Goal: Task Accomplishment & Management: Manage account settings

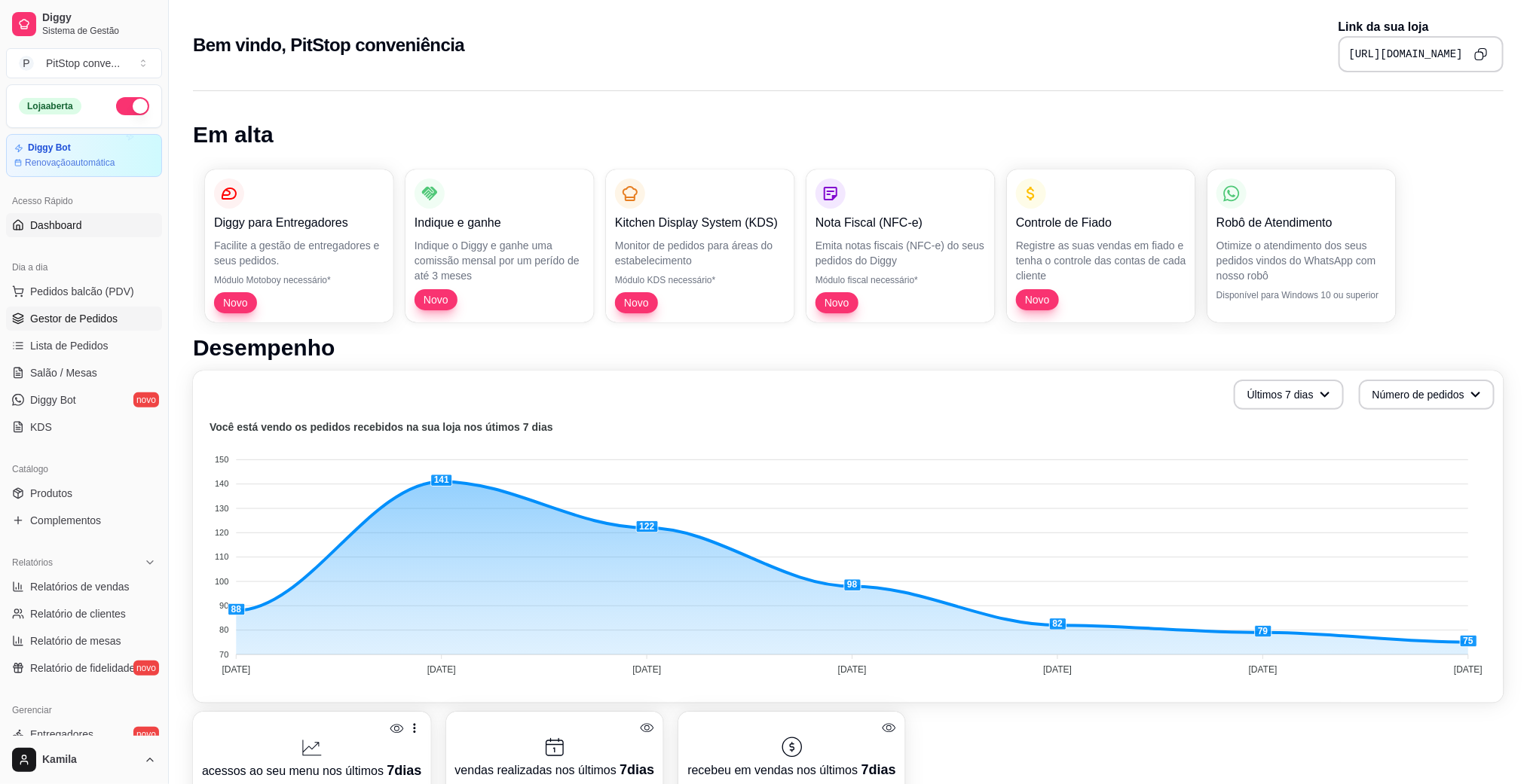
click at [97, 322] on span "Gestor de Pedidos" at bounding box center [73, 319] width 87 height 15
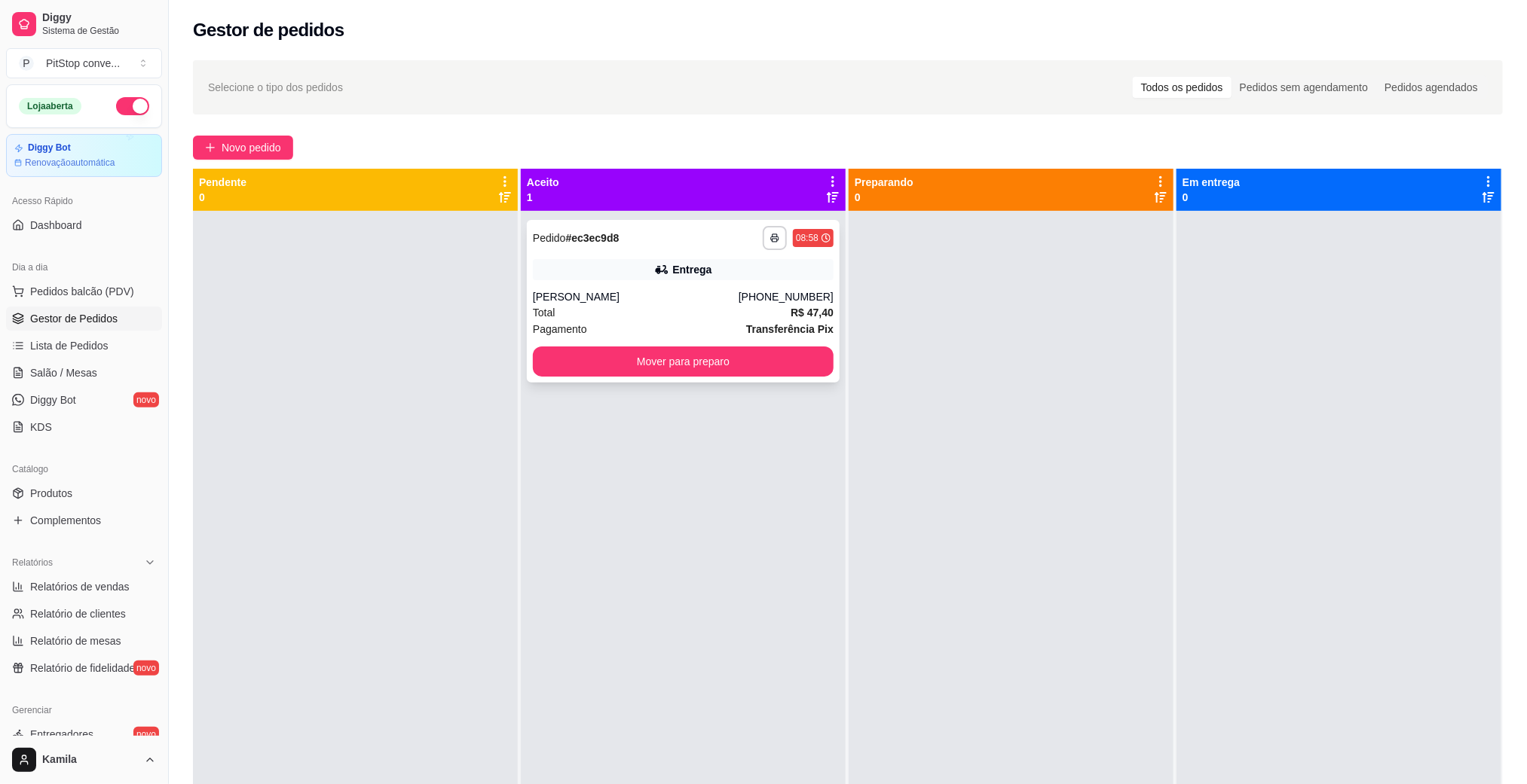
click at [714, 327] on div "Pagamento Transferência Pix" at bounding box center [683, 329] width 301 height 17
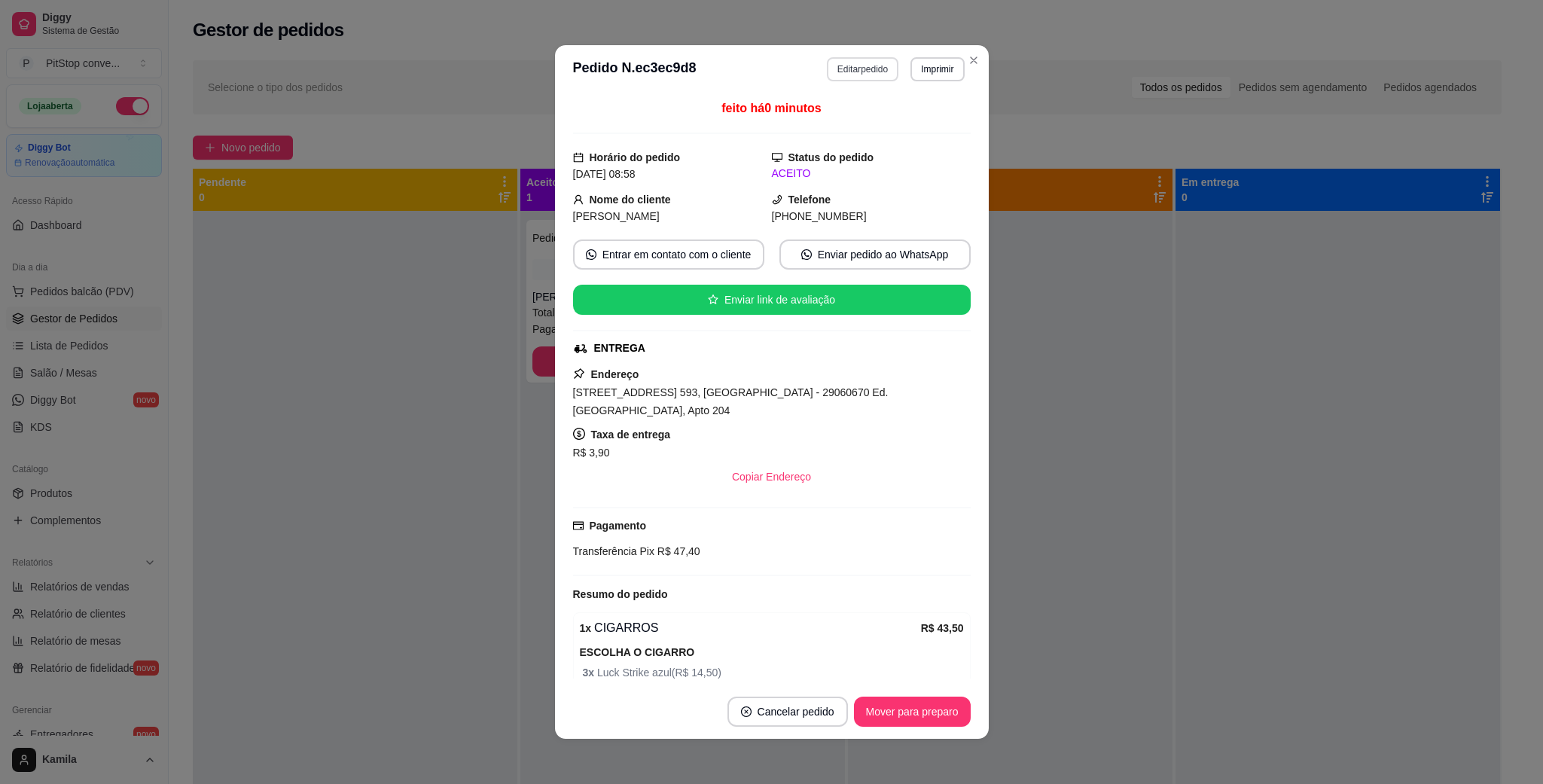
click at [861, 65] on button "Editar pedido" at bounding box center [862, 69] width 72 height 24
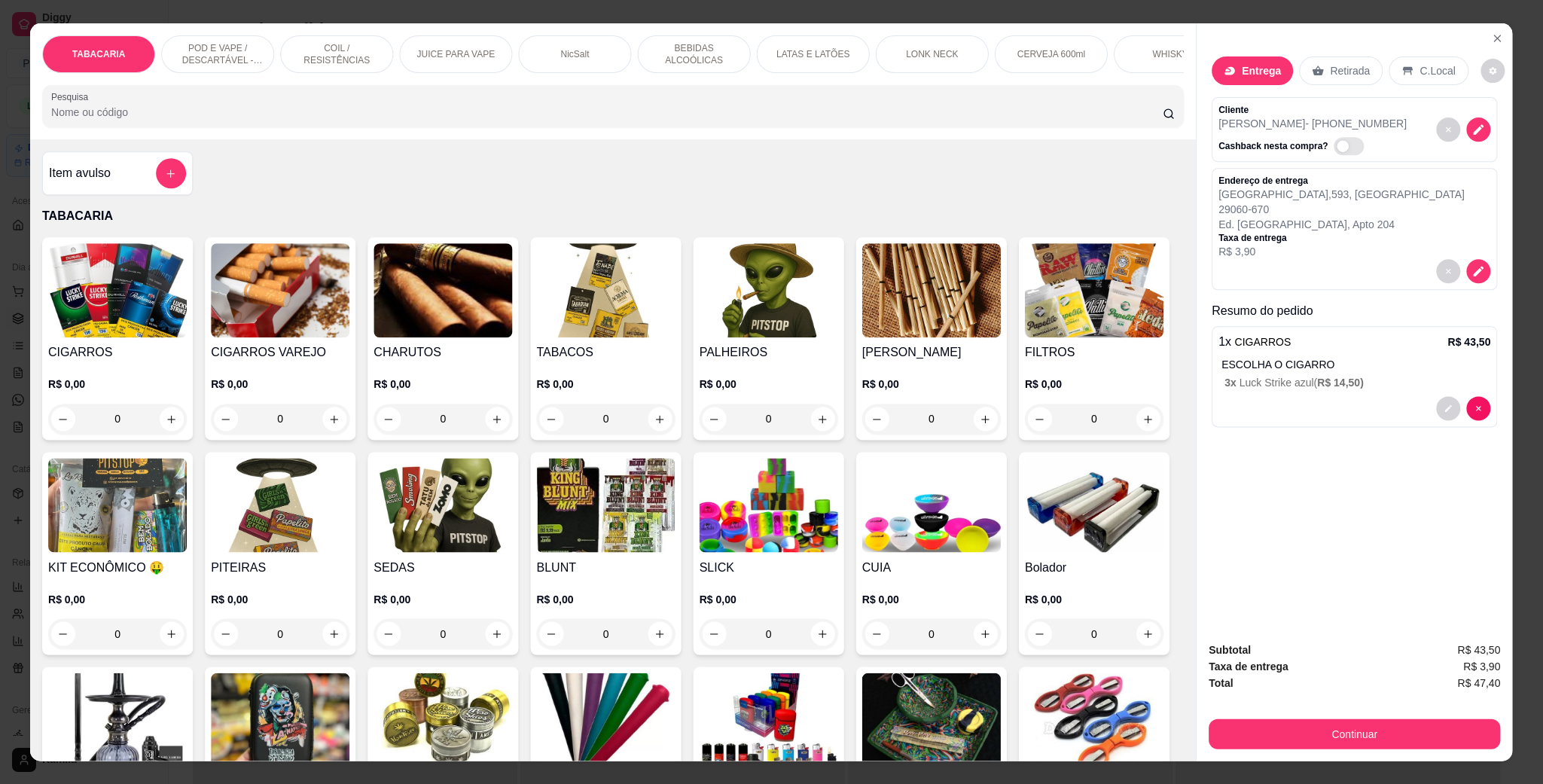
click at [925, 65] on div "LONK NECK" at bounding box center [932, 54] width 113 height 38
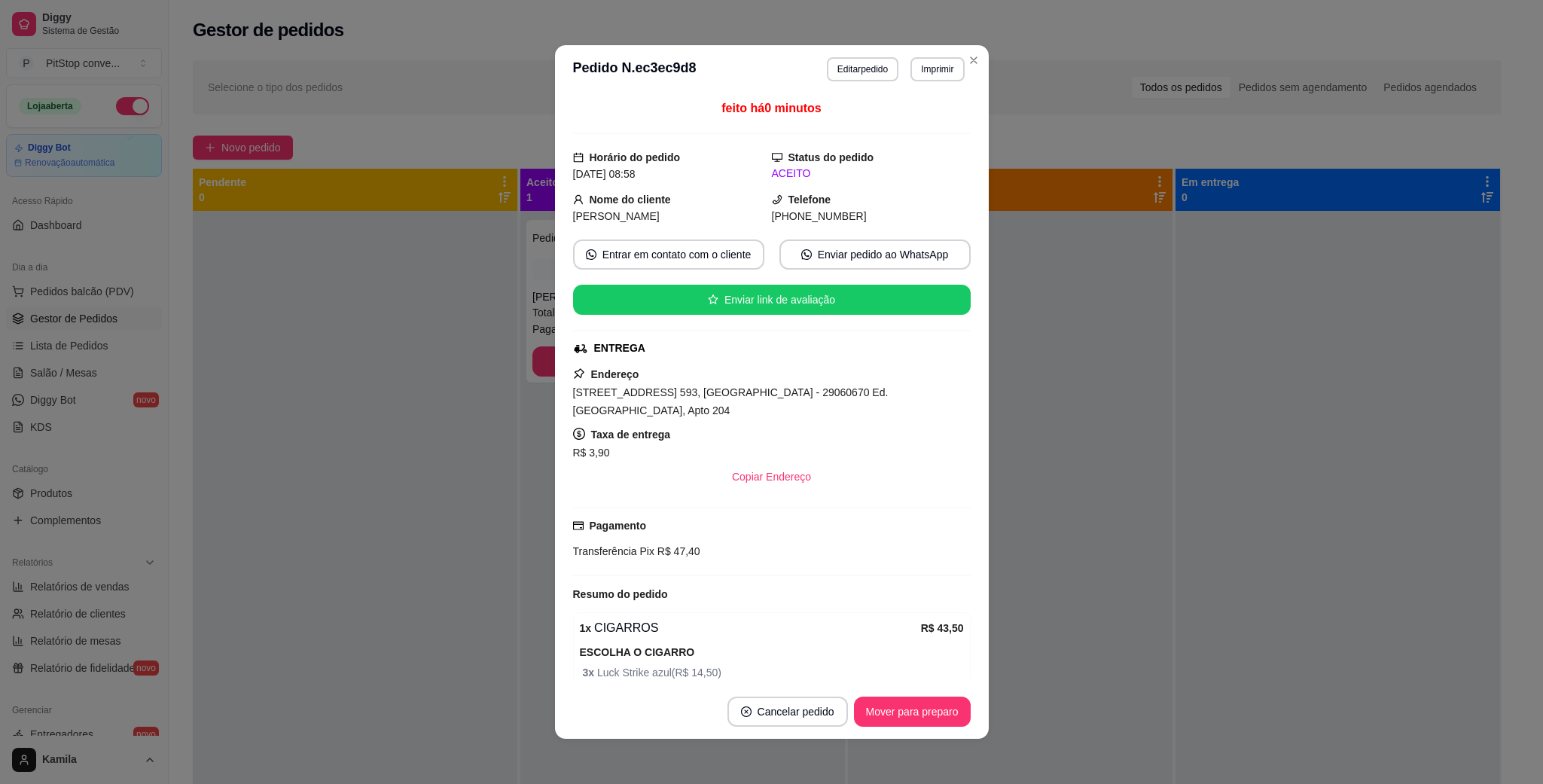
scroll to position [25, 0]
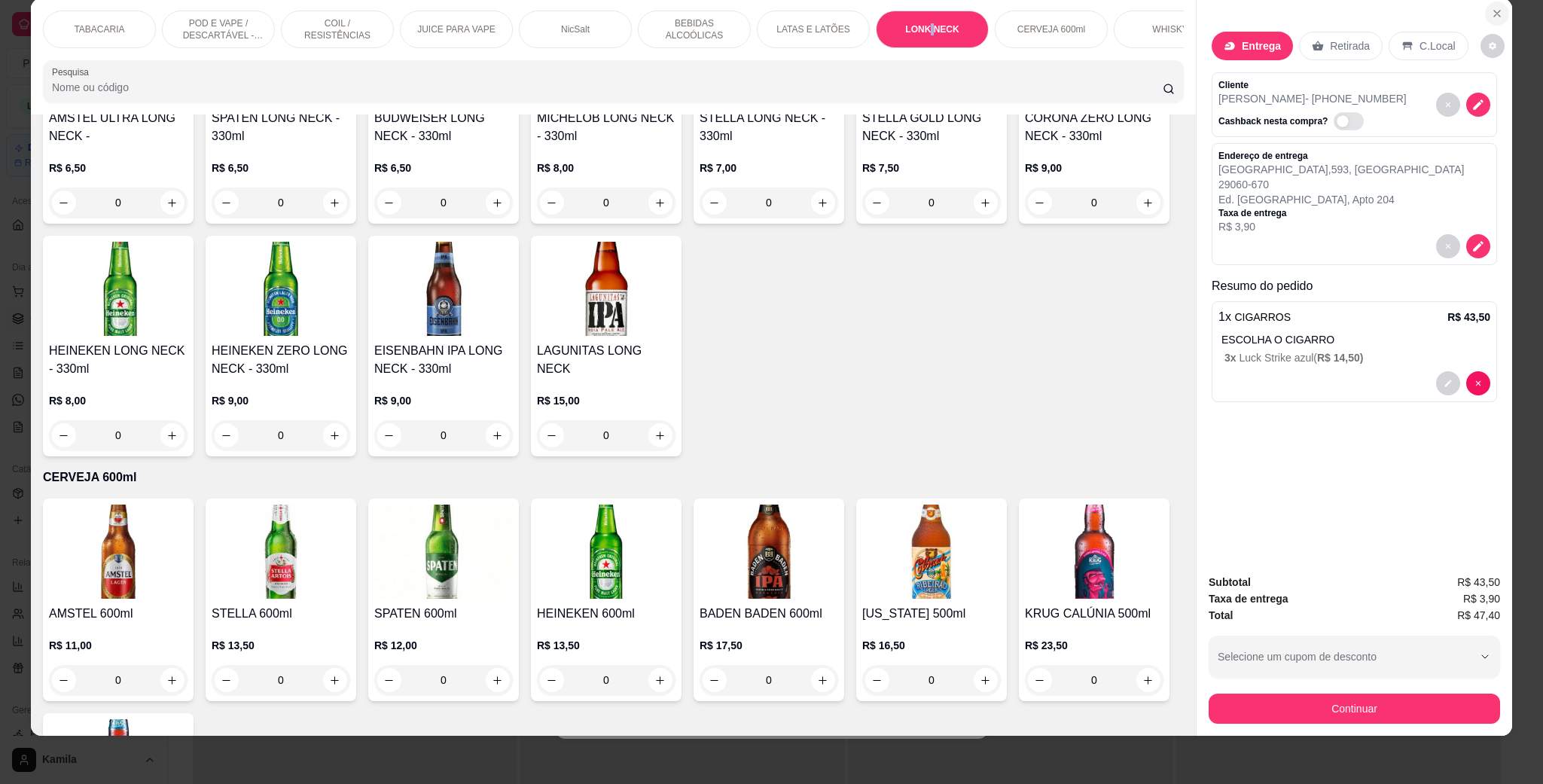
click at [1486, 16] on button "Close" at bounding box center [1498, 14] width 24 height 24
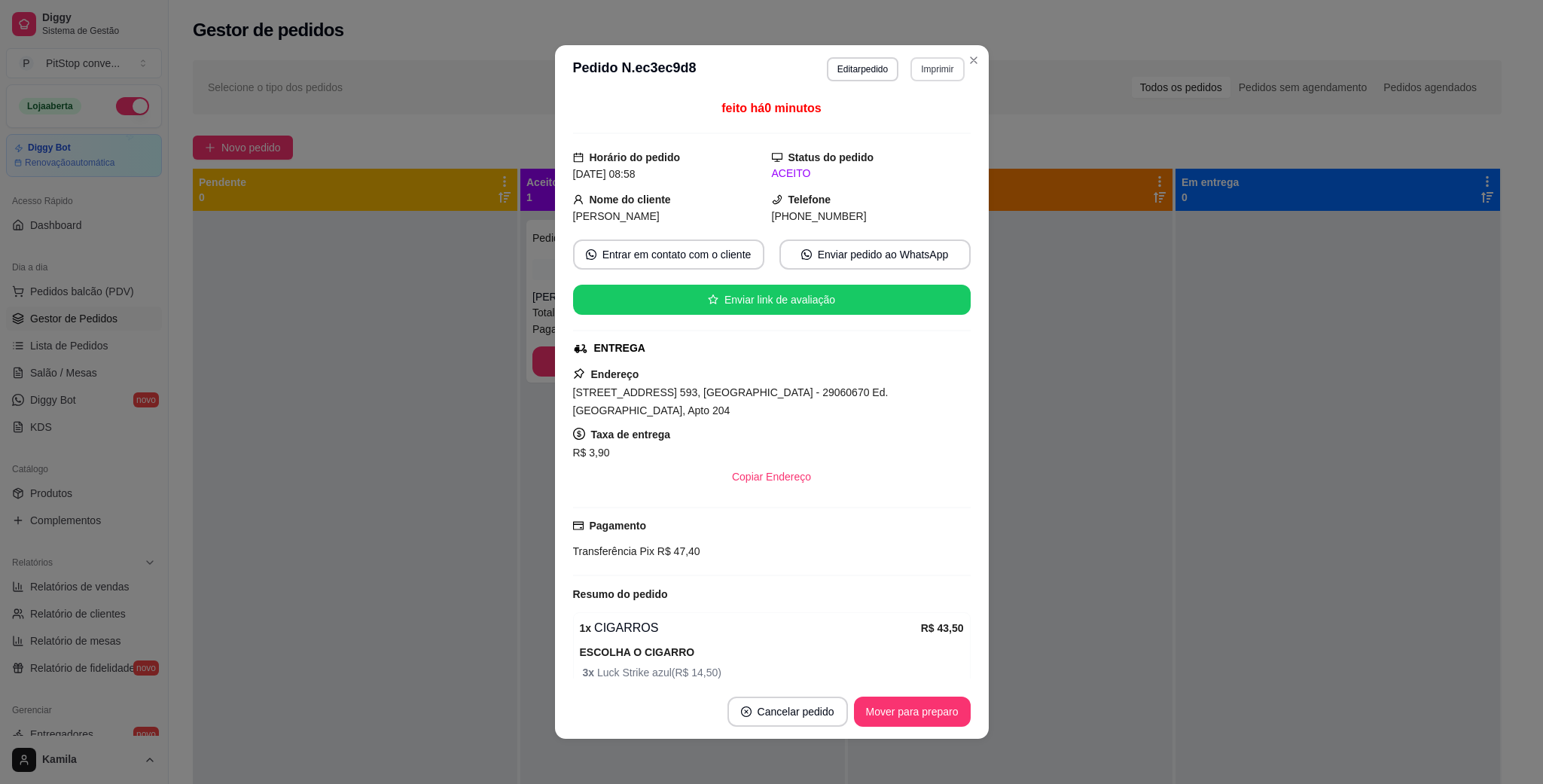
click at [943, 60] on button "Imprimir" at bounding box center [937, 69] width 53 height 24
click at [923, 119] on button "IMPRESSORA" at bounding box center [902, 122] width 106 height 23
click at [922, 57] on button "Imprimir" at bounding box center [937, 69] width 53 height 24
click at [927, 70] on button "Imprimir" at bounding box center [937, 69] width 53 height 24
click at [902, 119] on button "IMPRESSORA" at bounding box center [902, 122] width 106 height 23
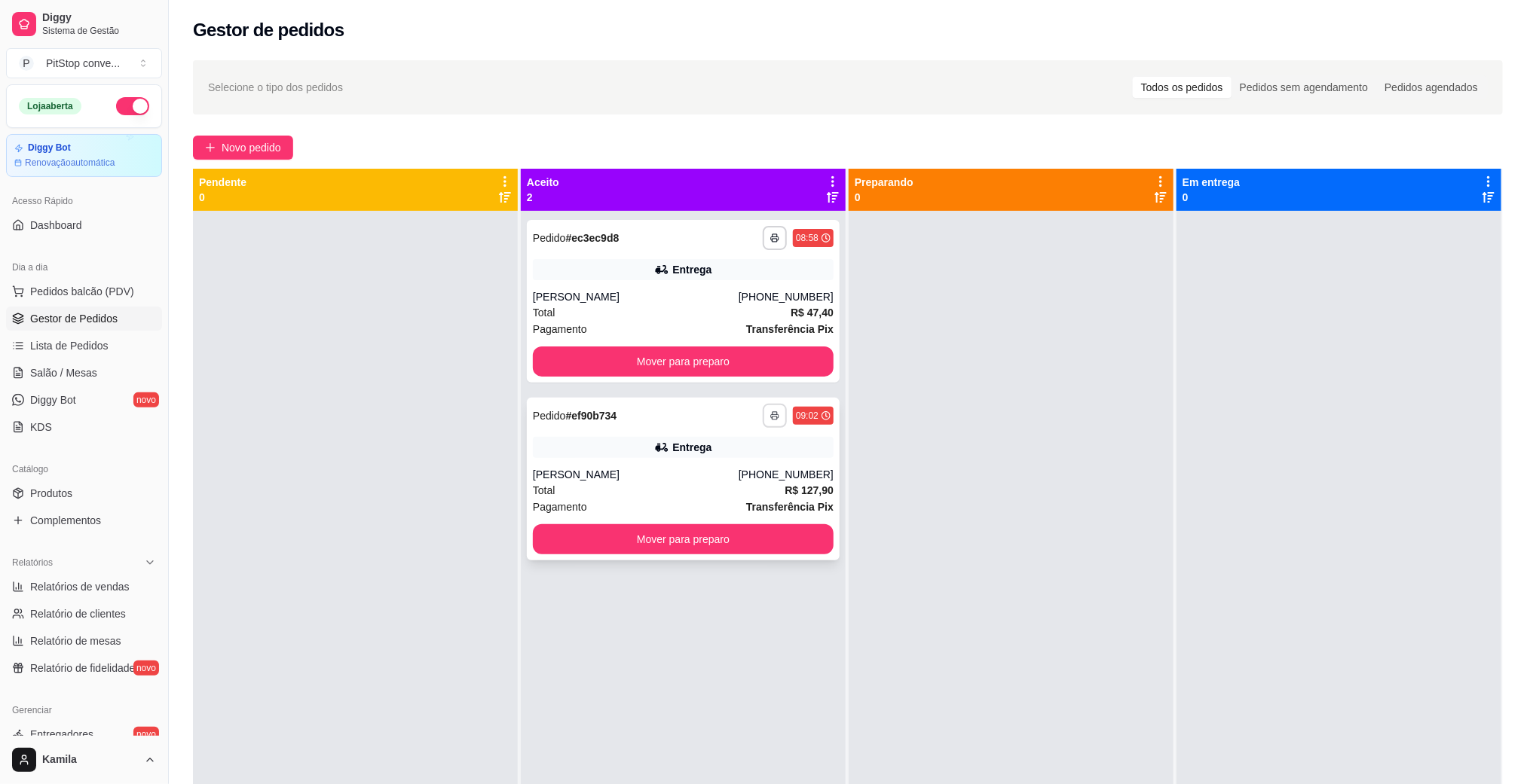
click at [767, 421] on button "button" at bounding box center [775, 416] width 24 height 24
click at [756, 470] on button "IMPRESSORA" at bounding box center [727, 469] width 109 height 24
click at [756, 534] on button "Mover para preparo" at bounding box center [683, 540] width 291 height 29
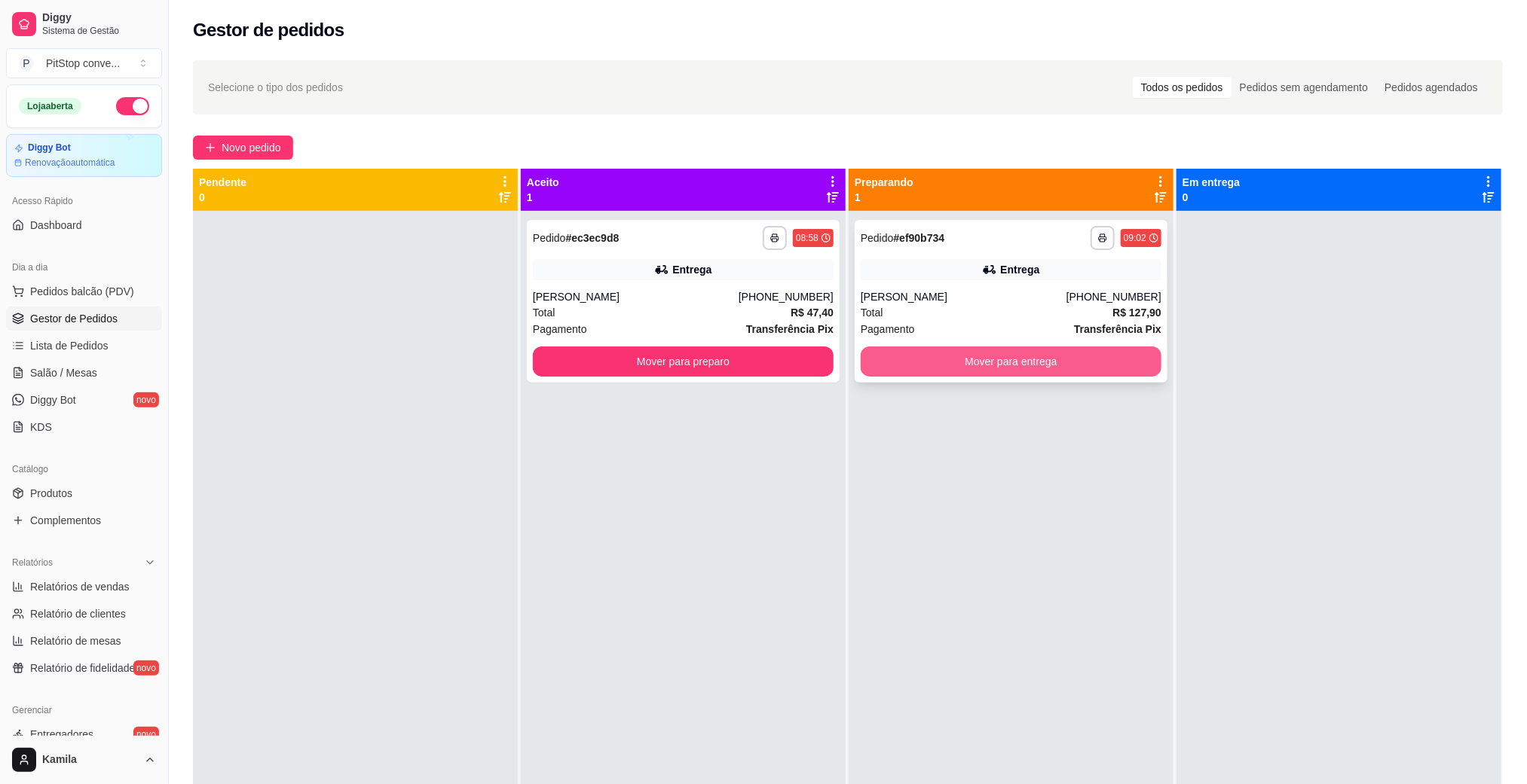
click at [1056, 361] on button "Mover para entrega" at bounding box center [1010, 361] width 301 height 30
click at [1029, 369] on button "Mover para entrega" at bounding box center [1010, 361] width 301 height 30
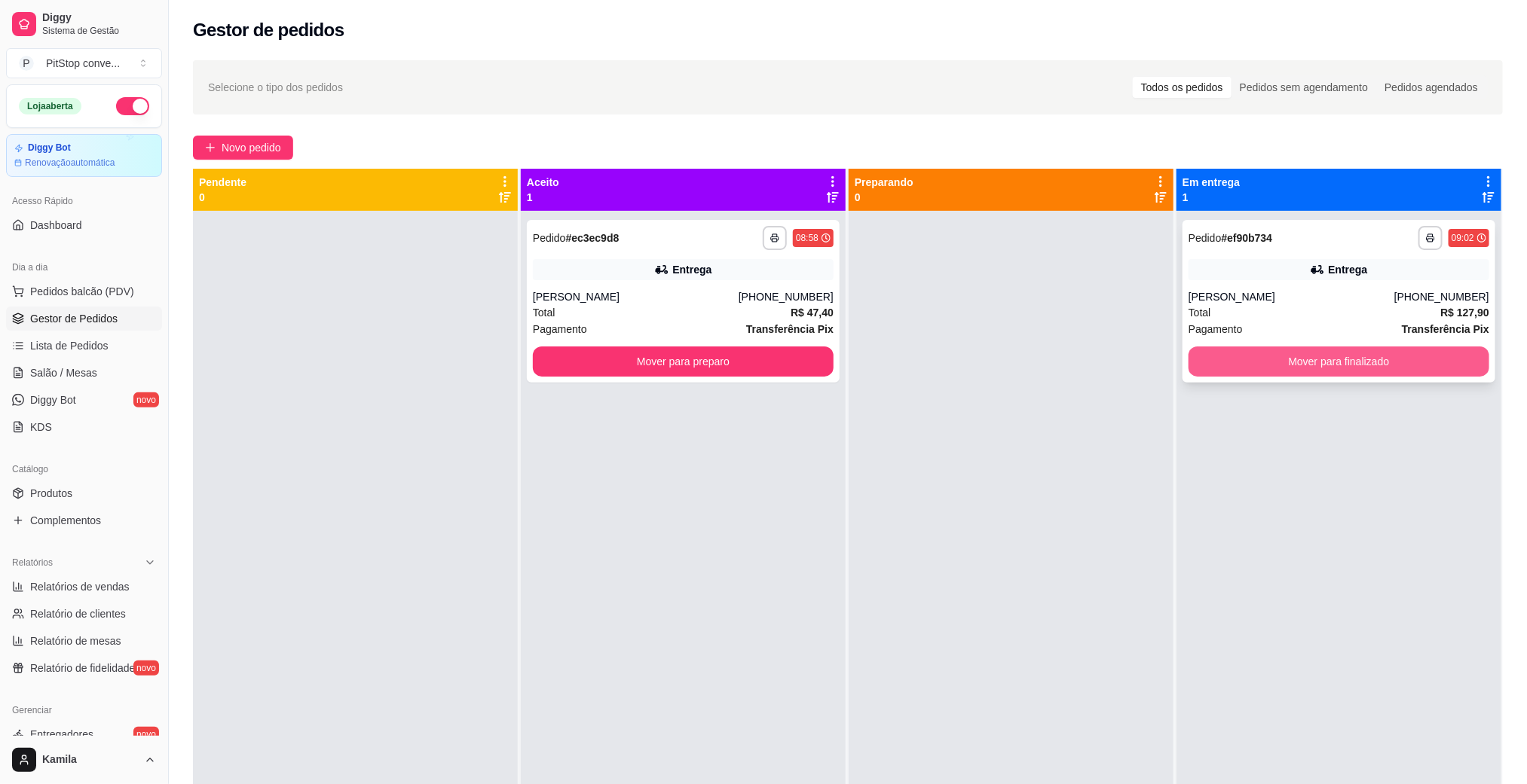
click at [1338, 360] on button "Mover para finalizado" at bounding box center [1339, 361] width 301 height 30
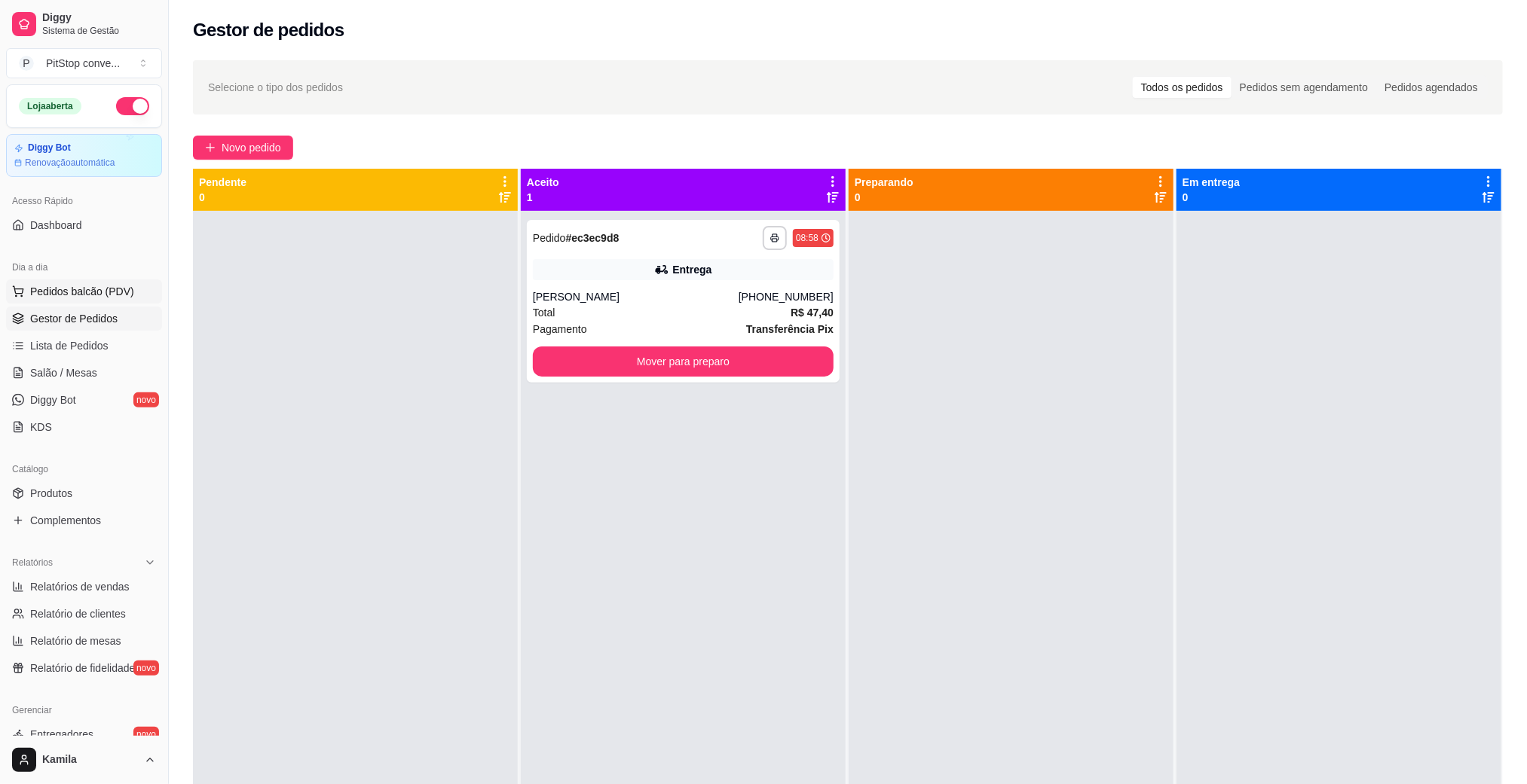
click at [97, 301] on button "Pedidos balcão (PDV)" at bounding box center [83, 291] width 156 height 24
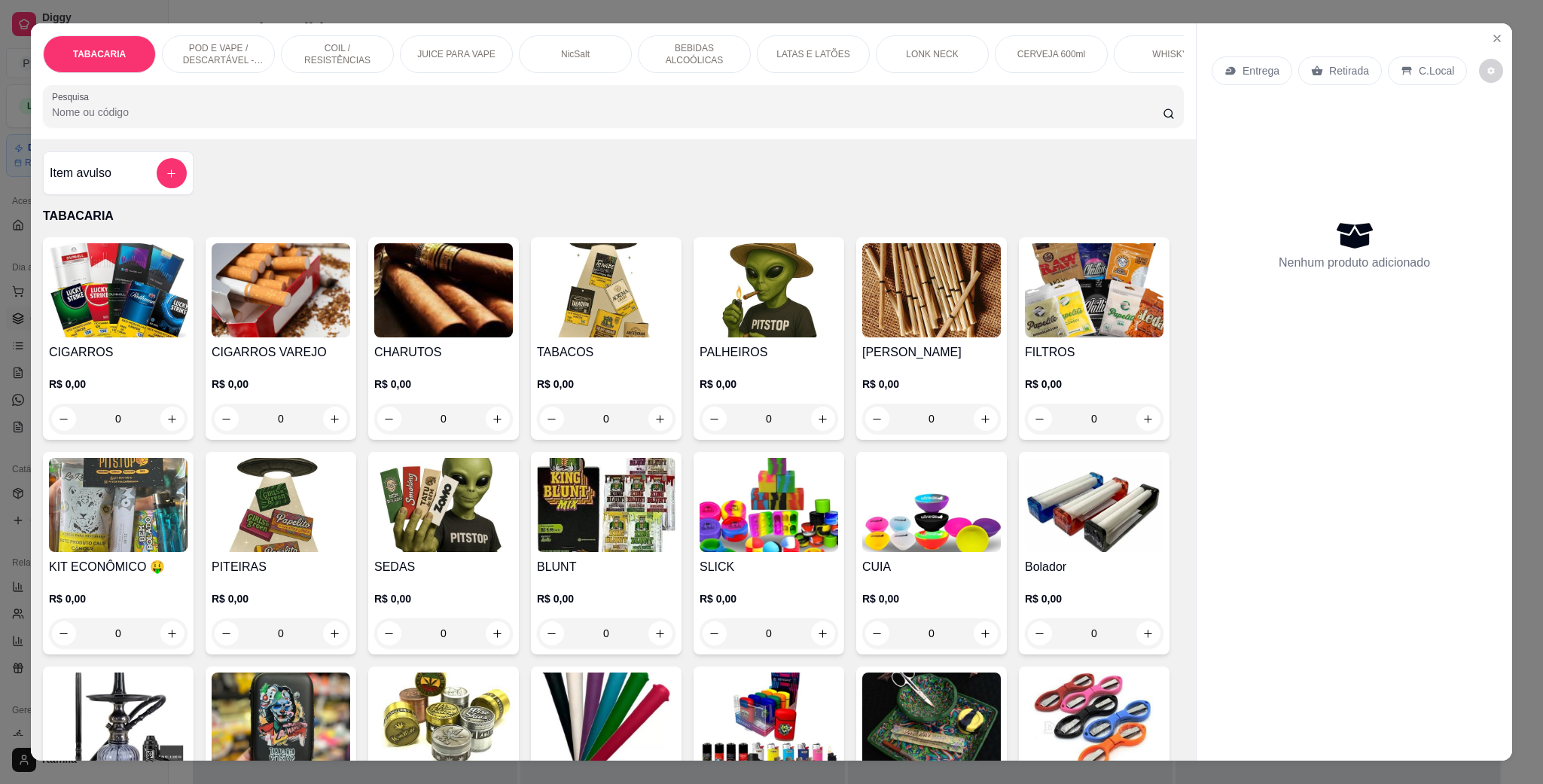
click at [233, 51] on p "POD E VAPE / DESCARTÁVEL - RECARREGAVEL" at bounding box center [219, 54] width 87 height 24
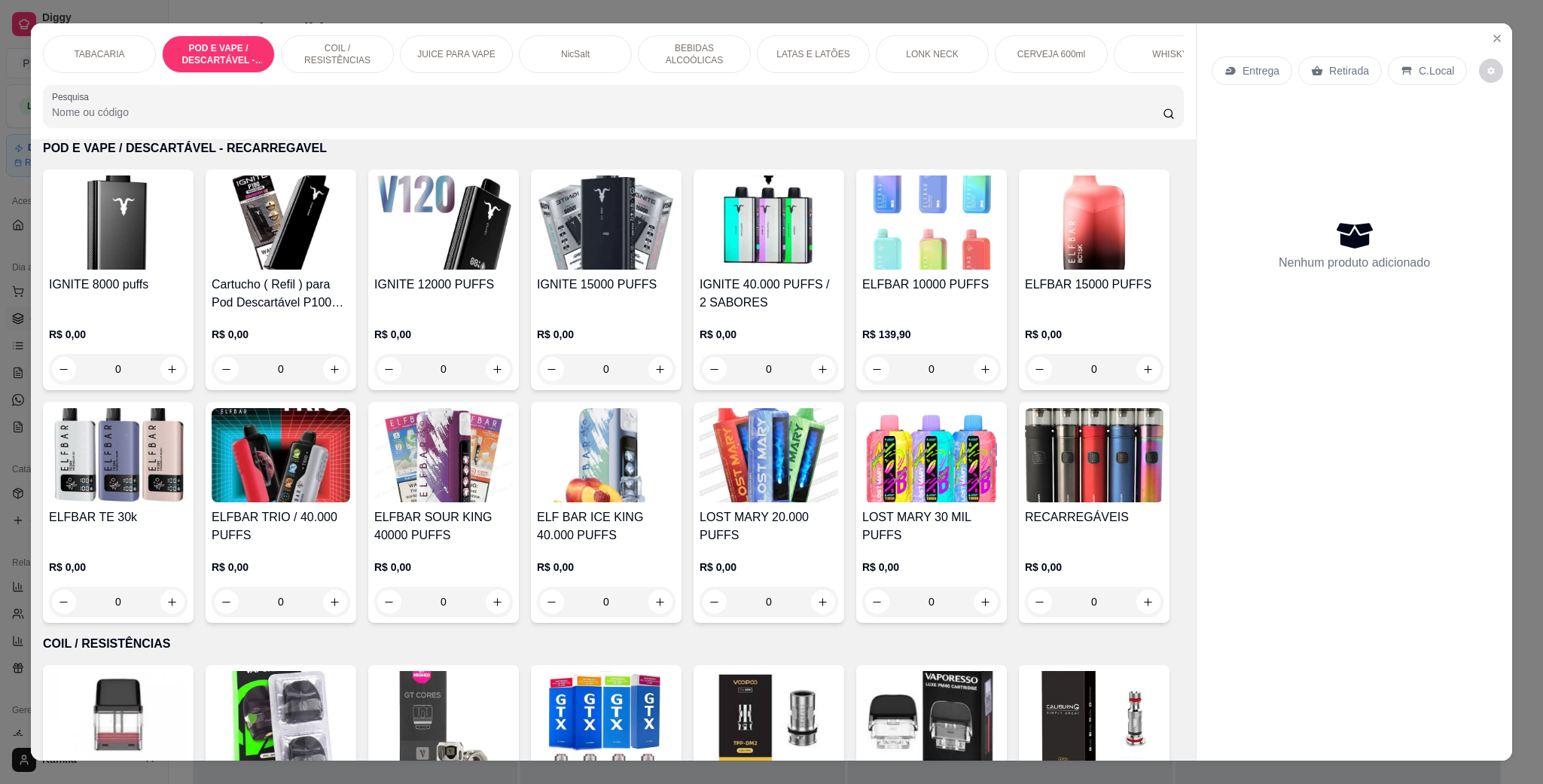
scroll to position [25, 0]
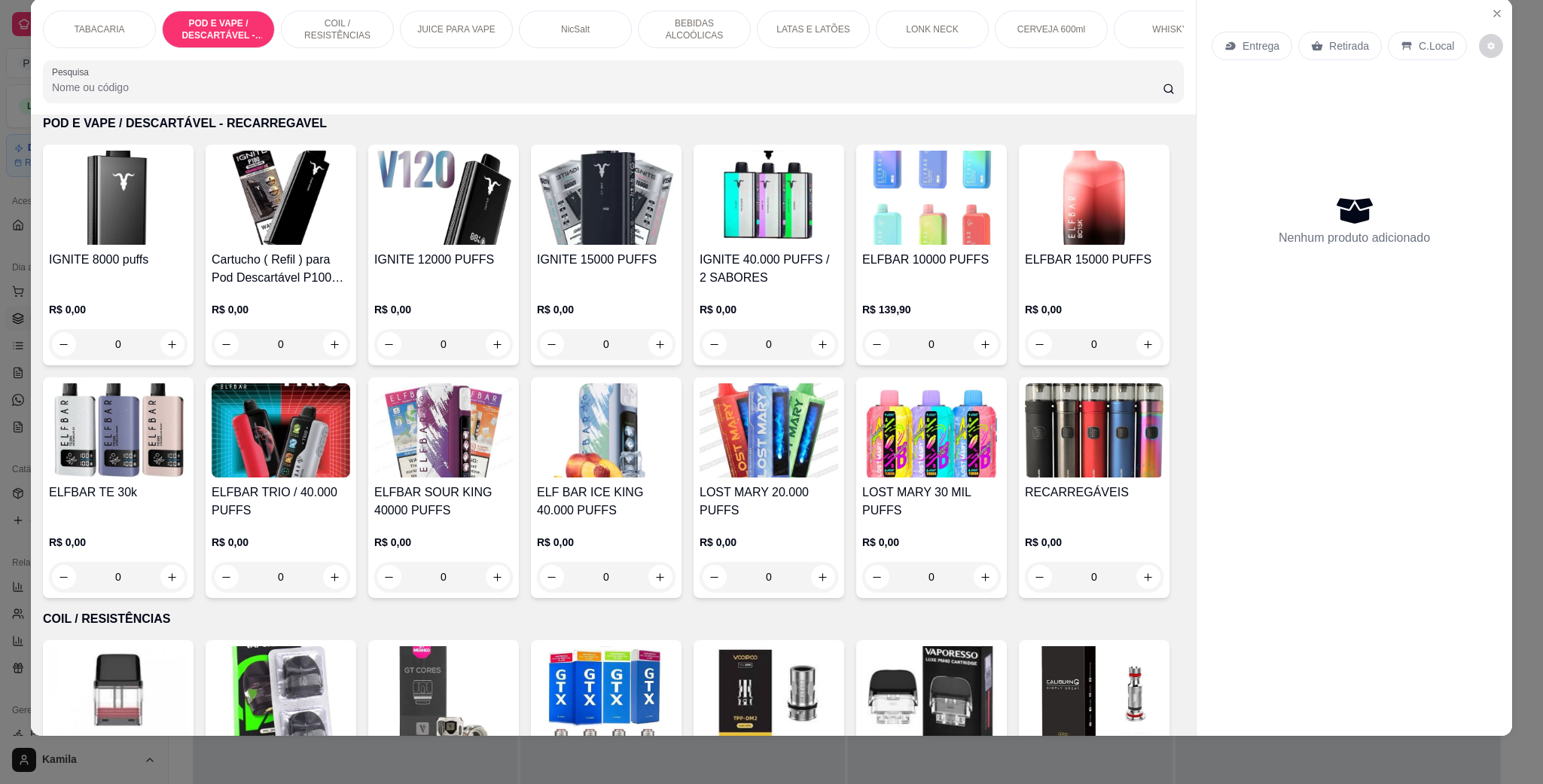
click at [838, 461] on img at bounding box center [769, 430] width 139 height 94
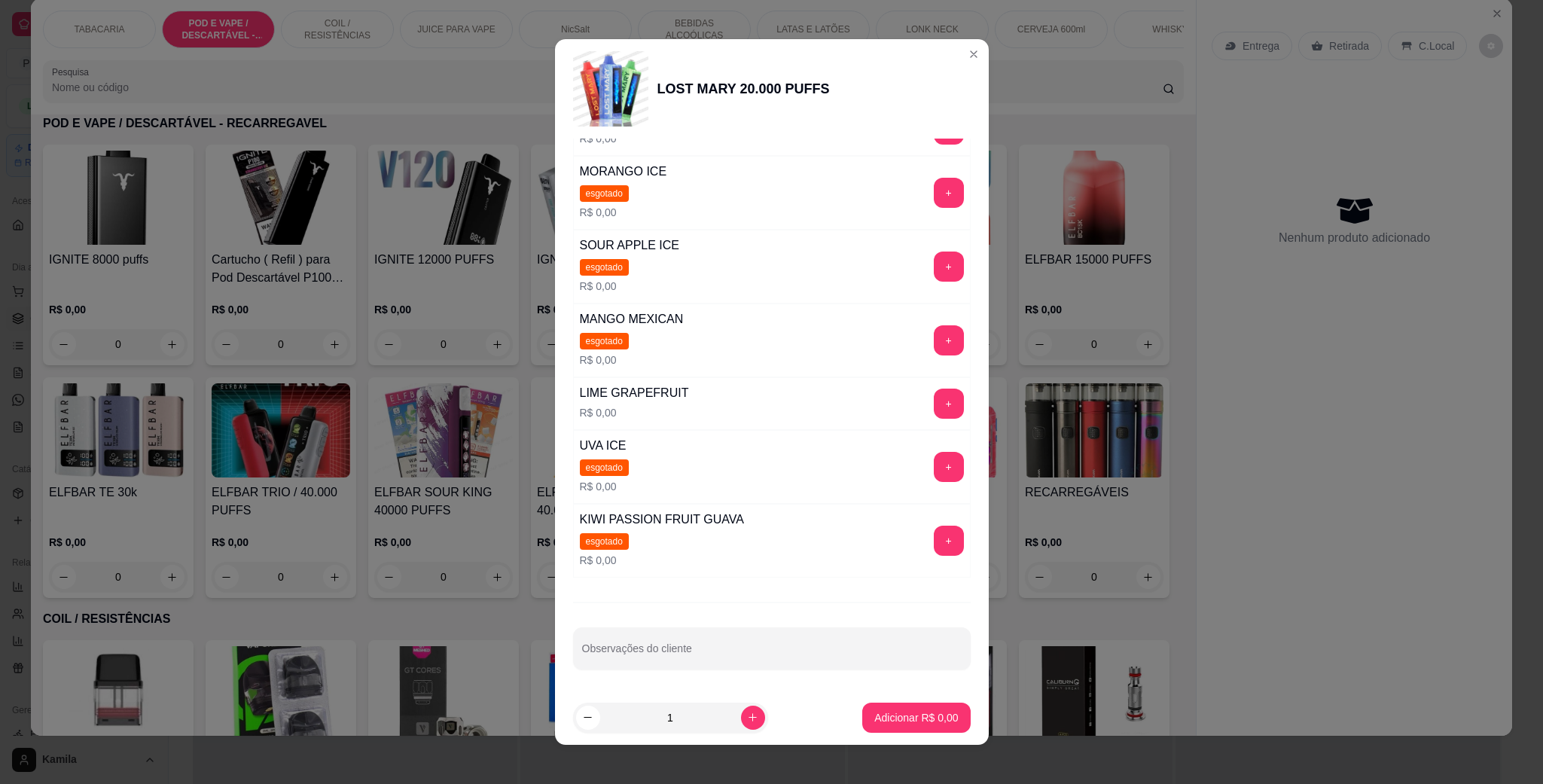
scroll to position [179, 0]
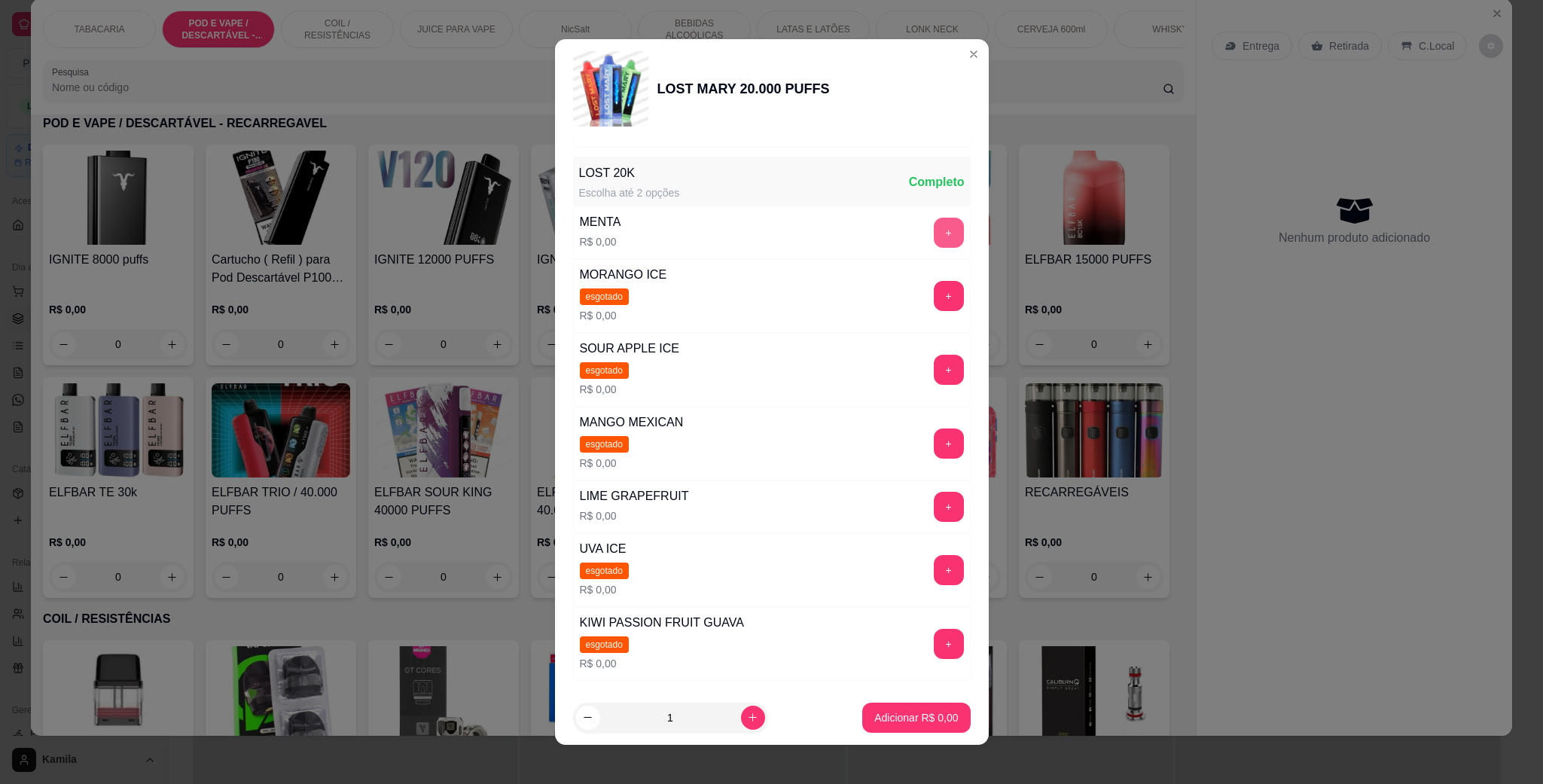
click at [934, 233] on button "+" at bounding box center [949, 232] width 30 height 30
click at [934, 515] on button "+" at bounding box center [949, 507] width 29 height 29
click at [861, 522] on div "- 1 +" at bounding box center [915, 507] width 109 height 30
click at [867, 508] on button "-" at bounding box center [882, 507] width 30 height 30
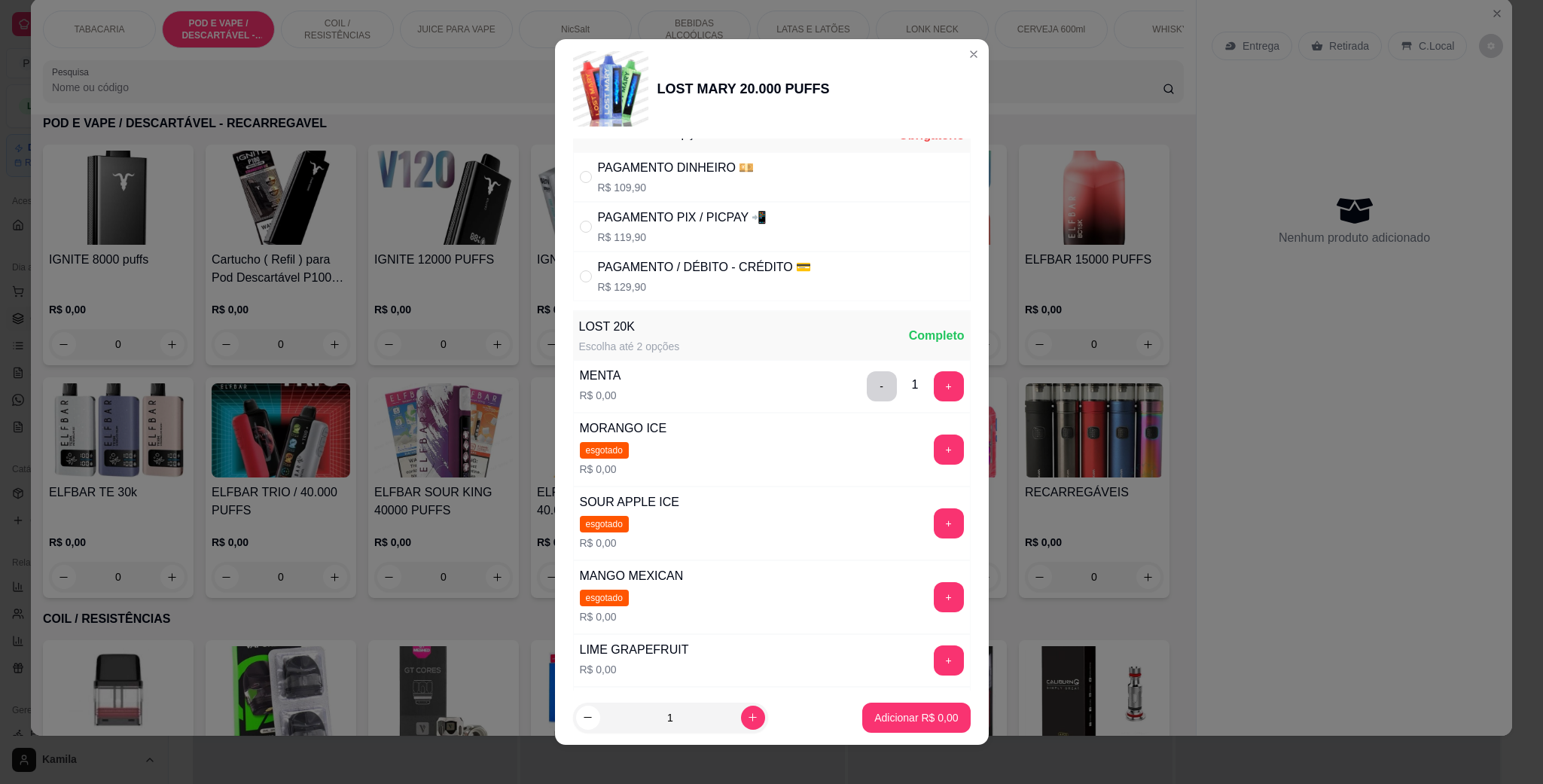
scroll to position [0, 0]
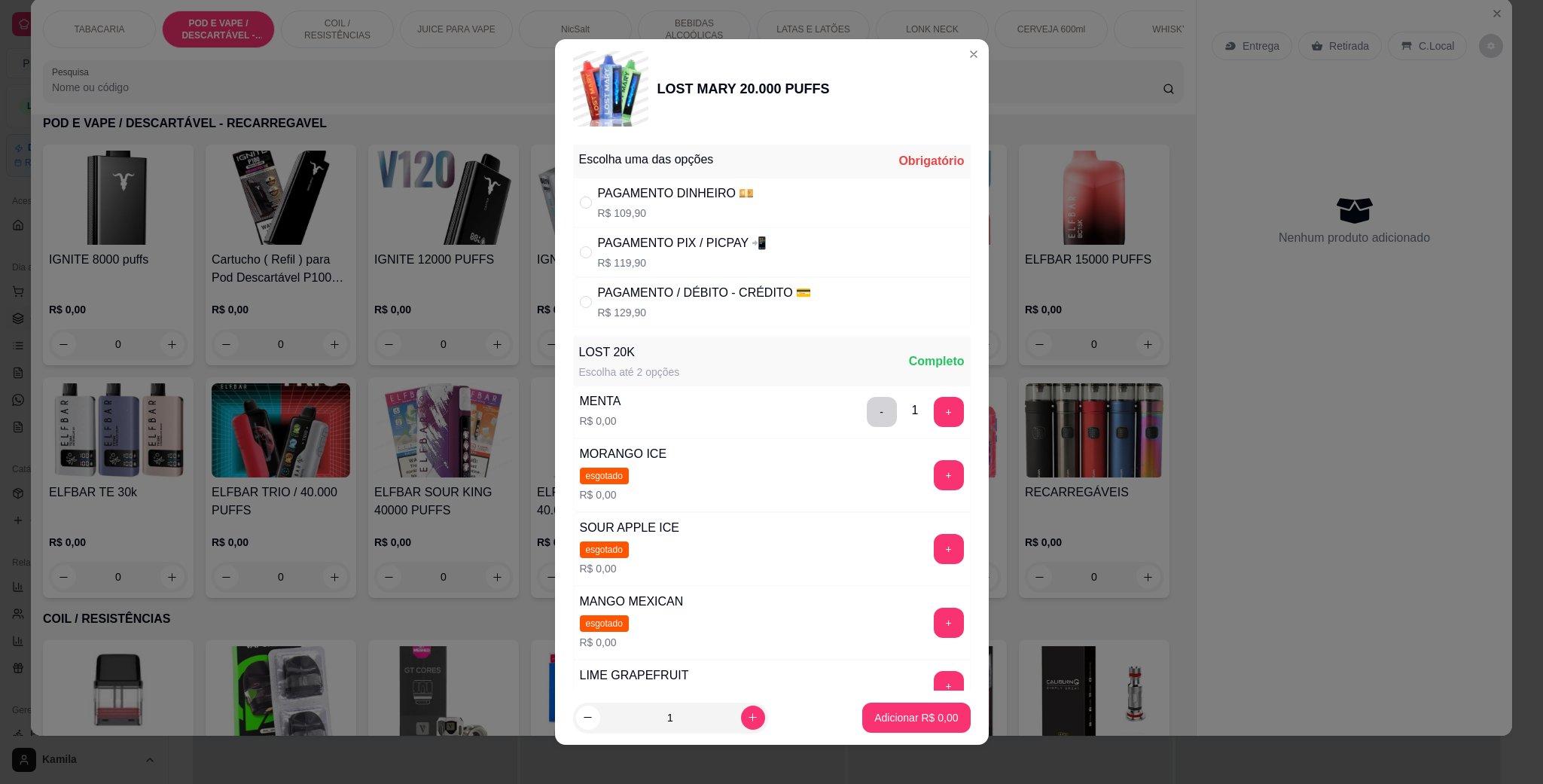
click at [672, 202] on div "PAGAMENTO DINHEIRO 💴" at bounding box center [676, 194] width 156 height 18
click at [671, 260] on p "R$ 119,90" at bounding box center [682, 263] width 169 height 15
radio input "false"
radio input "true"
click at [895, 719] on p "Adicionar R$ 119,90" at bounding box center [911, 718] width 93 height 15
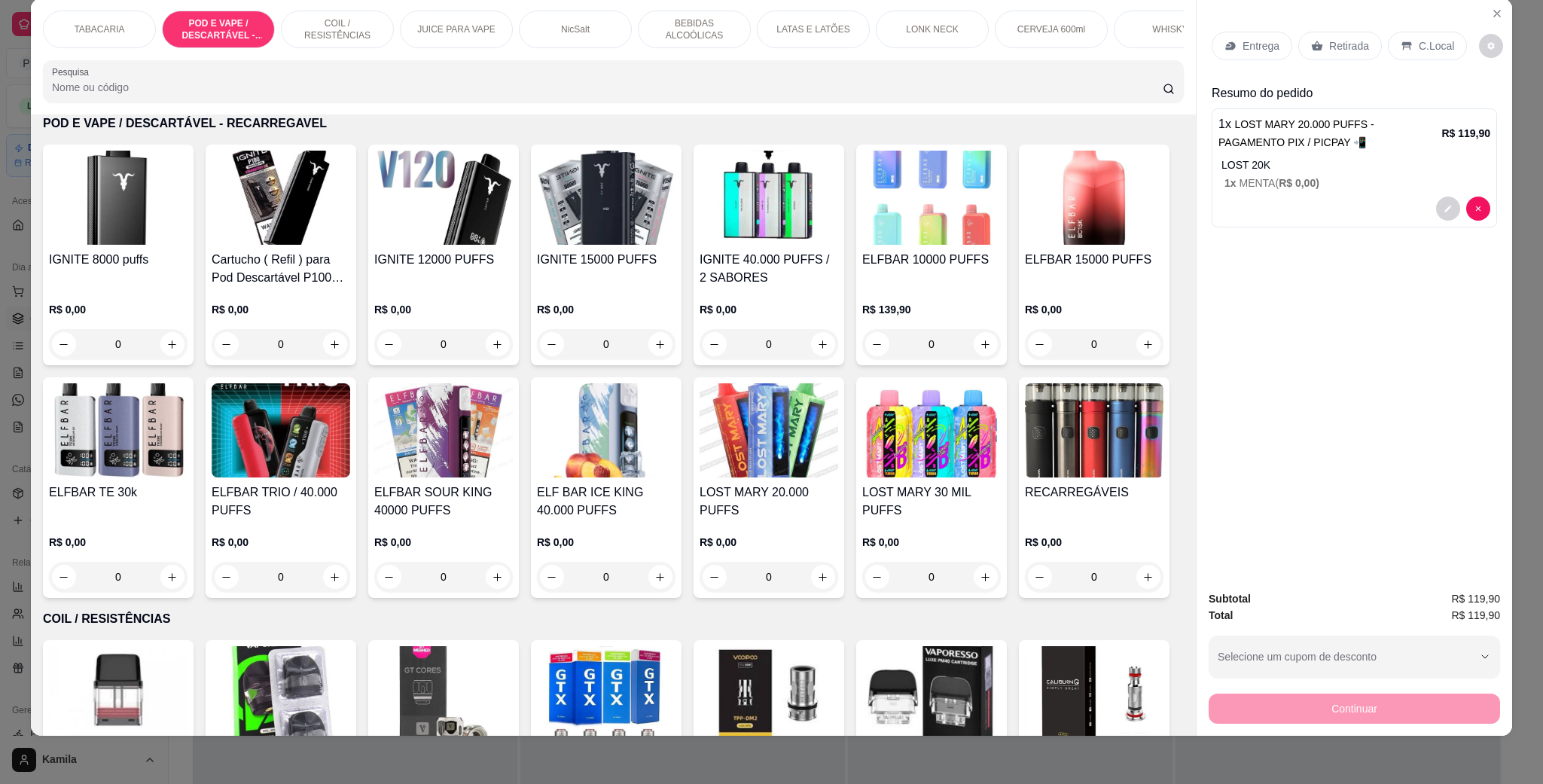
click at [1388, 50] on div "C.Local" at bounding box center [1428, 45] width 79 height 28
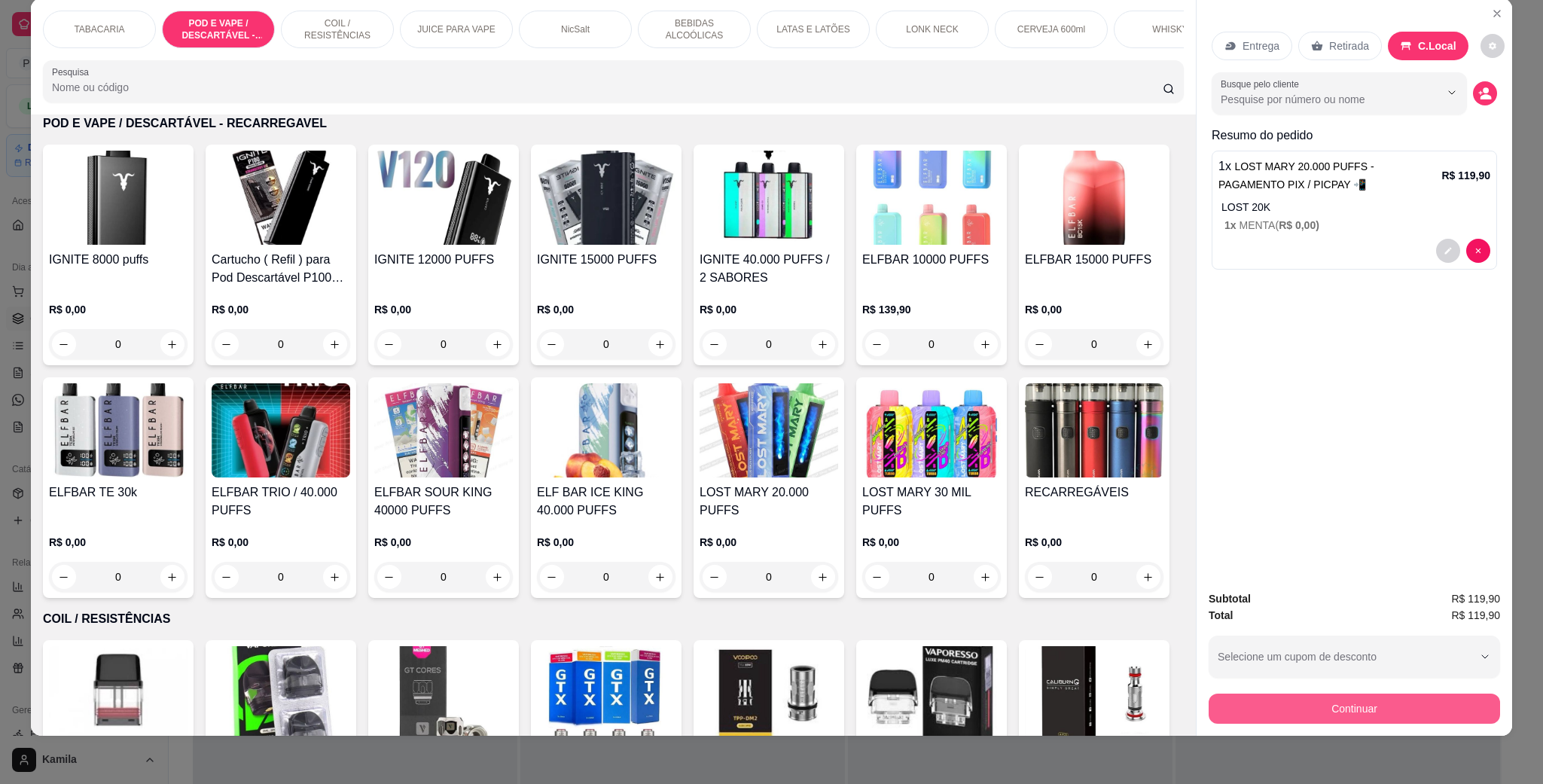
click at [1320, 714] on button "Continuar" at bounding box center [1354, 708] width 291 height 30
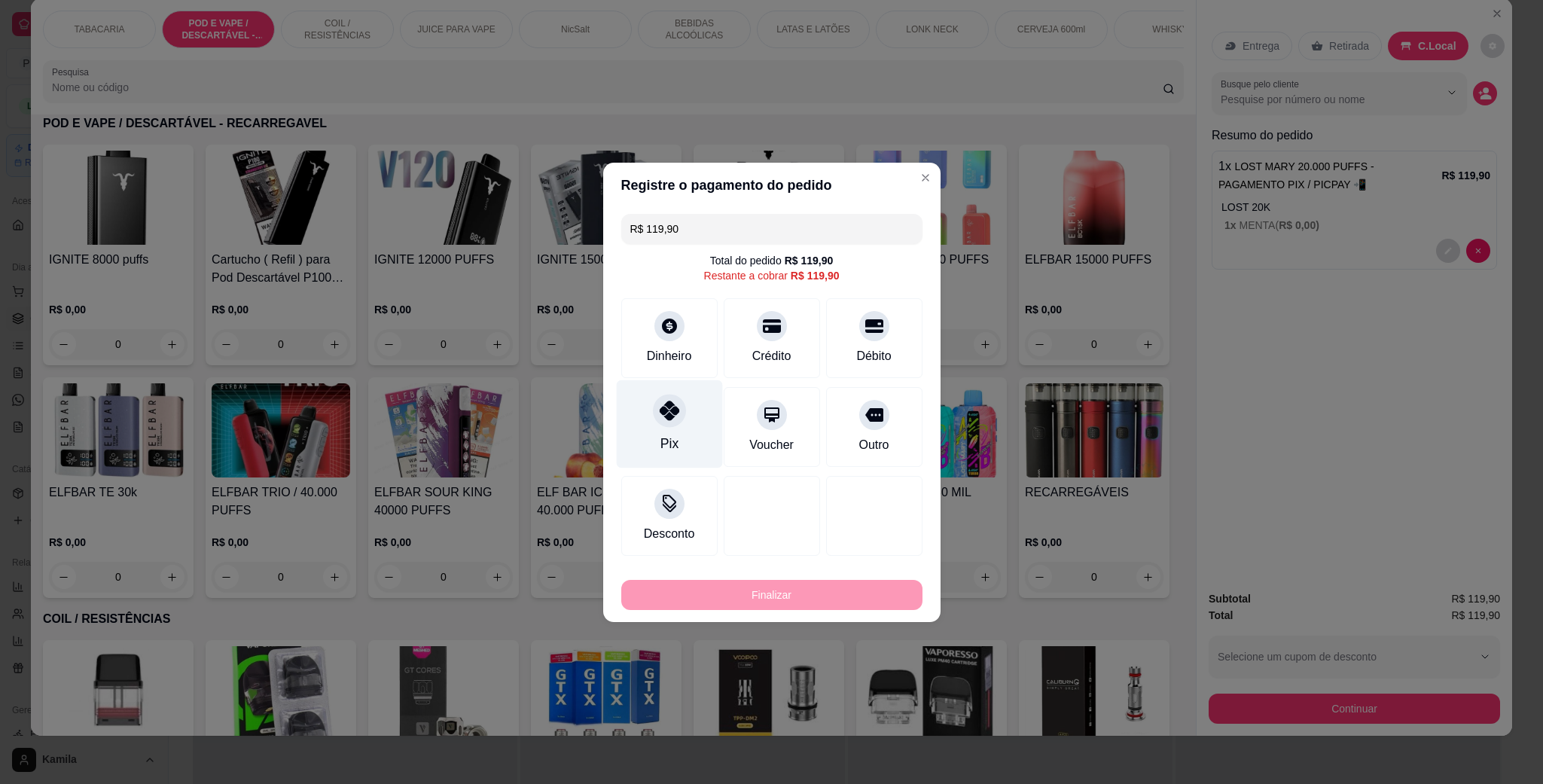
click at [689, 411] on div "Pix" at bounding box center [669, 423] width 106 height 88
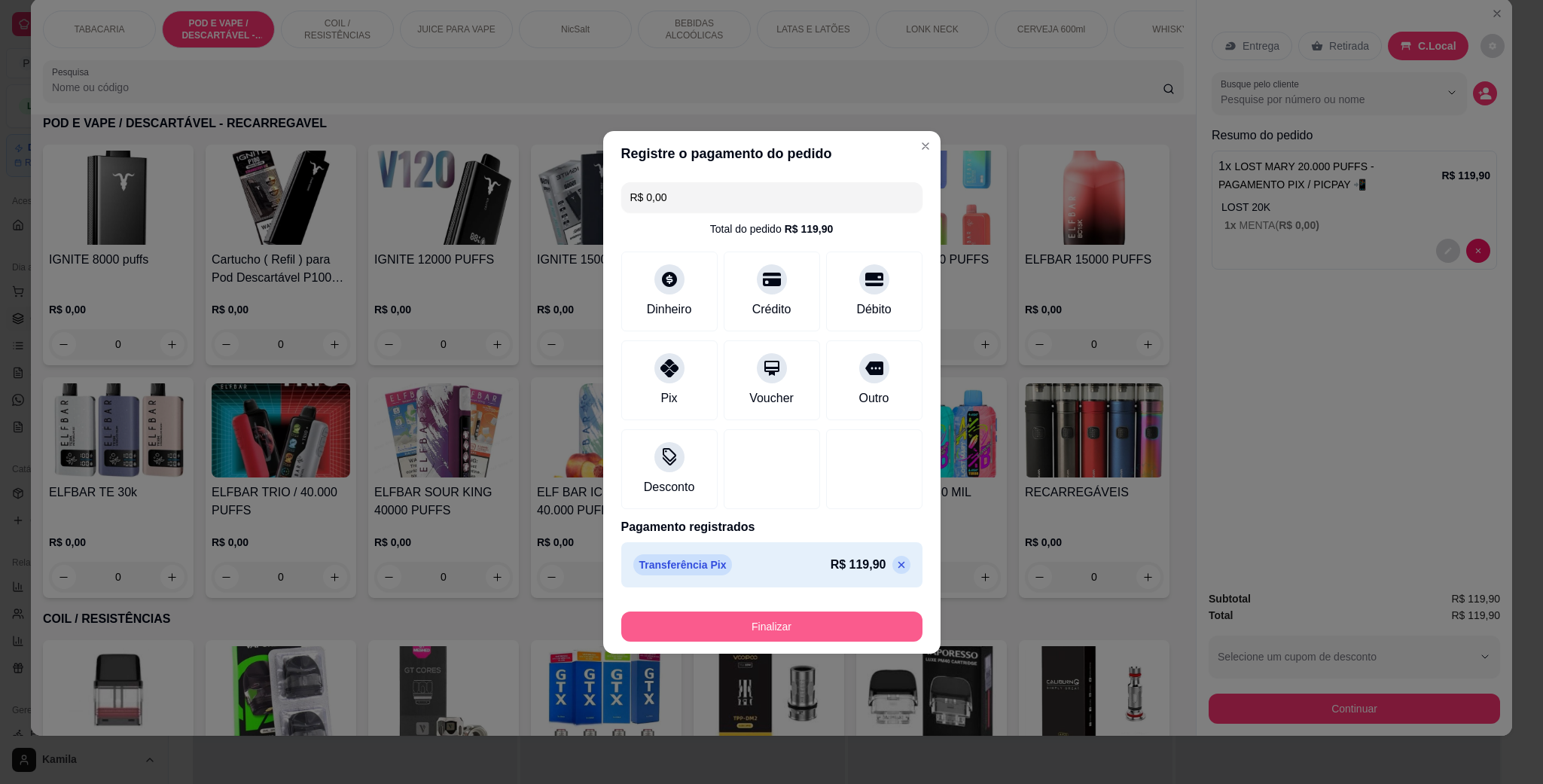
click at [823, 615] on button "Finalizar" at bounding box center [772, 626] width 302 height 30
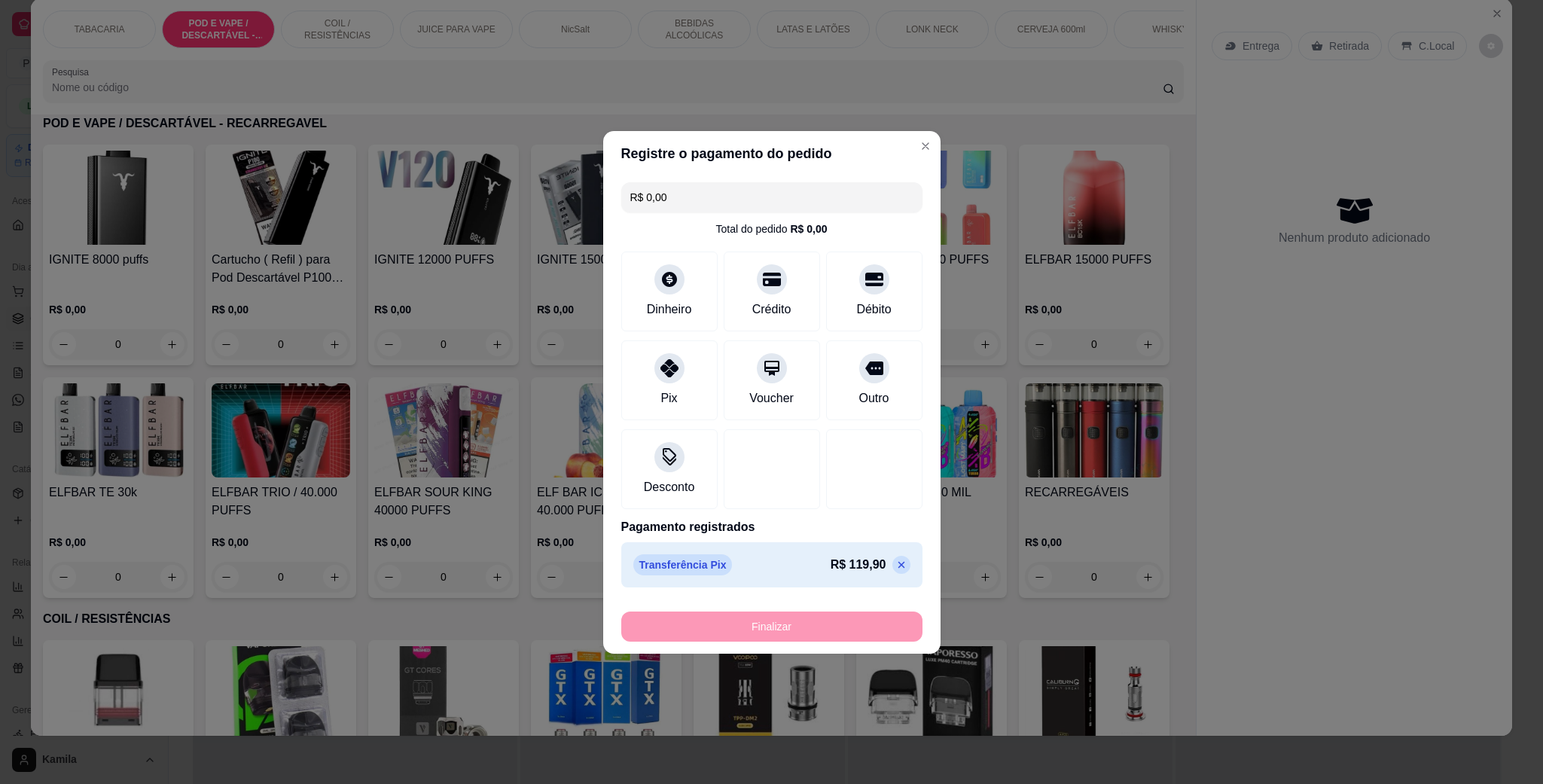
type input "-R$ 119,90"
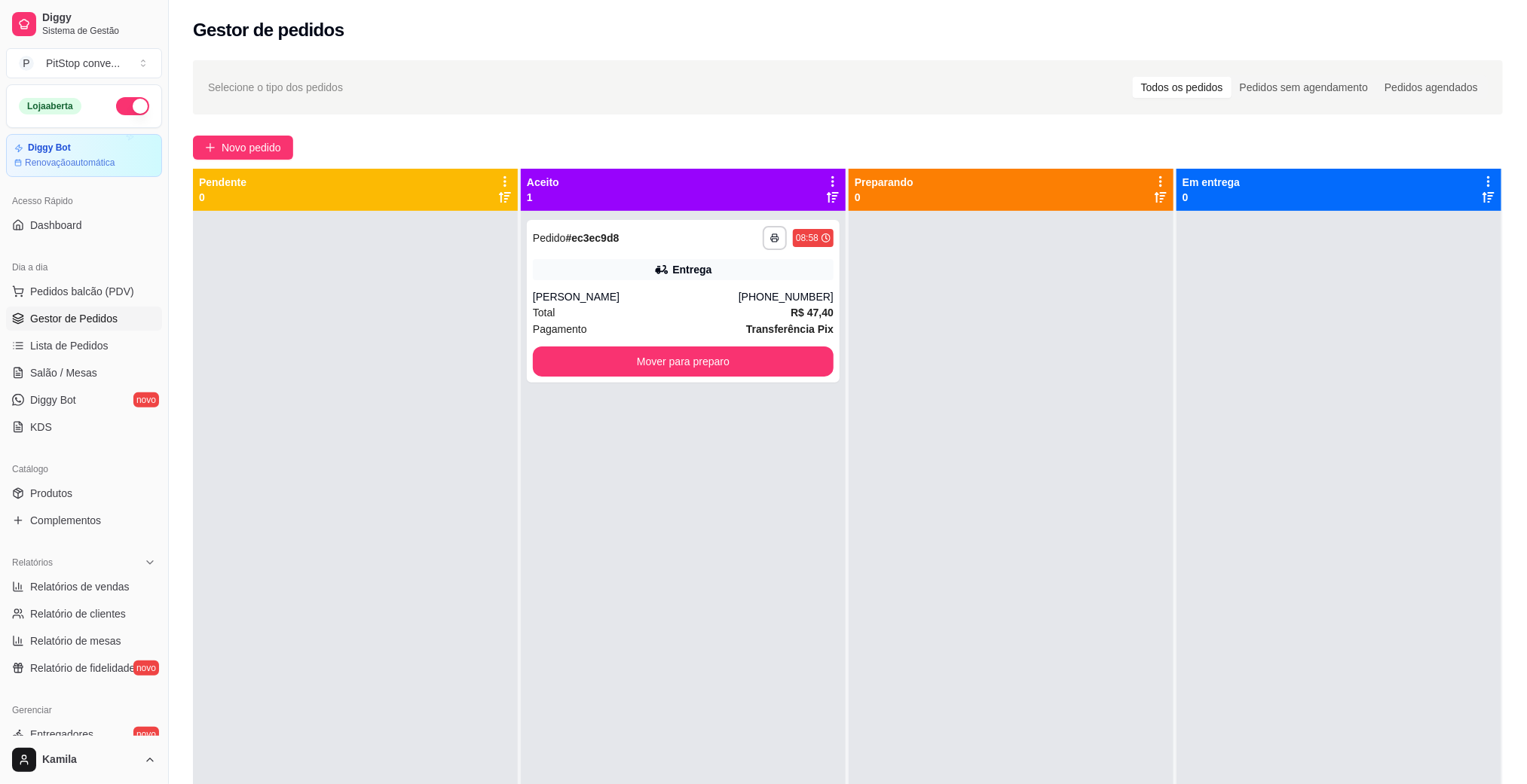
click at [96, 279] on div "Dia a dia" at bounding box center [83, 268] width 156 height 24
click at [97, 280] on button "Pedidos balcão (PDV)" at bounding box center [83, 291] width 156 height 24
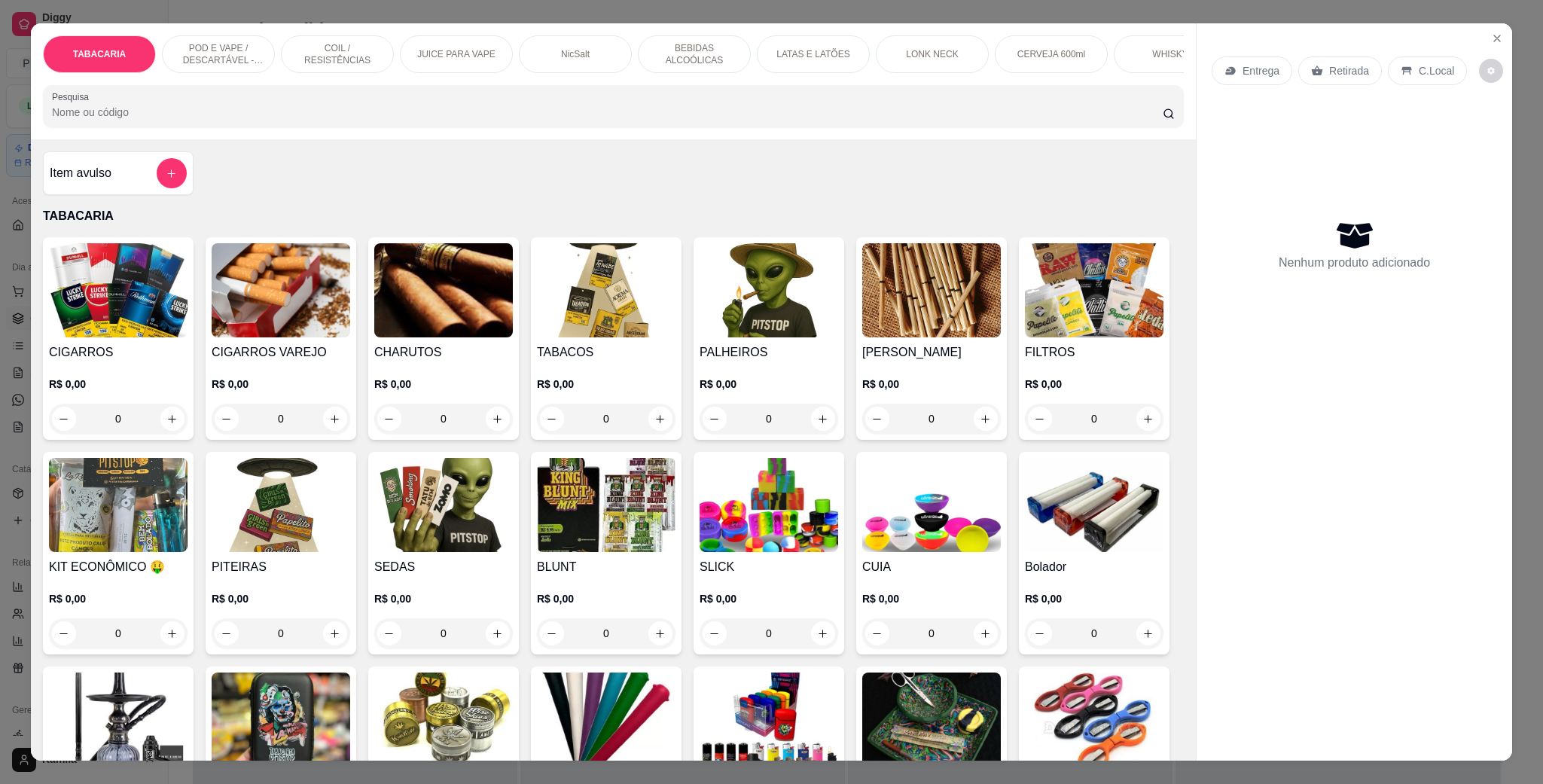
click at [192, 68] on div "POD E VAPE / DESCARTÁVEL - RECARREGAVEL" at bounding box center [219, 54] width 113 height 38
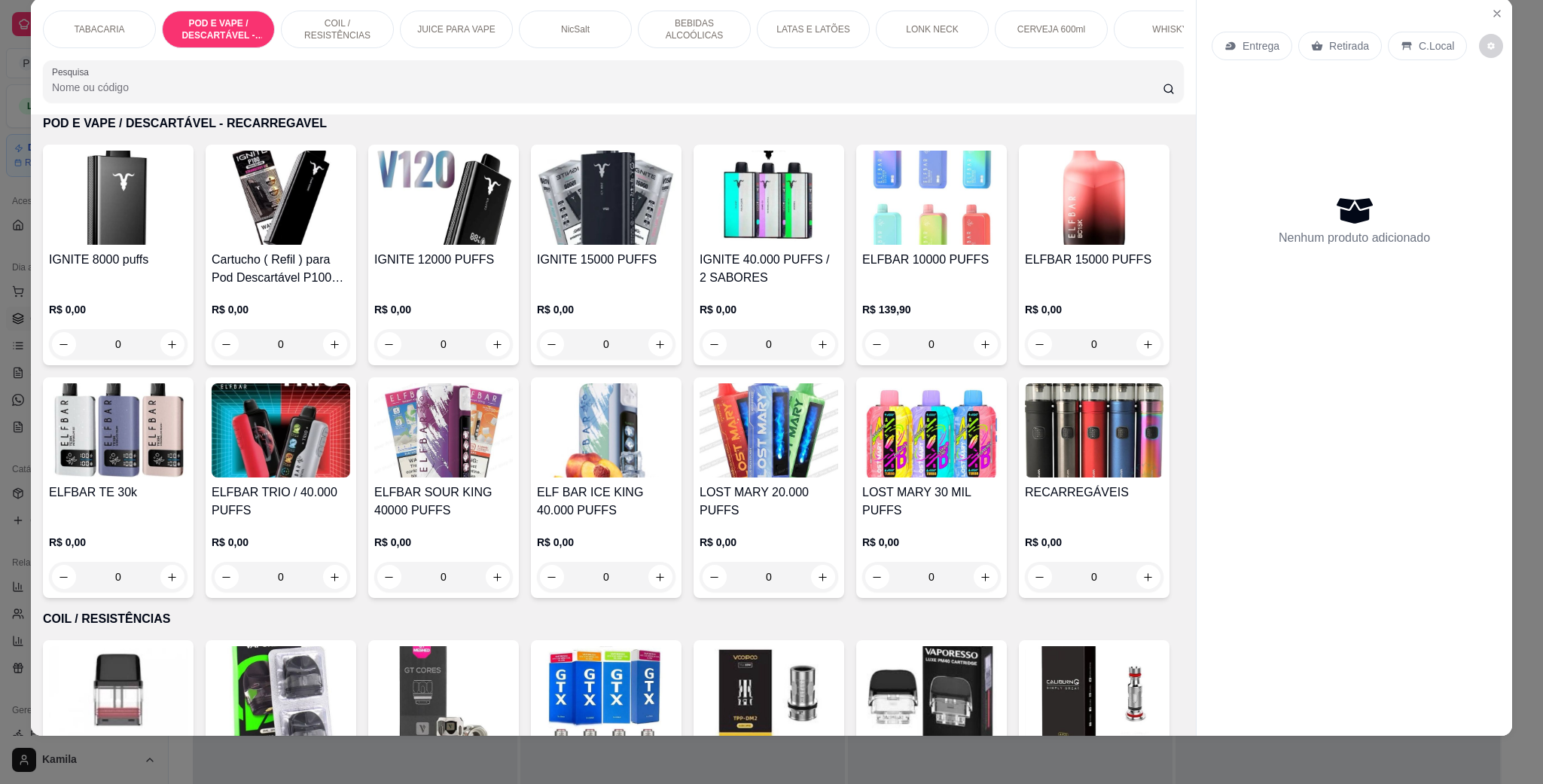
click at [838, 457] on img at bounding box center [769, 430] width 139 height 94
click at [1491, 11] on icon "Close" at bounding box center [1497, 13] width 12 height 12
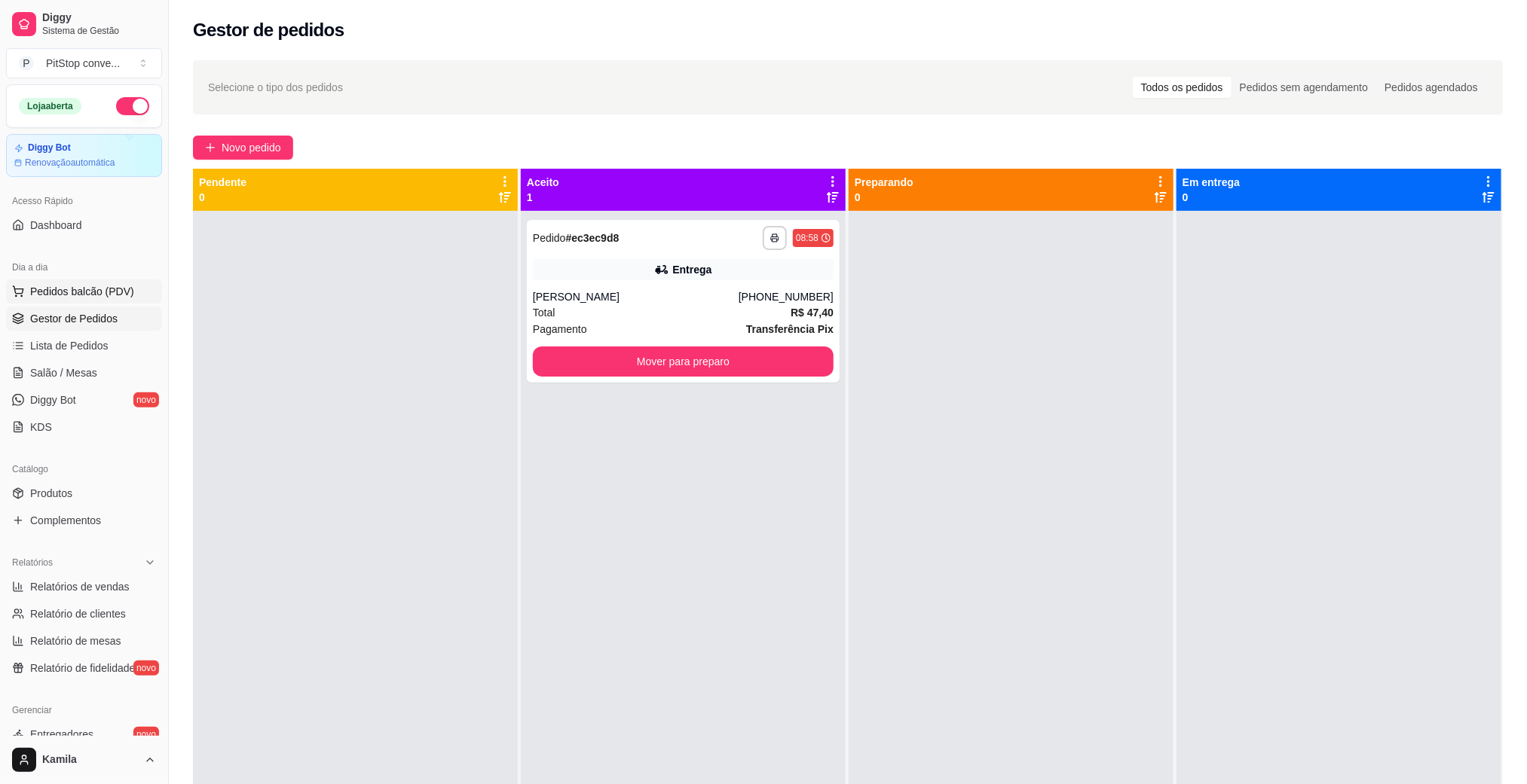
click at [85, 294] on span "Pedidos balcão (PDV)" at bounding box center [82, 291] width 104 height 15
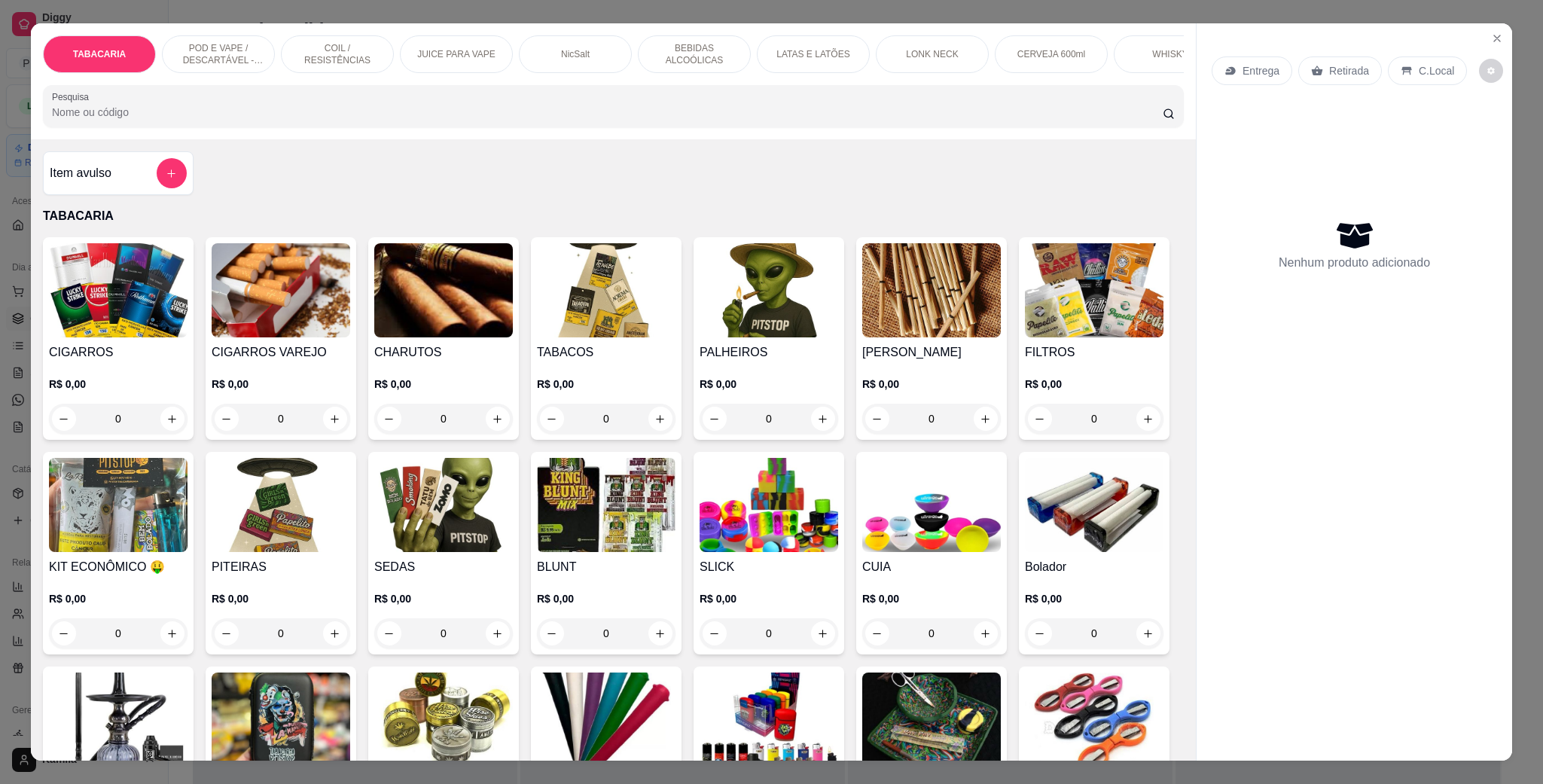
click at [227, 52] on p "POD E VAPE / DESCARTÁVEL - RECARREGAVEL" at bounding box center [219, 54] width 87 height 24
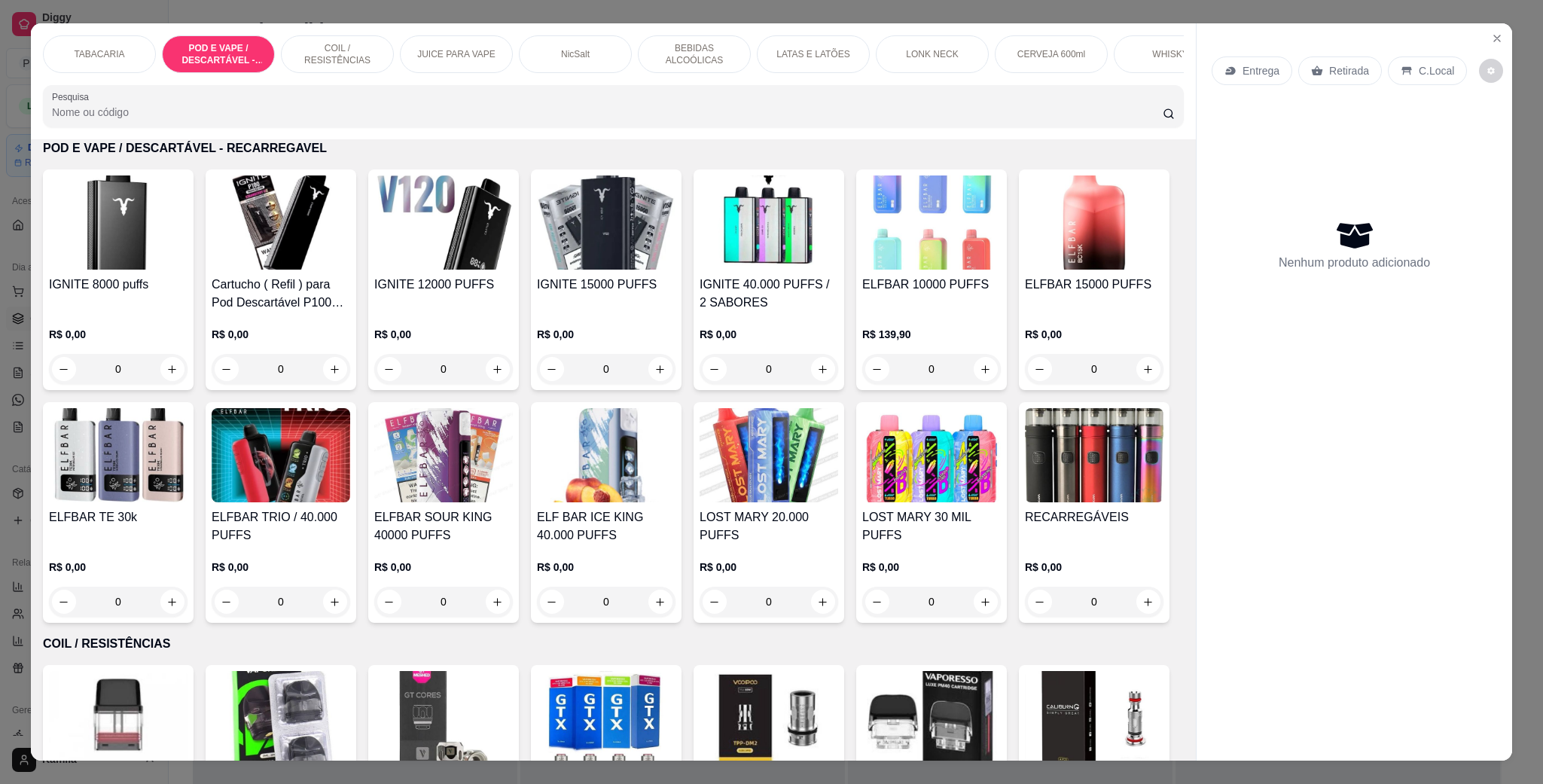
scroll to position [25, 0]
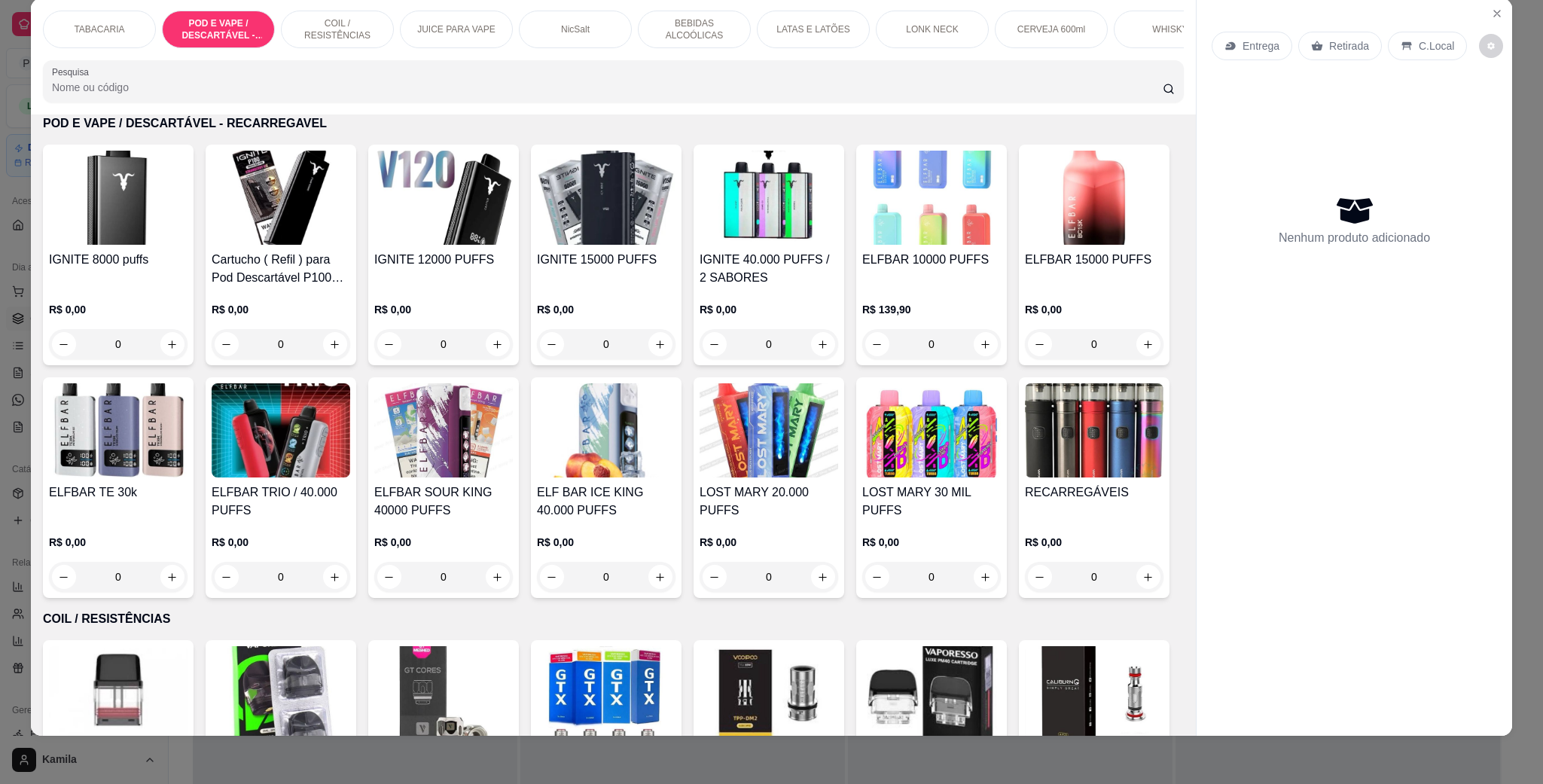
click at [838, 466] on img at bounding box center [769, 430] width 139 height 94
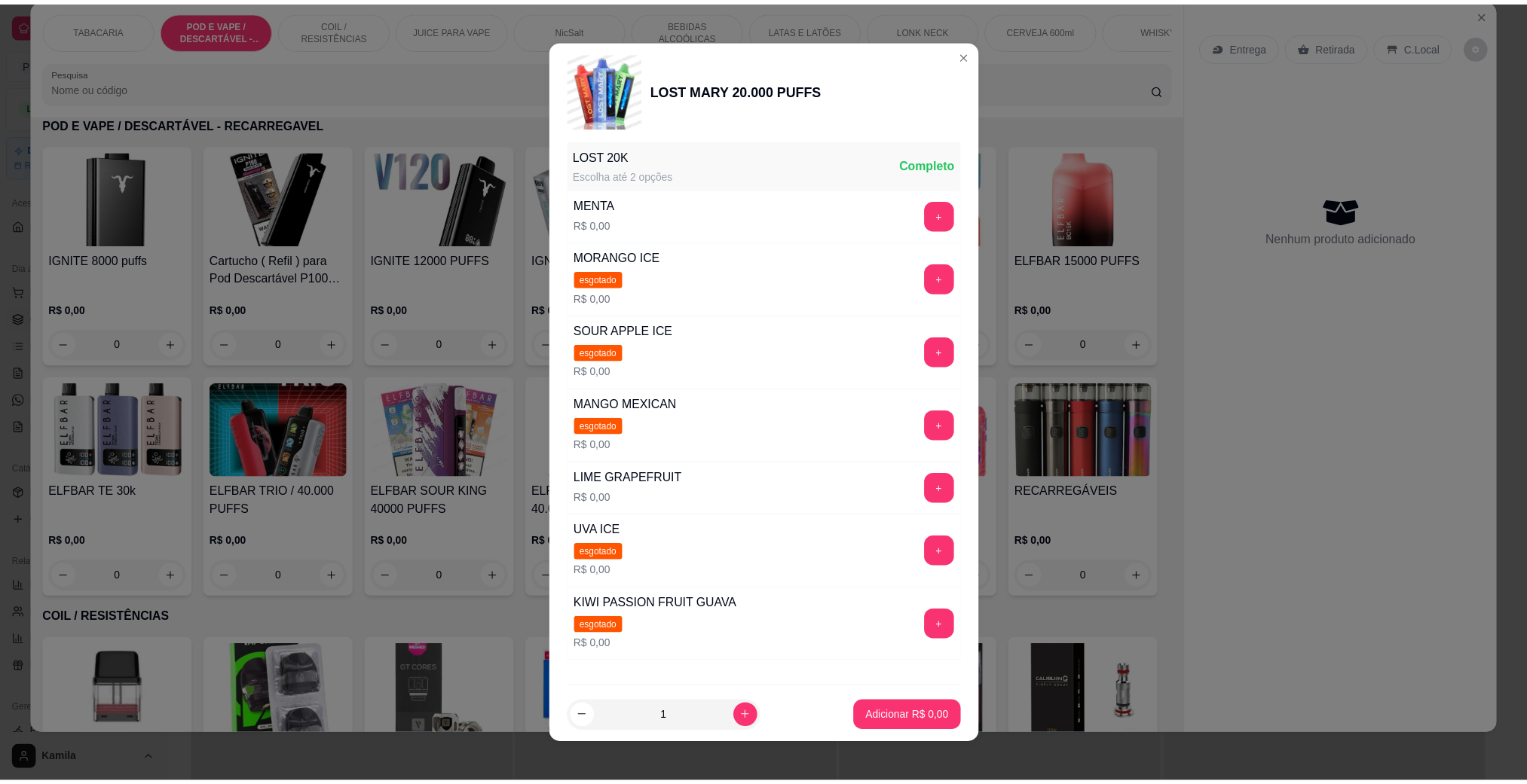
scroll to position [292, 0]
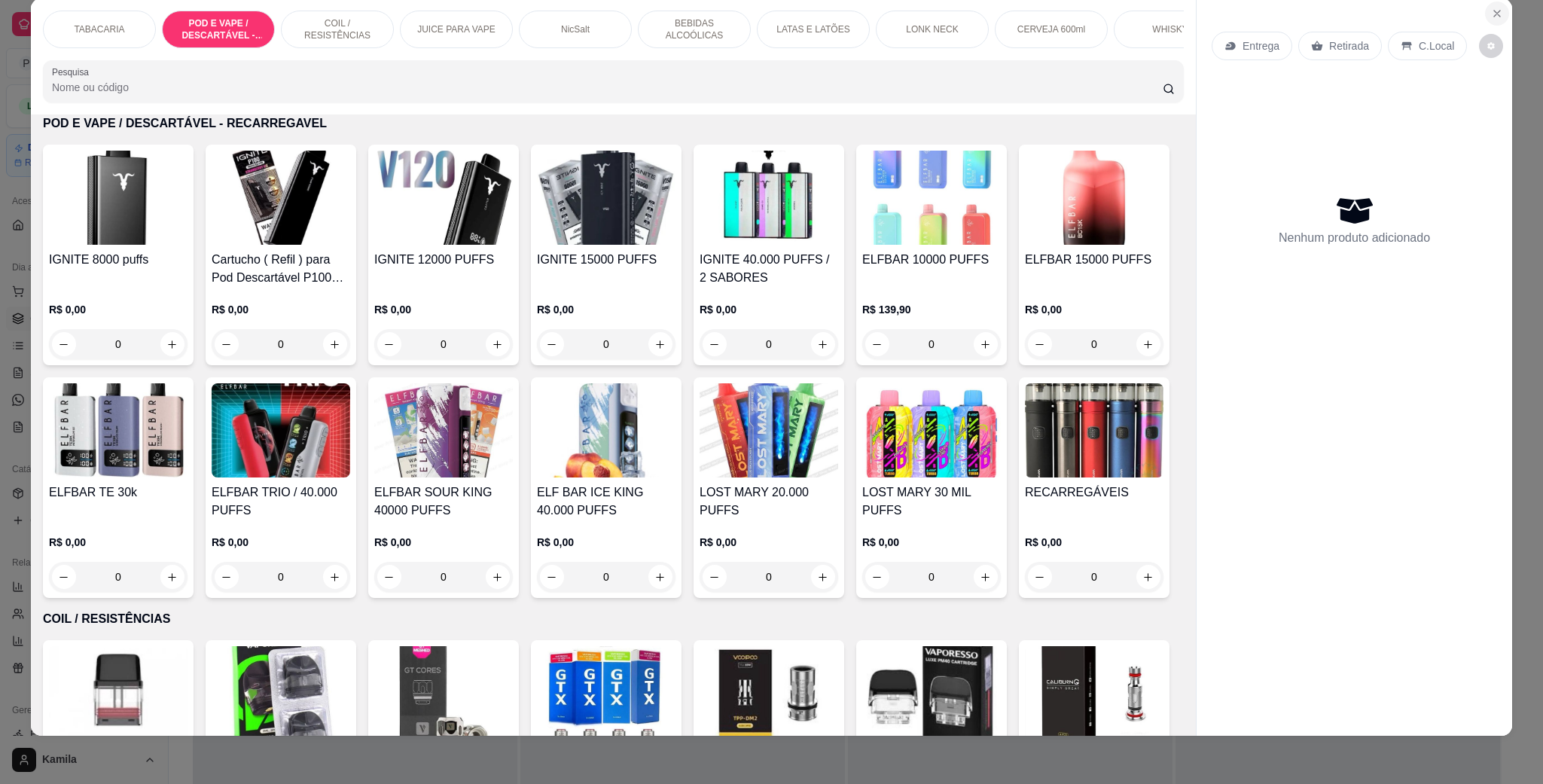
click at [1491, 10] on icon "Close" at bounding box center [1497, 13] width 12 height 12
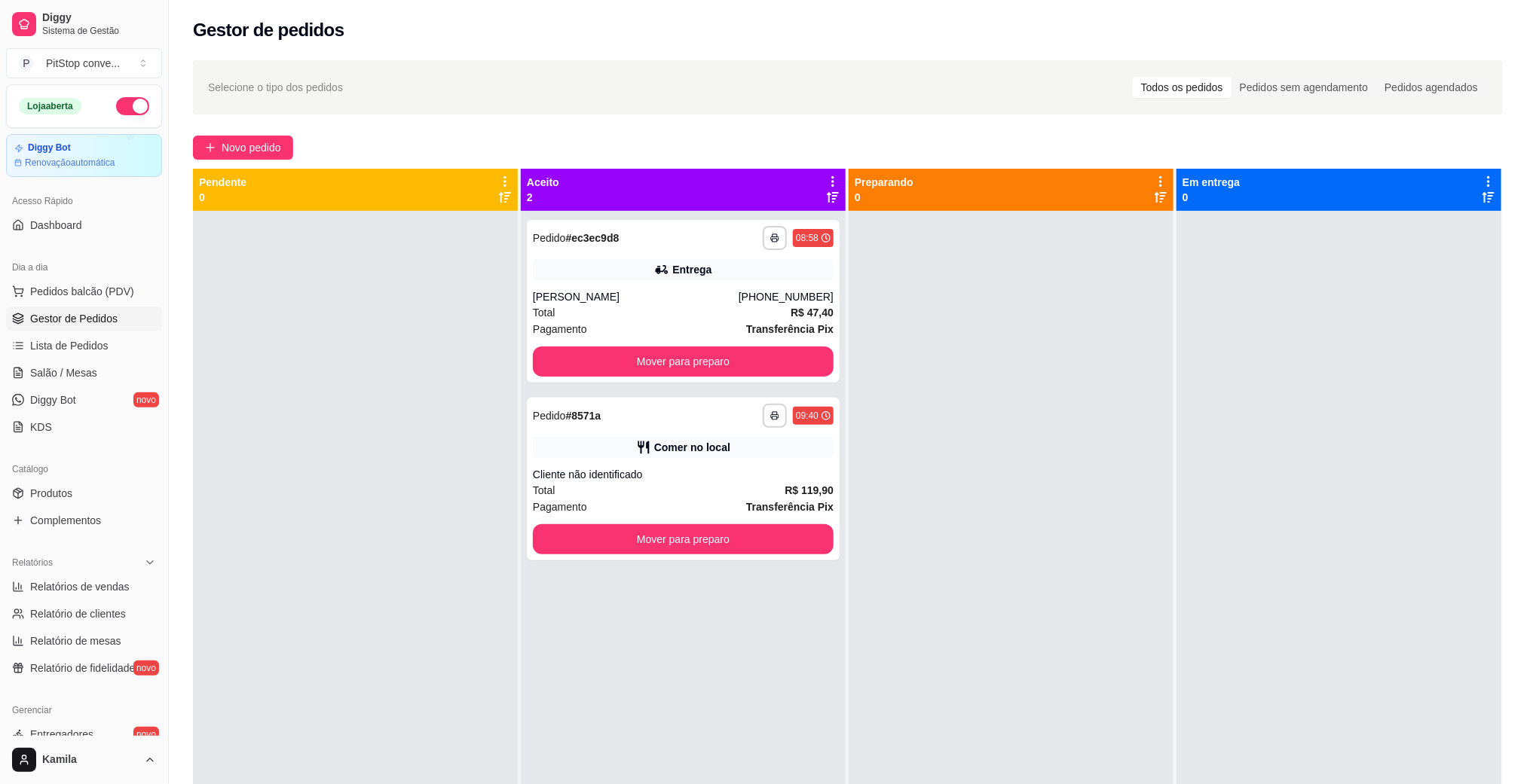
click at [114, 331] on link "Gestor de Pedidos" at bounding box center [83, 319] width 156 height 24
click at [102, 347] on span "Lista de Pedidos" at bounding box center [69, 345] width 78 height 15
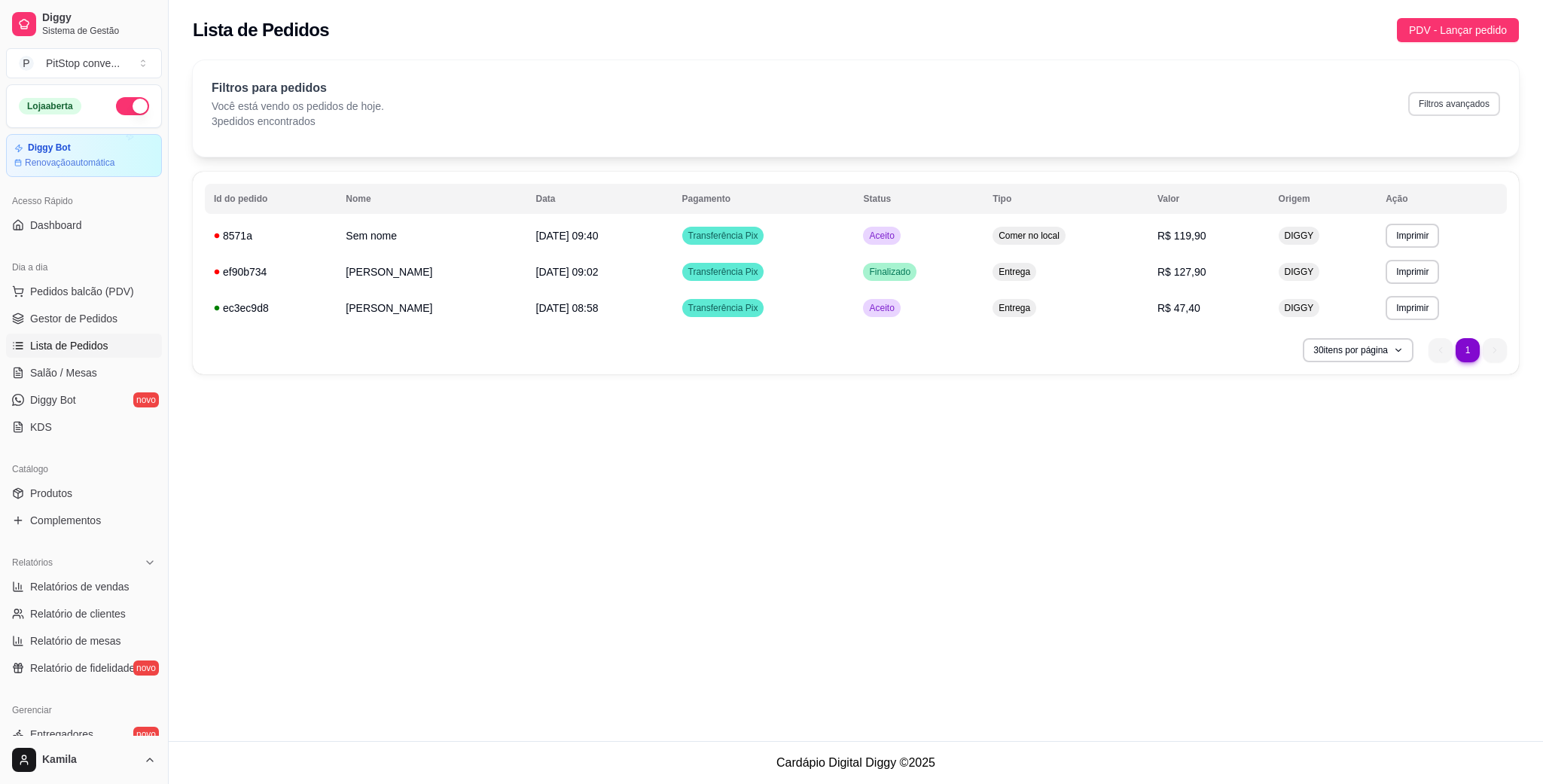
click at [1444, 107] on button "Filtros avançados" at bounding box center [1454, 104] width 92 height 24
select select "0"
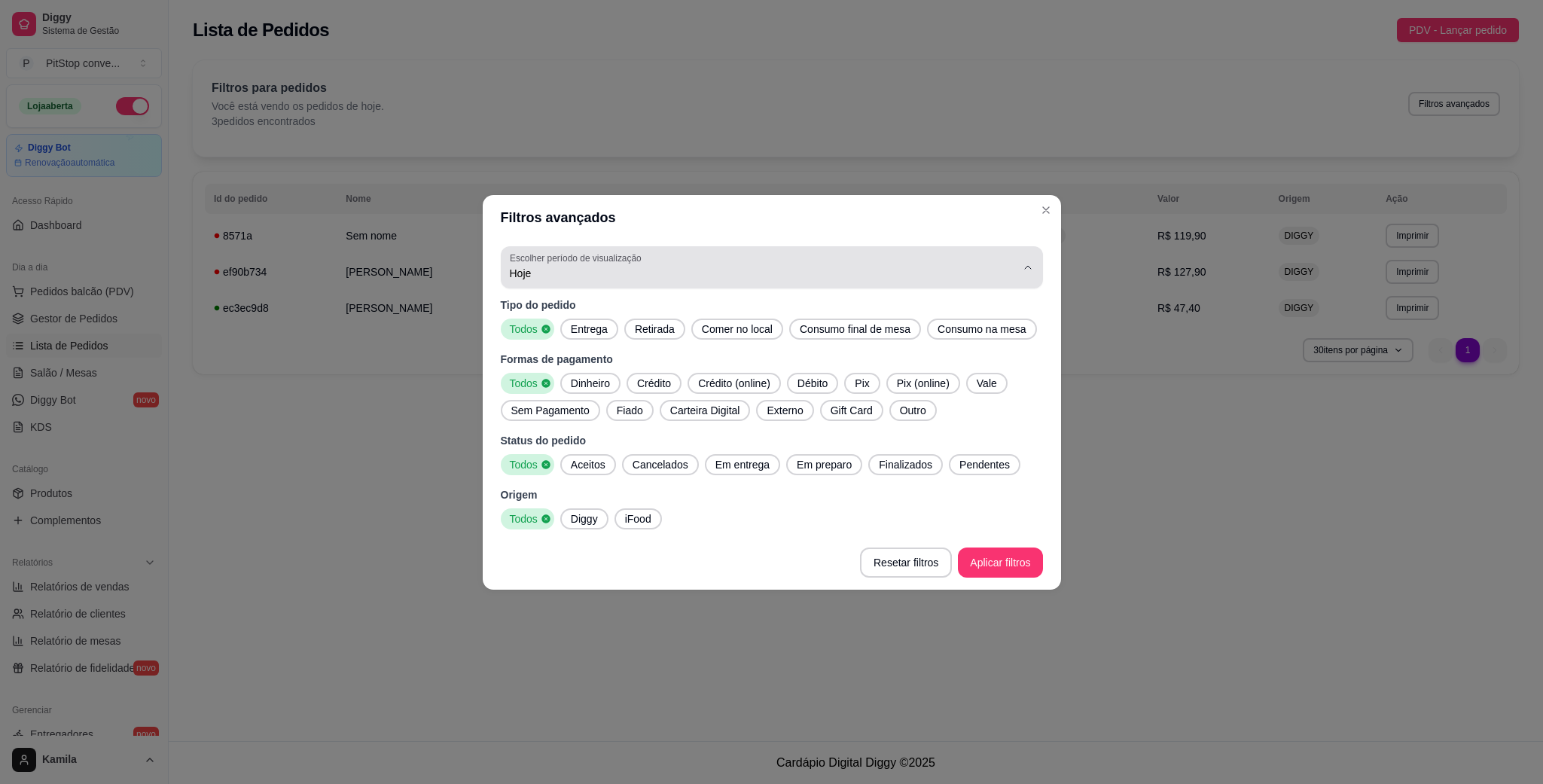
click at [642, 267] on span "Hoje" at bounding box center [763, 273] width 507 height 15
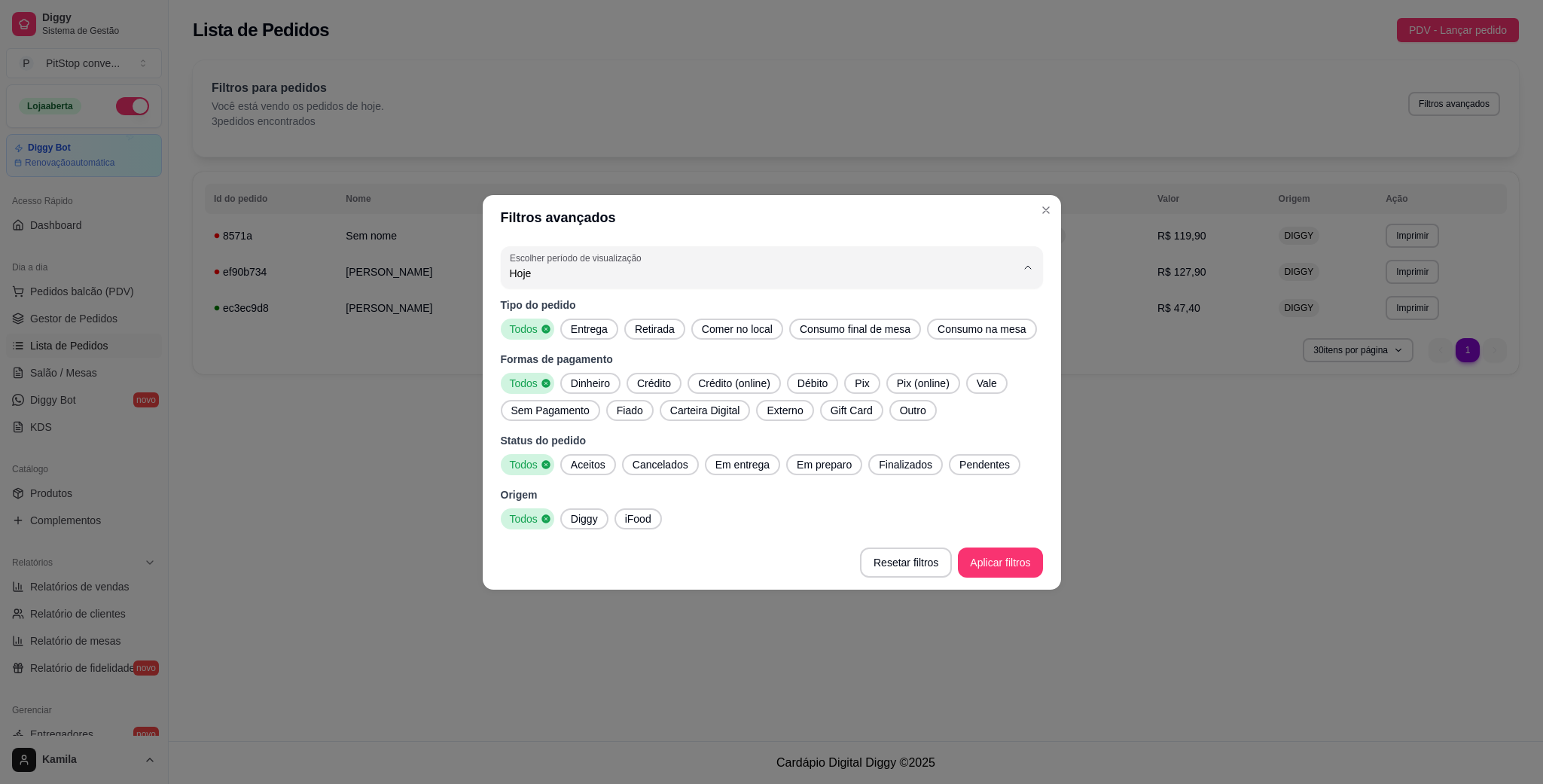
click at [577, 331] on span "Ontem" at bounding box center [764, 333] width 483 height 15
type input "1"
select select "1"
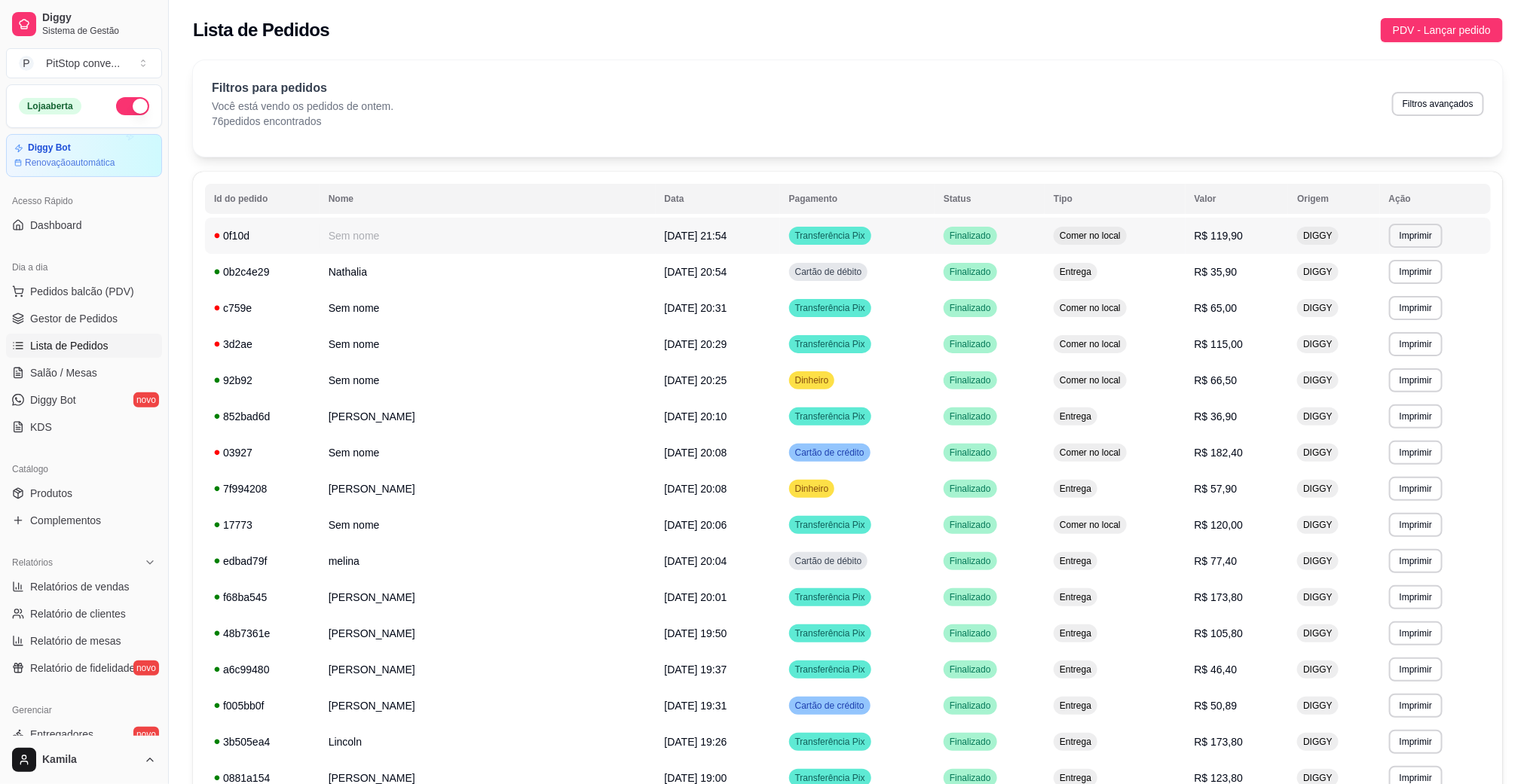
click at [1147, 240] on td "Comer no local" at bounding box center [1115, 236] width 140 height 36
click at [867, 306] on td "Transferência Pix" at bounding box center [857, 308] width 154 height 36
click at [832, 415] on td "Transferência Pix" at bounding box center [857, 416] width 154 height 36
click at [985, 452] on td "Finalizado" at bounding box center [989, 452] width 110 height 36
click at [935, 518] on td "Finalizado" at bounding box center [989, 524] width 110 height 36
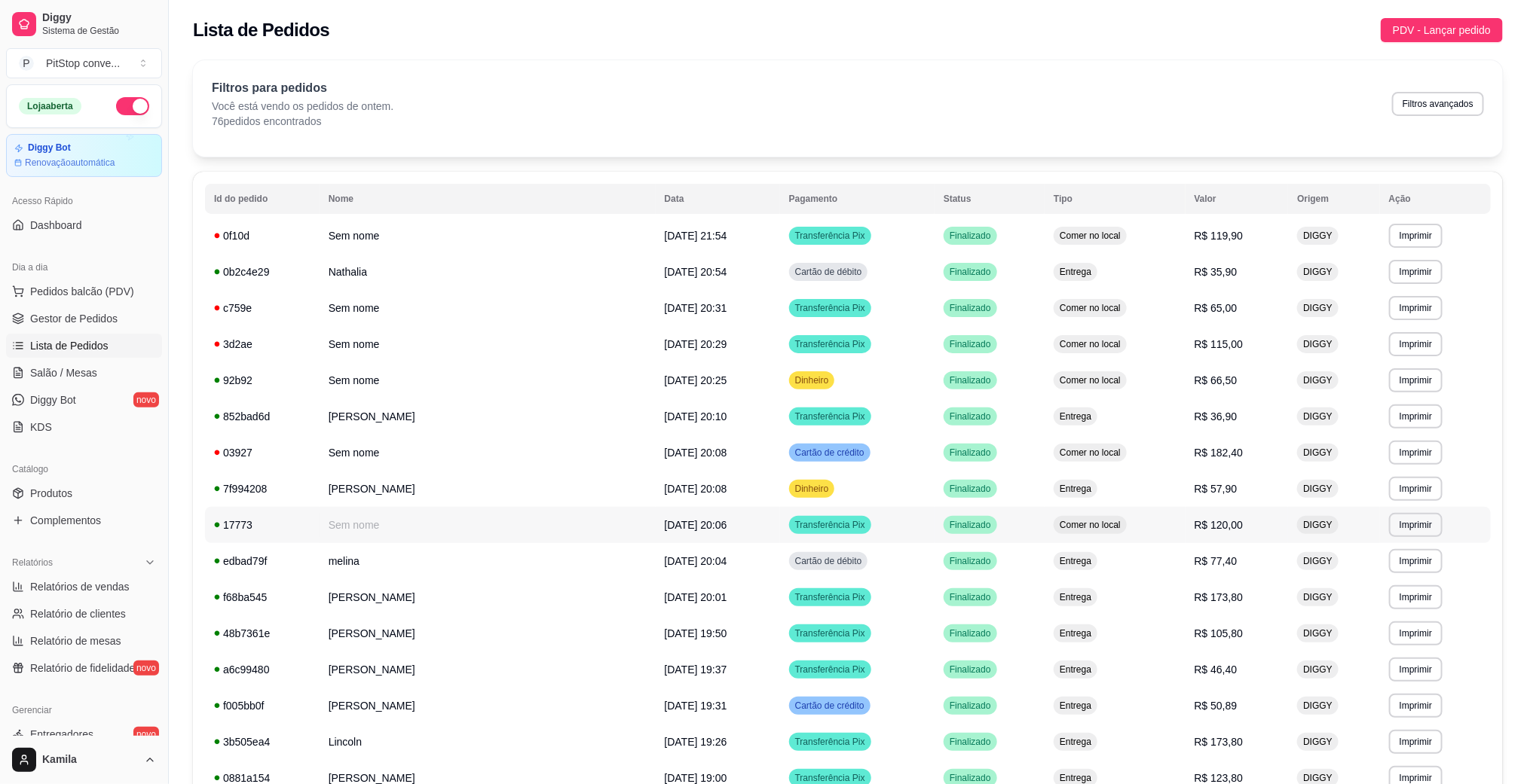
click at [1120, 533] on td "Comer no local" at bounding box center [1115, 524] width 140 height 36
click at [1112, 631] on td "Entrega" at bounding box center [1115, 633] width 140 height 36
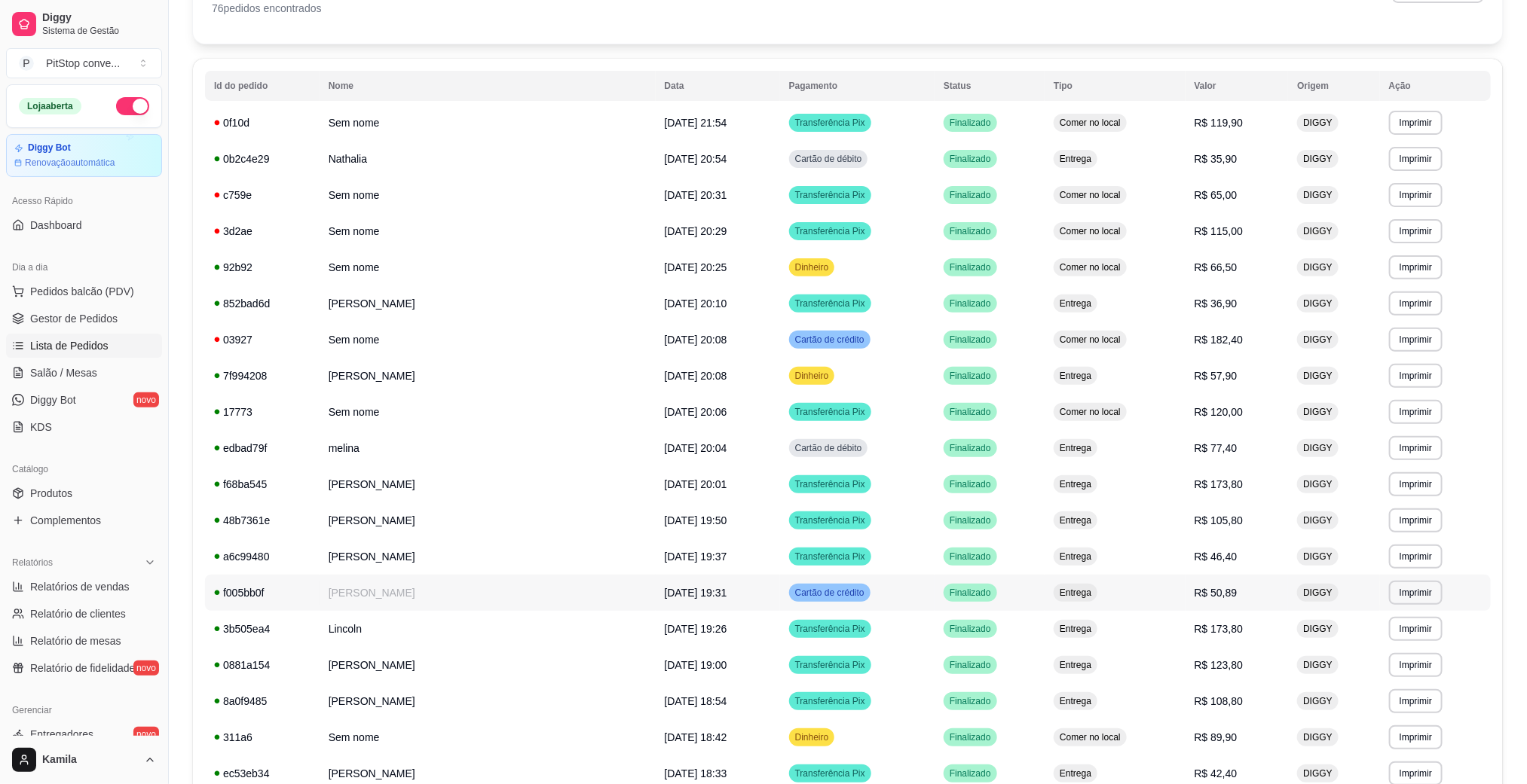
scroll to position [226, 0]
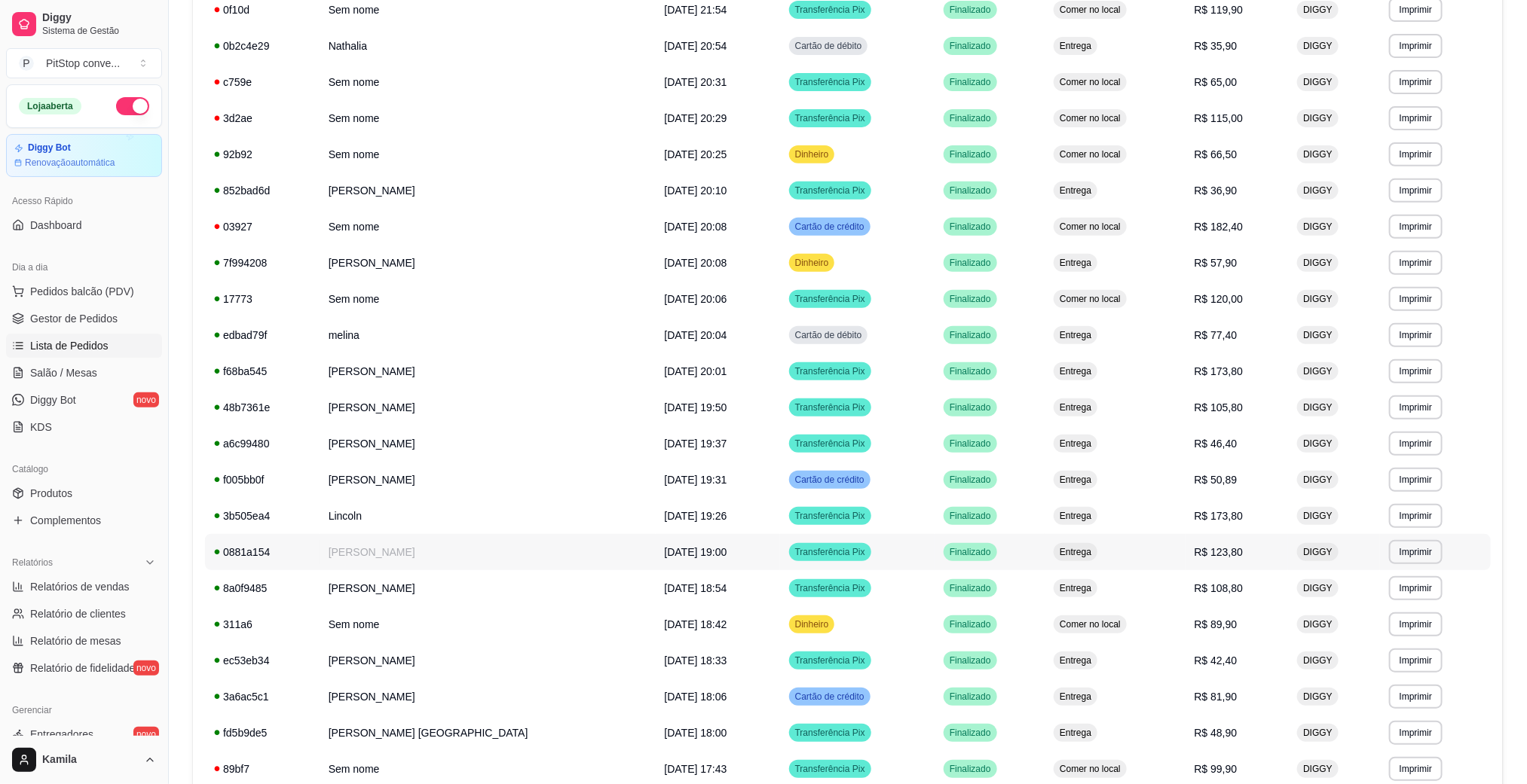
click at [1054, 564] on td "Entrega" at bounding box center [1115, 552] width 140 height 36
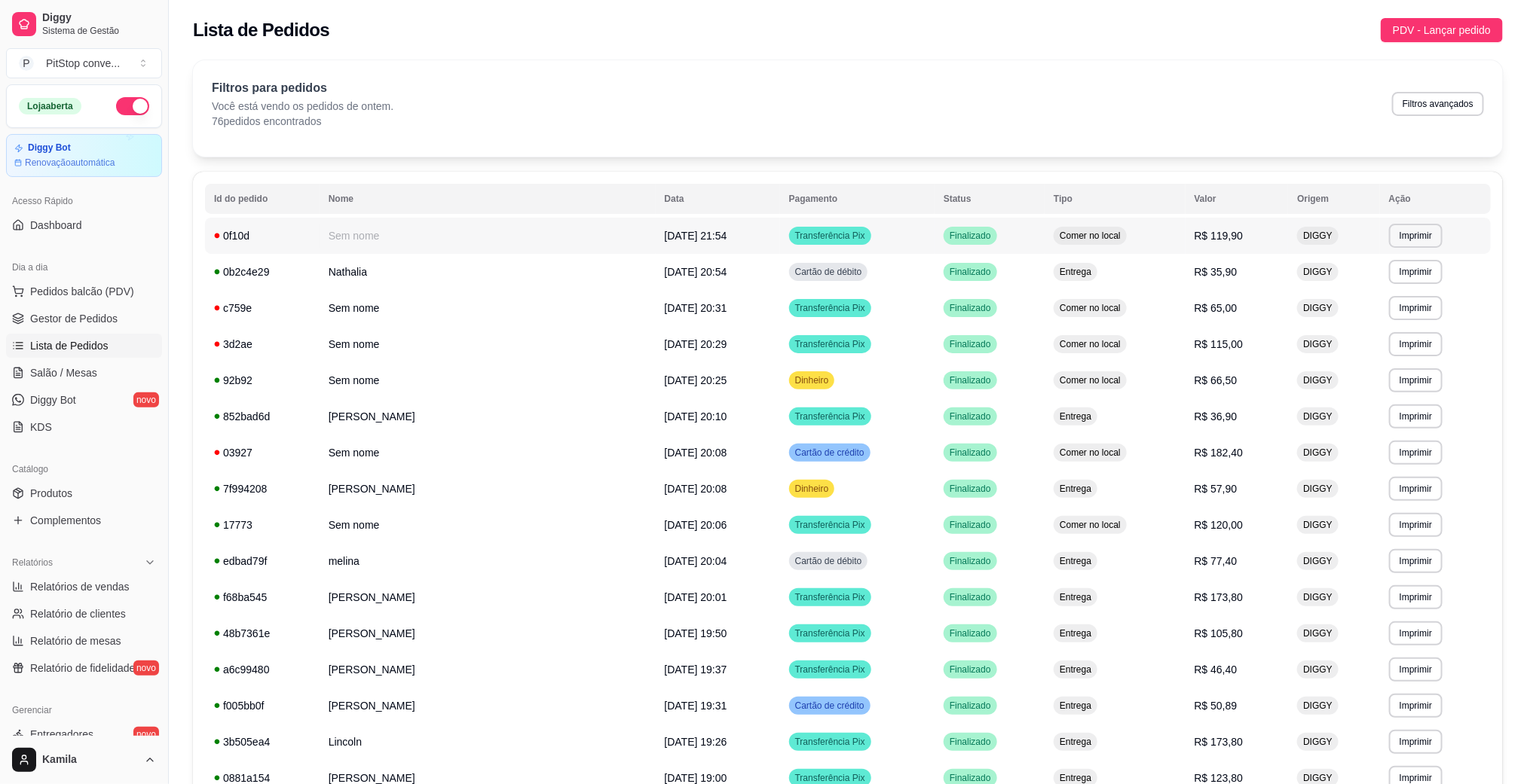
click at [1072, 231] on span "Comer no local" at bounding box center [1090, 236] width 67 height 12
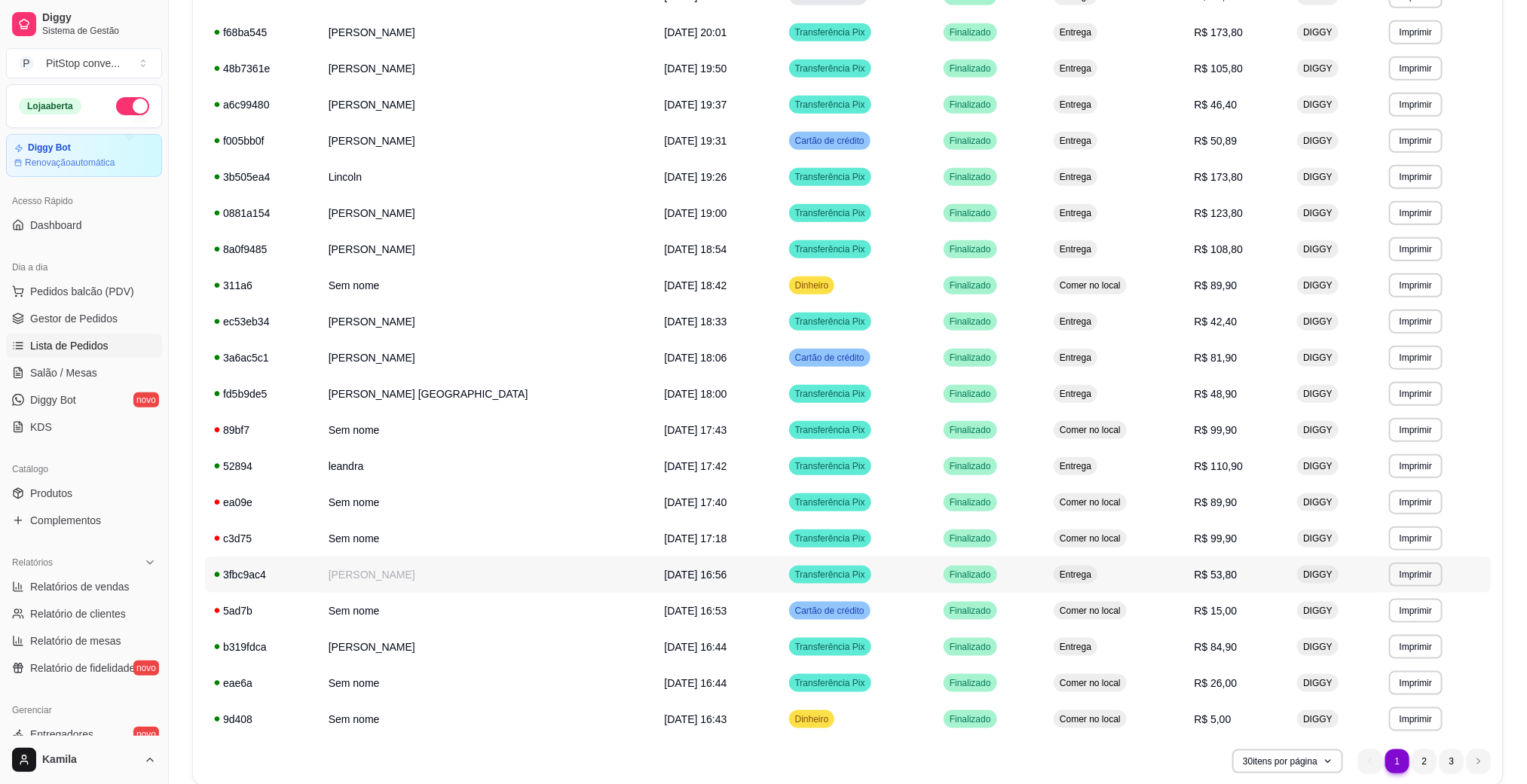
scroll to position [628, 0]
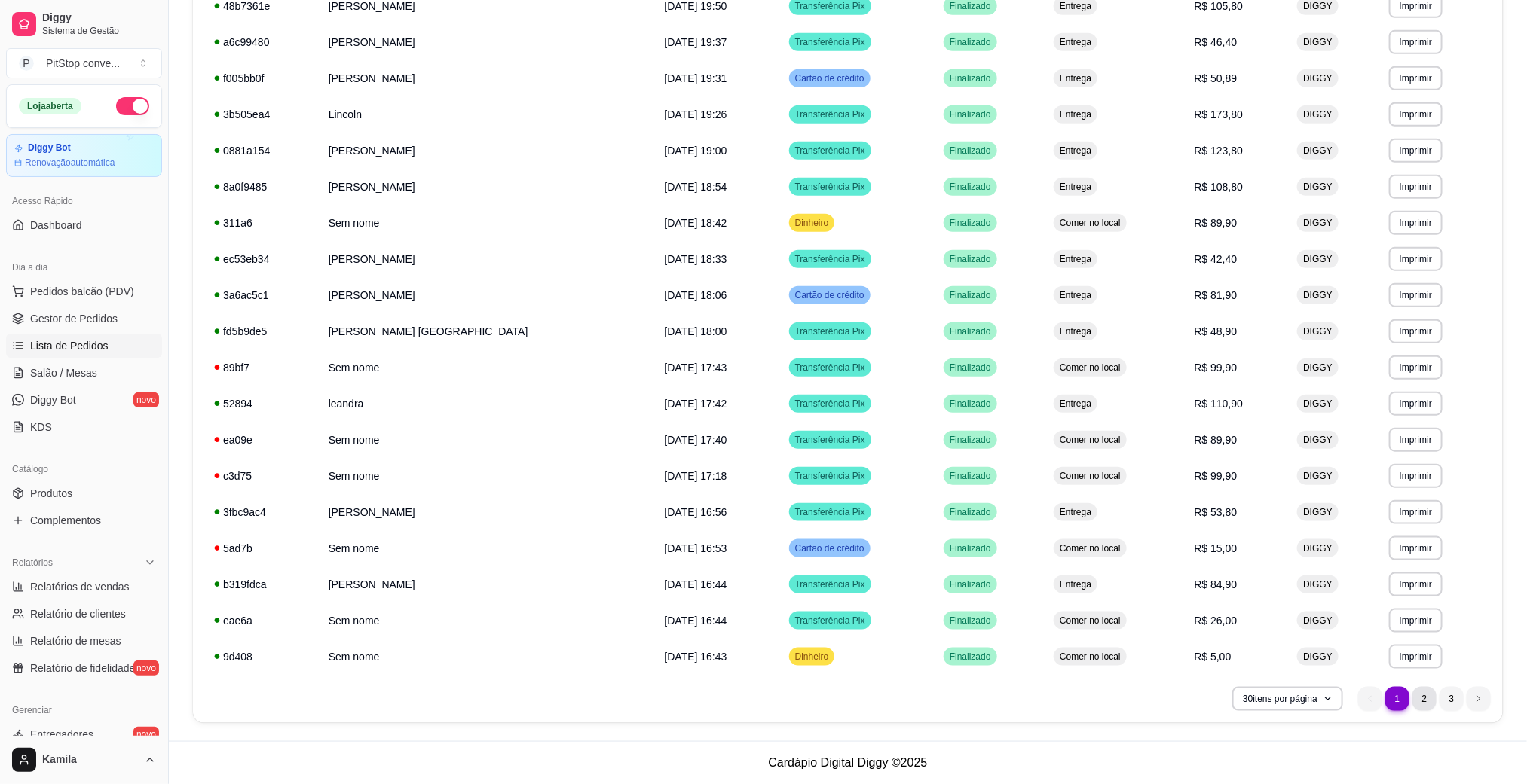
click at [1422, 699] on li "2" at bounding box center [1425, 699] width 24 height 24
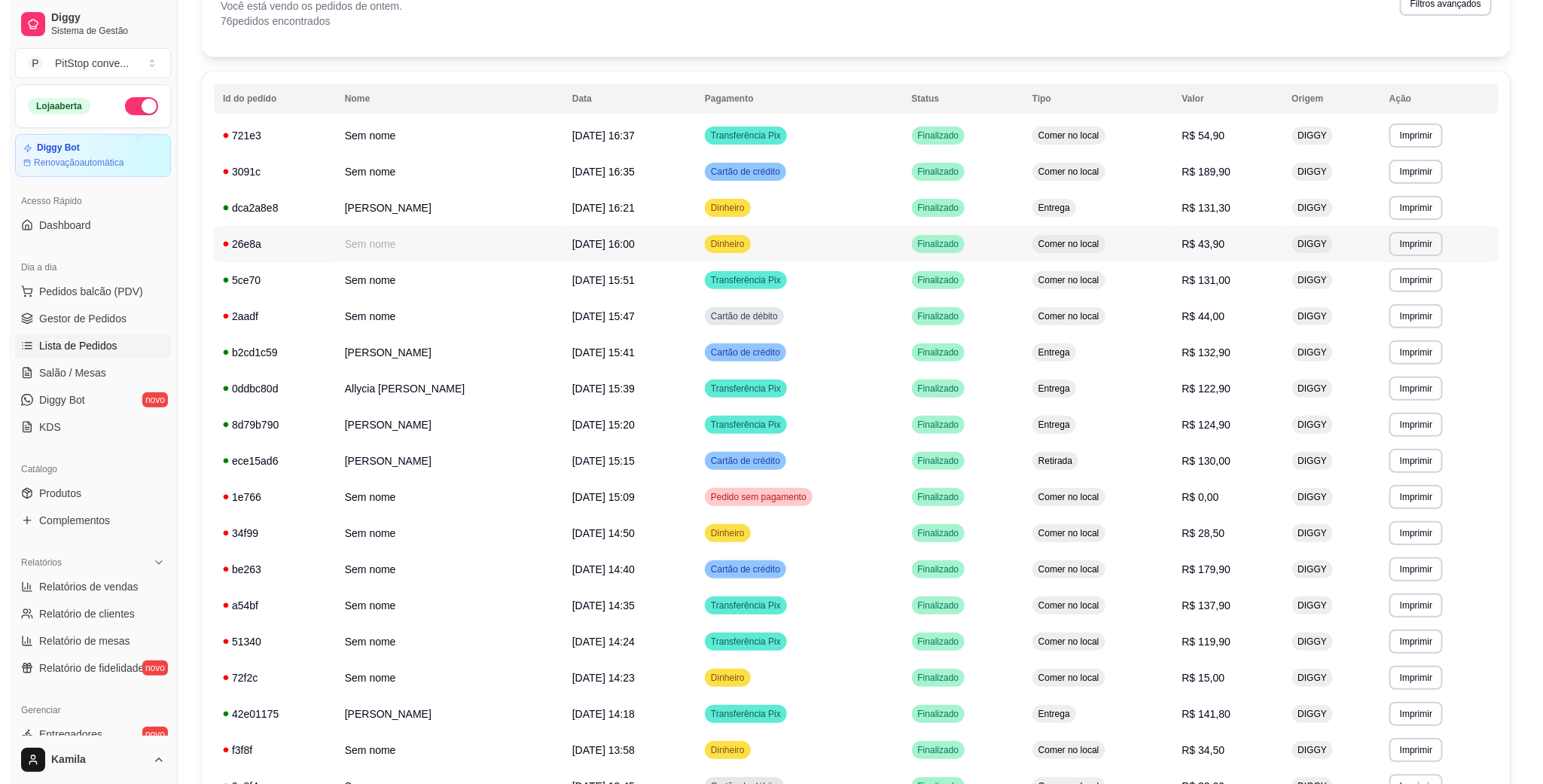
scroll to position [63, 0]
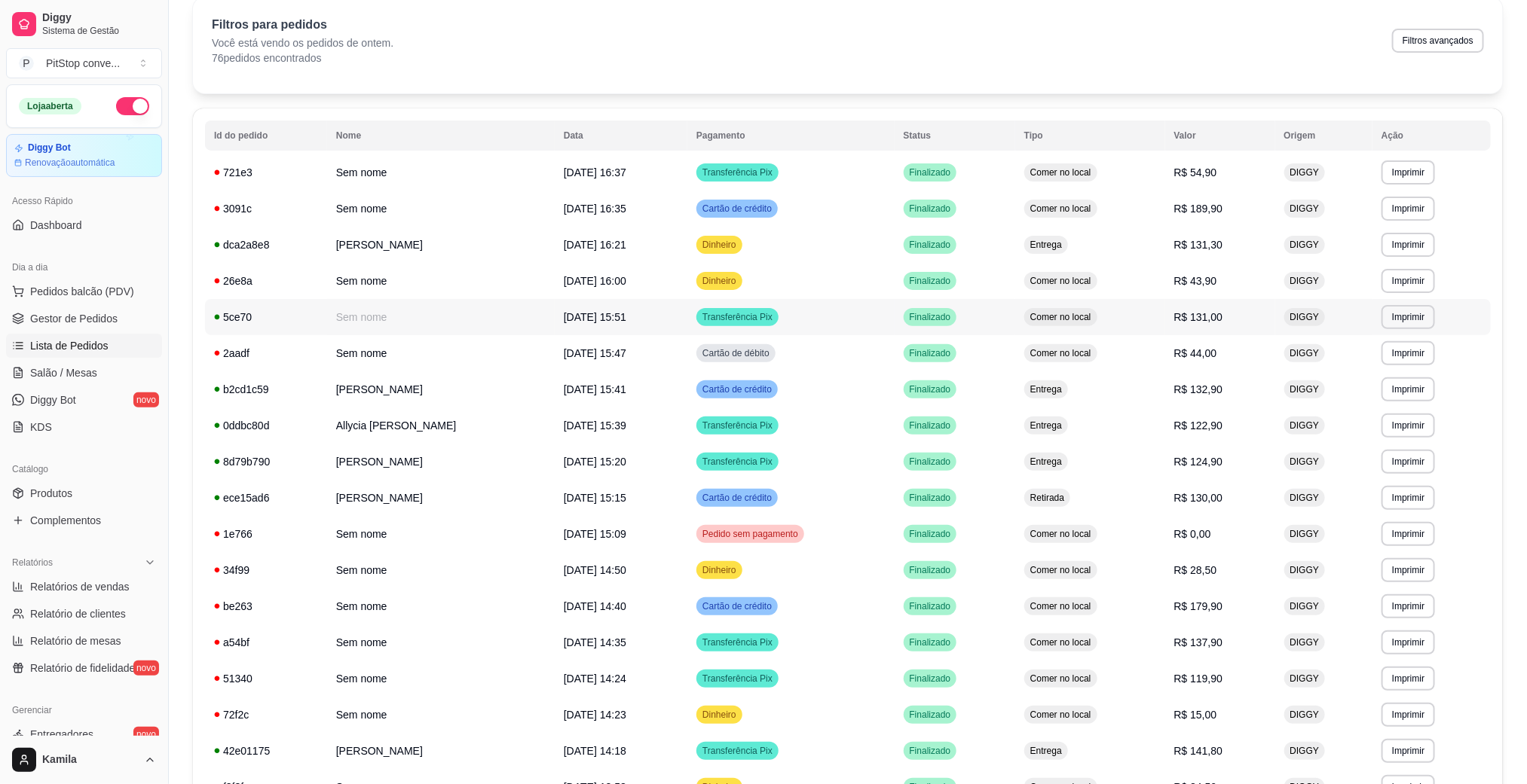
click at [1098, 308] on div "Comer no local" at bounding box center [1061, 317] width 73 height 18
click at [1138, 427] on td "Entrega" at bounding box center [1090, 425] width 150 height 36
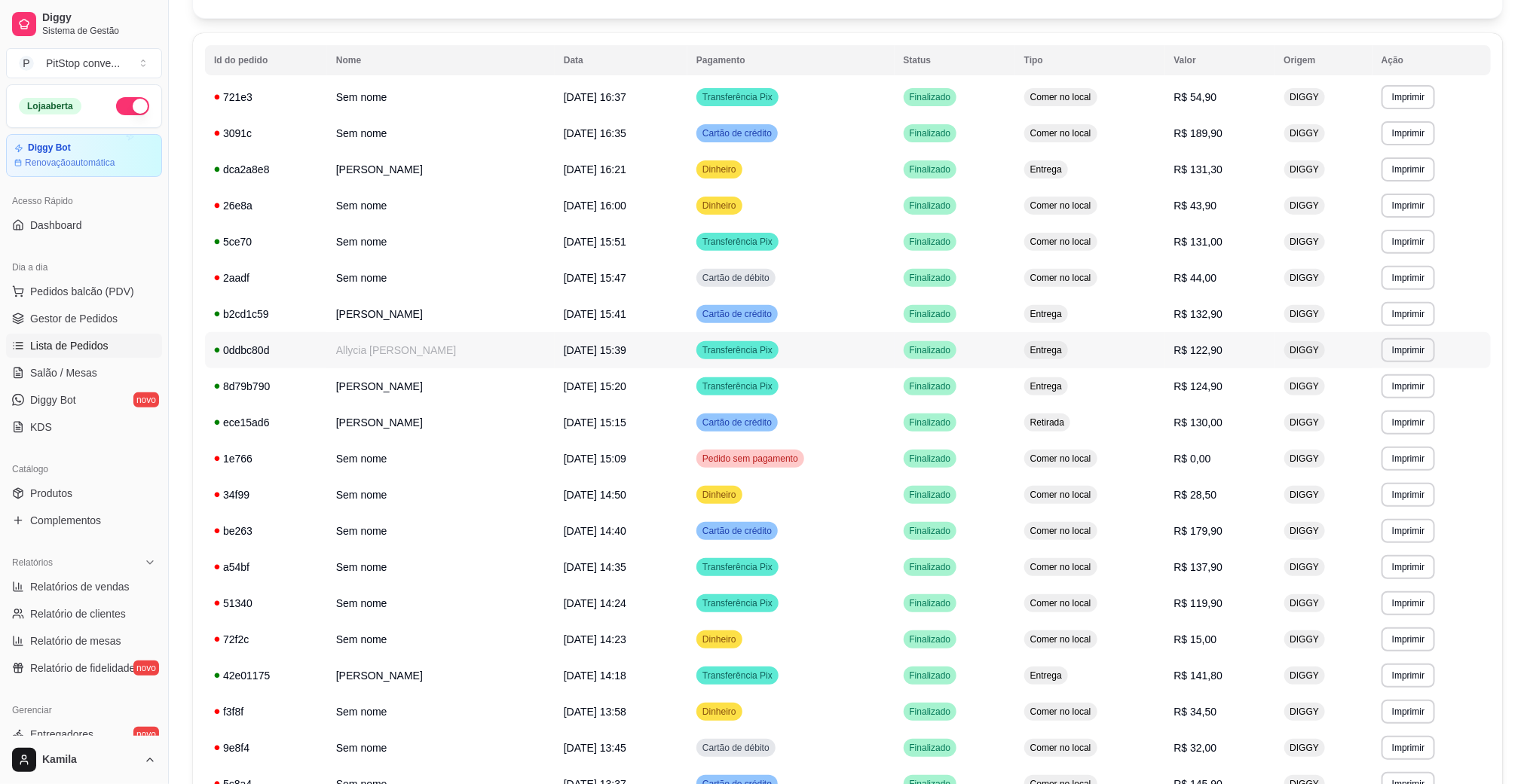
scroll to position [177, 0]
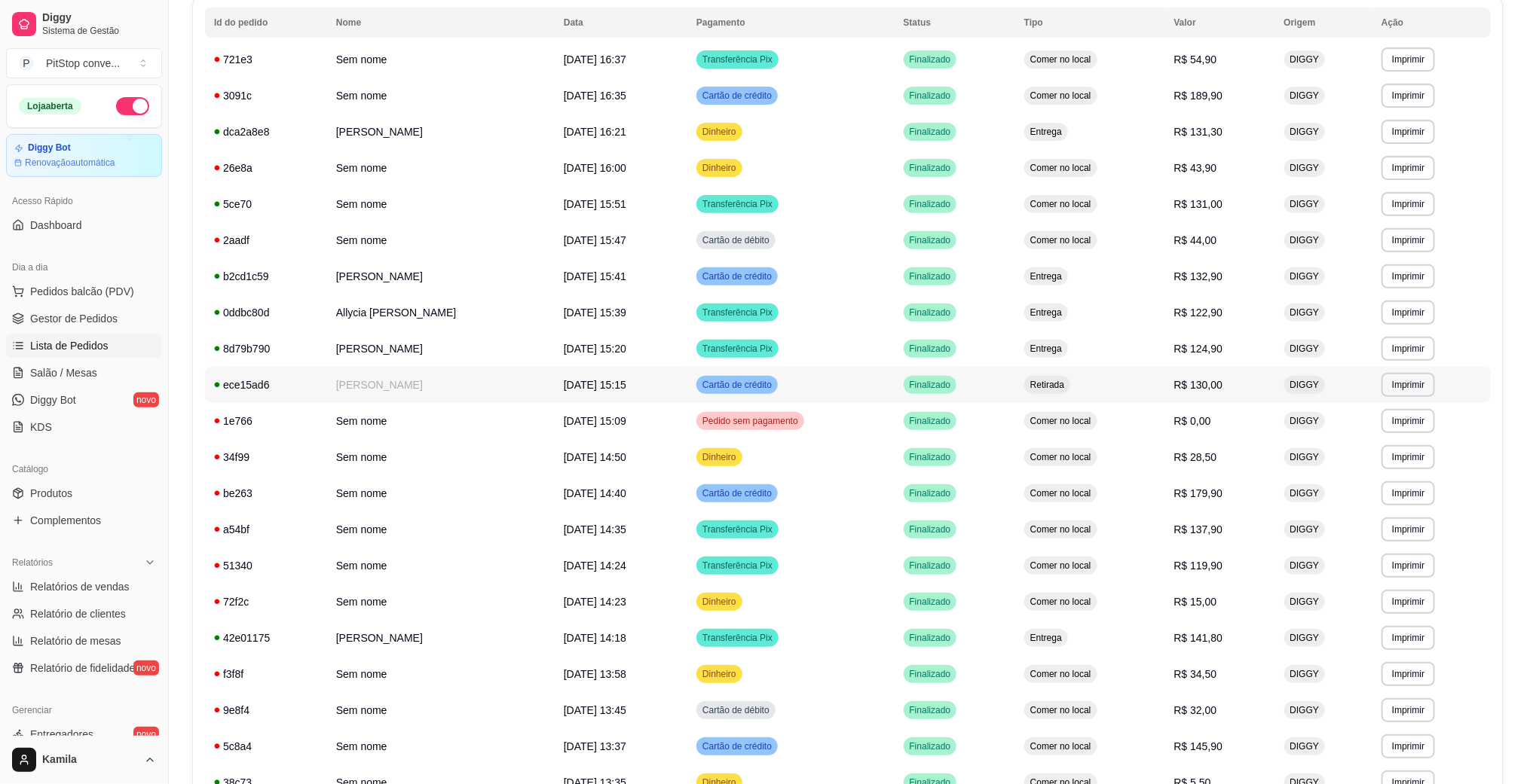
click at [1140, 382] on td "Retirada" at bounding box center [1090, 385] width 150 height 36
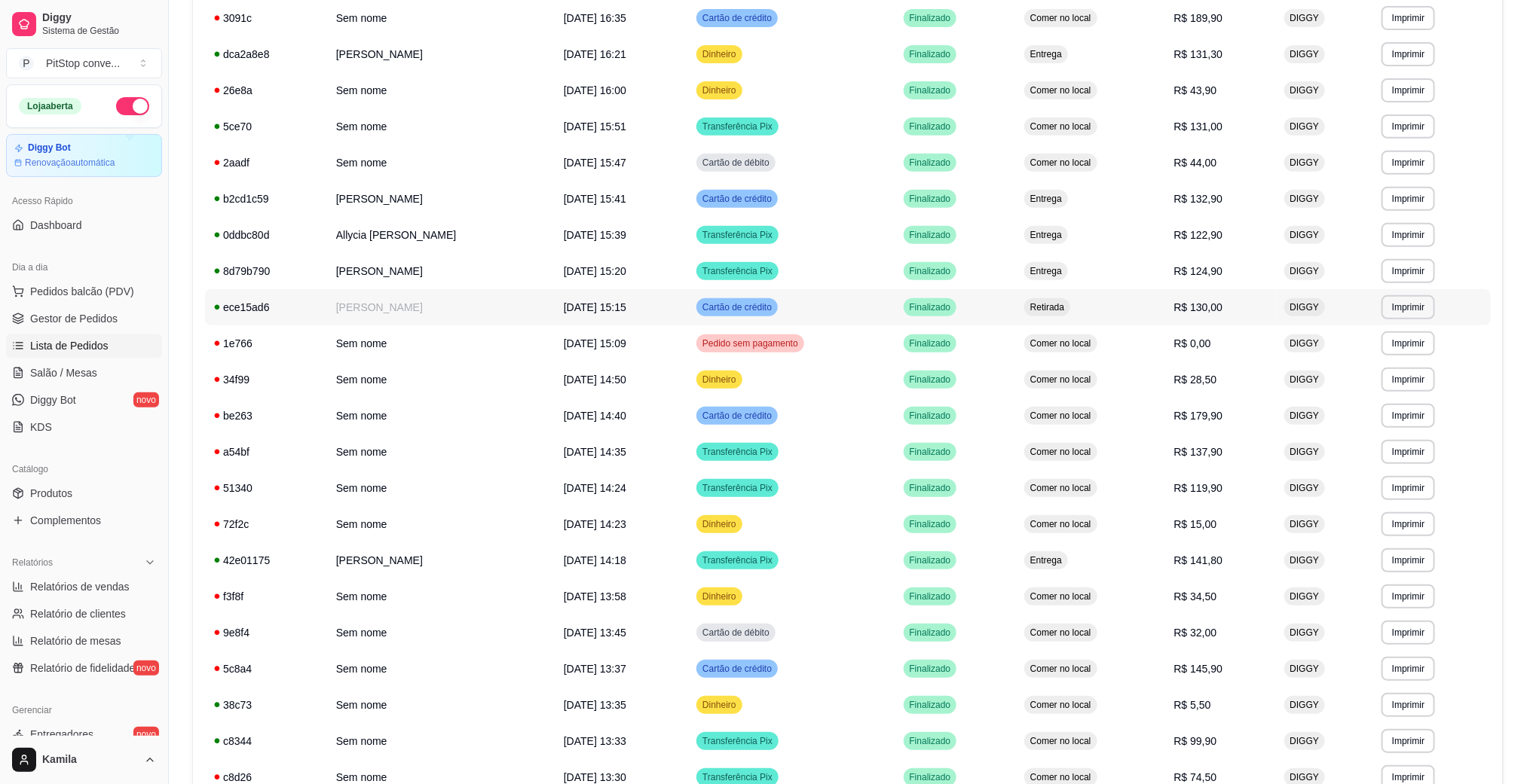
scroll to position [290, 0]
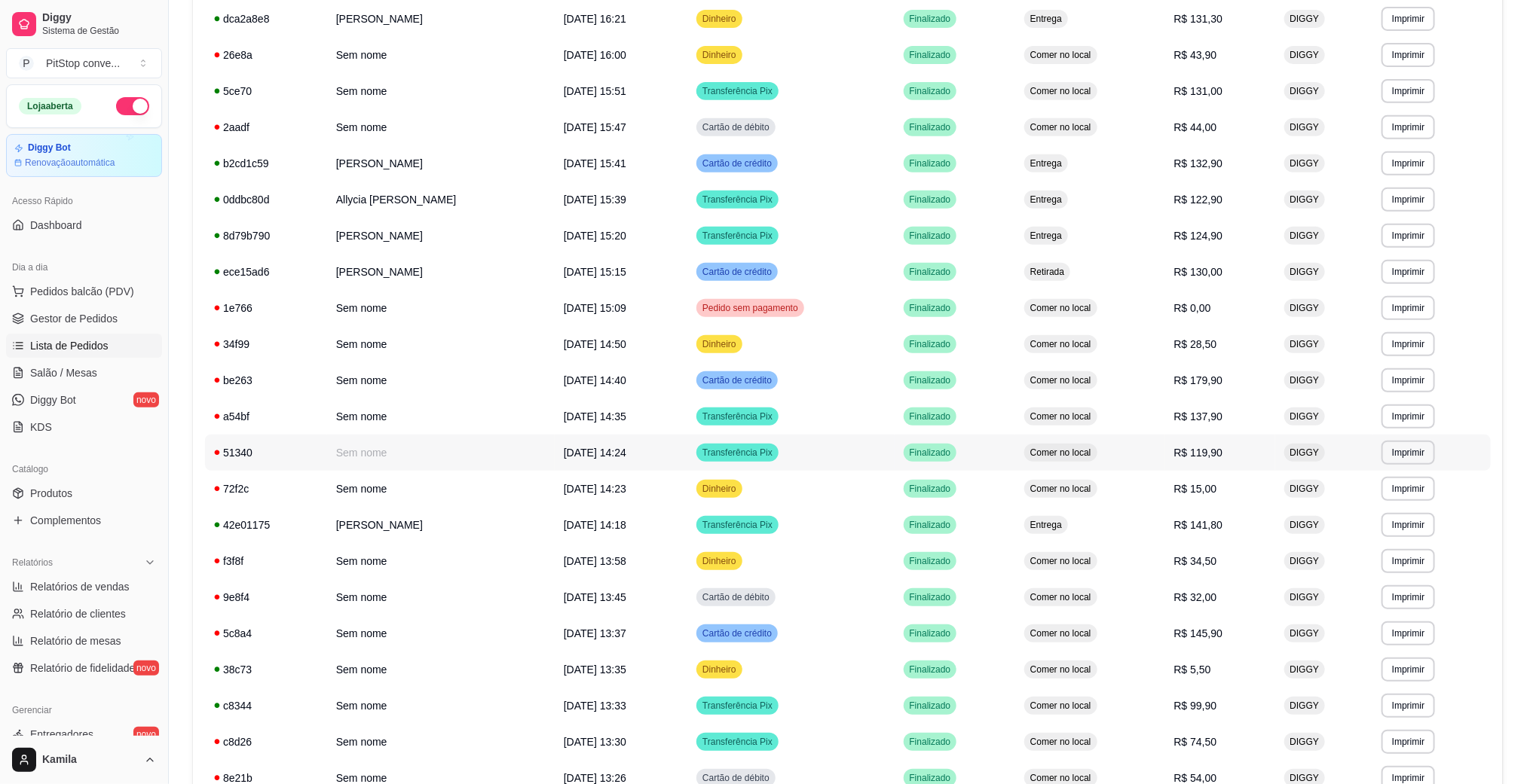
click at [1094, 450] on span "Comer no local" at bounding box center [1061, 452] width 67 height 12
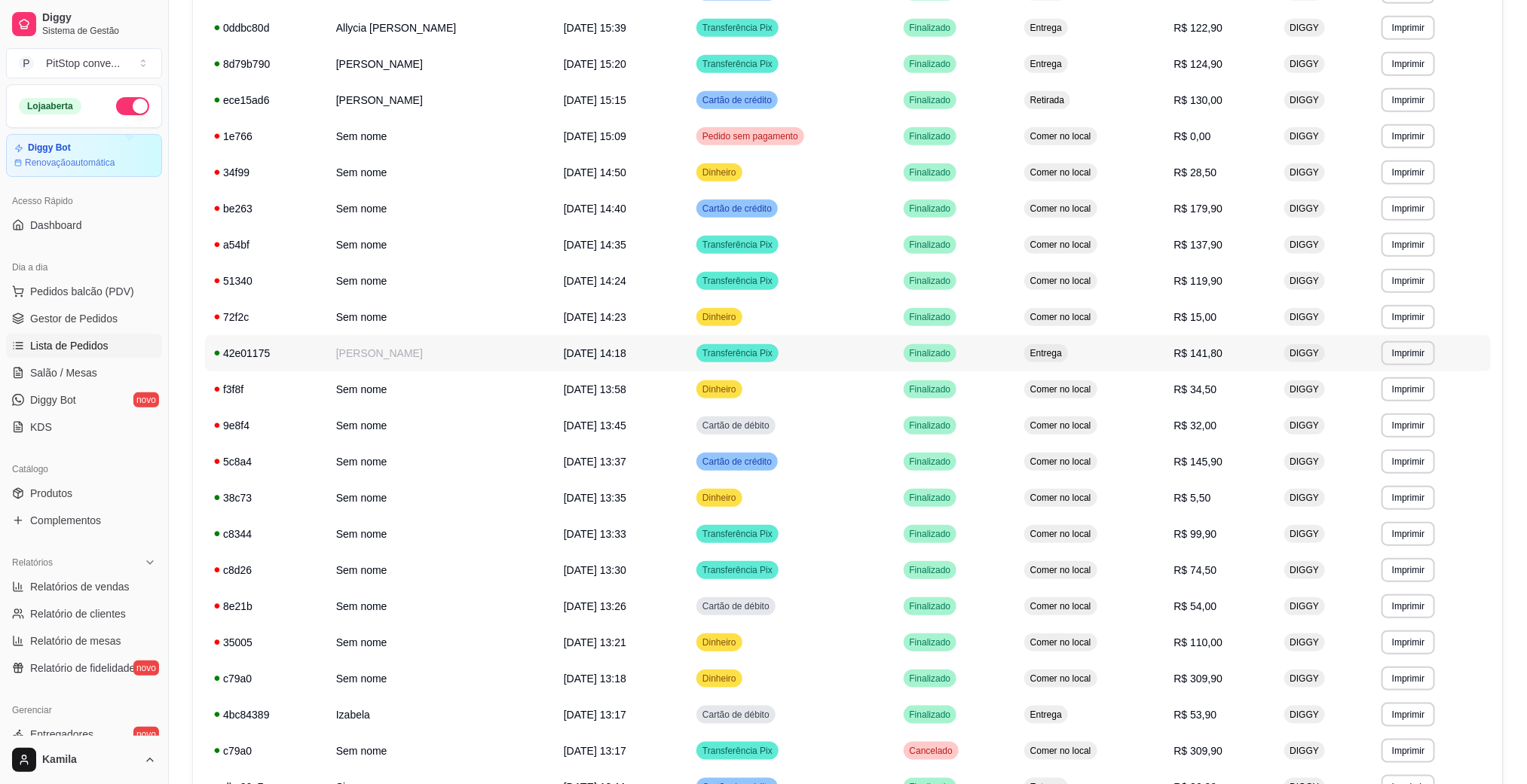
scroll to position [515, 0]
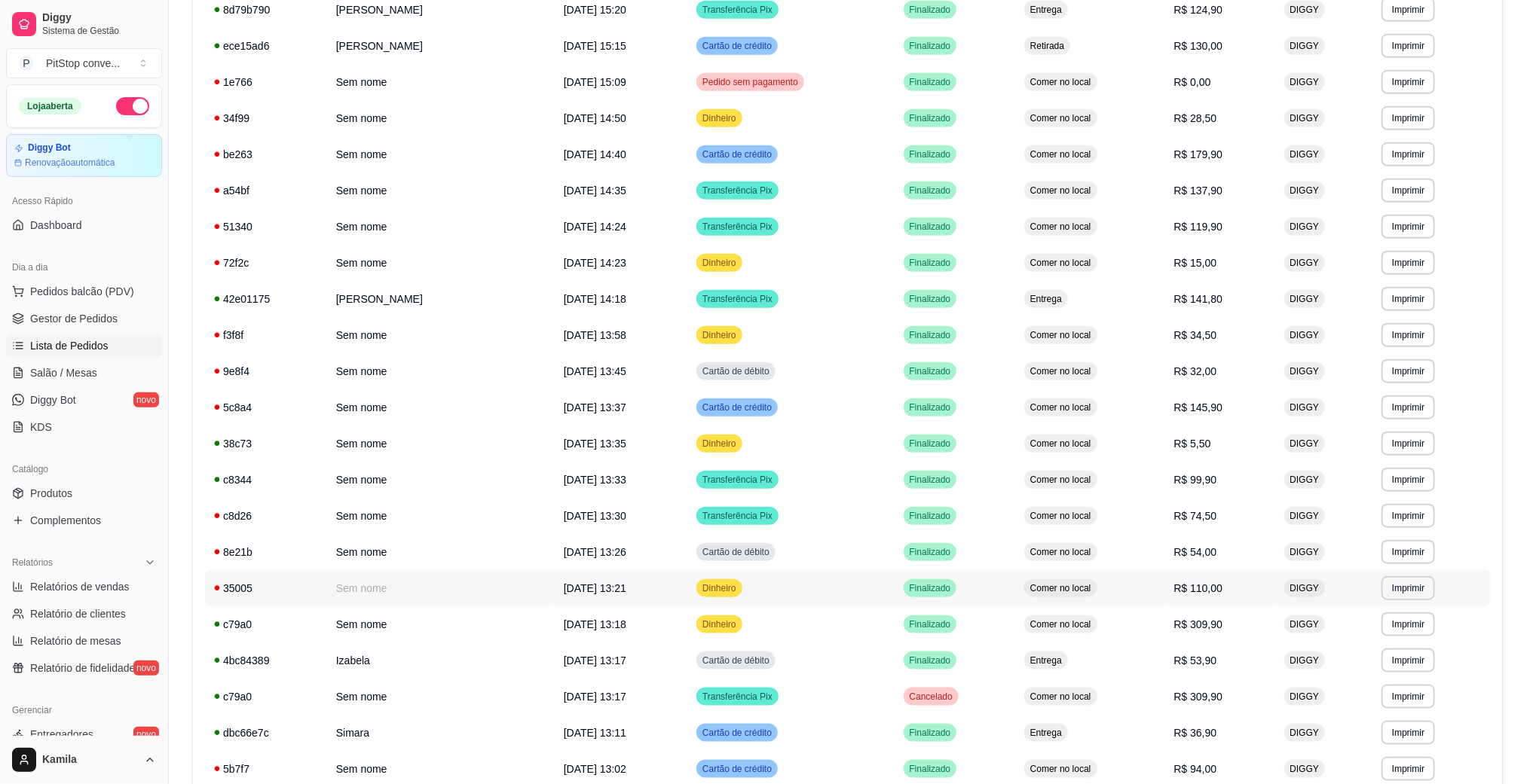
click at [1094, 584] on span "Comer no local" at bounding box center [1061, 588] width 67 height 12
click at [1094, 620] on span "Comer no local" at bounding box center [1061, 624] width 67 height 12
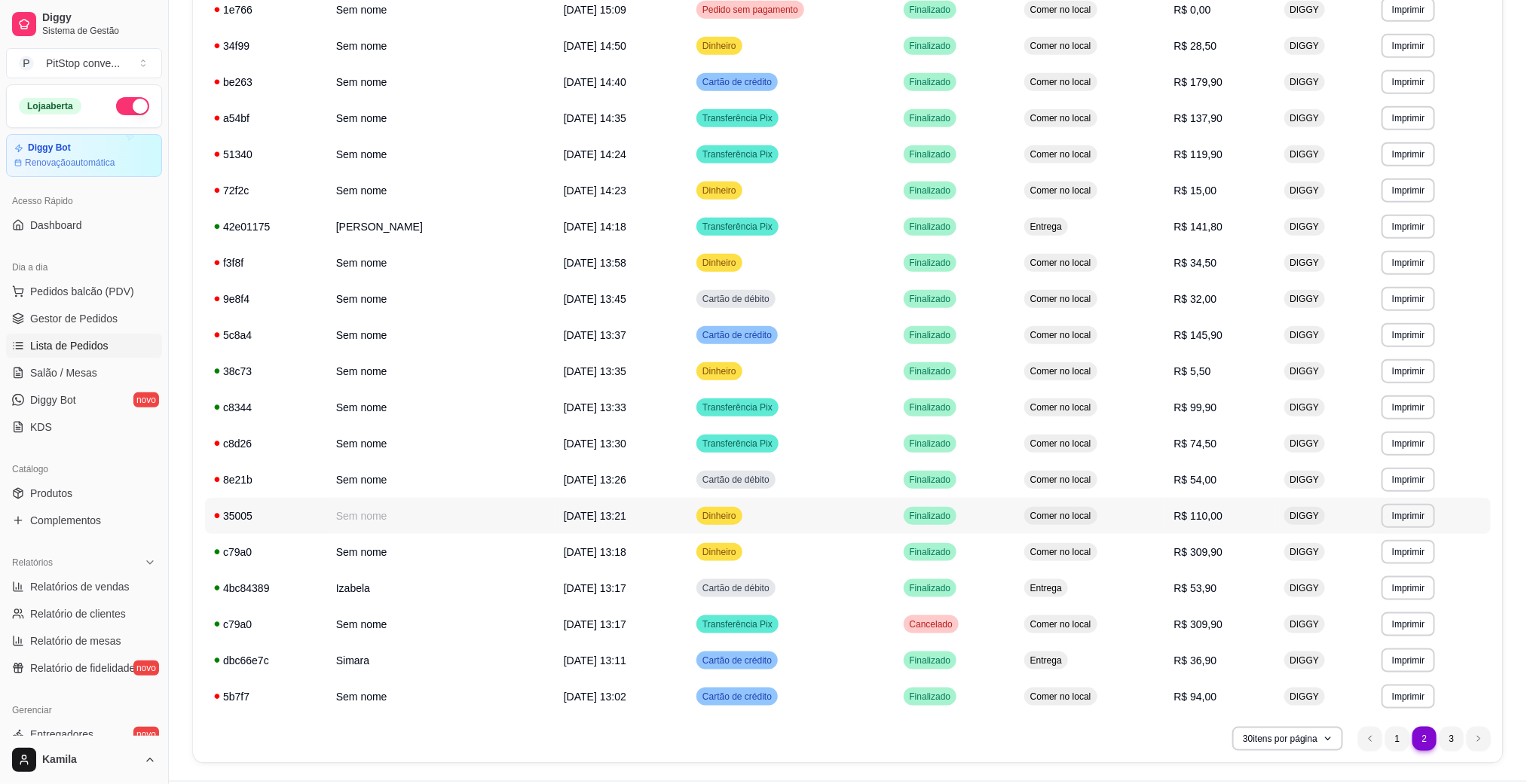
scroll to position [628, 0]
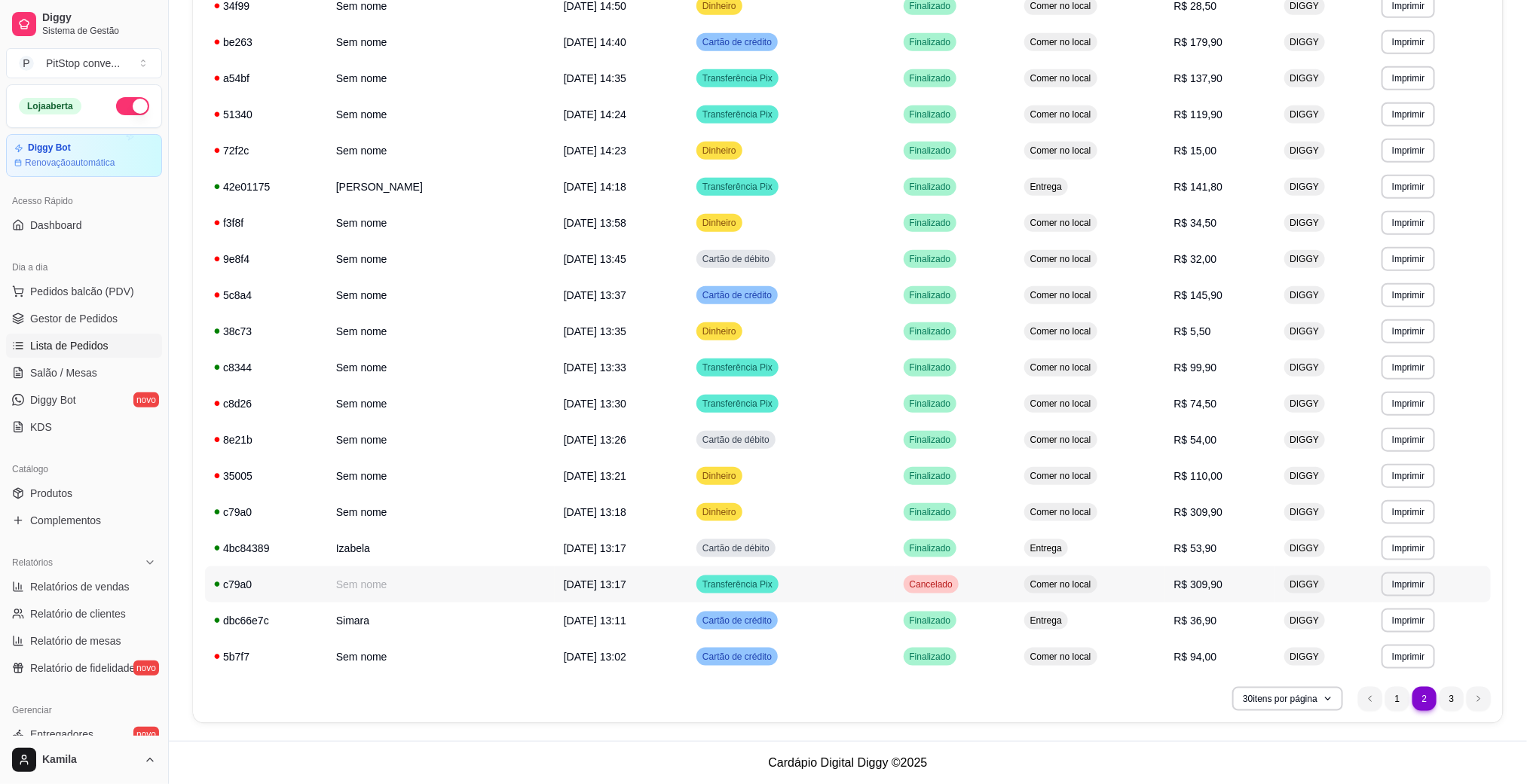
click at [1094, 584] on span "Comer no local" at bounding box center [1061, 584] width 67 height 12
click at [1163, 477] on td "Comer no local" at bounding box center [1090, 476] width 150 height 36
click at [1450, 689] on li "3" at bounding box center [1451, 699] width 23 height 23
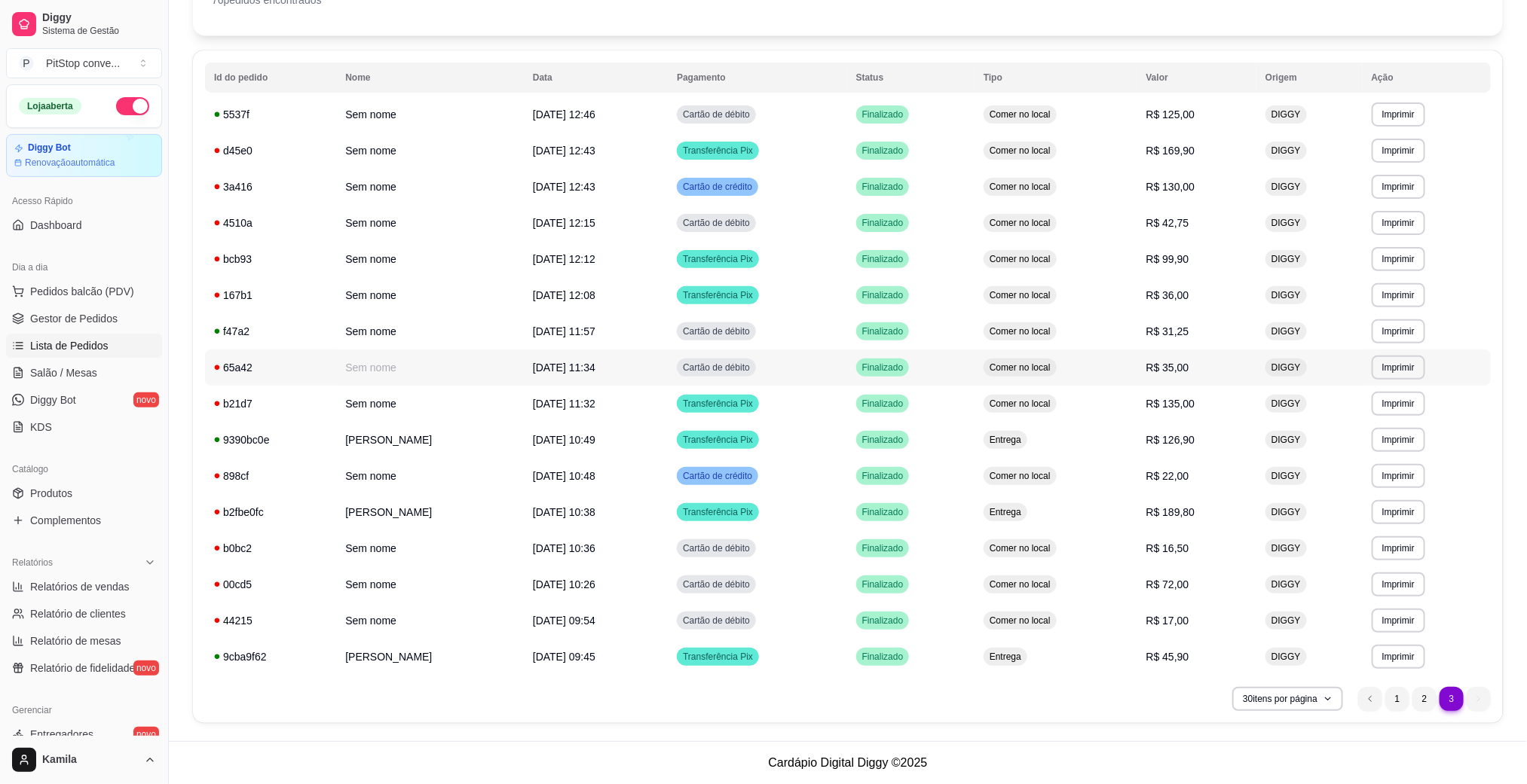
scroll to position [9, 0]
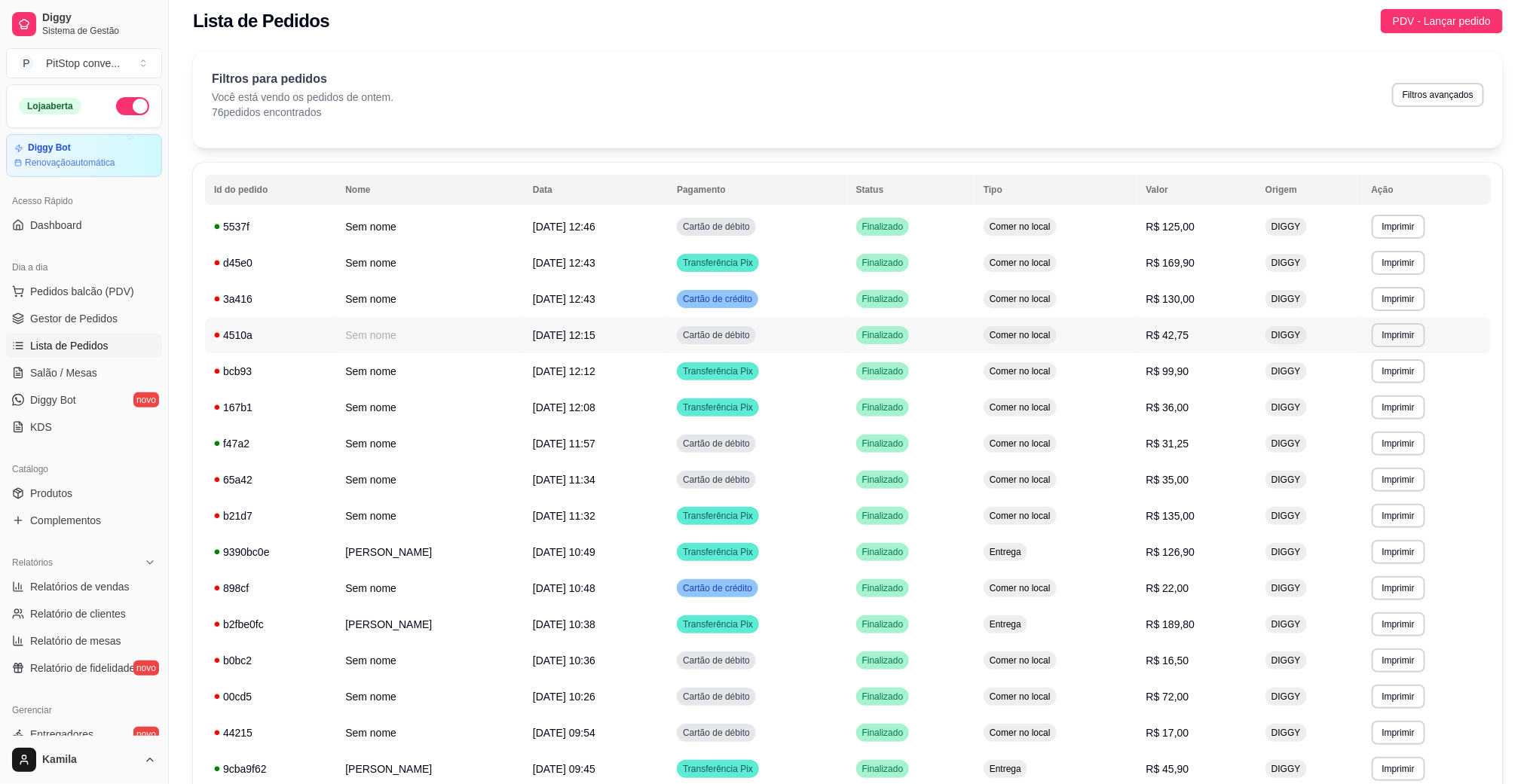
click at [1016, 317] on td "Comer no local" at bounding box center [1056, 335] width 163 height 36
click at [1053, 294] on span "Comer no local" at bounding box center [1019, 298] width 67 height 12
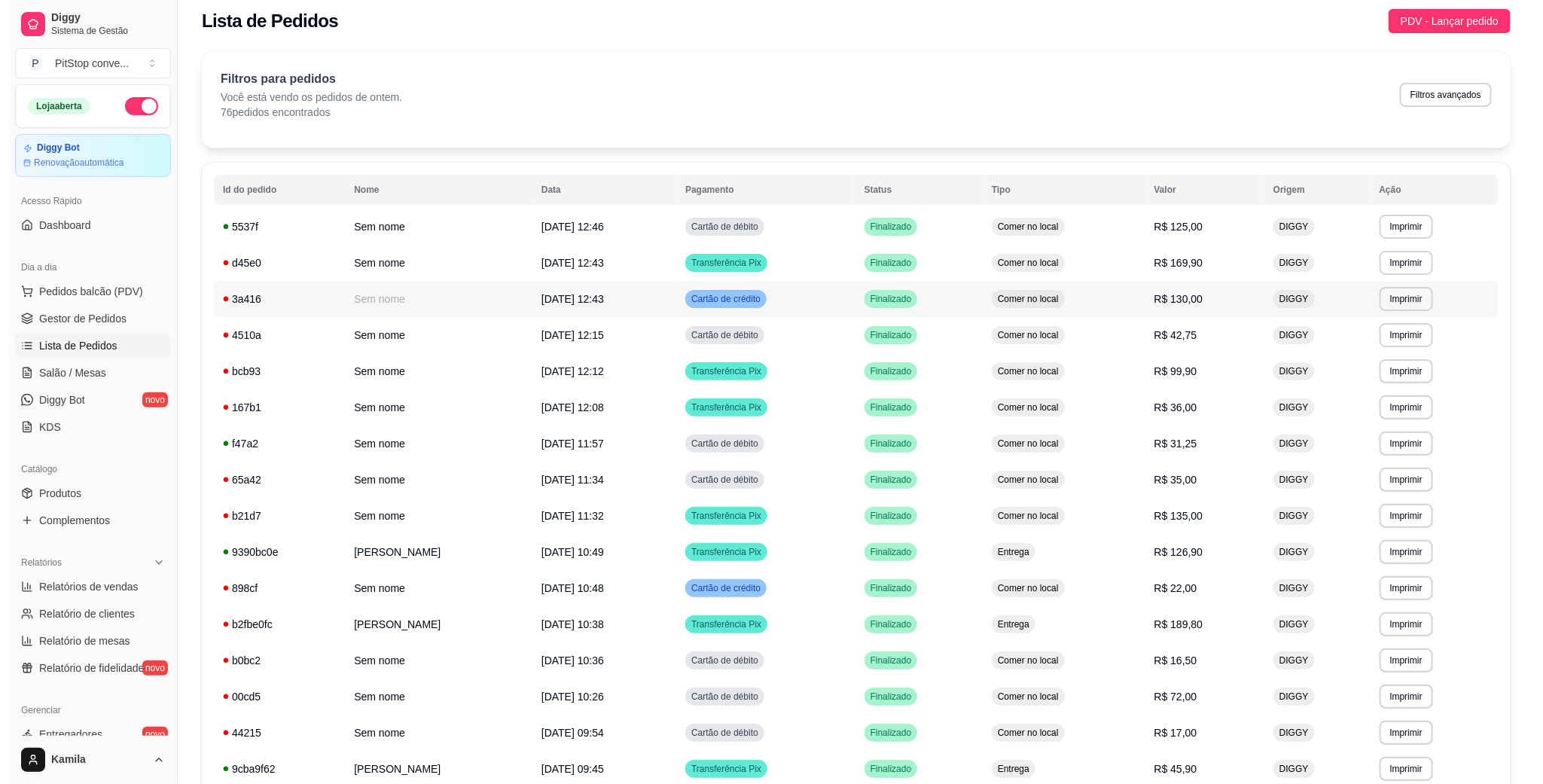
scroll to position [122, 0]
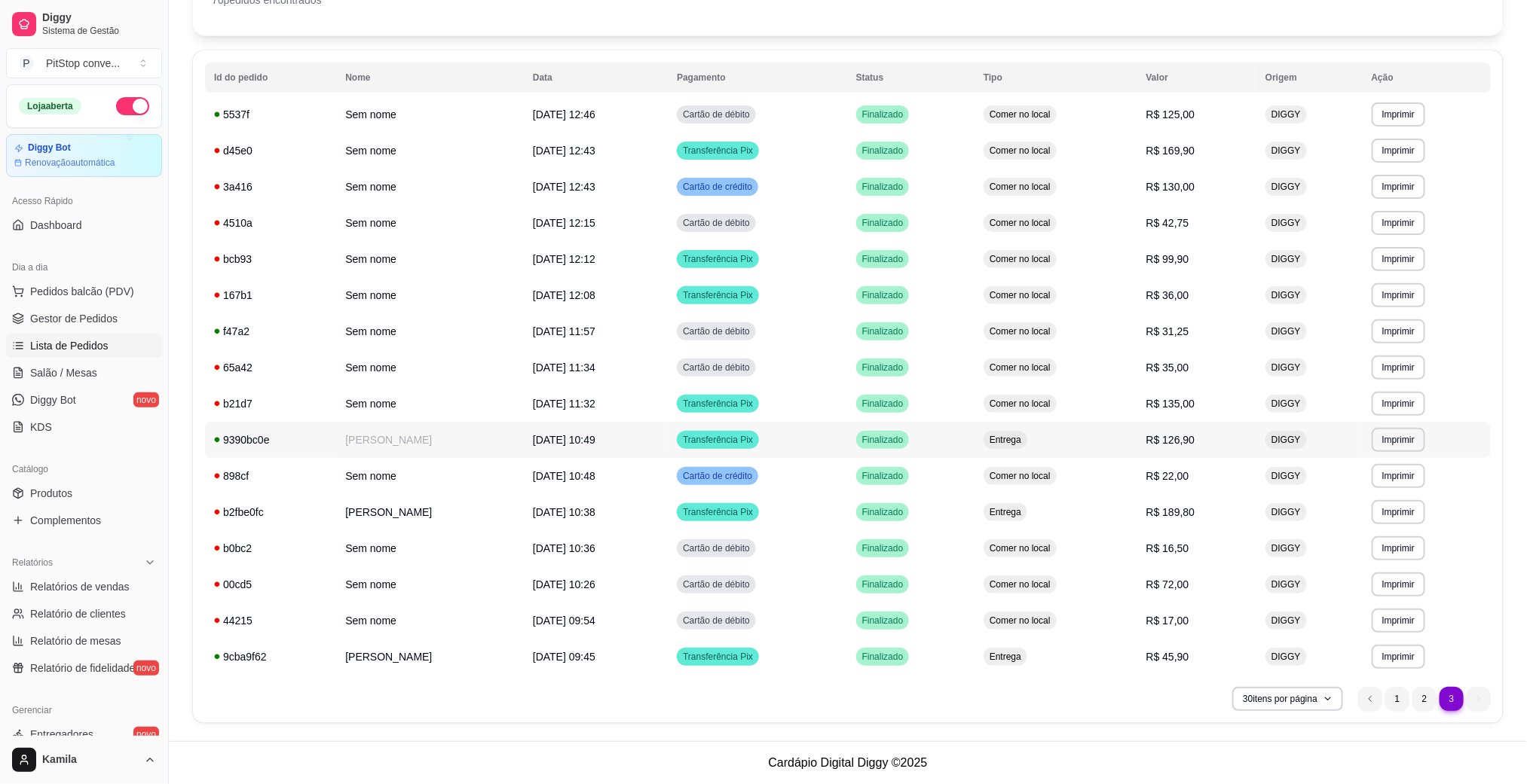
click at [1095, 449] on td "Entrega" at bounding box center [1056, 440] width 163 height 36
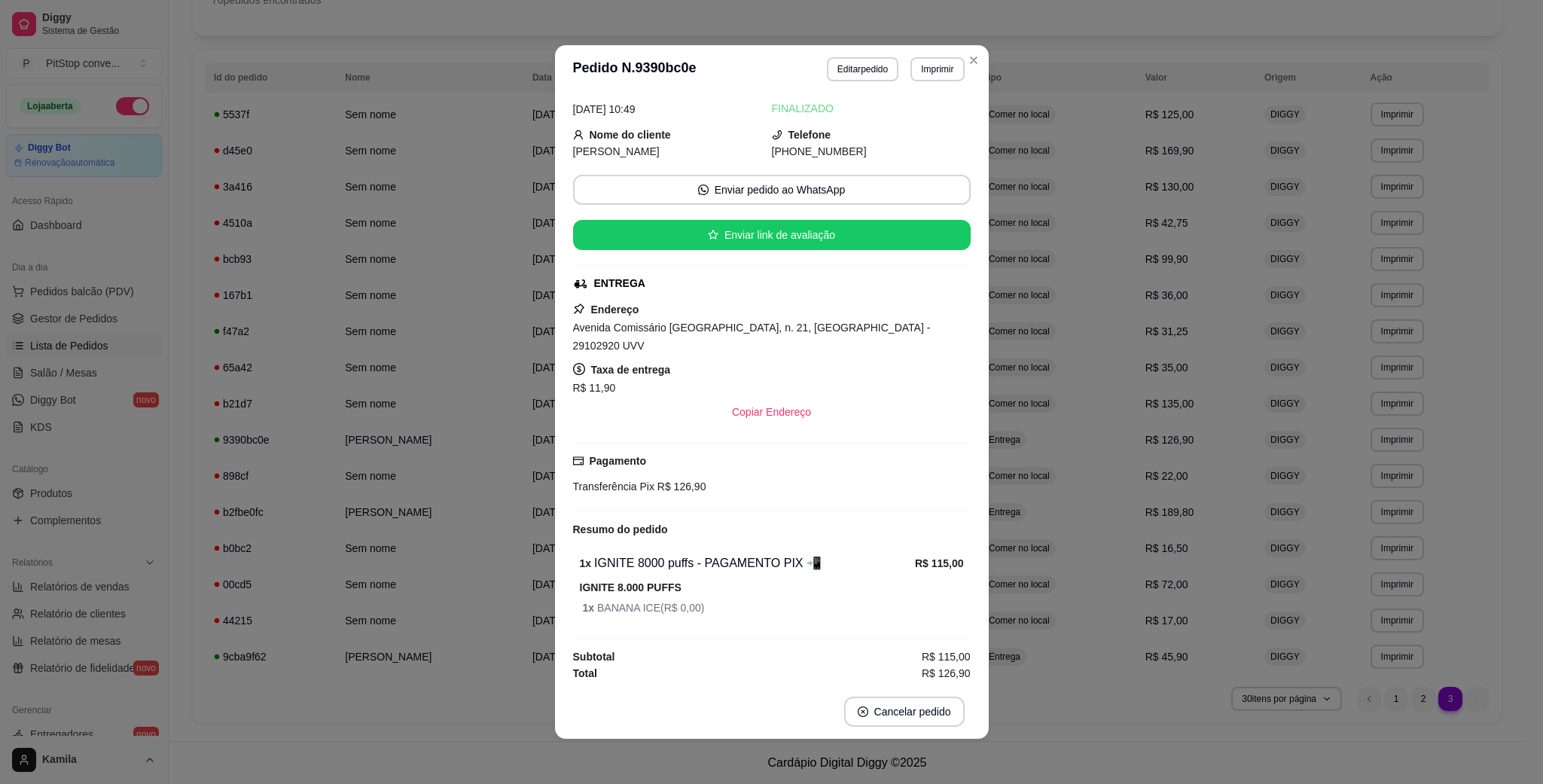
scroll to position [40, 0]
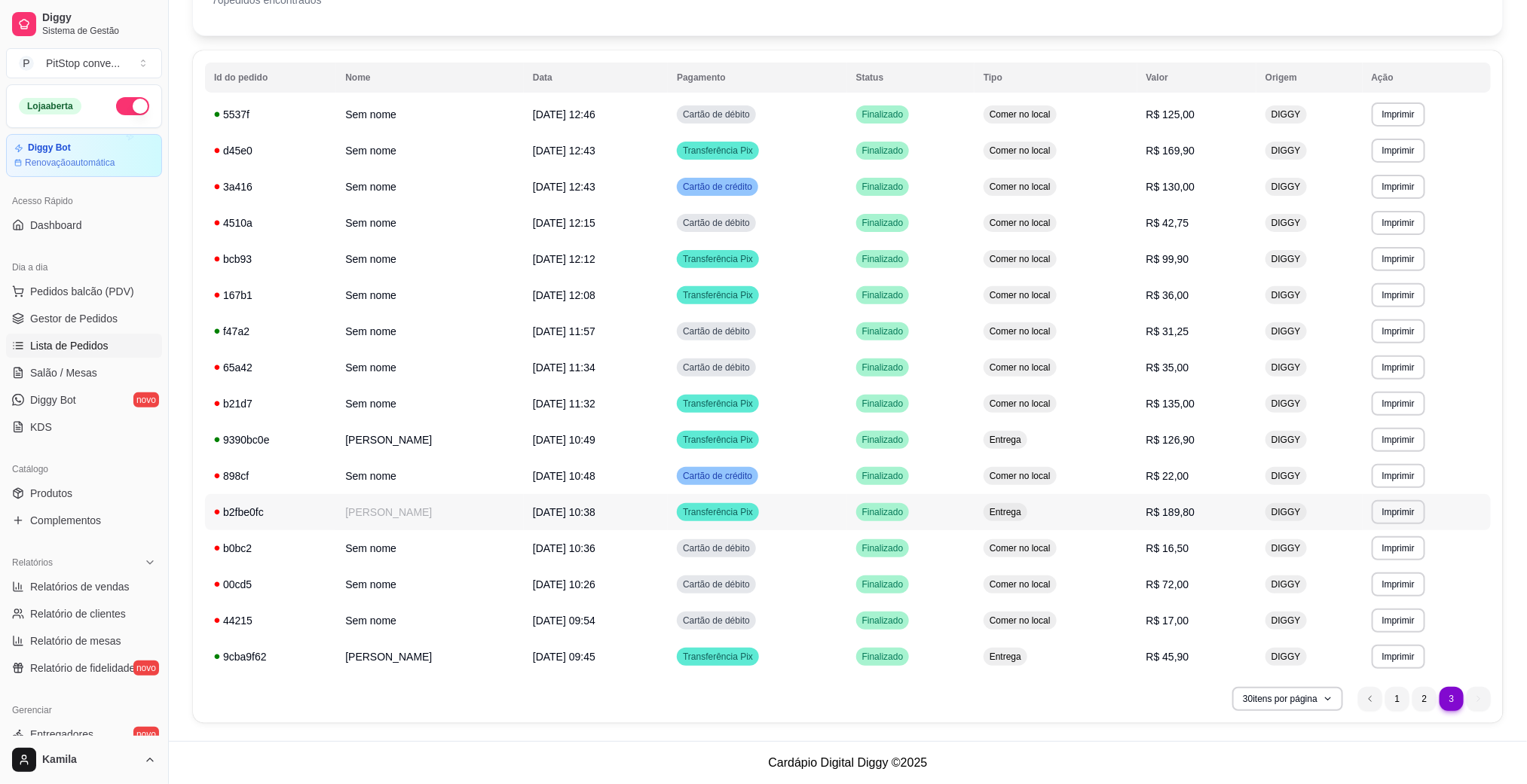
click at [1061, 505] on td "Entrega" at bounding box center [1056, 512] width 163 height 36
click at [1473, 696] on ul "3 1 2 3" at bounding box center [1425, 699] width 132 height 24
click at [1190, 445] on td "R$ 126,90" at bounding box center [1197, 440] width 119 height 36
click at [1151, 195] on td "R$ 130,00" at bounding box center [1197, 186] width 119 height 36
click at [1104, 119] on td "Comer no local" at bounding box center [1056, 115] width 163 height 36
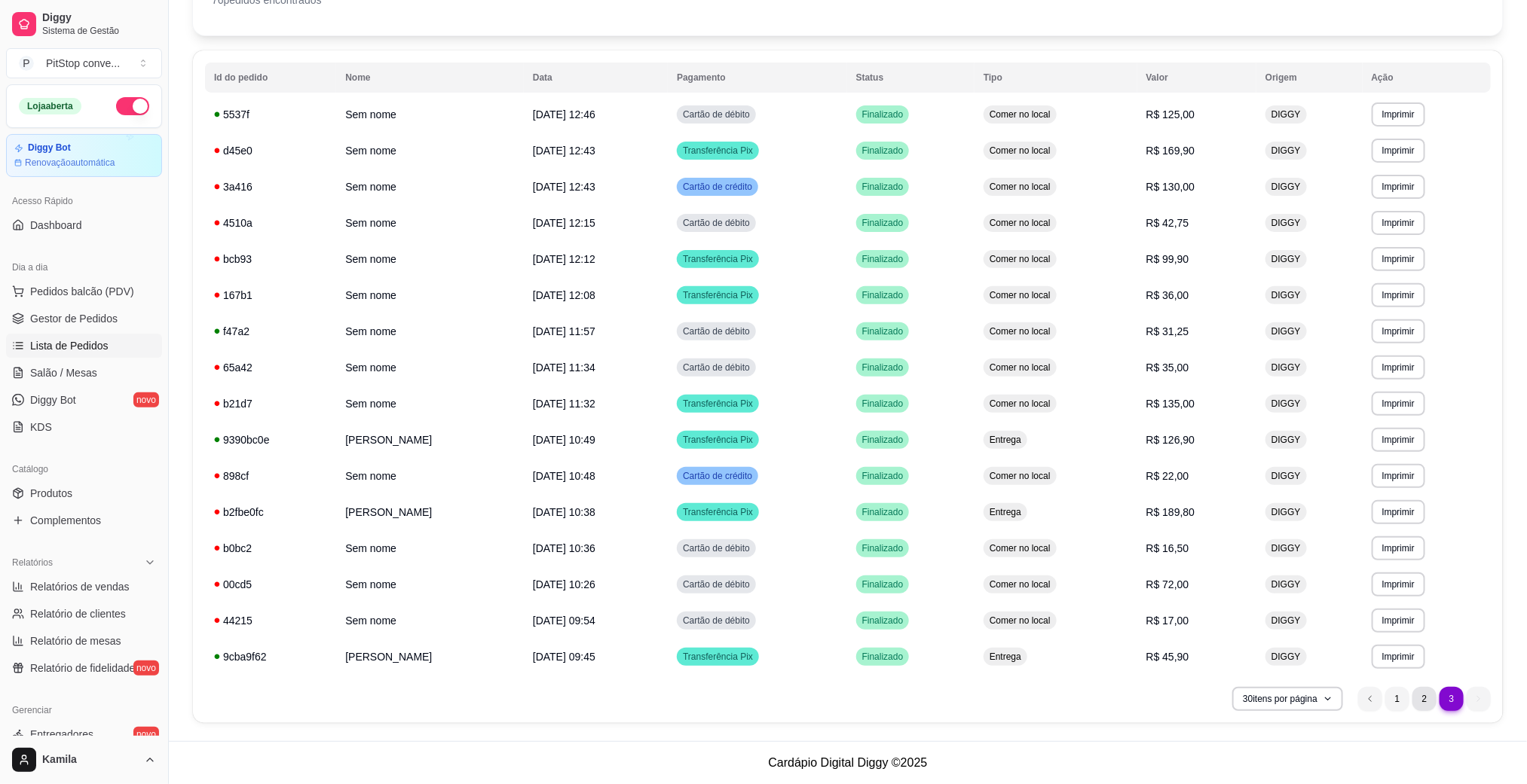
click at [1429, 703] on li "2" at bounding box center [1425, 699] width 24 height 24
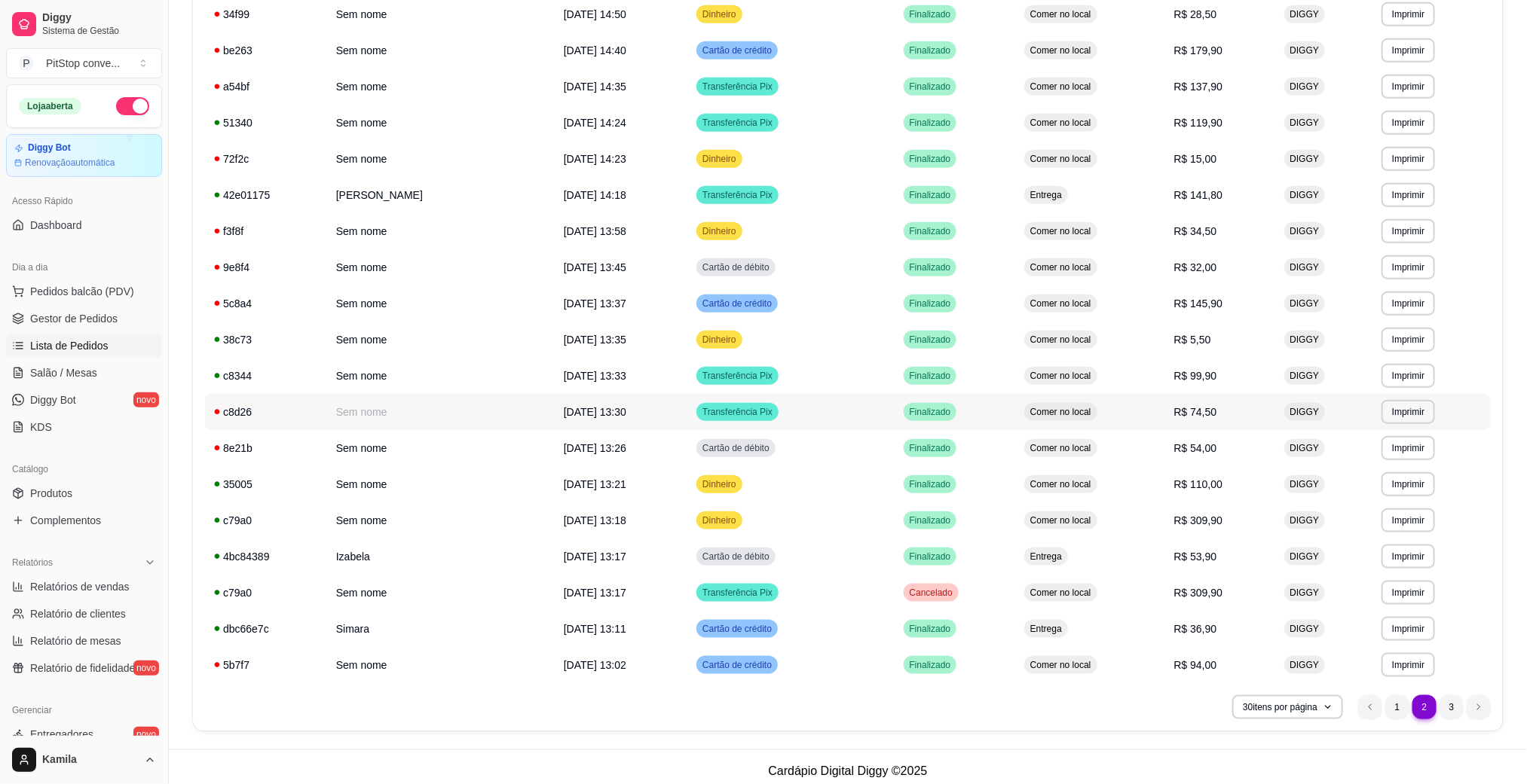
scroll to position [628, 0]
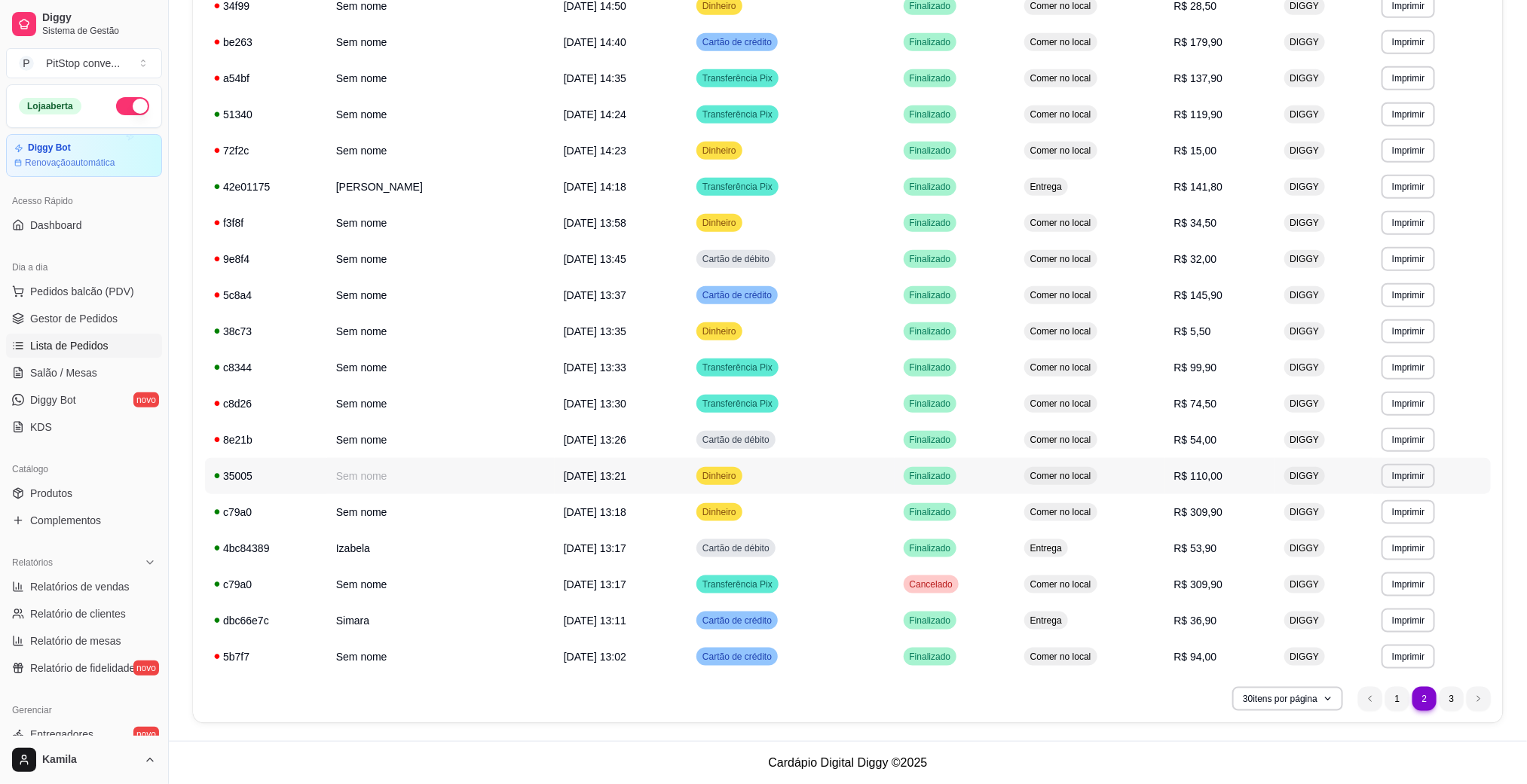
click at [1224, 477] on span "R$ 110,00" at bounding box center [1199, 476] width 49 height 12
click at [1203, 294] on span "R$ 145,90" at bounding box center [1199, 295] width 49 height 12
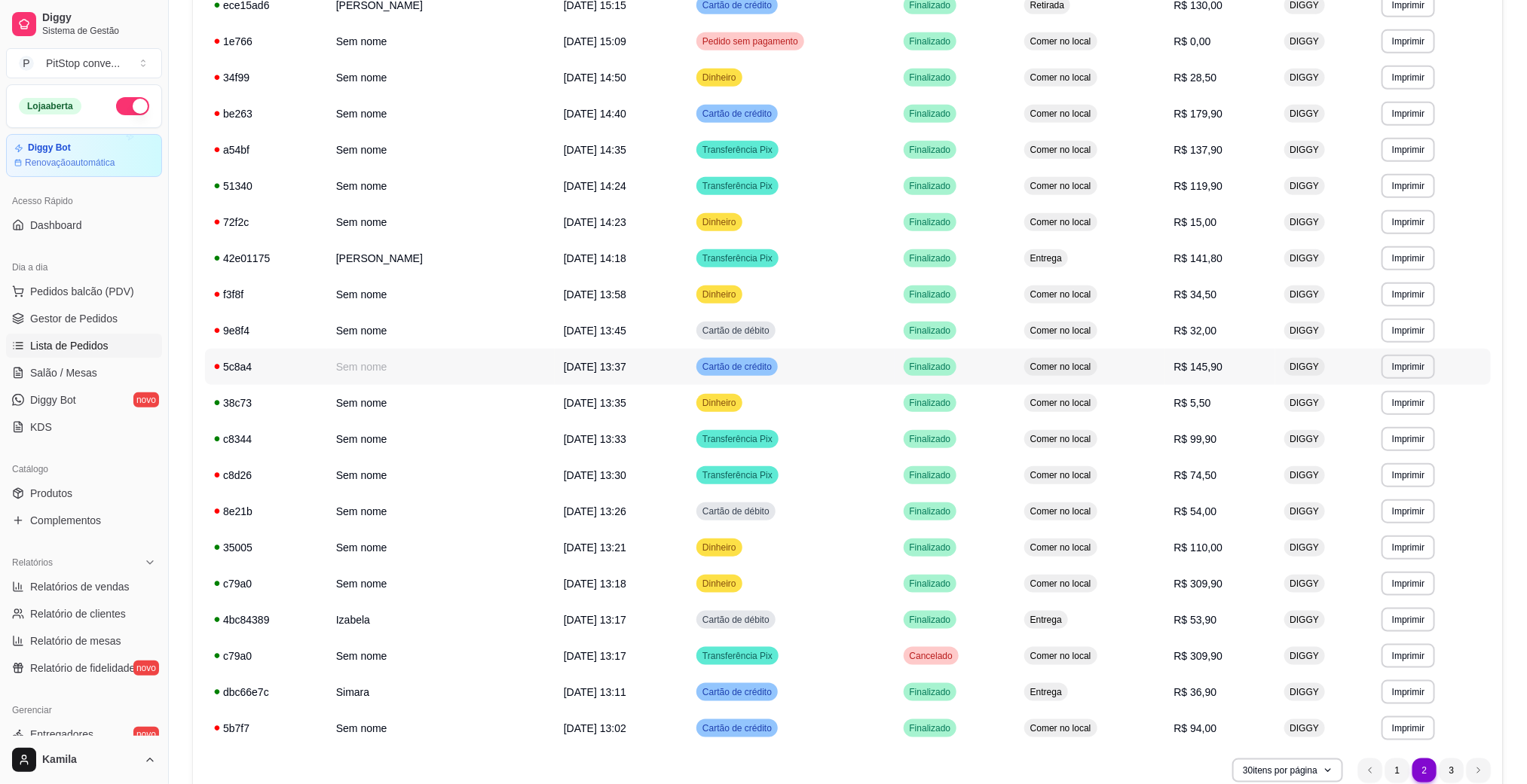
scroll to position [515, 0]
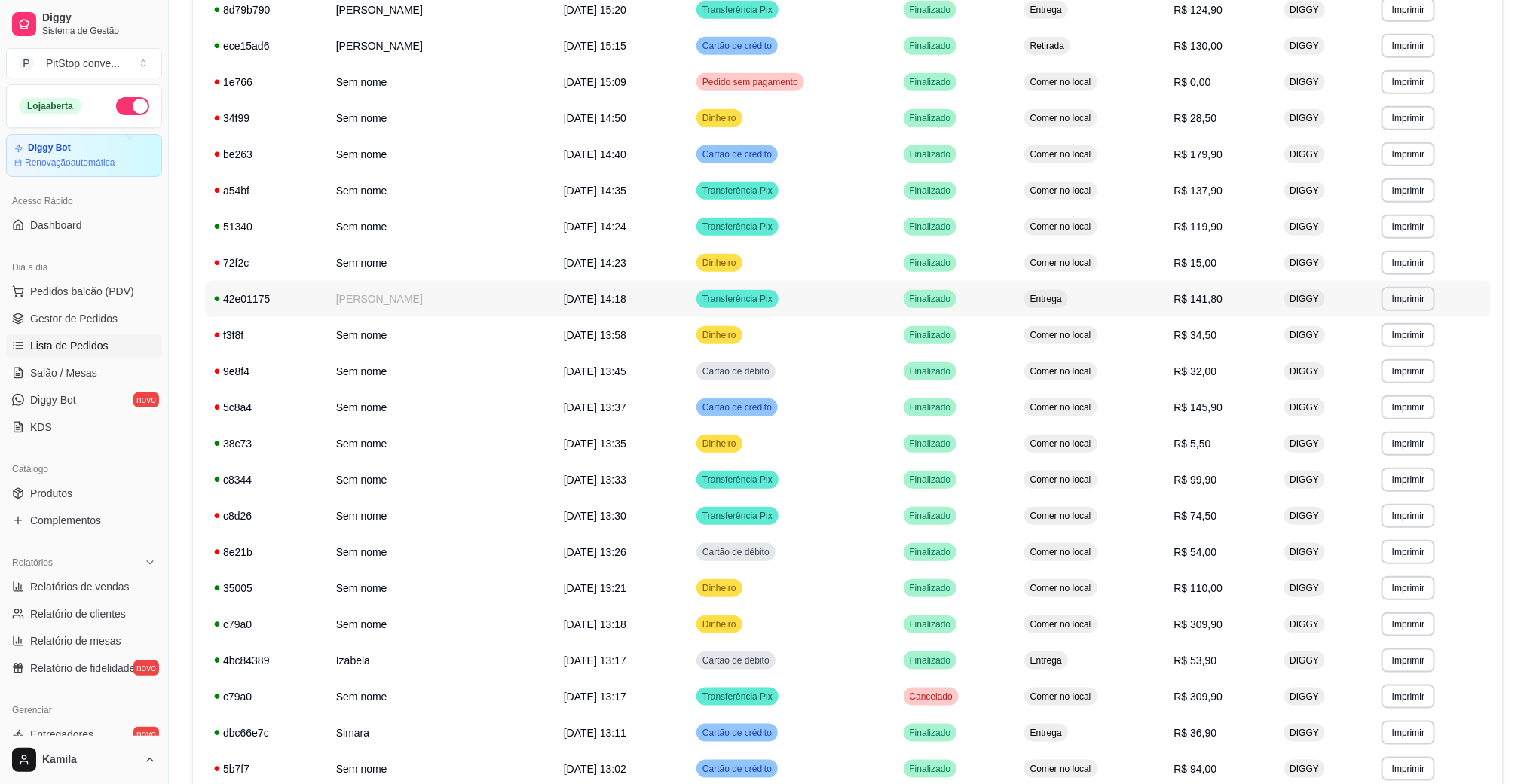
click at [1165, 294] on td "Entrega" at bounding box center [1090, 298] width 150 height 36
click at [1165, 220] on td "Comer no local" at bounding box center [1090, 227] width 150 height 36
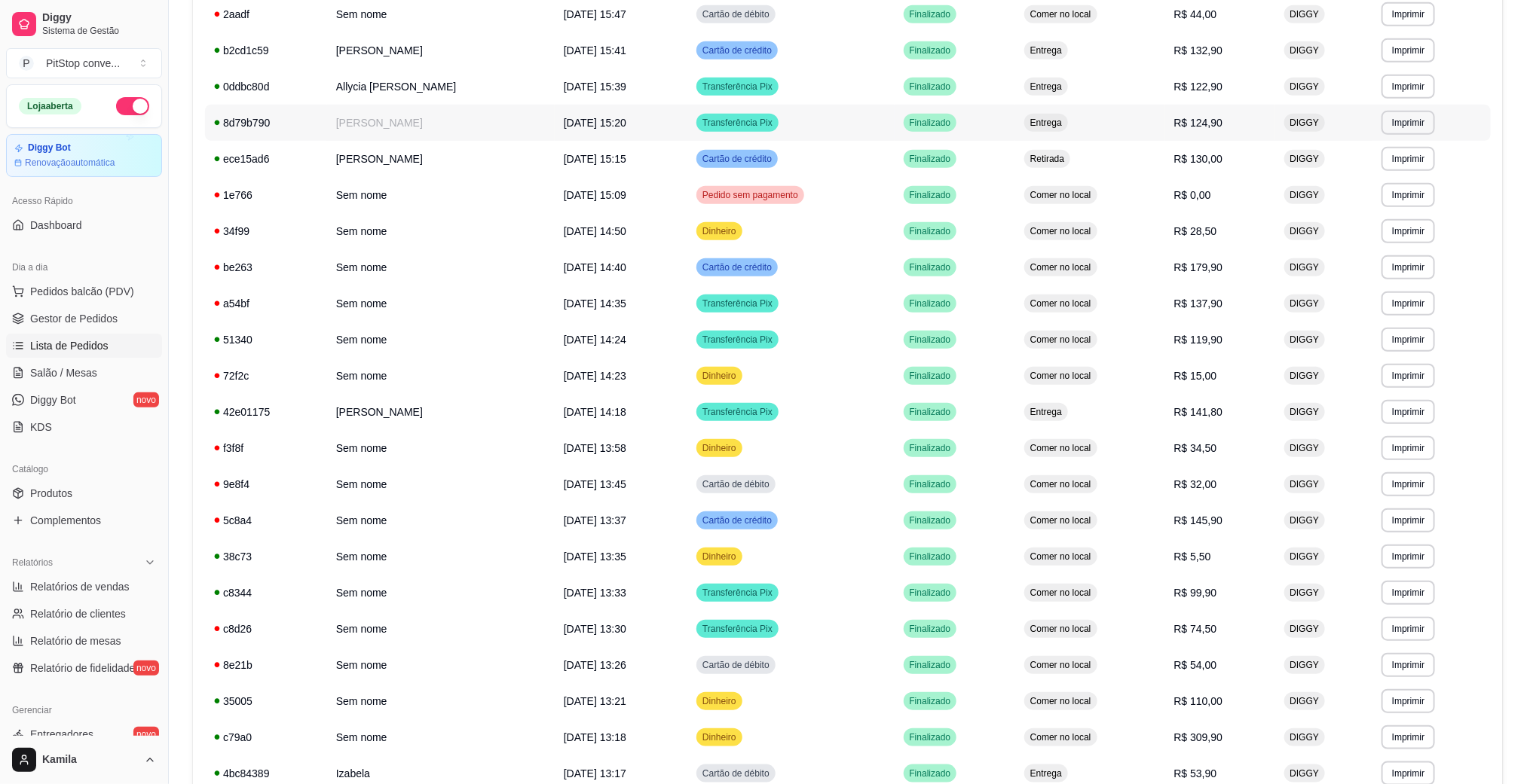
click at [1201, 124] on span "R$ 124,90" at bounding box center [1199, 123] width 49 height 12
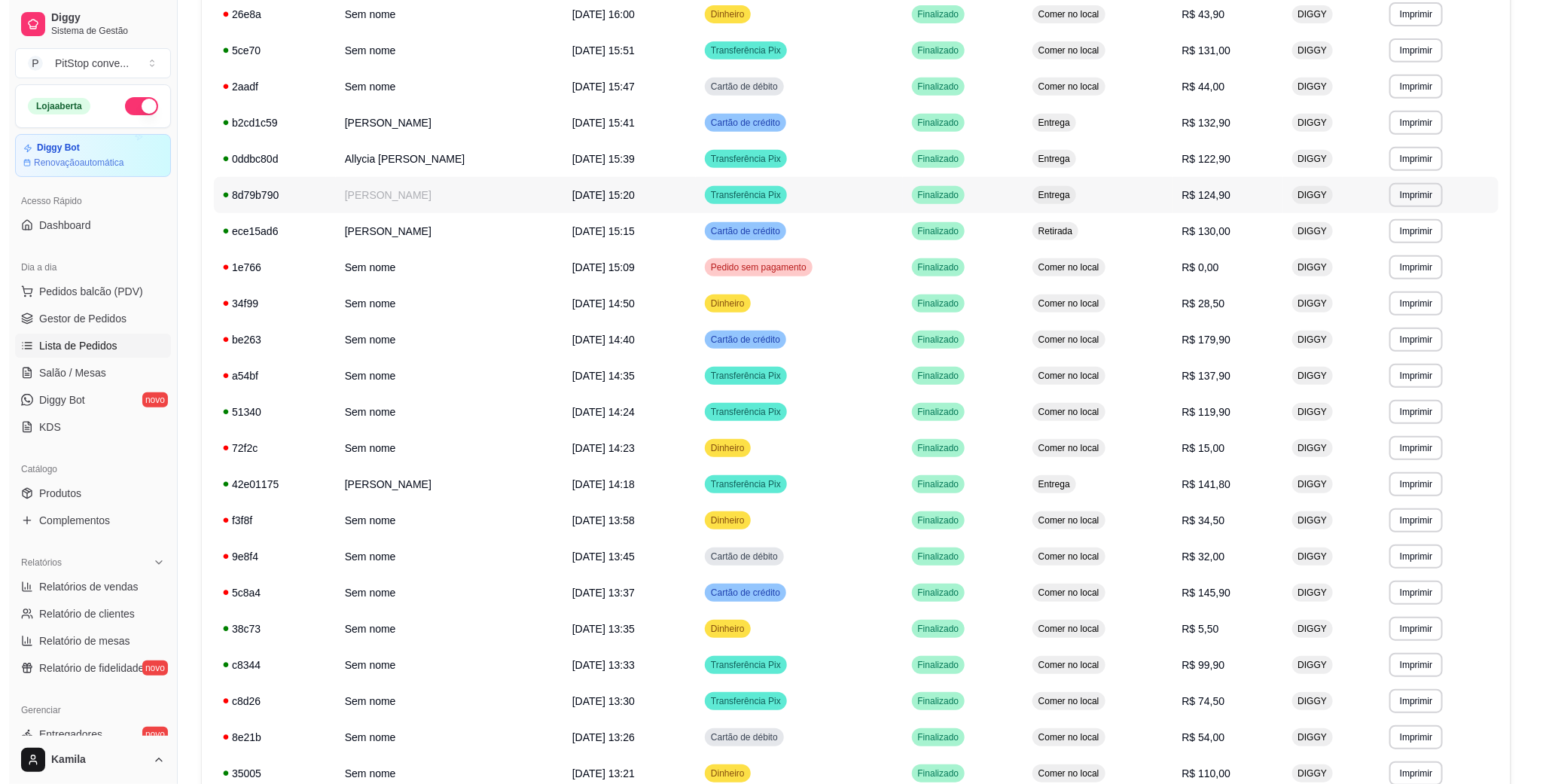
scroll to position [290, 0]
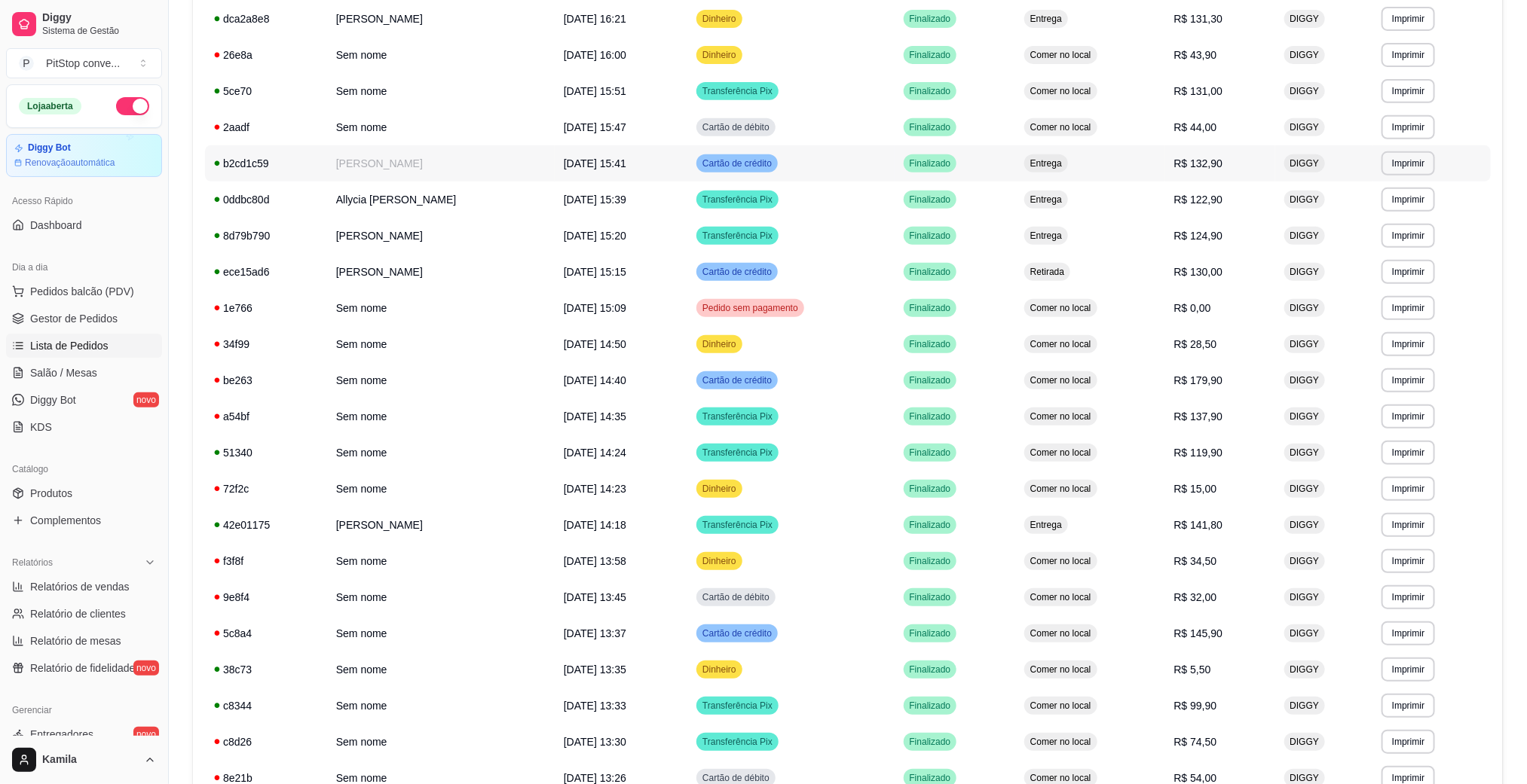
click at [1157, 161] on td "Entrega" at bounding box center [1090, 163] width 150 height 36
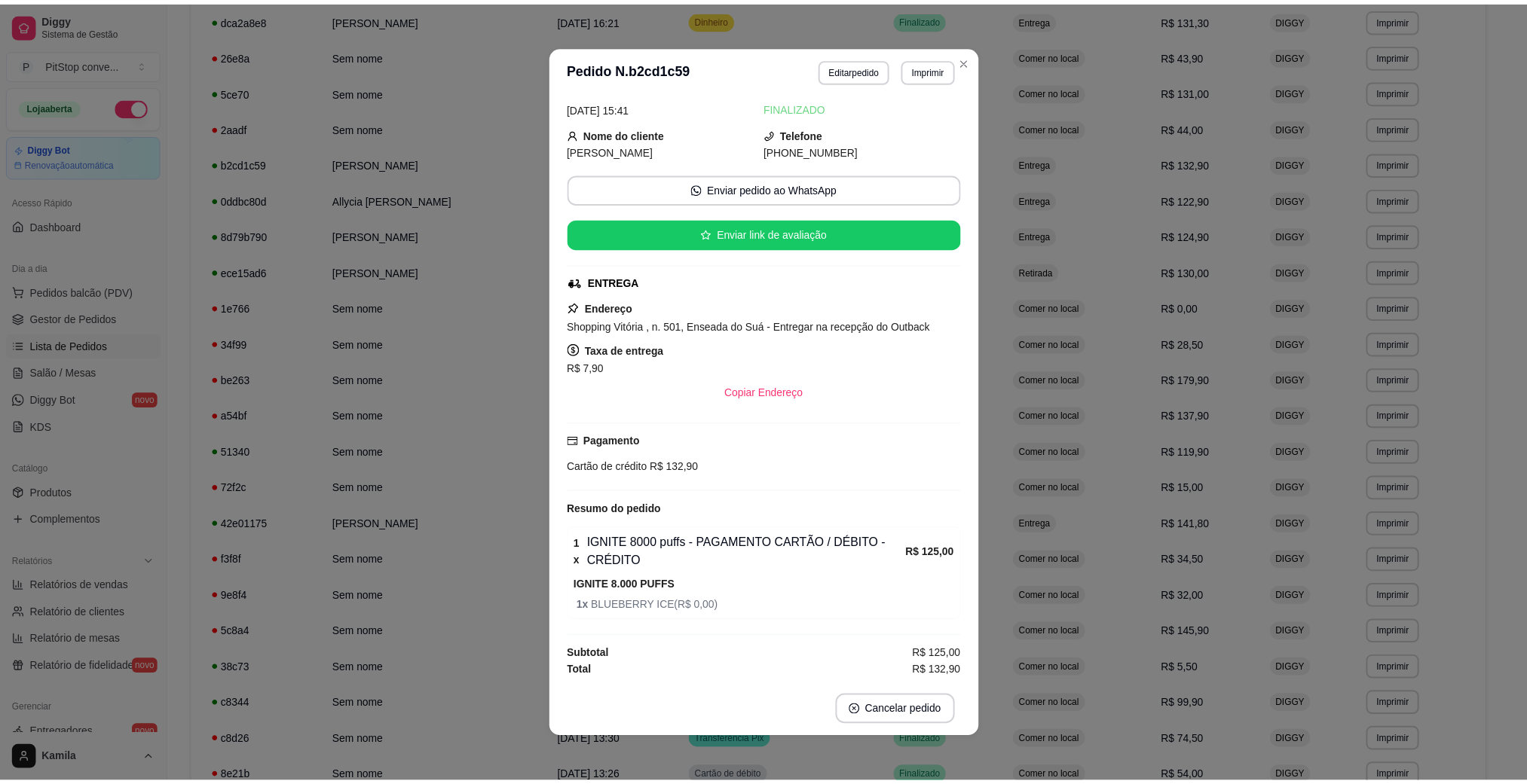
scroll to position [40, 0]
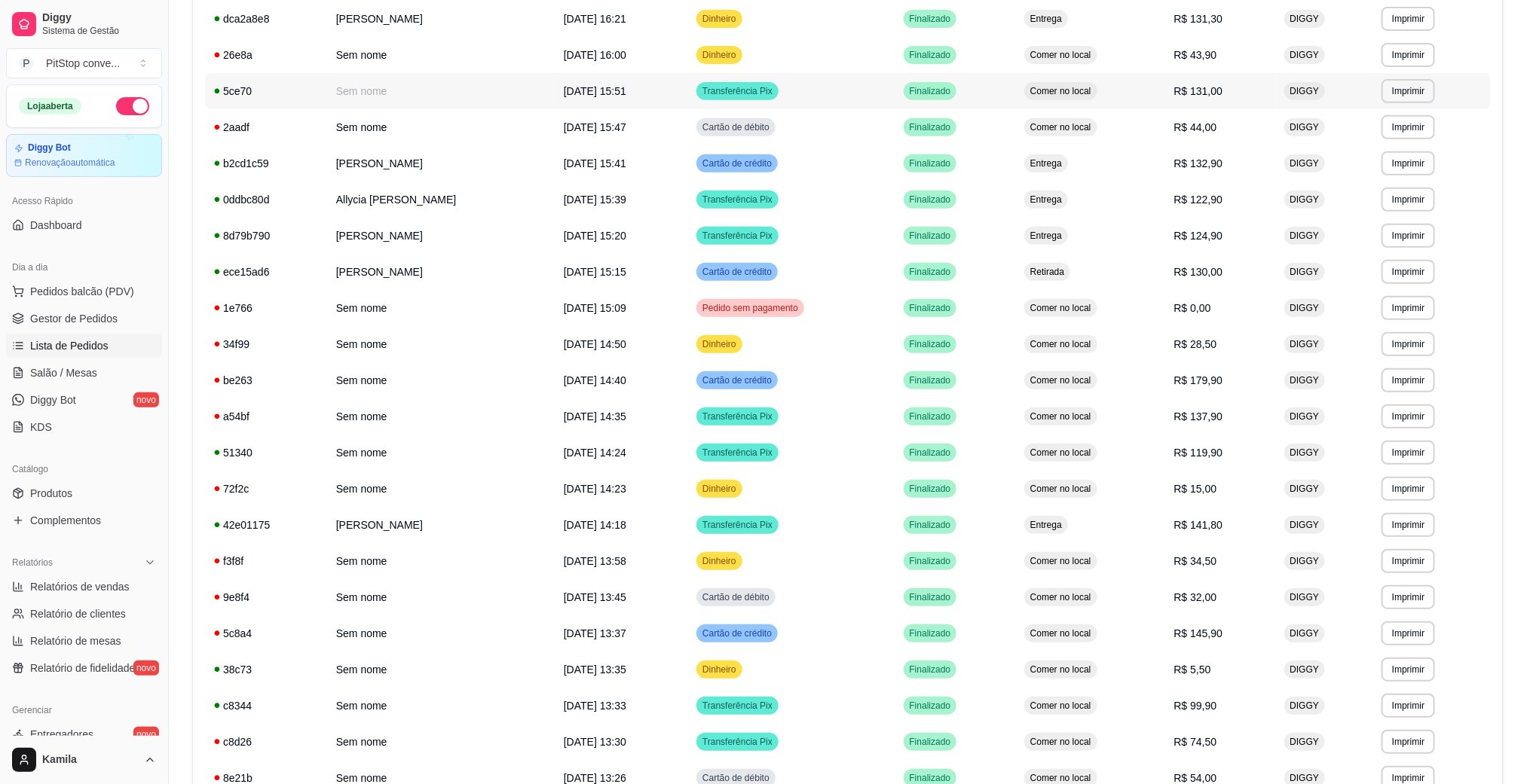
click at [1151, 99] on td "Comer no local" at bounding box center [1090, 91] width 150 height 36
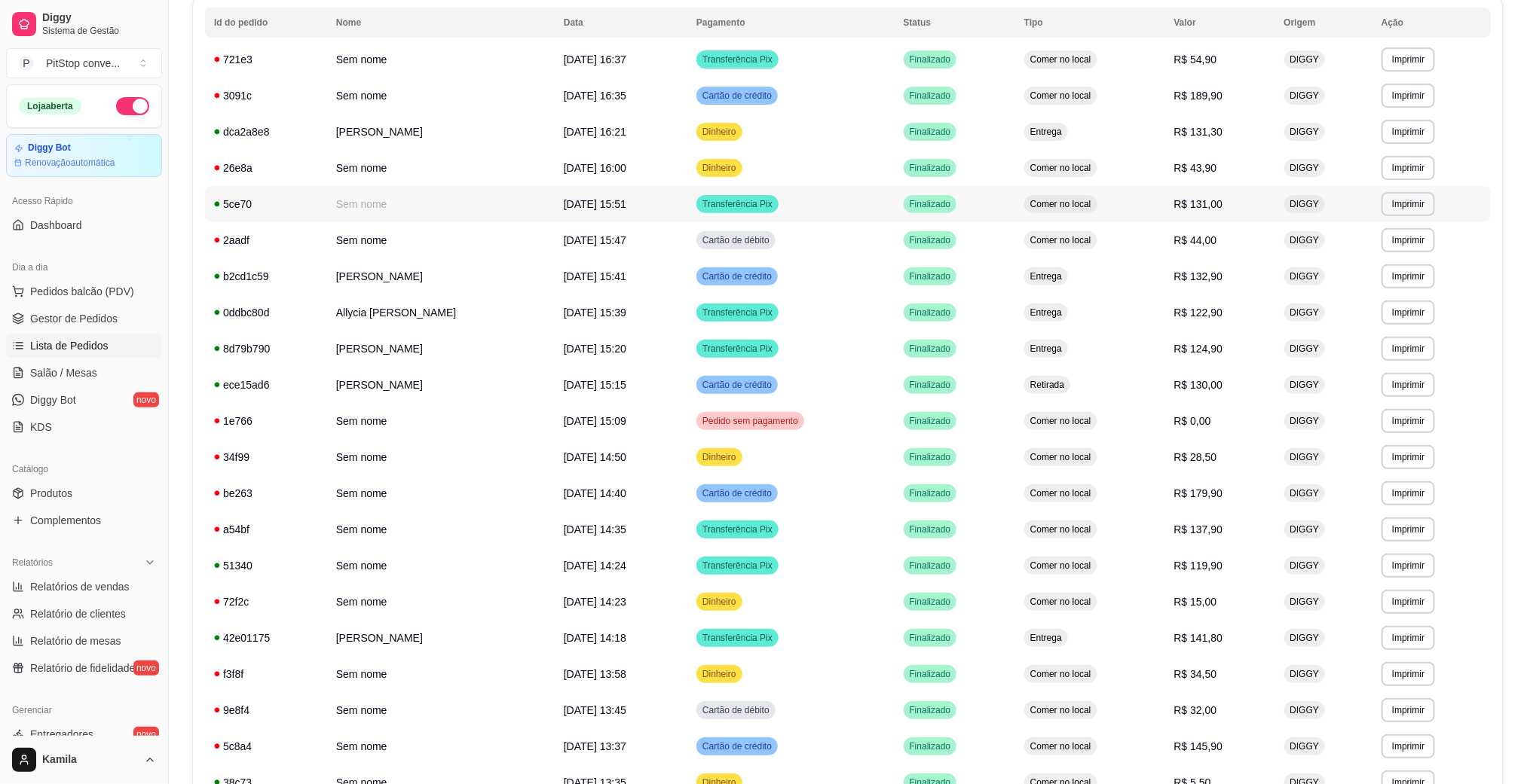
click at [1192, 198] on td "R$ 131,00" at bounding box center [1220, 204] width 110 height 36
click at [1154, 120] on td "Entrega" at bounding box center [1090, 131] width 150 height 36
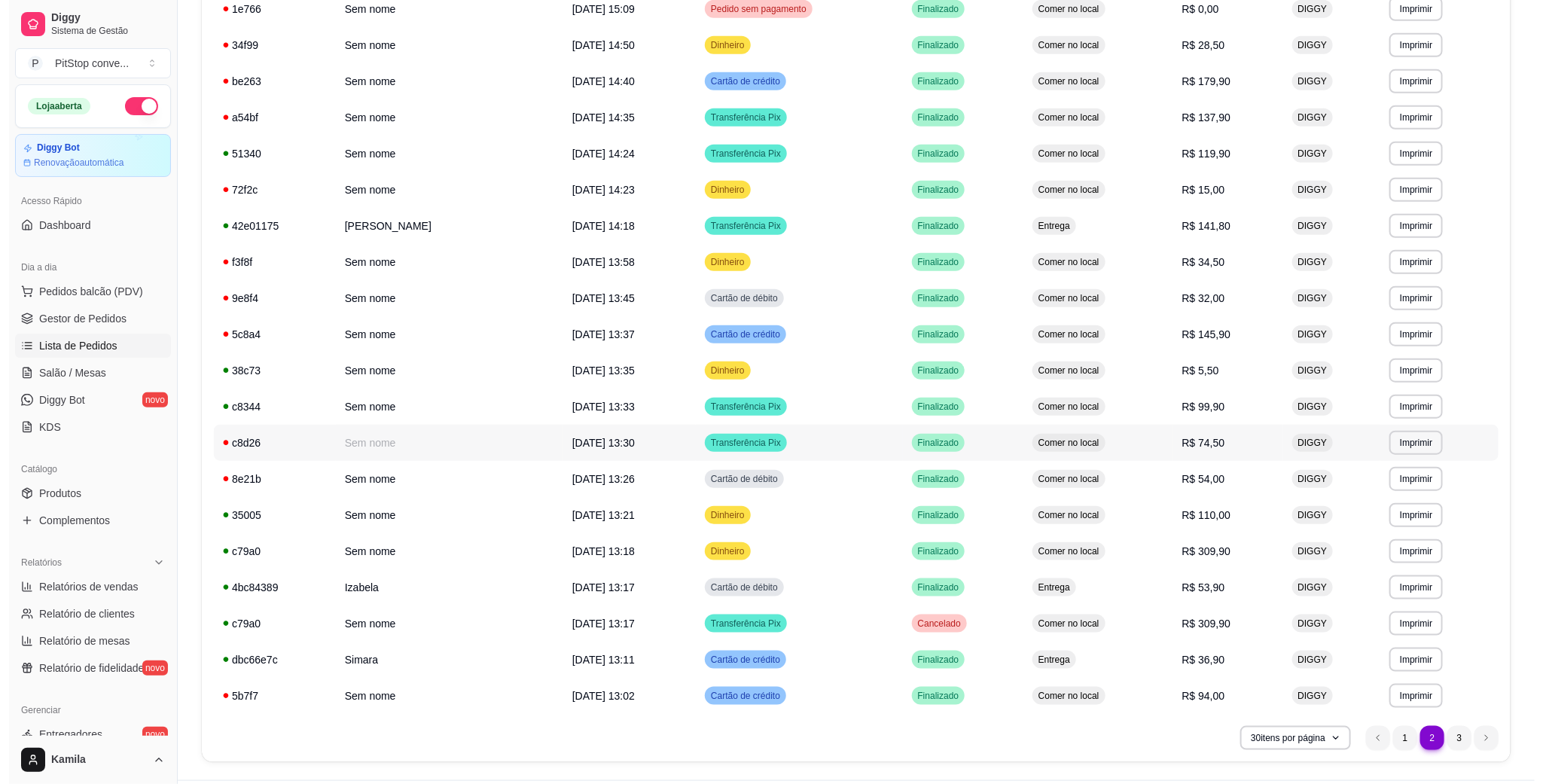
scroll to position [628, 0]
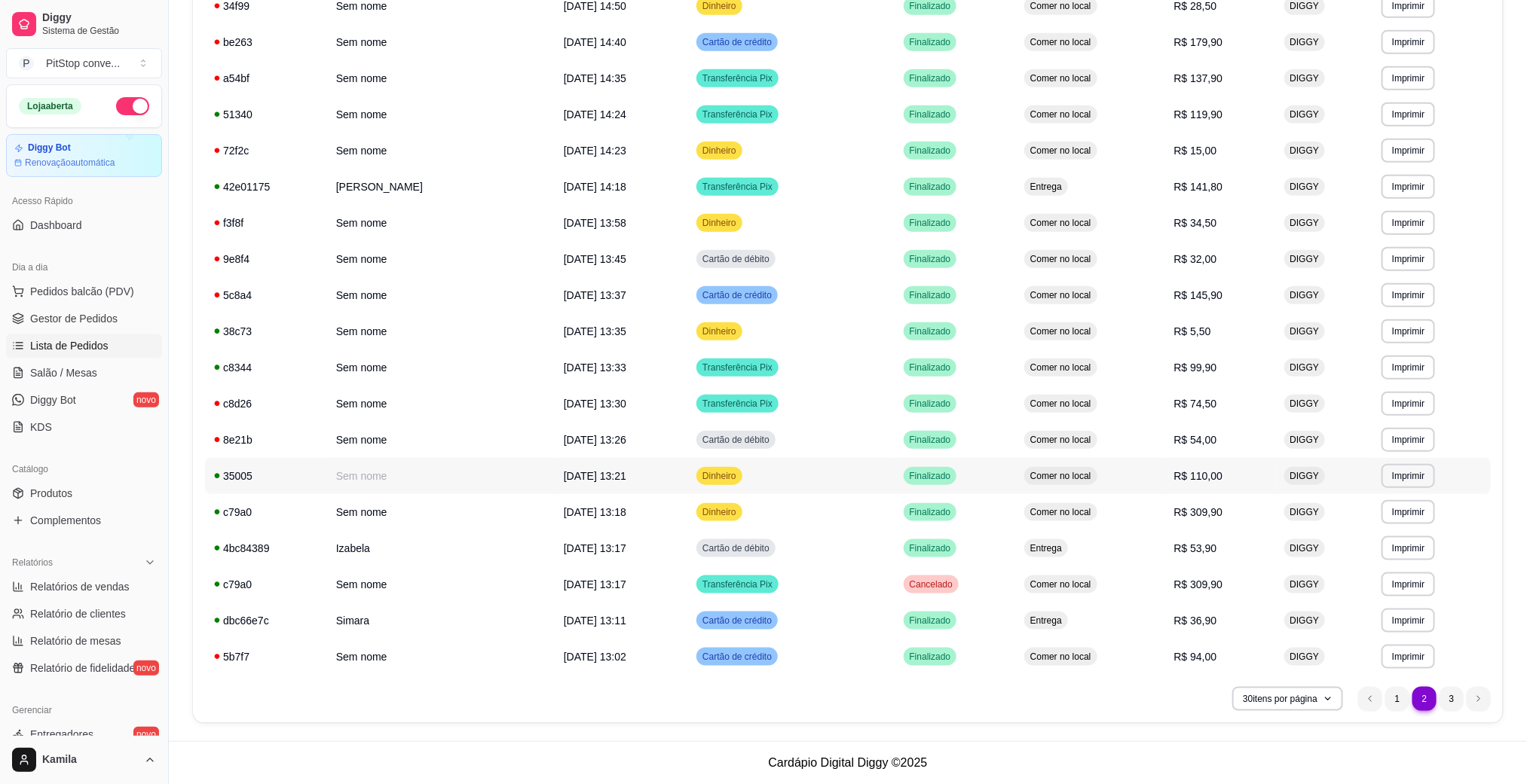
click at [1094, 477] on span "Comer no local" at bounding box center [1061, 476] width 67 height 12
click at [1400, 694] on li "1" at bounding box center [1396, 699] width 23 height 23
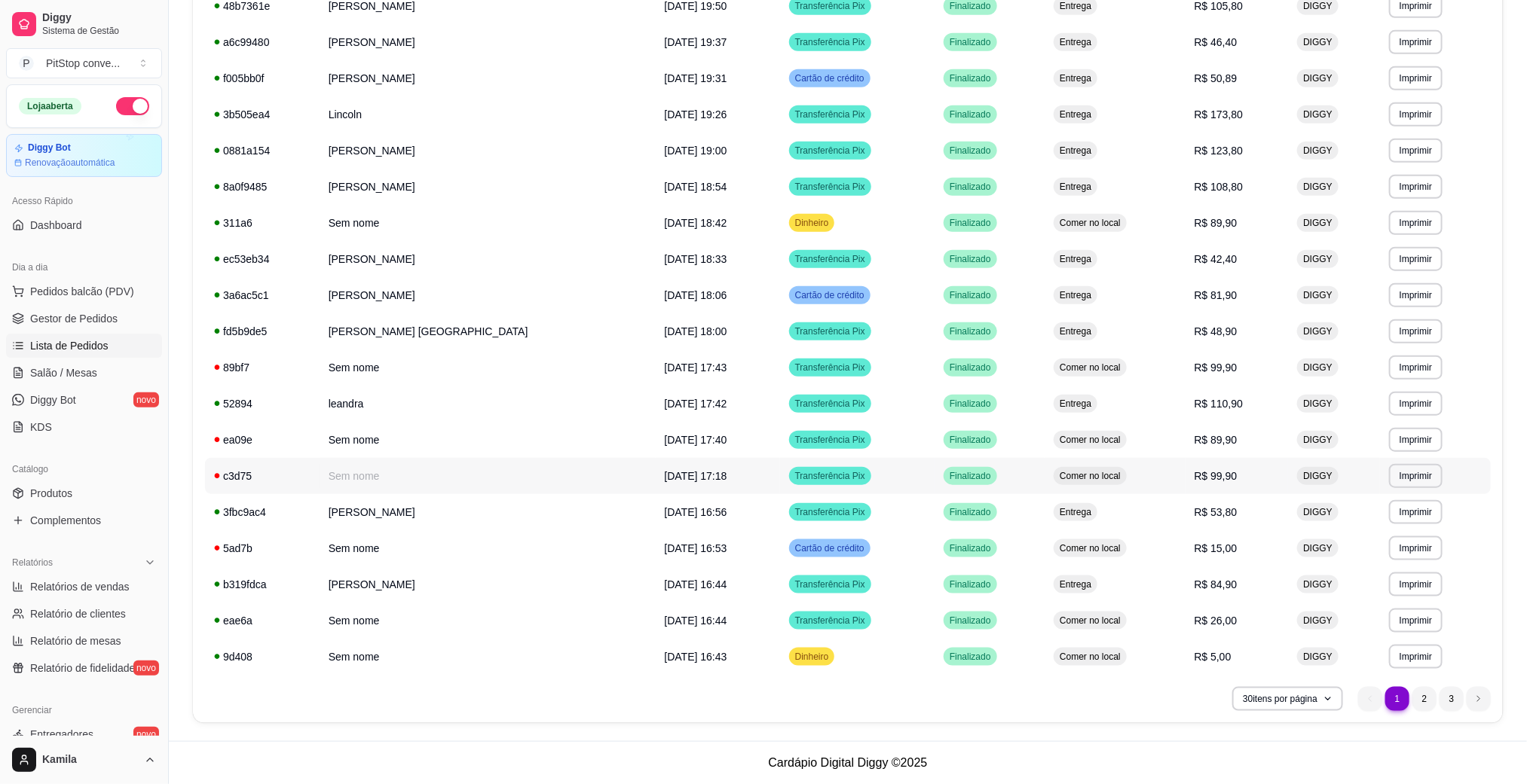
click at [1124, 486] on td "Comer no local" at bounding box center [1115, 476] width 140 height 36
click at [1161, 130] on td "Entrega" at bounding box center [1115, 115] width 140 height 36
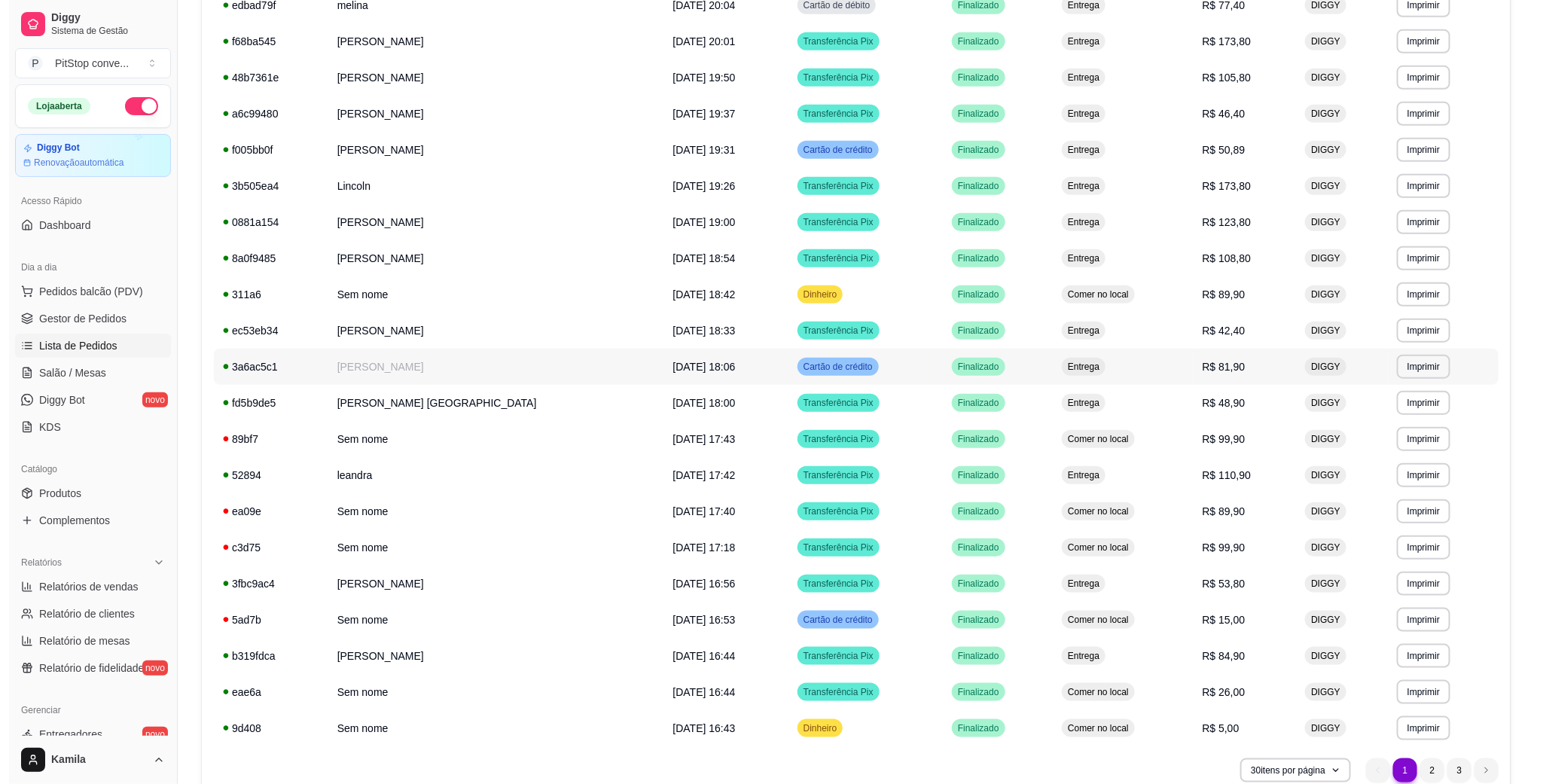
scroll to position [515, 0]
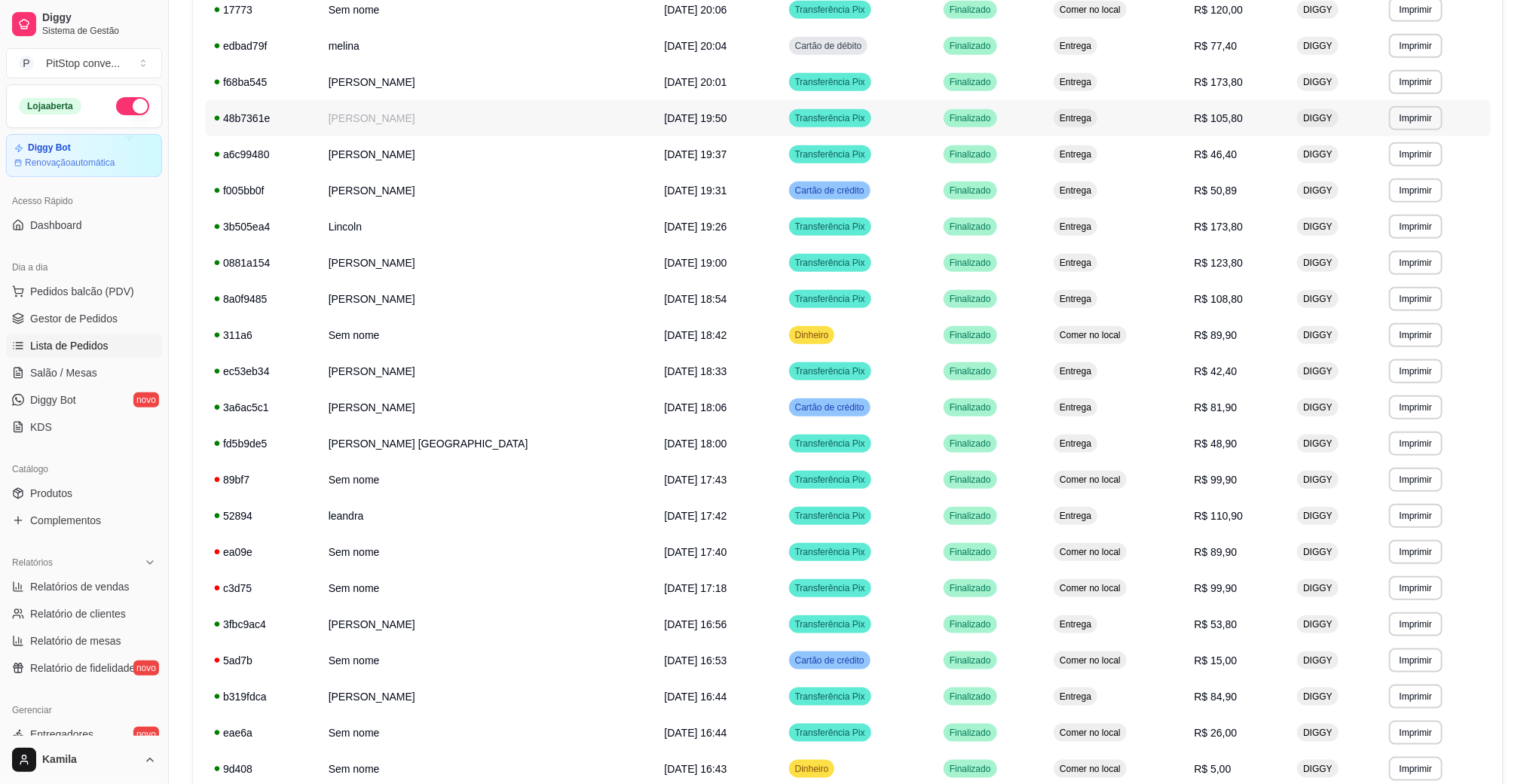
click at [1144, 115] on td "Entrega" at bounding box center [1115, 118] width 140 height 36
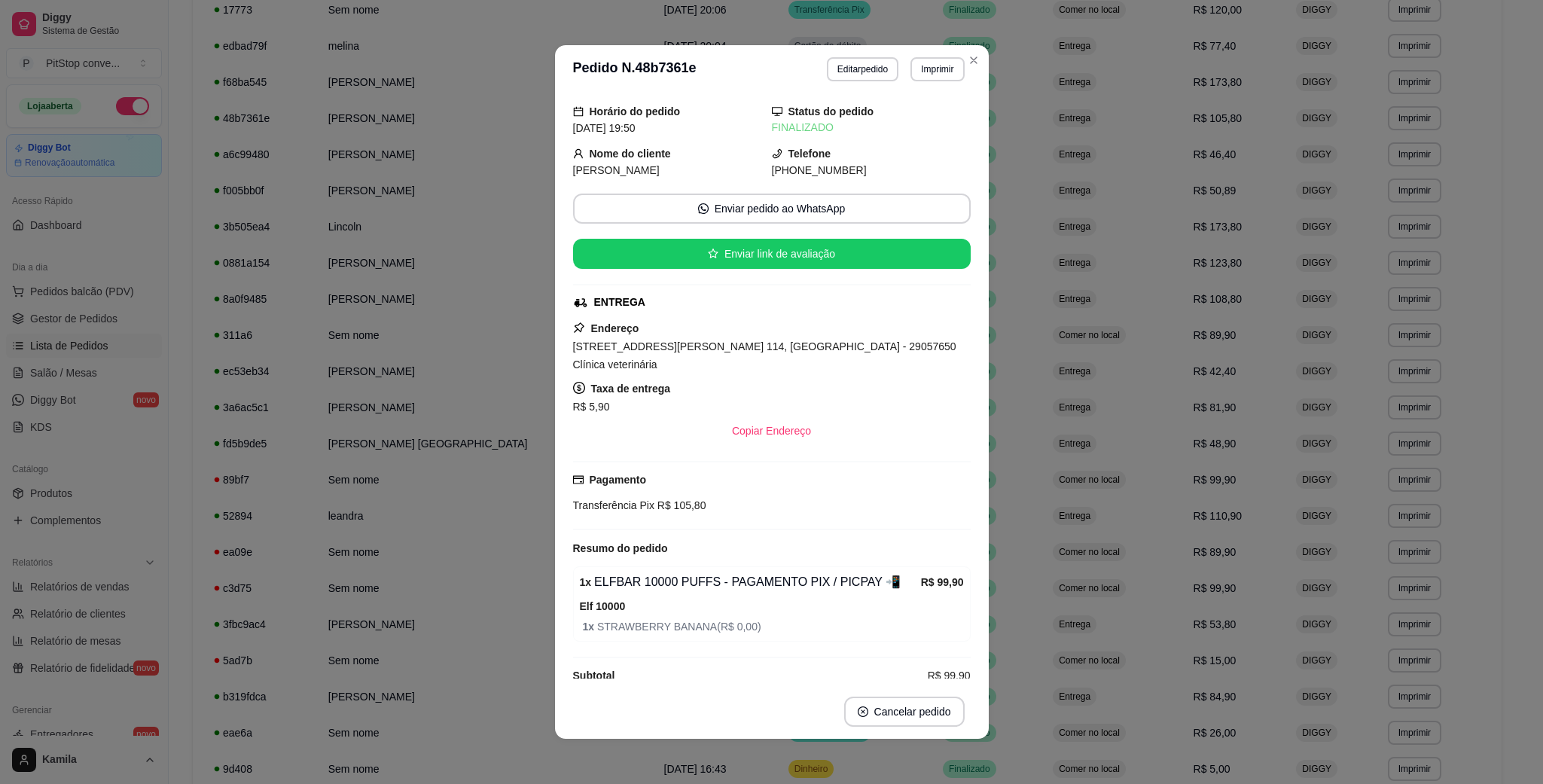
scroll to position [21, 0]
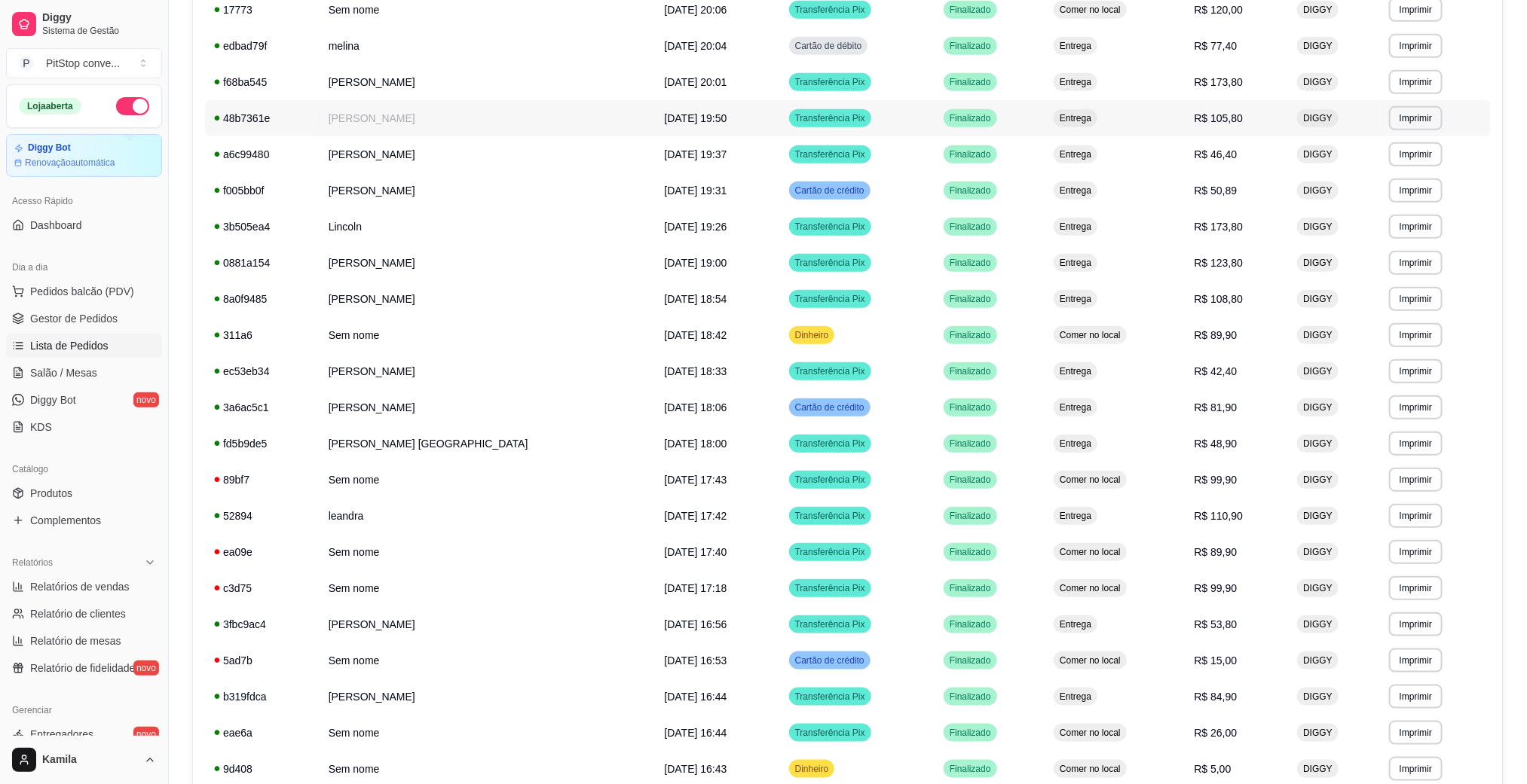
click at [1138, 111] on td "Entrega" at bounding box center [1115, 118] width 140 height 36
click at [1056, 407] on span "Entrega" at bounding box center [1075, 407] width 38 height 12
click at [1149, 313] on td "Entrega" at bounding box center [1115, 298] width 140 height 36
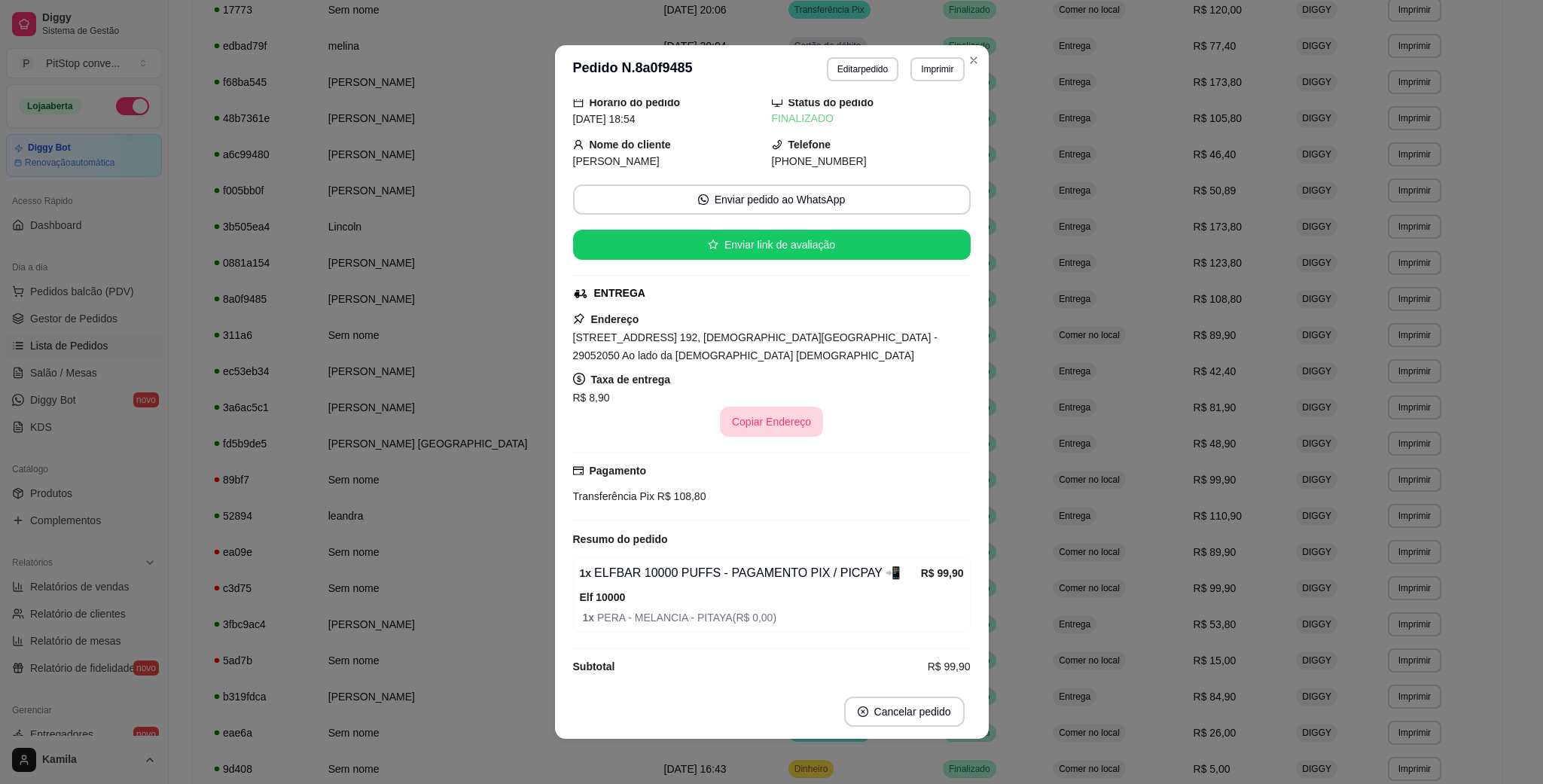
scroll to position [40, 0]
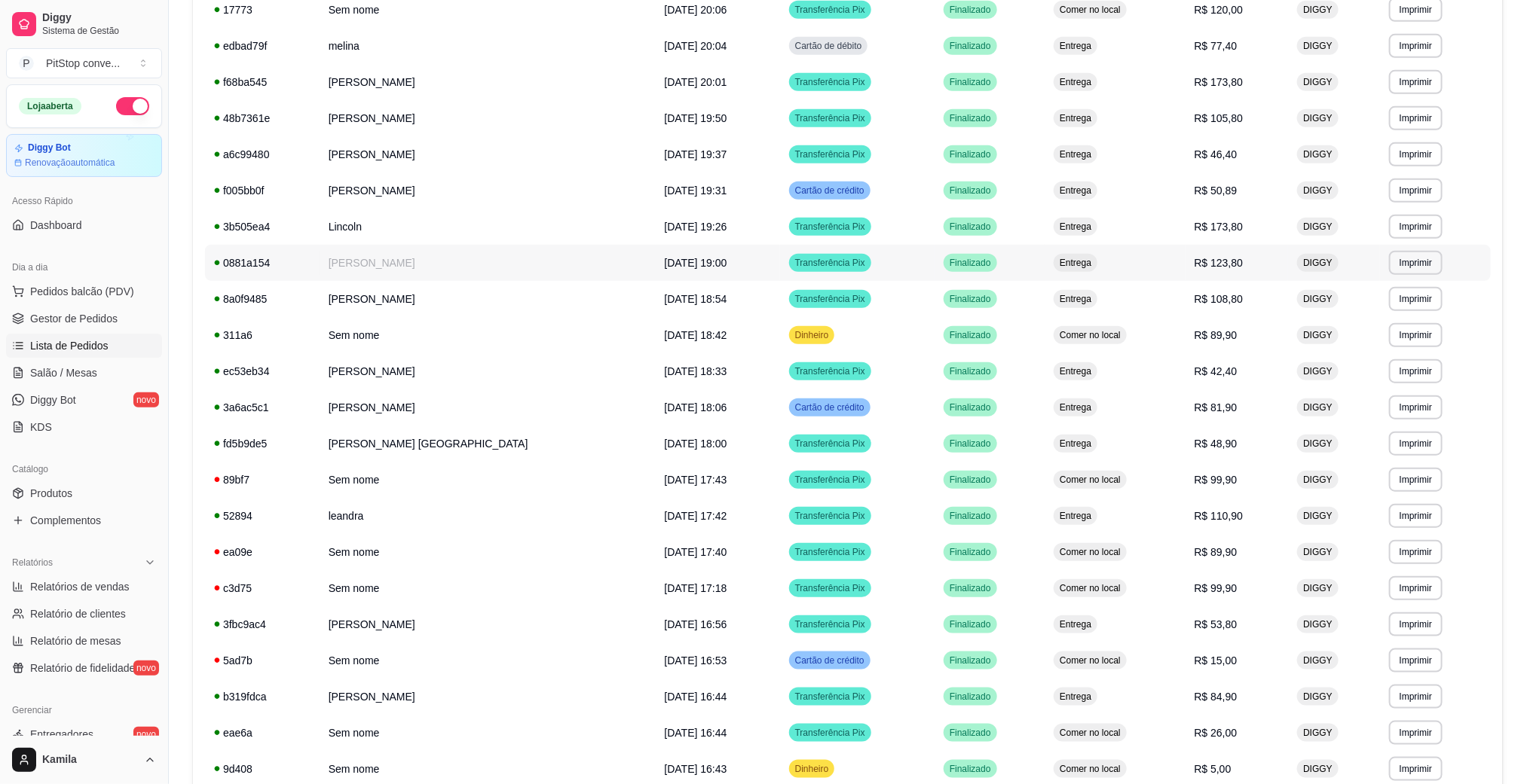
click at [1133, 265] on td "Entrega" at bounding box center [1115, 262] width 140 height 36
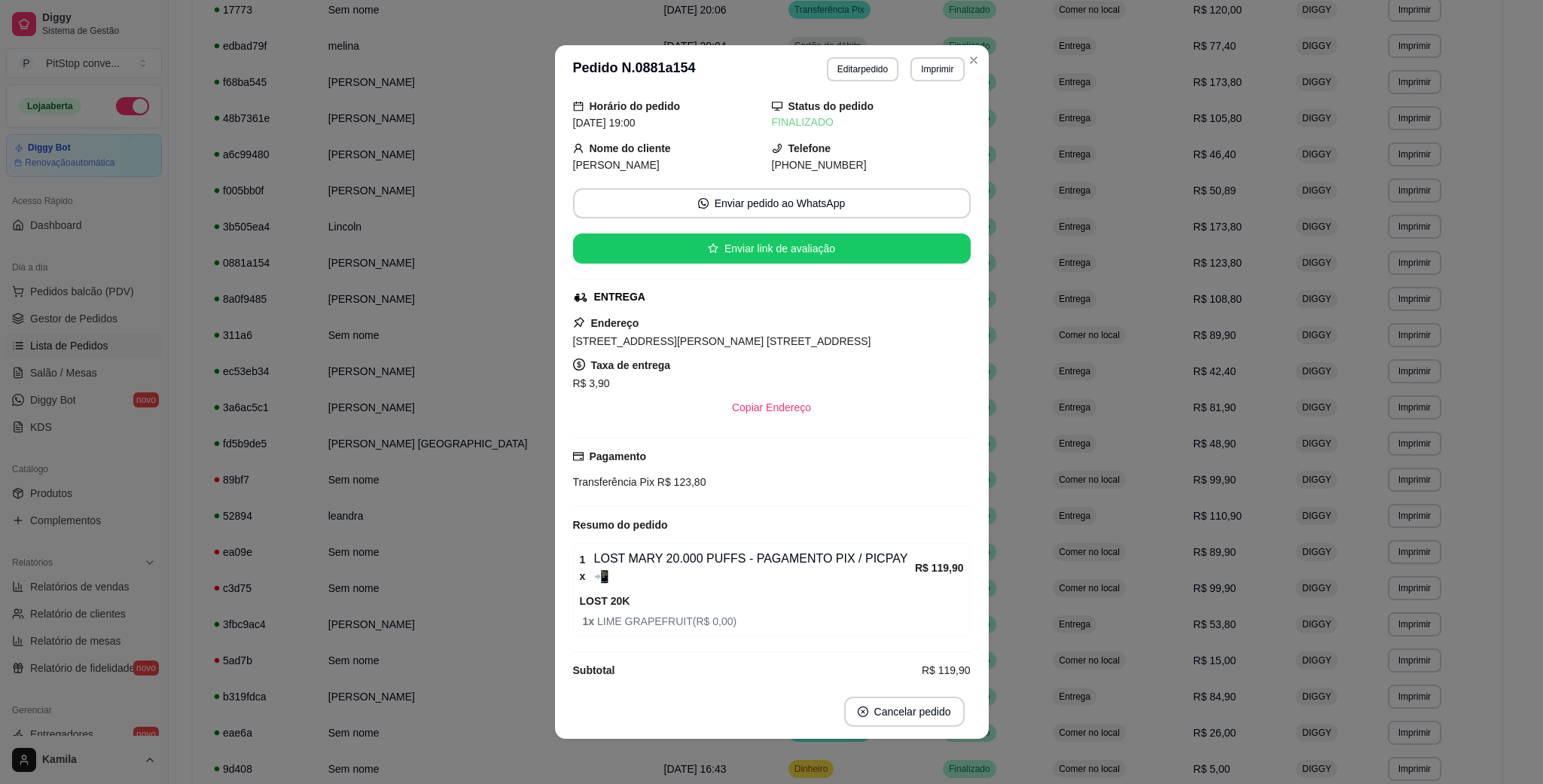
scroll to position [21, 0]
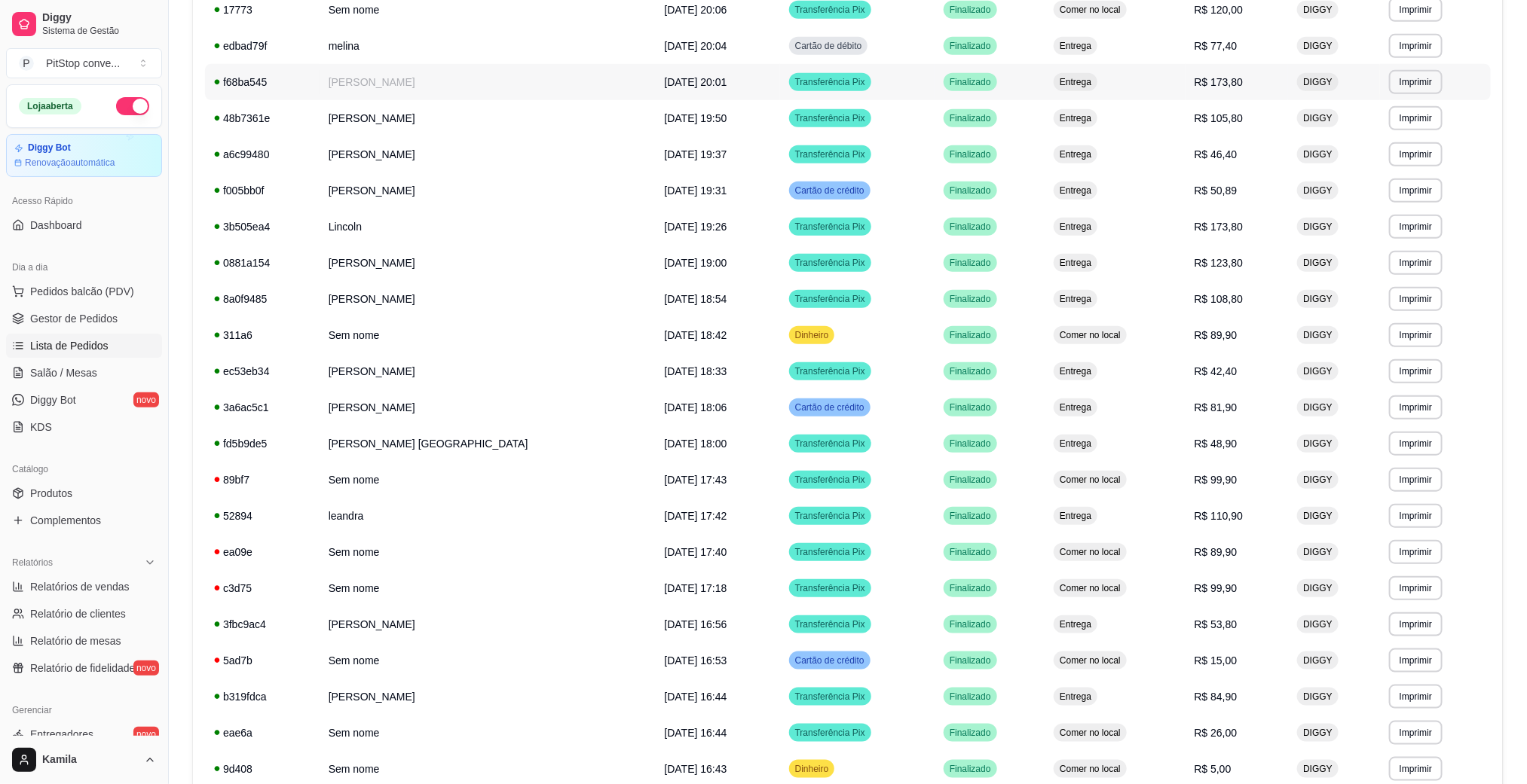
click at [1140, 84] on td "Entrega" at bounding box center [1115, 81] width 140 height 36
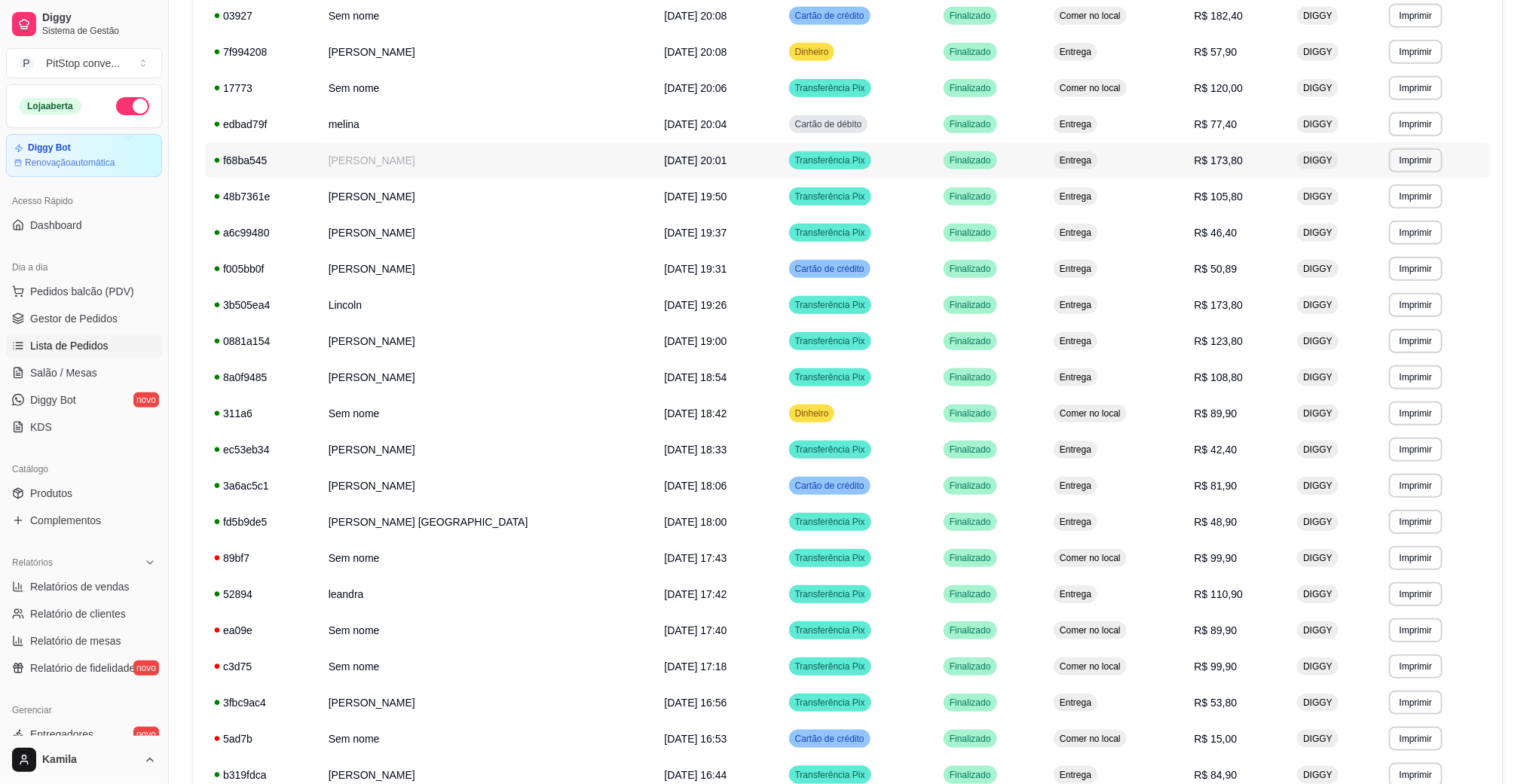
scroll to position [402, 0]
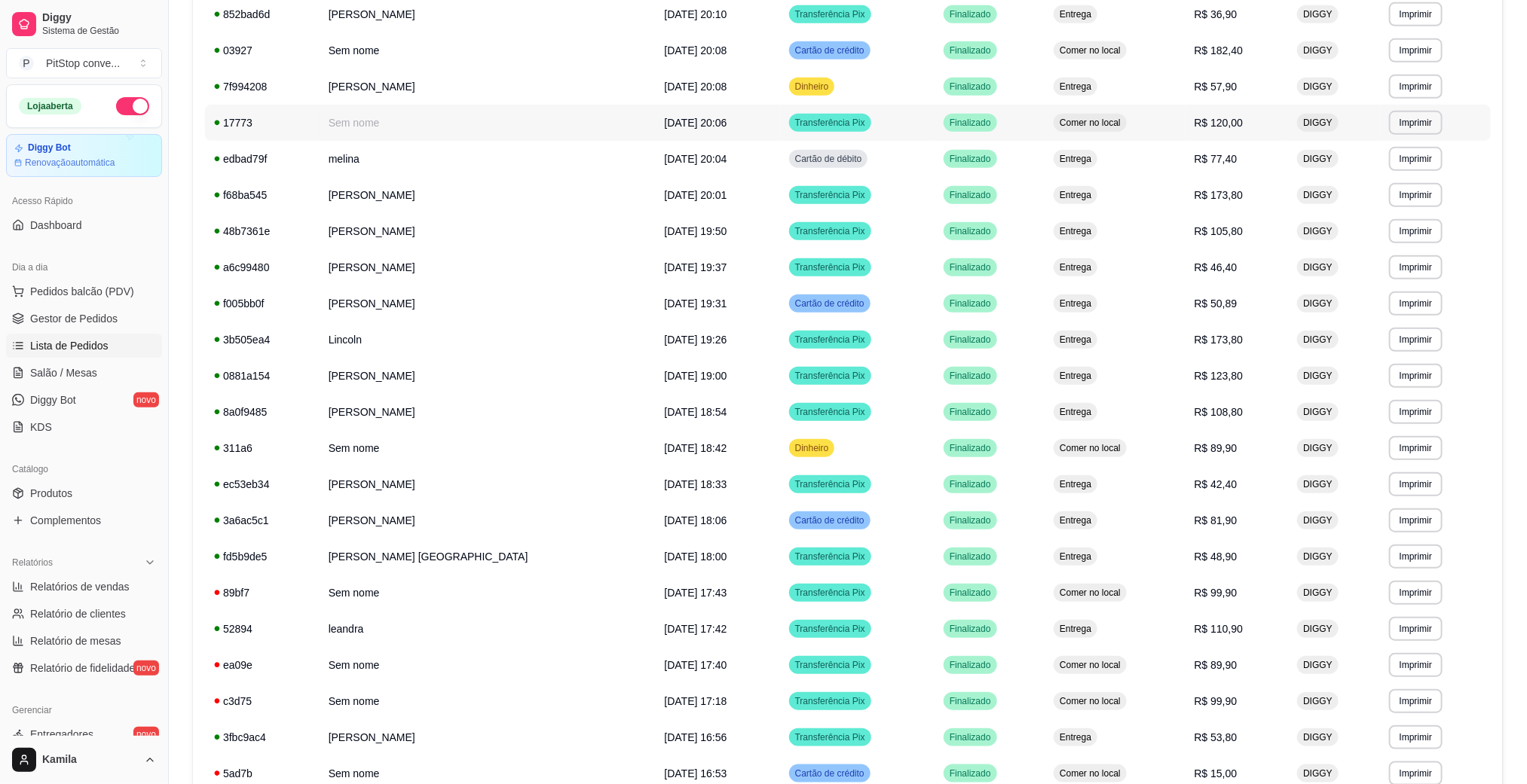
click at [1118, 111] on td "Comer no local" at bounding box center [1115, 123] width 140 height 36
click at [1131, 48] on td "Comer no local" at bounding box center [1115, 50] width 140 height 36
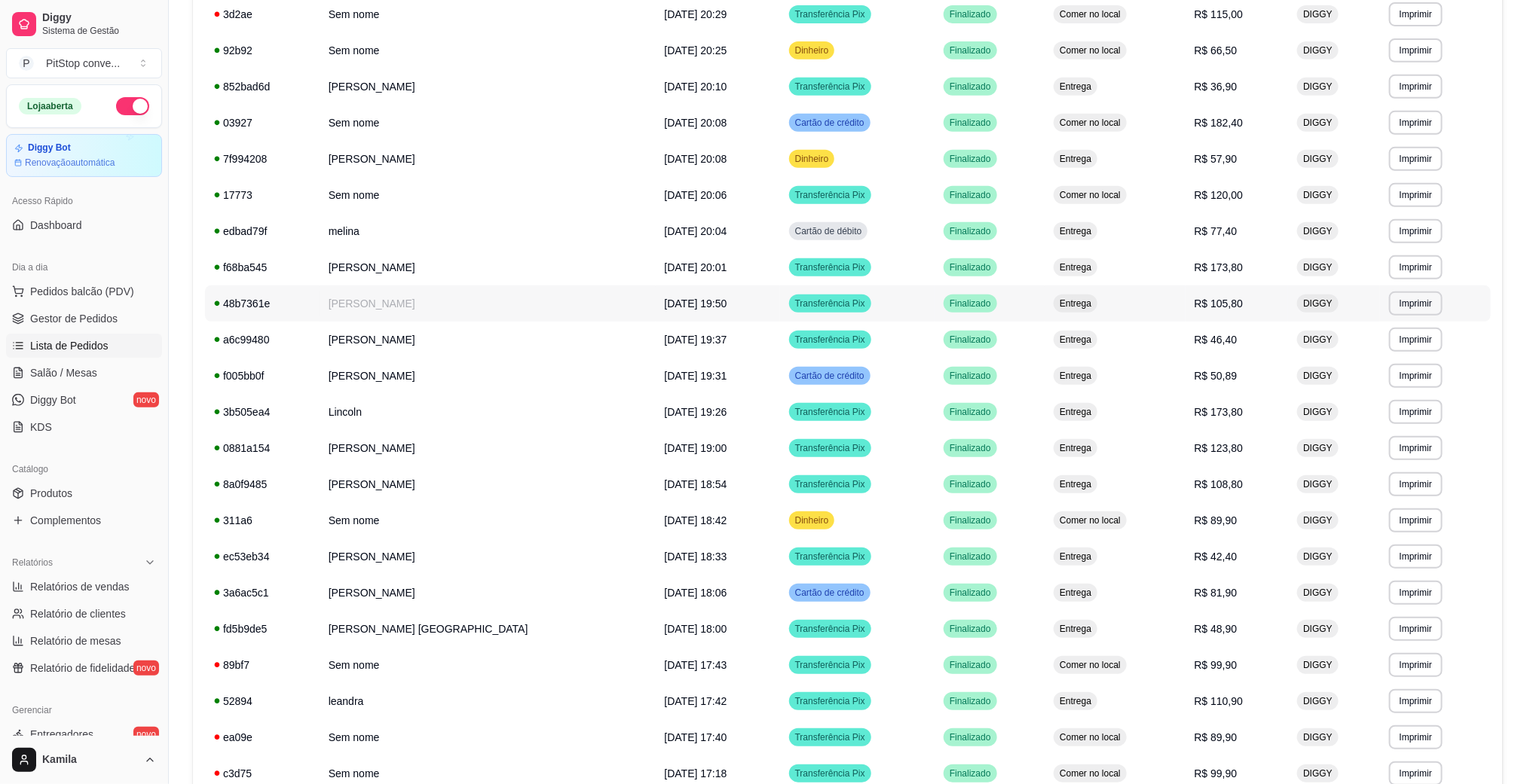
scroll to position [290, 0]
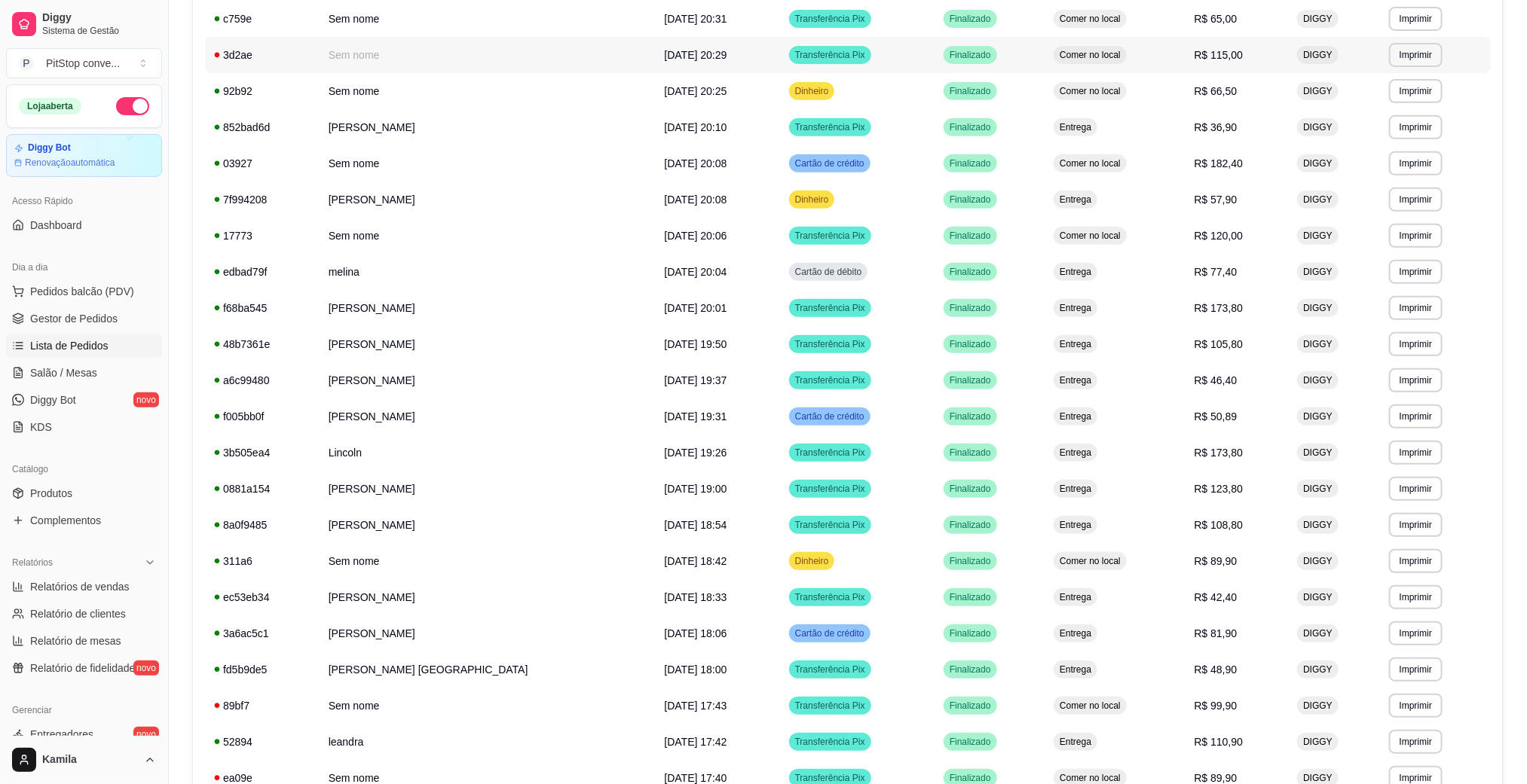
click at [1140, 62] on td "Comer no local" at bounding box center [1115, 55] width 140 height 36
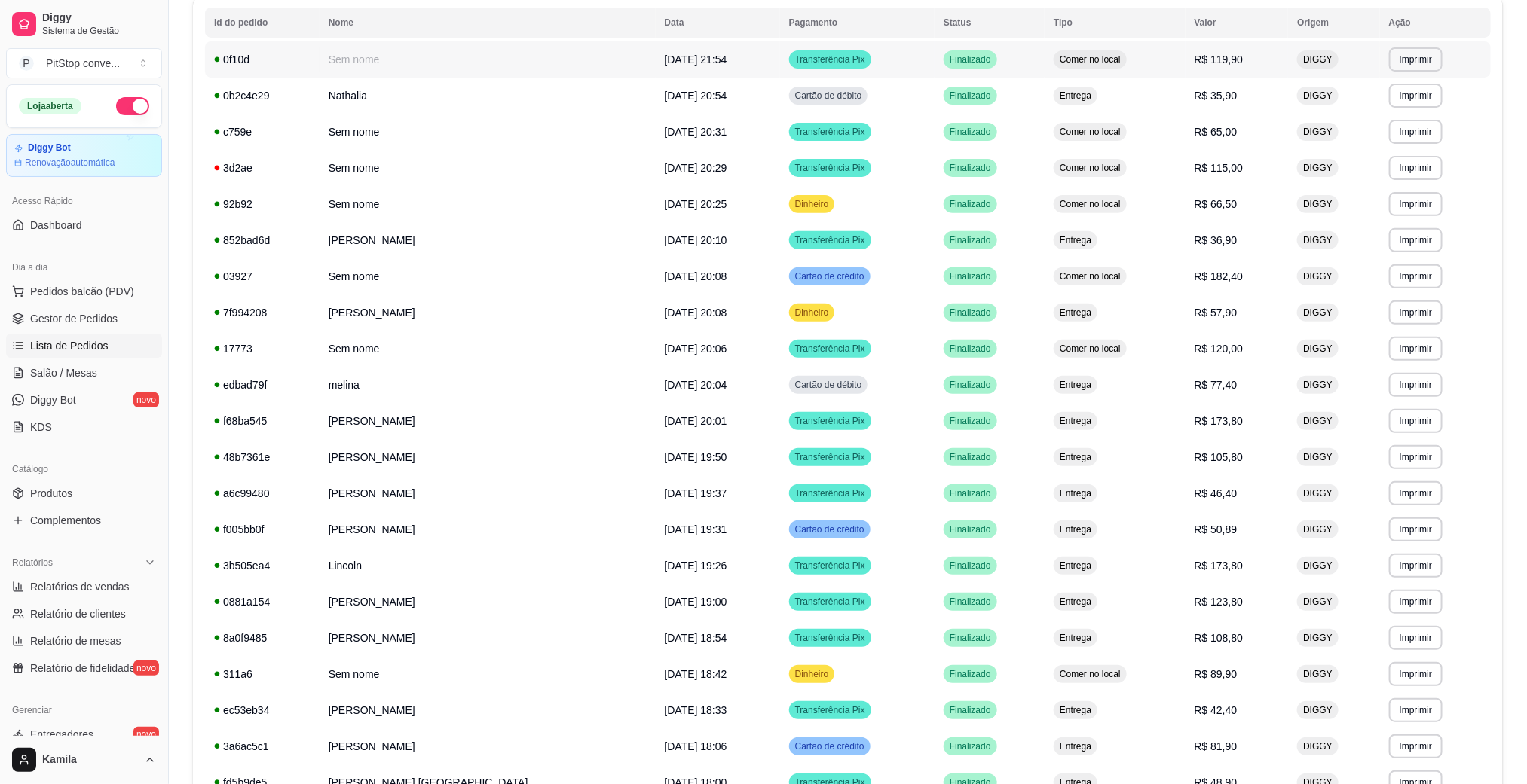
click at [1147, 61] on td "Comer no local" at bounding box center [1115, 59] width 140 height 36
click at [1112, 62] on td "Comer no local" at bounding box center [1115, 59] width 140 height 36
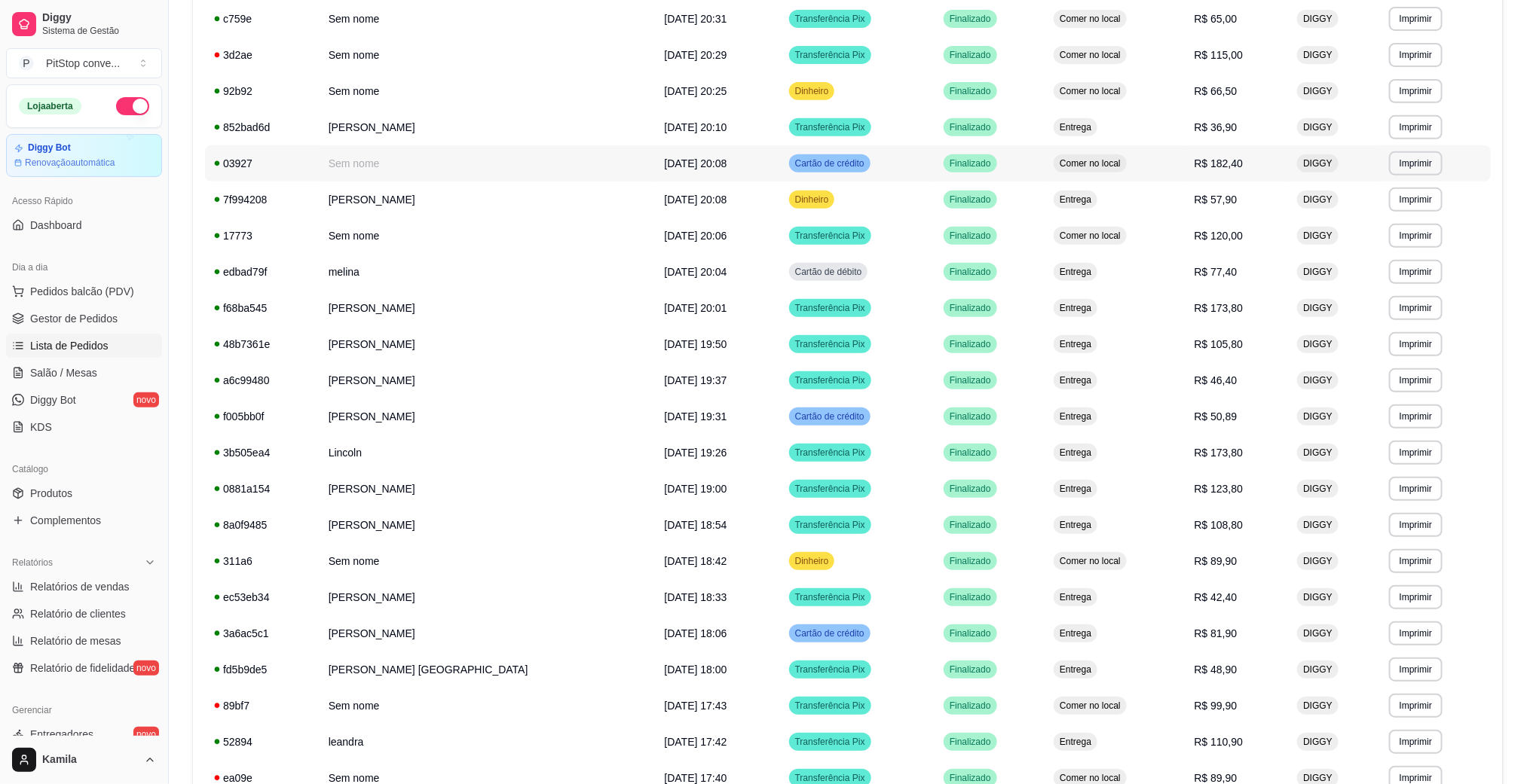
scroll to position [402, 0]
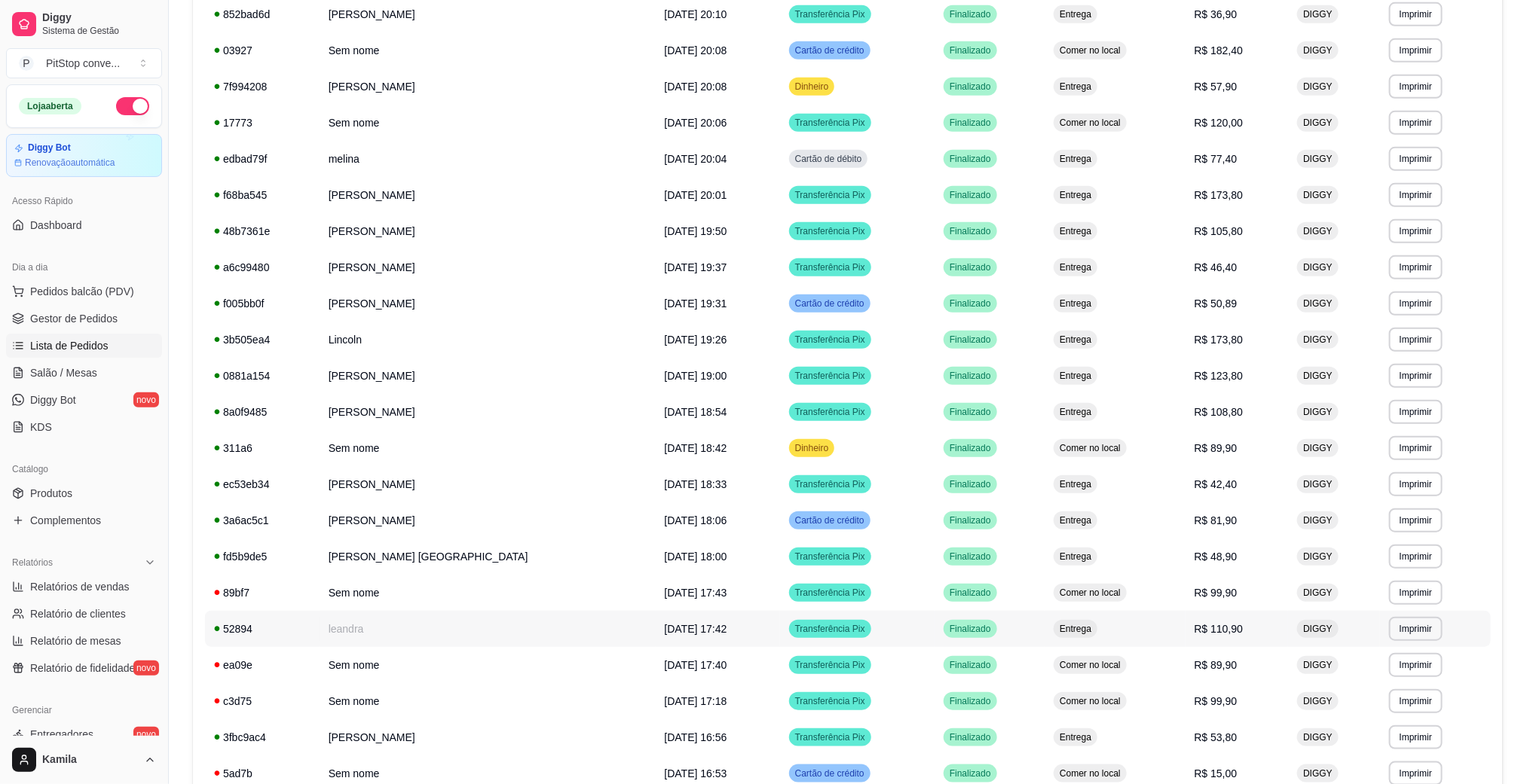
click at [1056, 626] on span "Entrega" at bounding box center [1075, 628] width 38 height 12
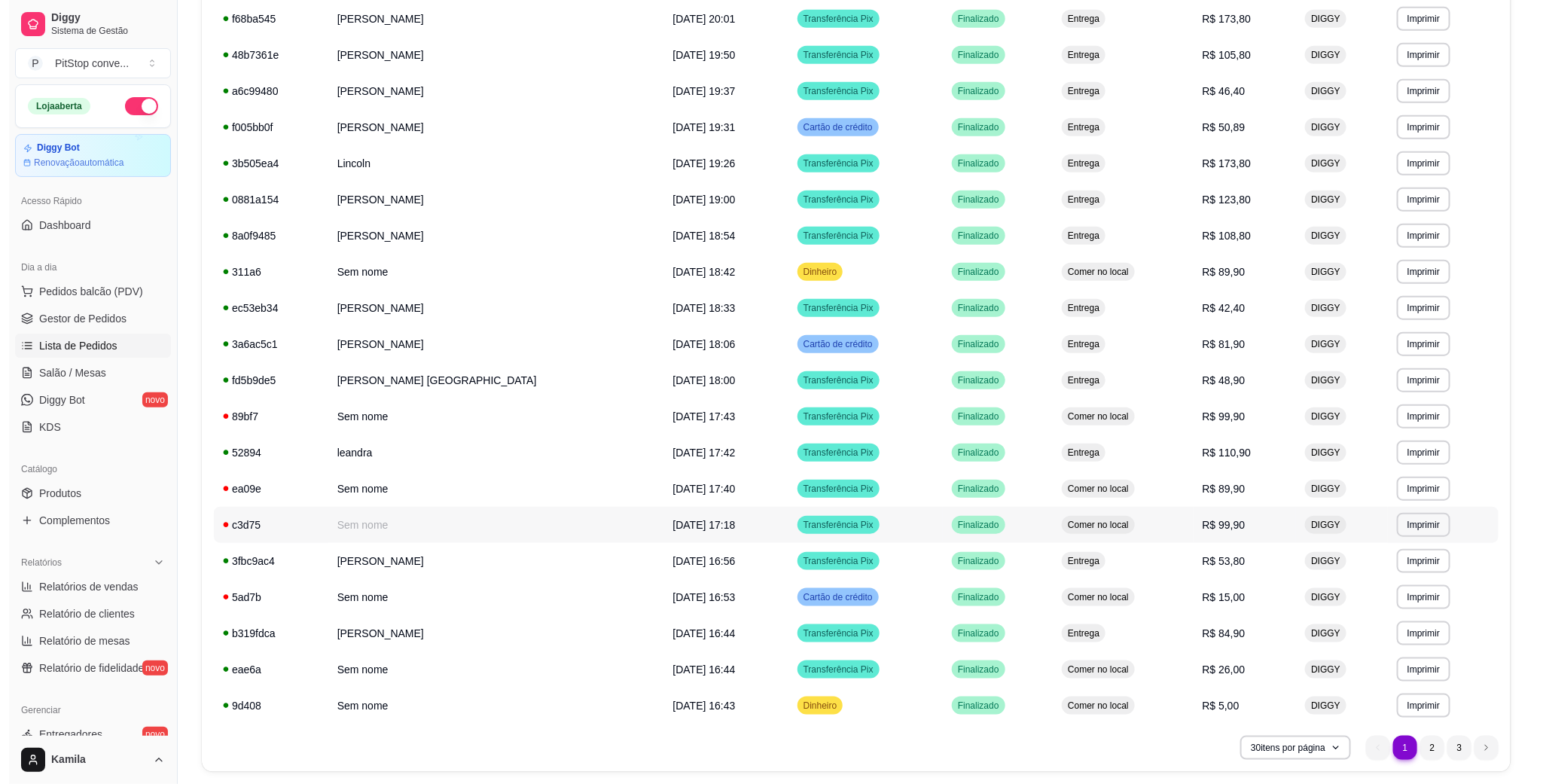
scroll to position [628, 0]
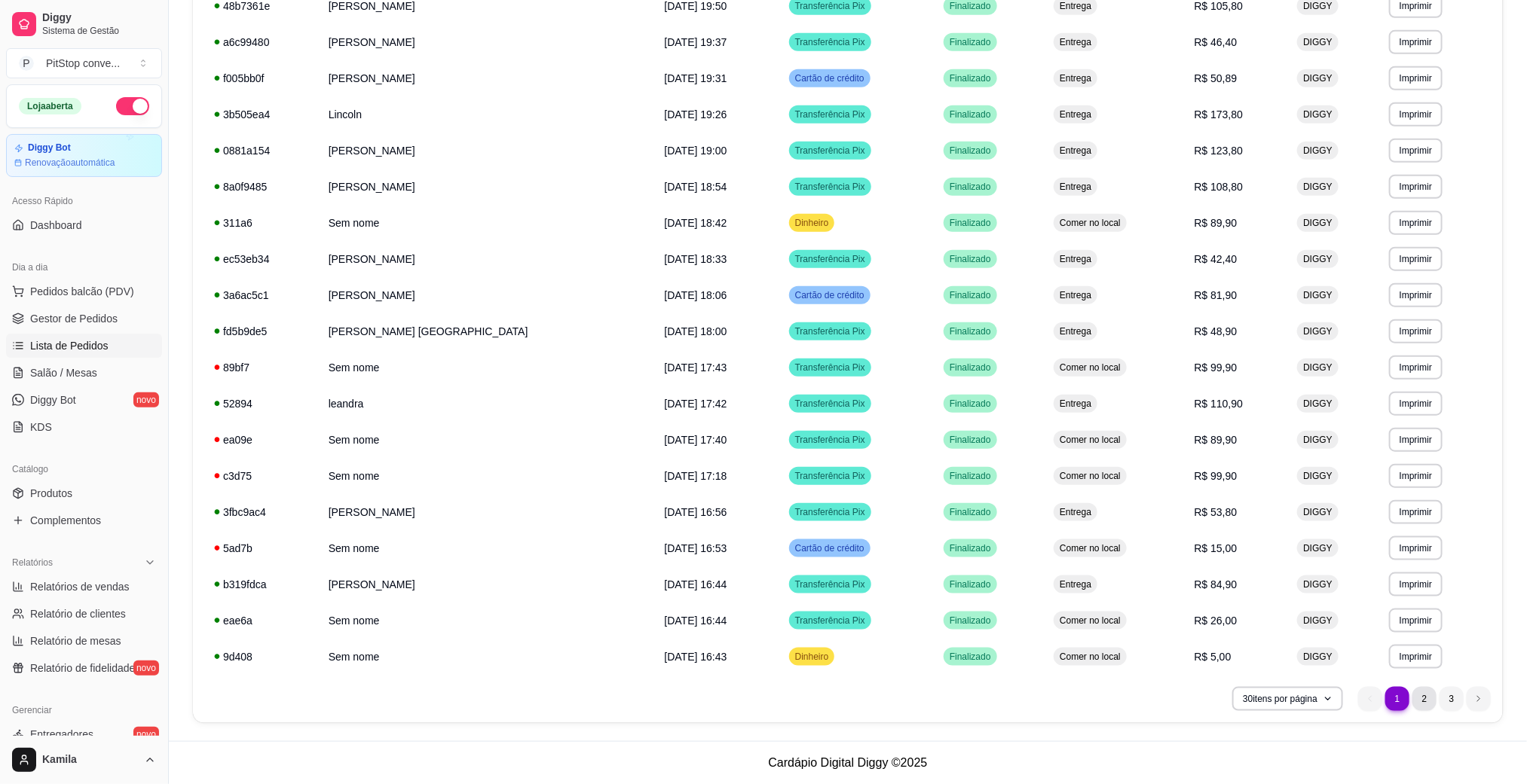
click at [1425, 694] on li "2" at bounding box center [1425, 699] width 24 height 24
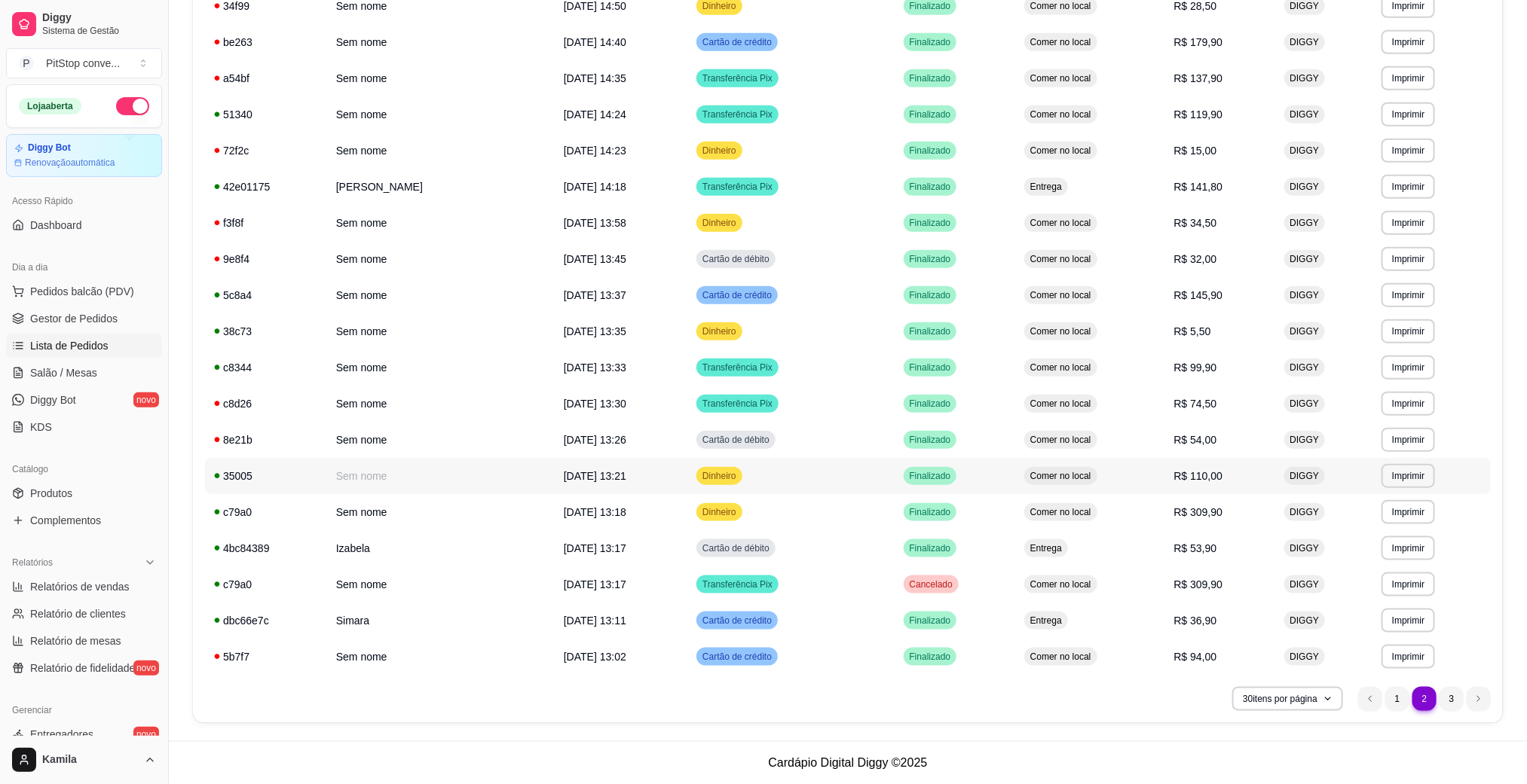
click at [1206, 459] on td "R$ 110,00" at bounding box center [1220, 476] width 110 height 36
click at [84, 294] on span "Pedidos balcão (PDV)" at bounding box center [82, 291] width 104 height 15
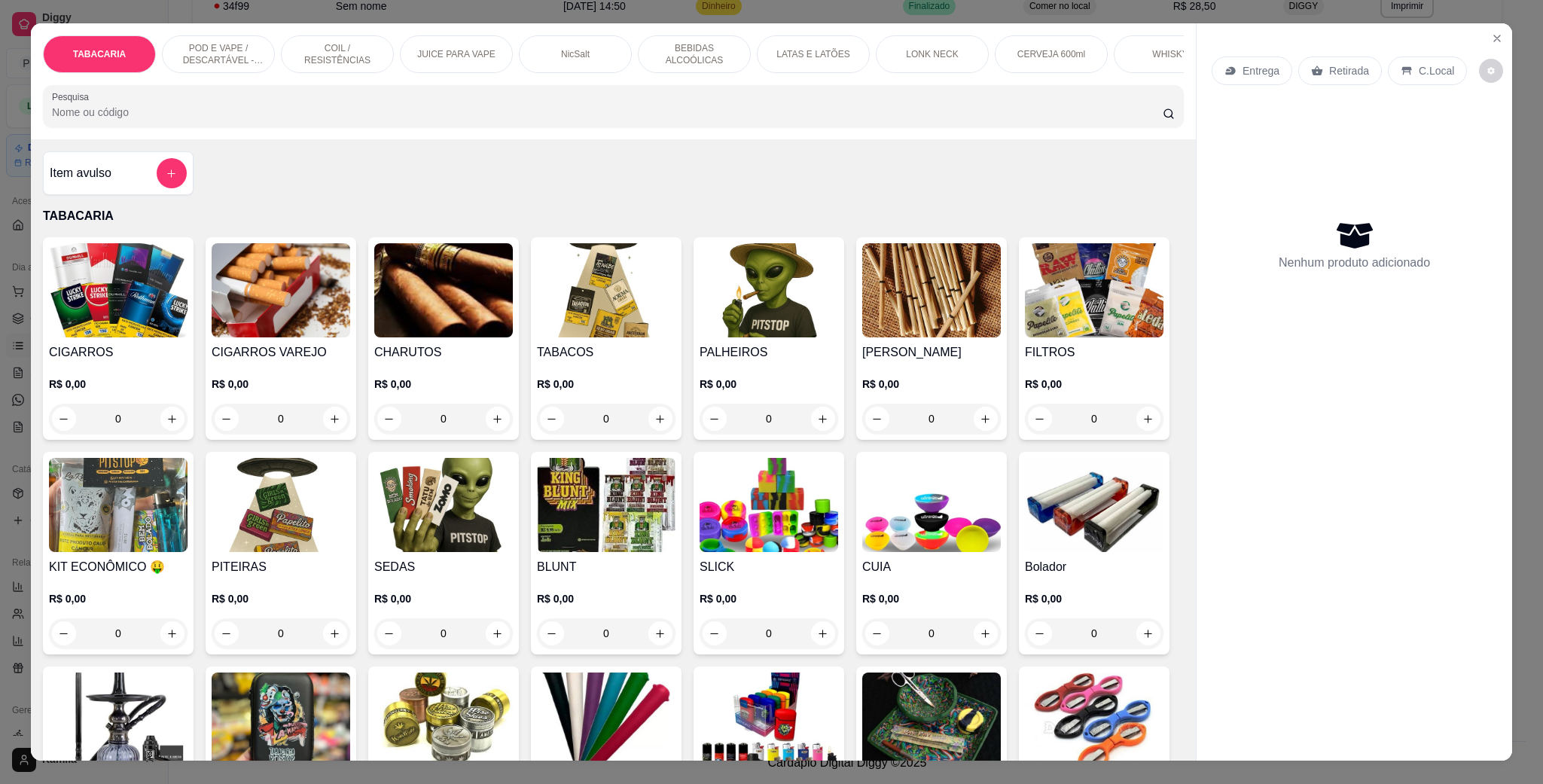
click at [244, 57] on p "POD E VAPE / DESCARTÁVEL - RECARREGAVEL" at bounding box center [219, 54] width 87 height 24
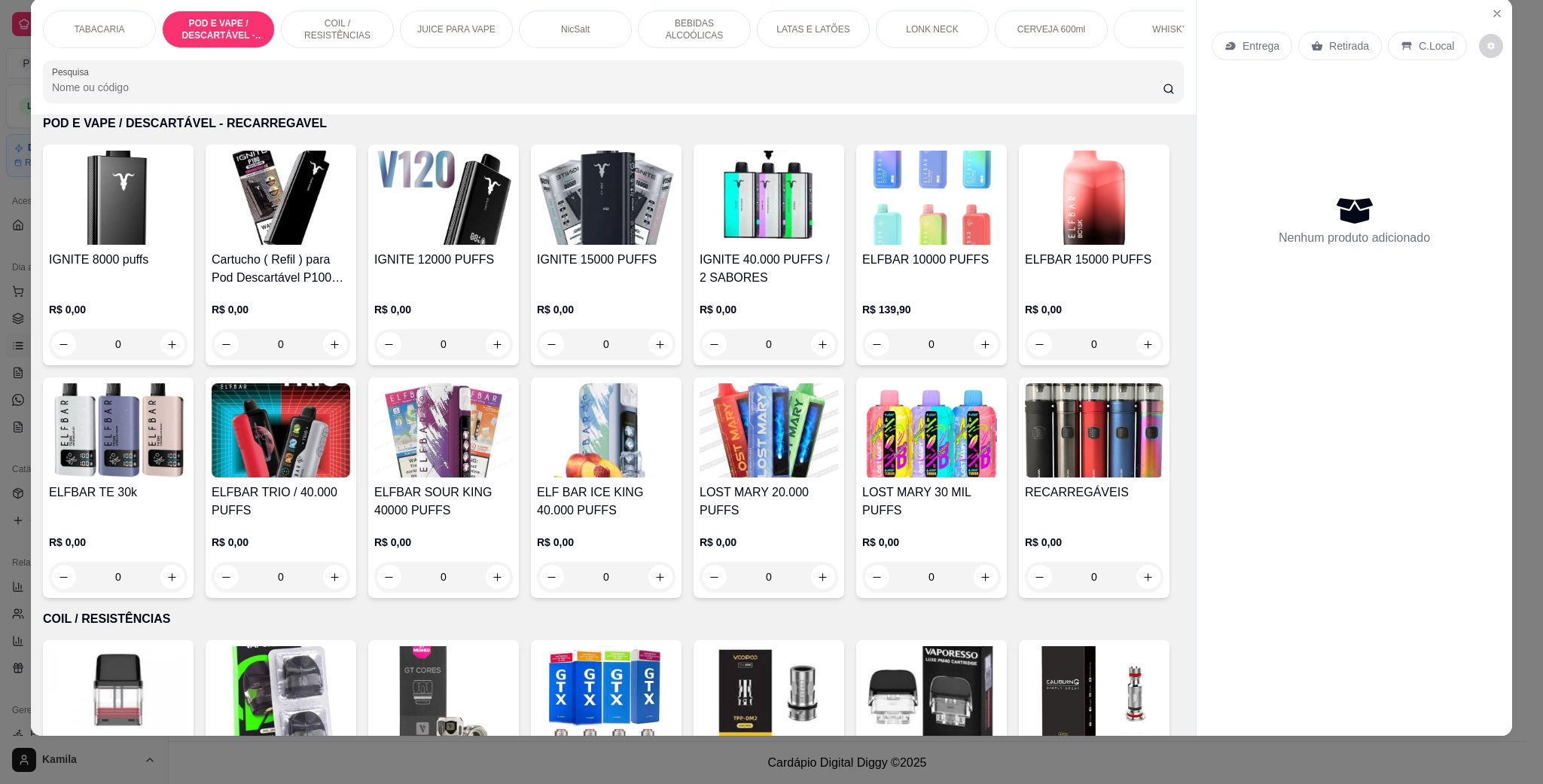
click at [838, 445] on img at bounding box center [769, 430] width 139 height 94
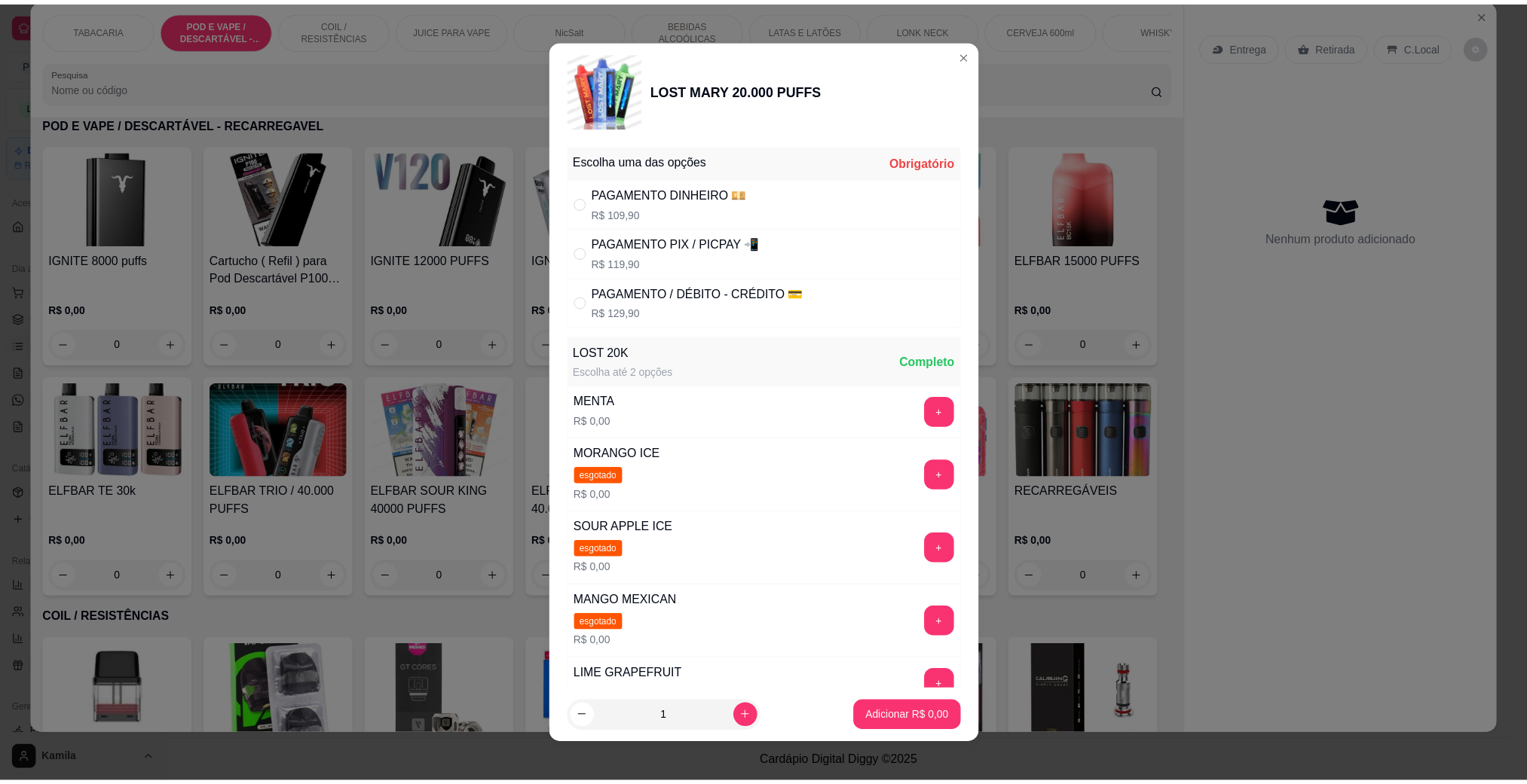
scroll to position [113, 0]
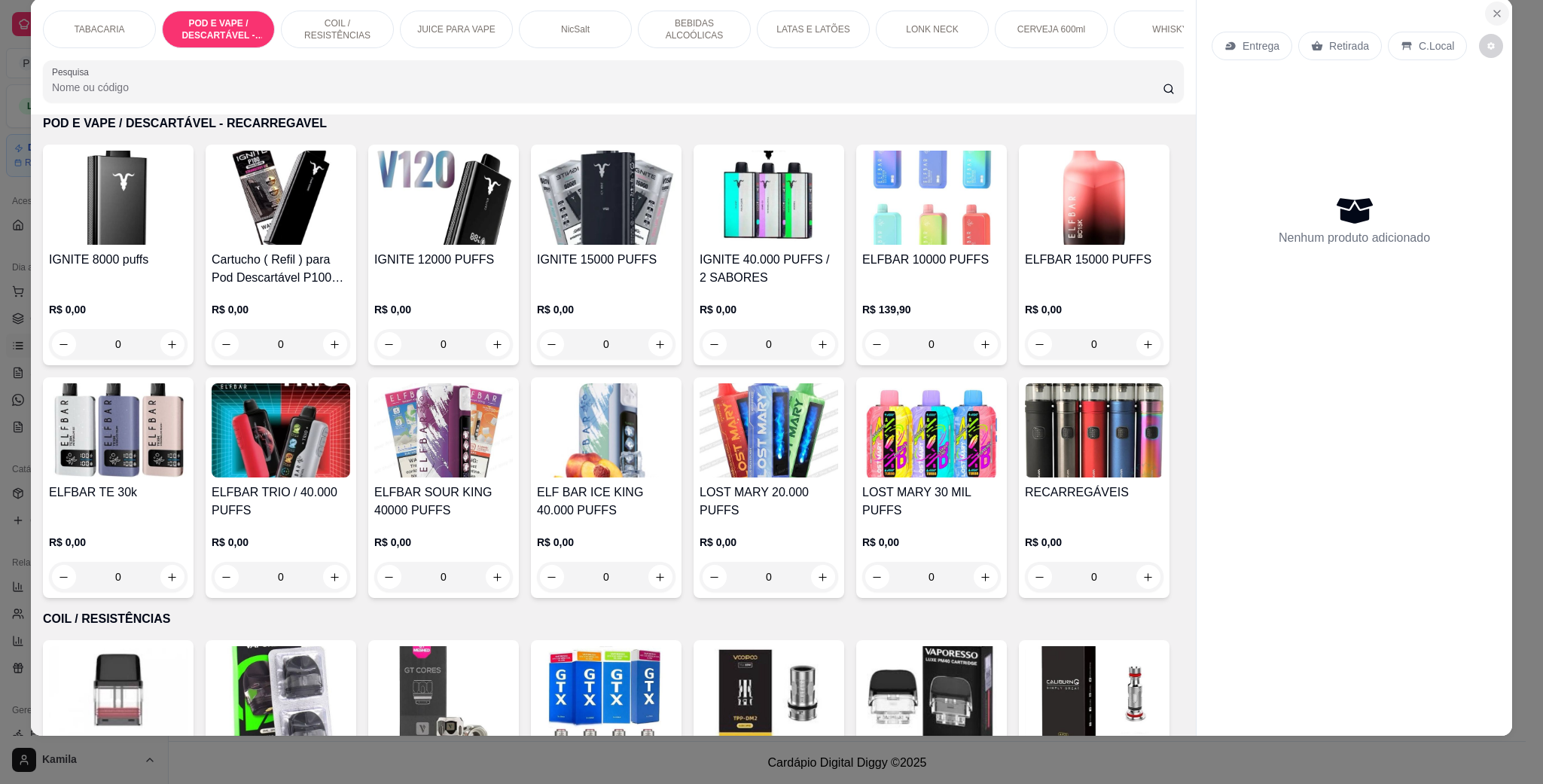
click at [1492, 17] on icon "Close" at bounding box center [1497, 13] width 12 height 12
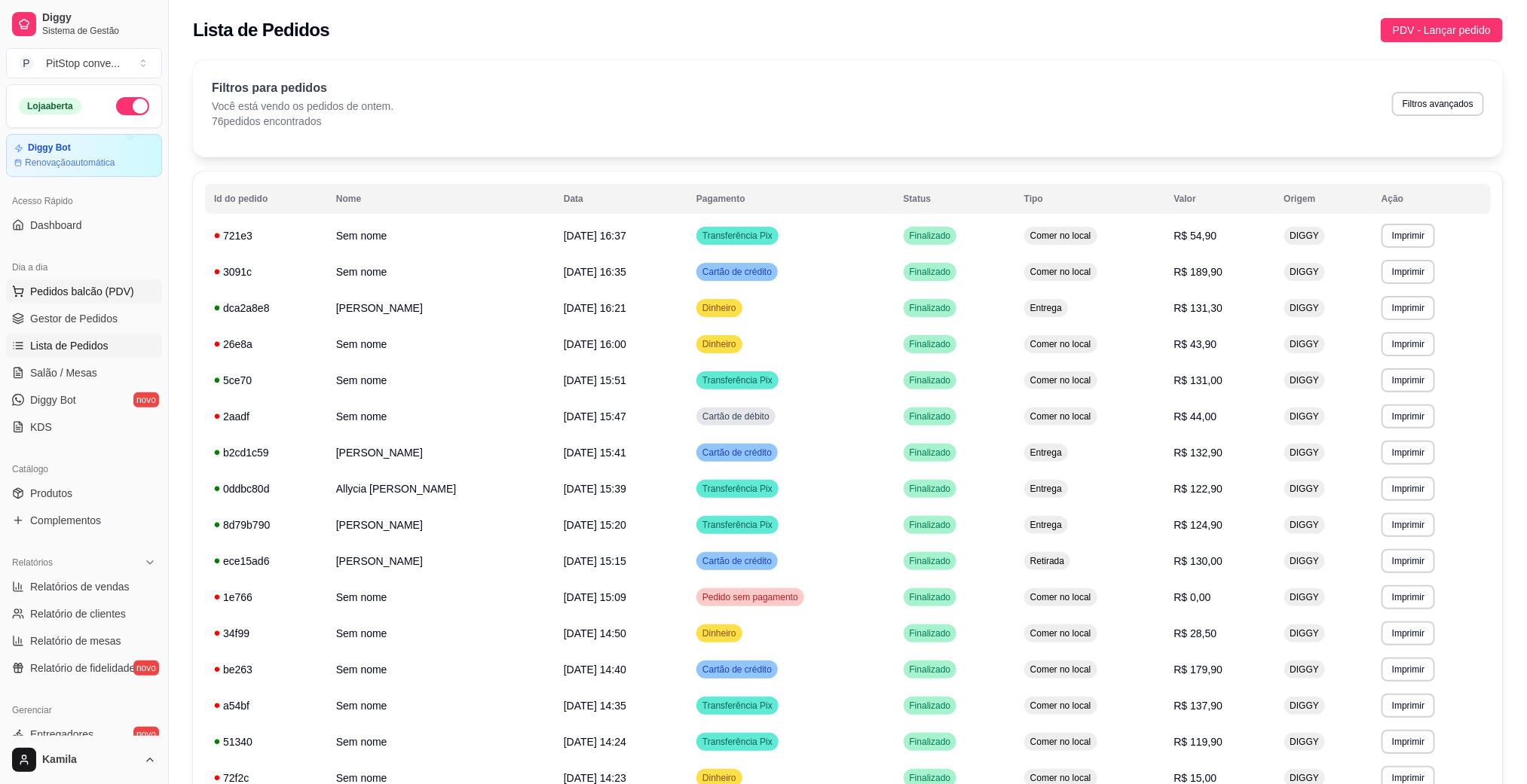
click at [74, 285] on span "Pedidos balcão (PDV)" at bounding box center [82, 291] width 104 height 15
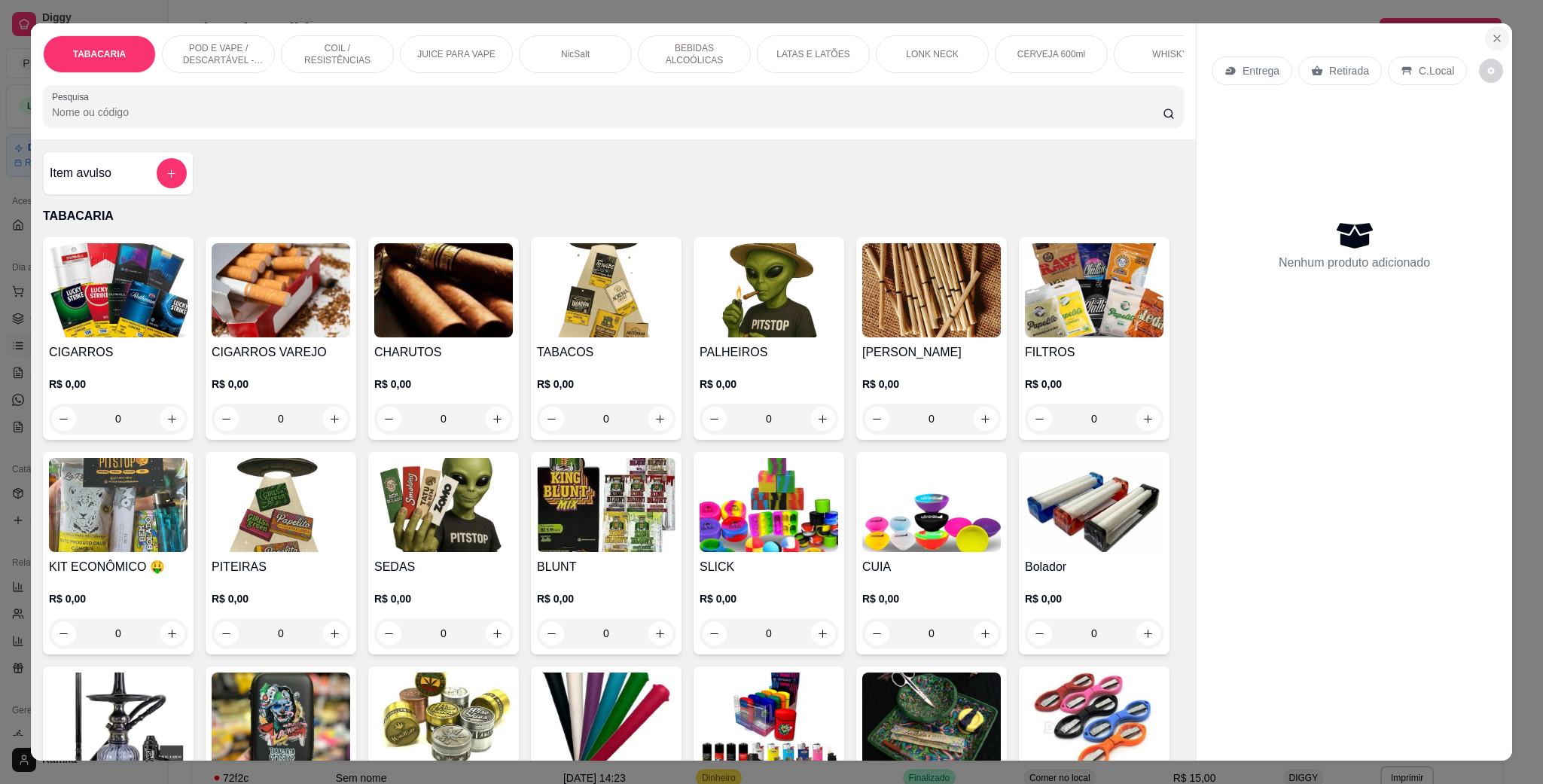
click at [1495, 36] on icon "Close" at bounding box center [1497, 38] width 12 height 12
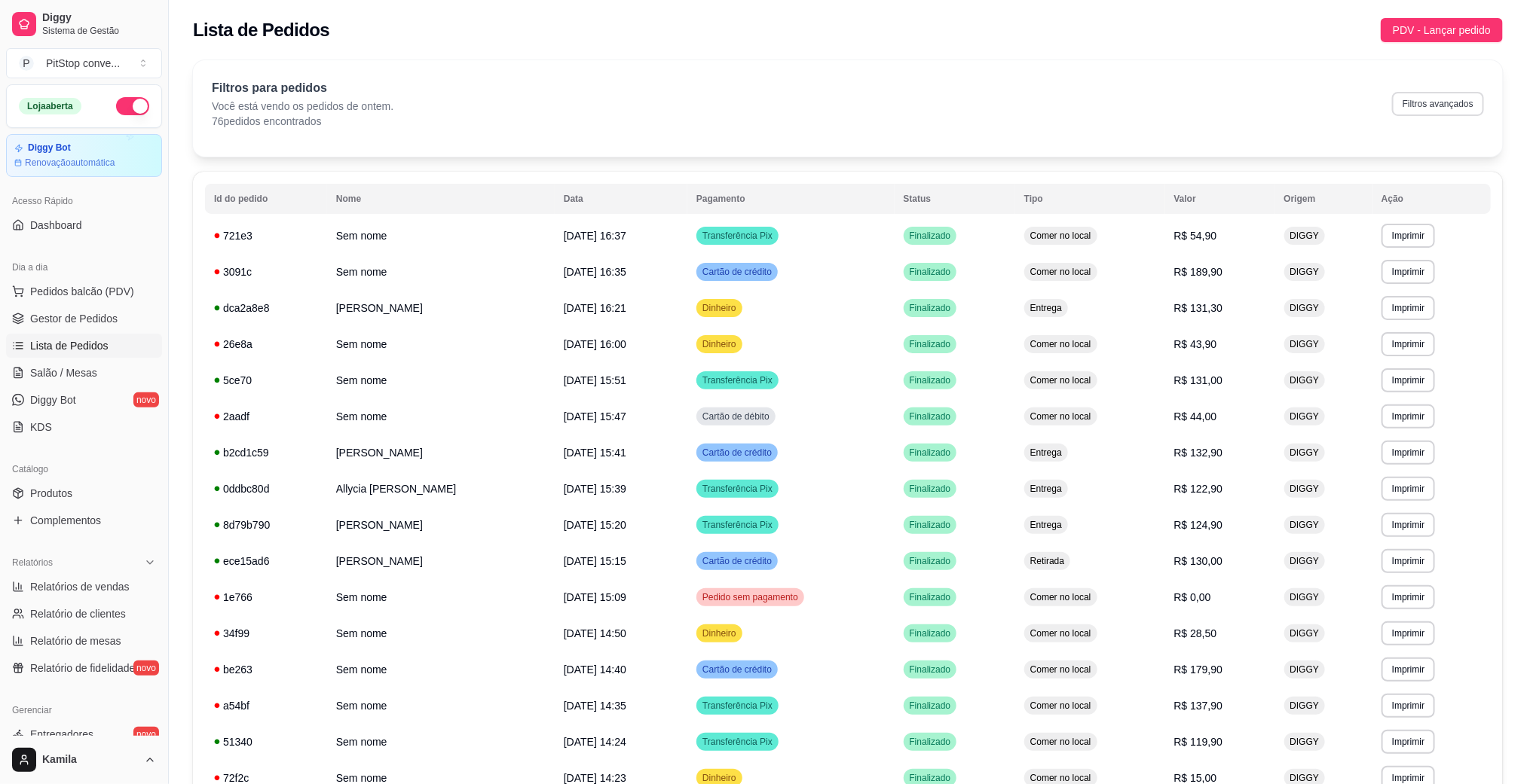
click at [1443, 106] on button "Filtros avançados" at bounding box center [1438, 104] width 92 height 24
select select "1"
click at [89, 290] on span "Pedidos balcão (PDV)" at bounding box center [82, 291] width 104 height 15
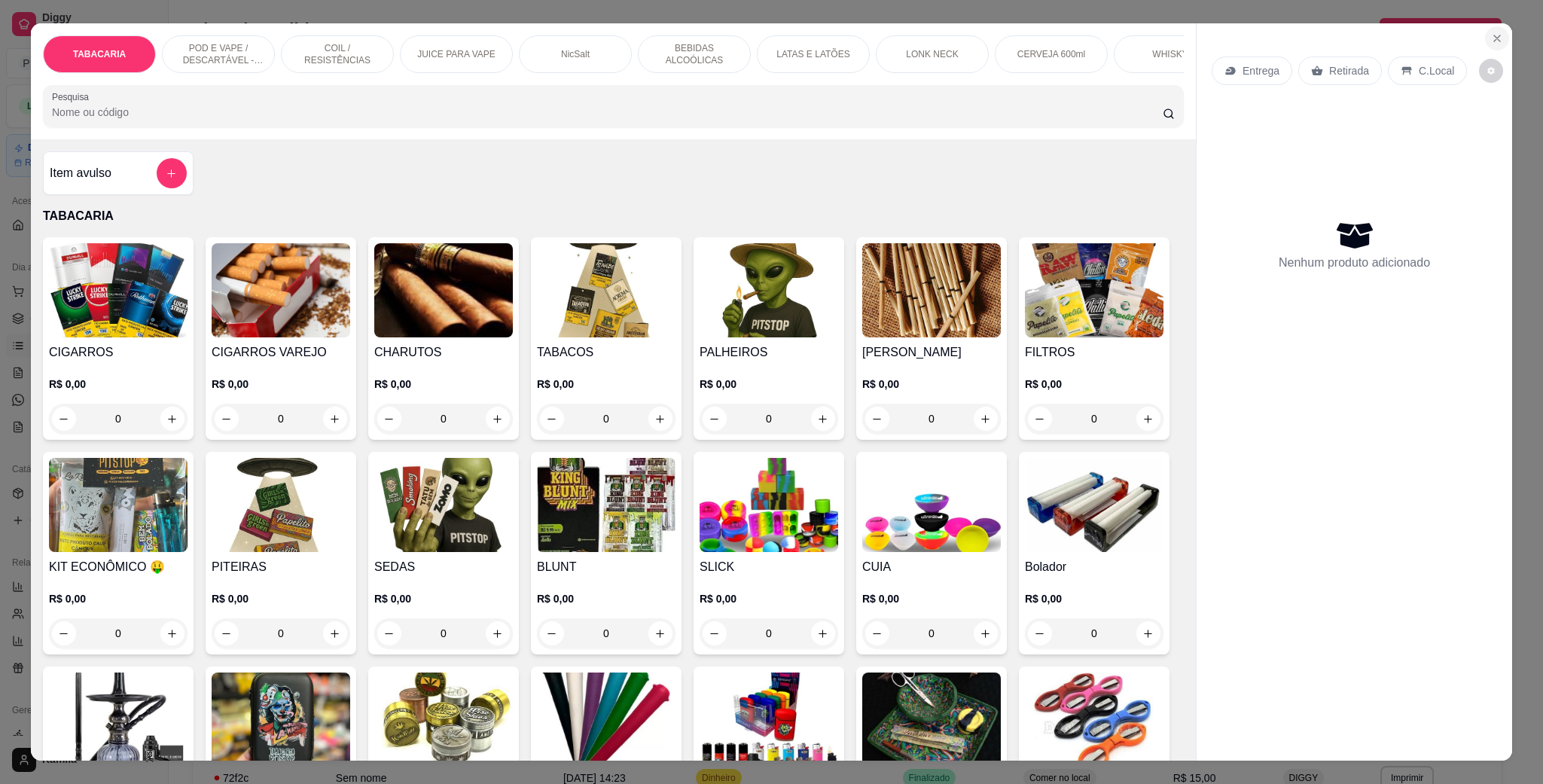
click at [1491, 34] on icon "Close" at bounding box center [1497, 38] width 12 height 12
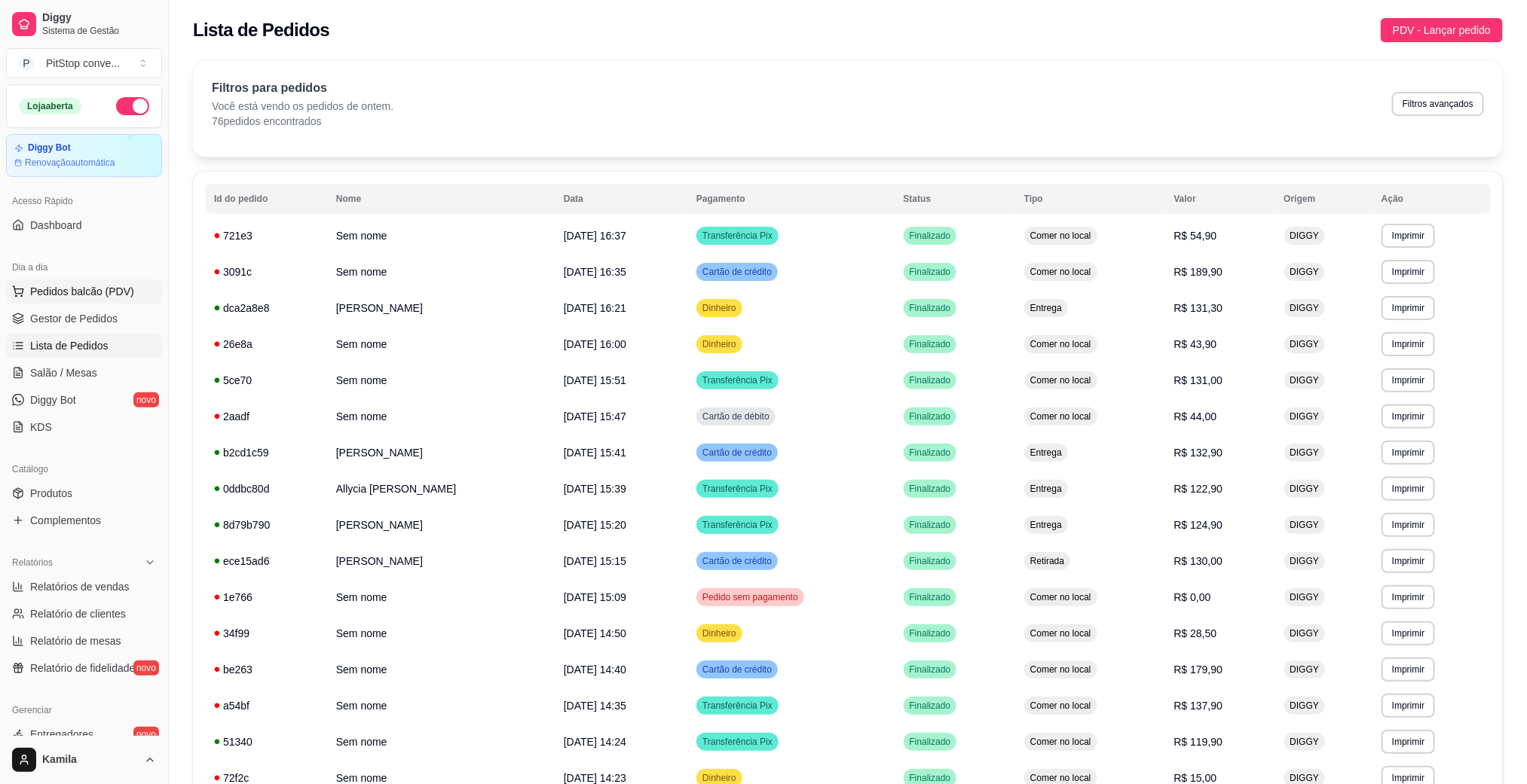
click at [82, 294] on span "Pedidos balcão (PDV)" at bounding box center [82, 291] width 104 height 15
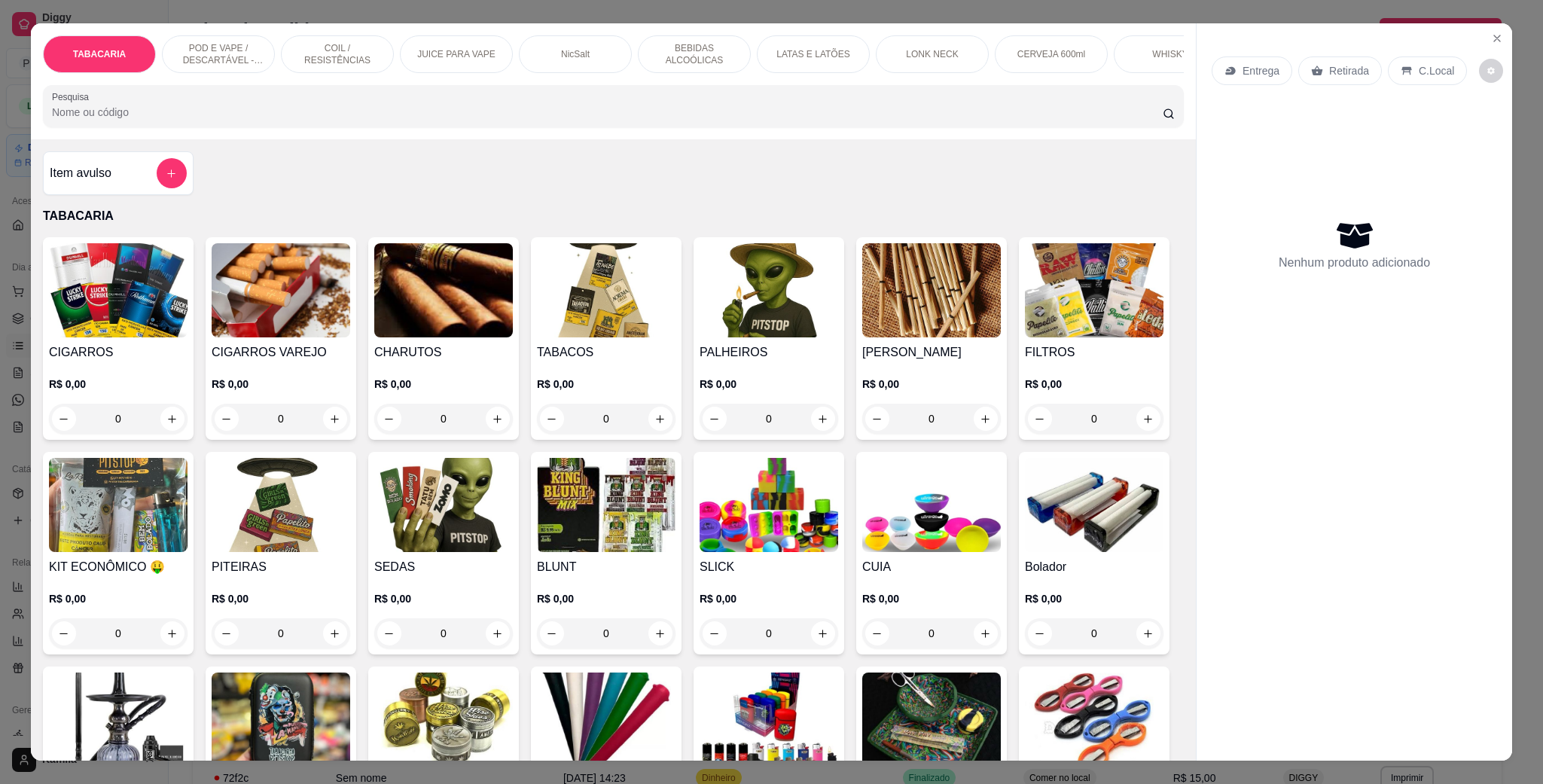
click at [1490, 23] on div "Entrega Retirada C.Local Nenhum produto adicionado" at bounding box center [1354, 380] width 315 height 713
click at [1491, 36] on icon "Close" at bounding box center [1497, 38] width 12 height 12
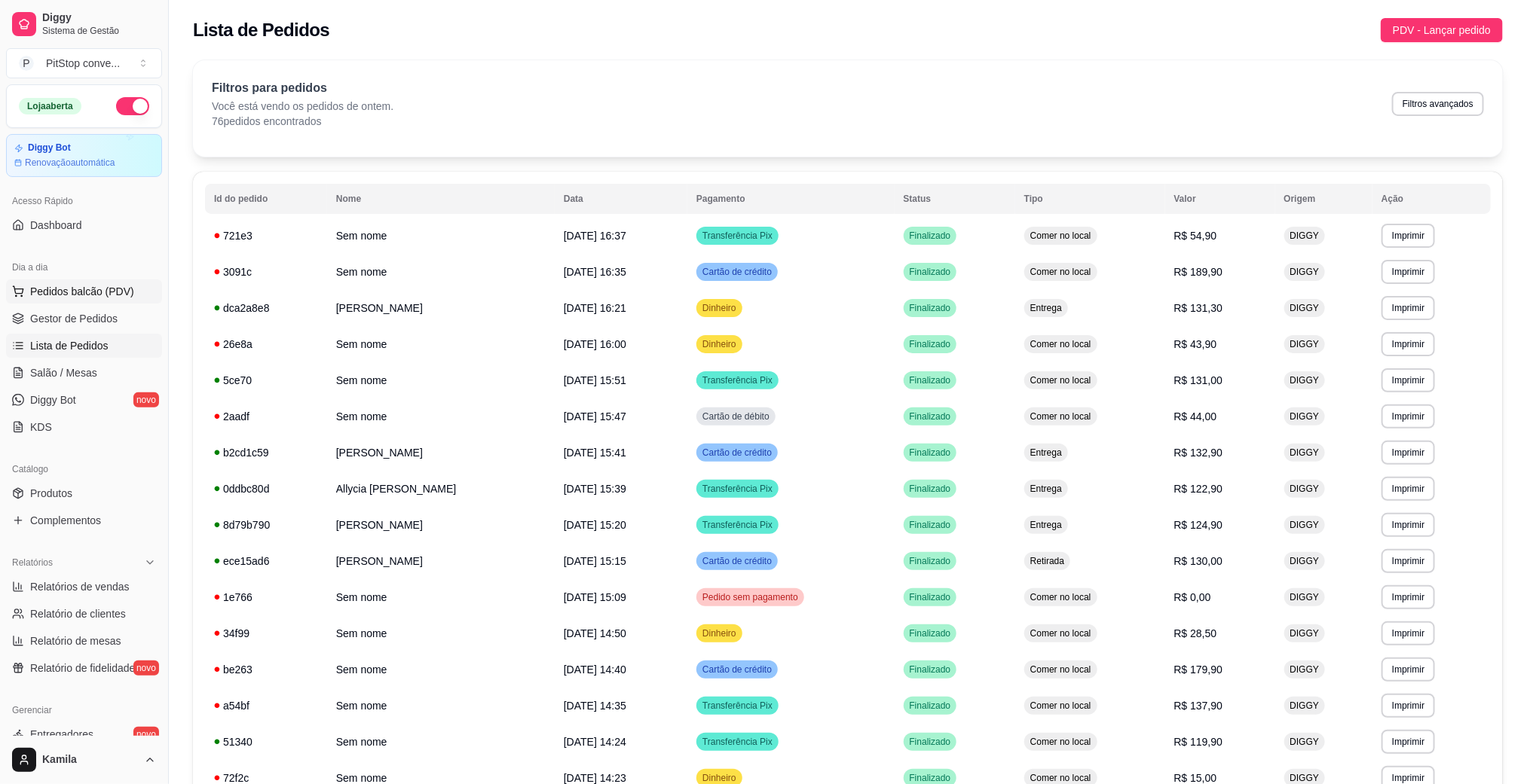
click at [118, 294] on span "Pedidos balcão (PDV)" at bounding box center [82, 291] width 104 height 15
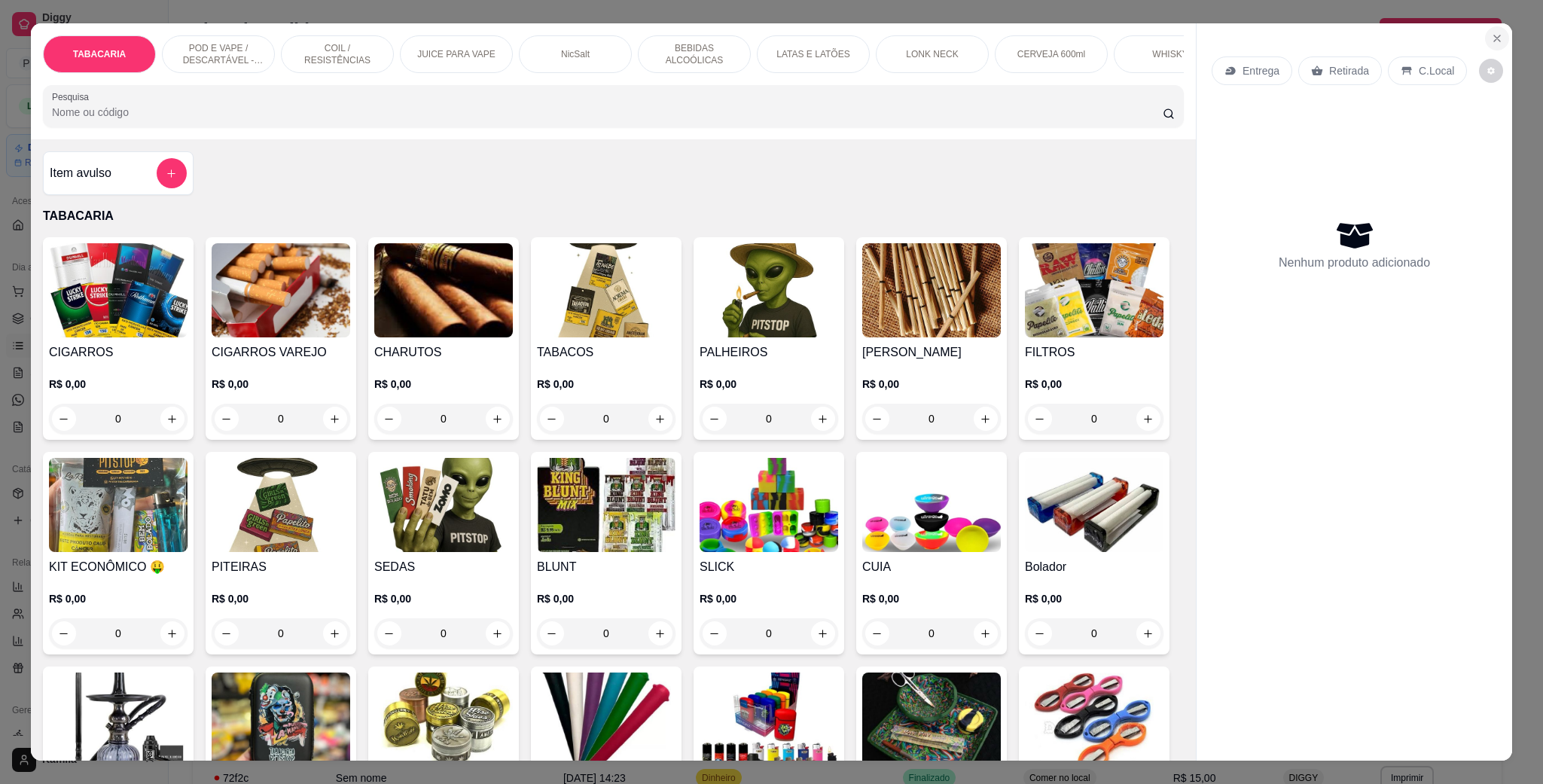
click at [1495, 39] on icon "Close" at bounding box center [1497, 38] width 12 height 12
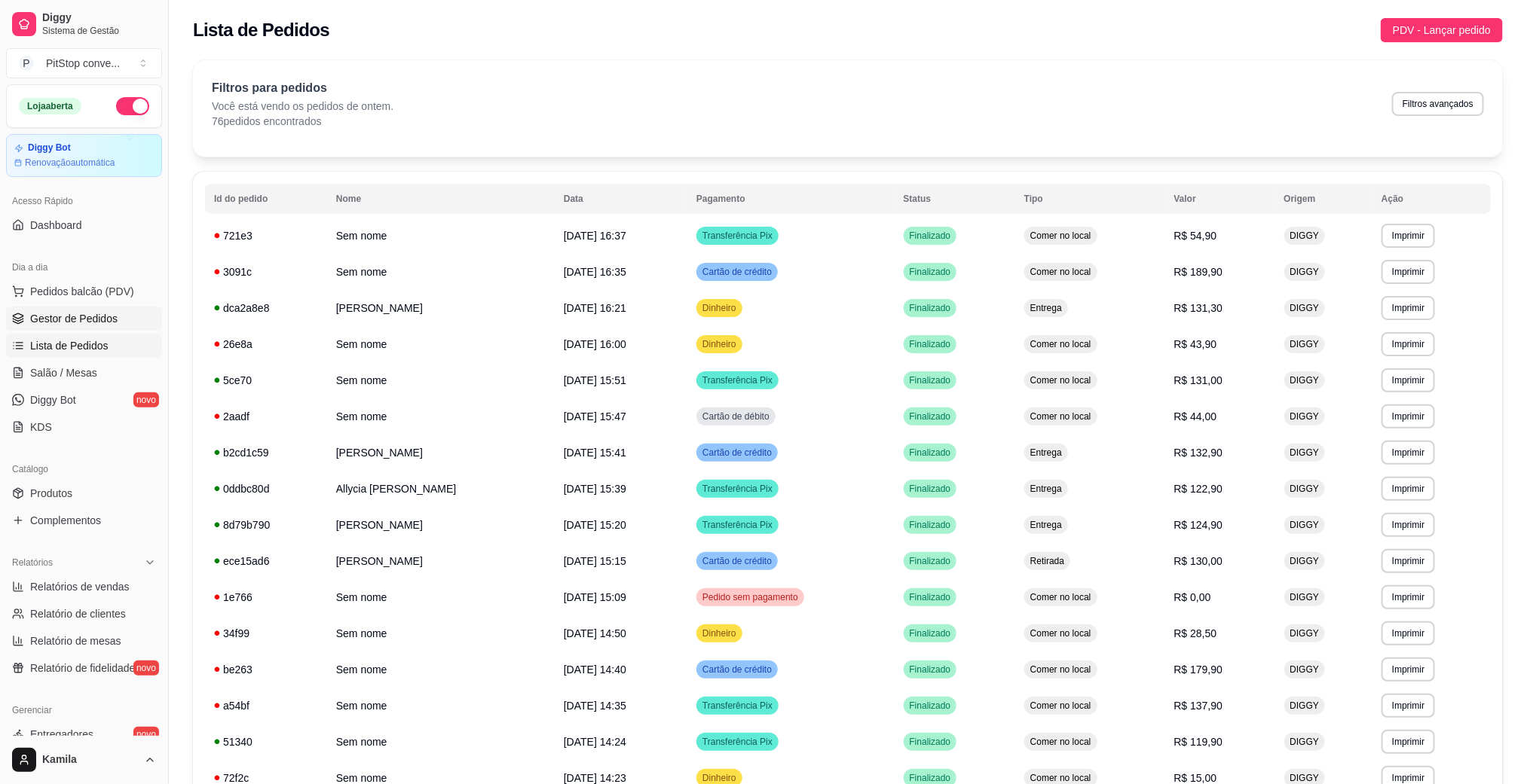
click at [93, 315] on span "Gestor de Pedidos" at bounding box center [73, 319] width 87 height 15
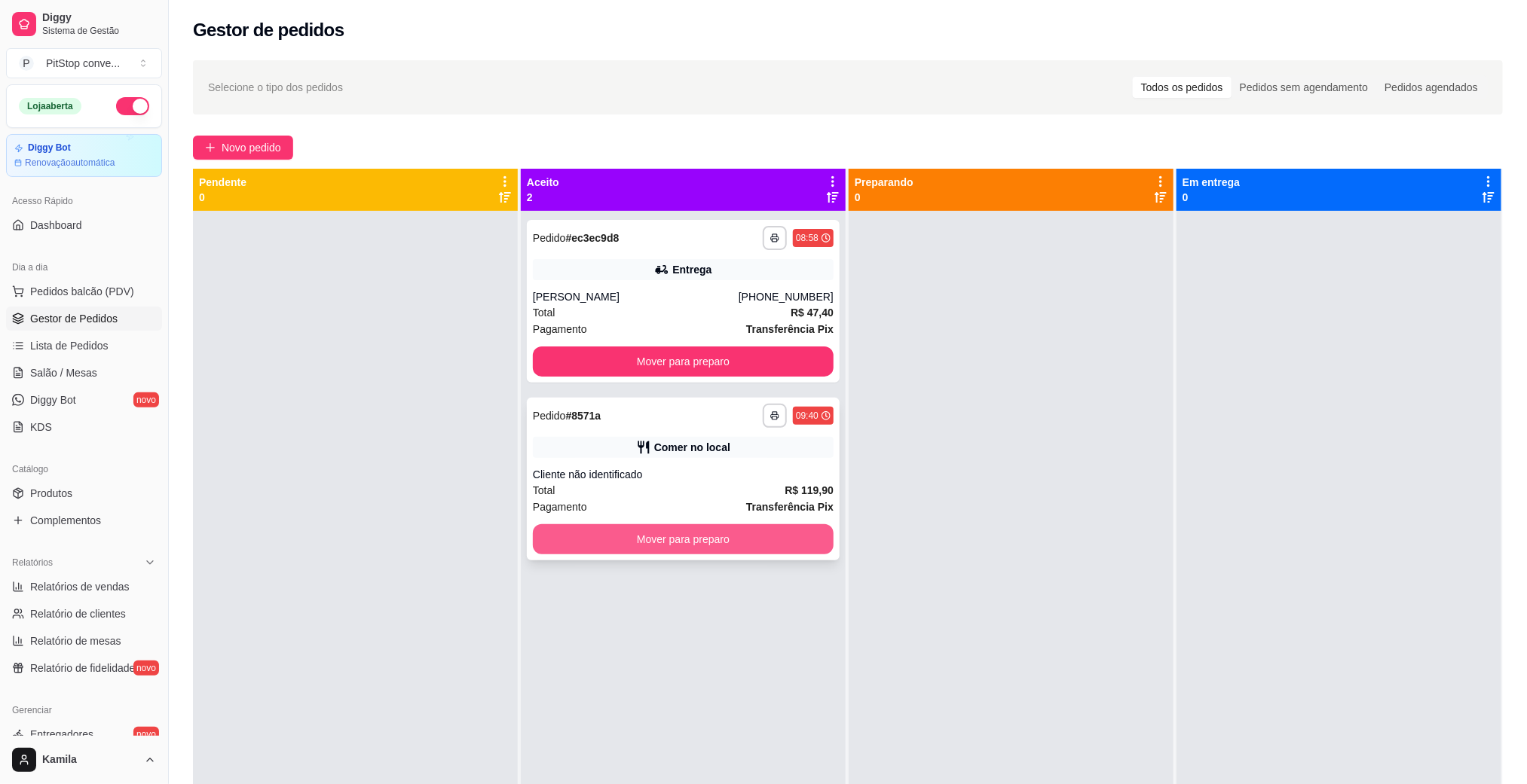
click at [776, 545] on button "Mover para preparo" at bounding box center [683, 539] width 301 height 30
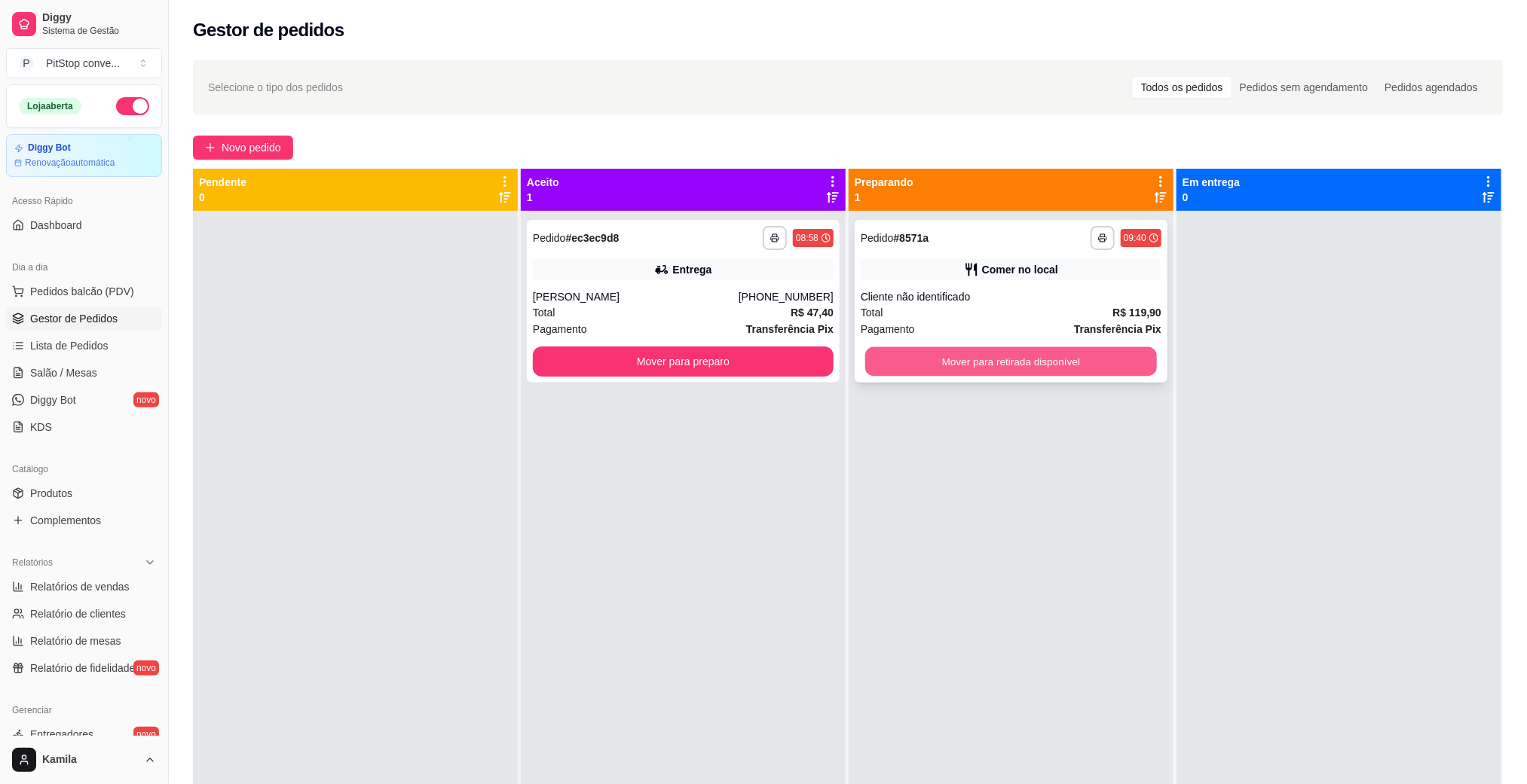
click at [1072, 361] on button "Mover para retirada disponível" at bounding box center [1010, 361] width 291 height 29
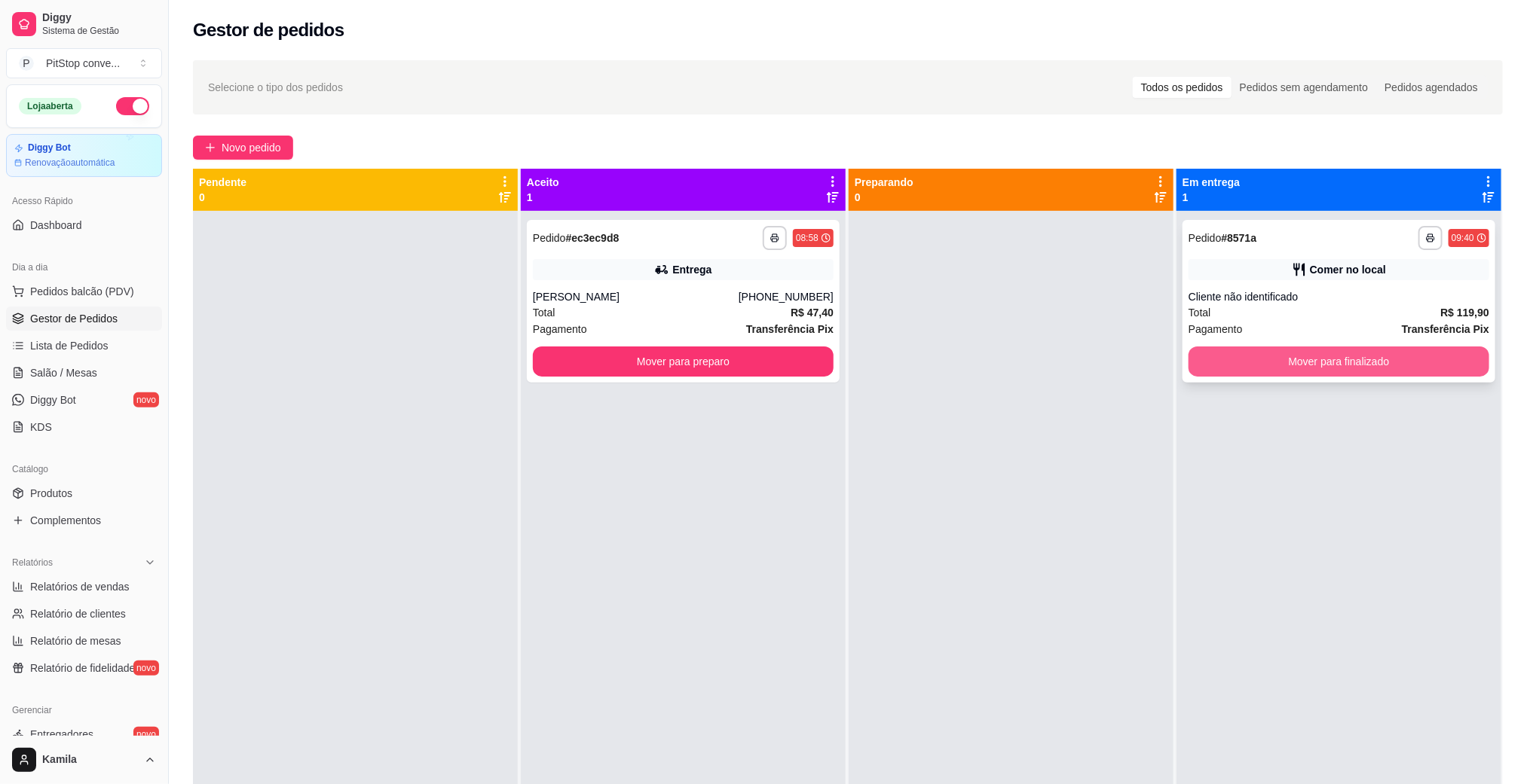
click at [1320, 364] on button "Mover para finalizado" at bounding box center [1339, 361] width 301 height 30
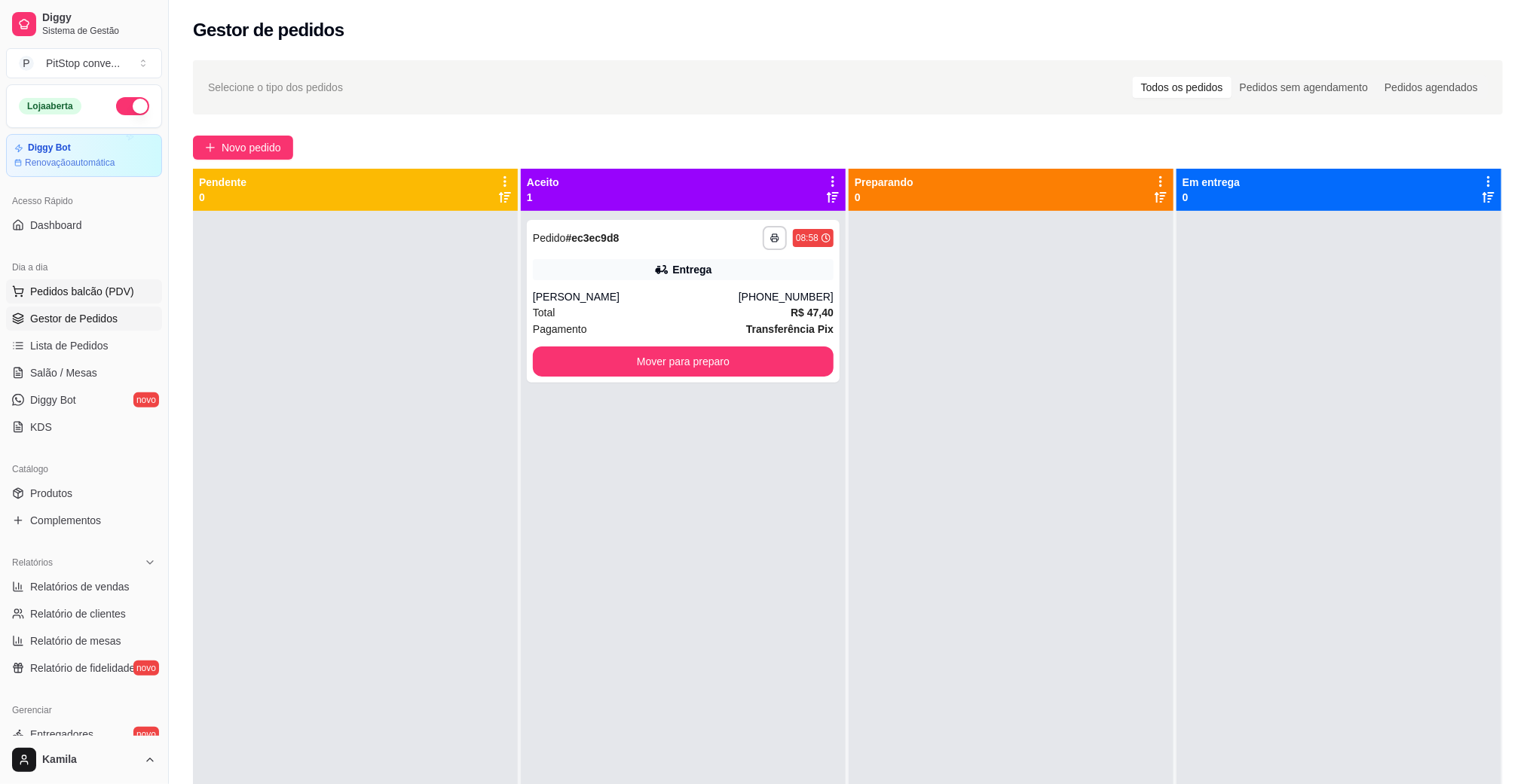
click at [82, 298] on span "Pedidos balcão (PDV)" at bounding box center [82, 291] width 104 height 15
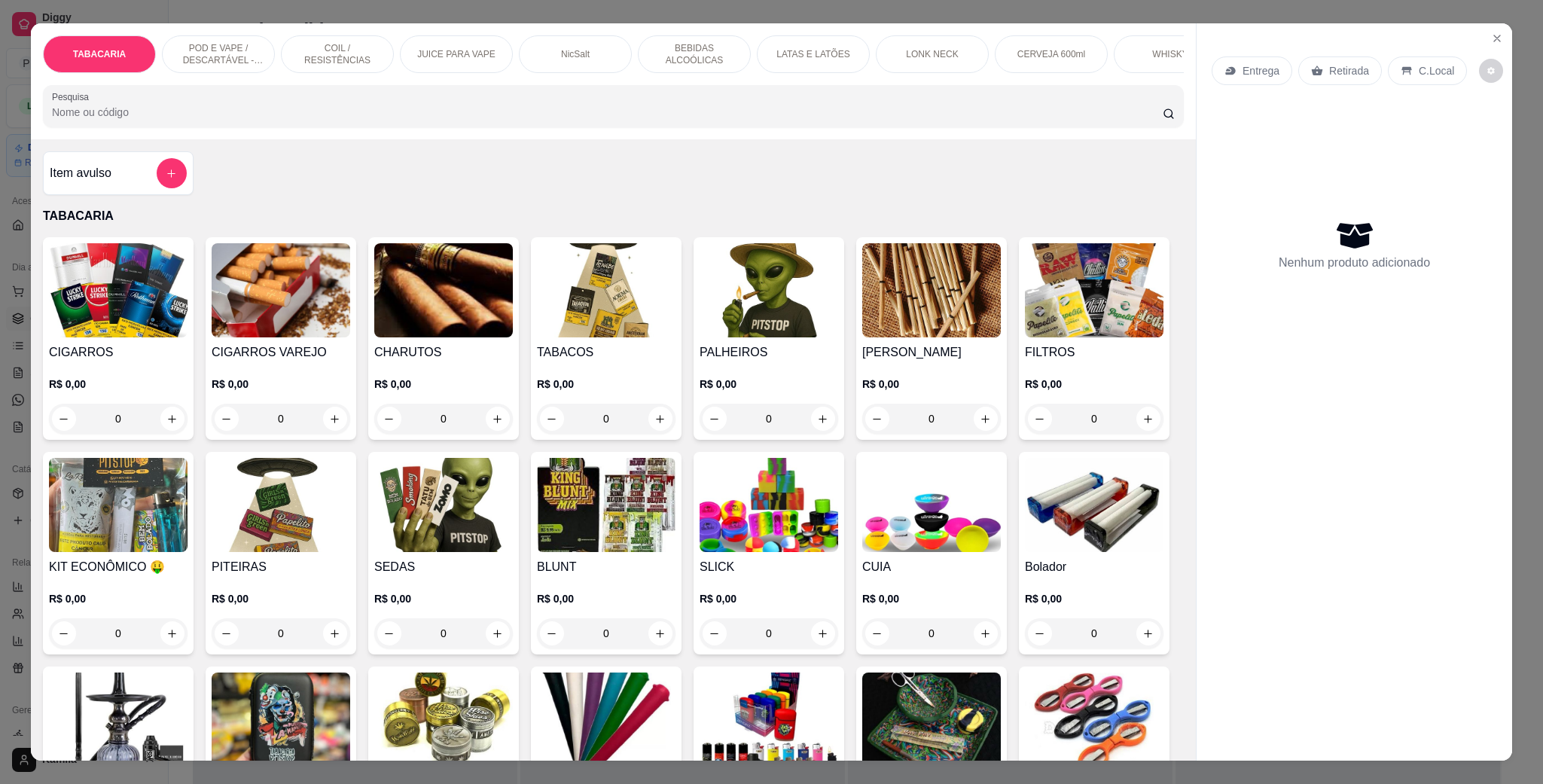
click at [226, 52] on p "POD E VAPE / DESCARTÁVEL - RECARREGAVEL" at bounding box center [219, 54] width 87 height 24
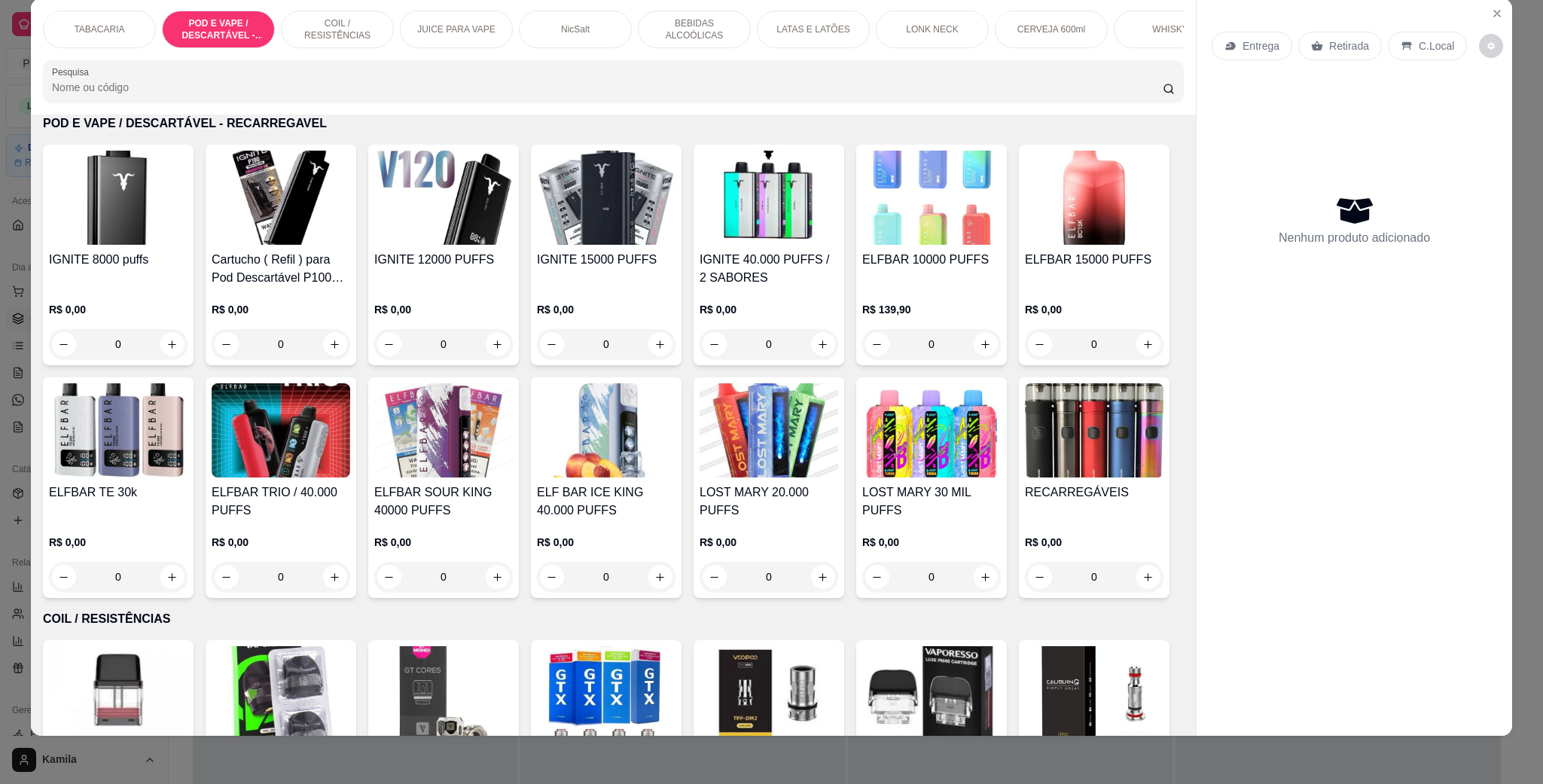
click at [838, 477] on img at bounding box center [769, 430] width 139 height 94
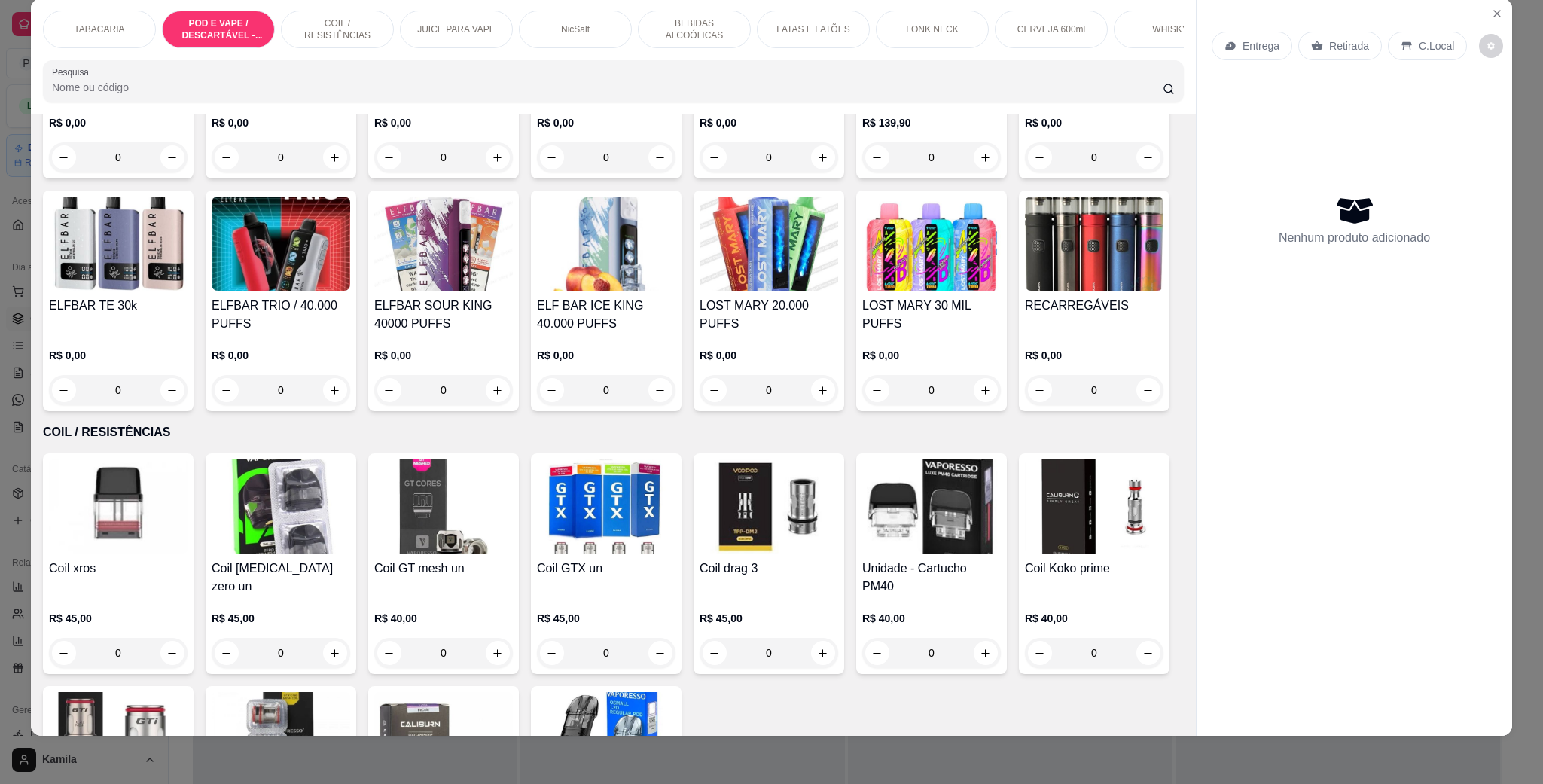
scroll to position [1314, 0]
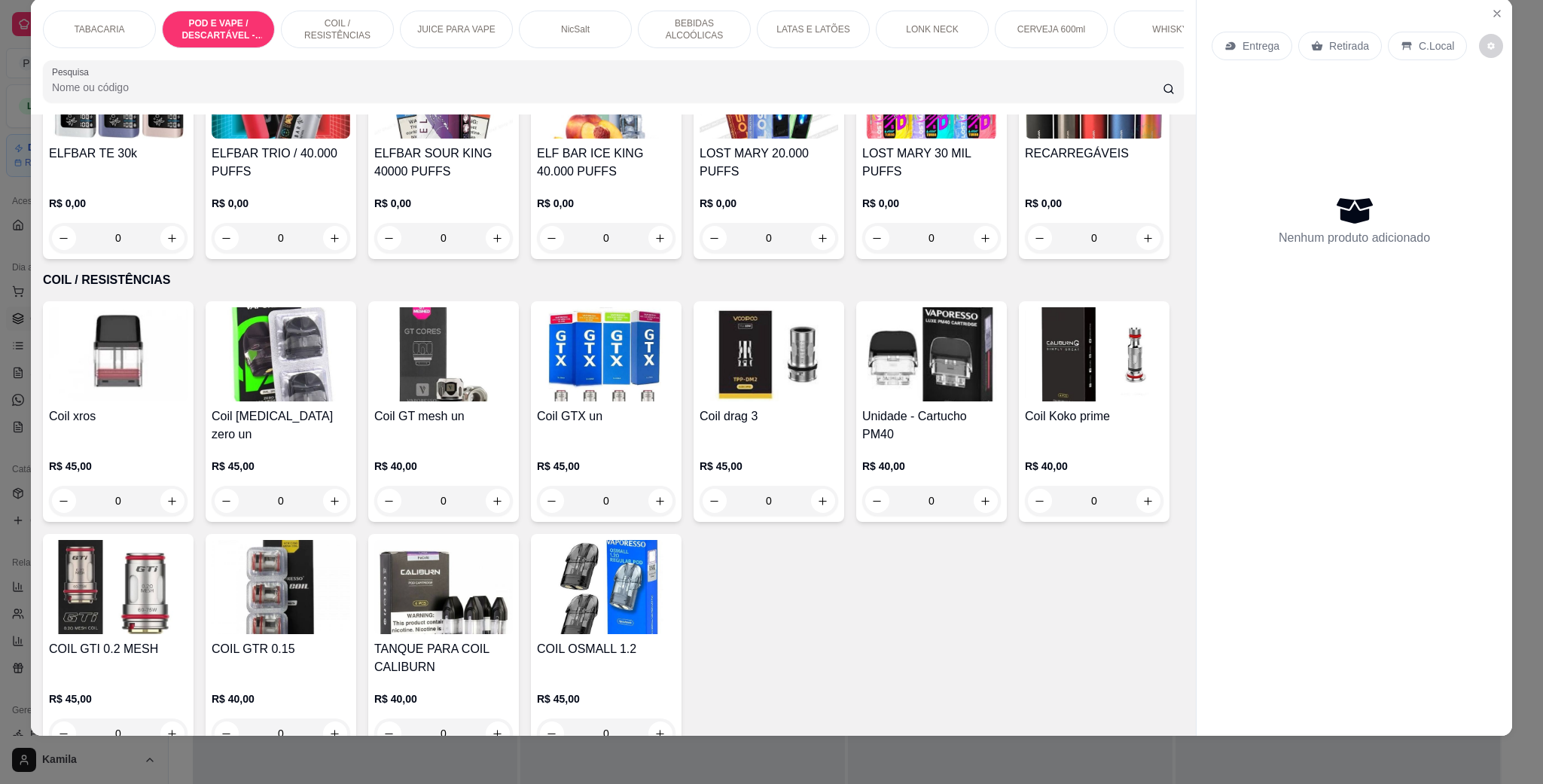
click at [350, 181] on h4 "ELFBAR TRIO / 40.000 PUFFS" at bounding box center [281, 162] width 139 height 36
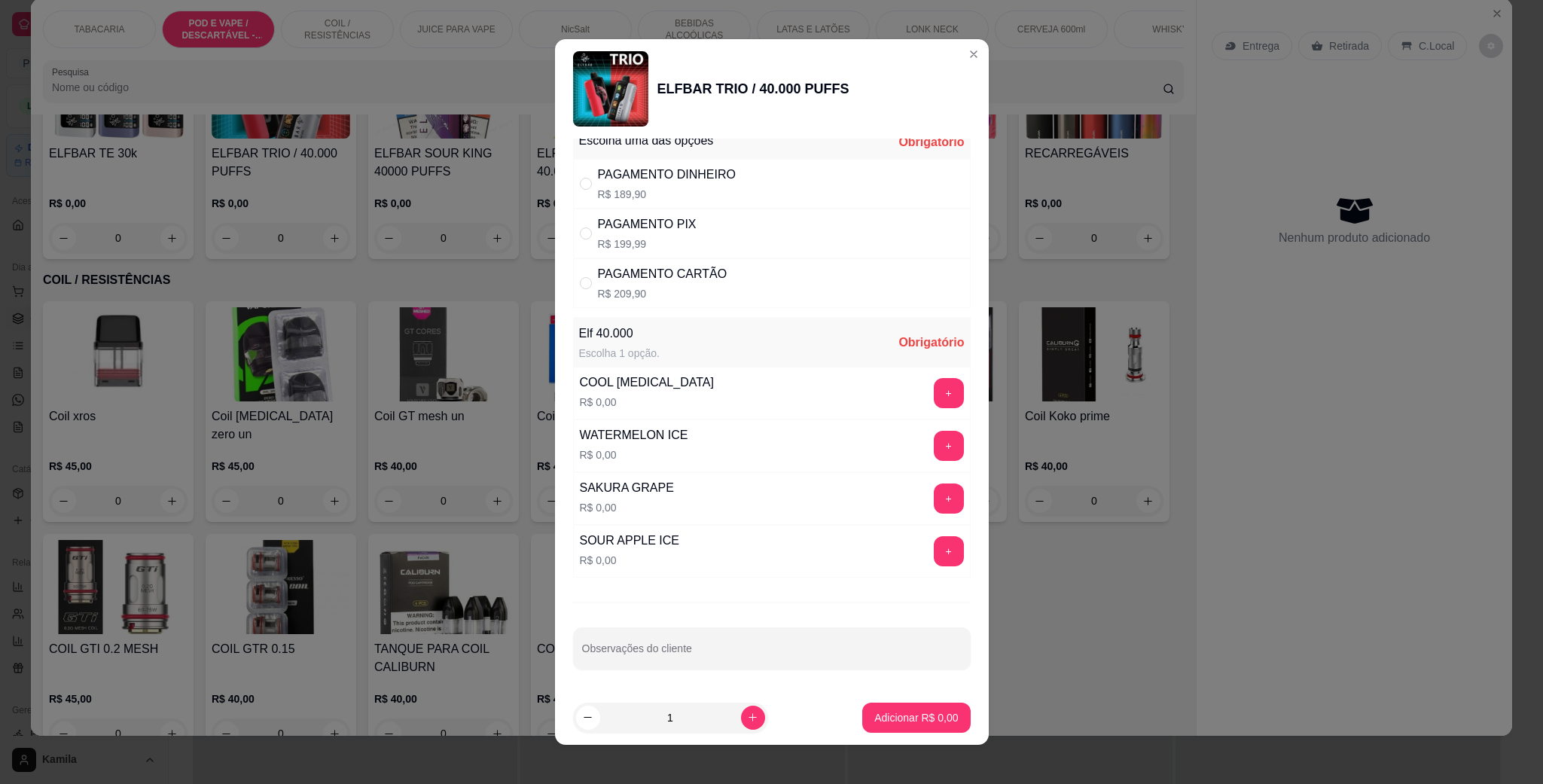
scroll to position [0, 0]
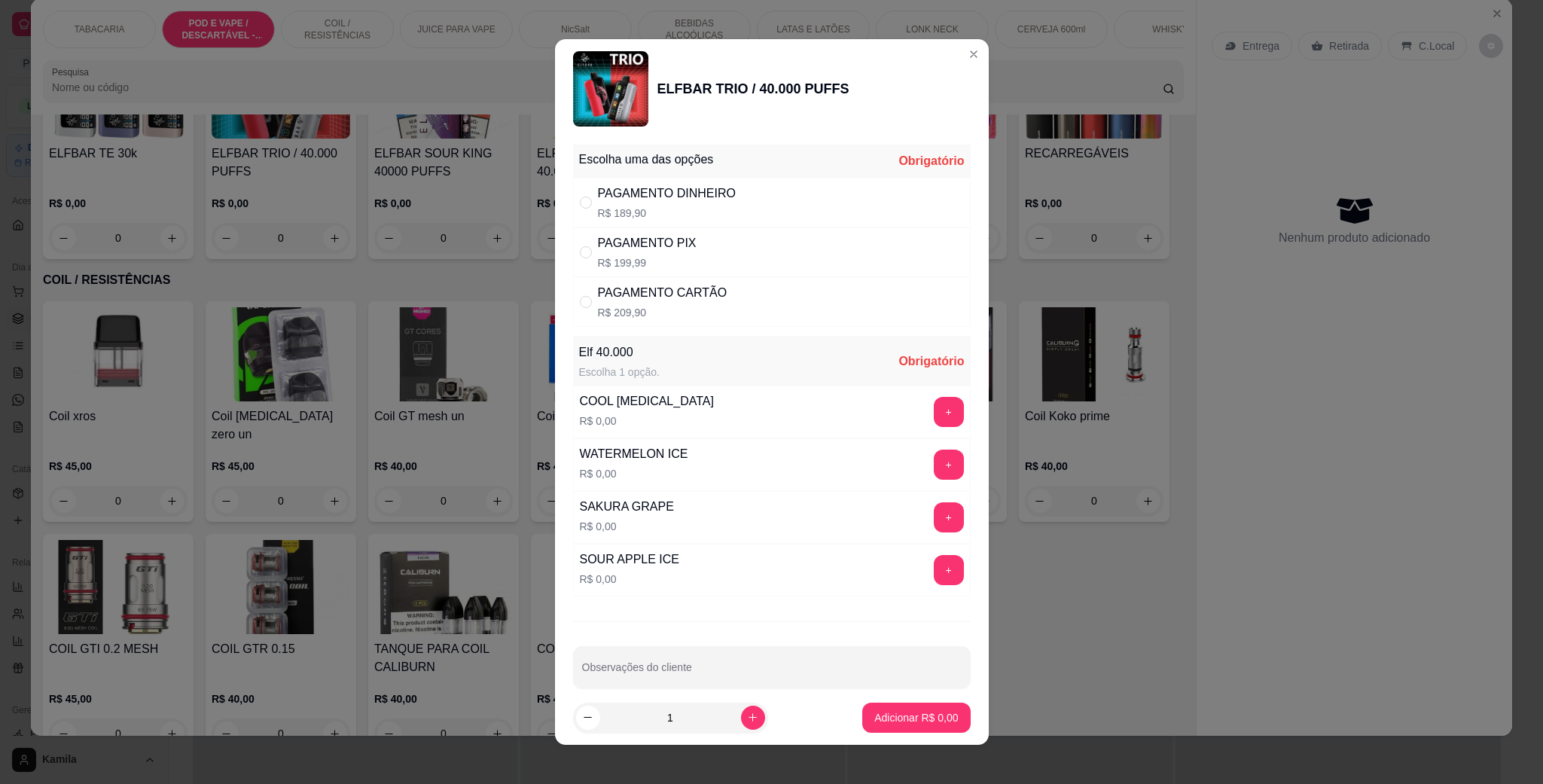
click at [662, 260] on p "R$ 199,99" at bounding box center [647, 263] width 98 height 15
radio input "true"
click at [934, 523] on button "+" at bounding box center [949, 517] width 30 height 30
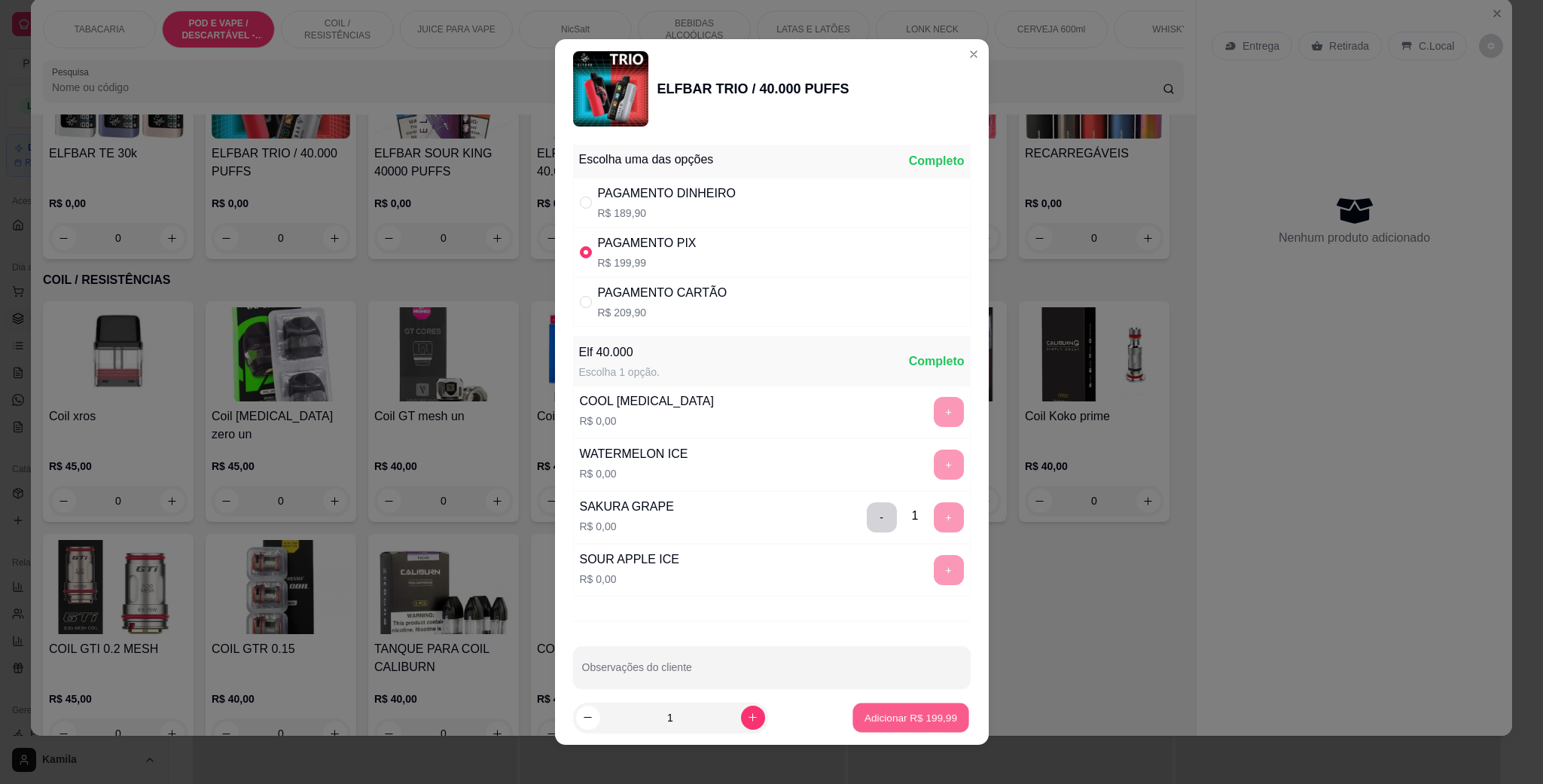
click at [920, 706] on button "Adicionar R$ 199,99" at bounding box center [911, 718] width 116 height 29
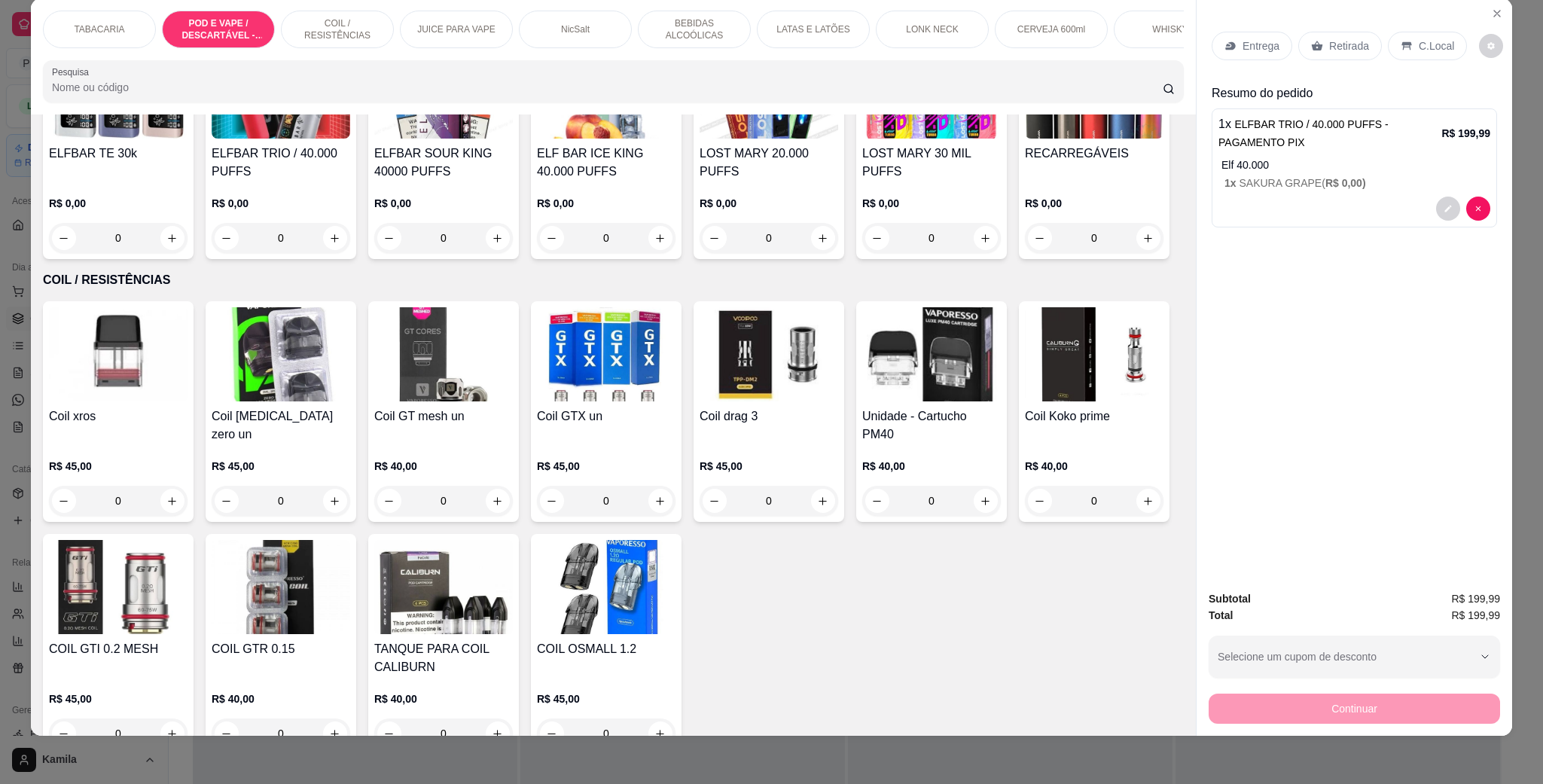
click at [1419, 46] on p "C.Local" at bounding box center [1437, 46] width 35 height 15
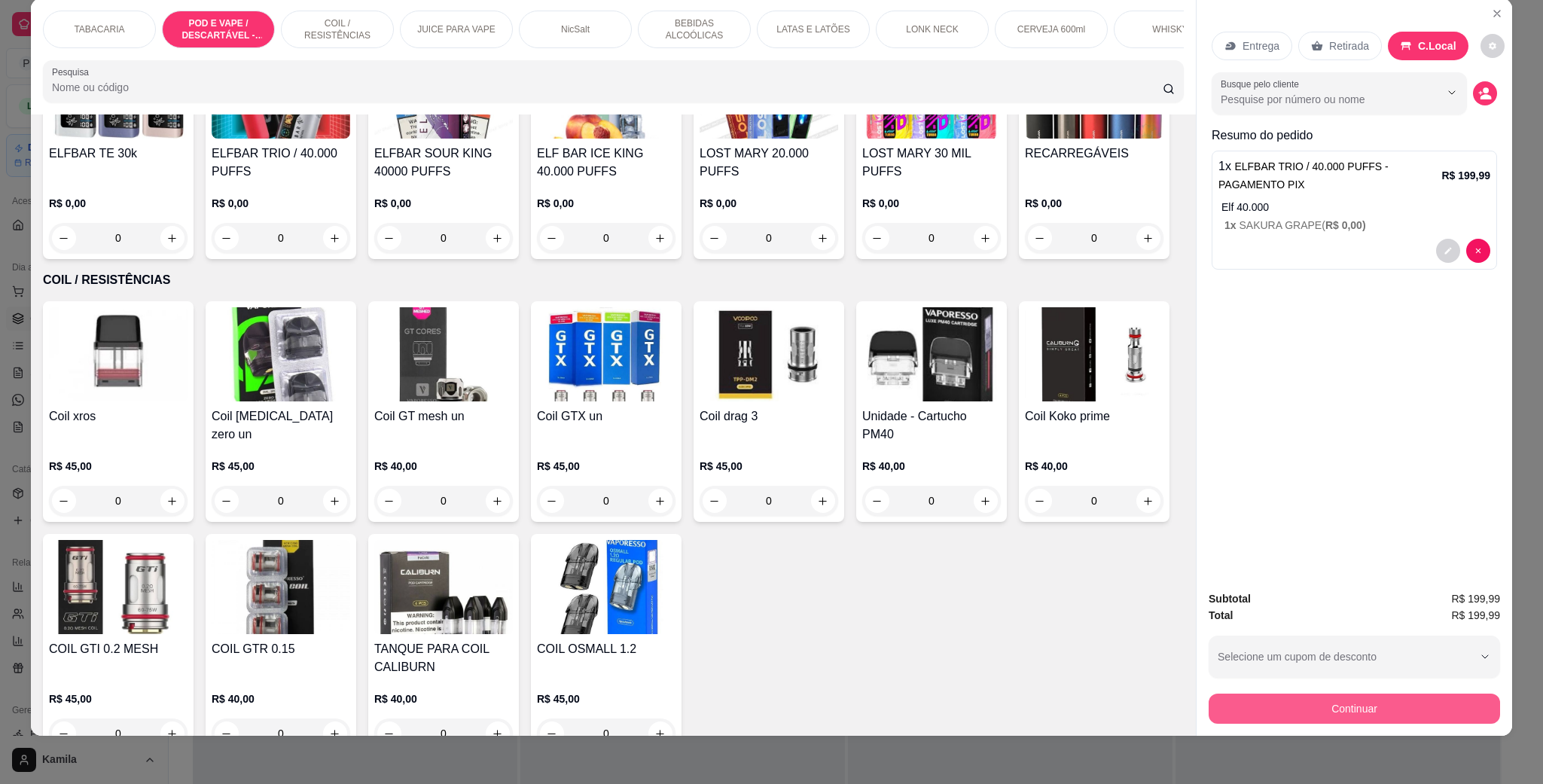
click at [1386, 706] on button "Continuar" at bounding box center [1354, 708] width 291 height 30
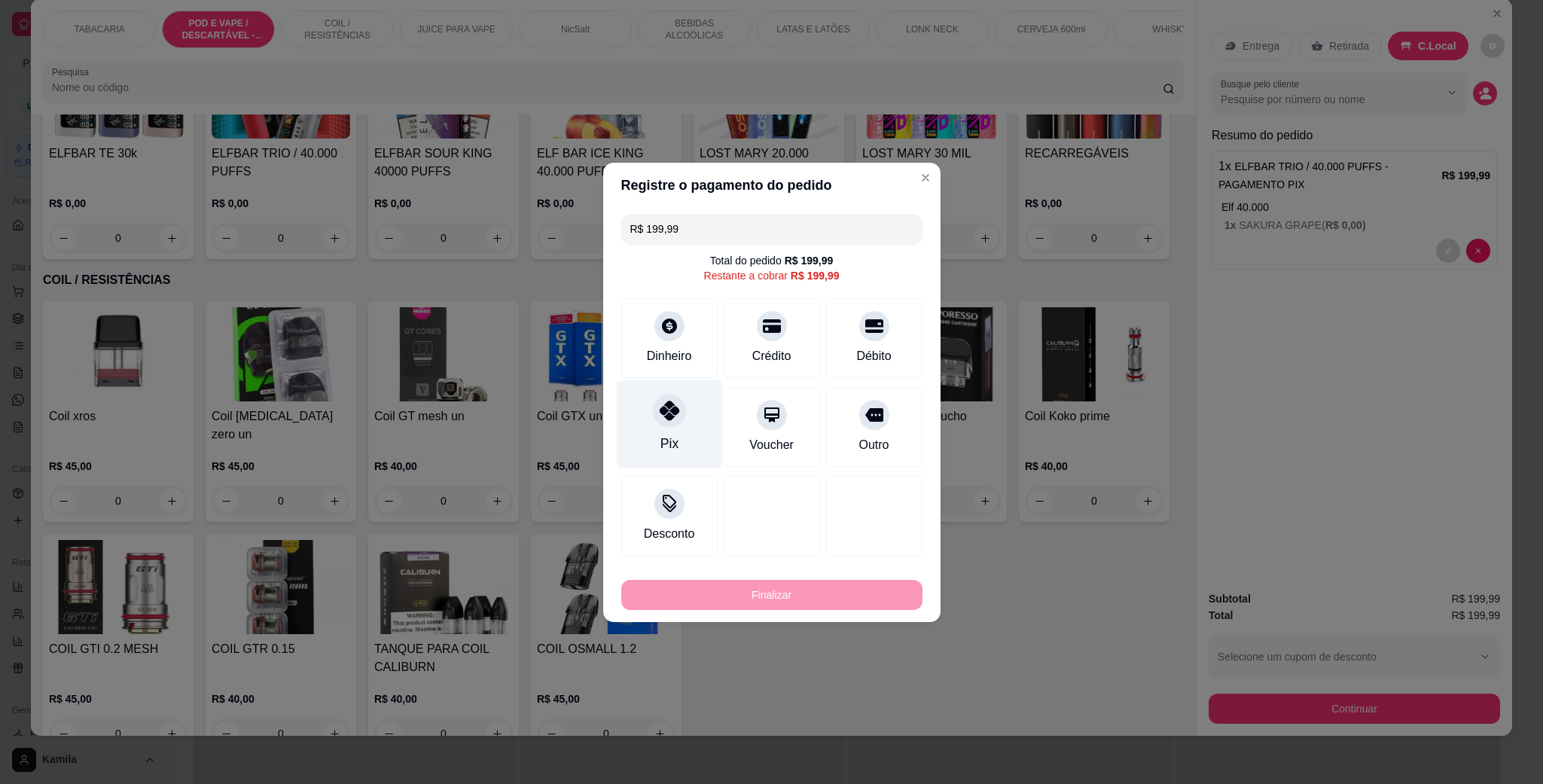
click at [685, 401] on div "Pix" at bounding box center [669, 423] width 106 height 88
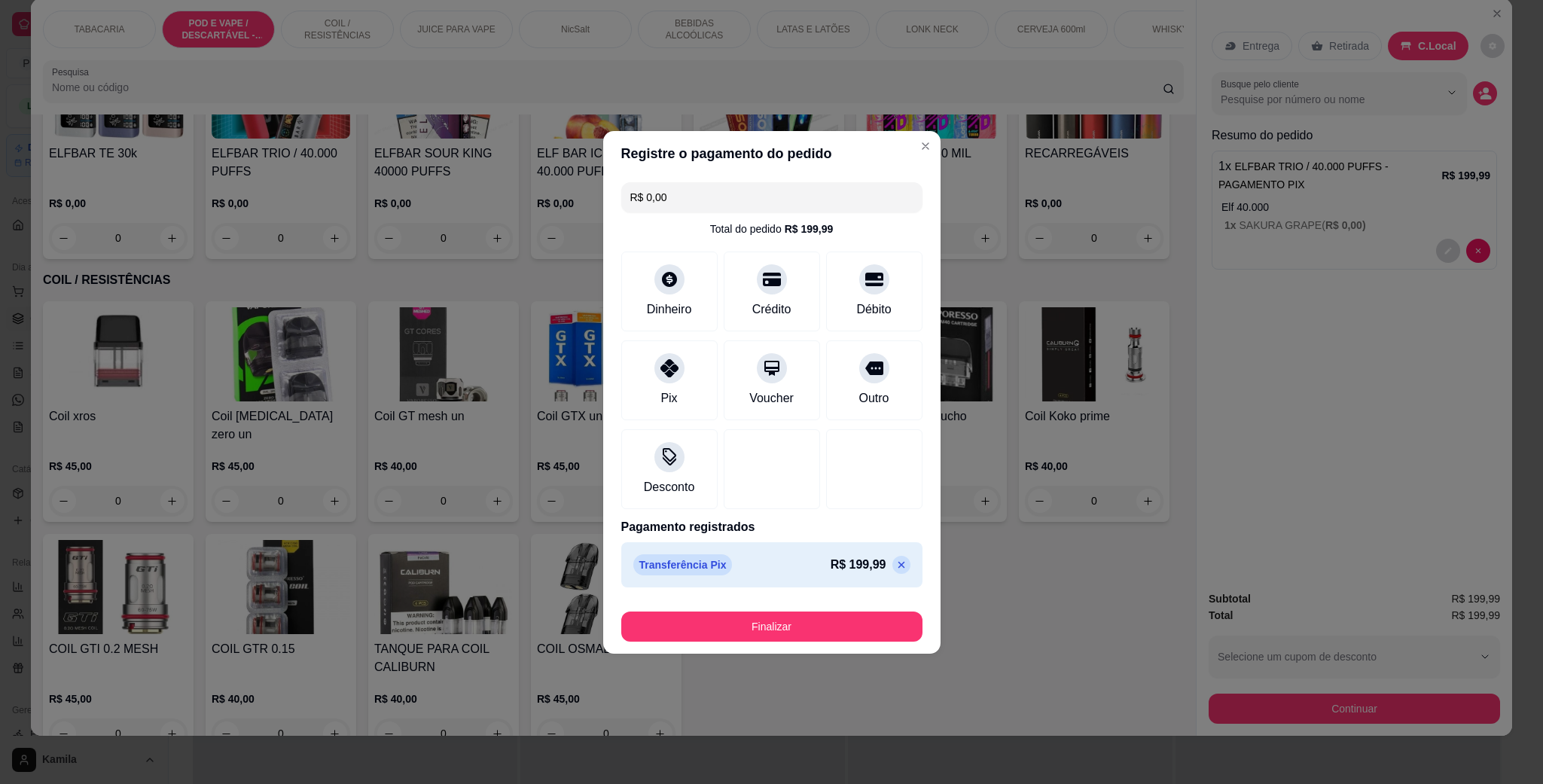
click at [823, 632] on button "Finalizar" at bounding box center [772, 626] width 302 height 30
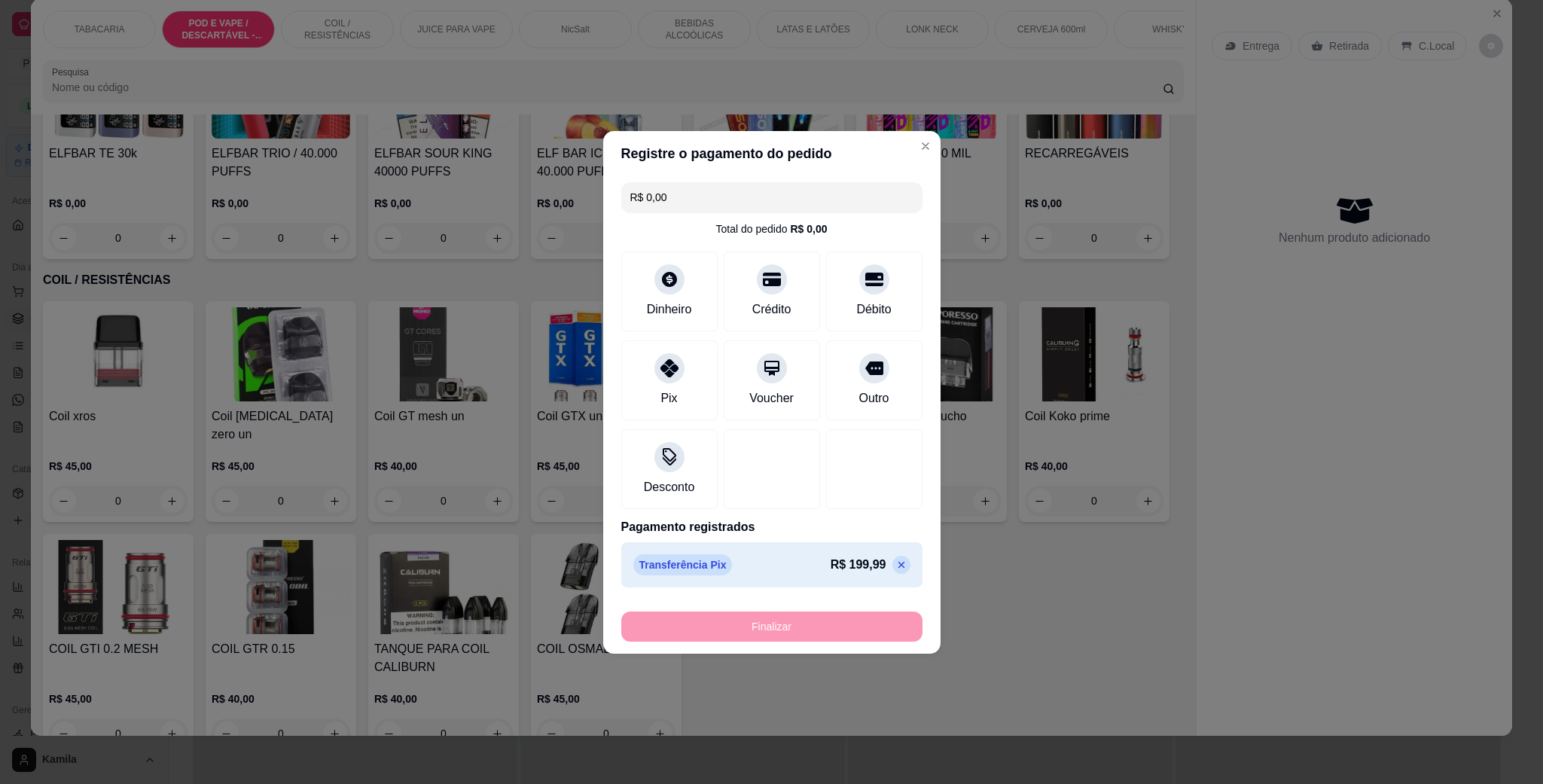
type input "-R$ 199,99"
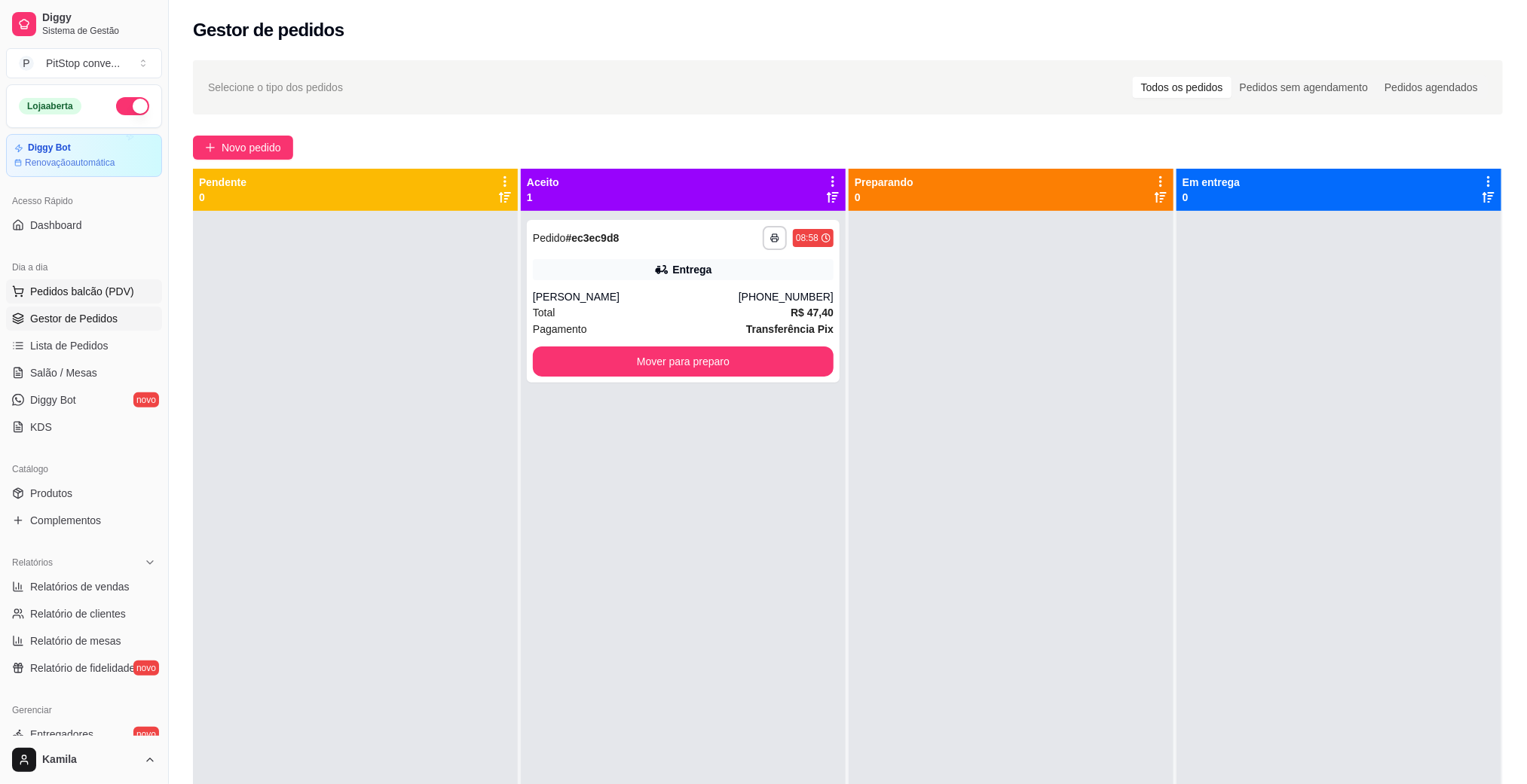
click at [91, 294] on span "Pedidos balcão (PDV)" at bounding box center [82, 291] width 104 height 15
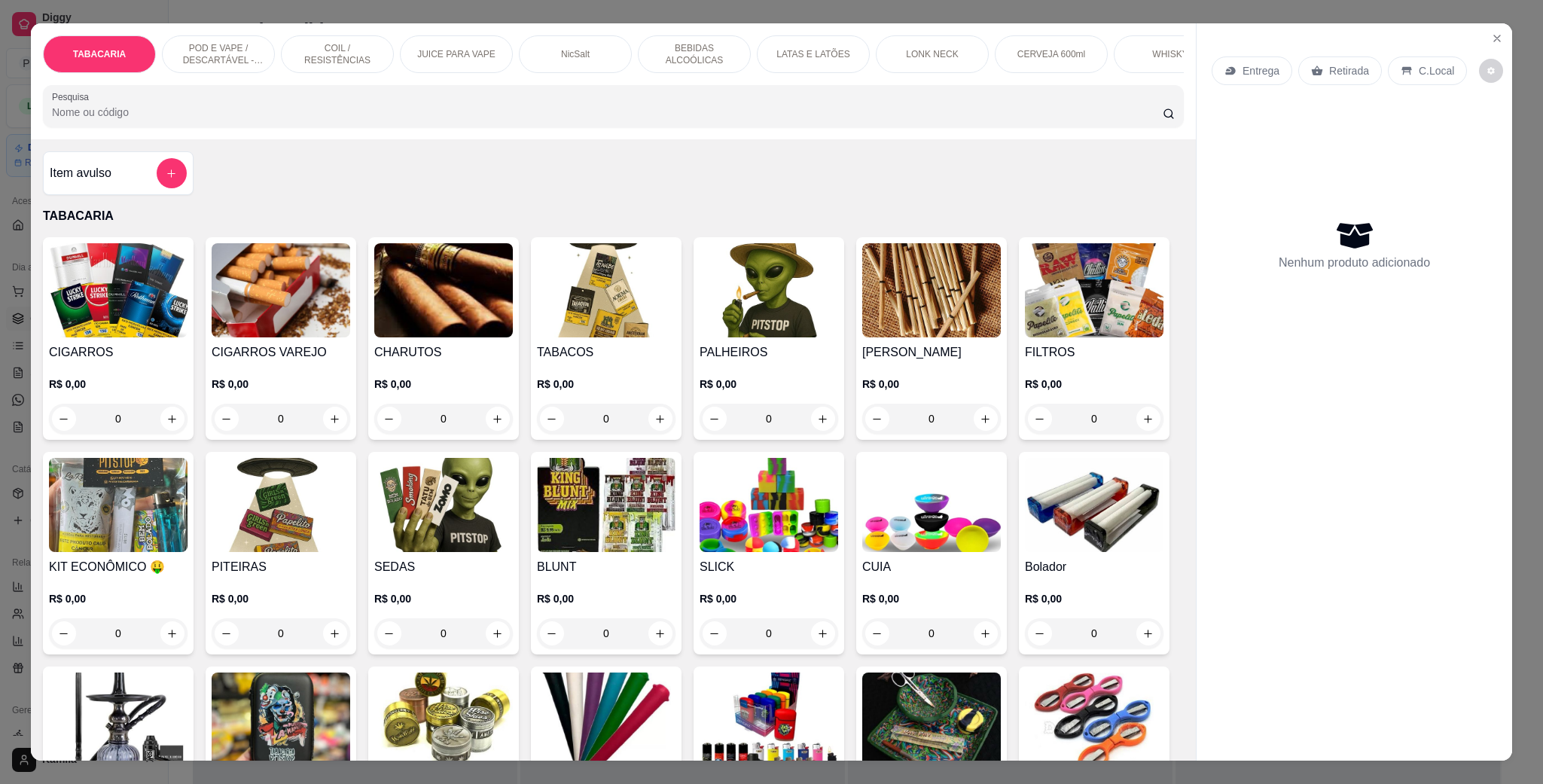
click at [246, 63] on p "POD E VAPE / DESCARTÁVEL - RECARREGAVEL" at bounding box center [219, 54] width 87 height 24
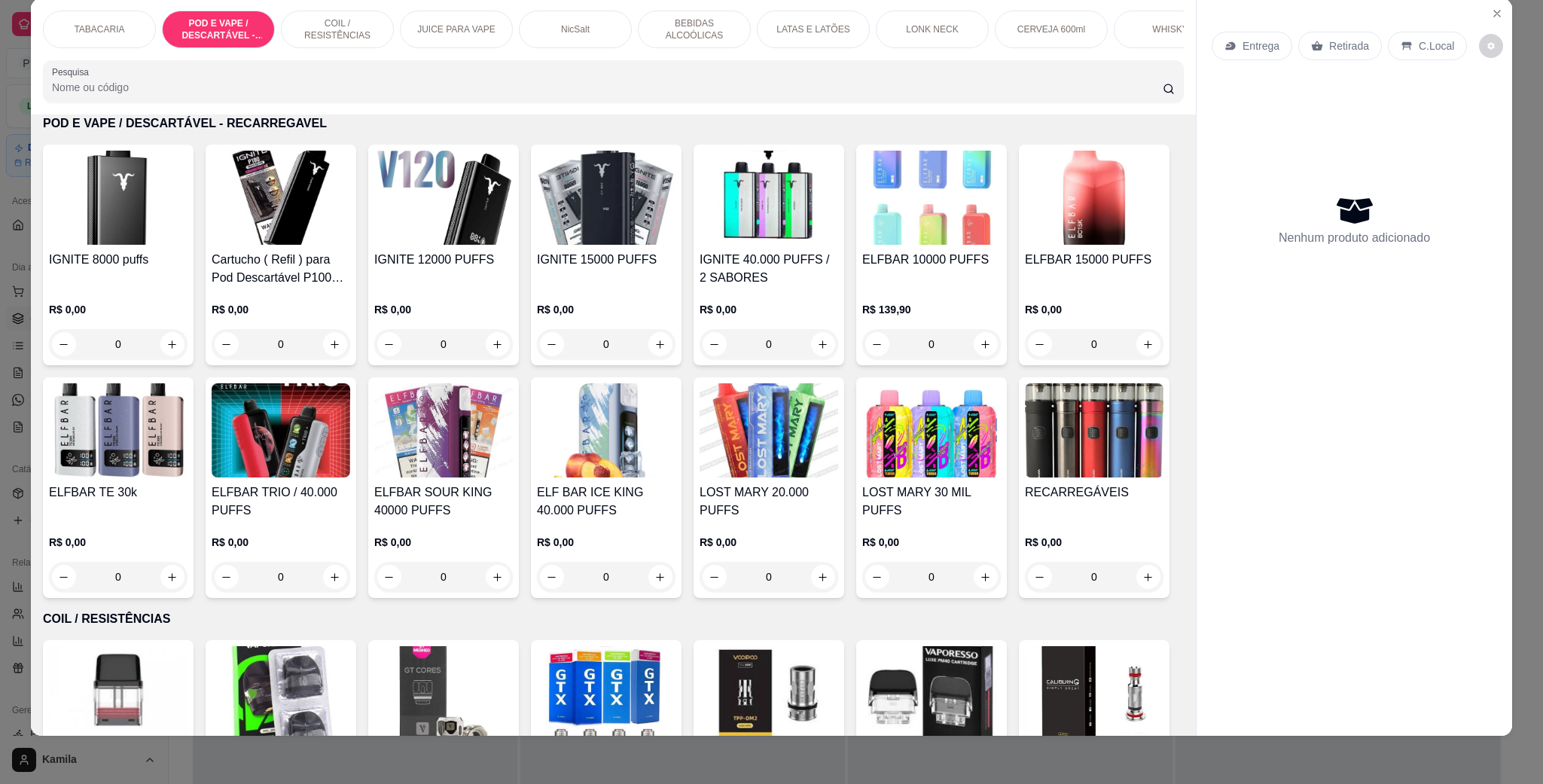
click at [350, 452] on img at bounding box center [281, 430] width 139 height 94
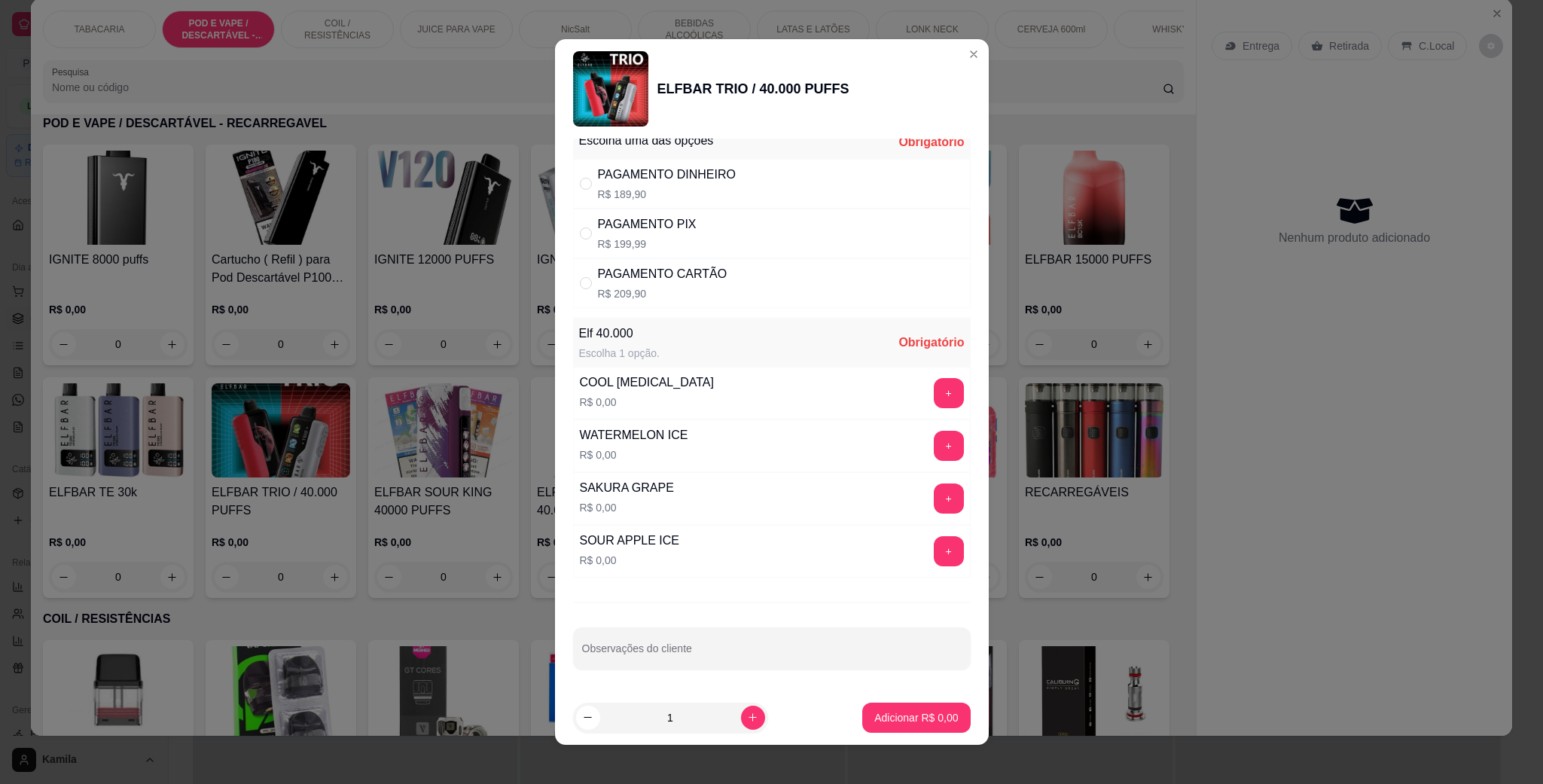
click at [681, 238] on p "R$ 199,99" at bounding box center [647, 244] width 98 height 15
radio input "true"
click at [934, 455] on button "+" at bounding box center [949, 445] width 30 height 30
click at [880, 722] on p "Adicionar R$ 199,99" at bounding box center [911, 718] width 93 height 15
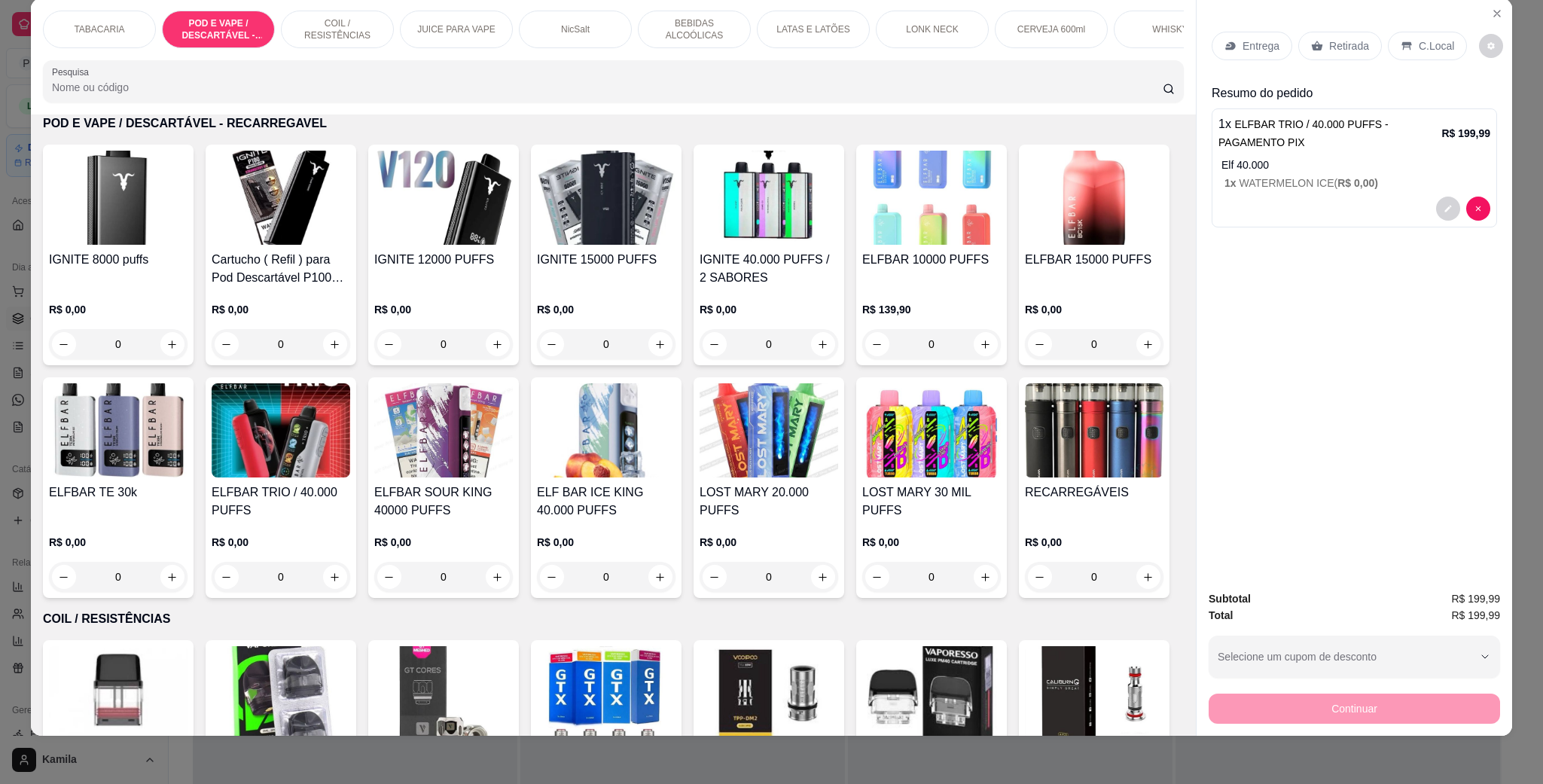
click at [131, 12] on div "TABACARIA" at bounding box center [99, 29] width 113 height 38
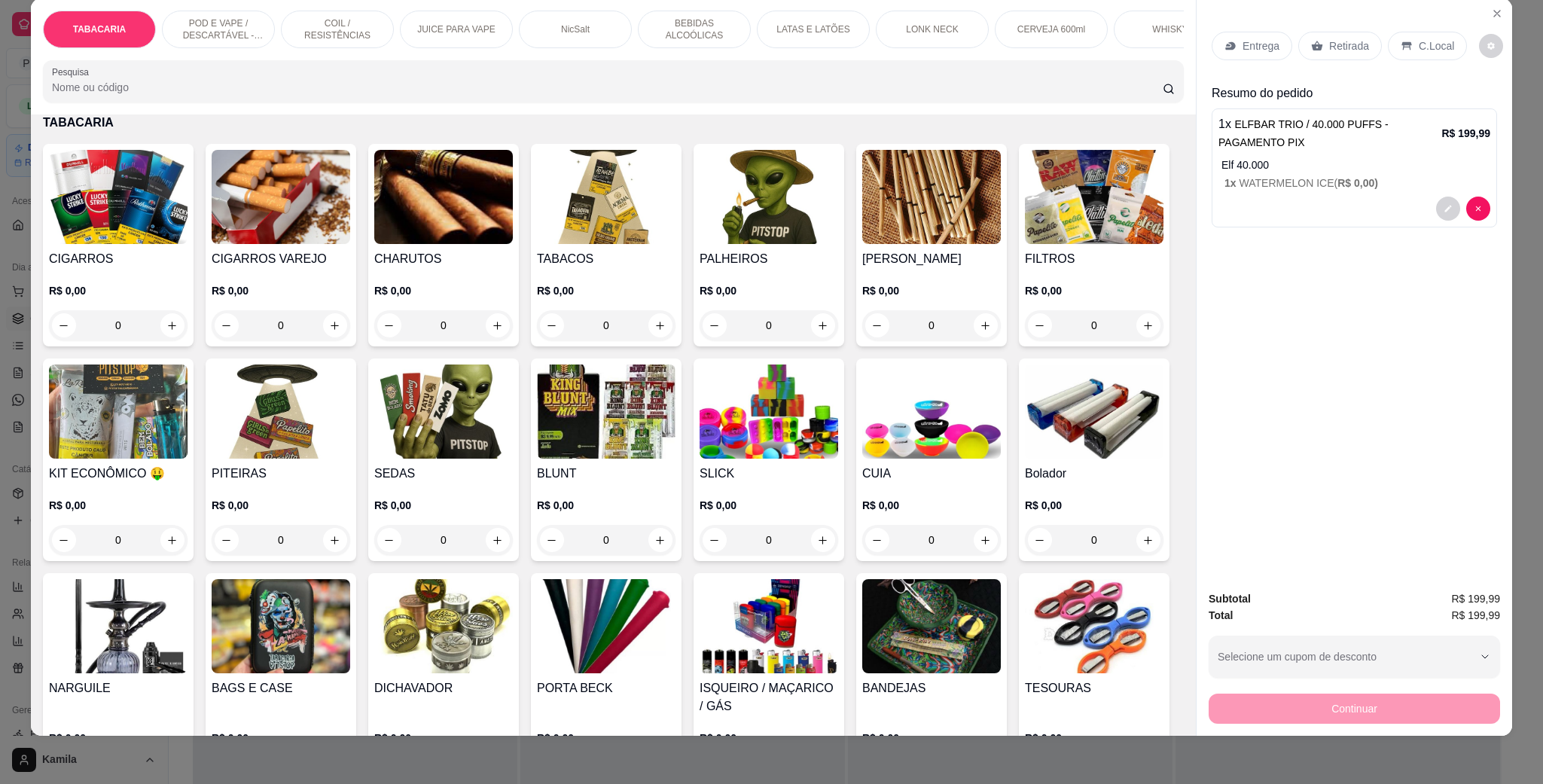
click at [584, 209] on img at bounding box center [607, 197] width 139 height 94
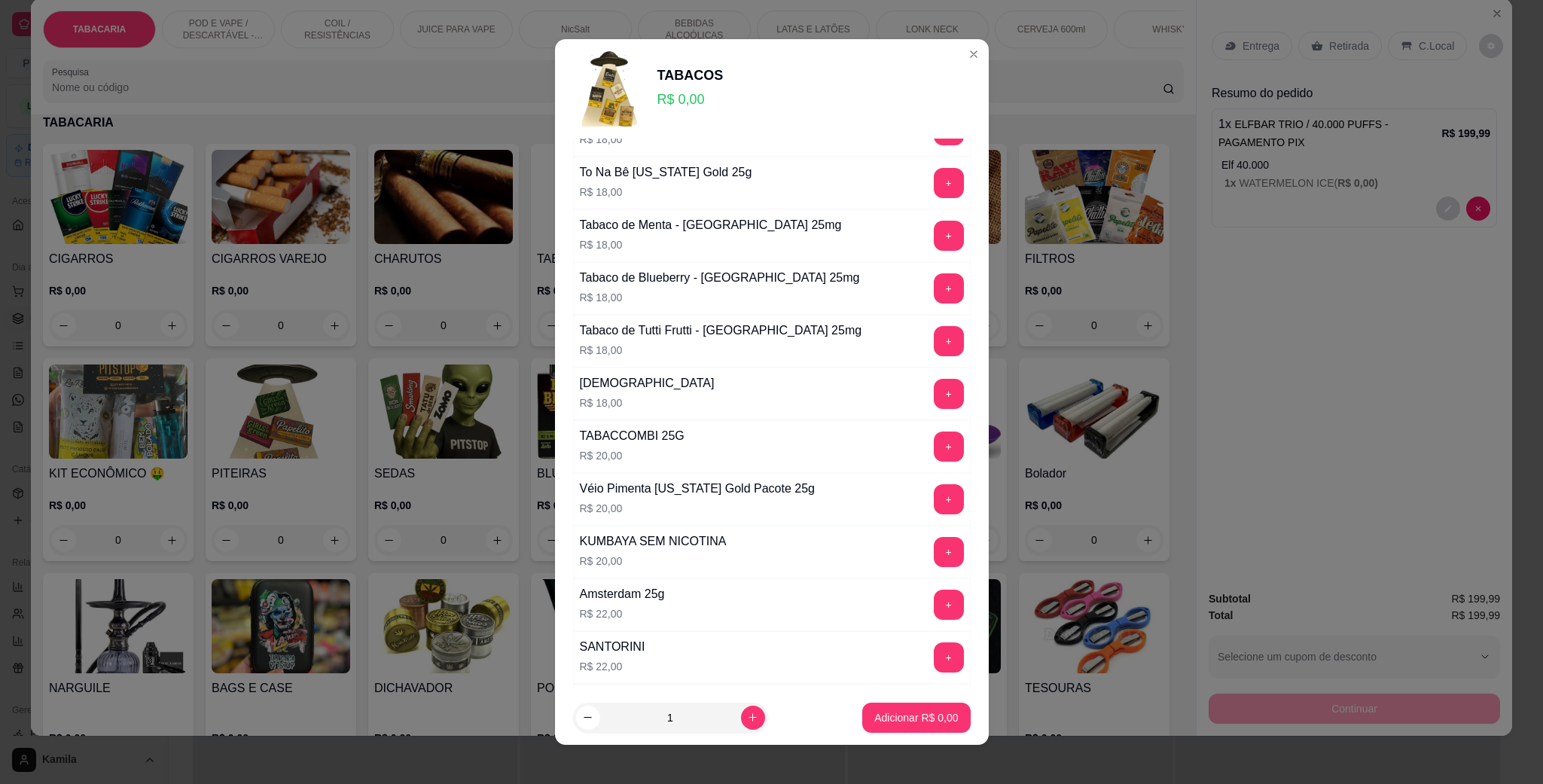
scroll to position [791, 0]
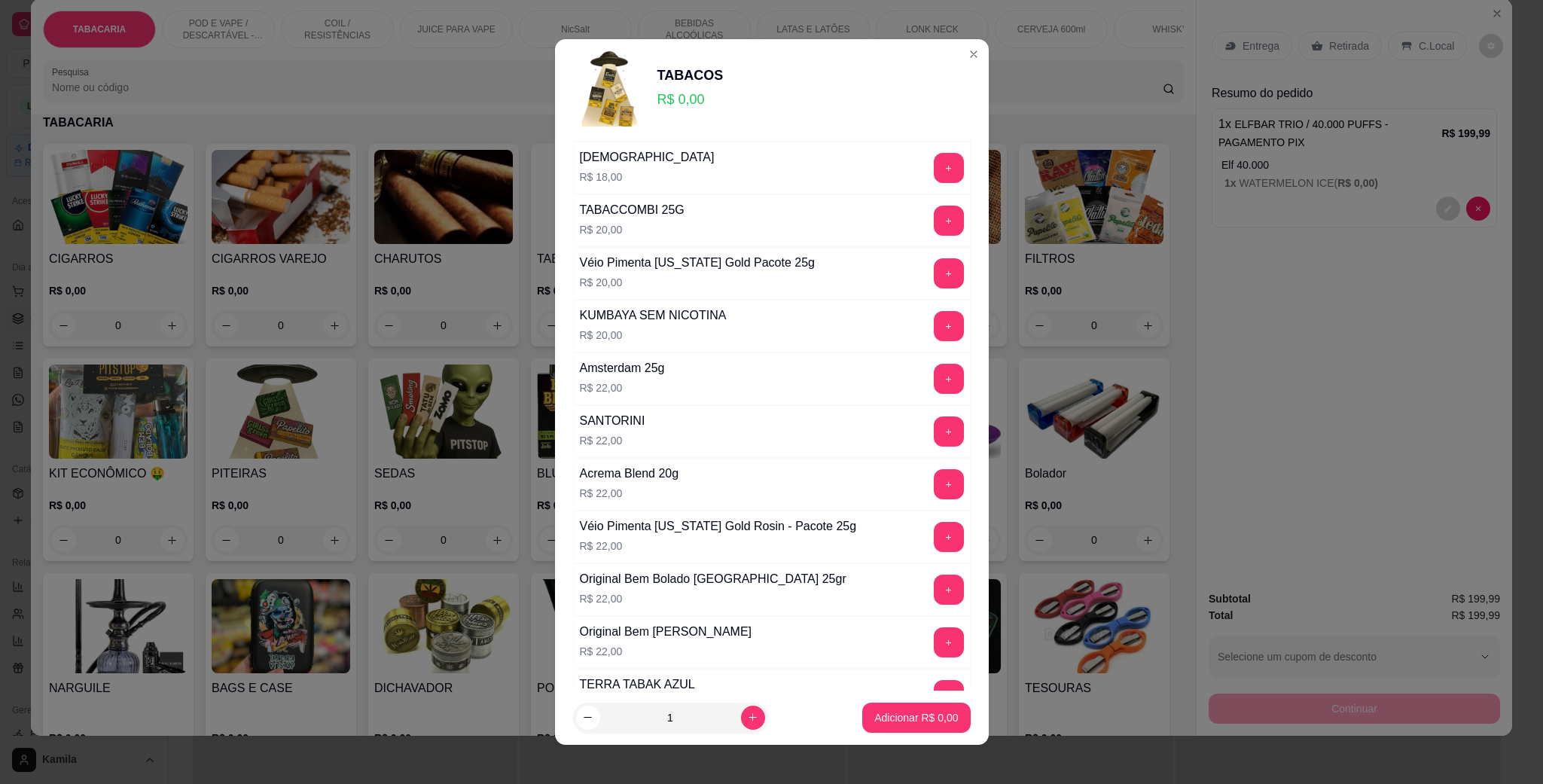
click at [931, 549] on div "Escolha o seu tabaco Escolha 1 opção. Obrigatório LÁ REVOLUCÍON LRV 15g R$ 10,0…" at bounding box center [772, 415] width 434 height 552
click at [934, 549] on button "+" at bounding box center [949, 536] width 30 height 30
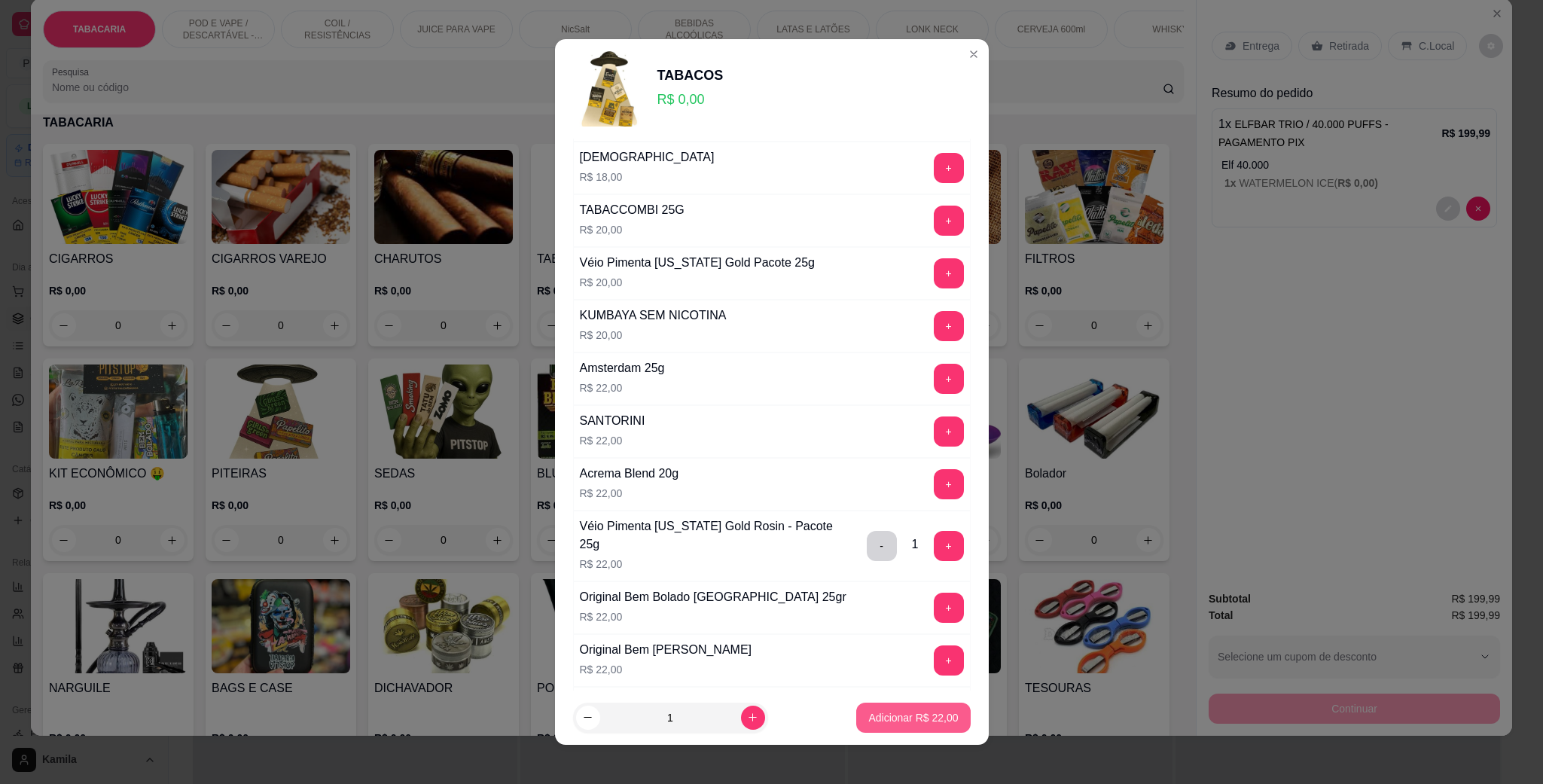
click at [920, 712] on p "Adicionar R$ 22,00" at bounding box center [913, 718] width 90 height 15
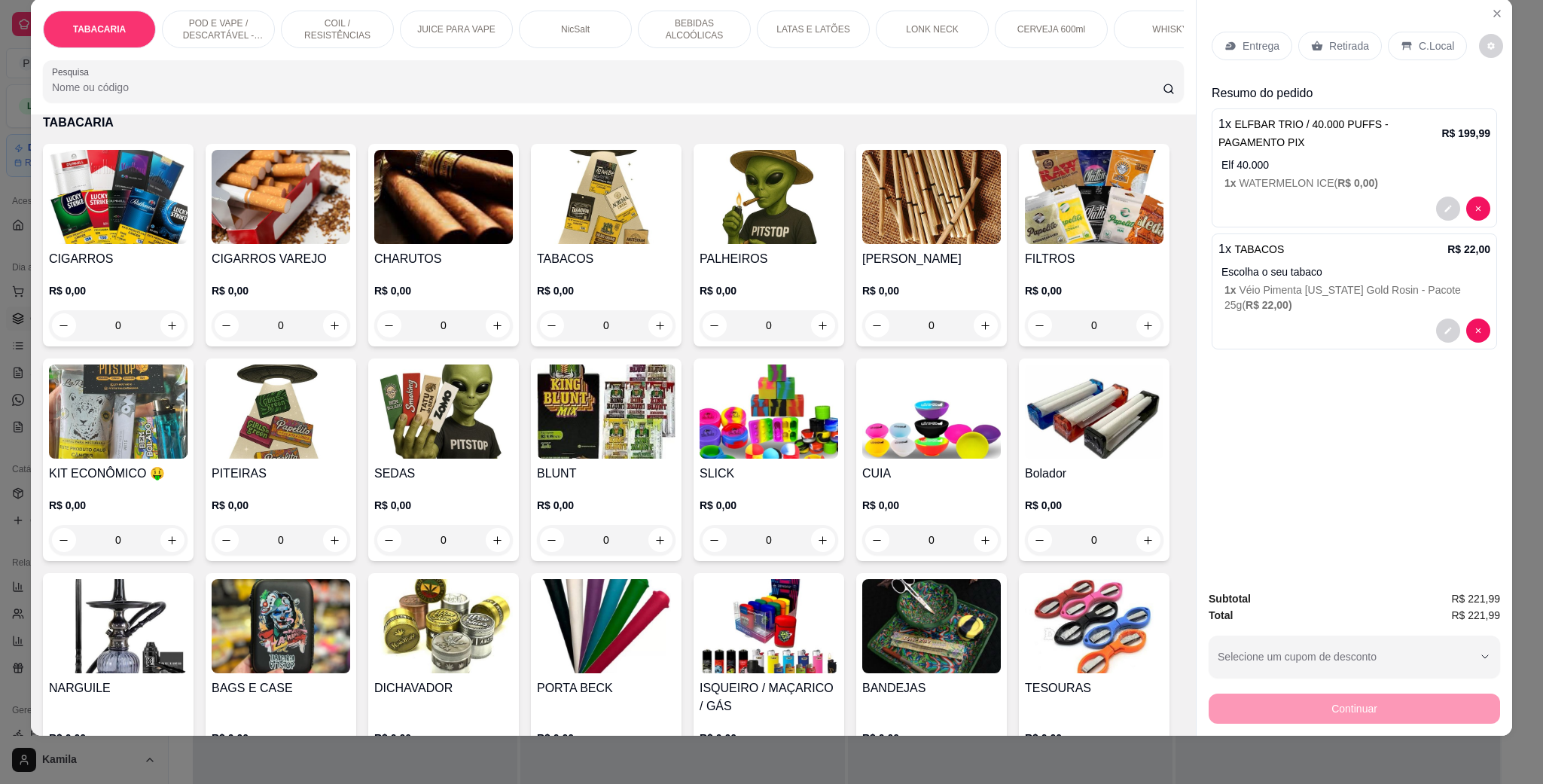
click at [1417, 54] on div "C.Local" at bounding box center [1428, 45] width 79 height 28
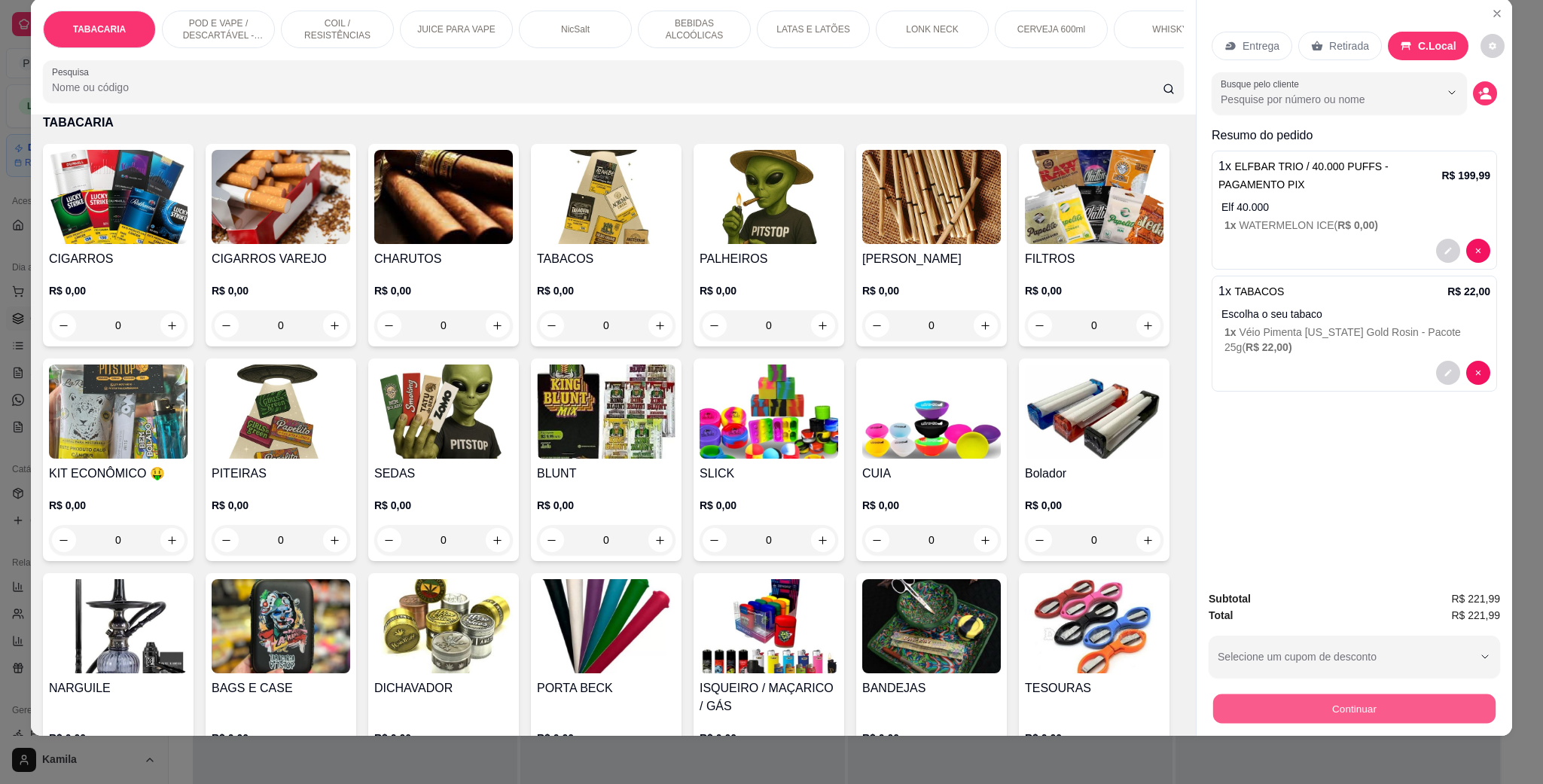
click at [1382, 711] on button "Continuar" at bounding box center [1354, 708] width 282 height 29
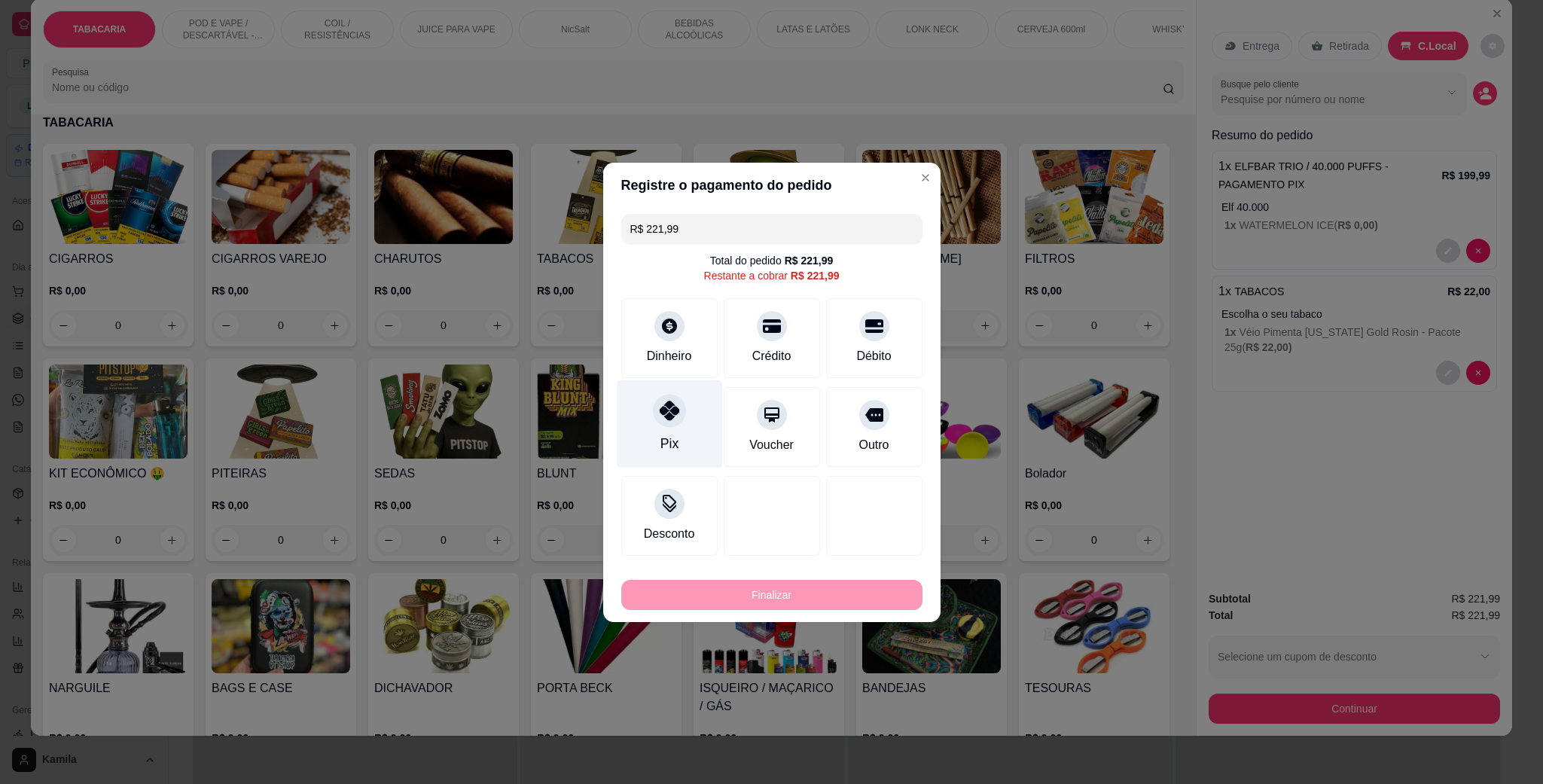
click at [677, 418] on div at bounding box center [669, 410] width 33 height 33
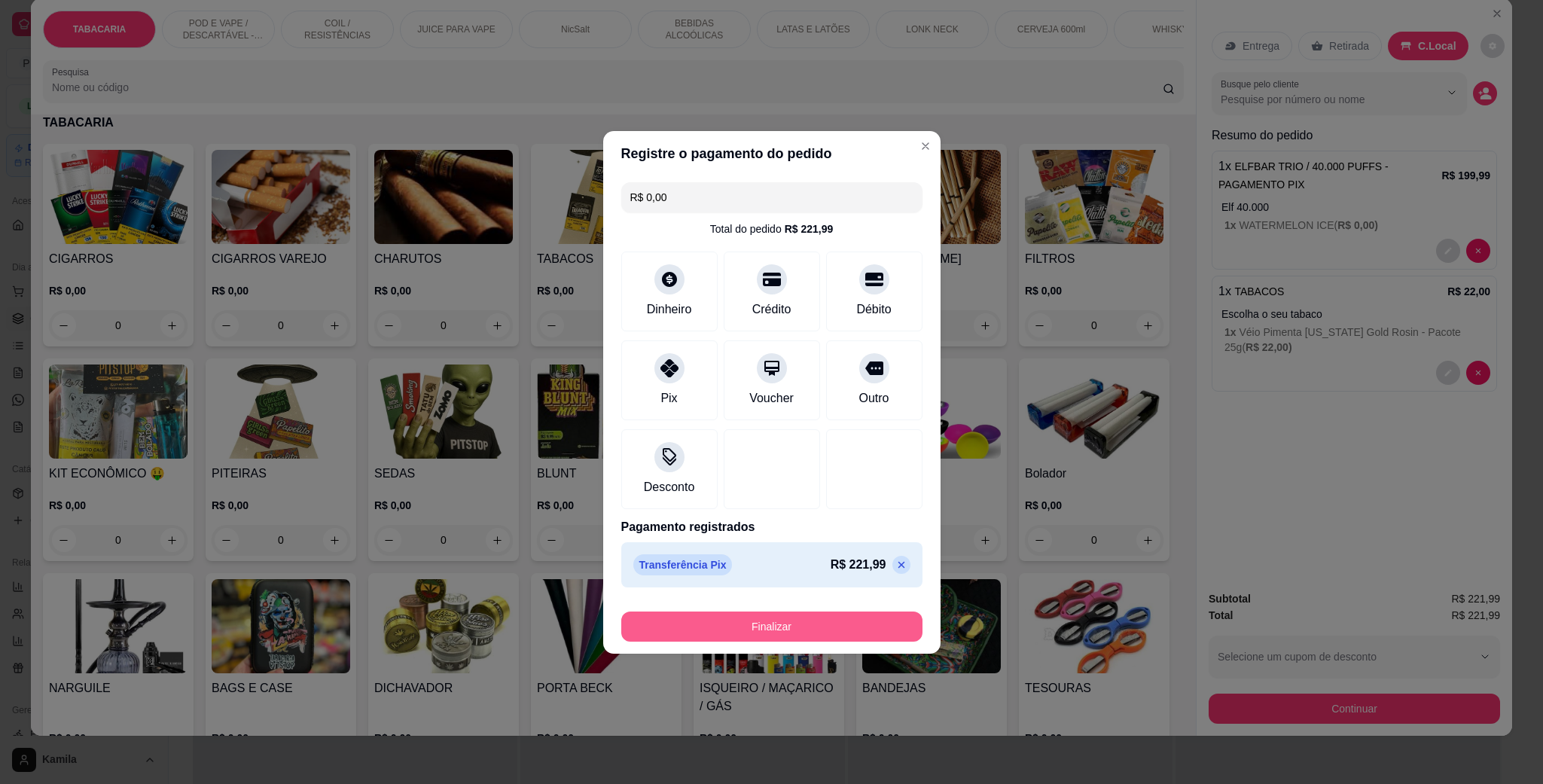
click at [811, 644] on footer "Finalizar" at bounding box center [772, 623] width 337 height 60
click at [815, 631] on button "Finalizar" at bounding box center [772, 626] width 302 height 30
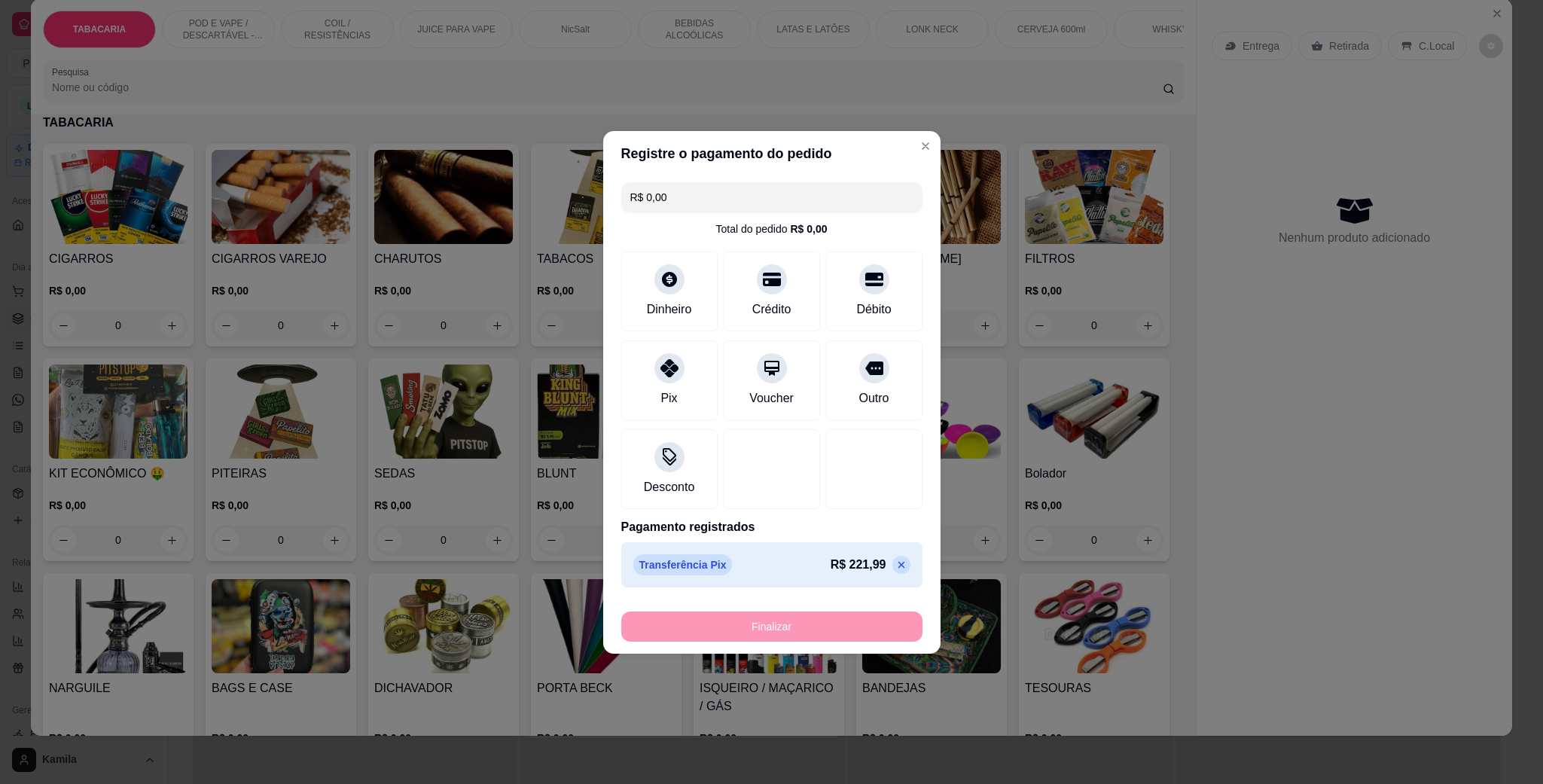
type input "-R$ 221,99"
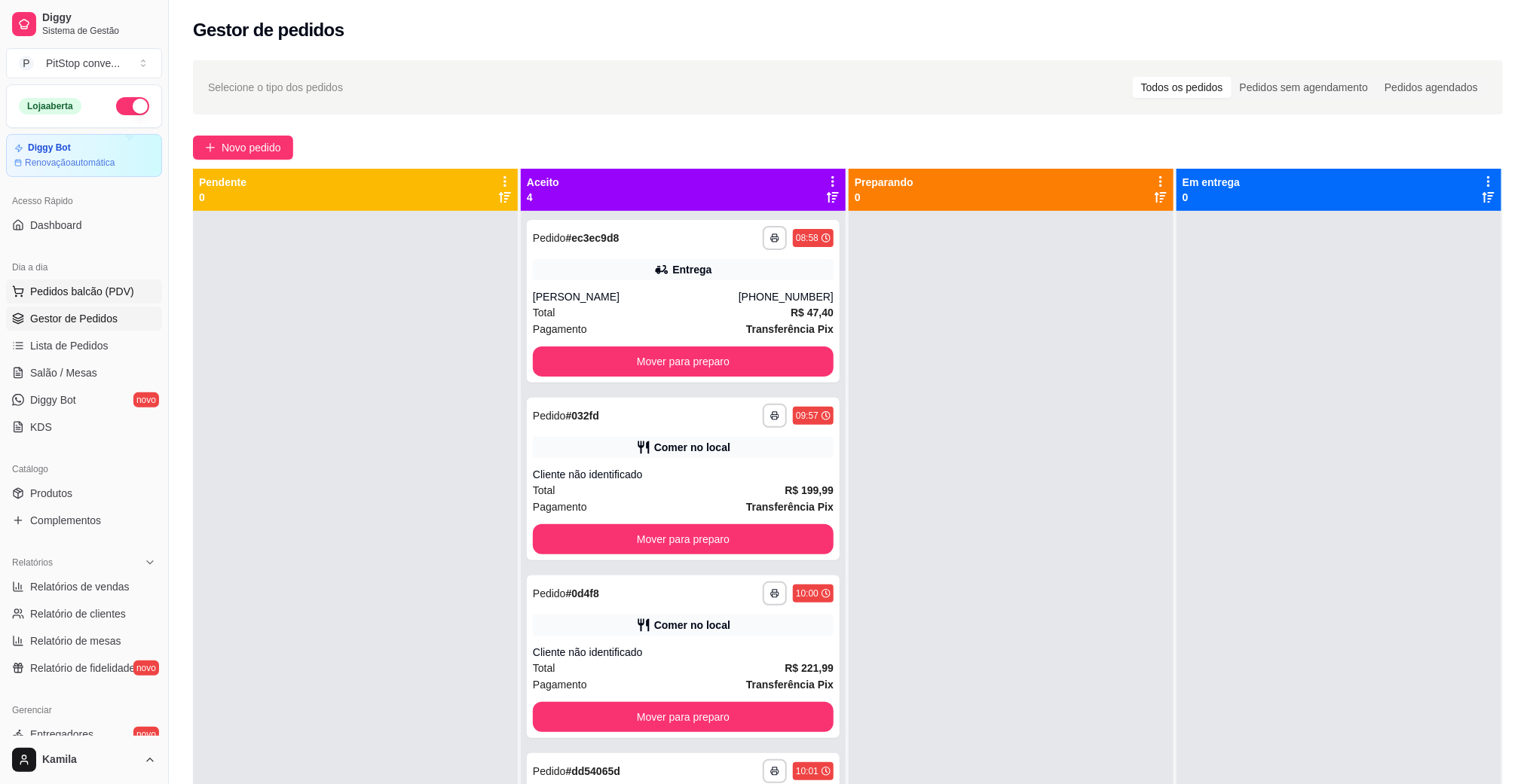
click at [73, 297] on span "Pedidos balcão (PDV)" at bounding box center [82, 291] width 104 height 15
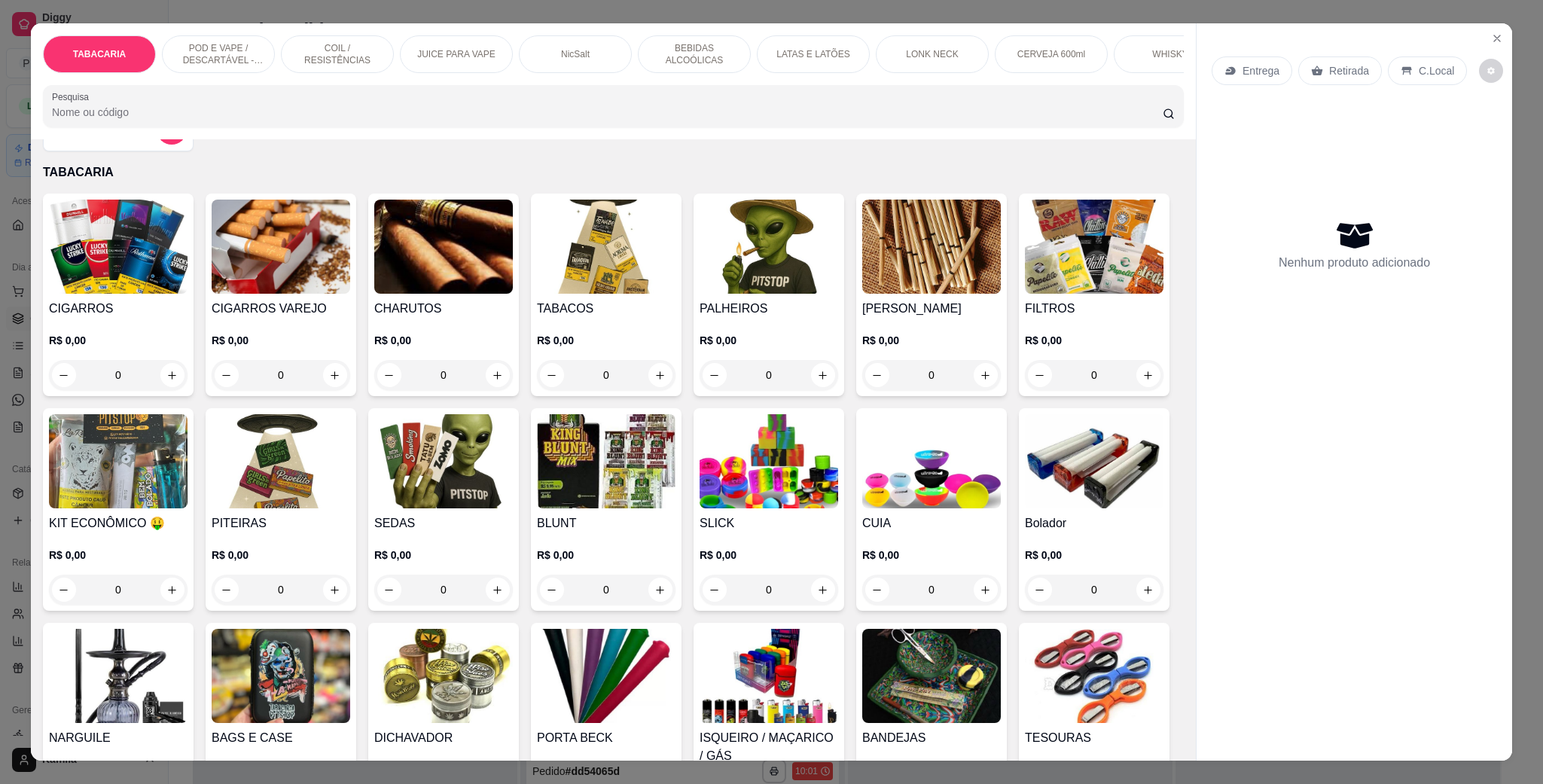
scroll to position [113, 0]
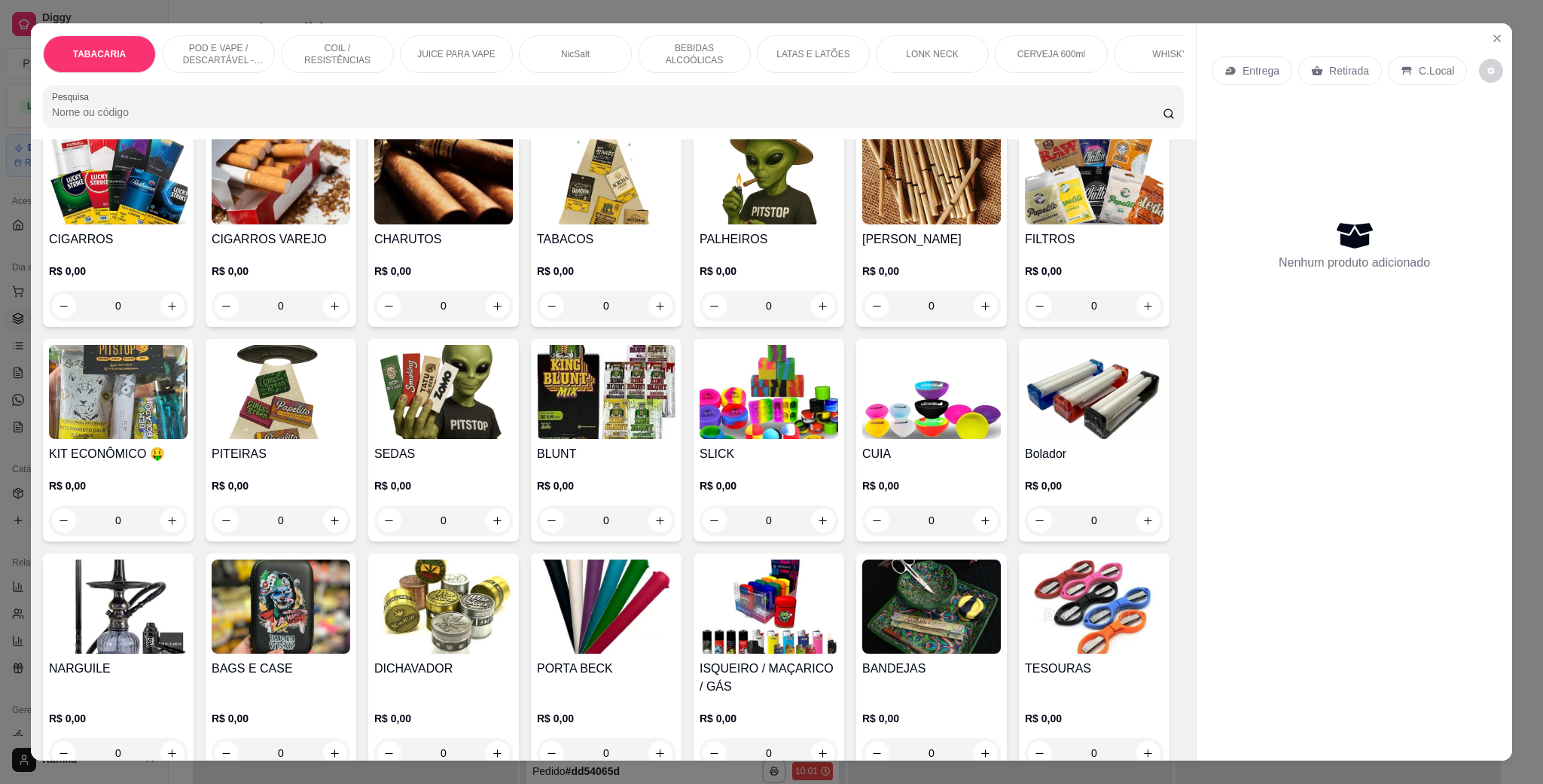
click at [201, 64] on p "POD E VAPE / DESCARTÁVEL - RECARREGAVEL" at bounding box center [219, 54] width 87 height 24
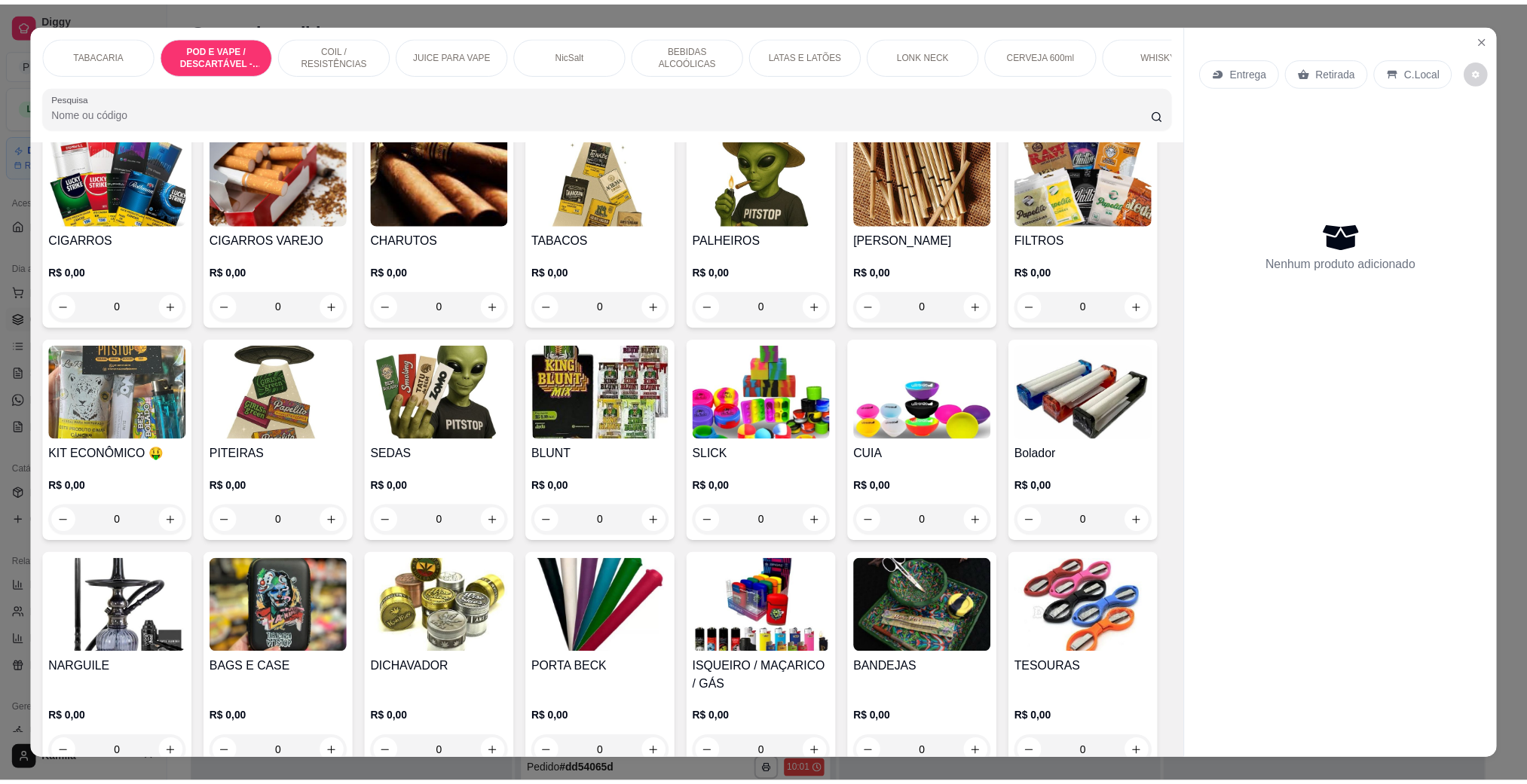
scroll to position [25, 0]
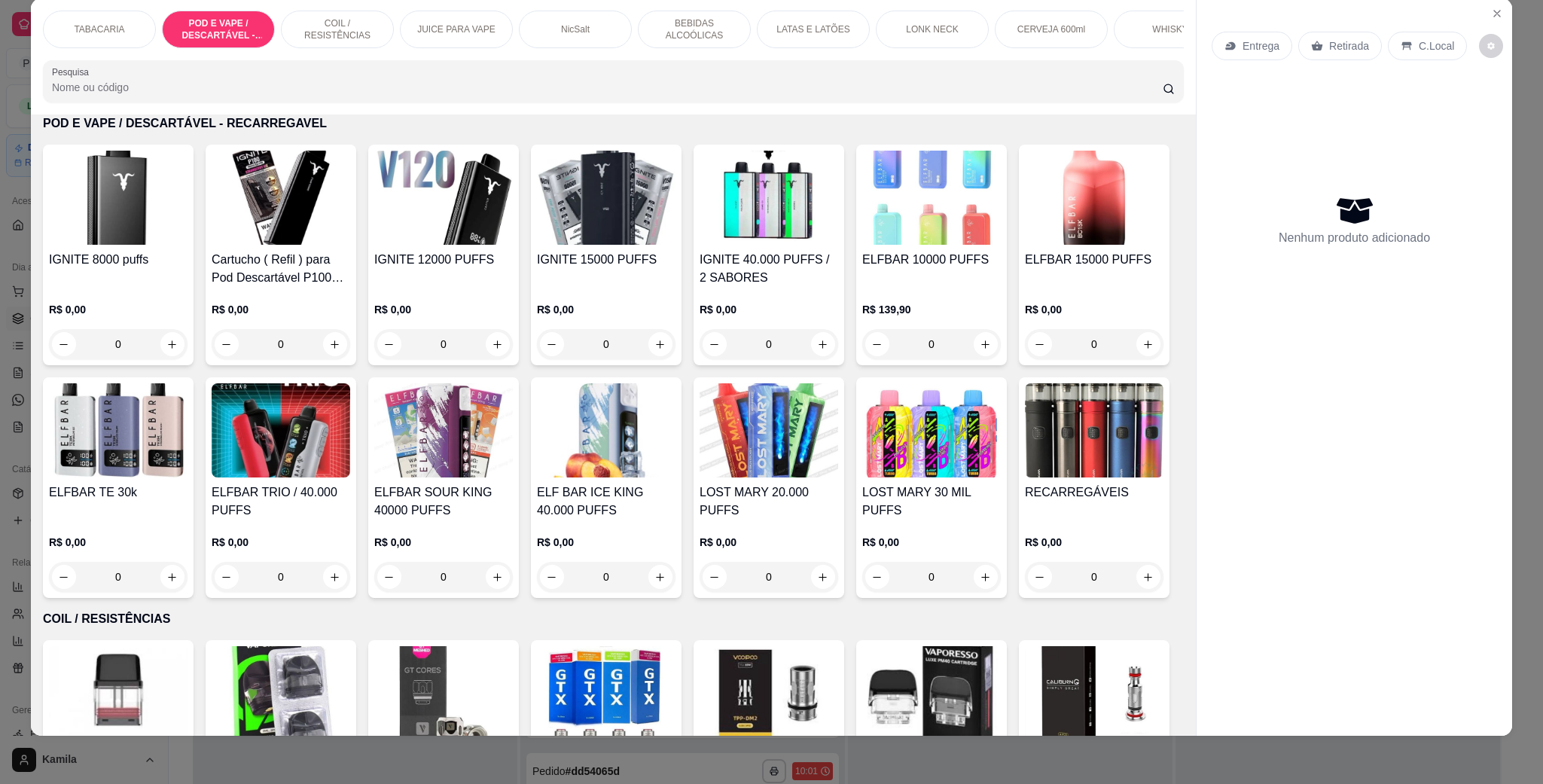
click at [350, 477] on img at bounding box center [281, 430] width 139 height 94
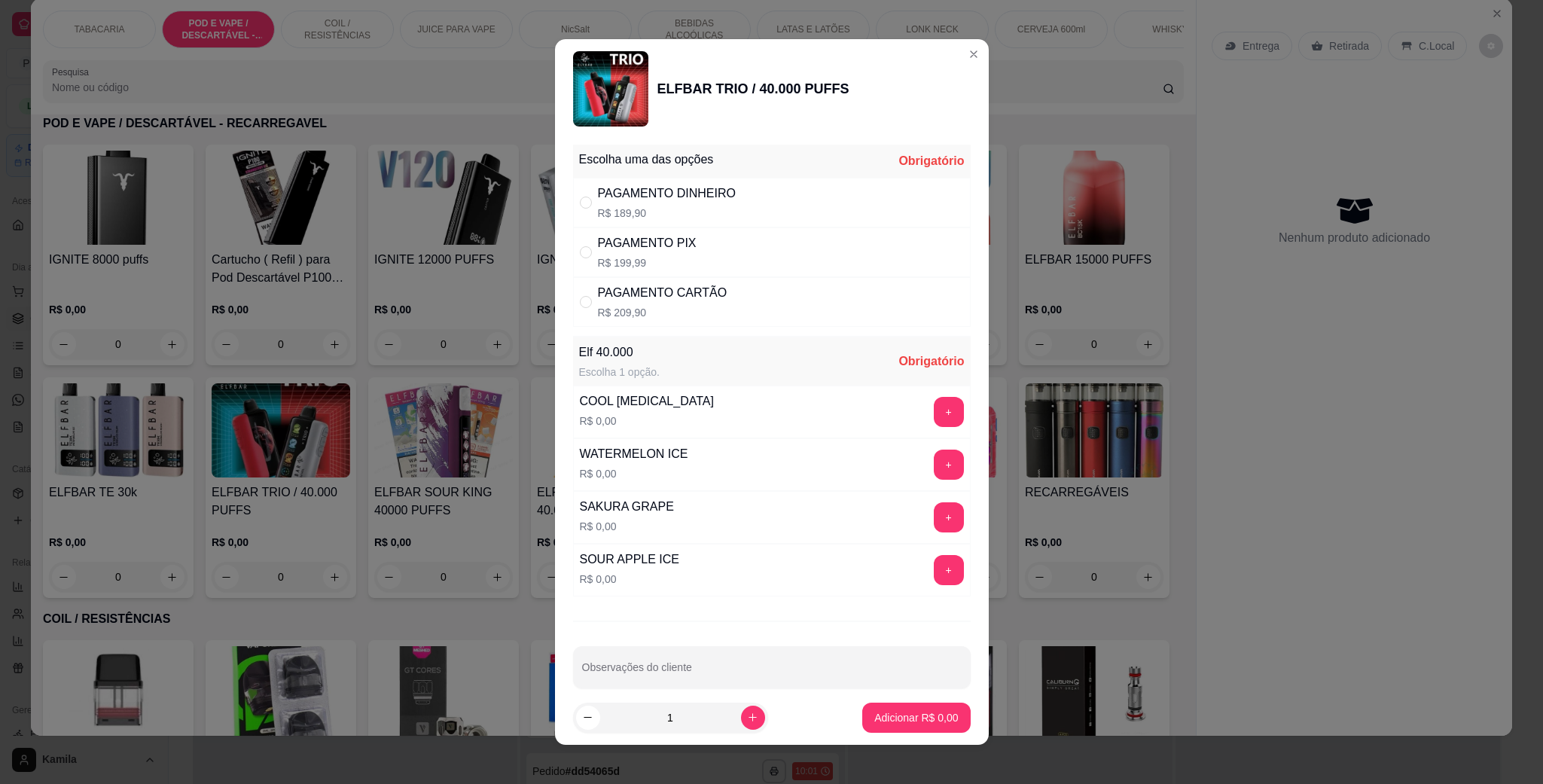
click at [652, 290] on div "PAGAMENTO CARTÃO" at bounding box center [662, 293] width 130 height 18
radio input "true"
click at [934, 457] on button "+" at bounding box center [949, 464] width 30 height 30
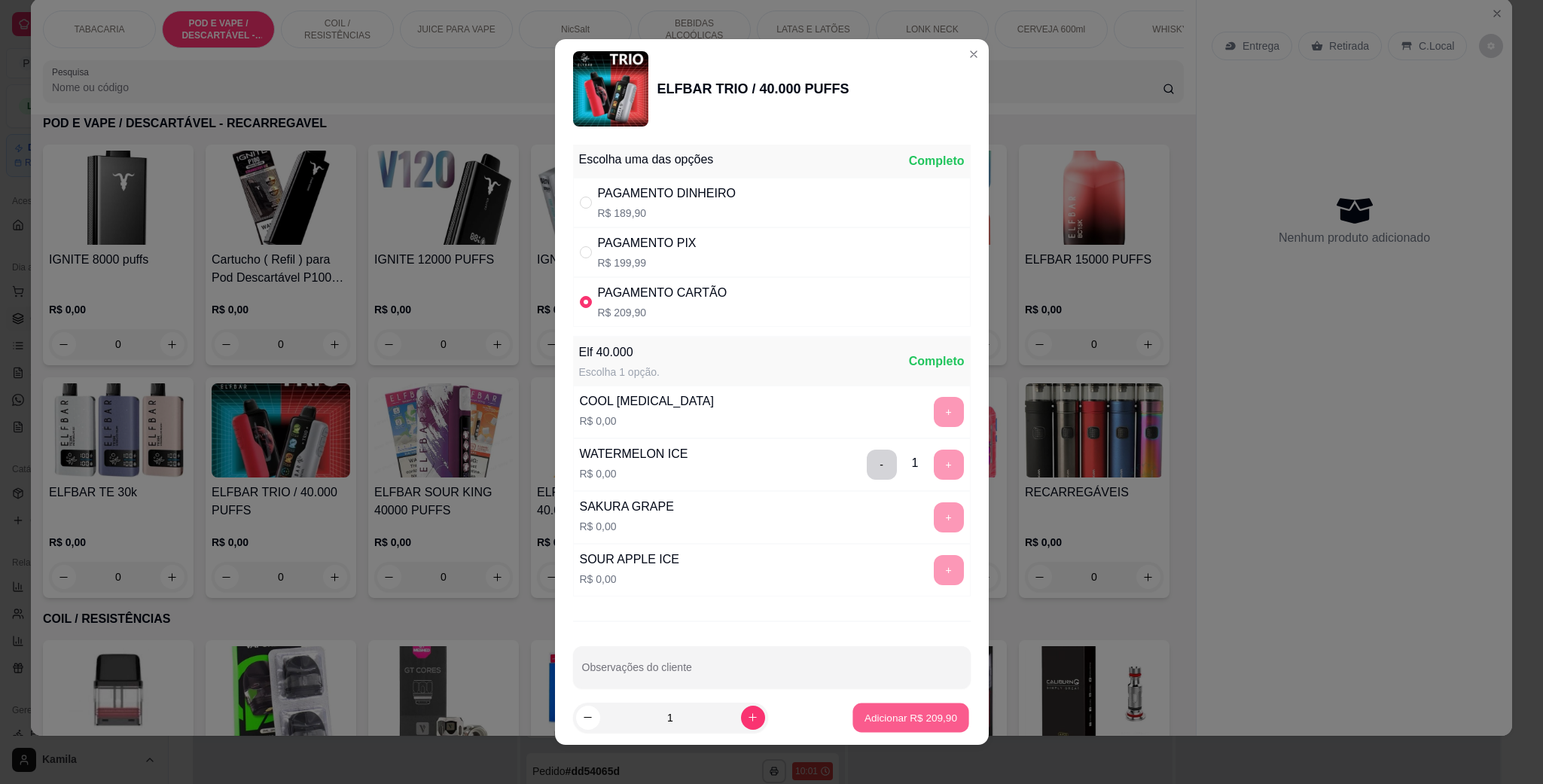
click at [899, 723] on p "Adicionar R$ 209,90" at bounding box center [911, 718] width 93 height 15
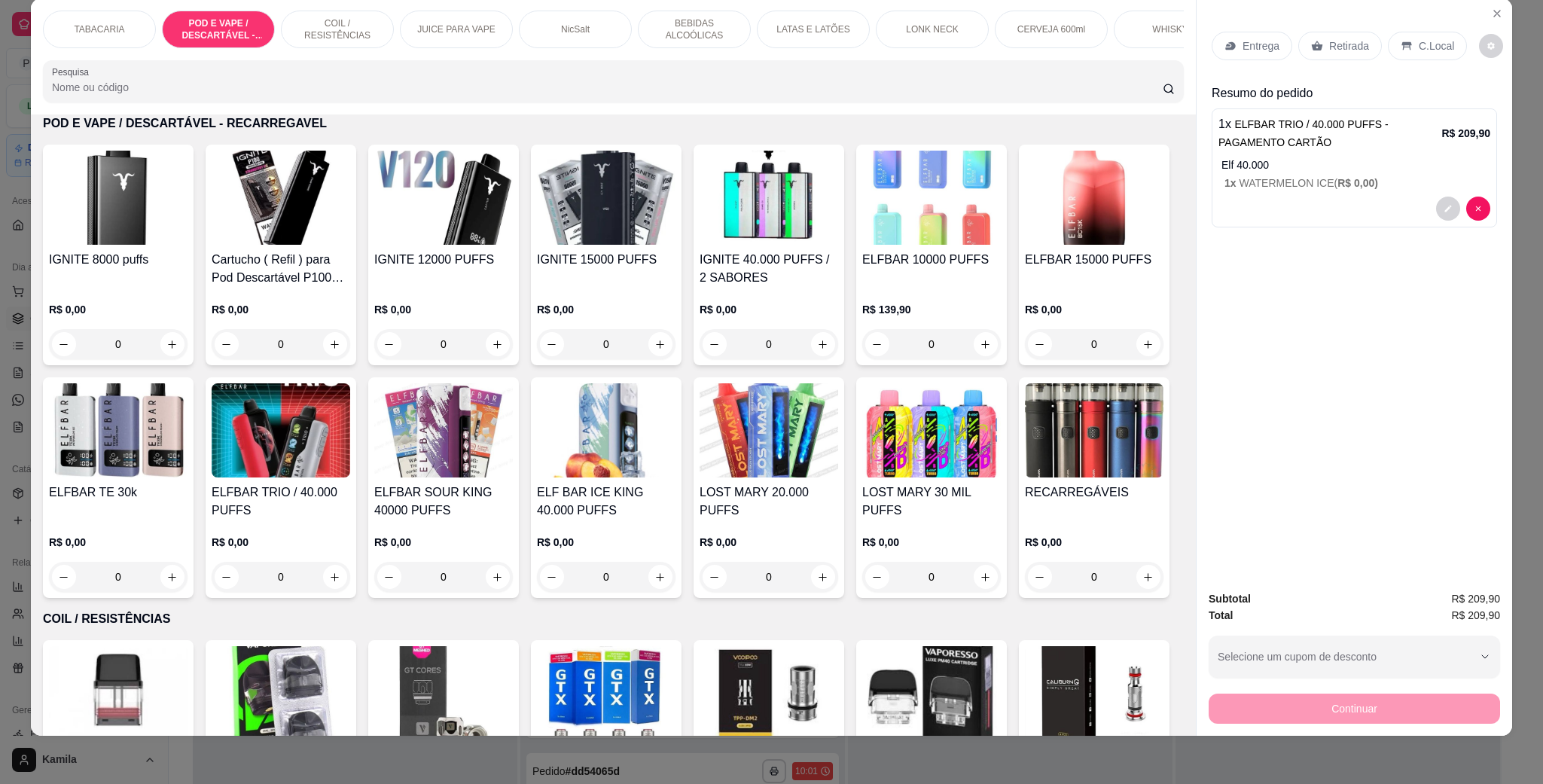
click at [1419, 48] on p "C.Local" at bounding box center [1437, 46] width 35 height 15
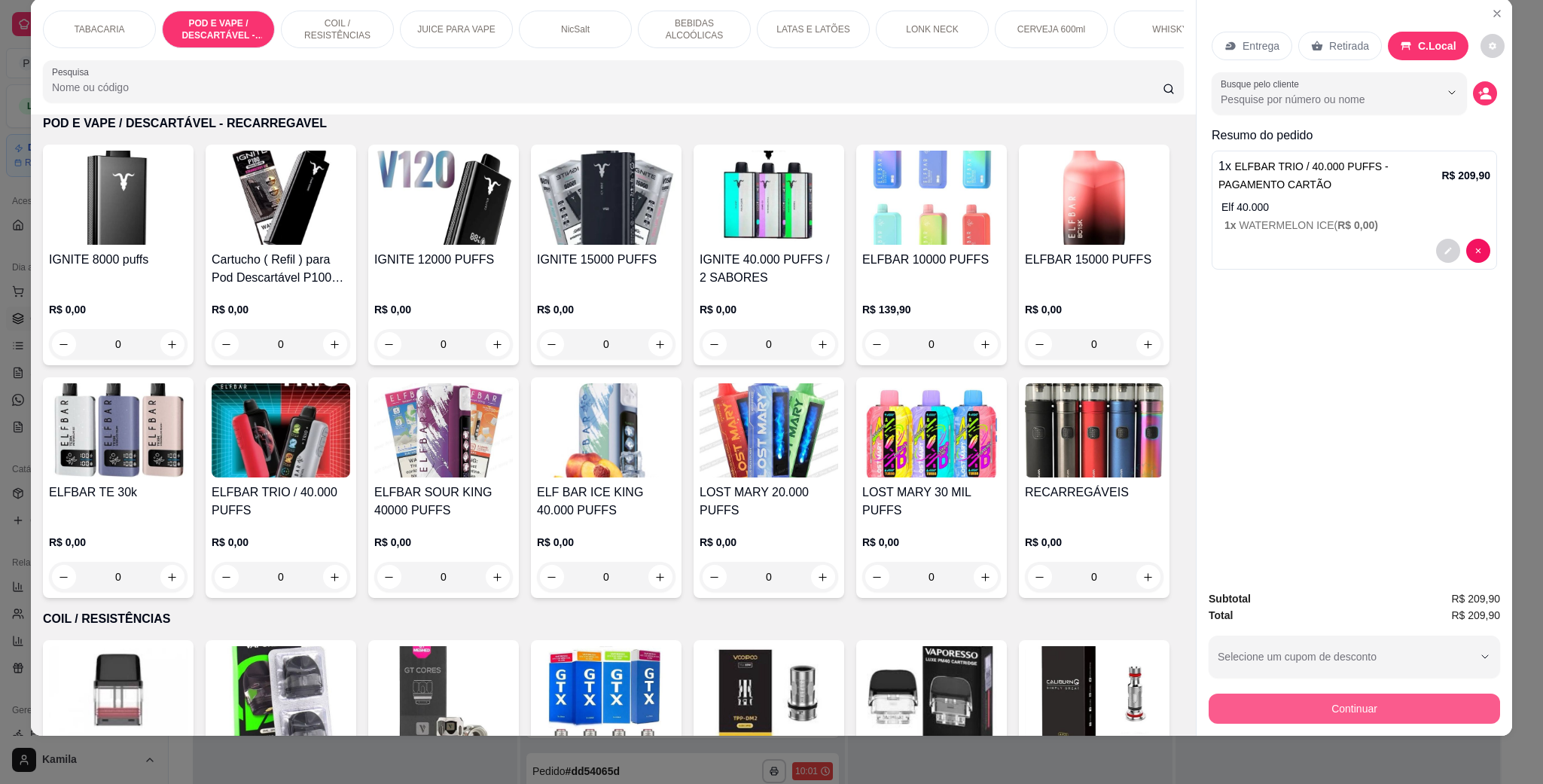
click at [1361, 701] on button "Continuar" at bounding box center [1354, 708] width 291 height 30
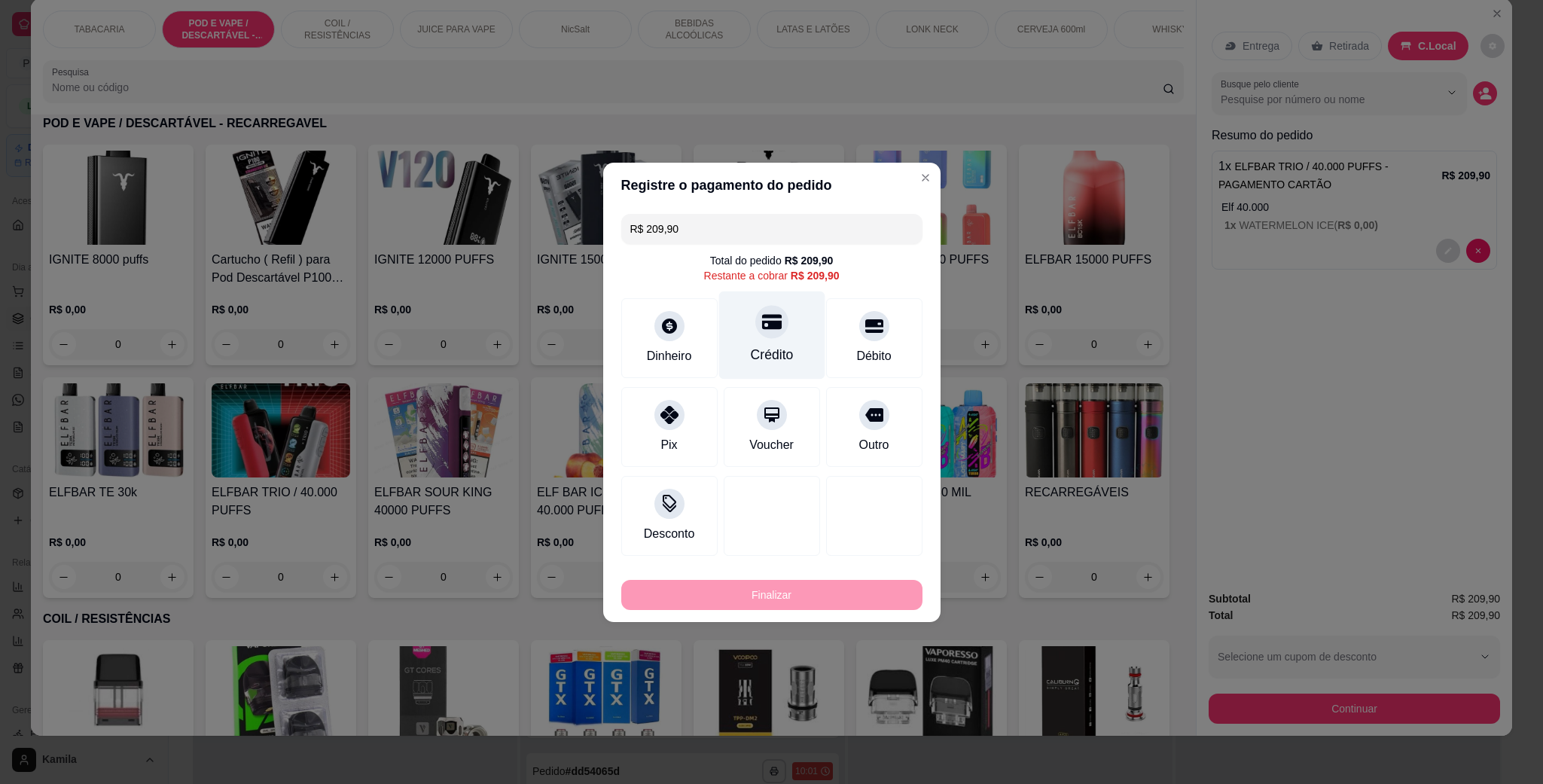
click at [765, 330] on icon at bounding box center [771, 322] width 19 height 19
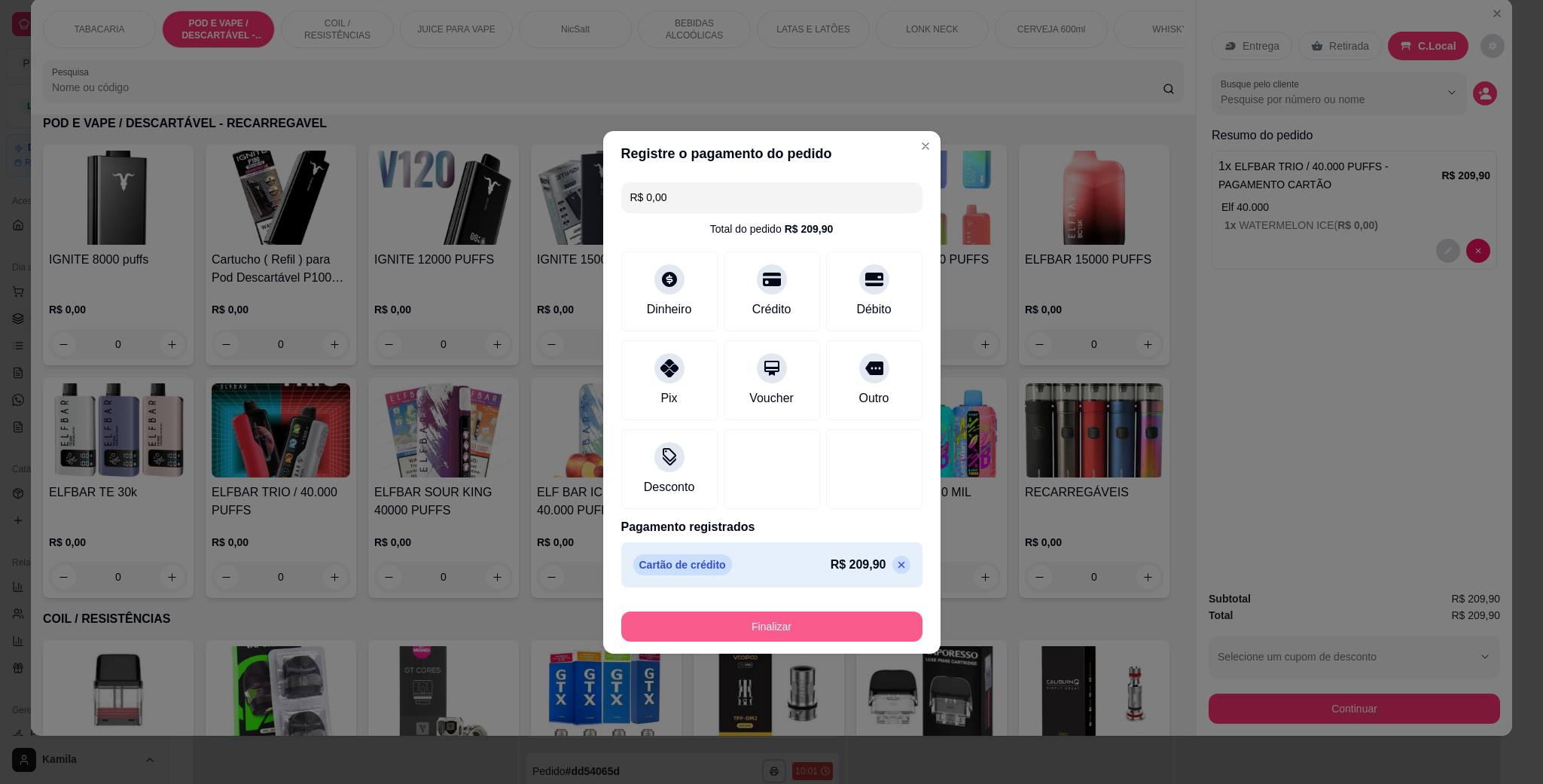
click at [820, 618] on button "Finalizar" at bounding box center [772, 626] width 302 height 30
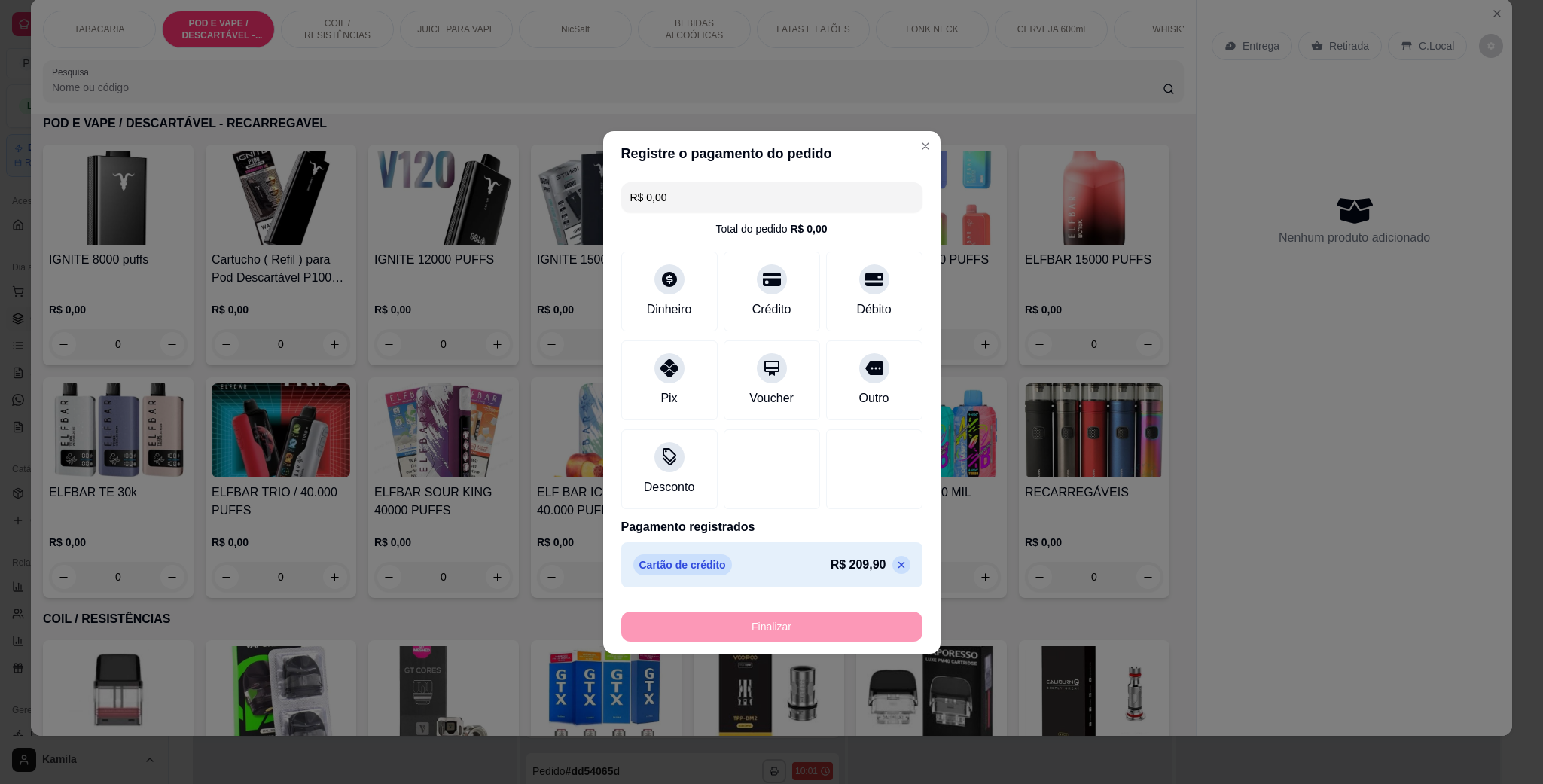
type input "-R$ 209,90"
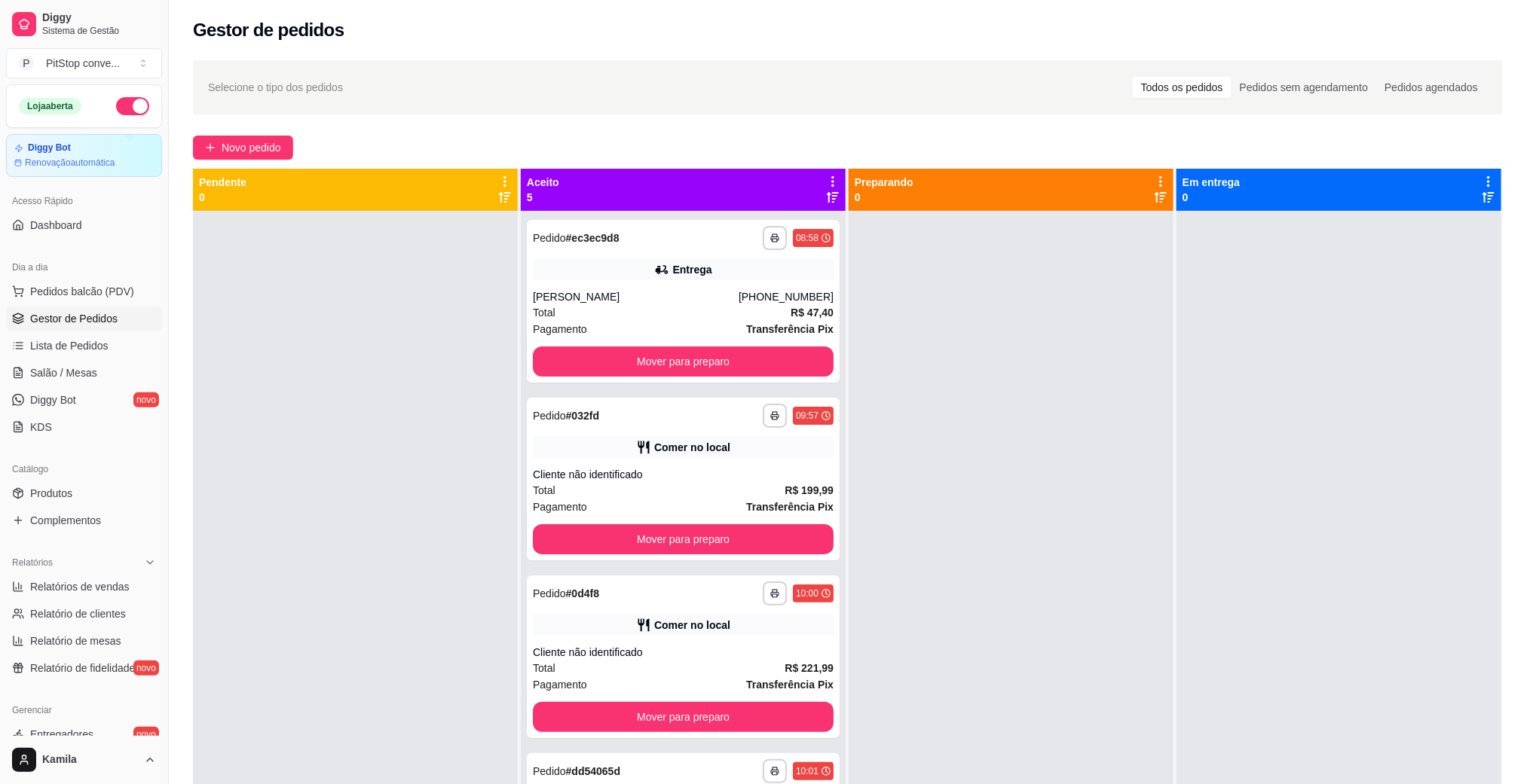
scroll to position [41, 0]
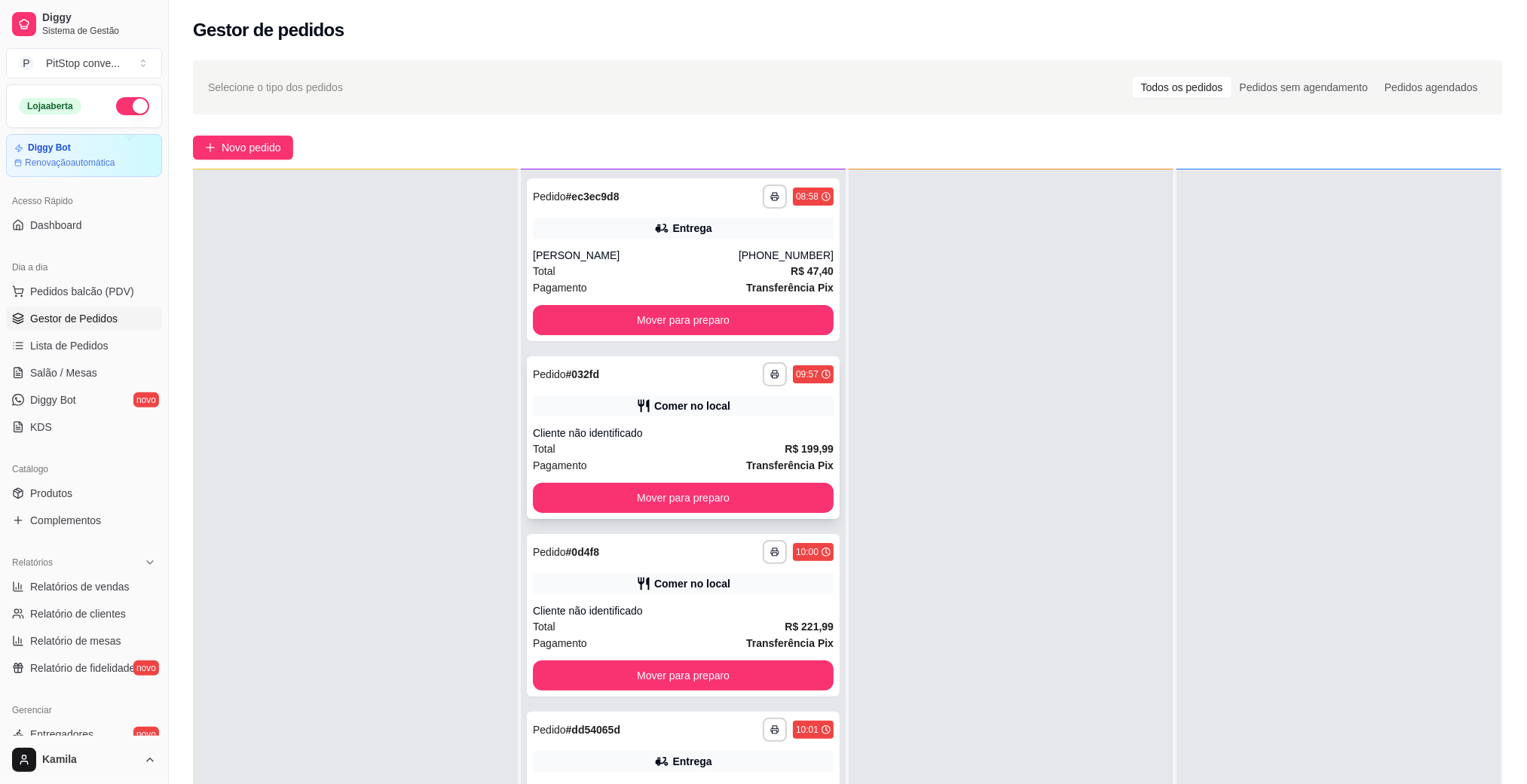
click at [692, 395] on div "Comer no local" at bounding box center [683, 406] width 301 height 21
click at [708, 620] on div "Total R$ 221,99" at bounding box center [683, 627] width 301 height 17
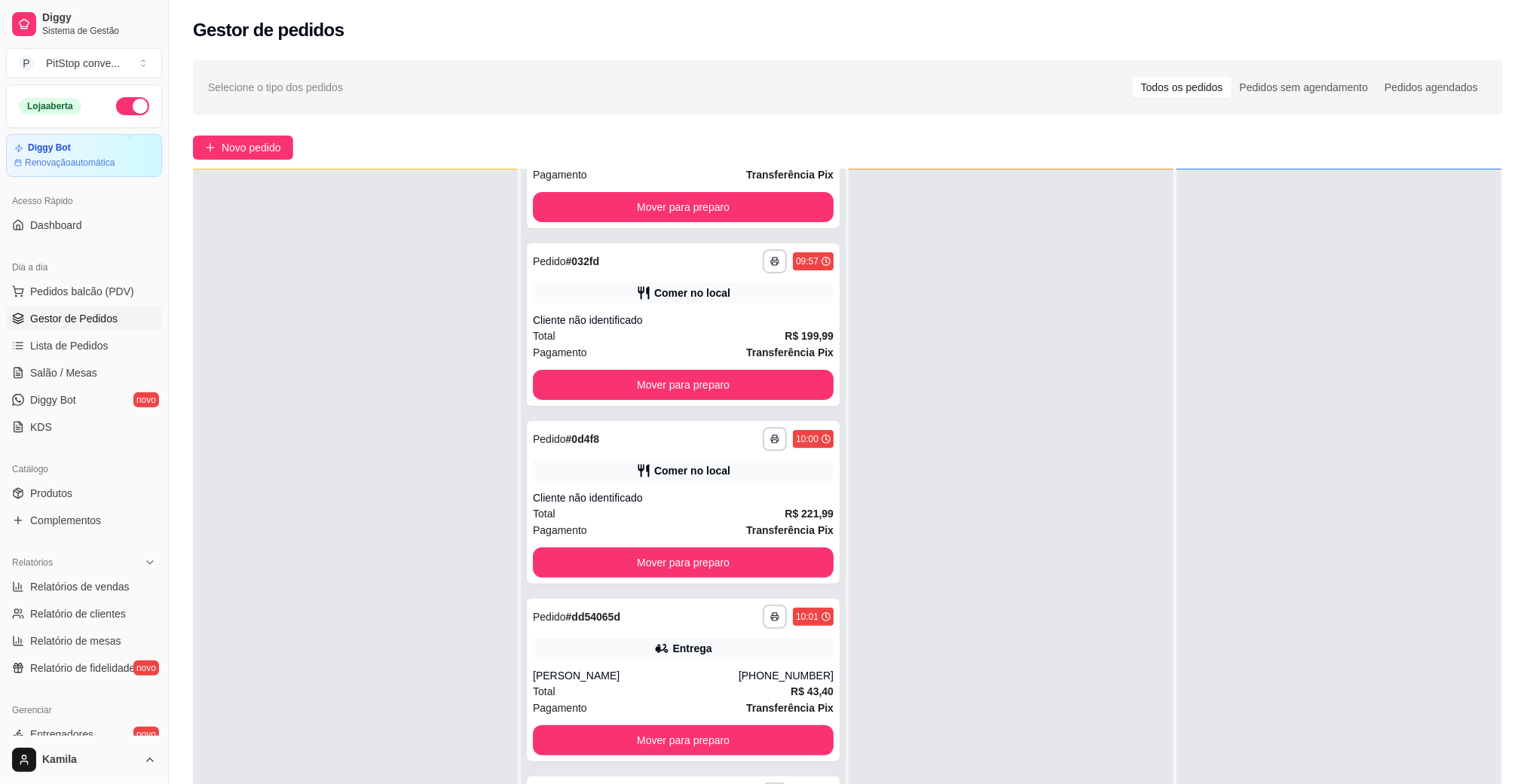
scroll to position [119, 0]
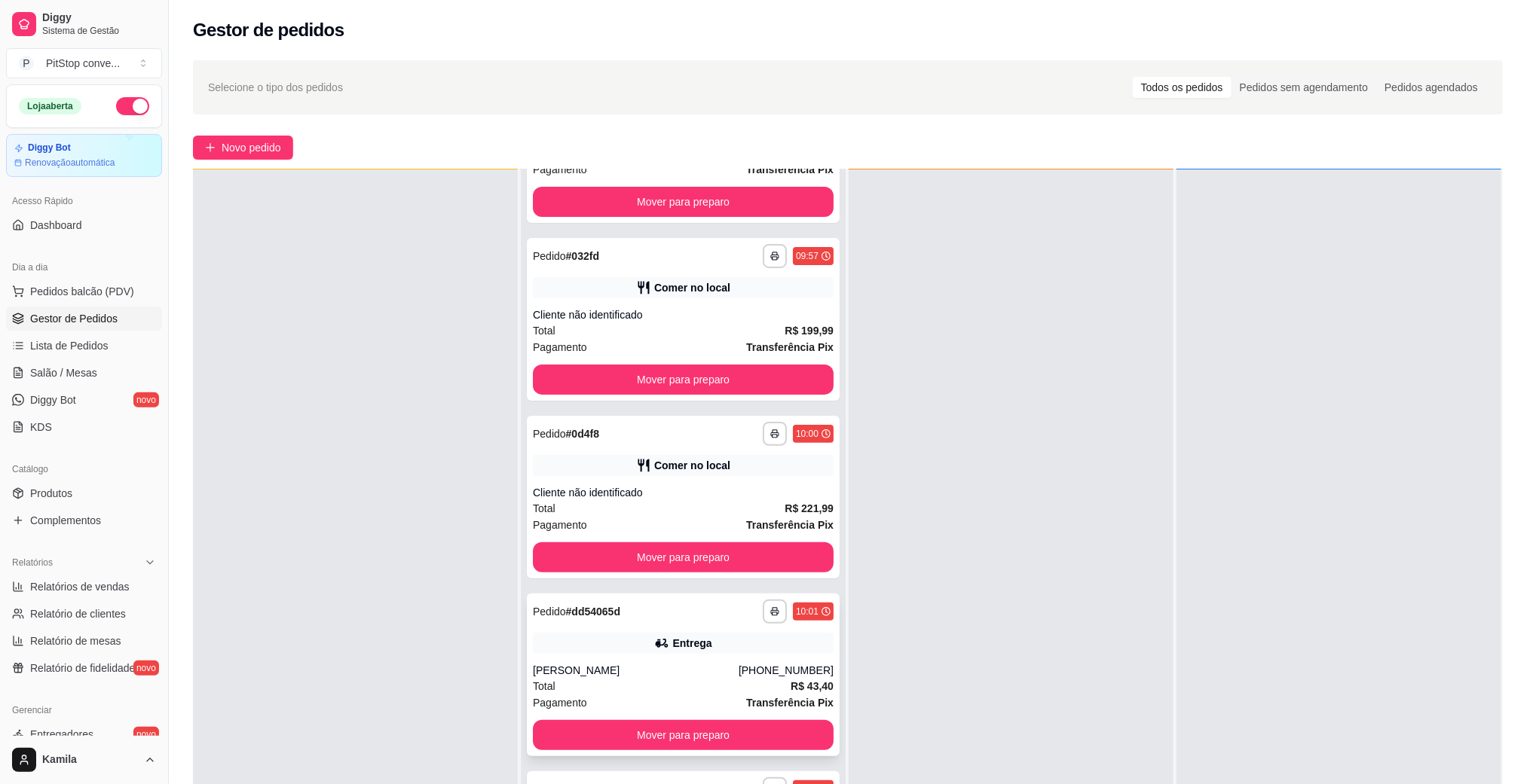
click at [655, 627] on div "**********" at bounding box center [684, 675] width 313 height 163
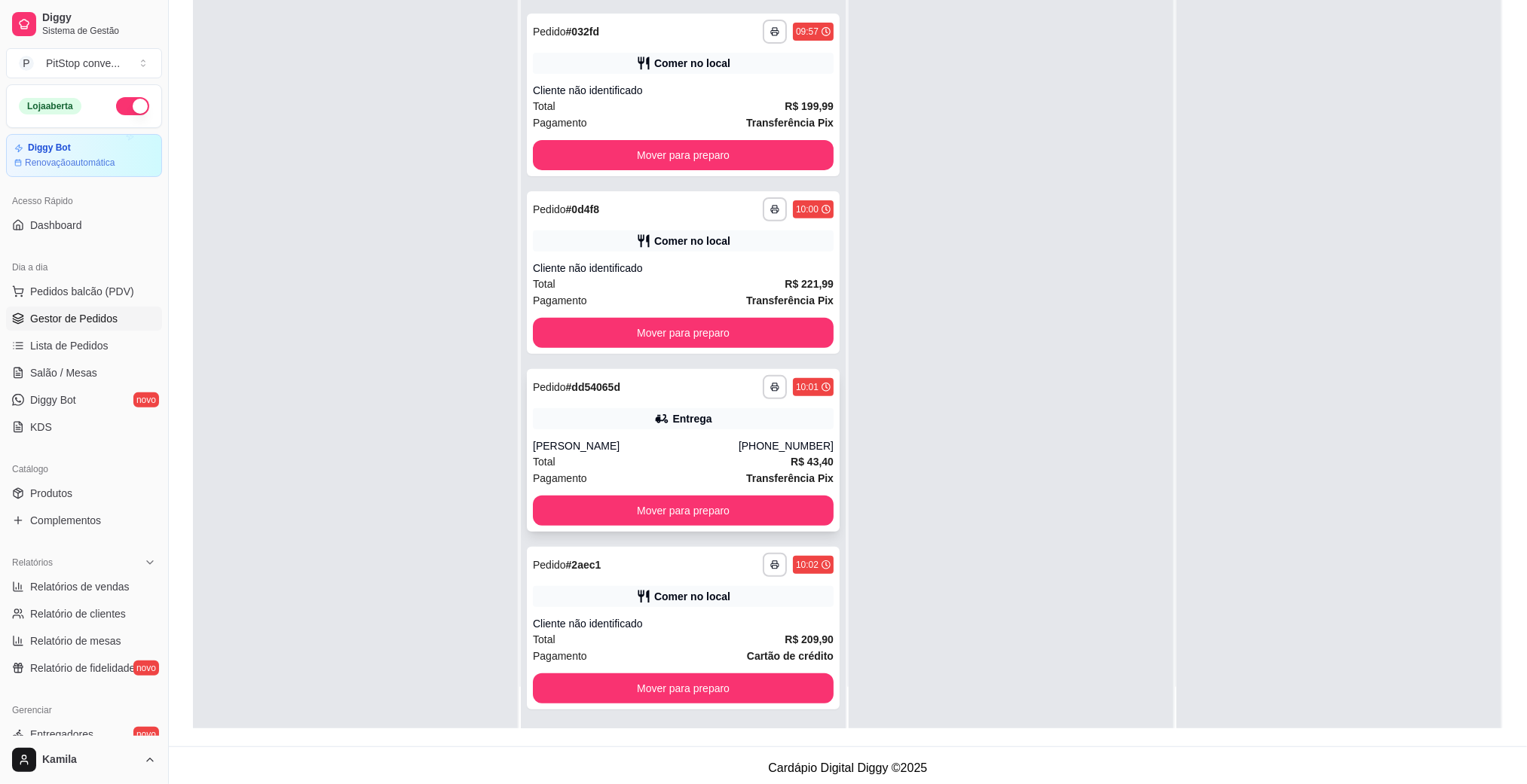
scroll to position [226, 0]
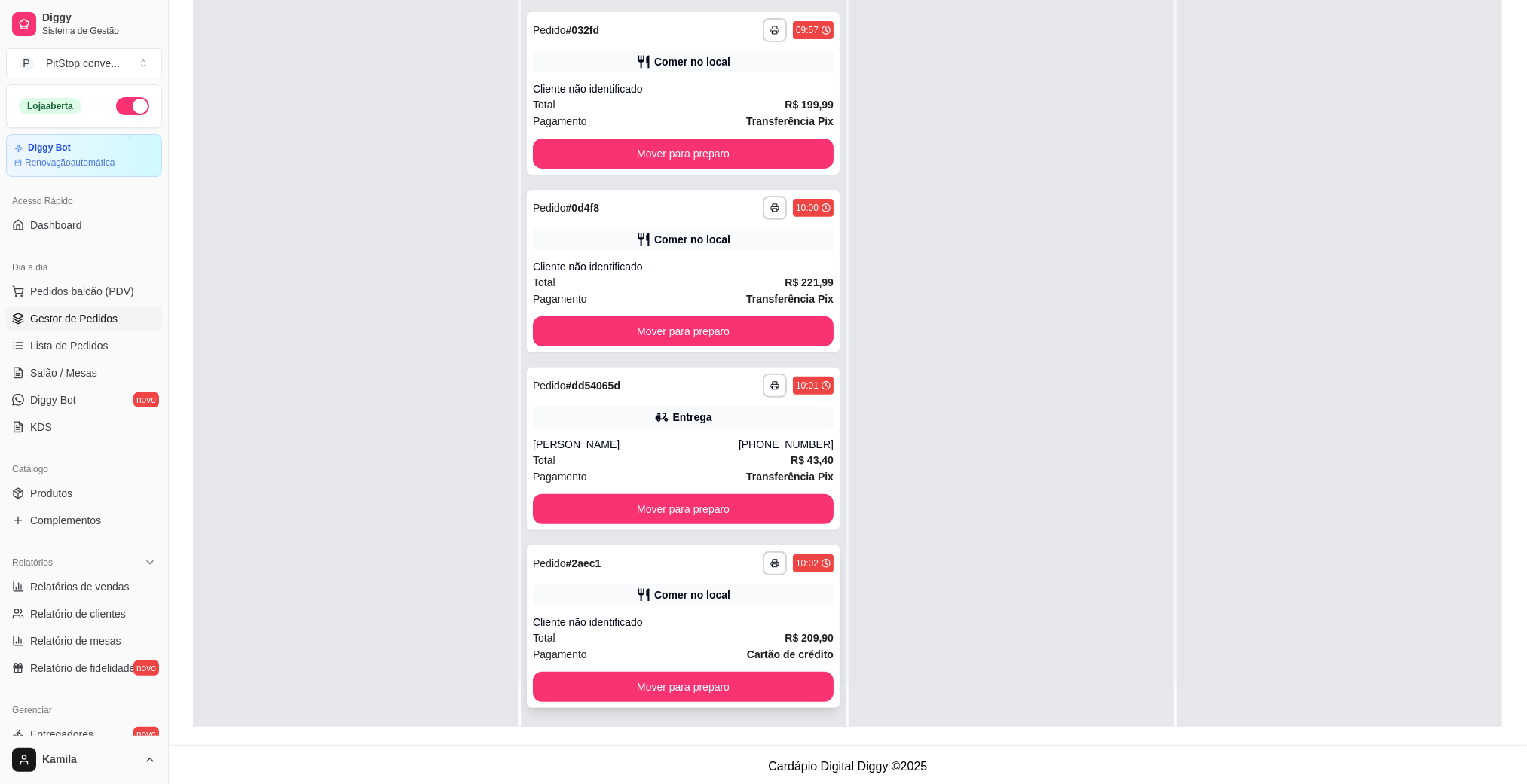
click at [667, 604] on div "**********" at bounding box center [684, 627] width 313 height 163
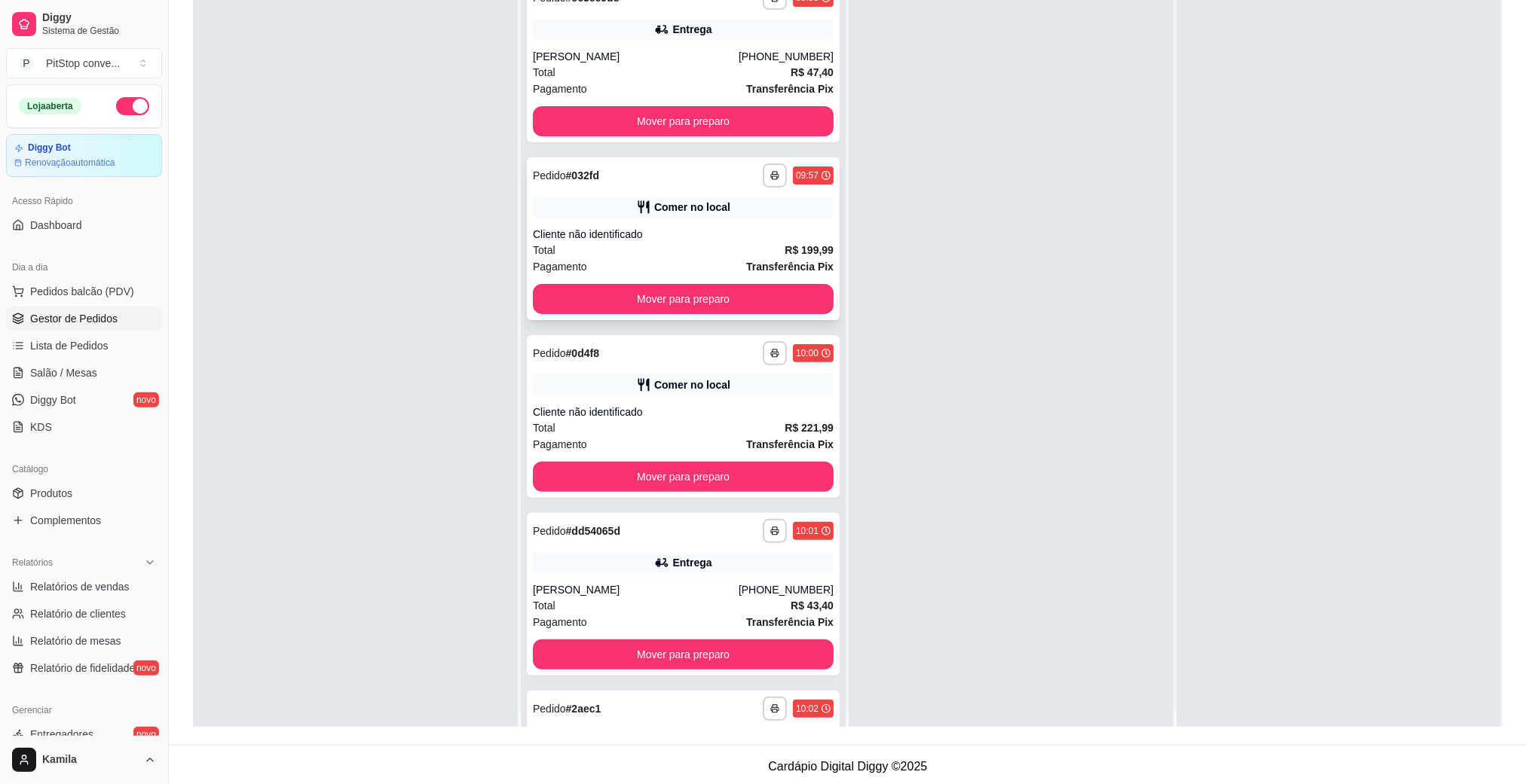
scroll to position [0, 0]
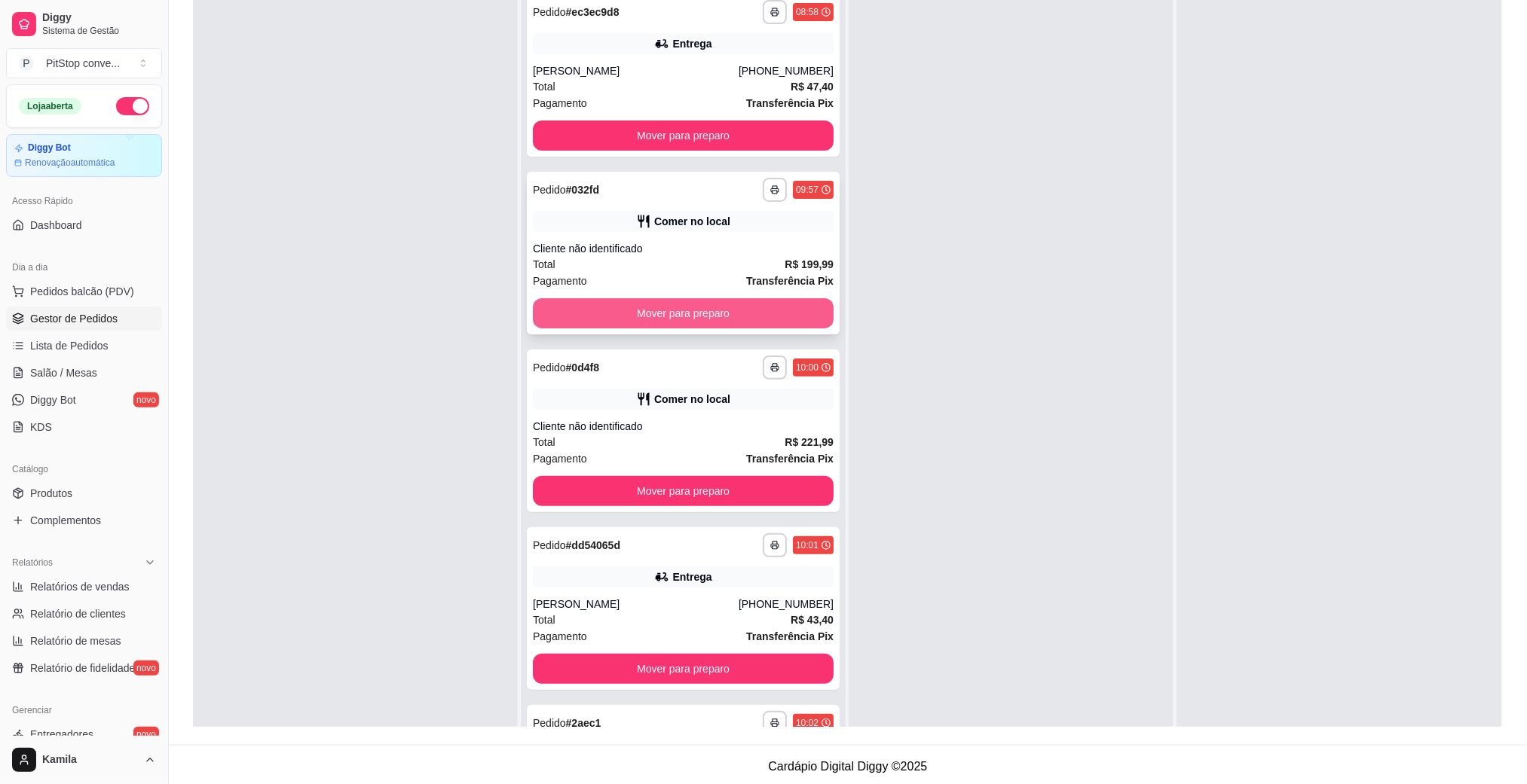
click at [728, 315] on button "Mover para preparo" at bounding box center [683, 313] width 301 height 30
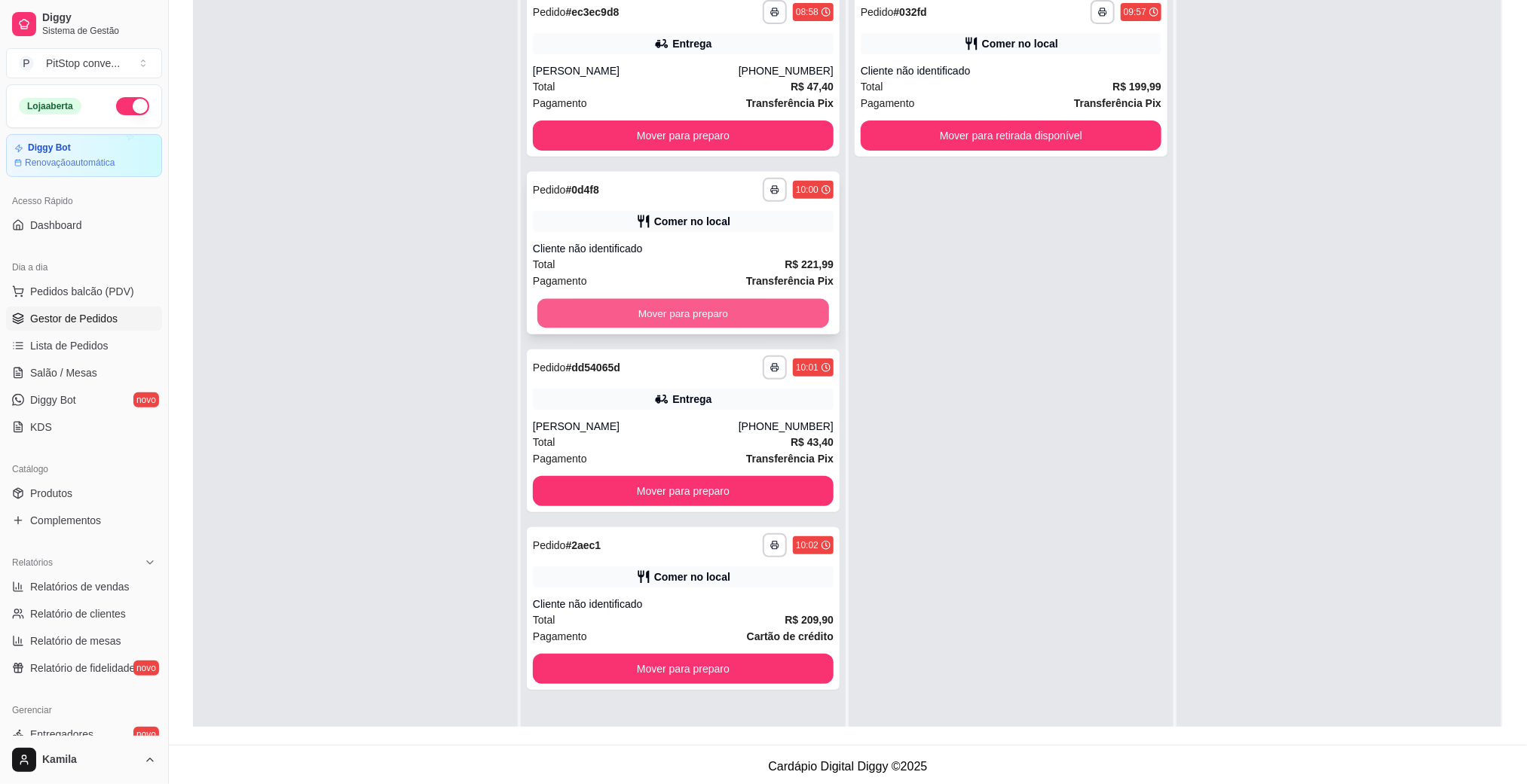
click at [713, 310] on button "Mover para preparo" at bounding box center [683, 314] width 291 height 29
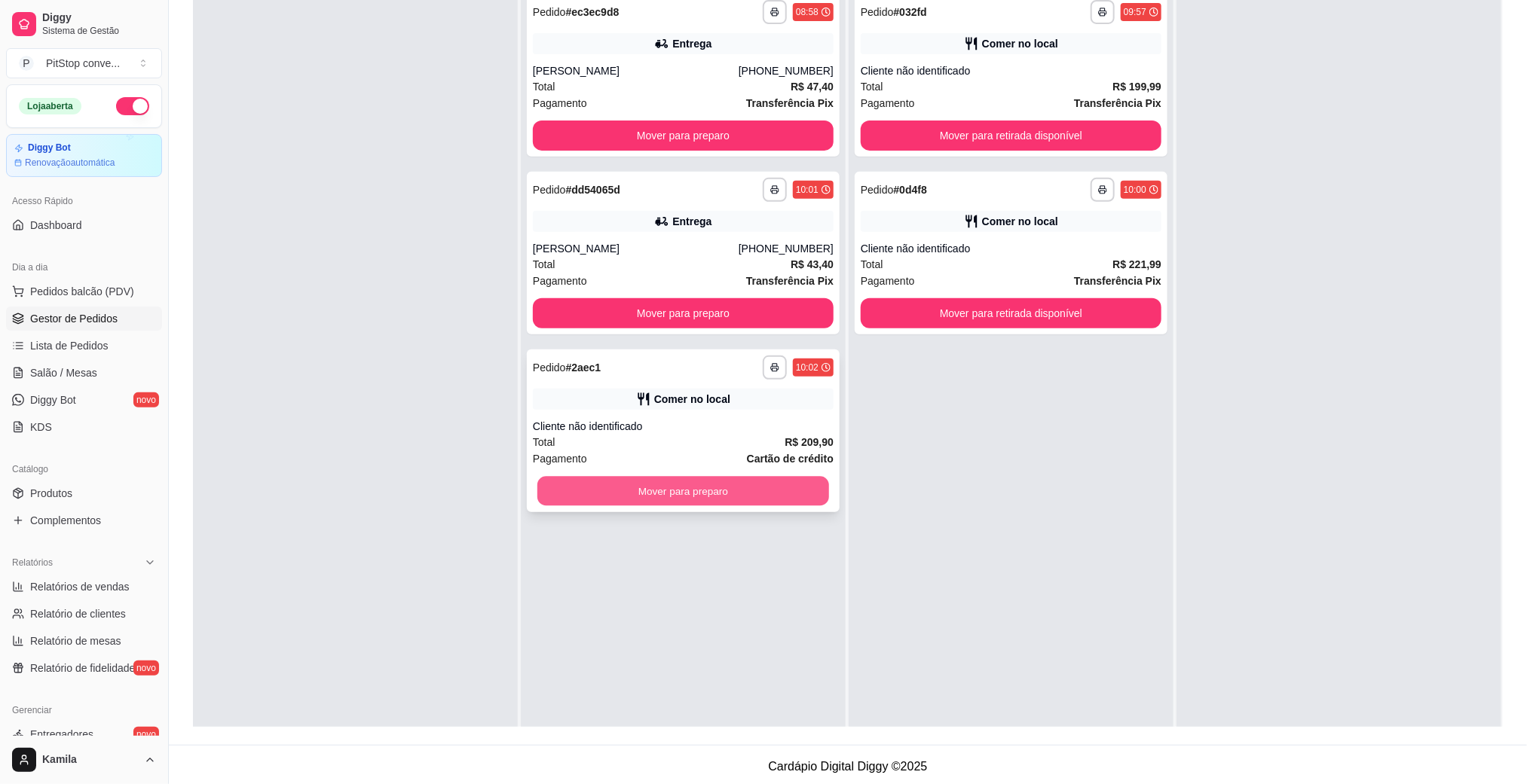
click at [744, 502] on button "Mover para preparo" at bounding box center [683, 491] width 291 height 29
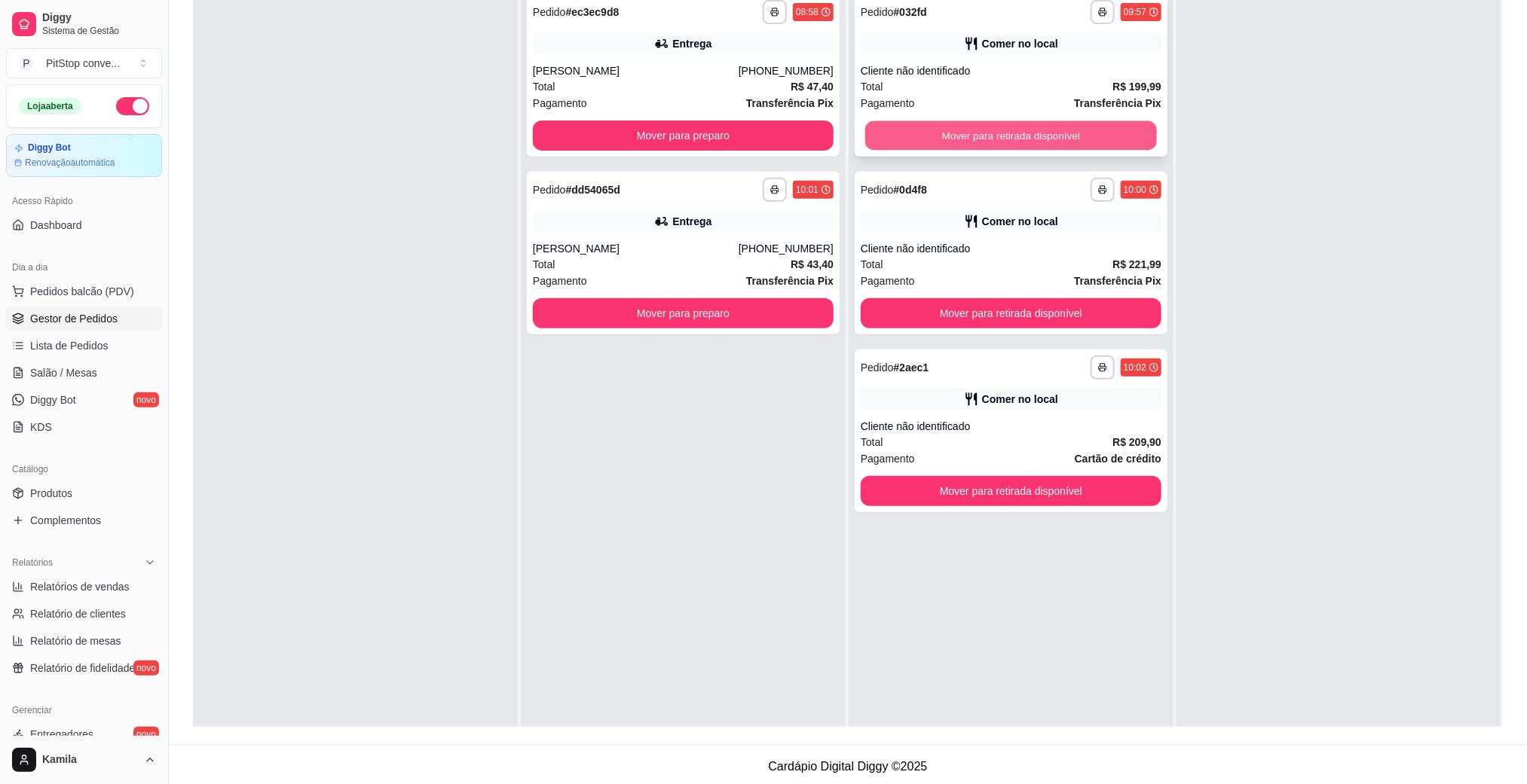
click at [1018, 141] on button "Mover para retirada disponível" at bounding box center [1010, 136] width 291 height 29
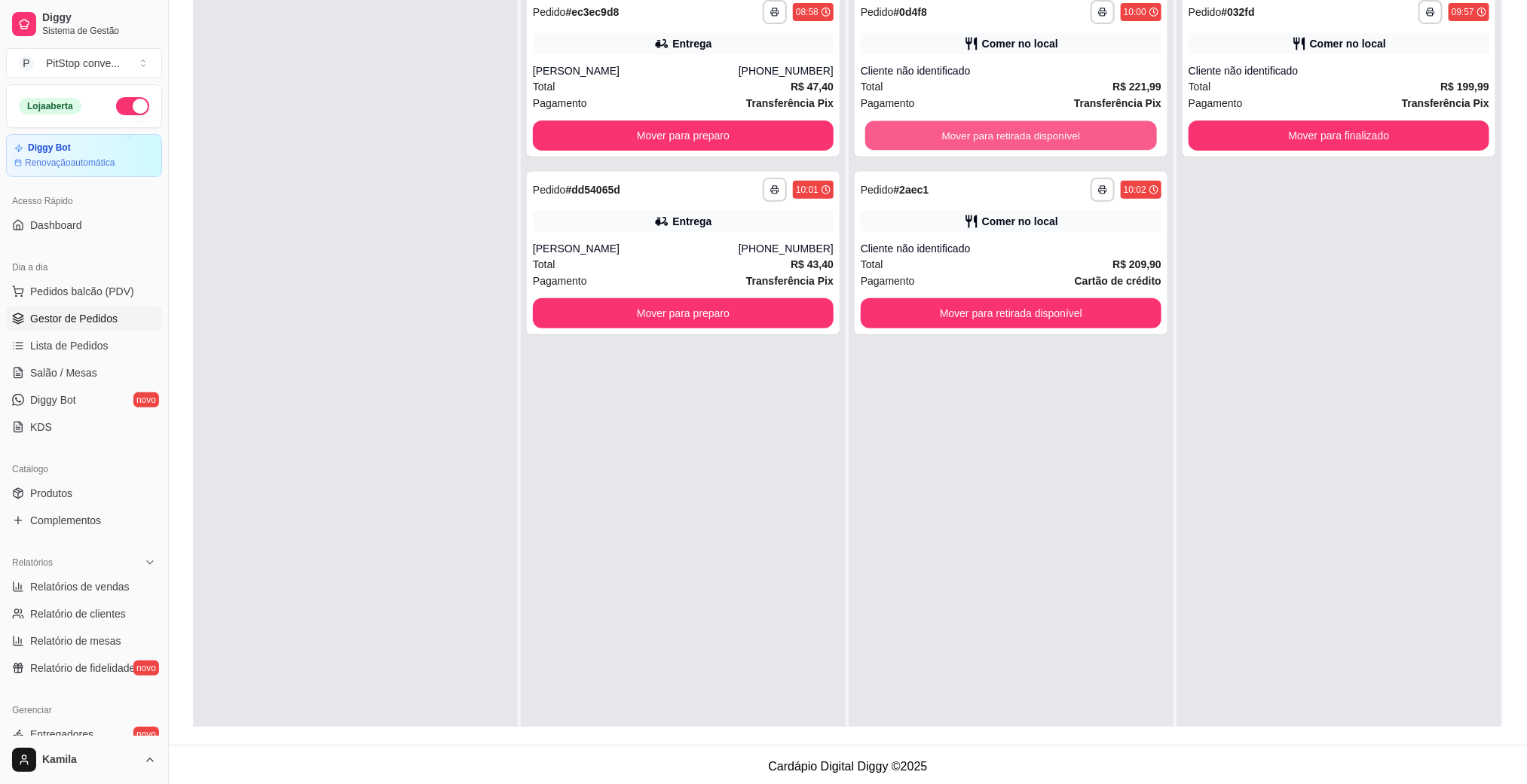
click at [1018, 141] on button "Mover para retirada disponível" at bounding box center [1010, 136] width 291 height 29
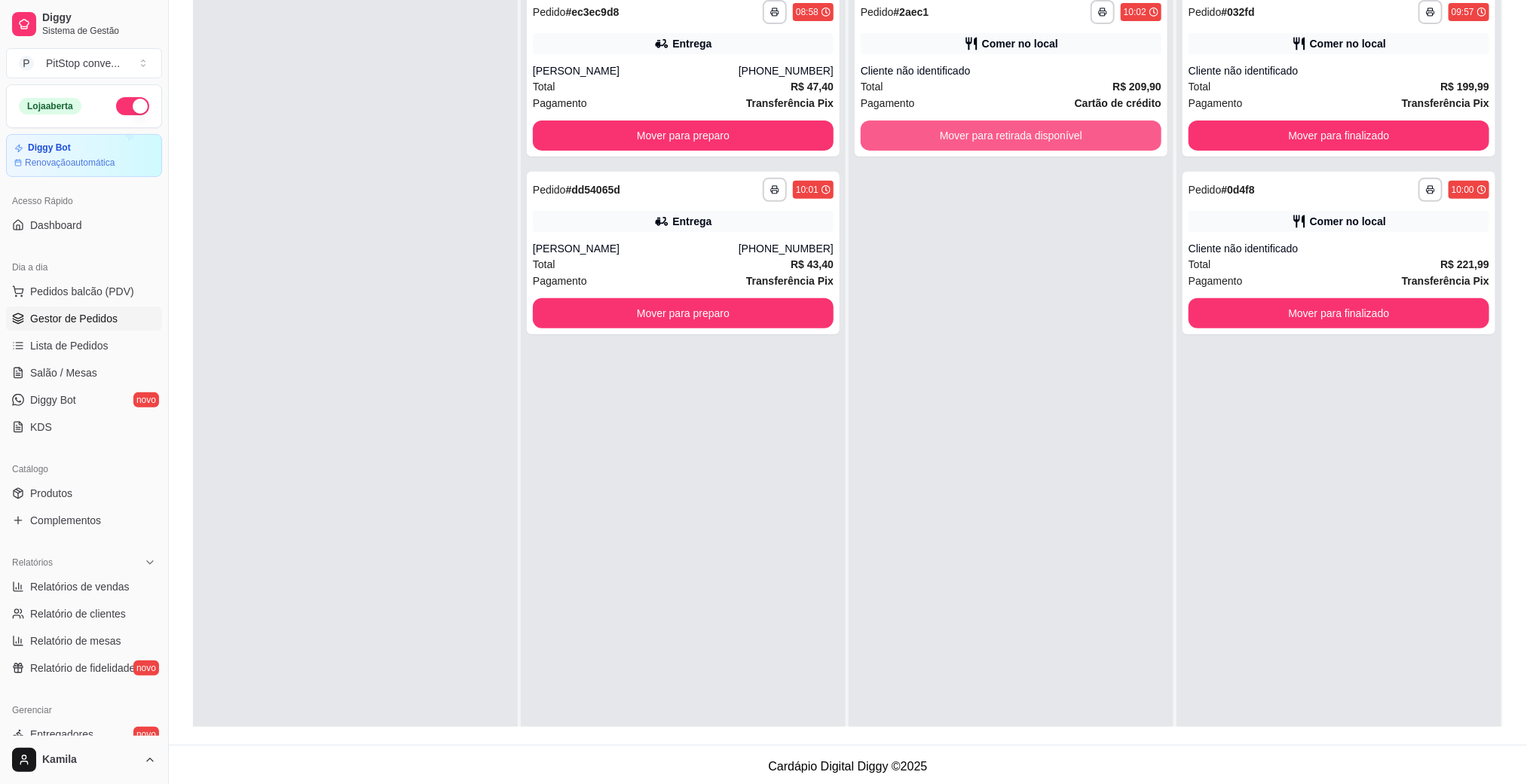
click at [1018, 141] on button "Mover para retirada disponível" at bounding box center [1010, 135] width 301 height 30
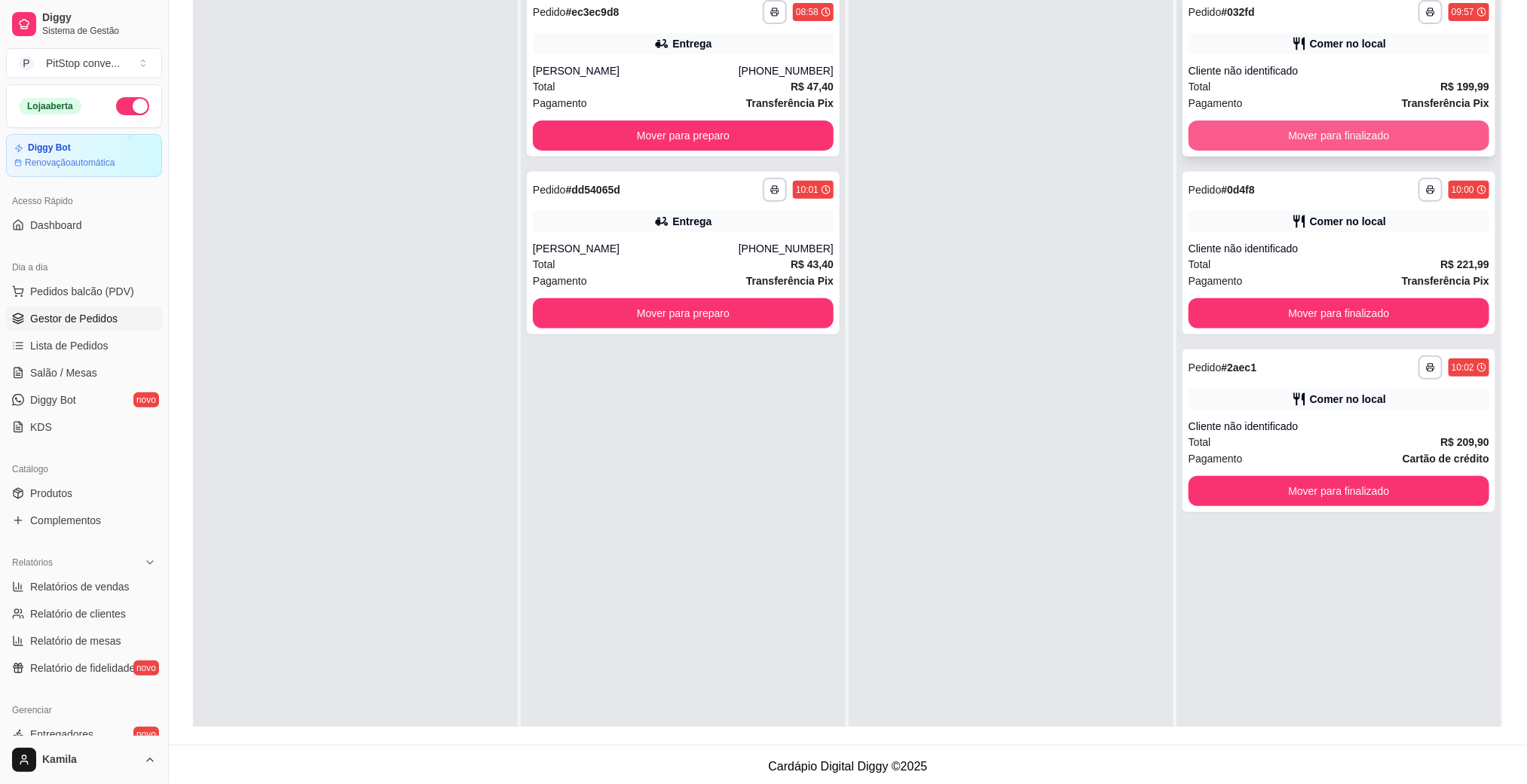
click at [1393, 136] on button "Mover para finalizado" at bounding box center [1339, 135] width 301 height 30
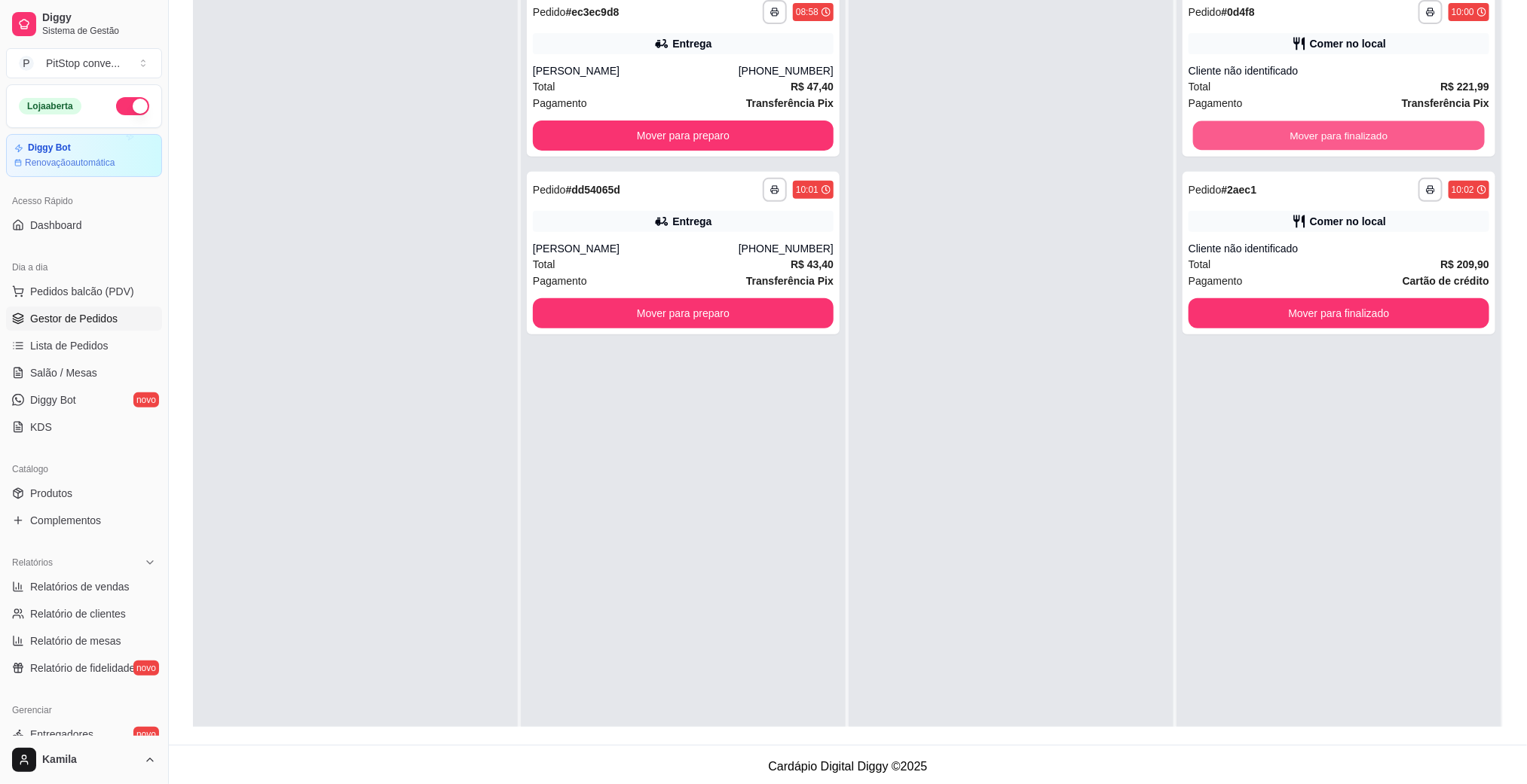
click at [1393, 136] on button "Mover para finalizado" at bounding box center [1338, 136] width 291 height 29
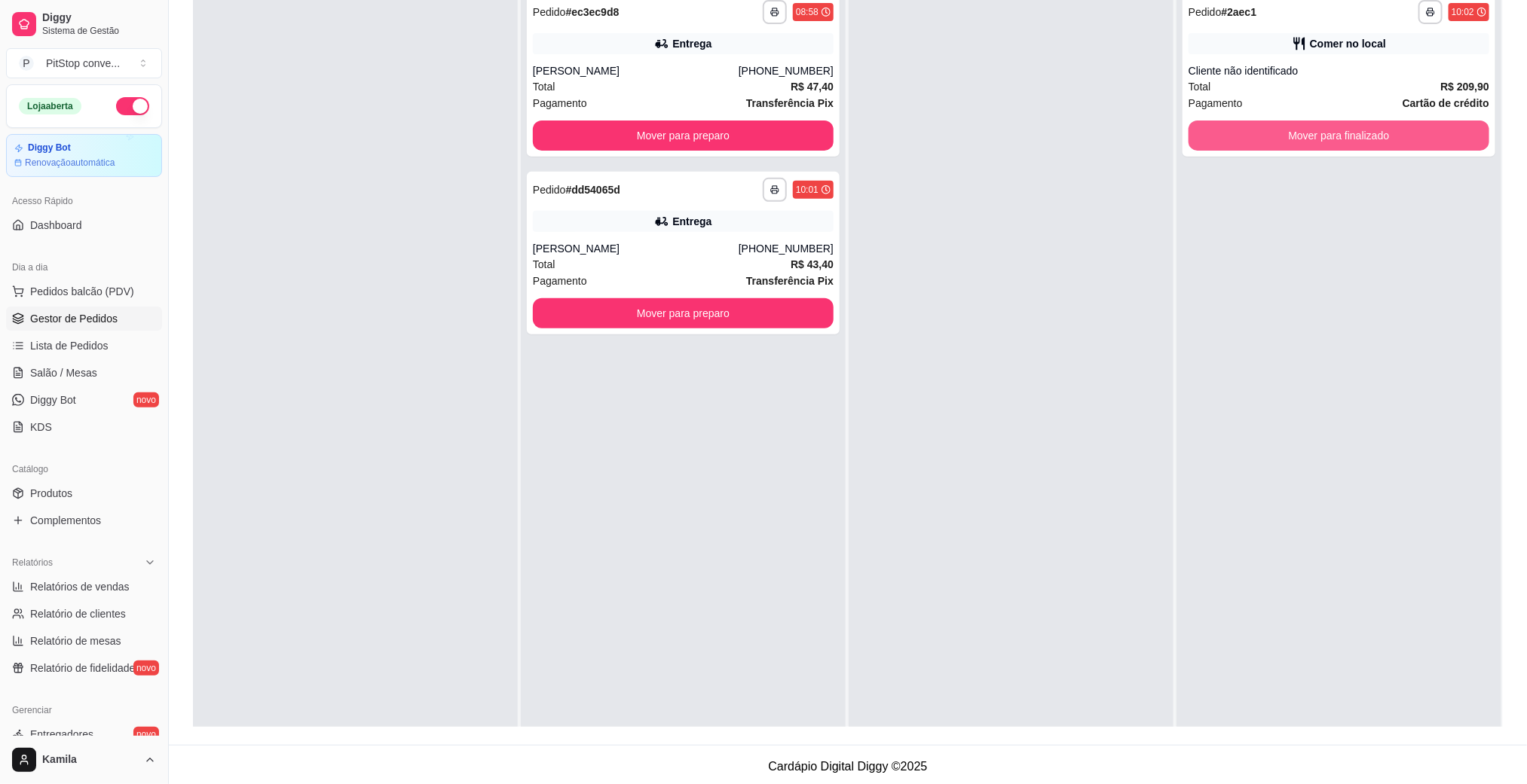
click at [1393, 136] on button "Mover para finalizado" at bounding box center [1339, 135] width 301 height 30
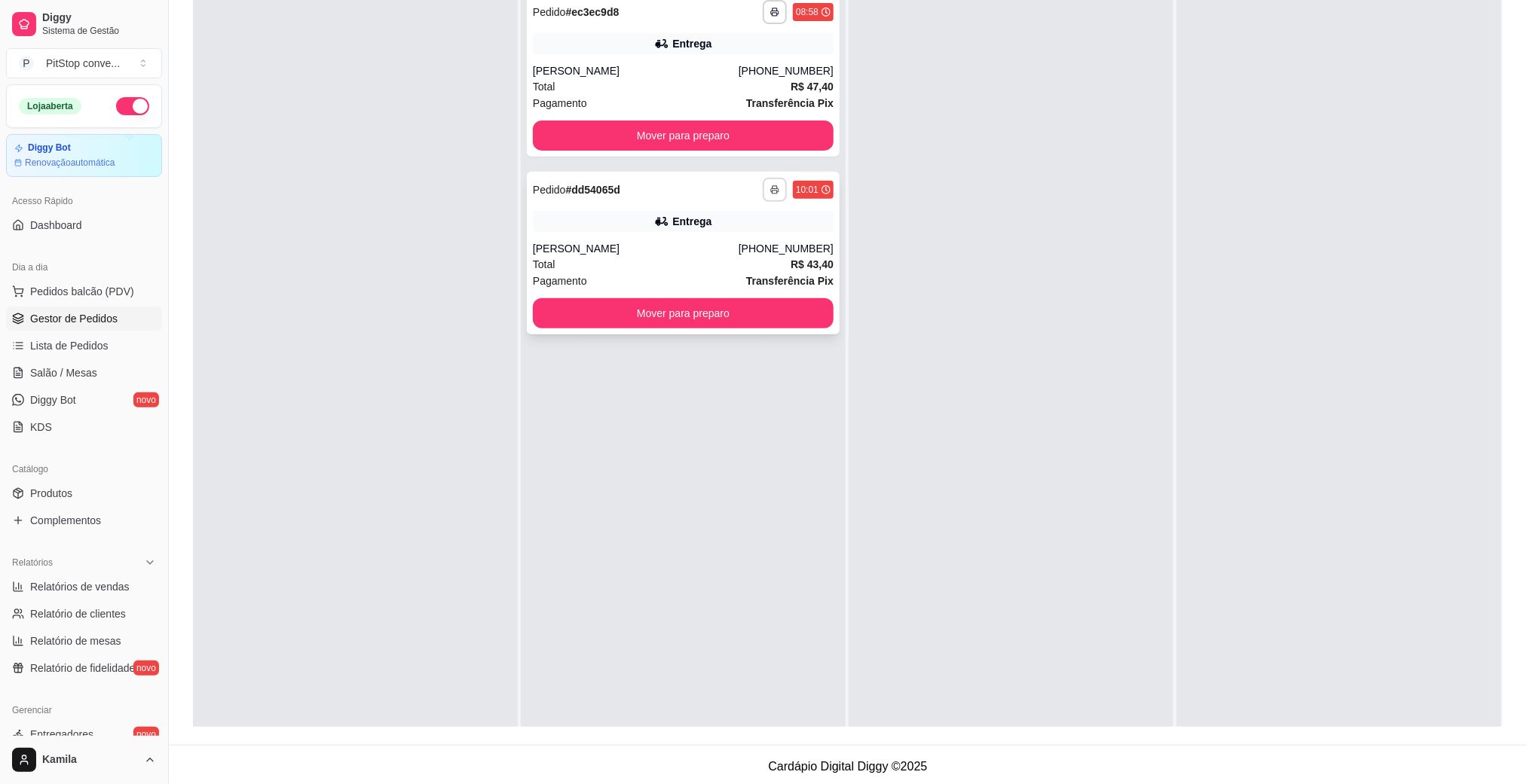
click at [773, 186] on button "button" at bounding box center [775, 190] width 24 height 24
click at [746, 240] on button "IMPRESSORA" at bounding box center [727, 242] width 106 height 23
click at [688, 274] on div "Pagamento Transferência Pix" at bounding box center [683, 281] width 301 height 17
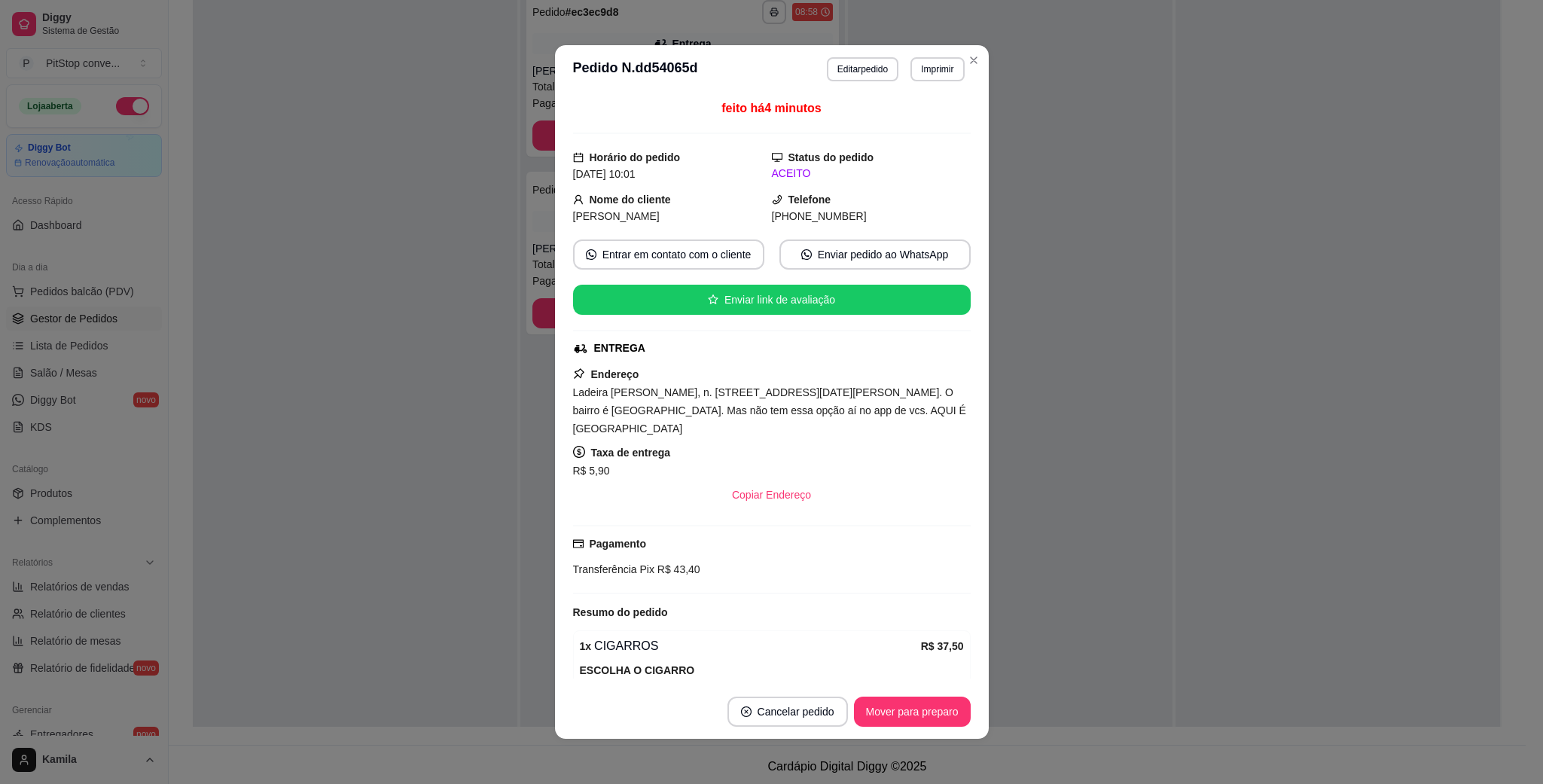
click at [827, 415] on span "Ladeira [PERSON_NAME], n. [STREET_ADDRESS][DATE][PERSON_NAME]. O bairro é [GEOG…" at bounding box center [769, 411] width 393 height 48
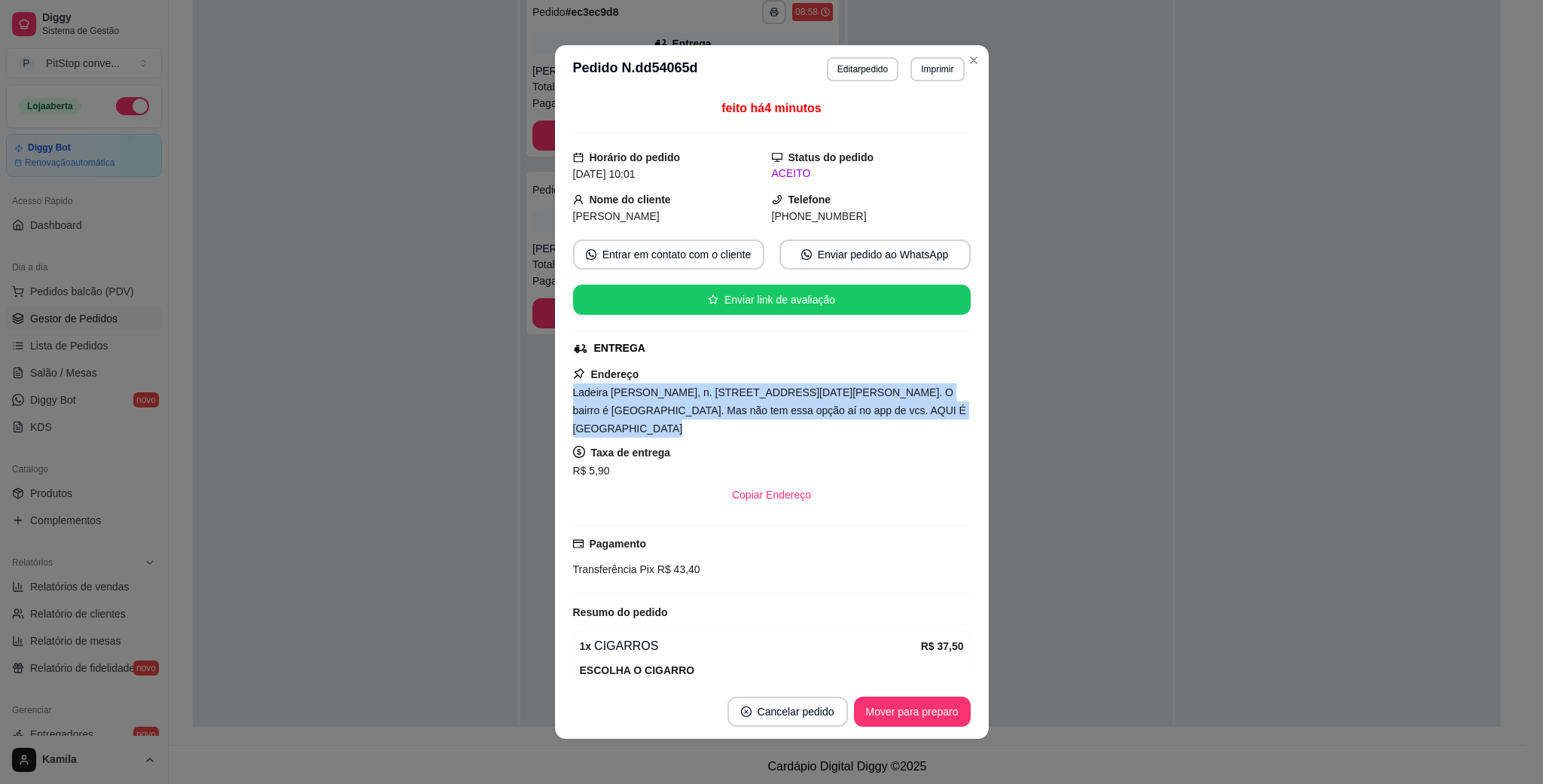
click at [827, 415] on span "Ladeira [PERSON_NAME], n. [STREET_ADDRESS][DATE][PERSON_NAME]. O bairro é [GEOG…" at bounding box center [769, 411] width 393 height 48
copy span "Ladeira [PERSON_NAME], n. [STREET_ADDRESS][DATE][PERSON_NAME]. O bairro é [GEOG…"
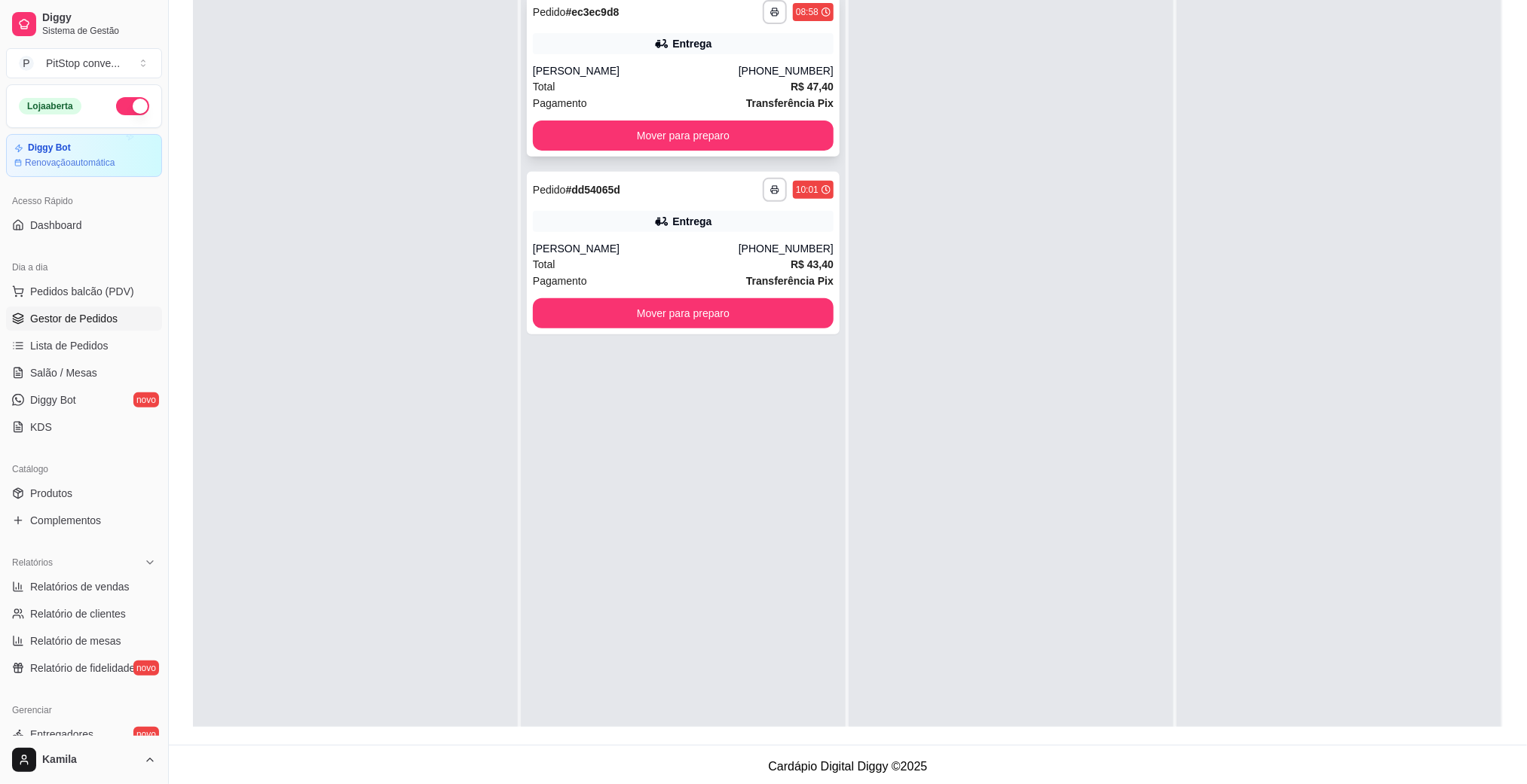
click at [616, 86] on div "Total R$ 47,40" at bounding box center [683, 86] width 301 height 17
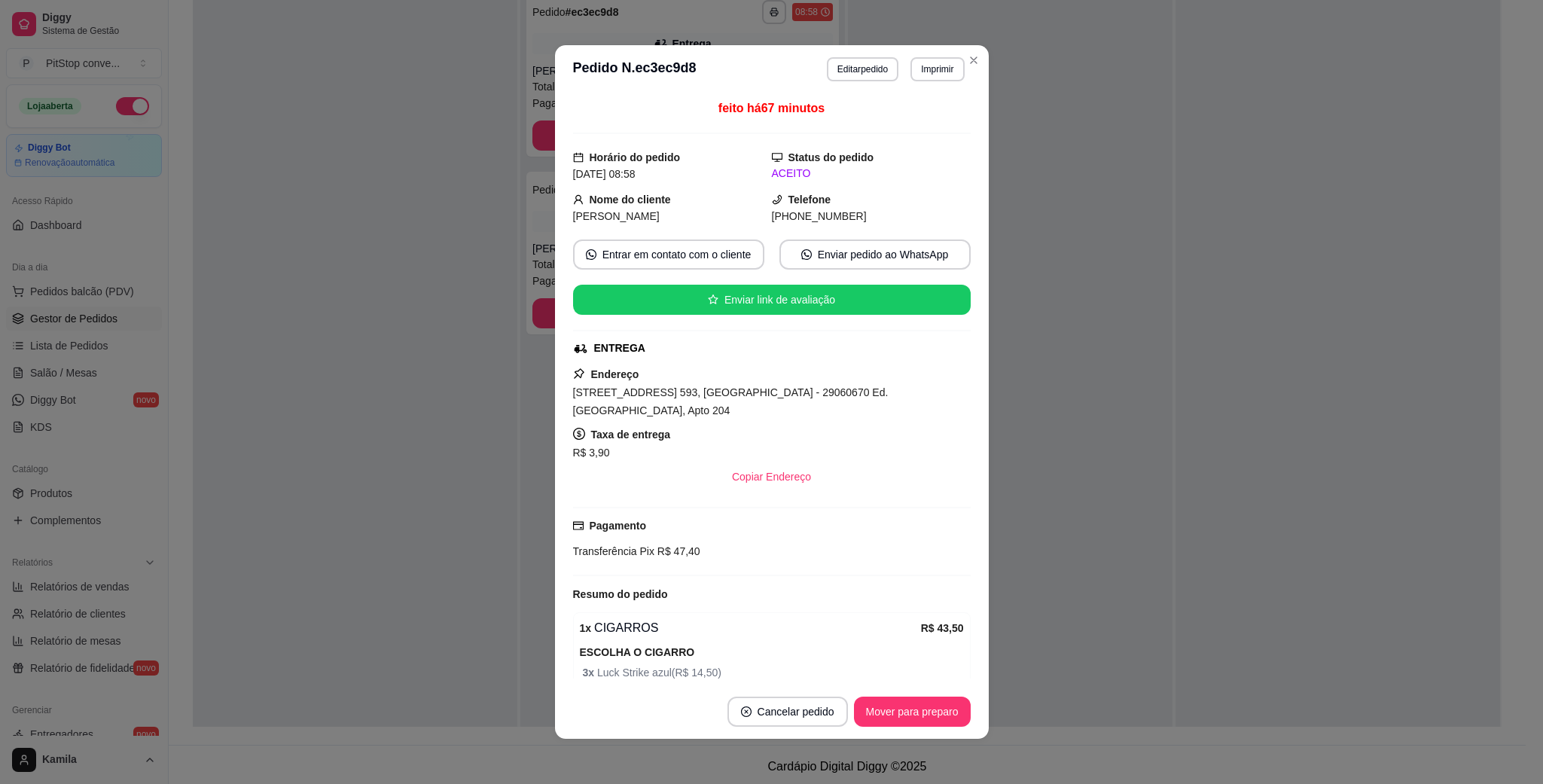
click at [716, 396] on span "[STREET_ADDRESS] 593, [GEOGRAPHIC_DATA] - 29060670 Ed. [GEOGRAPHIC_DATA], Apto …" at bounding box center [731, 401] width 315 height 30
copy span "[STREET_ADDRESS] 593, [GEOGRAPHIC_DATA] - 29060670 Ed. [GEOGRAPHIC_DATA], Apto …"
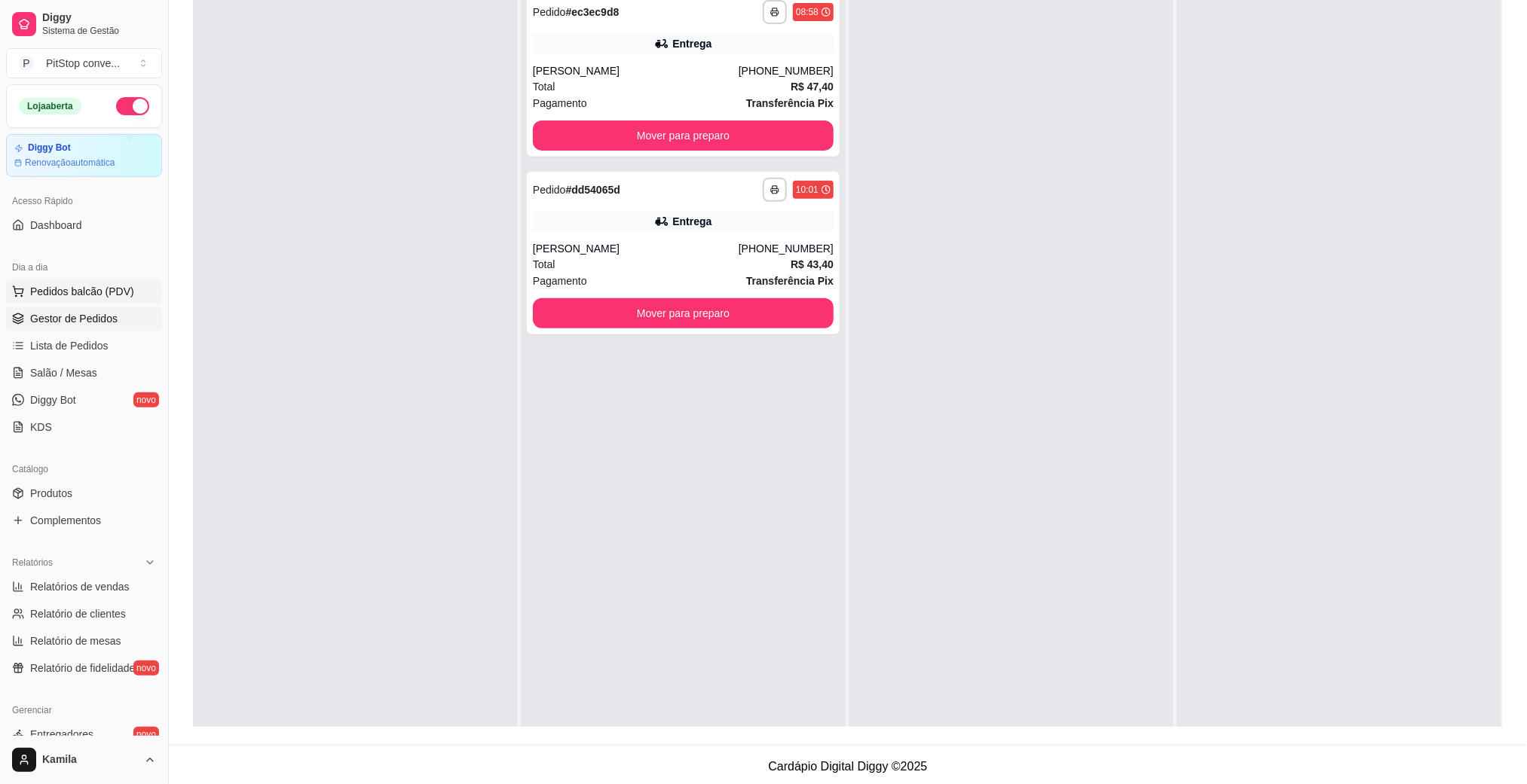
click at [55, 292] on span "Pedidos balcão (PDV)" at bounding box center [82, 291] width 104 height 15
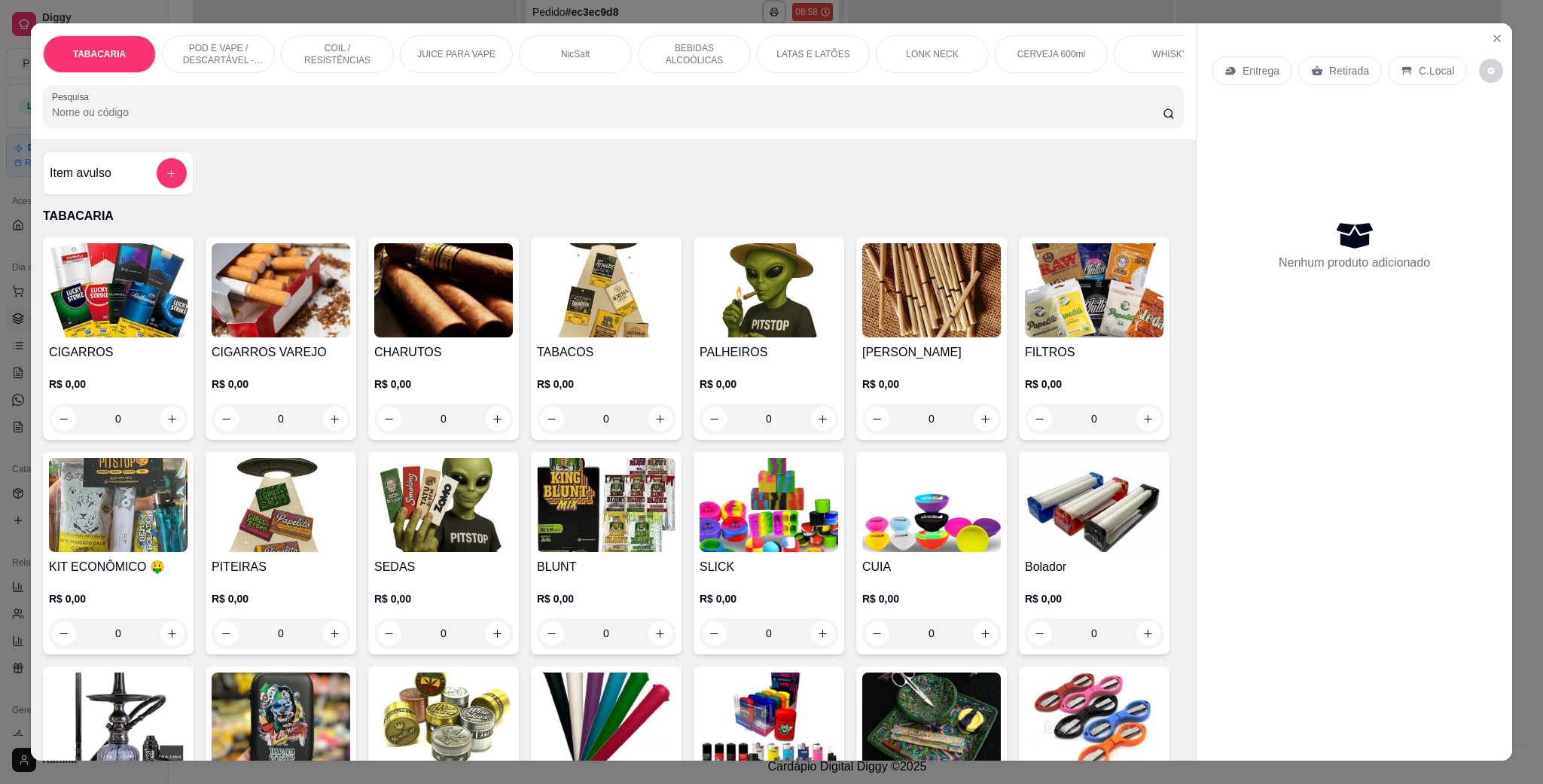
click at [0, 348] on div "TABACARIA POD E VAPE / DESCARTÁVEL - RECARREGAVEL COIL / RESISTÊNCIAS JUICE PAR…" at bounding box center [771, 392] width 1543 height 784
click at [1491, 35] on icon "Close" at bounding box center [1497, 38] width 12 height 12
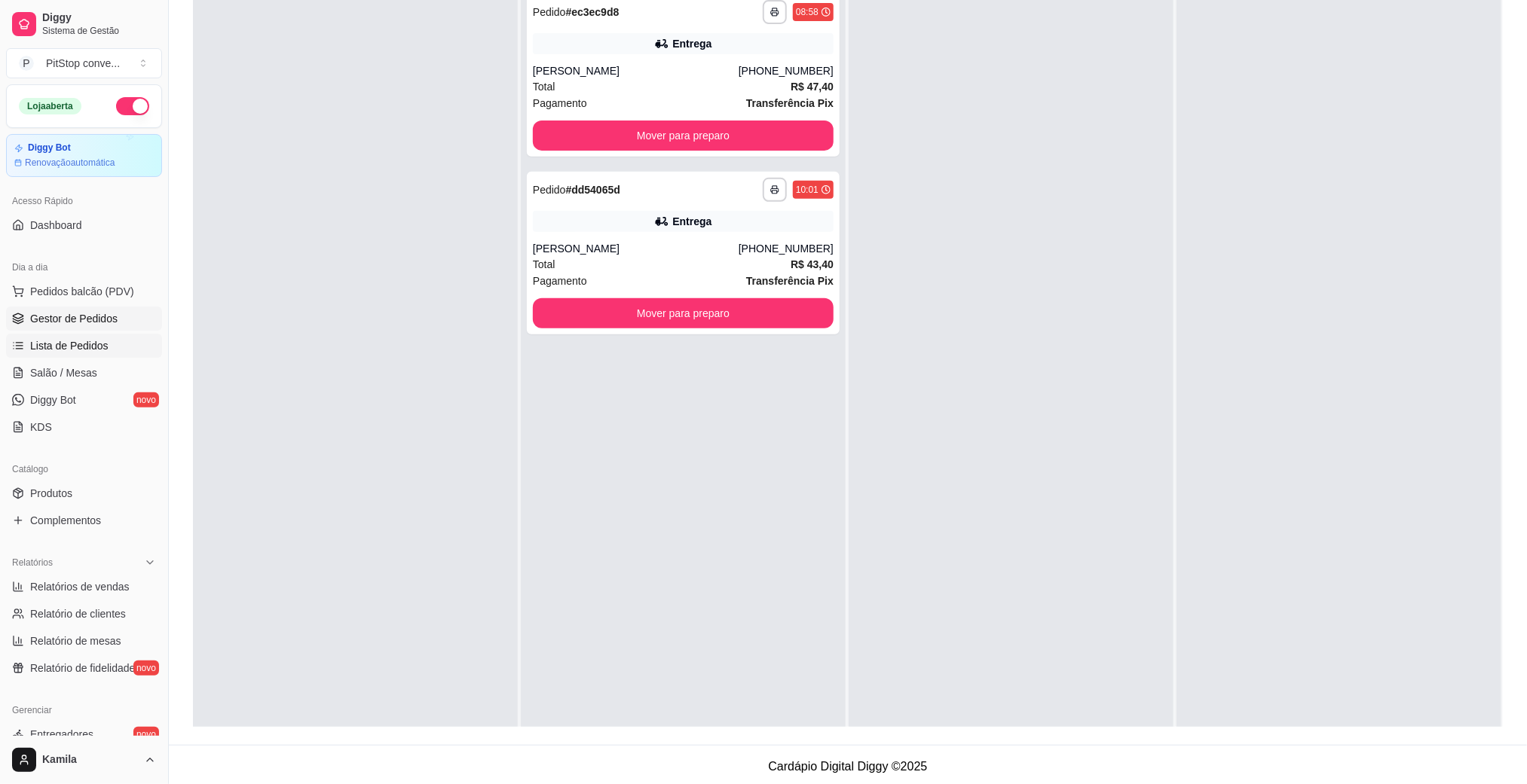
click at [91, 347] on span "Lista de Pedidos" at bounding box center [69, 345] width 78 height 15
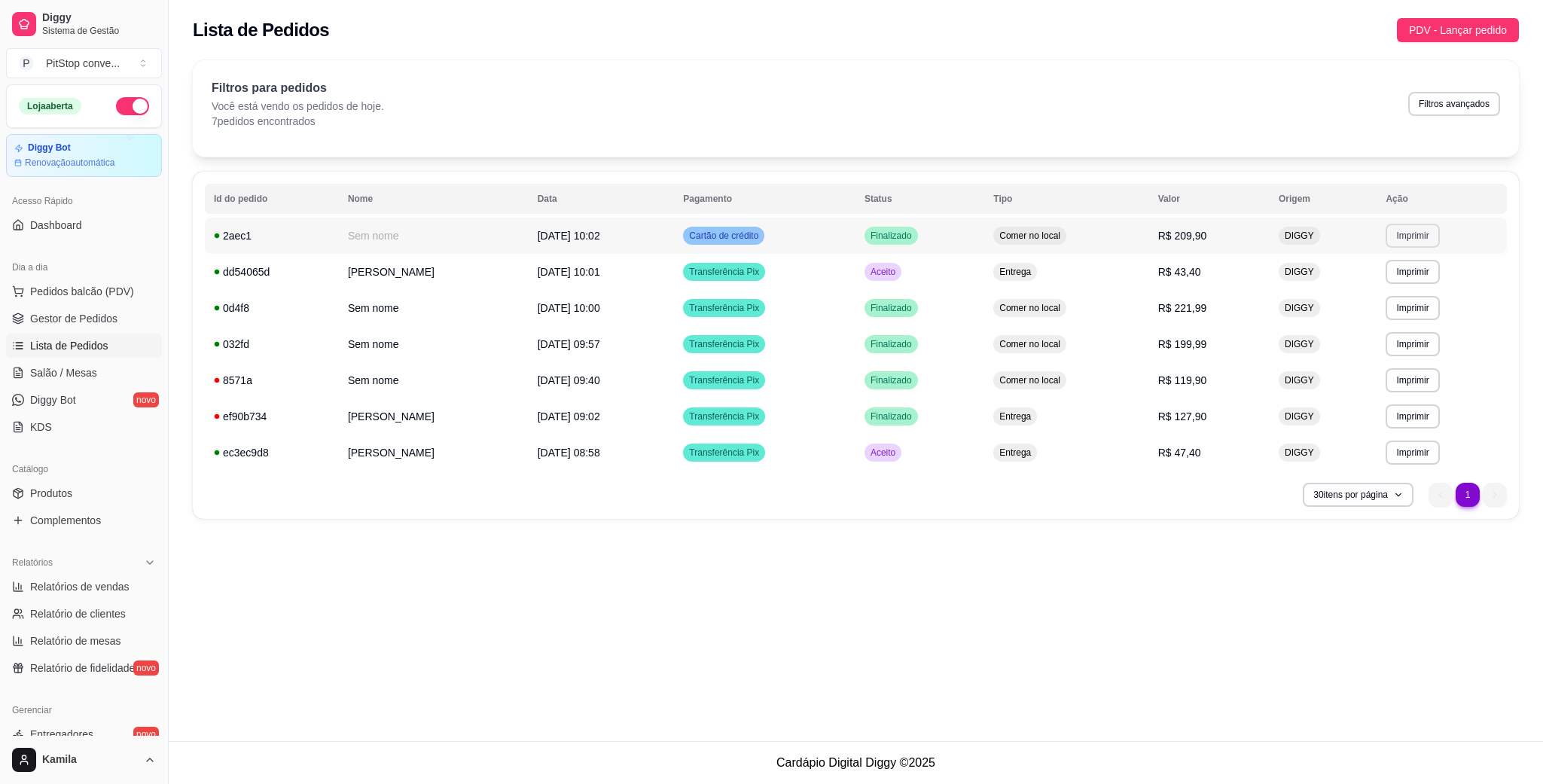
click at [1424, 235] on button "Imprimir" at bounding box center [1412, 236] width 53 height 24
click at [1381, 283] on button "IMPRESSORA" at bounding box center [1387, 289] width 106 height 23
click at [1412, 307] on button "Imprimir" at bounding box center [1412, 308] width 53 height 24
click at [1372, 358] on button "IMPRESSORA" at bounding box center [1387, 361] width 109 height 24
click at [1410, 355] on button "Imprimir" at bounding box center [1412, 344] width 52 height 23
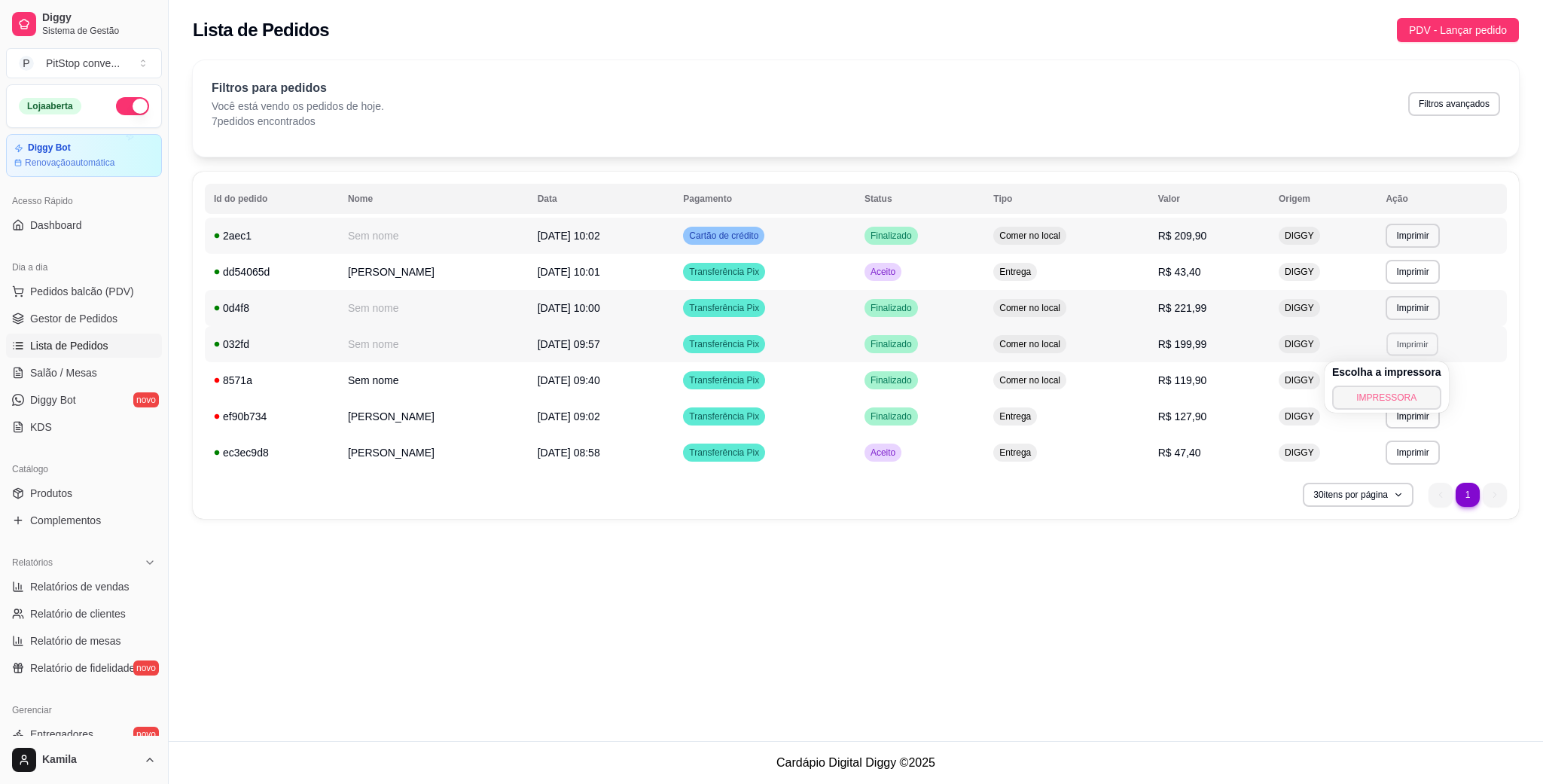
click at [1385, 400] on button "IMPRESSORA" at bounding box center [1387, 398] width 109 height 24
click at [77, 282] on button "Pedidos balcão (PDV)" at bounding box center [83, 291] width 156 height 24
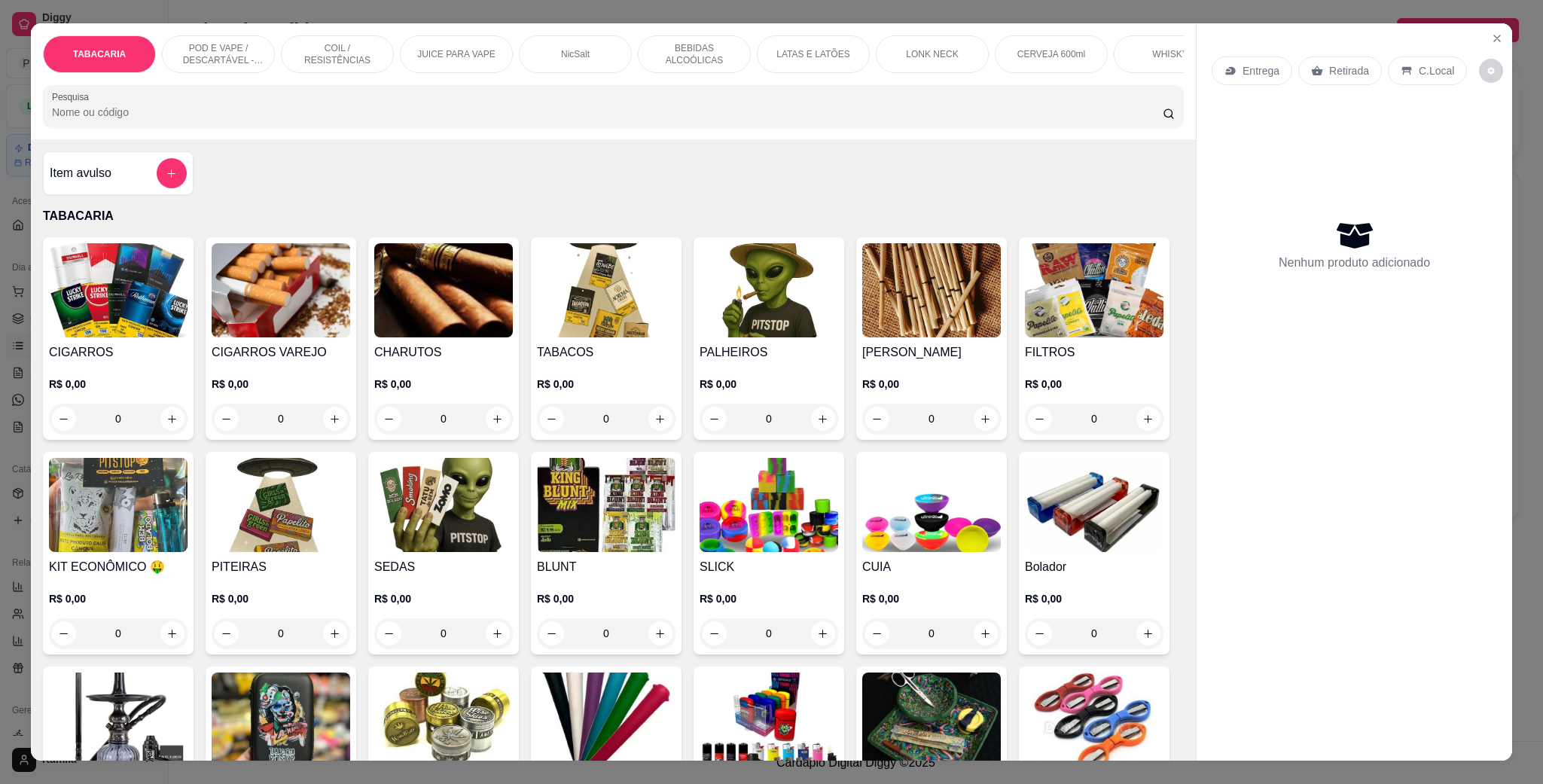
click at [204, 46] on p "POD E VAPE / DESCARTÁVEL - RECARREGAVEL" at bounding box center [219, 54] width 87 height 24
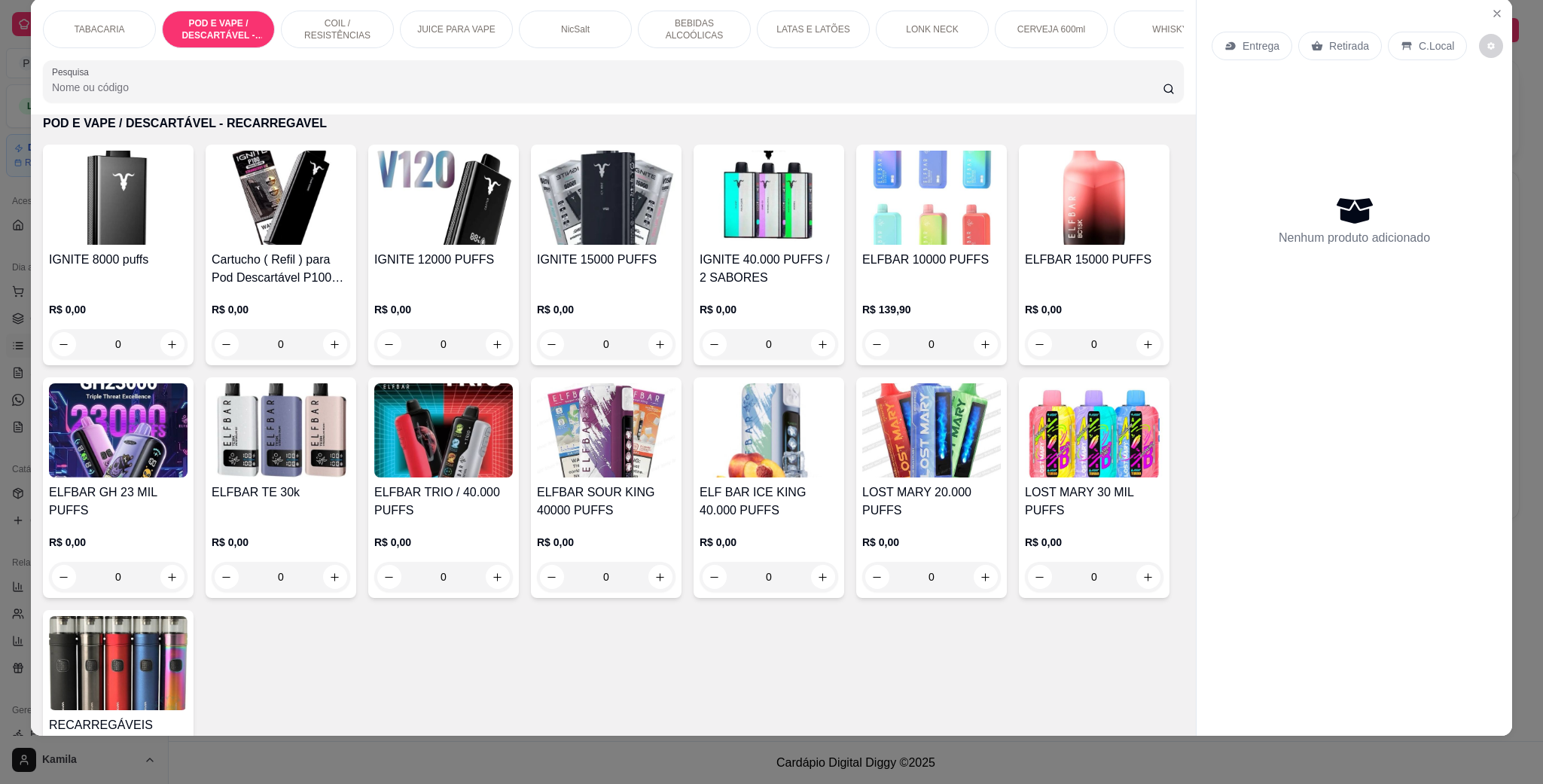
click at [482, 227] on img at bounding box center [444, 198] width 139 height 94
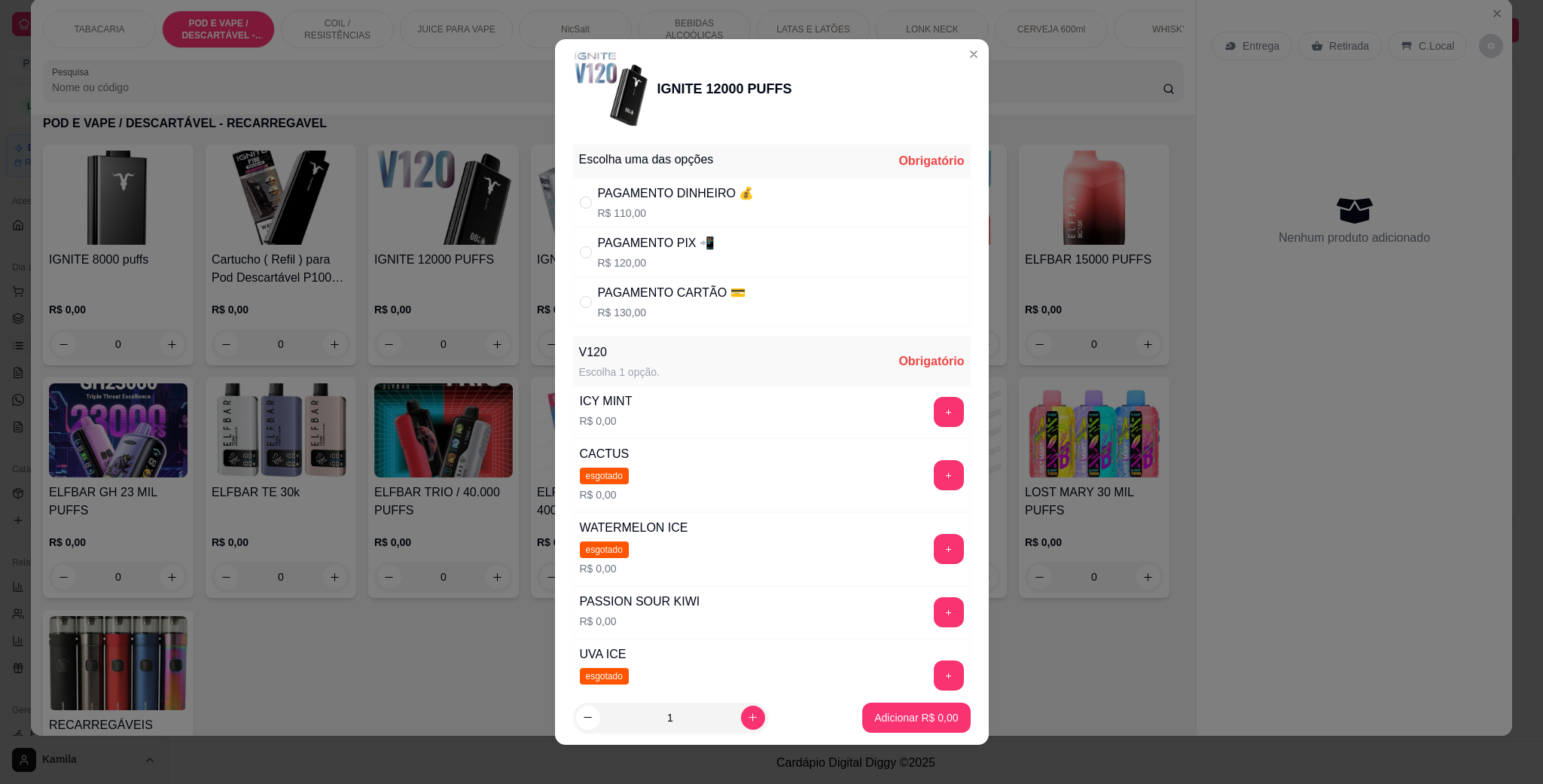
click at [624, 201] on div "PAGAMENTO DINHEIRO 💰" at bounding box center [676, 194] width 156 height 18
radio input "true"
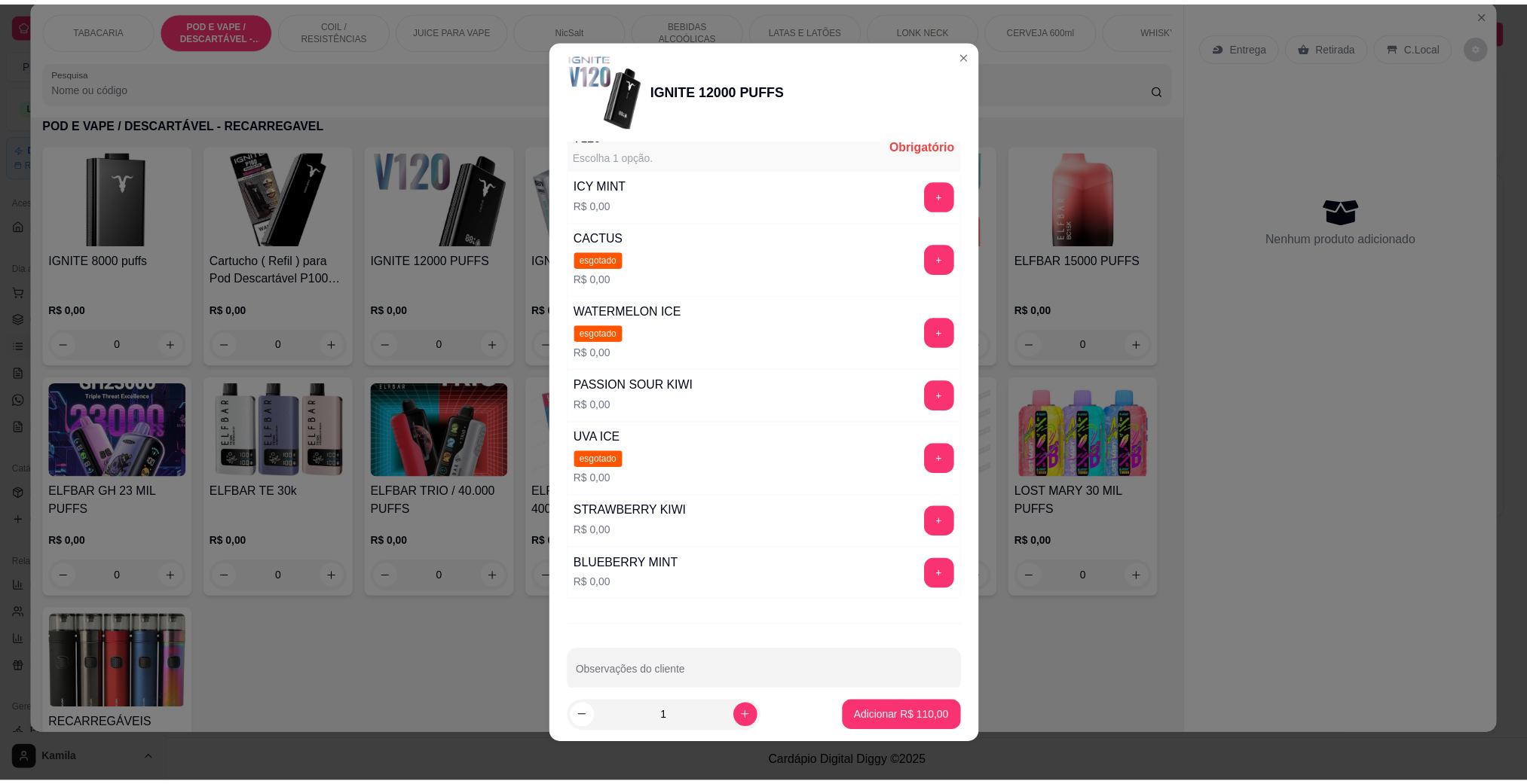
scroll to position [226, 0]
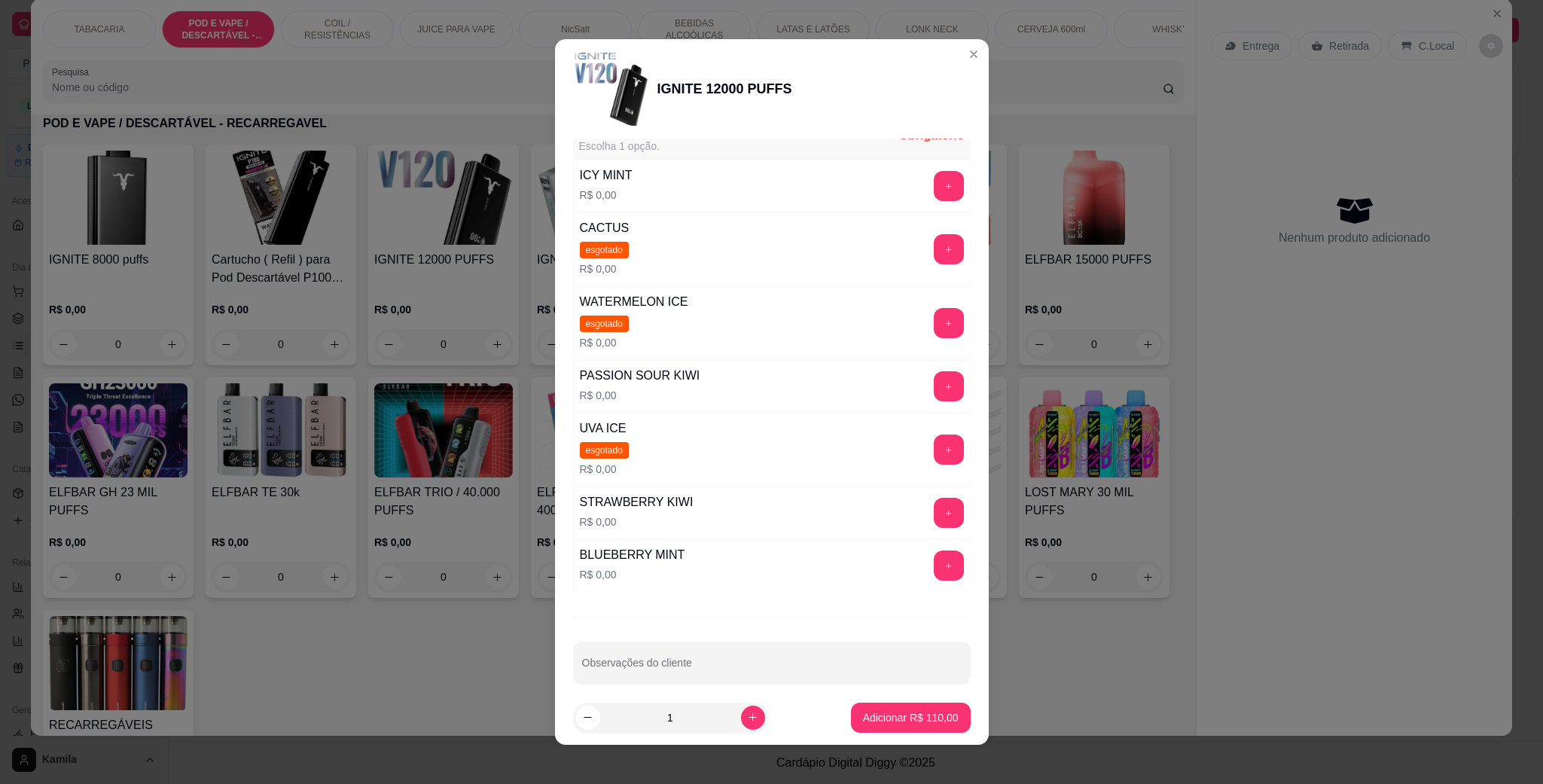
click at [934, 525] on button "+" at bounding box center [949, 512] width 30 height 30
click at [915, 699] on footer "1 Adicionar R$ 110,00" at bounding box center [772, 717] width 434 height 54
click at [917, 711] on p "Adicionar R$ 110,00" at bounding box center [911, 718] width 96 height 15
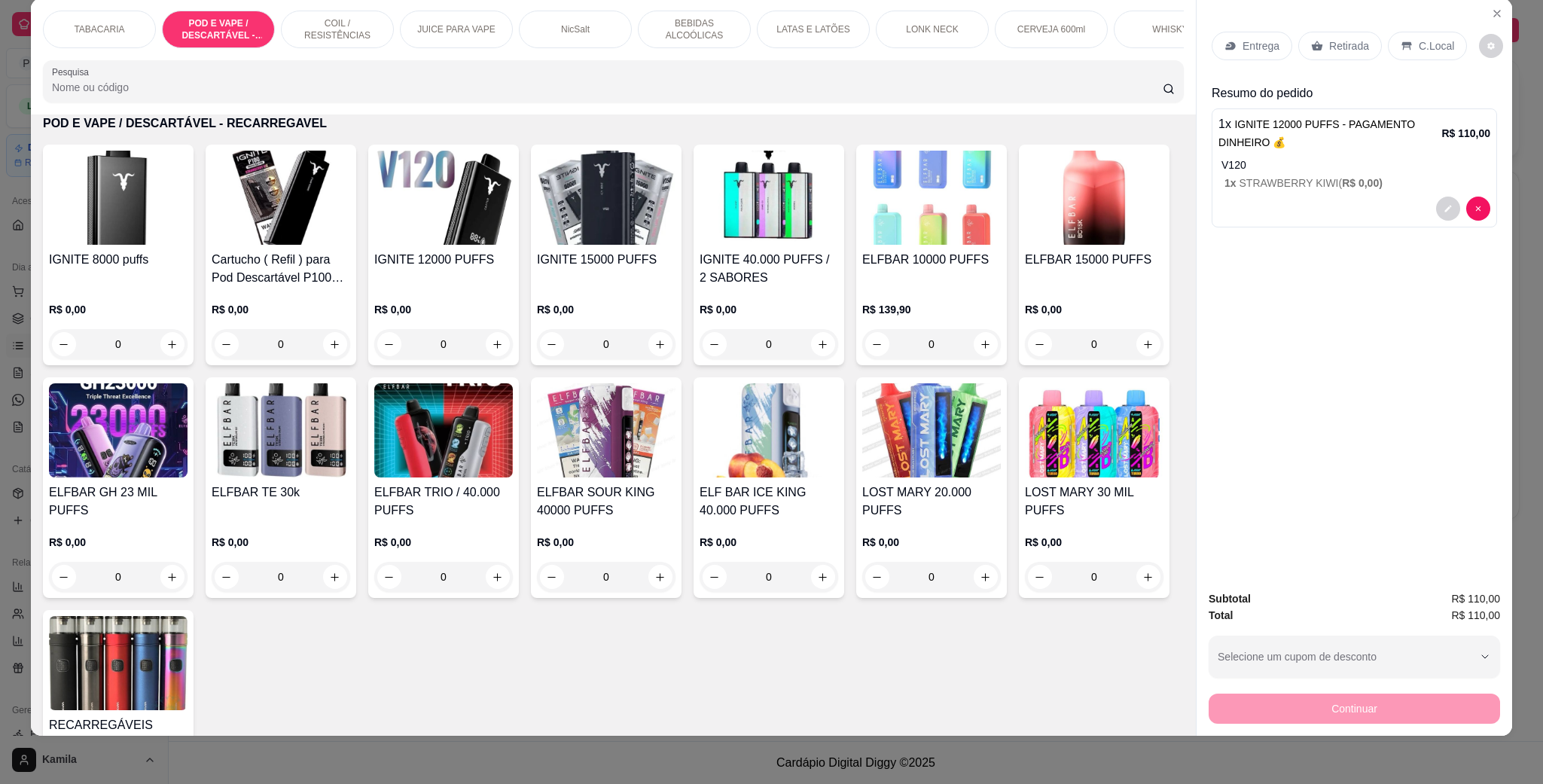
click at [1431, 55] on div "C.Local" at bounding box center [1428, 45] width 79 height 28
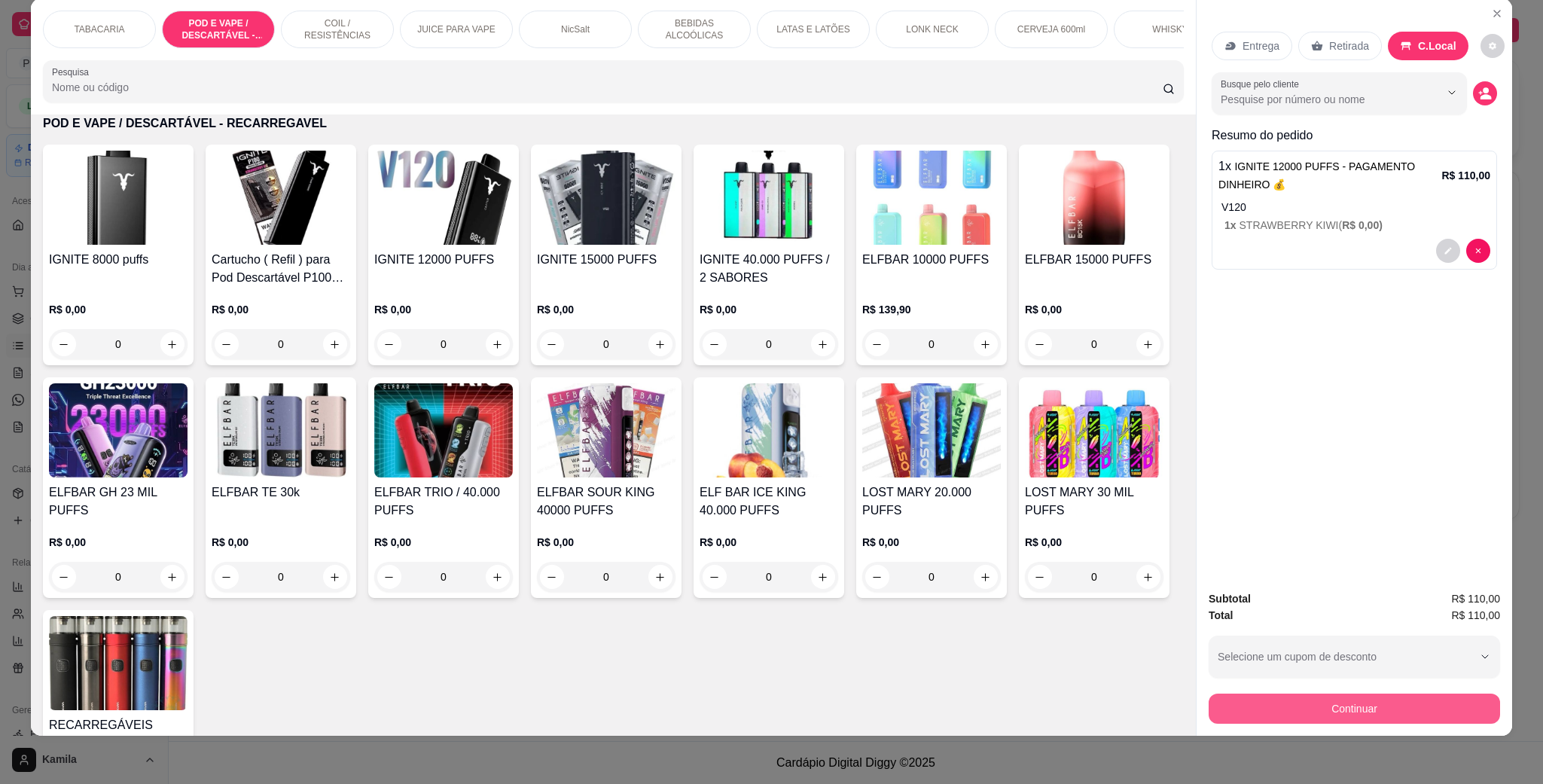
click at [1377, 692] on div "Continuar" at bounding box center [1354, 707] width 291 height 34
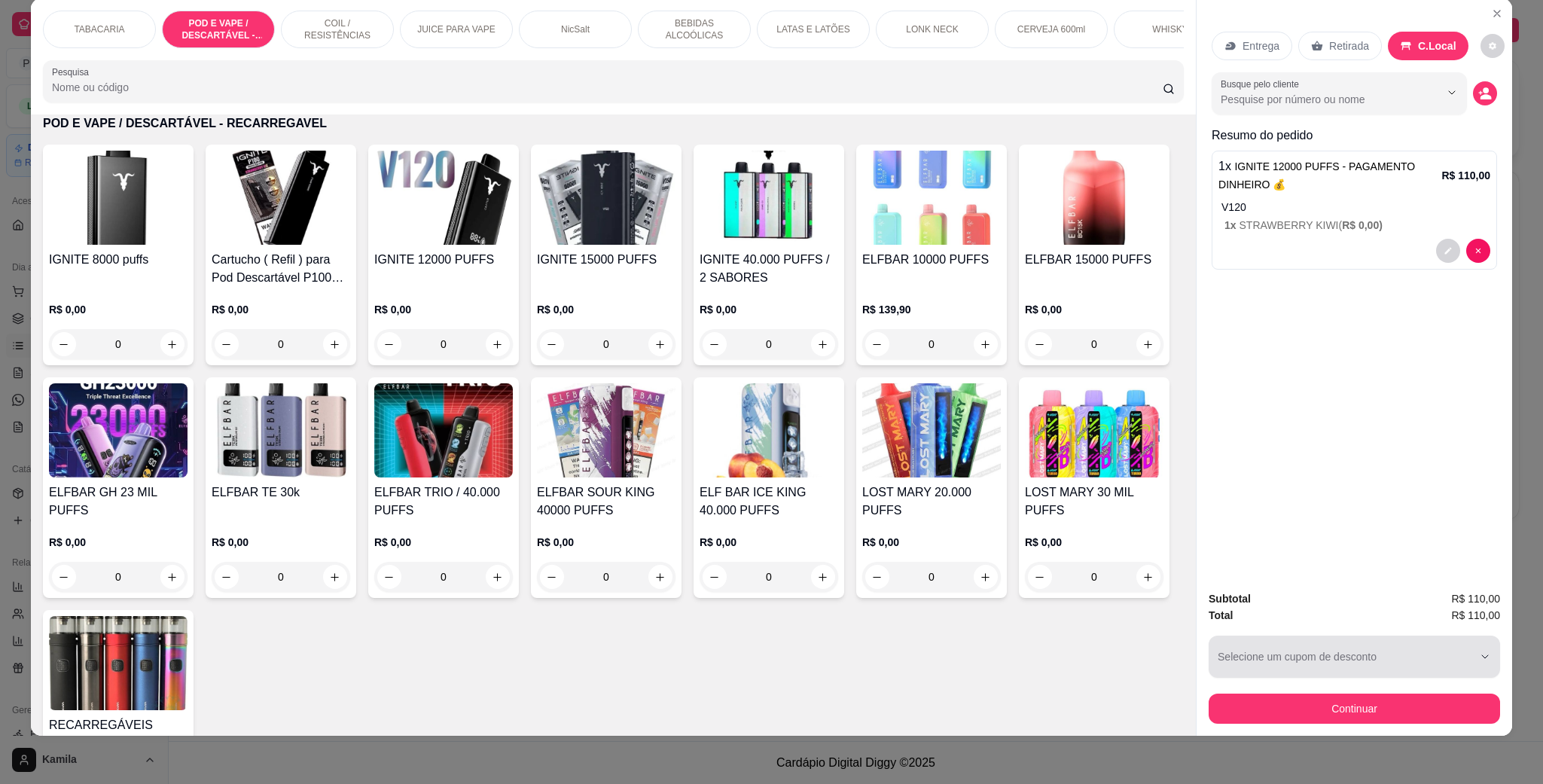
click at [1406, 705] on button "Continuar" at bounding box center [1354, 708] width 291 height 30
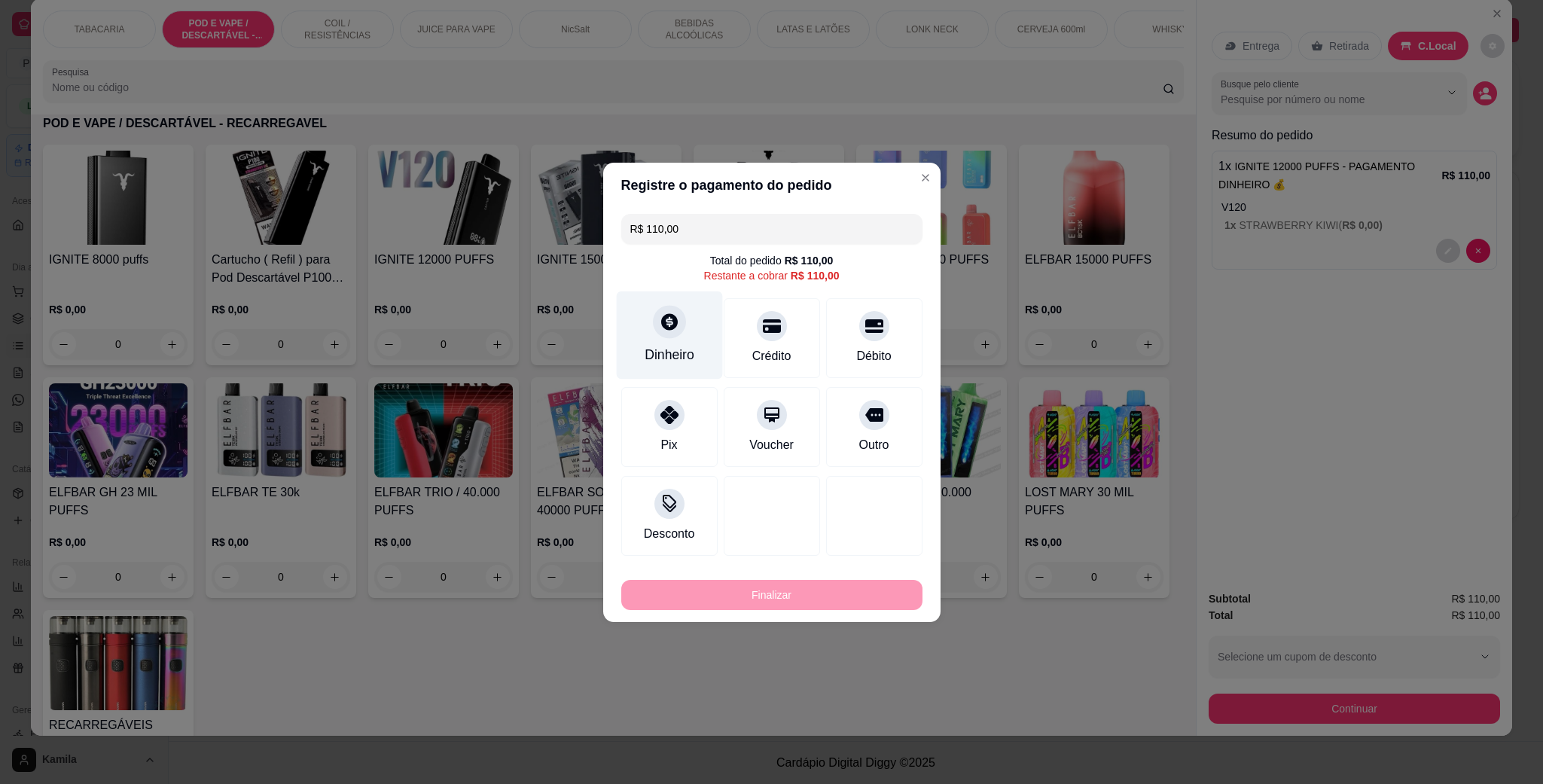
click at [692, 339] on div "Dinheiro" at bounding box center [669, 334] width 106 height 88
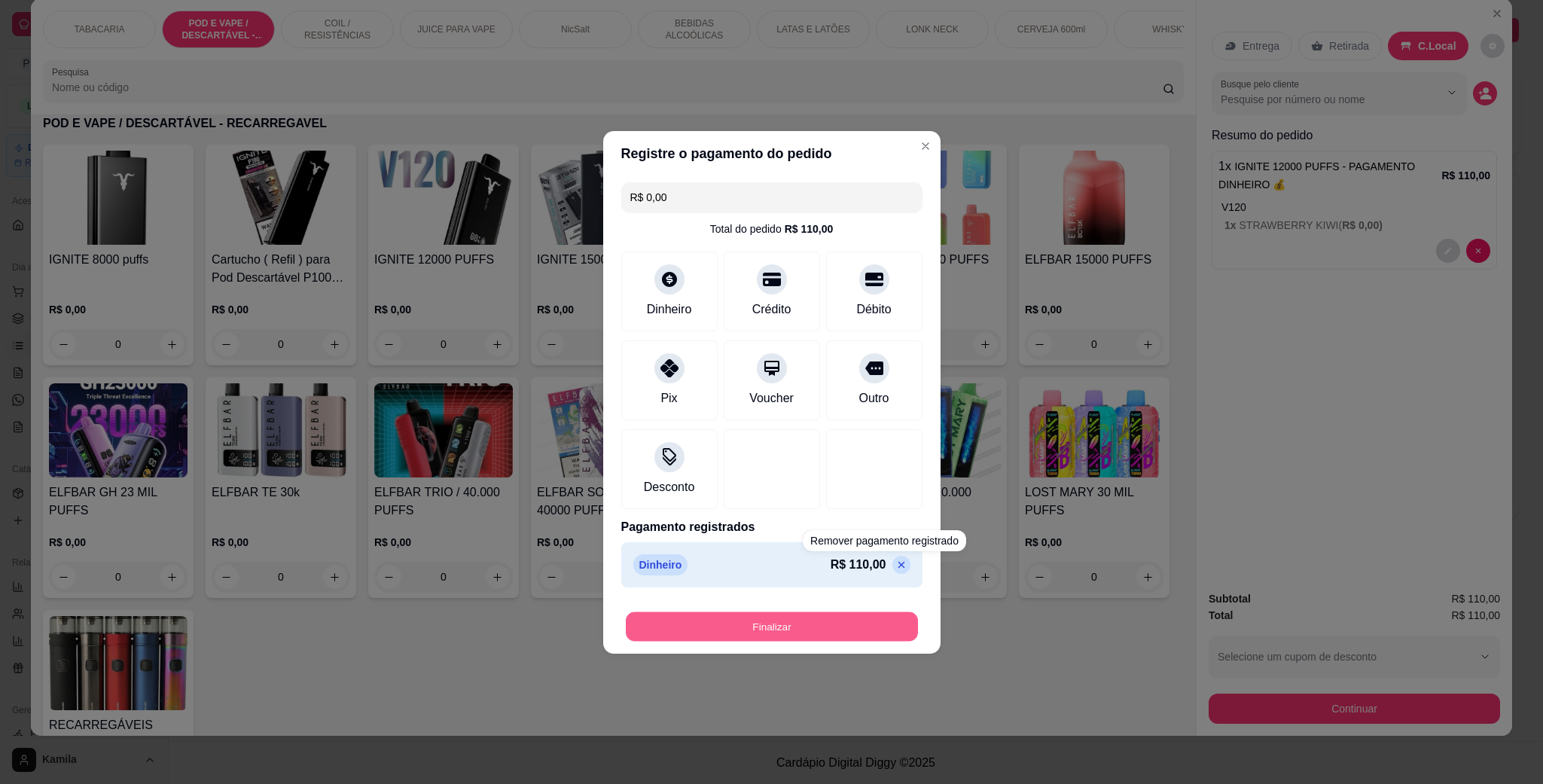
click at [863, 621] on button "Finalizar" at bounding box center [772, 626] width 292 height 29
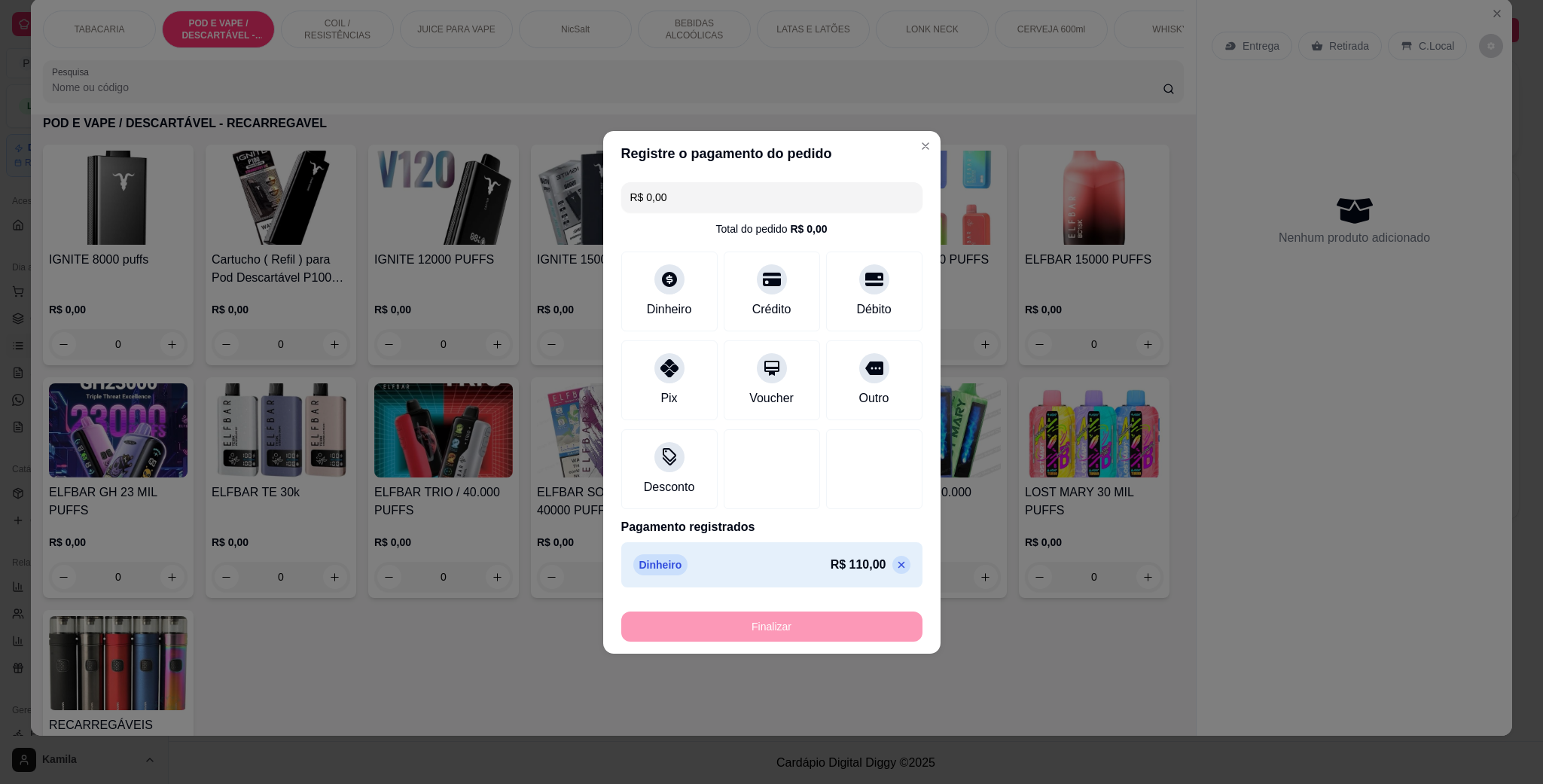
type input "-R$ 110,00"
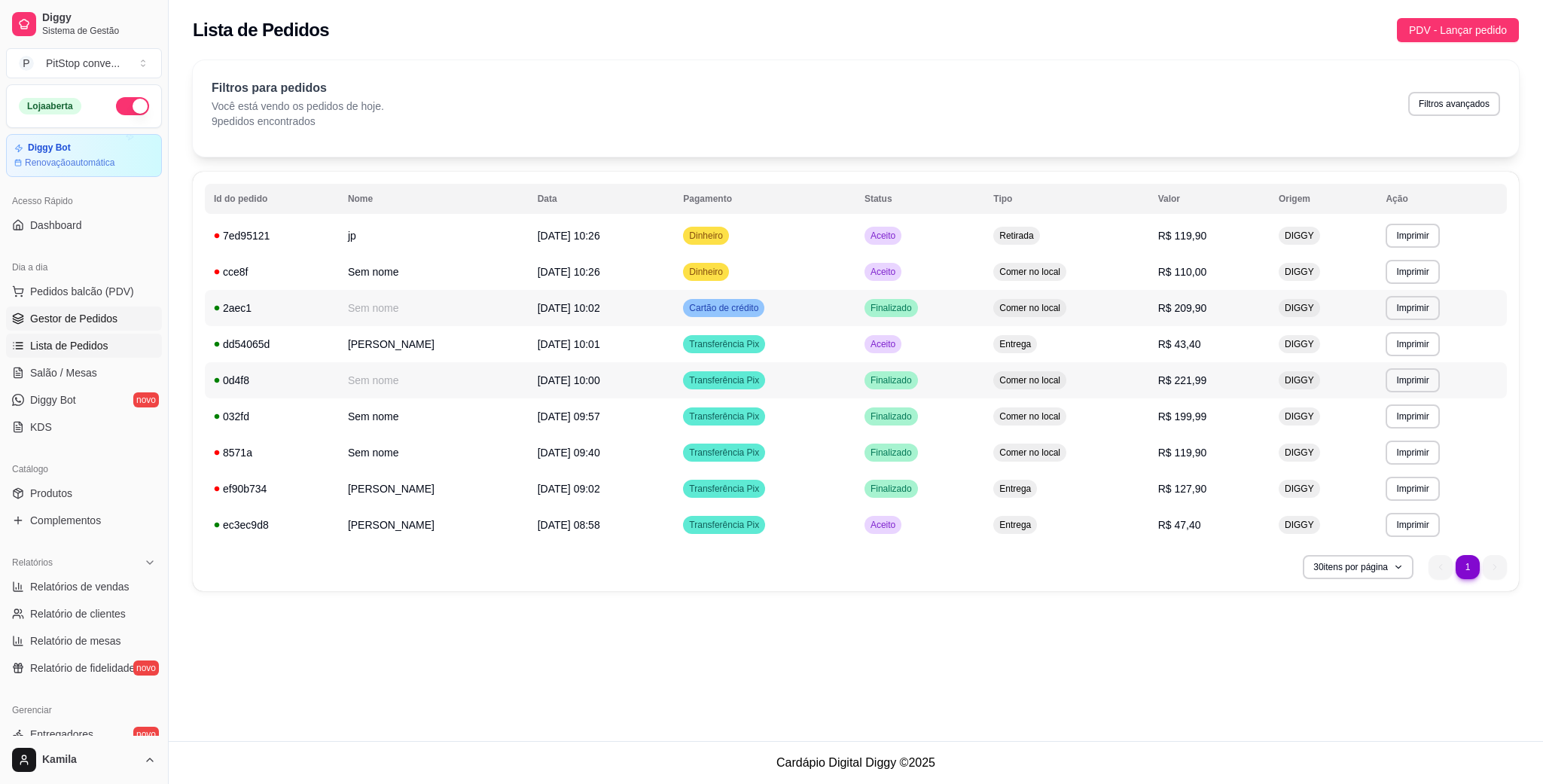
click at [96, 312] on span "Gestor de Pedidos" at bounding box center [73, 319] width 87 height 15
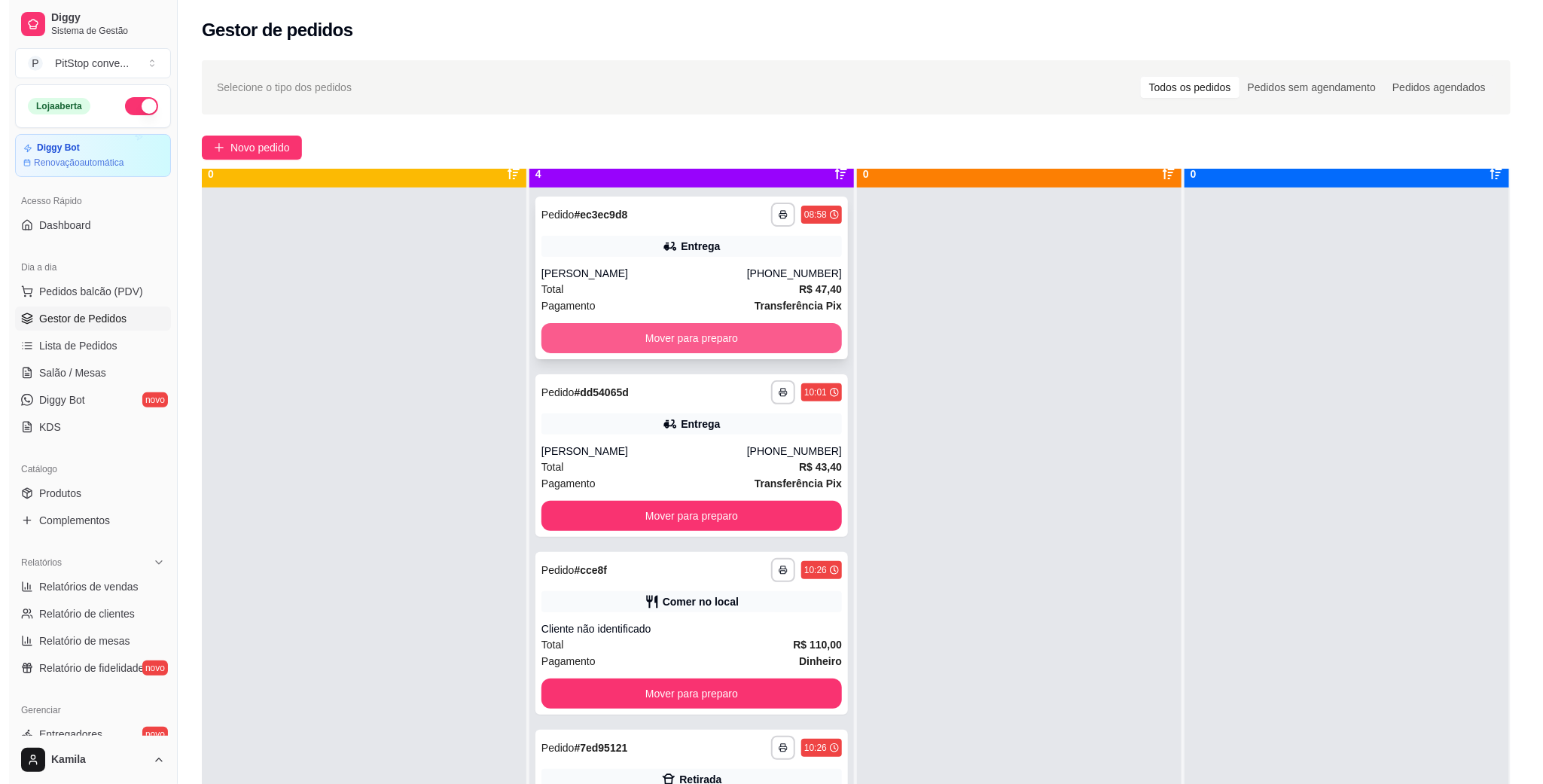
scroll to position [41, 0]
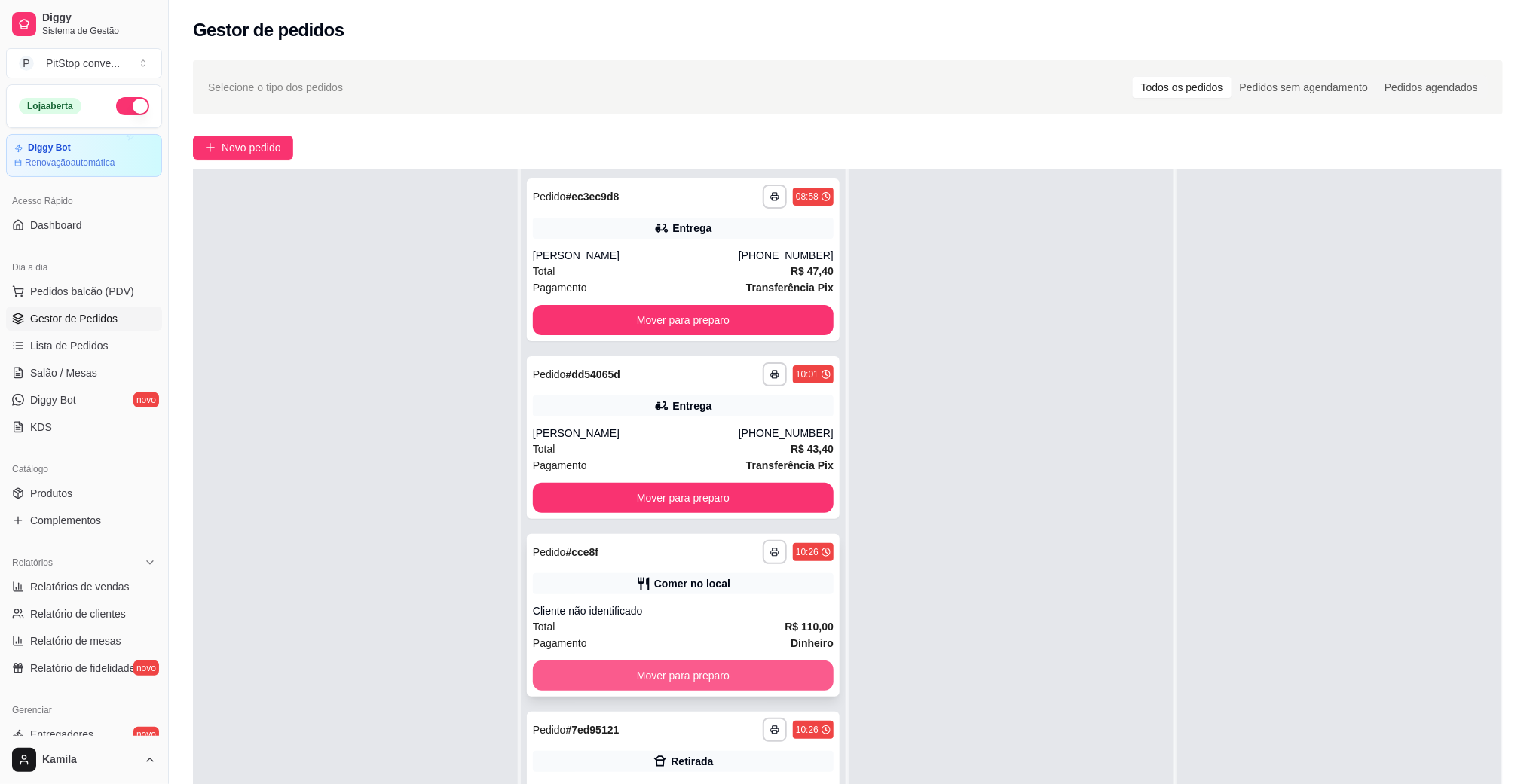
click at [755, 677] on button "Mover para preparo" at bounding box center [683, 675] width 301 height 30
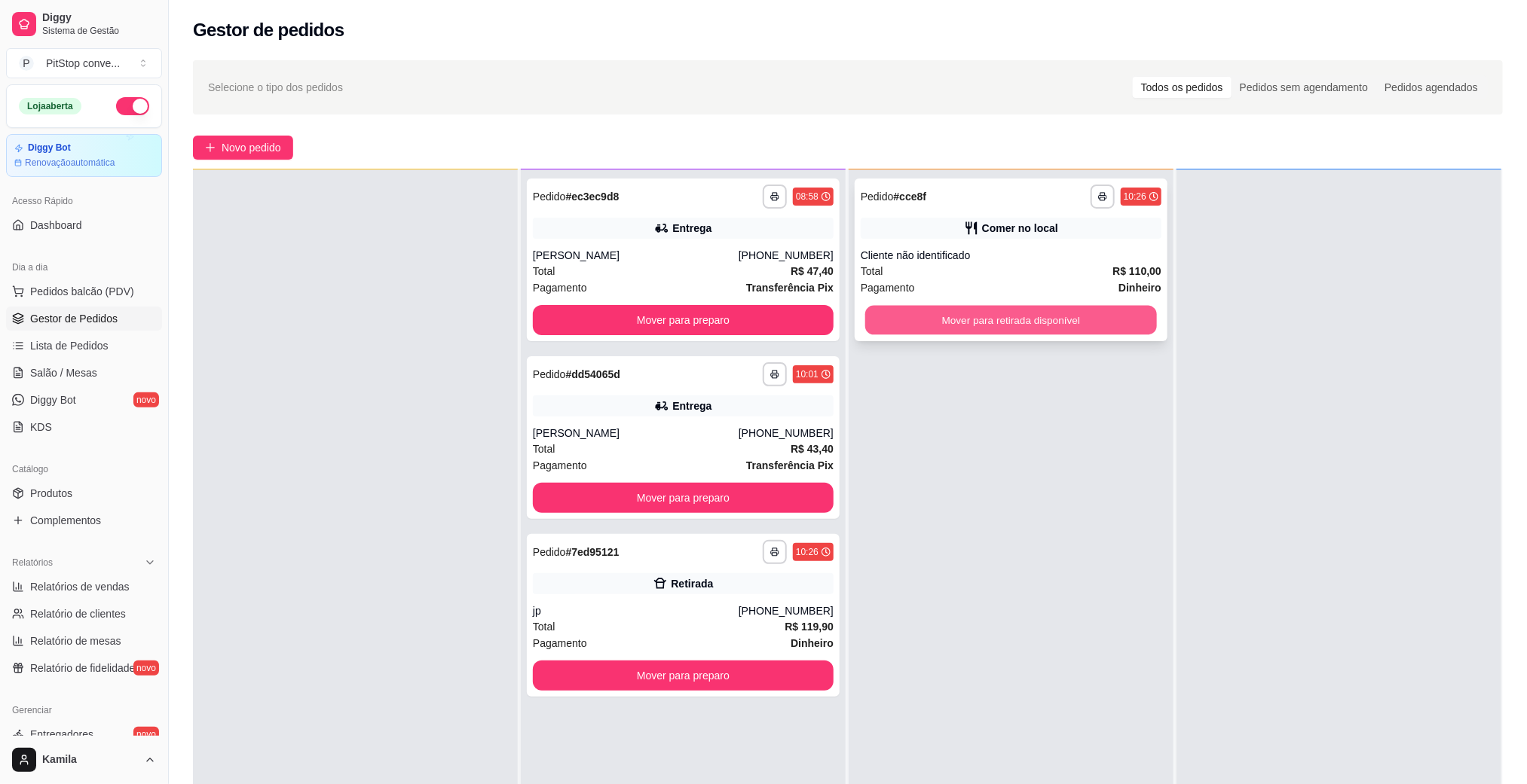
click at [1022, 328] on button "Mover para retirada disponível" at bounding box center [1010, 320] width 291 height 29
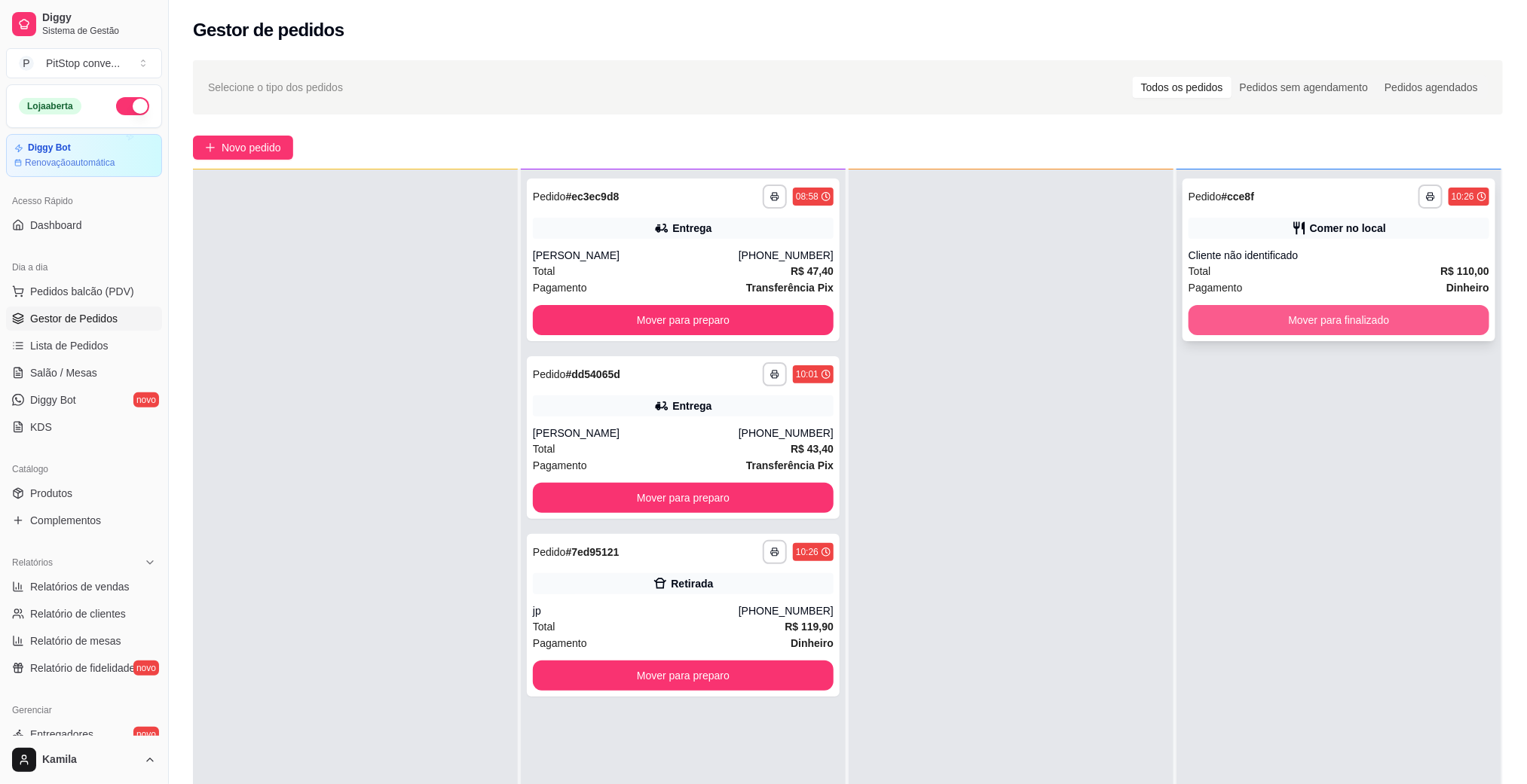
click at [1335, 325] on button "Mover para finalizado" at bounding box center [1339, 319] width 301 height 30
click at [723, 592] on div "Retirada" at bounding box center [683, 584] width 301 height 21
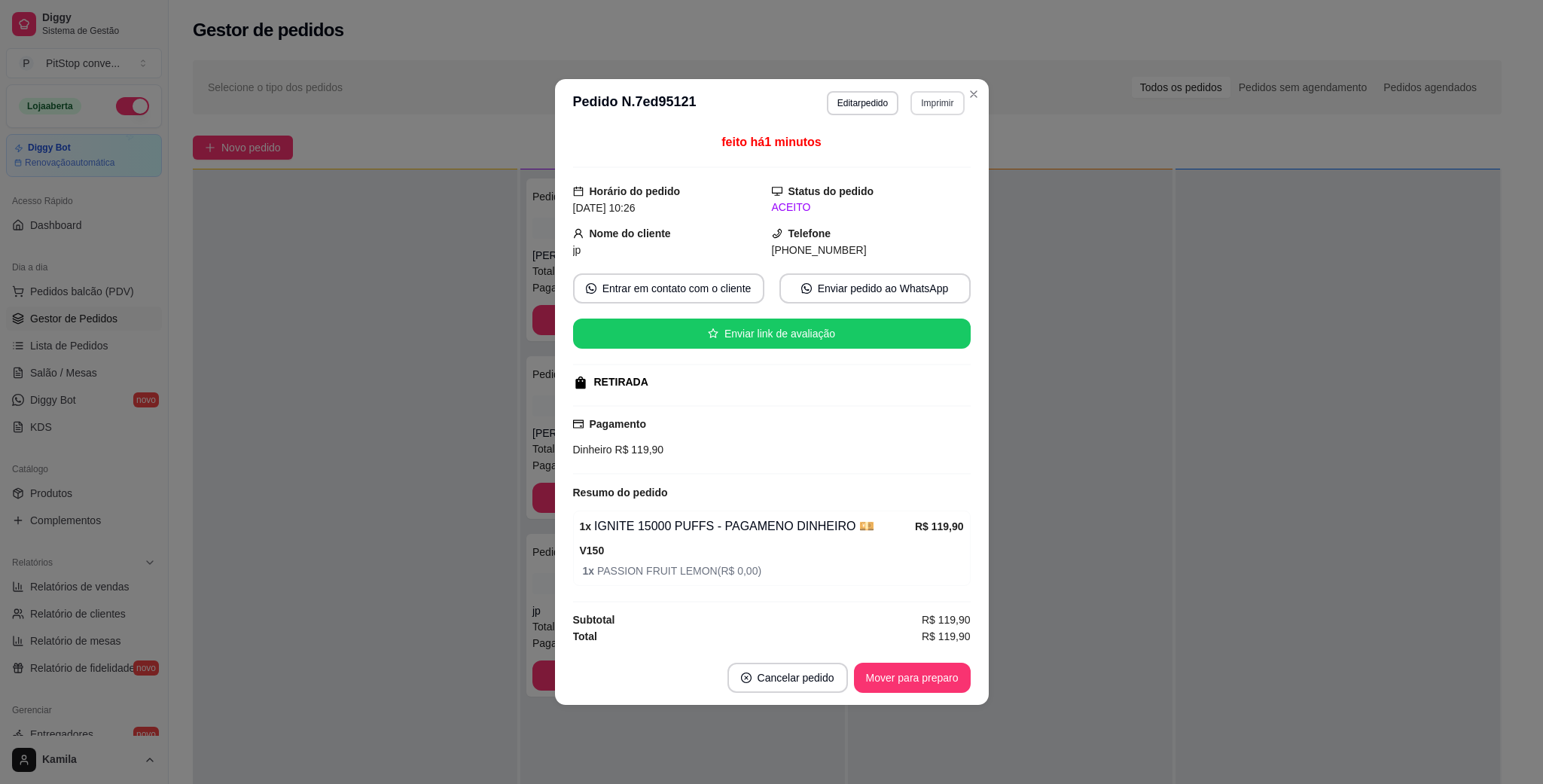
click at [927, 97] on button "Imprimir" at bounding box center [937, 103] width 53 height 24
click at [922, 152] on button "IMPRESSORA" at bounding box center [911, 153] width 109 height 24
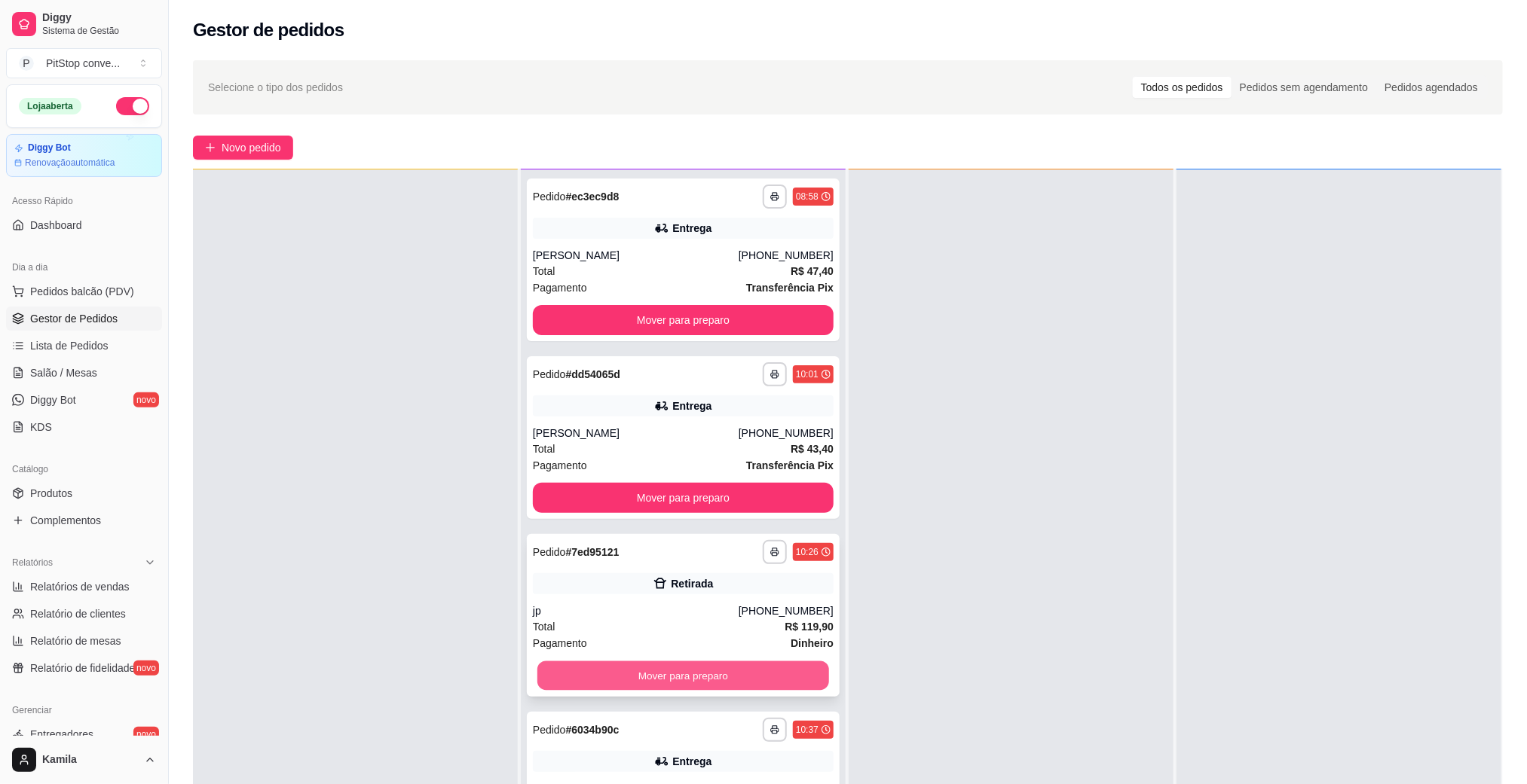
click at [758, 671] on button "Mover para preparo" at bounding box center [683, 676] width 291 height 29
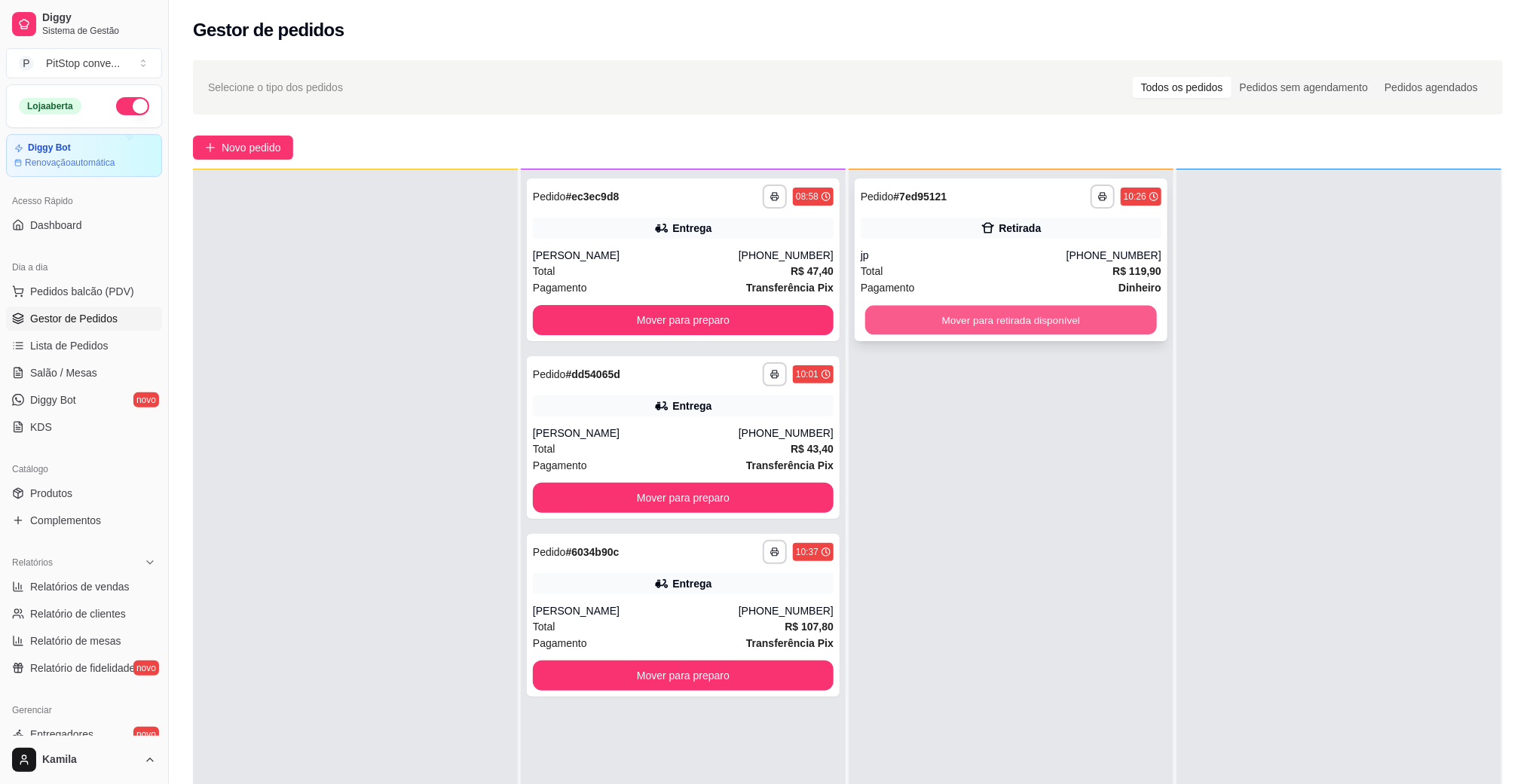
click at [1015, 322] on button "Mover para retirada disponível" at bounding box center [1010, 320] width 291 height 29
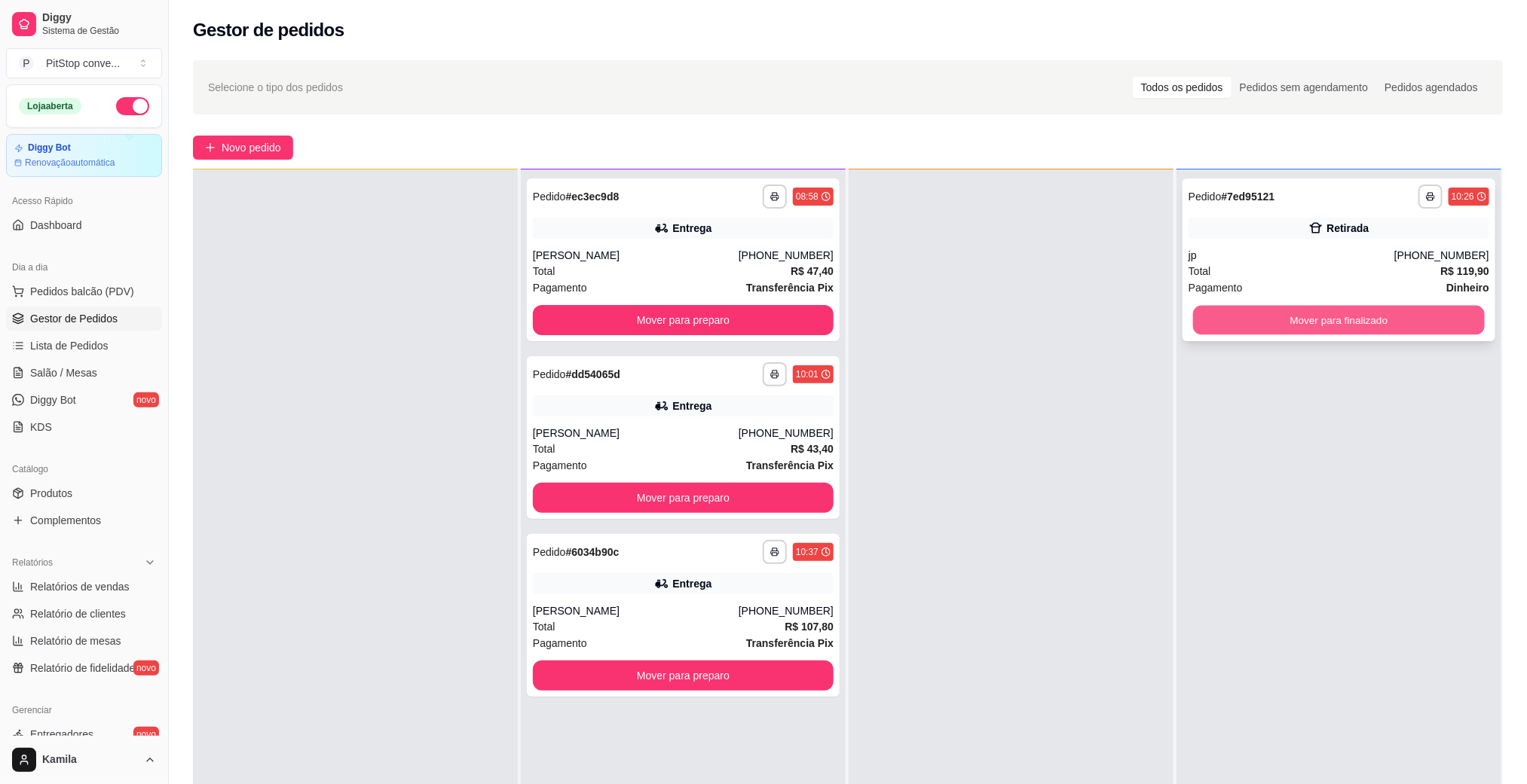
click at [1316, 317] on button "Mover para finalizado" at bounding box center [1338, 320] width 291 height 29
click at [764, 576] on div "Entrega" at bounding box center [683, 584] width 301 height 21
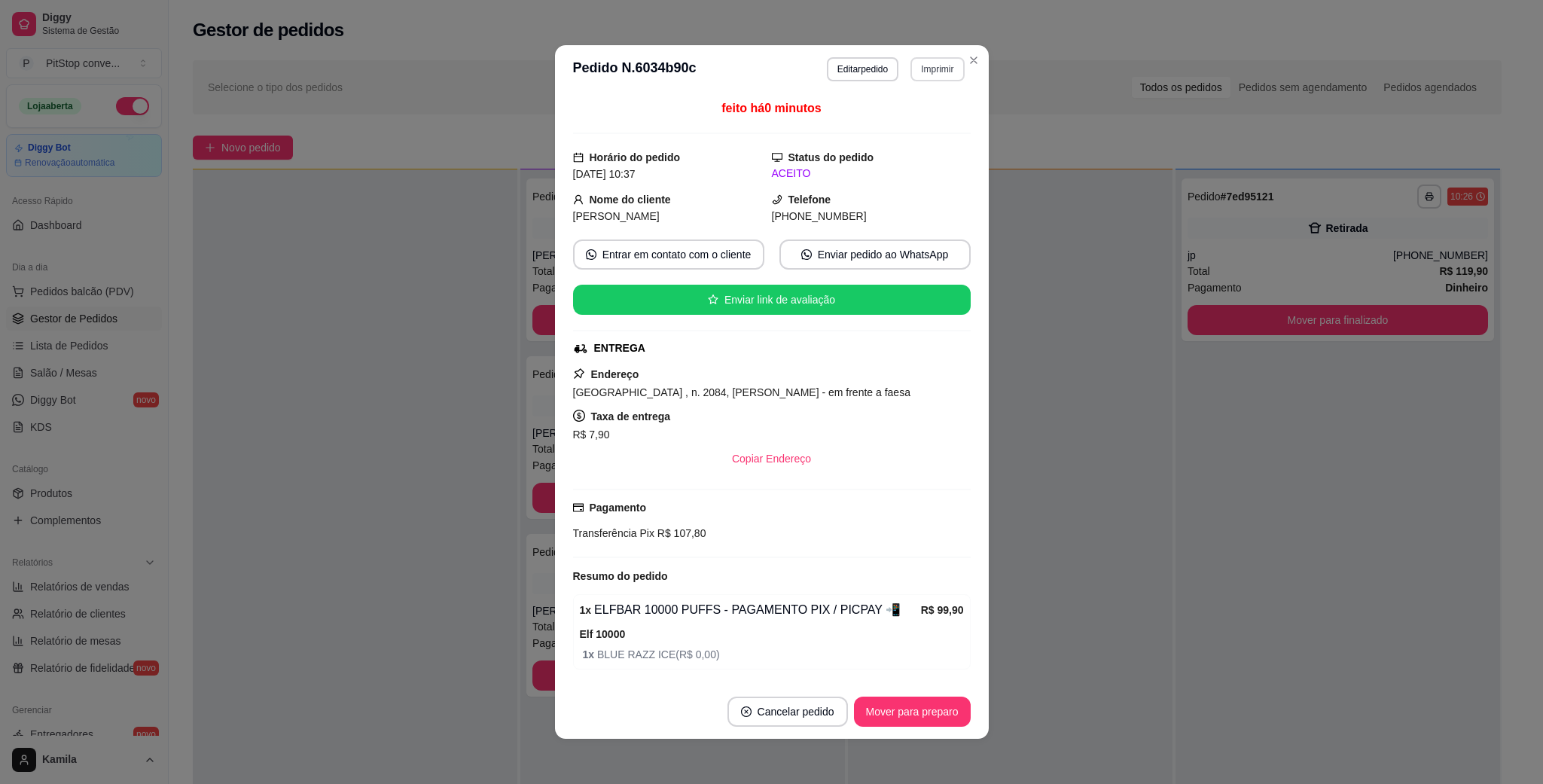
click at [920, 70] on button "Imprimir" at bounding box center [937, 69] width 53 height 24
click at [890, 127] on button "IMPRESSORA" at bounding box center [902, 122] width 106 height 23
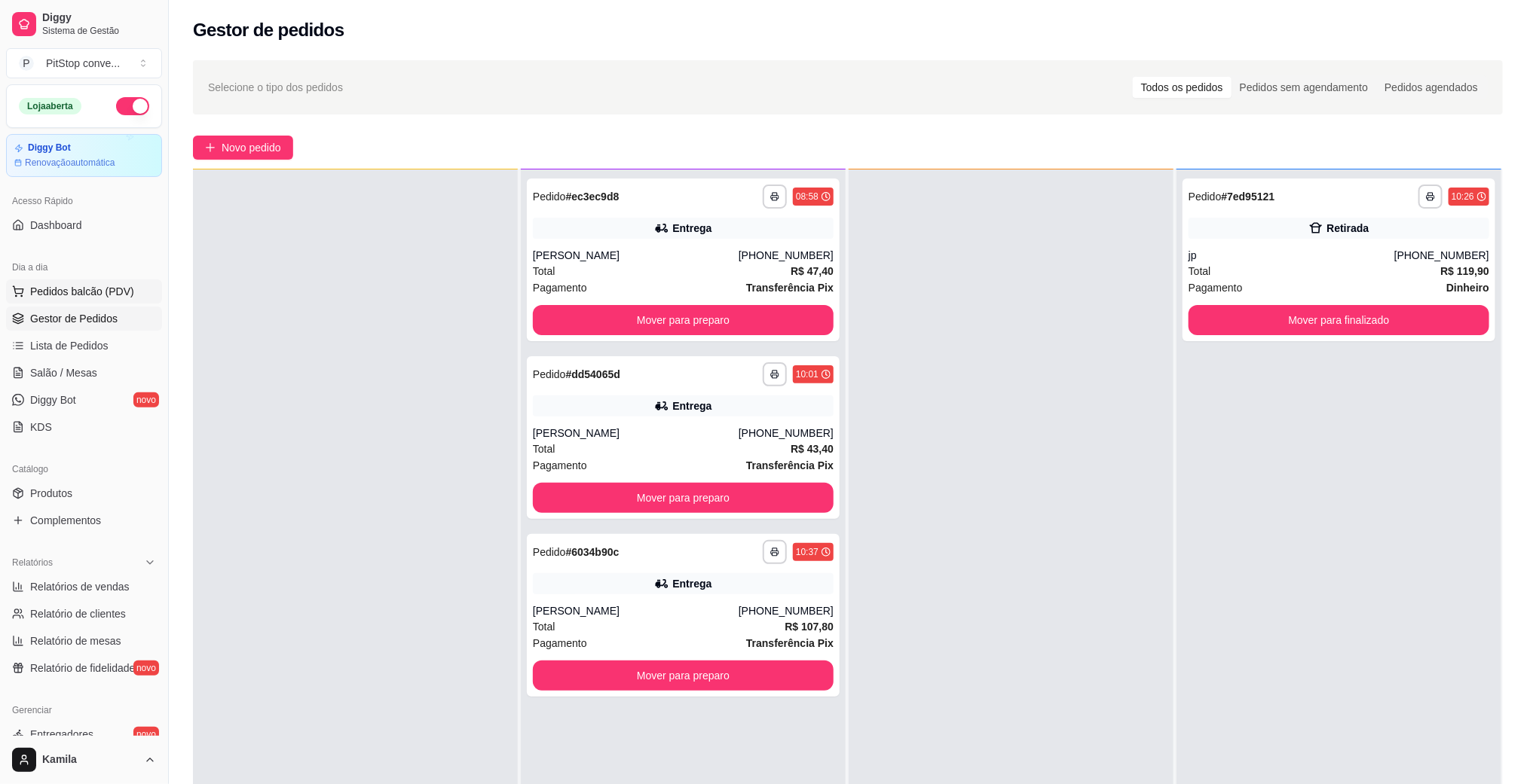
click at [80, 302] on button "Pedidos balcão (PDV)" at bounding box center [83, 291] width 156 height 24
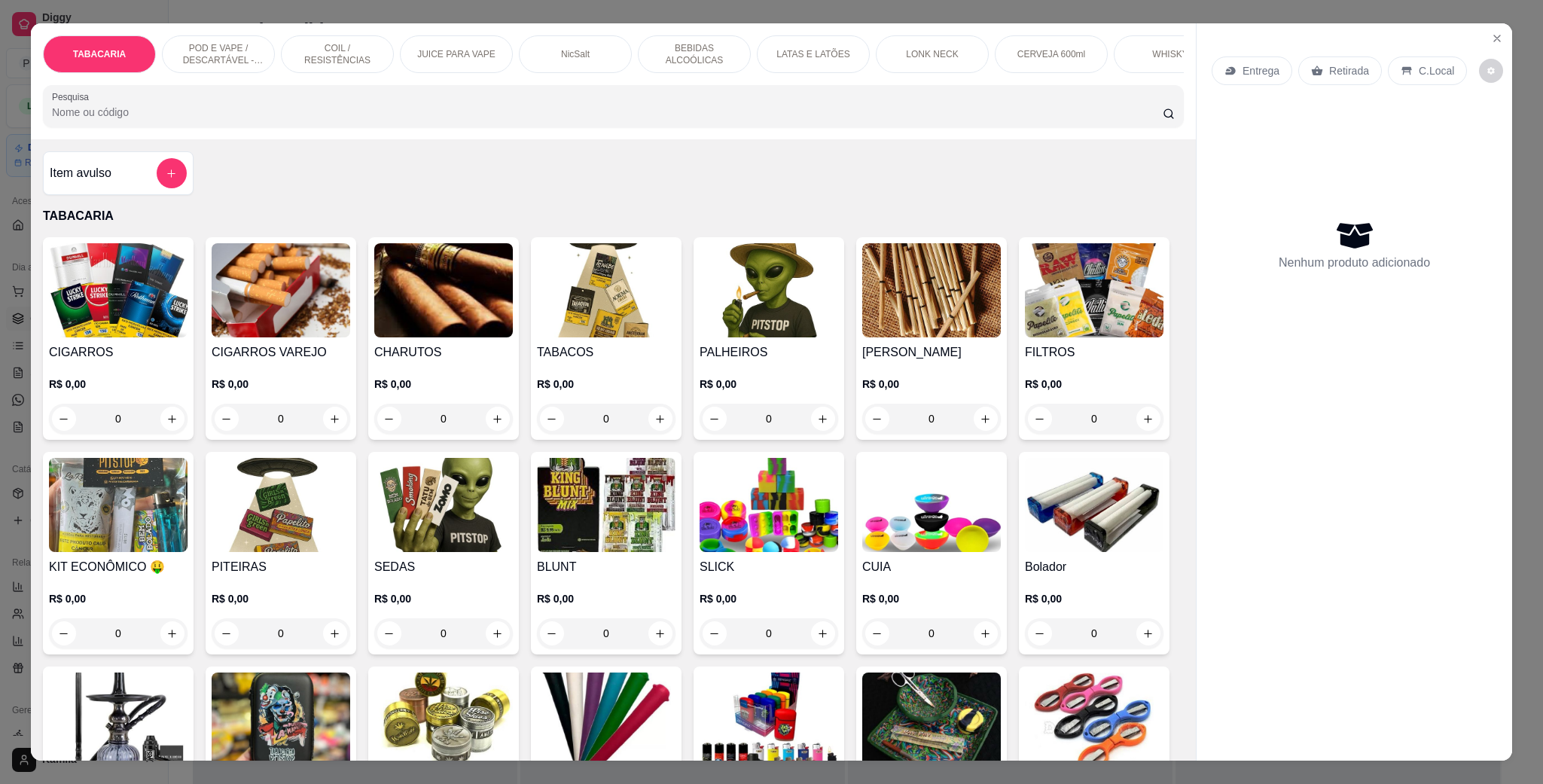
click at [203, 45] on p "POD E VAPE / DESCARTÁVEL - RECARREGAVEL" at bounding box center [219, 54] width 87 height 24
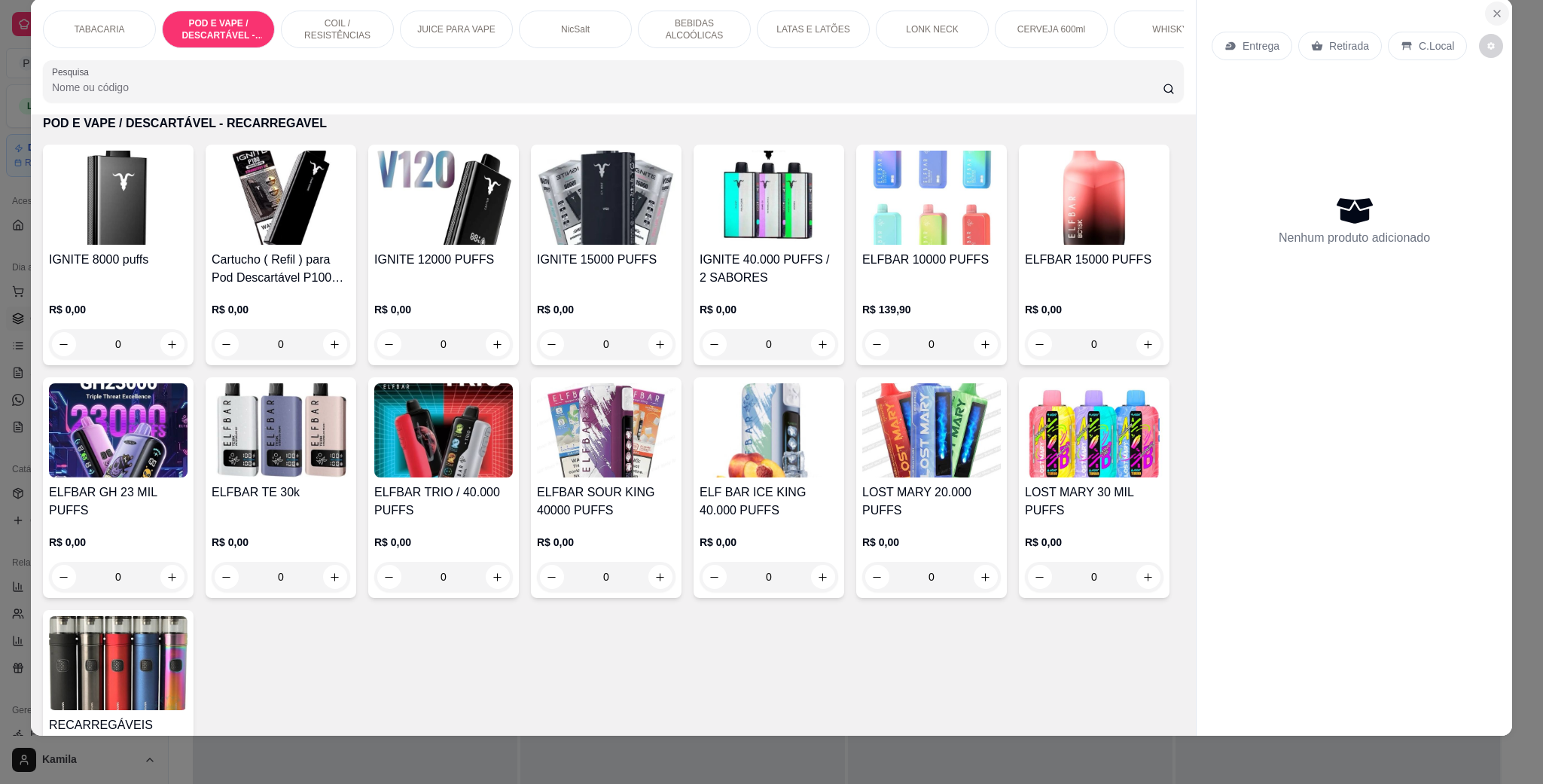
click at [1487, 21] on button "Close" at bounding box center [1498, 14] width 24 height 24
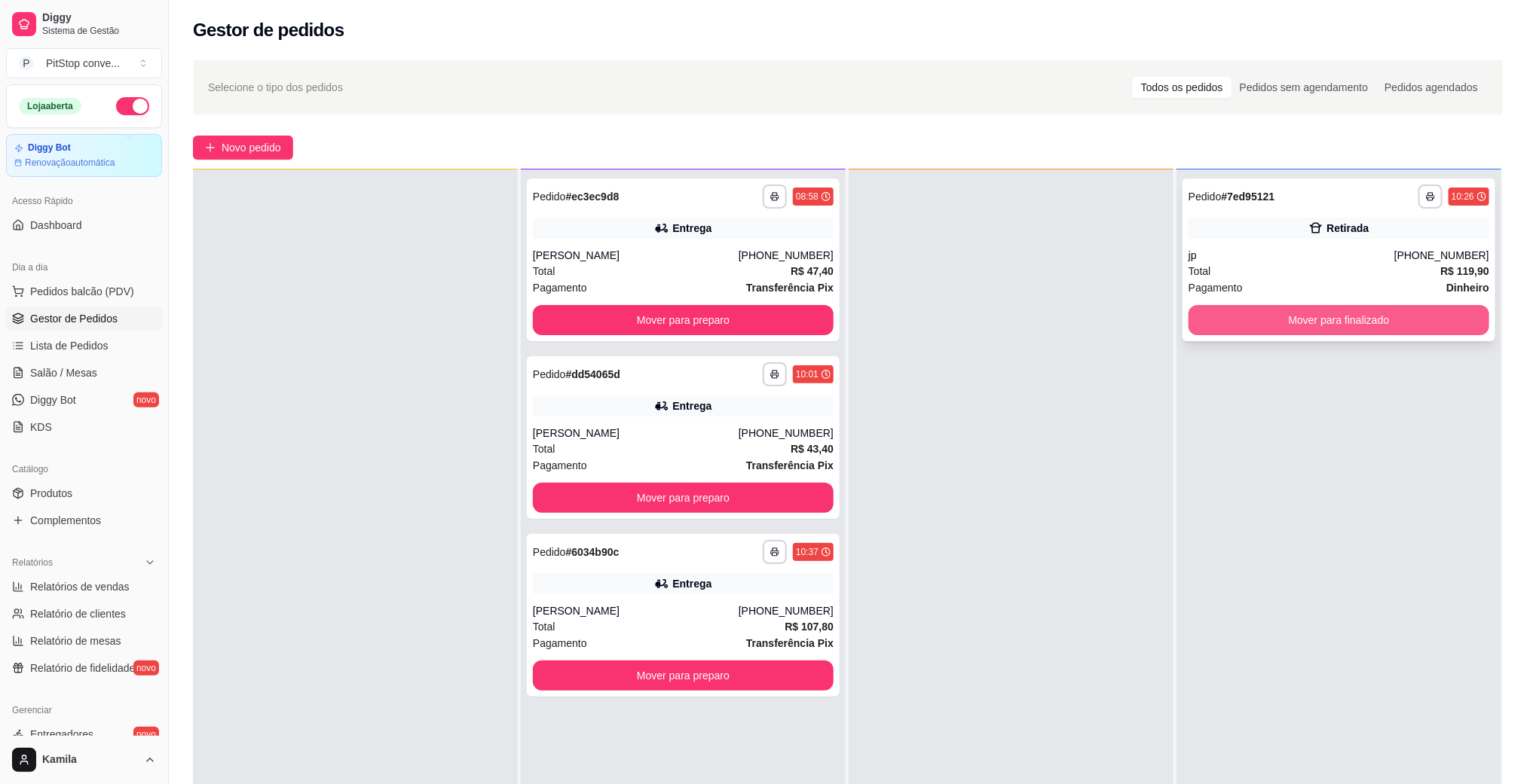
click at [1337, 325] on button "Mover para finalizado" at bounding box center [1339, 319] width 301 height 30
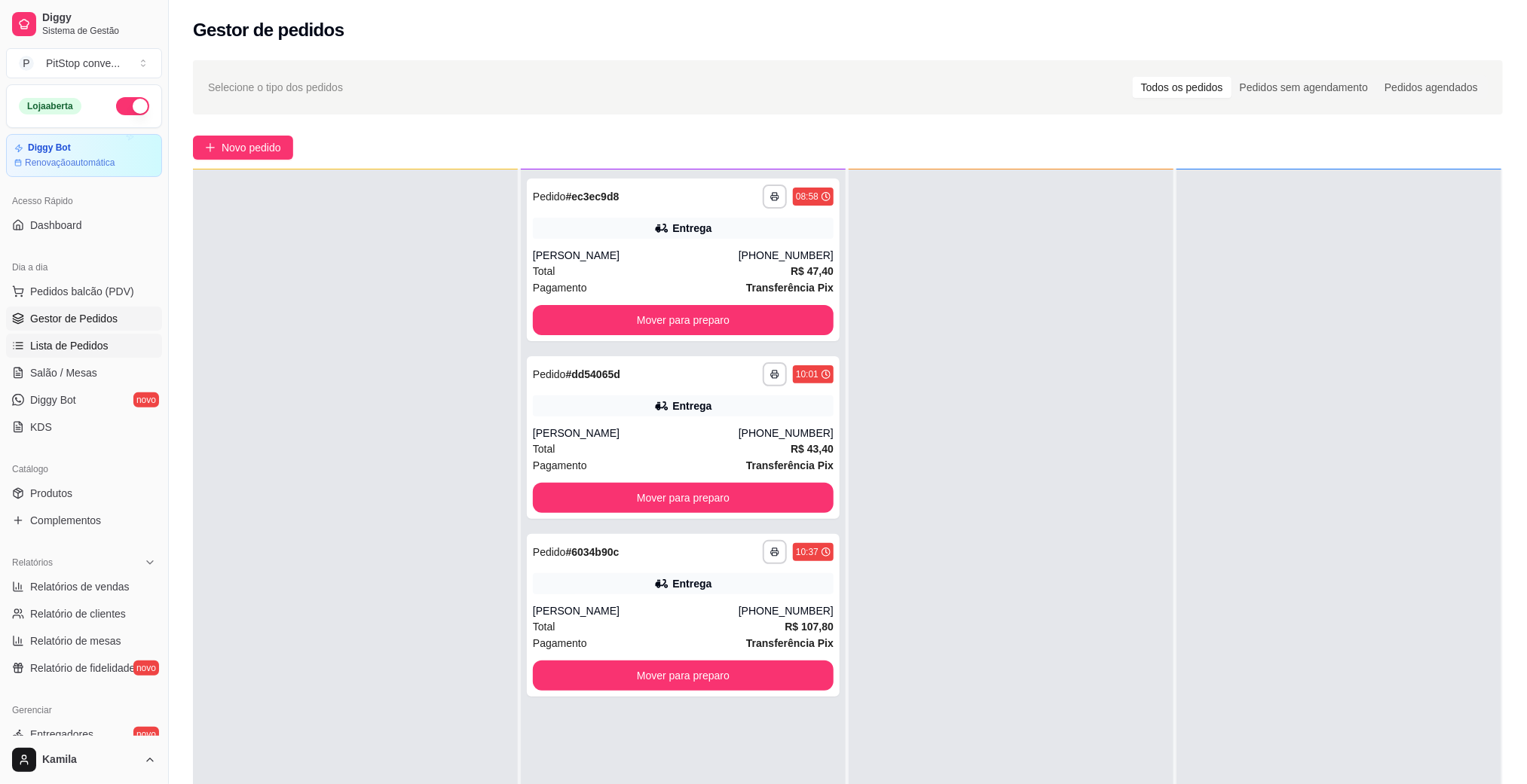
click at [94, 348] on span "Lista de Pedidos" at bounding box center [69, 345] width 78 height 15
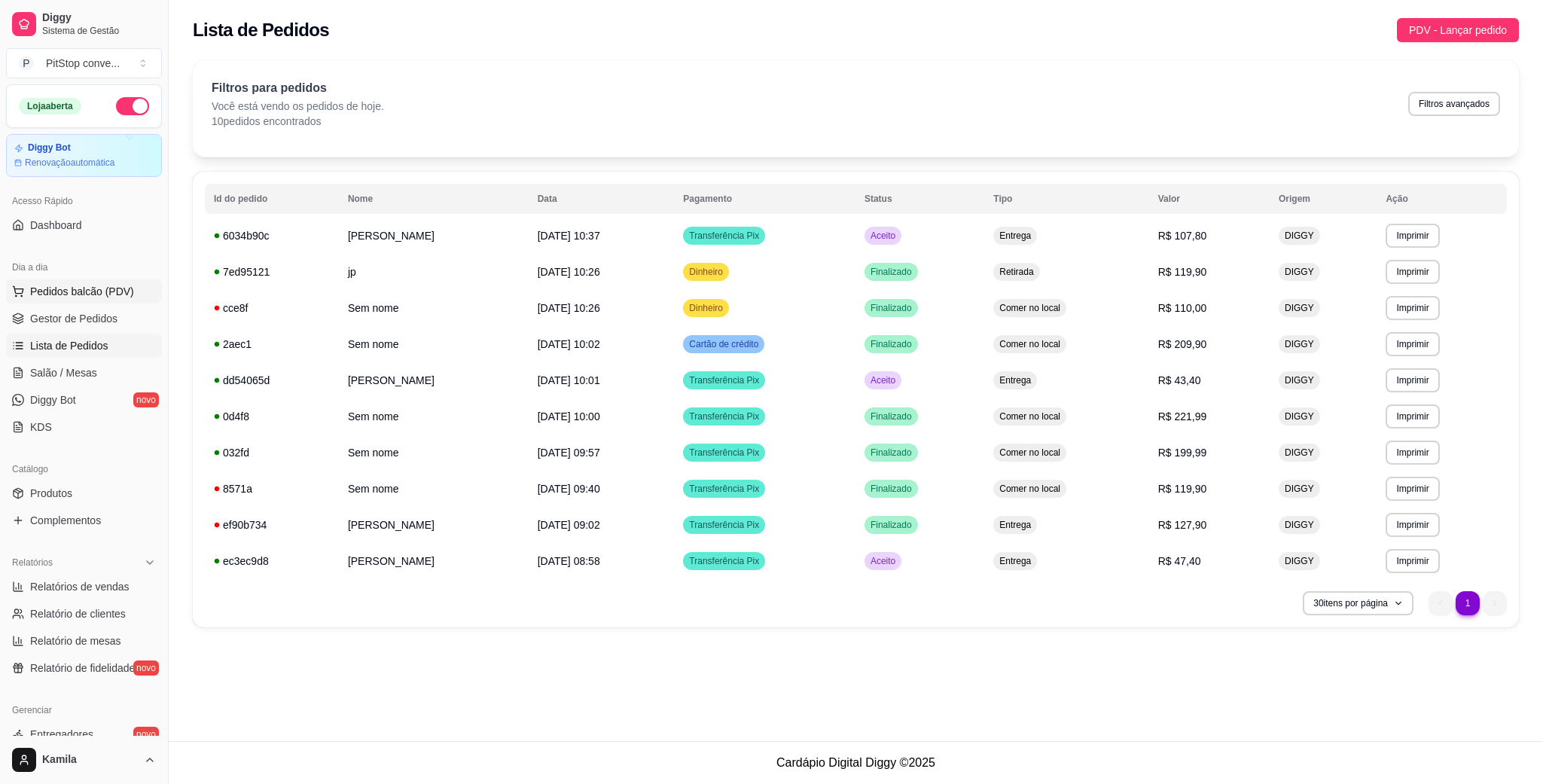
click at [100, 294] on span "Pedidos balcão (PDV)" at bounding box center [81, 291] width 104 height 15
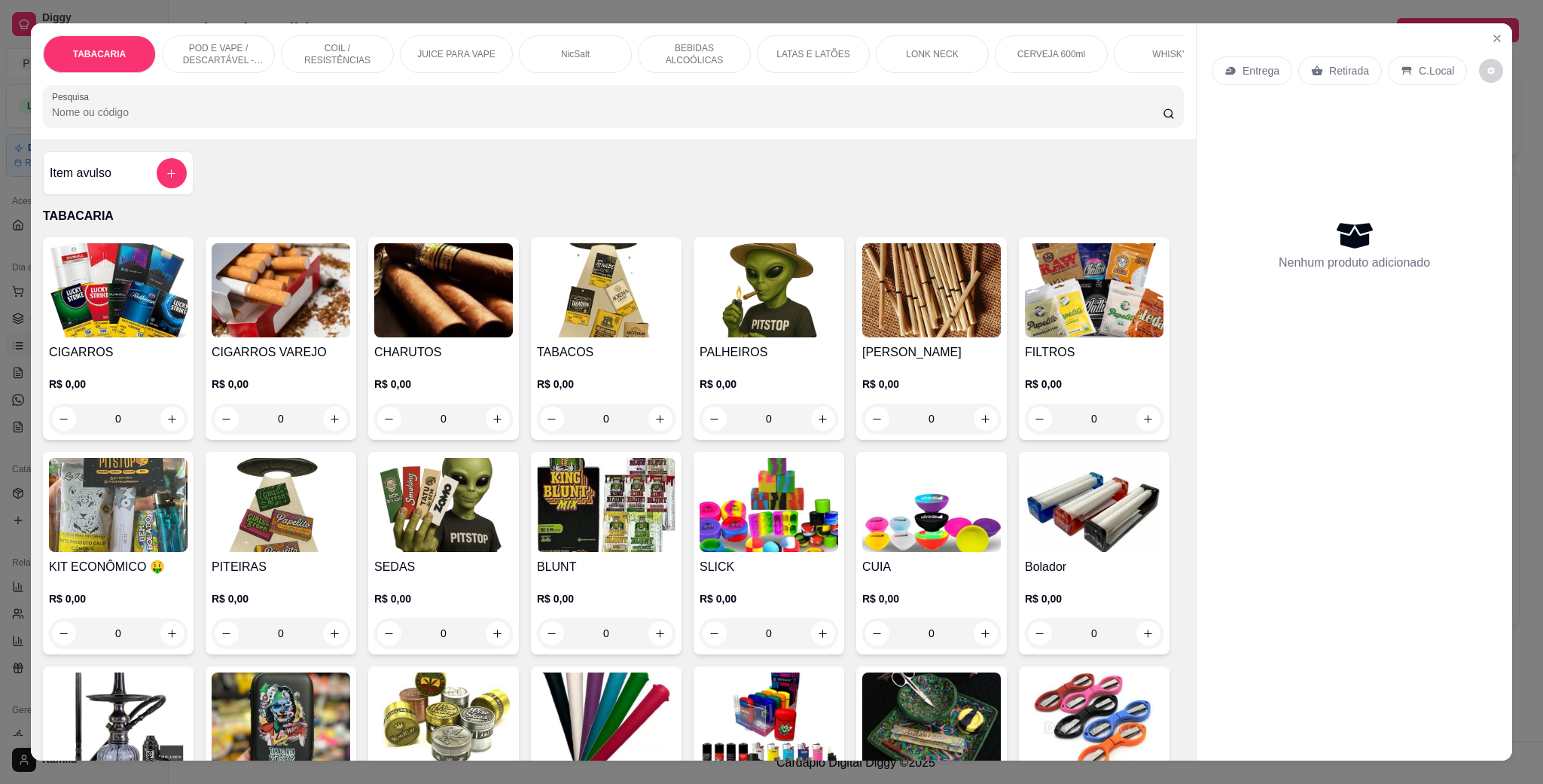
click at [249, 40] on div "POD E VAPE / DESCARTÁVEL - RECARREGAVEL" at bounding box center [219, 54] width 113 height 38
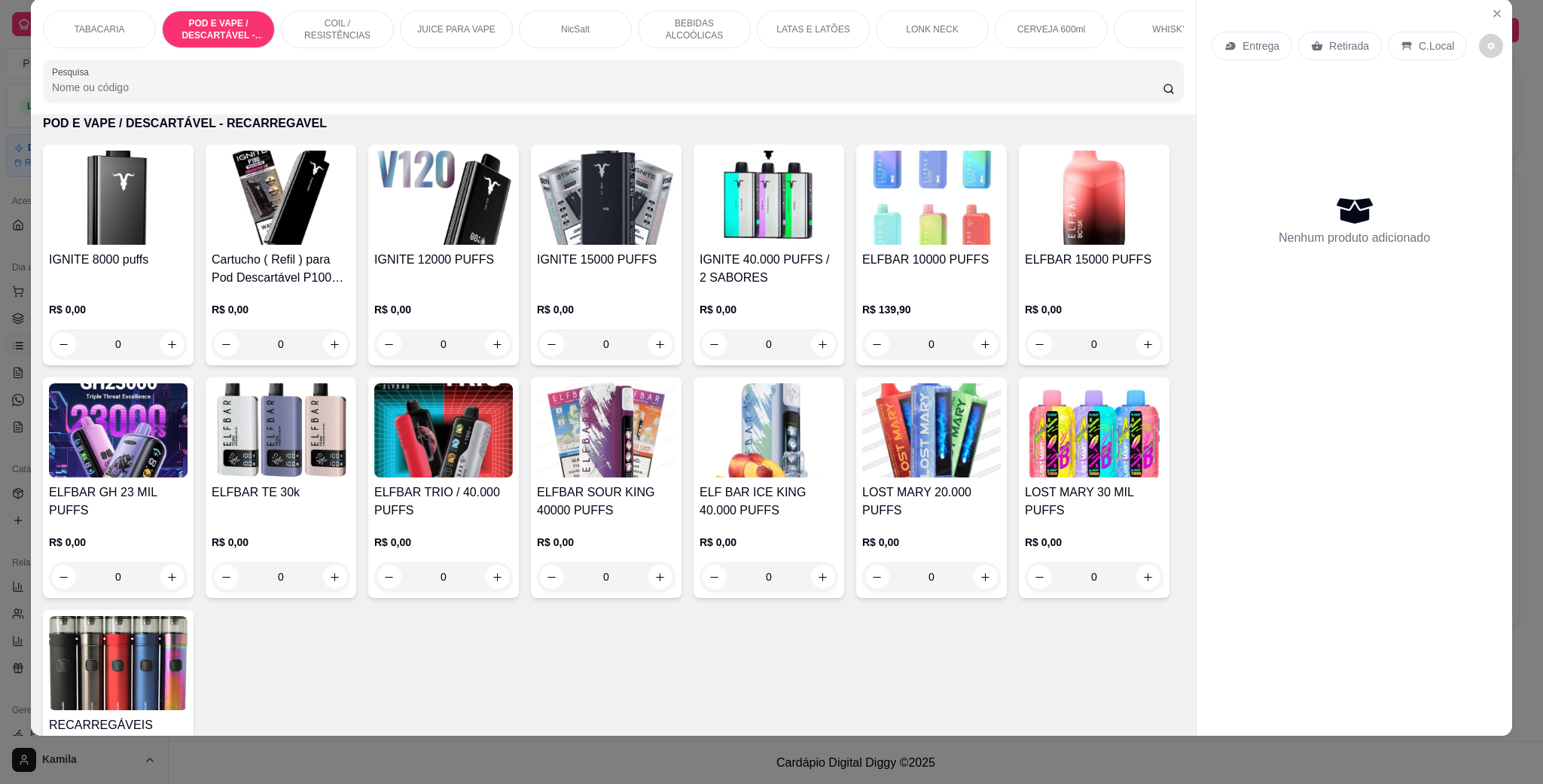
click at [414, 228] on img at bounding box center [444, 198] width 139 height 94
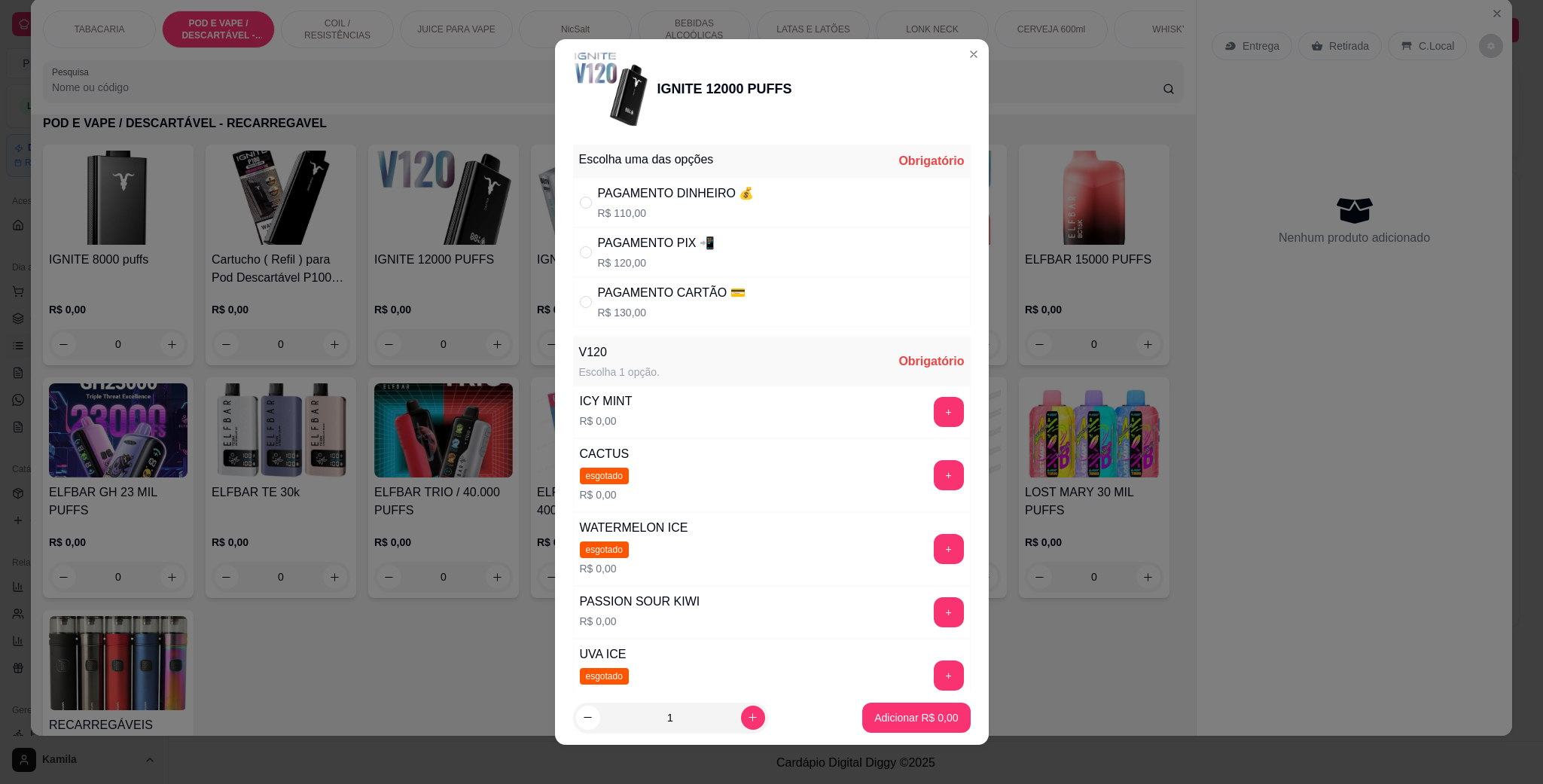
click at [628, 256] on p "R$ 120,00" at bounding box center [656, 263] width 117 height 15
radio input "true"
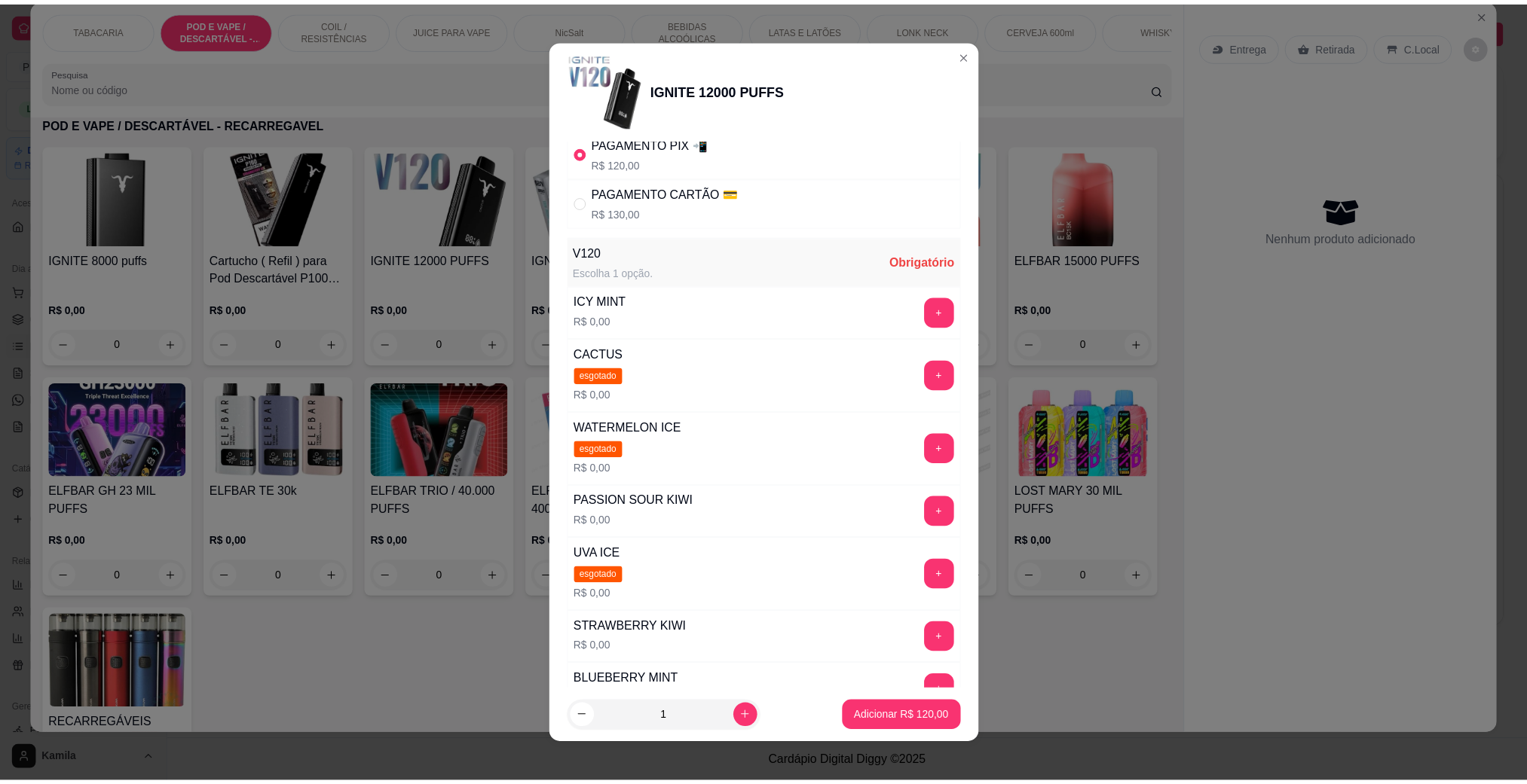
scroll to position [226, 0]
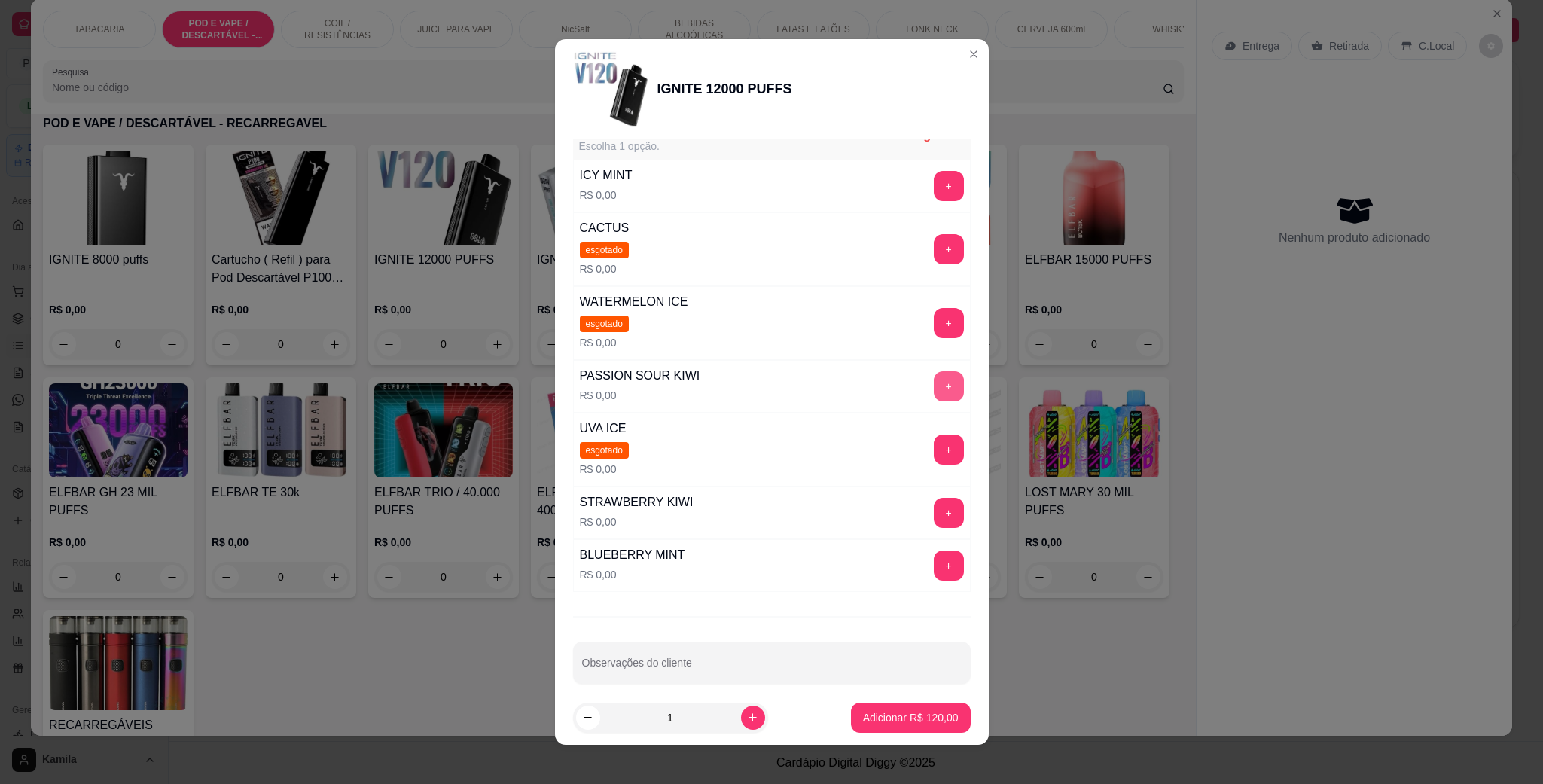
click at [934, 382] on button "+" at bounding box center [949, 386] width 30 height 30
click at [902, 723] on p "Adicionar R$ 120,00" at bounding box center [911, 718] width 96 height 15
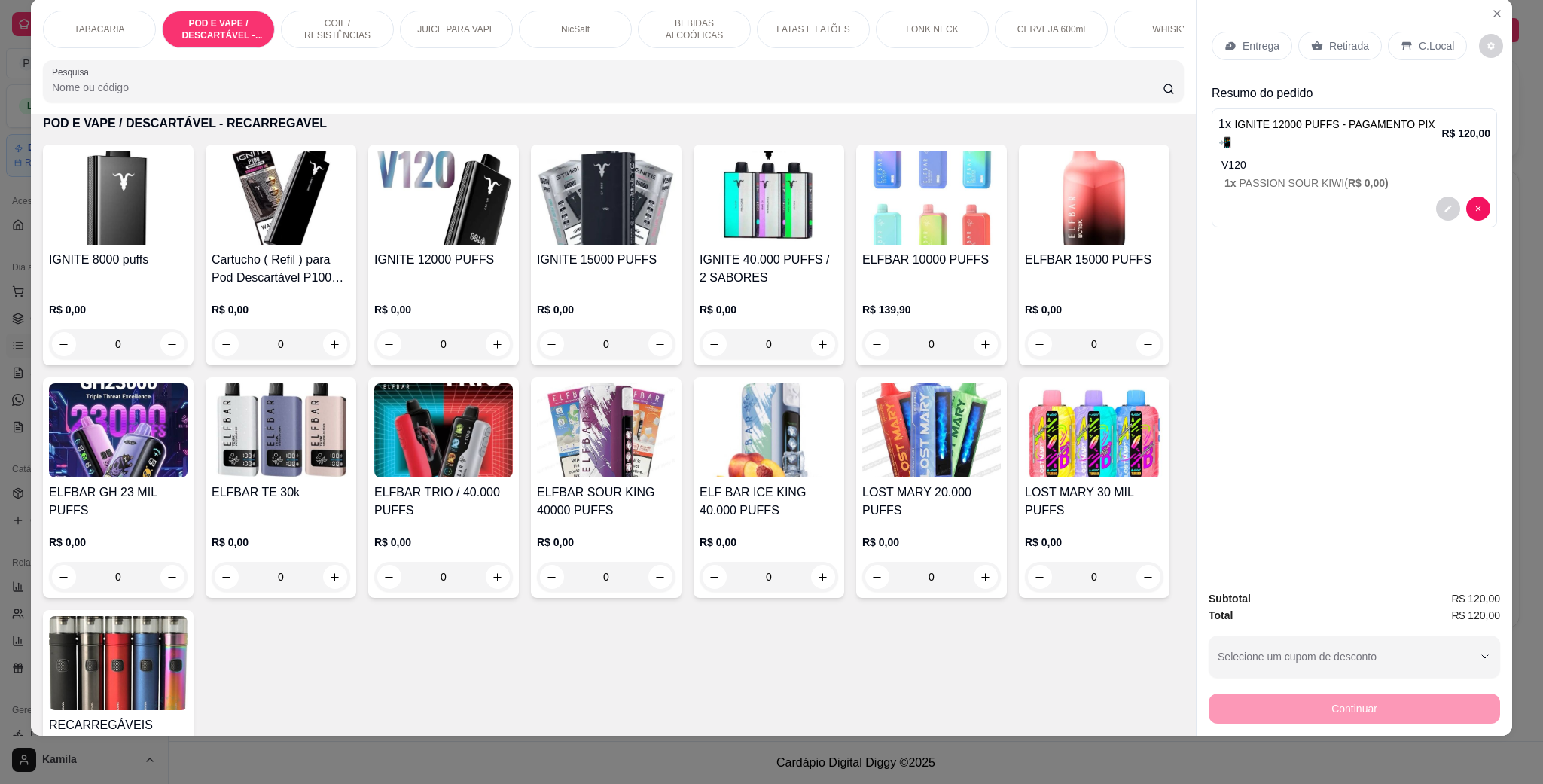
click at [1417, 36] on div "C.Local" at bounding box center [1428, 45] width 79 height 28
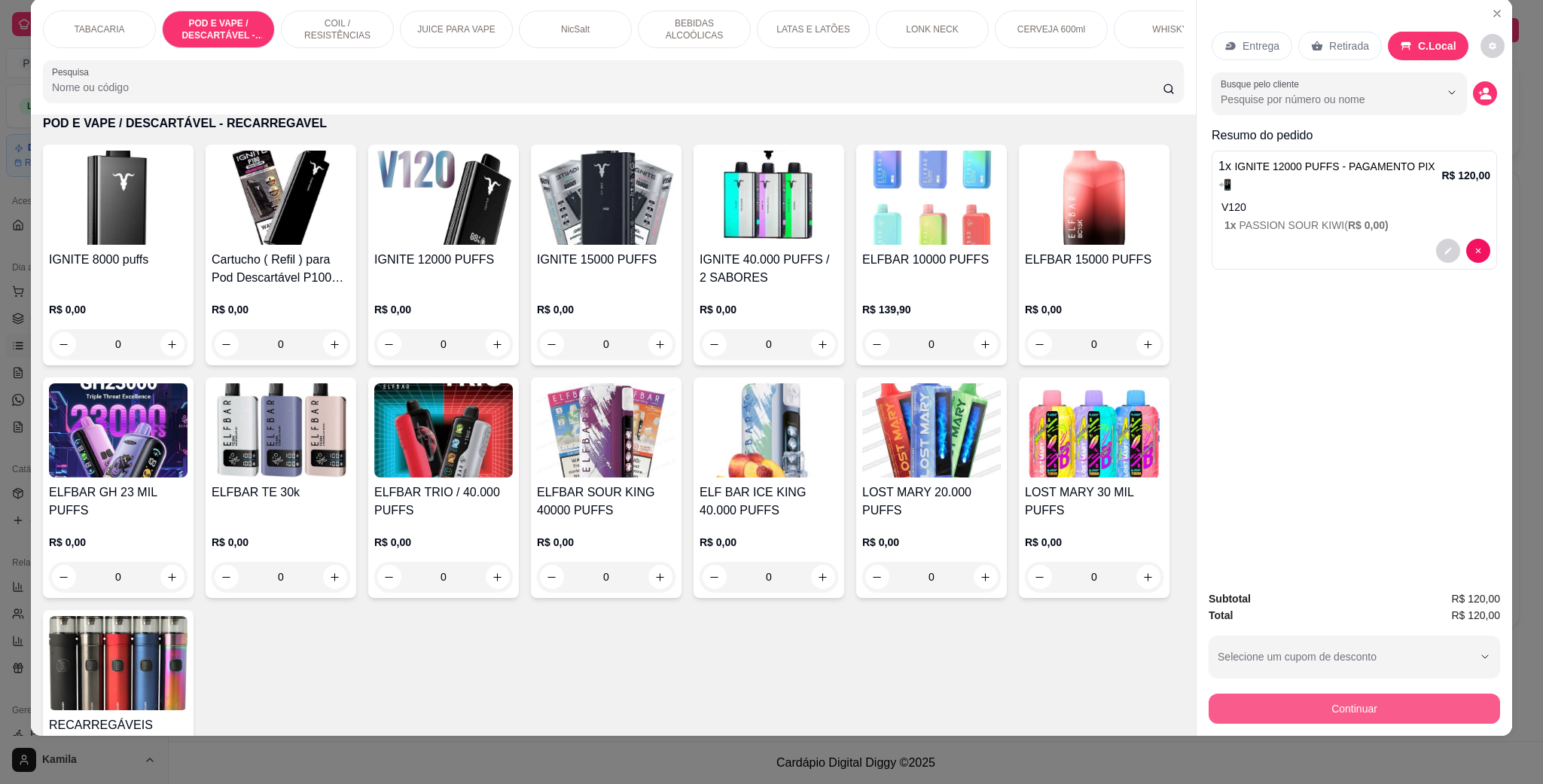
click at [1309, 706] on button "Continuar" at bounding box center [1354, 708] width 291 height 30
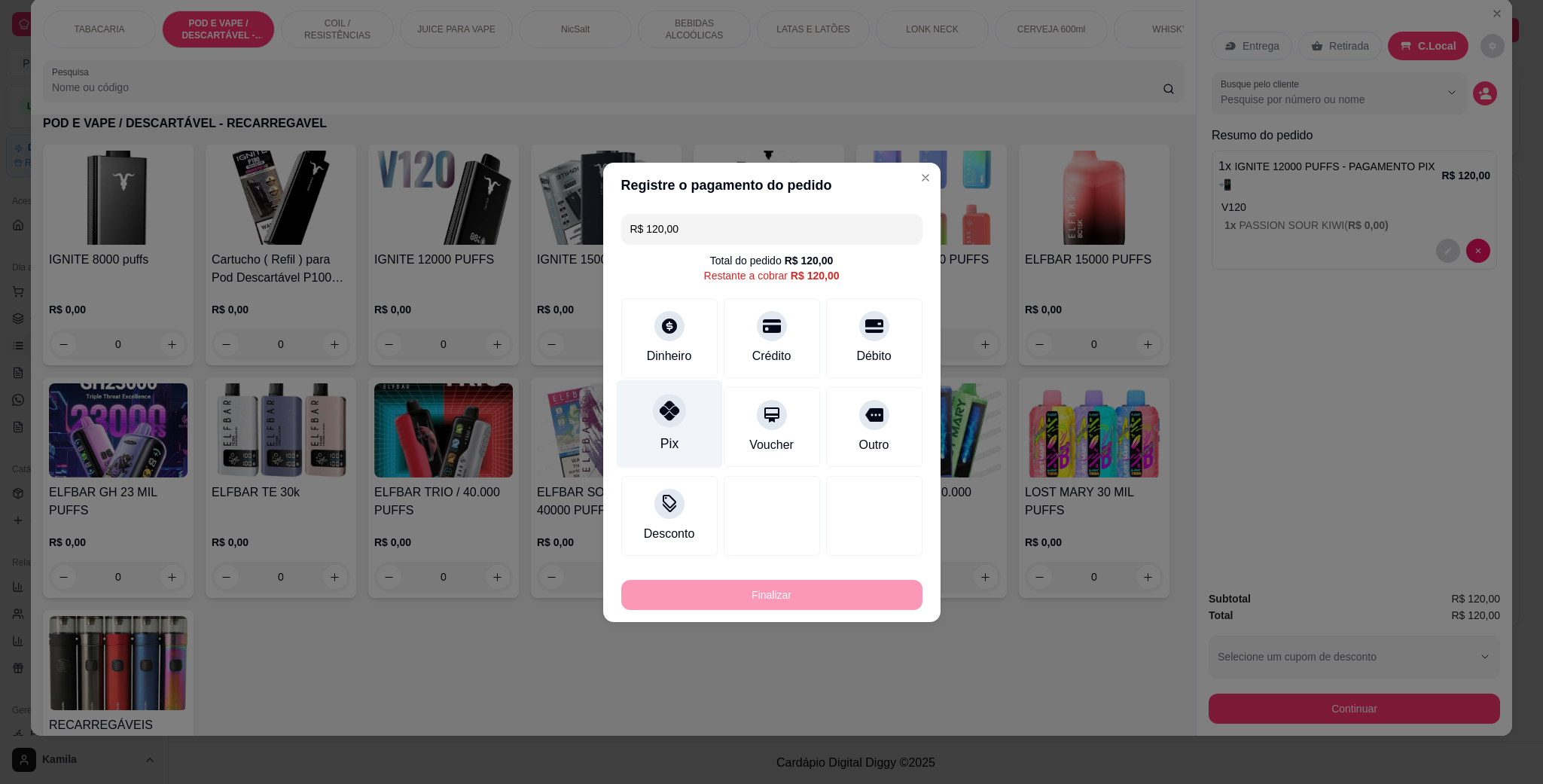
click at [690, 386] on div "Pix" at bounding box center [669, 423] width 106 height 88
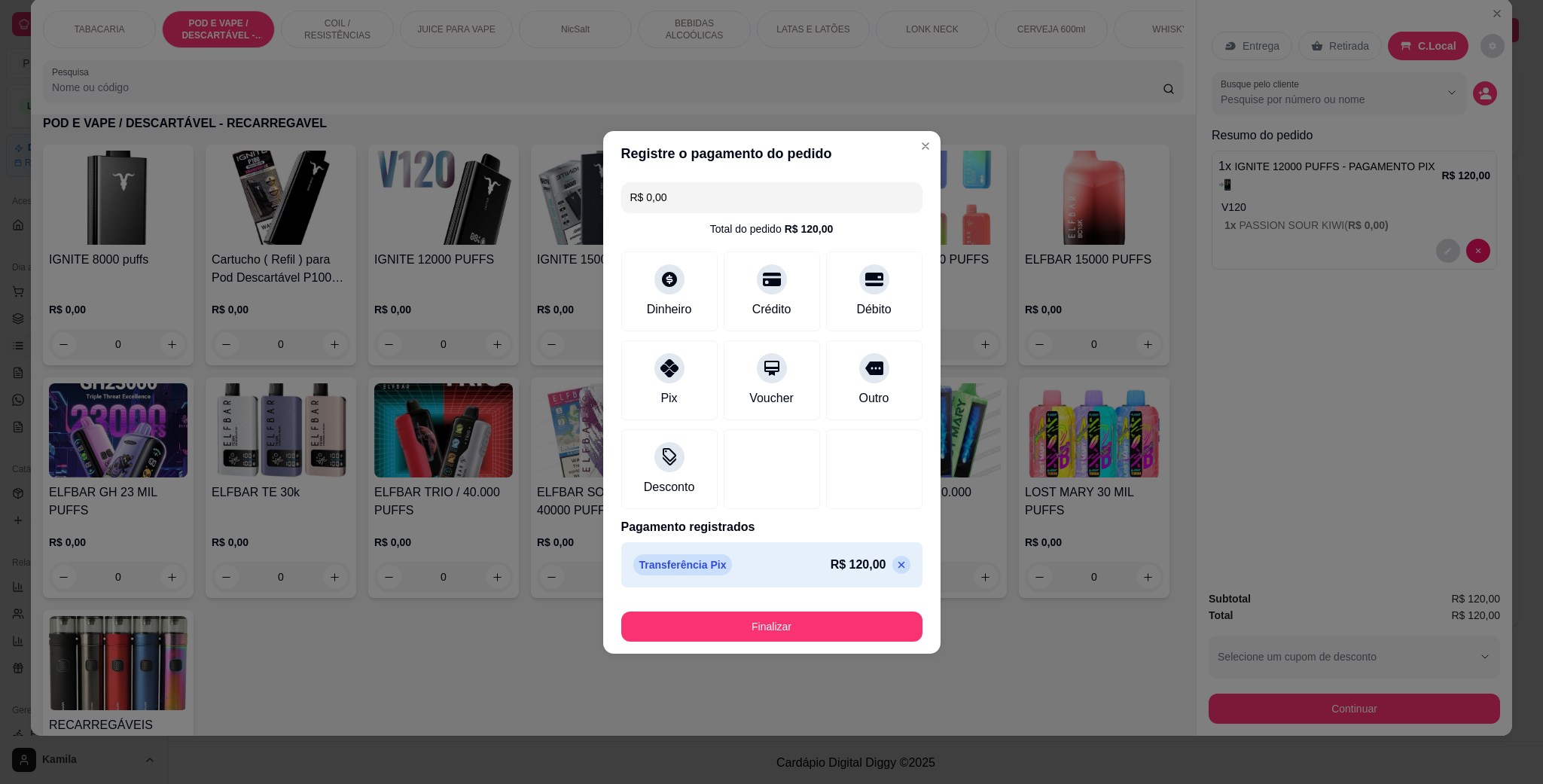
drag, startPoint x: 795, startPoint y: 608, endPoint x: 803, endPoint y: 612, distance: 8.9
click at [800, 610] on div "Finalizar" at bounding box center [772, 623] width 302 height 36
click at [824, 620] on button "Finalizar" at bounding box center [772, 626] width 302 height 30
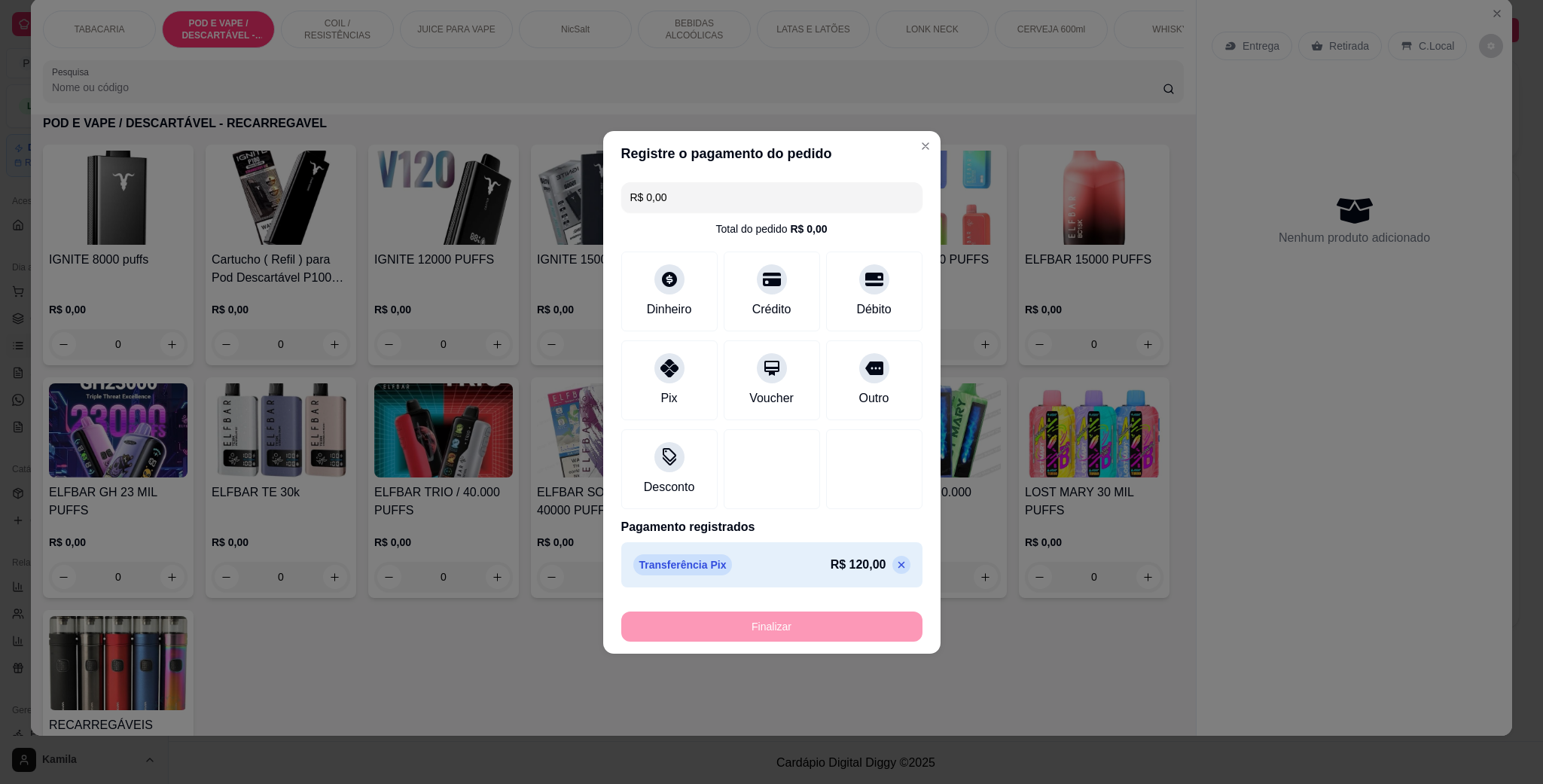
type input "-R$ 120,00"
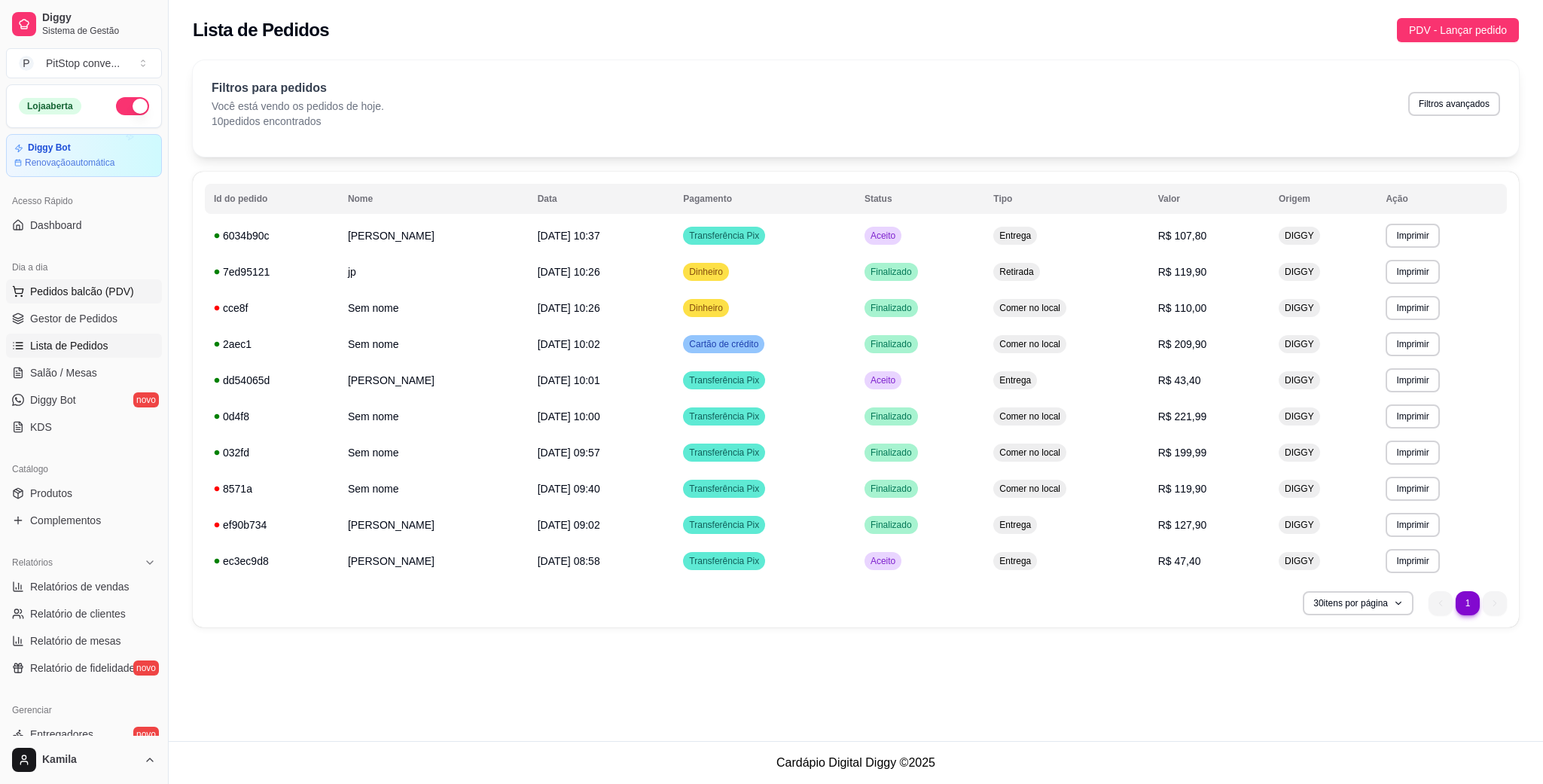
click at [102, 290] on span "Pedidos balcão (PDV)" at bounding box center [81, 291] width 104 height 15
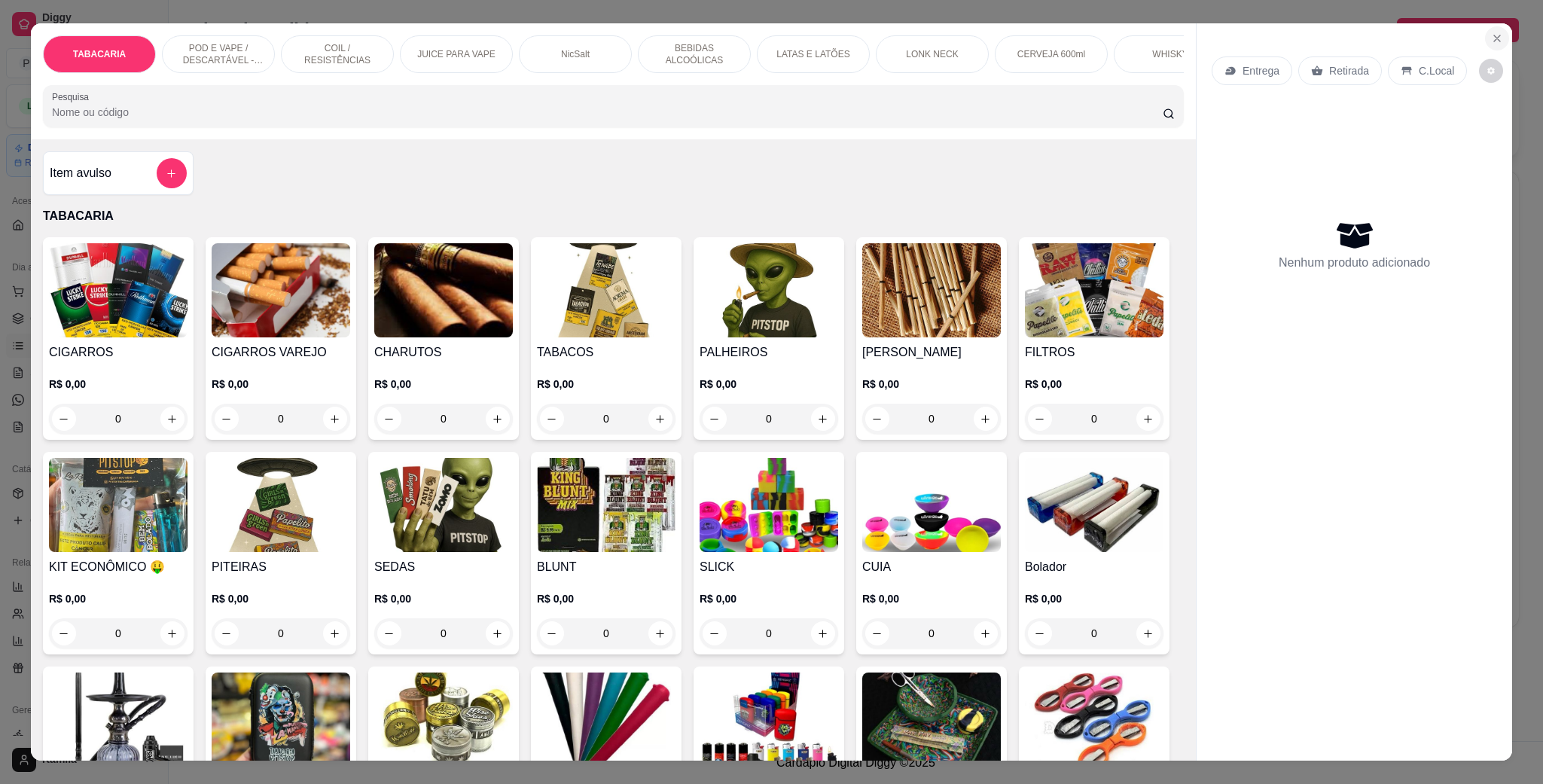
click at [1491, 32] on icon "Close" at bounding box center [1497, 38] width 12 height 12
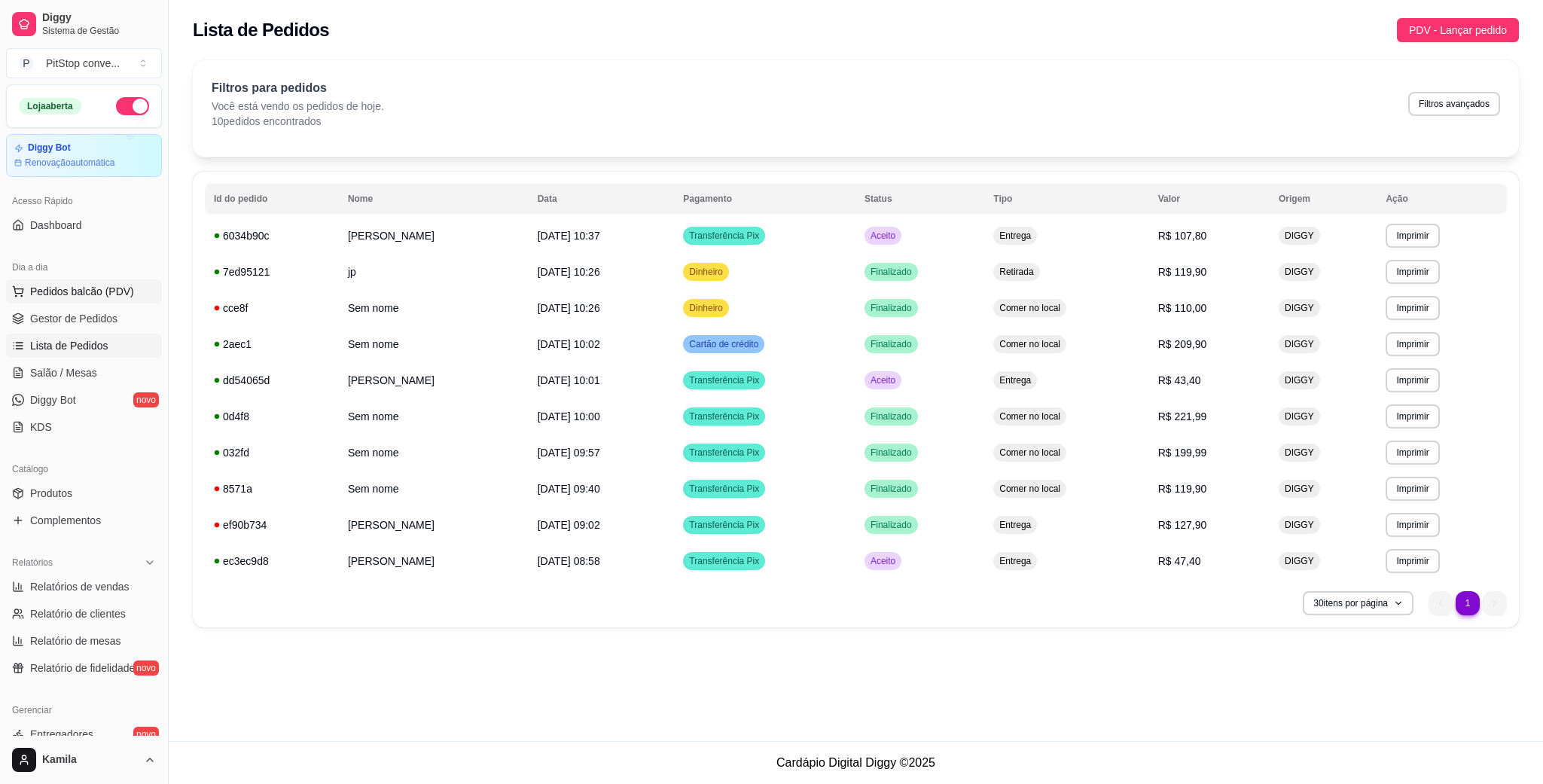
click at [90, 290] on span "Pedidos balcão (PDV)" at bounding box center [81, 291] width 104 height 15
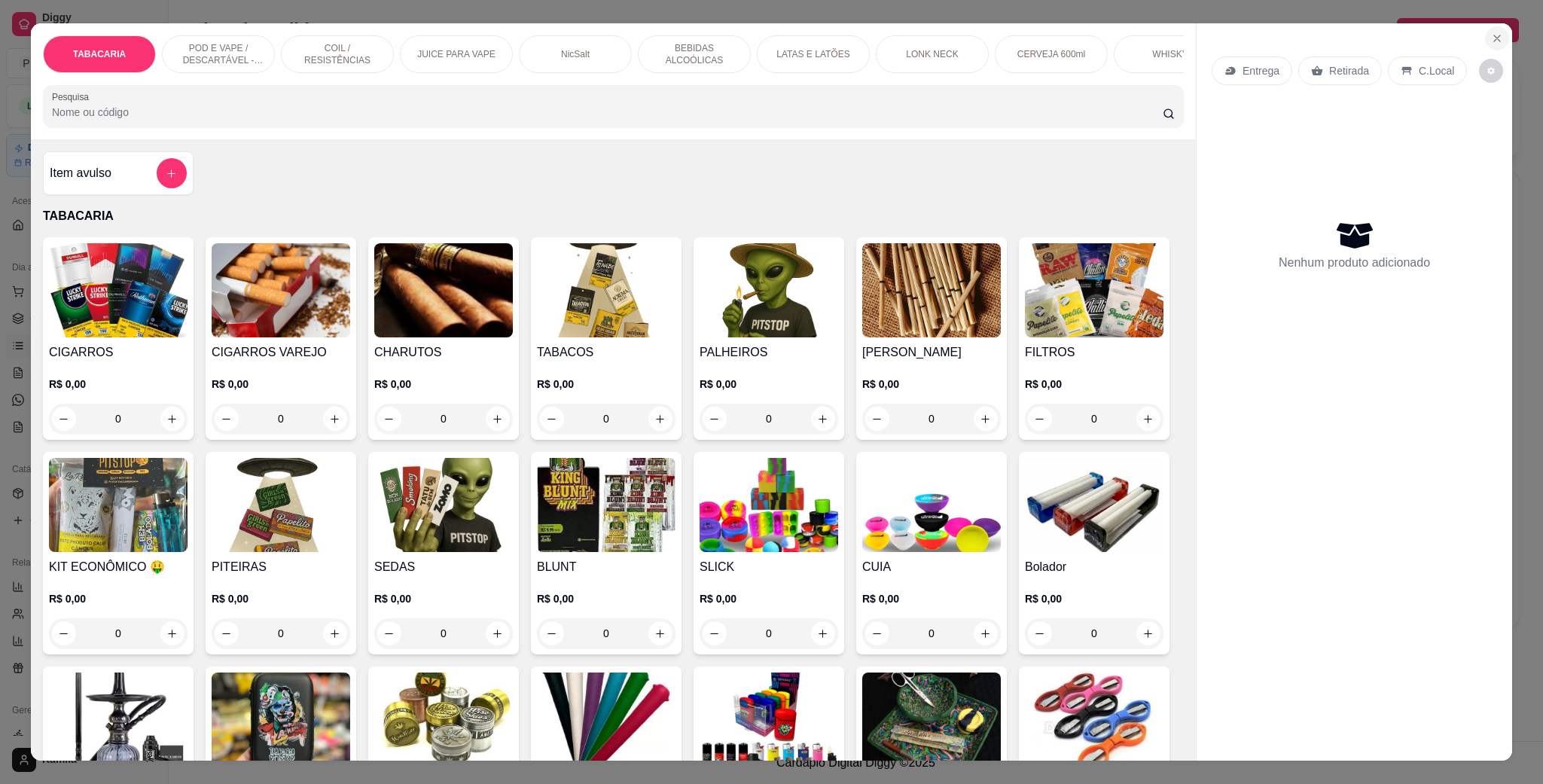
click at [1491, 40] on icon "Close" at bounding box center [1497, 38] width 12 height 12
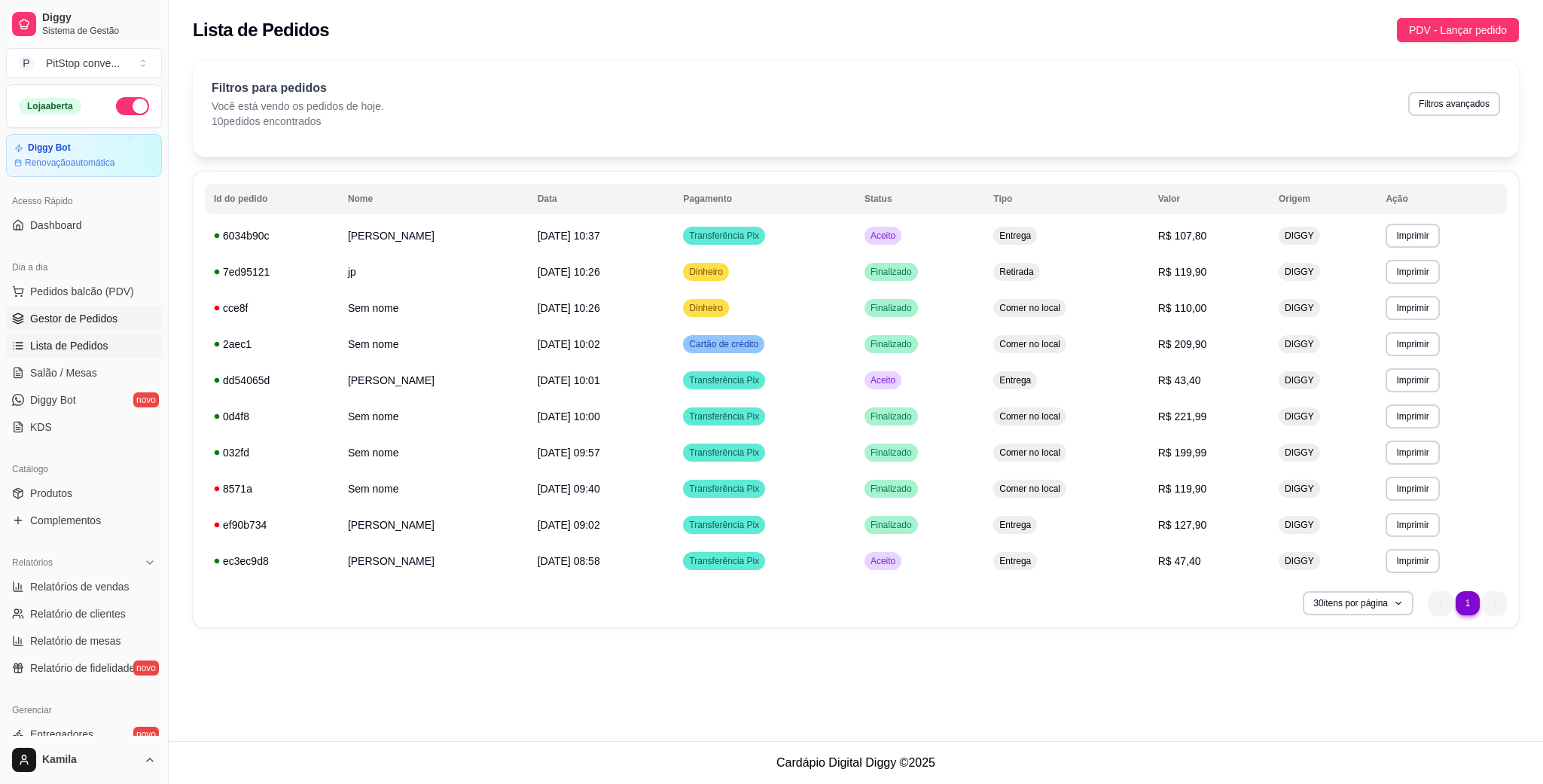
click at [124, 322] on link "Gestor de Pedidos" at bounding box center [83, 319] width 156 height 24
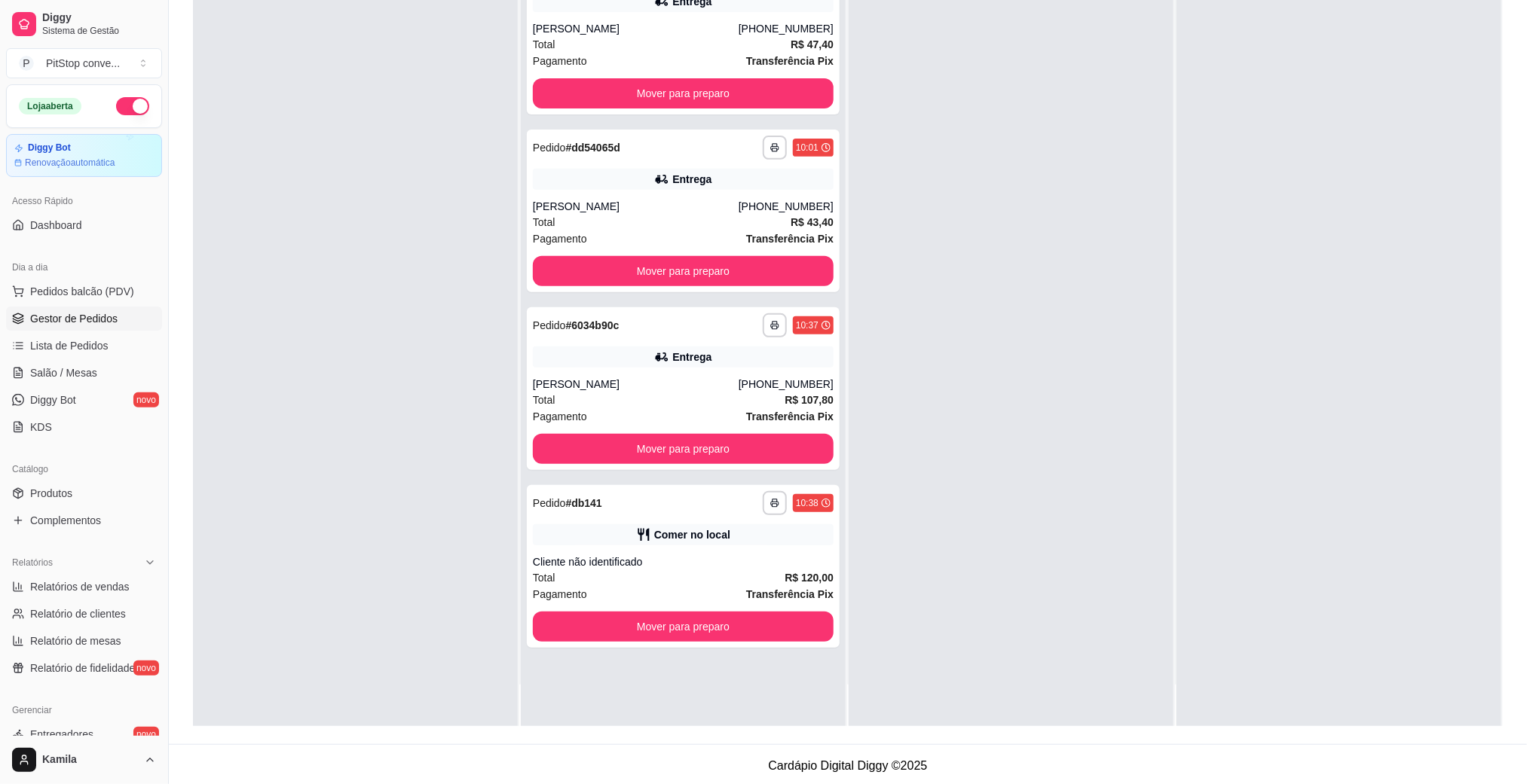
scroll to position [231, 0]
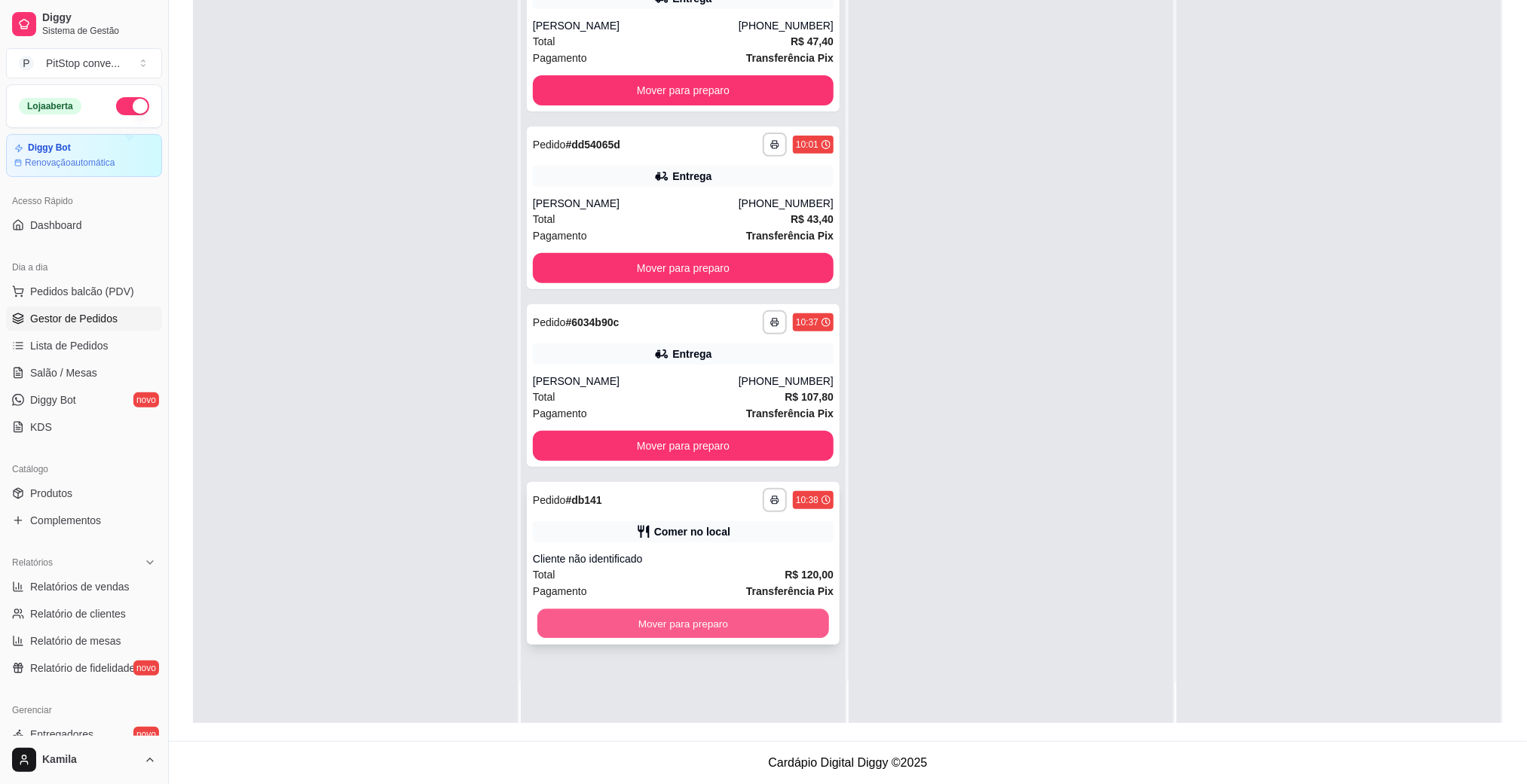
click at [776, 622] on button "Mover para preparo" at bounding box center [683, 623] width 291 height 29
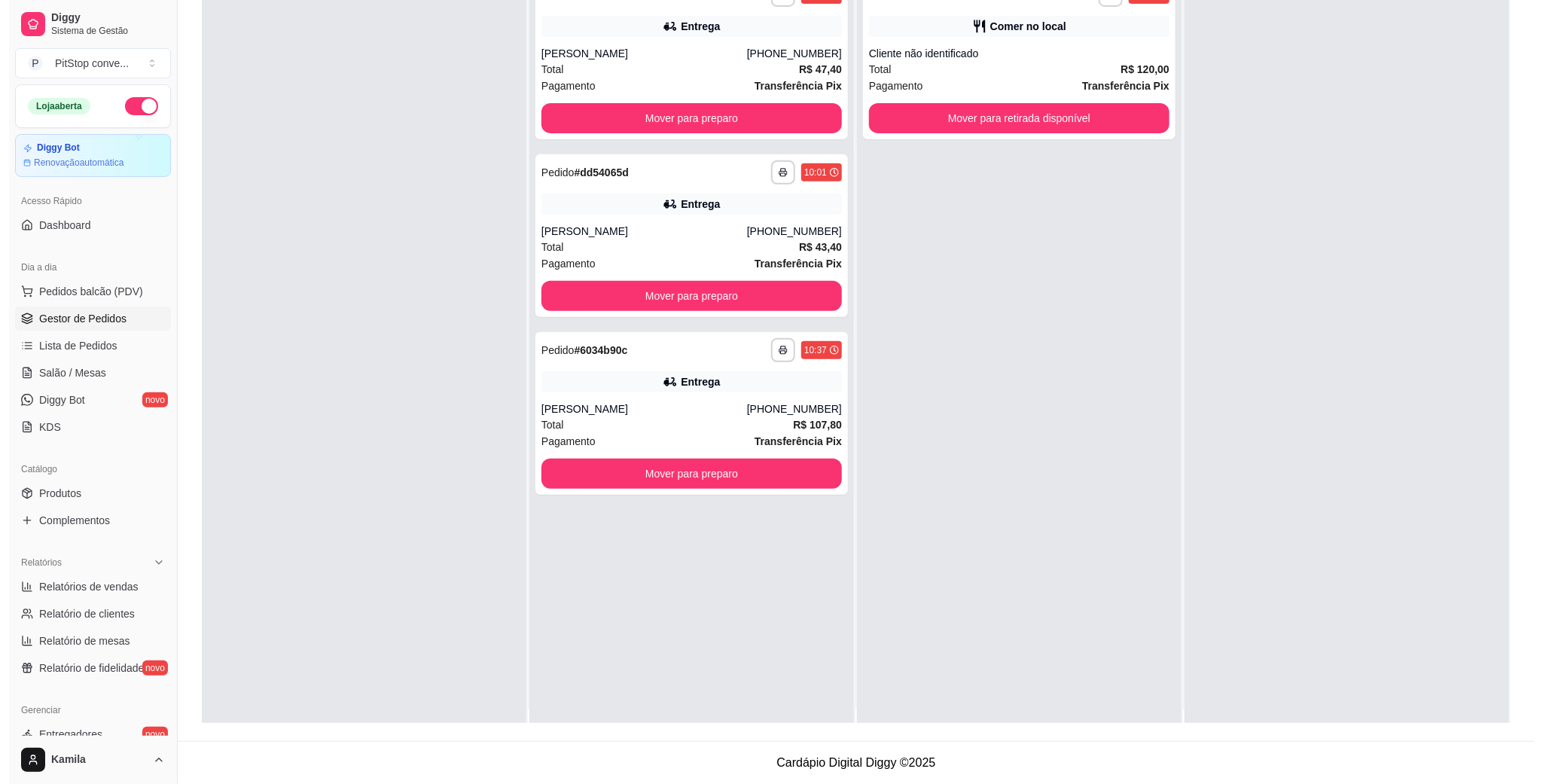
scroll to position [0, 0]
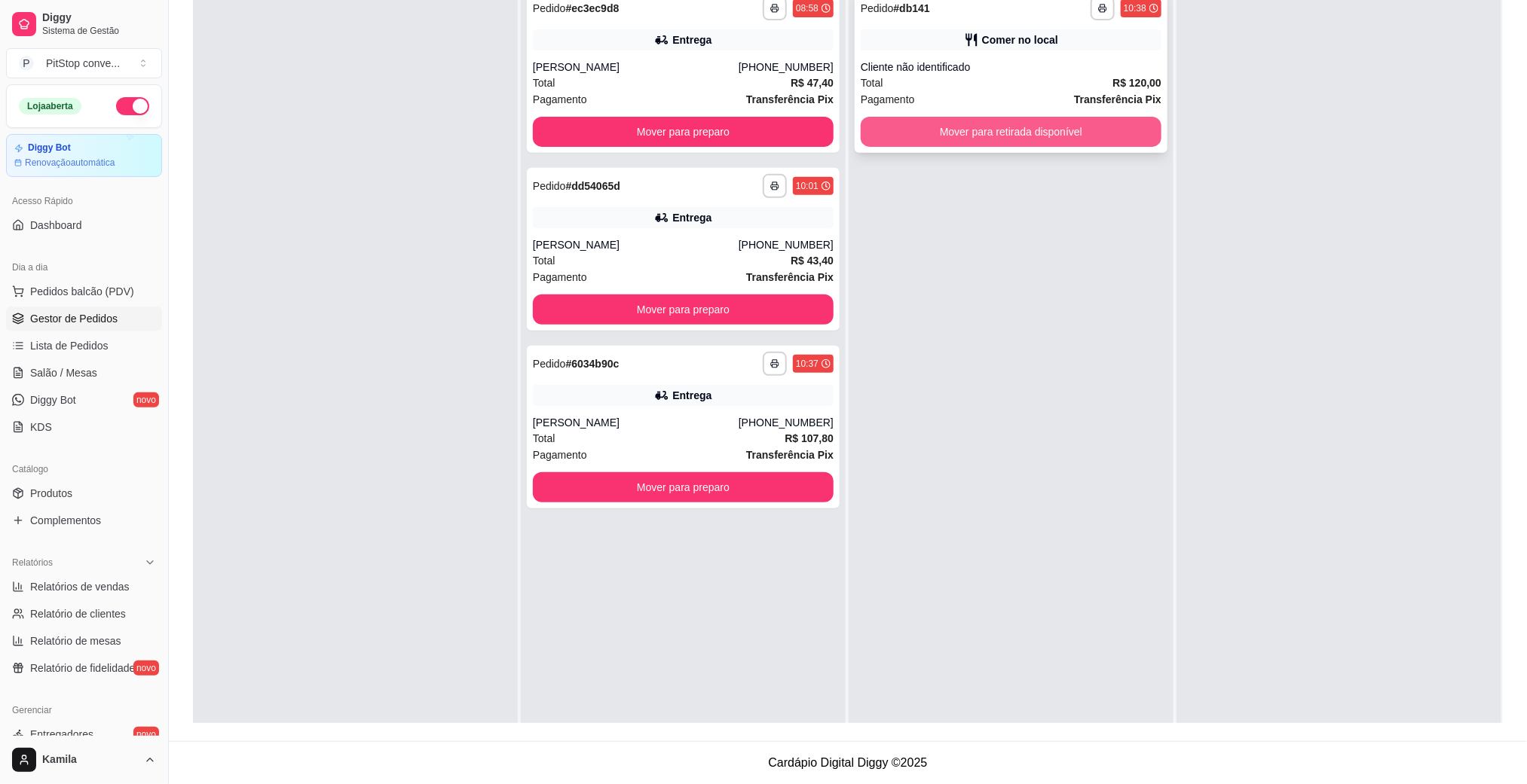
click at [1092, 138] on button "Mover para retirada disponível" at bounding box center [1010, 131] width 301 height 30
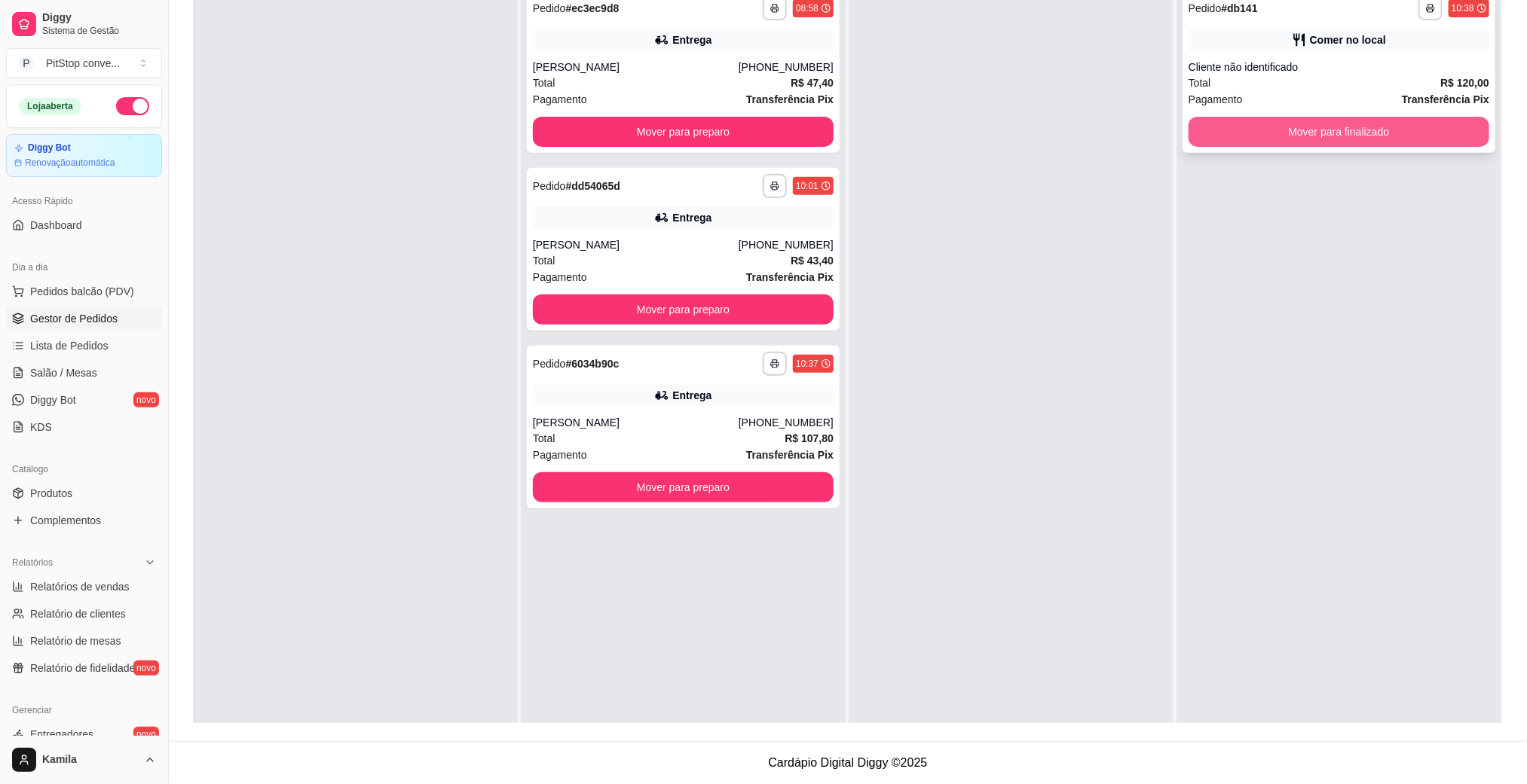
click at [1319, 136] on button "Mover para finalizado" at bounding box center [1339, 131] width 301 height 30
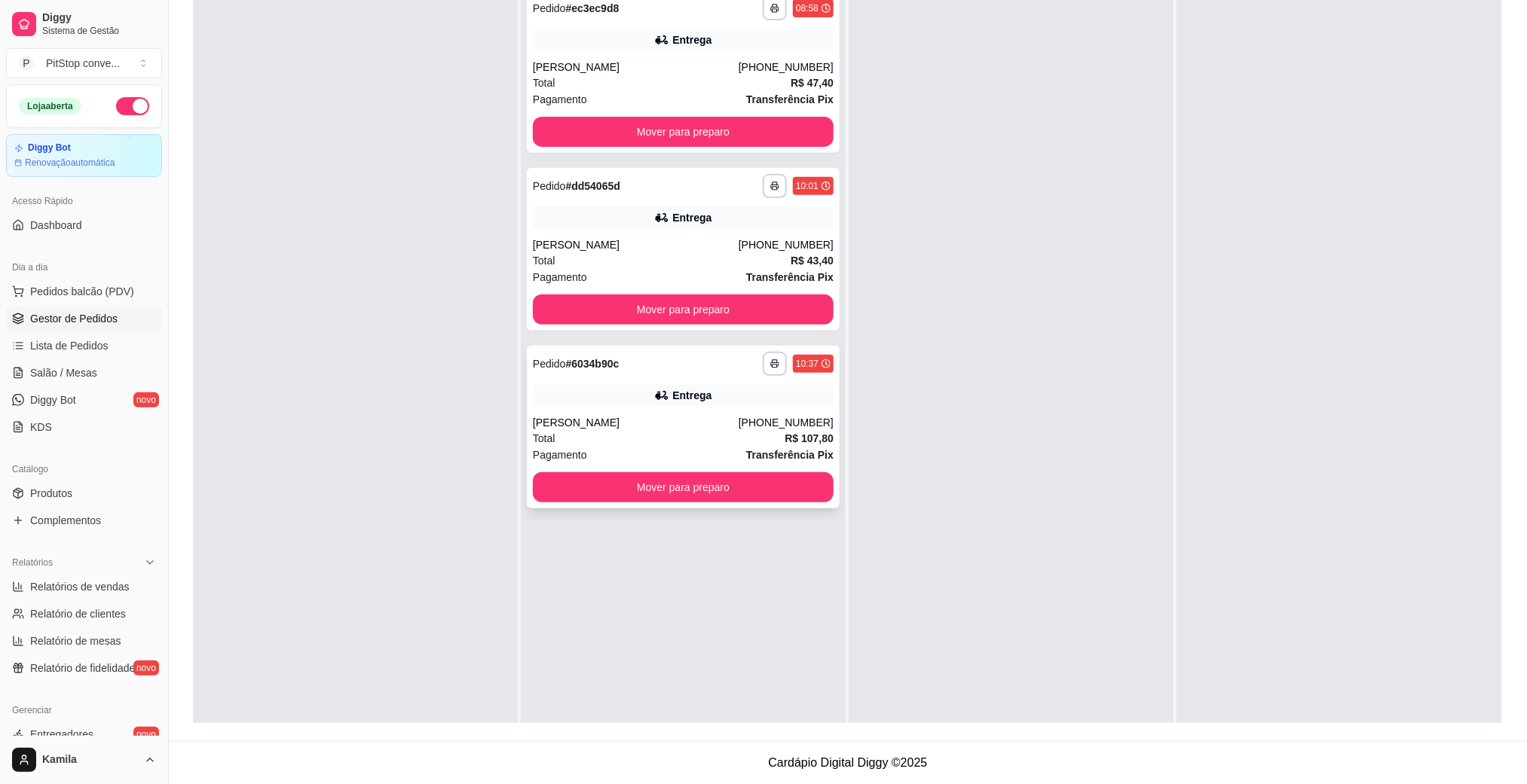
click at [726, 437] on div "Total R$ 107,80" at bounding box center [683, 438] width 301 height 17
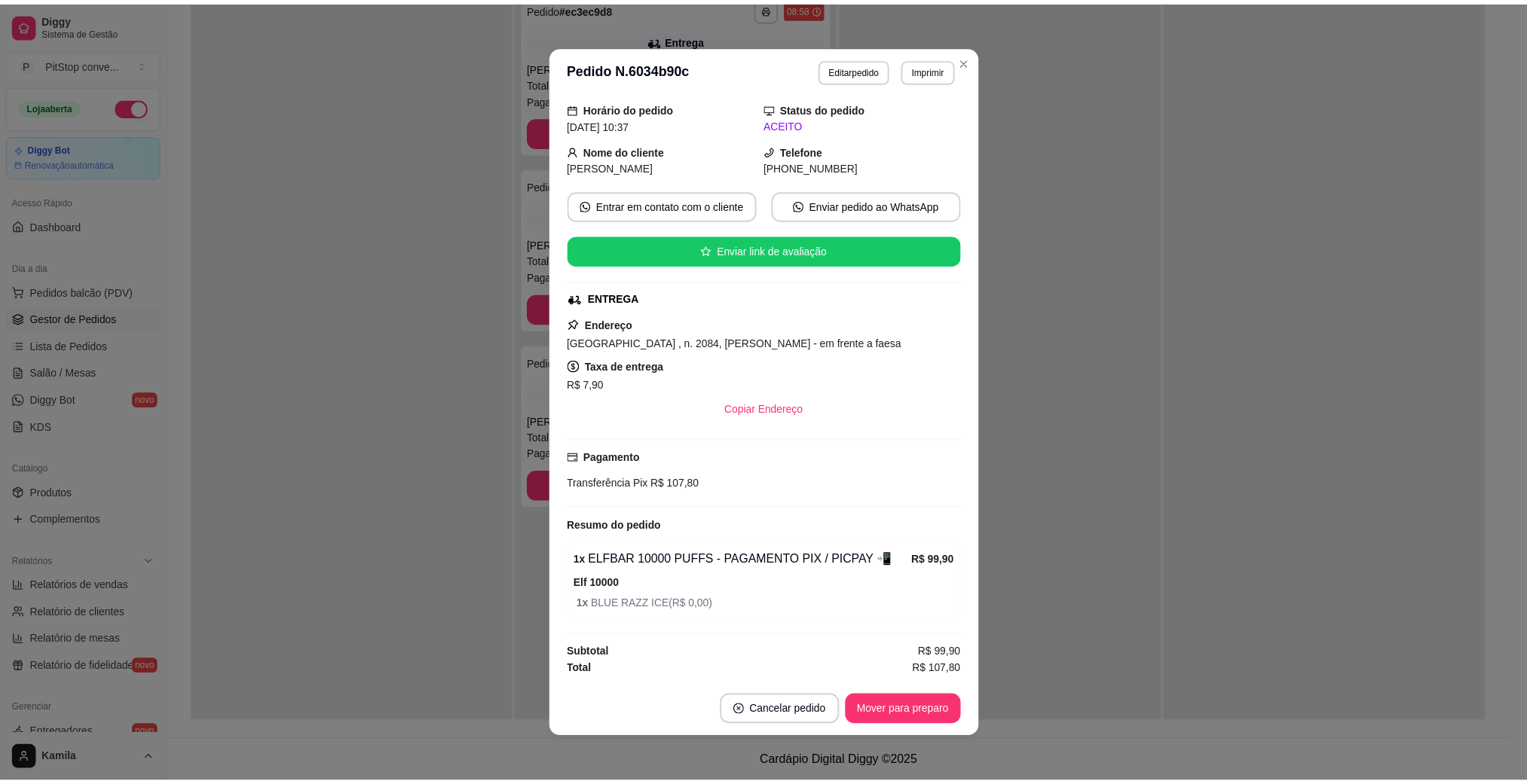
scroll to position [3, 0]
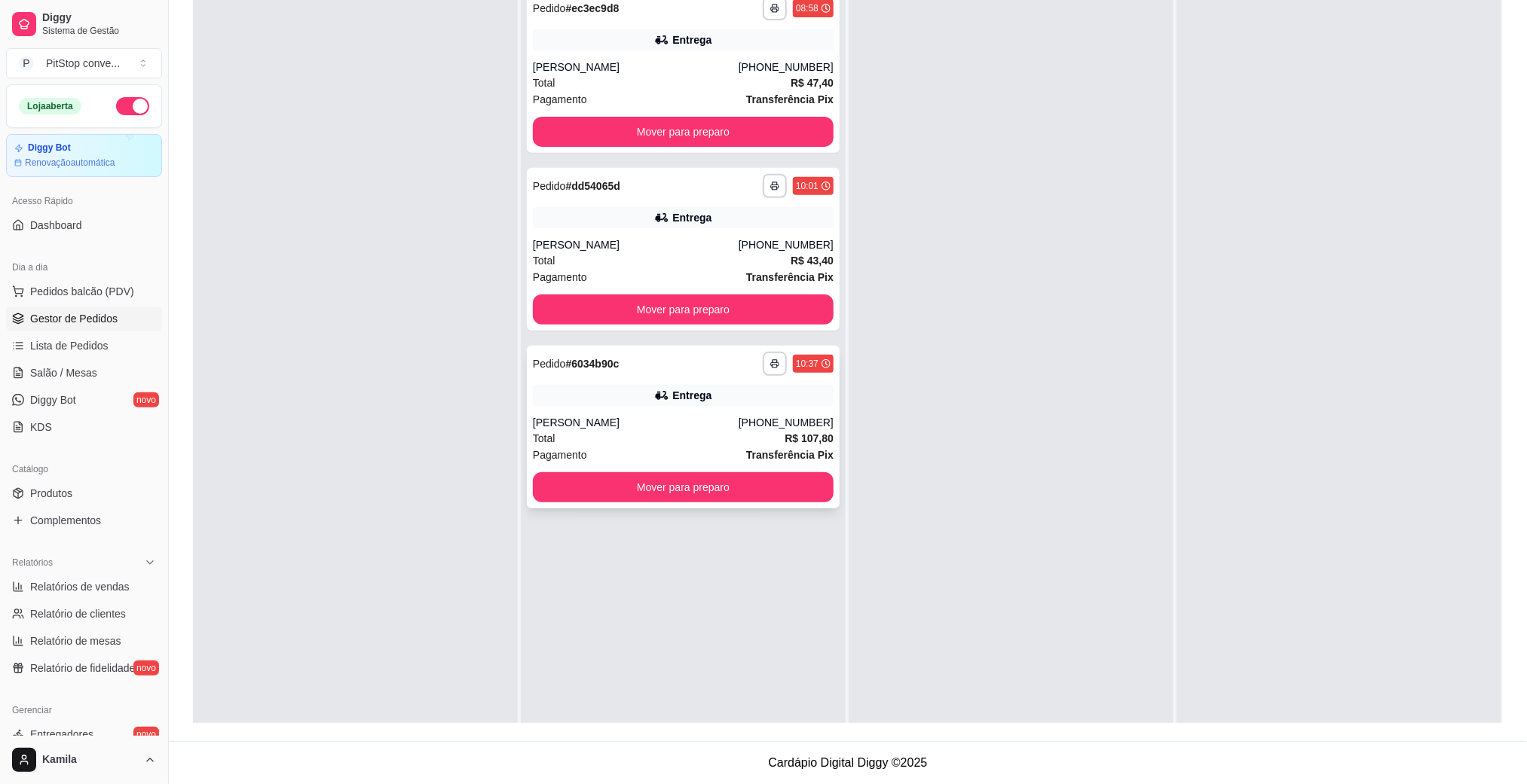
click at [754, 423] on div "[PHONE_NUMBER]" at bounding box center [786, 423] width 95 height 15
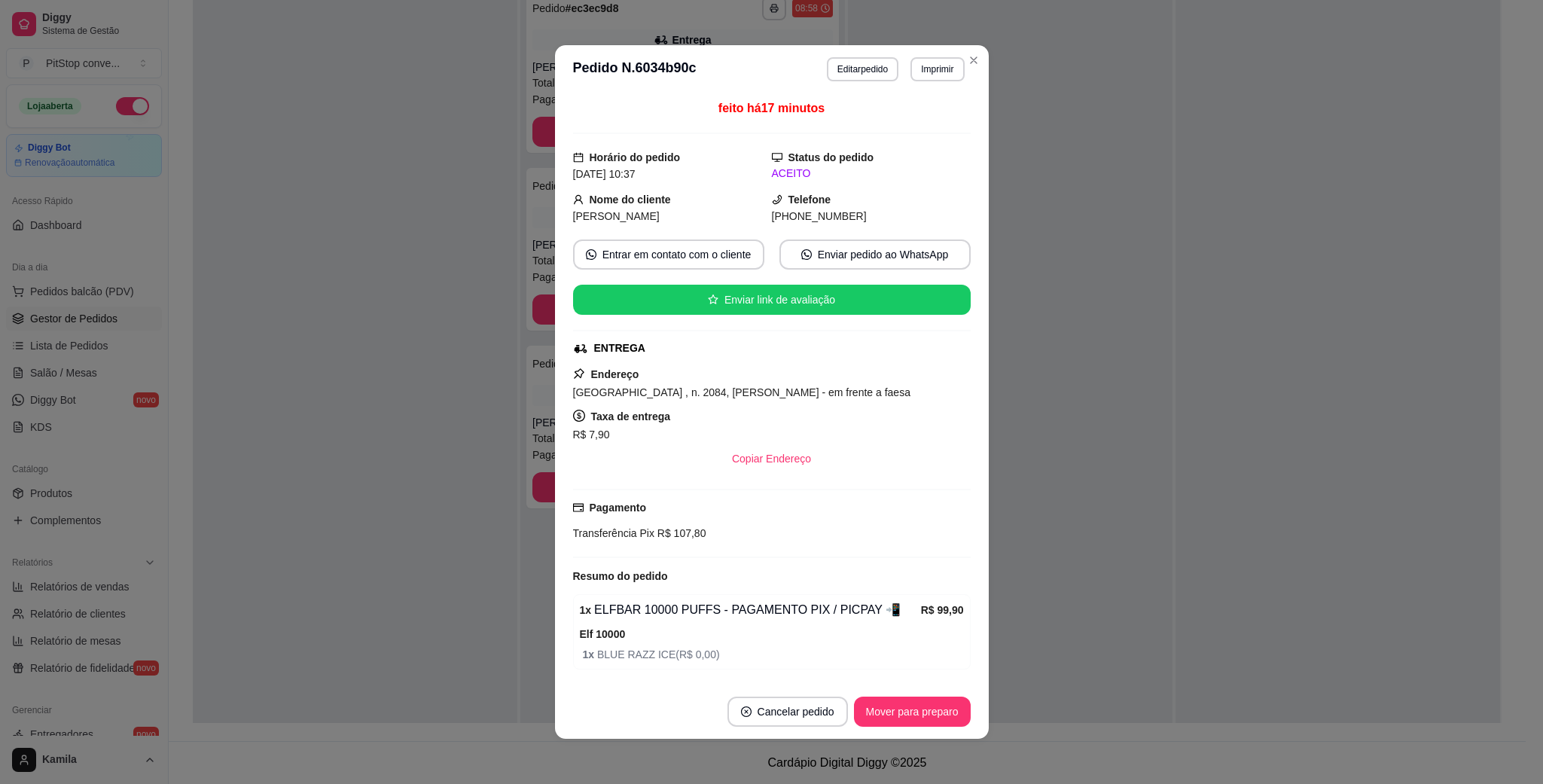
click at [759, 395] on span "[GEOGRAPHIC_DATA] , n. 2084, [PERSON_NAME] - em frente a faesa" at bounding box center [742, 392] width 337 height 12
copy span "[GEOGRAPHIC_DATA] , n. 2084, [PERSON_NAME] - em frente a faesa"
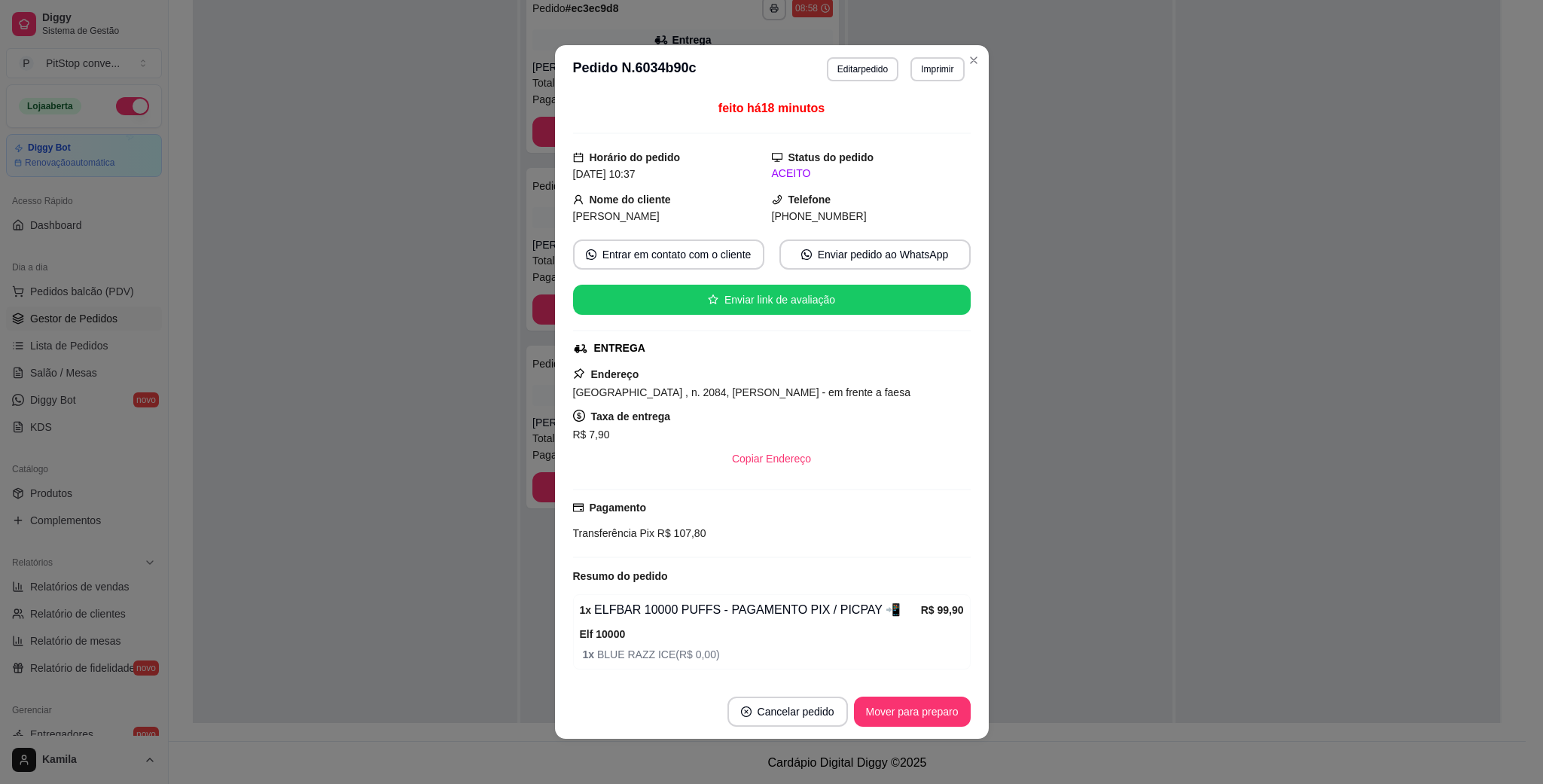
click at [803, 231] on div "feito há 18 minutos Horário do pedido [DATE] 10:37 Status do pedido ACEITO Nome…" at bounding box center [772, 389] width 398 height 579
click at [805, 222] on span "[PHONE_NUMBER]" at bounding box center [819, 216] width 95 height 12
click at [807, 222] on span "[PHONE_NUMBER]" at bounding box center [819, 216] width 95 height 12
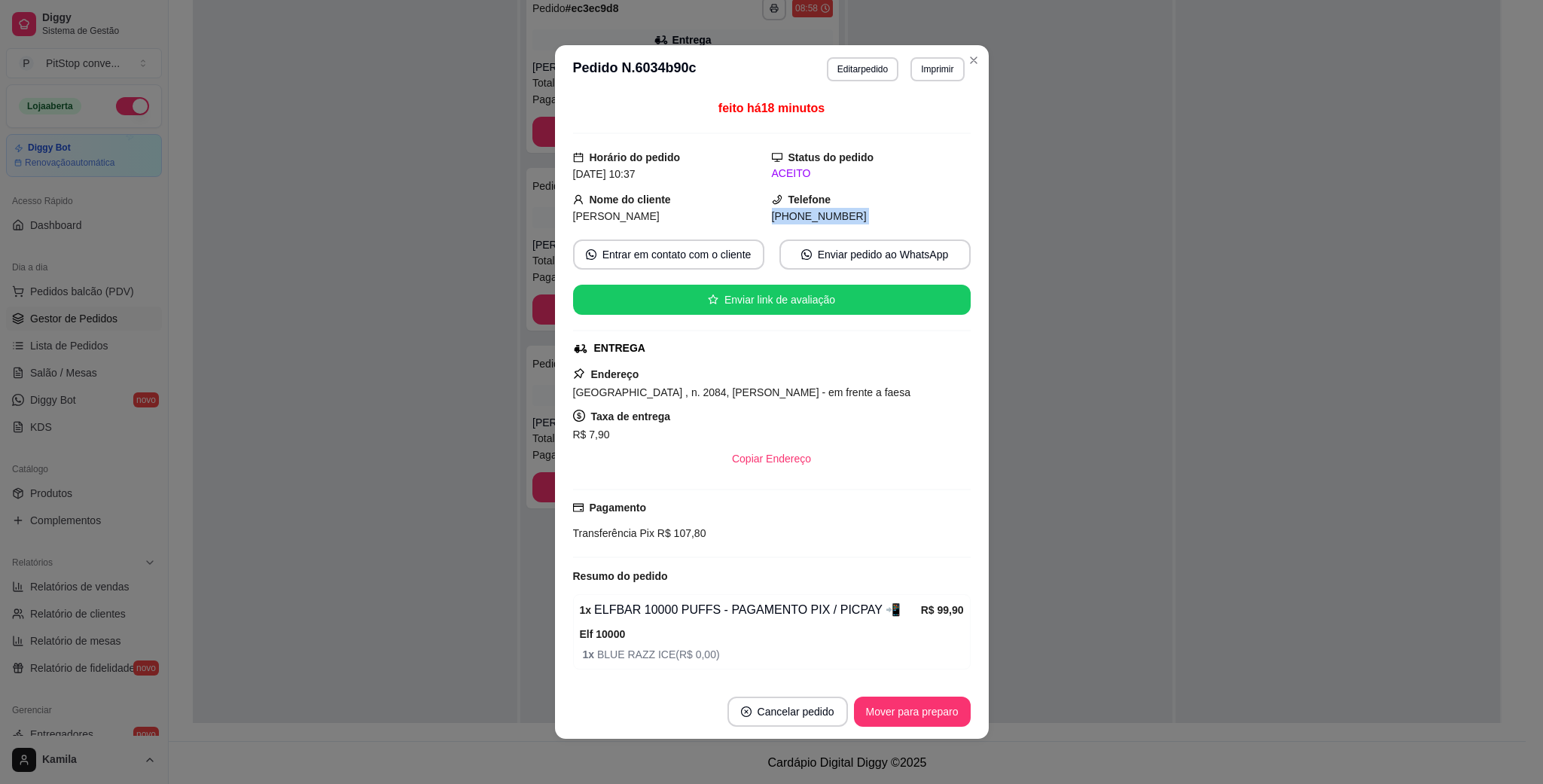
copy div "[PHONE_NUMBER] Entrar em contato com o cliente Enviar pedido ao WhatsApp Enviar…"
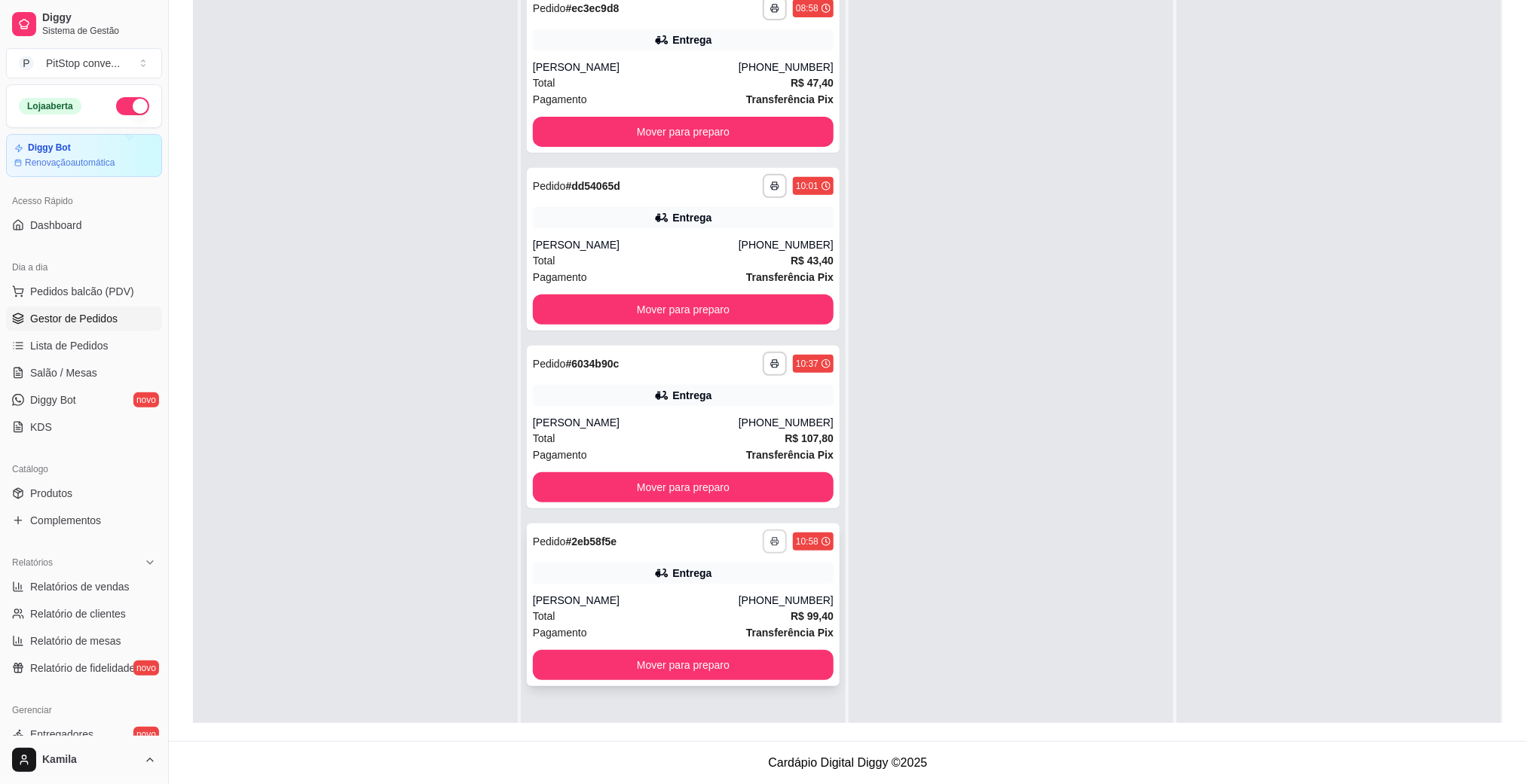
click at [776, 536] on button "button" at bounding box center [775, 541] width 24 height 24
click at [719, 594] on button "IMPRESSORA" at bounding box center [727, 594] width 109 height 24
click at [989, 782] on footer "Cardápio Digital Diggy © 2025" at bounding box center [847, 762] width 1358 height 43
click at [705, 587] on div "**********" at bounding box center [684, 605] width 313 height 163
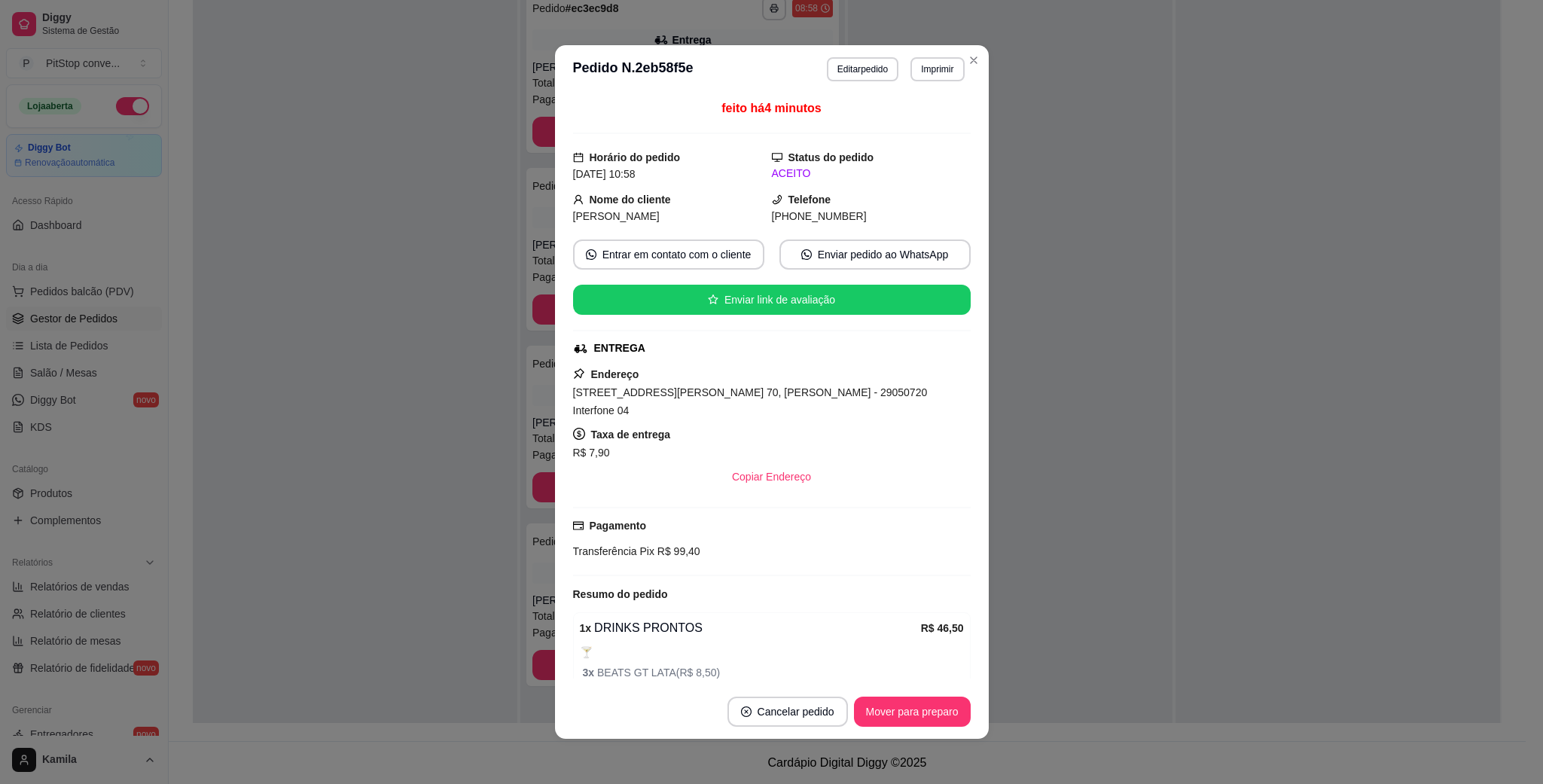
click at [820, 393] on span "[STREET_ADDRESS][PERSON_NAME] 70, [PERSON_NAME] - 29050720 Interfone 04" at bounding box center [751, 401] width 355 height 30
copy span "[STREET_ADDRESS][PERSON_NAME] 70, [PERSON_NAME] - 29050720 Interfone 04"
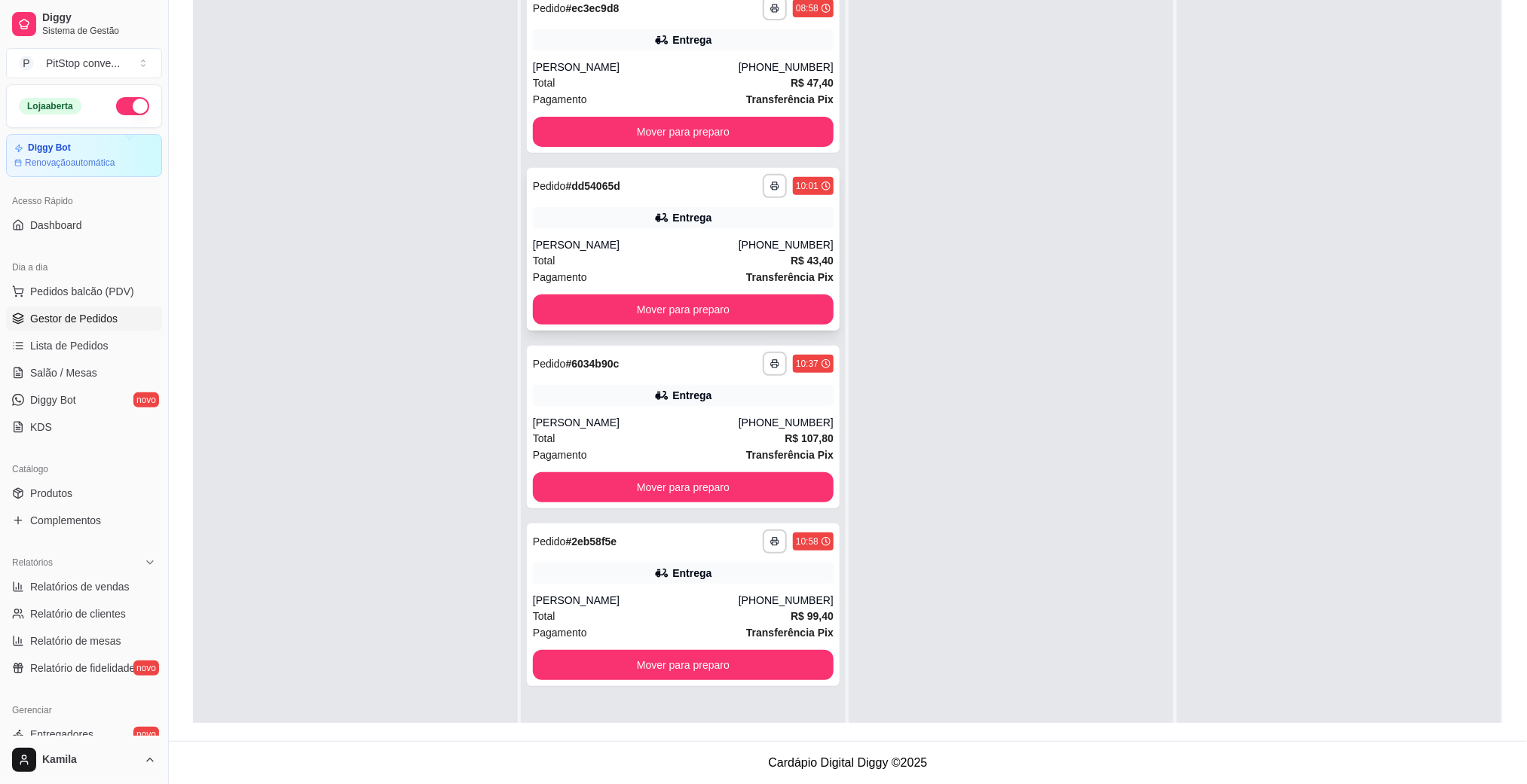
click at [807, 326] on div "**********" at bounding box center [684, 249] width 313 height 163
click at [790, 312] on button "Mover para preparo" at bounding box center [683, 310] width 291 height 29
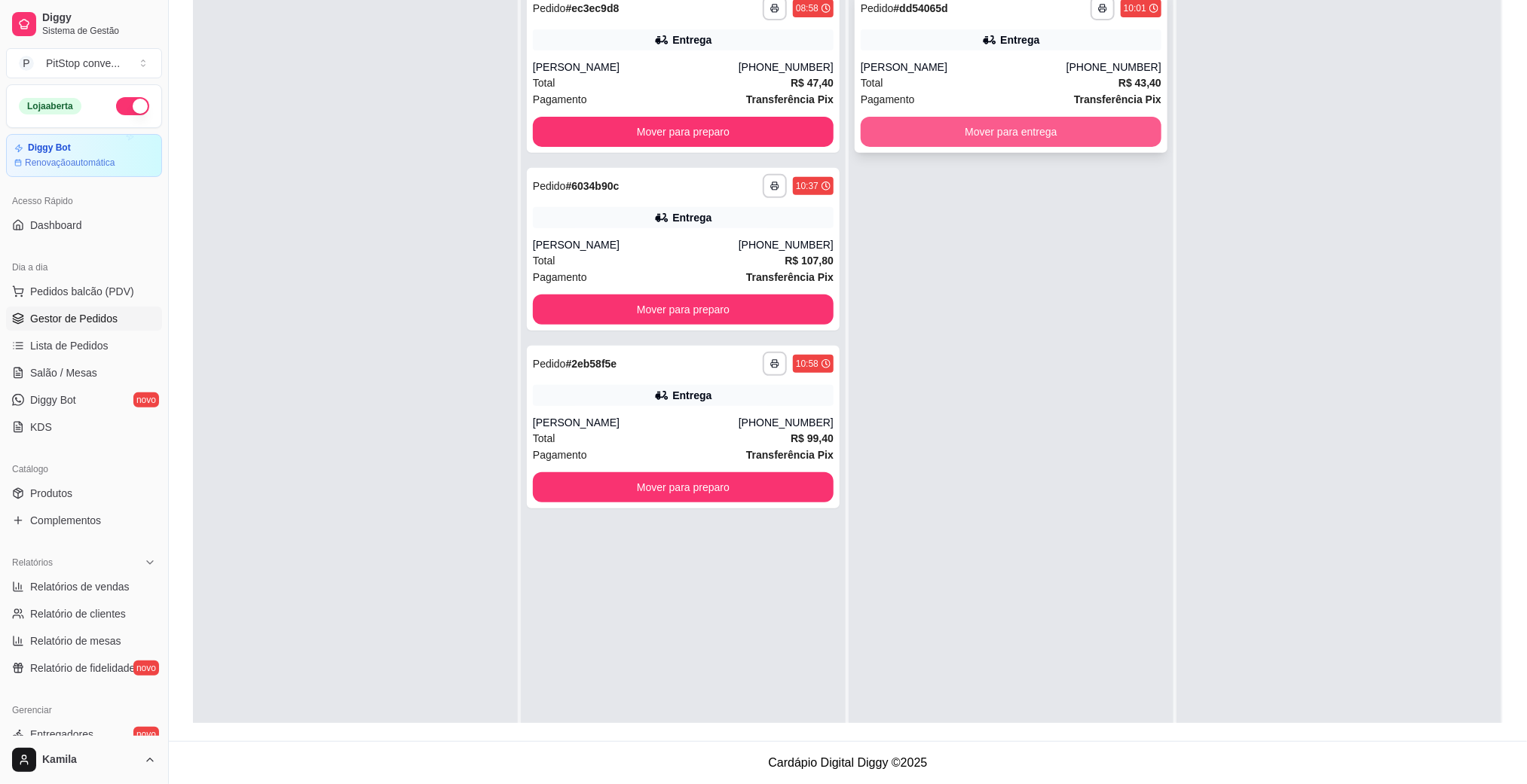
click at [1015, 139] on button "Mover para entrega" at bounding box center [1010, 131] width 301 height 30
click at [1075, 143] on button "Mover para entrega" at bounding box center [1010, 132] width 291 height 29
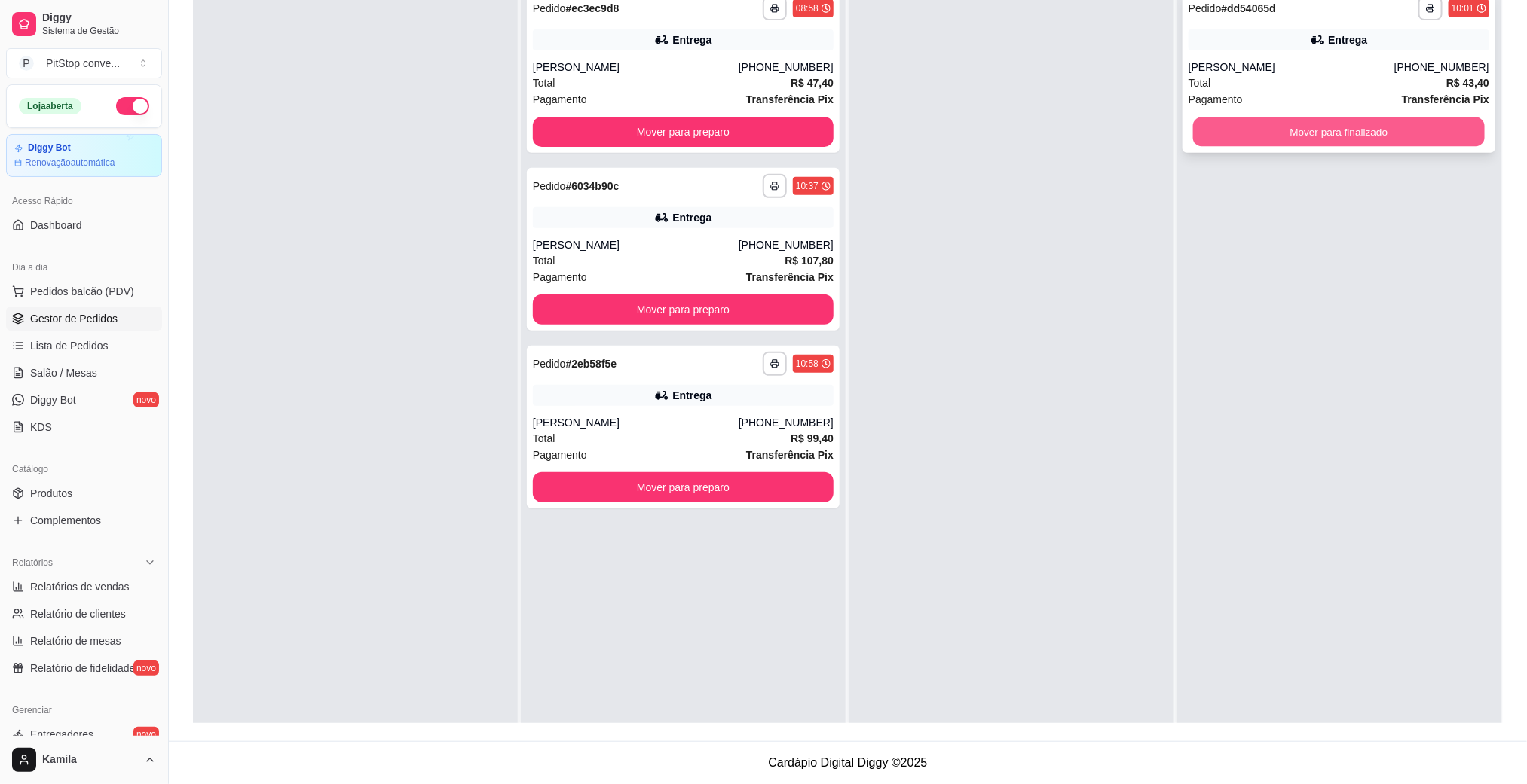
click at [1289, 123] on button "Mover para finalizado" at bounding box center [1338, 132] width 291 height 29
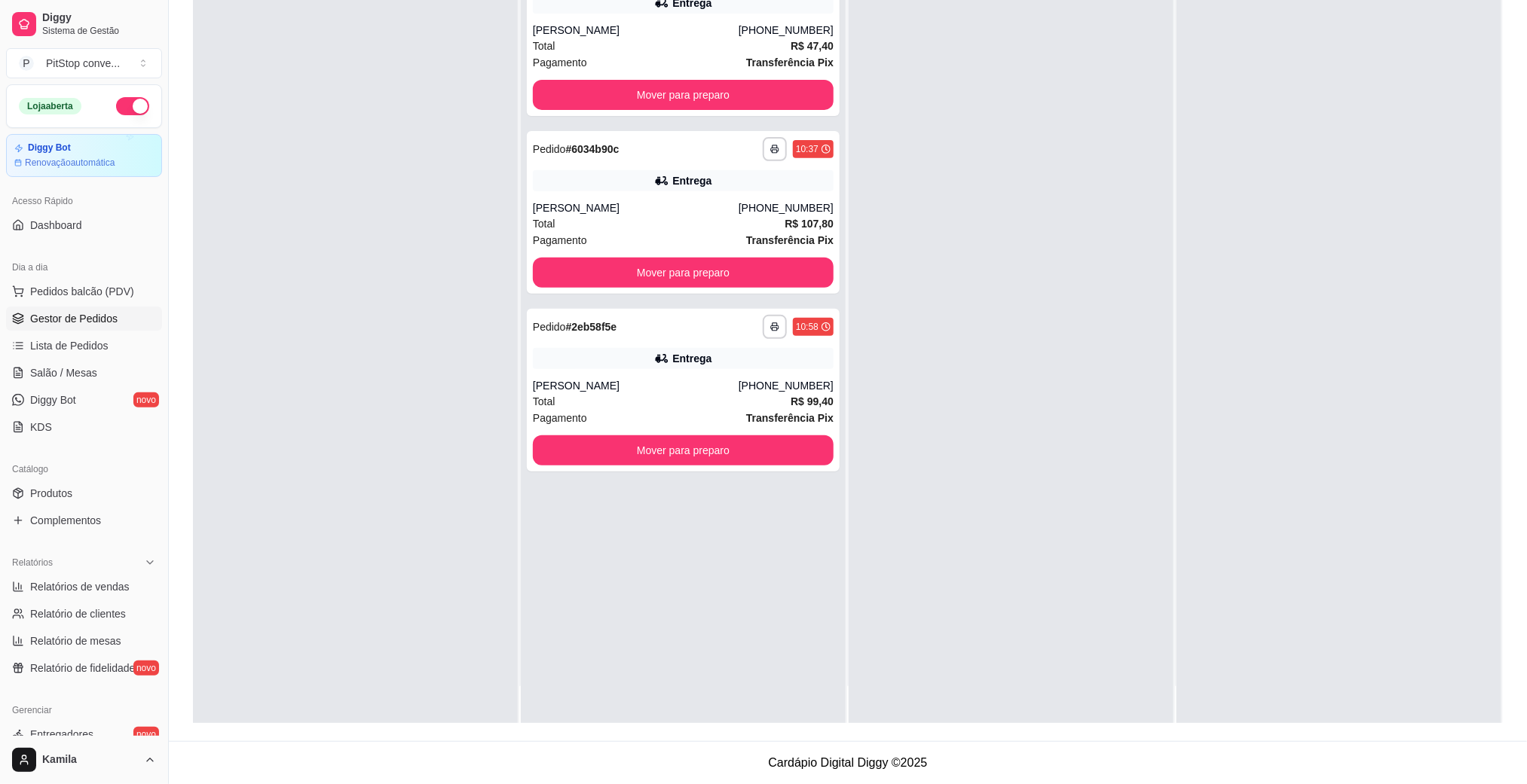
click at [1285, 197] on div at bounding box center [1339, 336] width 324 height 784
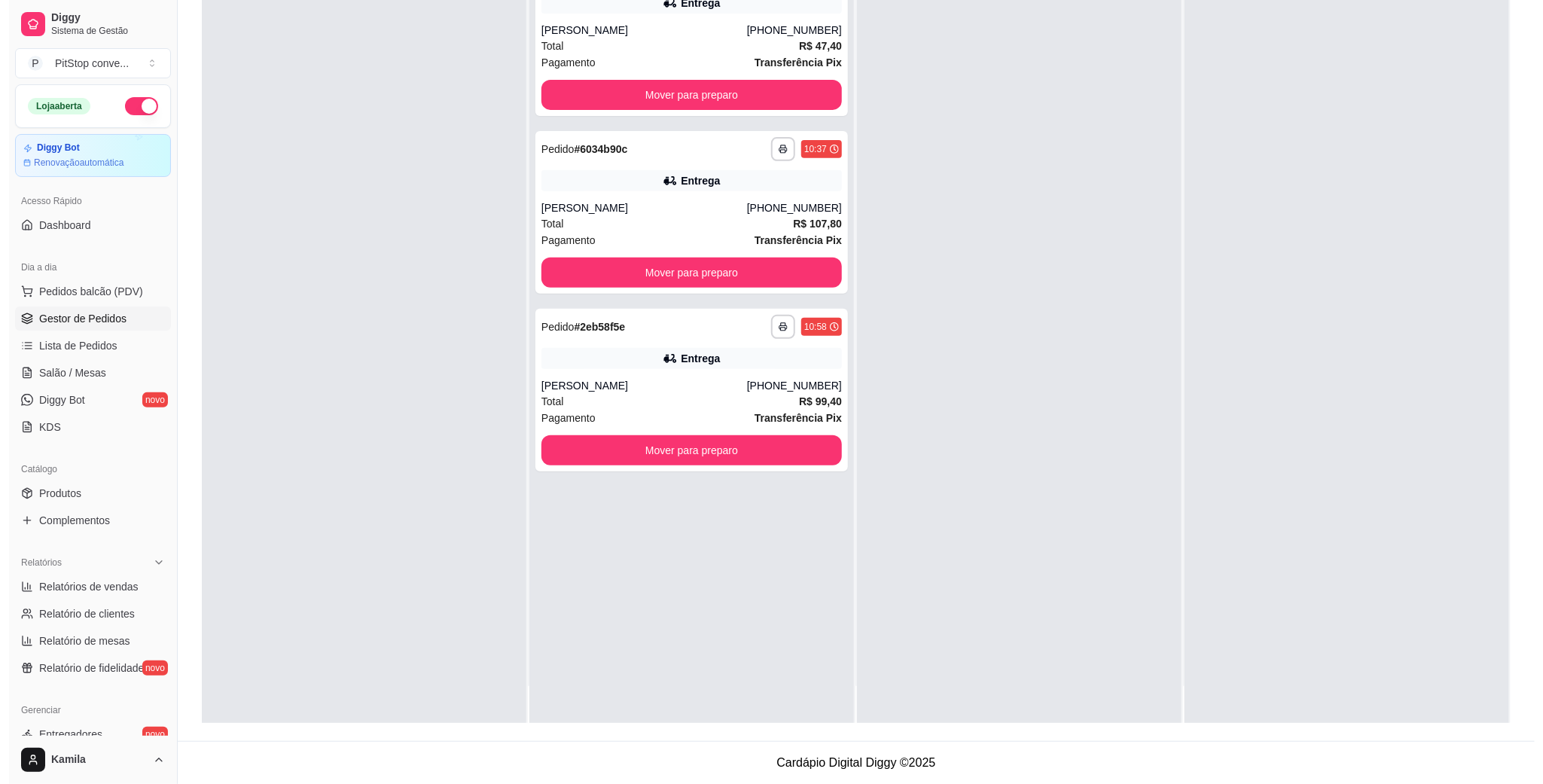
scroll to position [41, 0]
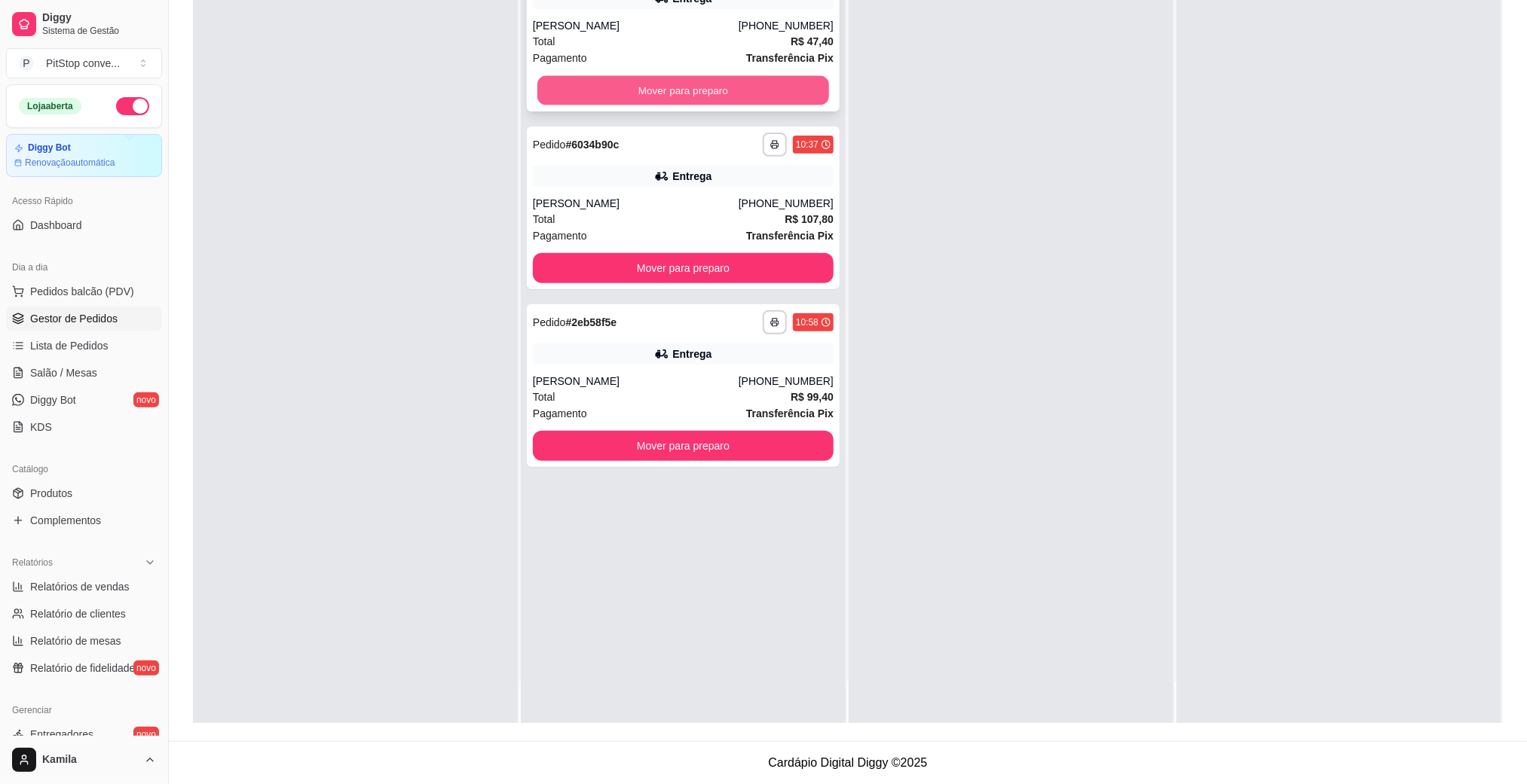
click at [703, 77] on button "Mover para preparo" at bounding box center [683, 90] width 291 height 29
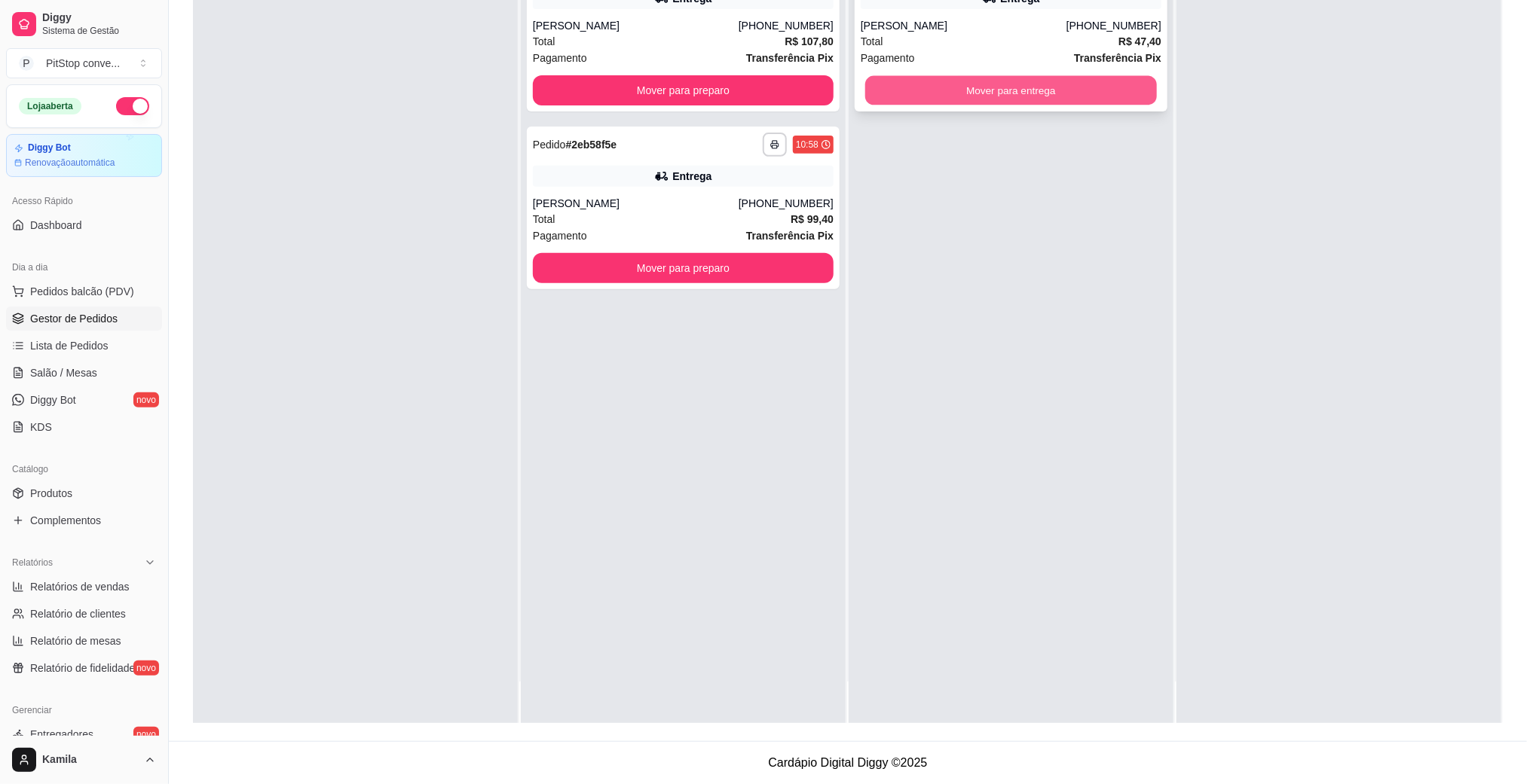
click at [1034, 80] on button "Mover para entrega" at bounding box center [1010, 90] width 291 height 29
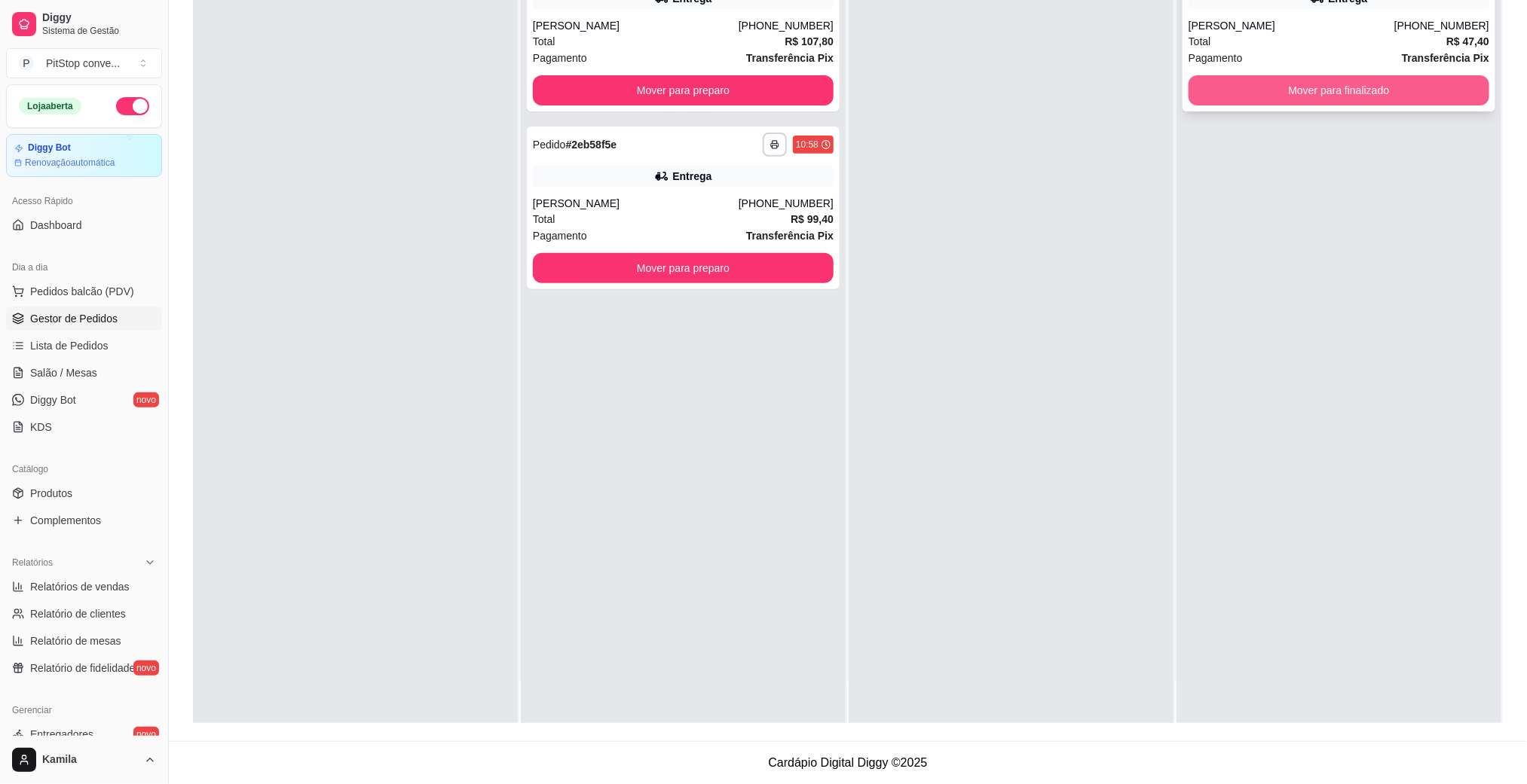
click at [1307, 96] on button "Mover para finalizado" at bounding box center [1339, 90] width 301 height 30
click at [1300, 111] on div "**********" at bounding box center [1339, 332] width 324 height 784
click at [1341, 95] on button "Mover para finalizado" at bounding box center [1339, 90] width 301 height 30
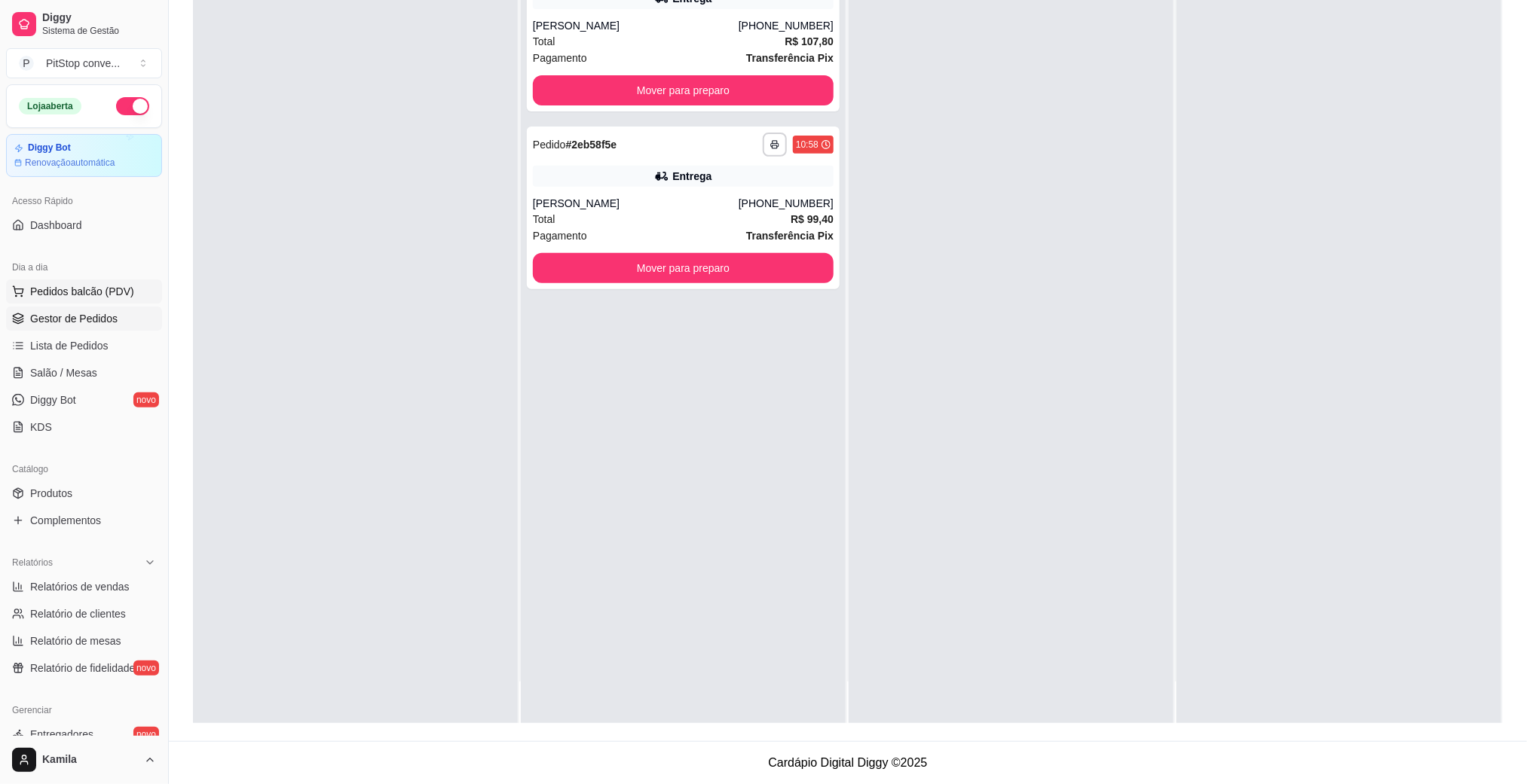
click at [66, 301] on button "Pedidos balcão (PDV)" at bounding box center [83, 291] width 156 height 24
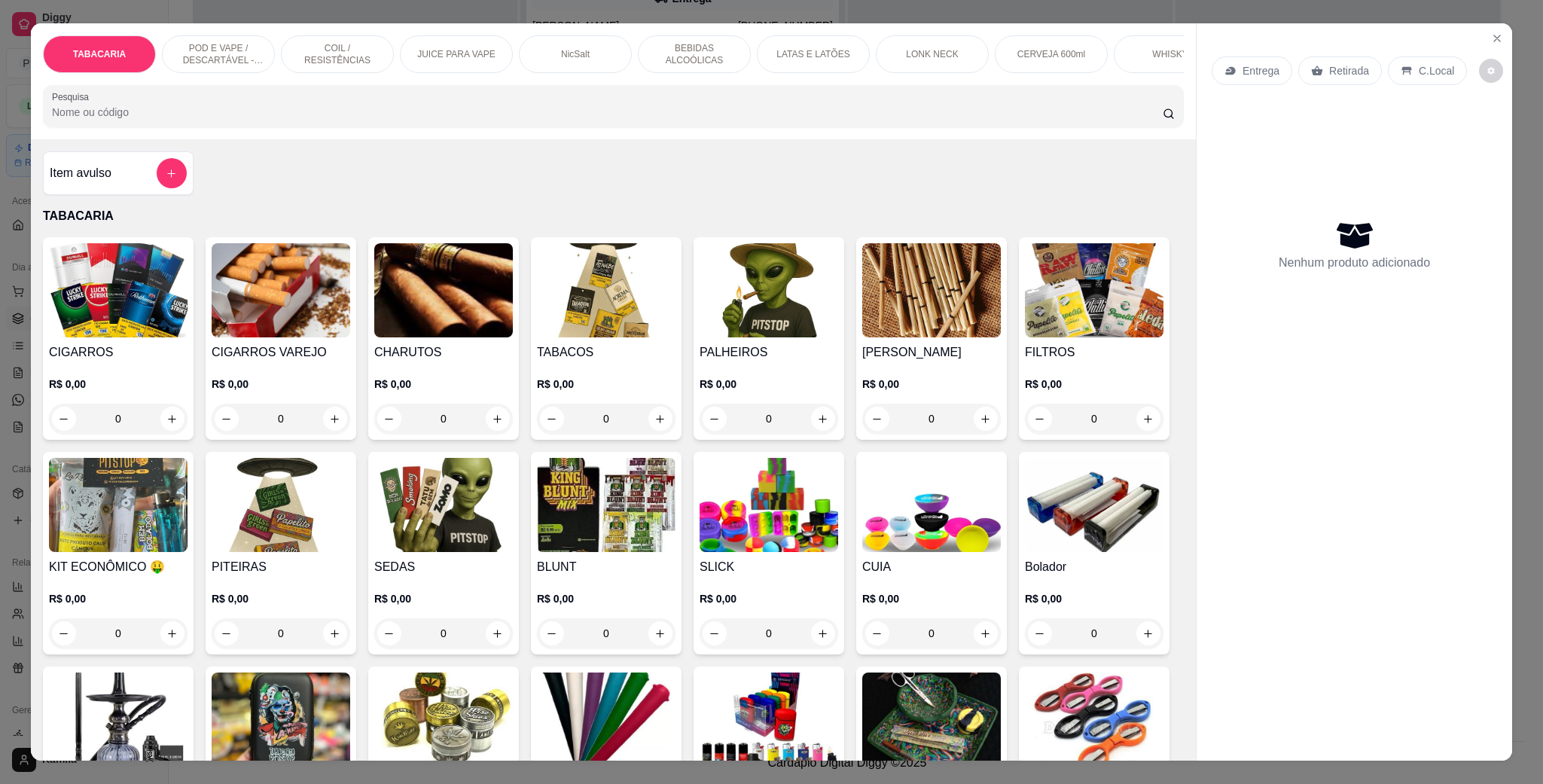
click at [212, 54] on p "POD E VAPE / DESCARTÁVEL - RECARREGAVEL" at bounding box center [219, 54] width 87 height 24
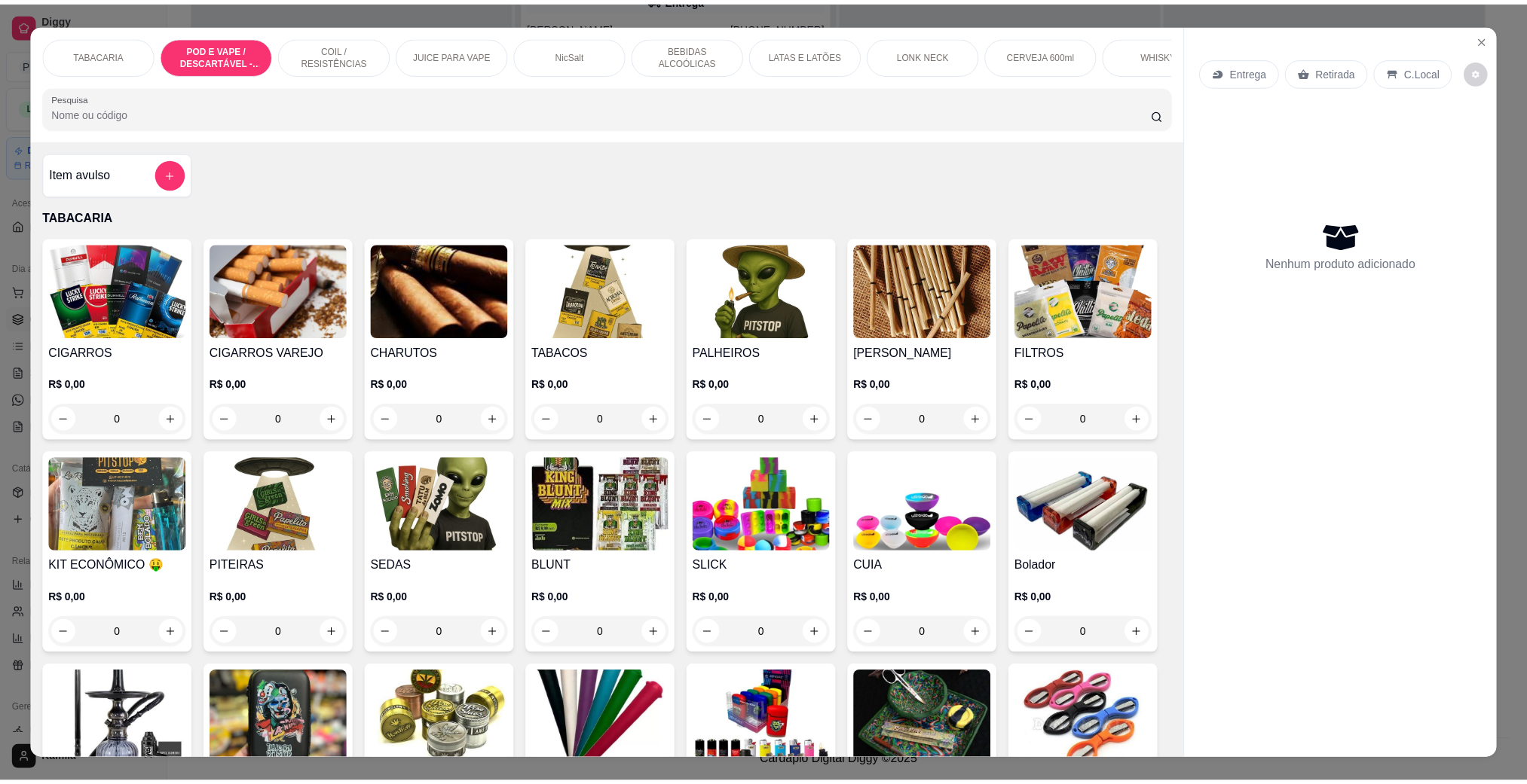
scroll to position [25, 0]
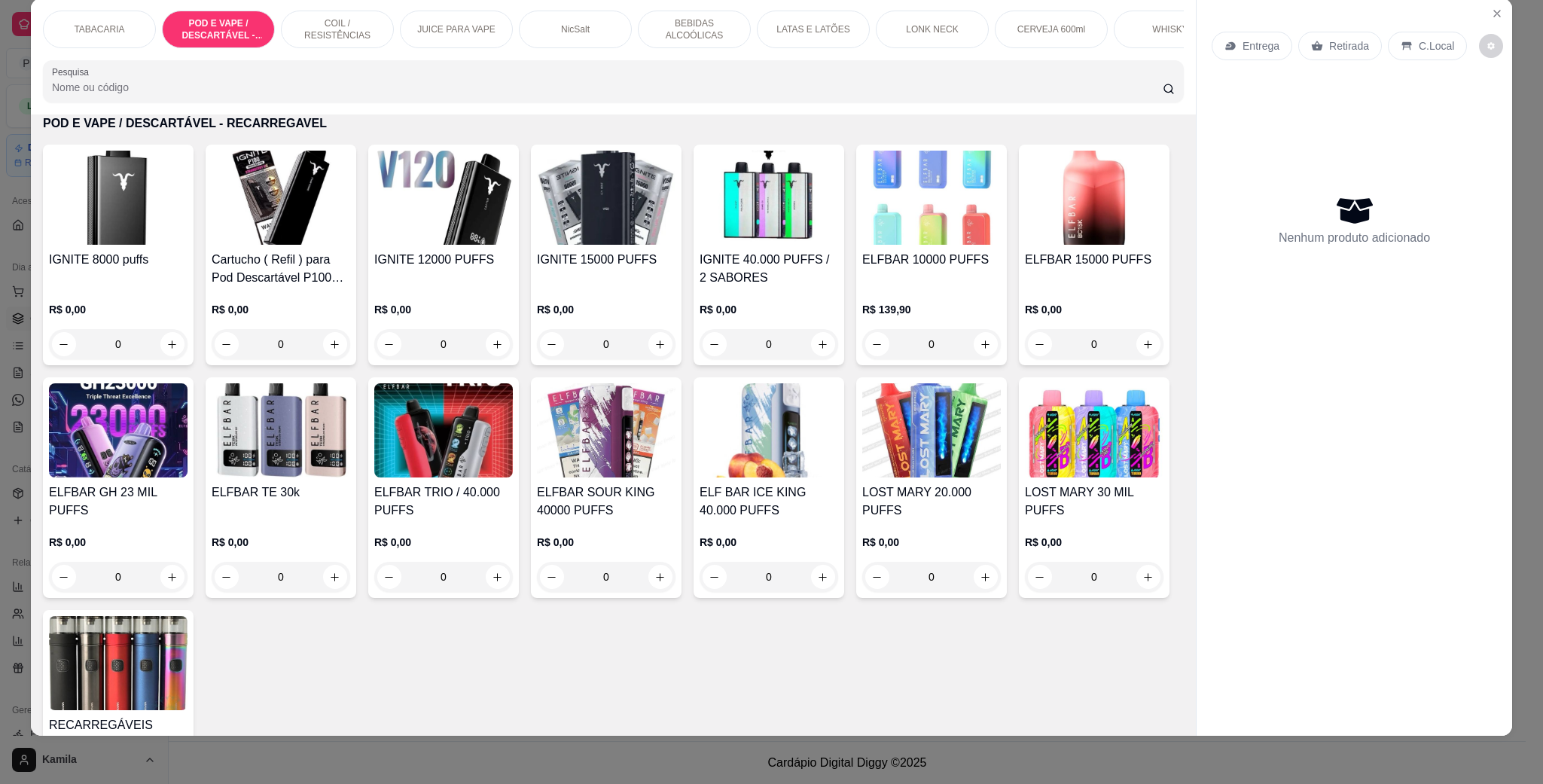
click at [513, 457] on img at bounding box center [444, 430] width 139 height 94
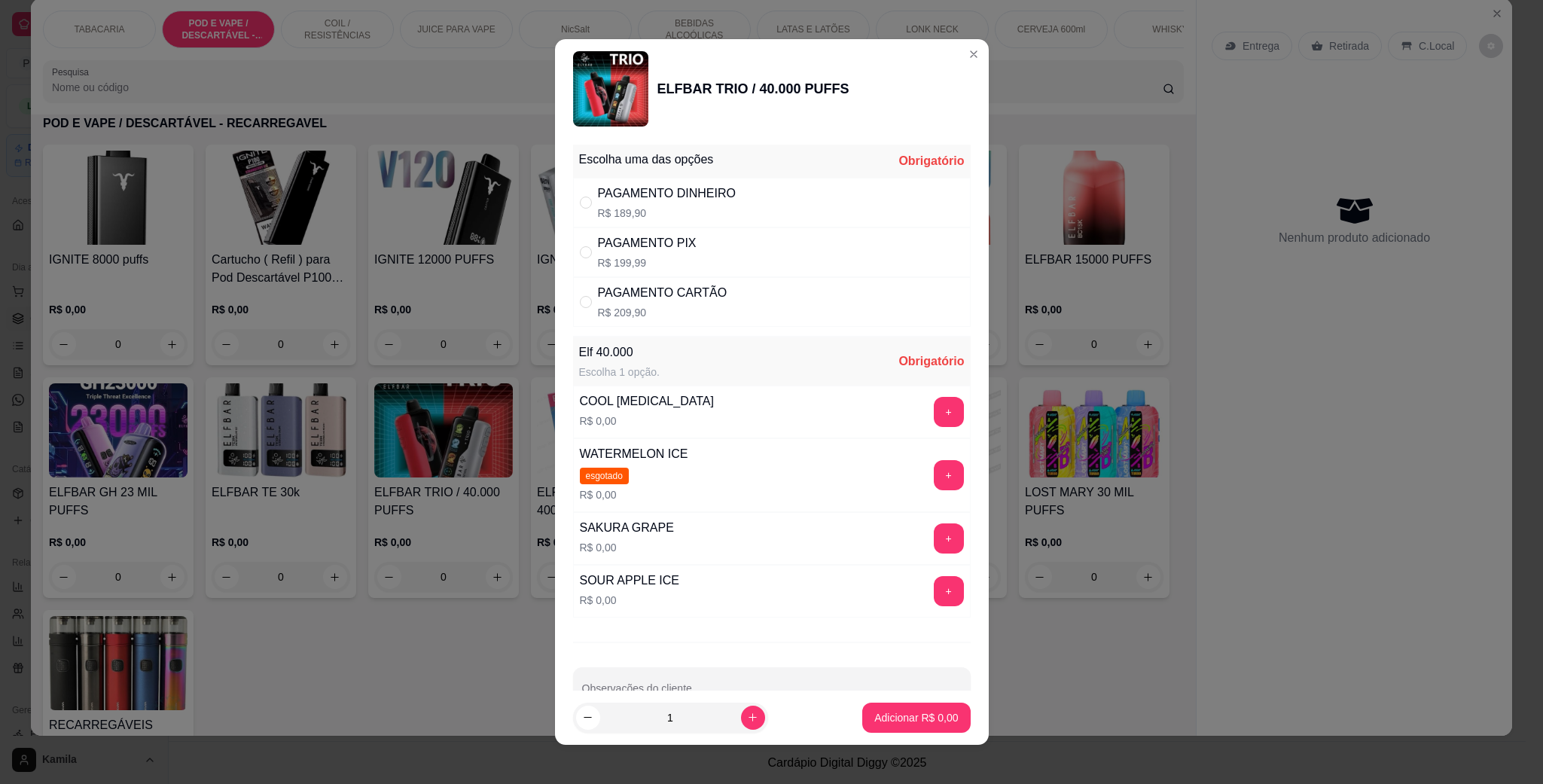
click at [677, 256] on p "R$ 199,99" at bounding box center [647, 263] width 98 height 15
radio input "true"
click at [934, 407] on button "+" at bounding box center [949, 411] width 30 height 30
click at [917, 705] on button "Adicionar R$ 199,99" at bounding box center [911, 717] width 119 height 30
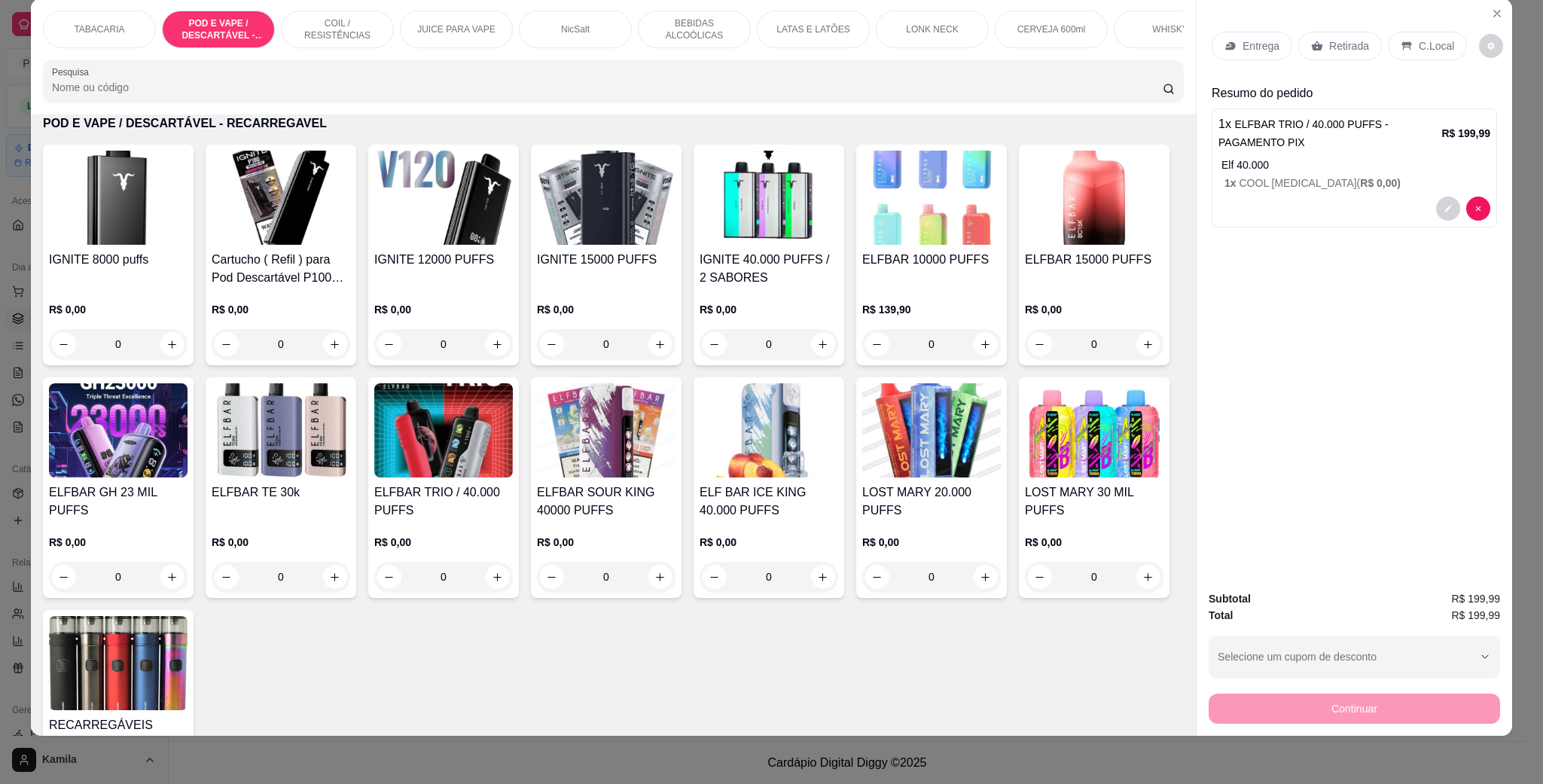
click at [1420, 52] on p "C.Local" at bounding box center [1437, 46] width 35 height 15
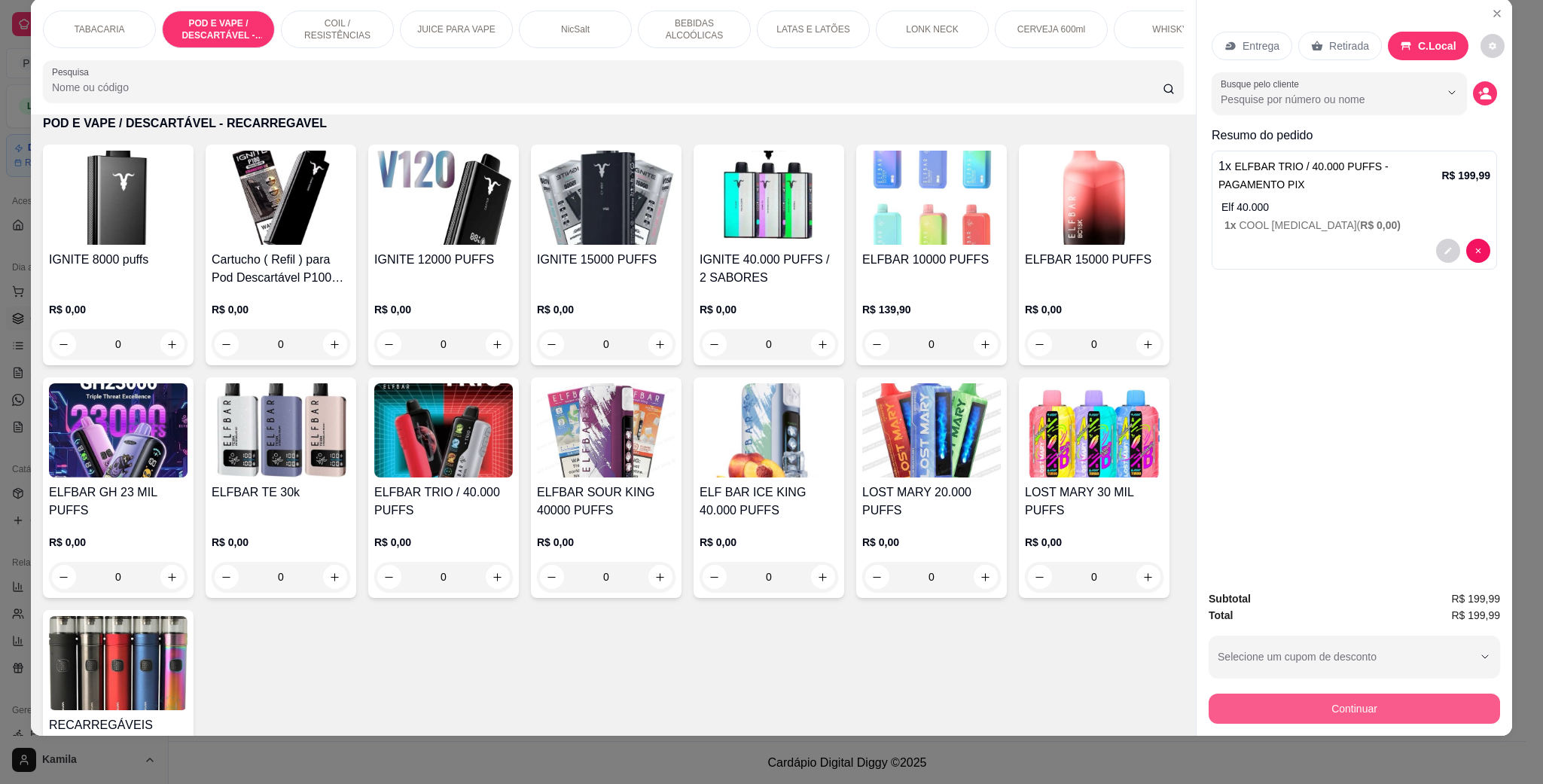
click at [1368, 708] on button "Continuar" at bounding box center [1354, 708] width 291 height 30
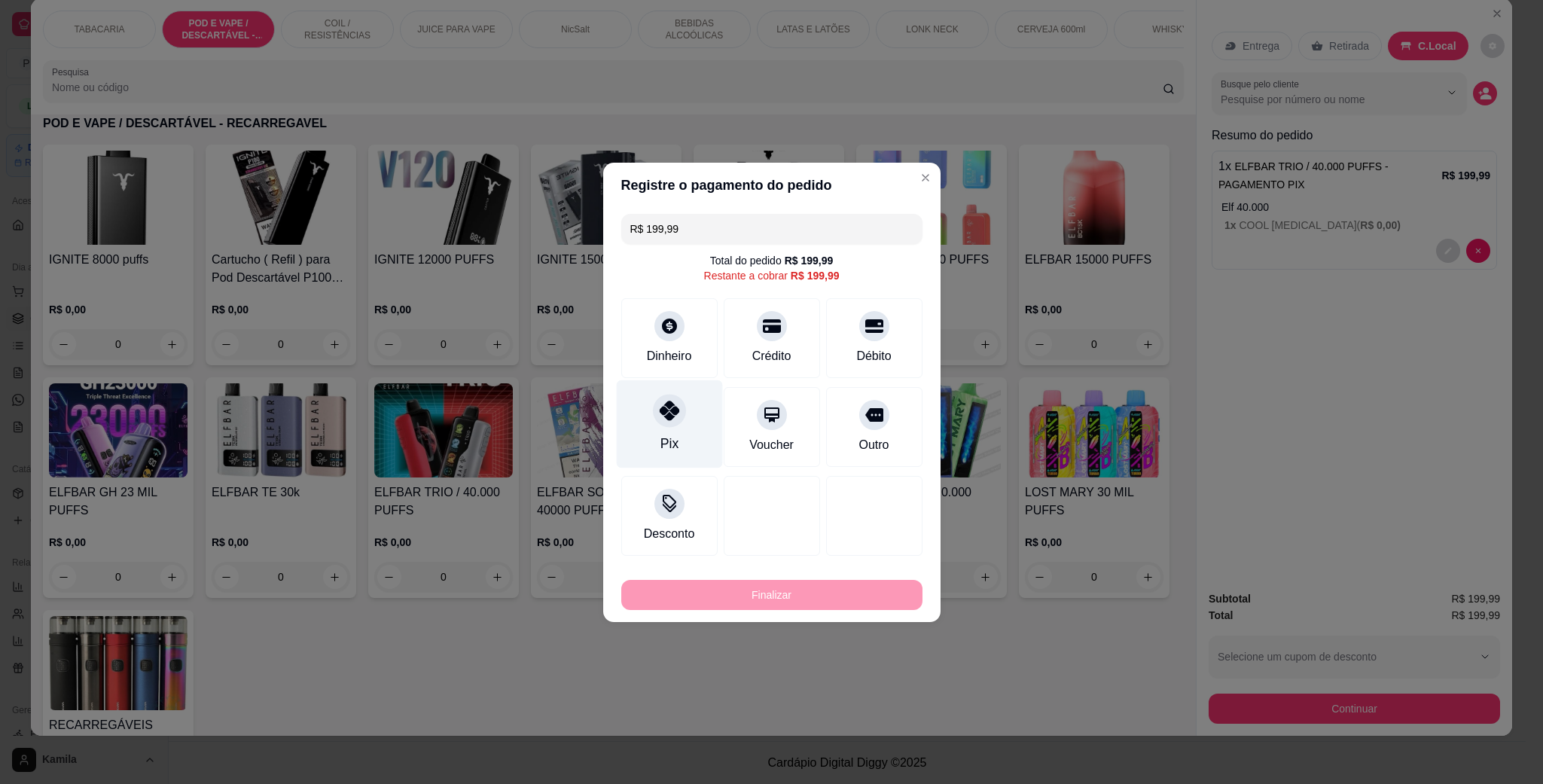
click at [688, 407] on div "Pix" at bounding box center [669, 423] width 106 height 88
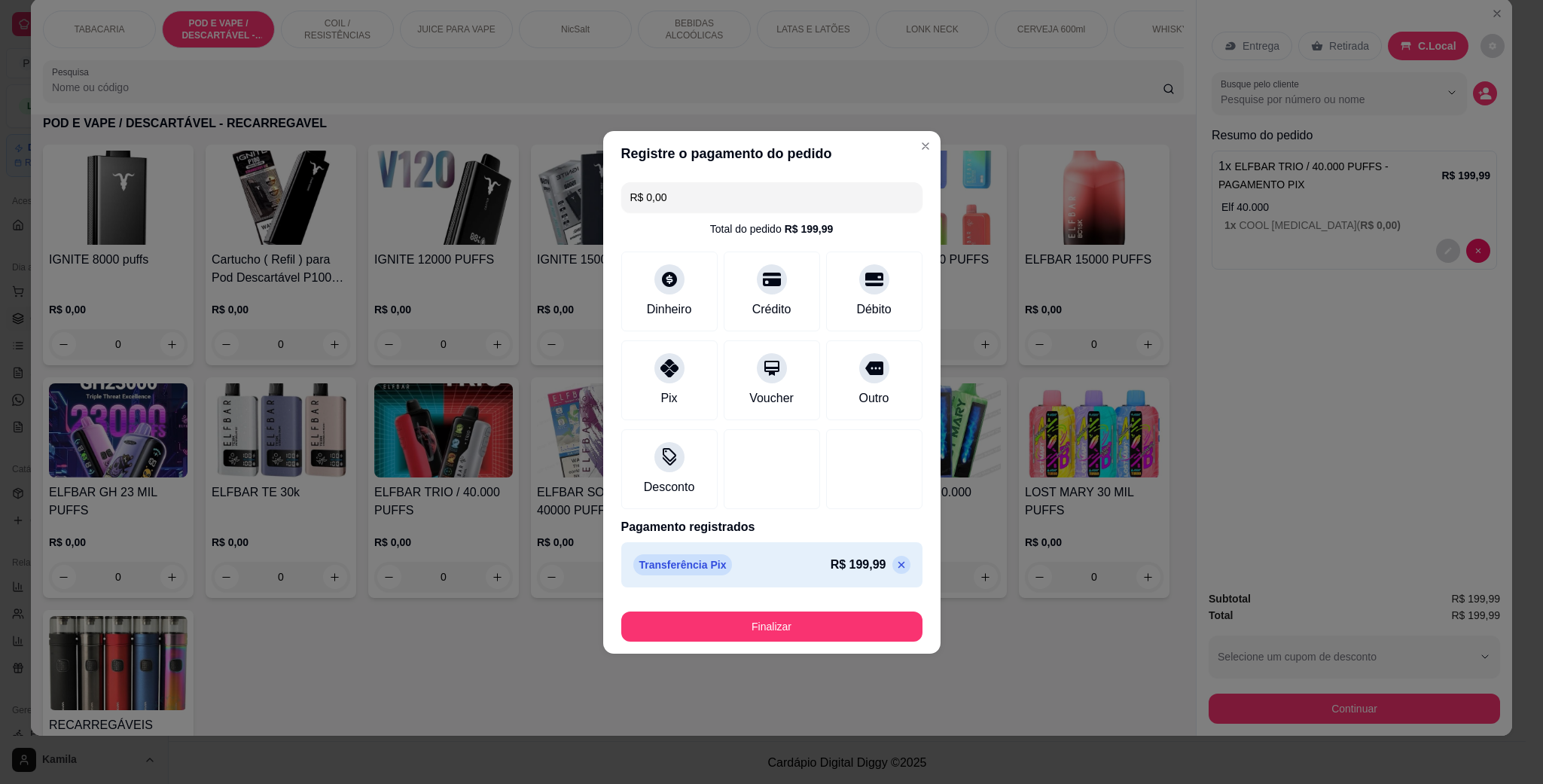
click at [791, 621] on button "Finalizar" at bounding box center [772, 626] width 302 height 30
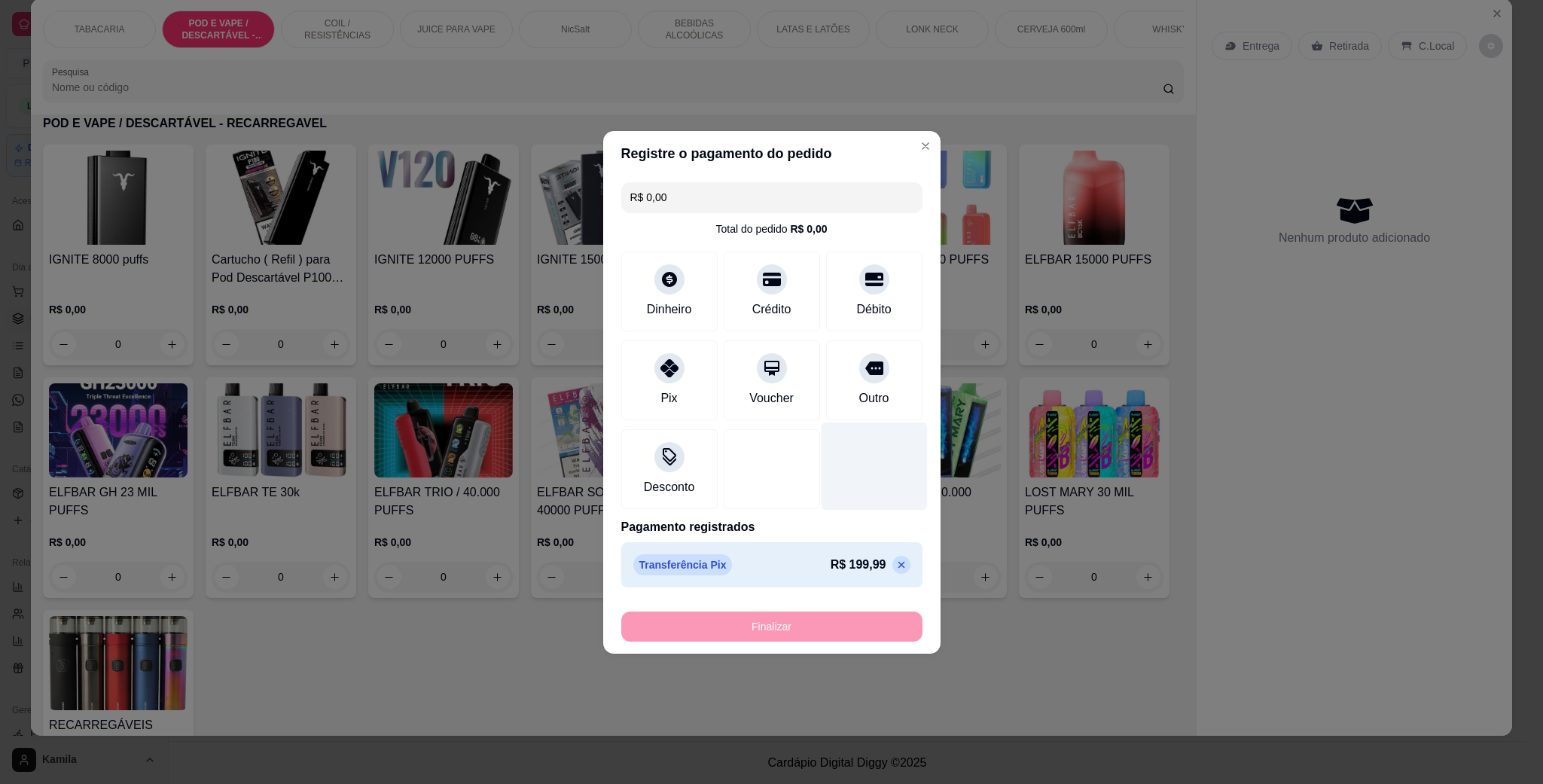
type input "-R$ 199,99"
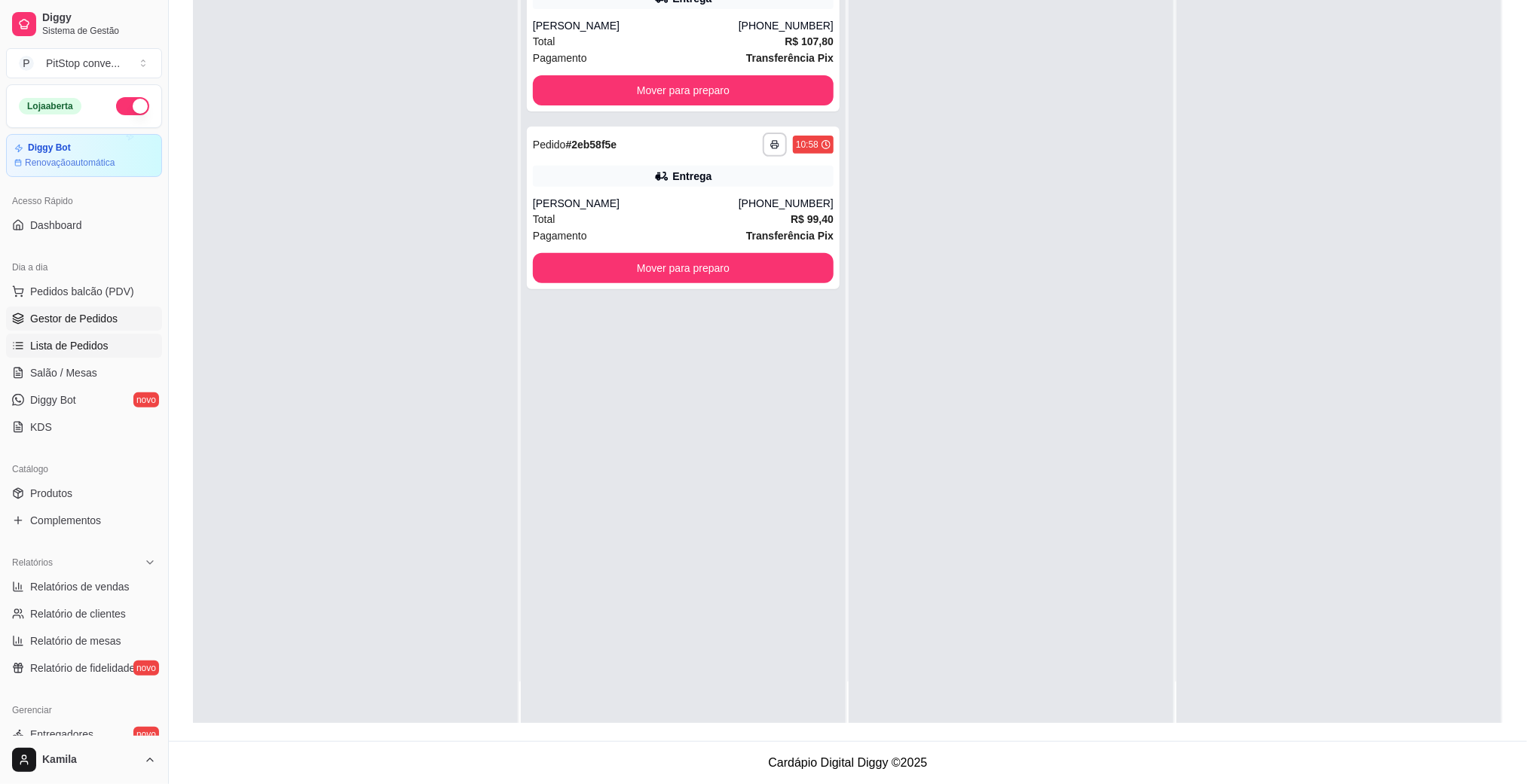
click at [77, 337] on link "Lista de Pedidos" at bounding box center [83, 346] width 156 height 24
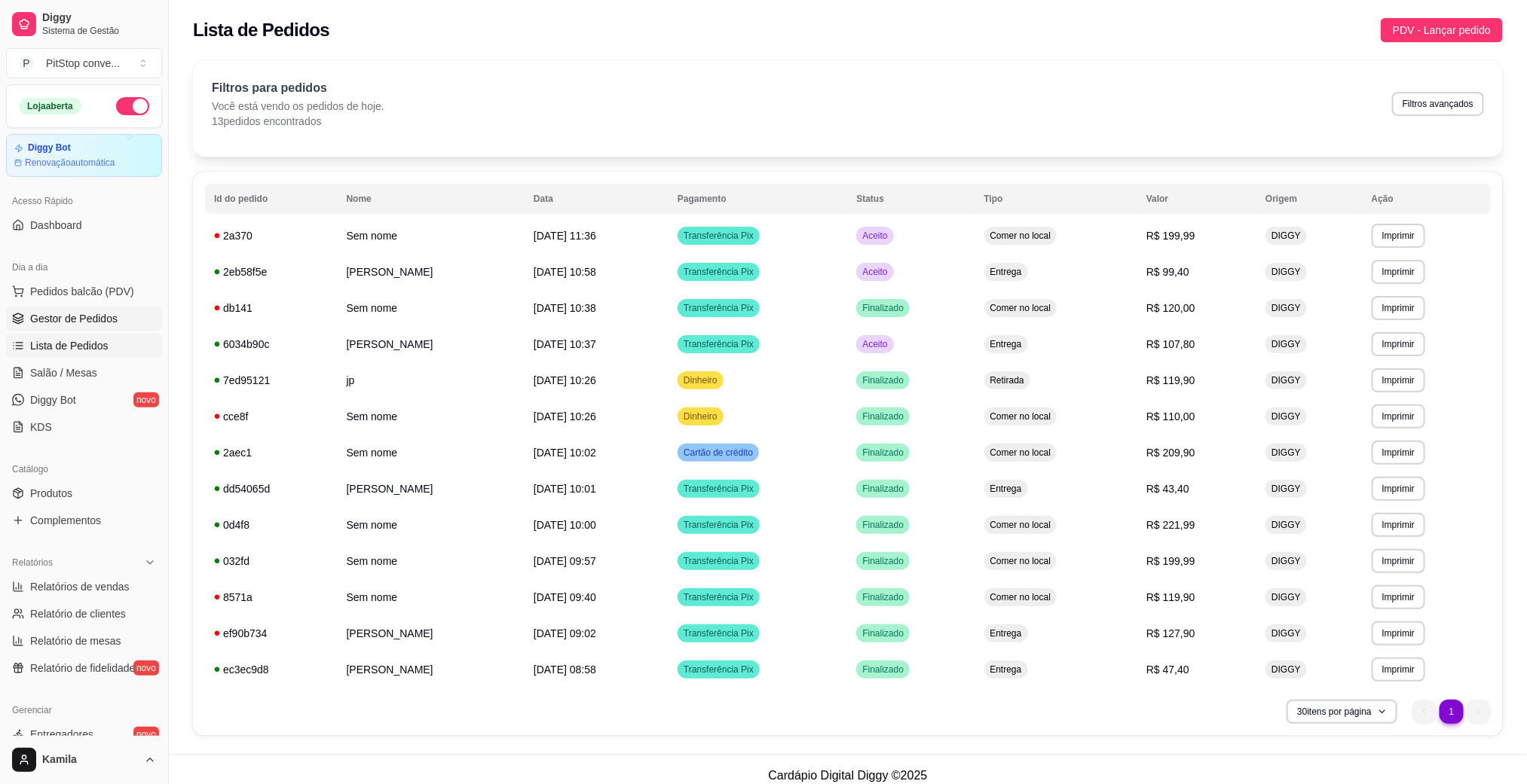
click at [79, 323] on span "Gestor de Pedidos" at bounding box center [73, 319] width 87 height 15
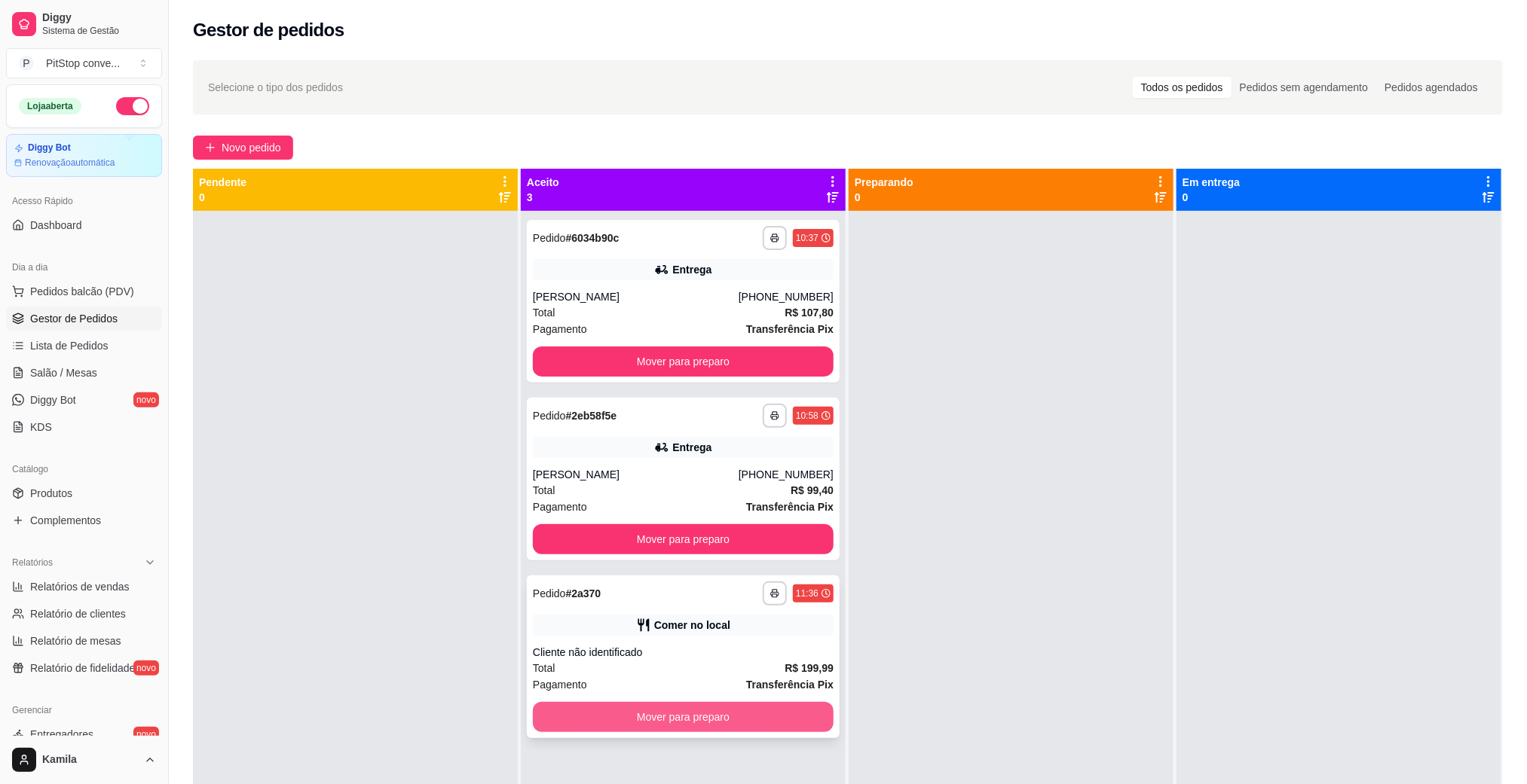
click at [715, 715] on button "Mover para preparo" at bounding box center [683, 716] width 301 height 30
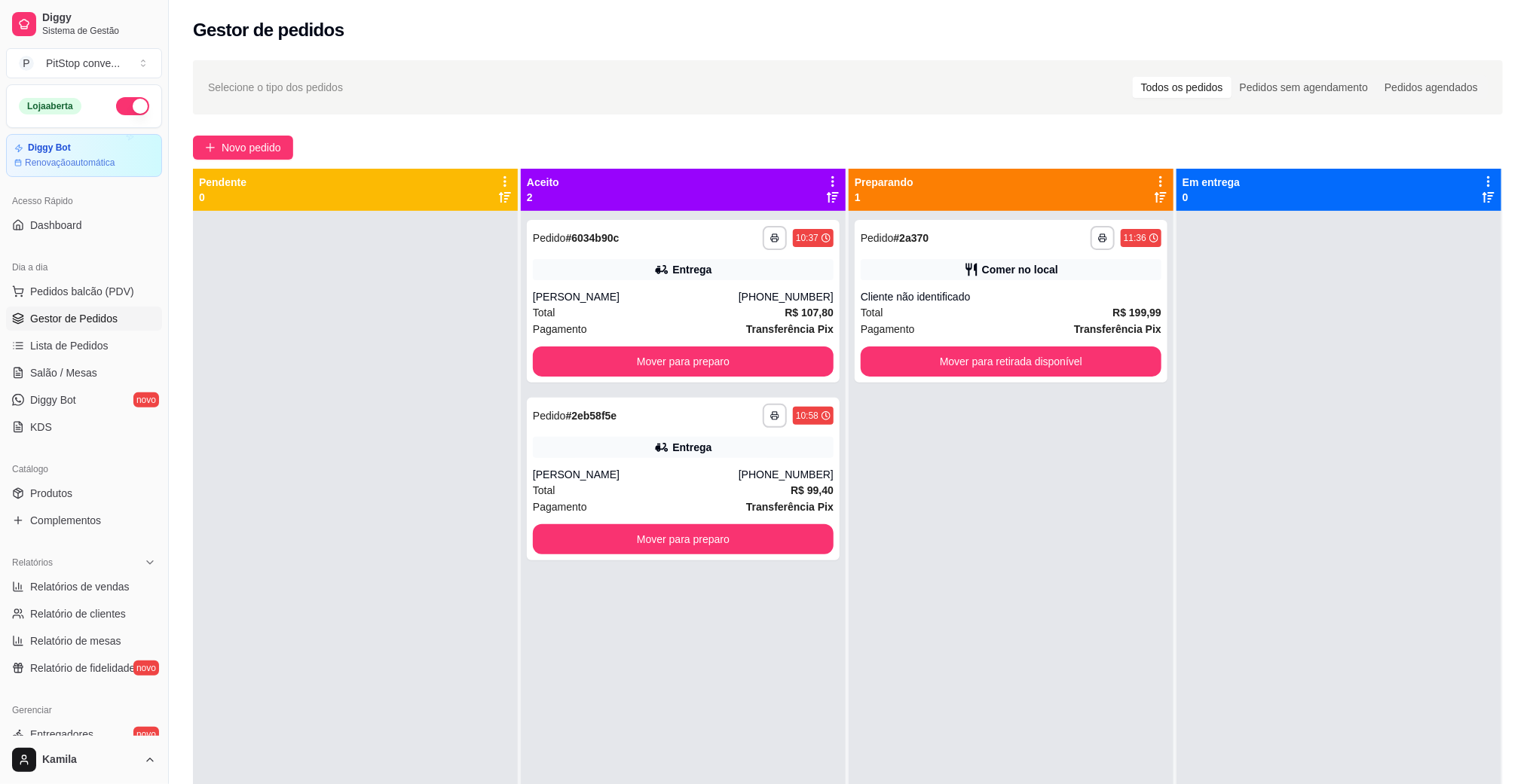
click at [1022, 385] on div "**********" at bounding box center [1010, 603] width 324 height 784
click at [1099, 376] on button "Mover para retirada disponível" at bounding box center [1010, 361] width 291 height 29
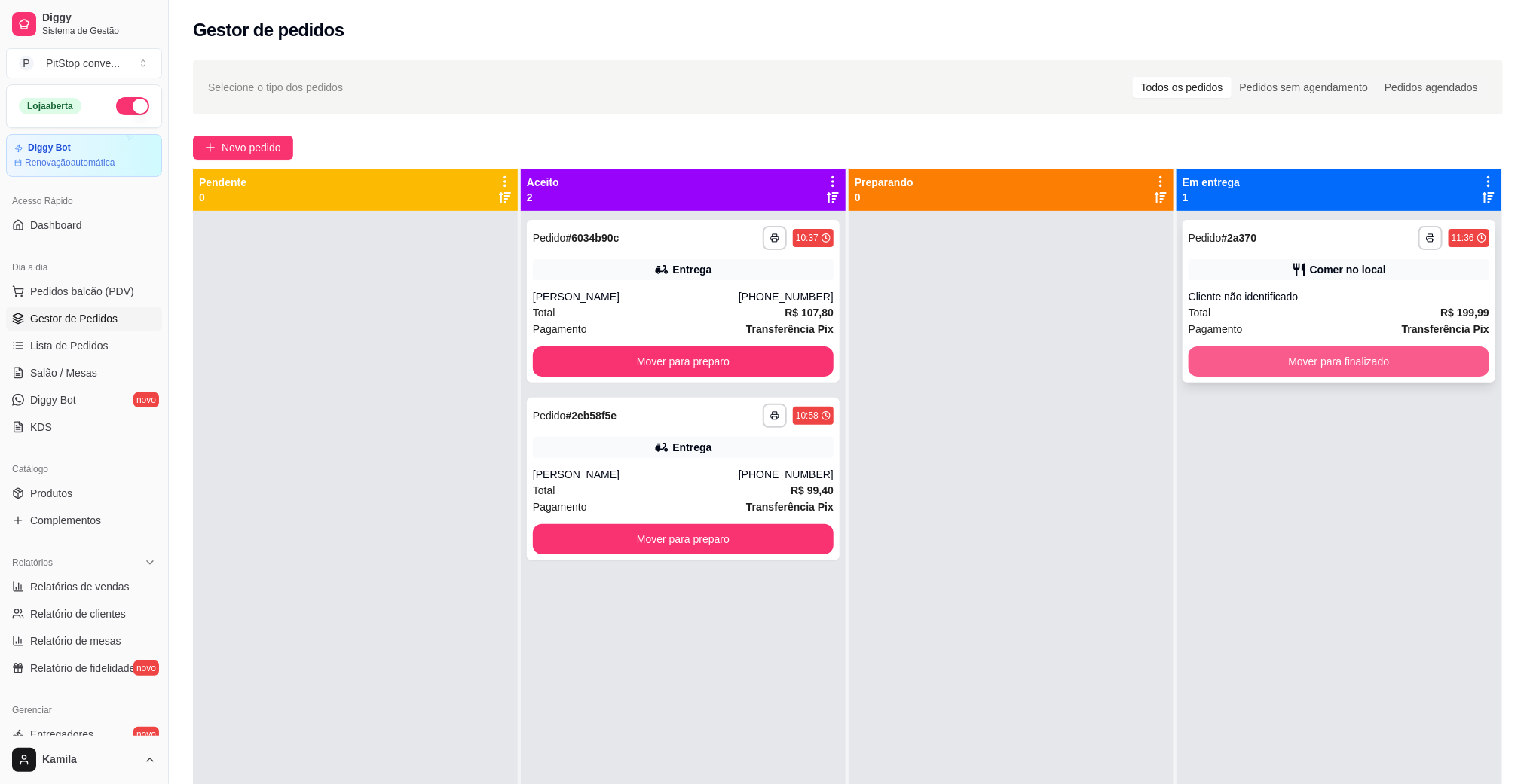
click at [1315, 359] on button "Mover para finalizado" at bounding box center [1339, 361] width 301 height 30
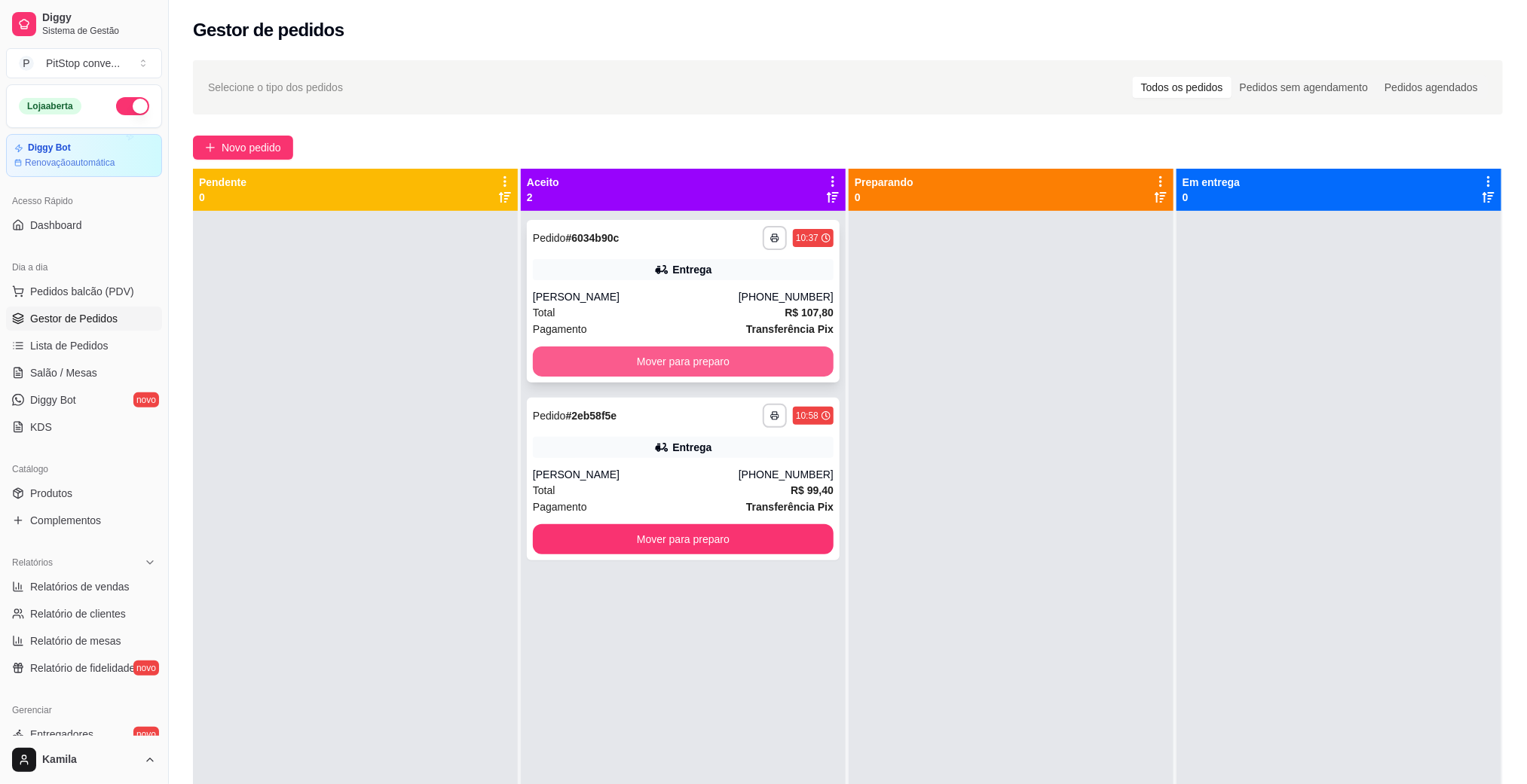
click at [709, 358] on button "Mover para preparo" at bounding box center [683, 361] width 301 height 30
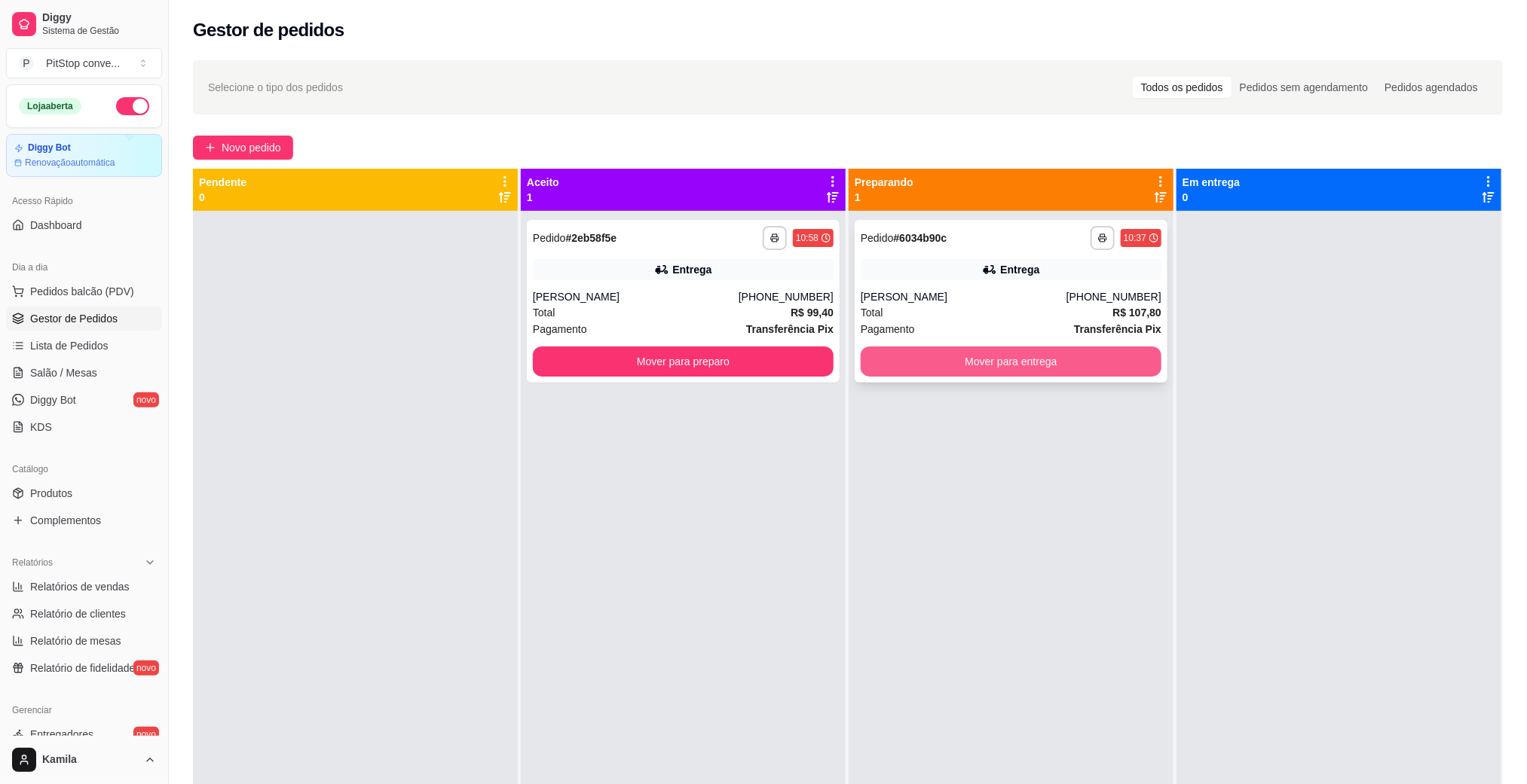
click at [937, 370] on button "Mover para entrega" at bounding box center [1010, 361] width 301 height 30
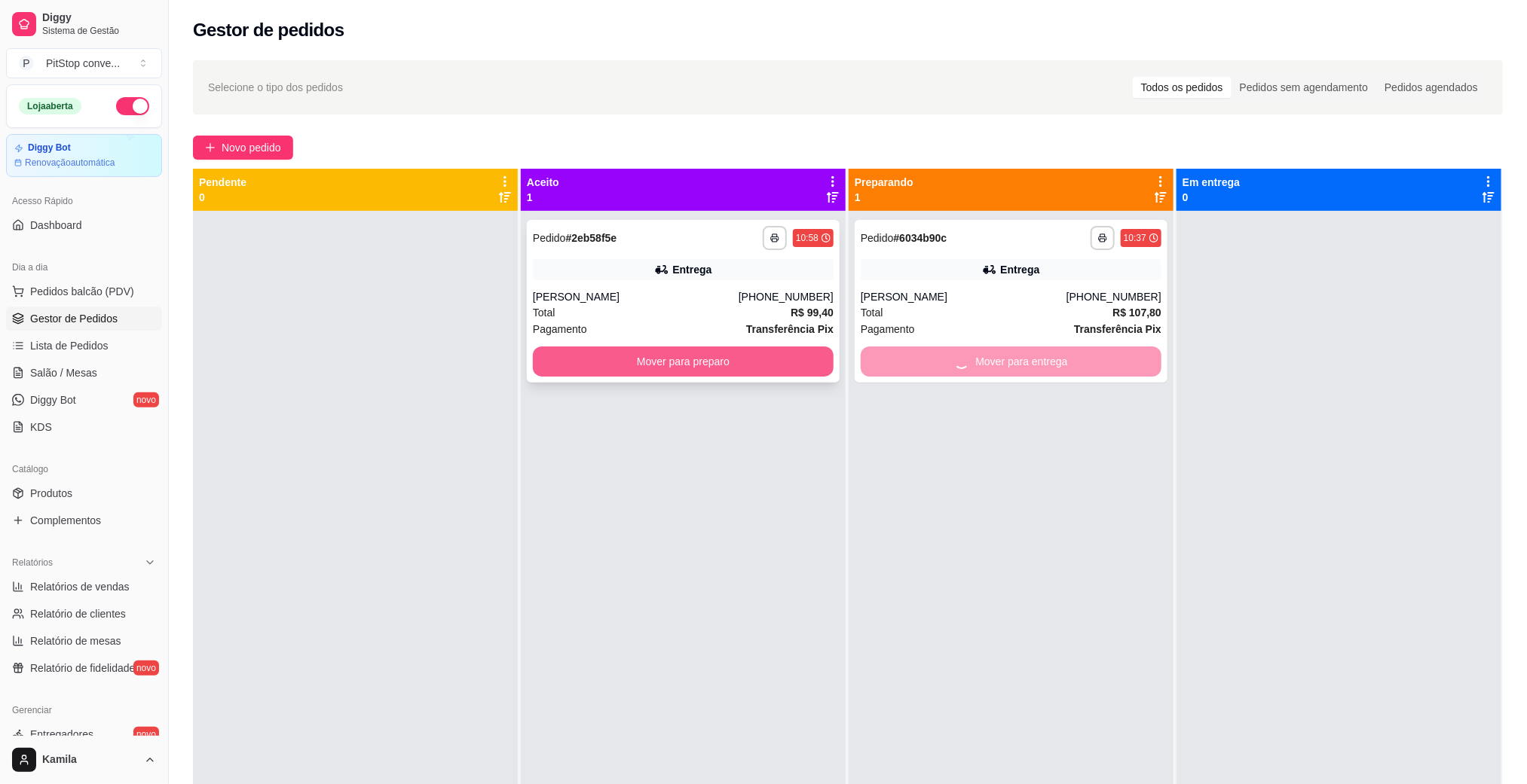
click at [769, 360] on button "Mover para preparo" at bounding box center [683, 361] width 301 height 30
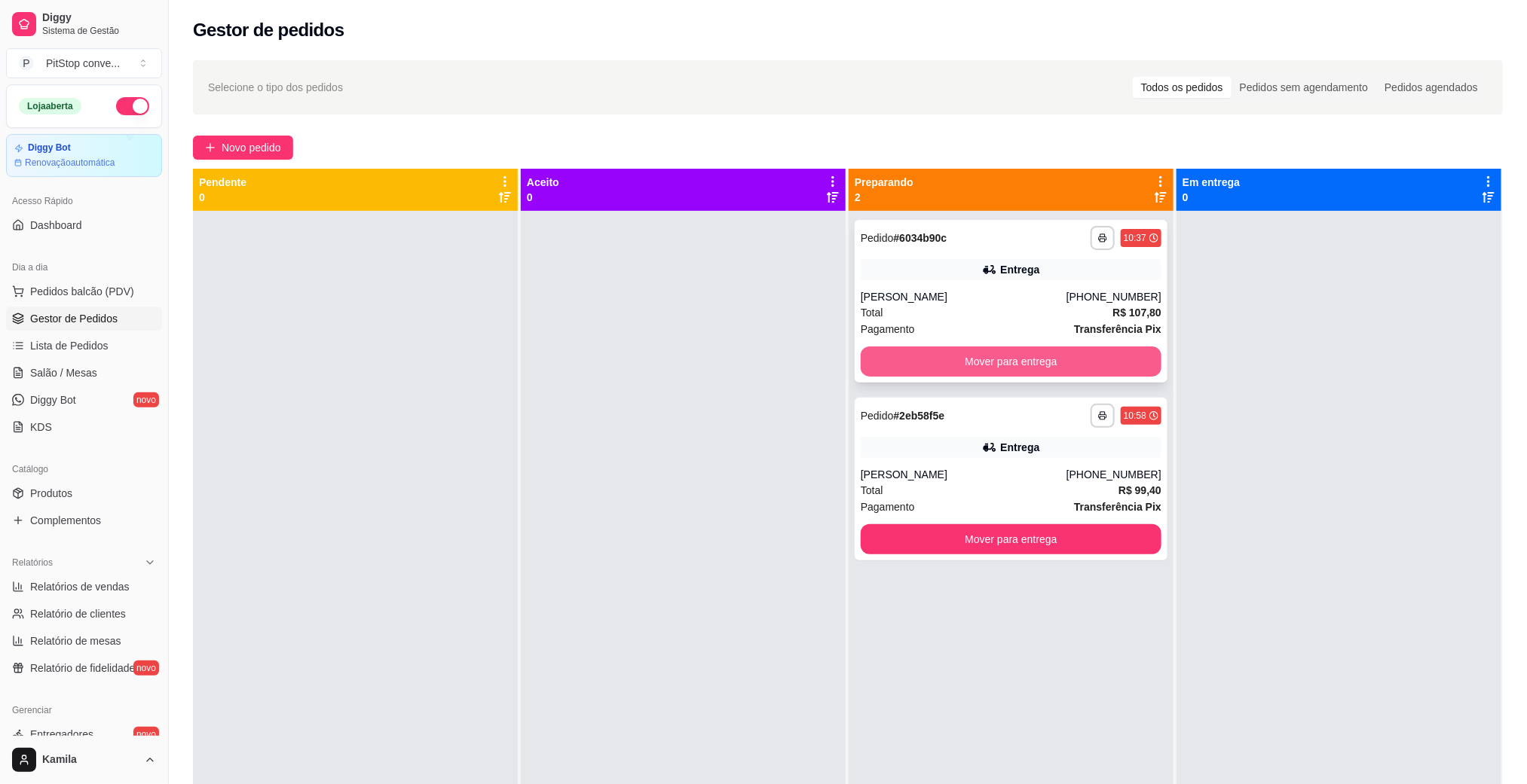
click at [1002, 360] on button "Mover para entrega" at bounding box center [1010, 361] width 301 height 30
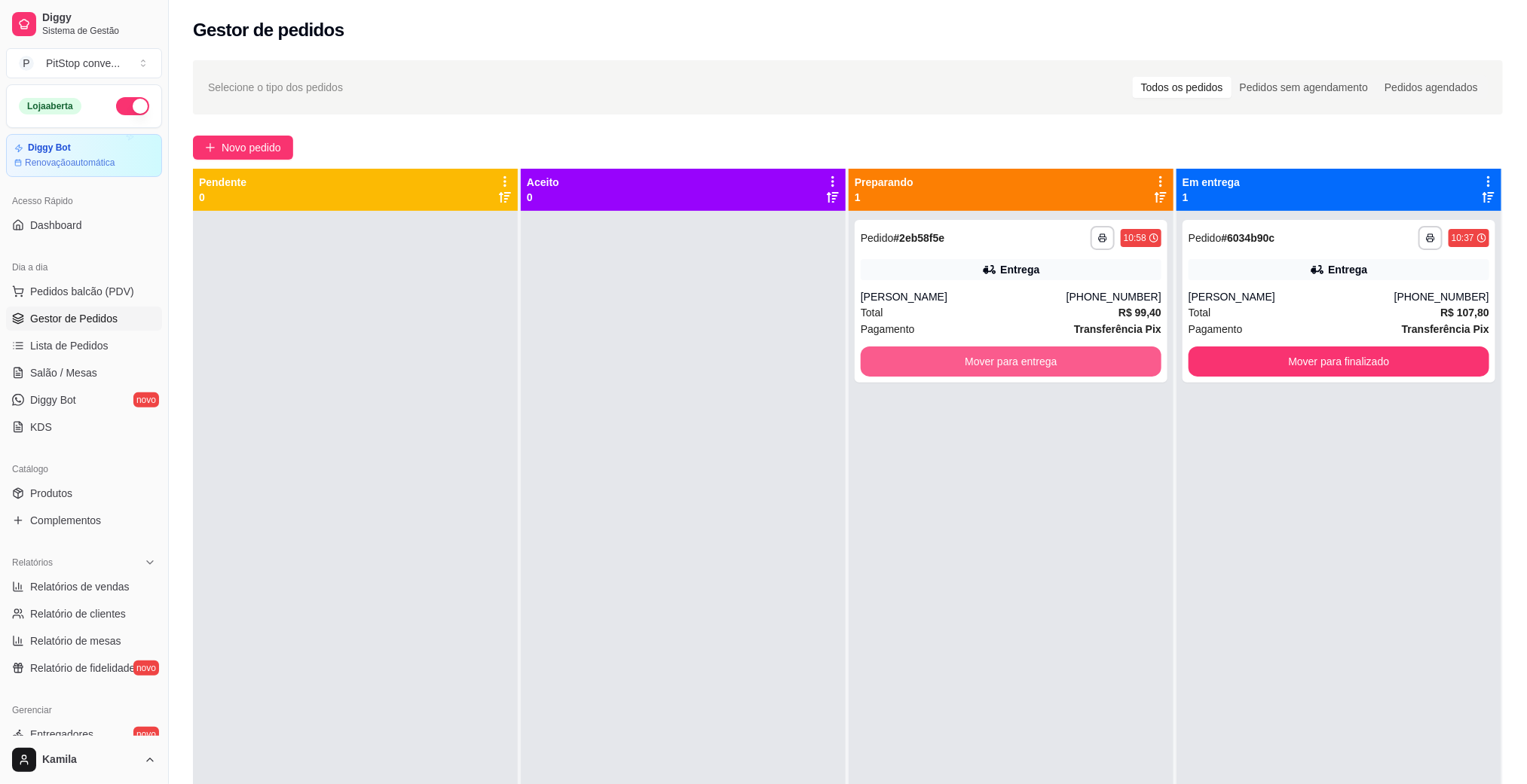
click at [1002, 359] on button "Mover para entrega" at bounding box center [1010, 361] width 301 height 30
click at [1036, 352] on button "Mover para entrega" at bounding box center [1010, 361] width 291 height 29
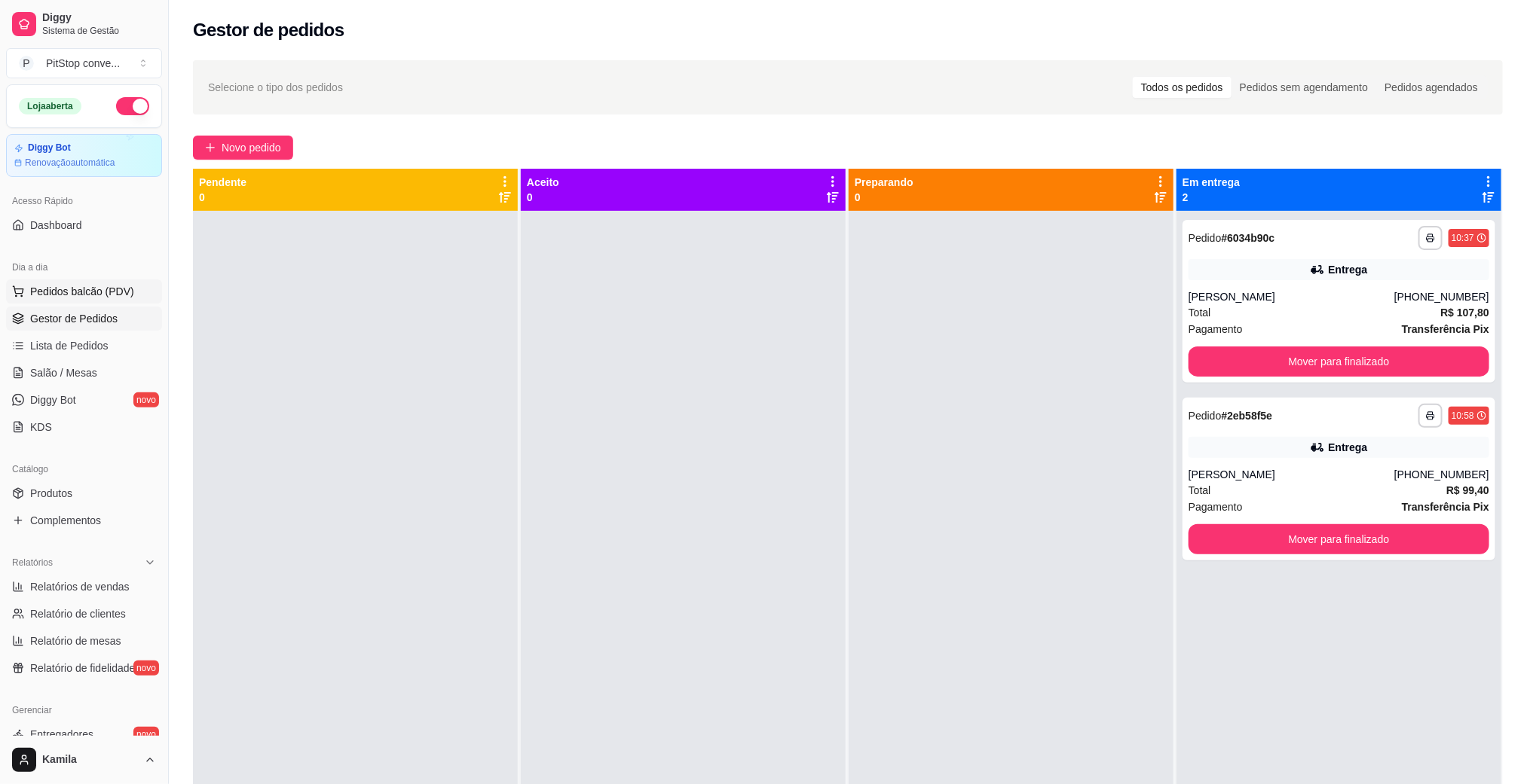
click at [107, 288] on span "Pedidos balcão (PDV)" at bounding box center [82, 291] width 104 height 15
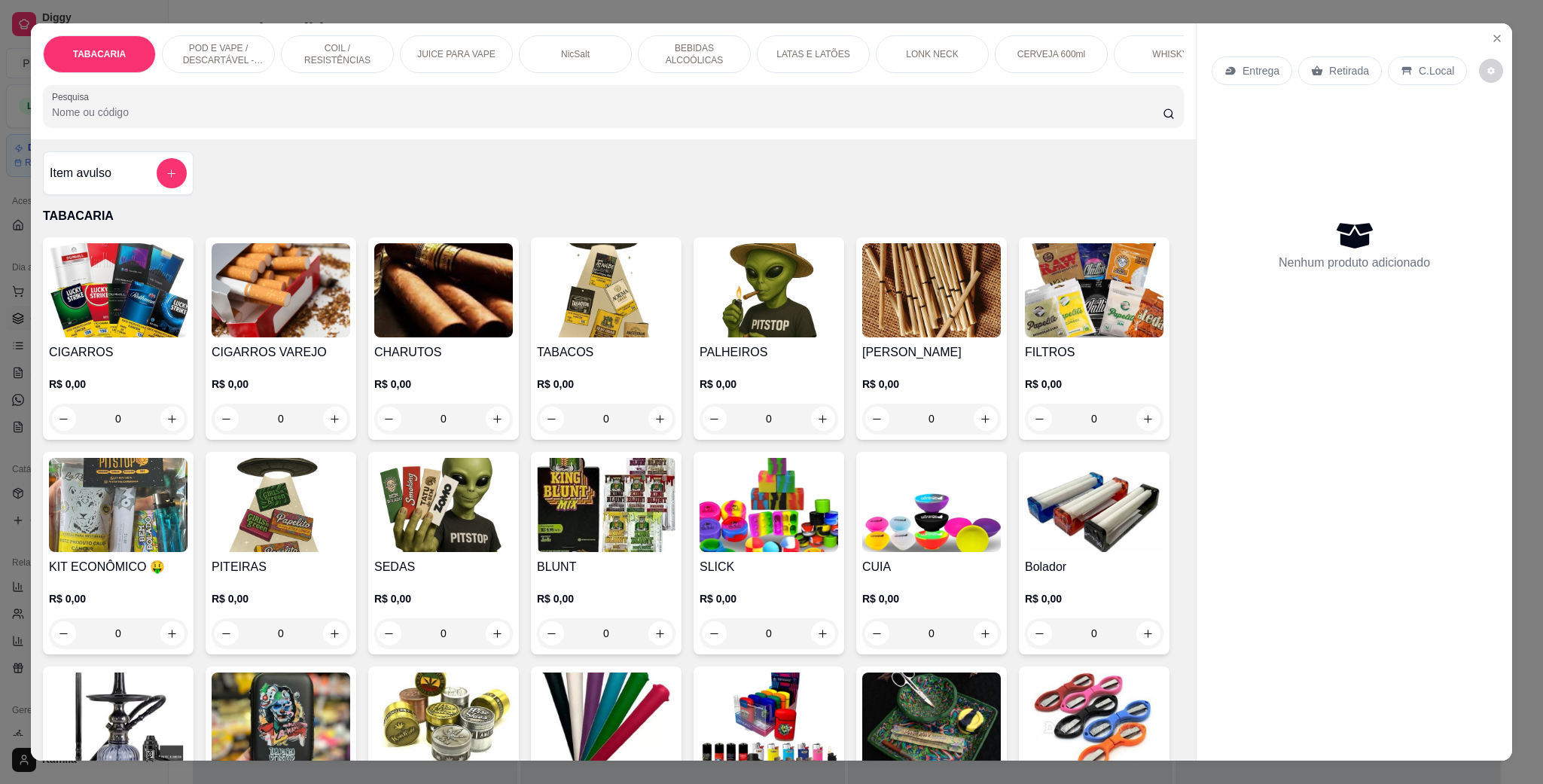
click at [215, 50] on p "POD E VAPE / DESCARTÁVEL - RECARREGAVEL" at bounding box center [219, 54] width 87 height 24
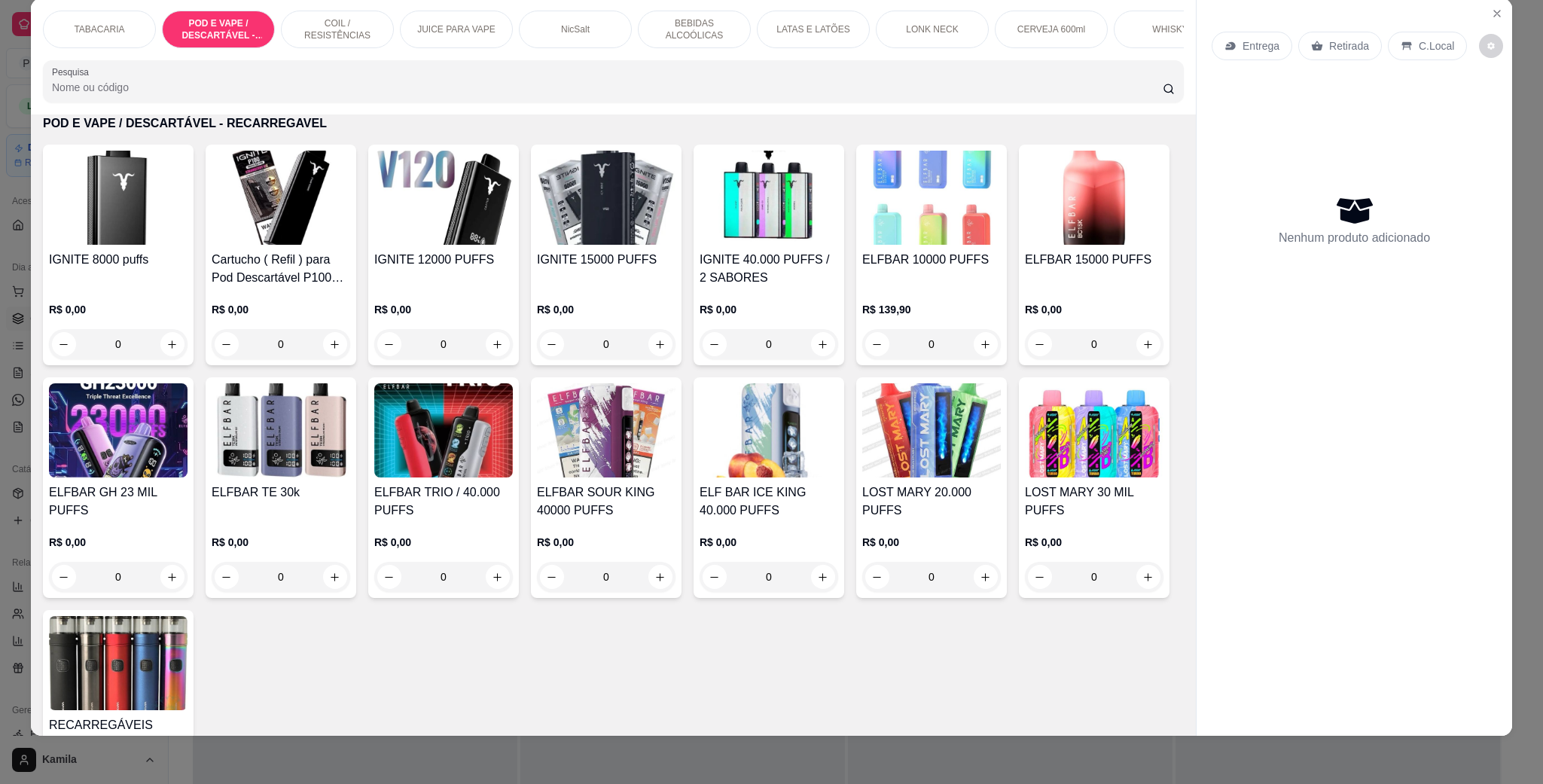
click at [450, 240] on img at bounding box center [444, 198] width 139 height 94
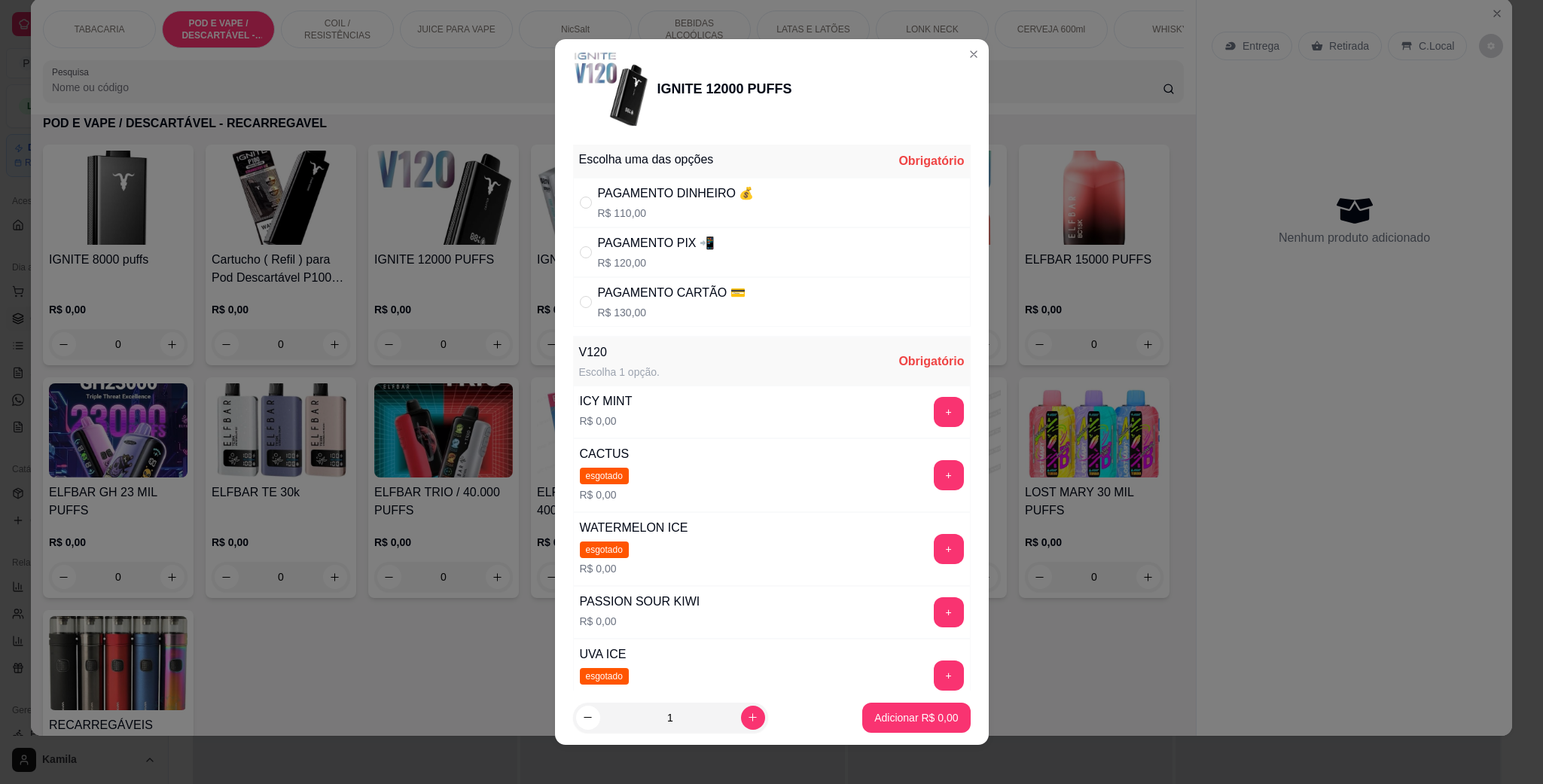
click at [637, 238] on div "PAGAMENTO PIX 📲" at bounding box center [656, 243] width 117 height 18
radio input "true"
click at [934, 612] on button "+" at bounding box center [949, 612] width 30 height 30
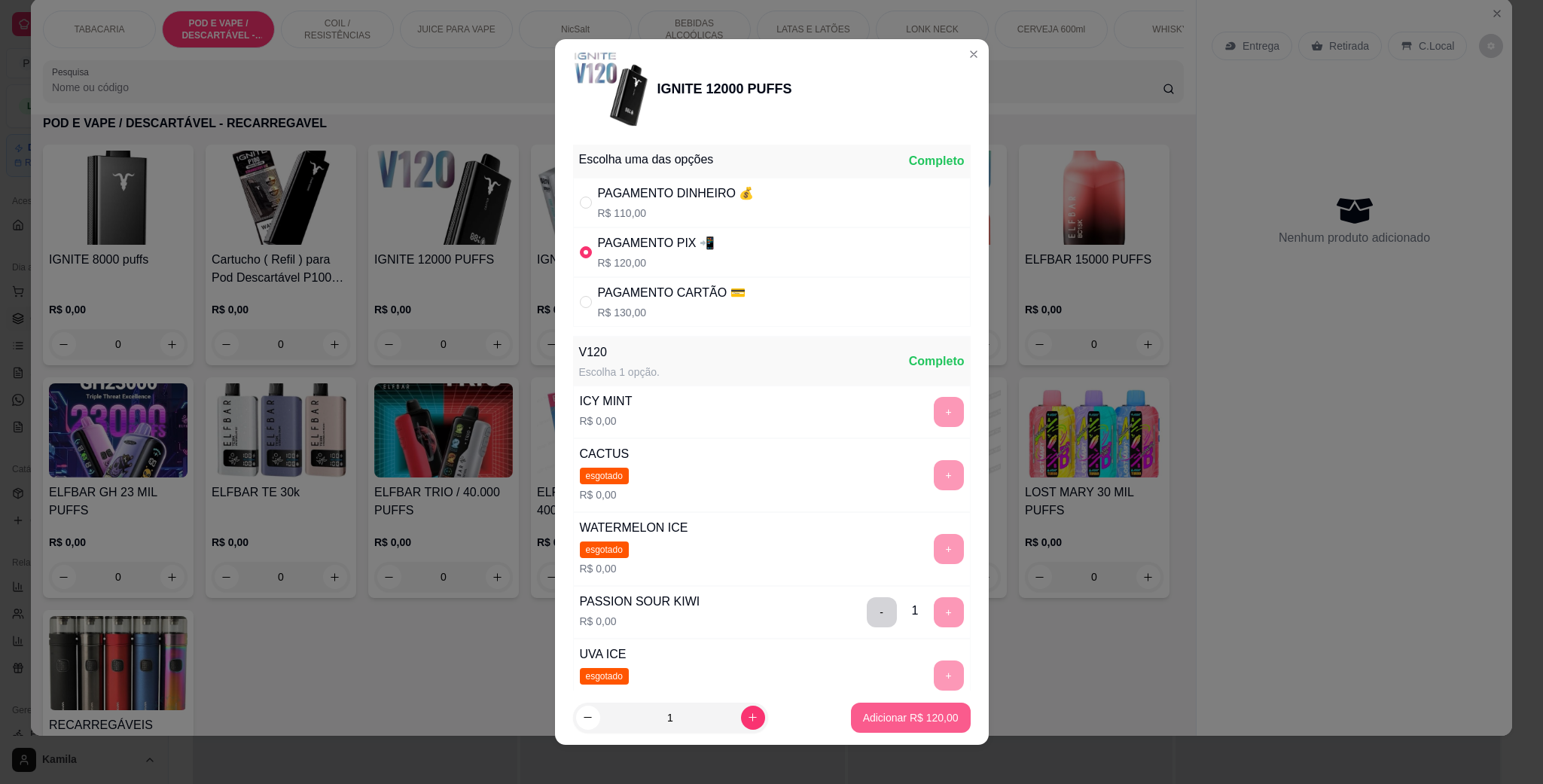
click at [907, 715] on p "Adicionar R$ 120,00" at bounding box center [911, 718] width 96 height 15
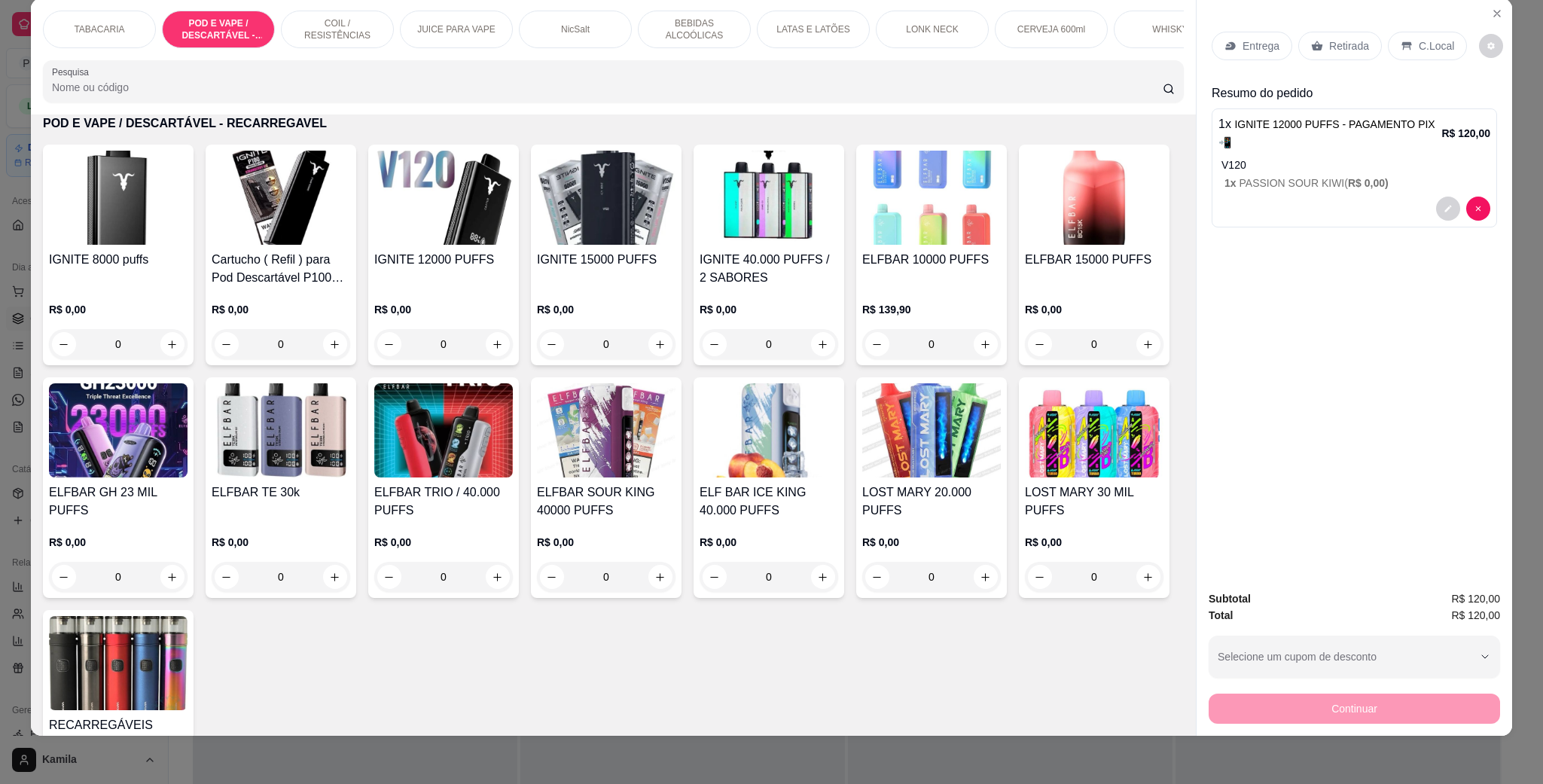
click at [1404, 56] on div "C.Local" at bounding box center [1428, 45] width 79 height 28
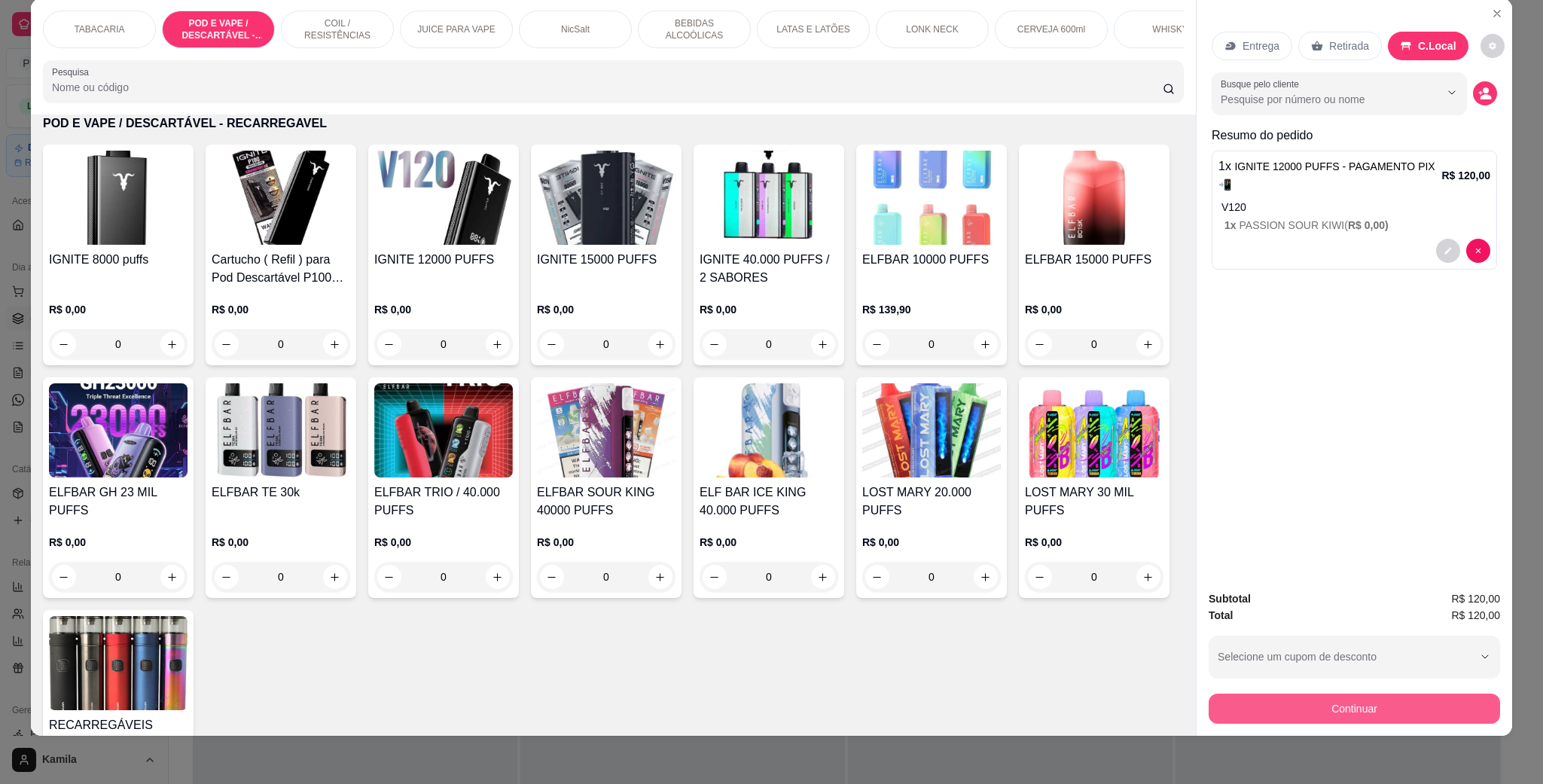
click at [1365, 708] on button "Continuar" at bounding box center [1354, 708] width 291 height 30
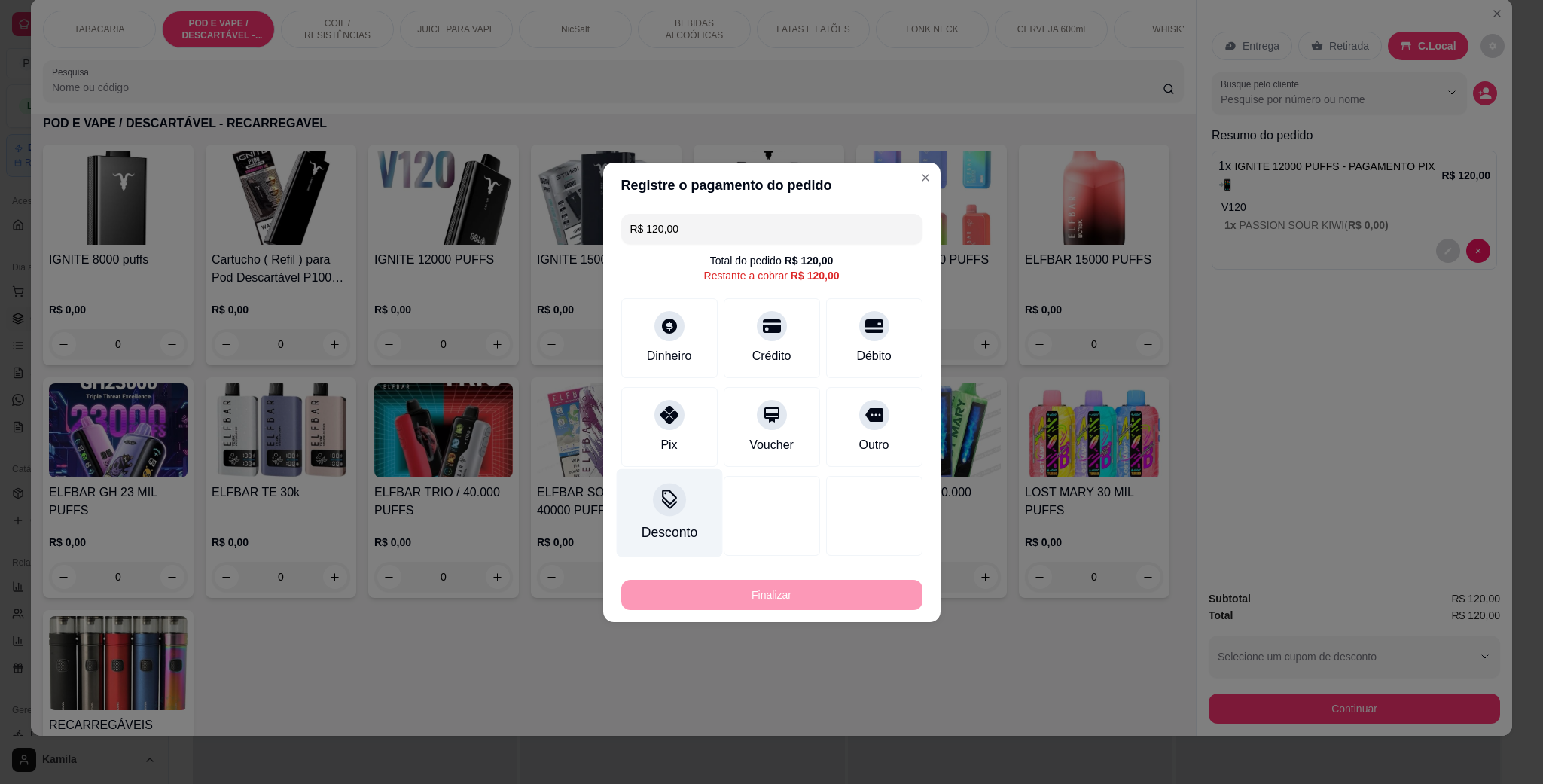
click at [685, 425] on div "Pix" at bounding box center [669, 427] width 97 height 80
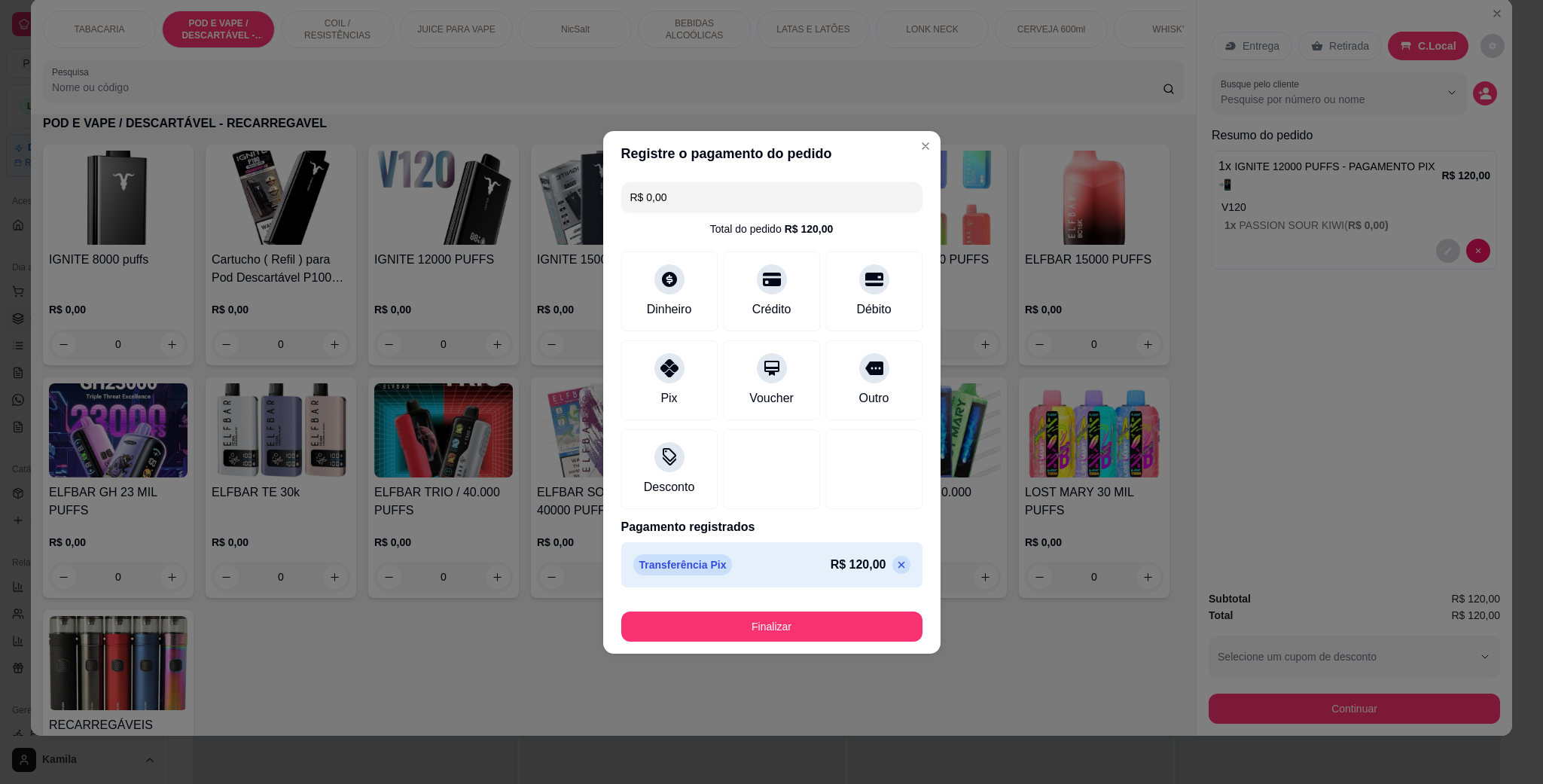
click at [794, 613] on button "Finalizar" at bounding box center [772, 626] width 302 height 30
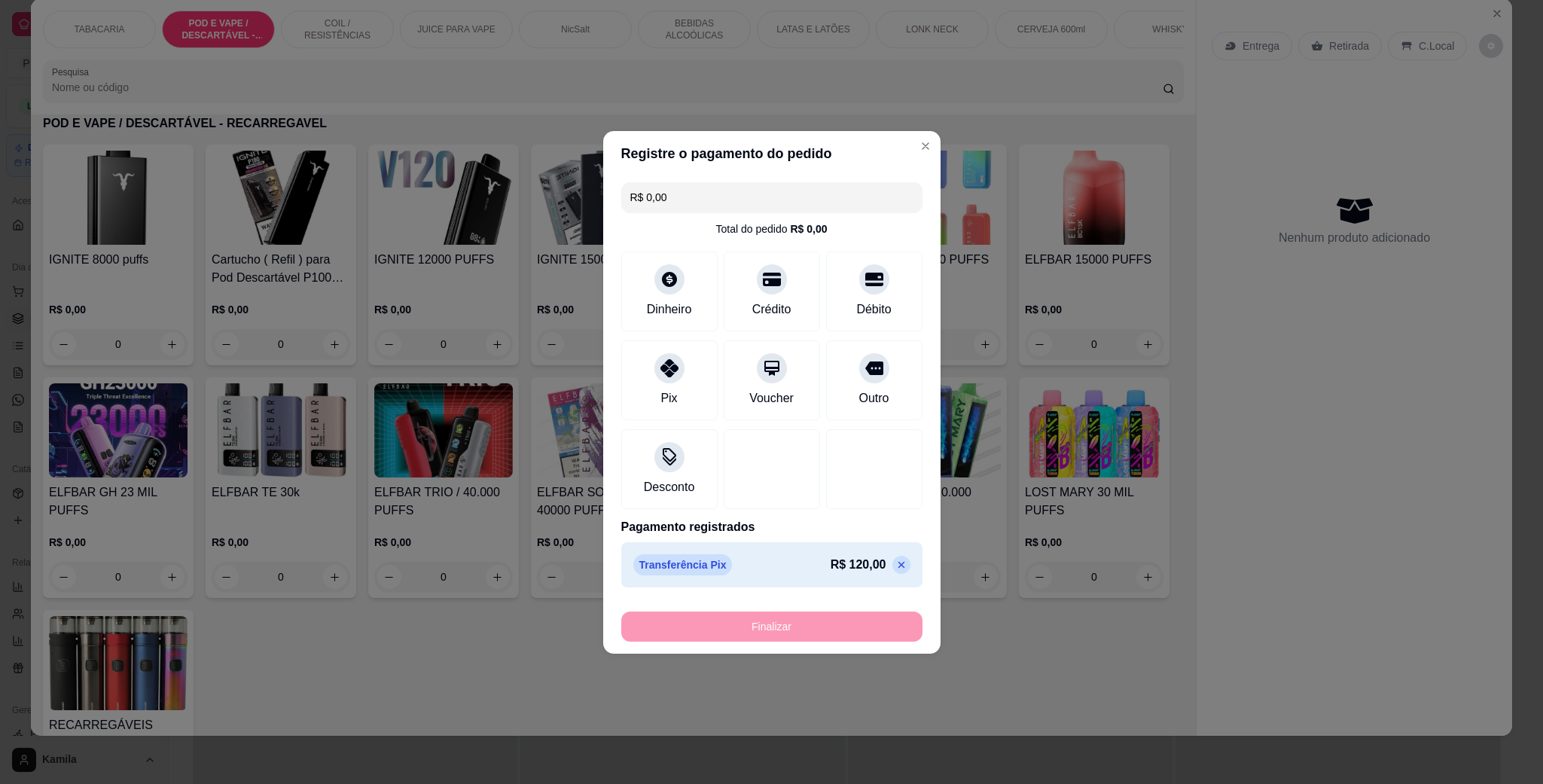
type input "-R$ 120,00"
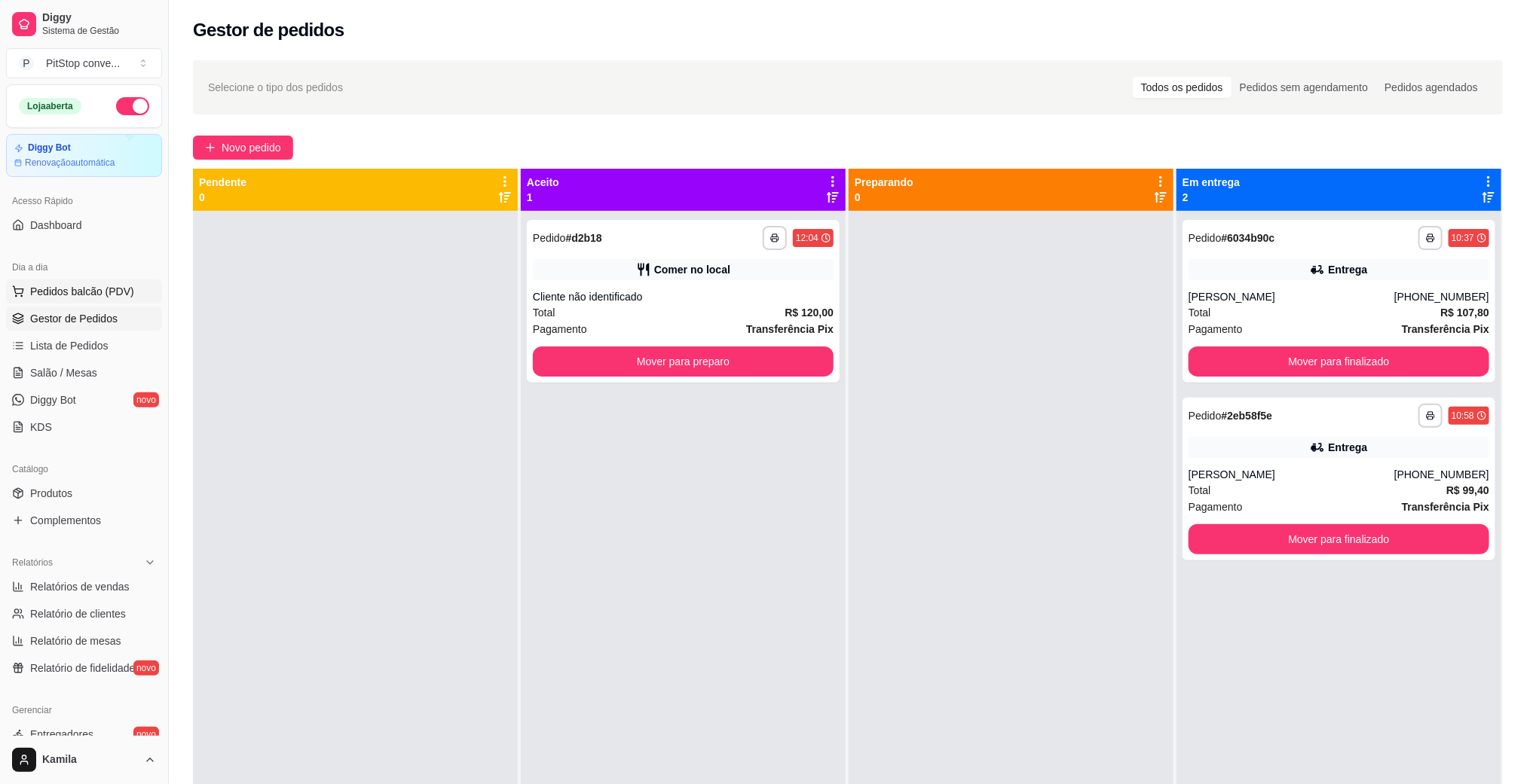
click at [50, 299] on span "Pedidos balcão (PDV)" at bounding box center [82, 291] width 104 height 15
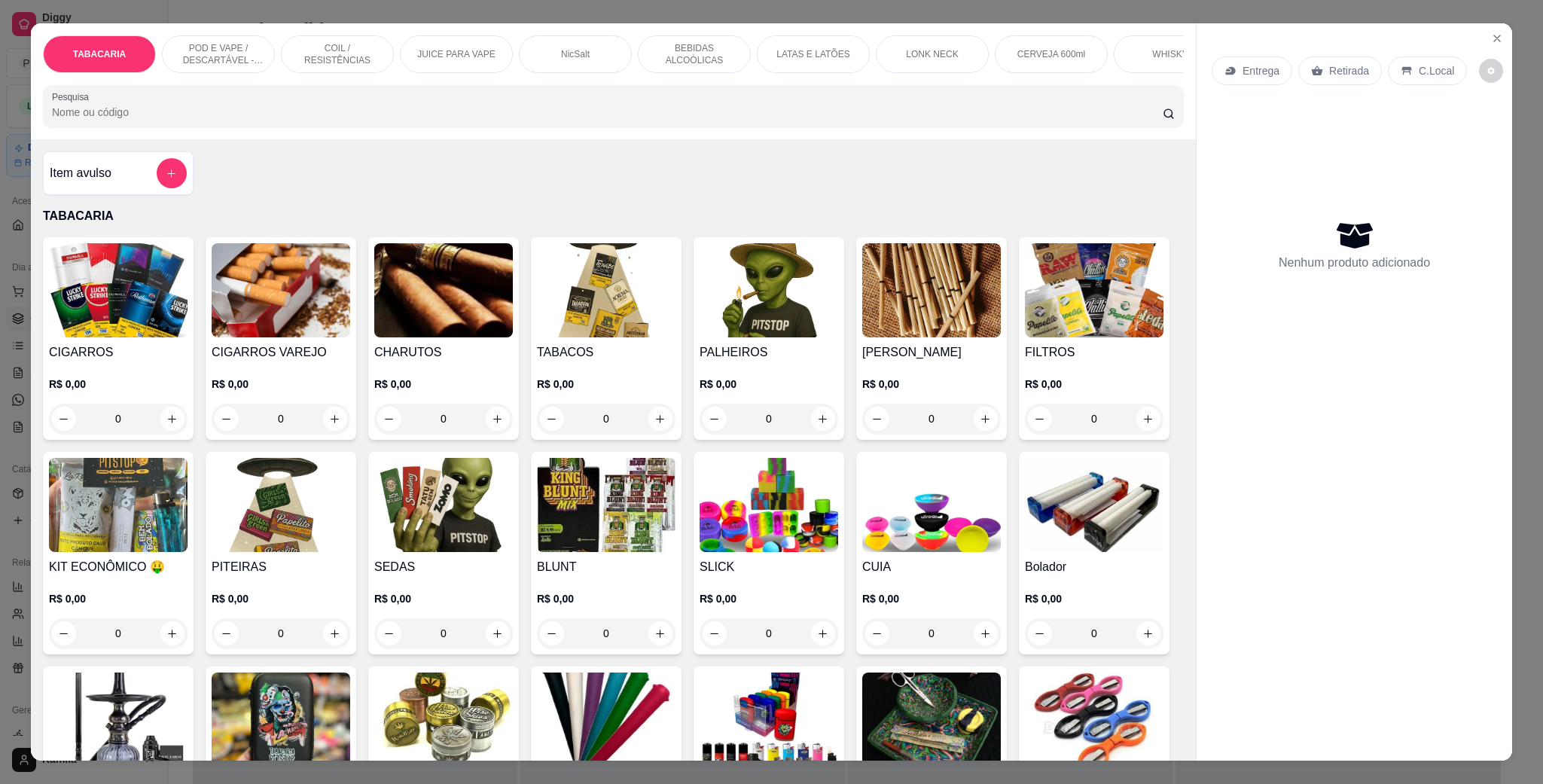
click at [236, 43] on p "POD E VAPE / DESCARTÁVEL - RECARREGAVEL" at bounding box center [219, 54] width 87 height 24
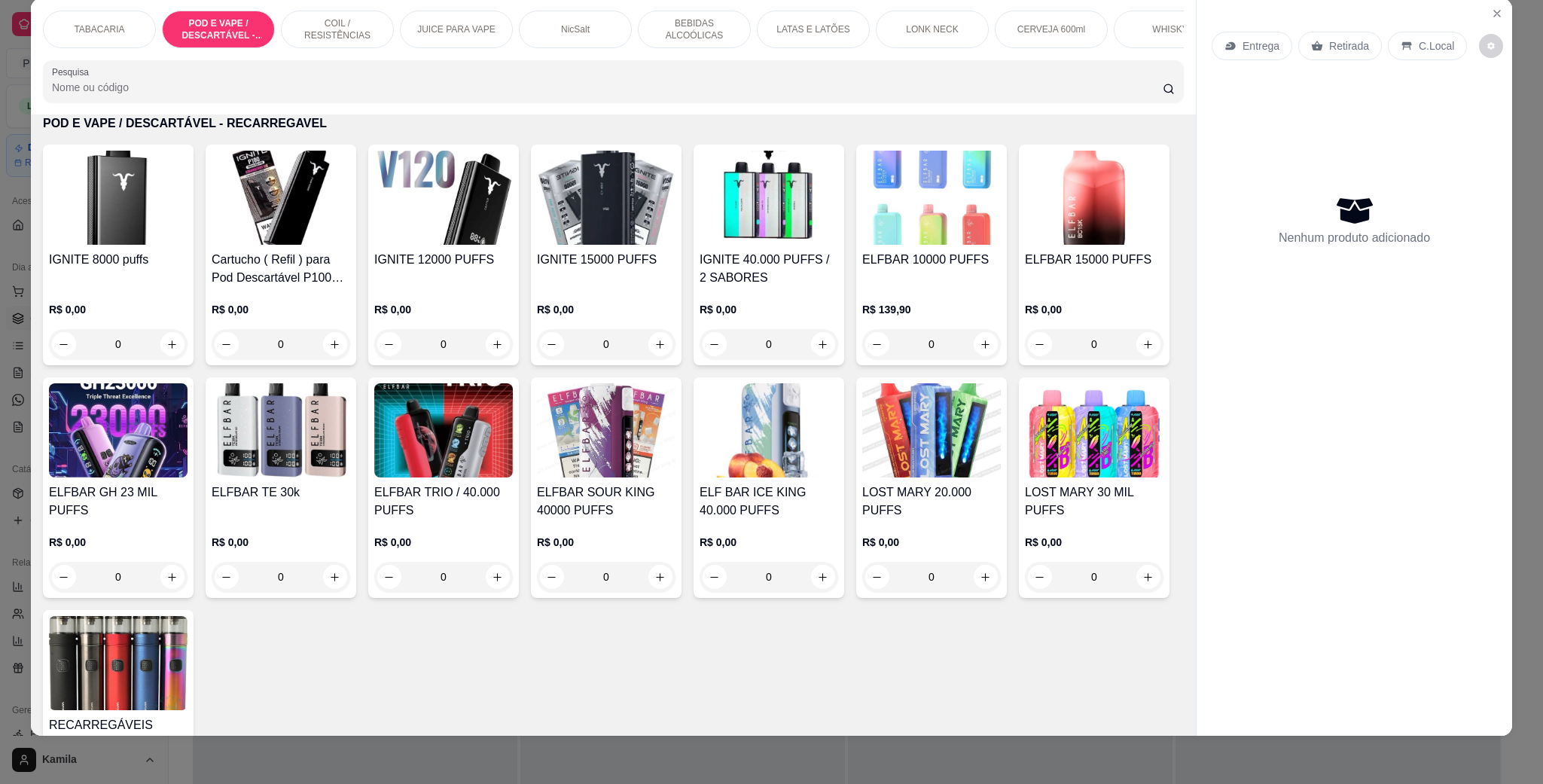
click at [104, 237] on img at bounding box center [119, 198] width 139 height 94
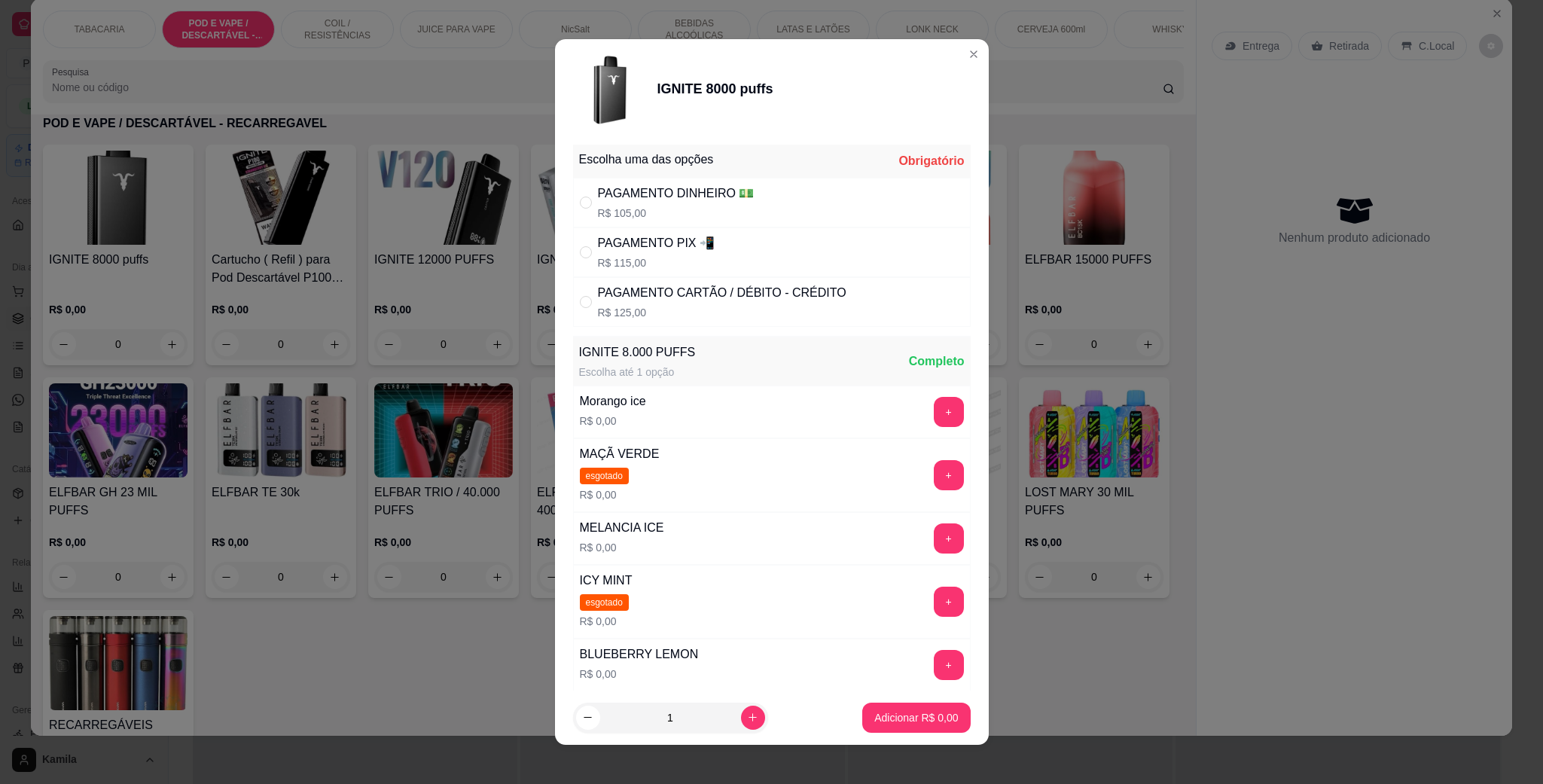
click at [681, 206] on p "R$ 105,00" at bounding box center [676, 213] width 156 height 15
radio input "true"
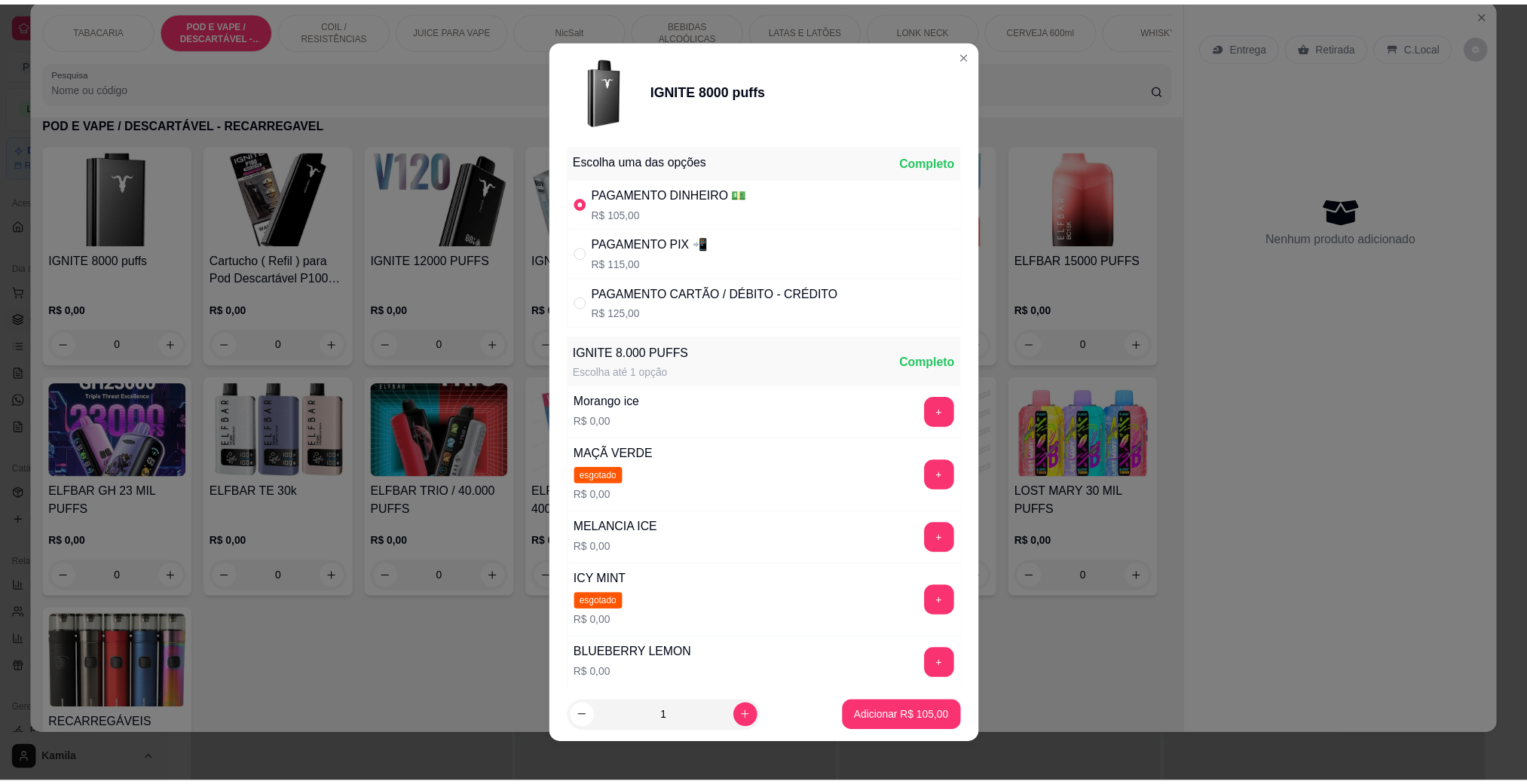
scroll to position [113, 0]
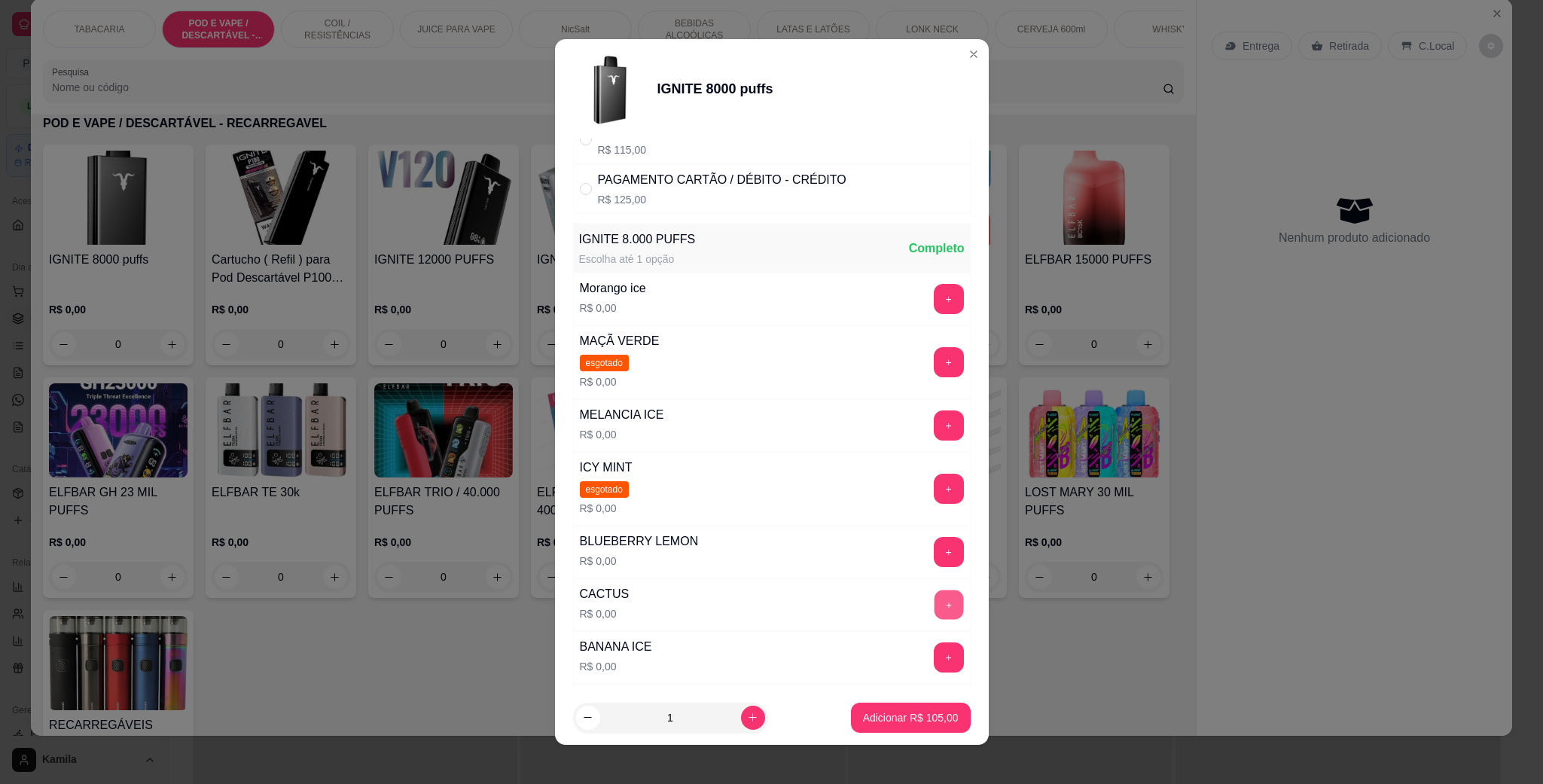
click at [934, 607] on button "+" at bounding box center [949, 605] width 29 height 29
click at [906, 719] on p "Adicionar R$ 105,00" at bounding box center [911, 718] width 96 height 15
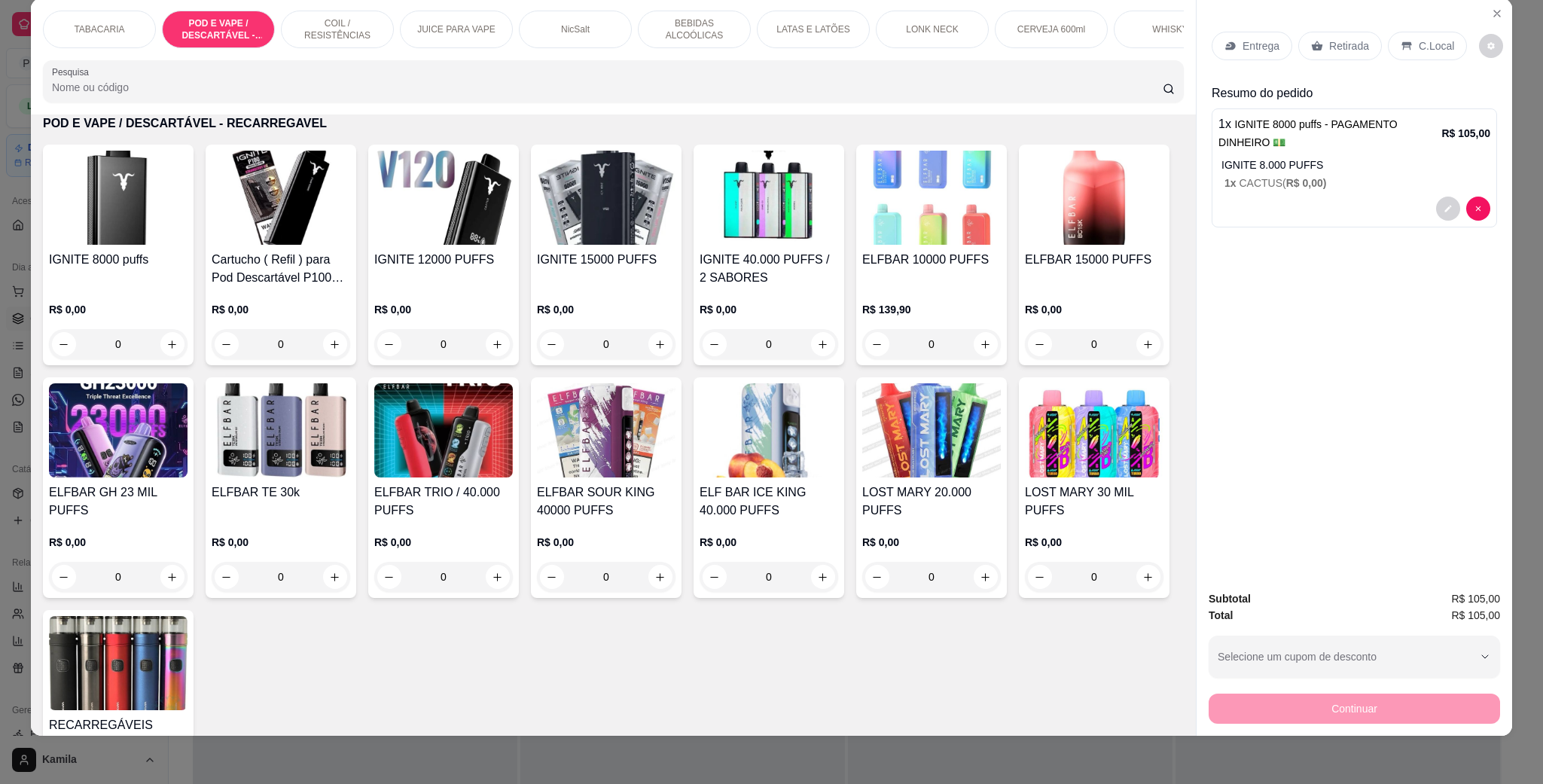
drag, startPoint x: 1416, startPoint y: 45, endPoint x: 1542, endPoint y: 305, distance: 288.9
click at [1419, 45] on p "C.Local" at bounding box center [1437, 46] width 35 height 15
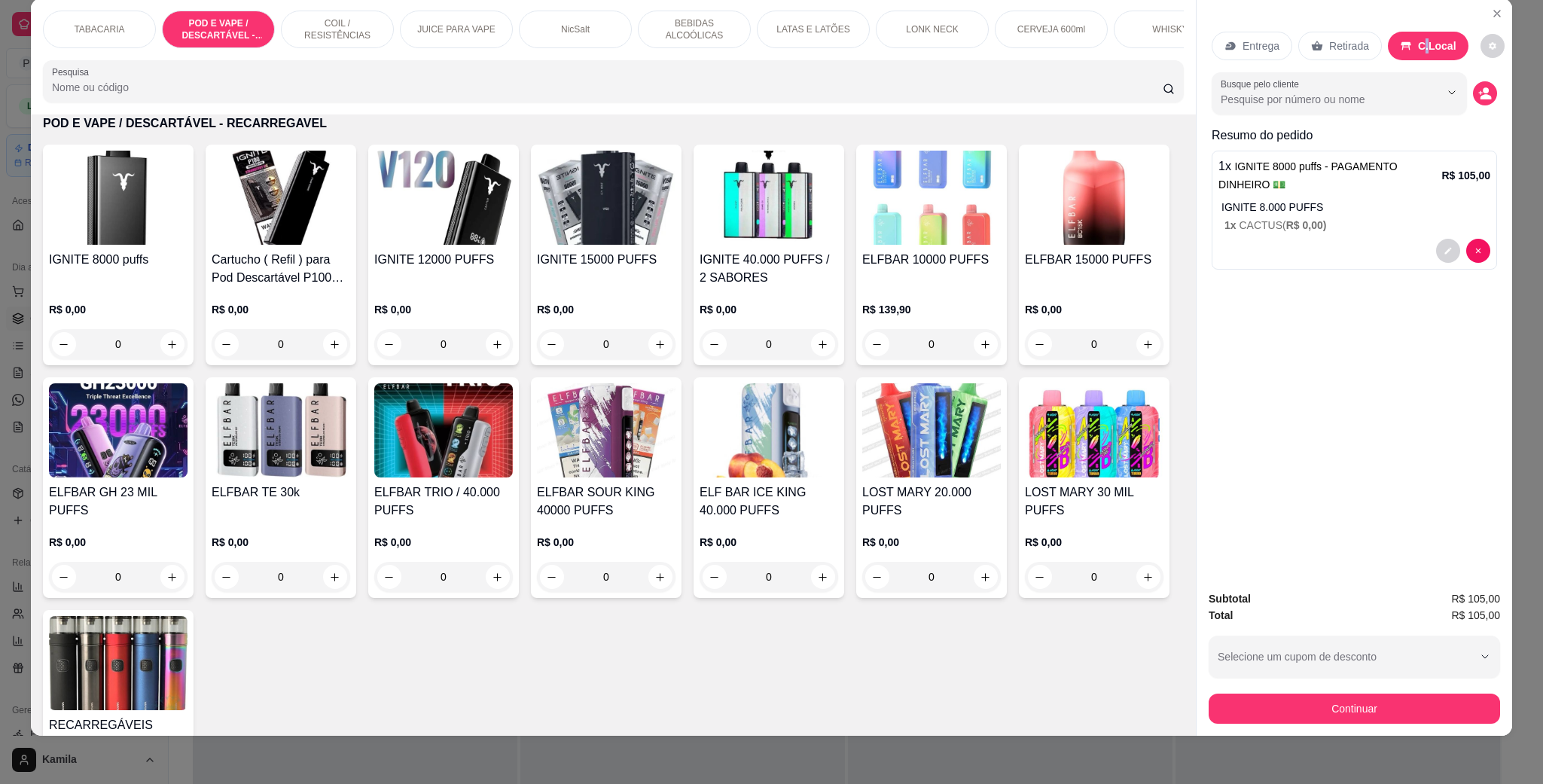
click at [1374, 719] on button "Continuar" at bounding box center [1354, 708] width 291 height 30
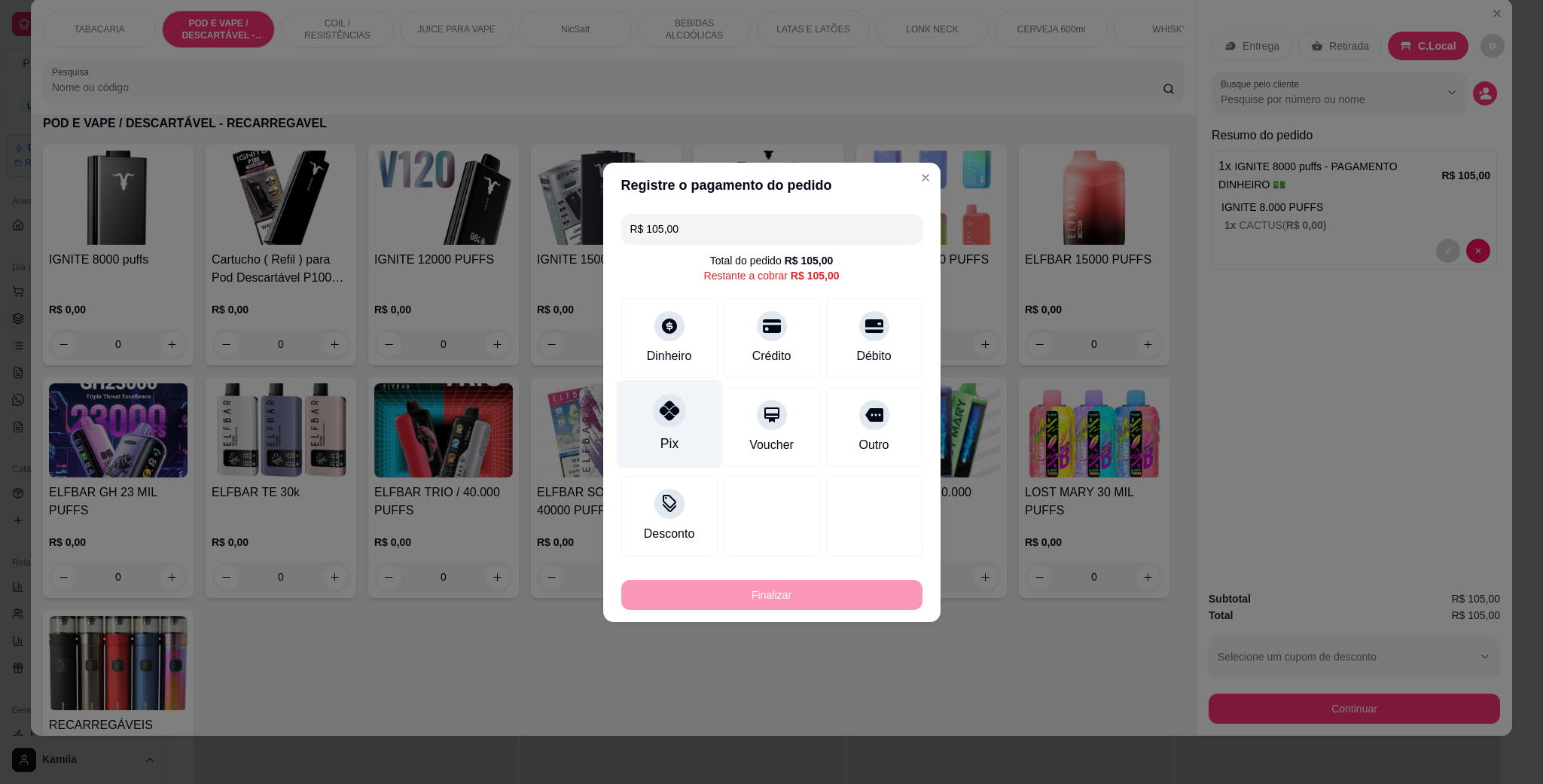
click at [674, 423] on div at bounding box center [669, 410] width 33 height 33
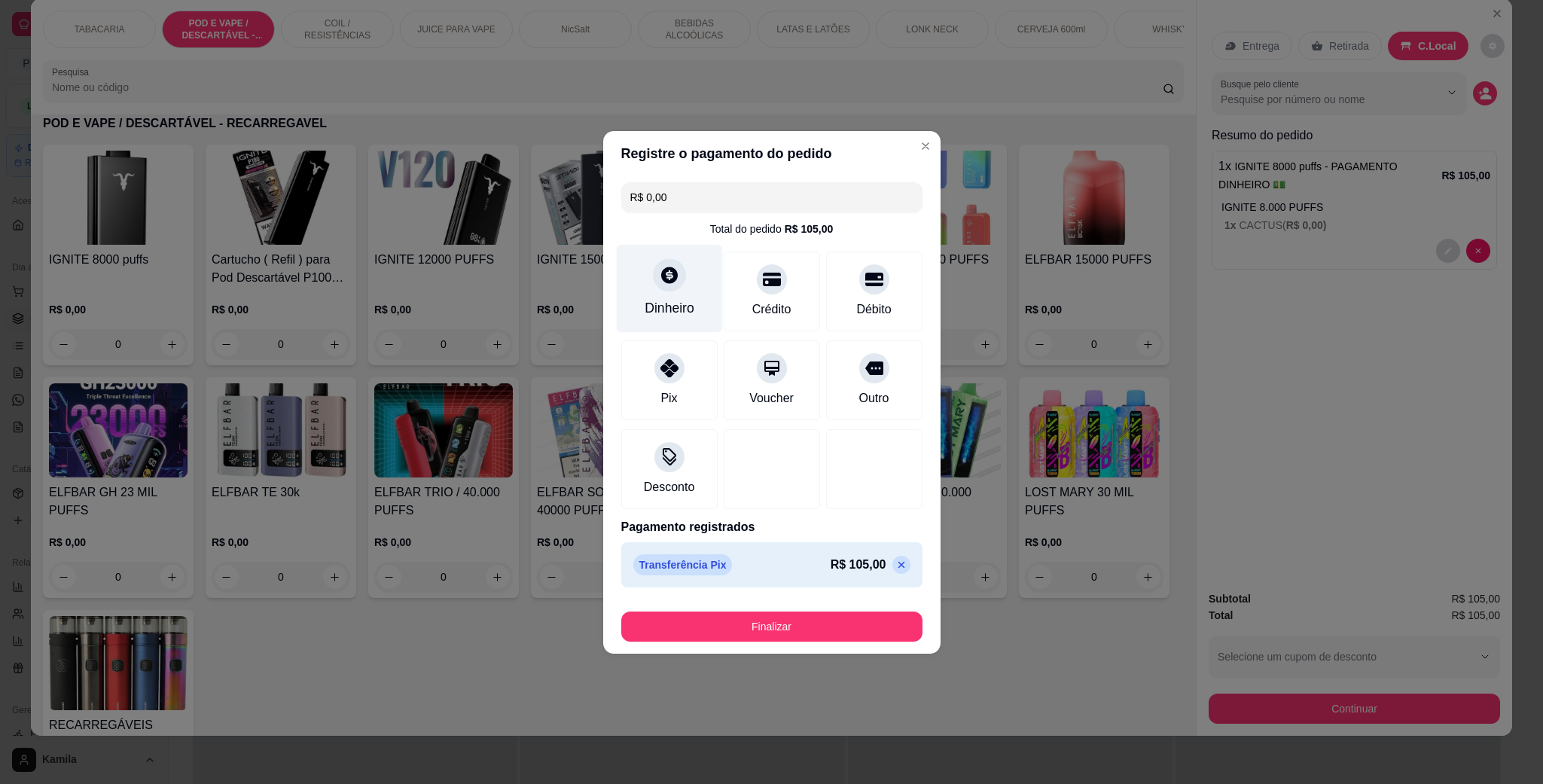
click at [694, 302] on div "Dinheiro" at bounding box center [669, 288] width 106 height 88
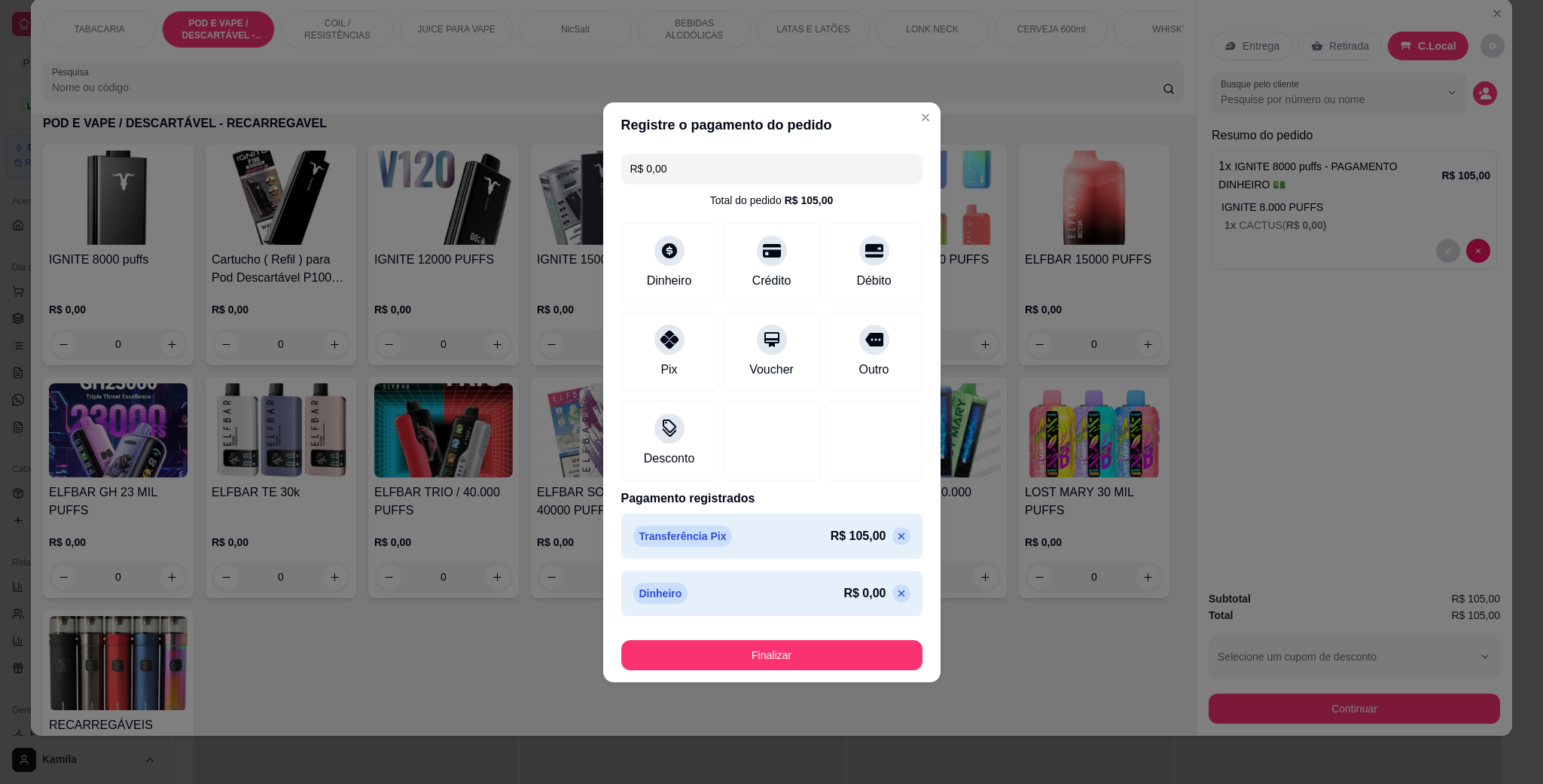
click at [895, 594] on icon at bounding box center [901, 593] width 12 height 12
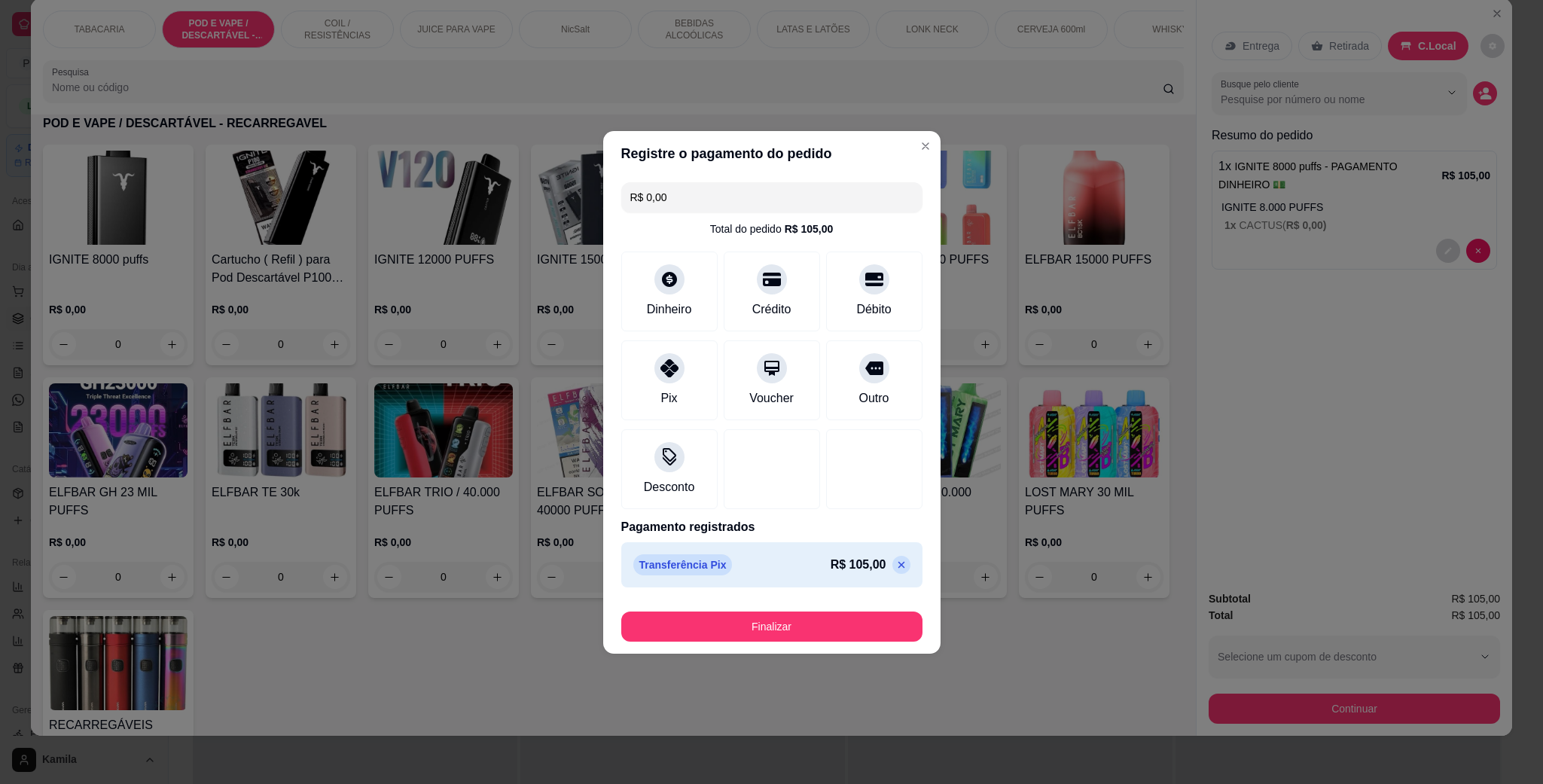
click at [895, 559] on icon at bounding box center [901, 565] width 12 height 12
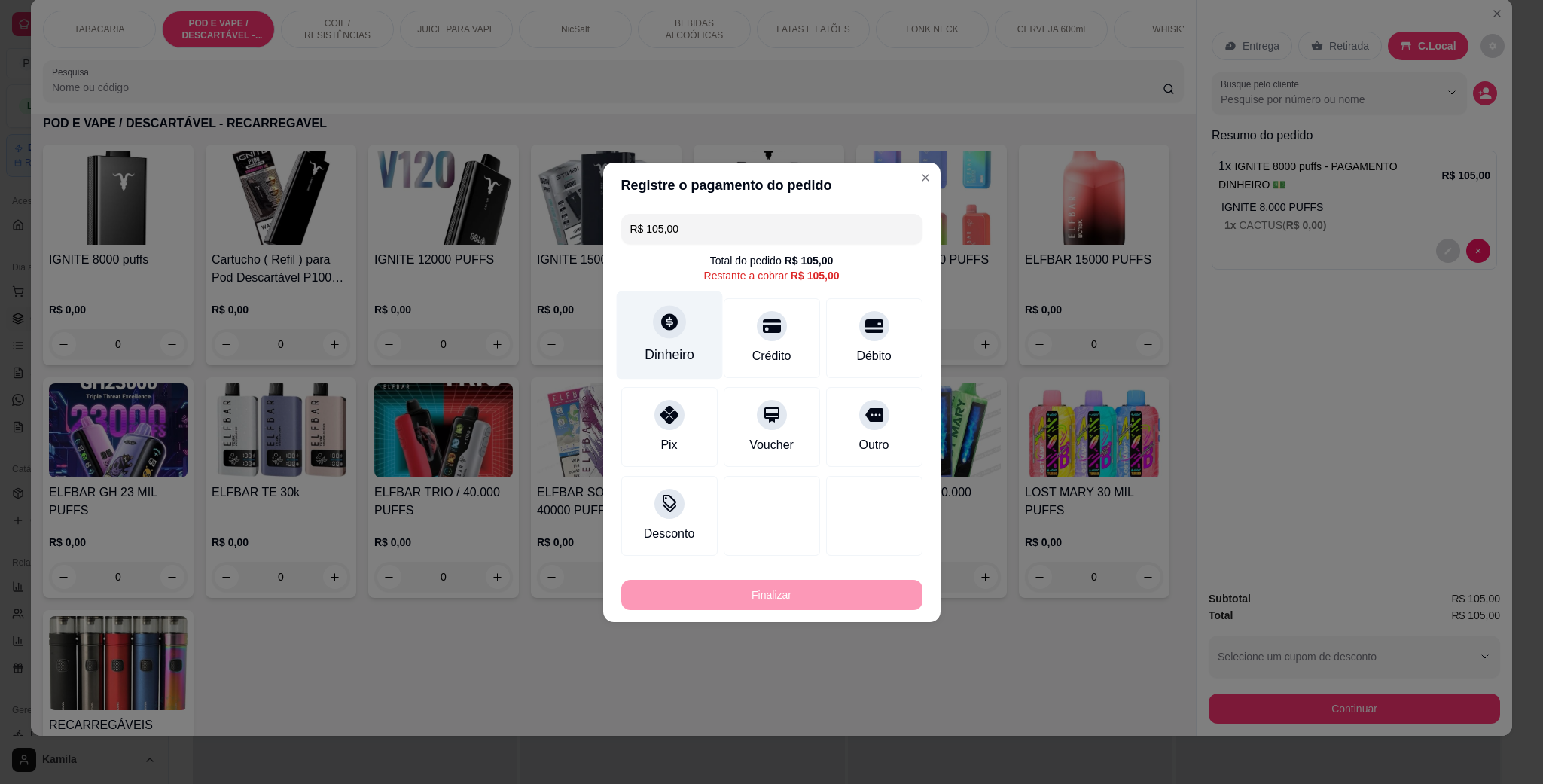
click at [665, 335] on div at bounding box center [669, 321] width 33 height 33
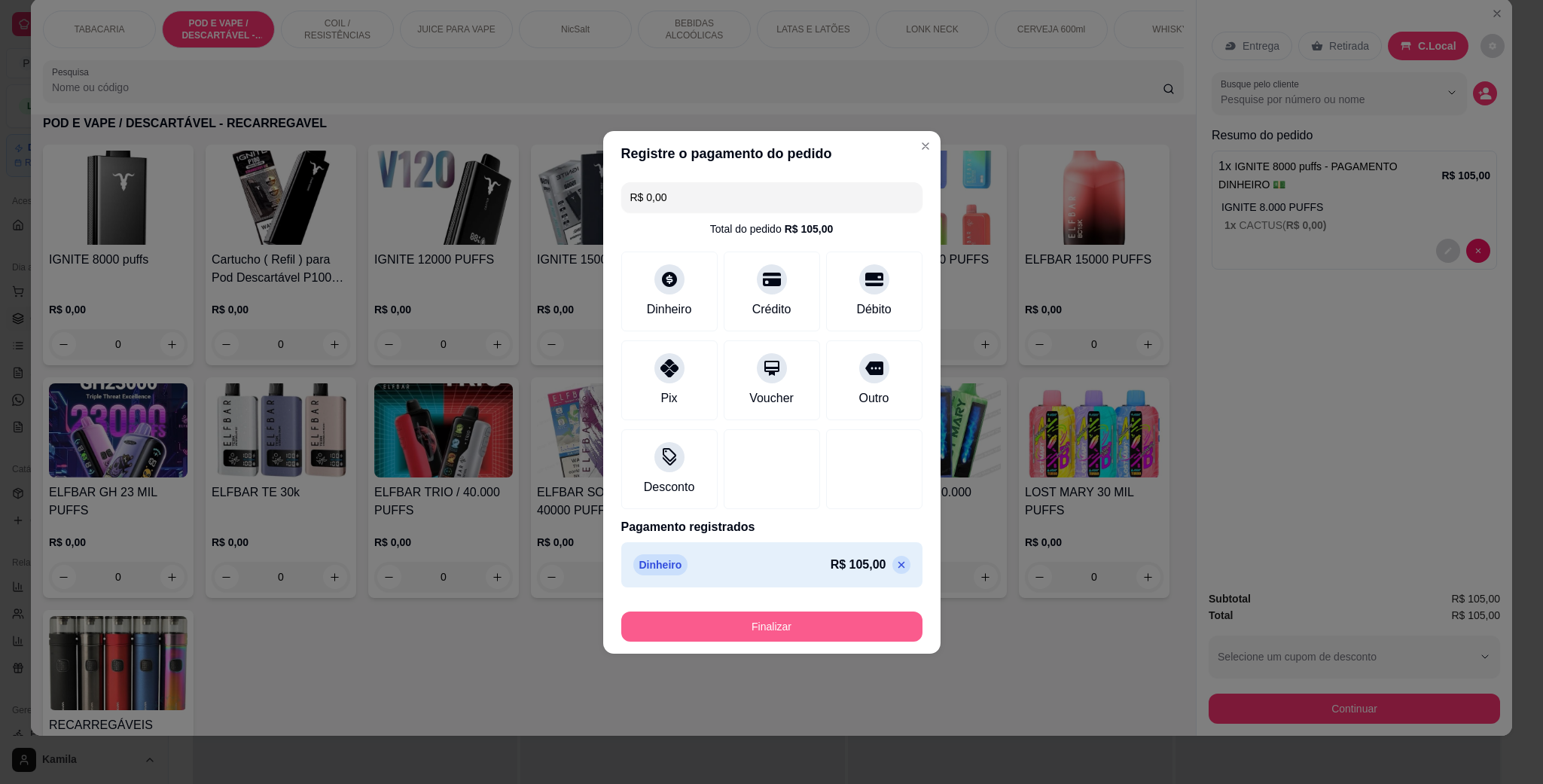
click at [787, 622] on button "Finalizar" at bounding box center [772, 626] width 302 height 30
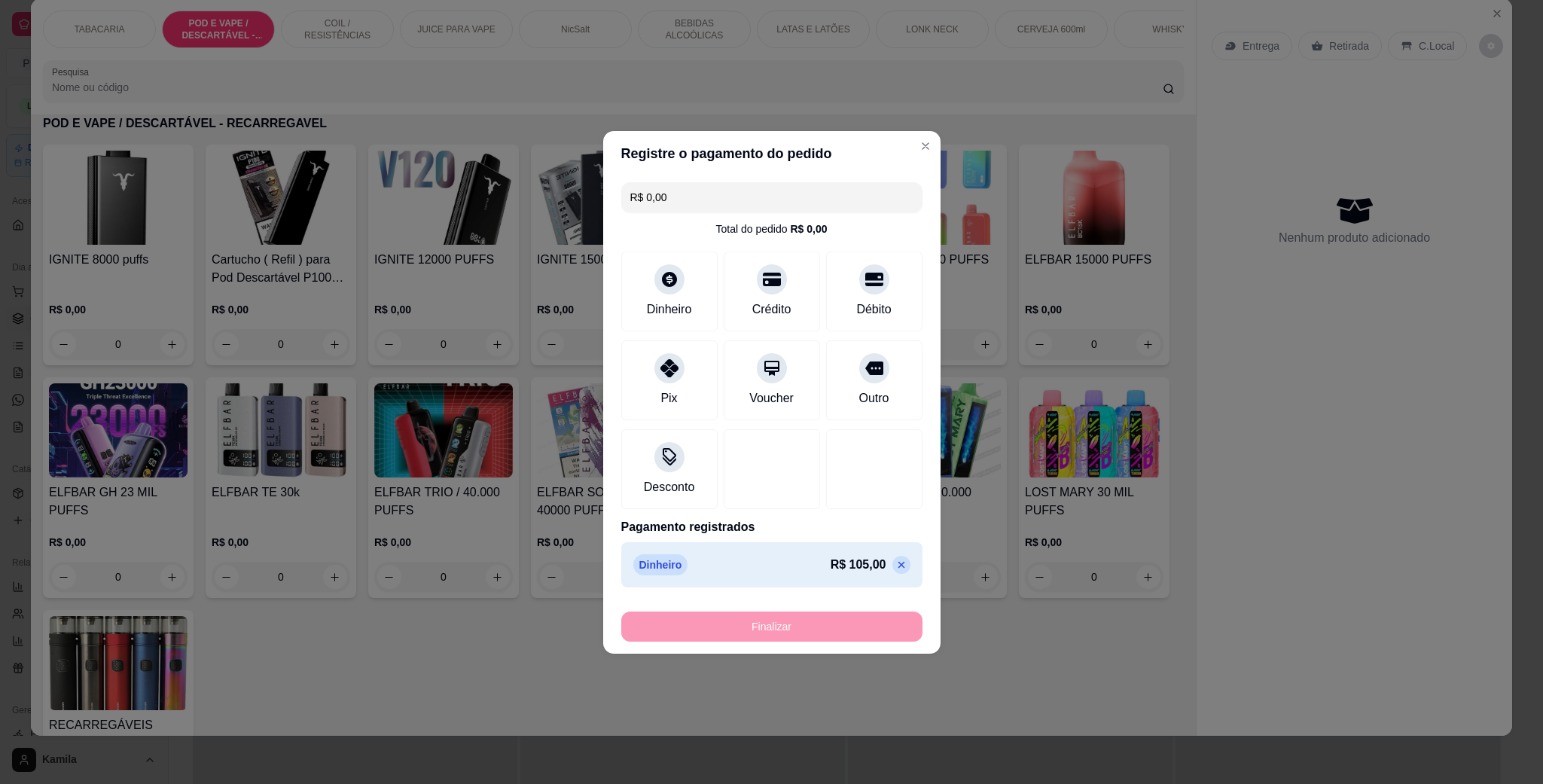
type input "-R$ 105,00"
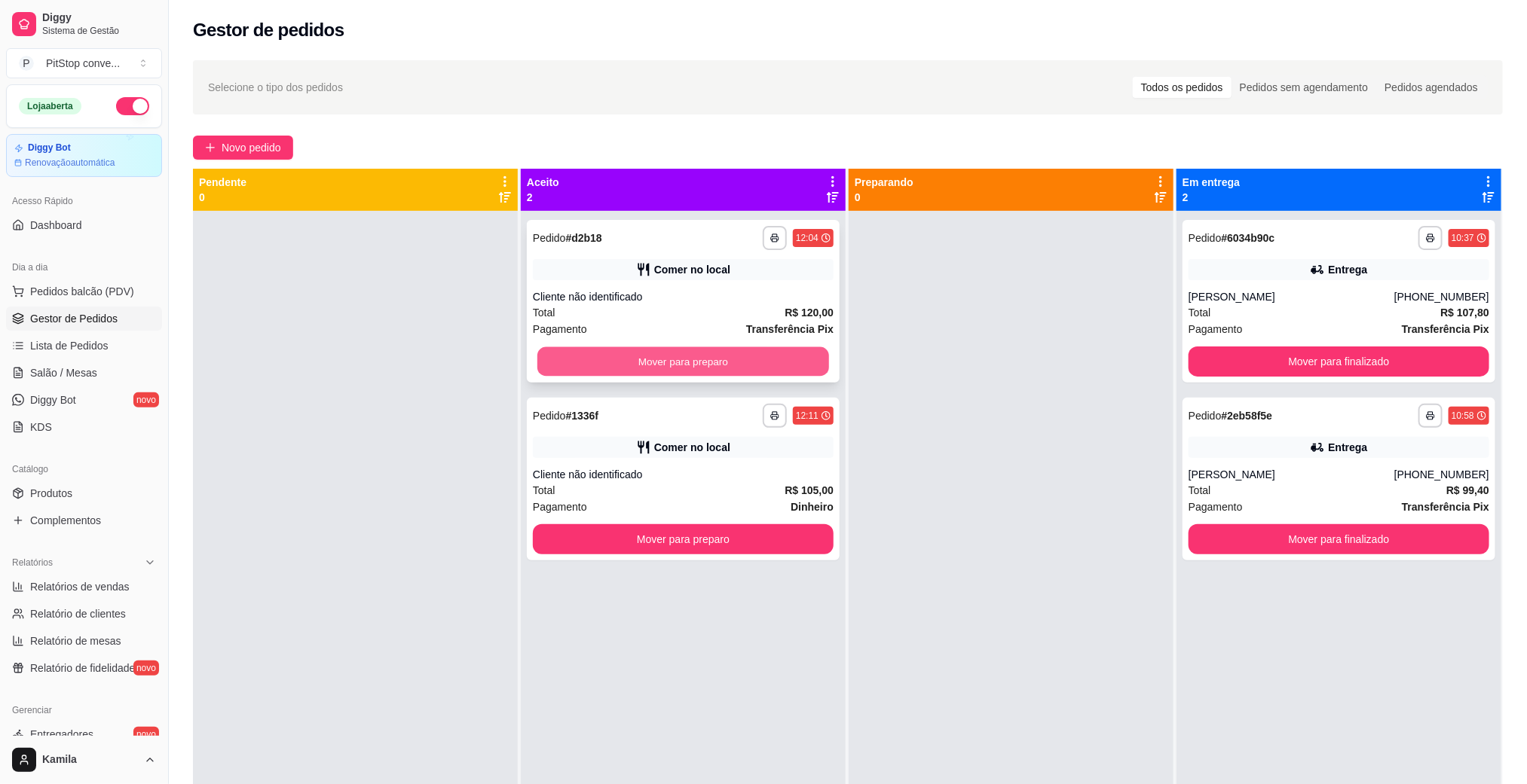
click at [805, 361] on button "Mover para preparo" at bounding box center [683, 361] width 291 height 29
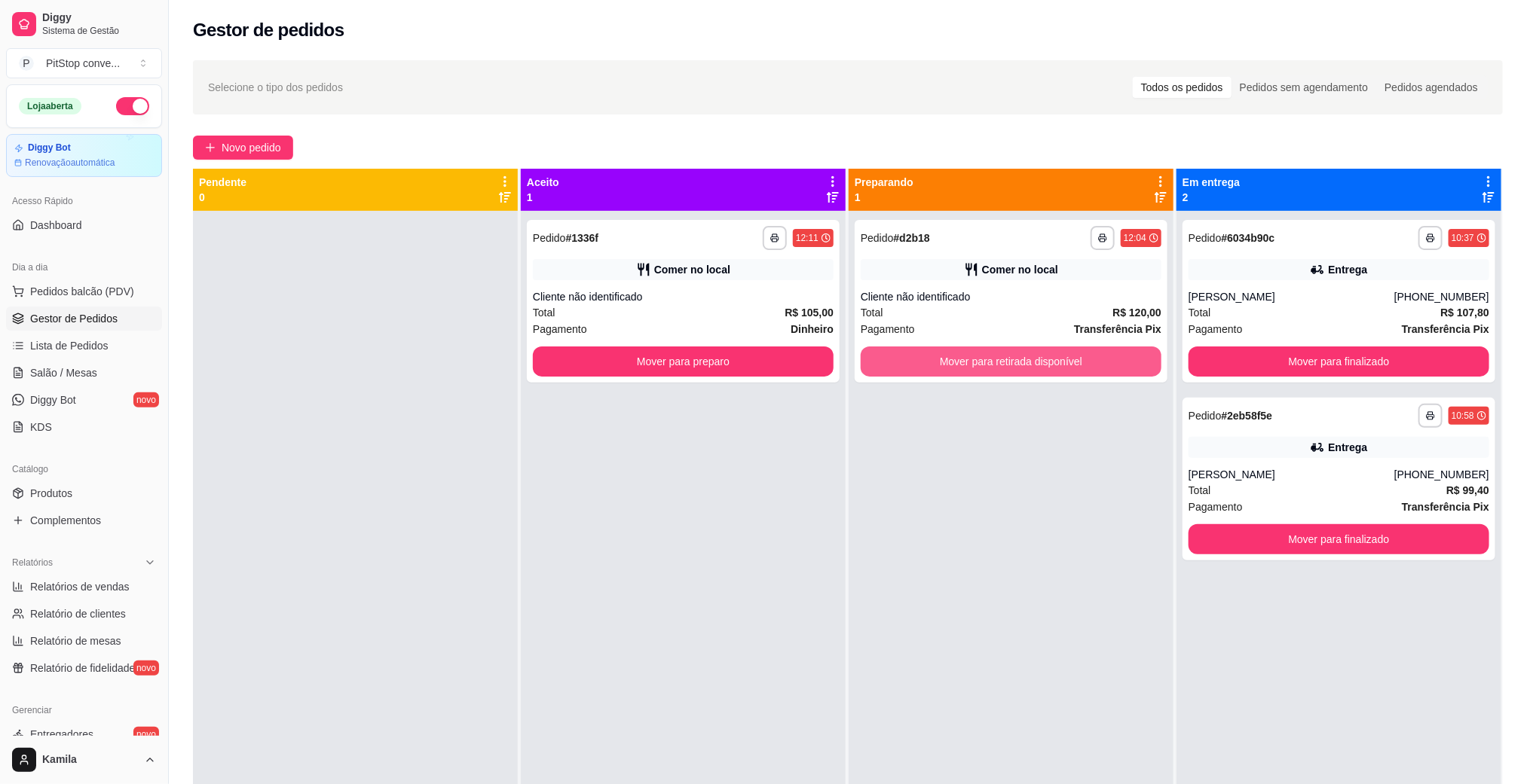
click at [952, 357] on button "Mover para retirada disponível" at bounding box center [1010, 361] width 301 height 30
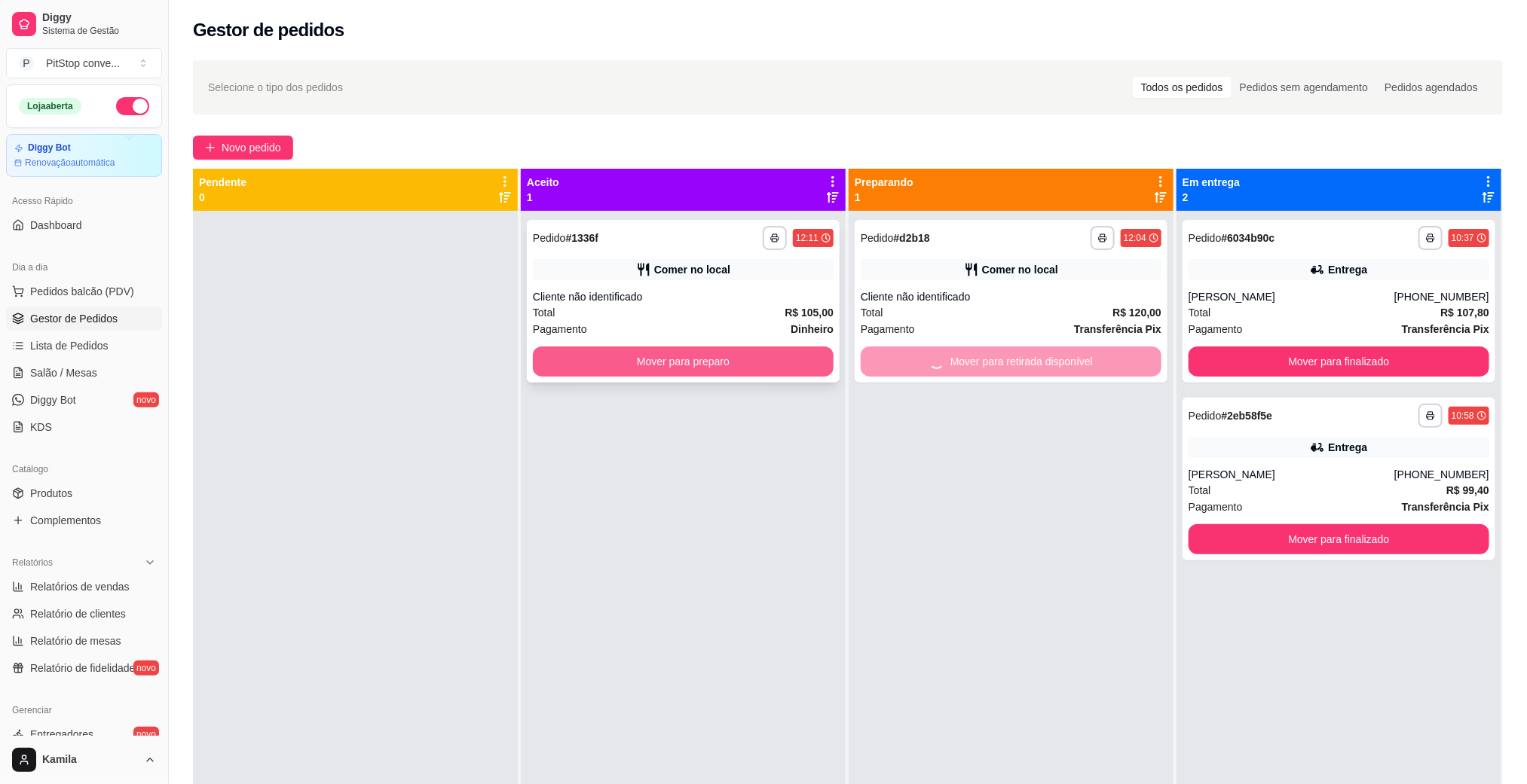
click at [754, 369] on button "Mover para preparo" at bounding box center [683, 361] width 301 height 30
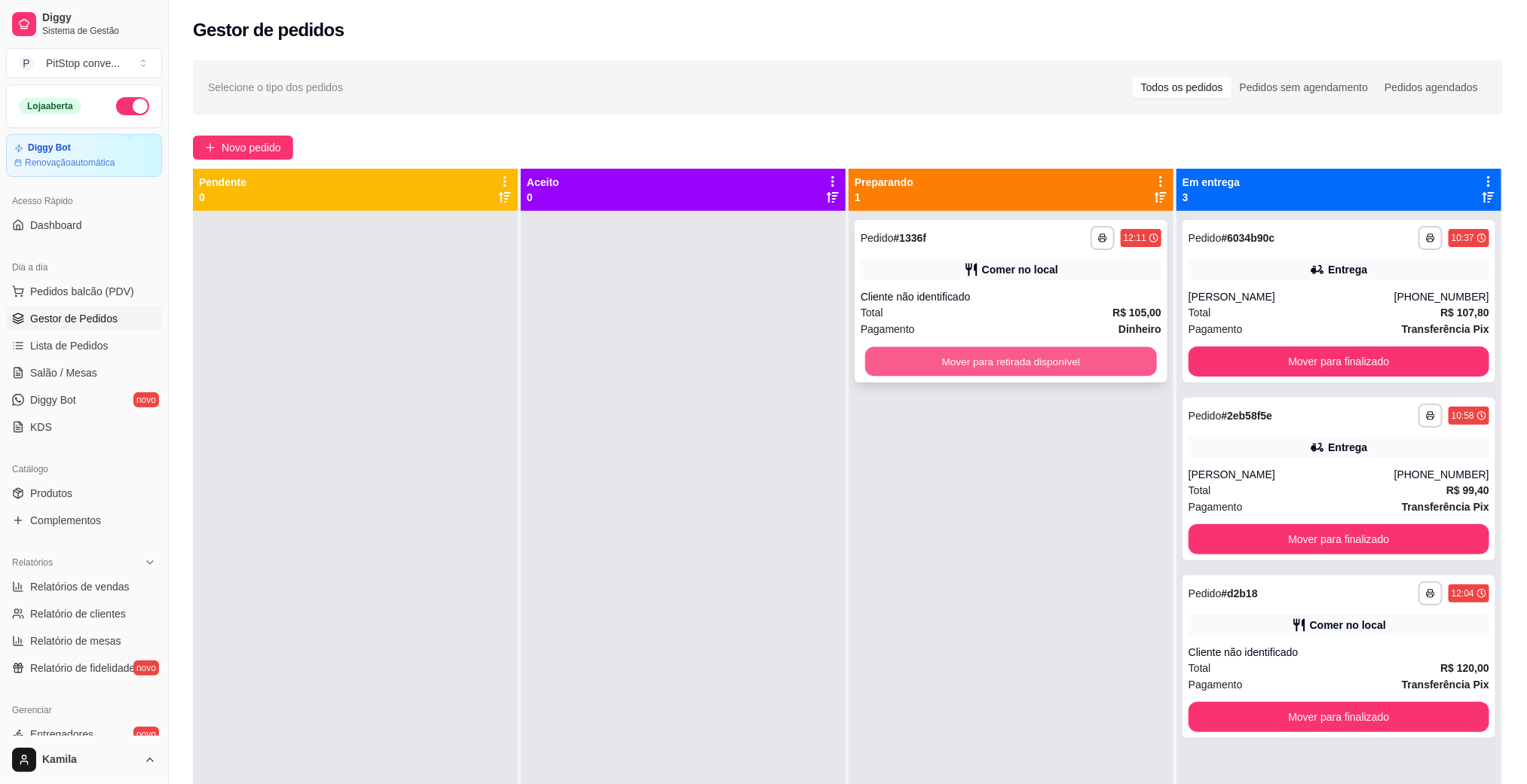
click at [984, 355] on button "Mover para retirada disponível" at bounding box center [1010, 361] width 291 height 29
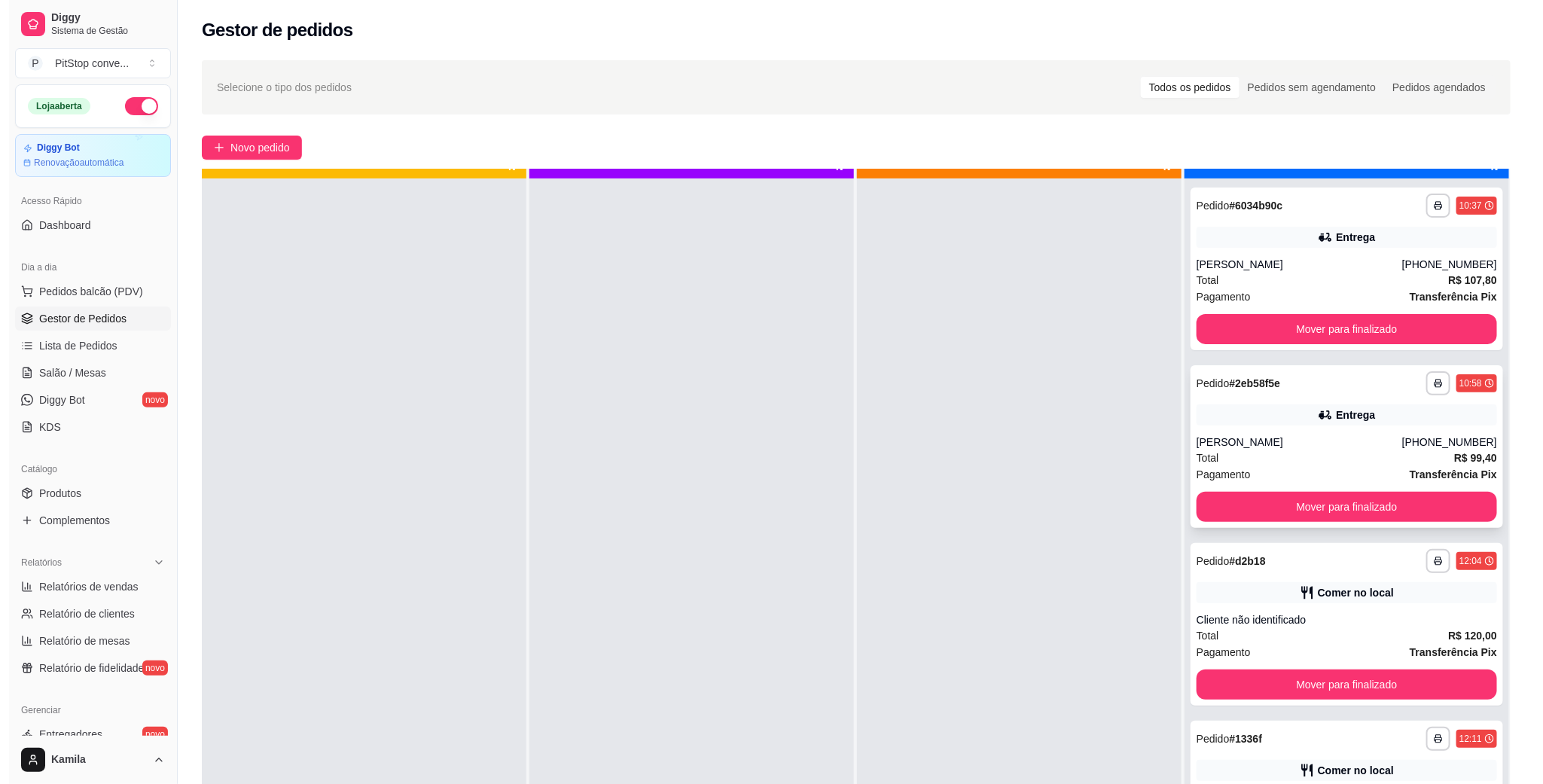
scroll to position [41, 0]
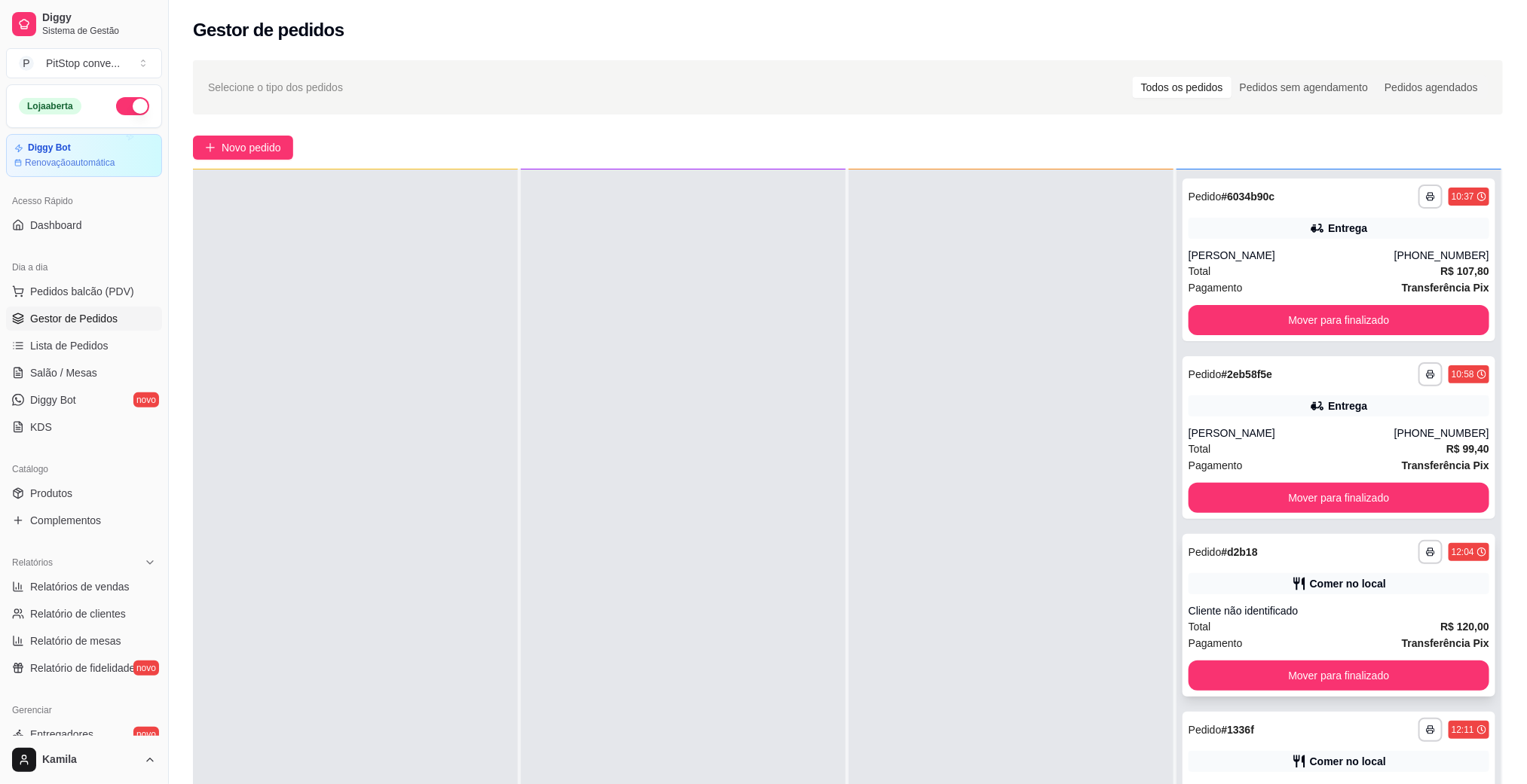
click at [1341, 687] on button "Mover para finalizado" at bounding box center [1339, 675] width 301 height 30
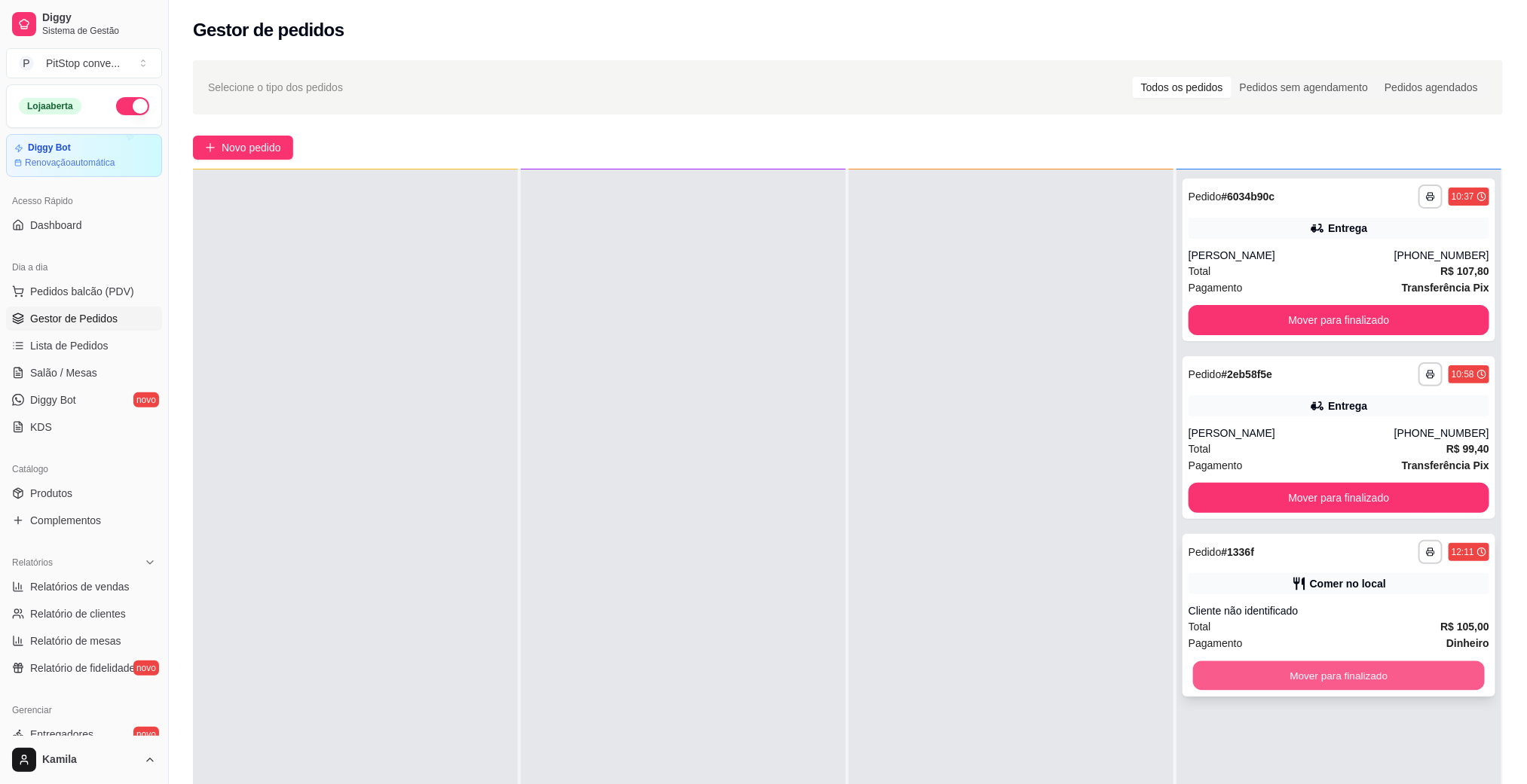
click at [1337, 683] on button "Mover para finalizado" at bounding box center [1338, 676] width 291 height 29
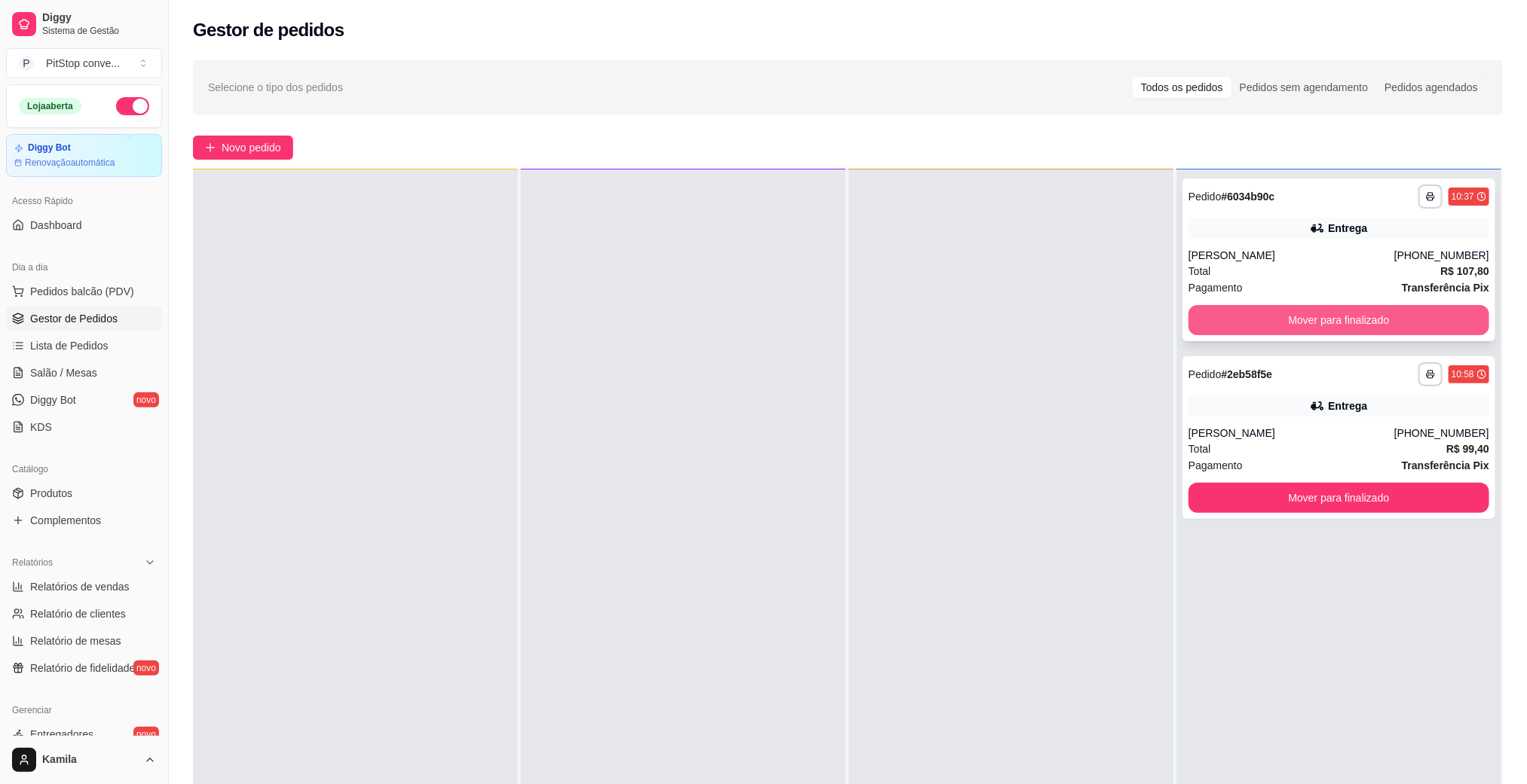
click at [1349, 316] on button "Mover para finalizado" at bounding box center [1339, 319] width 301 height 30
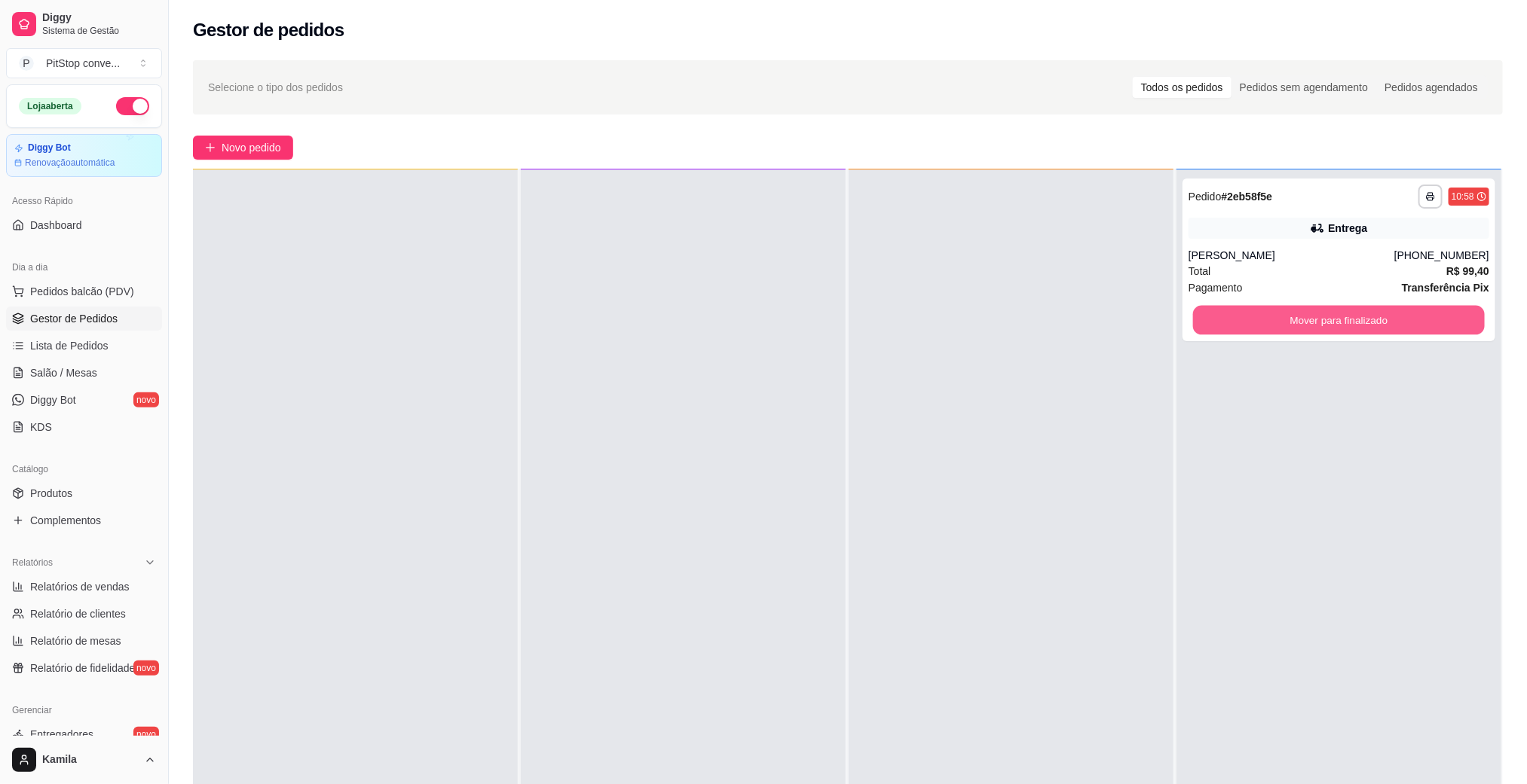
click at [1349, 316] on button "Mover para finalizado" at bounding box center [1338, 320] width 291 height 29
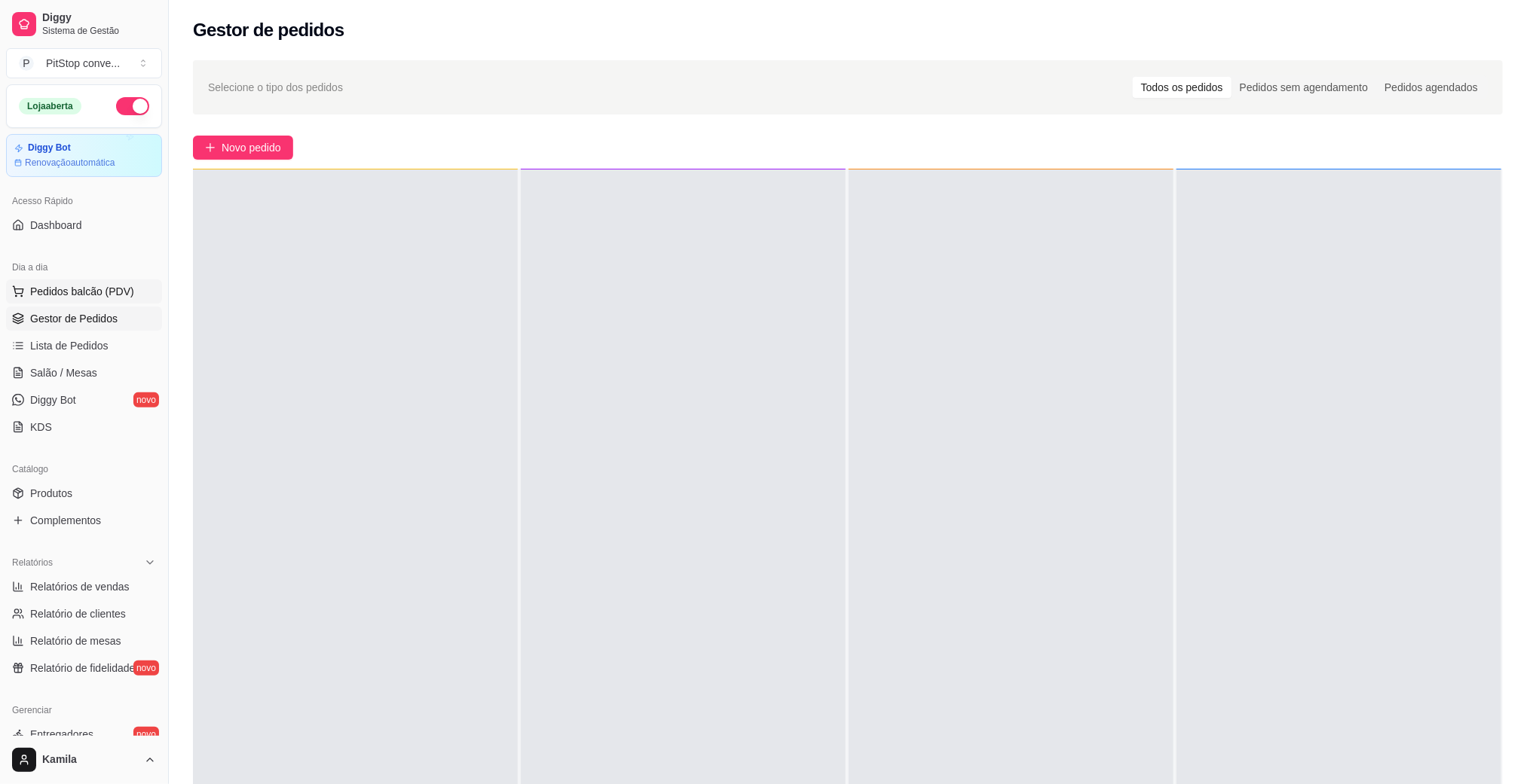
click at [119, 298] on span "Pedidos balcão (PDV)" at bounding box center [82, 291] width 104 height 15
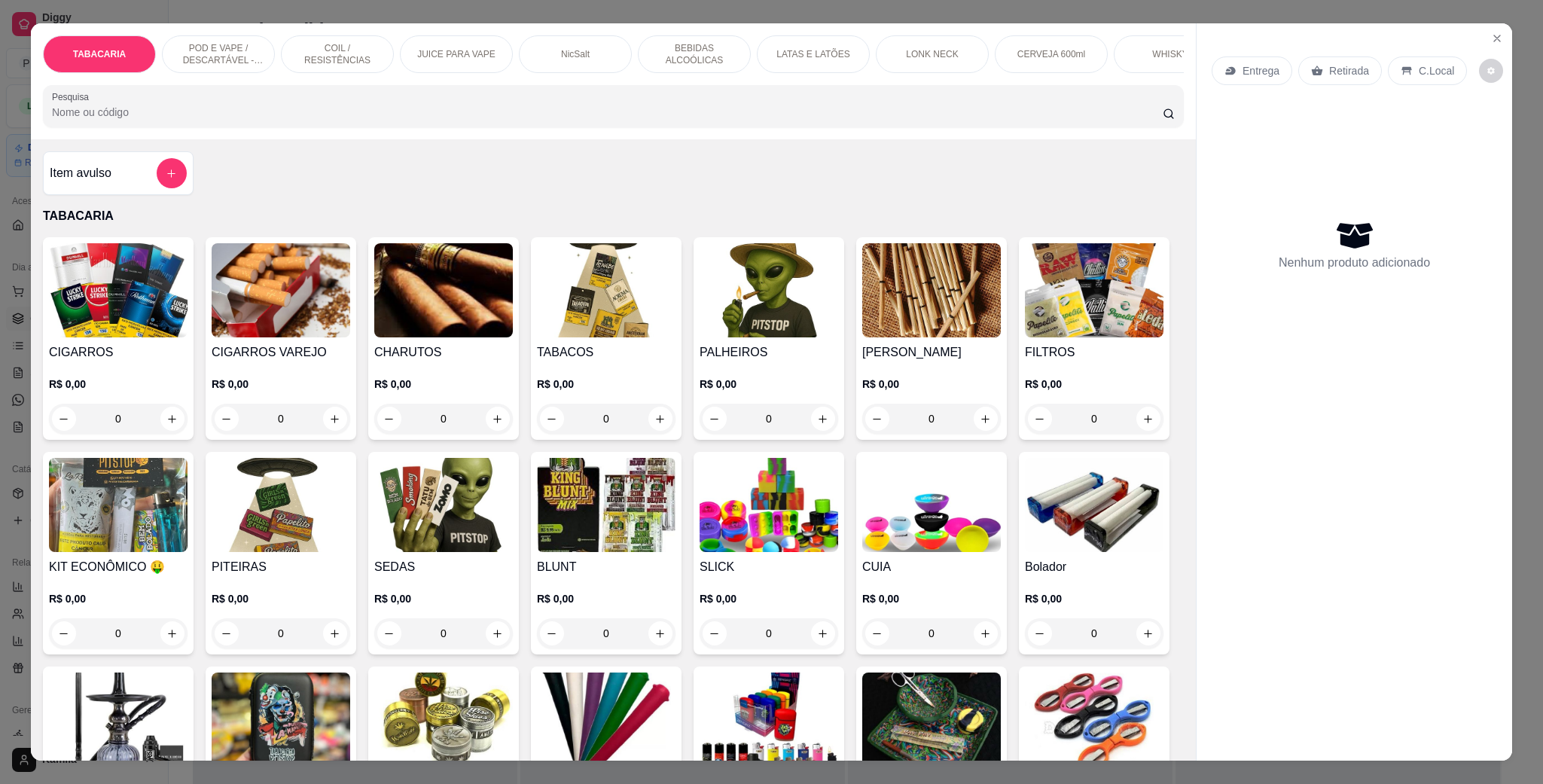
click at [262, 46] on div "POD E VAPE / DESCARTÁVEL - RECARREGAVEL" at bounding box center [219, 54] width 113 height 38
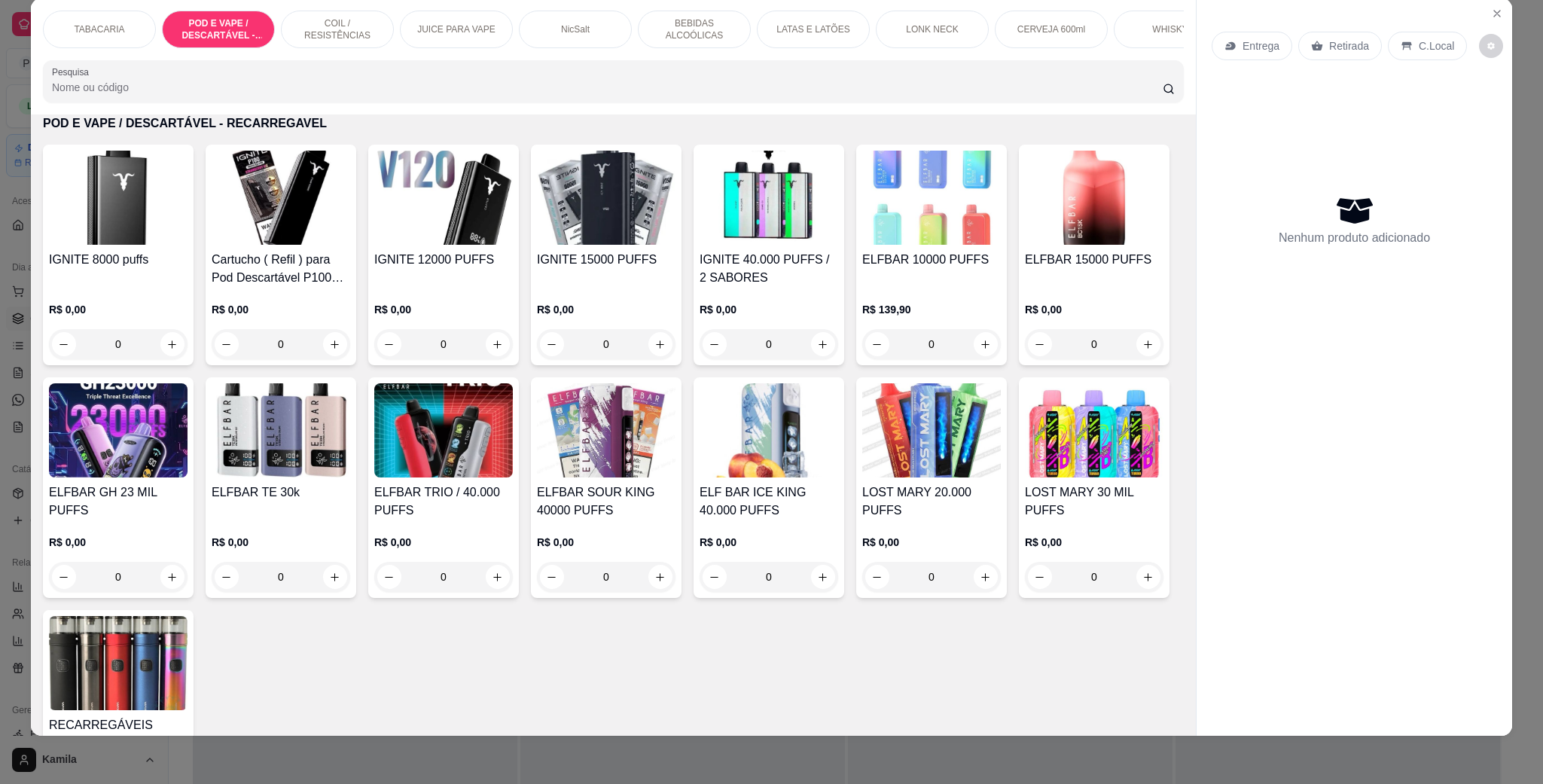
drag, startPoint x: 188, startPoint y: 441, endPoint x: 154, endPoint y: 443, distance: 34.1
click at [156, 443] on div "IGNITE 8000 puffs R$ 0,00 0 Cartucho ( Refil ) para Pod Descartável P100 Pró – …" at bounding box center [613, 478] width 1141 height 668
click at [1025, 244] on img at bounding box center [1095, 198] width 139 height 94
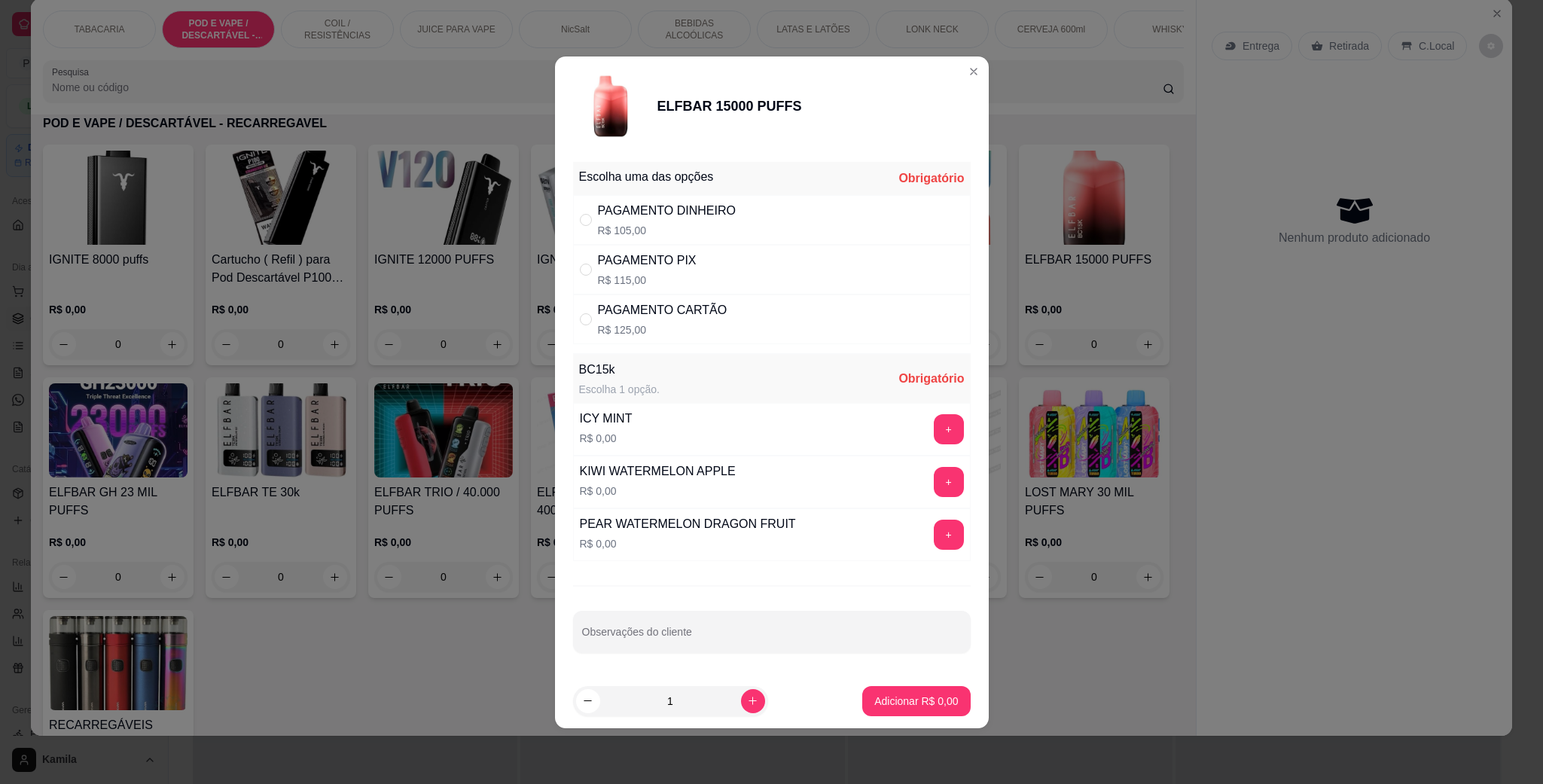
click at [660, 263] on div "PAGAMENTO PIX" at bounding box center [647, 261] width 98 height 18
radio input "true"
click at [934, 536] on button "+" at bounding box center [949, 534] width 30 height 30
click at [911, 705] on p "Adicionar R$ 115,00" at bounding box center [911, 701] width 96 height 15
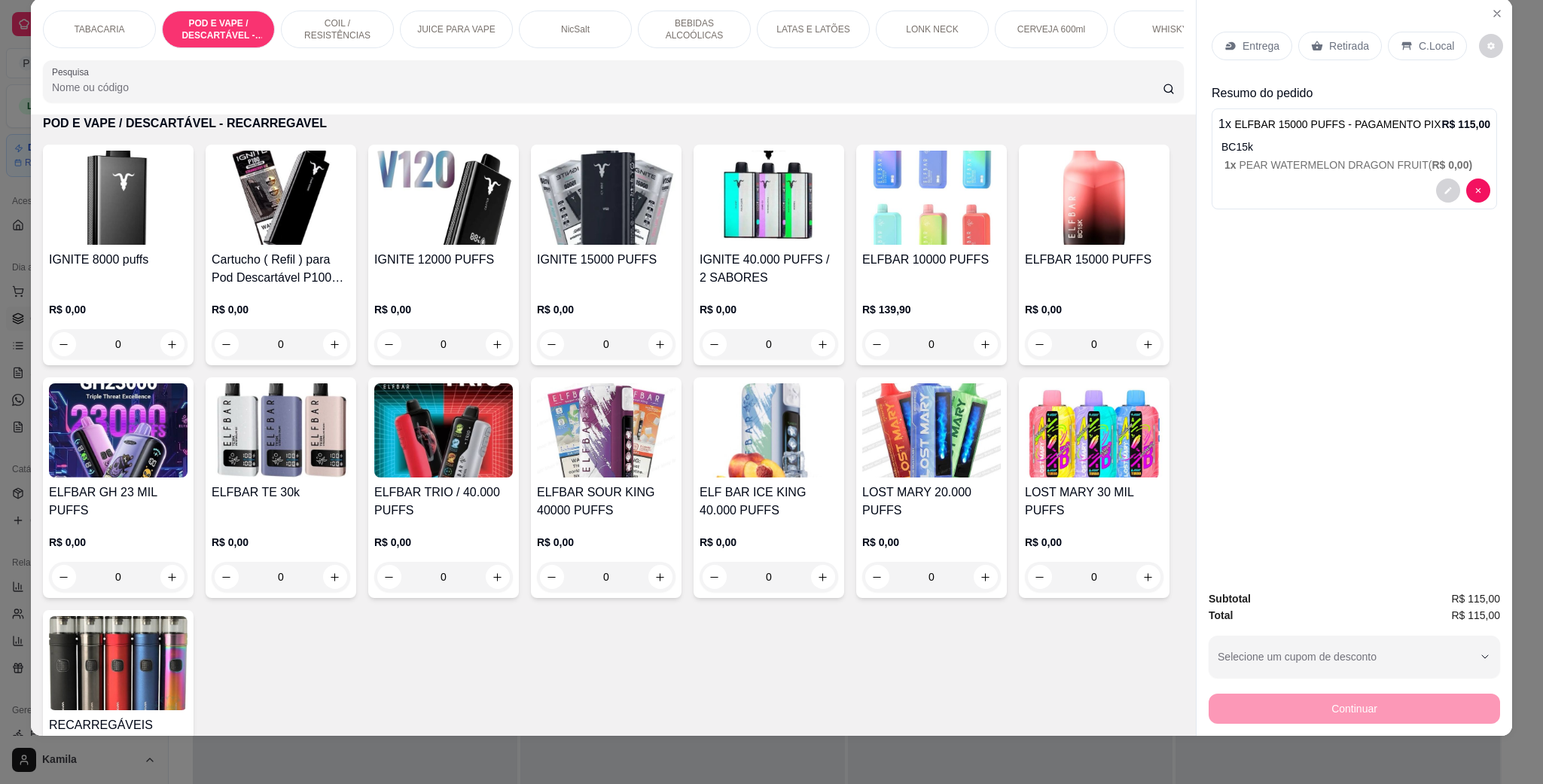
click at [1424, 39] on p "C.Local" at bounding box center [1437, 46] width 35 height 15
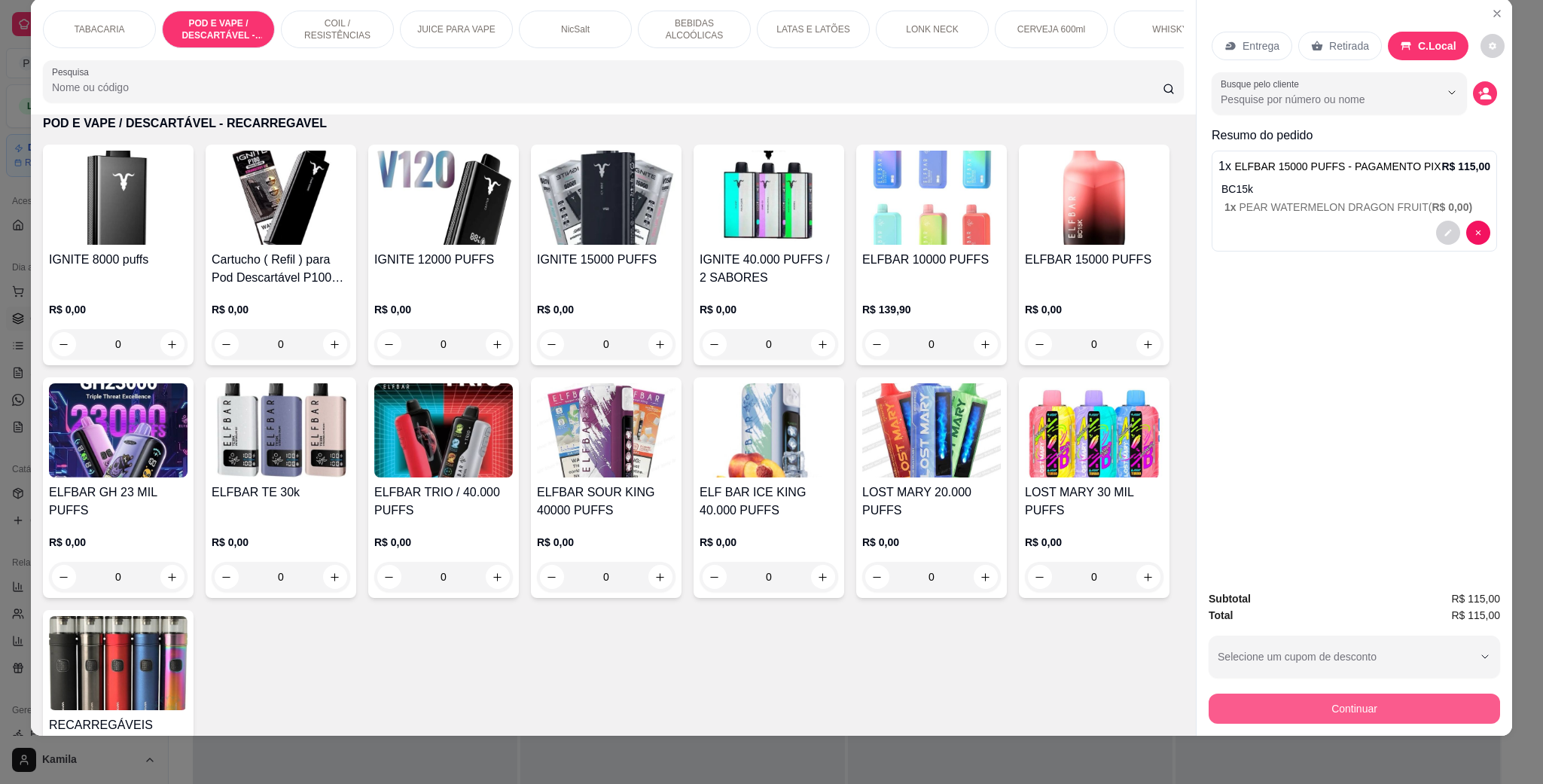
click at [1345, 706] on button "Continuar" at bounding box center [1354, 708] width 291 height 30
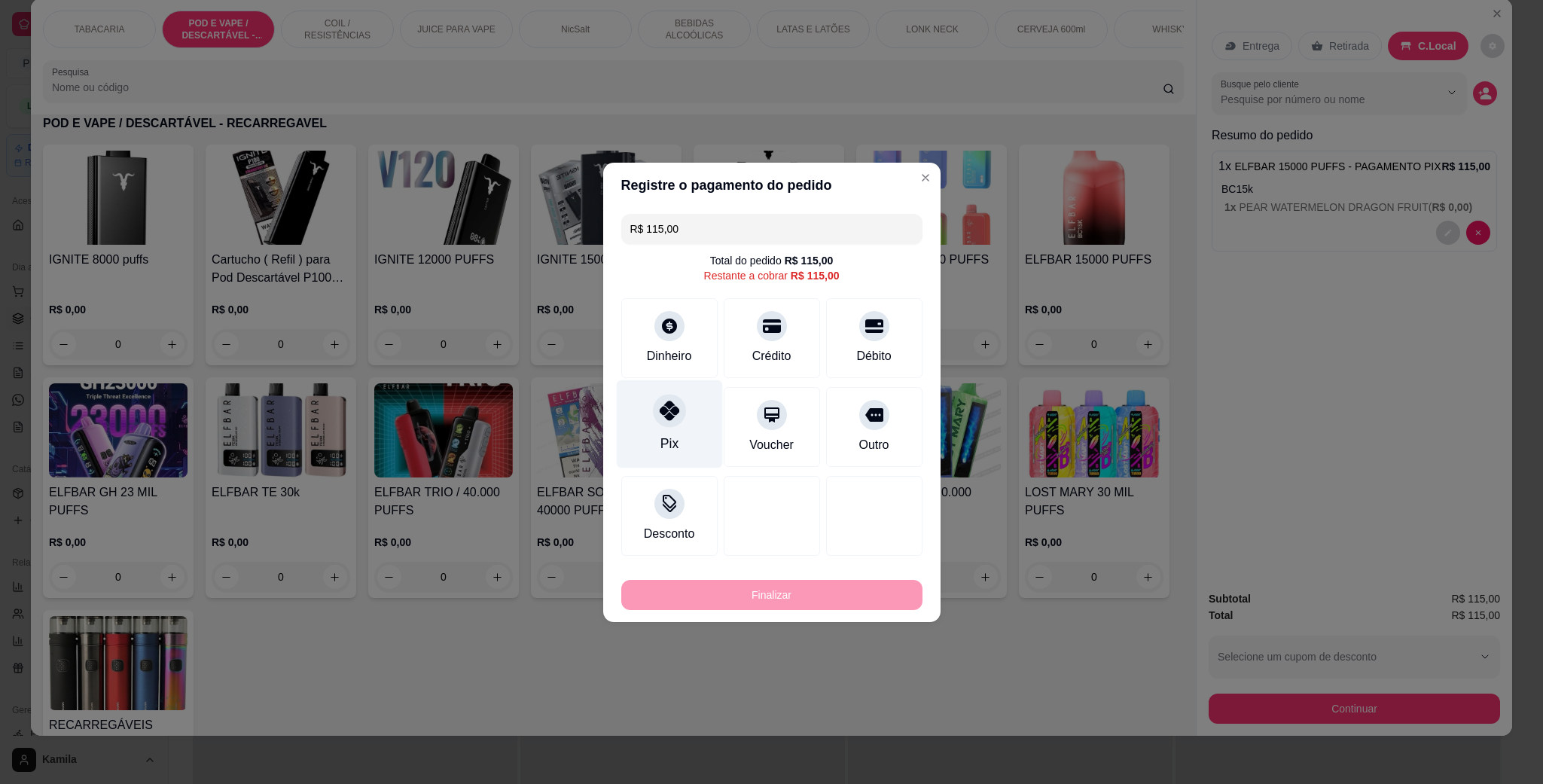
click at [674, 430] on div "Pix" at bounding box center [669, 423] width 106 height 88
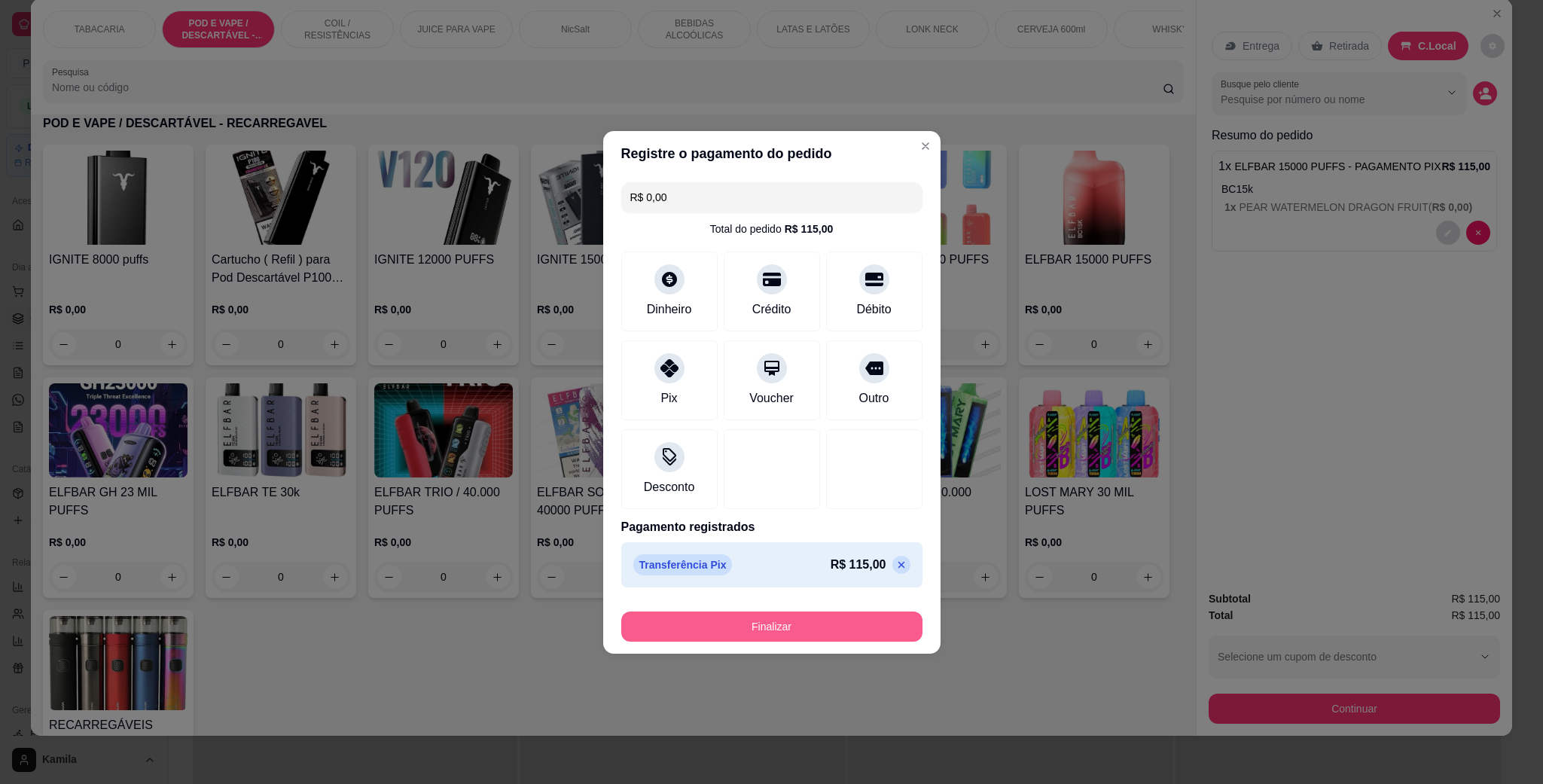
click at [798, 633] on button "Finalizar" at bounding box center [772, 626] width 302 height 30
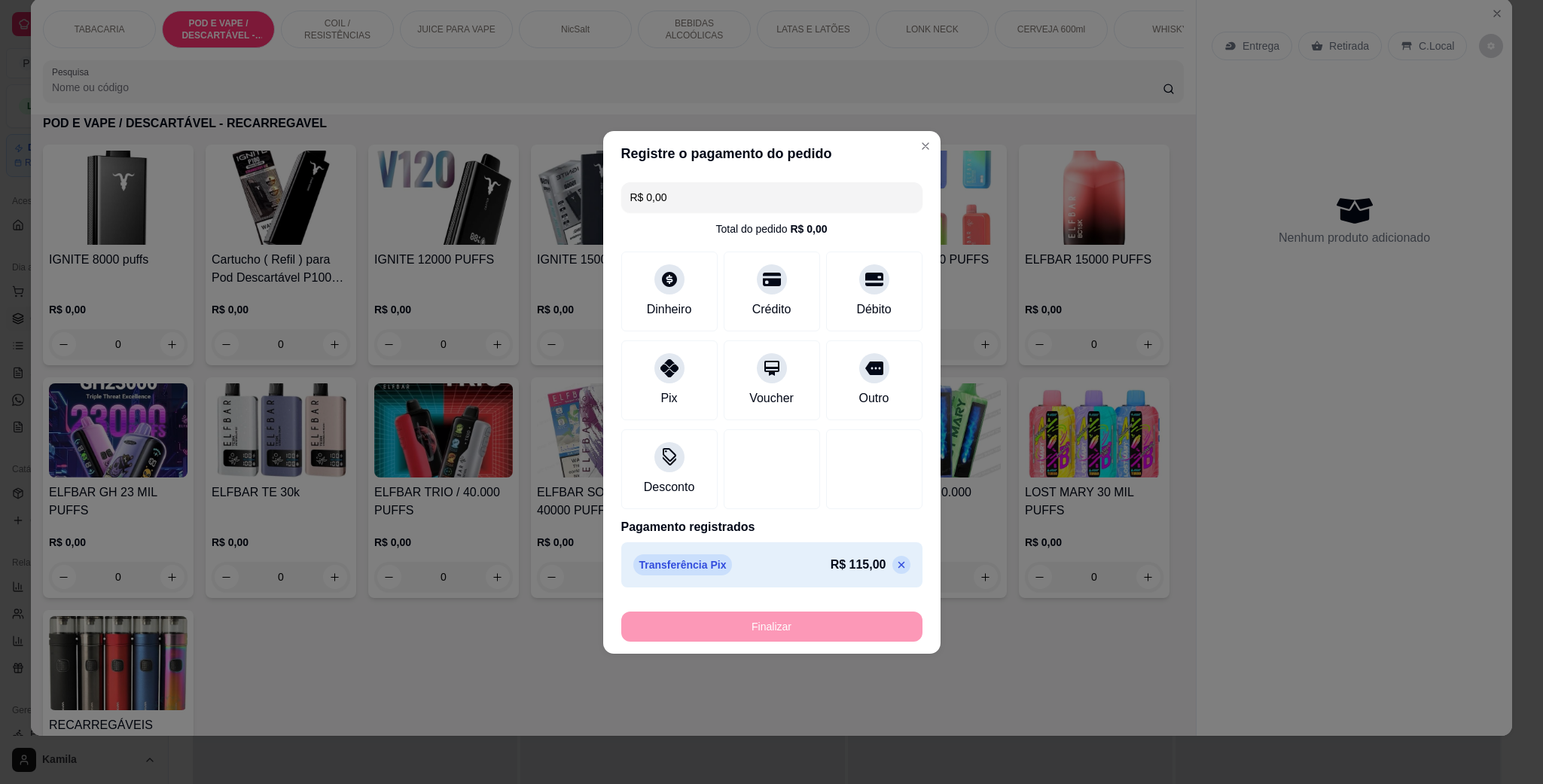
type input "-R$ 115,00"
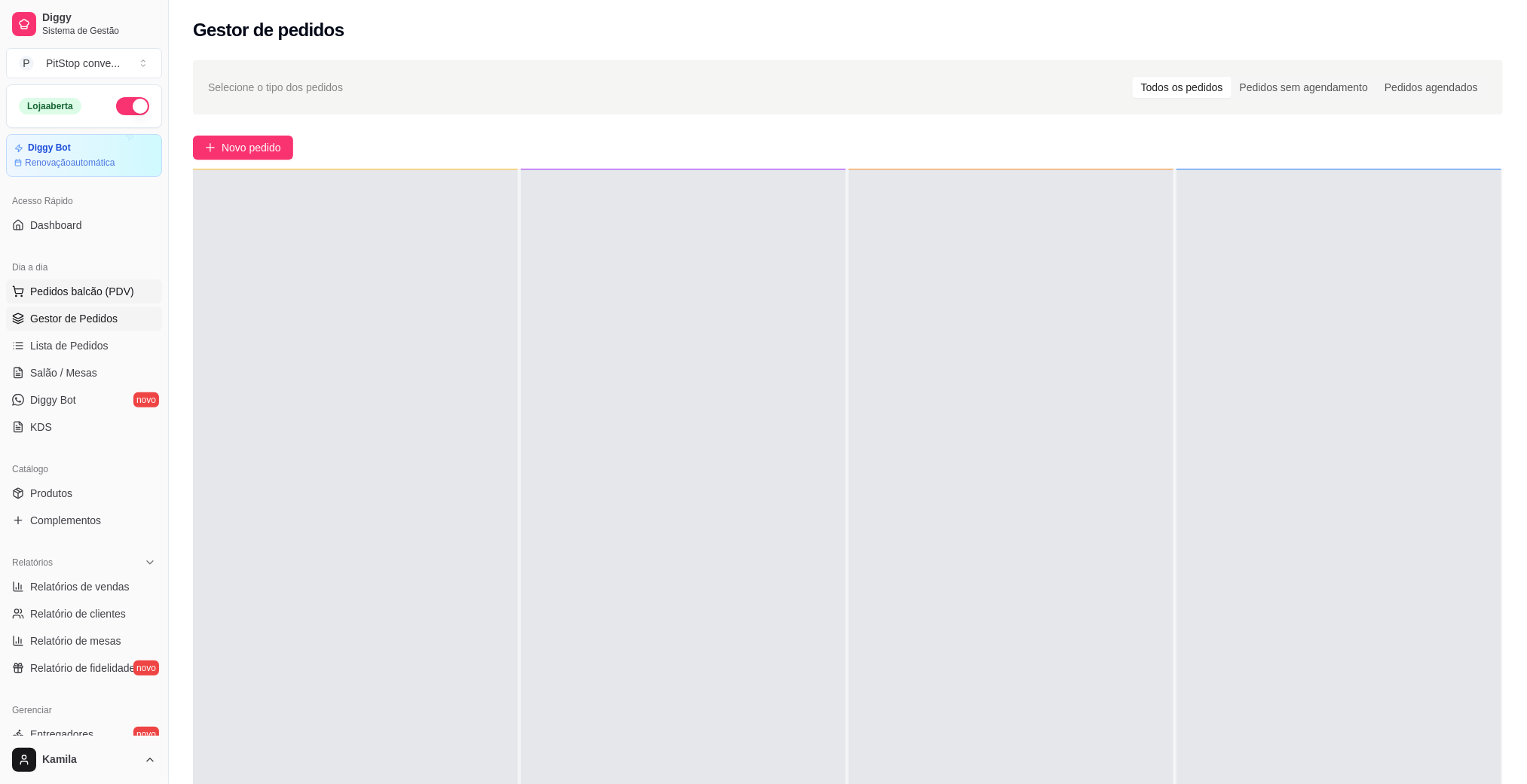
click at [73, 285] on span "Pedidos balcão (PDV)" at bounding box center [82, 291] width 104 height 15
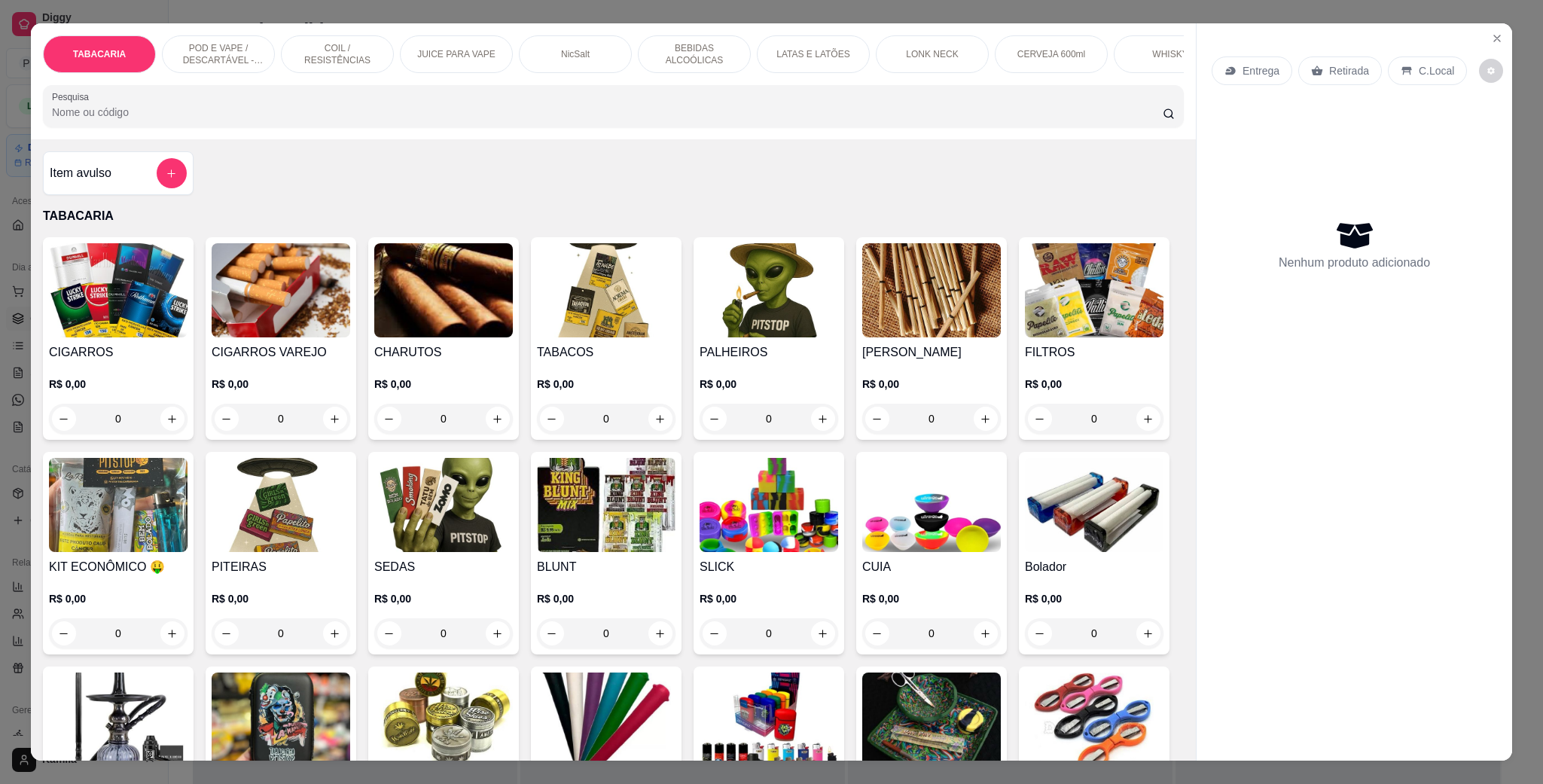
click at [201, 56] on p "POD E VAPE / DESCARTÁVEL - RECARREGAVEL" at bounding box center [219, 54] width 87 height 24
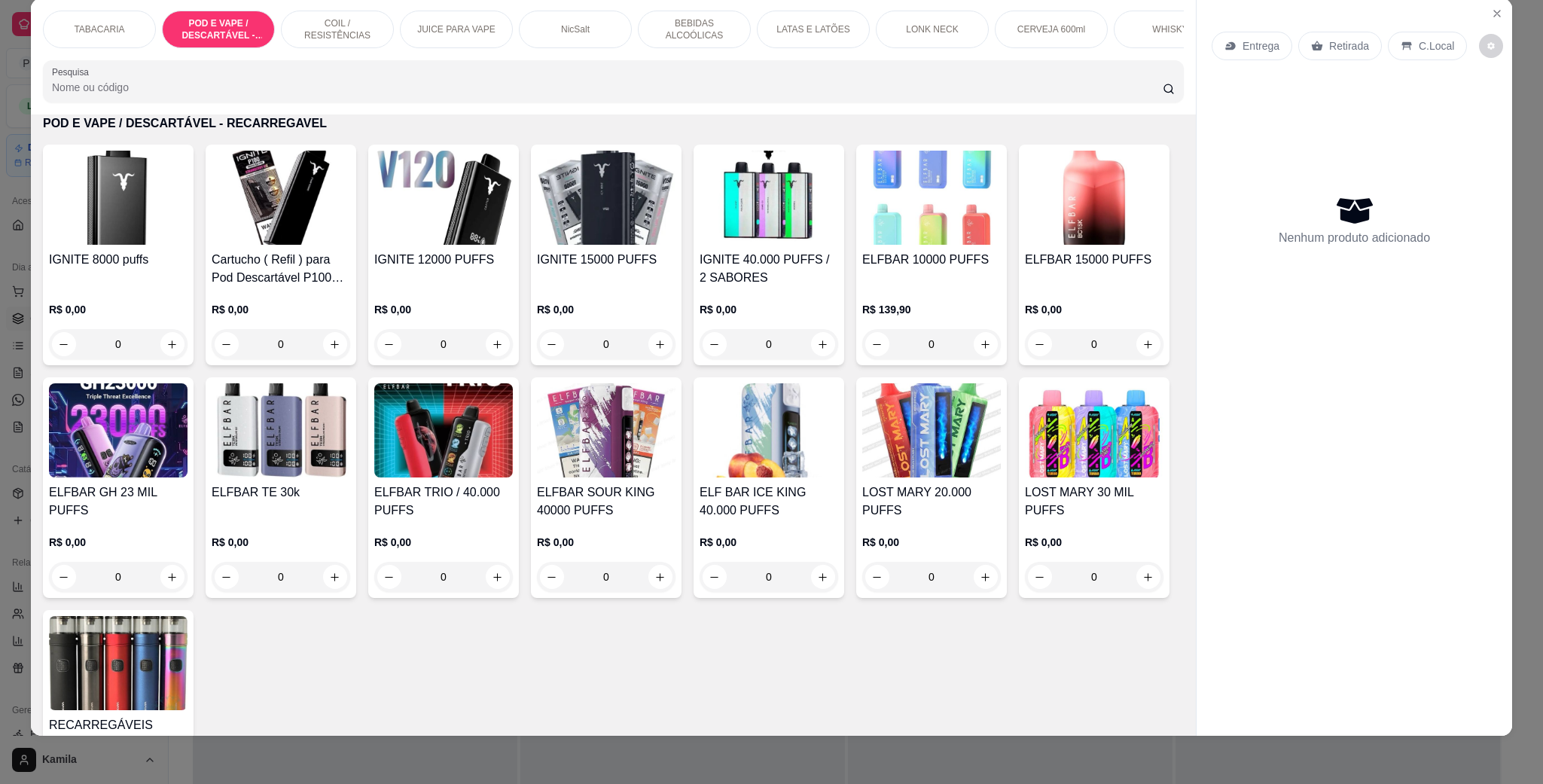
click at [862, 477] on img at bounding box center [932, 430] width 139 height 94
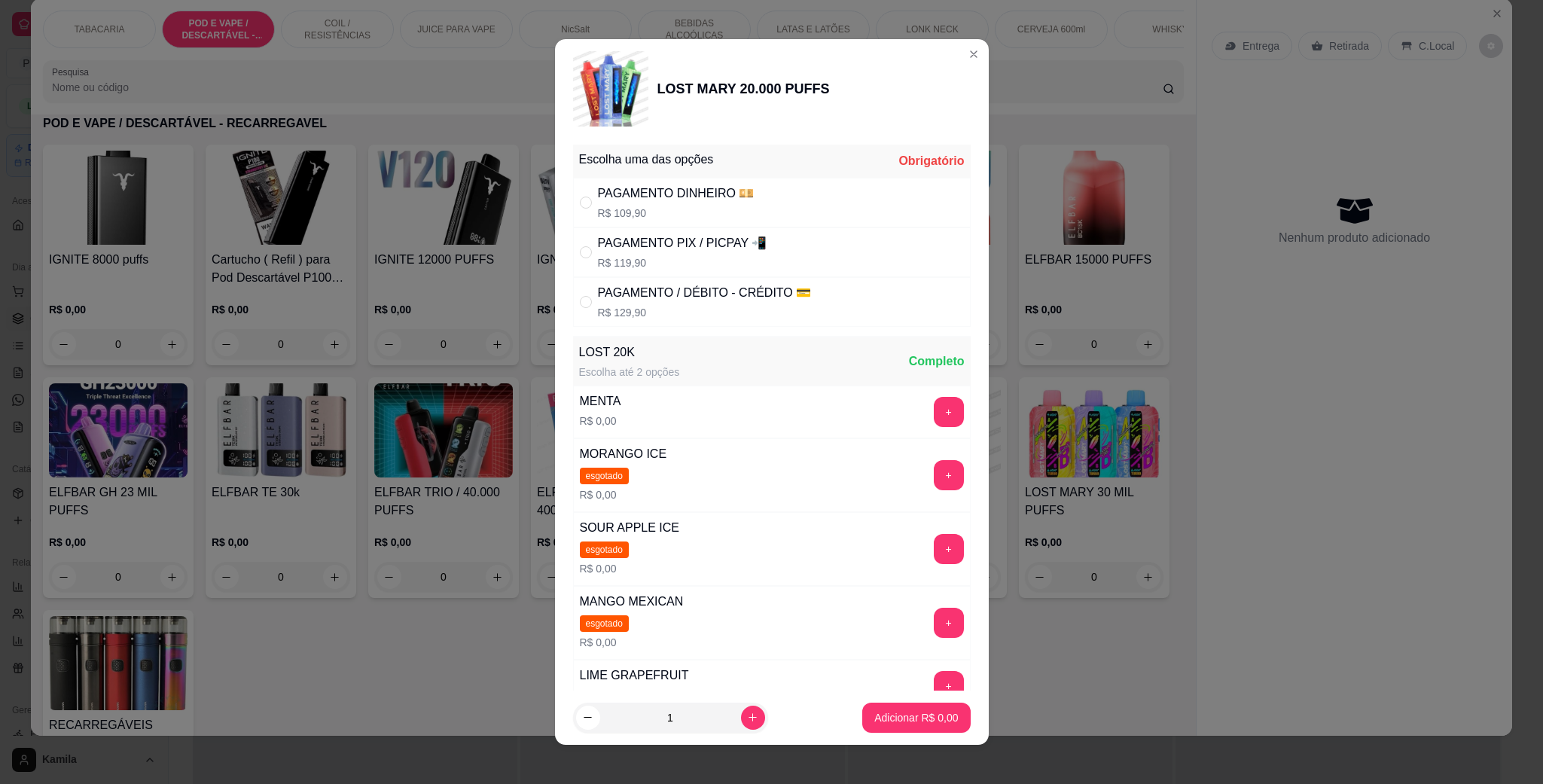
click at [658, 282] on div "PAGAMENTO / DÉBITO - CRÉDITO 💳 R$ 129,90" at bounding box center [772, 302] width 398 height 50
radio input "true"
click at [934, 419] on button "+" at bounding box center [949, 411] width 30 height 30
click at [914, 717] on p "Adicionar R$ 129,90" at bounding box center [911, 718] width 93 height 15
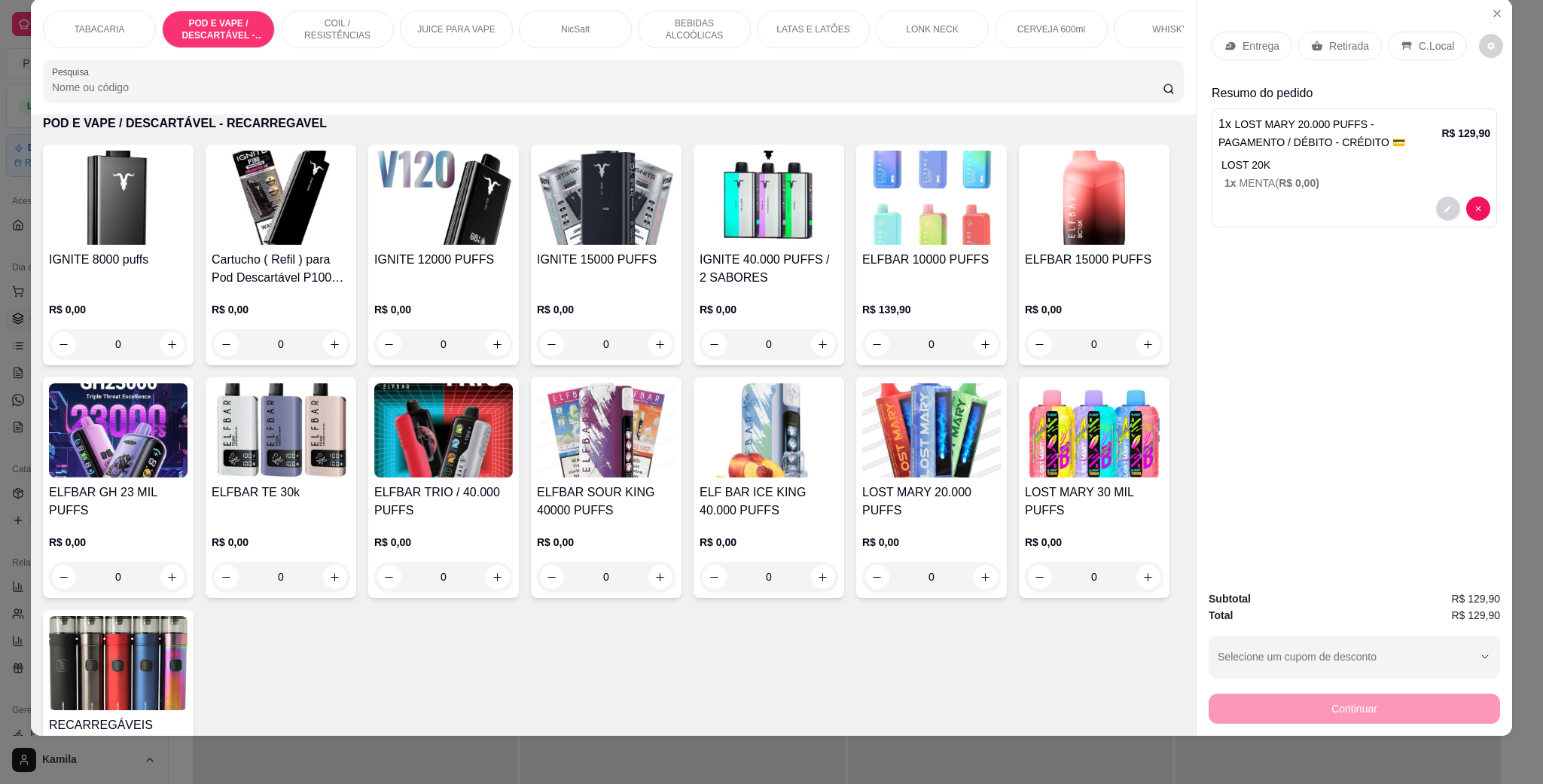
click at [1440, 50] on p "C.Local" at bounding box center [1437, 46] width 35 height 15
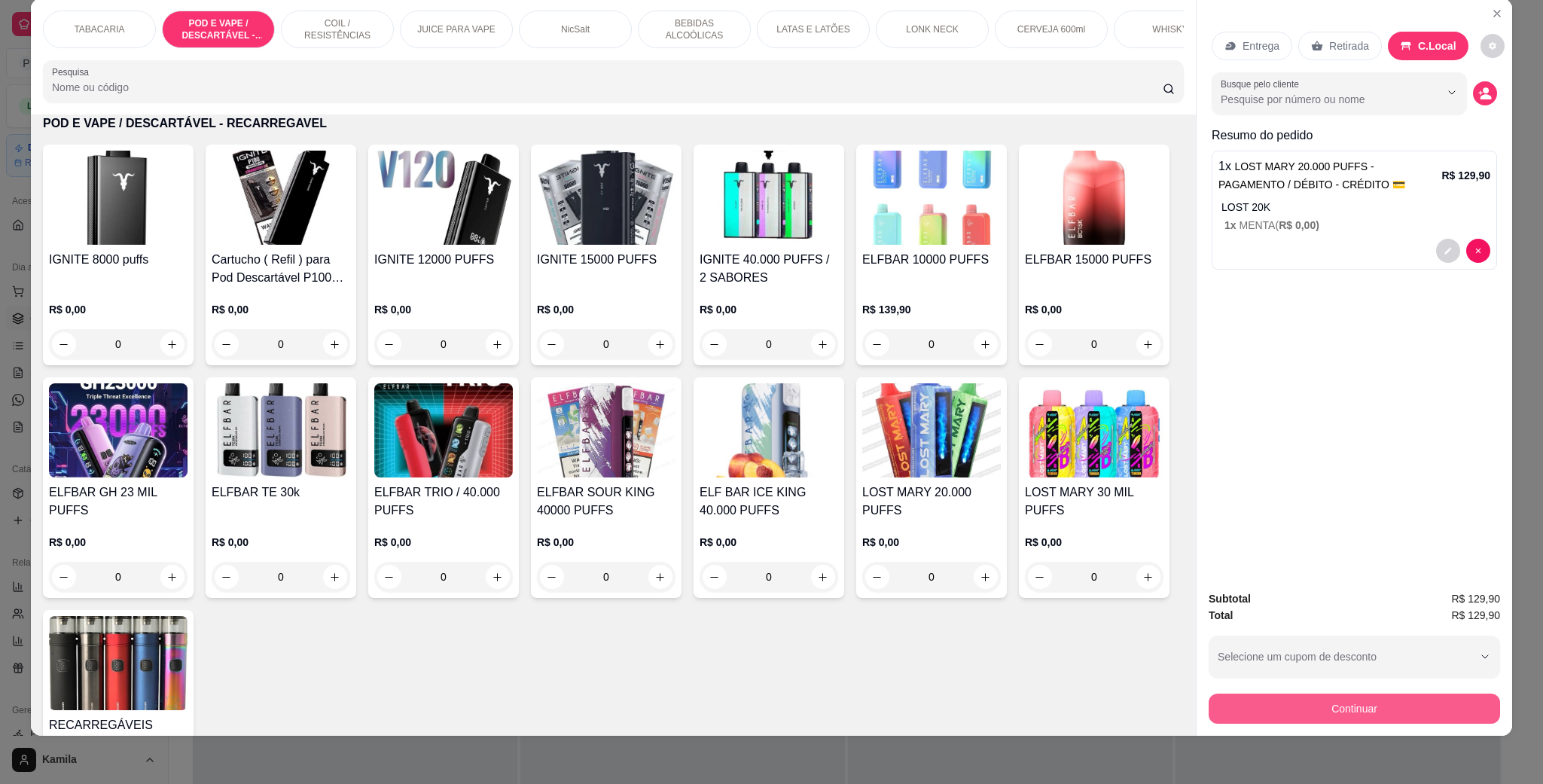
click at [1347, 711] on button "Continuar" at bounding box center [1354, 708] width 291 height 30
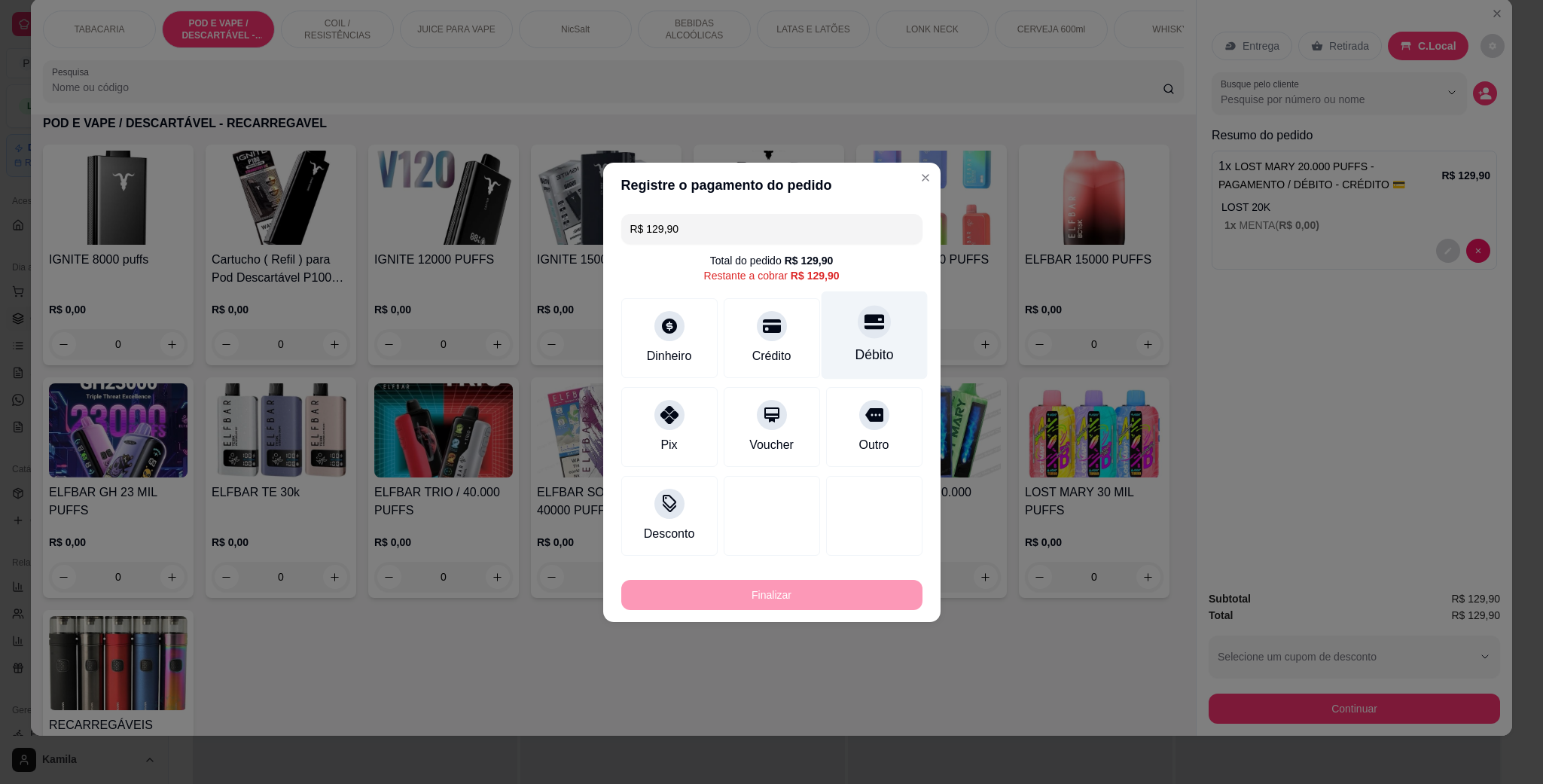
click at [864, 324] on icon at bounding box center [874, 322] width 19 height 19
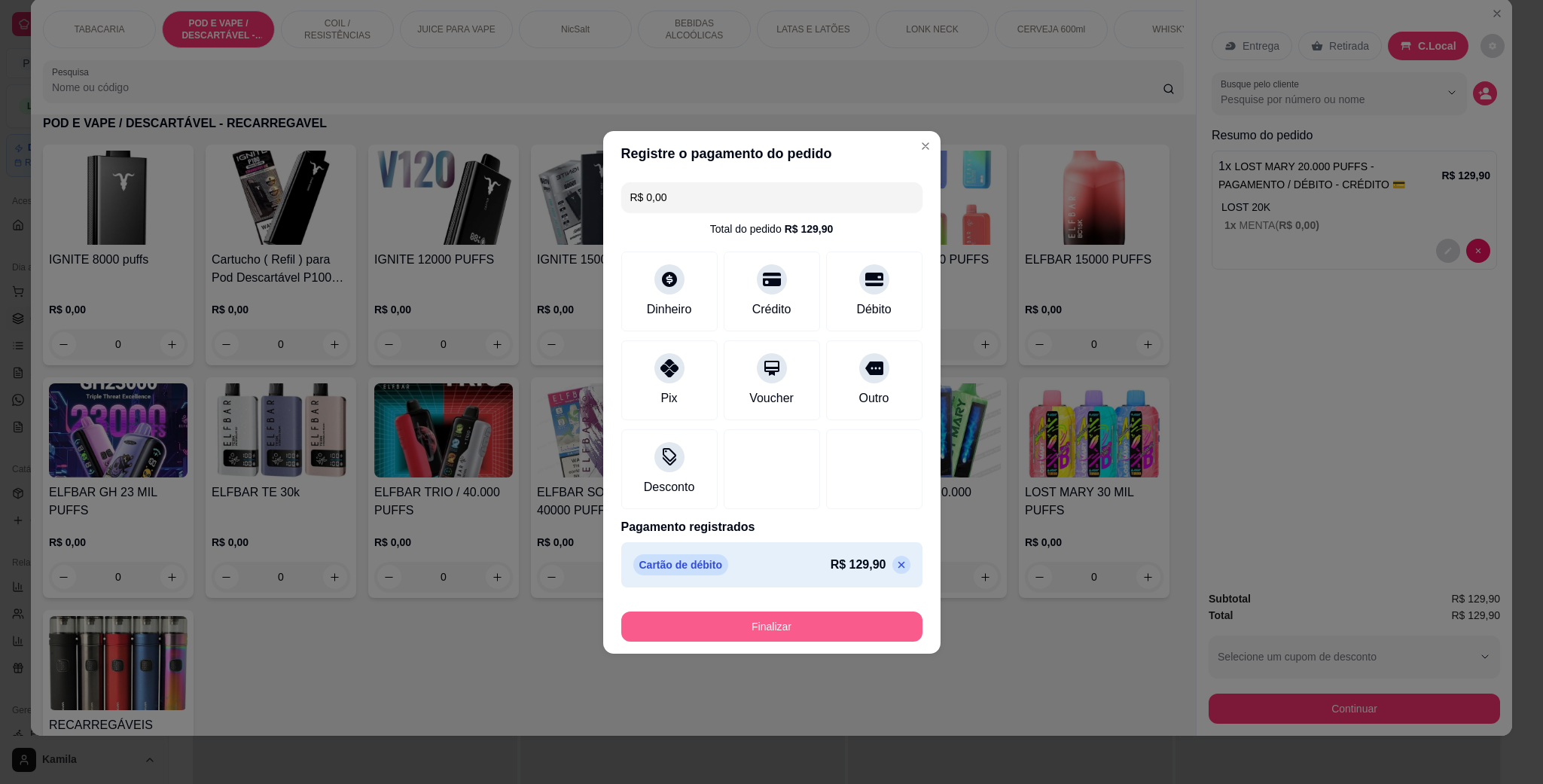
click at [811, 617] on button "Finalizar" at bounding box center [772, 626] width 302 height 30
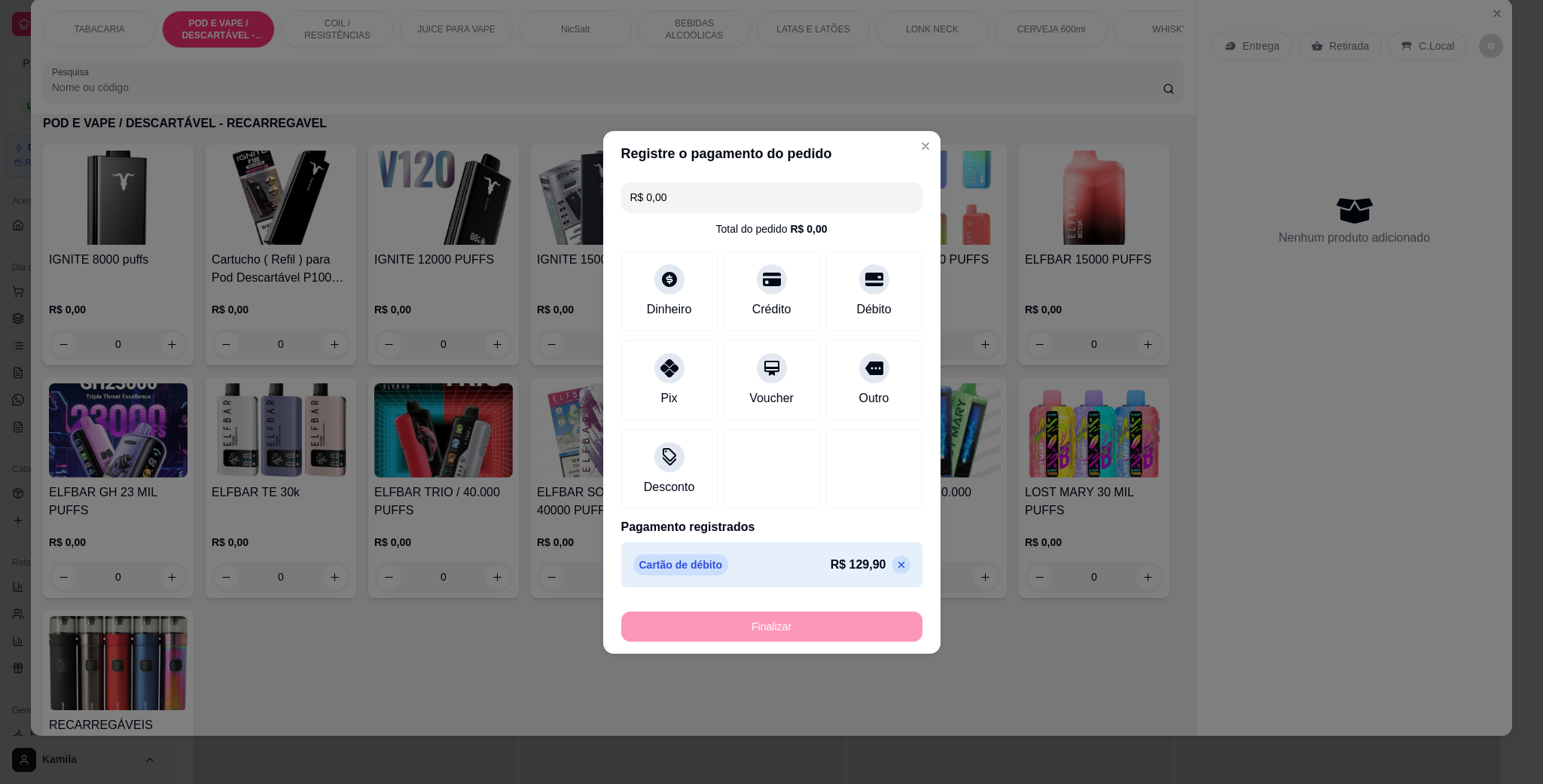
type input "-R$ 129,90"
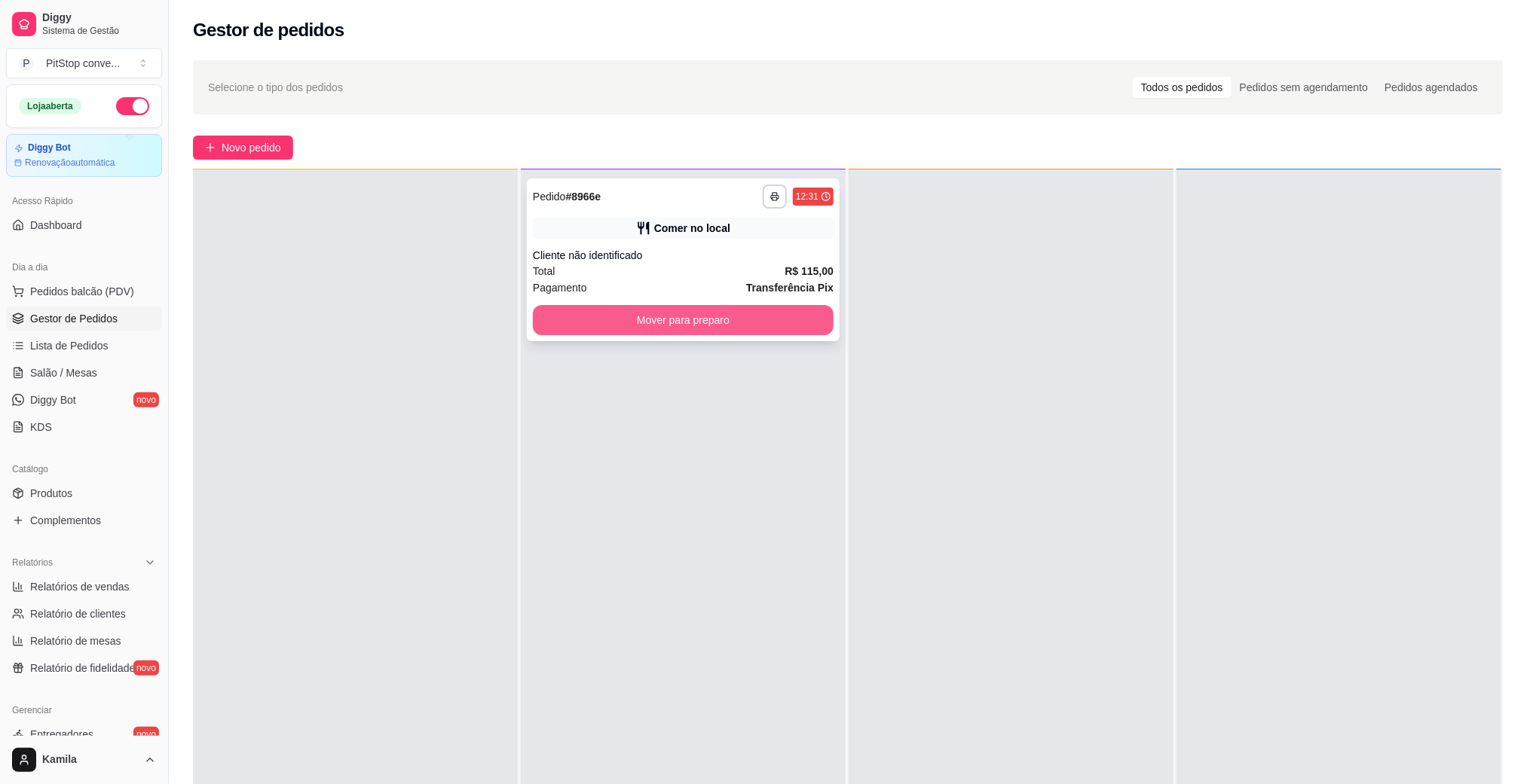
click at [783, 333] on button "Mover para preparo" at bounding box center [683, 319] width 301 height 30
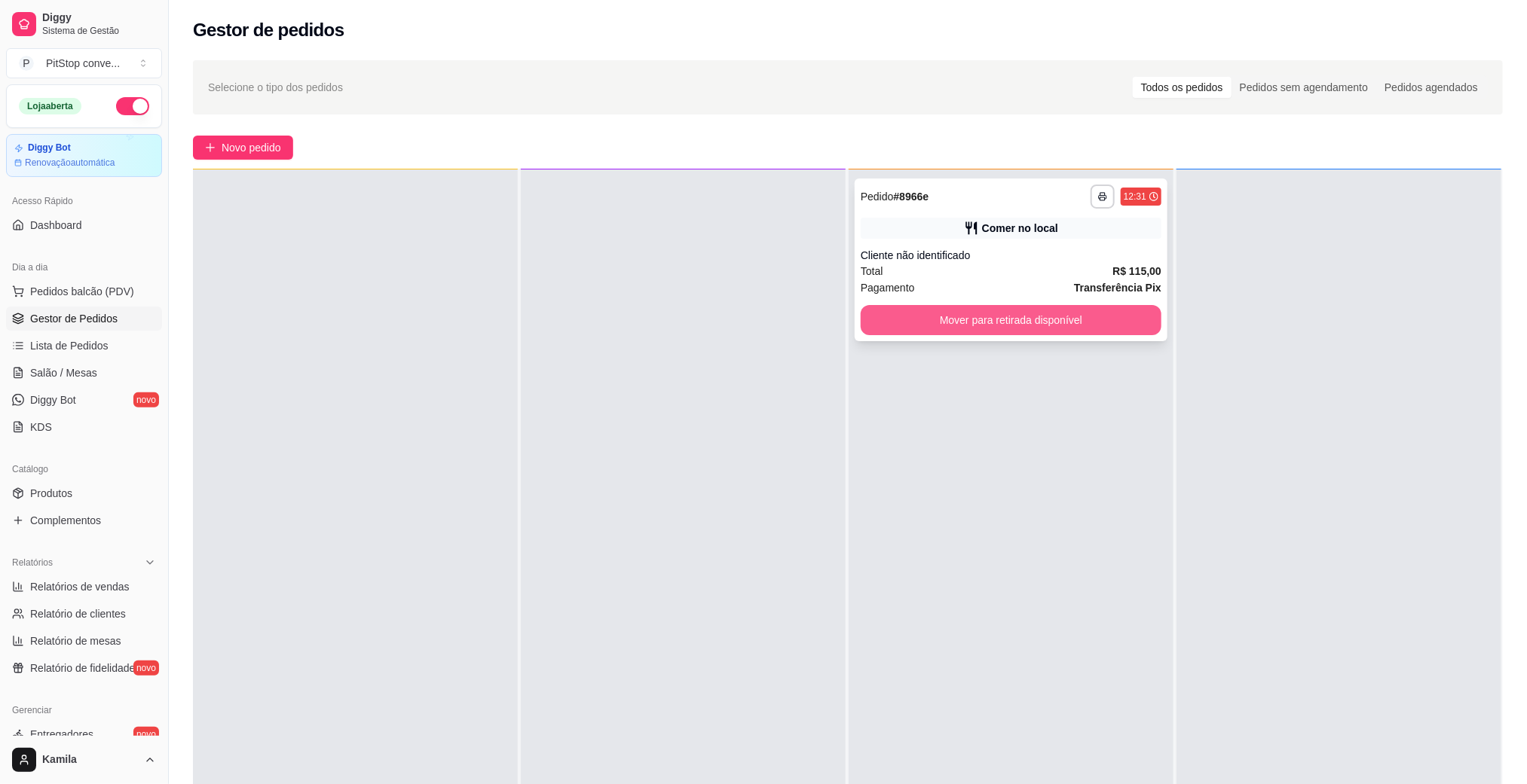
click at [989, 325] on button "Mover para retirada disponível" at bounding box center [1010, 319] width 301 height 30
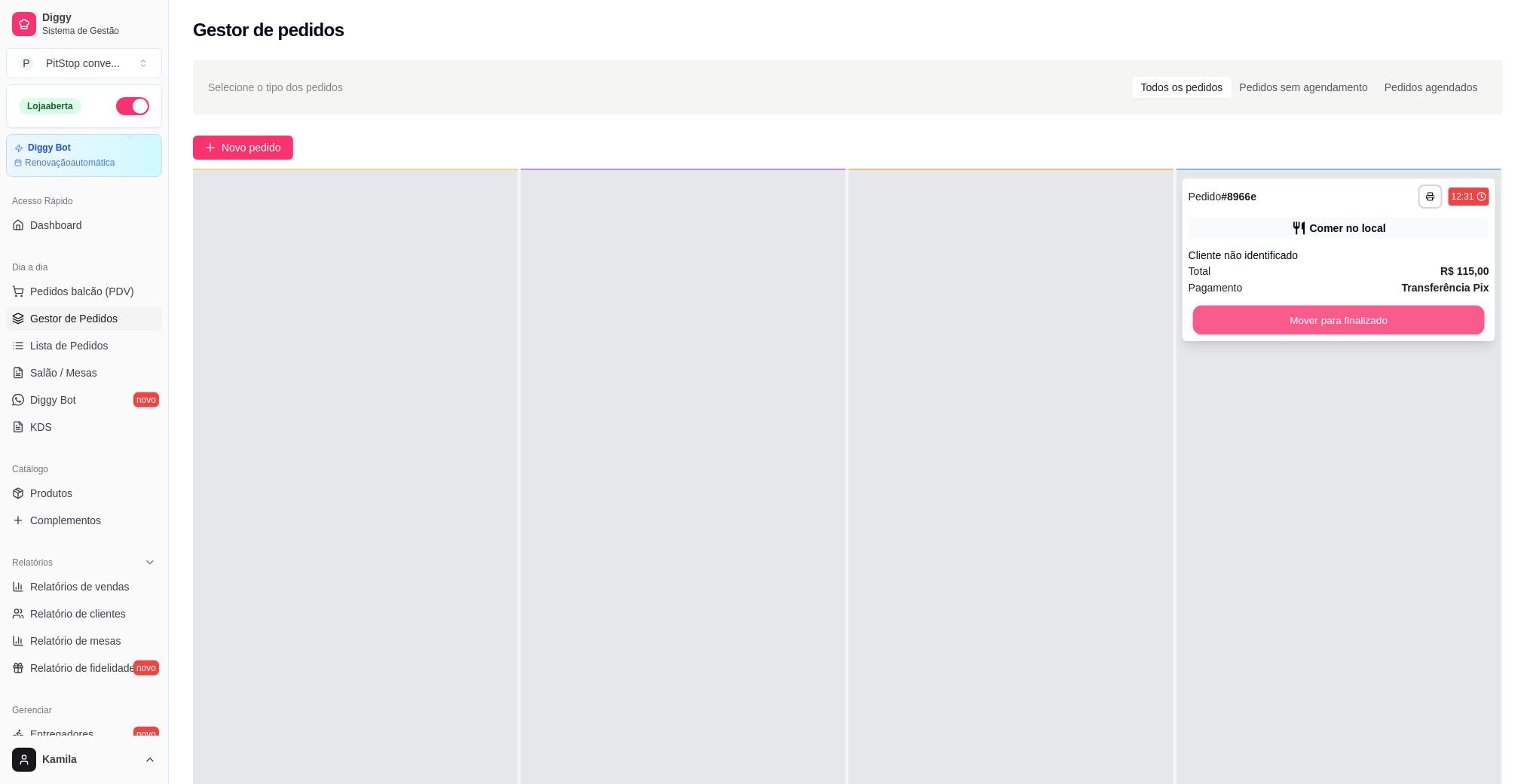
click at [1265, 310] on button "Mover para finalizado" at bounding box center [1338, 320] width 291 height 29
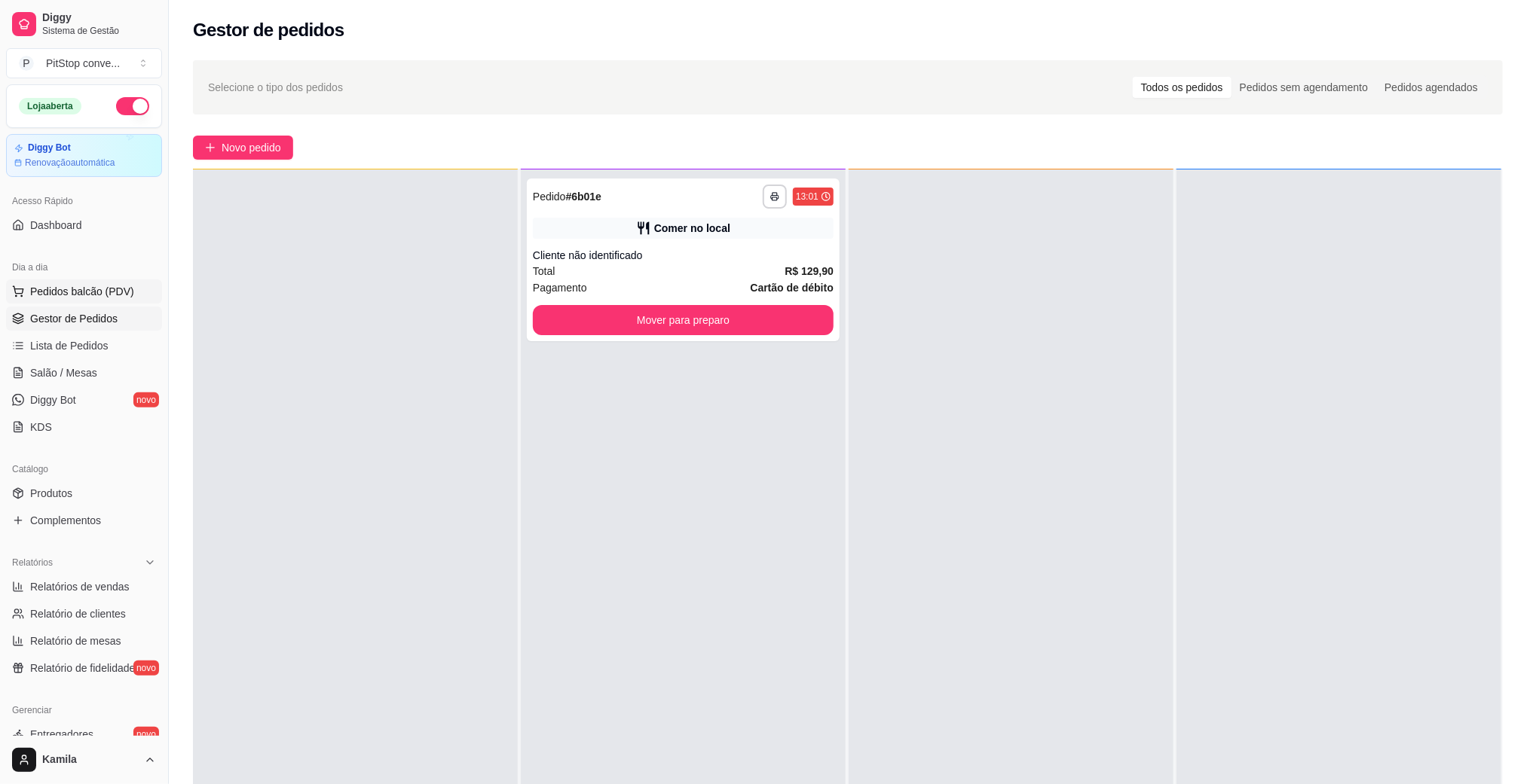
click at [35, 287] on span "Pedidos balcão (PDV)" at bounding box center [82, 291] width 104 height 15
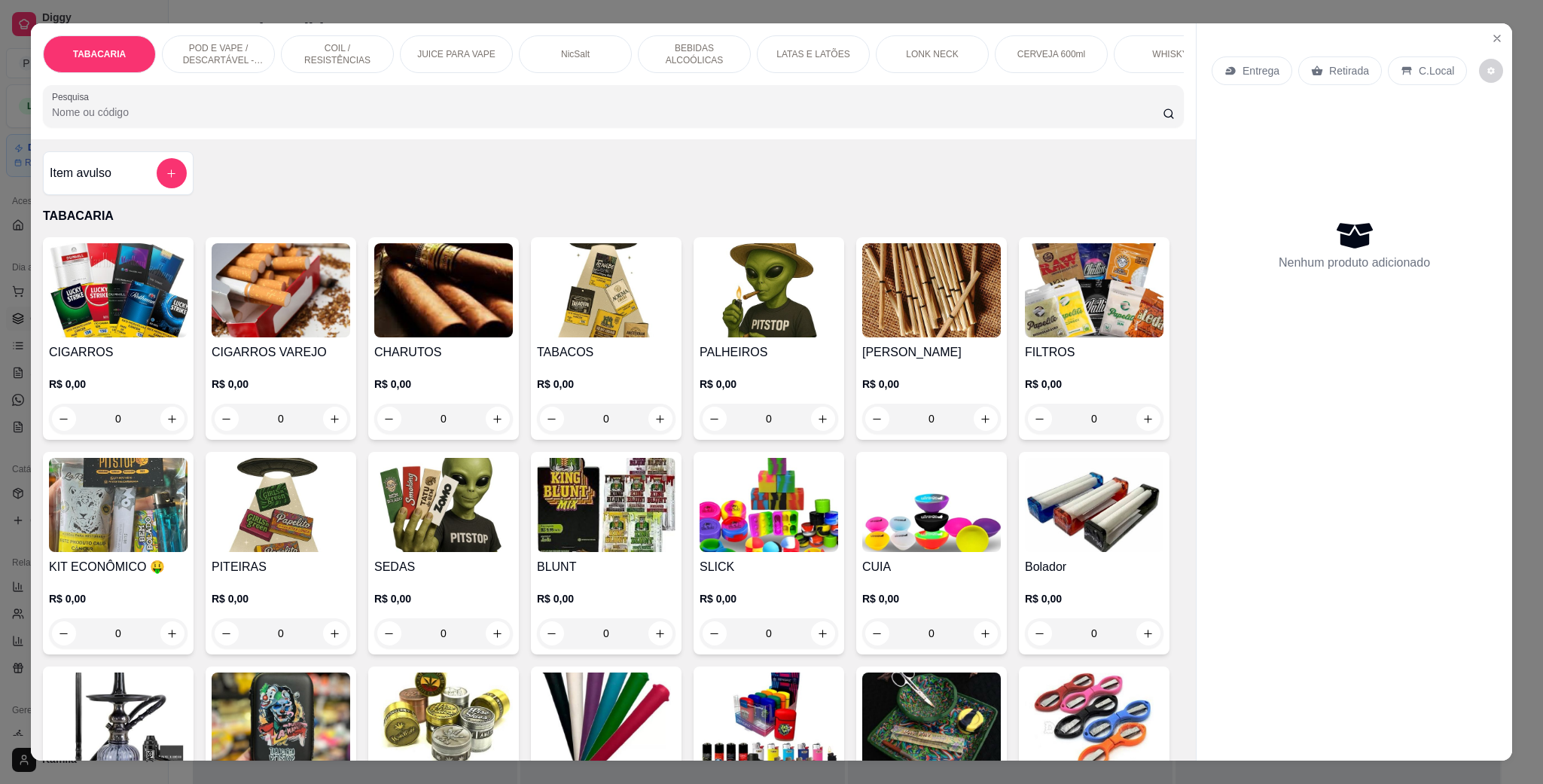
click at [198, 32] on div "TABACARIA POD E VAPE / DESCARTÁVEL - RECARREGAVEL COIL / RESISTÊNCIAS JUICE PAR…" at bounding box center [613, 81] width 1166 height 116
click at [213, 42] on p "POD E VAPE / DESCARTÁVEL - RECARREGAVEL" at bounding box center [219, 54] width 87 height 24
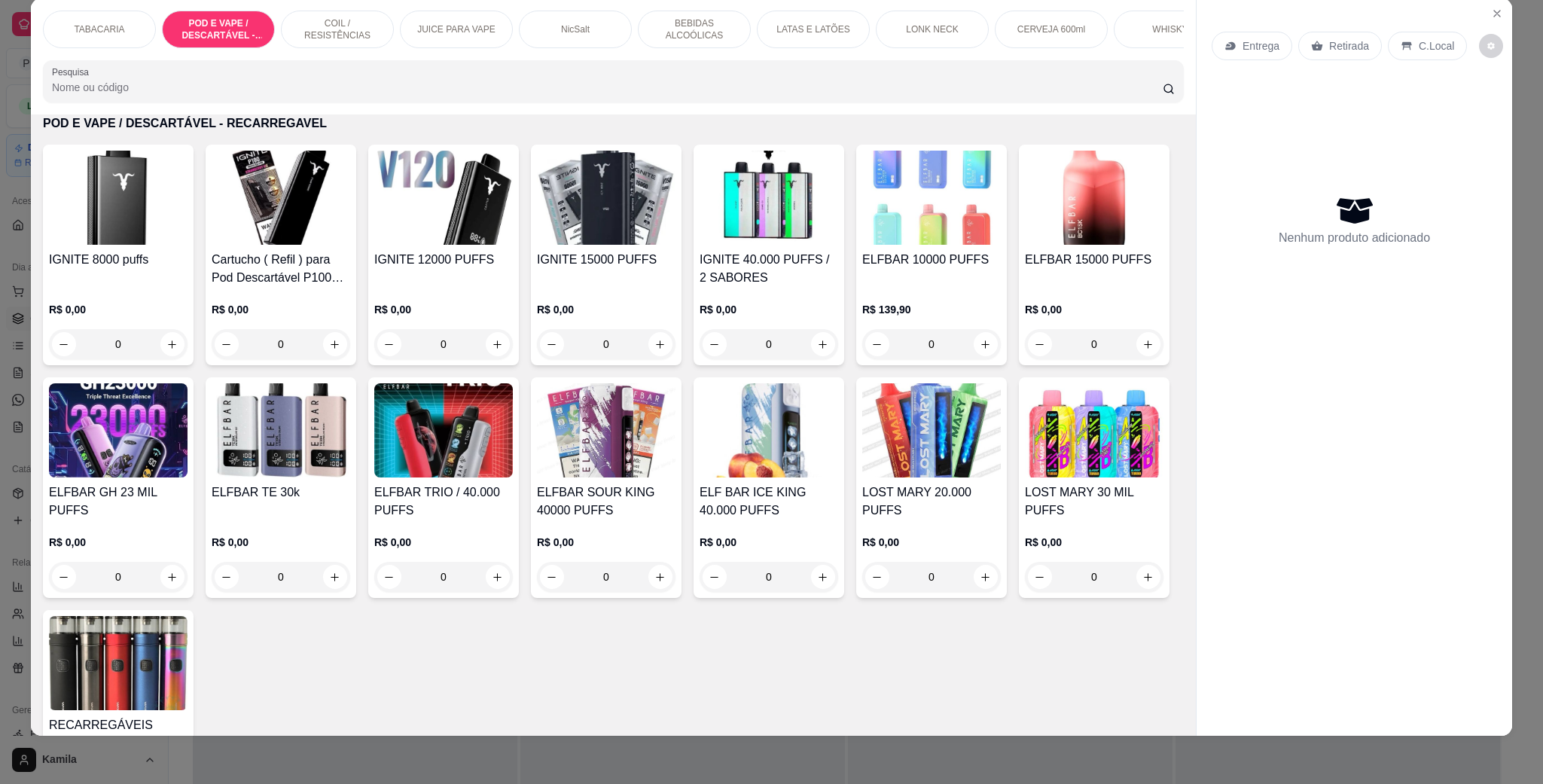
click at [900, 265] on div "ELFBAR 10000 PUFFS R$ 139,90 0" at bounding box center [932, 255] width 151 height 221
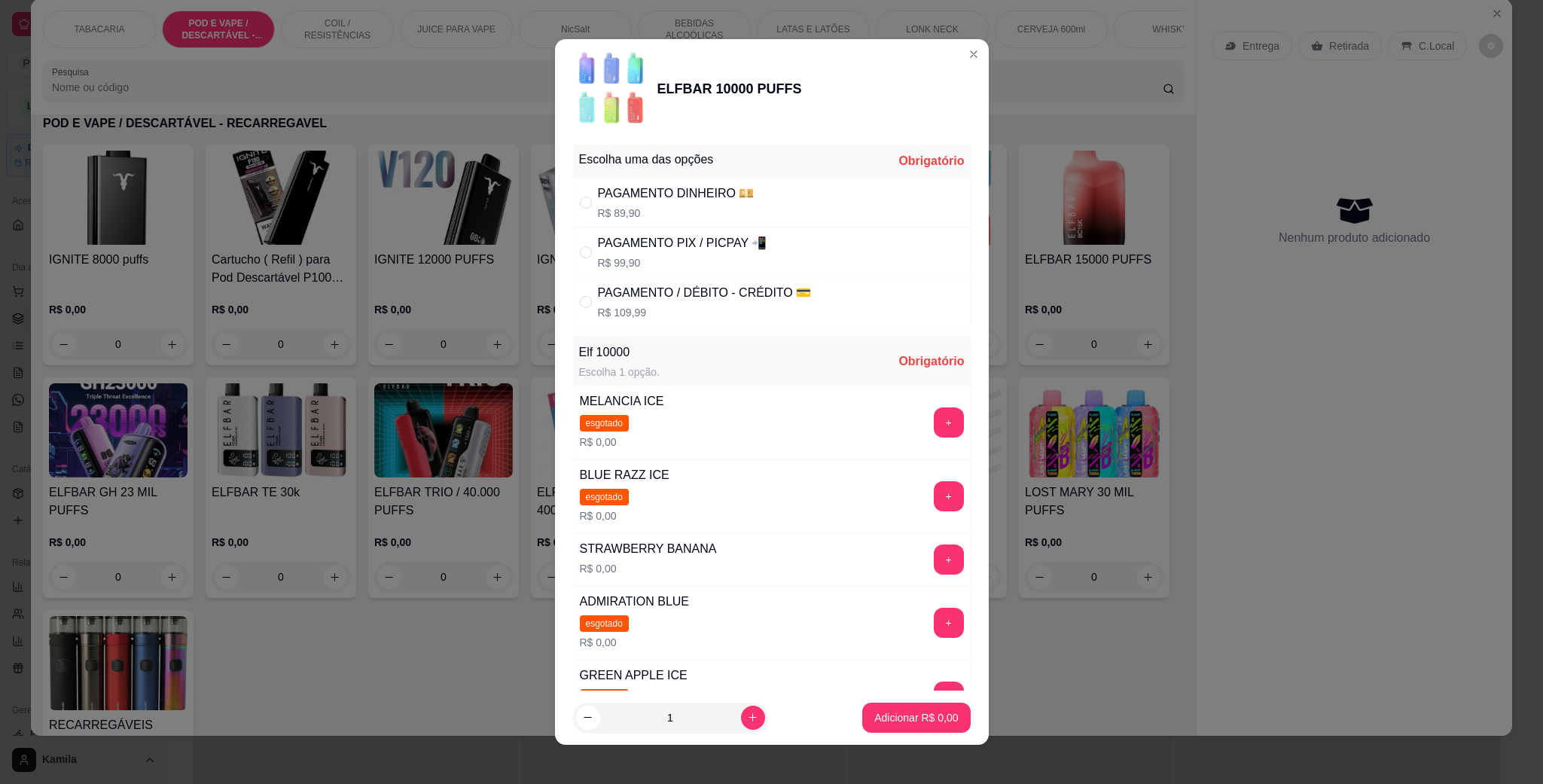
click at [644, 236] on div "PAGAMENTO PIX / PICPAY 📲" at bounding box center [682, 243] width 169 height 18
radio input "true"
click at [934, 570] on button "+" at bounding box center [949, 560] width 29 height 29
click at [922, 711] on p "Adicionar R$ 99,90" at bounding box center [913, 718] width 90 height 15
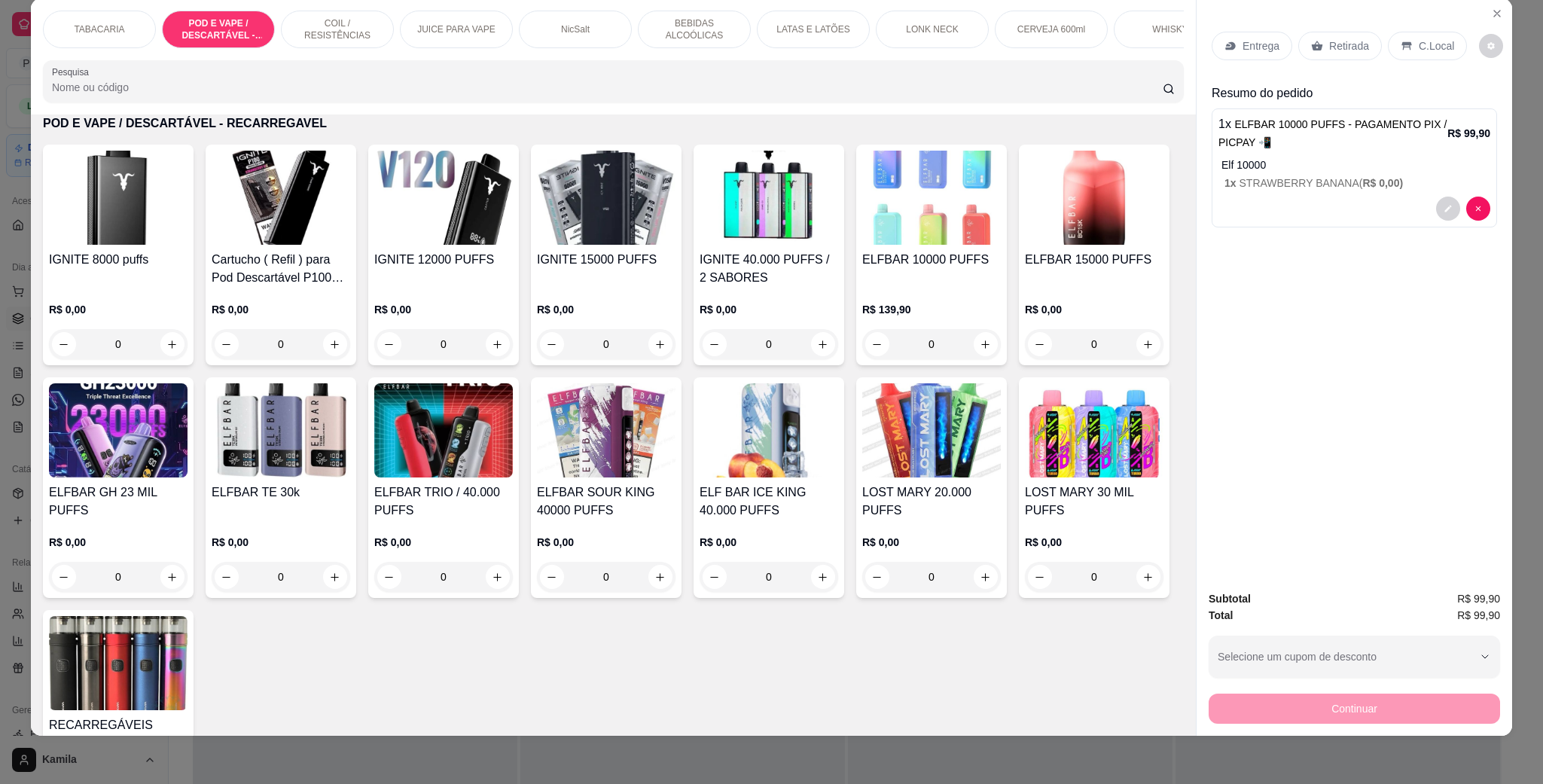
click at [1402, 52] on div "C.Local" at bounding box center [1428, 45] width 79 height 28
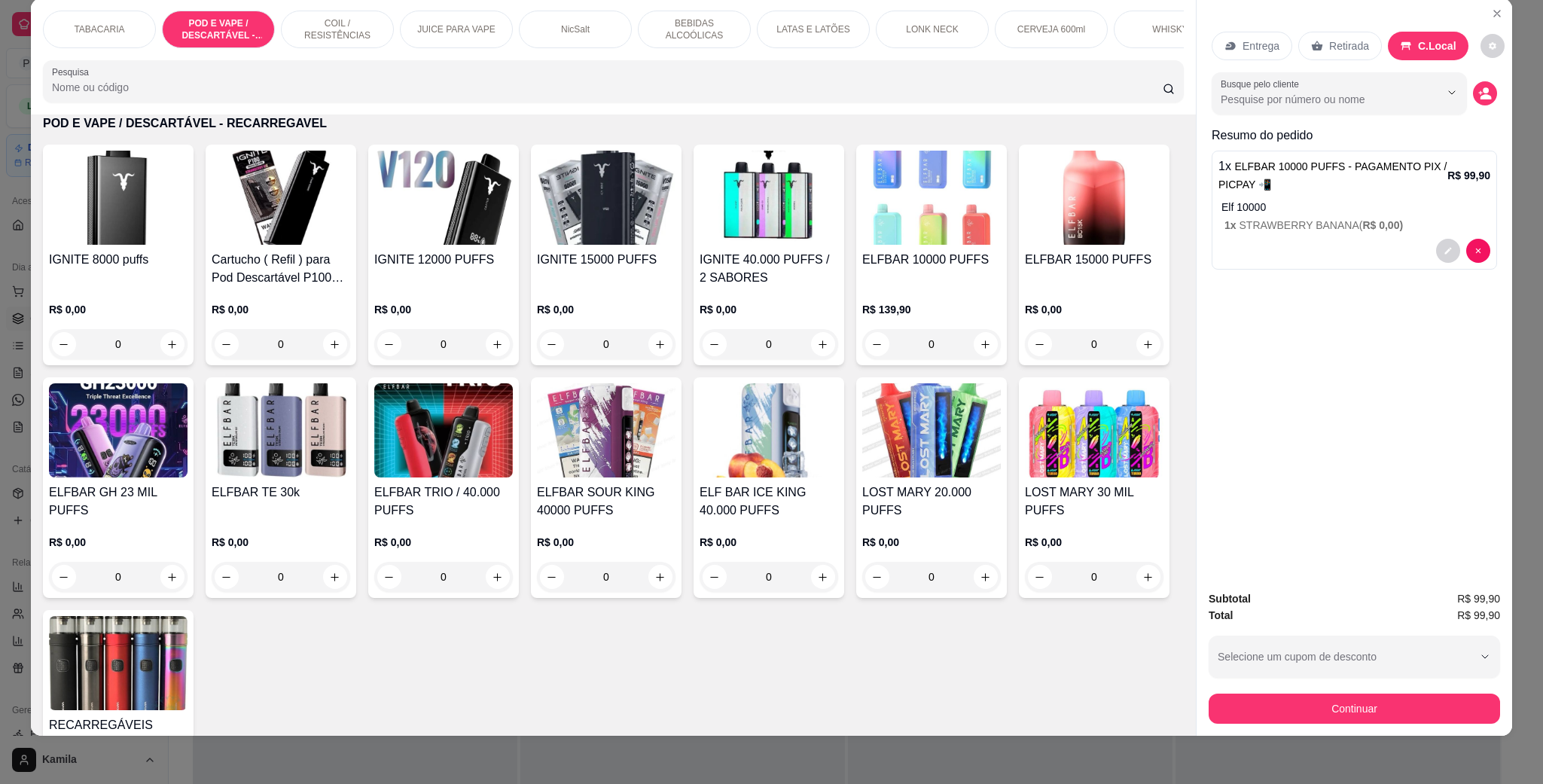
click at [1388, 690] on div "Continuar" at bounding box center [1354, 707] width 291 height 34
click at [1379, 705] on button "Continuar" at bounding box center [1354, 708] width 291 height 30
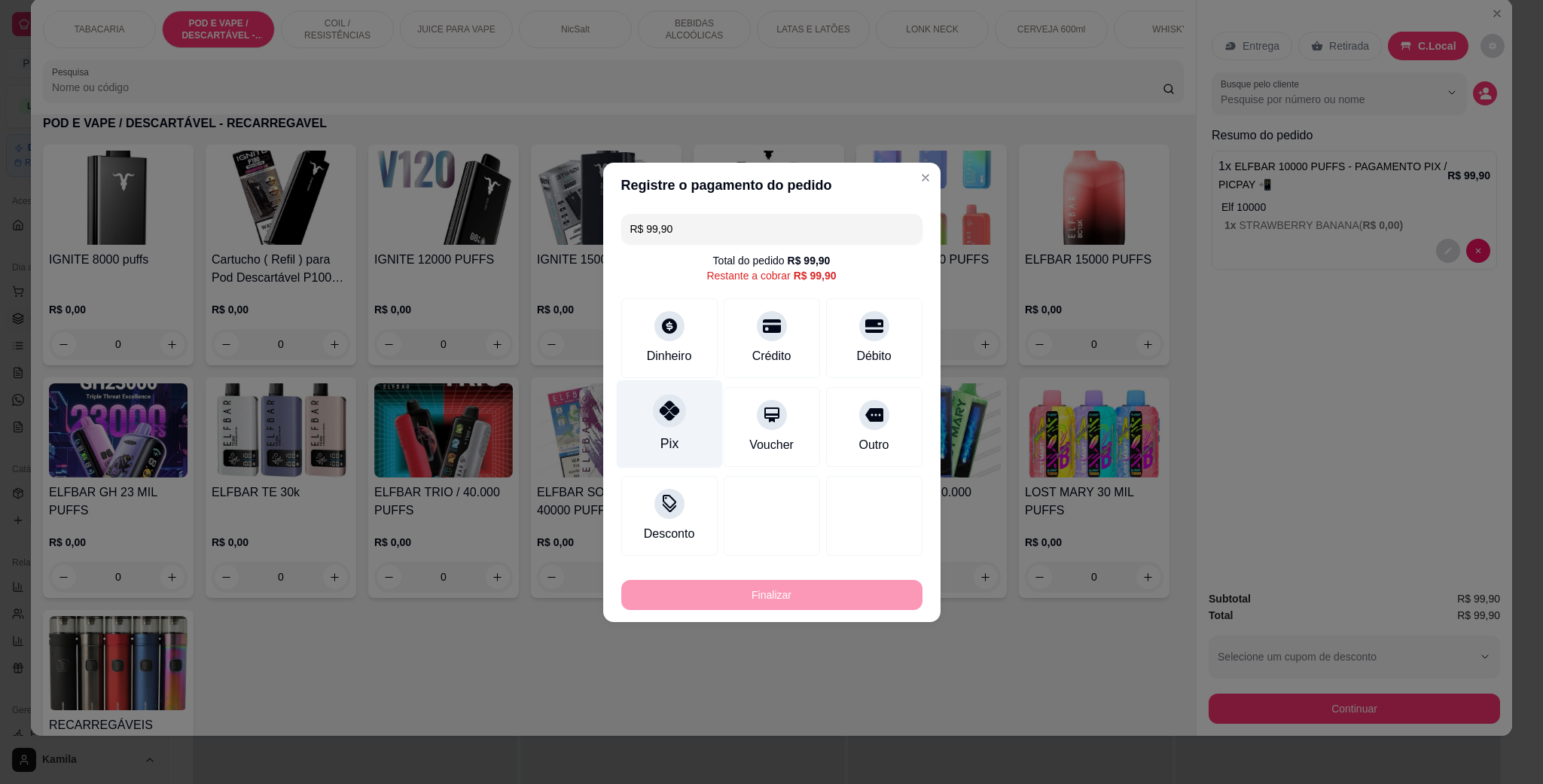
click at [689, 410] on div "Pix" at bounding box center [669, 423] width 106 height 88
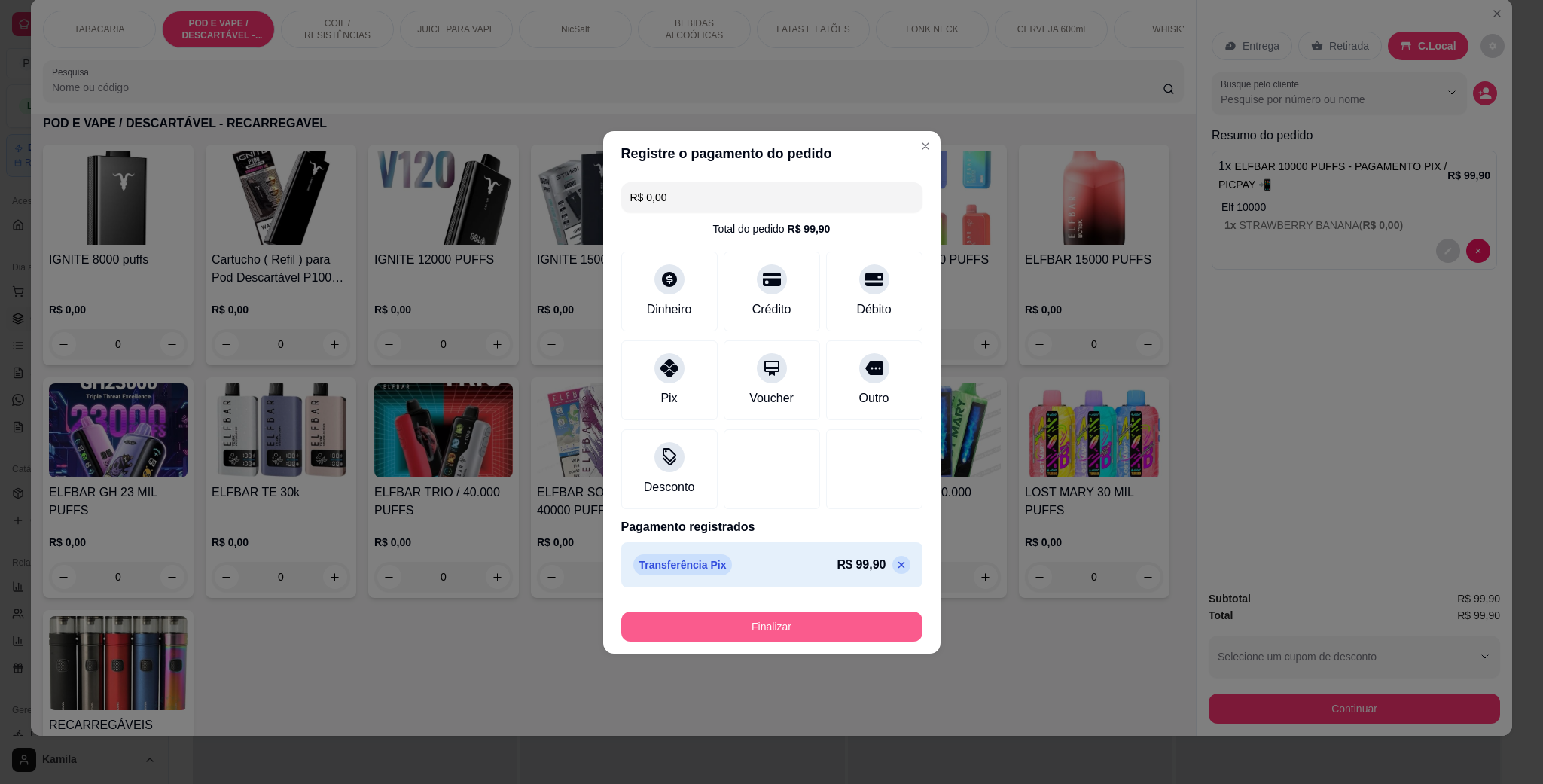
click at [774, 623] on button "Finalizar" at bounding box center [772, 626] width 302 height 30
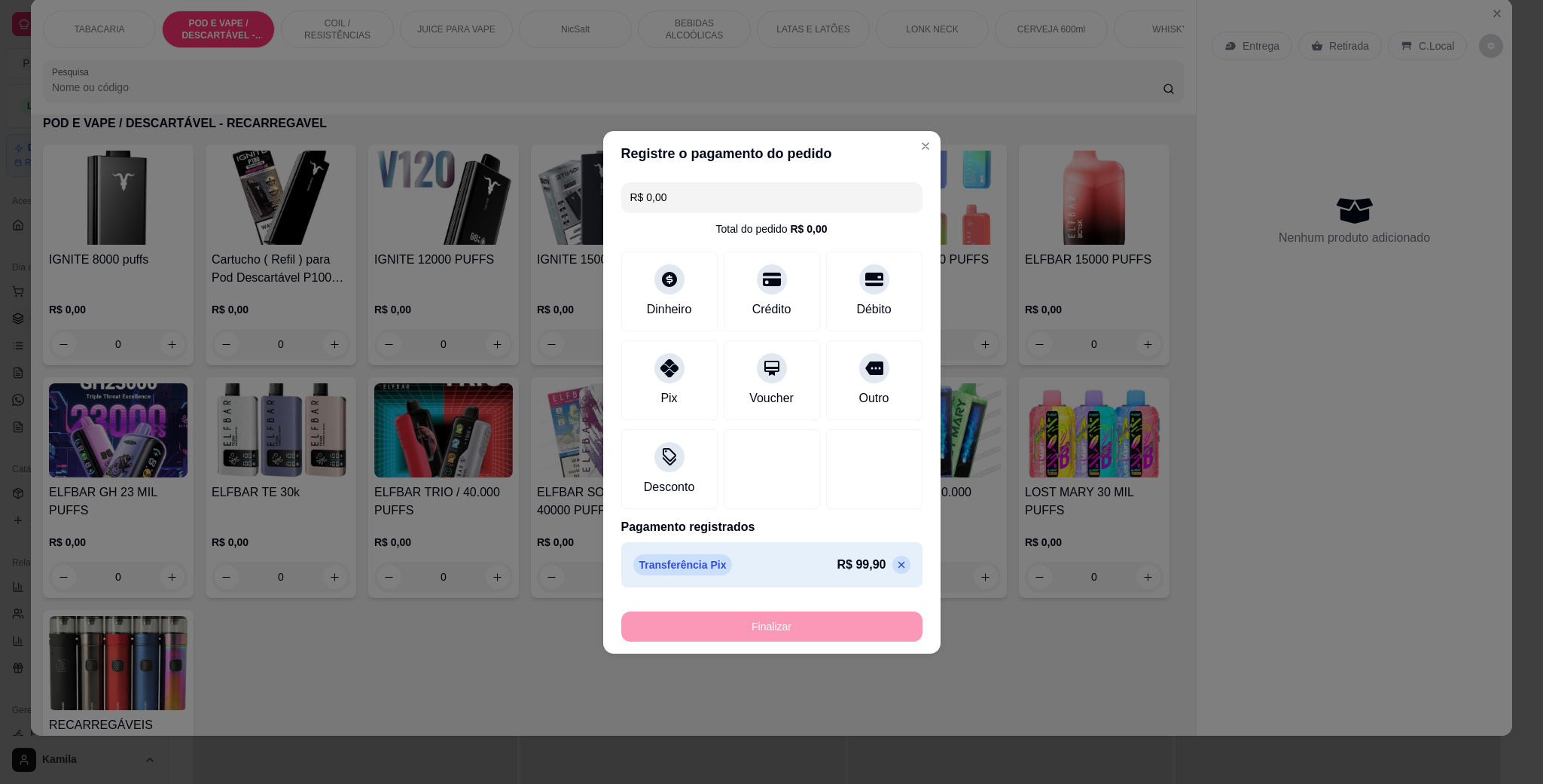
type input "-R$ 99,90"
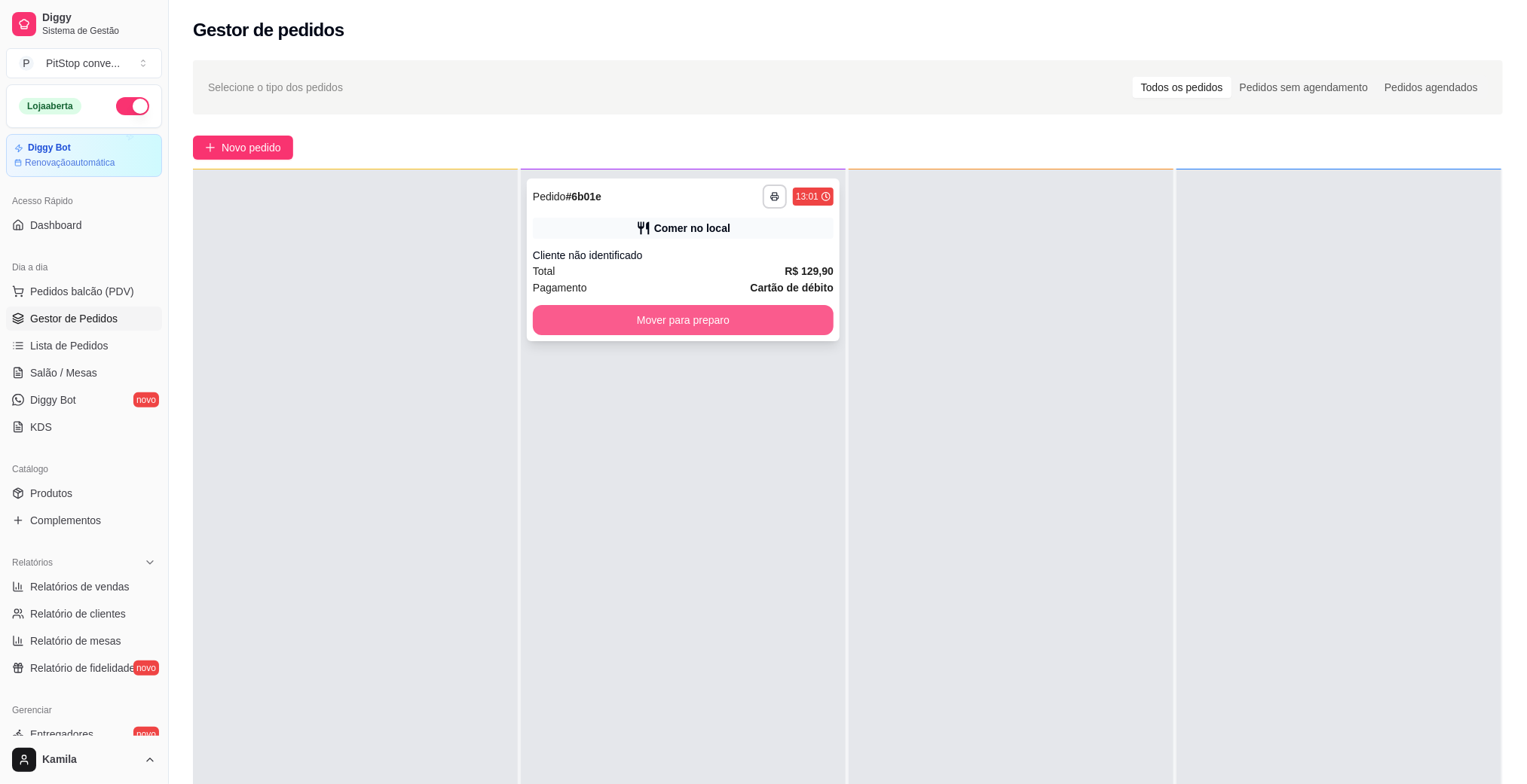
click at [651, 326] on button "Mover para preparo" at bounding box center [683, 319] width 301 height 30
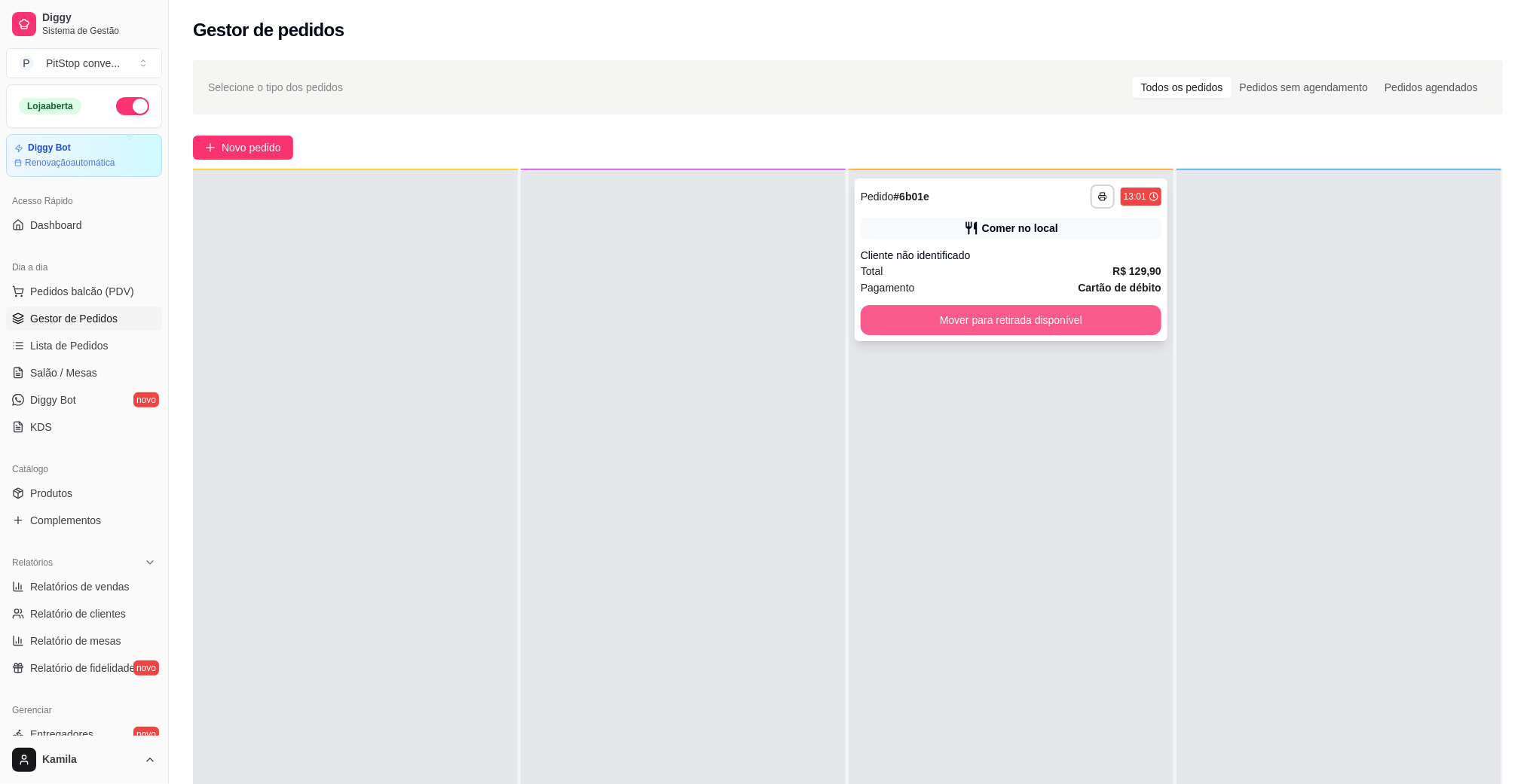
click at [997, 319] on button "Mover para retirada disponível" at bounding box center [1010, 319] width 301 height 30
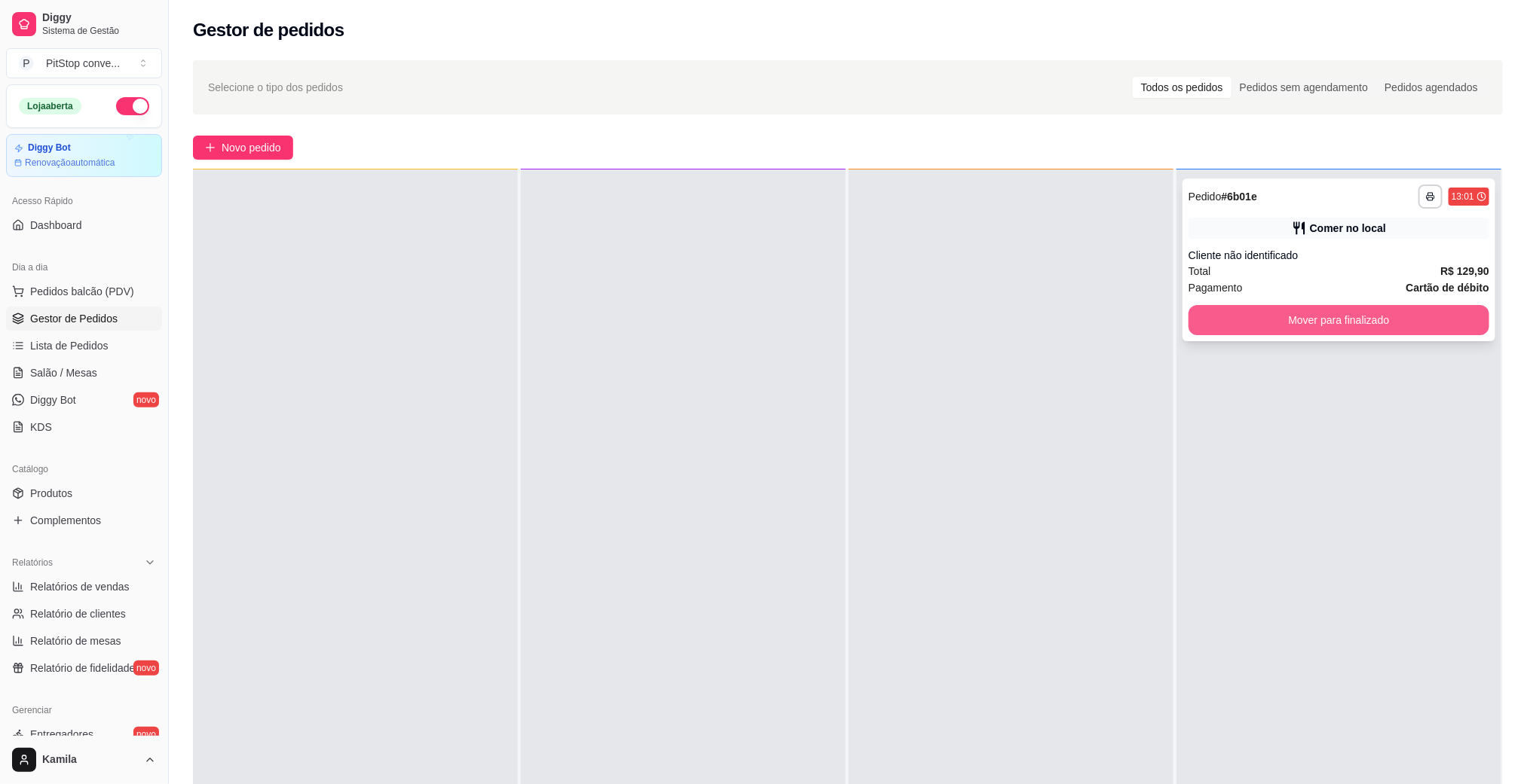
click at [1285, 316] on button "Mover para finalizado" at bounding box center [1339, 319] width 301 height 30
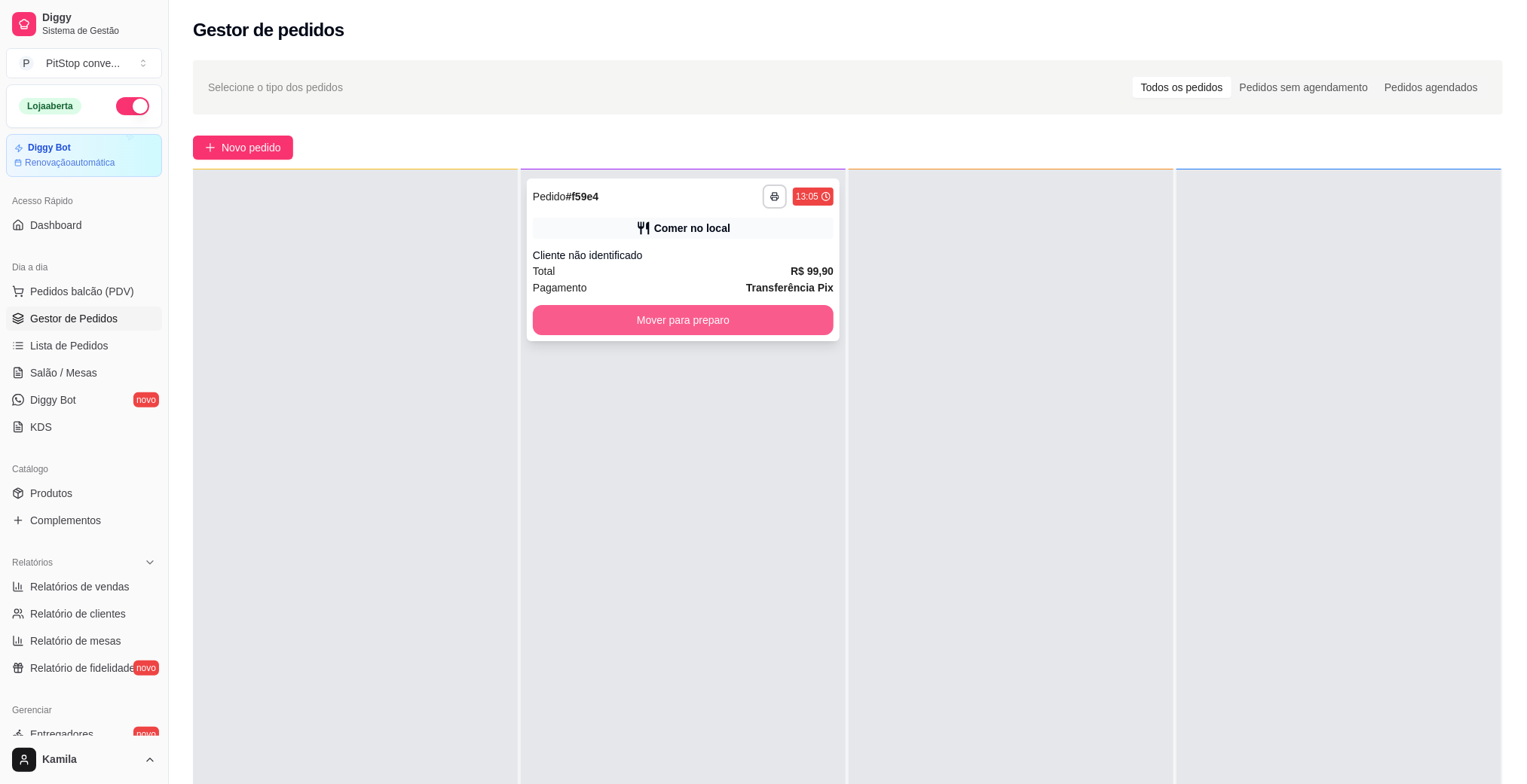
click at [769, 319] on button "Mover para preparo" at bounding box center [683, 319] width 301 height 30
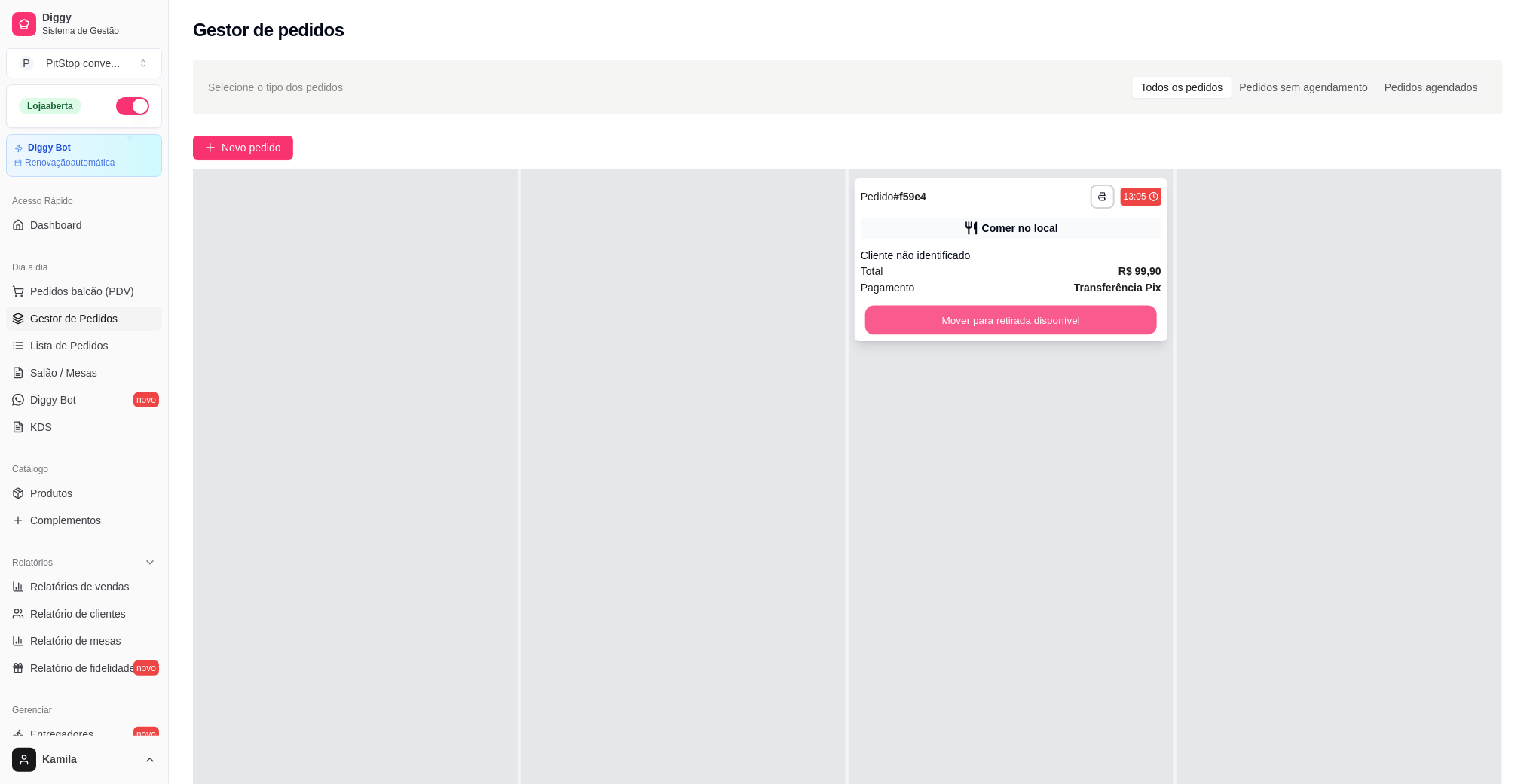
click at [1005, 333] on button "Mover para retirada disponível" at bounding box center [1010, 320] width 291 height 29
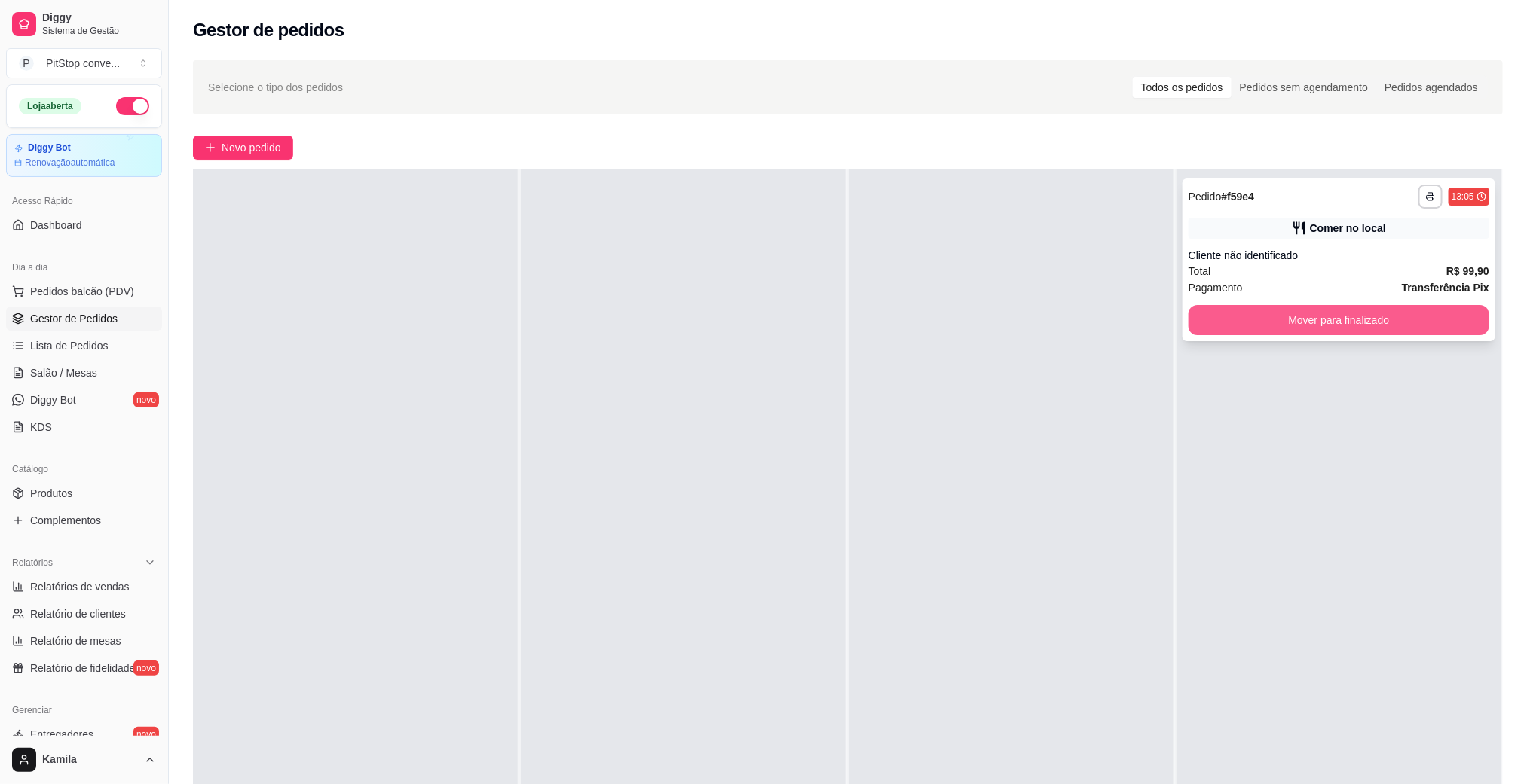
click at [1235, 308] on button "Mover para finalizado" at bounding box center [1339, 319] width 301 height 30
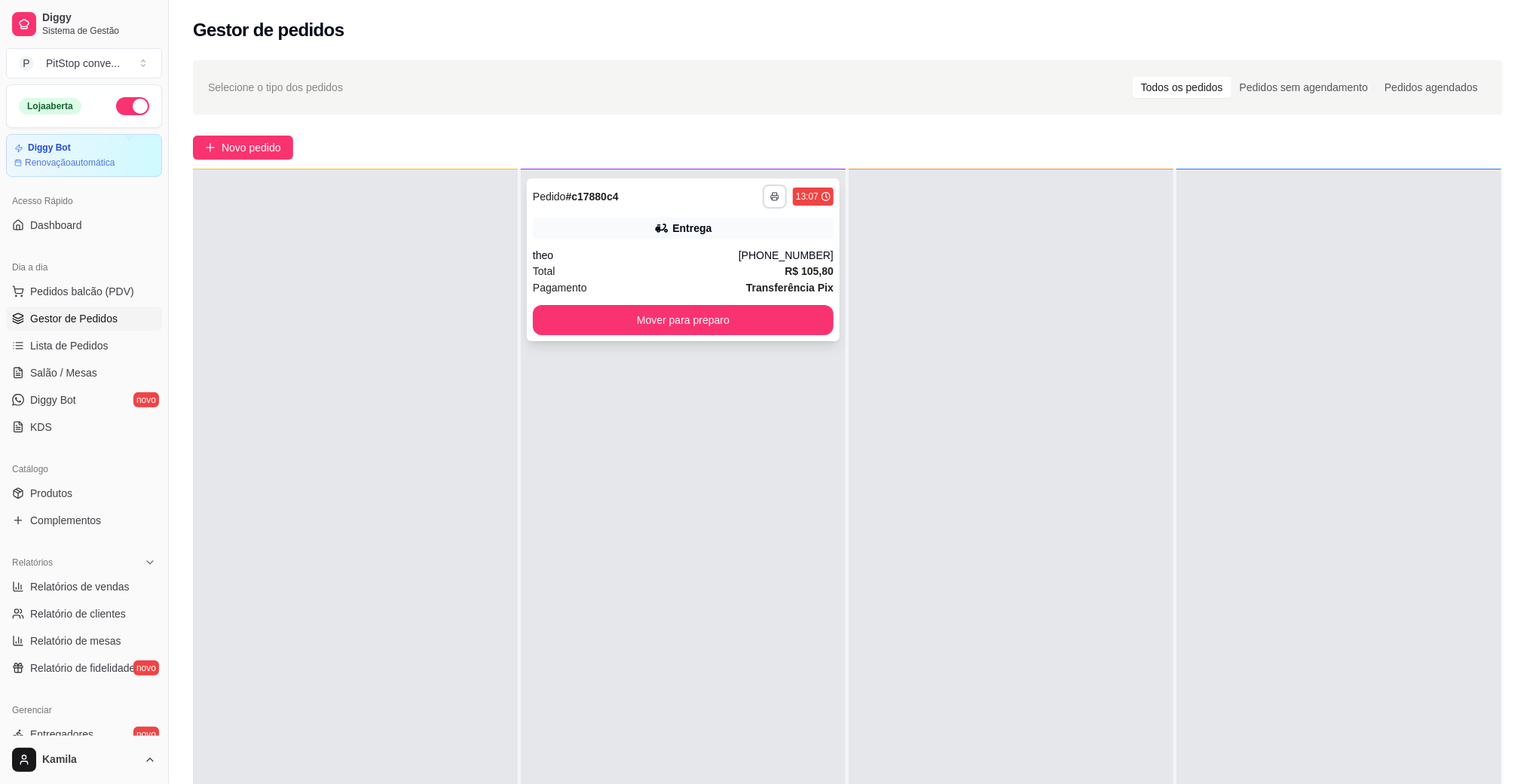
click at [774, 201] on button "button" at bounding box center [775, 197] width 24 height 24
click at [756, 249] on button "IMPRESSORA" at bounding box center [727, 249] width 109 height 24
drag, startPoint x: 20, startPoint y: 215, endPoint x: 0, endPoint y: 253, distance: 42.9
click at [755, 231] on div "Entrega" at bounding box center [683, 228] width 301 height 21
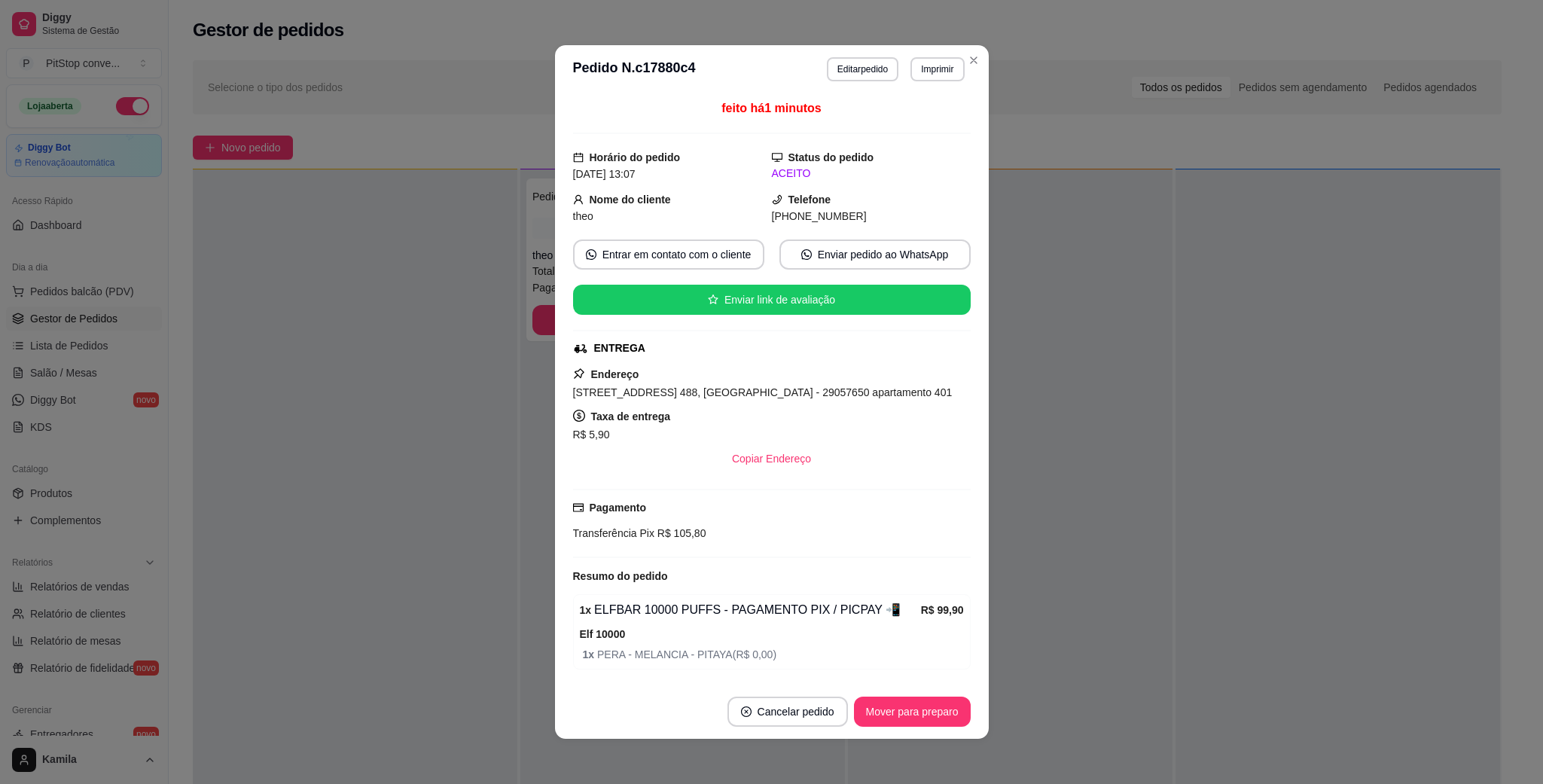
click at [804, 393] on span "[STREET_ADDRESS] 488, [GEOGRAPHIC_DATA] - 29057650 apartamento 401" at bounding box center [763, 392] width 380 height 12
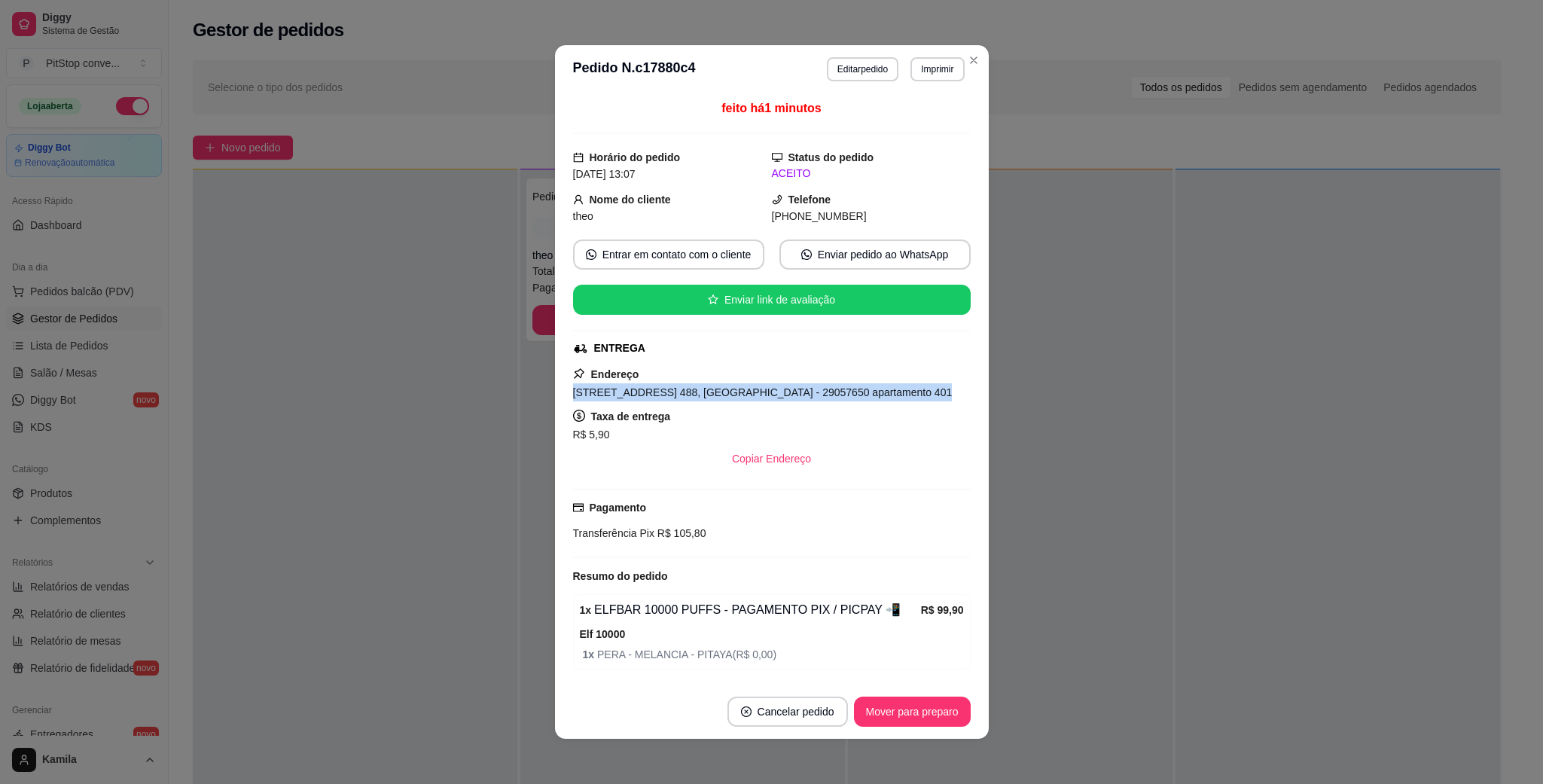
click at [804, 393] on span "[STREET_ADDRESS] 488, [GEOGRAPHIC_DATA] - 29057650 apartamento 401" at bounding box center [763, 392] width 380 height 12
copy span "[STREET_ADDRESS] 488, [GEOGRAPHIC_DATA] - 29057650 apartamento 401"
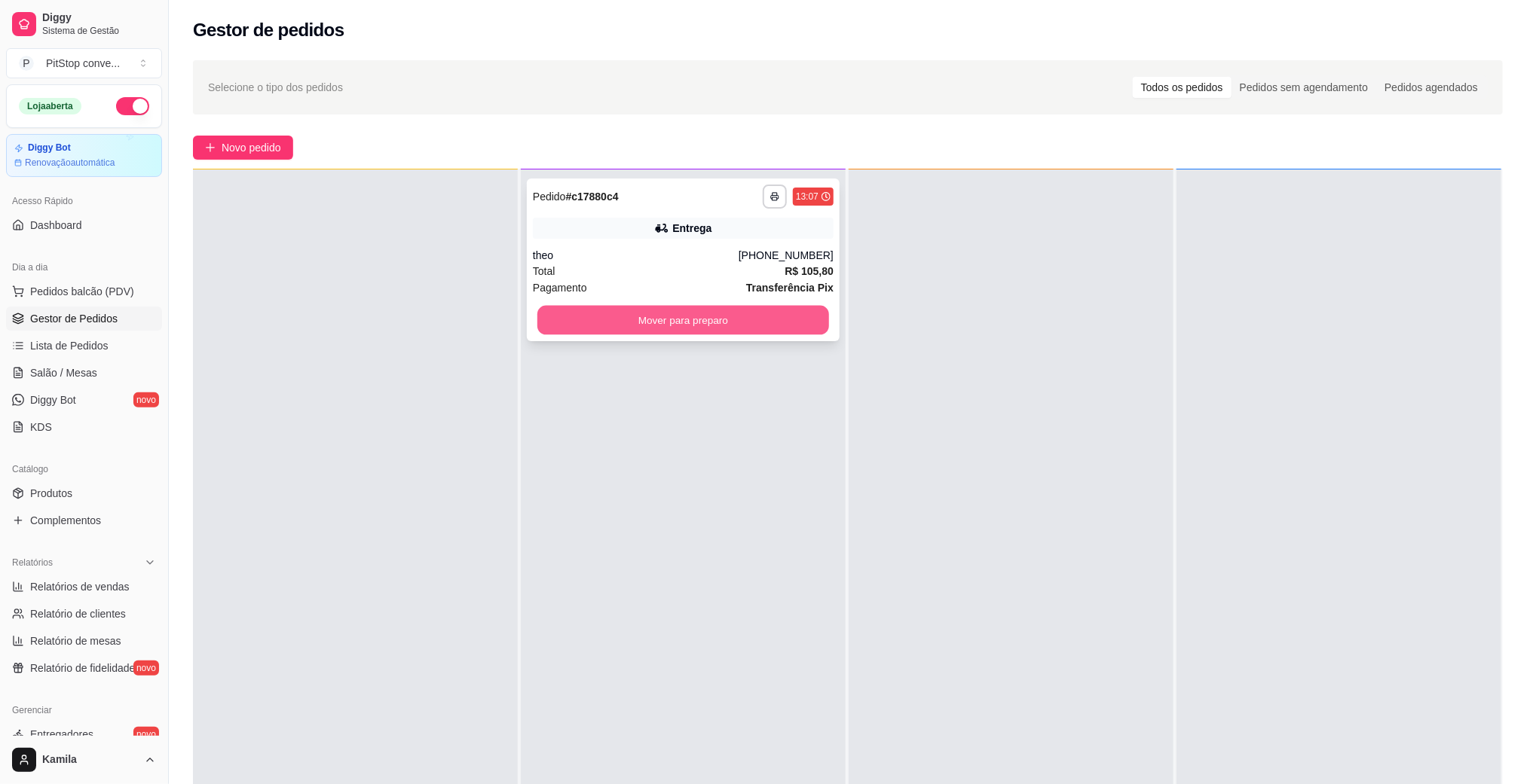
click at [771, 321] on button "Mover para preparo" at bounding box center [683, 320] width 291 height 29
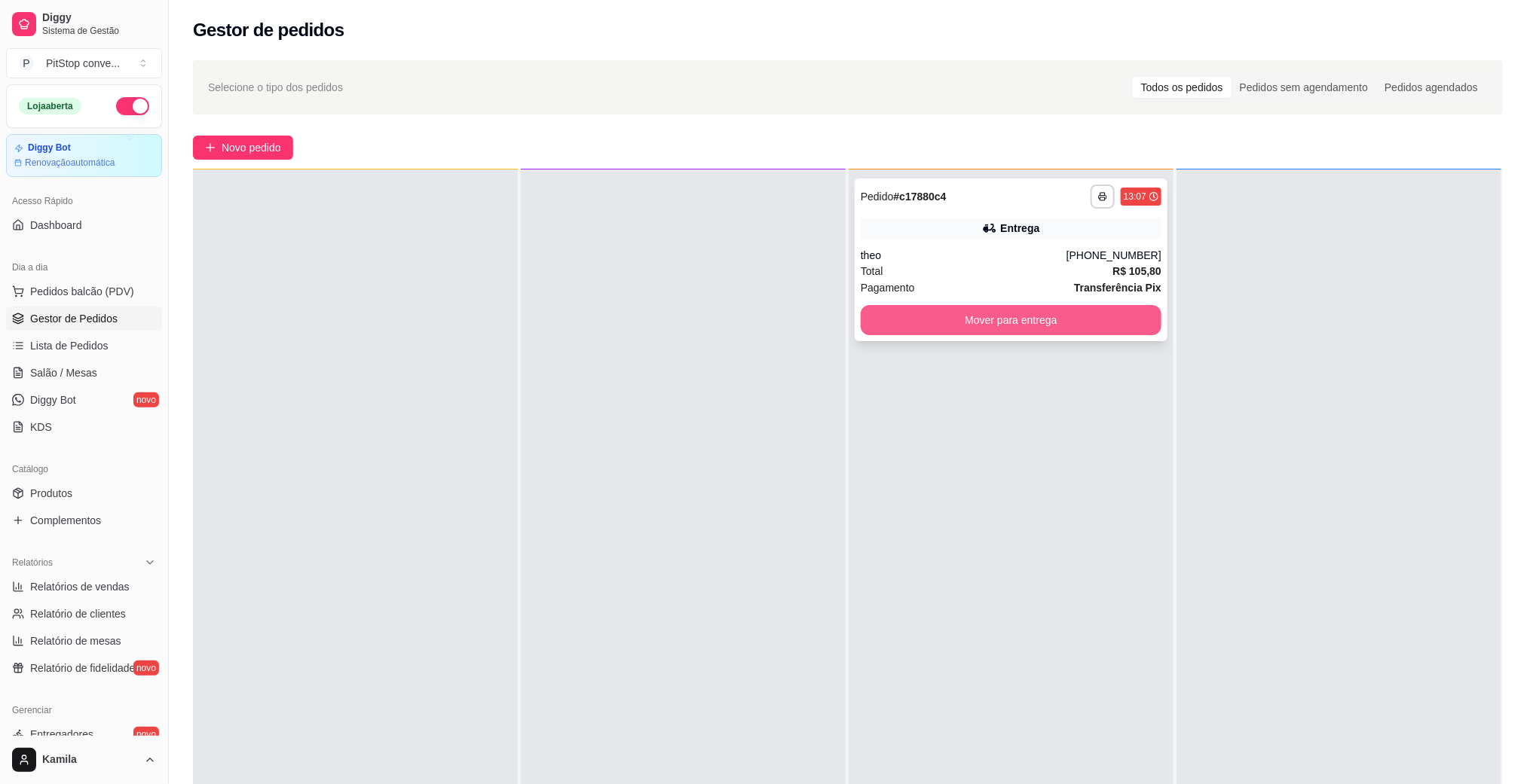
click at [1095, 323] on button "Mover para entrega" at bounding box center [1010, 319] width 301 height 30
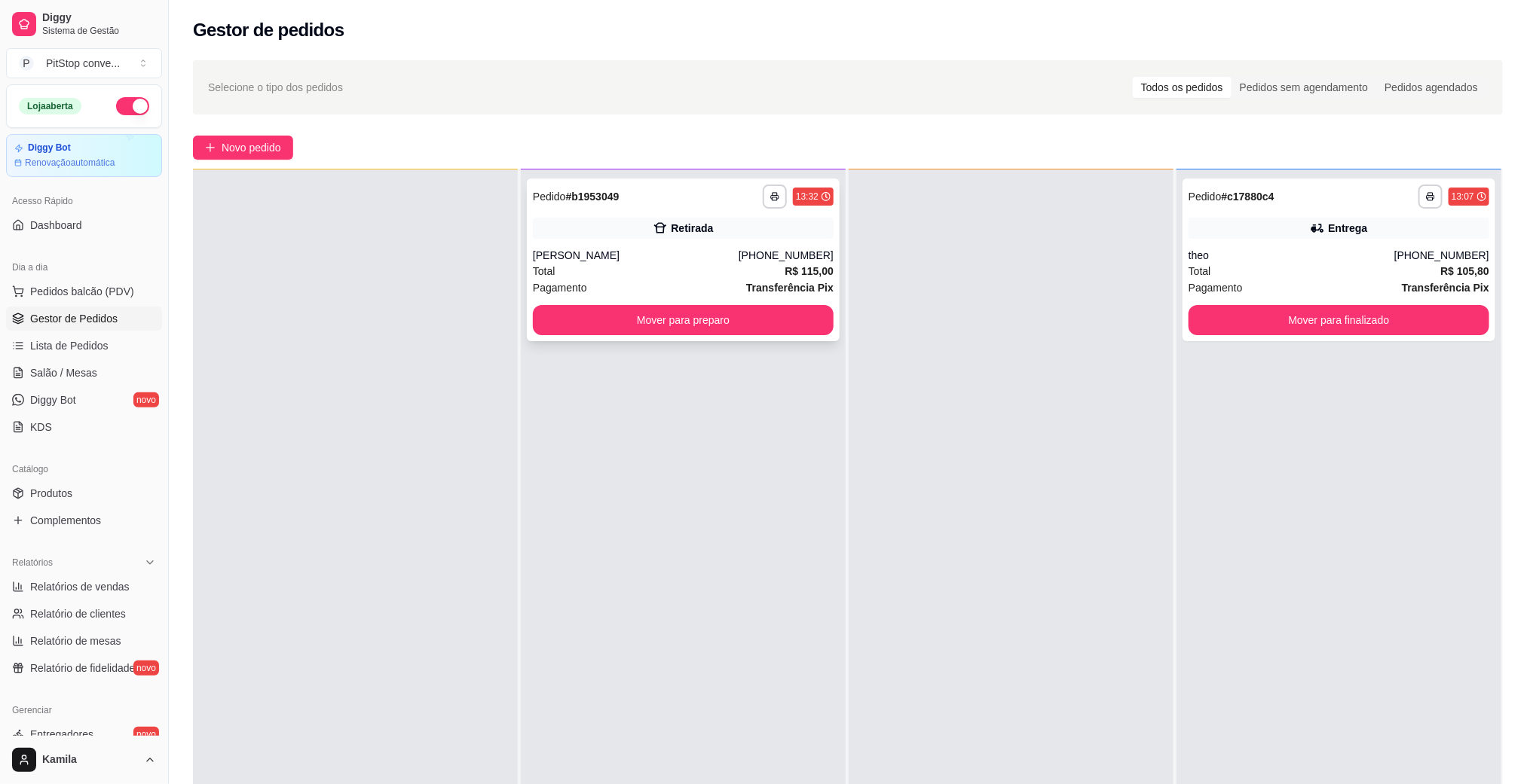
click at [778, 249] on div "[PHONE_NUMBER]" at bounding box center [786, 255] width 95 height 15
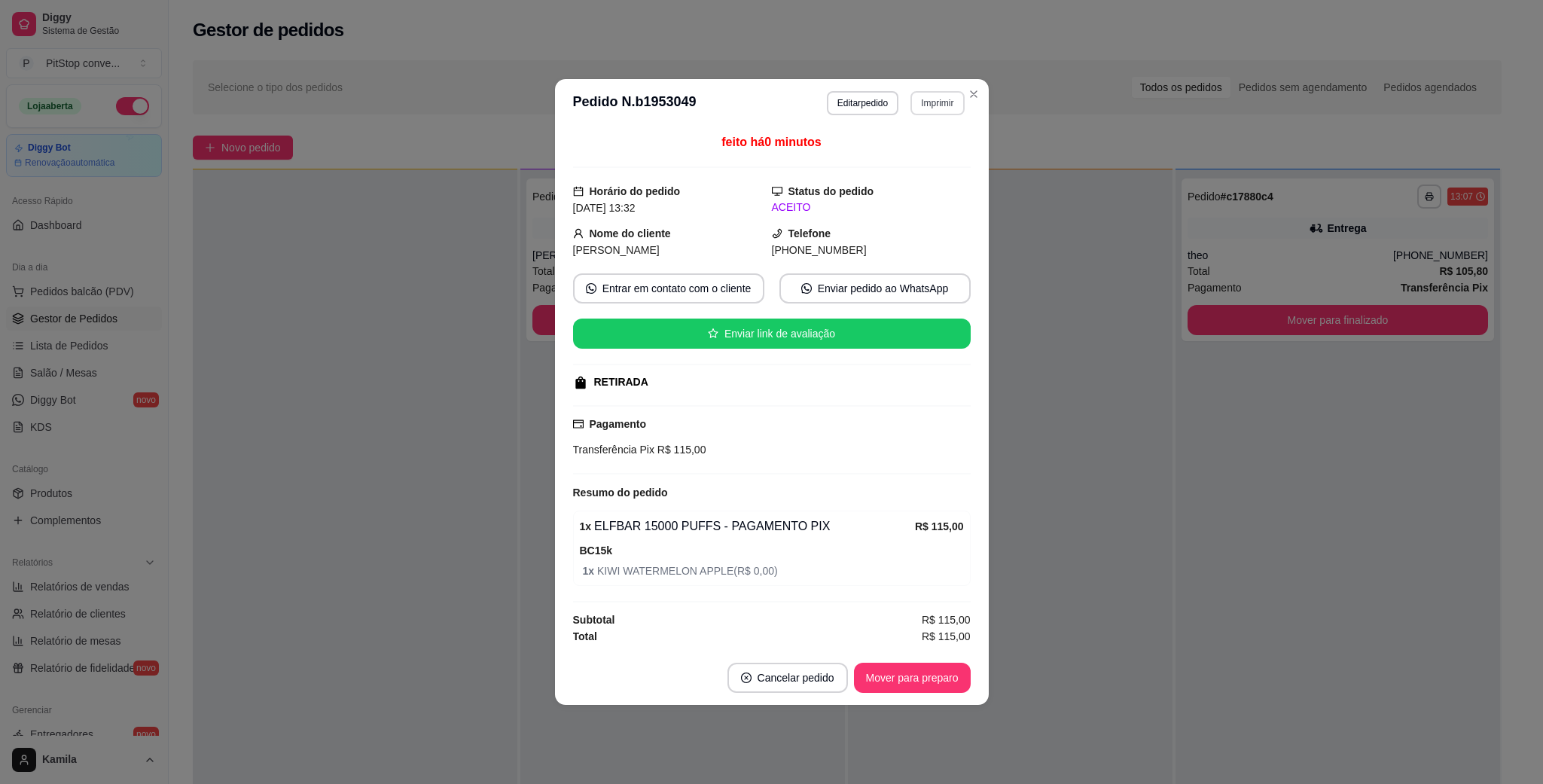
click at [922, 96] on button "Imprimir" at bounding box center [937, 103] width 53 height 24
click at [920, 156] on button "IMPRESSORA" at bounding box center [911, 152] width 106 height 23
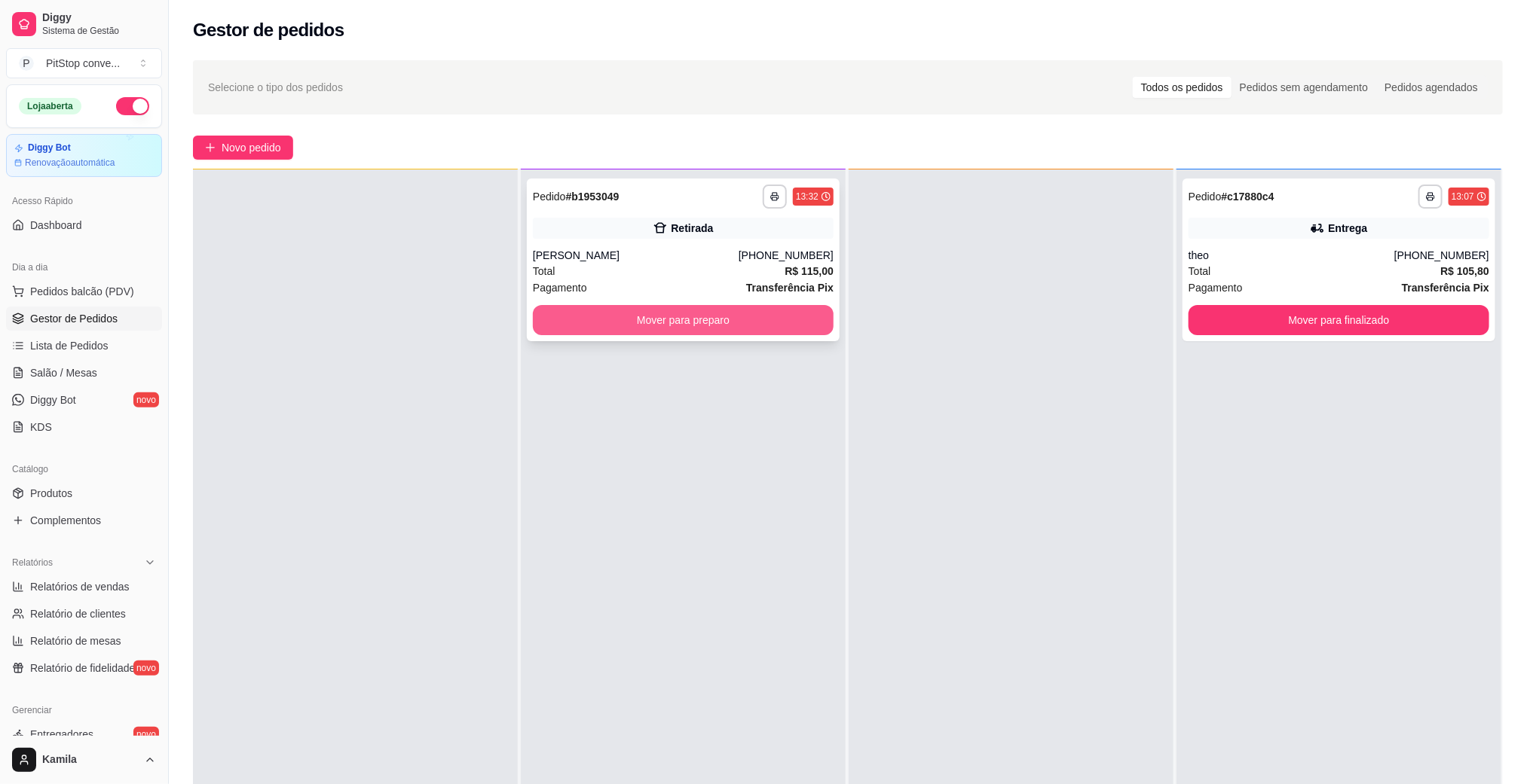
click at [794, 321] on button "Mover para preparo" at bounding box center [683, 319] width 301 height 30
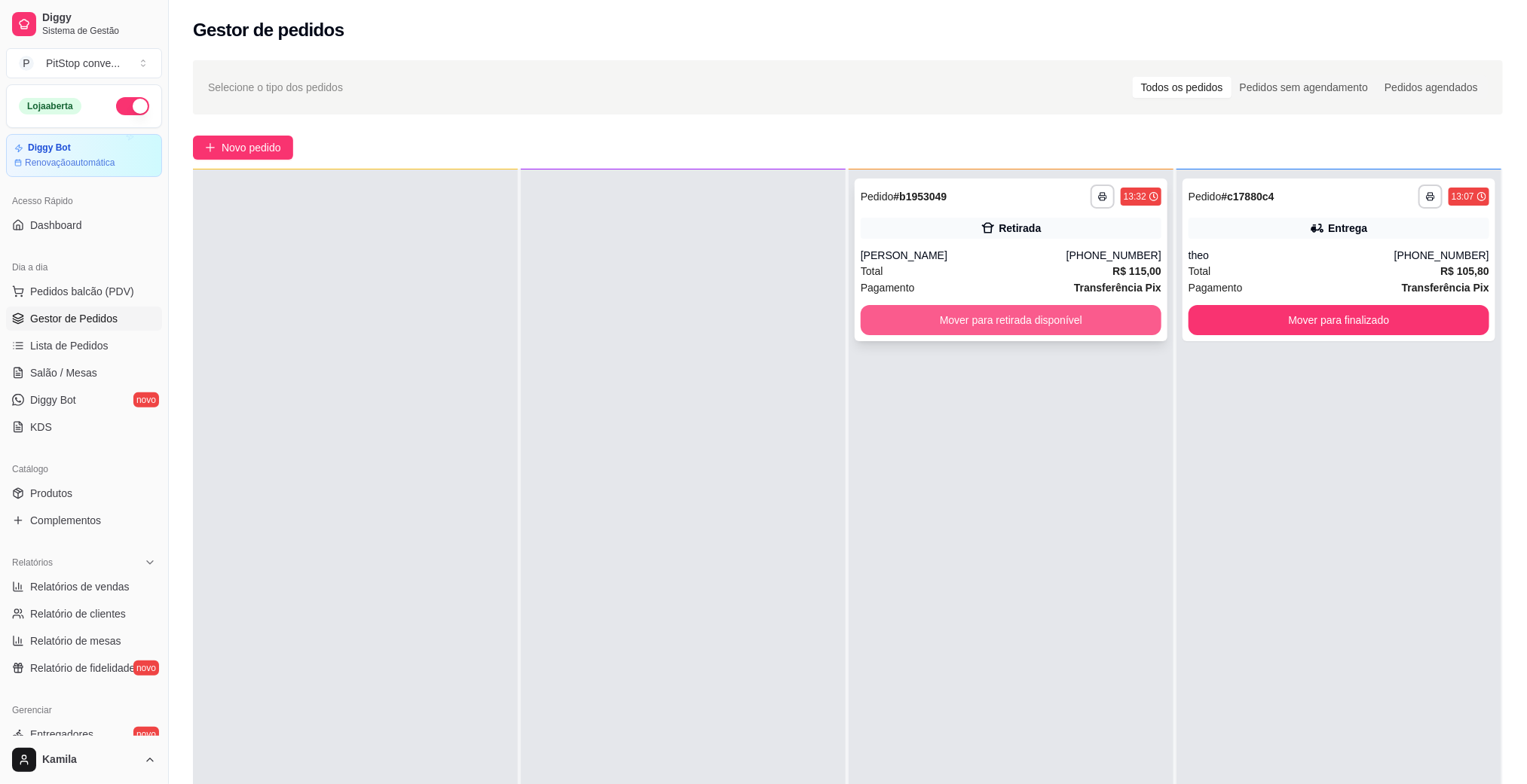
click at [1013, 315] on button "Mover para retirada disponível" at bounding box center [1010, 319] width 301 height 30
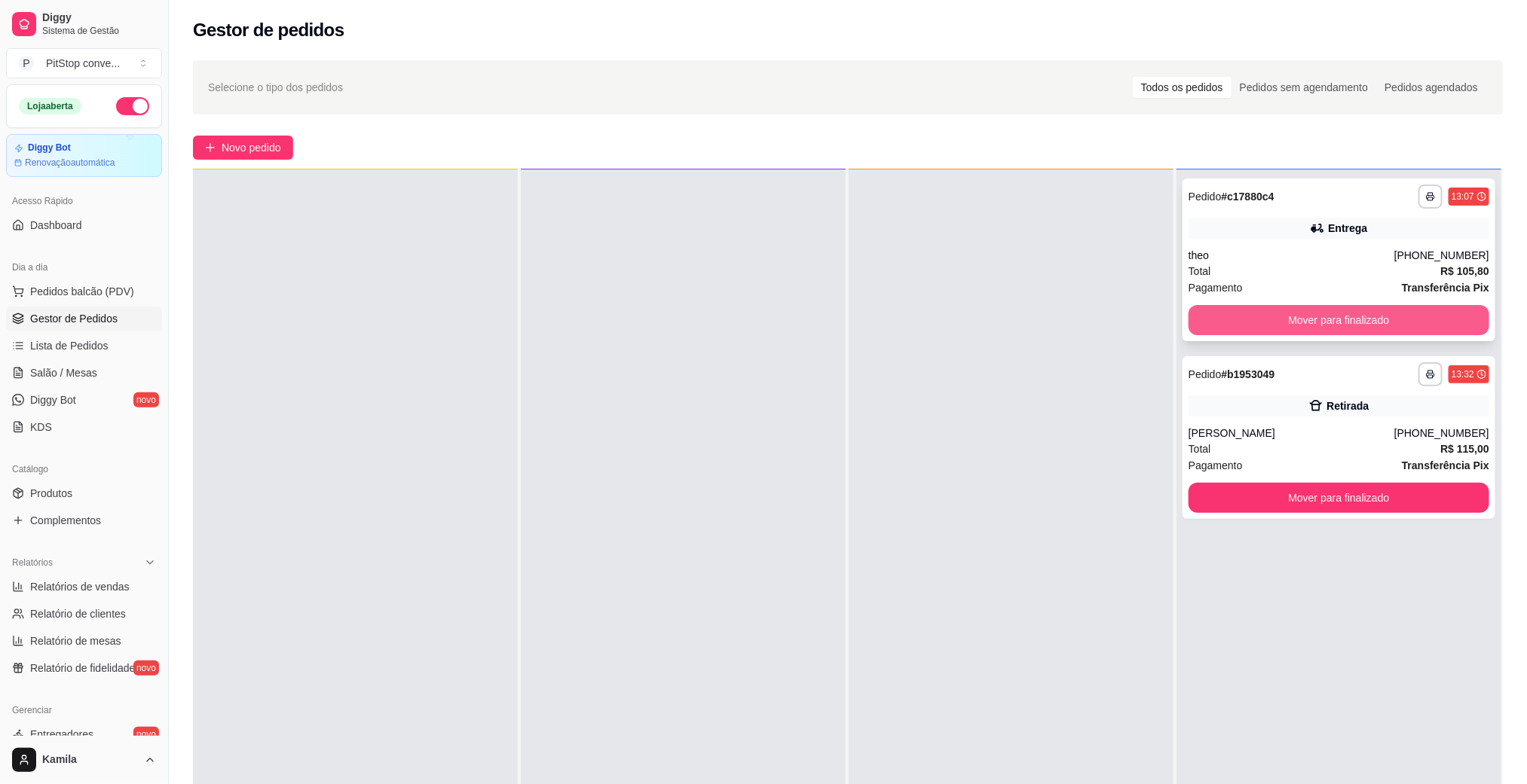
click at [1341, 327] on button "Mover para finalizado" at bounding box center [1339, 319] width 301 height 30
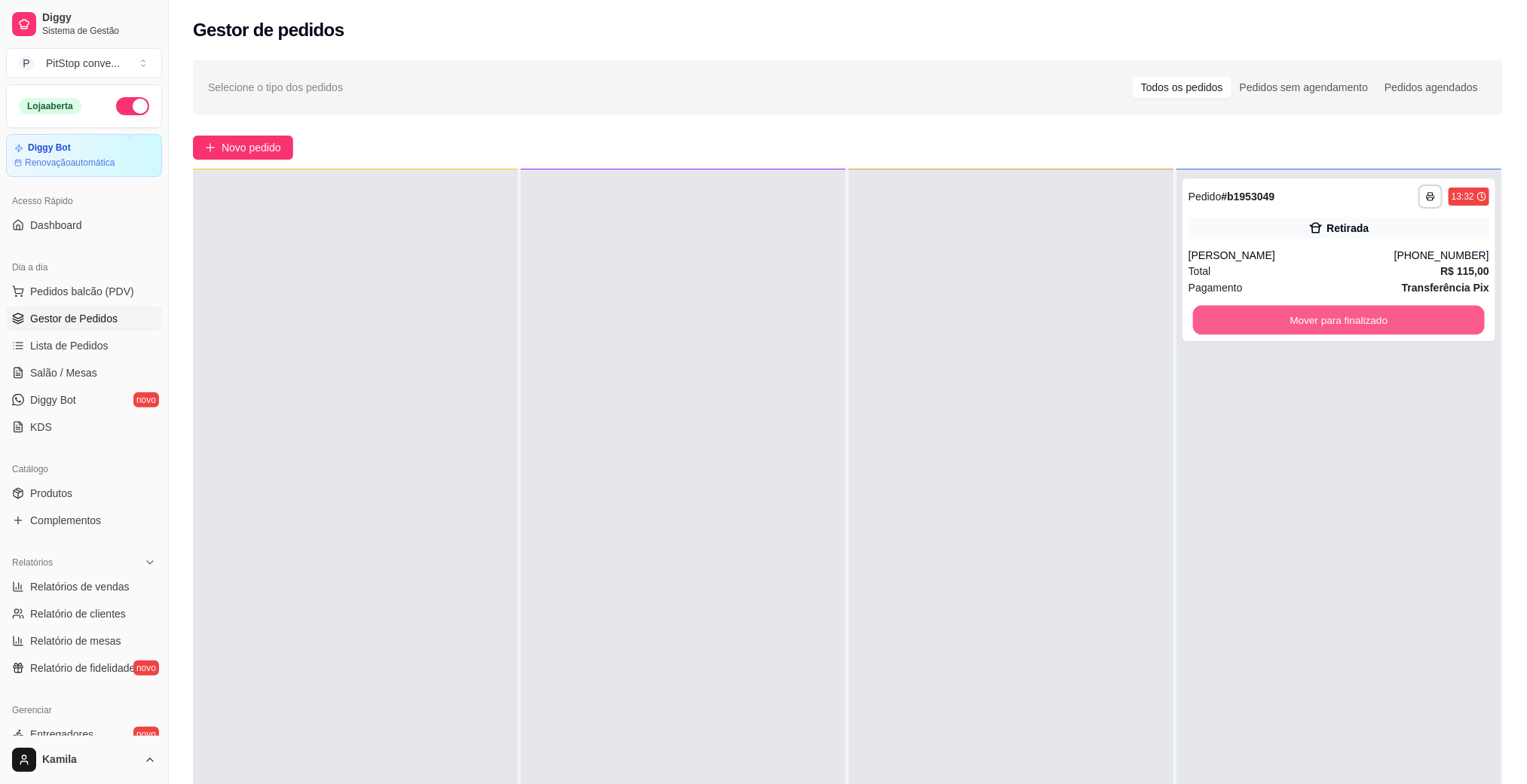
click at [1341, 327] on button "Mover para finalizado" at bounding box center [1338, 320] width 291 height 29
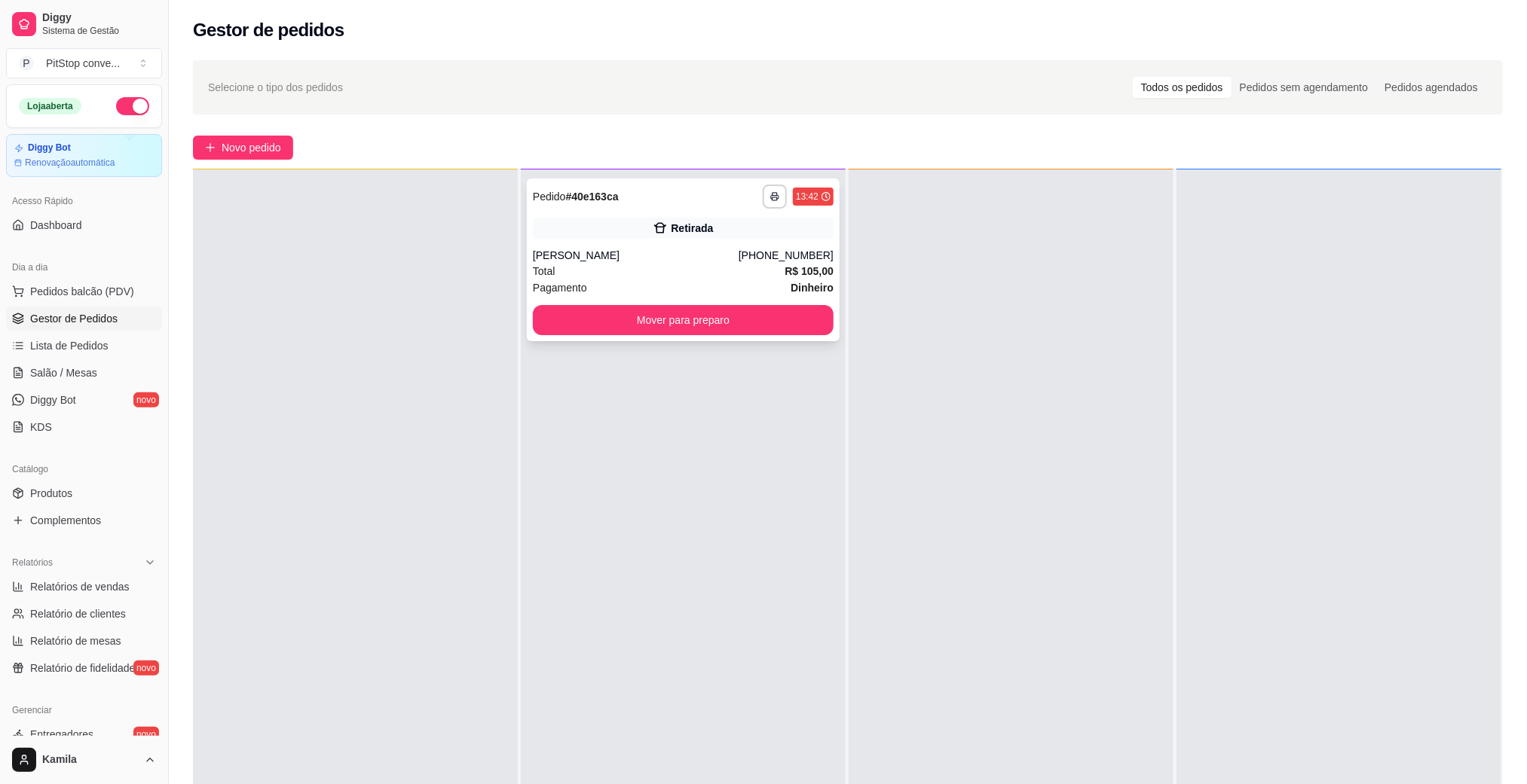
click at [711, 235] on div "Retirada" at bounding box center [683, 228] width 301 height 21
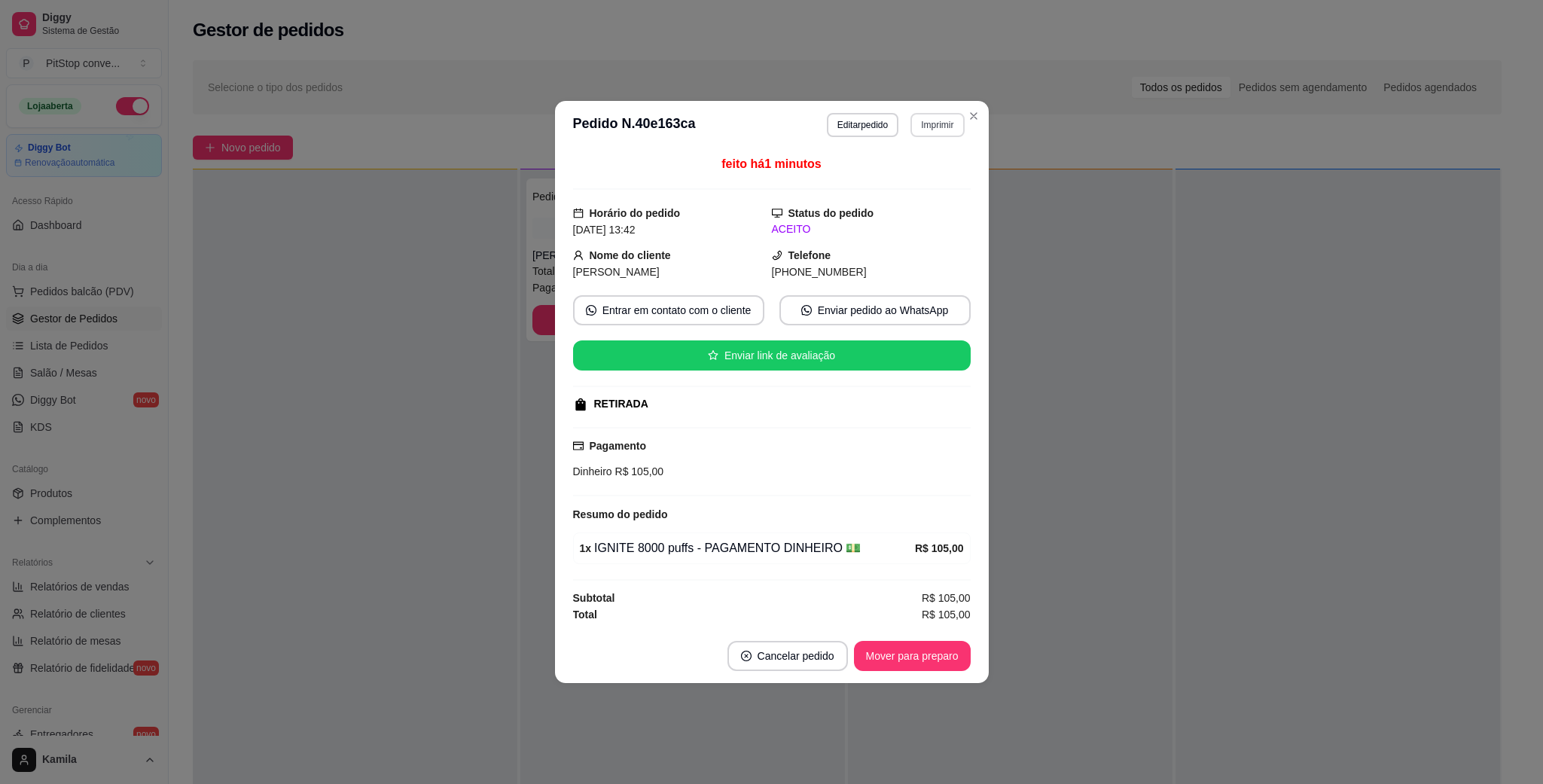
click at [928, 116] on button "Imprimir" at bounding box center [937, 125] width 53 height 24
click at [911, 175] on button "IMPRESSORA" at bounding box center [911, 175] width 109 height 24
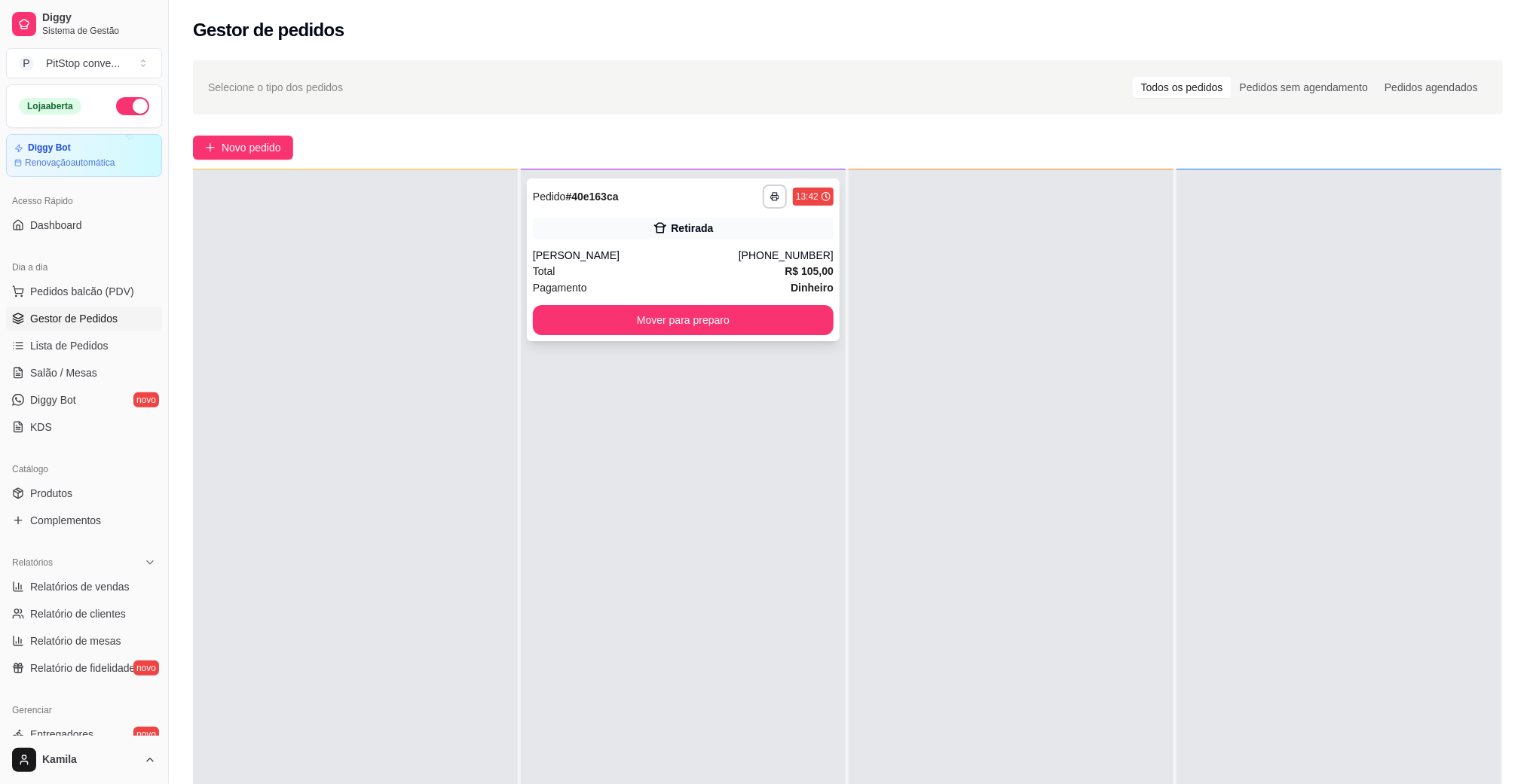
click at [642, 271] on div "Total R$ 105,00" at bounding box center [683, 271] width 301 height 17
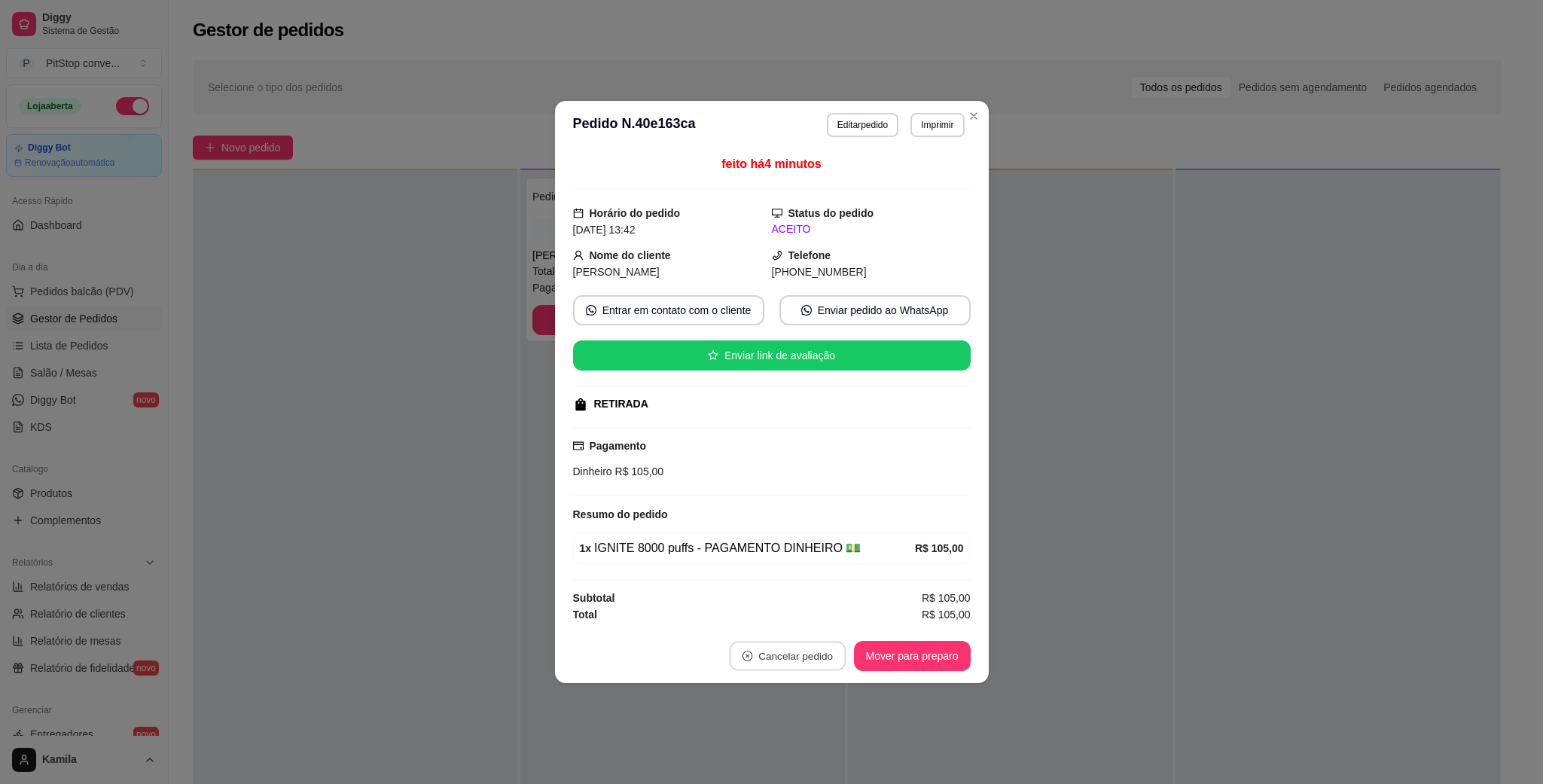
click at [769, 671] on button "Cancelar pedido" at bounding box center [787, 657] width 117 height 29
click at [844, 615] on button "Sim" at bounding box center [829, 622] width 60 height 30
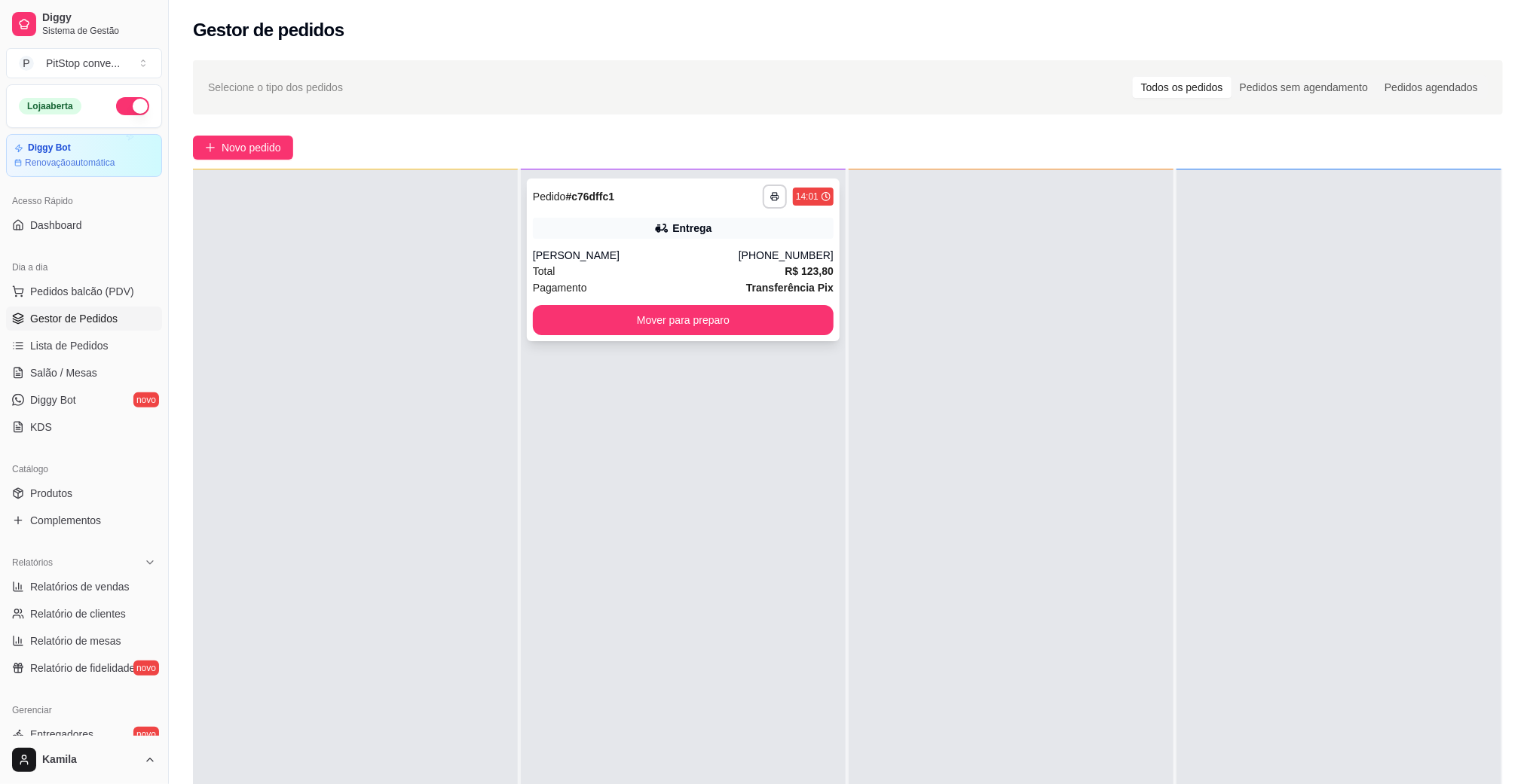
click at [692, 242] on div "**********" at bounding box center [684, 260] width 313 height 163
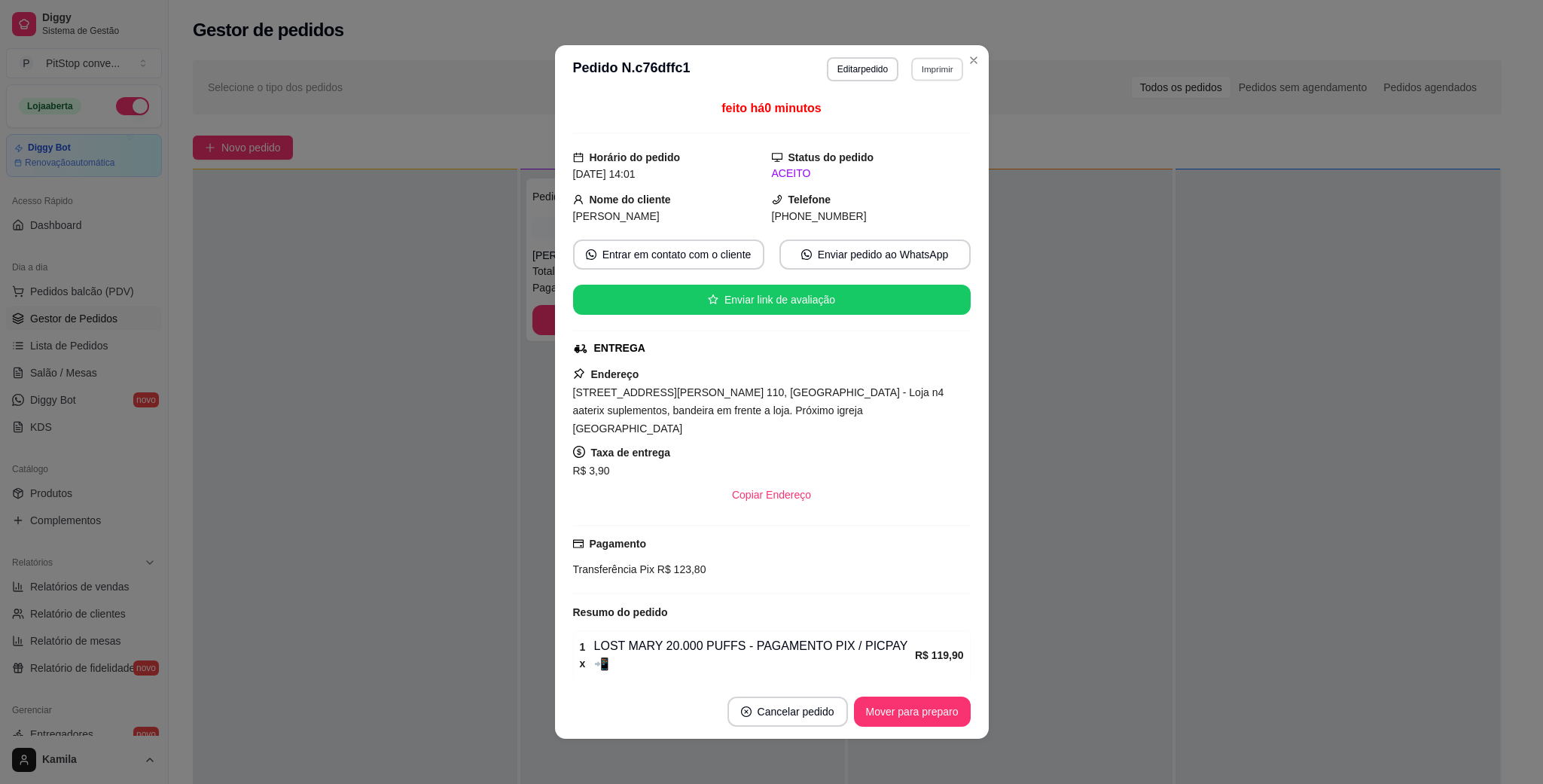
click at [917, 73] on button "Imprimir" at bounding box center [937, 69] width 52 height 23
click at [913, 127] on button "IMPRESSORA" at bounding box center [902, 122] width 106 height 23
click at [559, 402] on div "feito há 0 minutos Horário do pedido [DATE] 14:01 Status do pedido ACEITO Nome …" at bounding box center [772, 389] width 434 height 591
drag, startPoint x: 673, startPoint y: 404, endPoint x: 742, endPoint y: 407, distance: 69.1
click at [678, 405] on div "[STREET_ADDRESS][PERSON_NAME] 110, [GEOGRAPHIC_DATA] - Loja n4 aaterix suplemen…" at bounding box center [772, 410] width 398 height 54
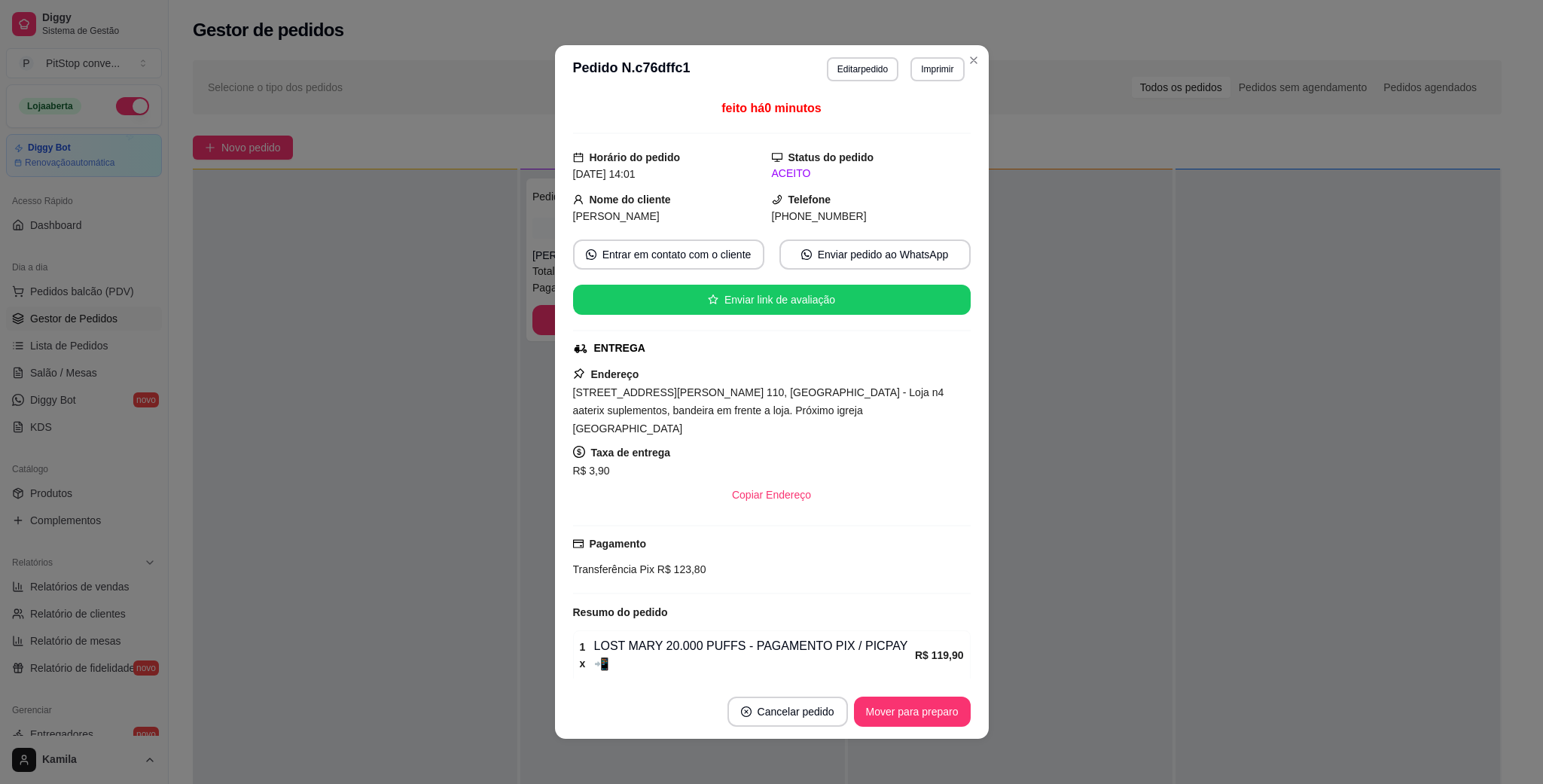
click at [804, 414] on span "[STREET_ADDRESS][PERSON_NAME] 110, [GEOGRAPHIC_DATA] - Loja n4 aaterix suplemen…" at bounding box center [759, 411] width 371 height 48
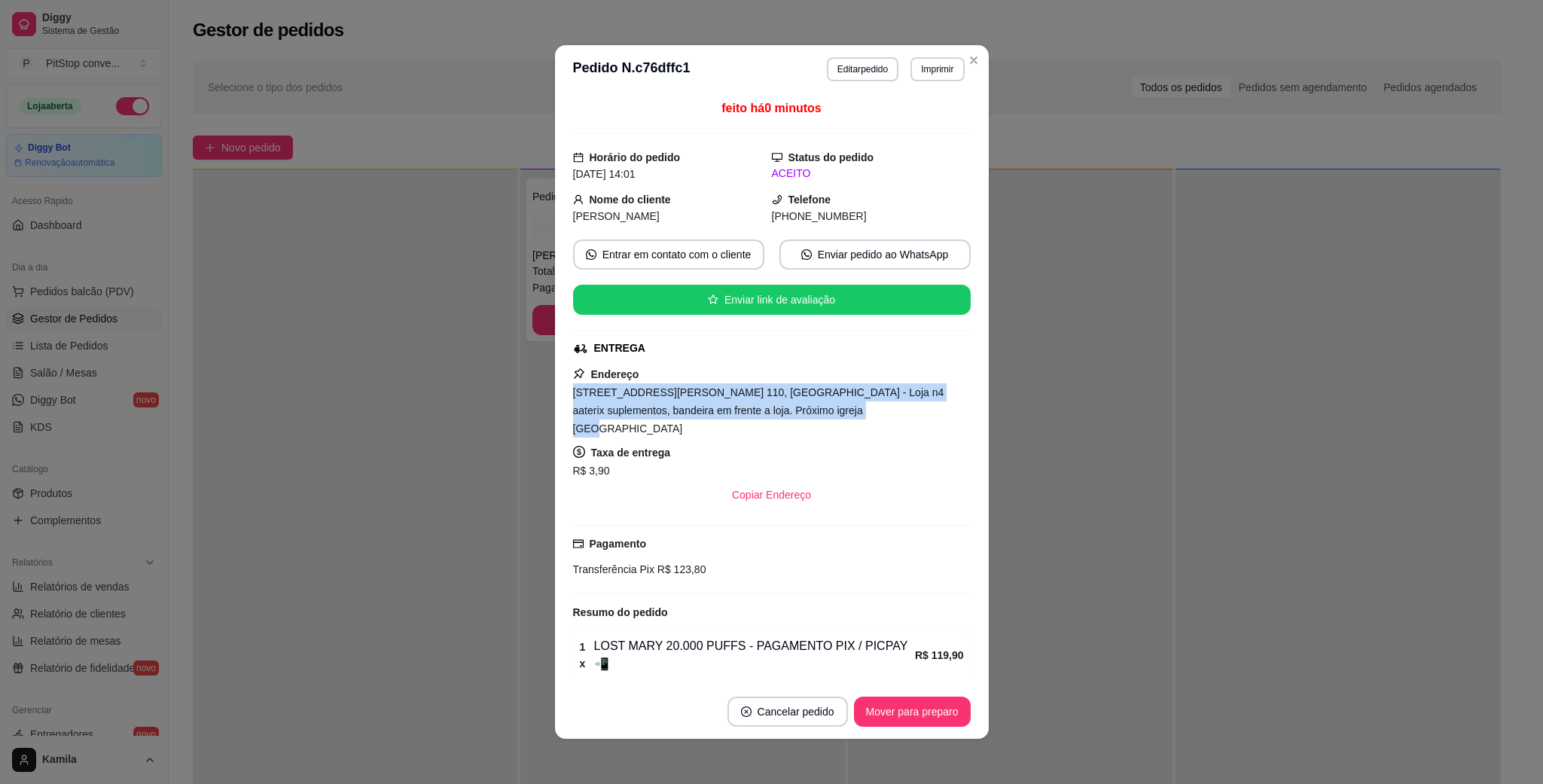
drag, startPoint x: 821, startPoint y: 415, endPoint x: 516, endPoint y: 401, distance: 305.3
click at [516, 401] on div "**********" at bounding box center [771, 392] width 1543 height 784
copy span "[STREET_ADDRESS][PERSON_NAME] 110, [GEOGRAPHIC_DATA] - Loja n4 aaterix suplemen…"
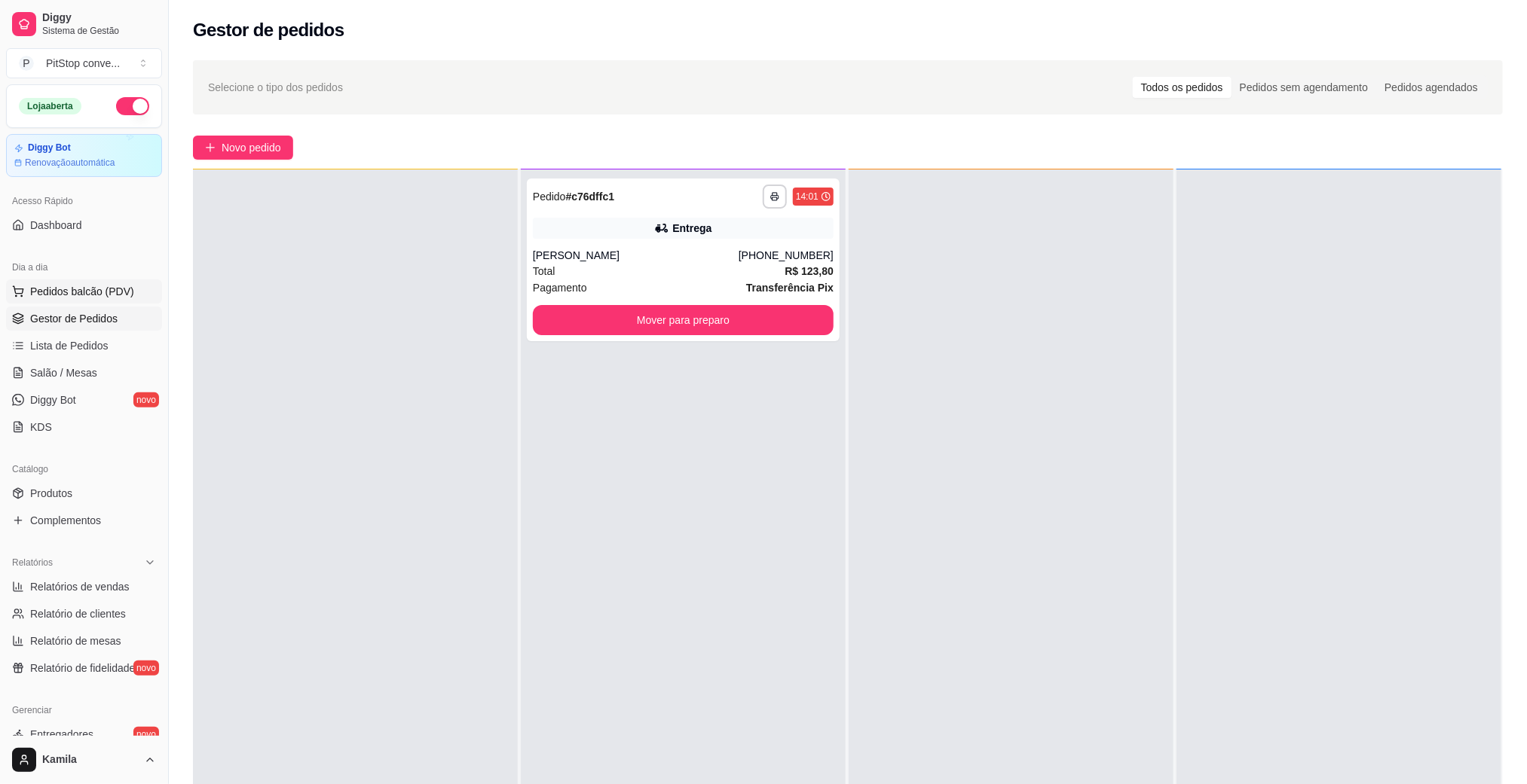
click at [70, 286] on span "Pedidos balcão (PDV)" at bounding box center [82, 291] width 104 height 15
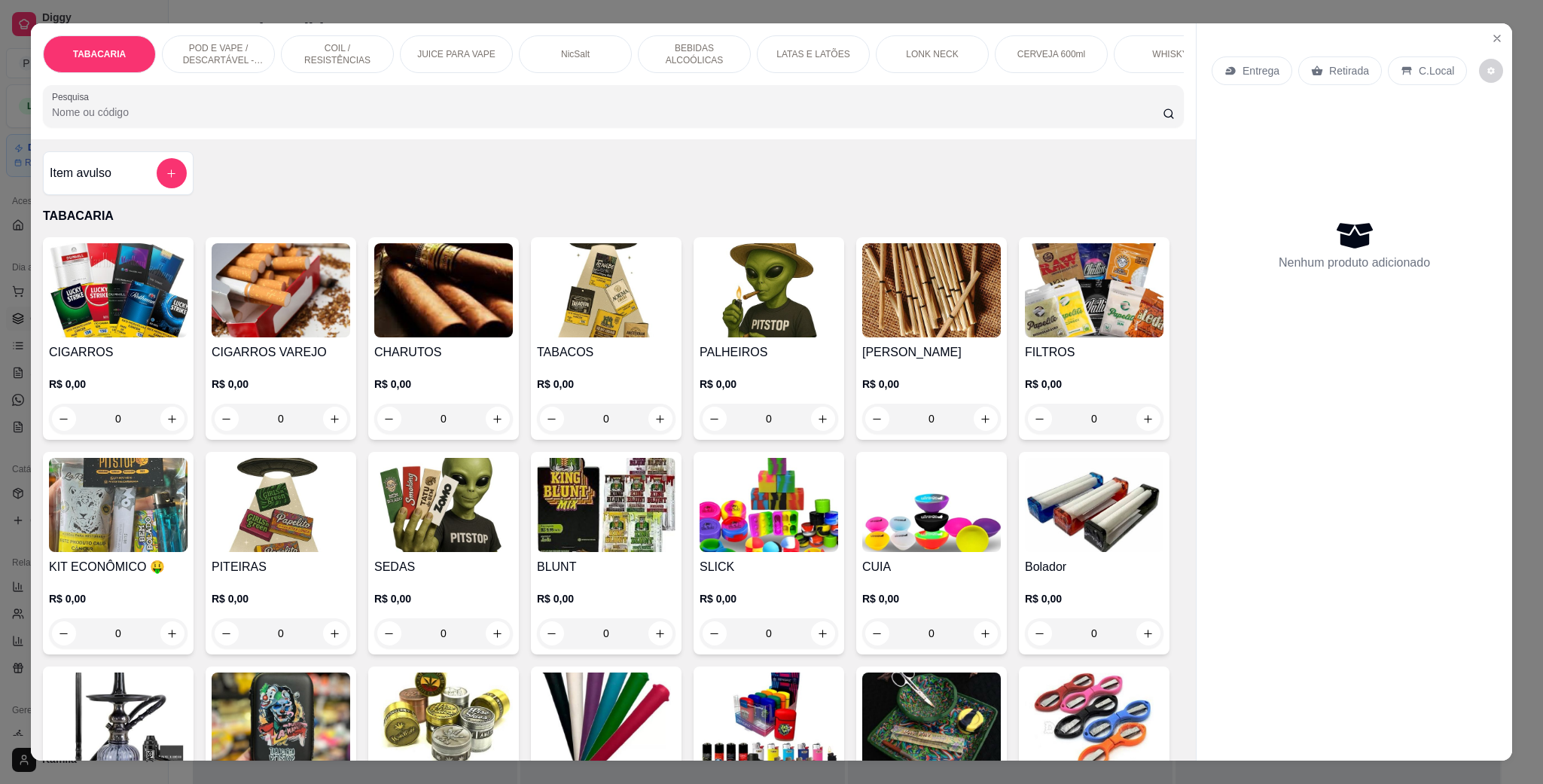
click at [197, 40] on div "POD E VAPE / DESCARTÁVEL - RECARREGAVEL" at bounding box center [219, 54] width 113 height 38
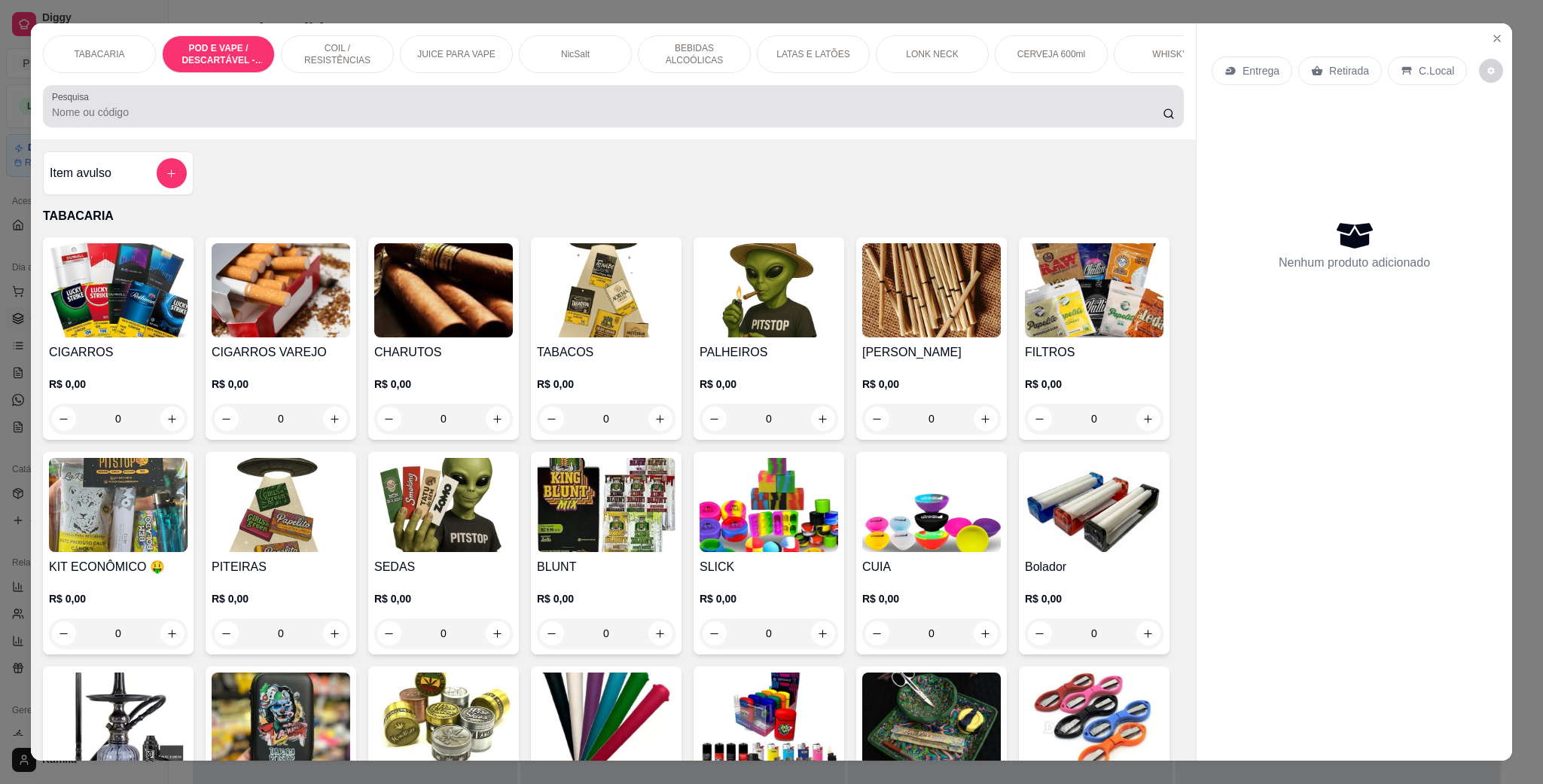
scroll to position [25, 0]
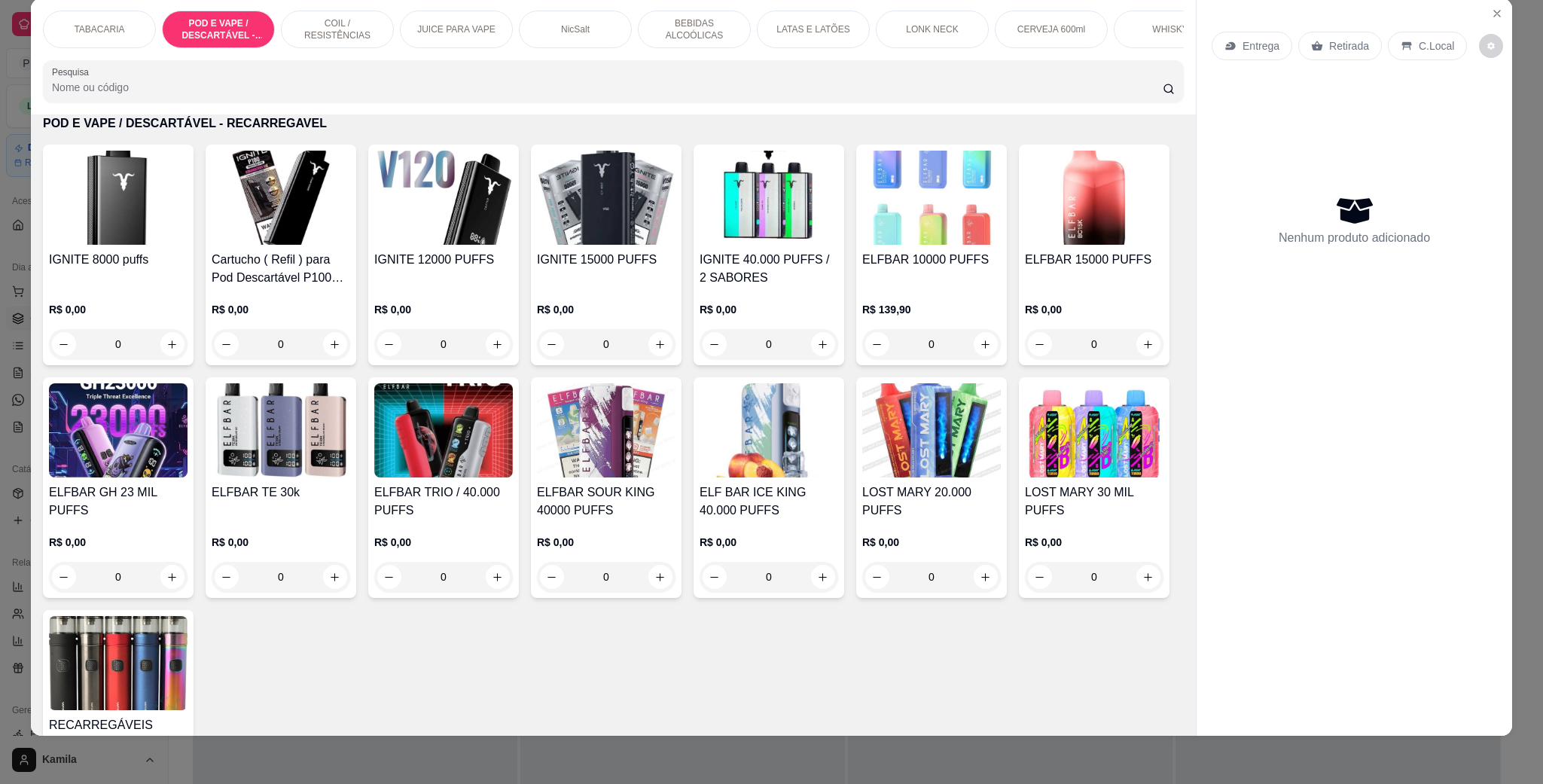
click at [302, 244] on img at bounding box center [281, 198] width 139 height 94
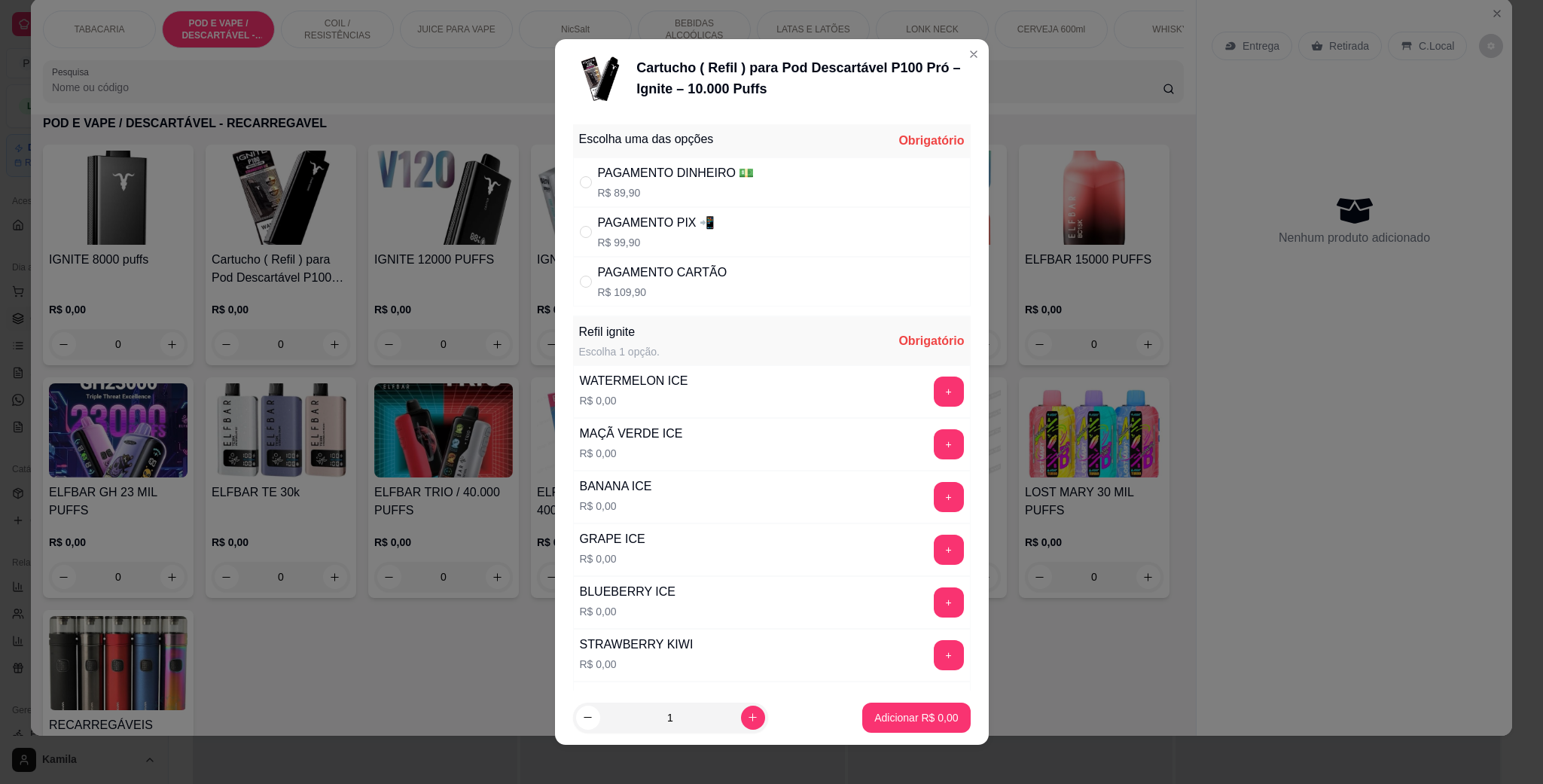
click at [673, 288] on p "R$ 109,90" at bounding box center [662, 292] width 130 height 15
radio input "true"
click at [934, 398] on button "+" at bounding box center [949, 391] width 30 height 30
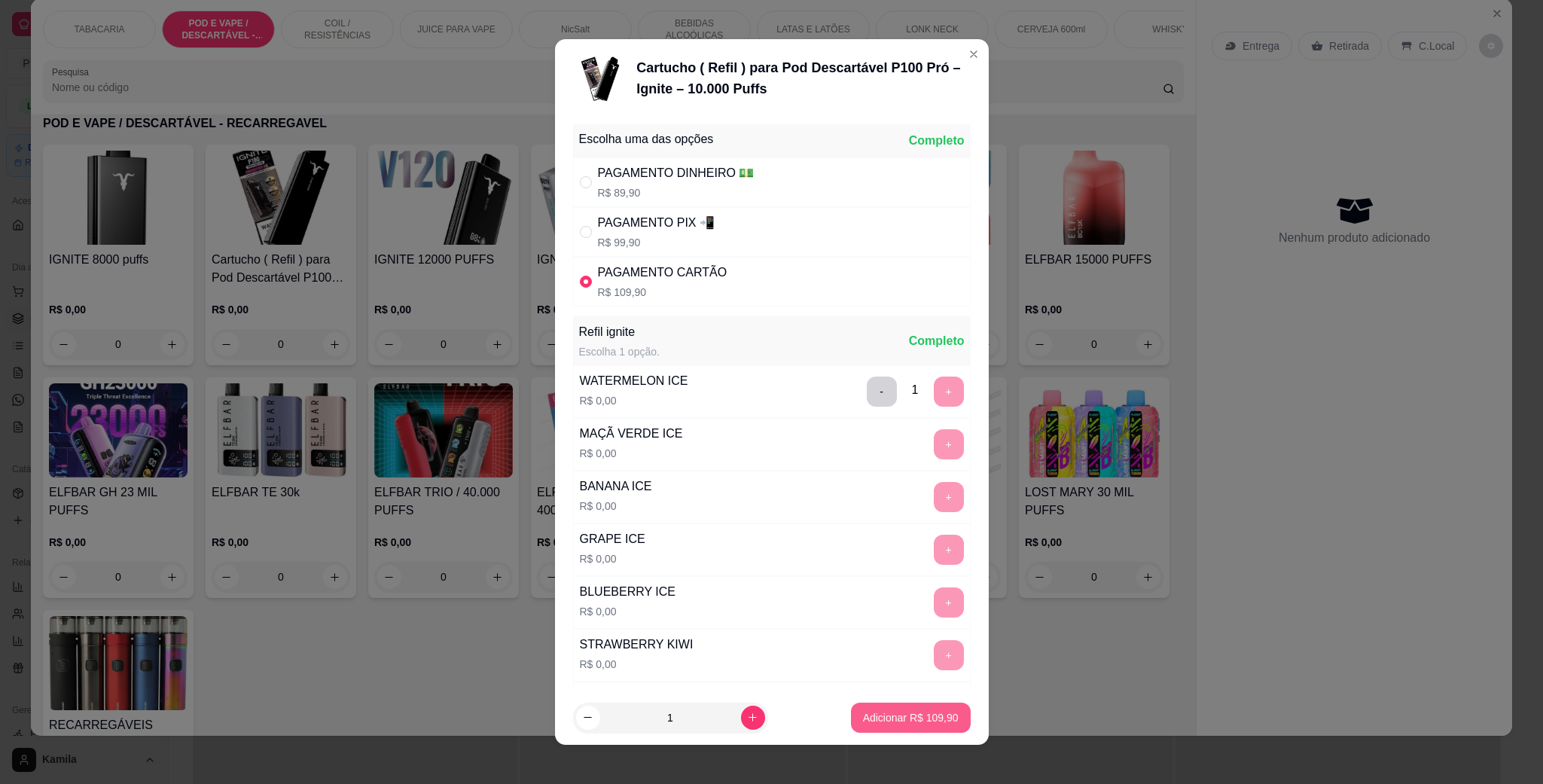
click at [903, 714] on p "Adicionar R$ 109,90" at bounding box center [911, 718] width 96 height 15
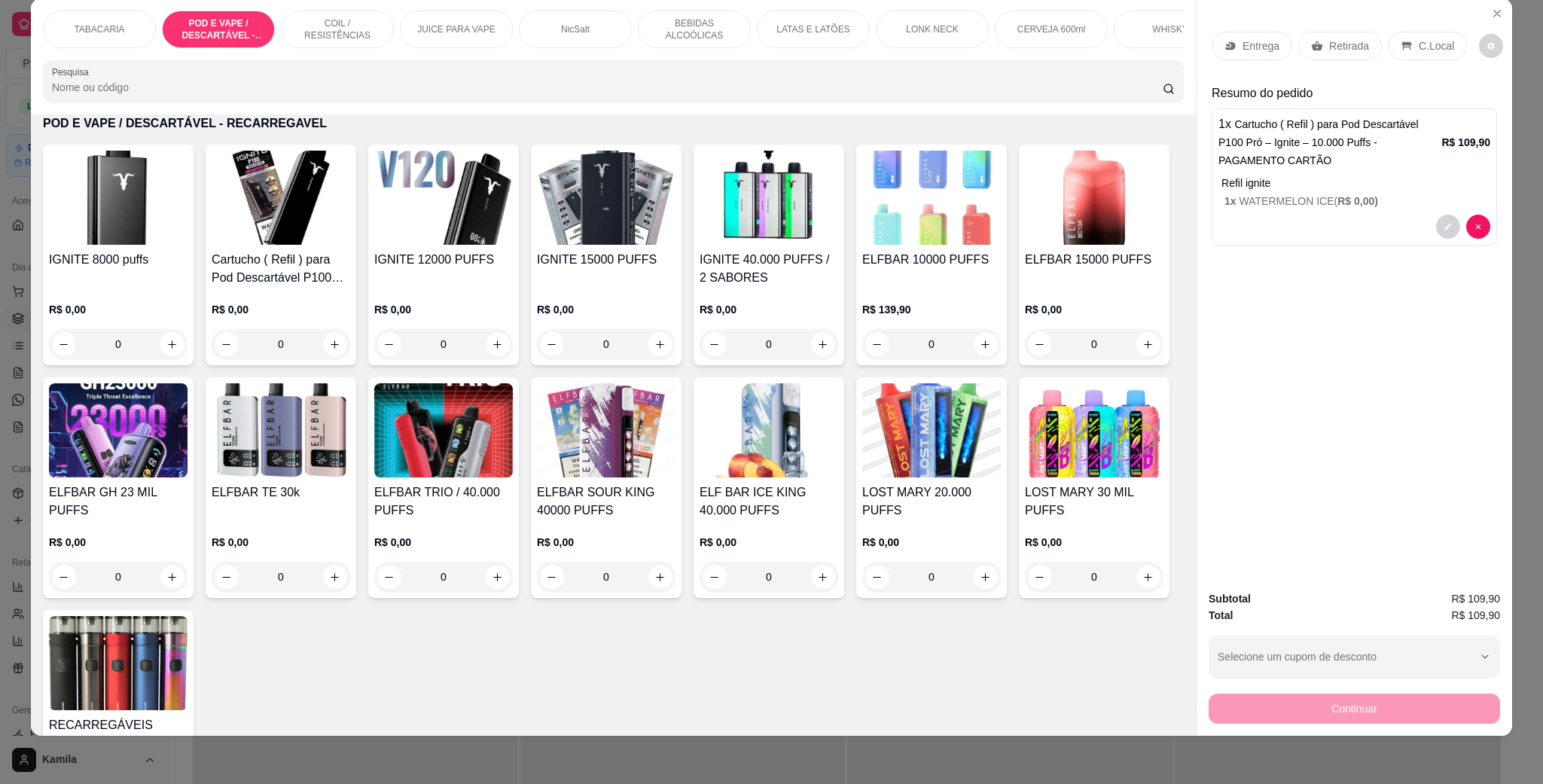
click at [1428, 50] on p "C.Local" at bounding box center [1437, 46] width 35 height 15
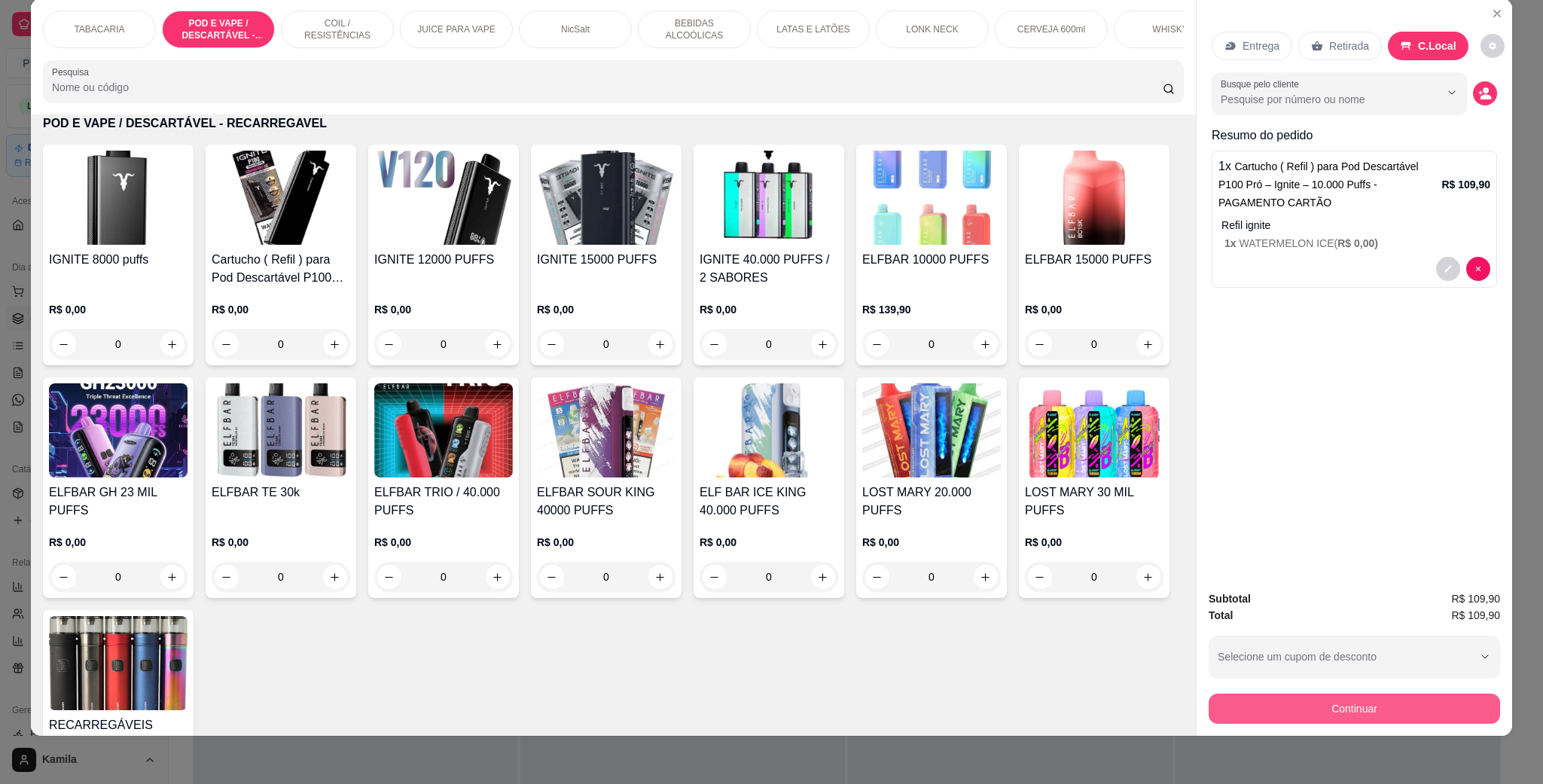
click at [1303, 715] on button "Continuar" at bounding box center [1354, 708] width 291 height 30
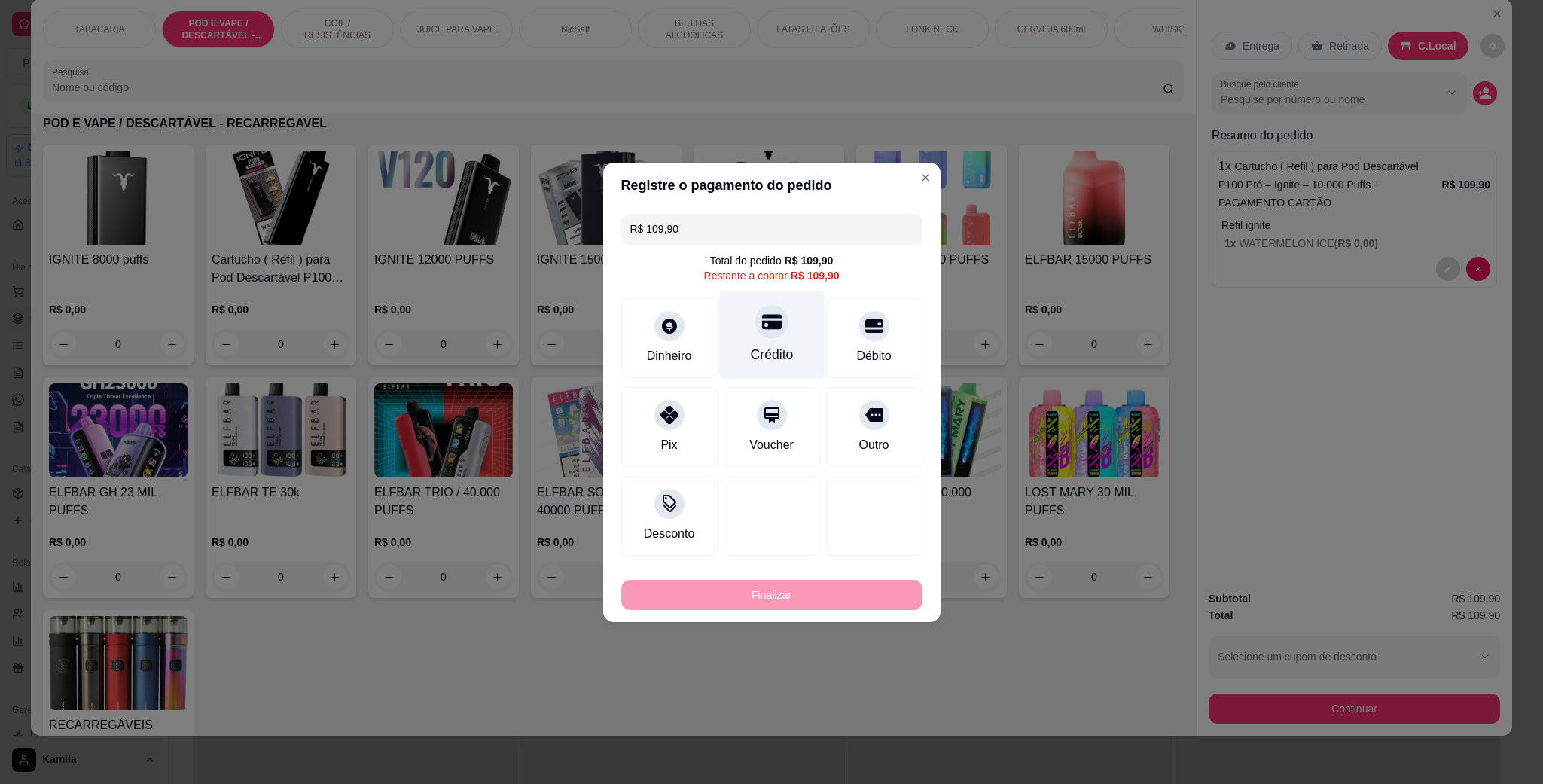
click at [771, 333] on div at bounding box center [772, 321] width 33 height 33
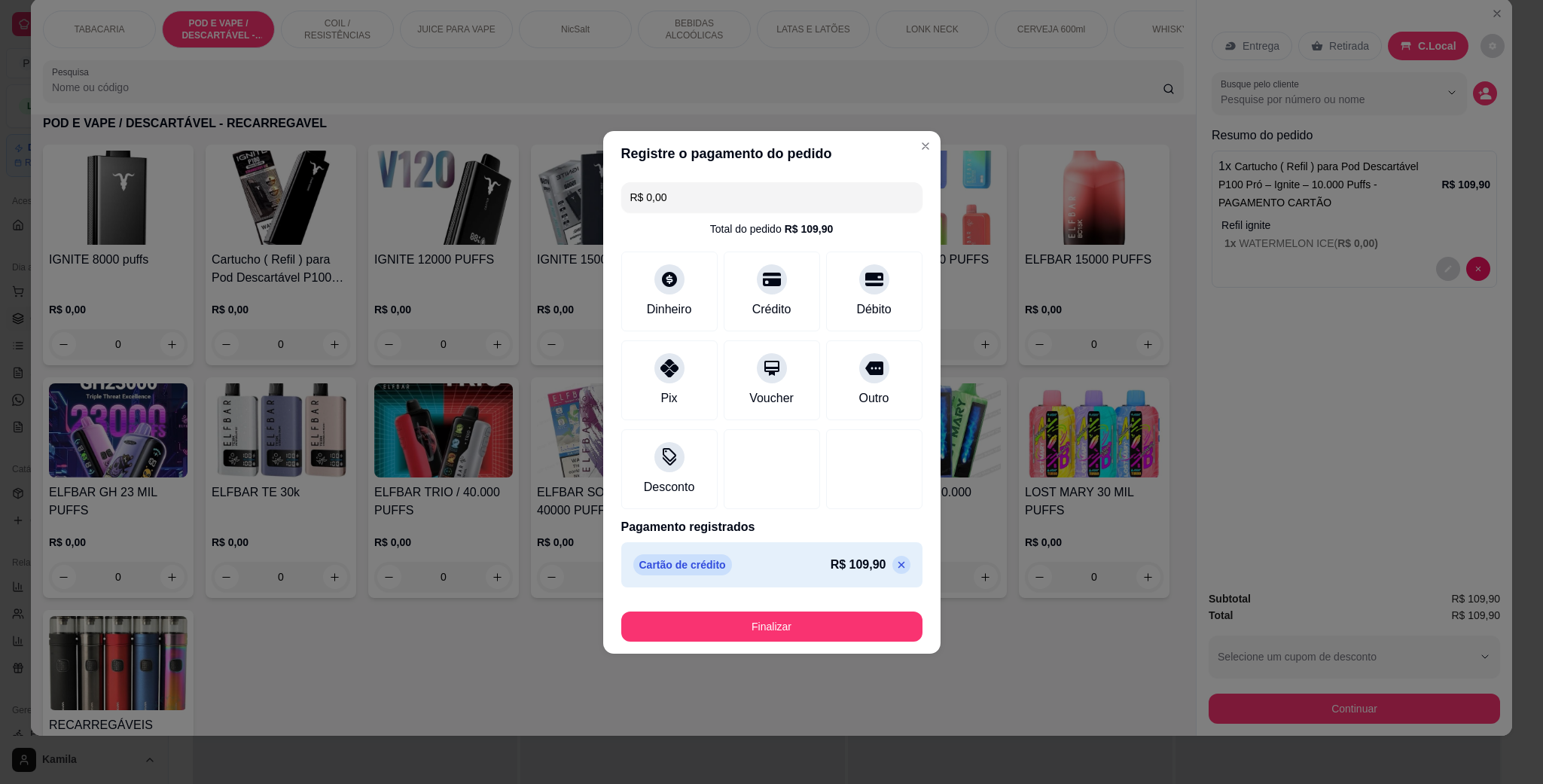
click at [823, 620] on button "Finalizar" at bounding box center [772, 626] width 302 height 30
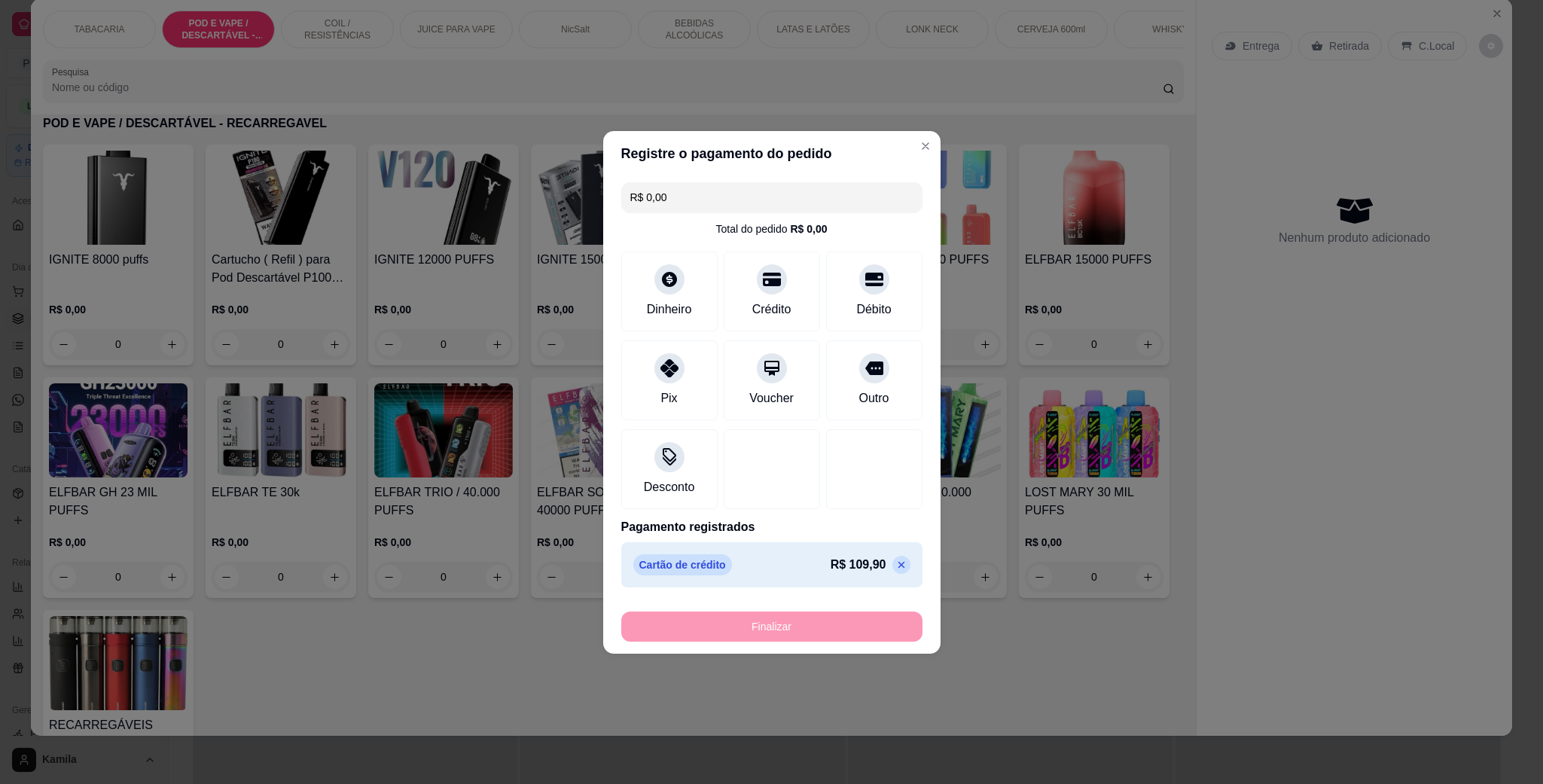
type input "-R$ 109,90"
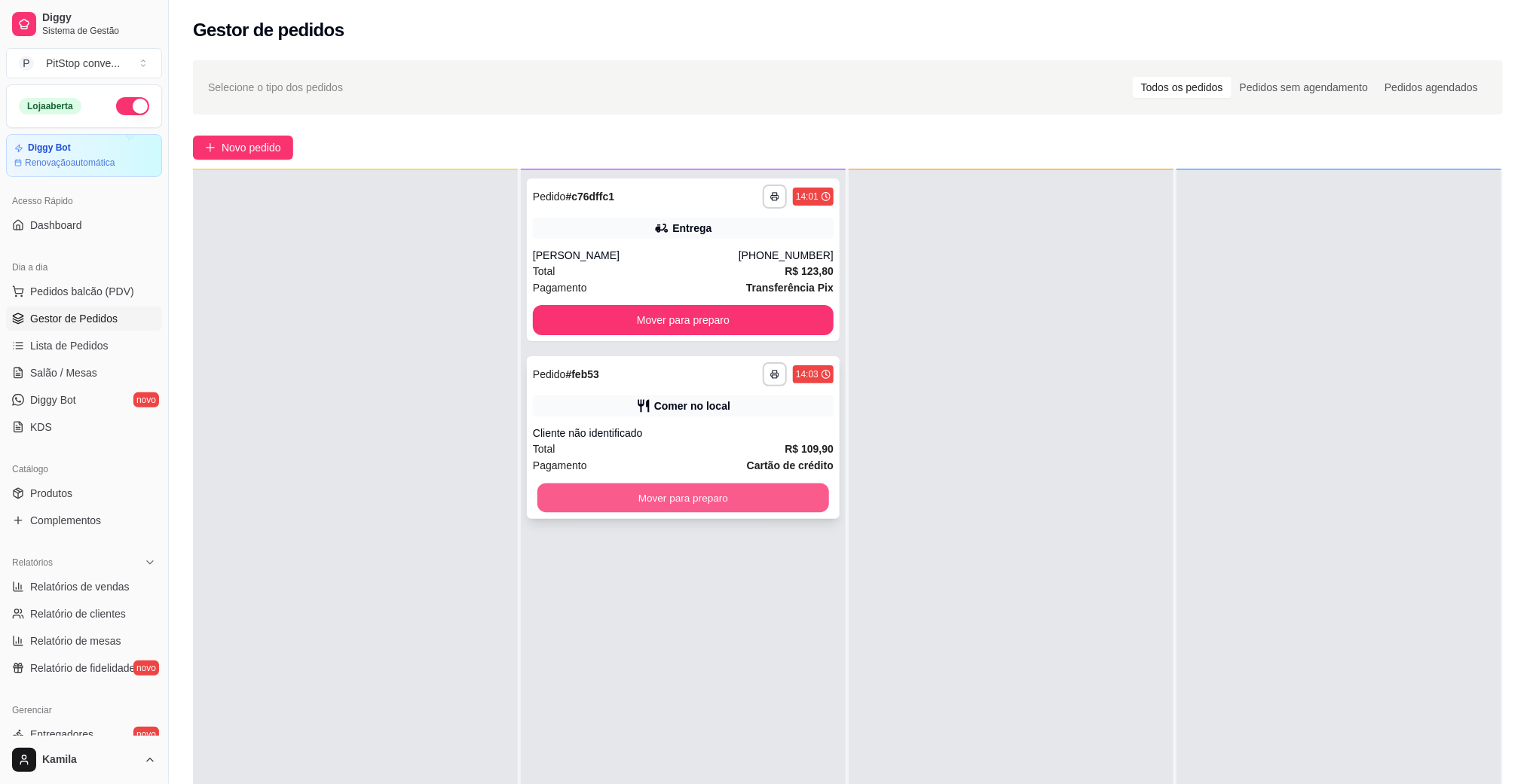
click at [656, 498] on button "Mover para preparo" at bounding box center [683, 498] width 291 height 29
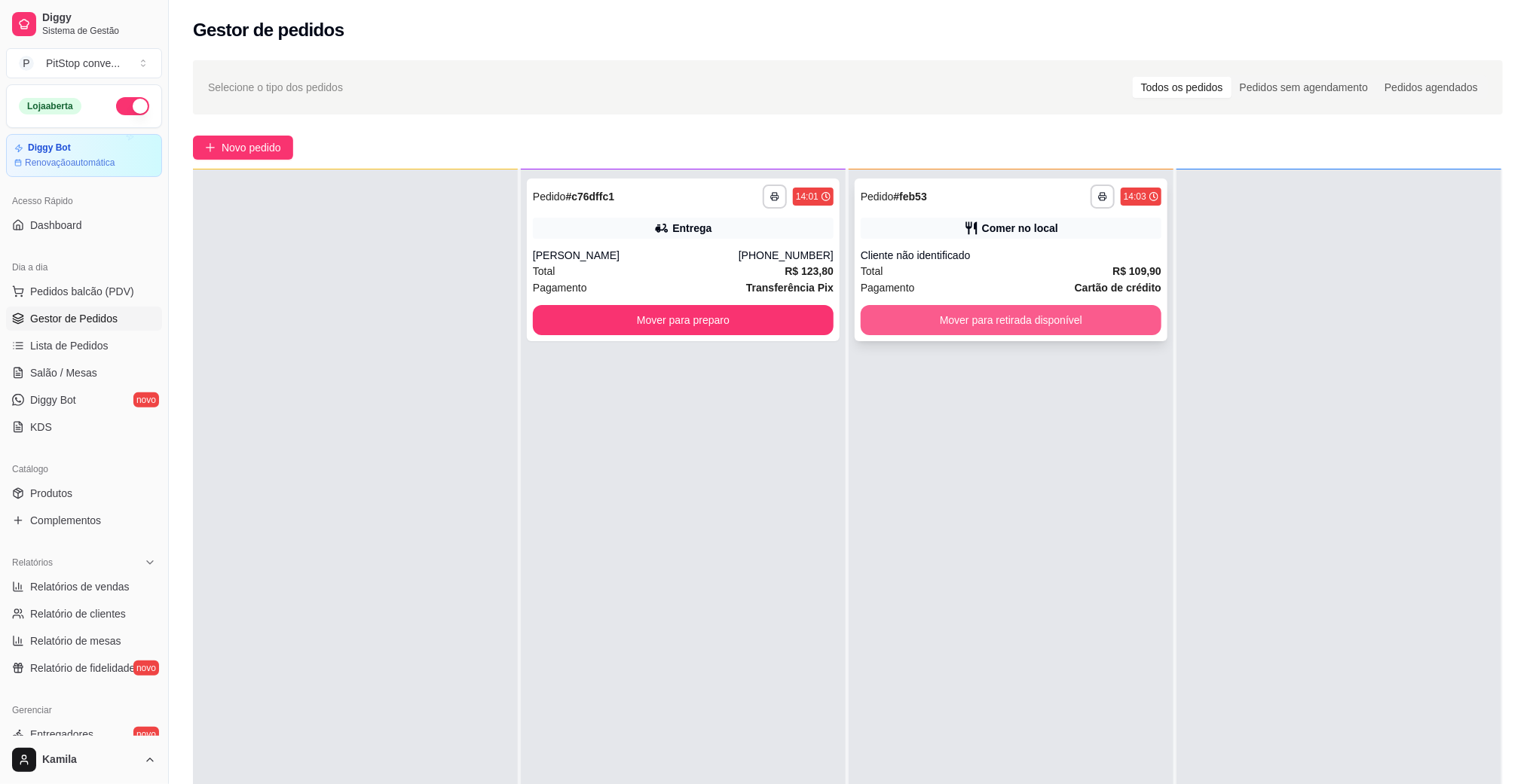
click at [1011, 325] on button "Mover para retirada disponível" at bounding box center [1010, 319] width 301 height 30
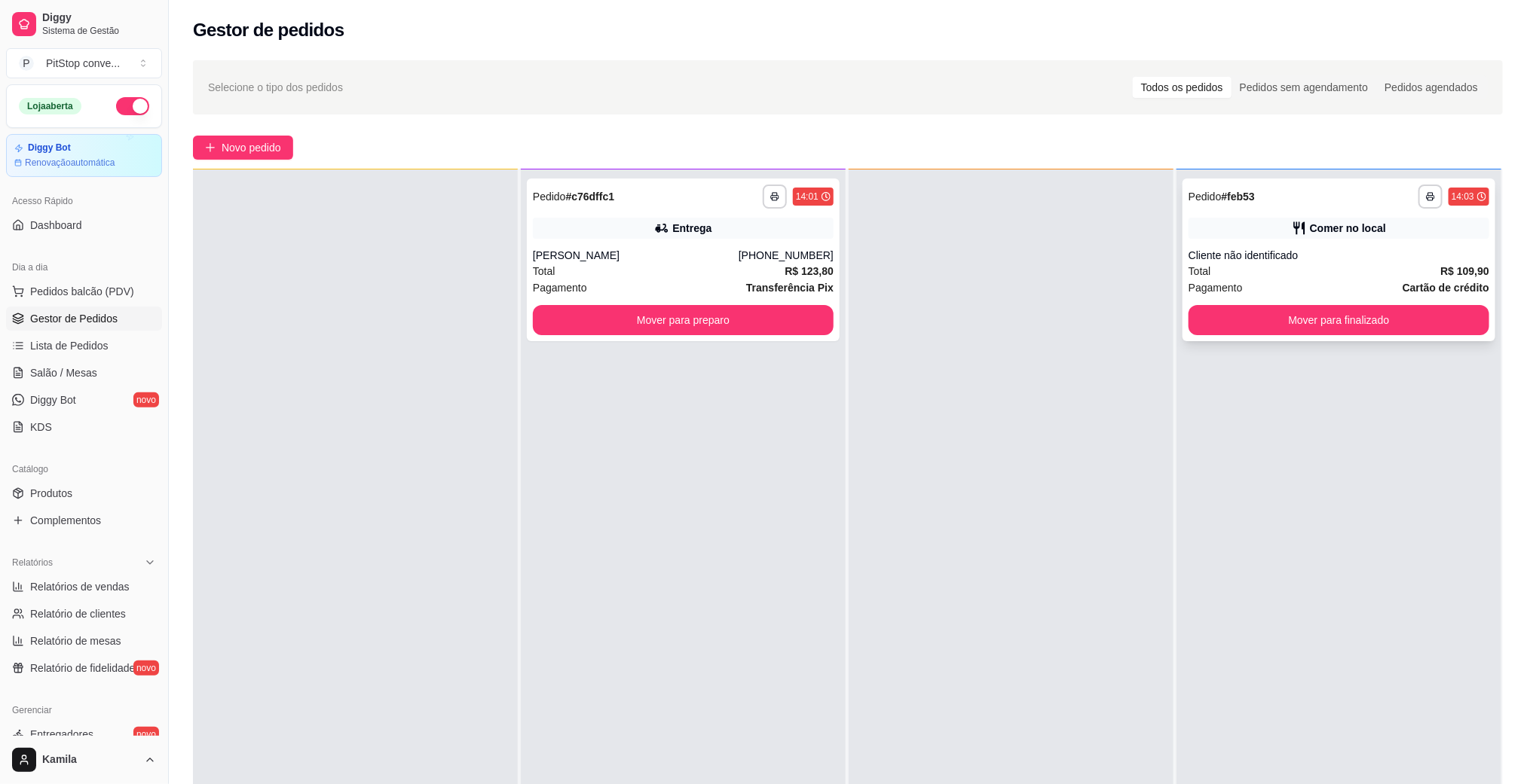
click at [1375, 333] on button "Mover para finalizado" at bounding box center [1339, 319] width 301 height 30
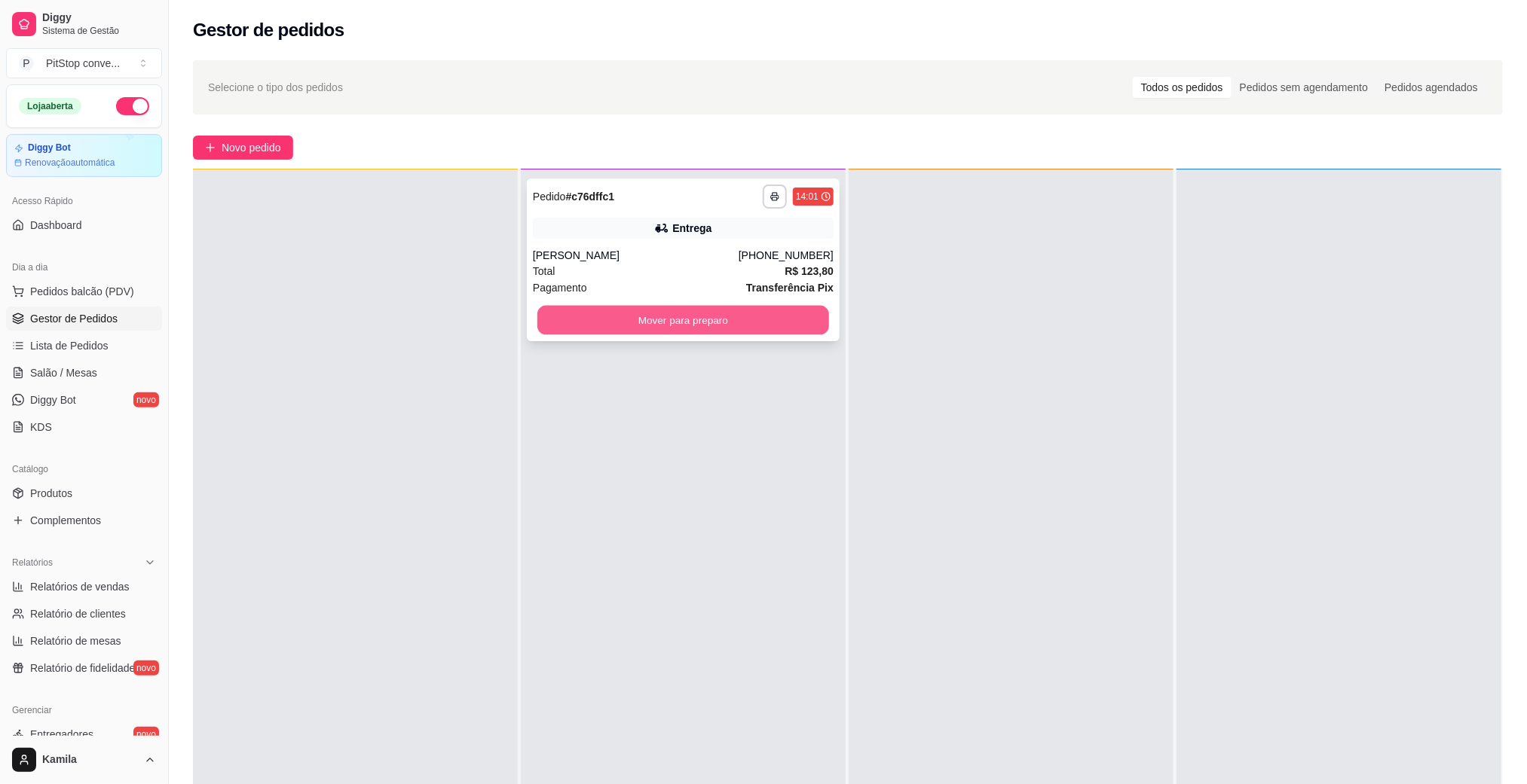
click at [760, 325] on button "Mover para preparo" at bounding box center [683, 320] width 291 height 29
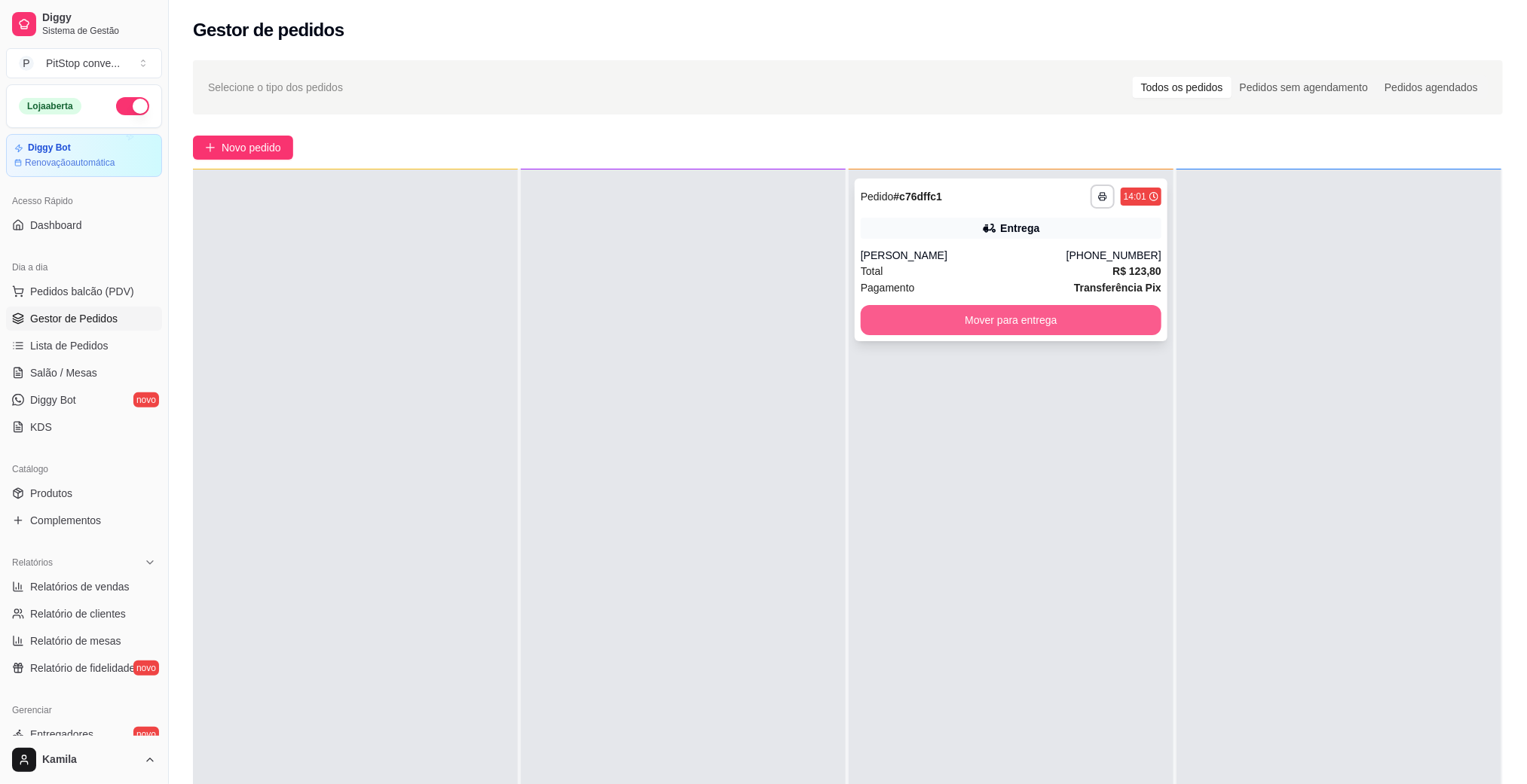
click at [996, 316] on button "Mover para entrega" at bounding box center [1010, 319] width 301 height 30
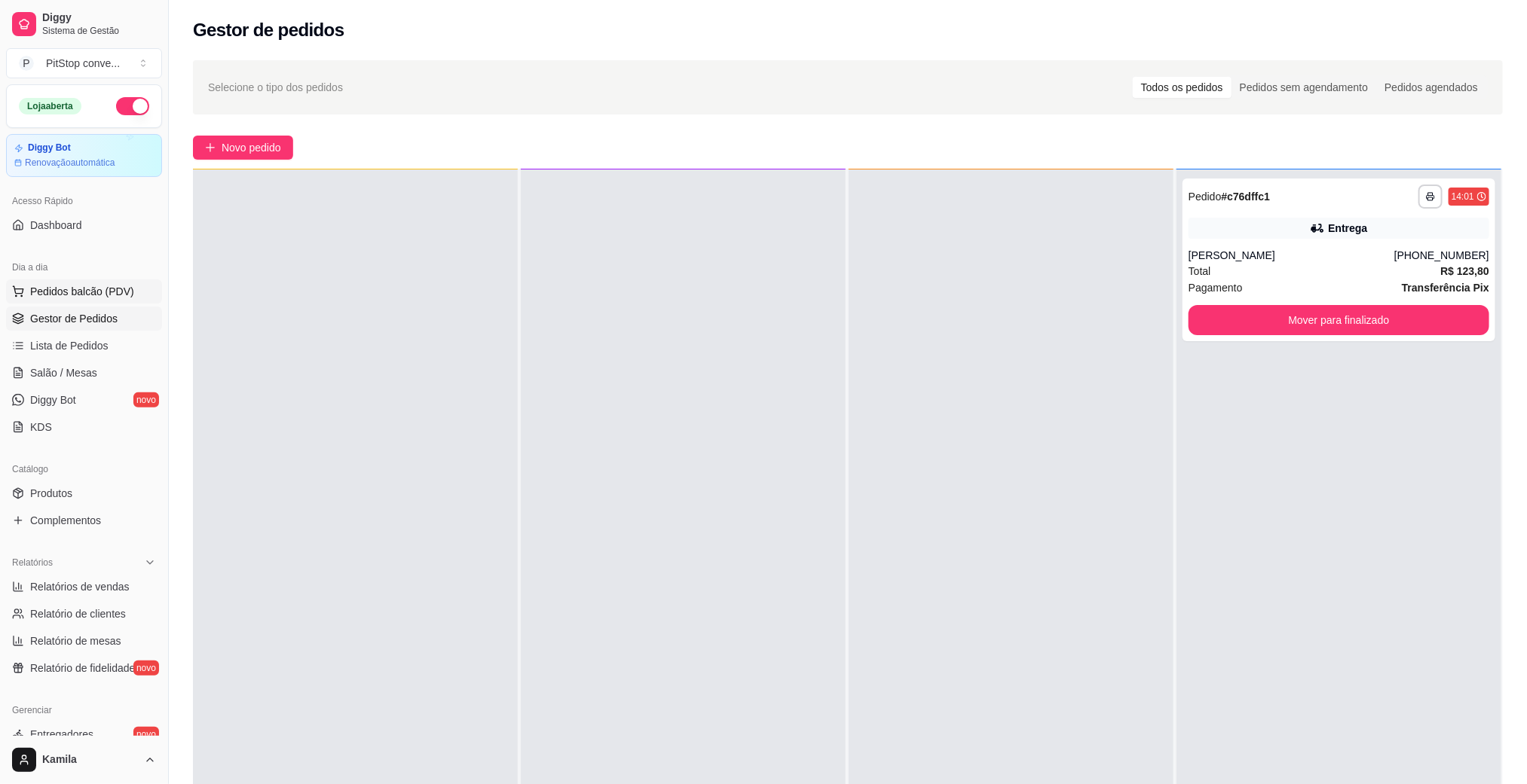
click at [73, 287] on span "Pedidos balcão (PDV)" at bounding box center [82, 291] width 104 height 15
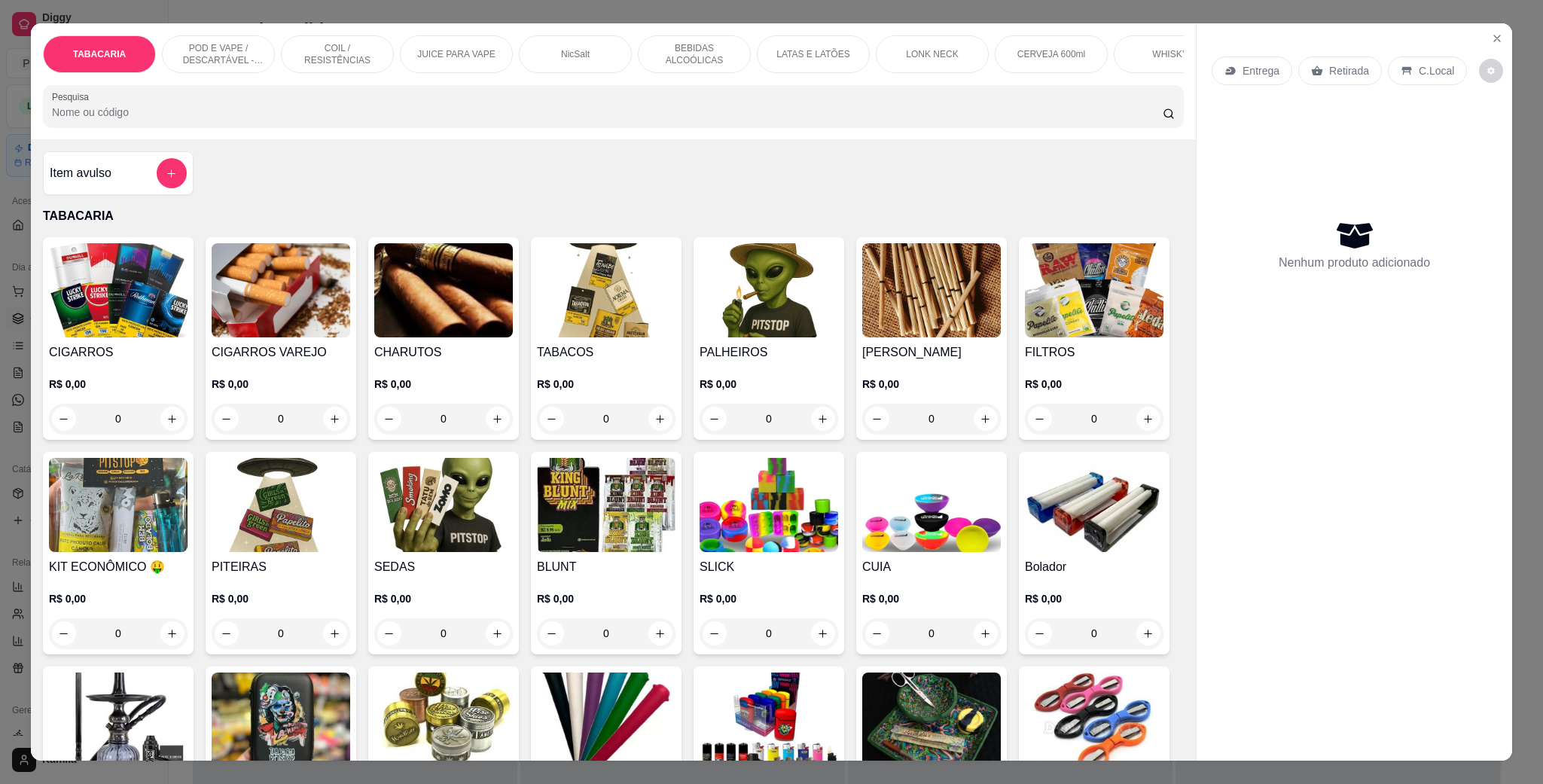
click at [244, 50] on p "POD E VAPE / DESCARTÁVEL - RECARREGAVEL" at bounding box center [219, 54] width 87 height 24
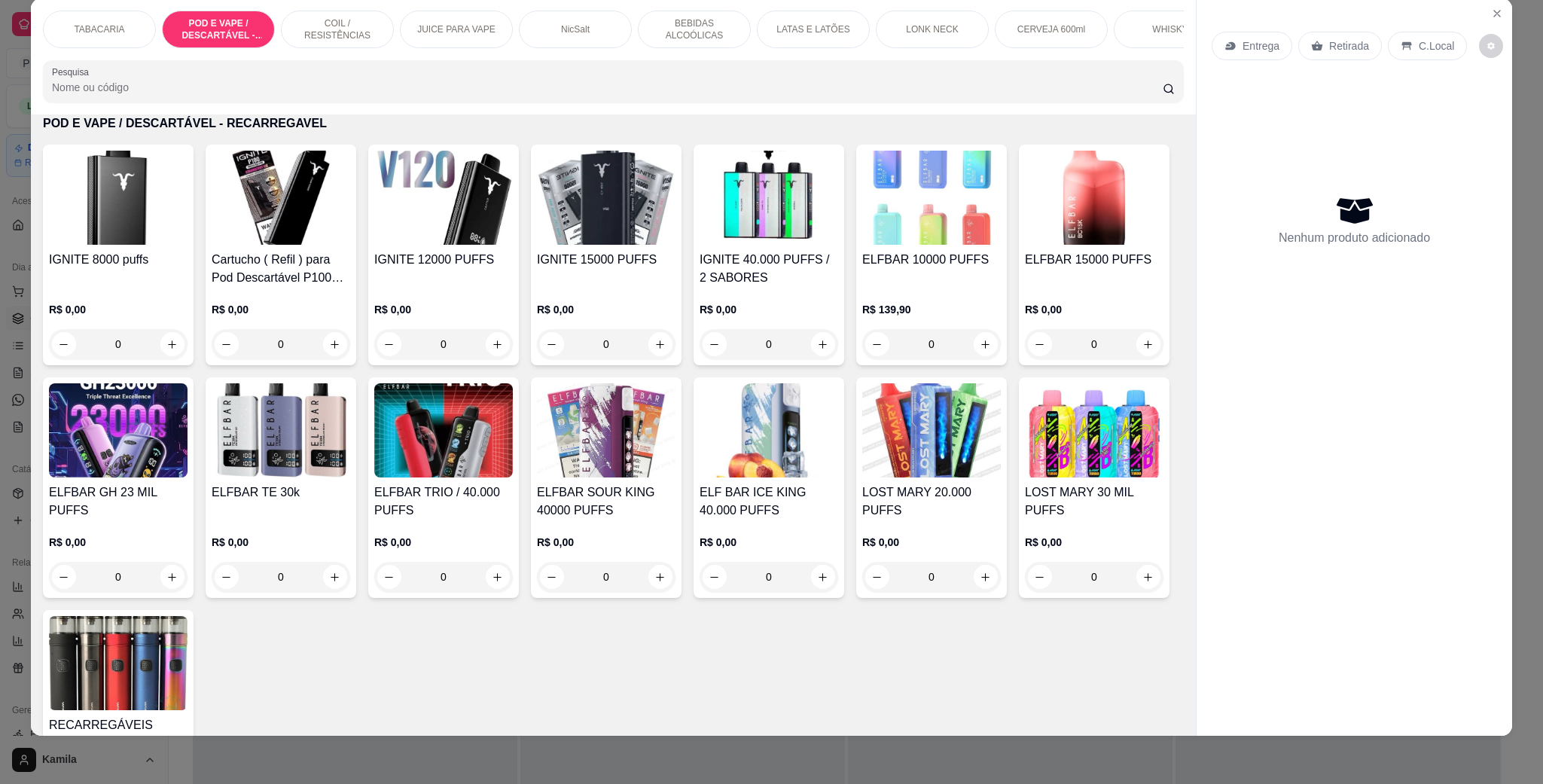
click at [862, 477] on img at bounding box center [932, 430] width 139 height 94
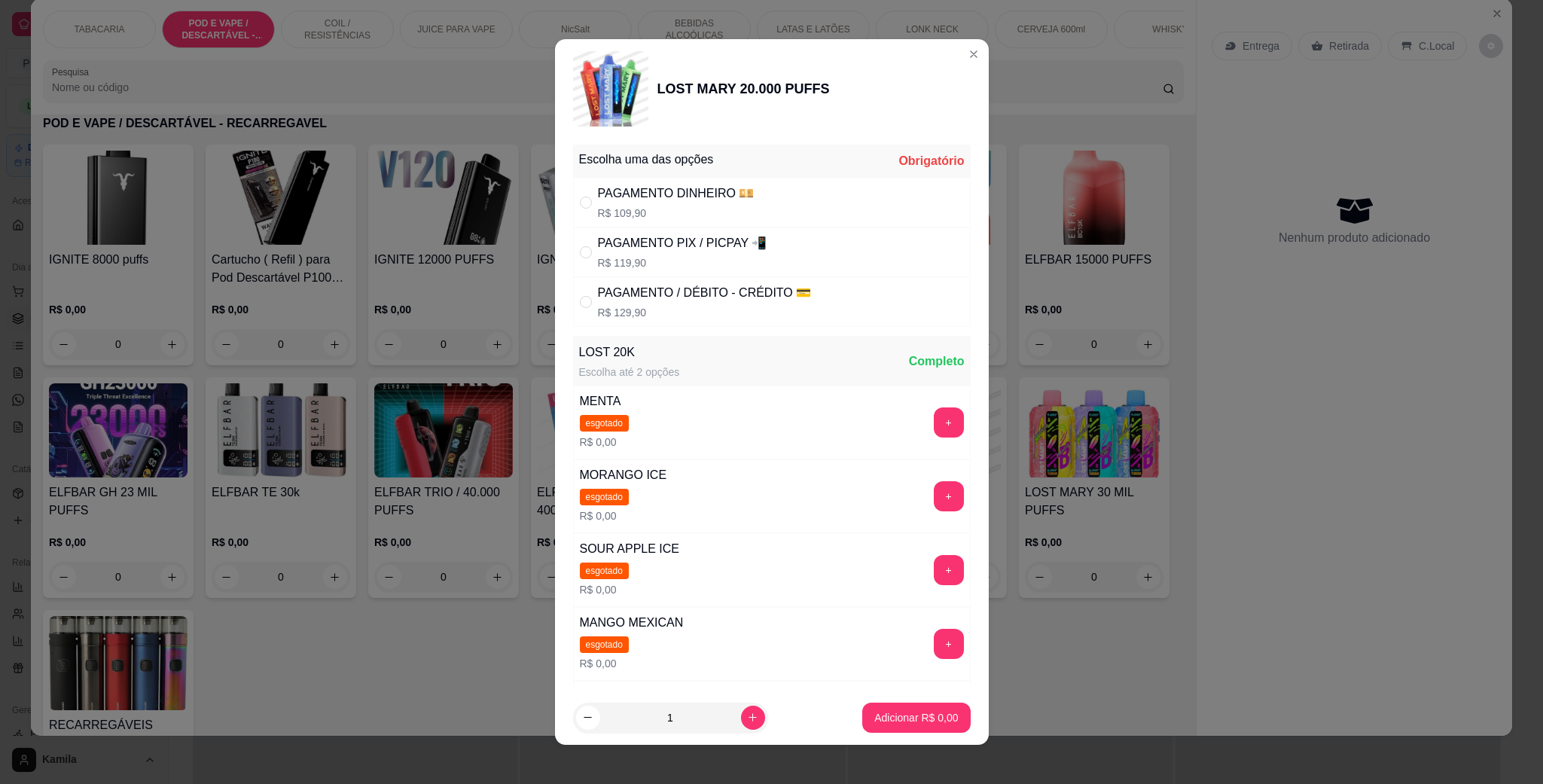
click at [633, 249] on div "PAGAMENTO PIX / PICPAY 📲" at bounding box center [682, 243] width 169 height 18
radio input "true"
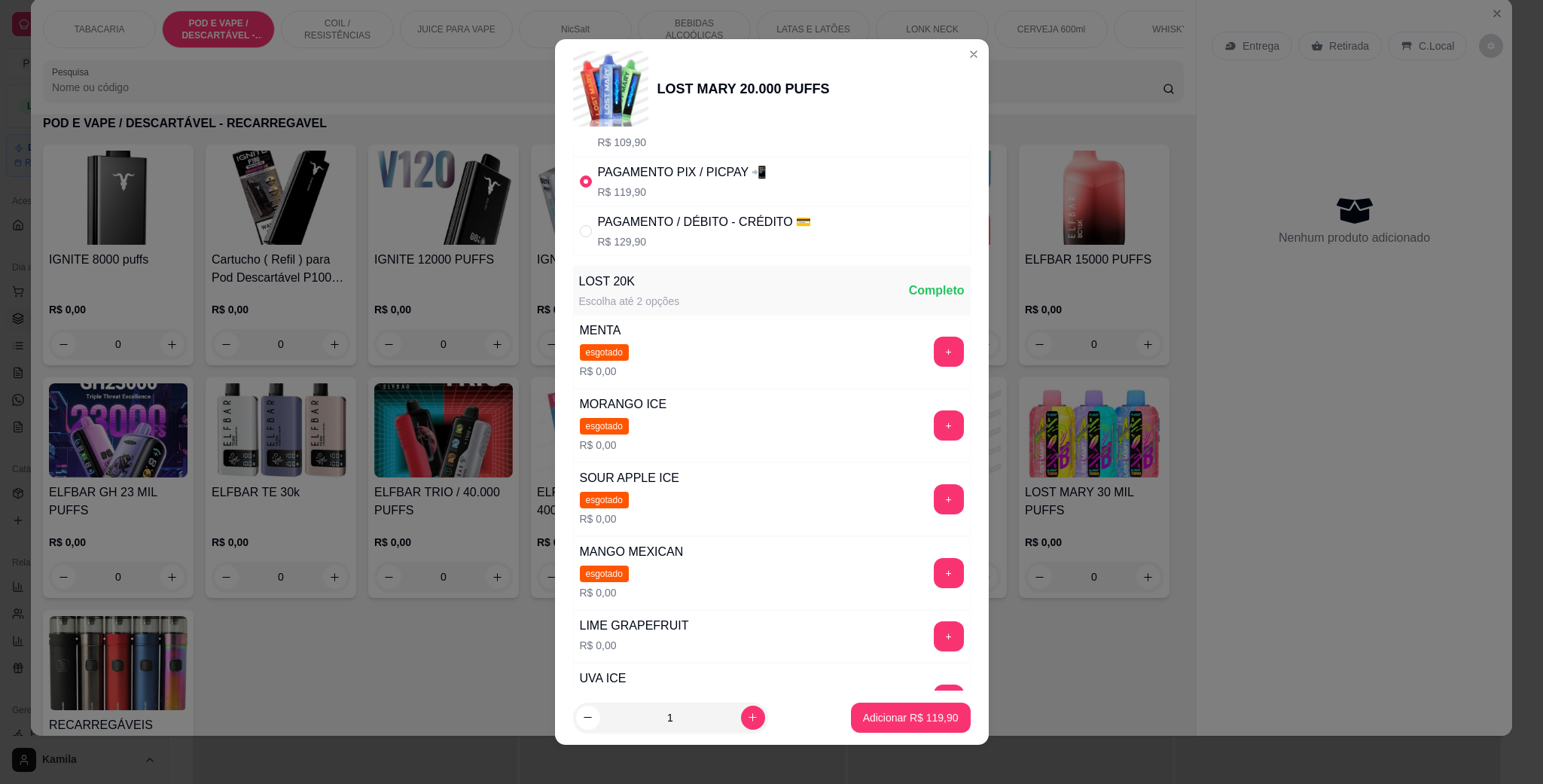
scroll to position [226, 0]
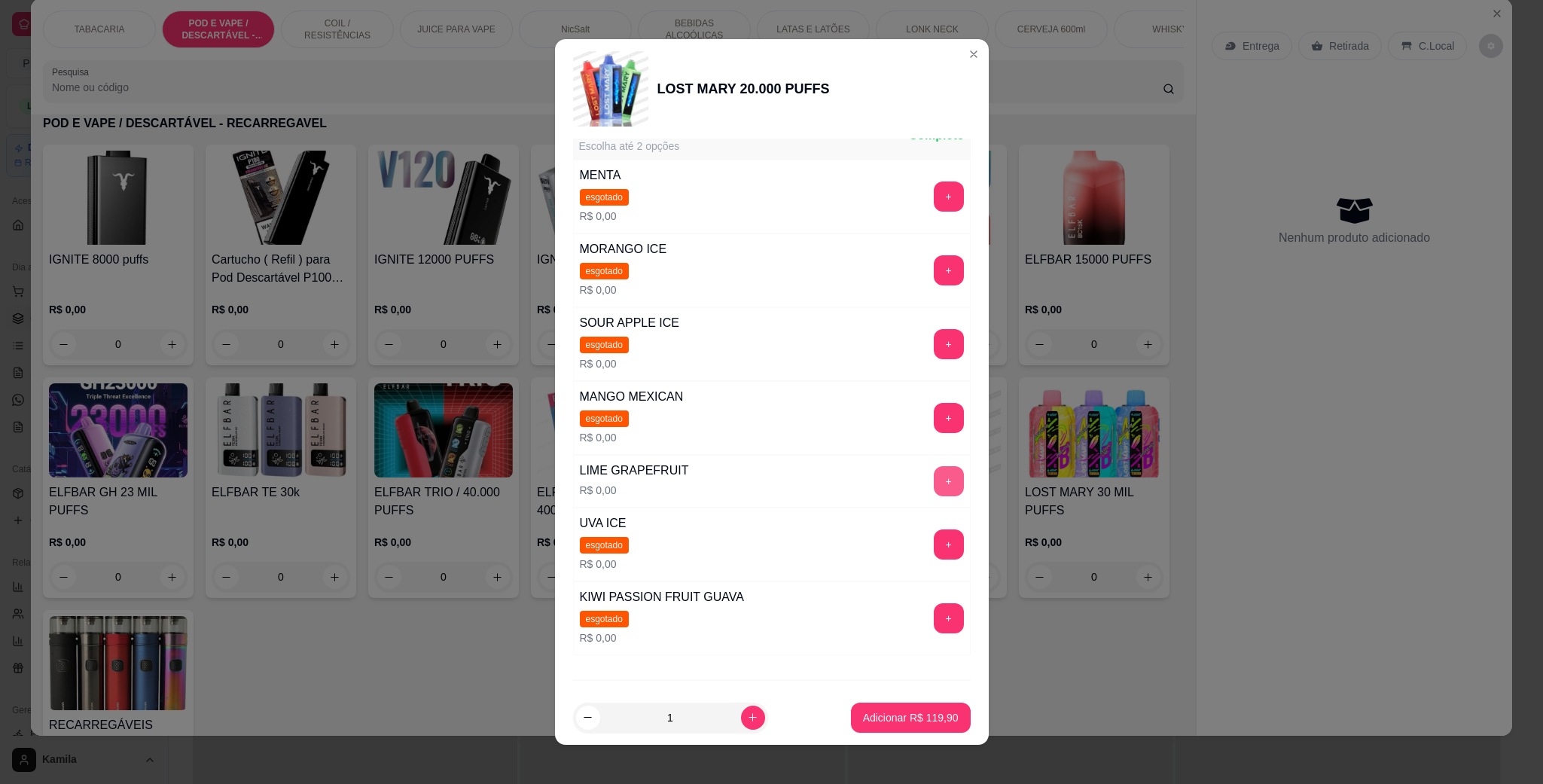
click at [934, 474] on button "+" at bounding box center [949, 481] width 30 height 30
click at [924, 705] on button "Adicionar R$ 119,90" at bounding box center [911, 717] width 119 height 30
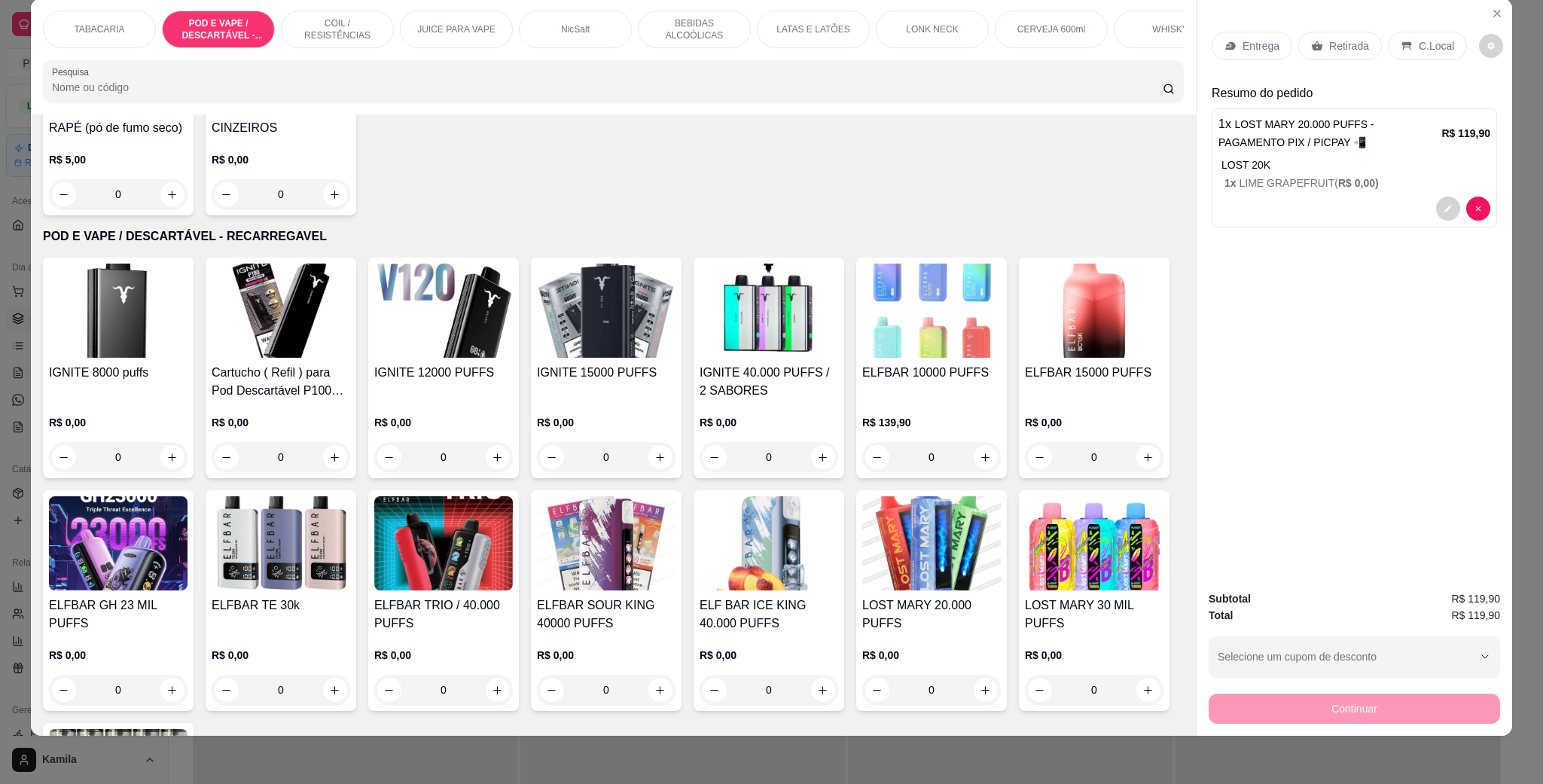
scroll to position [523, 0]
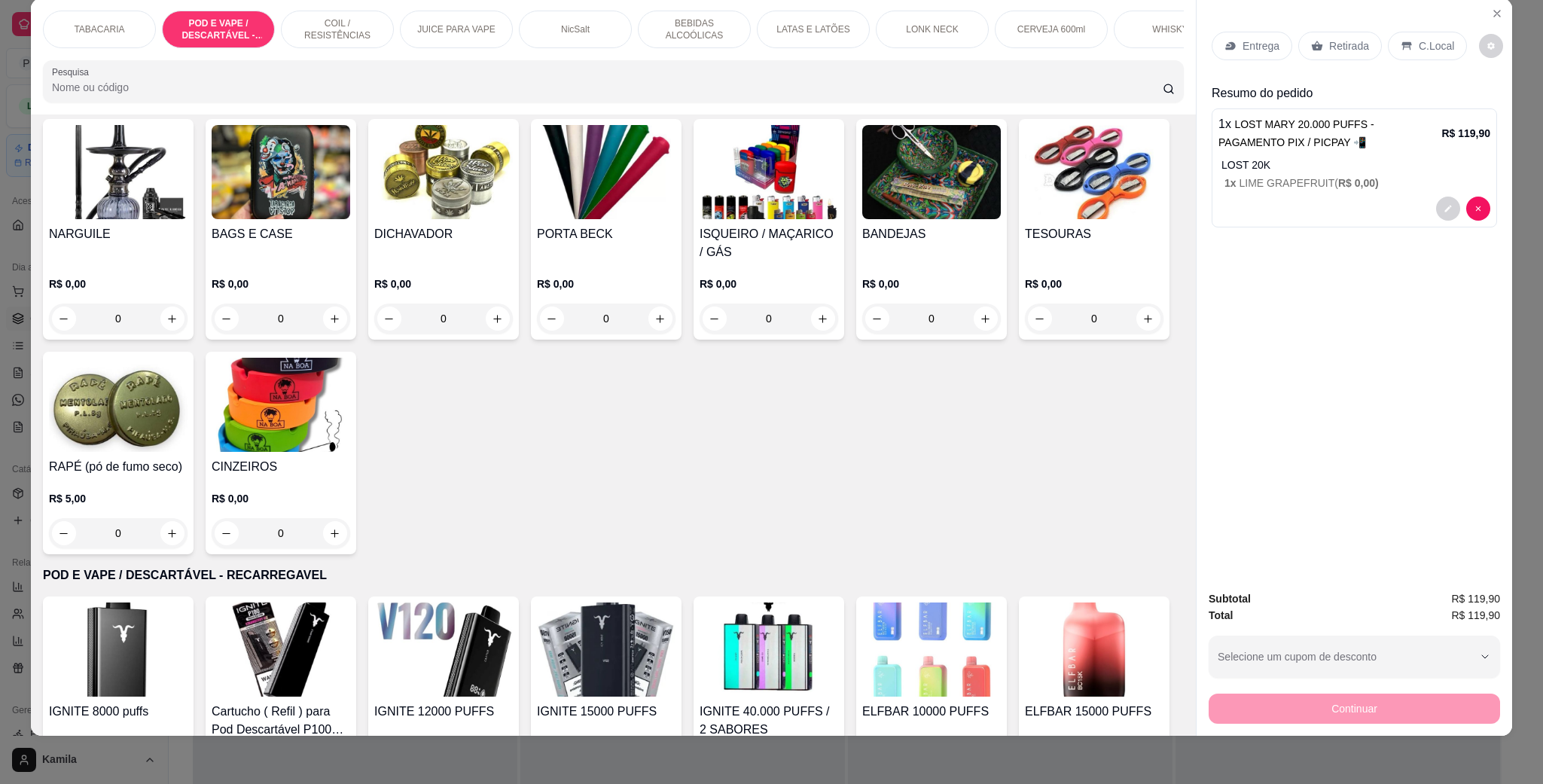
click at [700, 219] on img at bounding box center [769, 172] width 139 height 94
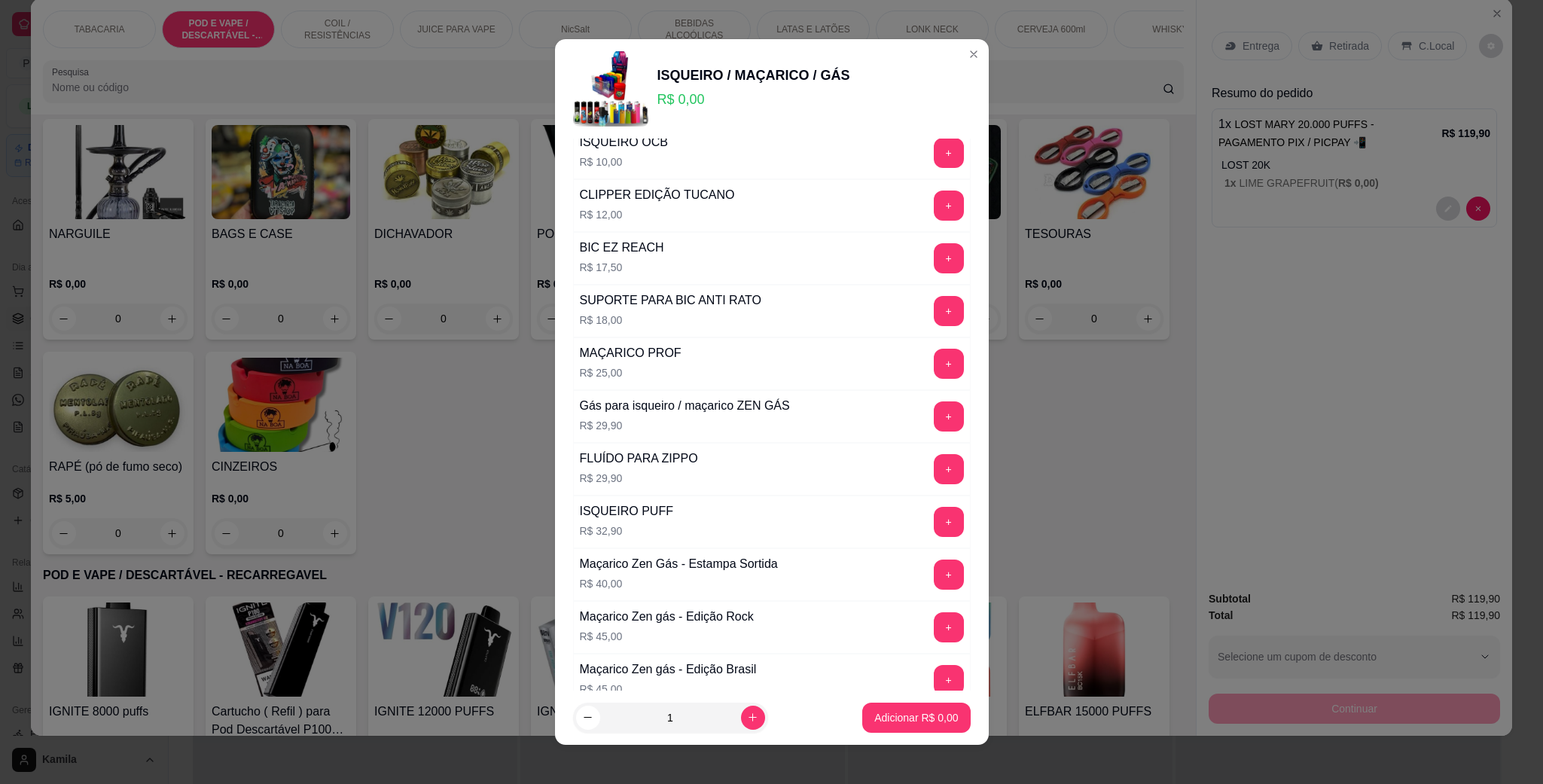
scroll to position [339, 0]
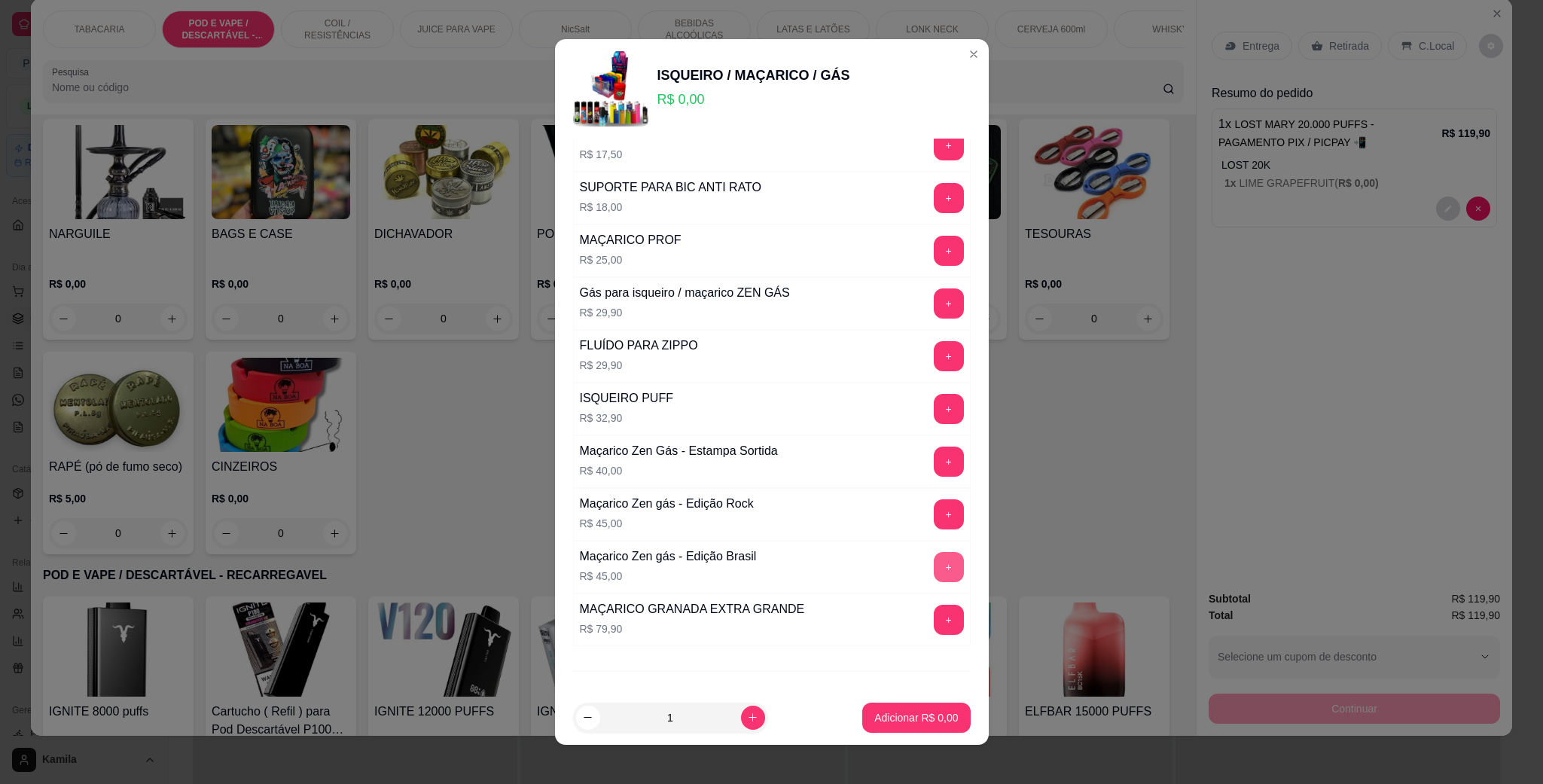
click at [934, 565] on button "+" at bounding box center [949, 566] width 30 height 30
click at [913, 716] on p "Adicionar R$ 45,00" at bounding box center [914, 718] width 87 height 15
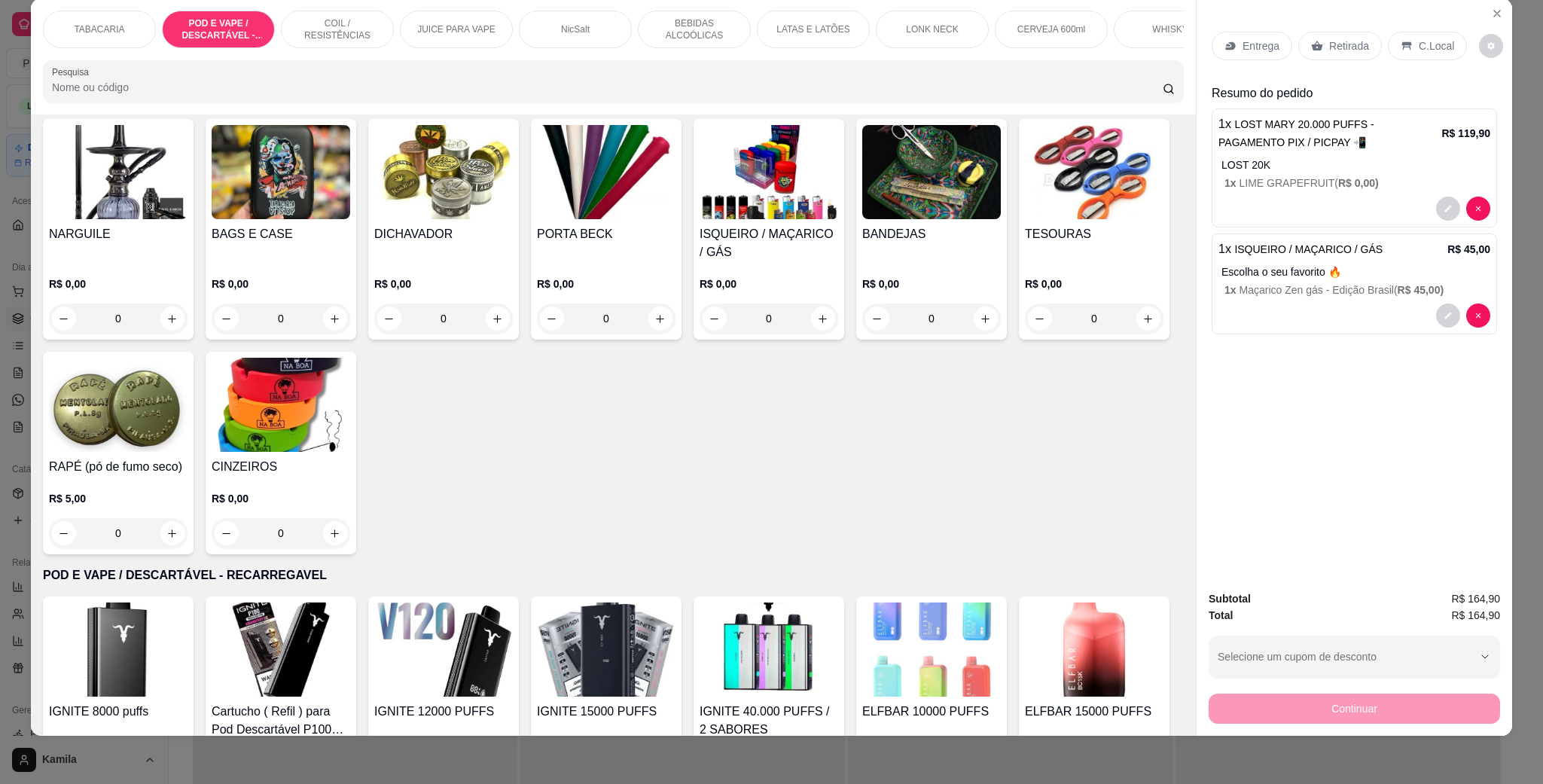
click at [1407, 48] on div "C.Local" at bounding box center [1428, 45] width 79 height 28
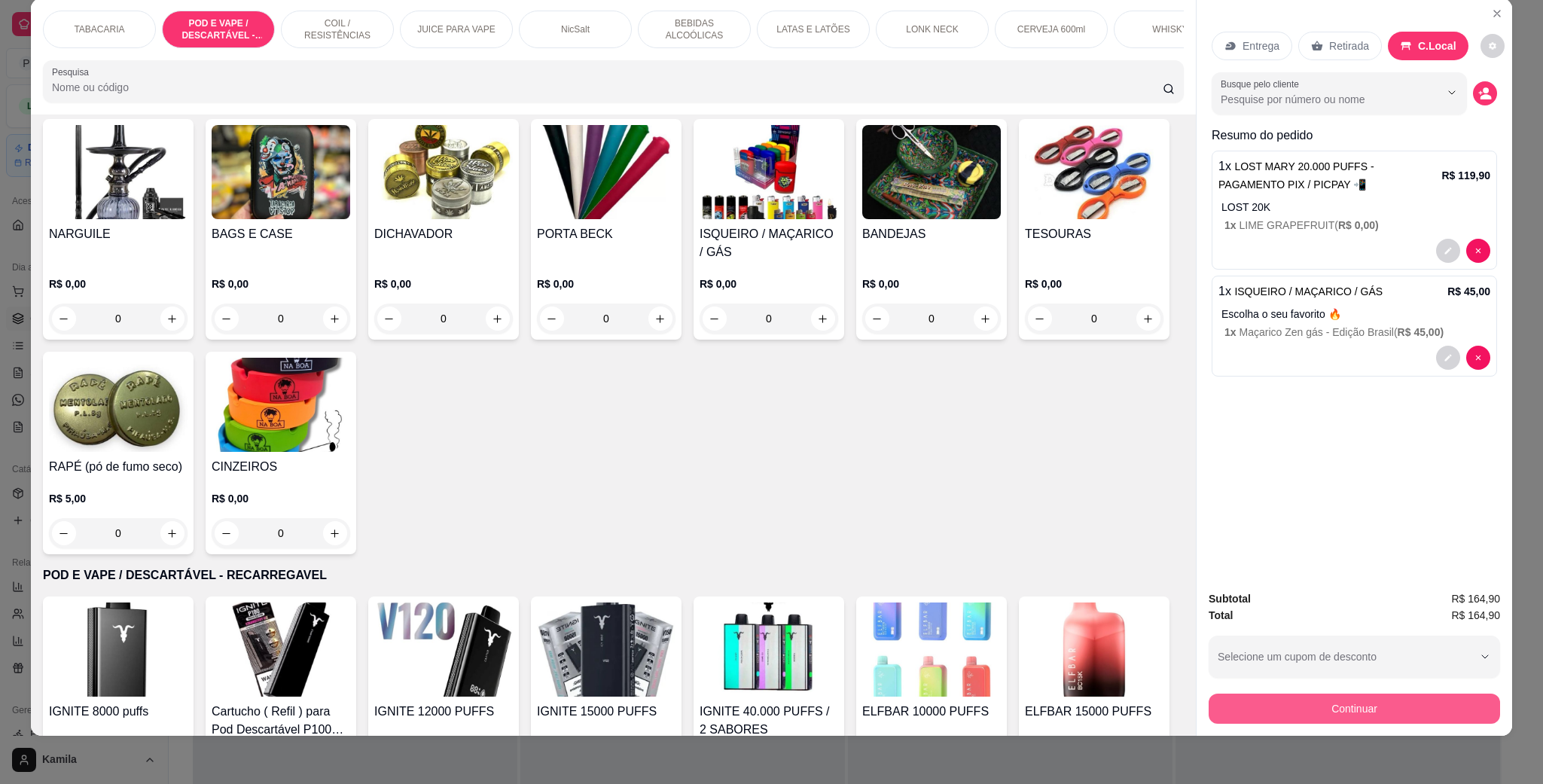
click at [1349, 719] on button "Continuar" at bounding box center [1354, 708] width 291 height 30
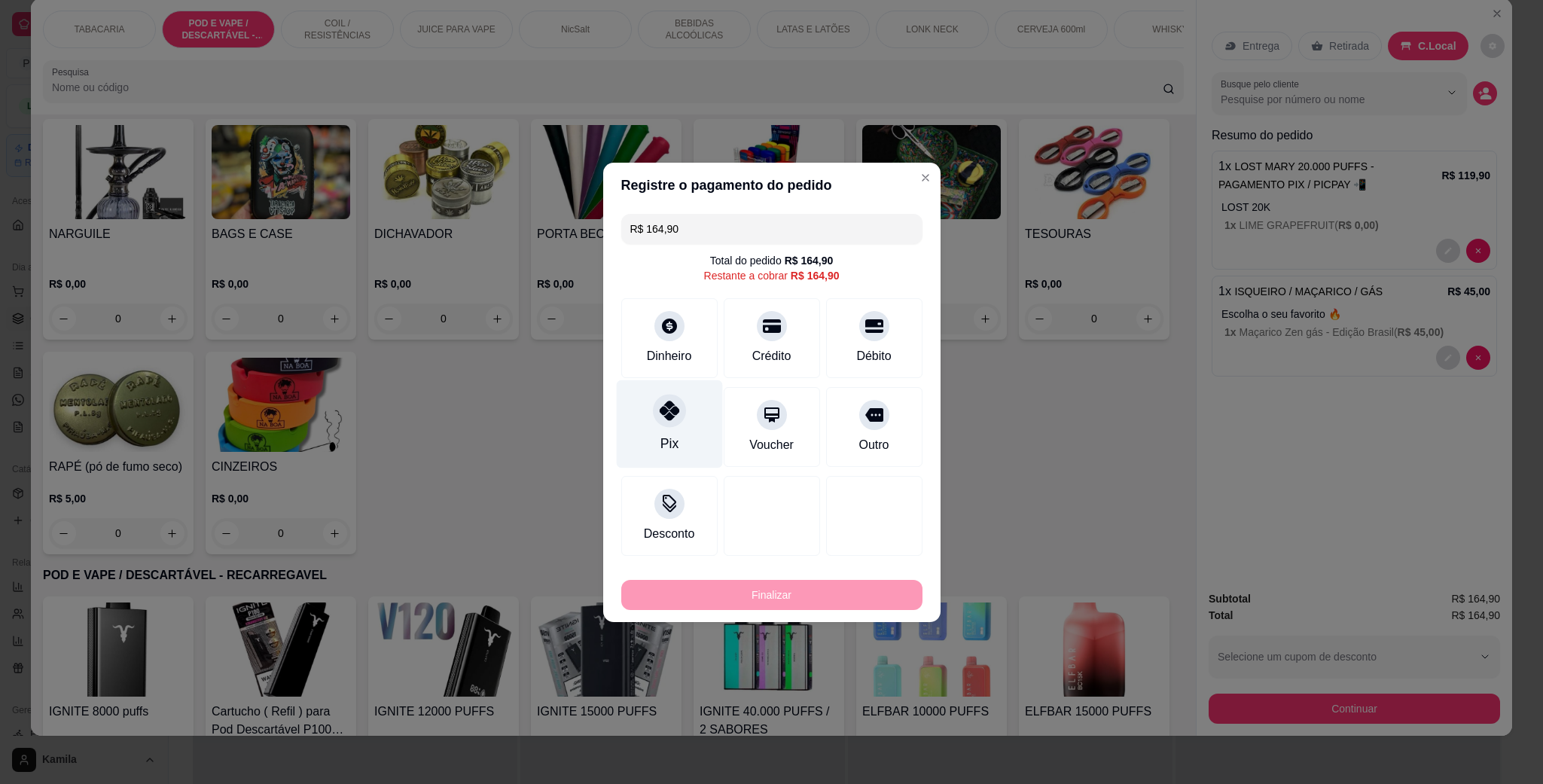
click at [680, 420] on div "Pix" at bounding box center [669, 423] width 106 height 88
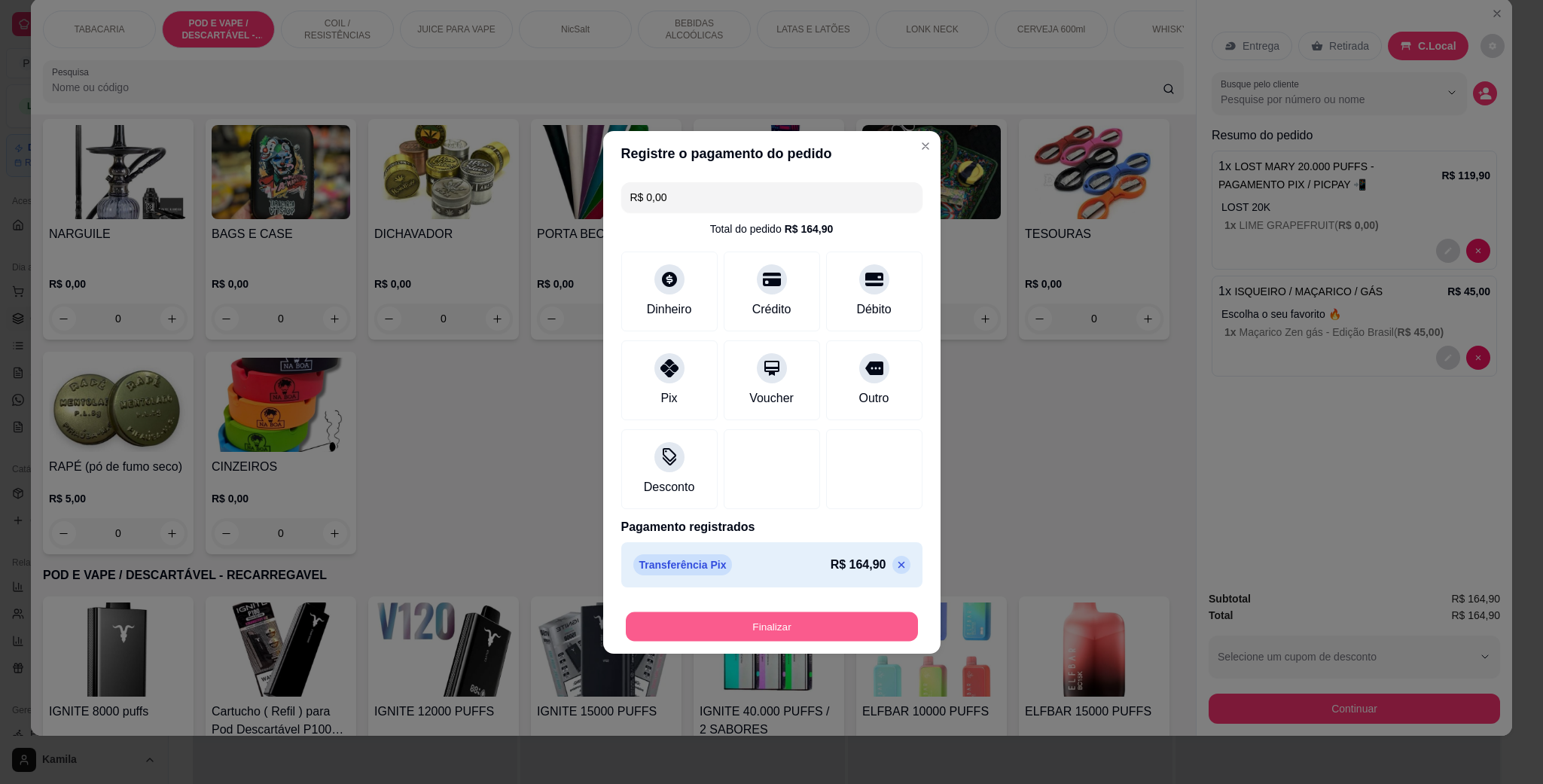
click at [787, 621] on button "Finalizar" at bounding box center [772, 626] width 292 height 29
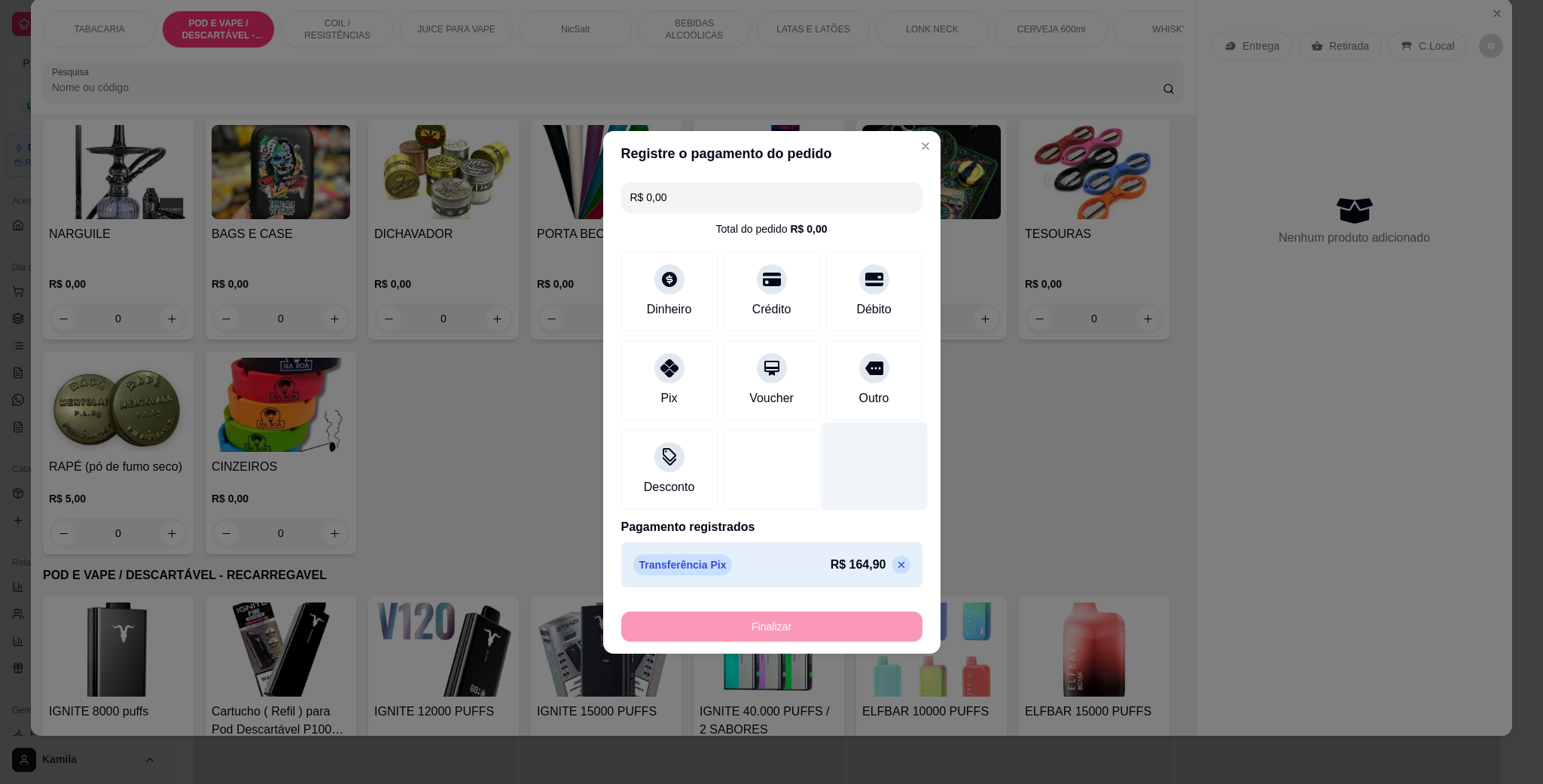
type input "-R$ 164,90"
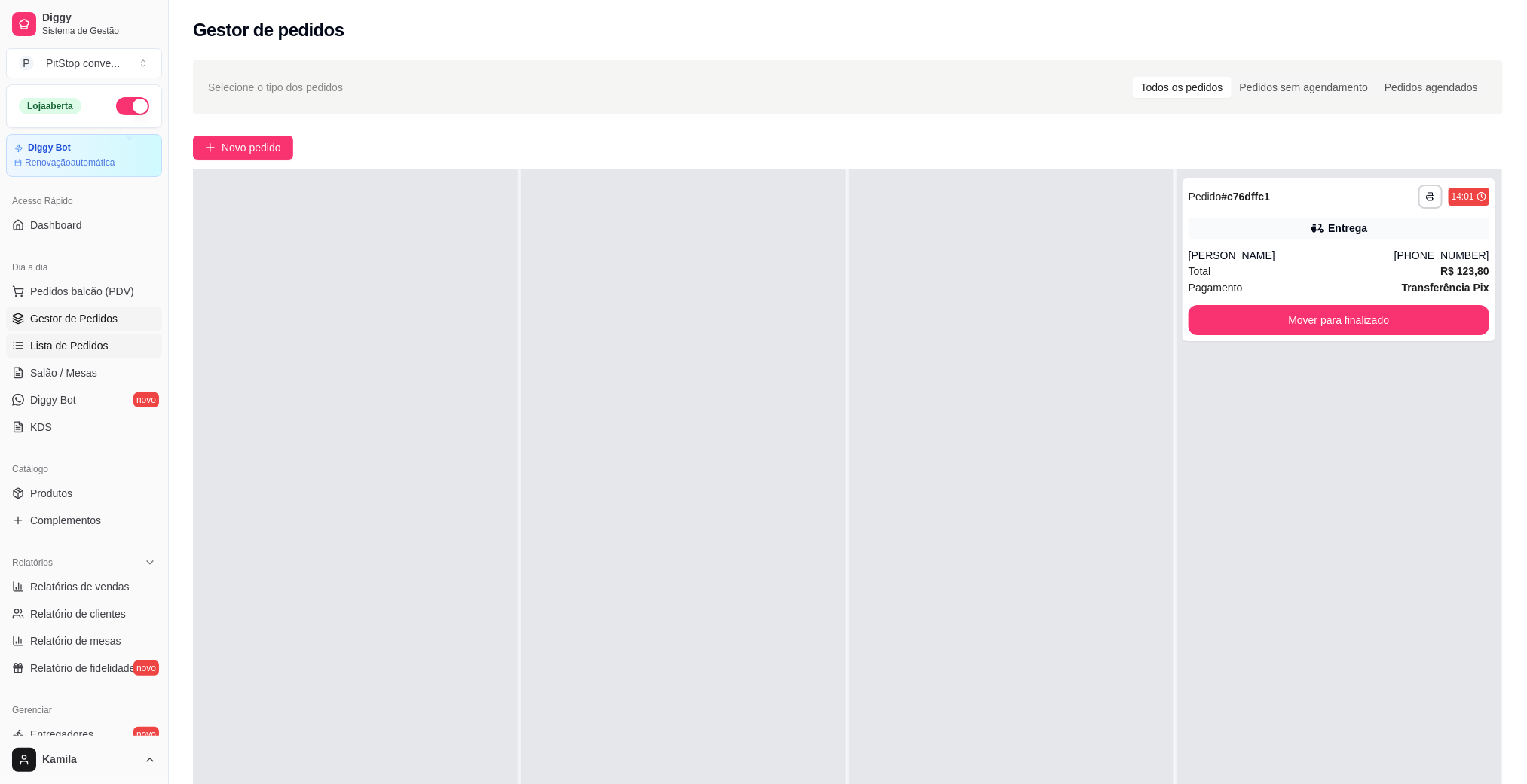
click at [111, 358] on link "Lista de Pedidos" at bounding box center [83, 346] width 156 height 24
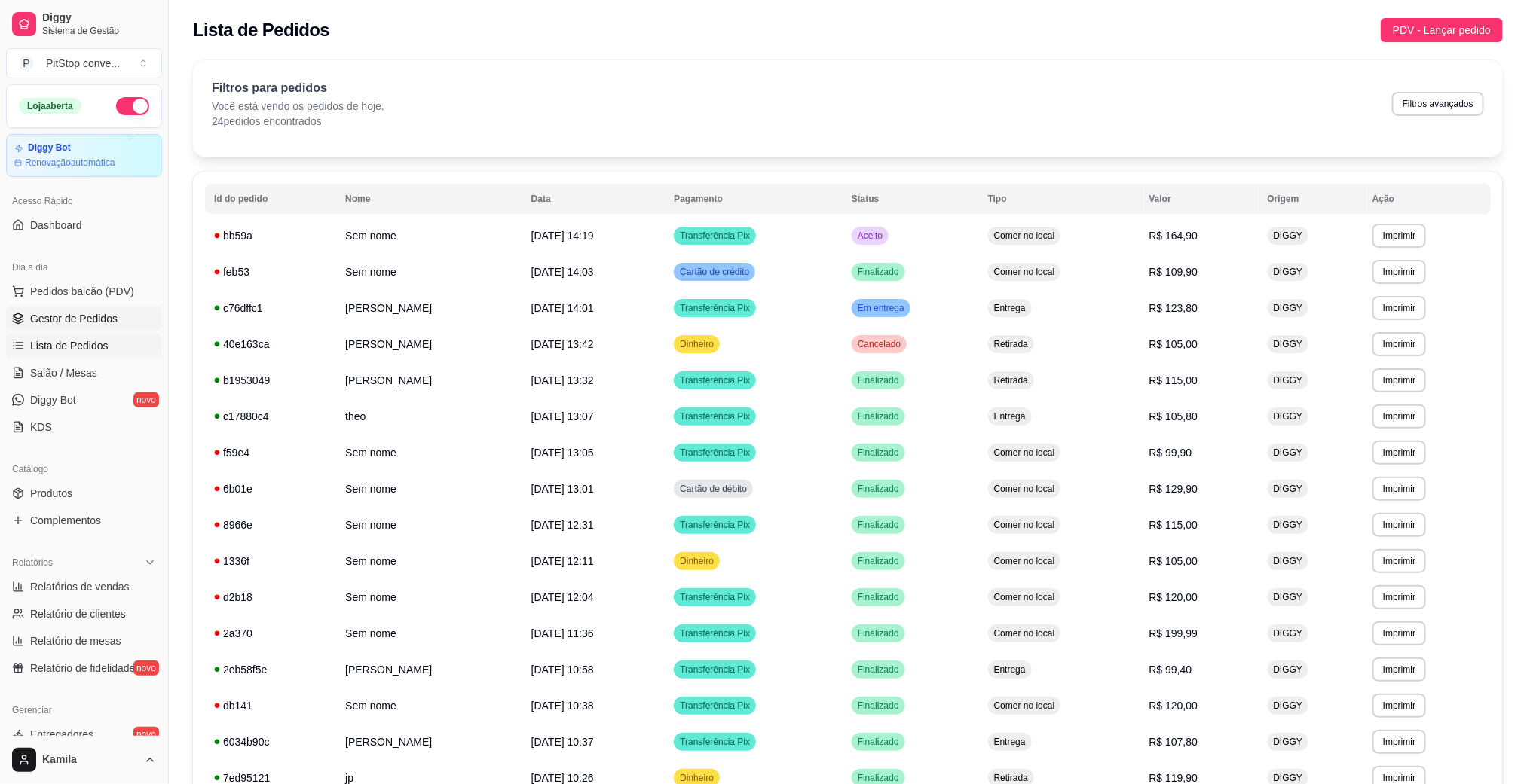
click at [107, 328] on link "Gestor de Pedidos" at bounding box center [83, 319] width 156 height 24
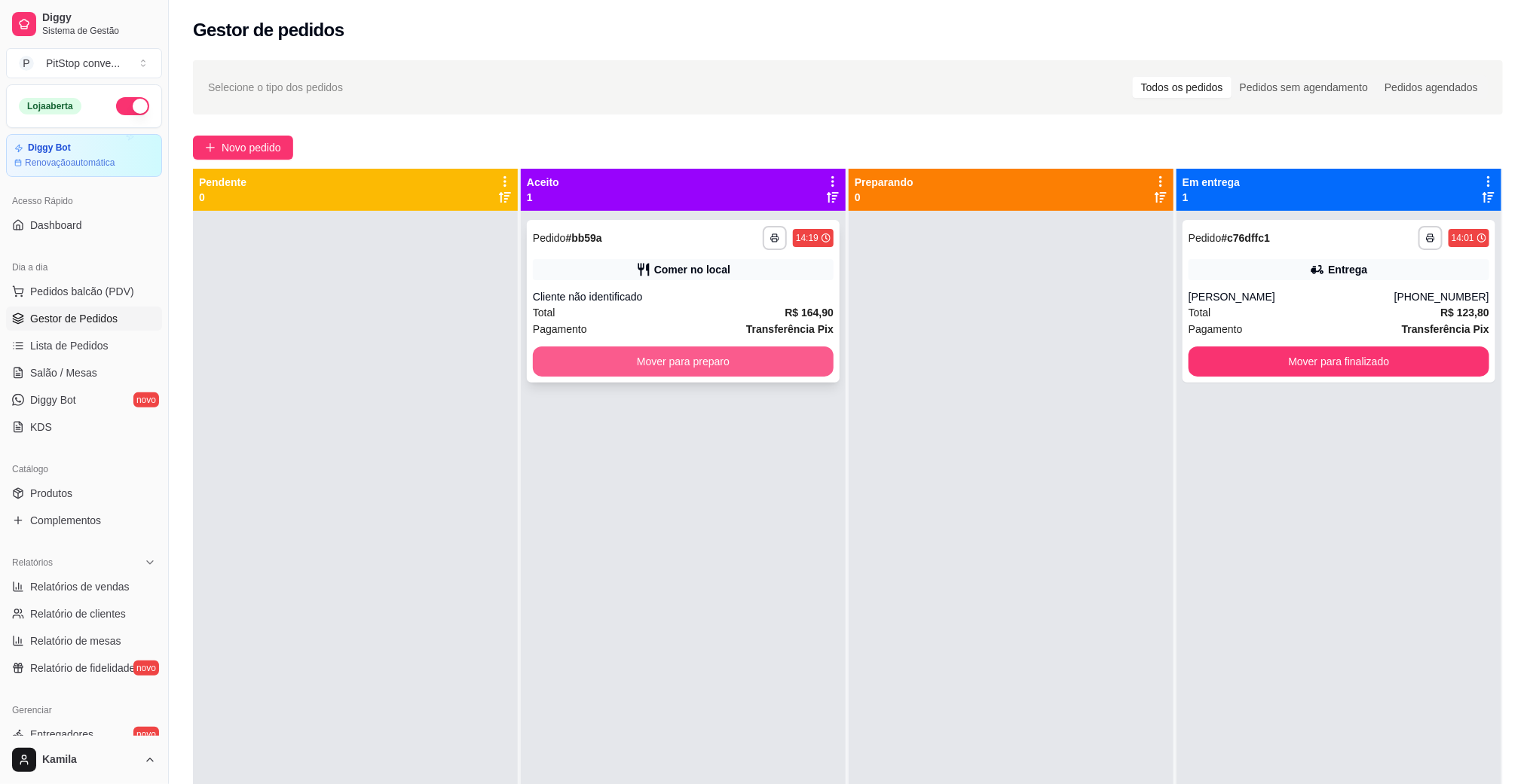
click at [779, 351] on button "Mover para preparo" at bounding box center [683, 361] width 301 height 30
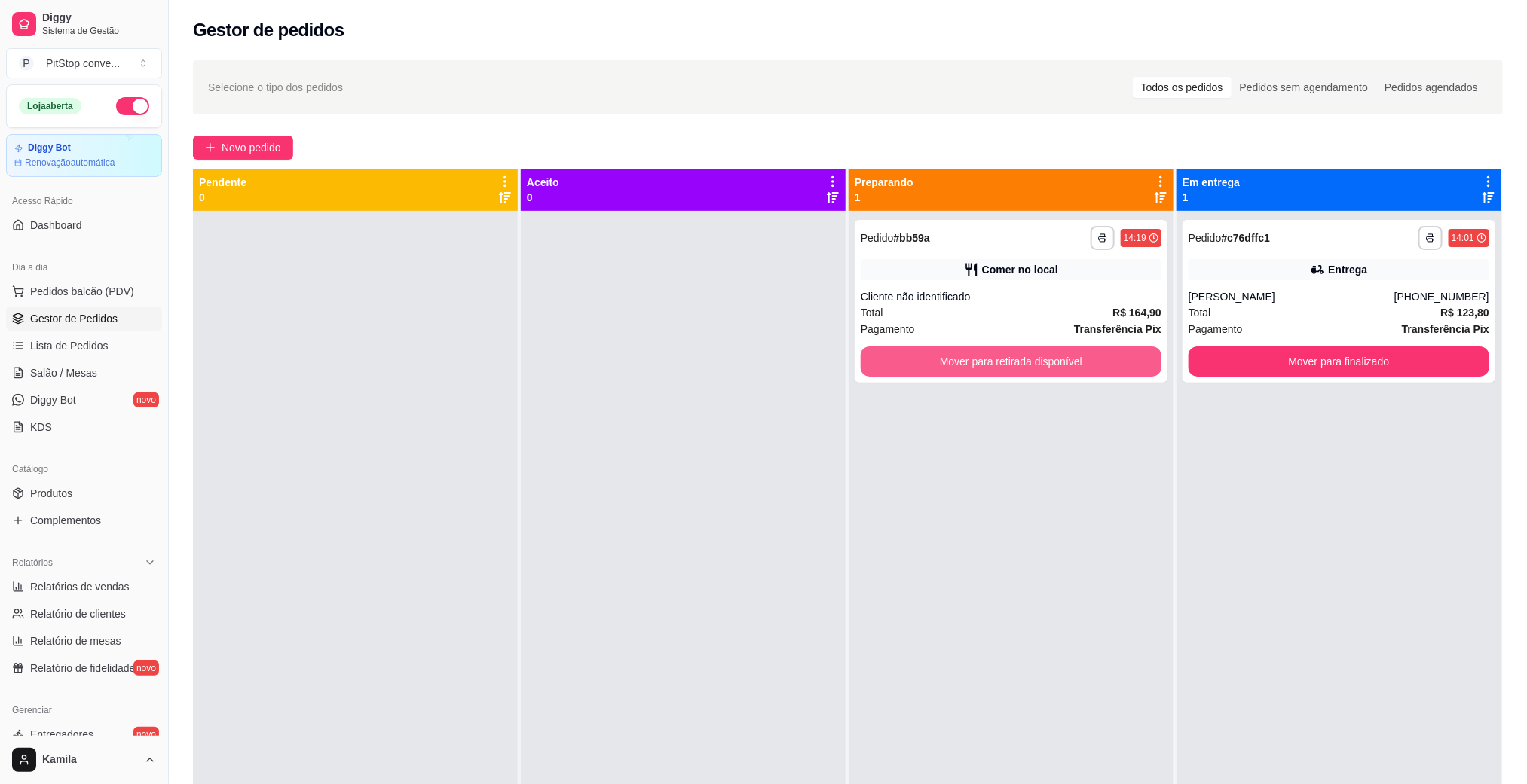
click at [1002, 367] on button "Mover para retirada disponível" at bounding box center [1010, 361] width 301 height 30
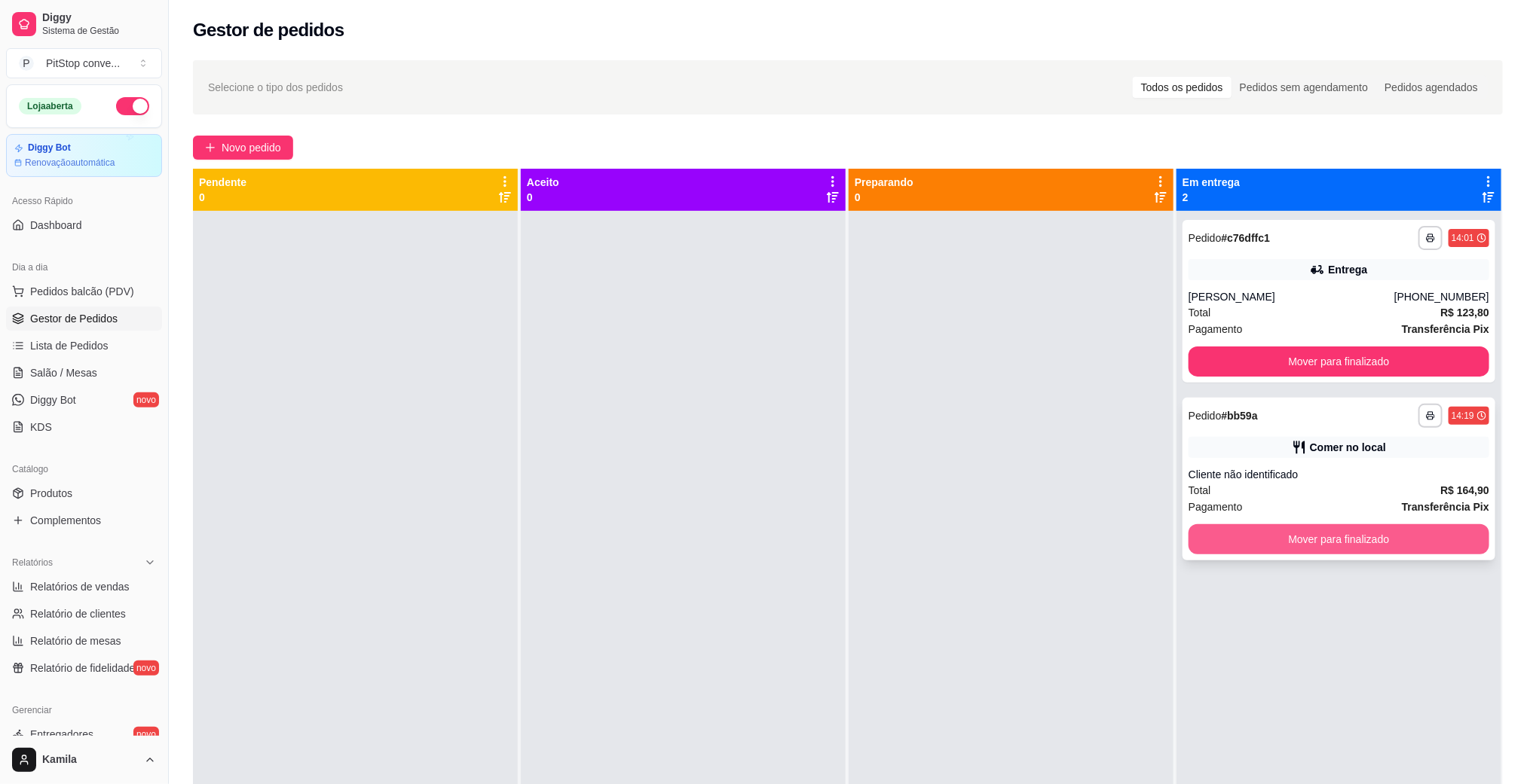
click at [1321, 543] on button "Mover para finalizado" at bounding box center [1339, 539] width 301 height 30
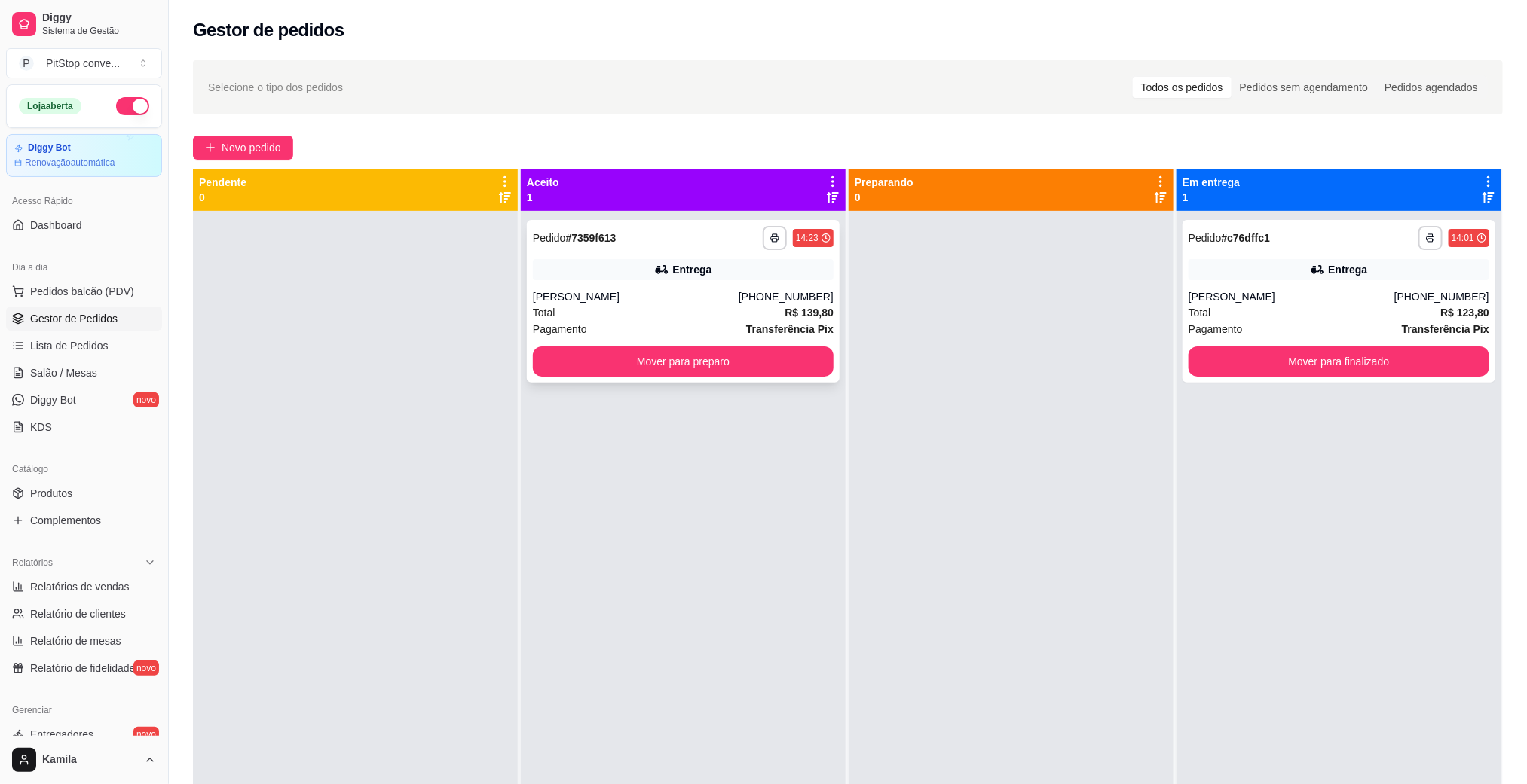
click at [724, 312] on div "Total R$ 139,80" at bounding box center [683, 312] width 301 height 17
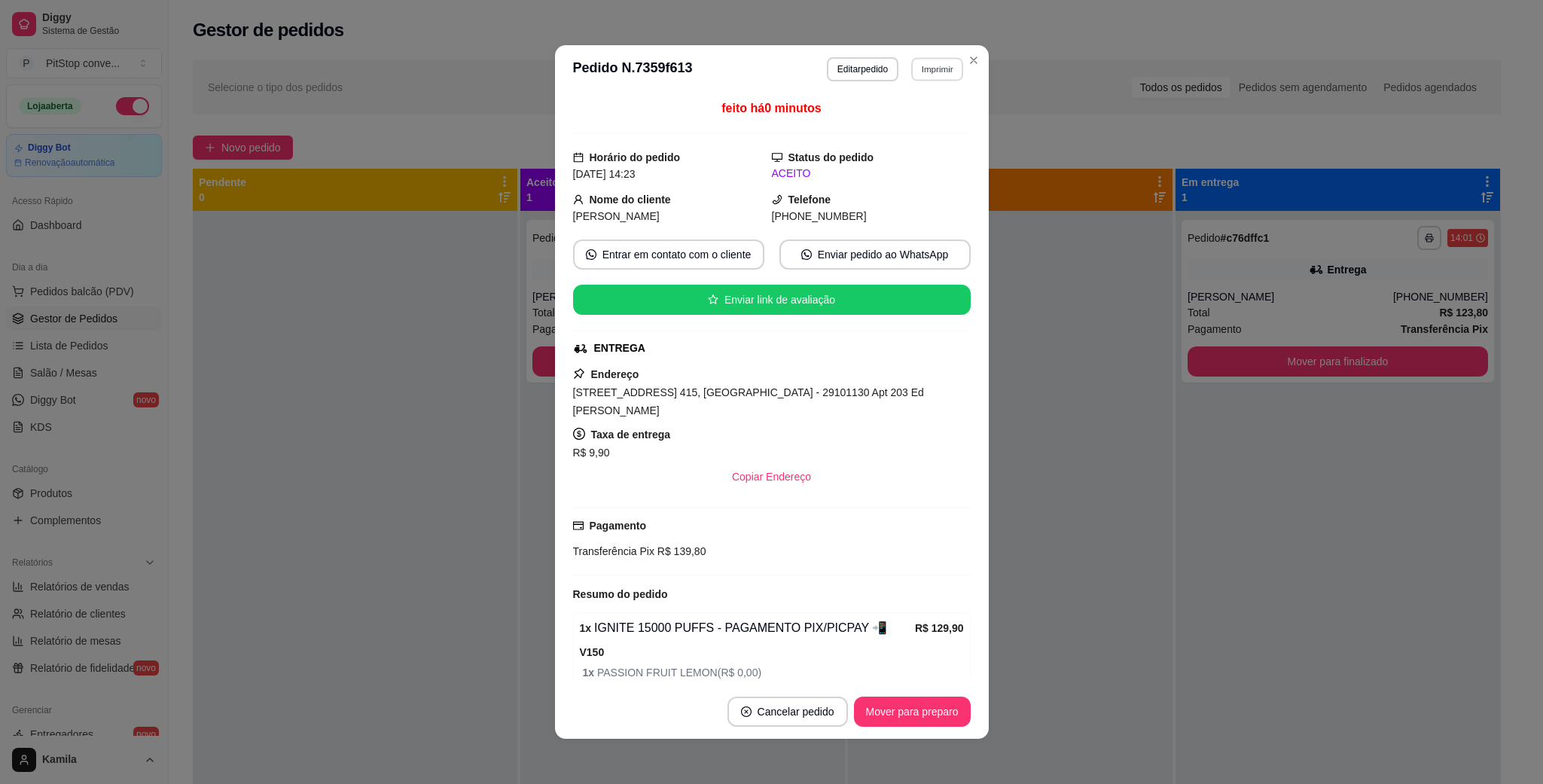
click at [939, 73] on button "Imprimir" at bounding box center [937, 69] width 52 height 23
click at [895, 134] on div "Escolha a impressora IMPRESSORA" at bounding box center [903, 112] width 124 height 52
click at [848, 389] on span "[STREET_ADDRESS] 415, [GEOGRAPHIC_DATA] - 29101130 Apt 203 Ed [PERSON_NAME]" at bounding box center [749, 401] width 351 height 30
click at [861, 400] on span "[STREET_ADDRESS] 415, [GEOGRAPHIC_DATA] - 29101130 Apt 203 Ed [PERSON_NAME]" at bounding box center [749, 401] width 351 height 30
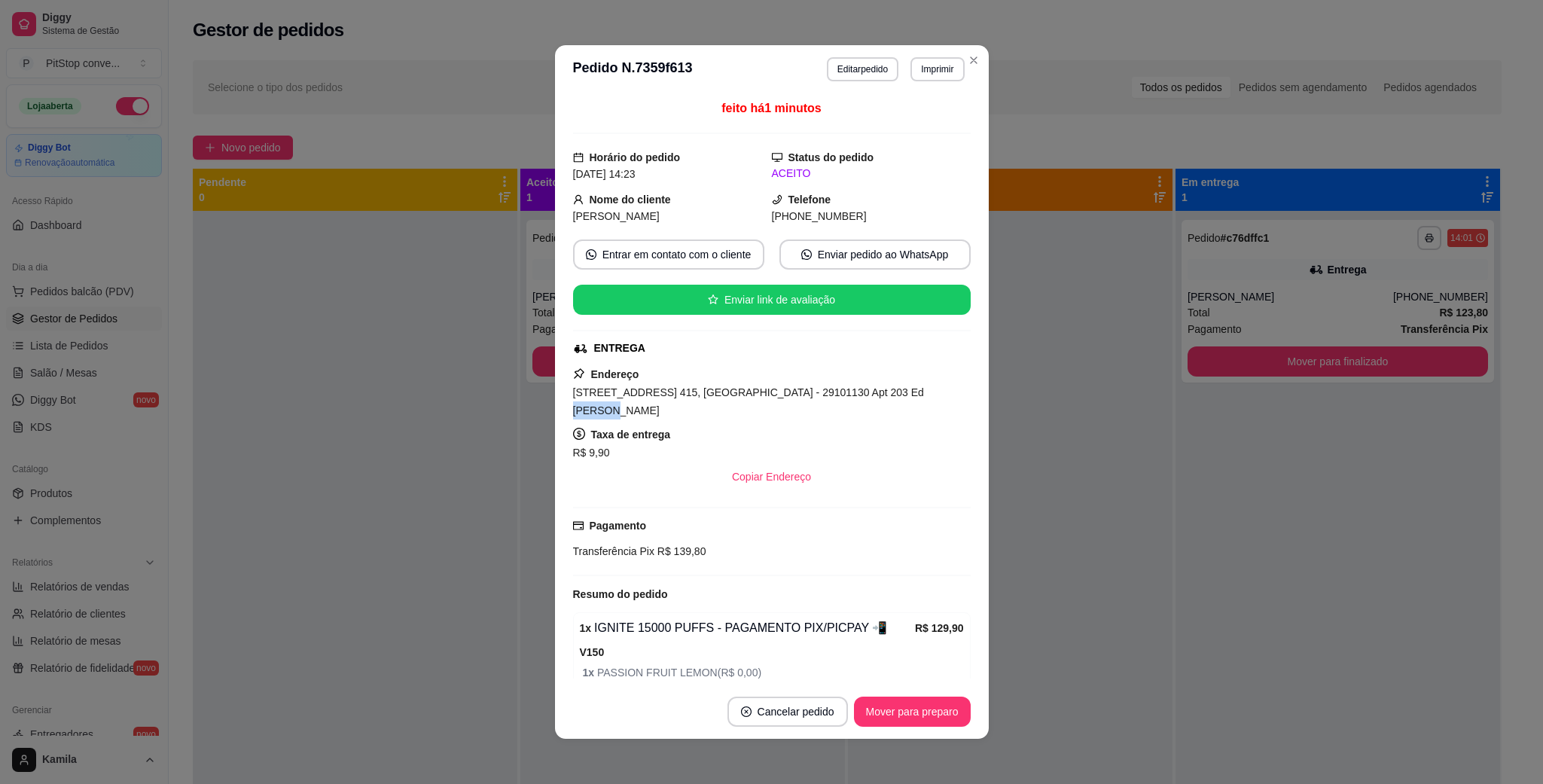
click at [861, 400] on span "[STREET_ADDRESS] 415, [GEOGRAPHIC_DATA] - 29101130 Apt 203 Ed [PERSON_NAME]" at bounding box center [749, 401] width 351 height 30
copy span "[STREET_ADDRESS] 415, [GEOGRAPHIC_DATA] - 29101130 Apt 203 Ed [PERSON_NAME]"
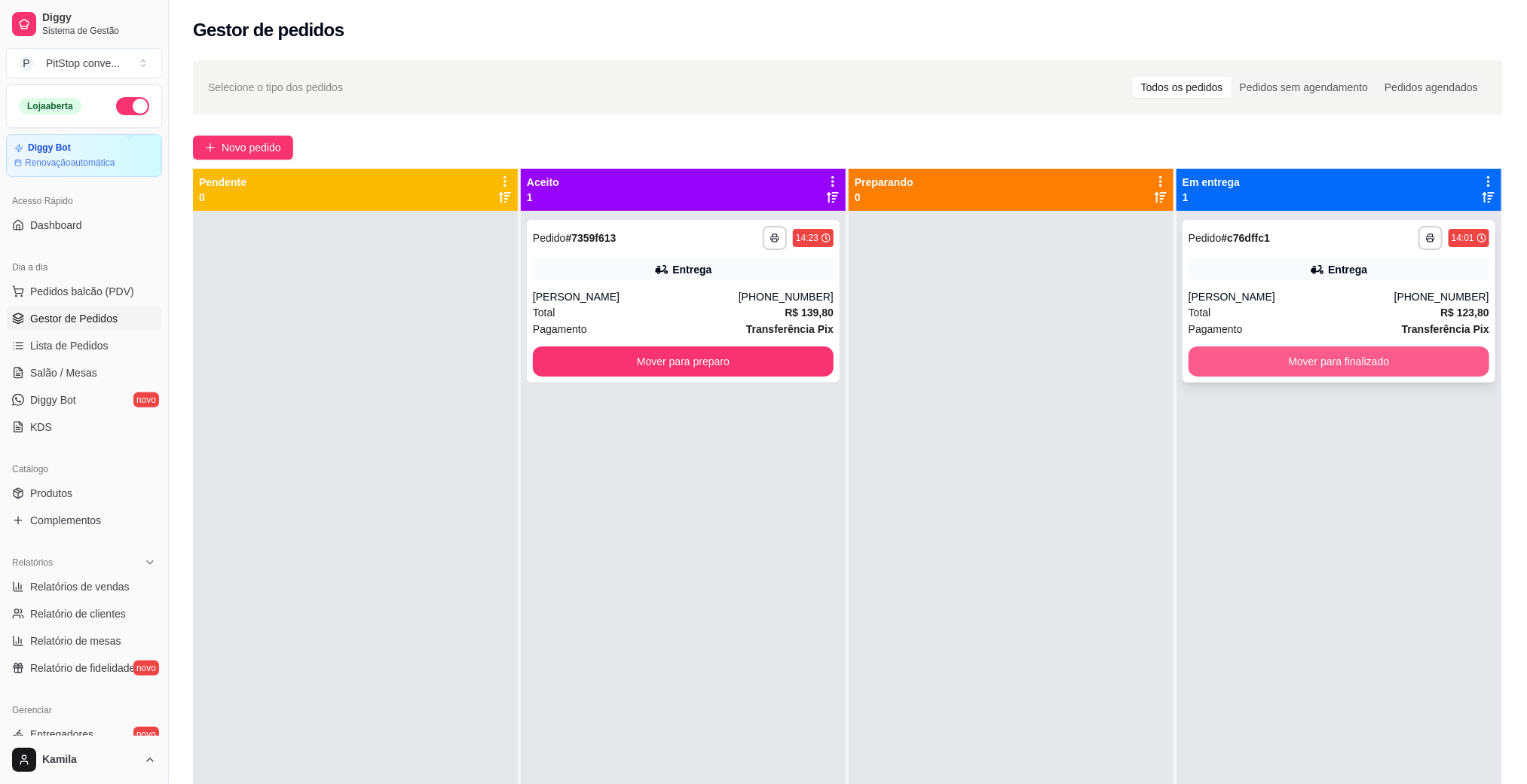
click at [1242, 356] on button "Mover para finalizado" at bounding box center [1339, 361] width 301 height 30
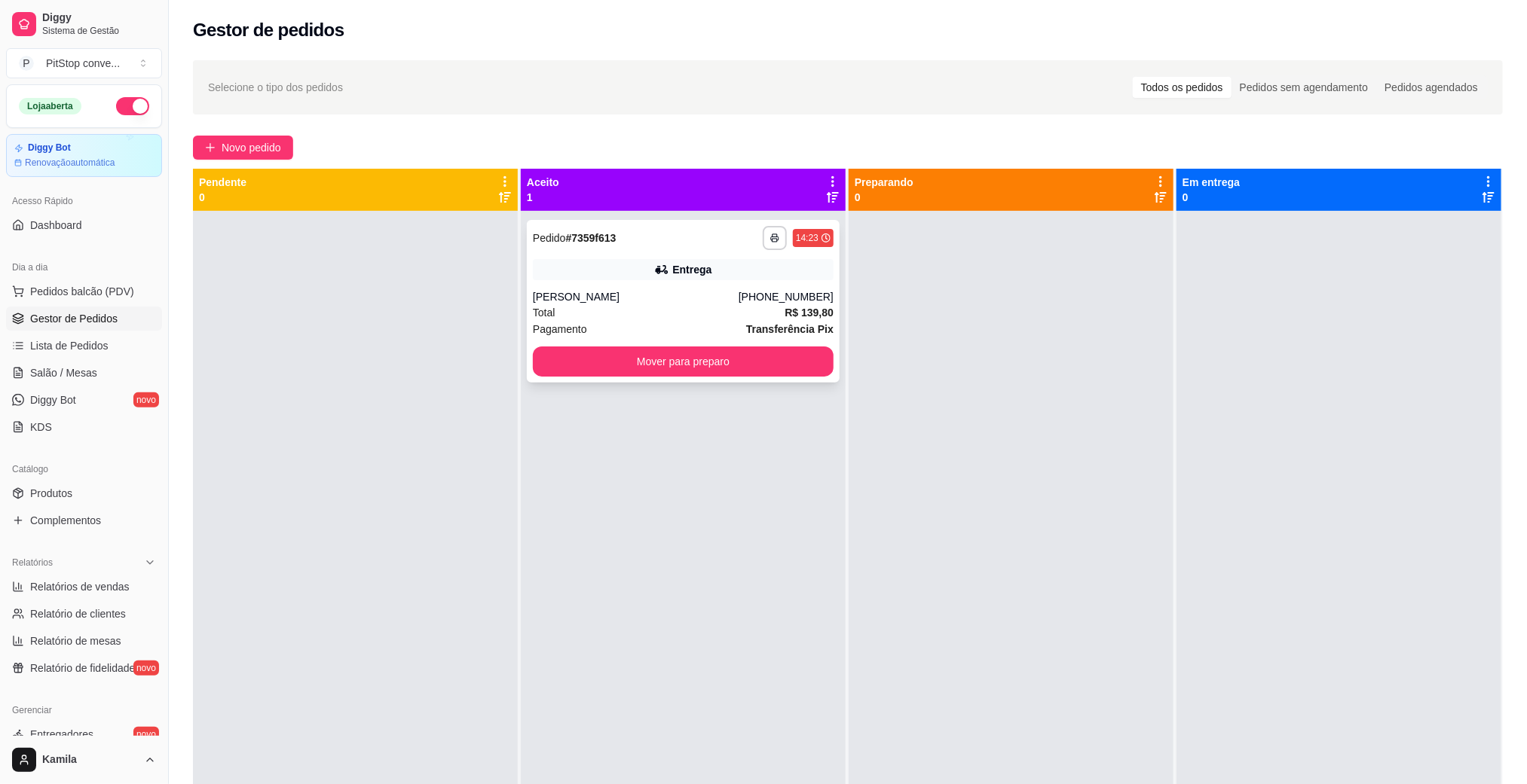
click at [690, 306] on div "Total R$ 139,80" at bounding box center [683, 312] width 301 height 17
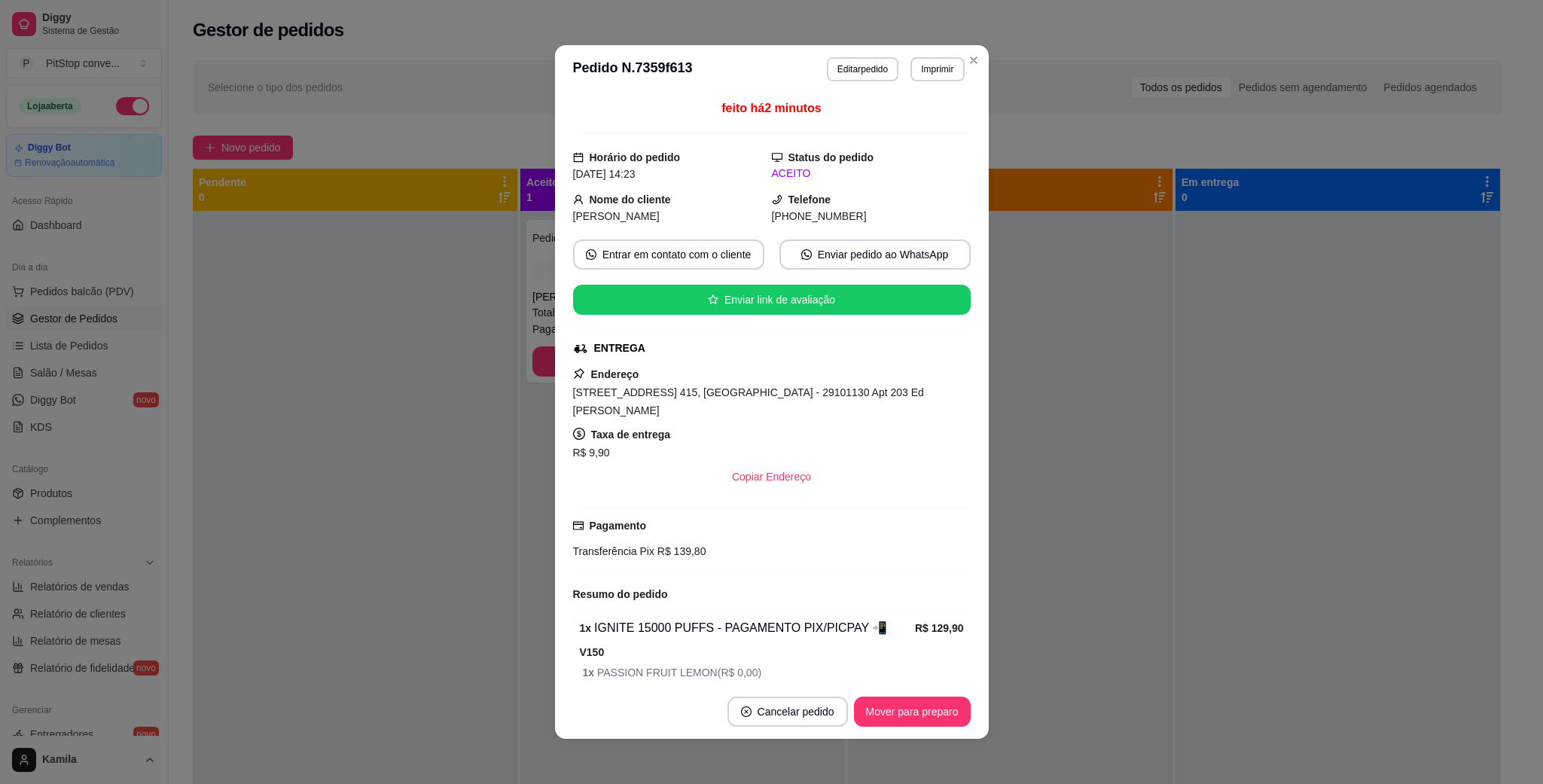
click at [836, 407] on div "Endereço [STREET_ADDRESS] 415, [GEOGRAPHIC_DATA] - 29101130 Apt 203 Ed [PERSON_…" at bounding box center [772, 428] width 398 height 127
click at [836, 400] on span "[STREET_ADDRESS] 415, [GEOGRAPHIC_DATA] - 29101130 Apt 203 Ed [PERSON_NAME]" at bounding box center [749, 401] width 351 height 30
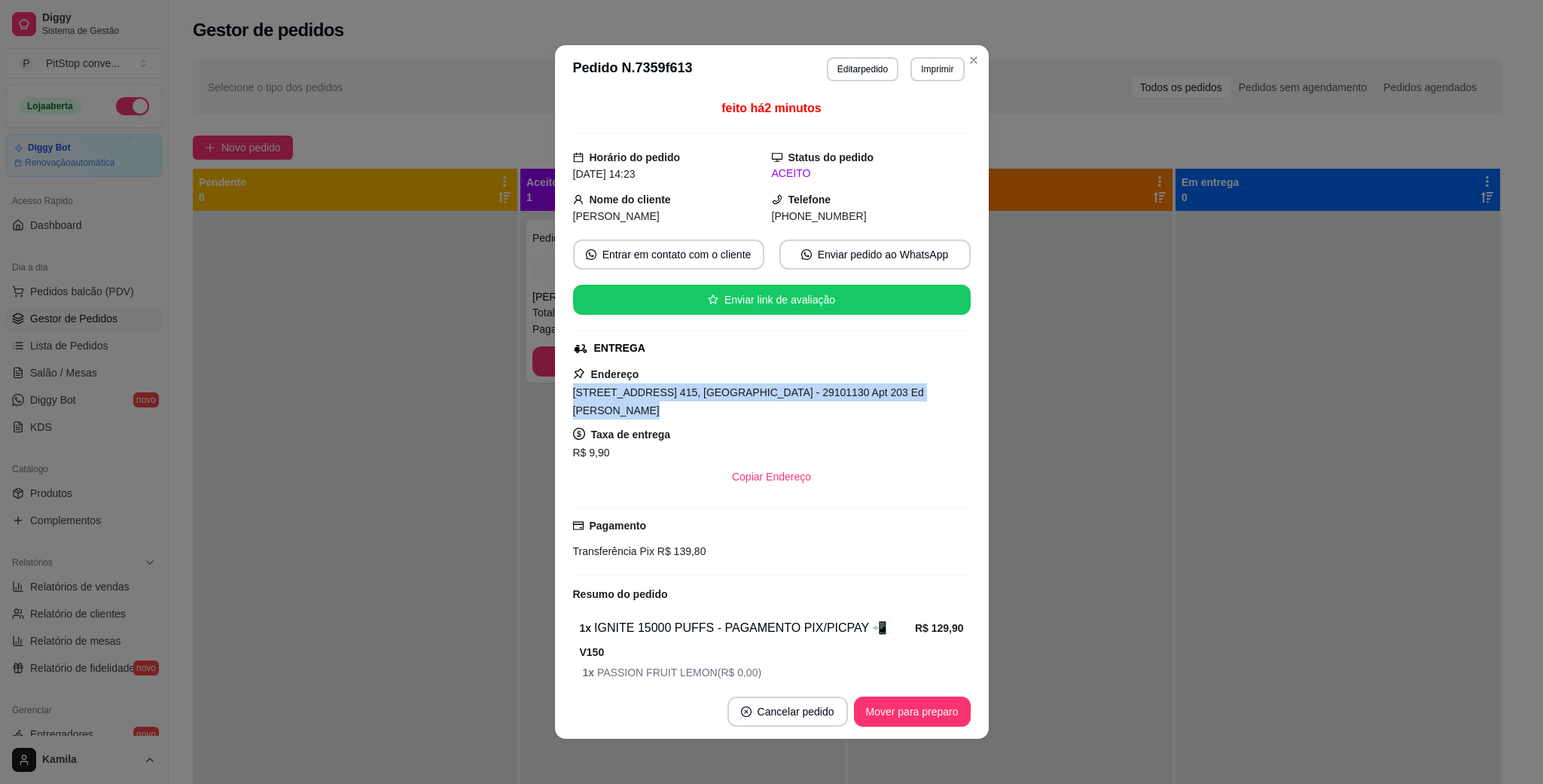
click at [836, 400] on span "[STREET_ADDRESS] 415, [GEOGRAPHIC_DATA] - 29101130 Apt 203 Ed [PERSON_NAME]" at bounding box center [749, 401] width 351 height 30
copy span "[STREET_ADDRESS] 415, [GEOGRAPHIC_DATA] - 29101130 Apt 203 Ed [PERSON_NAME]"
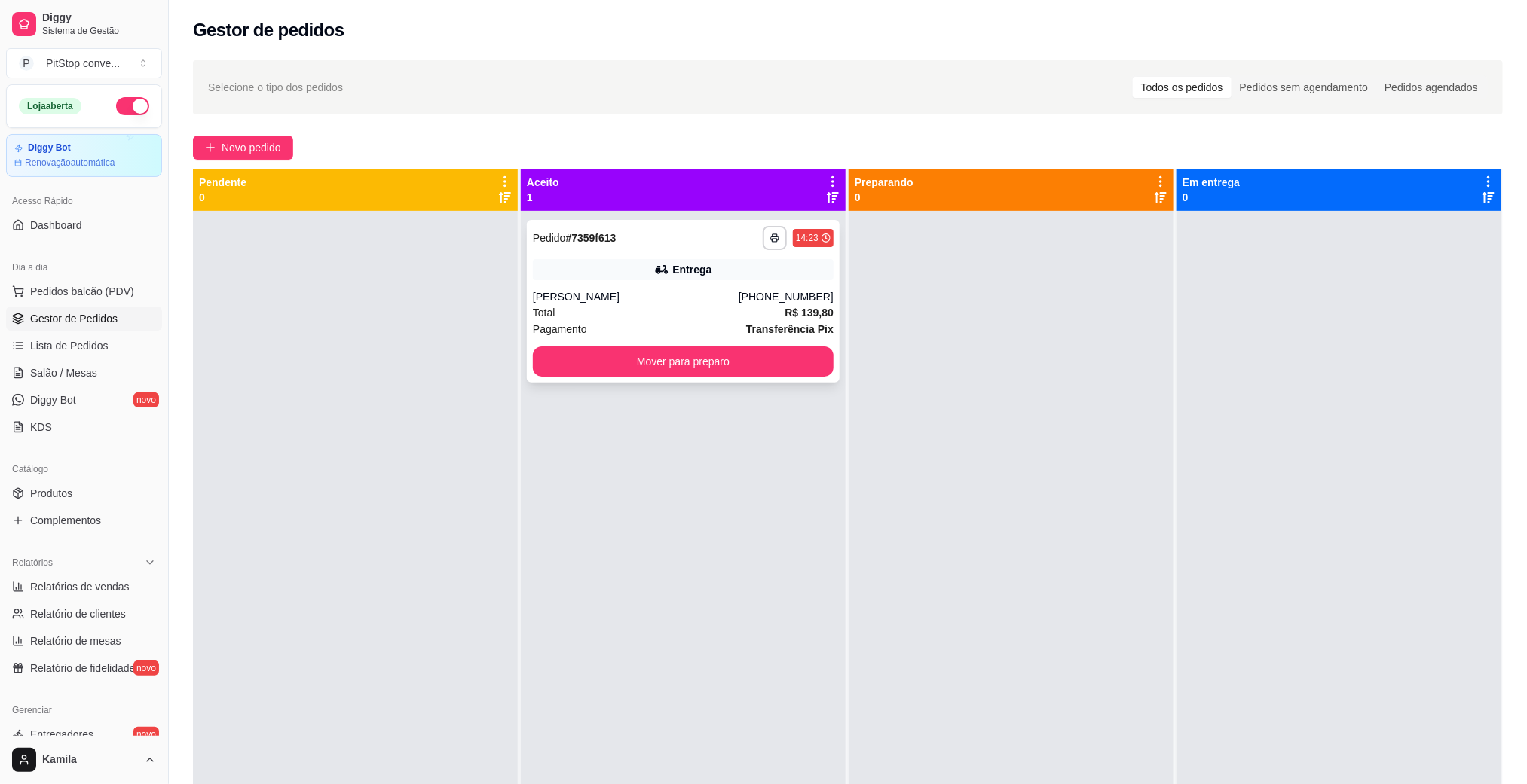
click at [703, 269] on div "Entrega" at bounding box center [692, 269] width 40 height 15
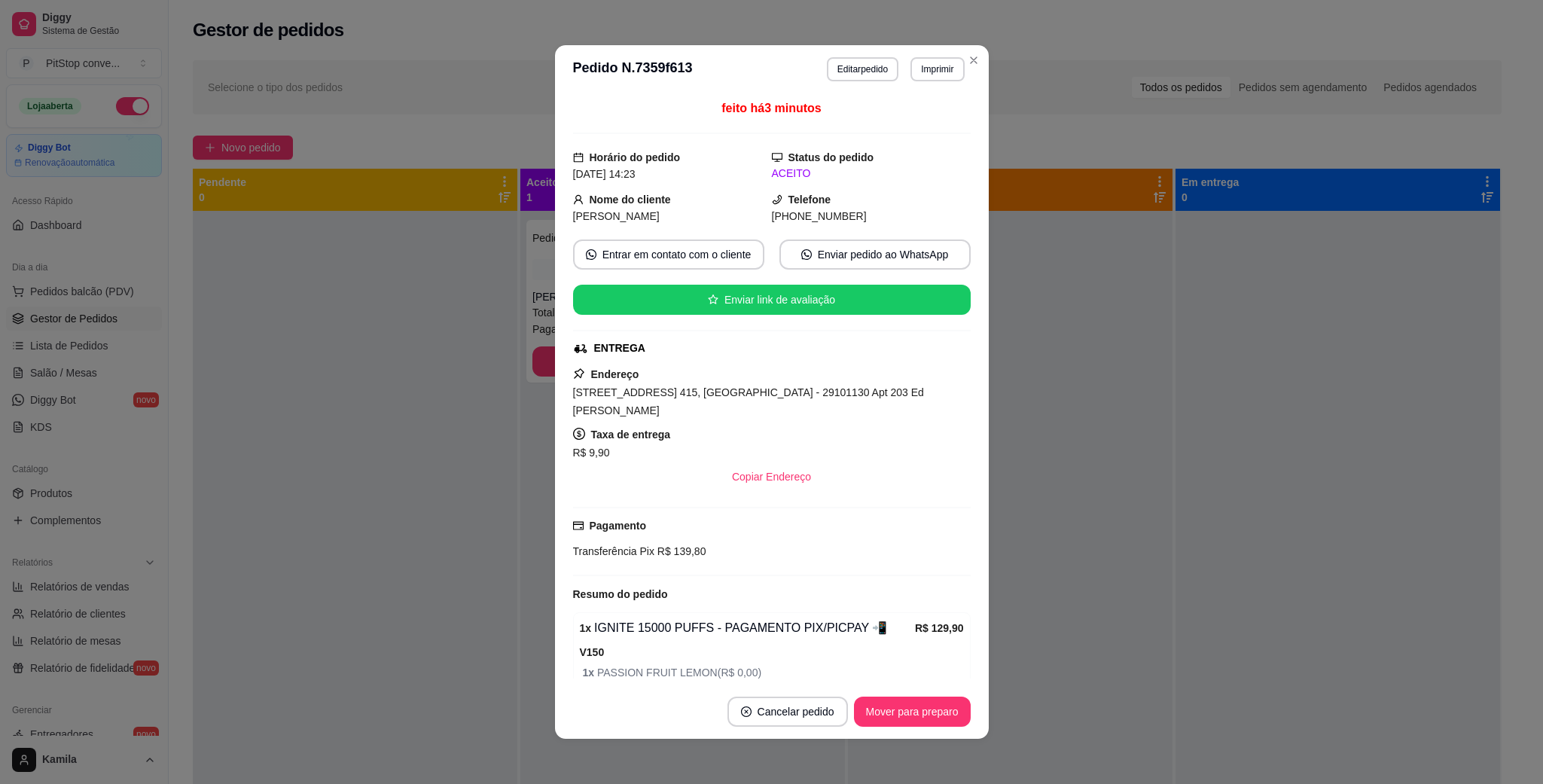
click at [662, 545] on span "R$ 139,80" at bounding box center [681, 551] width 52 height 12
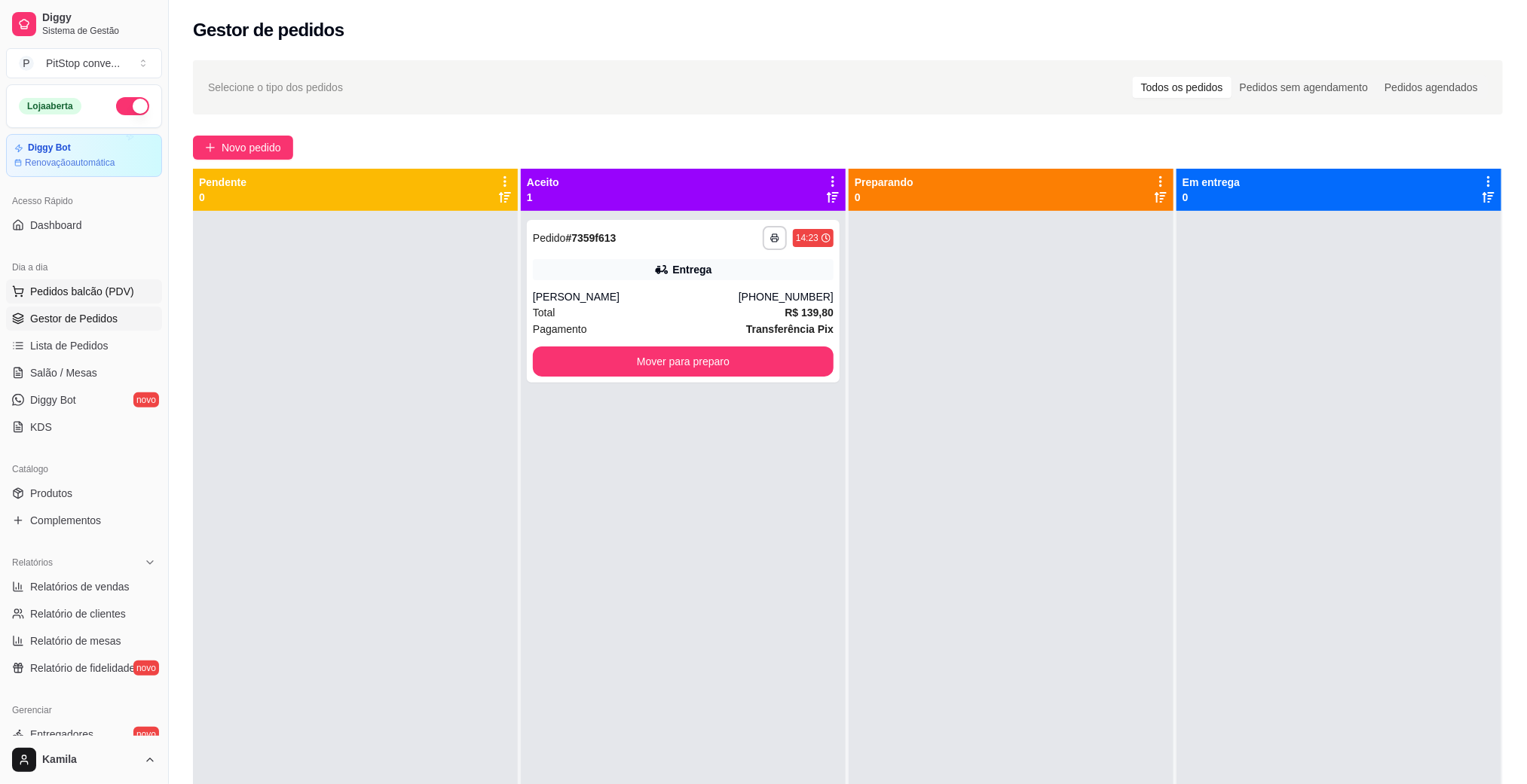
click at [84, 302] on button "Pedidos balcão (PDV)" at bounding box center [83, 291] width 156 height 24
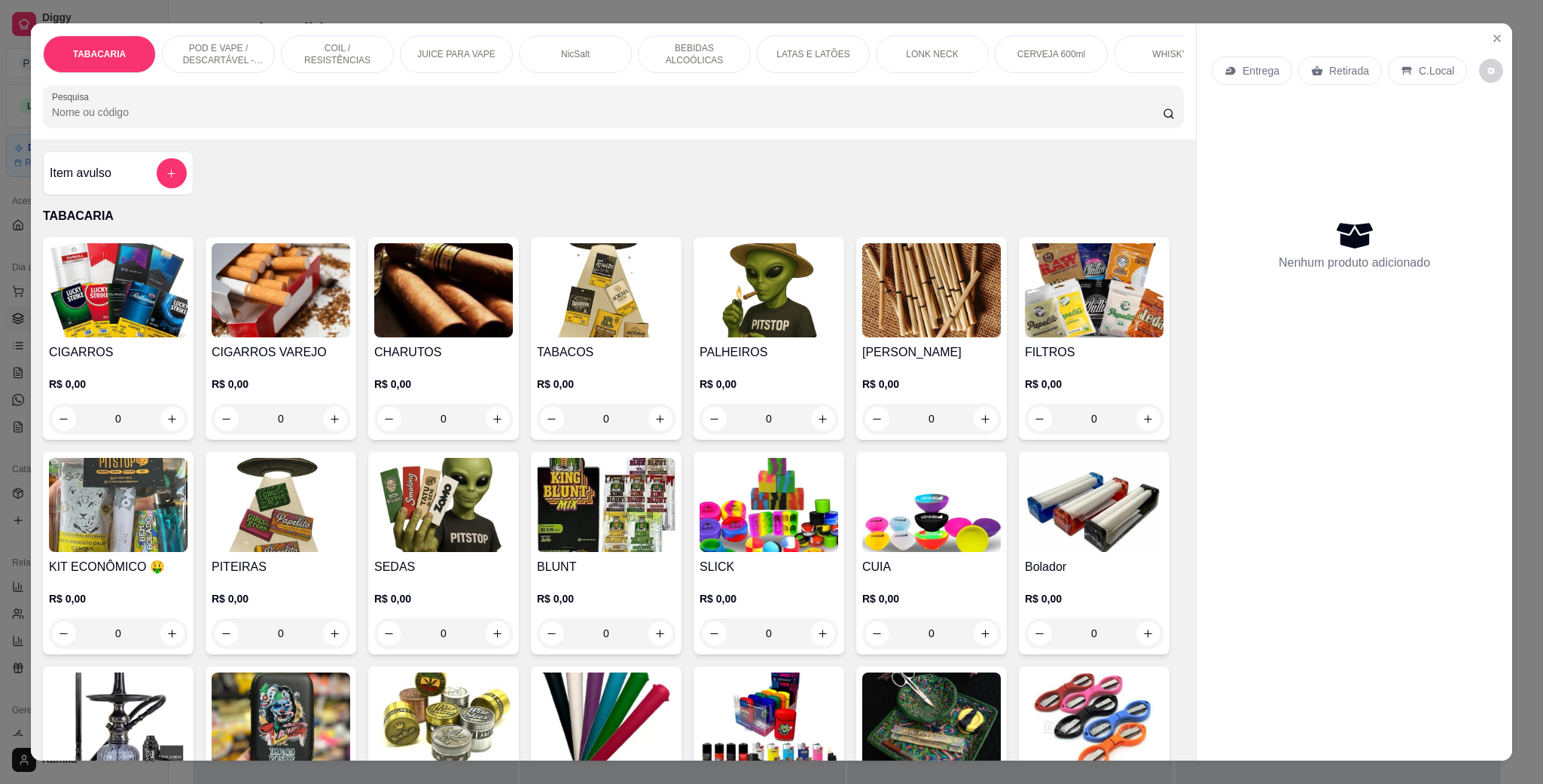
click at [194, 45] on p "POD E VAPE / DESCARTÁVEL - RECARREGAVEL" at bounding box center [219, 54] width 87 height 24
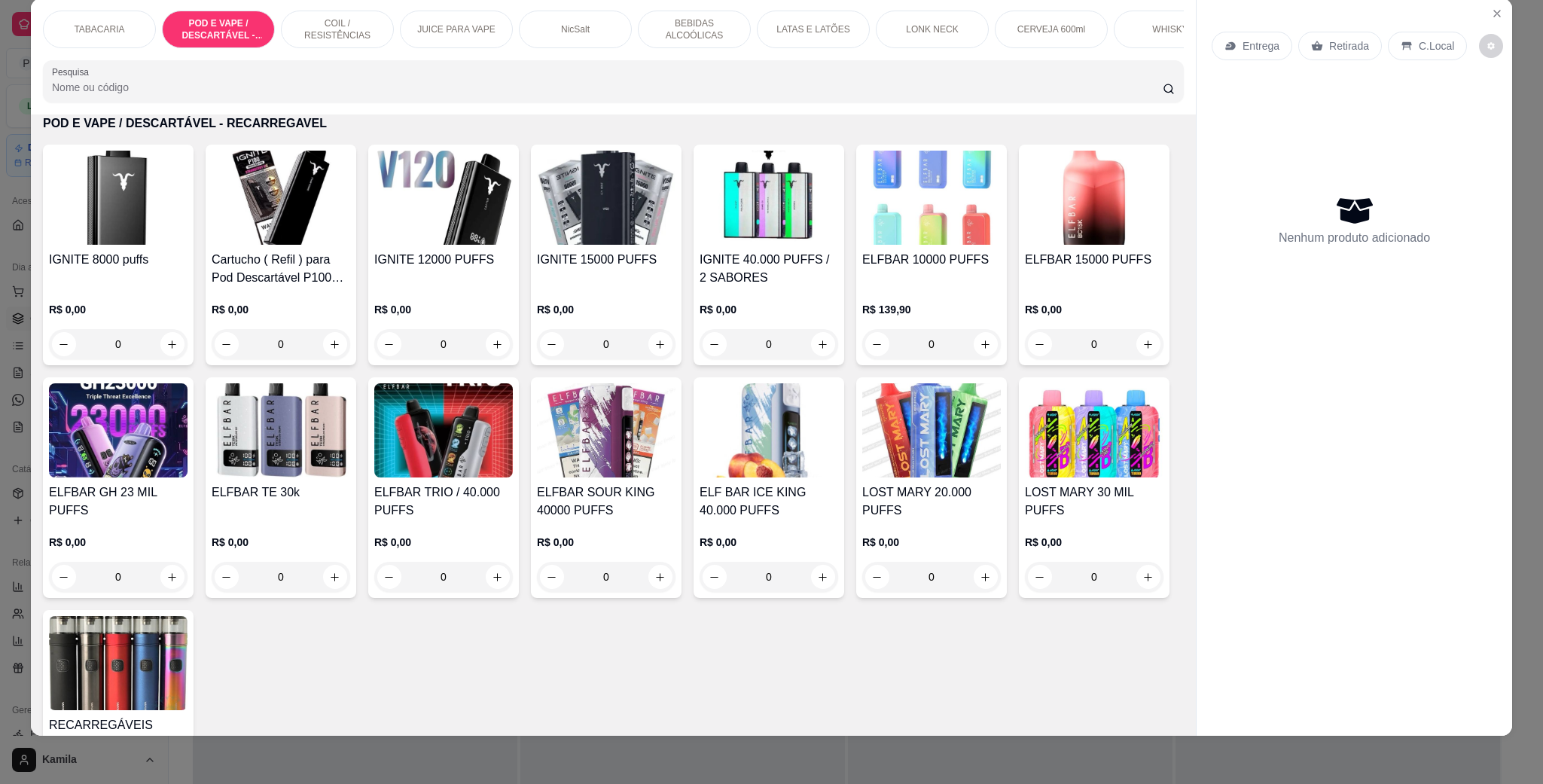
click at [838, 473] on img at bounding box center [769, 430] width 139 height 94
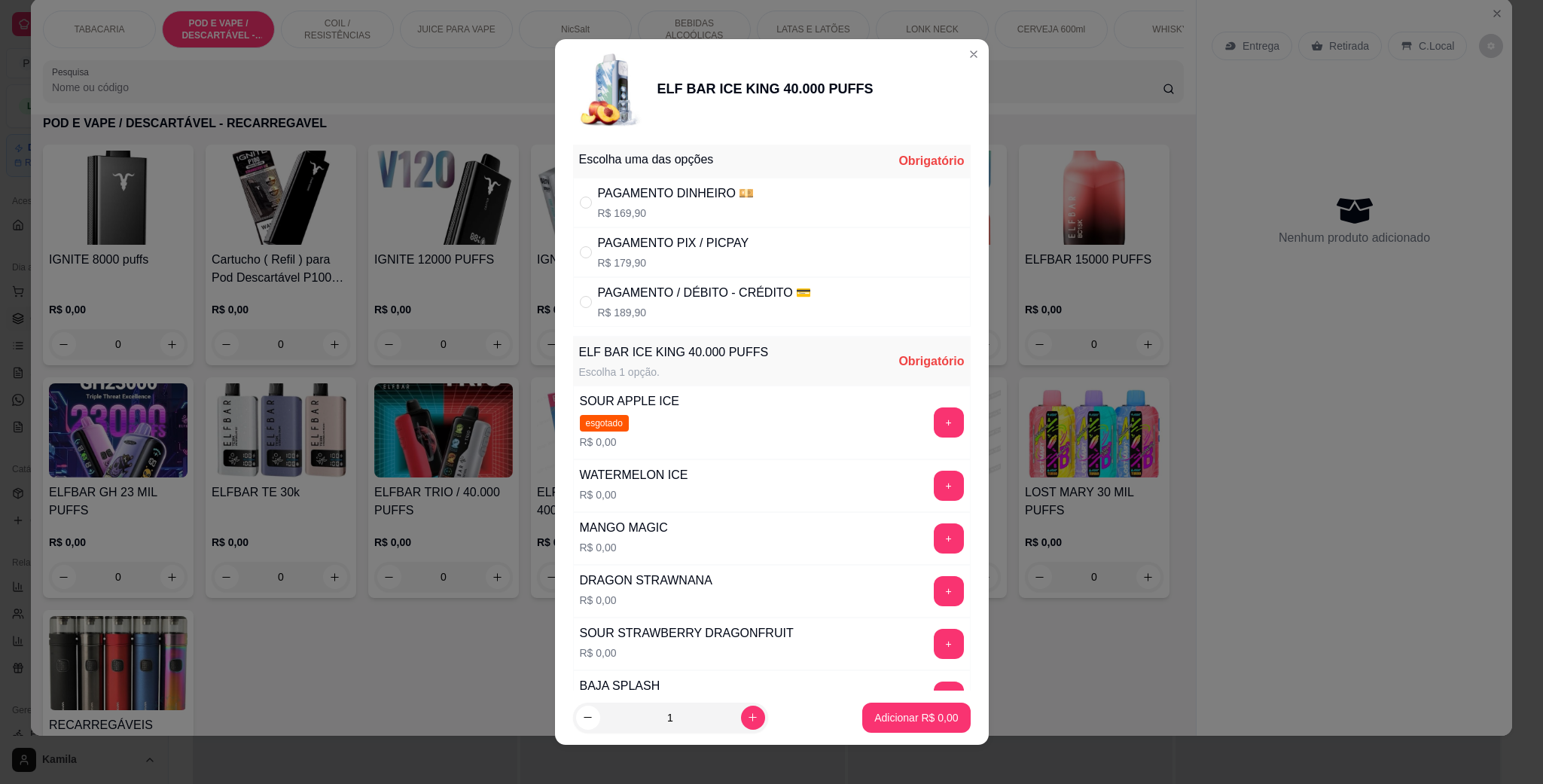
click at [646, 256] on p "R$ 179,90" at bounding box center [673, 263] width 152 height 15
radio input "true"
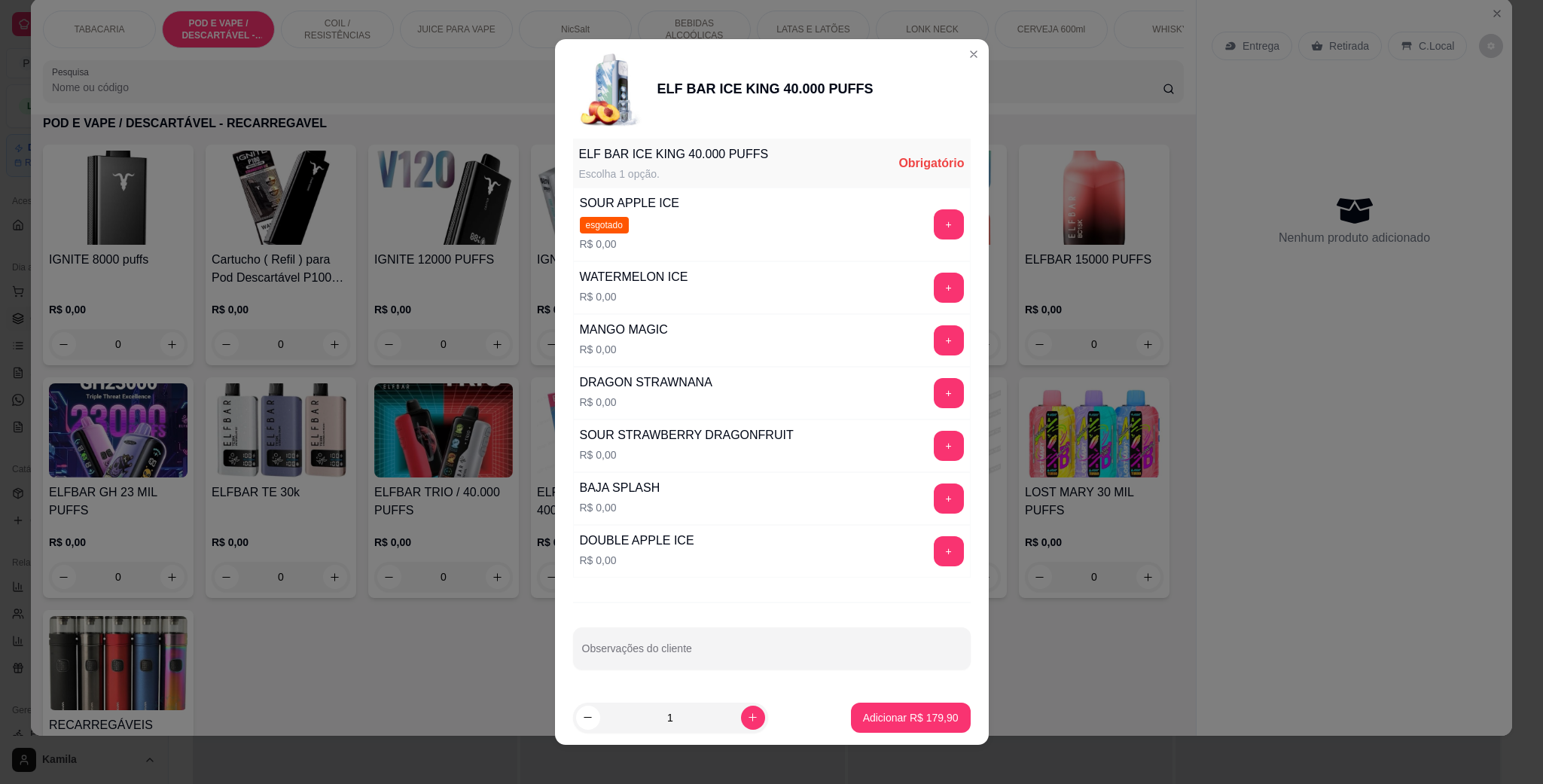
scroll to position [206, 0]
click at [934, 446] on button "+" at bounding box center [949, 445] width 30 height 30
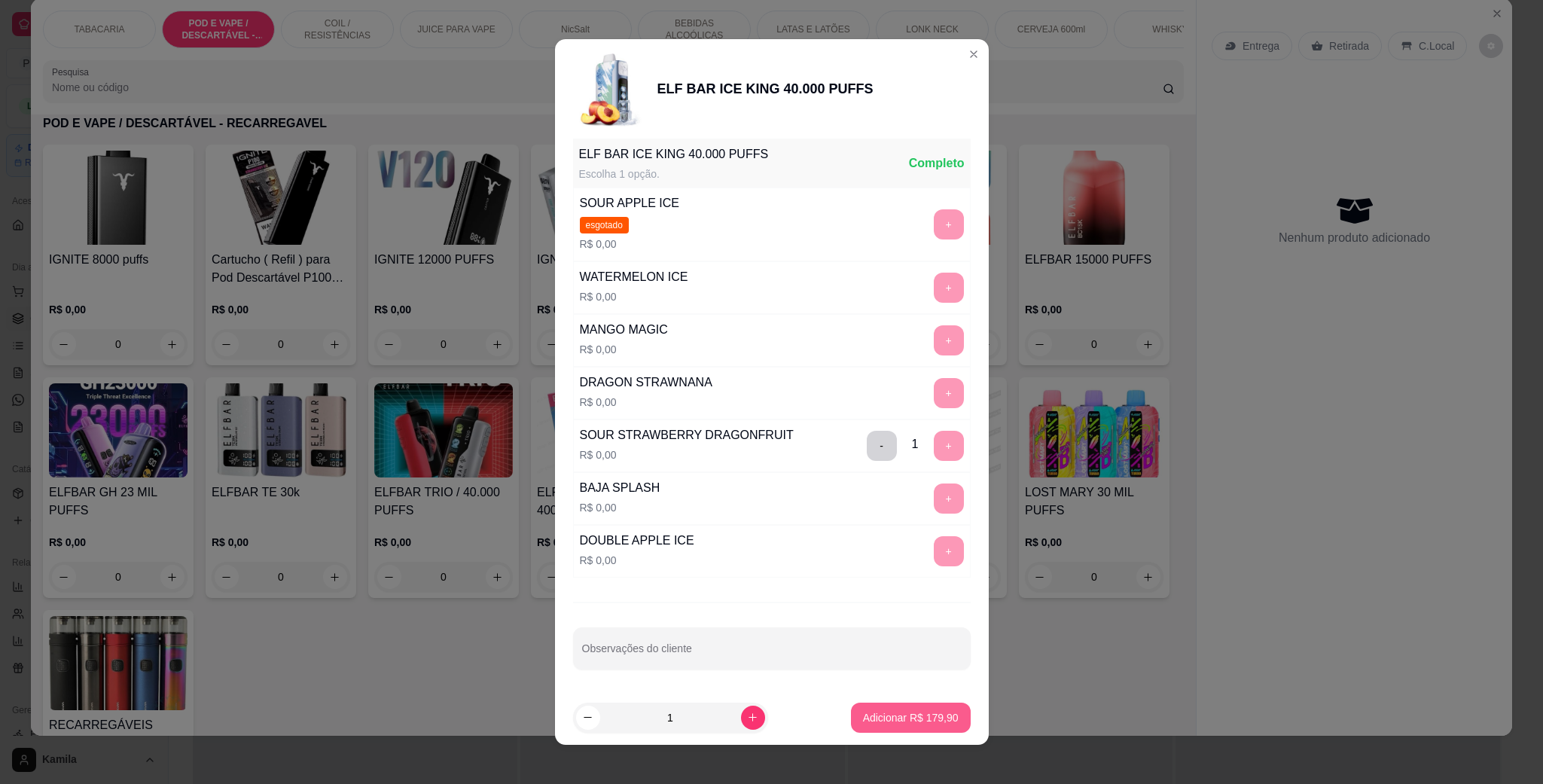
click at [894, 715] on p "Adicionar R$ 179,90" at bounding box center [911, 718] width 96 height 15
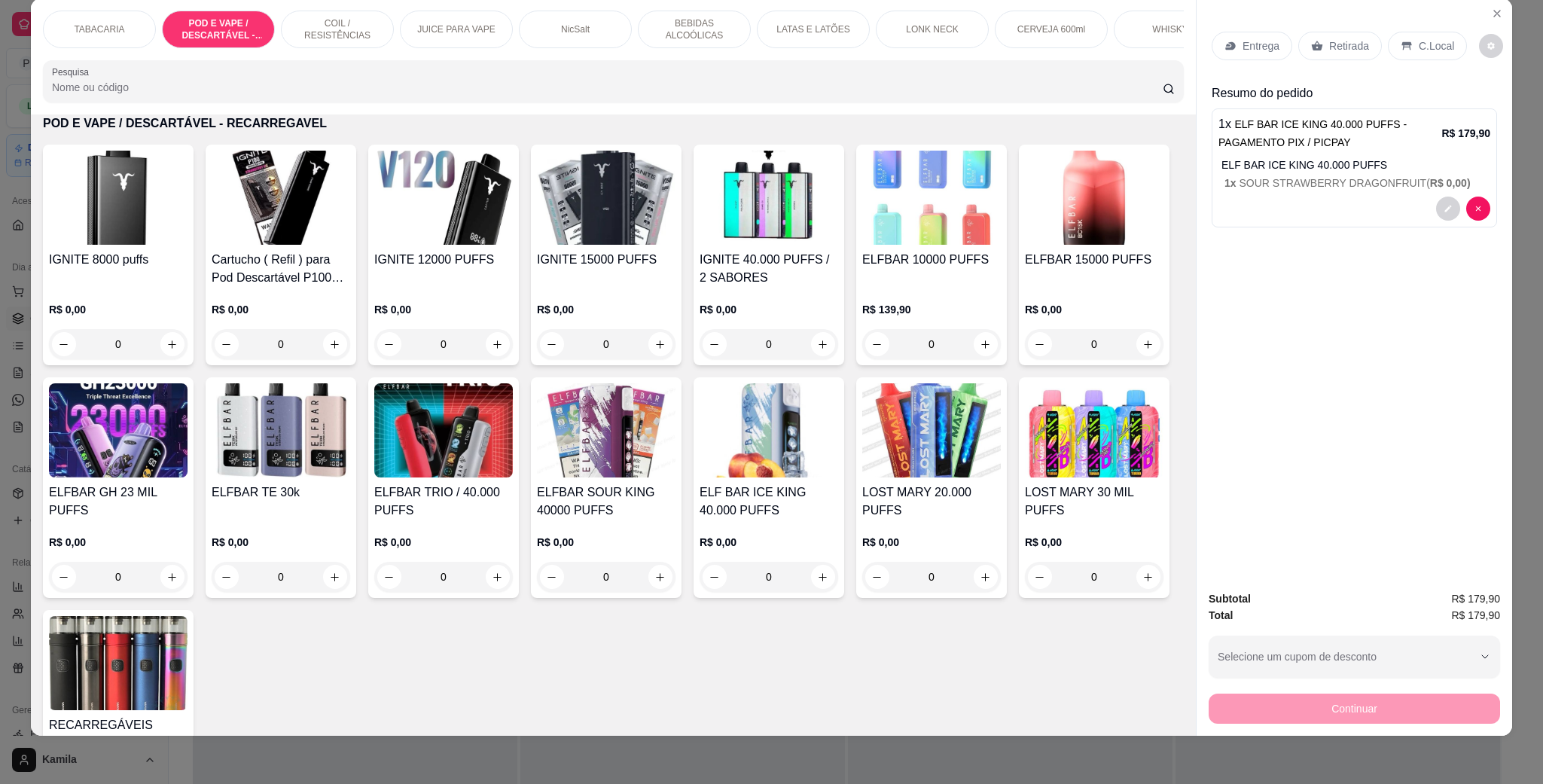
click at [1419, 48] on p "C.Local" at bounding box center [1437, 46] width 35 height 15
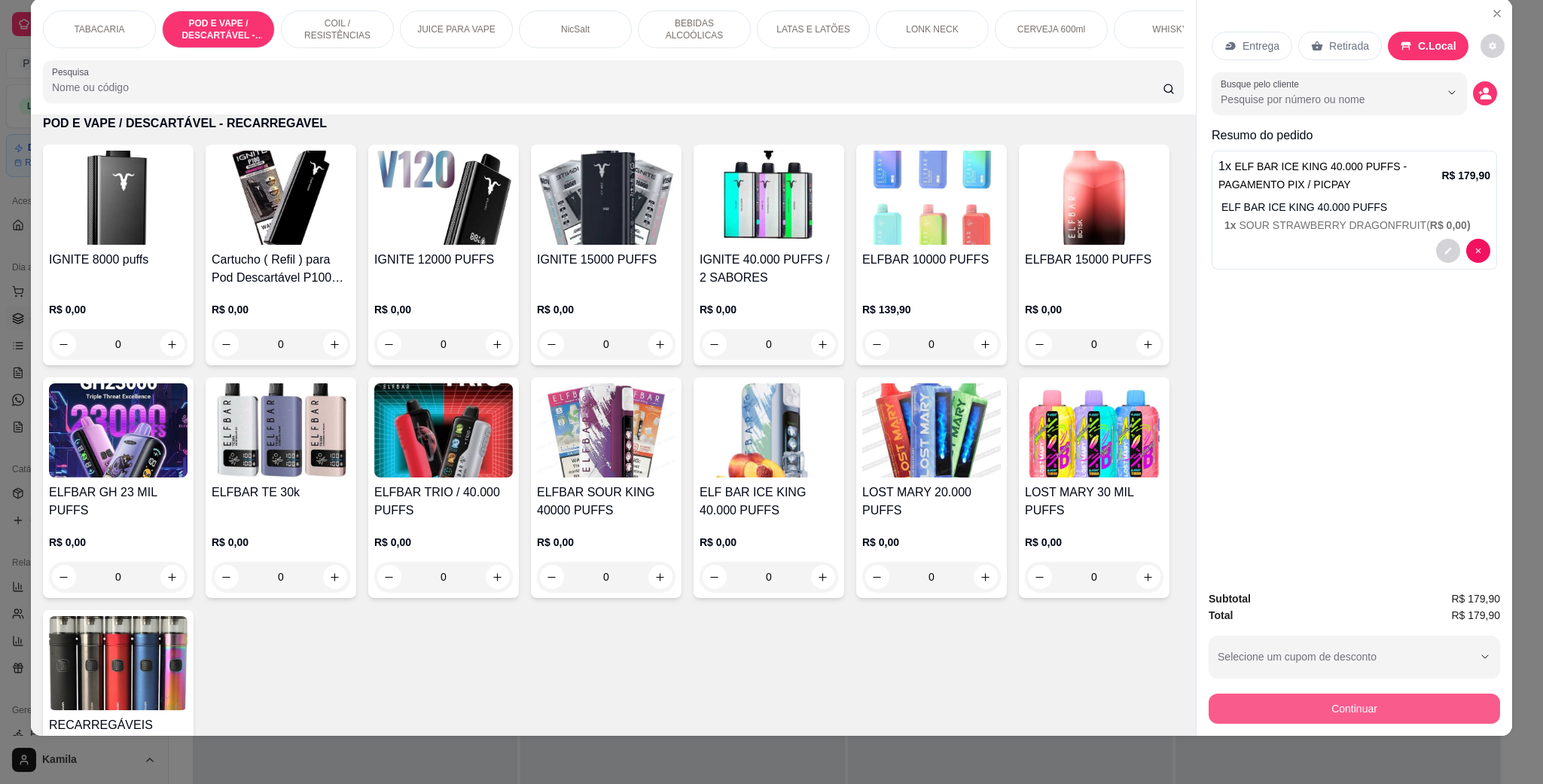
click at [1334, 697] on button "Continuar" at bounding box center [1354, 708] width 291 height 30
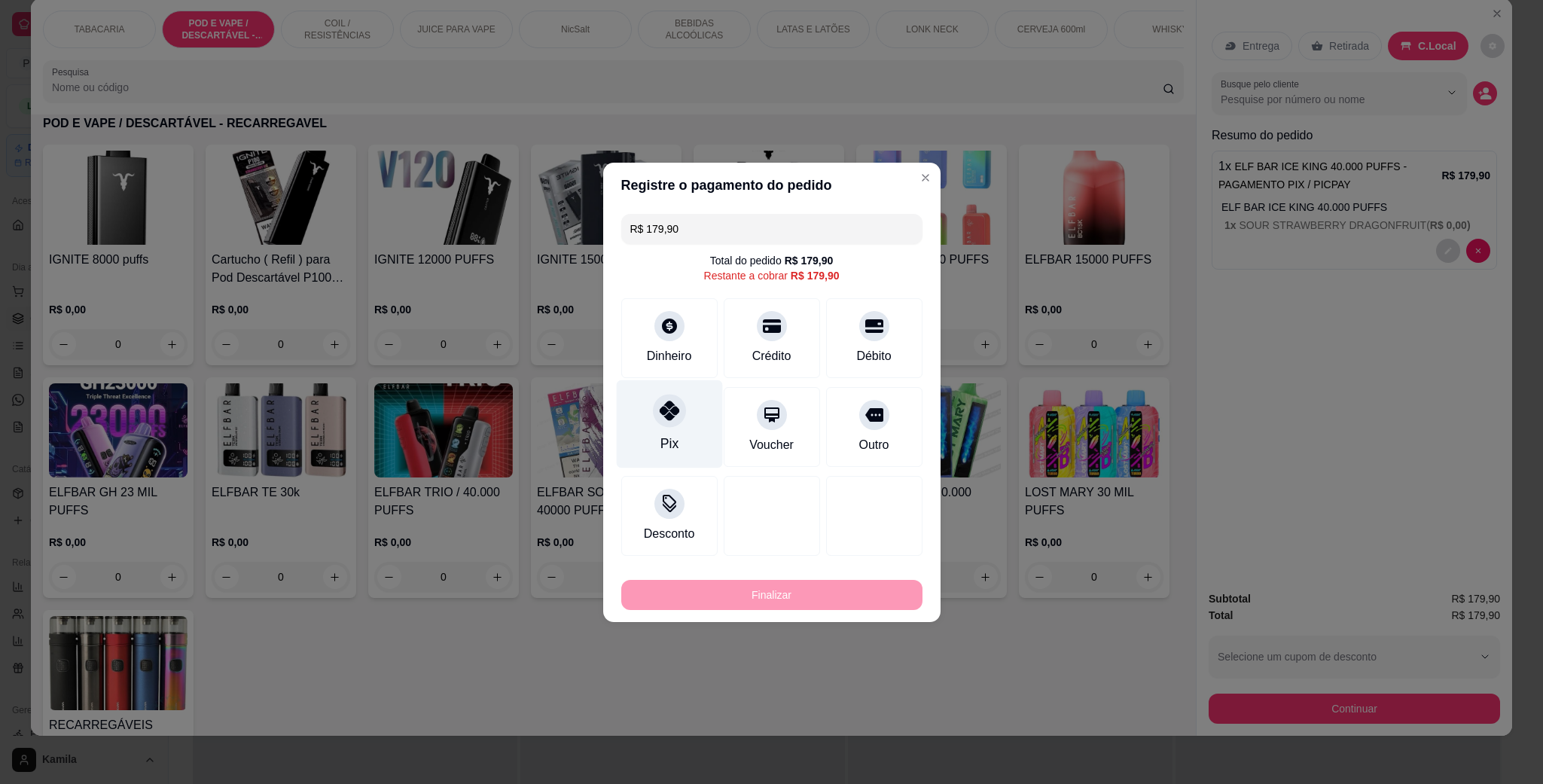
click at [678, 419] on div at bounding box center [669, 410] width 33 height 33
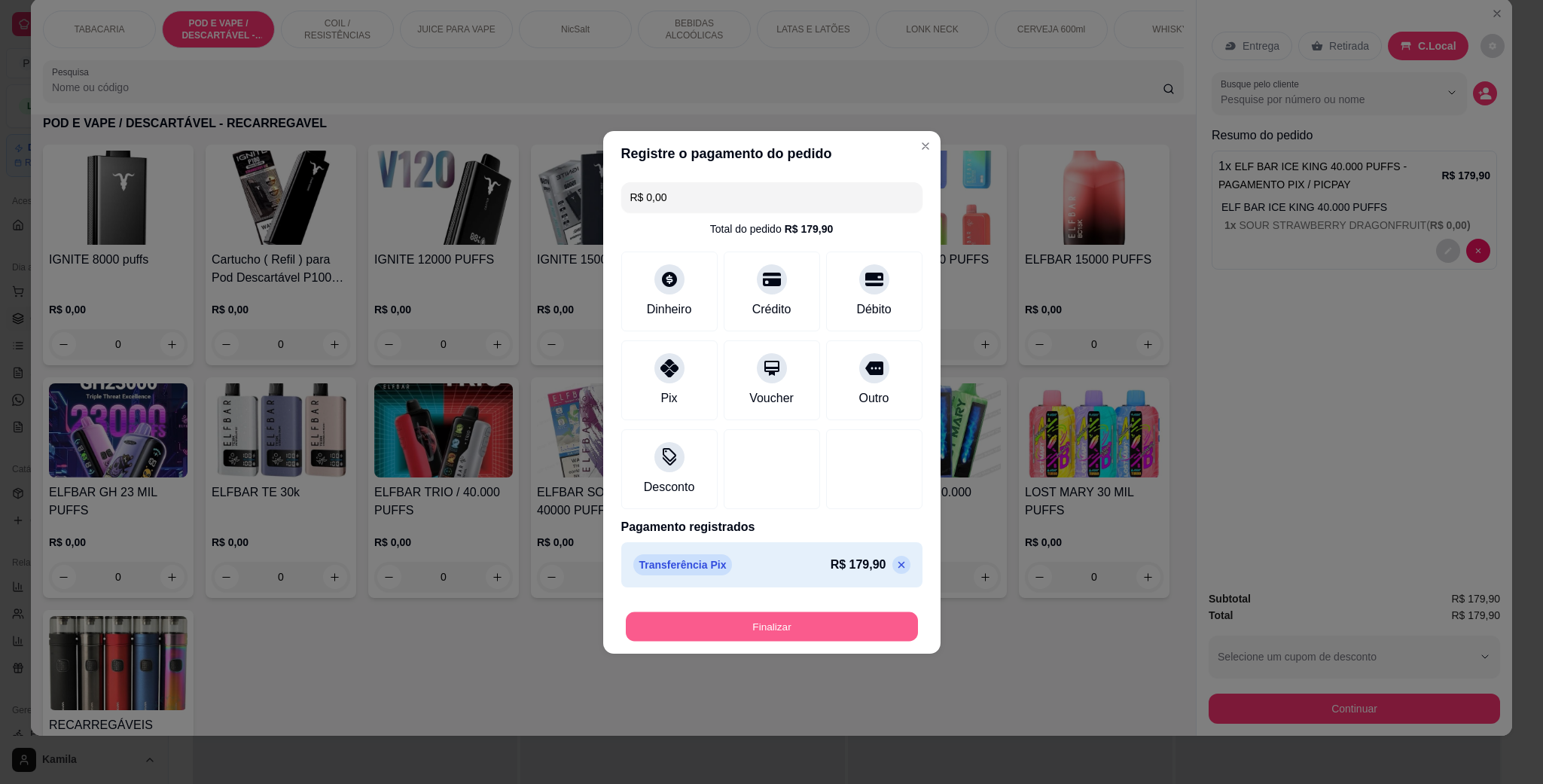
click at [807, 620] on button "Finalizar" at bounding box center [772, 626] width 292 height 29
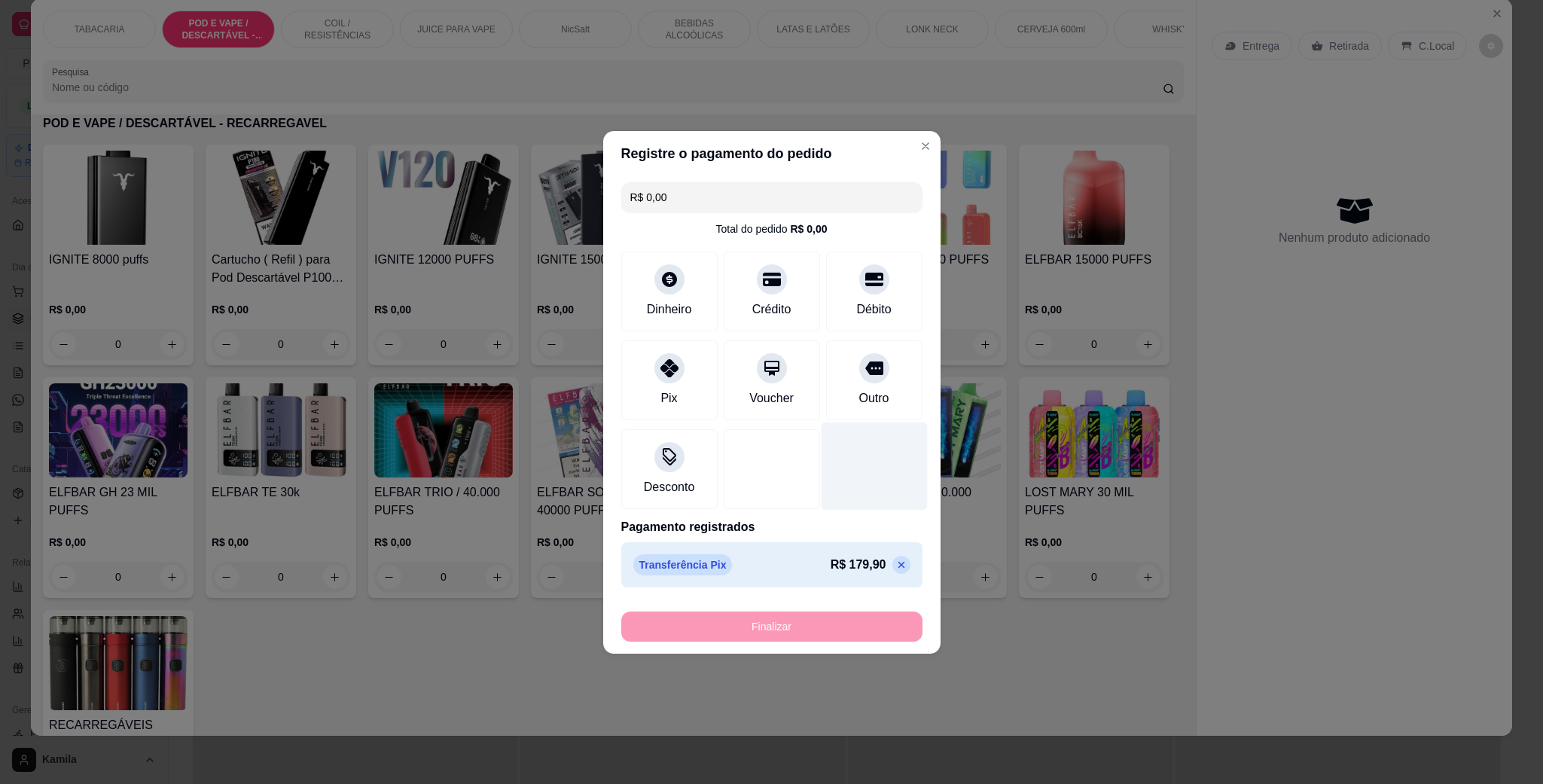
type input "-R$ 179,90"
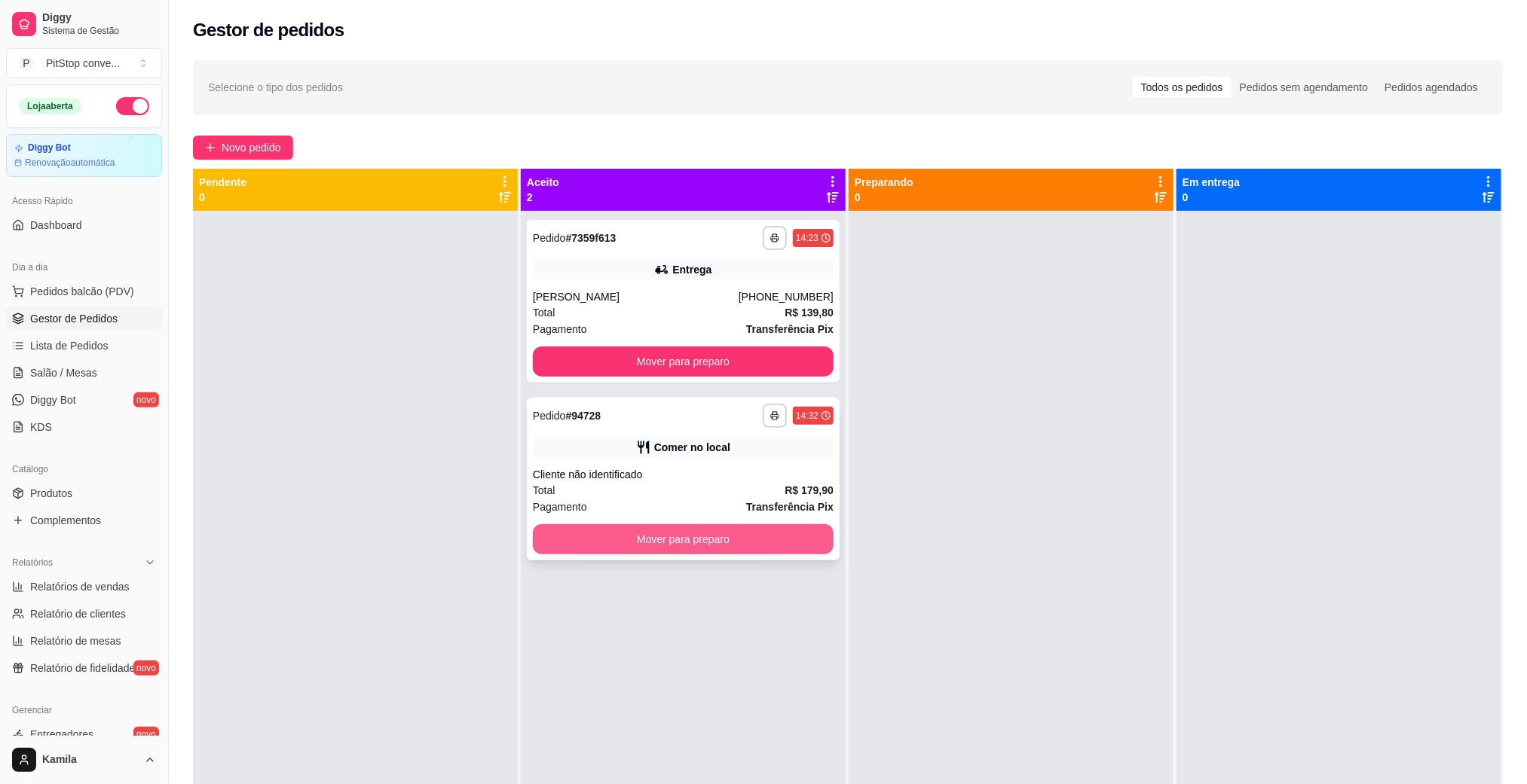
click at [805, 549] on button "Mover para preparo" at bounding box center [683, 539] width 301 height 30
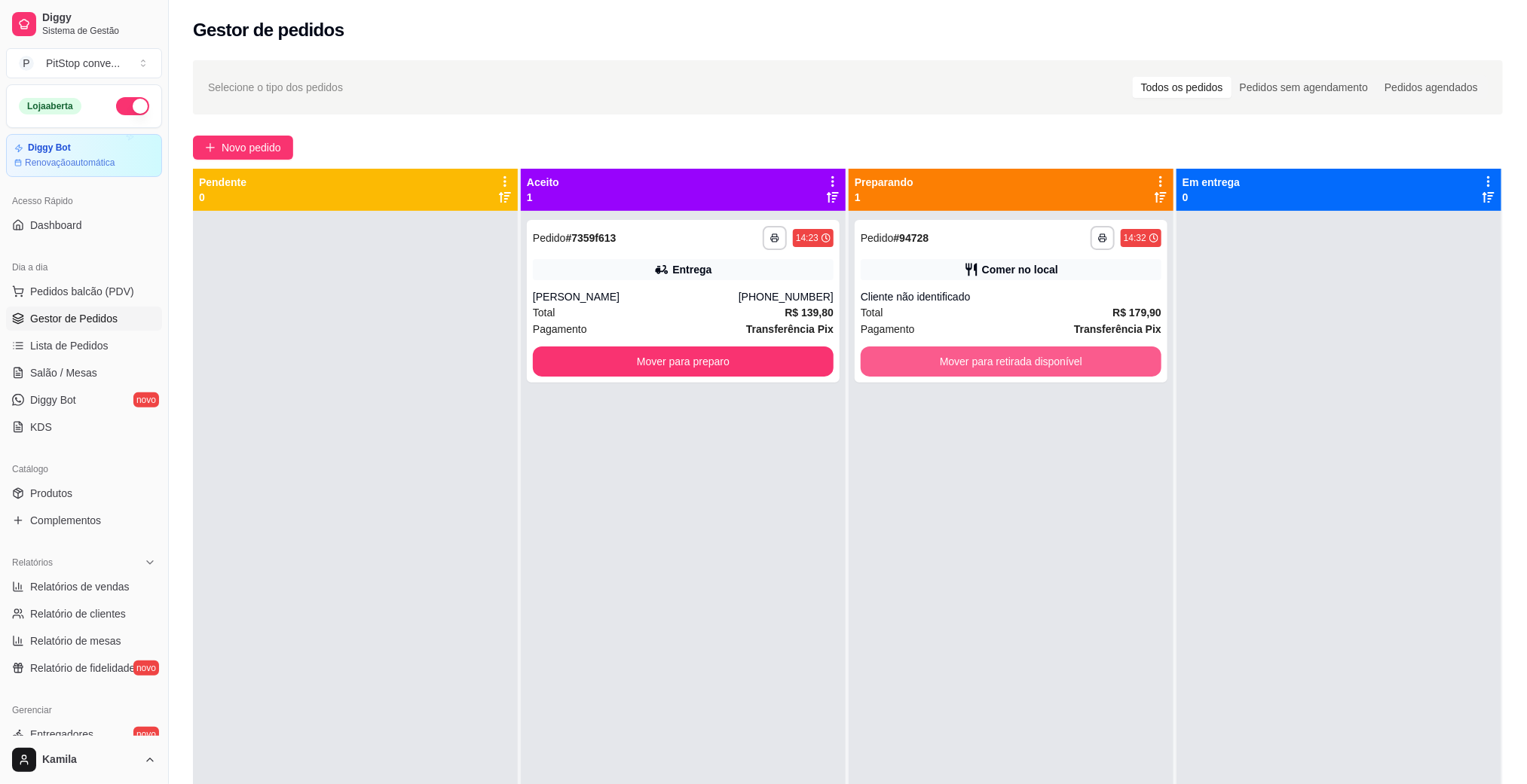
click at [1034, 353] on button "Mover para retirada disponível" at bounding box center [1010, 361] width 301 height 30
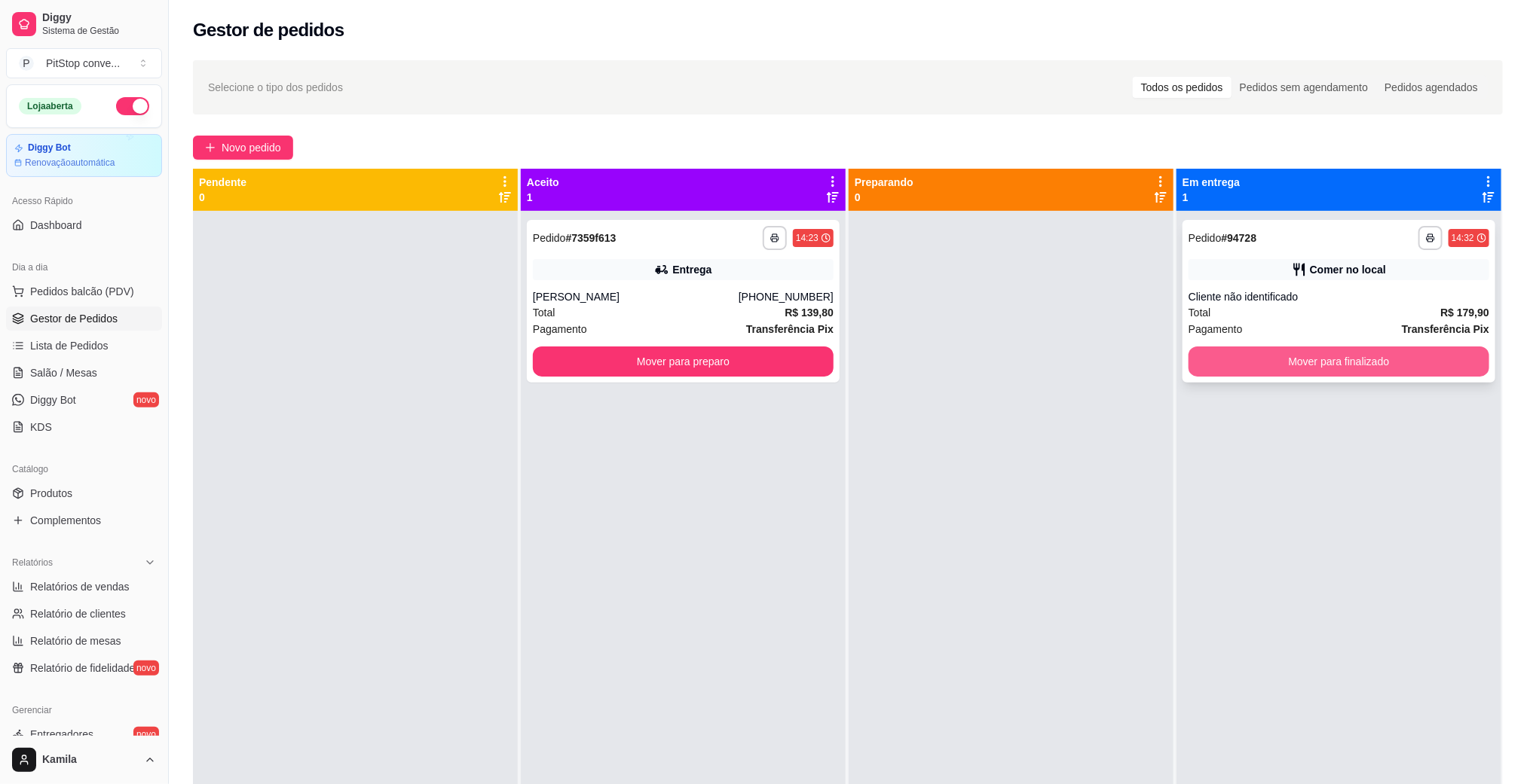
click at [1360, 353] on button "Mover para finalizado" at bounding box center [1339, 361] width 301 height 30
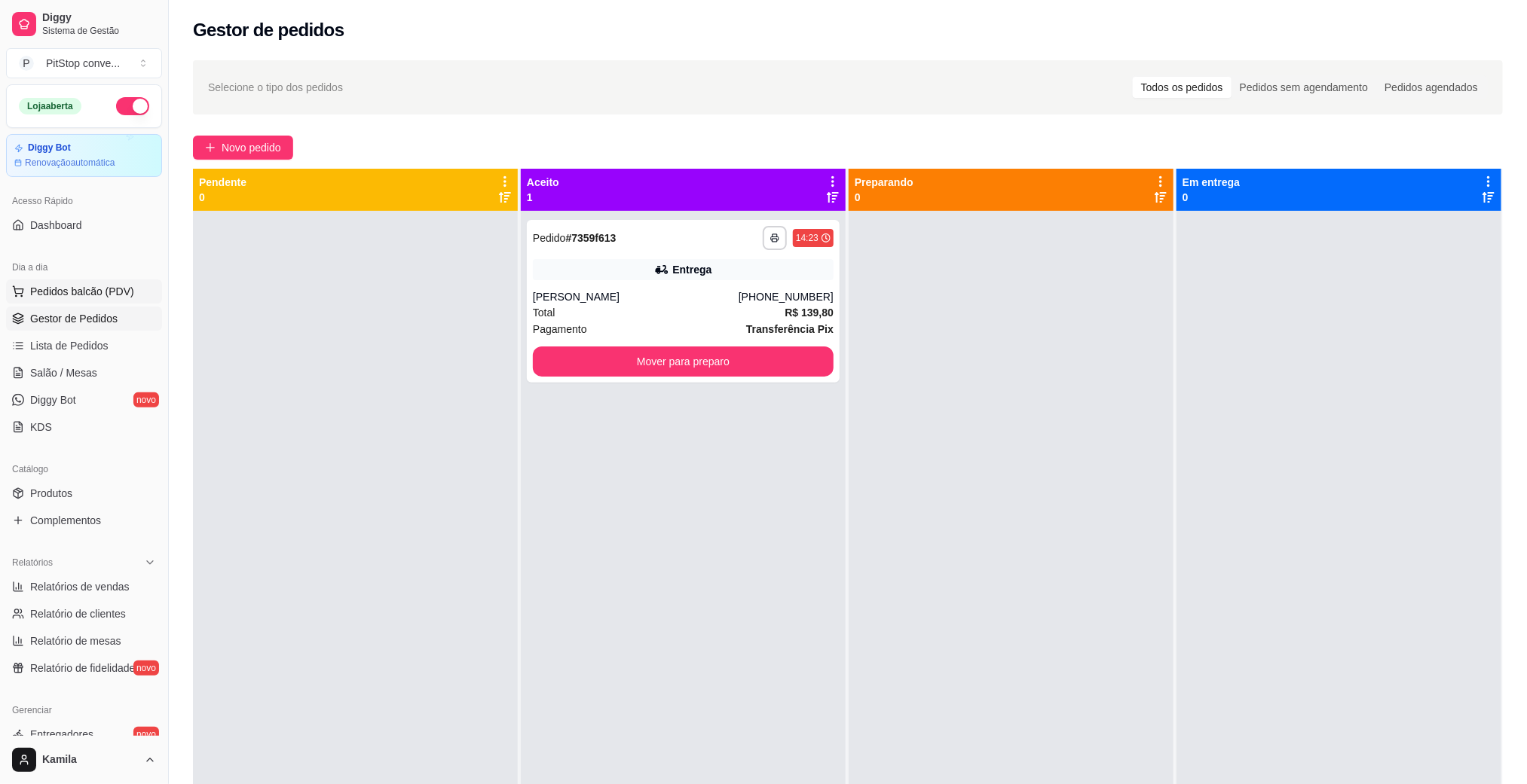
click at [57, 287] on span "Pedidos balcão (PDV)" at bounding box center [82, 291] width 104 height 15
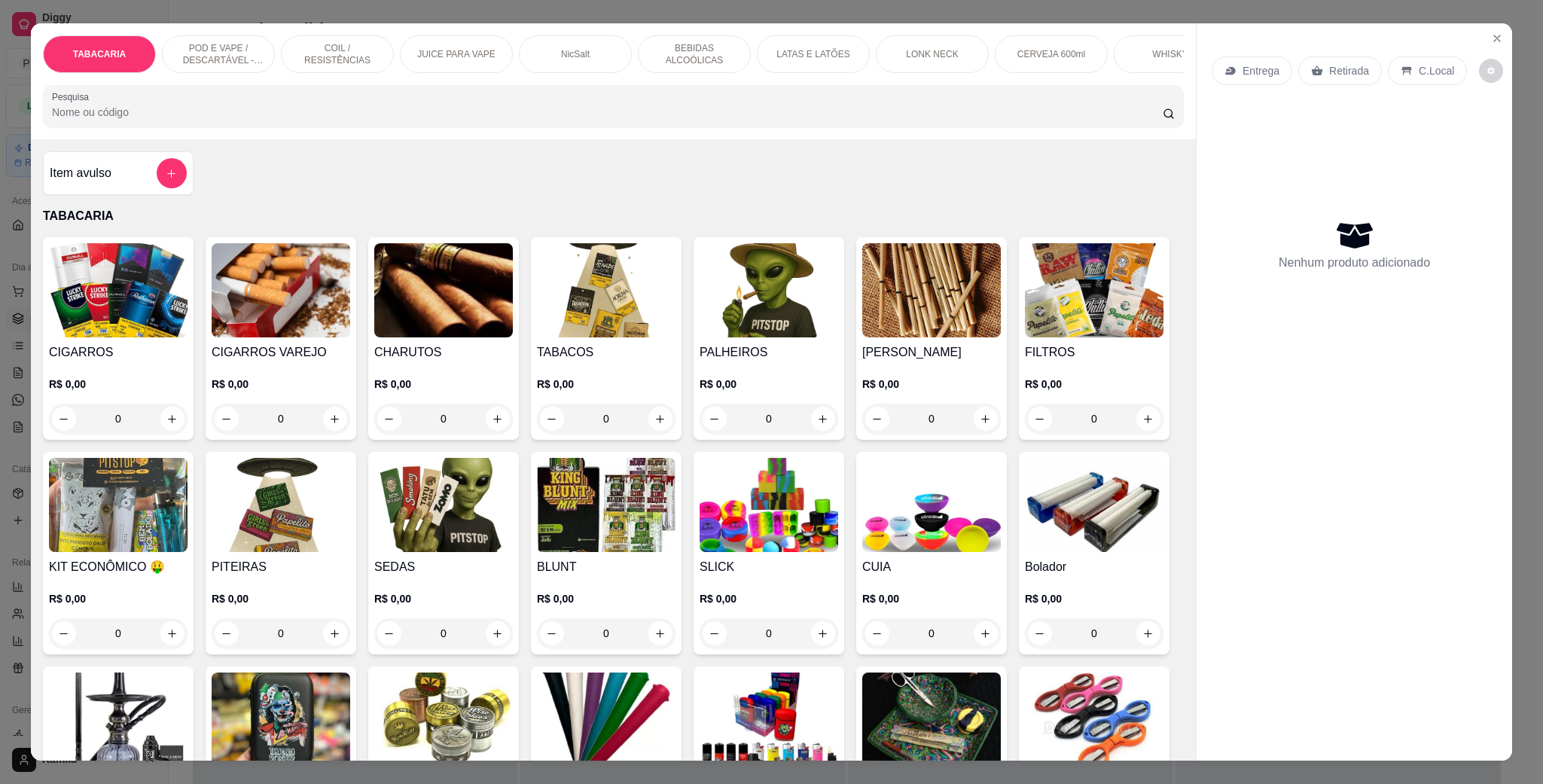
click at [228, 46] on p "POD E VAPE / DESCARTÁVEL - RECARREGAVEL" at bounding box center [219, 54] width 87 height 24
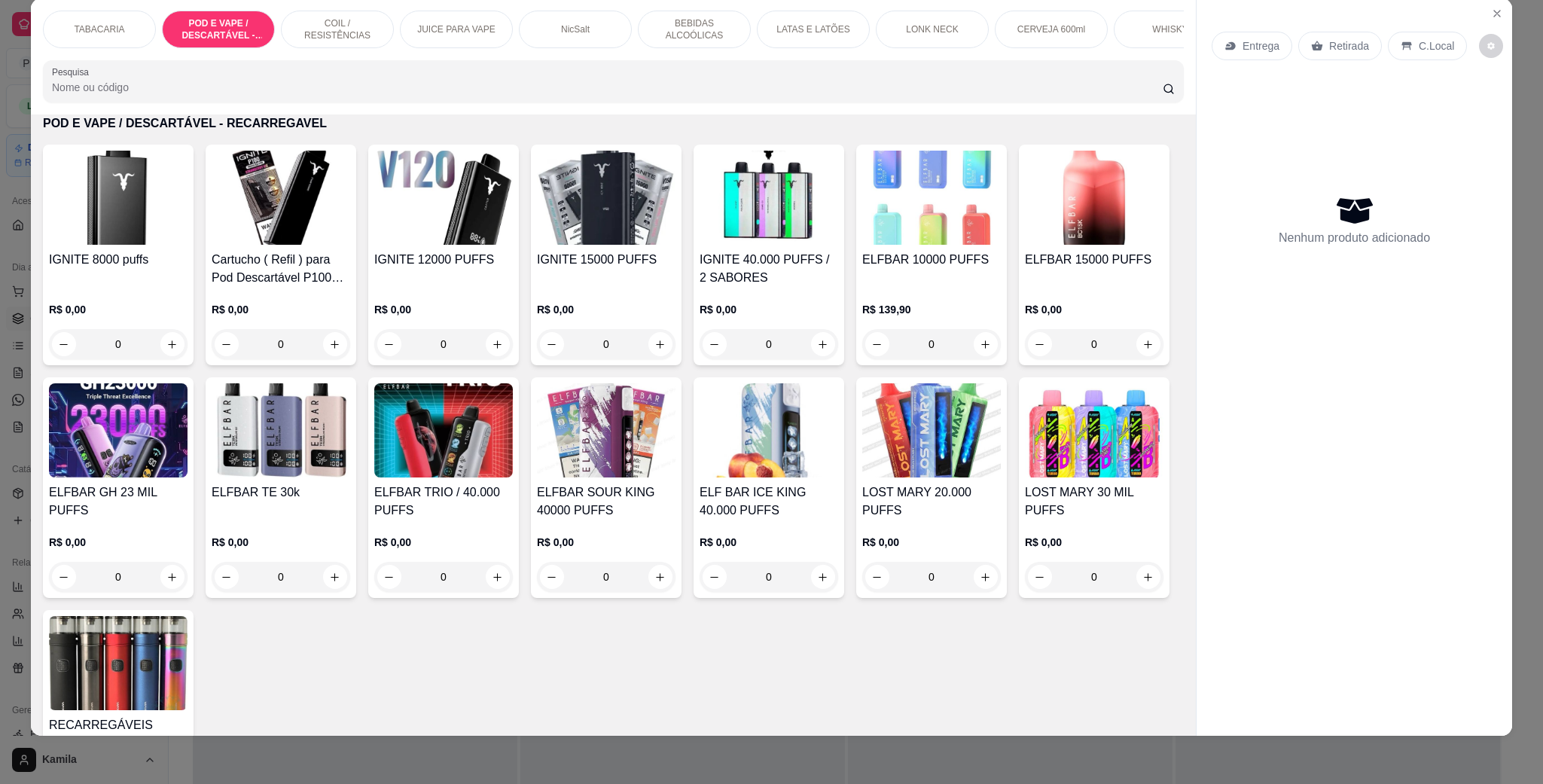
click at [457, 244] on img at bounding box center [444, 198] width 139 height 94
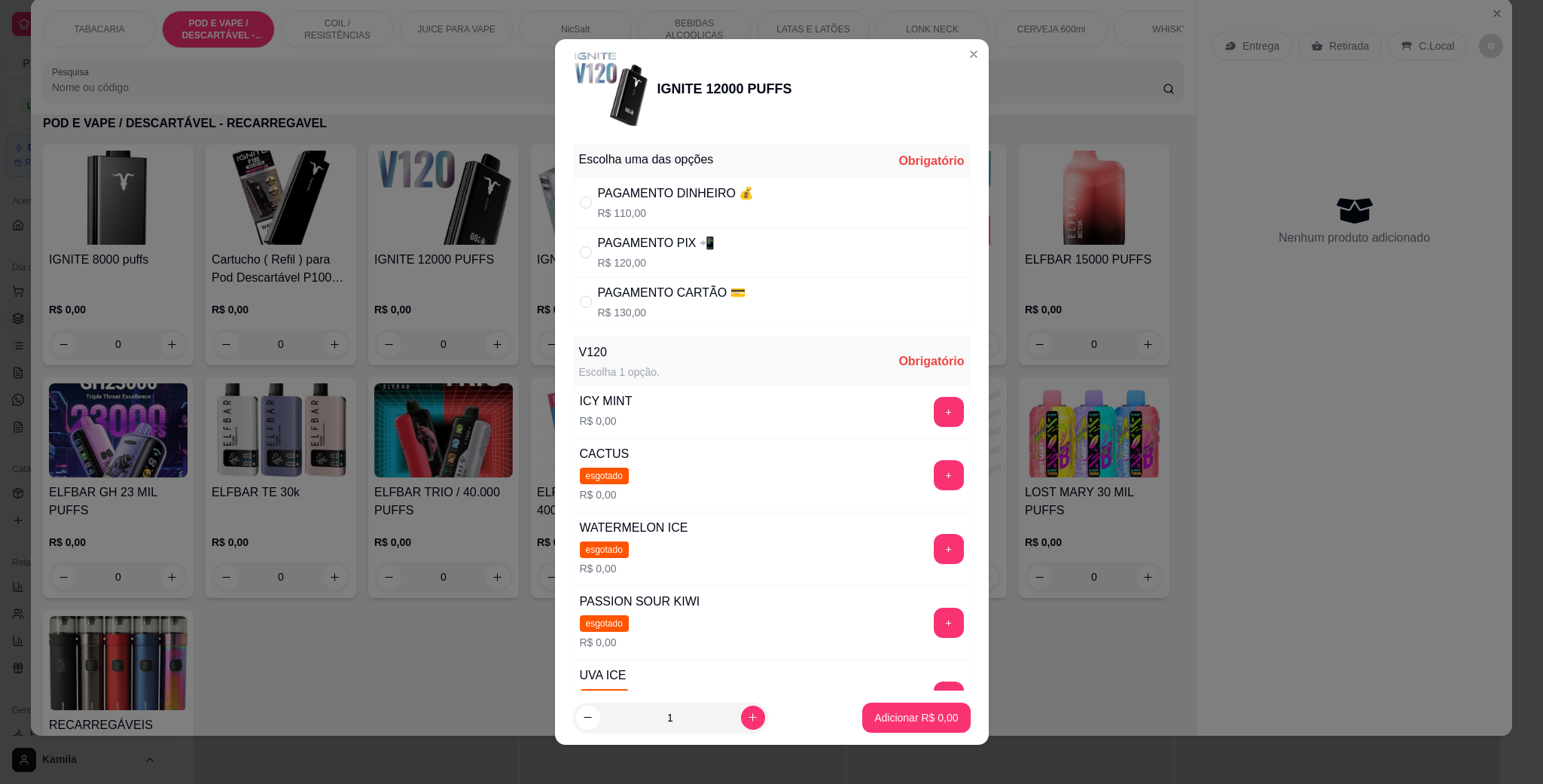
click at [671, 261] on p "R$ 120,00" at bounding box center [656, 263] width 117 height 15
radio input "true"
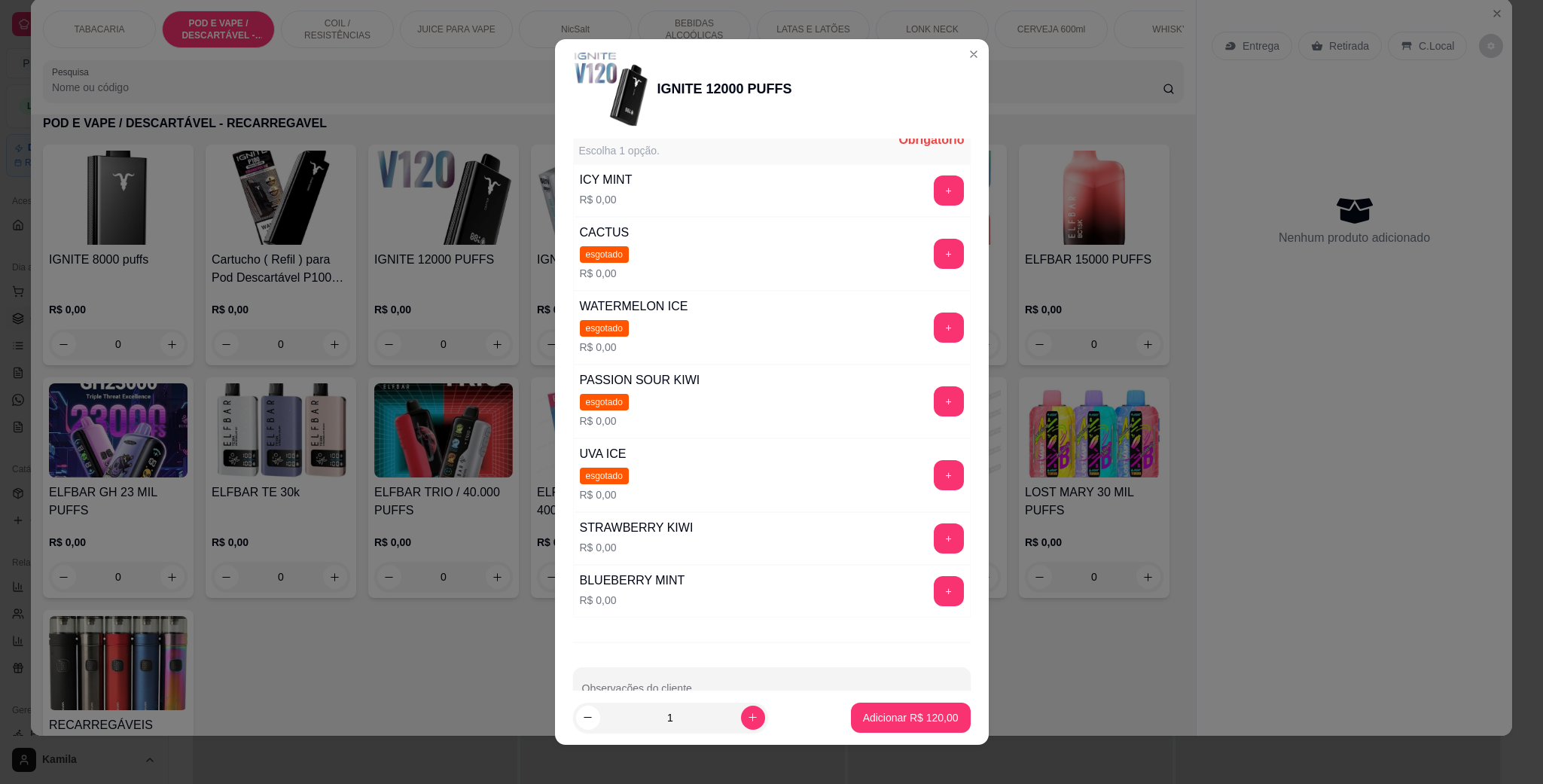
scroll to position [226, 0]
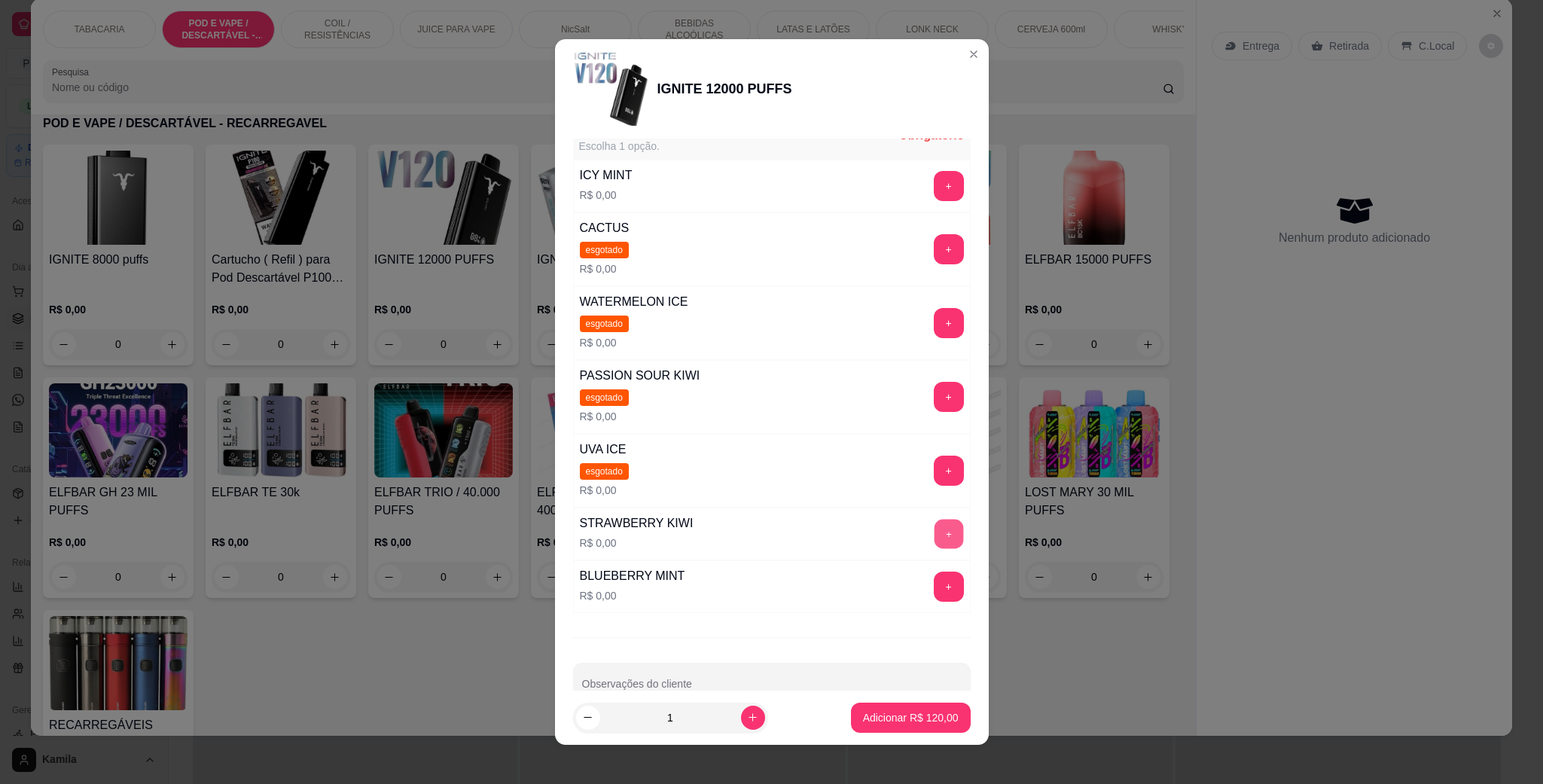
click at [934, 547] on button "+" at bounding box center [949, 534] width 29 height 29
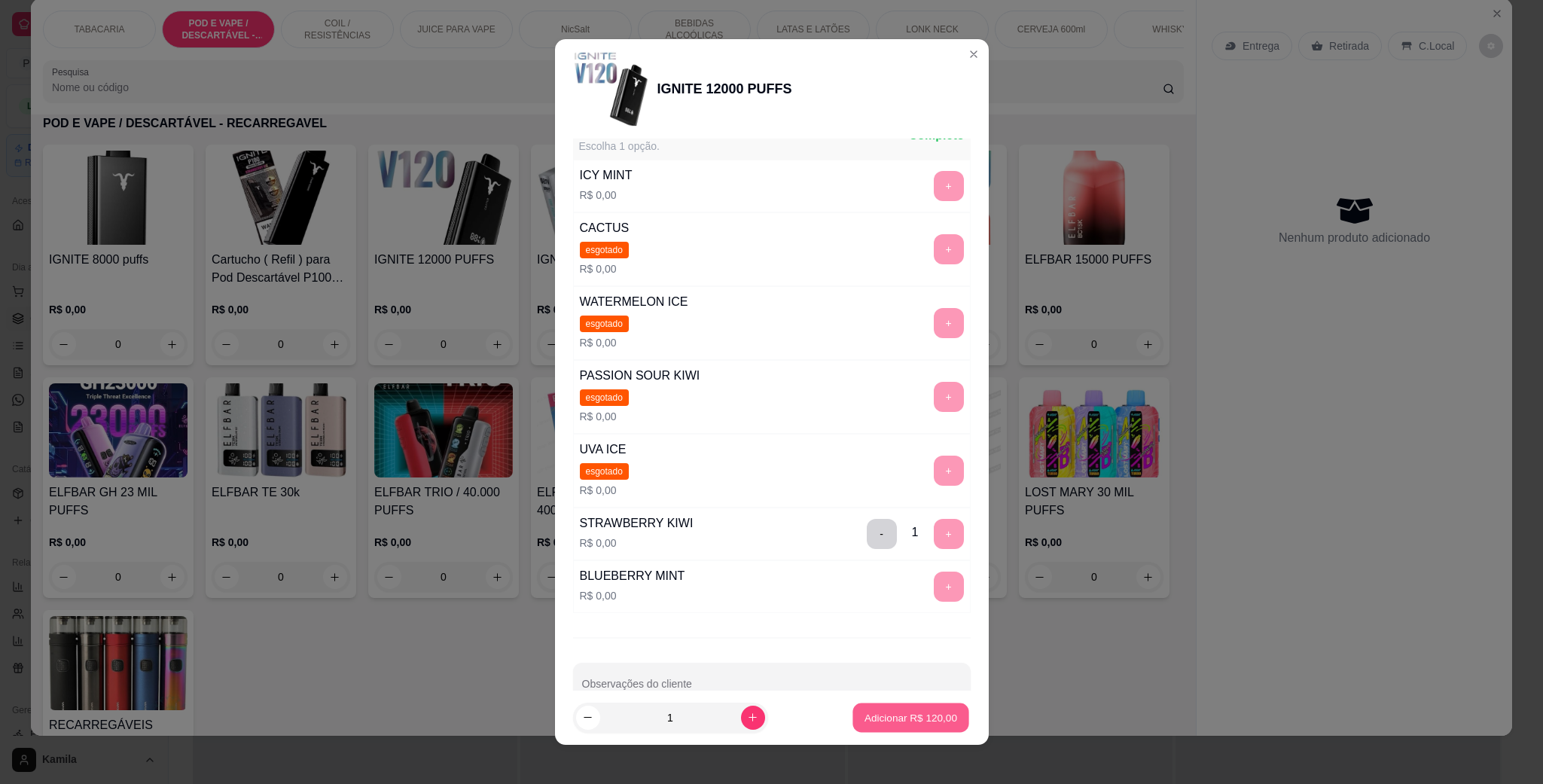
click at [933, 703] on button "Adicionar R$ 120,00" at bounding box center [911, 718] width 116 height 29
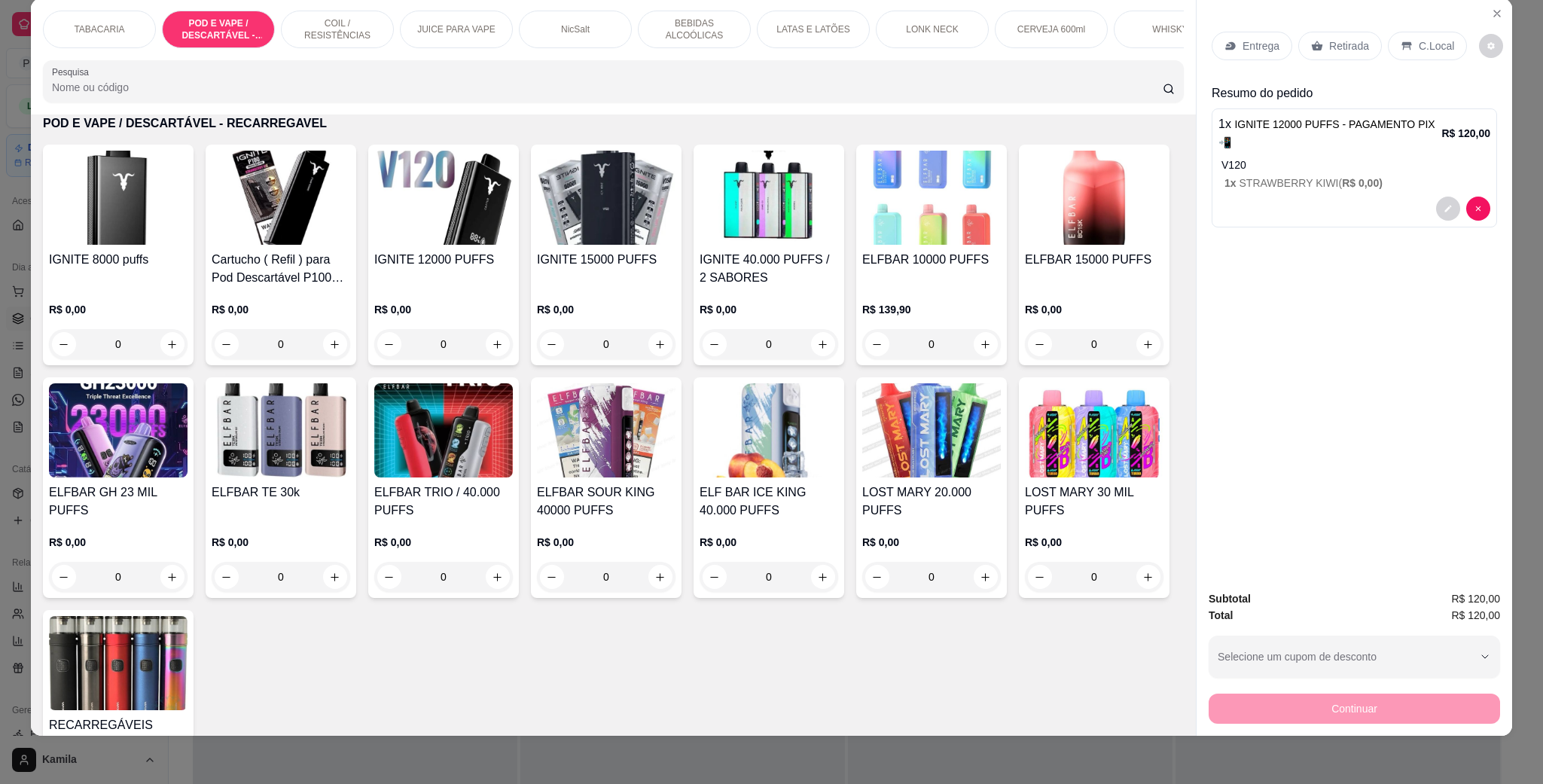
click at [1406, 40] on div "C.Local" at bounding box center [1428, 45] width 79 height 28
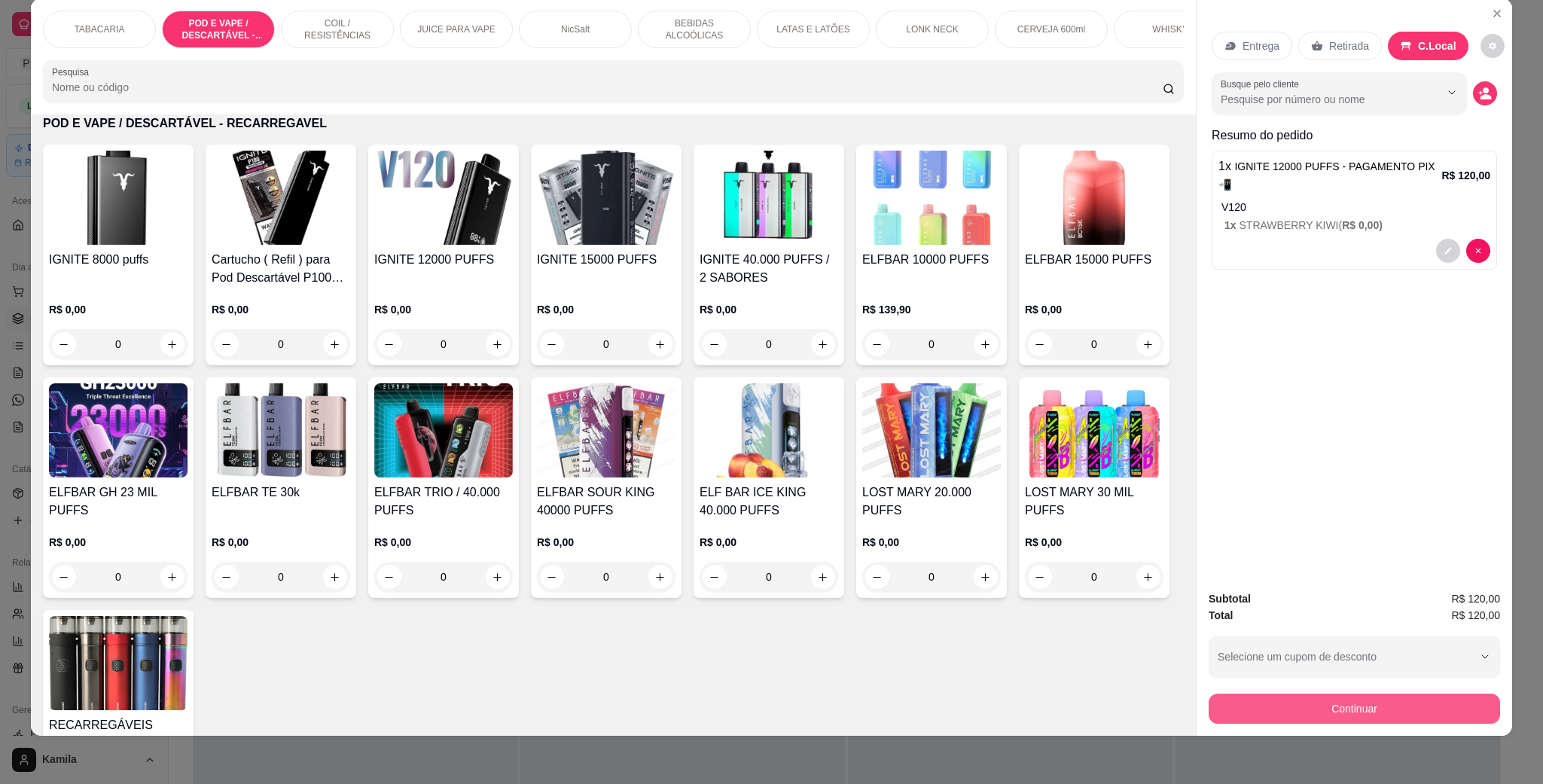
click at [1337, 706] on button "Continuar" at bounding box center [1354, 708] width 291 height 30
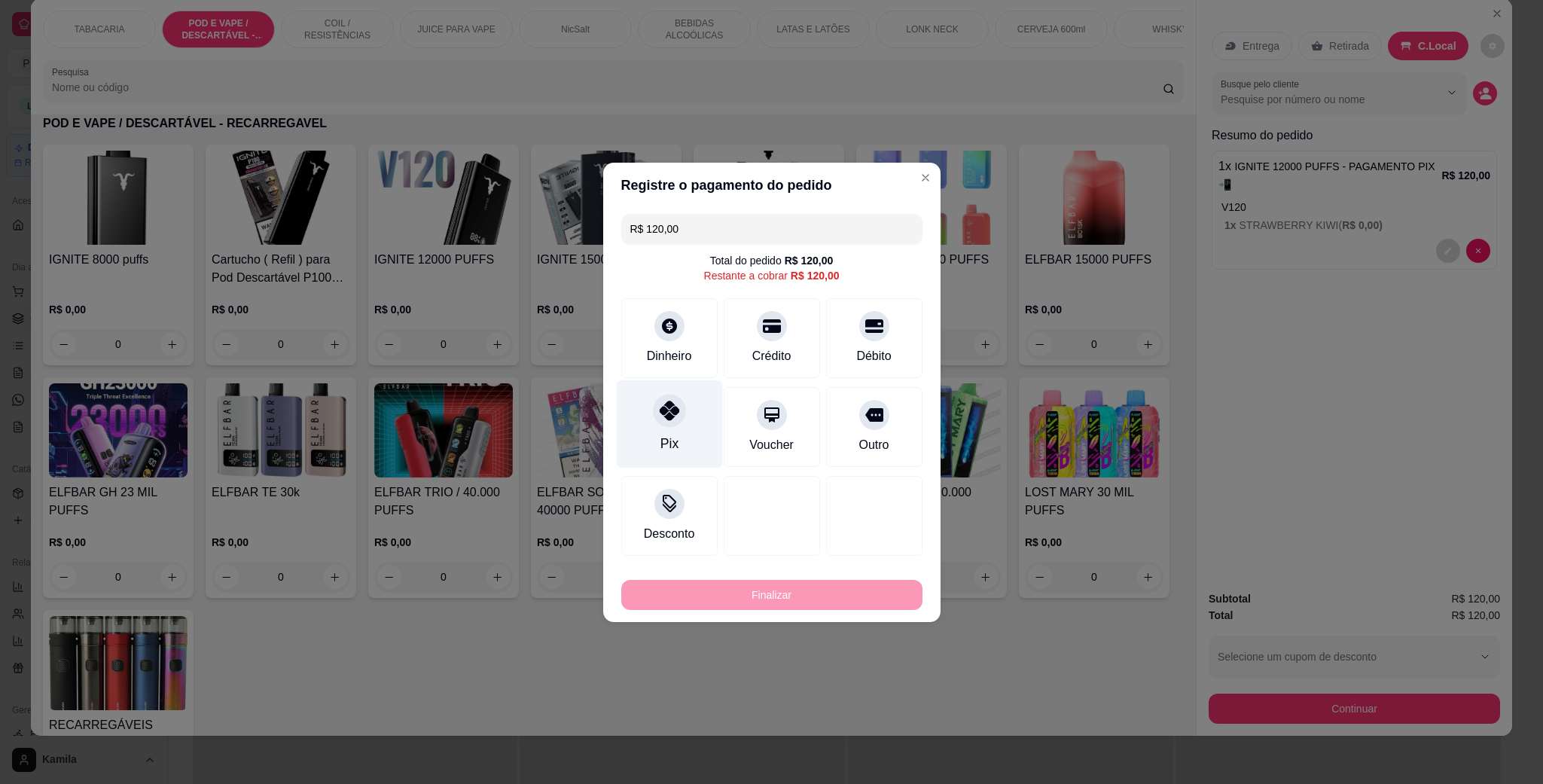
click at [688, 421] on div "Pix" at bounding box center [669, 423] width 106 height 88
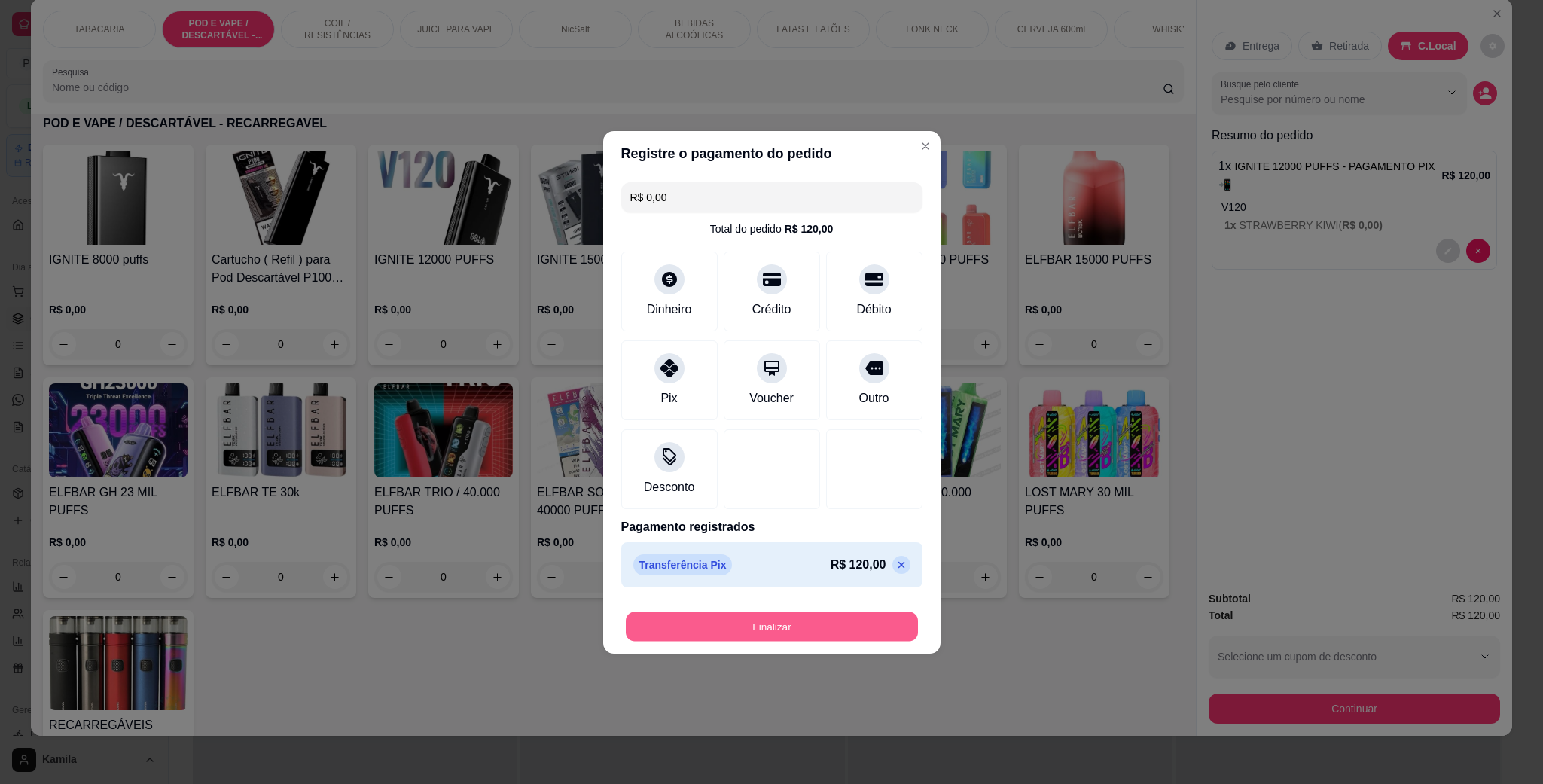
click at [848, 617] on button "Finalizar" at bounding box center [772, 626] width 292 height 29
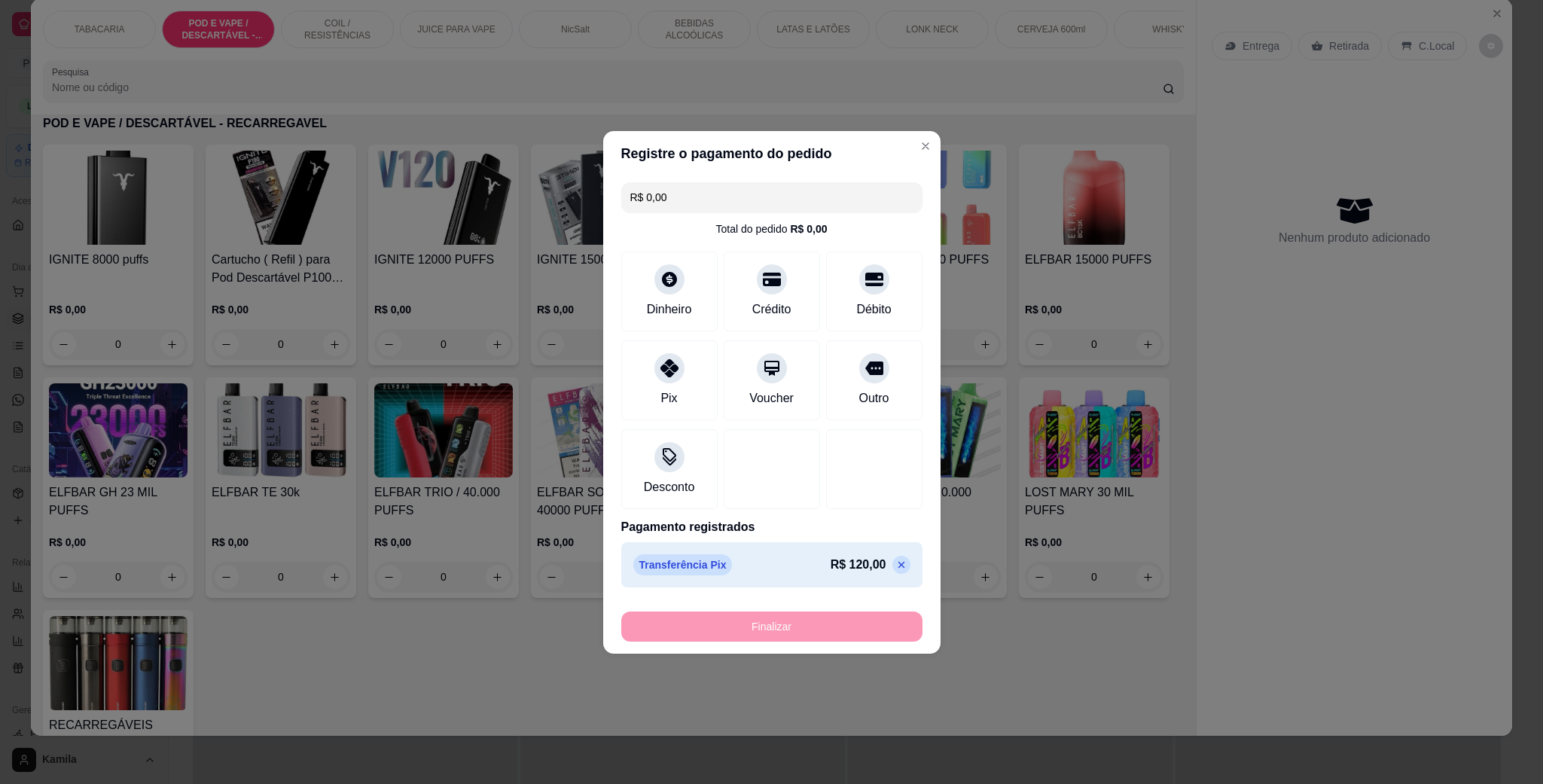
type input "-R$ 120,00"
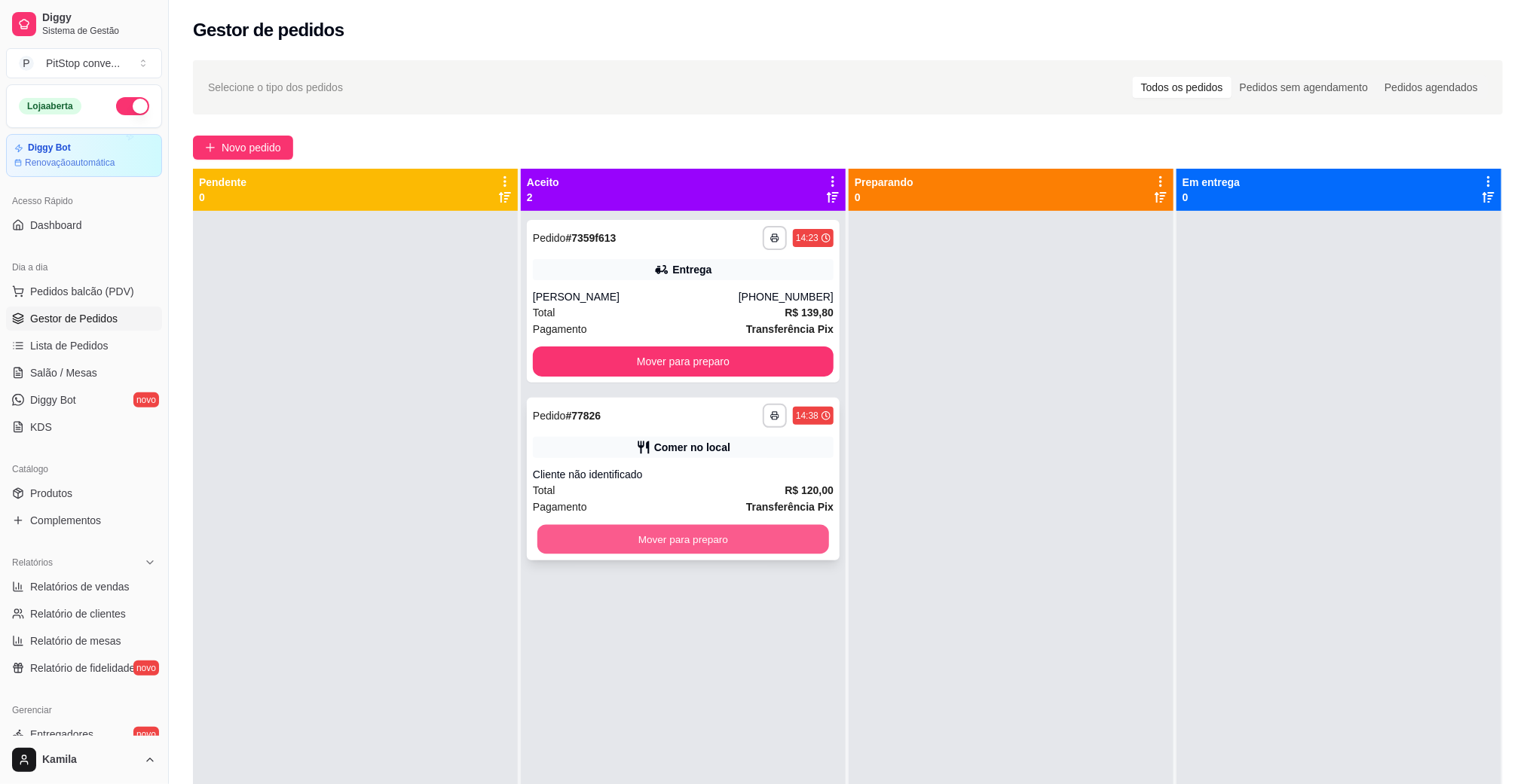
click at [794, 544] on button "Mover para preparo" at bounding box center [683, 540] width 291 height 29
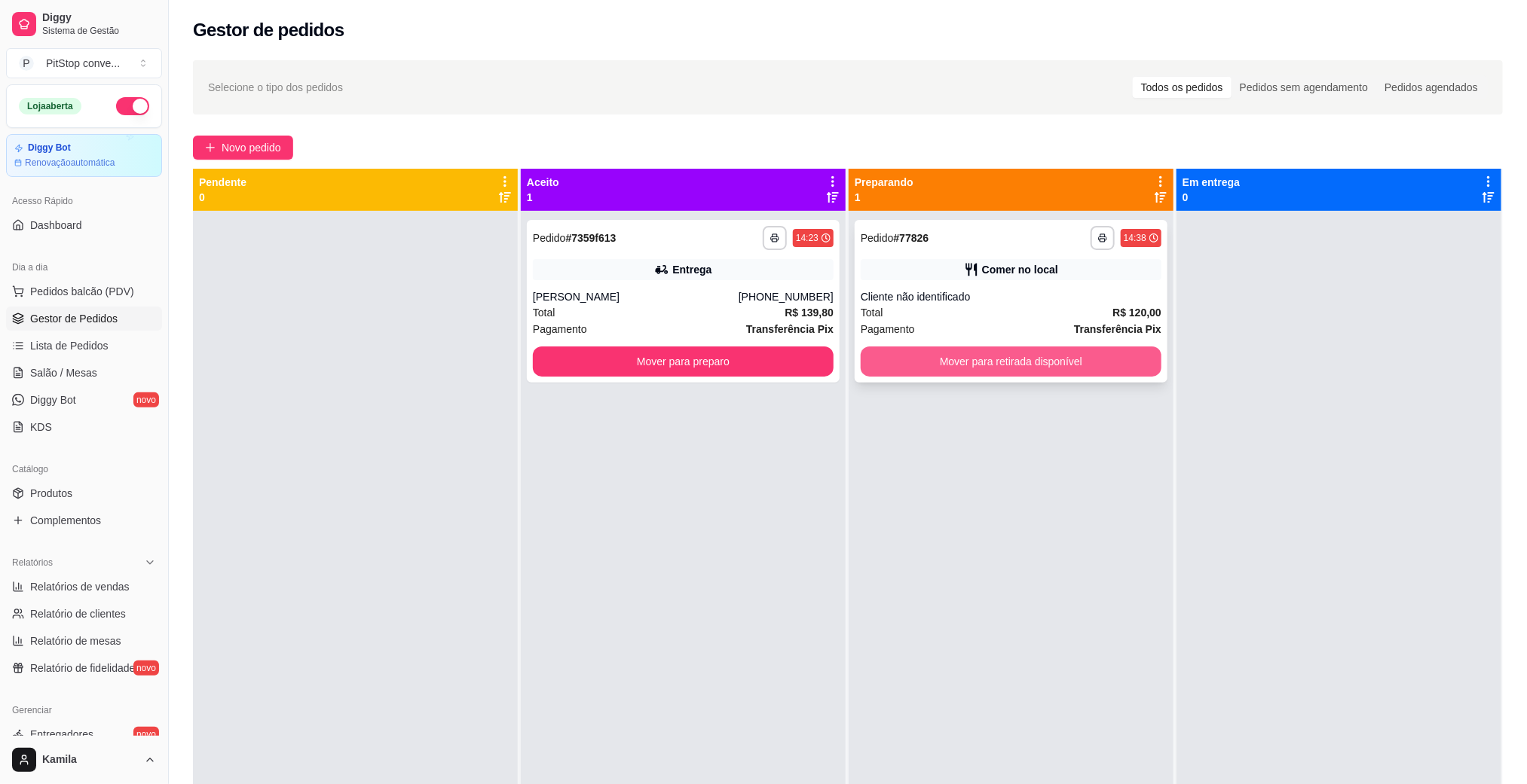
click at [1023, 366] on button "Mover para retirada disponível" at bounding box center [1010, 361] width 301 height 30
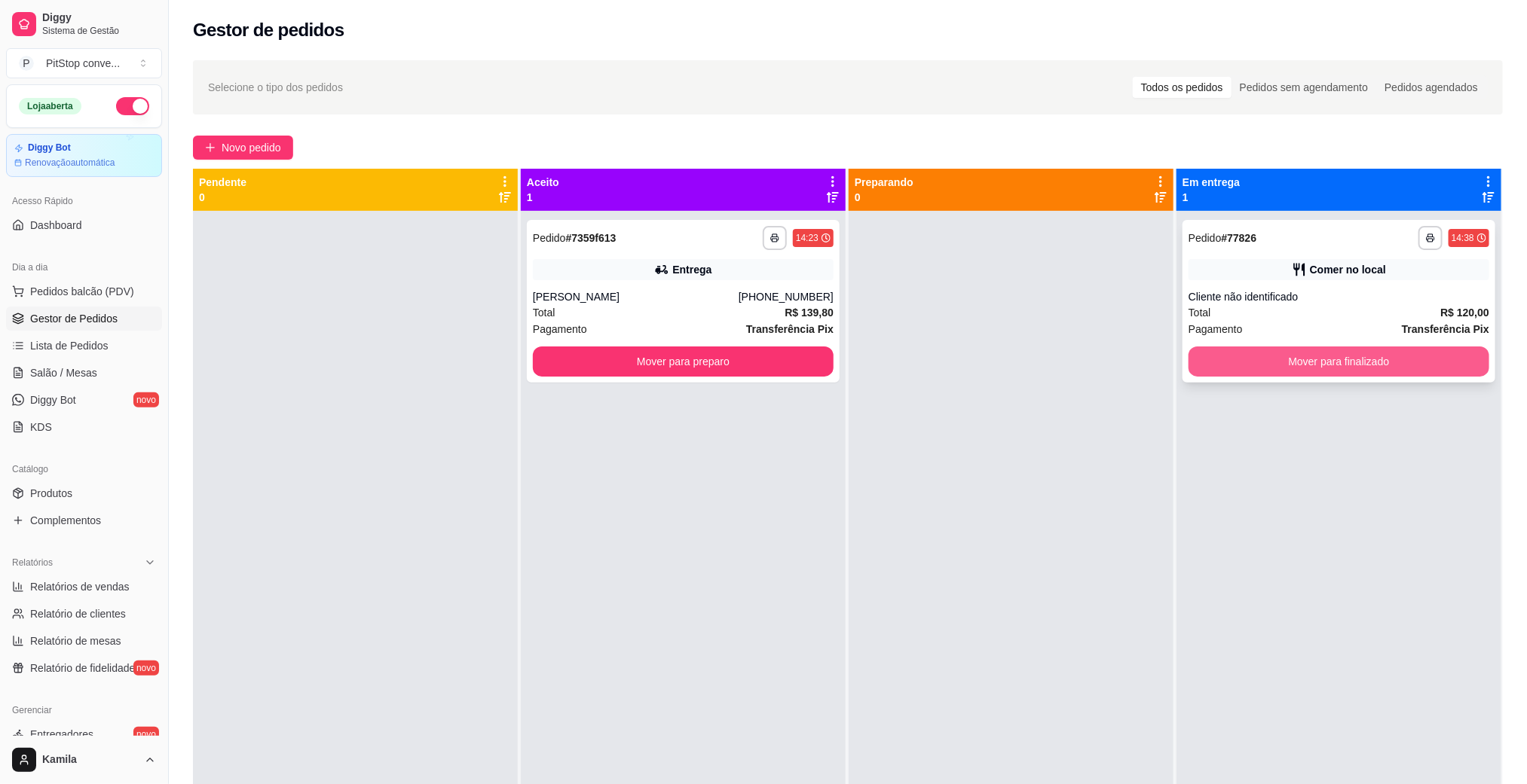
click at [1371, 353] on button "Mover para finalizado" at bounding box center [1339, 361] width 301 height 30
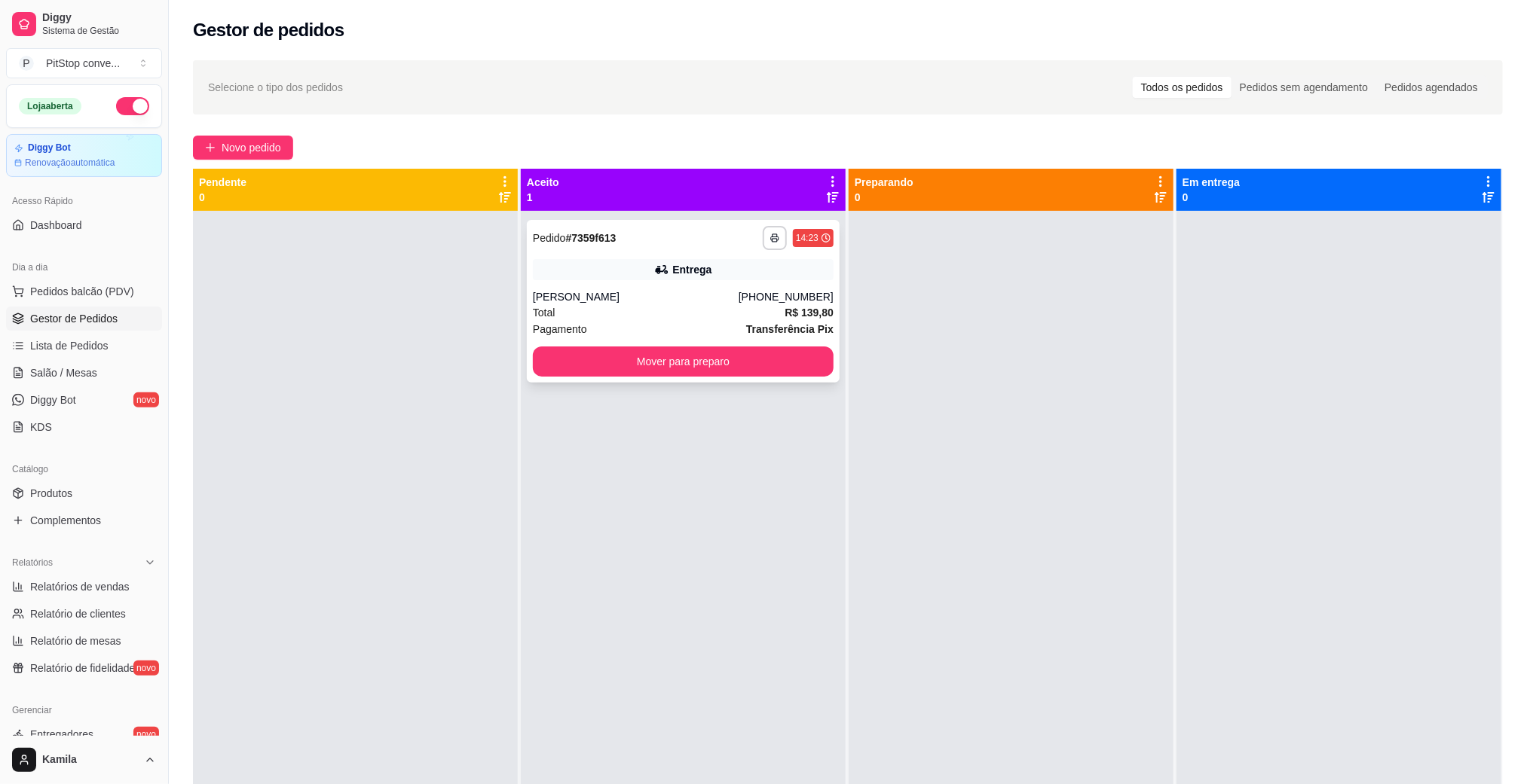
click at [760, 381] on div "**********" at bounding box center [684, 302] width 313 height 163
click at [771, 369] on button "Mover para preparo" at bounding box center [683, 361] width 301 height 30
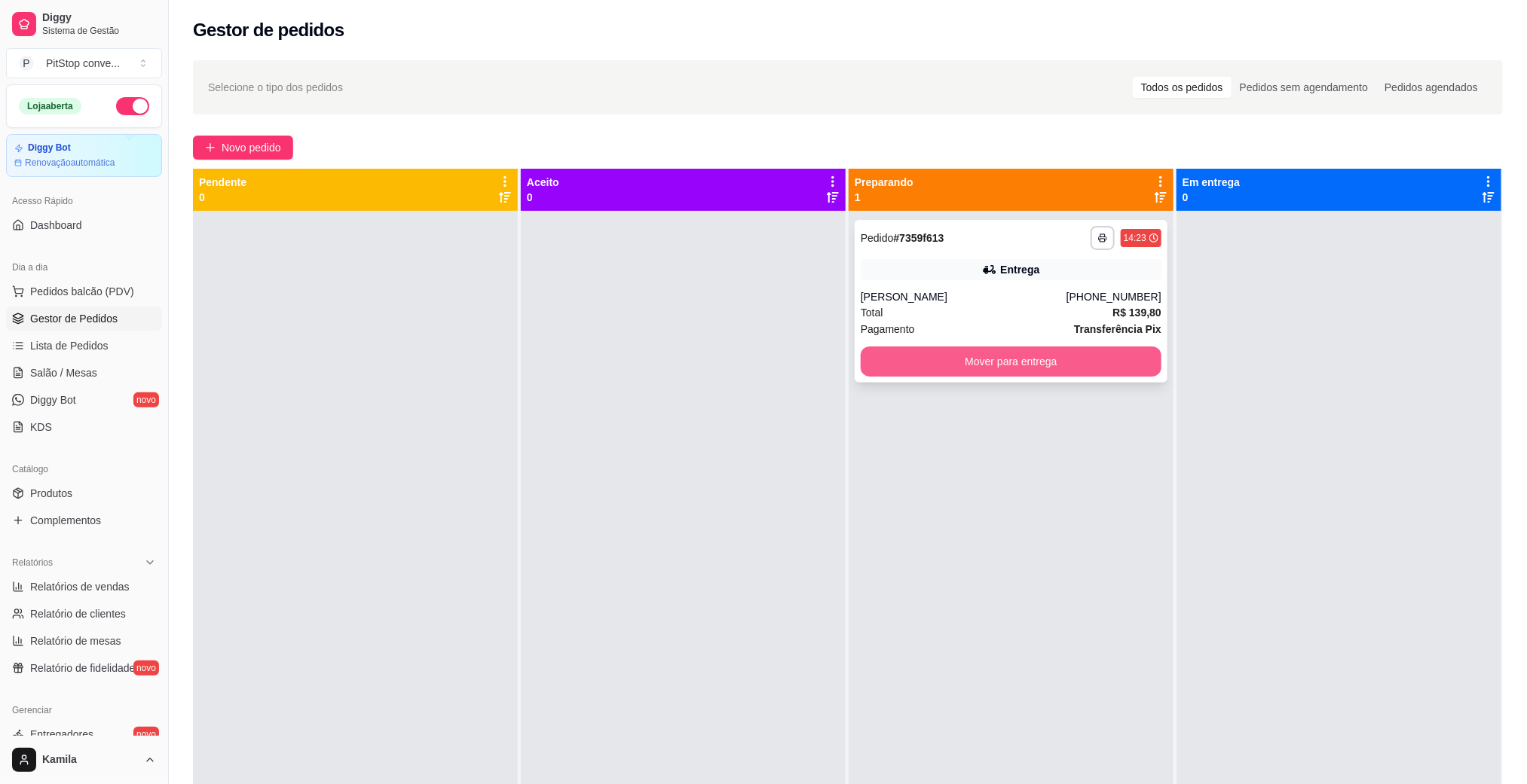
click at [1023, 362] on button "Mover para entrega" at bounding box center [1010, 361] width 301 height 30
click at [1097, 367] on button "Mover para entrega" at bounding box center [1010, 361] width 301 height 30
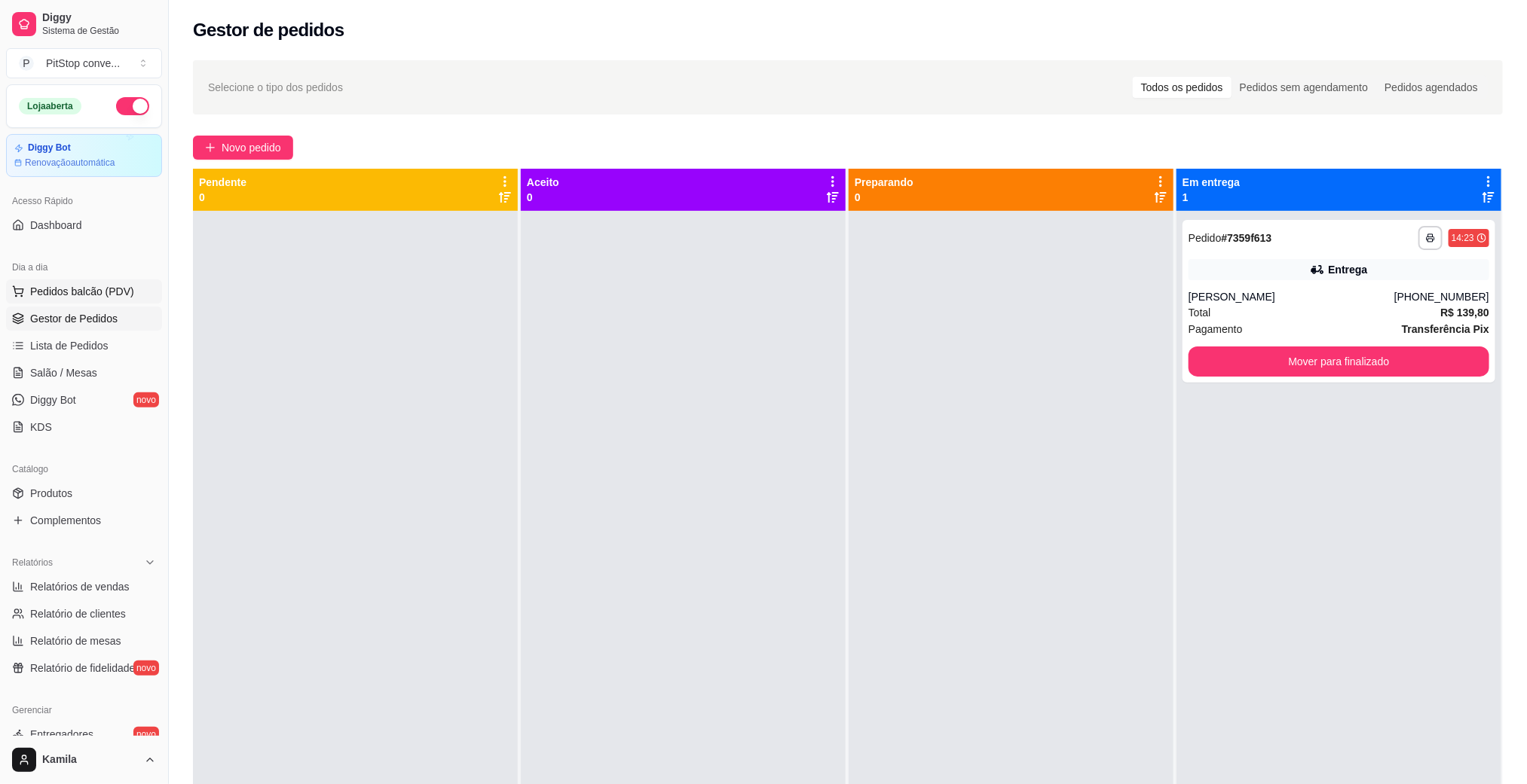
click at [93, 288] on span "Pedidos balcão (PDV)" at bounding box center [82, 291] width 104 height 15
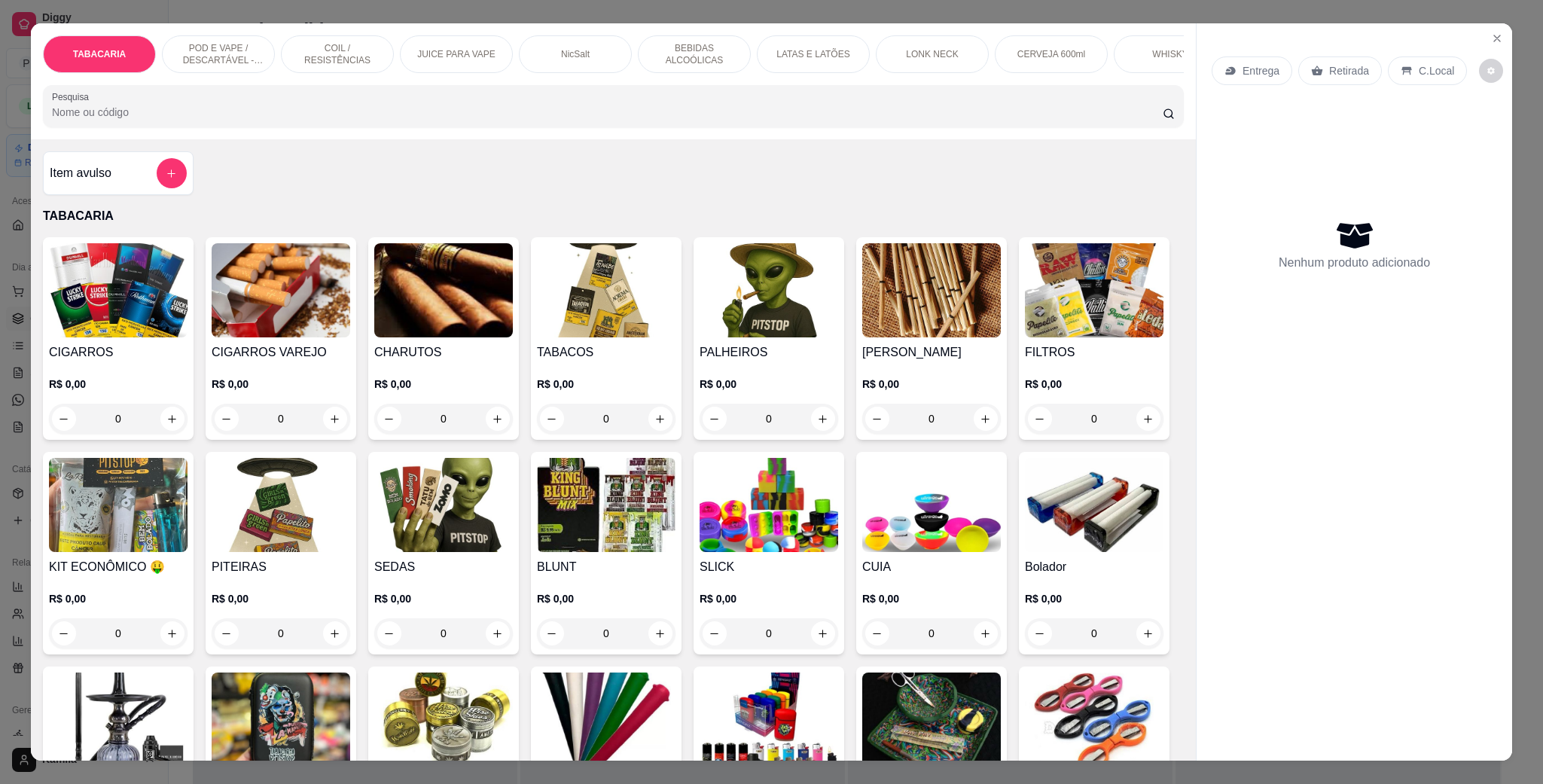
click at [233, 69] on div "POD E VAPE / DESCARTÁVEL - RECARREGAVEL" at bounding box center [219, 54] width 113 height 38
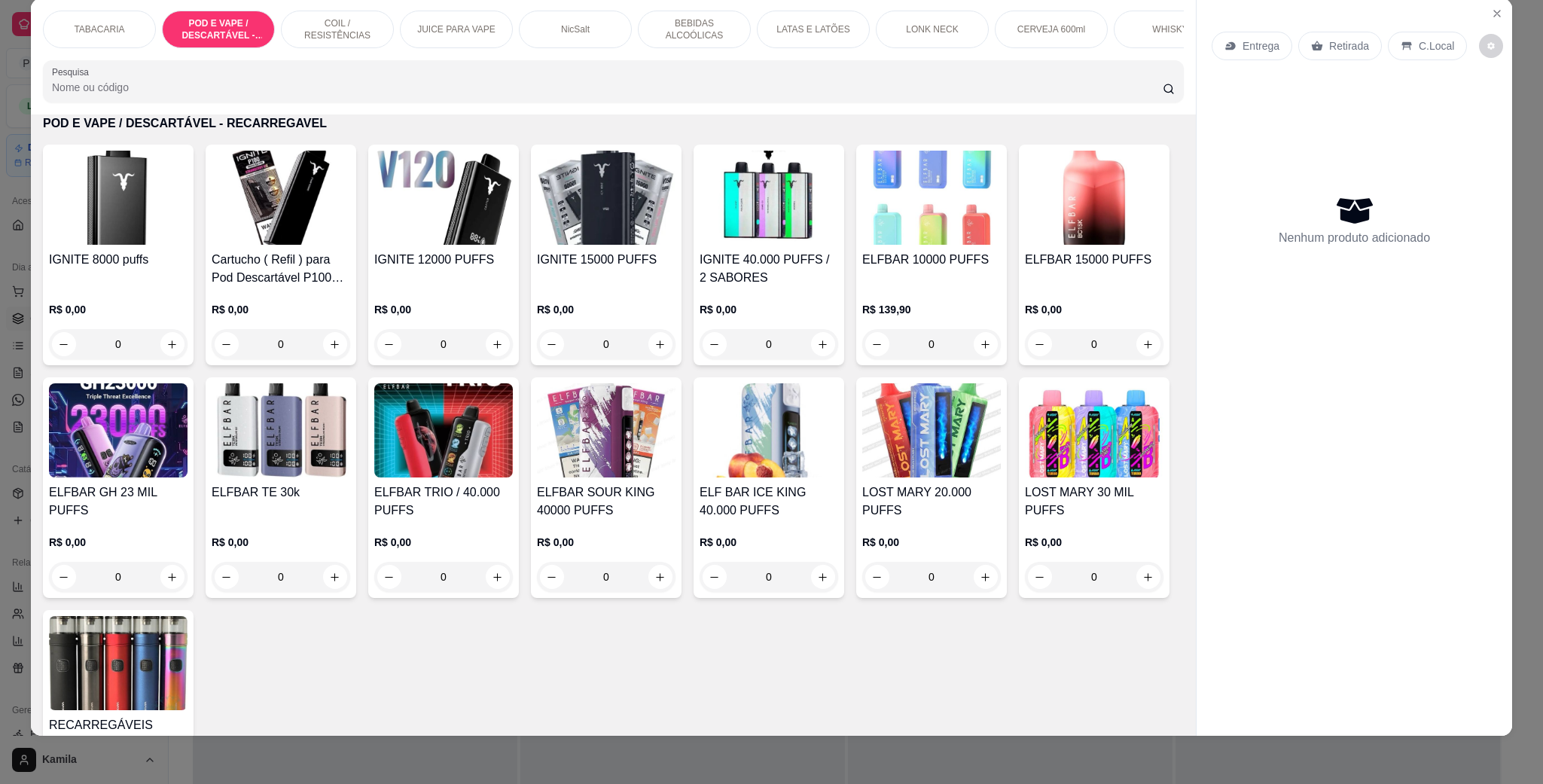
click at [350, 461] on img at bounding box center [281, 430] width 139 height 94
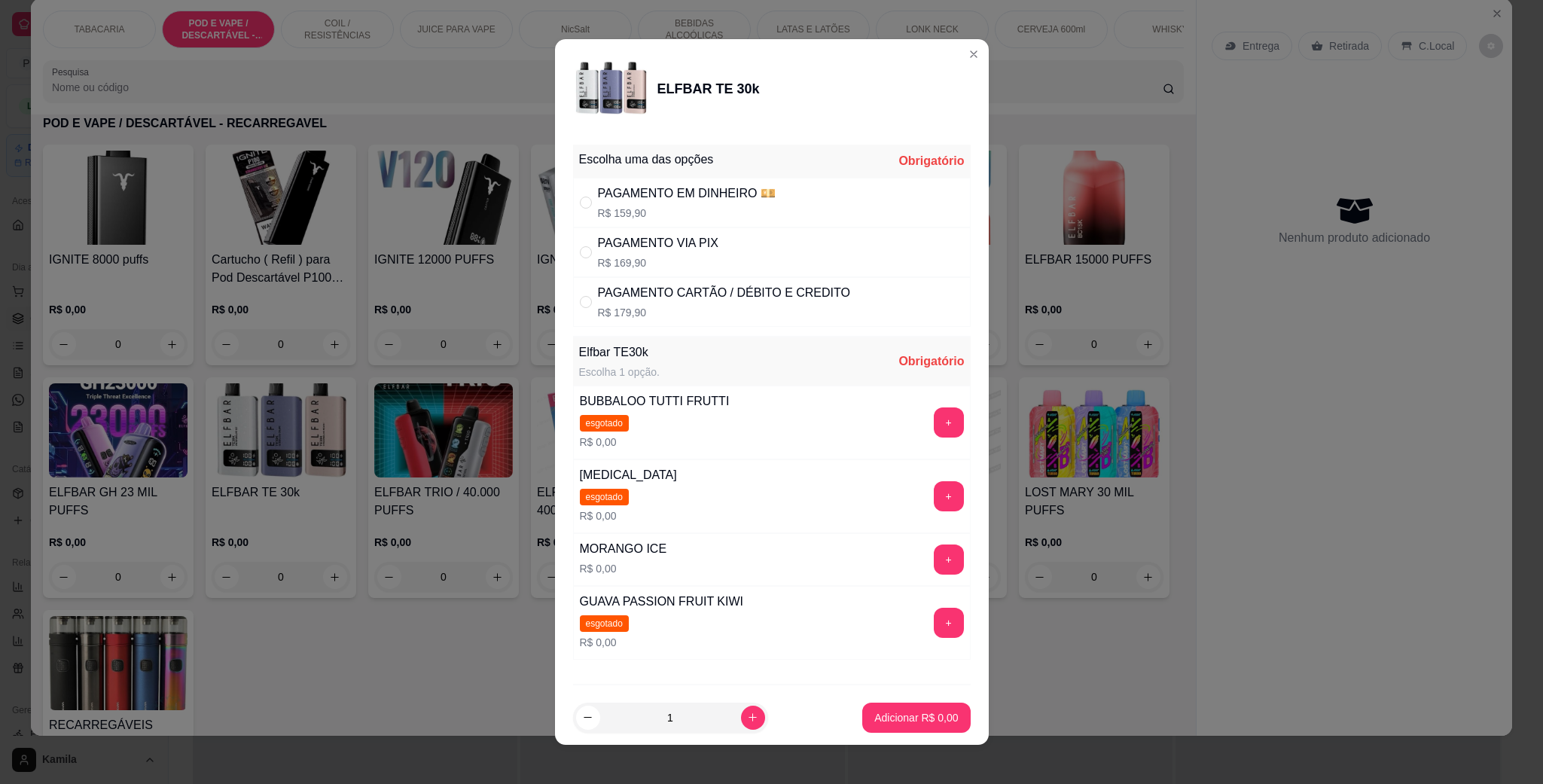
click at [646, 244] on div "PAGAMENTO VIA PIX" at bounding box center [657, 243] width 120 height 18
radio input "true"
click at [928, 567] on div "+" at bounding box center [949, 559] width 42 height 30
click at [934, 563] on button "+" at bounding box center [949, 559] width 30 height 30
click at [907, 712] on p "Adicionar R$ 169,90" at bounding box center [911, 718] width 96 height 15
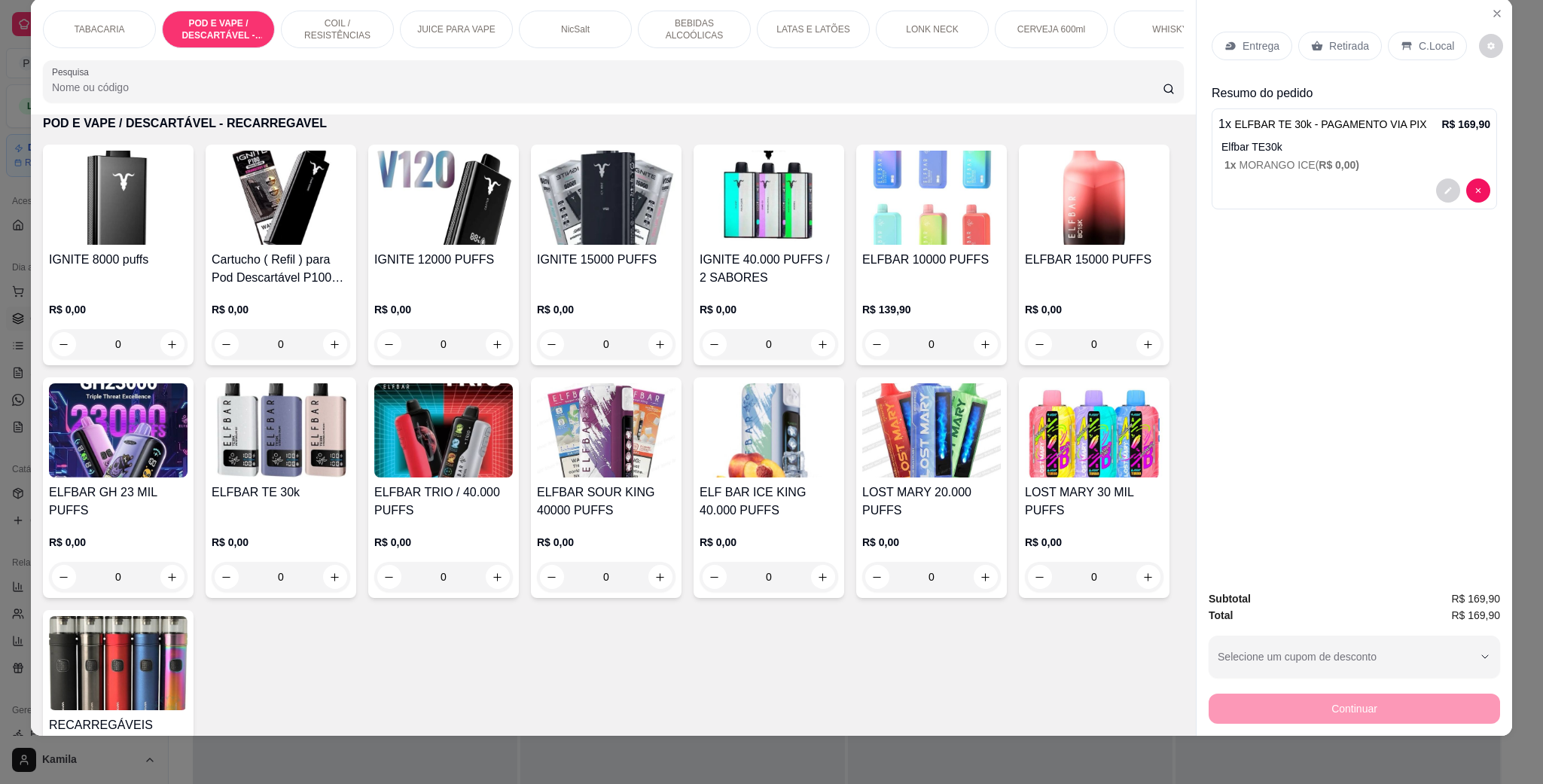
click at [1419, 52] on p "C.Local" at bounding box center [1437, 46] width 35 height 15
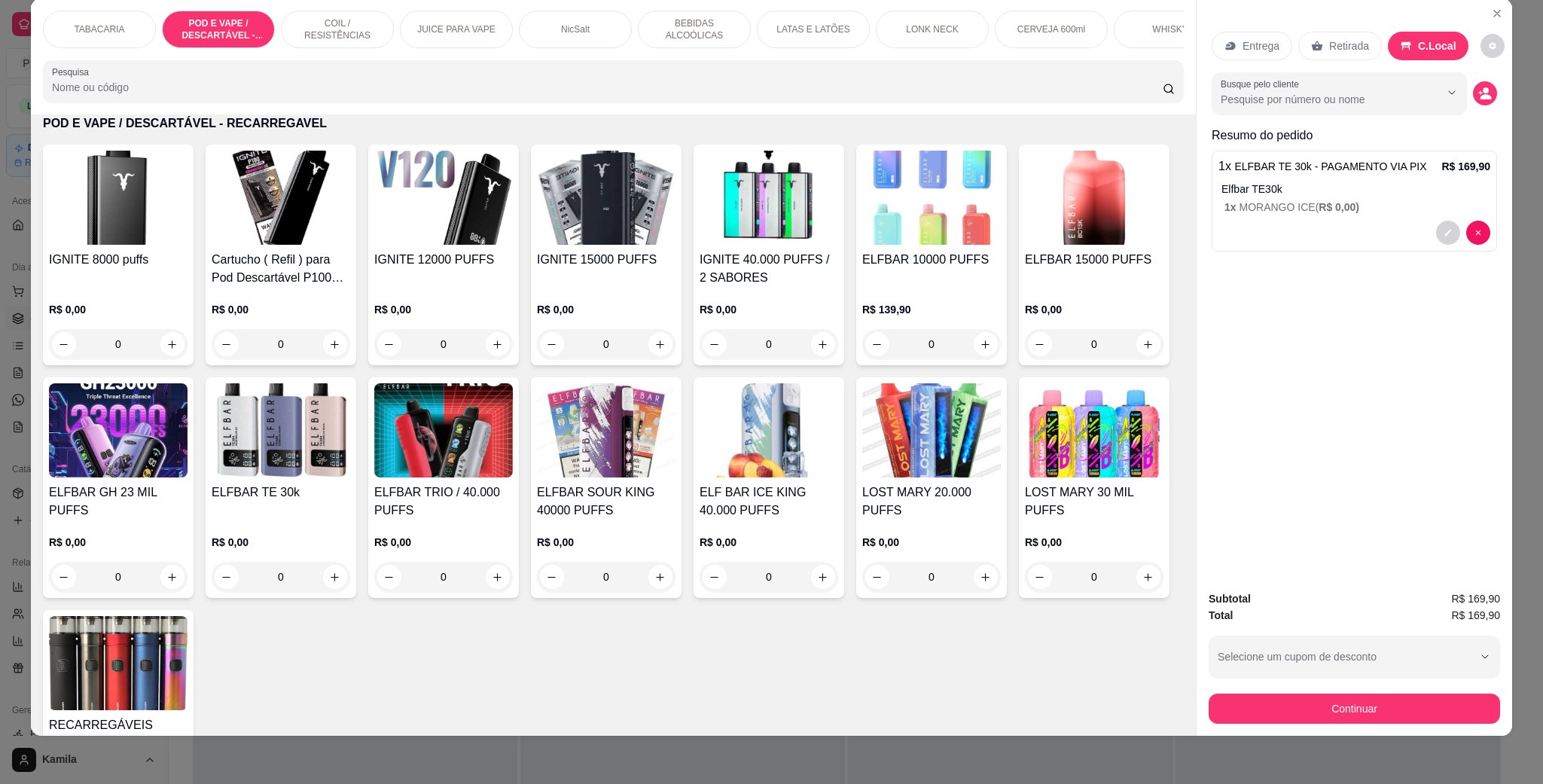
click at [1284, 725] on div "Subtotal R$ 169,90 Total R$ 169,90 Selecione um cupom de desconto Selecione um …" at bounding box center [1354, 657] width 315 height 157
click at [1295, 721] on button "Continuar" at bounding box center [1354, 708] width 291 height 30
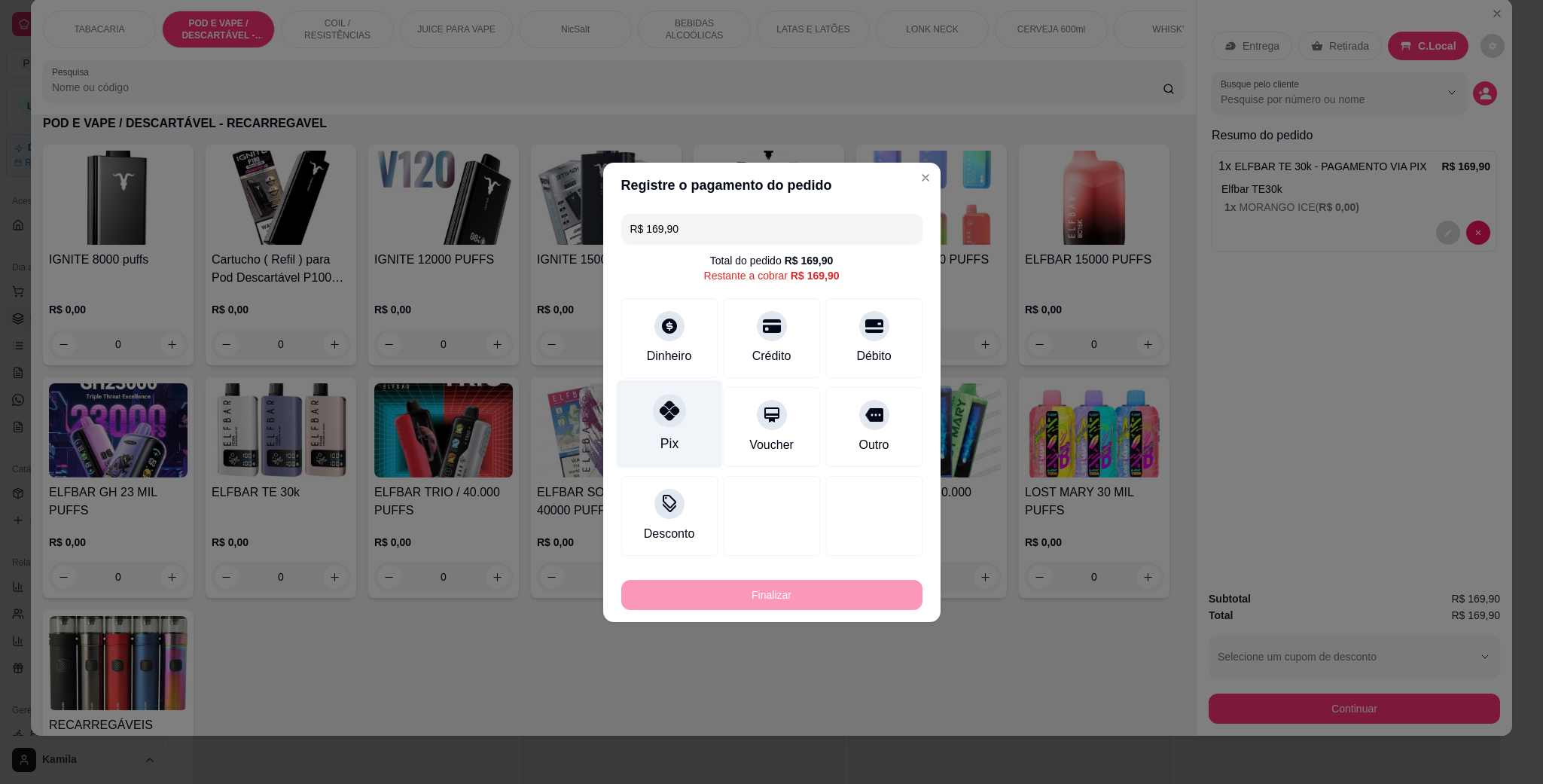
click at [673, 405] on icon at bounding box center [669, 411] width 19 height 19
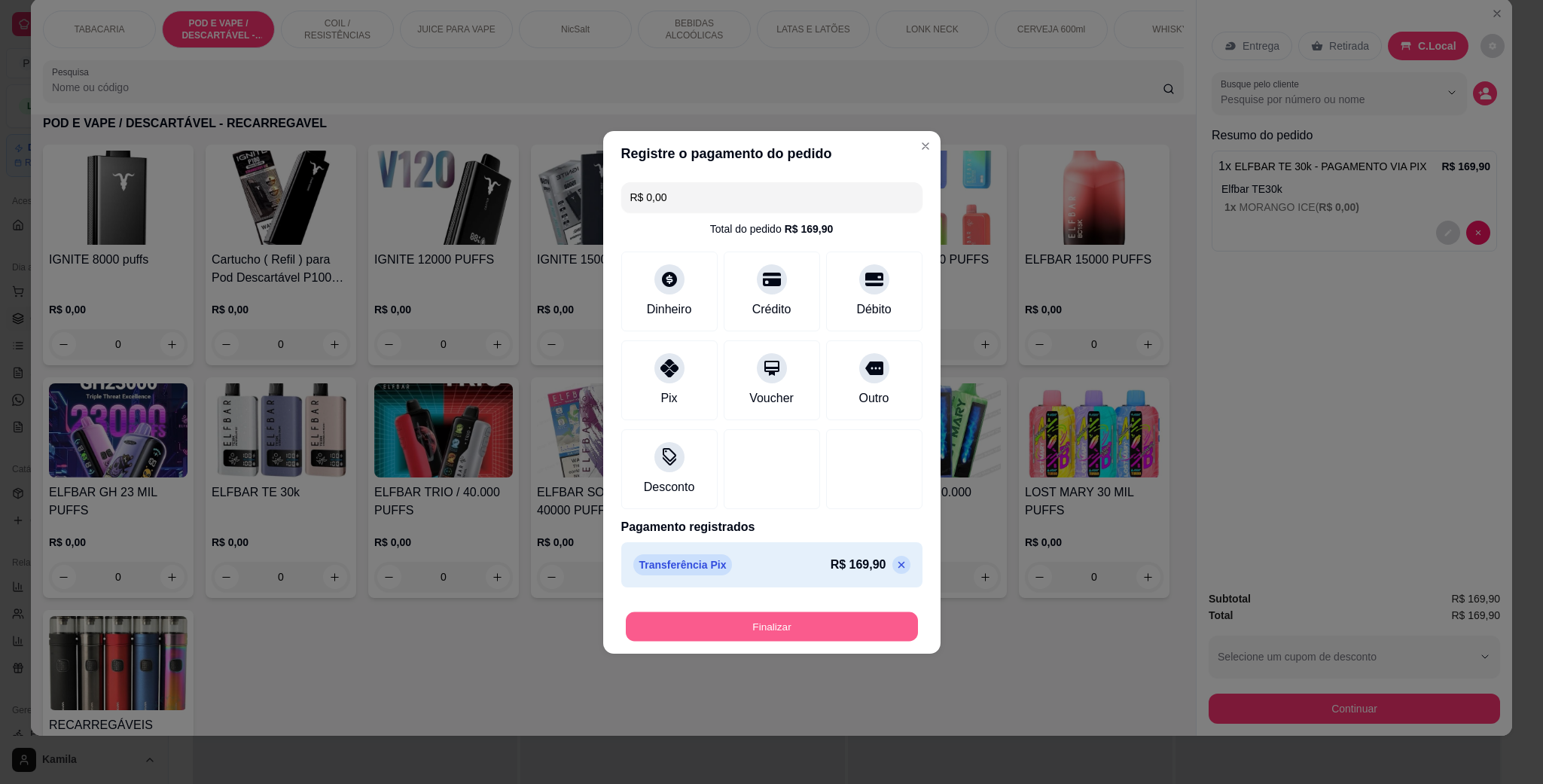
click at [830, 623] on button "Finalizar" at bounding box center [772, 626] width 292 height 29
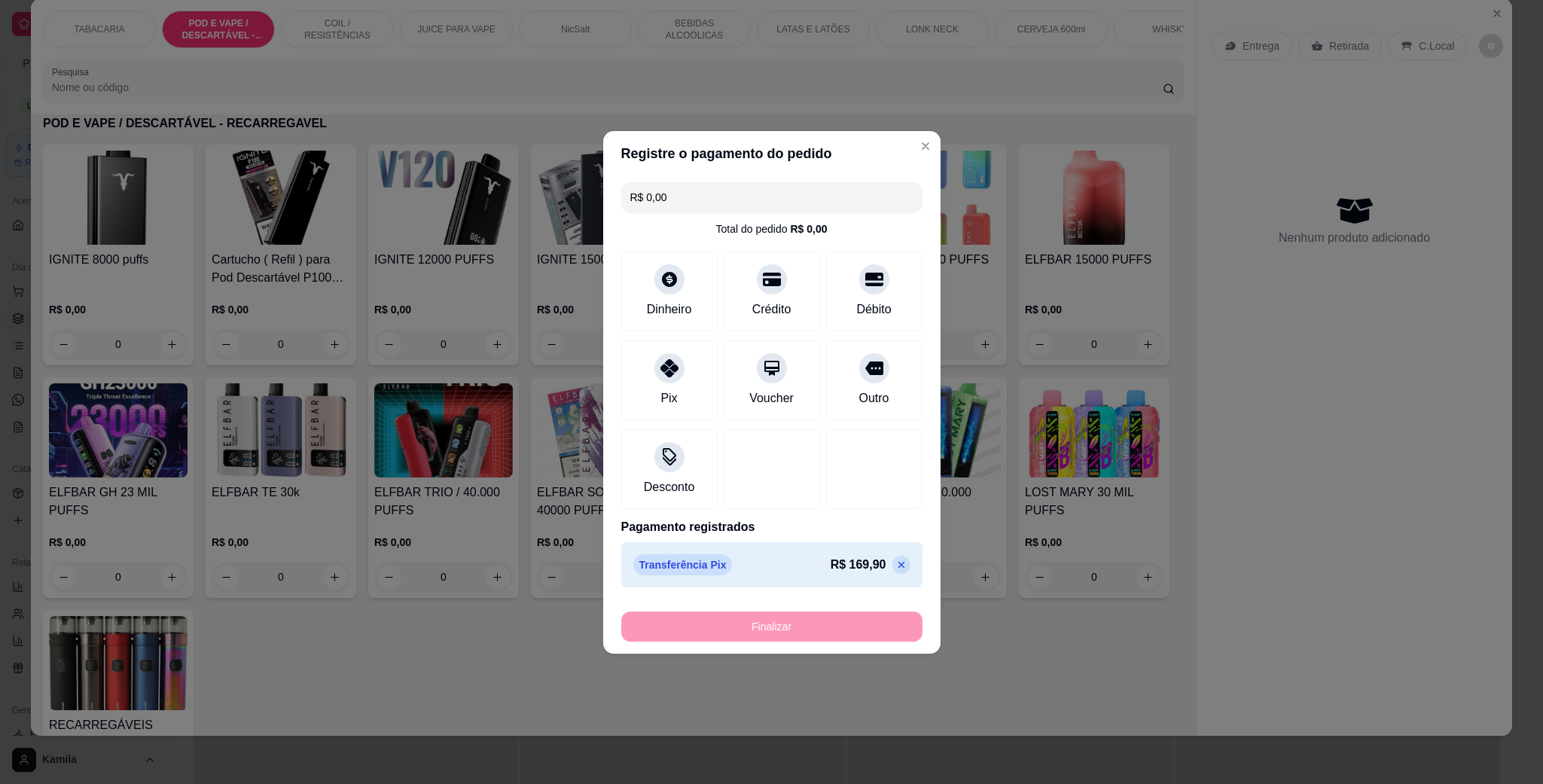
type input "-R$ 169,90"
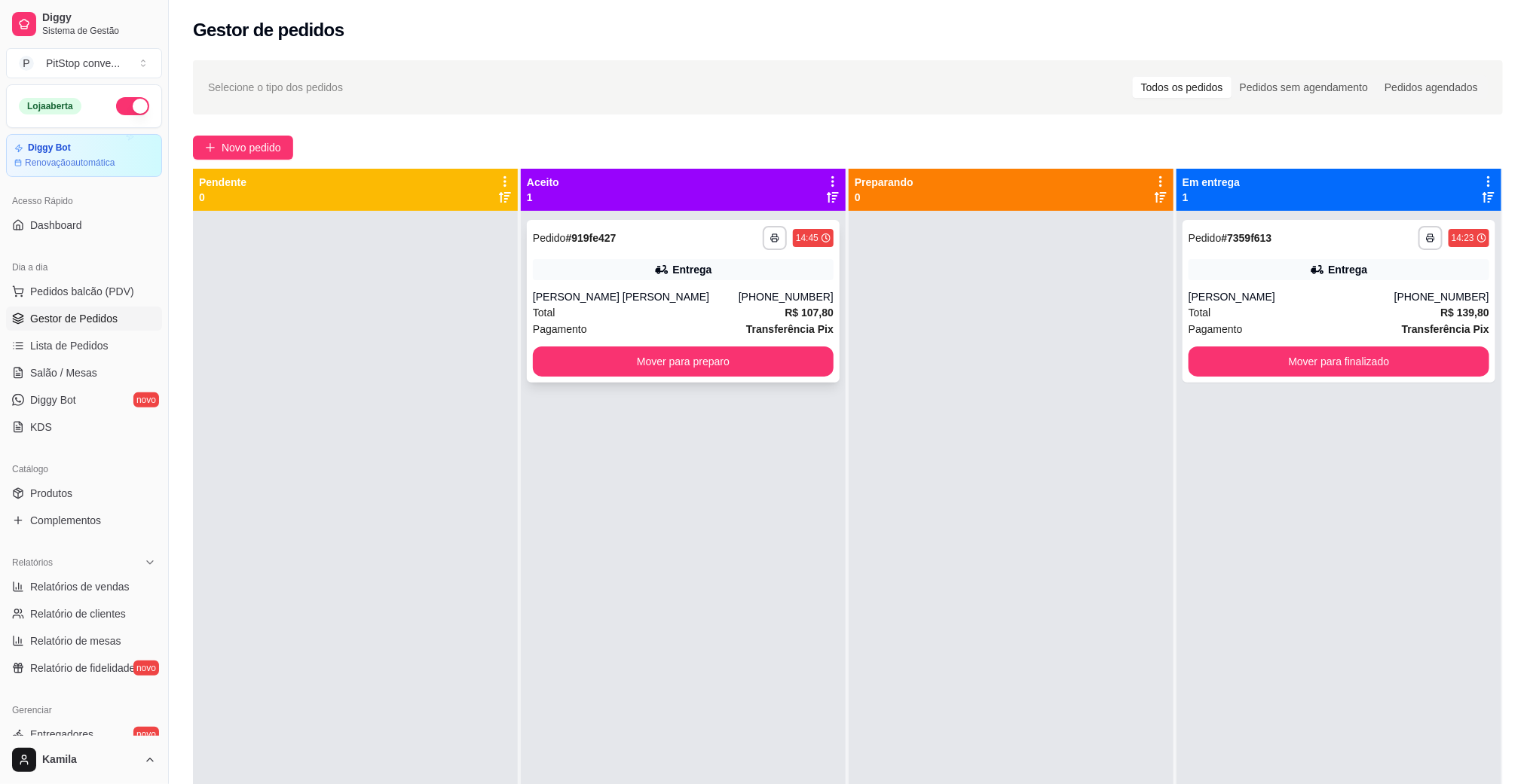
click at [755, 308] on div "Total R$ 107,80" at bounding box center [683, 312] width 301 height 17
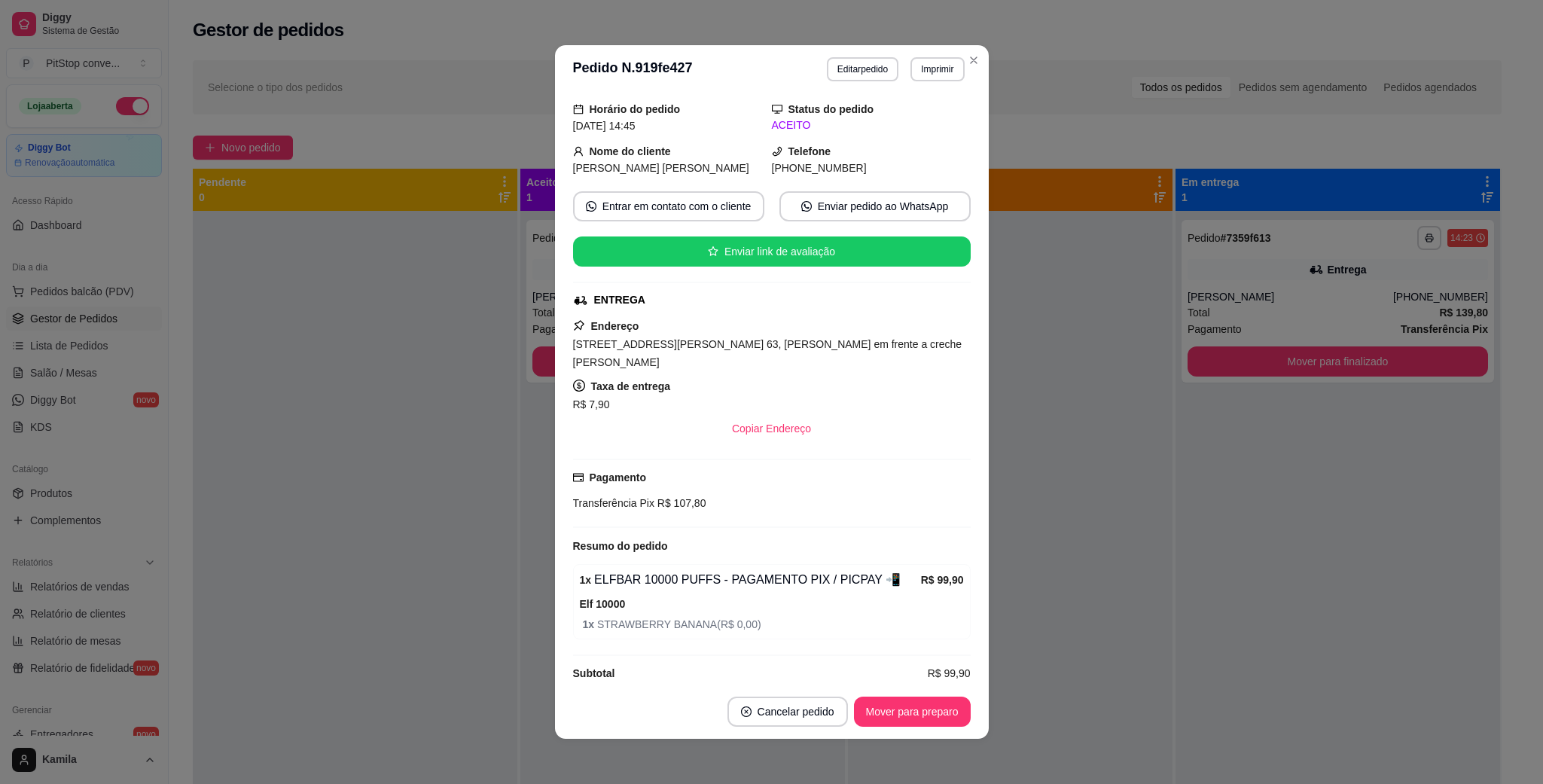
scroll to position [74, 0]
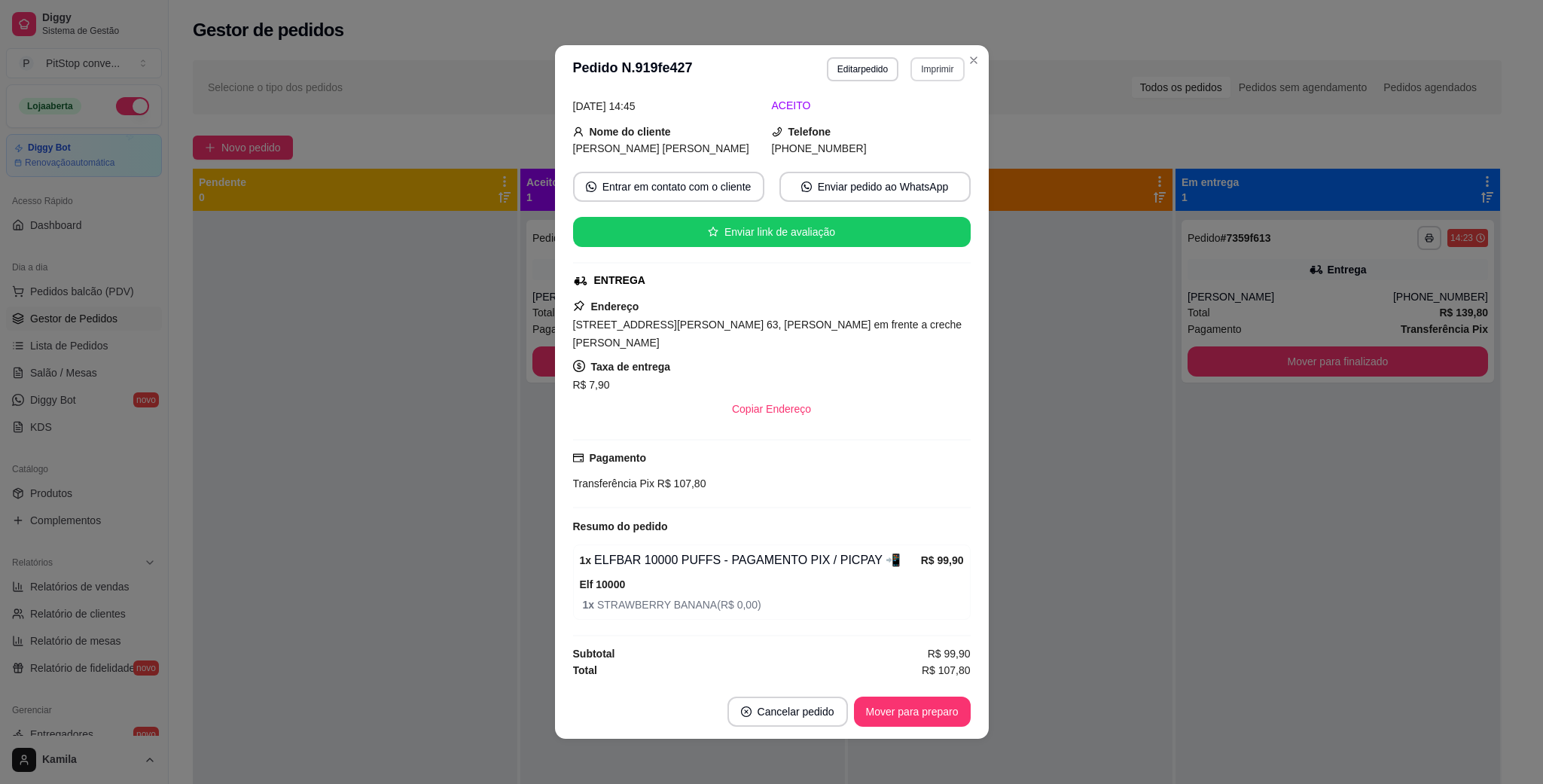
click at [916, 70] on button "Imprimir" at bounding box center [937, 69] width 53 height 24
click at [889, 119] on button "IMPRESSORA" at bounding box center [903, 122] width 106 height 23
click at [889, 123] on div "Telefone [PHONE_NUMBER]" at bounding box center [871, 140] width 199 height 33
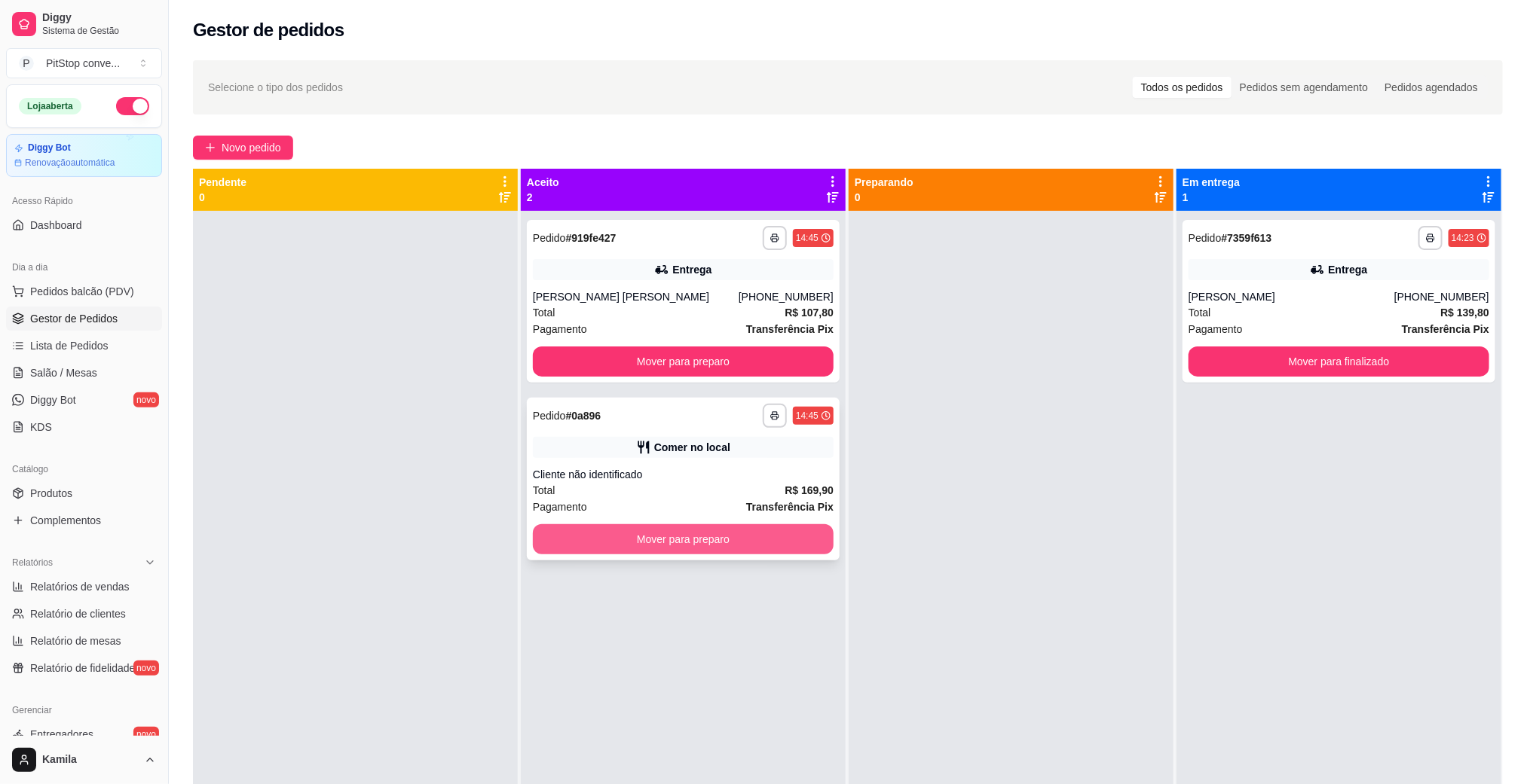
click at [776, 544] on button "Mover para preparo" at bounding box center [683, 539] width 301 height 30
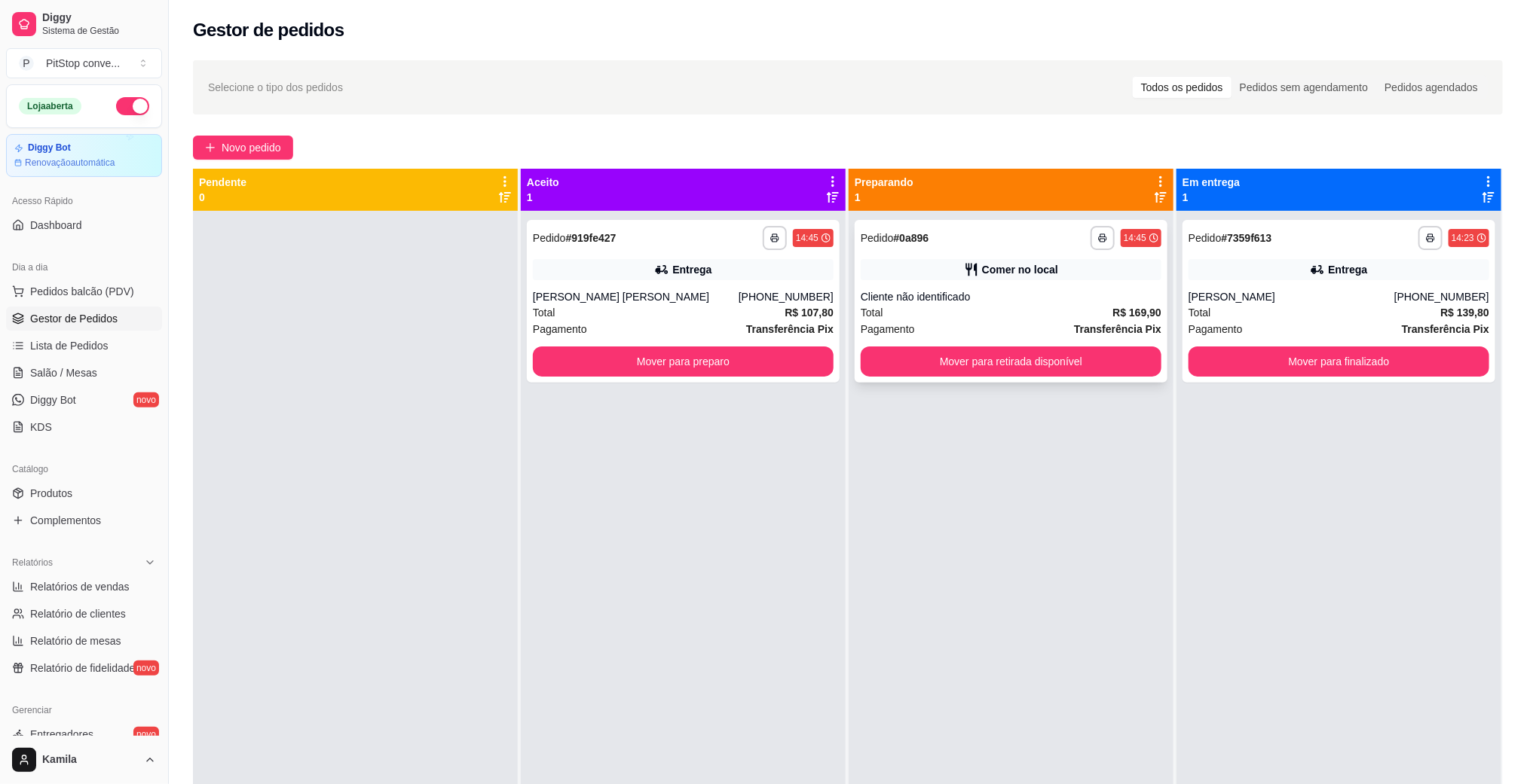
click at [1010, 370] on button "Mover para retirada disponível" at bounding box center [1010, 361] width 301 height 30
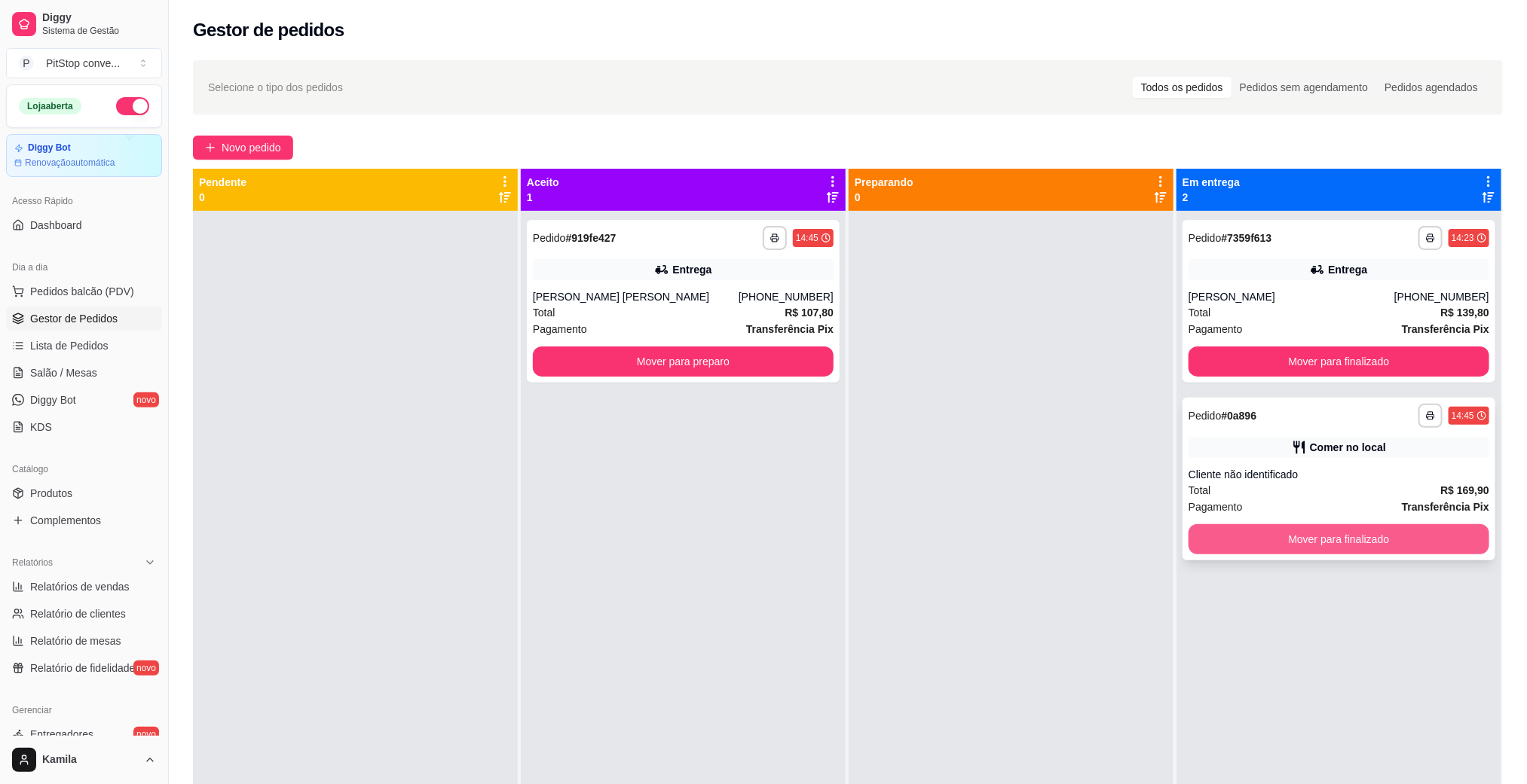
click at [1320, 549] on button "Mover para finalizado" at bounding box center [1339, 539] width 301 height 30
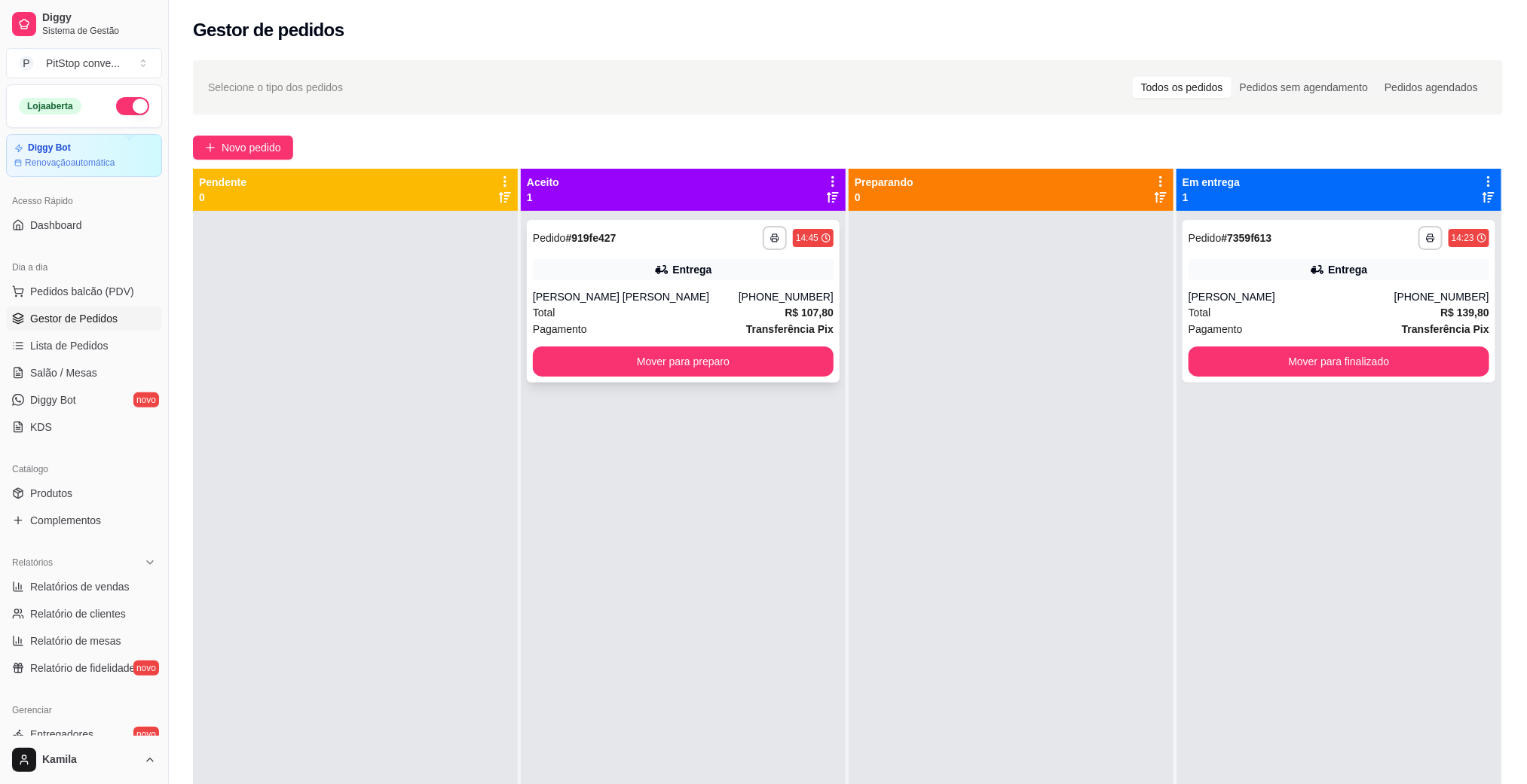
click at [740, 305] on div "Total R$ 107,80" at bounding box center [683, 312] width 301 height 17
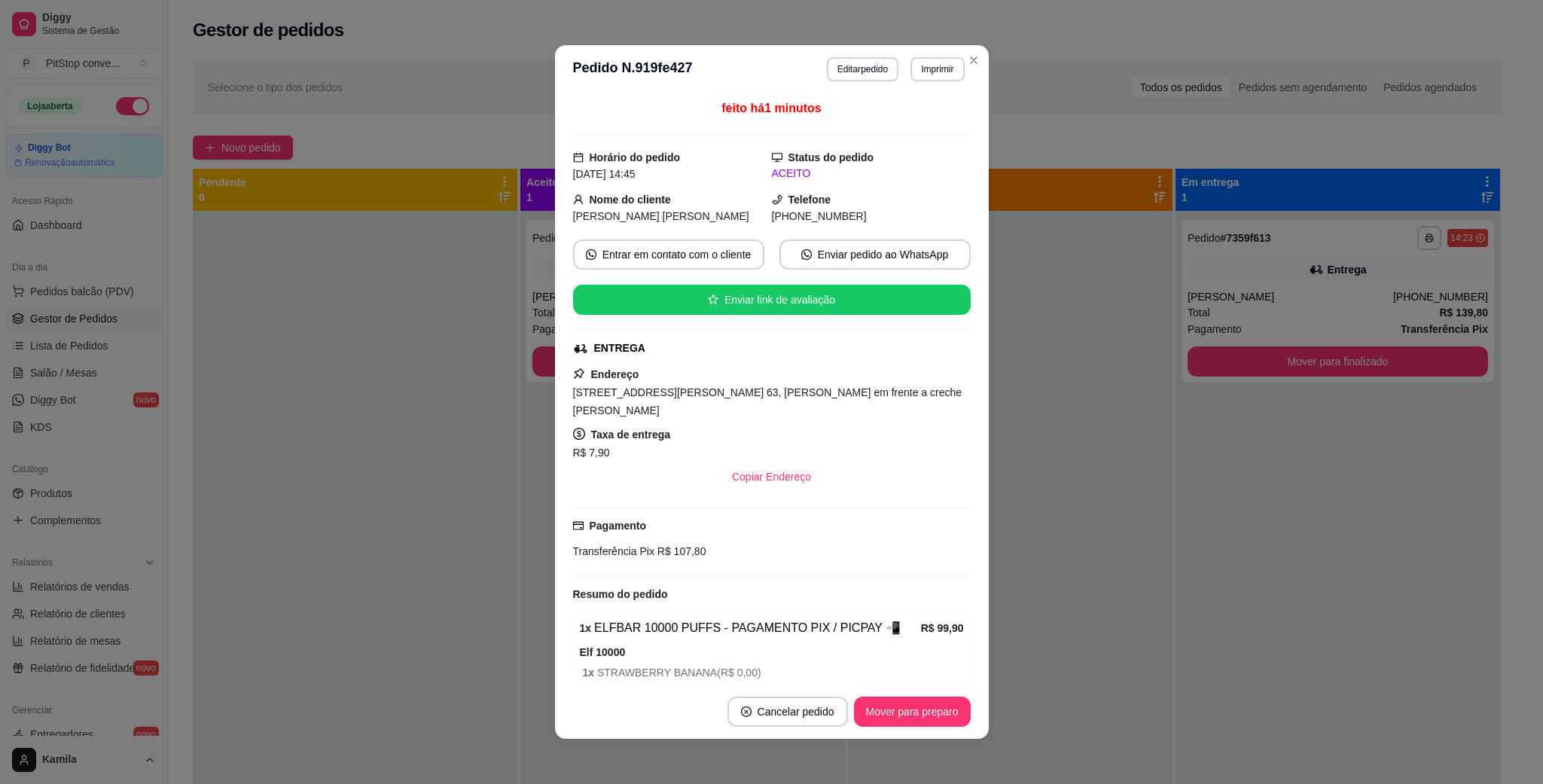
click at [794, 402] on span "[STREET_ADDRESS][PERSON_NAME] 63, [PERSON_NAME] em frente a creche [PERSON_NAME]" at bounding box center [768, 401] width 390 height 30
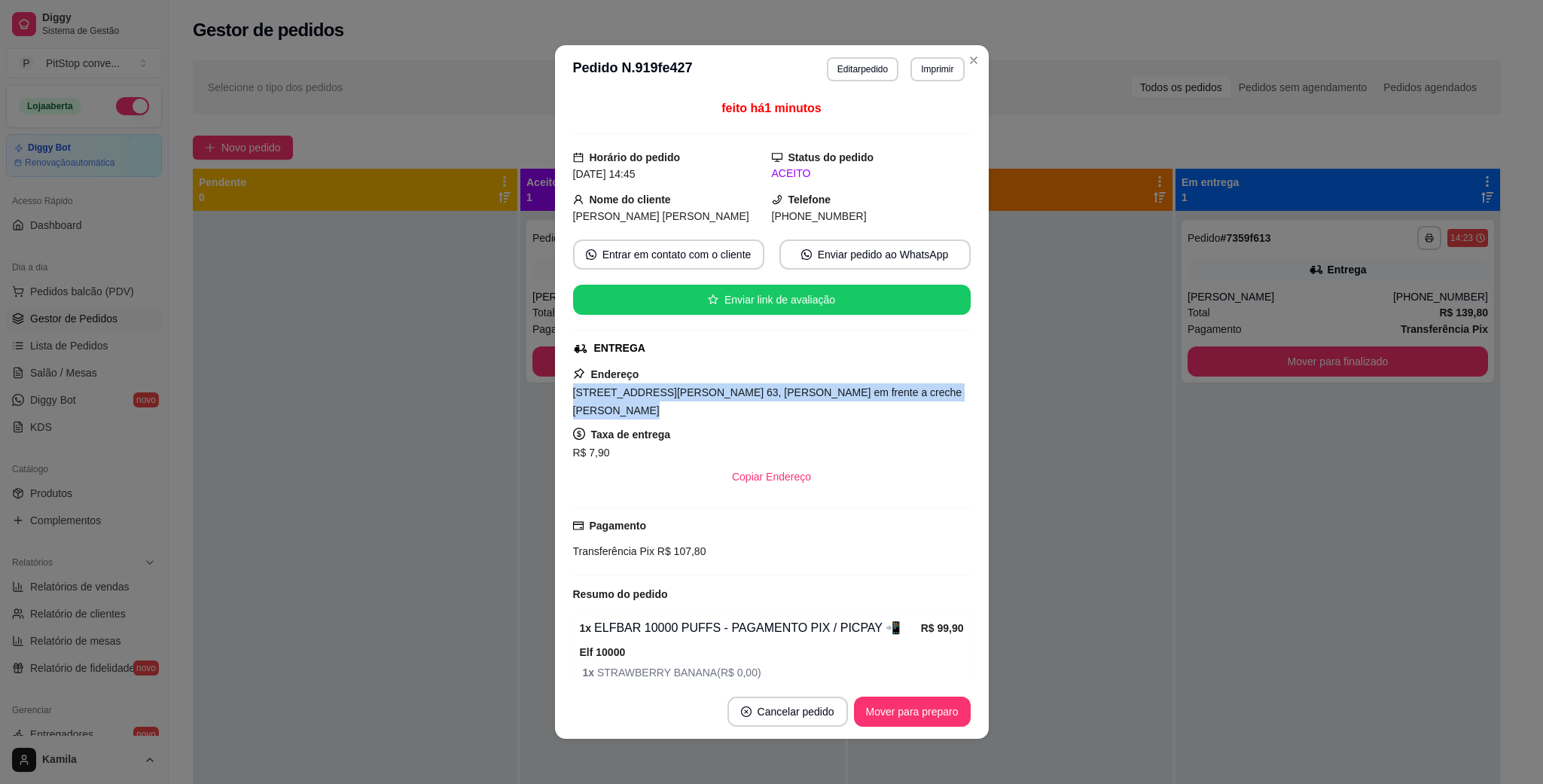
click at [794, 402] on span "[STREET_ADDRESS][PERSON_NAME] 63, [PERSON_NAME] em frente a creche [PERSON_NAME]" at bounding box center [768, 401] width 390 height 30
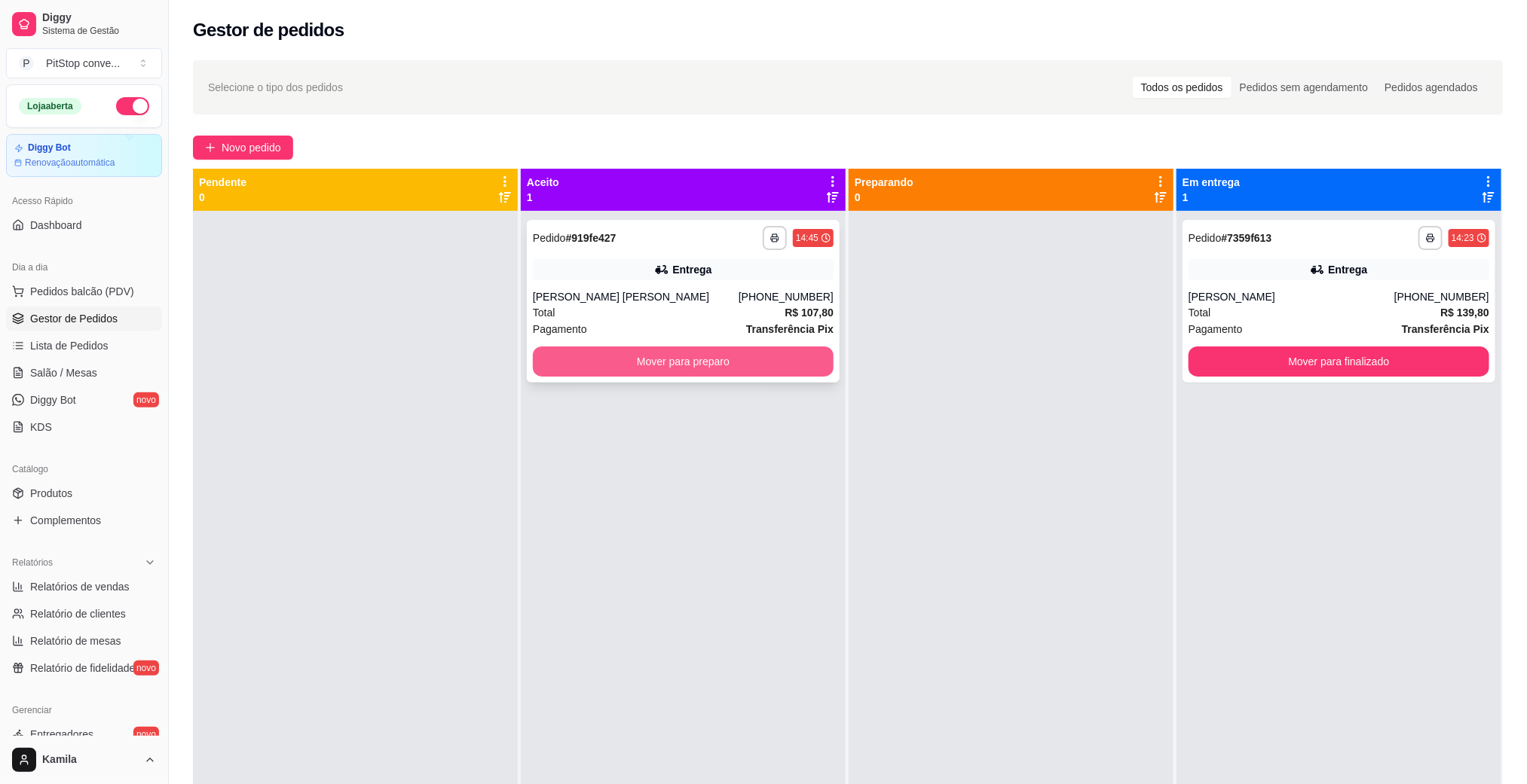
click at [754, 357] on button "Mover para preparo" at bounding box center [683, 361] width 301 height 30
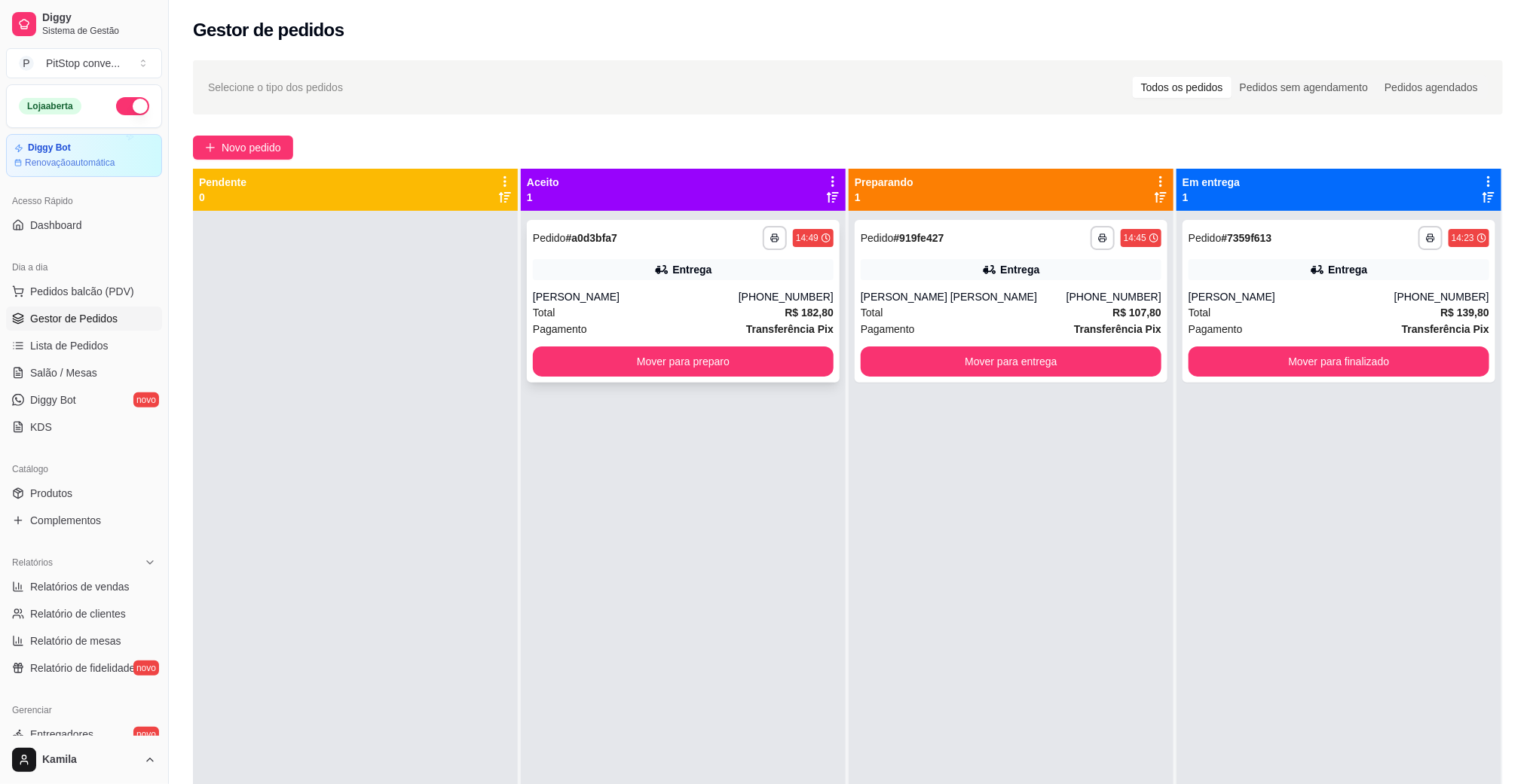
click at [717, 297] on div "[PERSON_NAME]" at bounding box center [635, 297] width 206 height 15
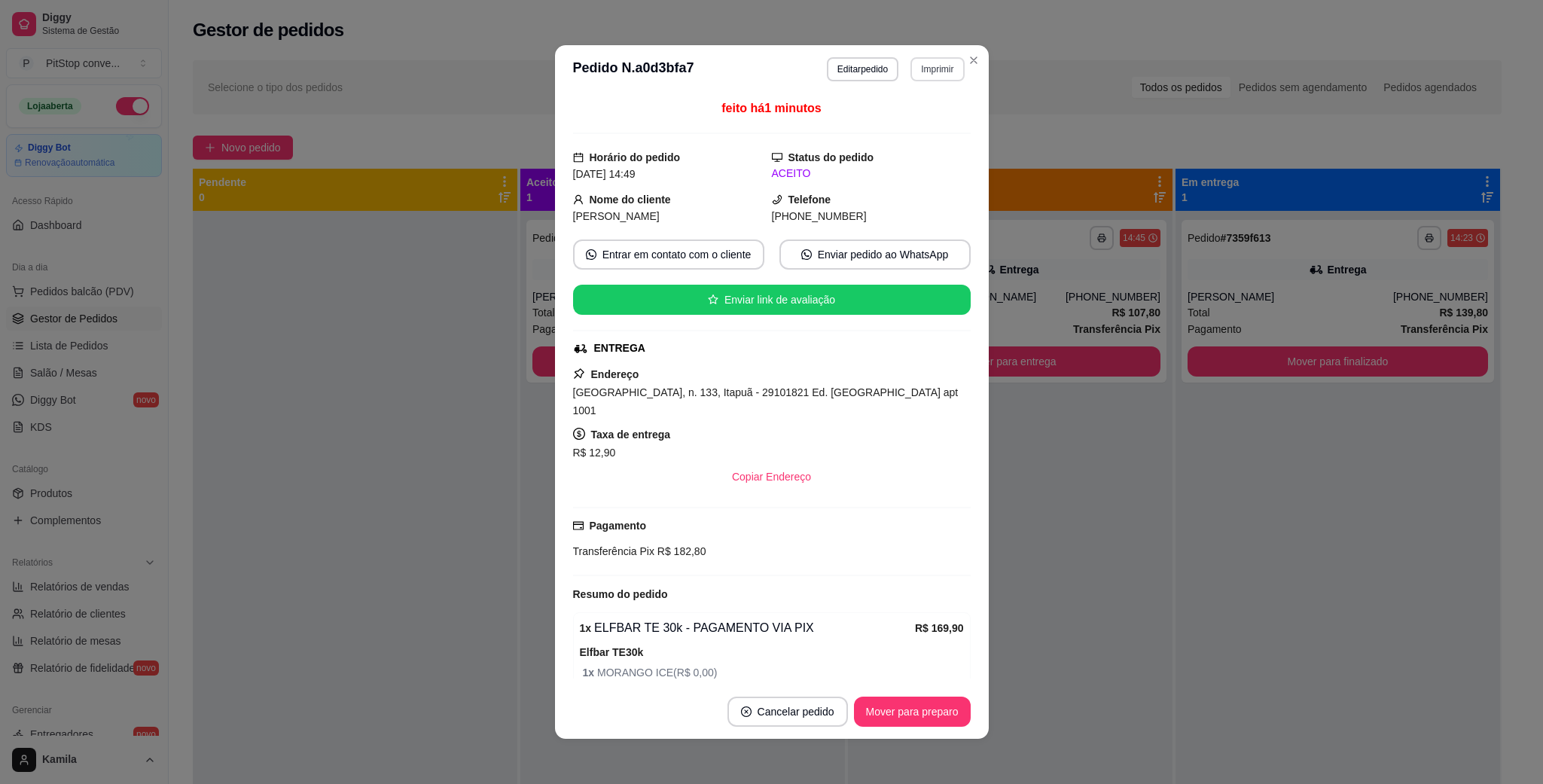
click at [928, 77] on button "Imprimir" at bounding box center [937, 69] width 53 height 24
click at [915, 123] on button "IMPRESSORA" at bounding box center [902, 123] width 109 height 24
click at [815, 389] on span "[GEOGRAPHIC_DATA], n. 133, Itapuã - 29101821 Ed. [GEOGRAPHIC_DATA] apt 1001" at bounding box center [766, 401] width 386 height 30
click at [823, 394] on span "[GEOGRAPHIC_DATA], n. 133, Itapuã - 29101821 Ed. [GEOGRAPHIC_DATA] apt 1001" at bounding box center [766, 401] width 386 height 30
click at [827, 394] on span "[GEOGRAPHIC_DATA], n. 133, Itapuã - 29101821 Ed. [GEOGRAPHIC_DATA] apt 1001" at bounding box center [766, 401] width 386 height 30
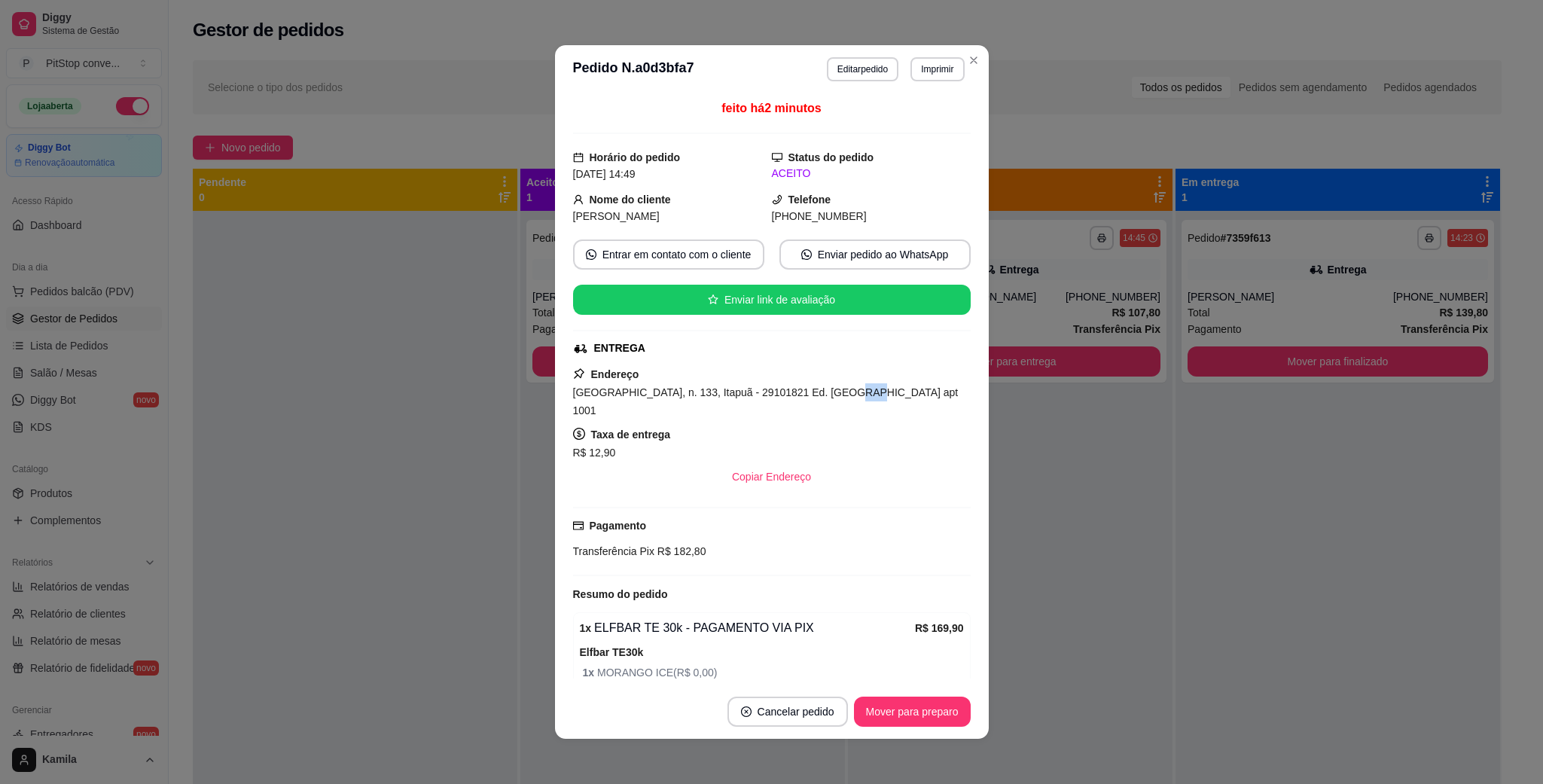
click at [827, 394] on span "[GEOGRAPHIC_DATA], n. 133, Itapuã - 29101821 Ed. [GEOGRAPHIC_DATA] apt 1001" at bounding box center [766, 401] width 386 height 30
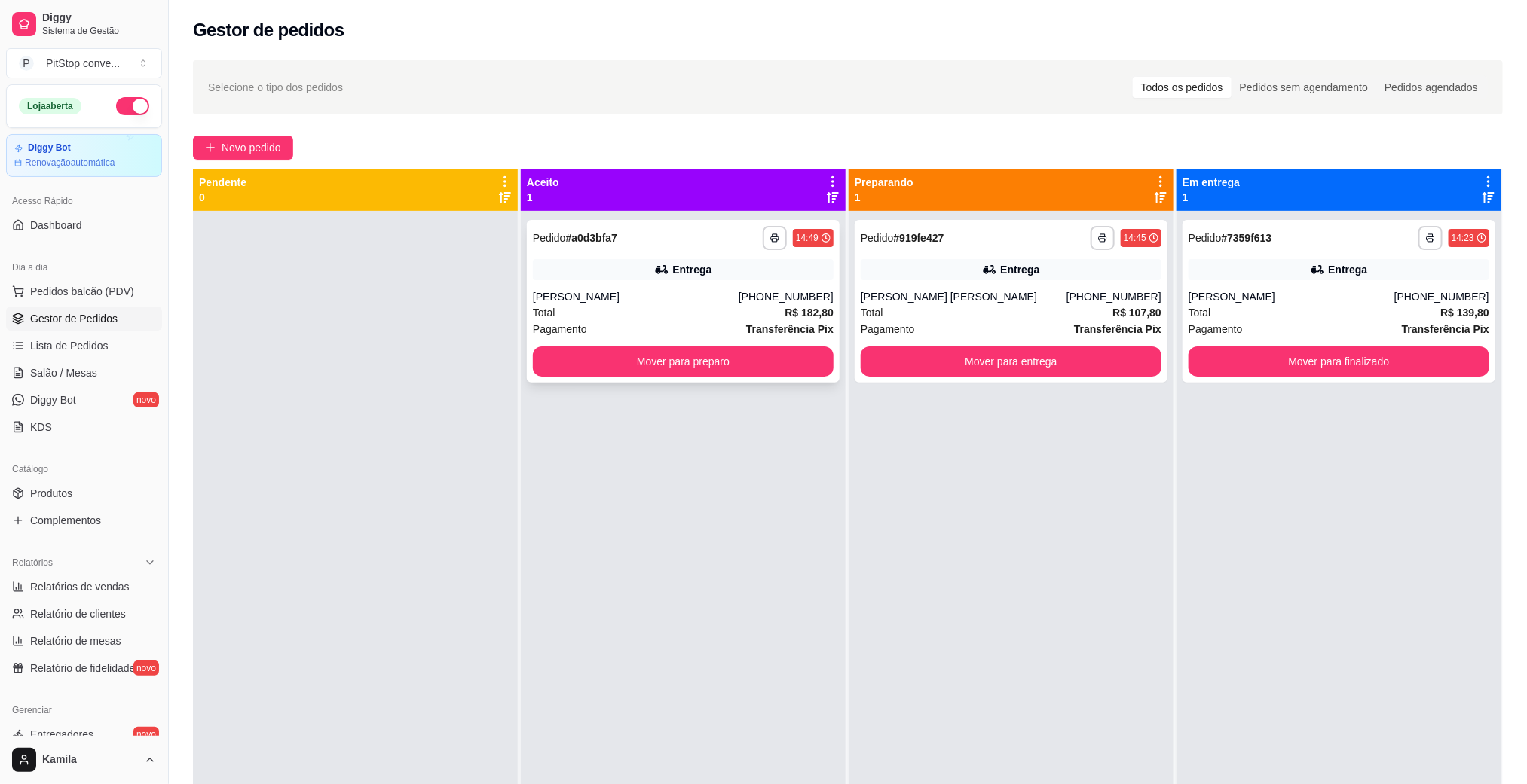
click at [726, 294] on div "[PERSON_NAME]" at bounding box center [635, 297] width 206 height 15
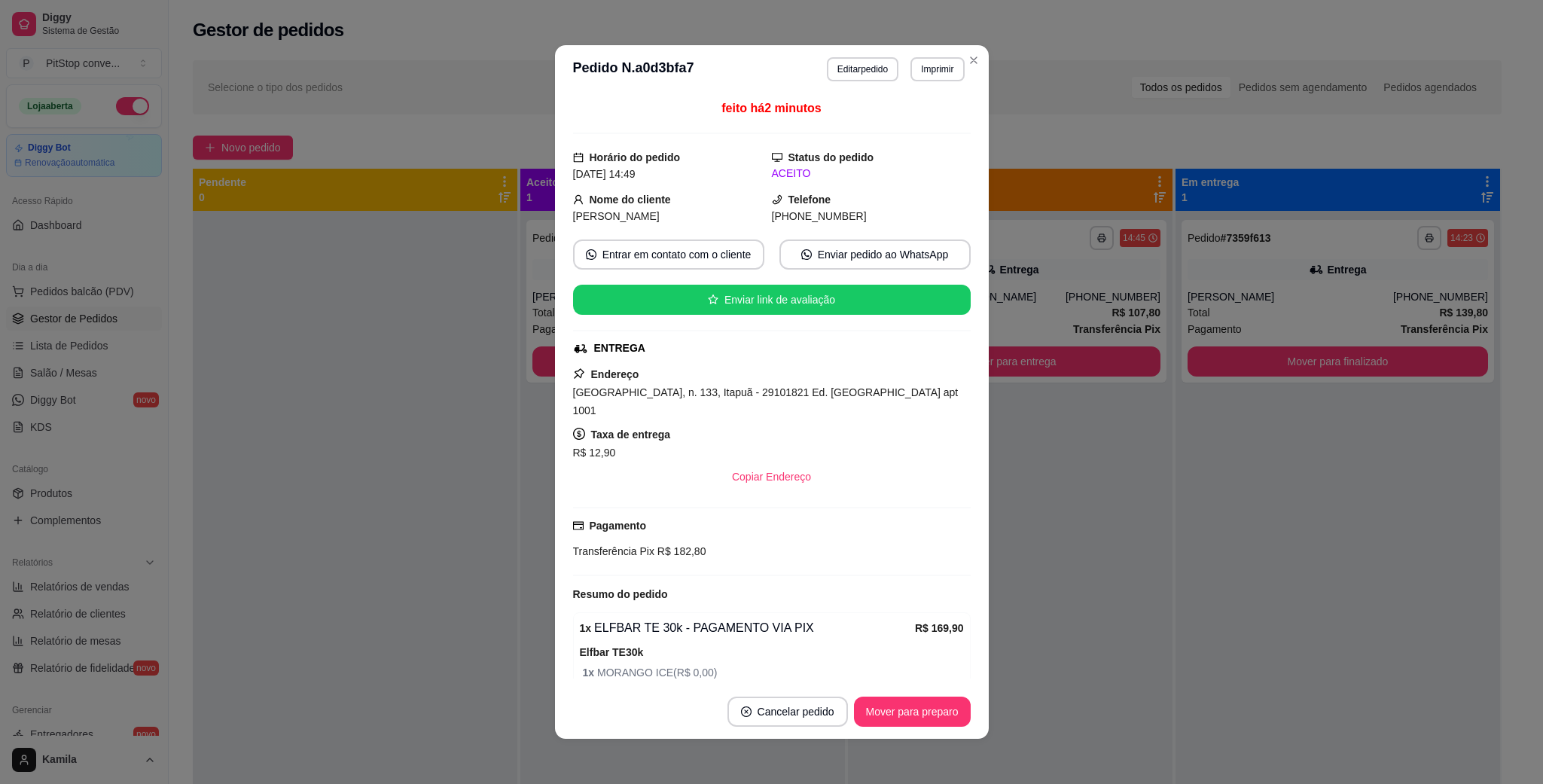
click at [794, 398] on span "[GEOGRAPHIC_DATA], n. 133, Itapuã - 29101821 Ed. [GEOGRAPHIC_DATA] apt 1001" at bounding box center [766, 401] width 386 height 30
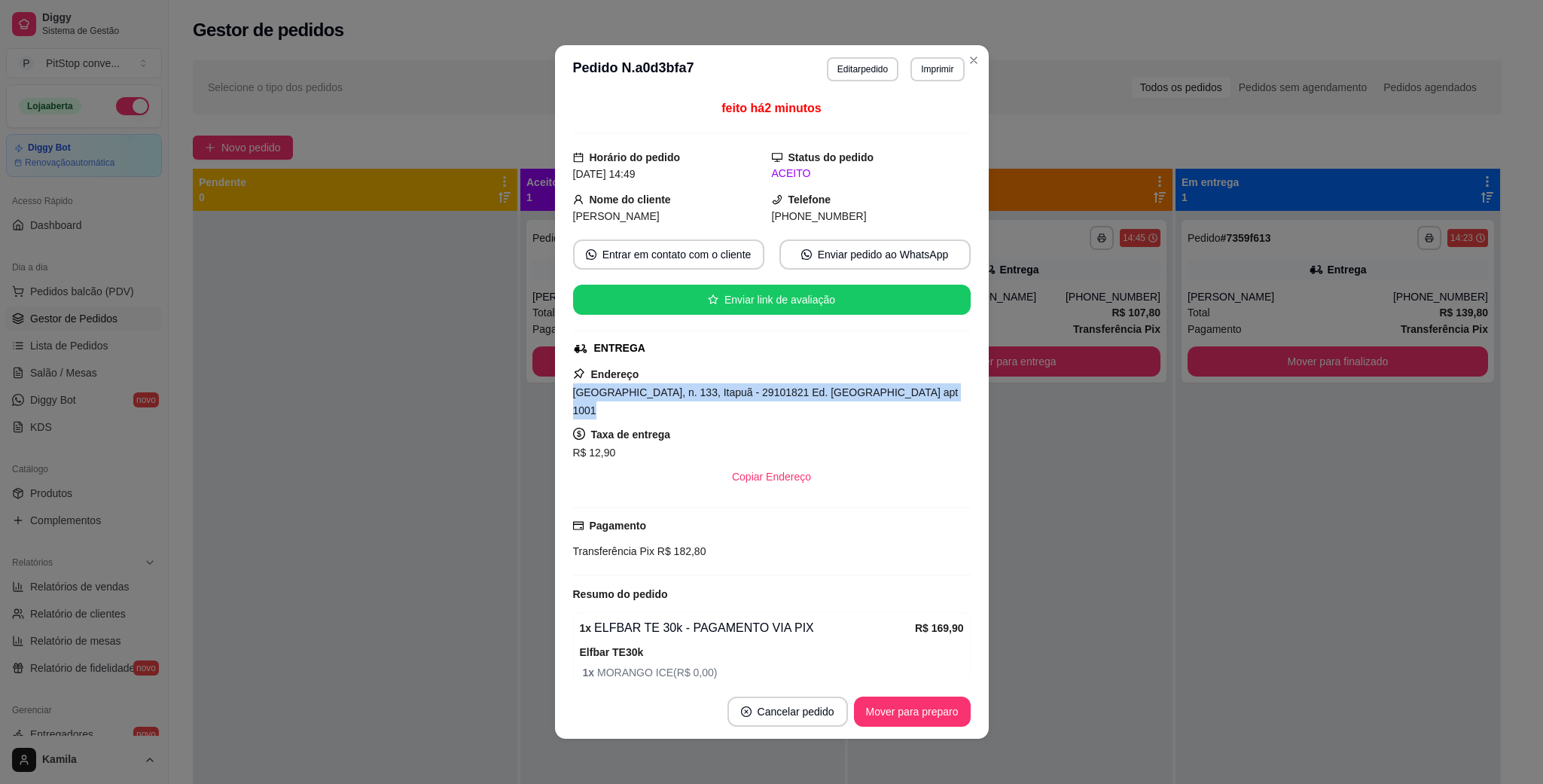
click at [794, 398] on span "[GEOGRAPHIC_DATA], n. 133, Itapuã - 29101821 Ed. [GEOGRAPHIC_DATA] apt 1001" at bounding box center [766, 401] width 386 height 30
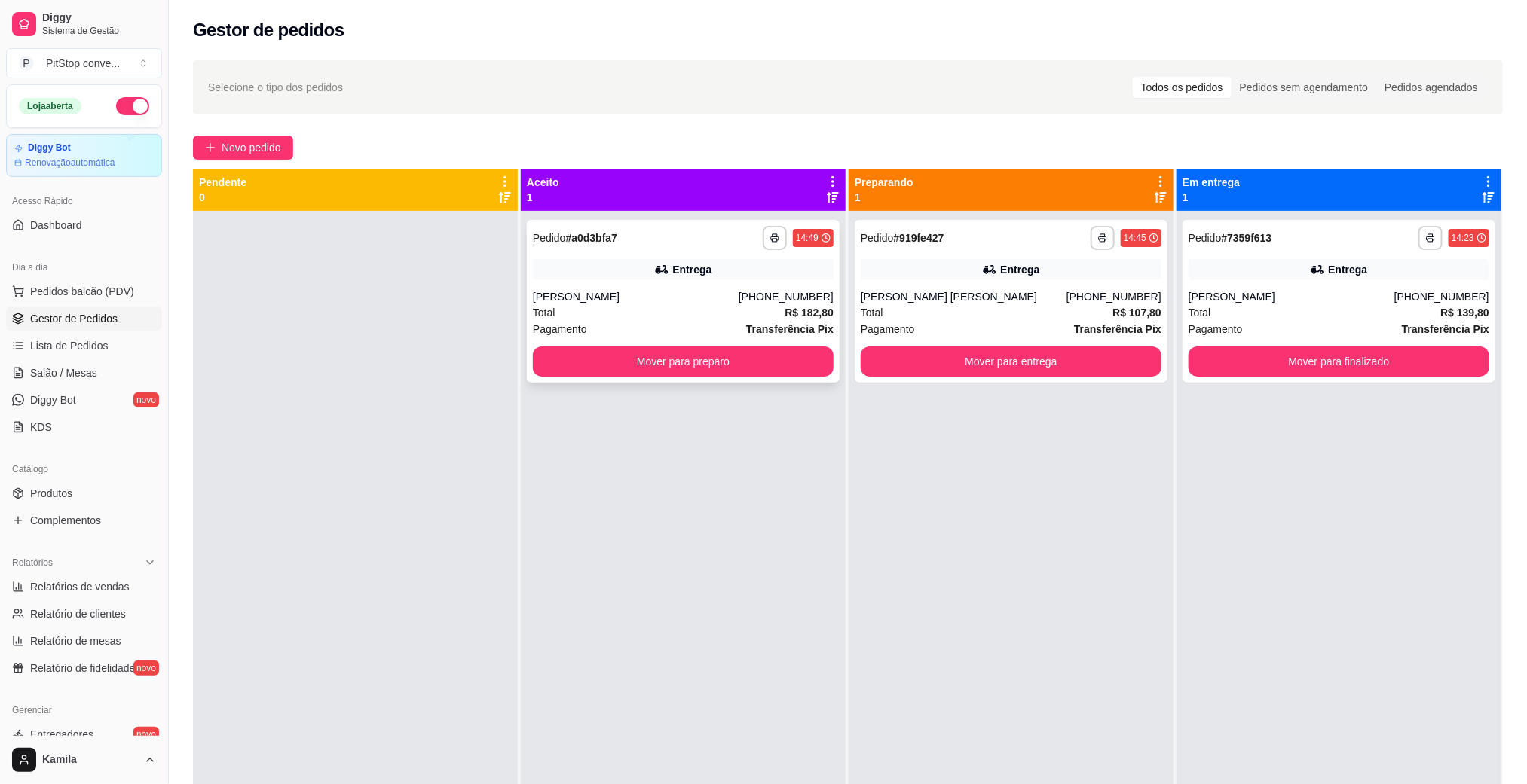
click at [700, 271] on div "Entrega" at bounding box center [692, 269] width 40 height 15
click at [82, 367] on span "Salão / Mesas" at bounding box center [63, 373] width 67 height 15
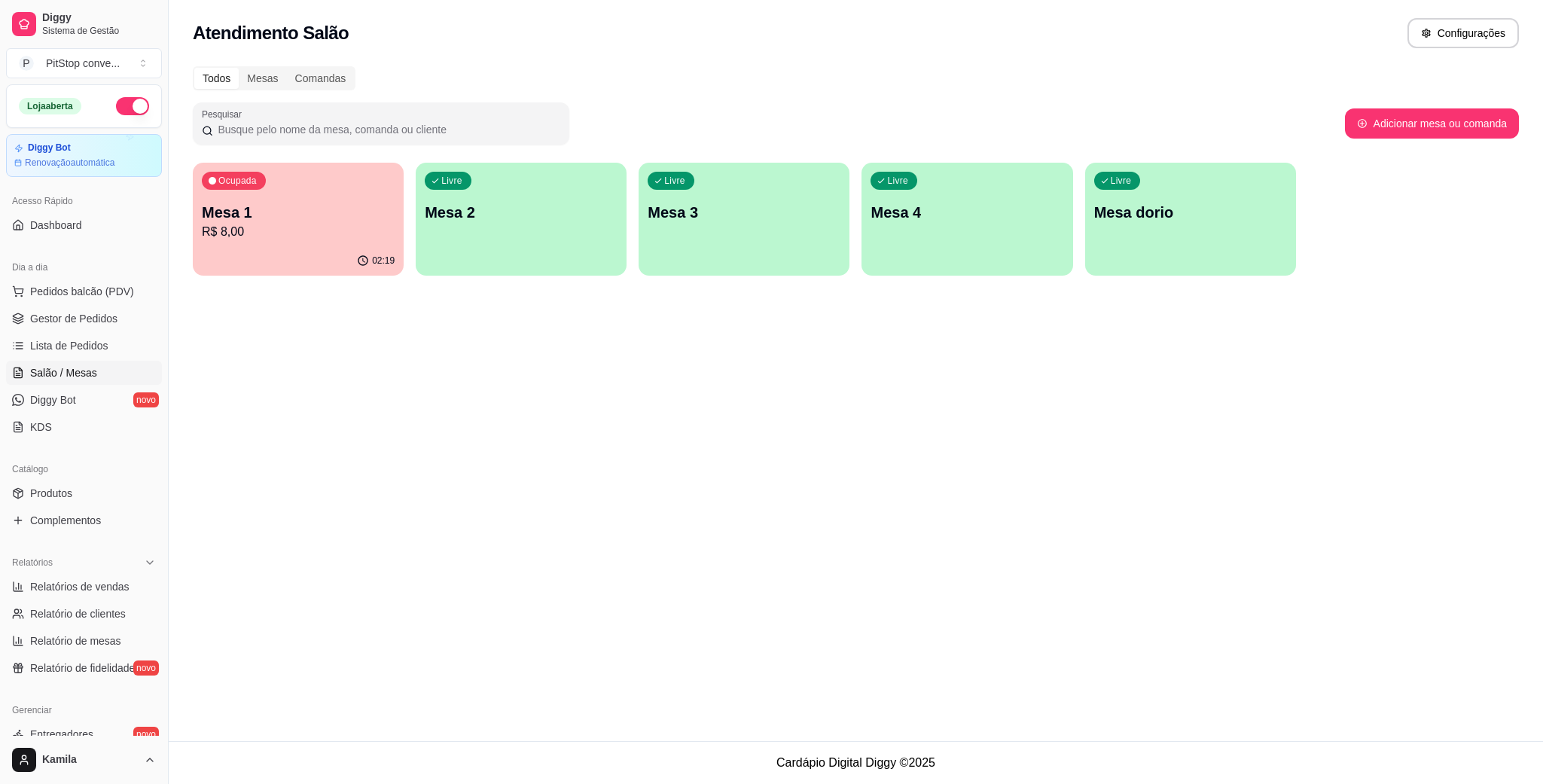
click at [282, 237] on p "R$ 8,00" at bounding box center [298, 231] width 193 height 18
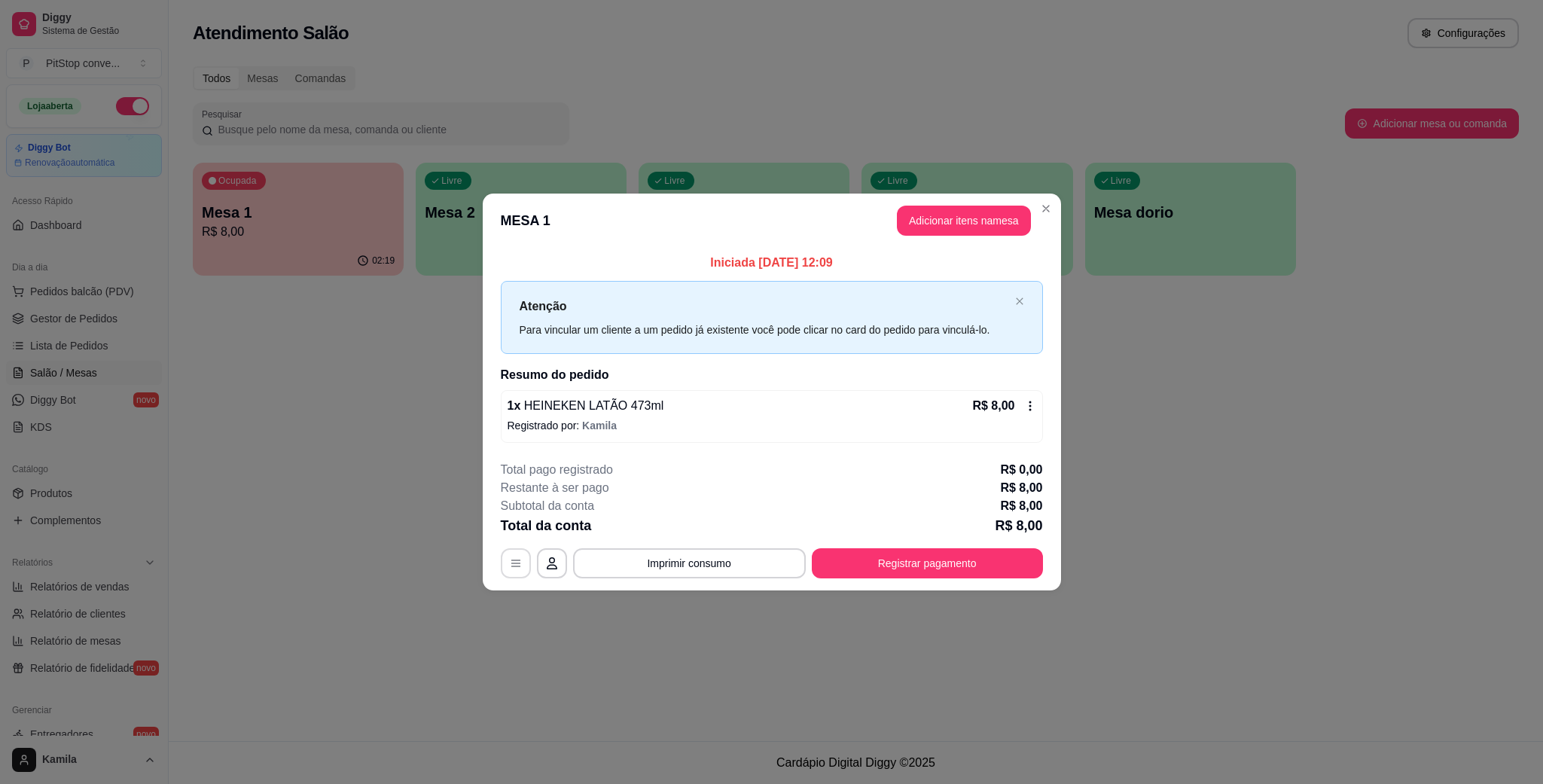
click at [510, 559] on icon "button" at bounding box center [515, 563] width 12 height 12
click at [951, 564] on button "Registrar pagamento" at bounding box center [928, 563] width 231 height 30
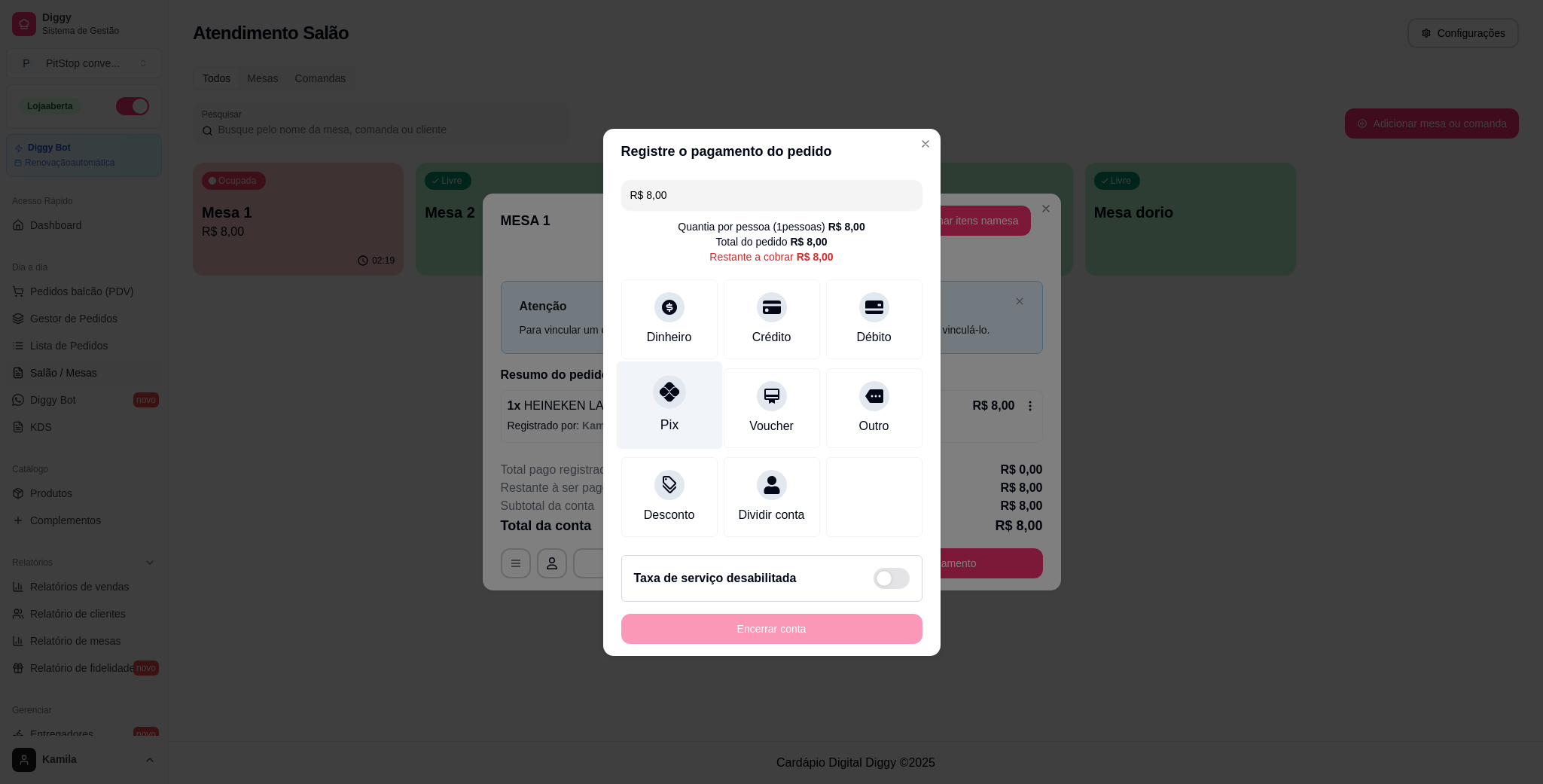
click at [678, 381] on div at bounding box center [669, 391] width 33 height 33
type input "R$ 0,00"
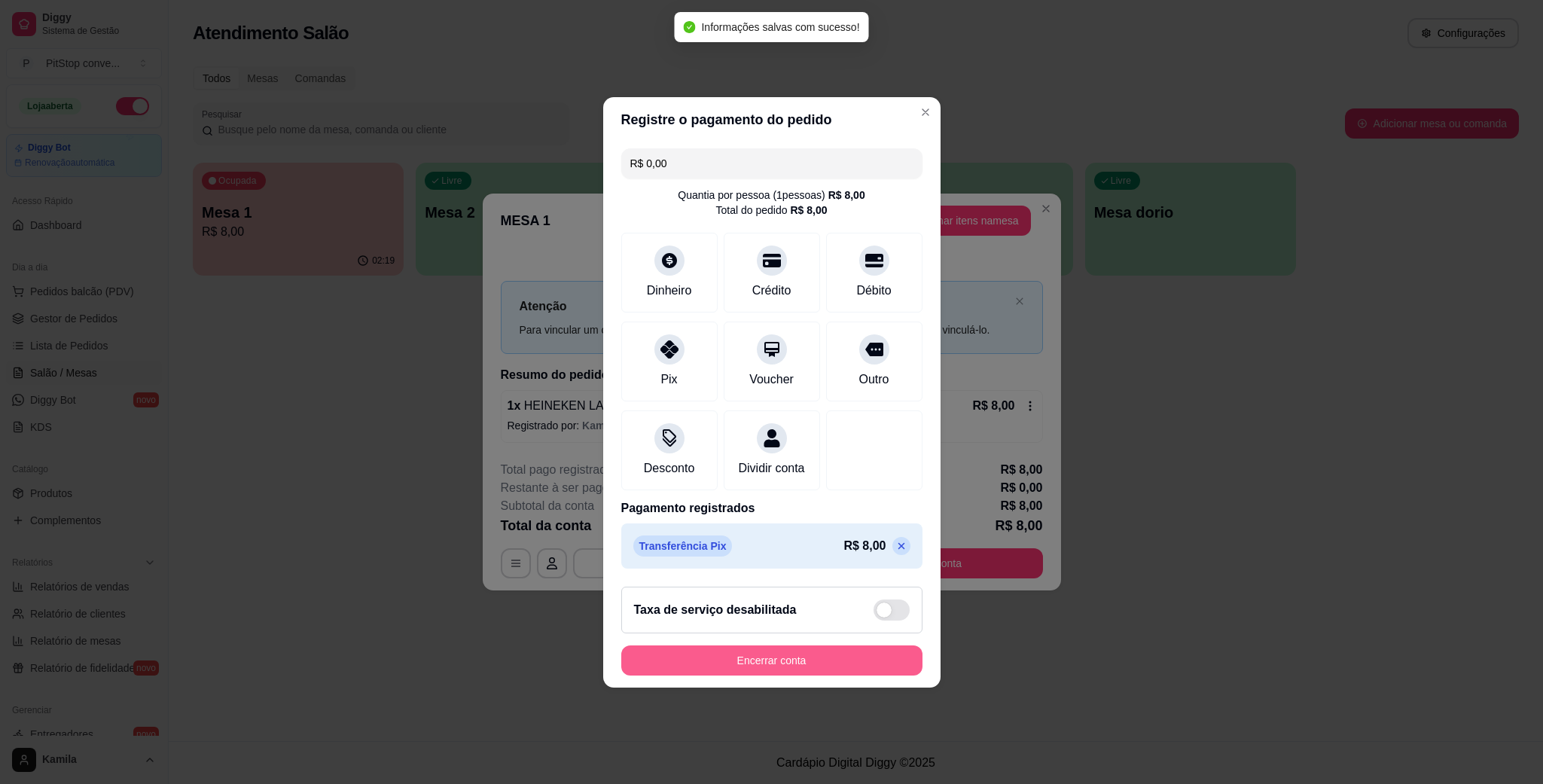
click at [786, 658] on button "Encerrar conta" at bounding box center [772, 660] width 302 height 30
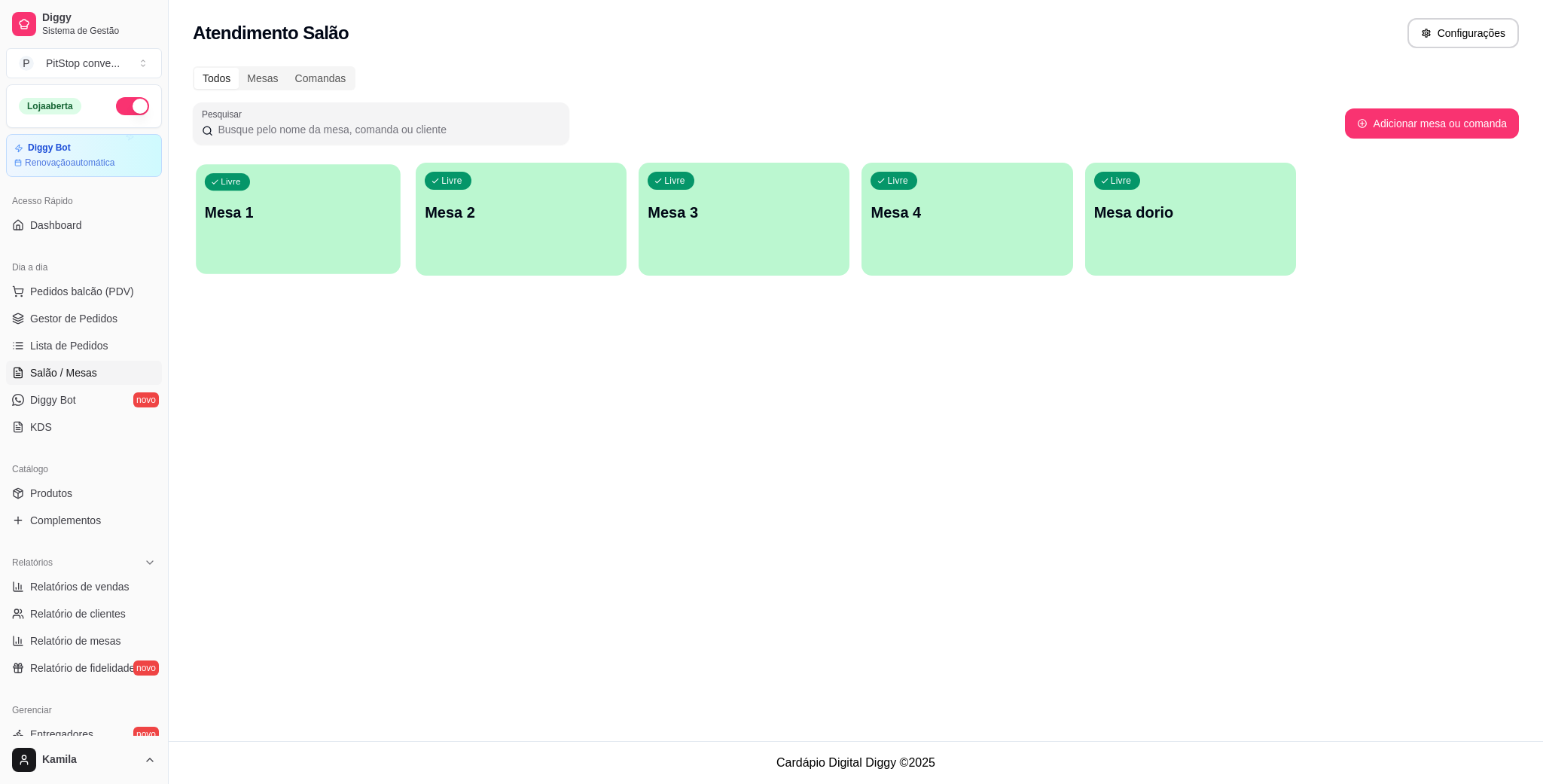
click at [256, 211] on p "Mesa 1" at bounding box center [298, 212] width 187 height 20
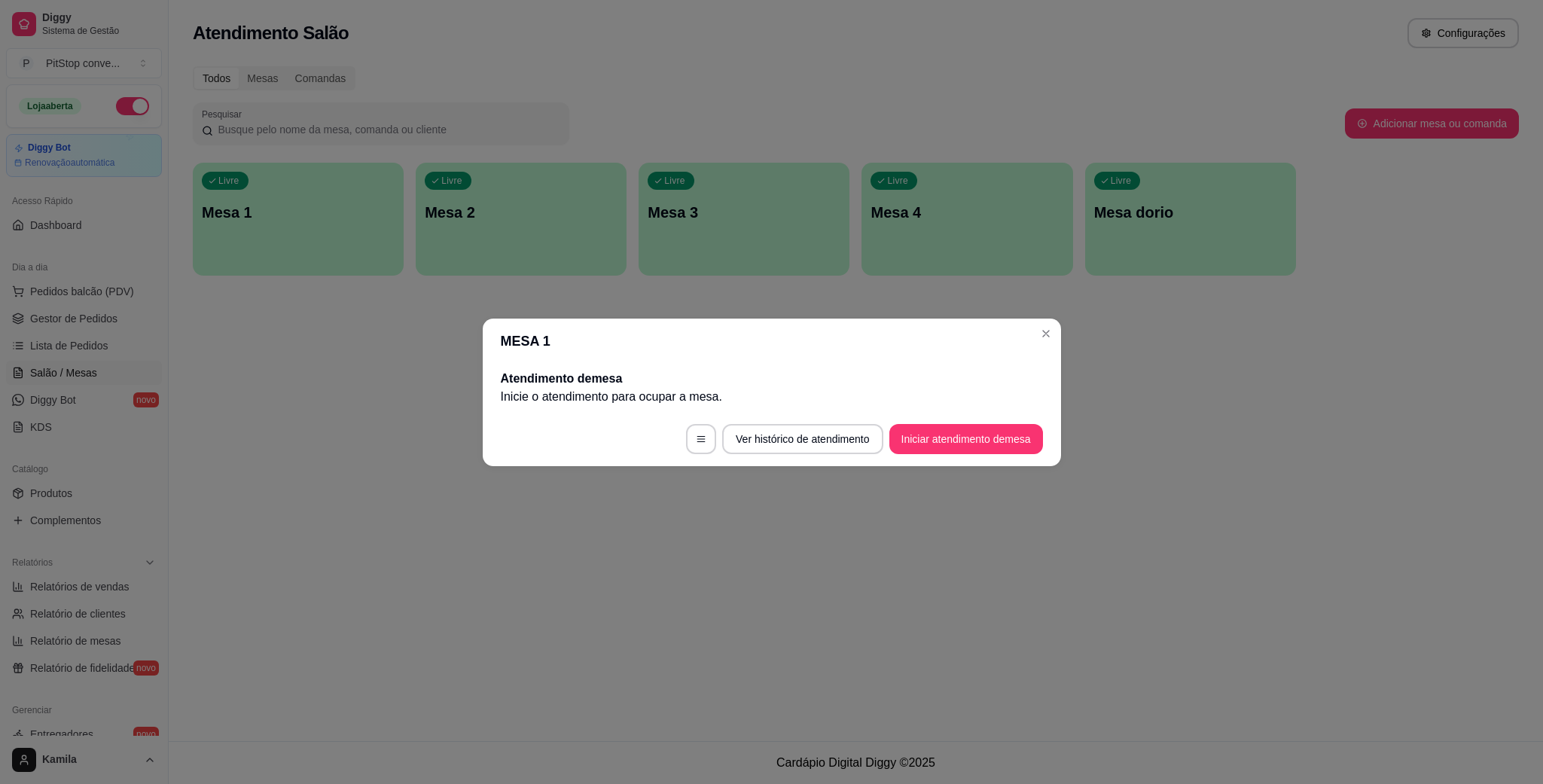
click at [974, 420] on footer "Ver histórico de atendimento Iniciar atendimento de mesa" at bounding box center [772, 439] width 578 height 54
click at [979, 446] on button "Iniciar atendimento de mesa" at bounding box center [966, 439] width 149 height 29
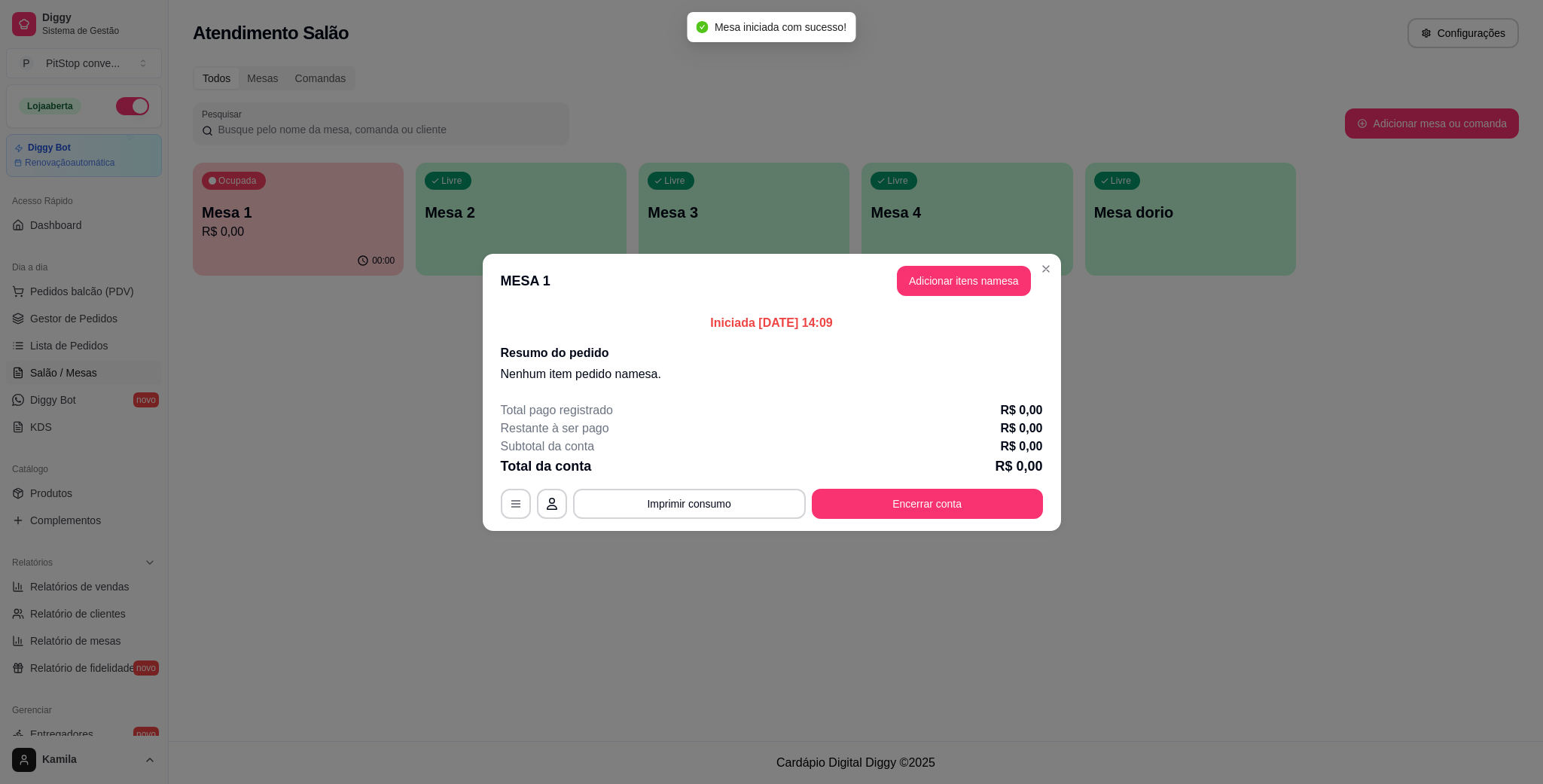
click at [981, 290] on button "Adicionar itens na mesa" at bounding box center [964, 281] width 134 height 30
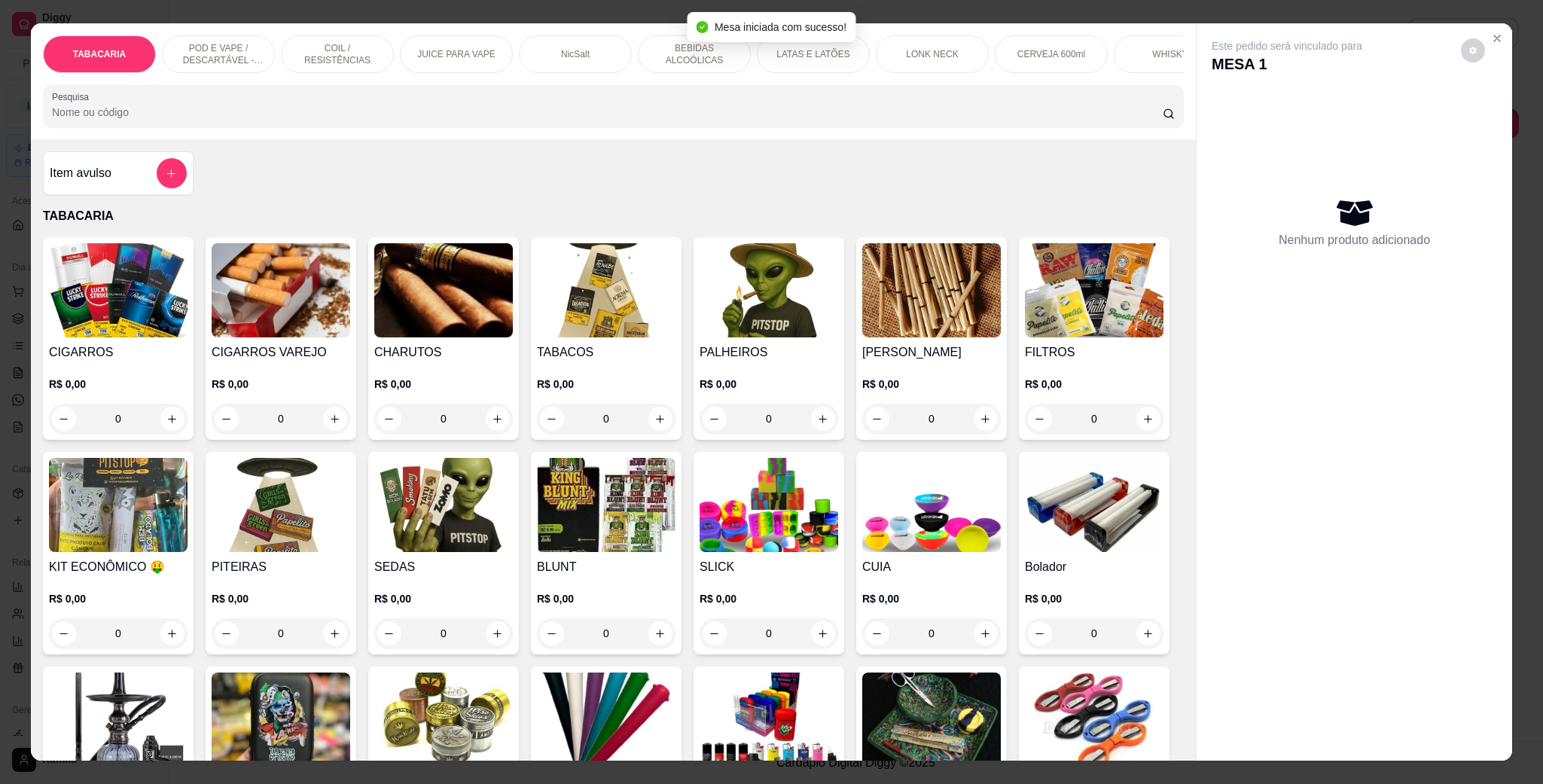
click at [1001, 52] on div "CERVEJA 600ml" at bounding box center [1052, 54] width 113 height 38
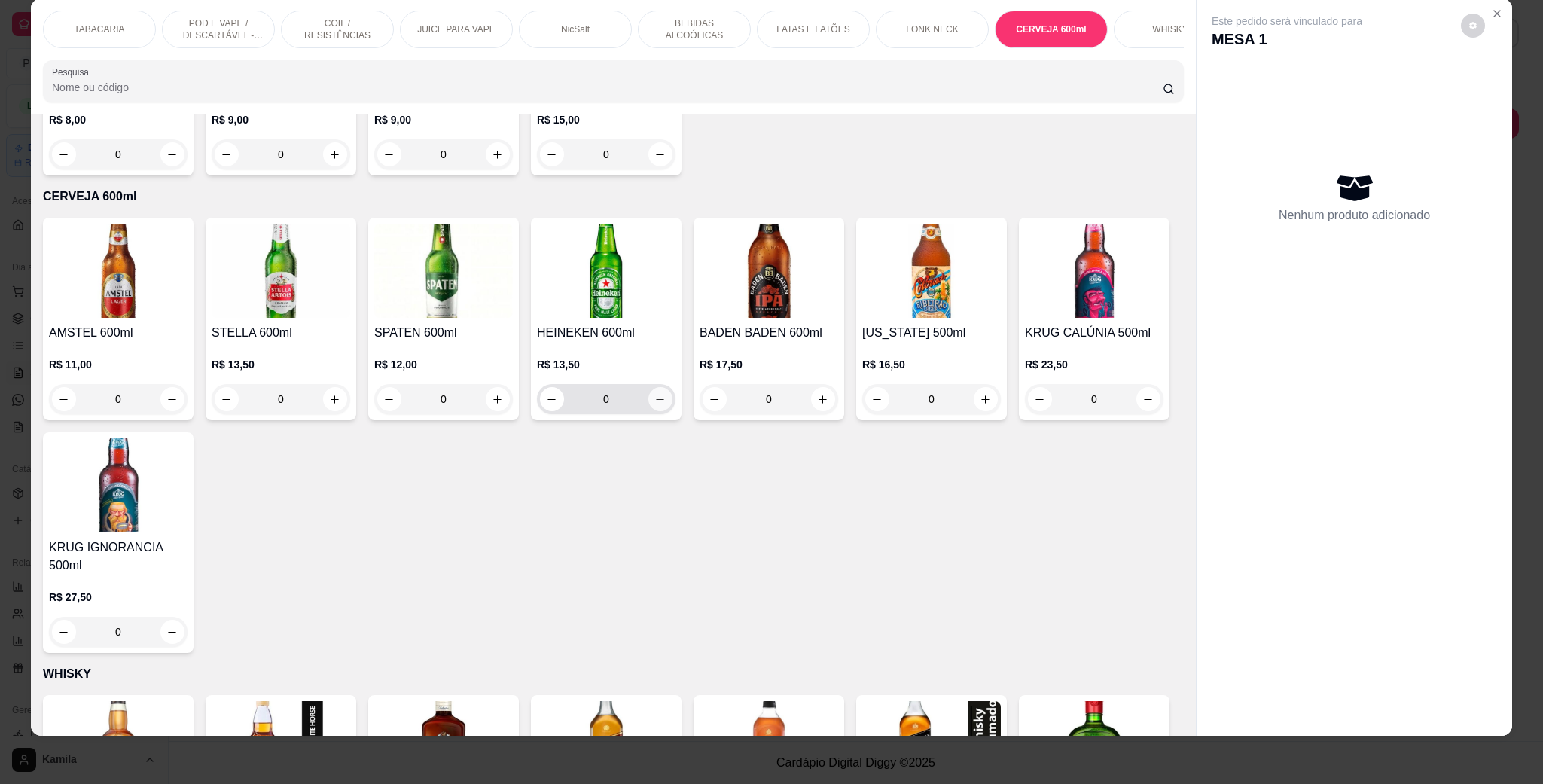
click at [655, 394] on icon "increase-product-quantity" at bounding box center [661, 399] width 11 height 11
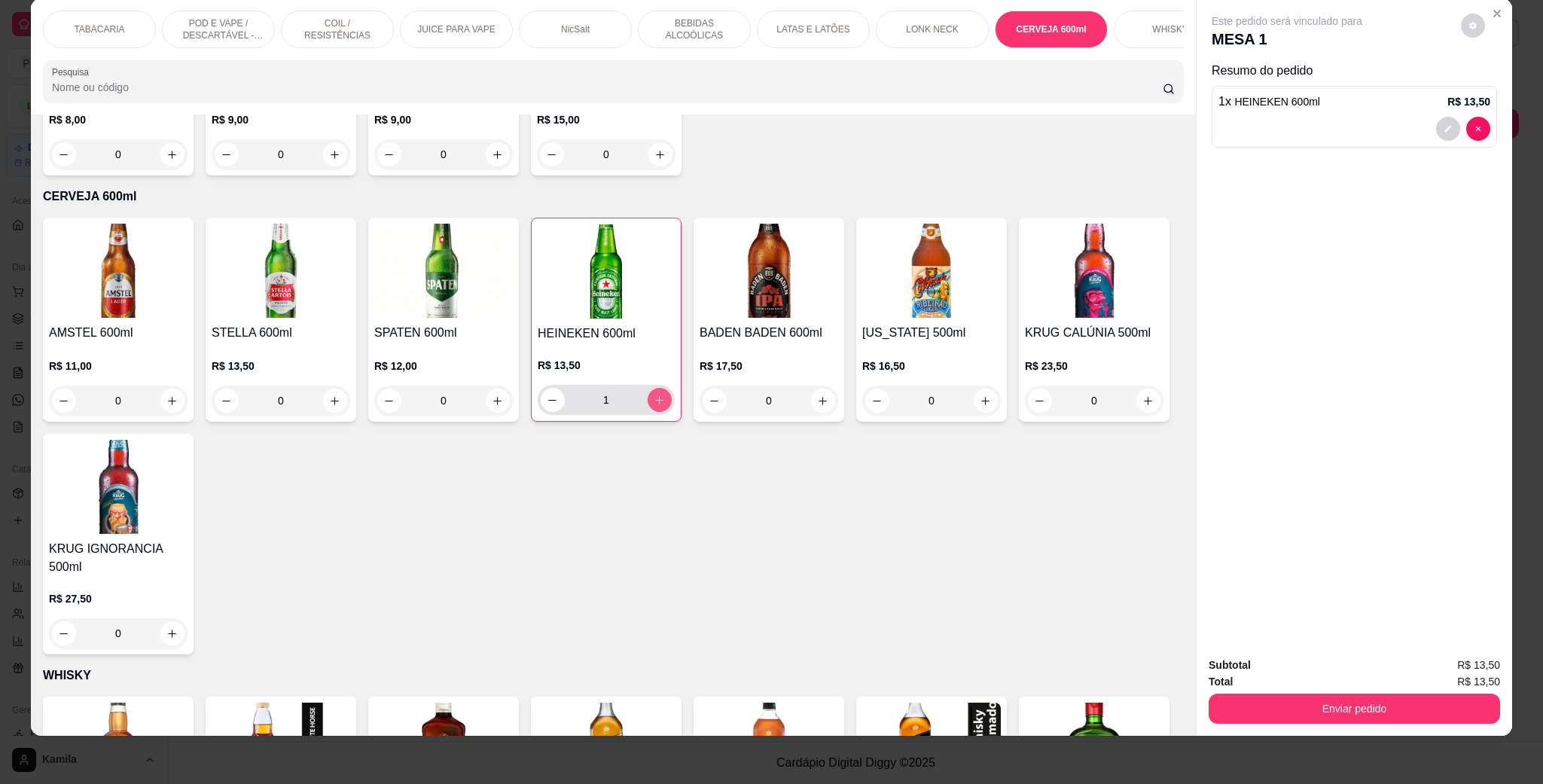
click at [654, 394] on icon "increase-product-quantity" at bounding box center [660, 400] width 11 height 11
click at [655, 394] on icon "increase-product-quantity" at bounding box center [661, 400] width 11 height 11
type input "3"
click at [1325, 700] on button "Enviar pedido" at bounding box center [1354, 708] width 291 height 30
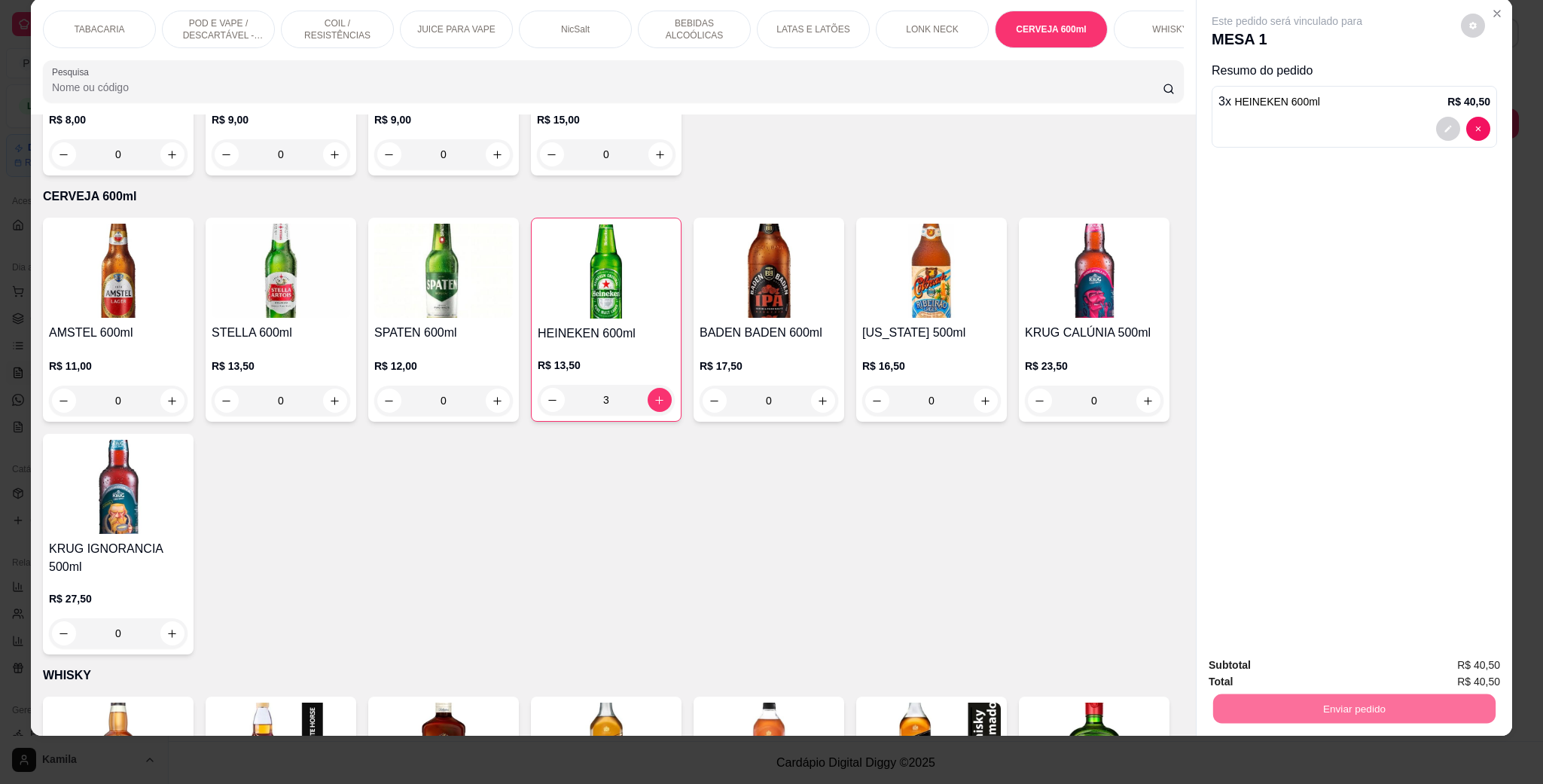
click at [1370, 665] on button "Não registrar e enviar pedido" at bounding box center [1302, 671] width 156 height 28
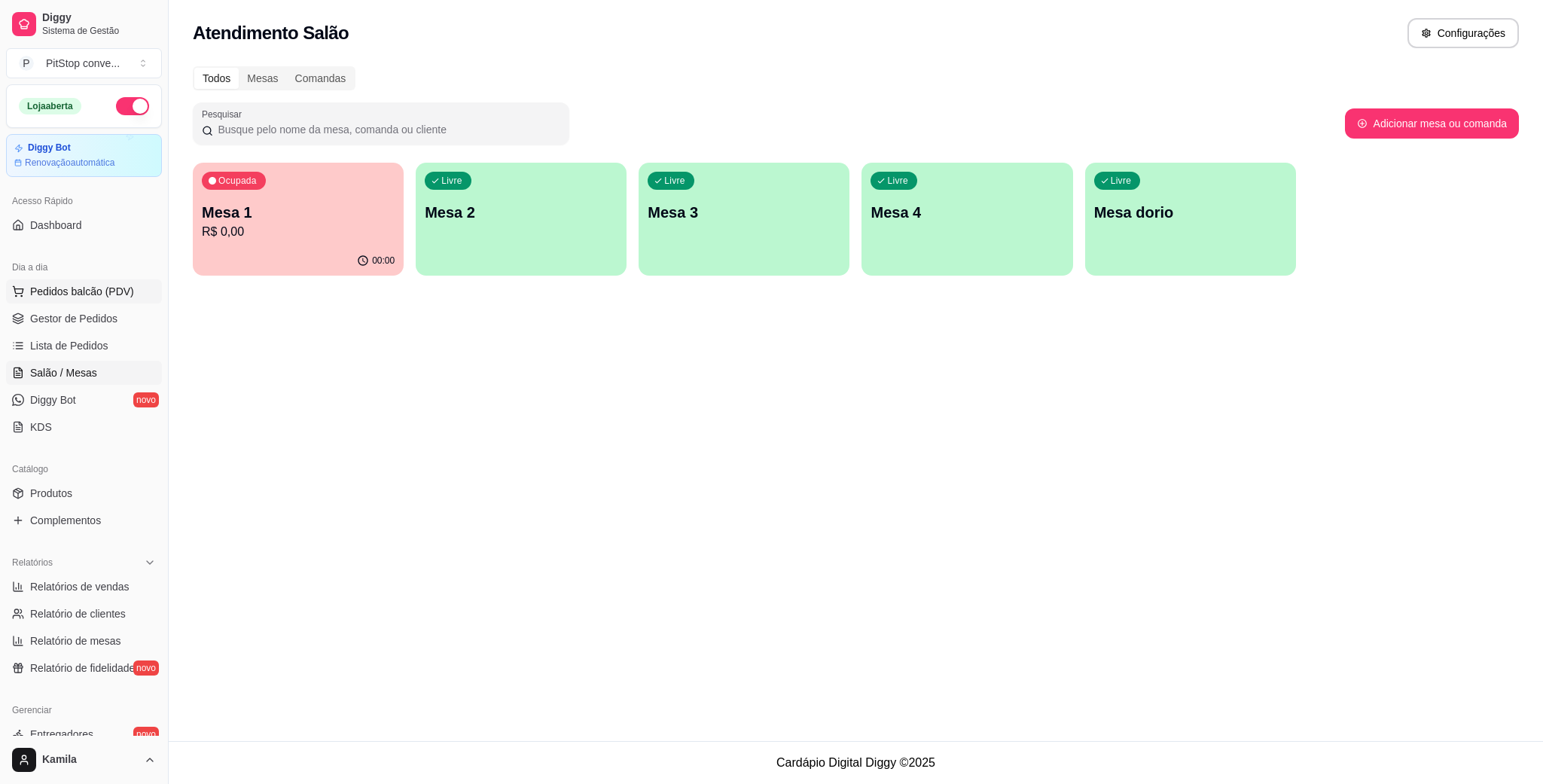
click at [89, 290] on span "Pedidos balcão (PDV)" at bounding box center [81, 291] width 104 height 15
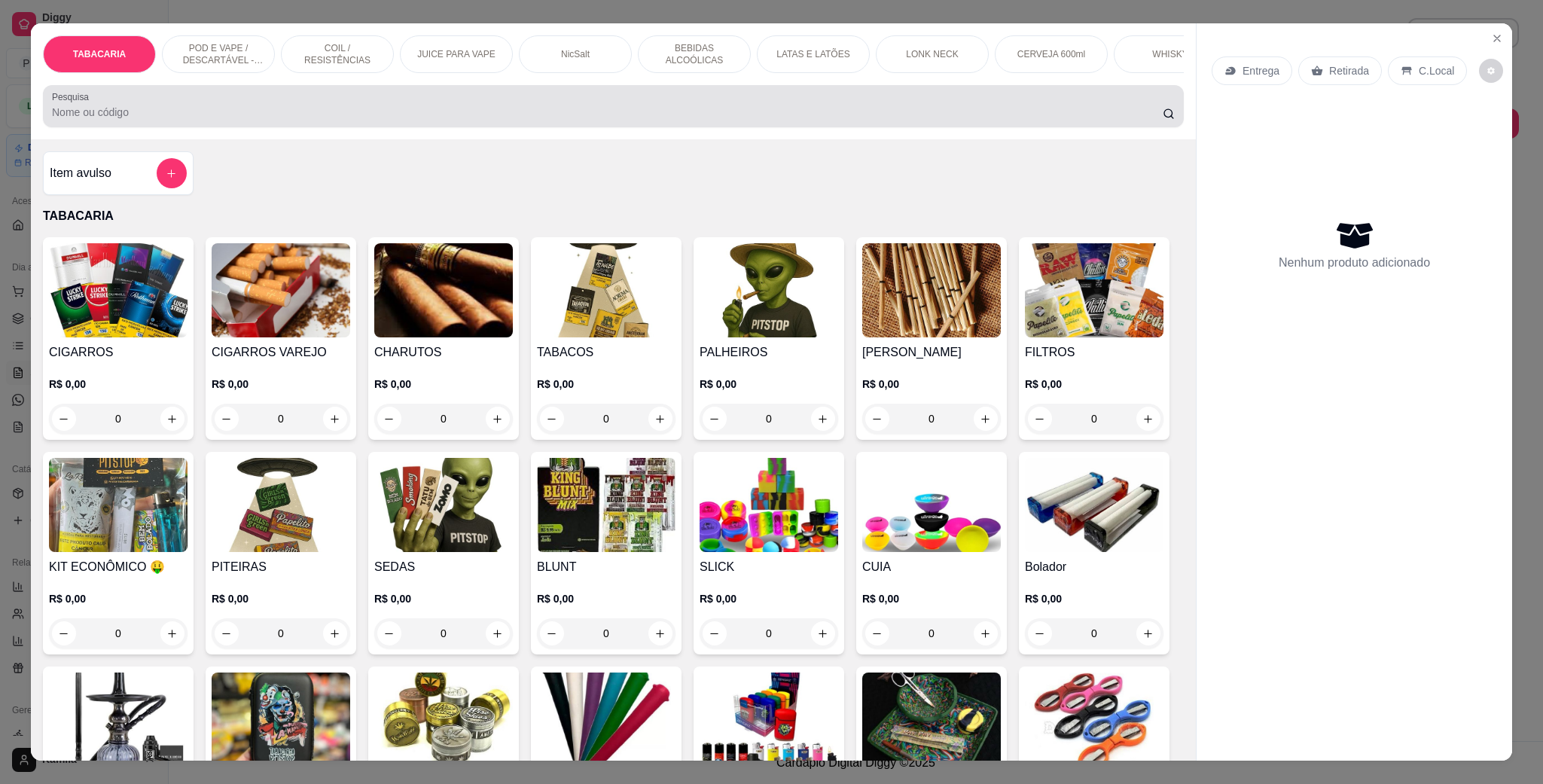
click at [236, 62] on p "POD E VAPE / DESCARTÁVEL - RECARREGAVEL" at bounding box center [219, 54] width 87 height 24
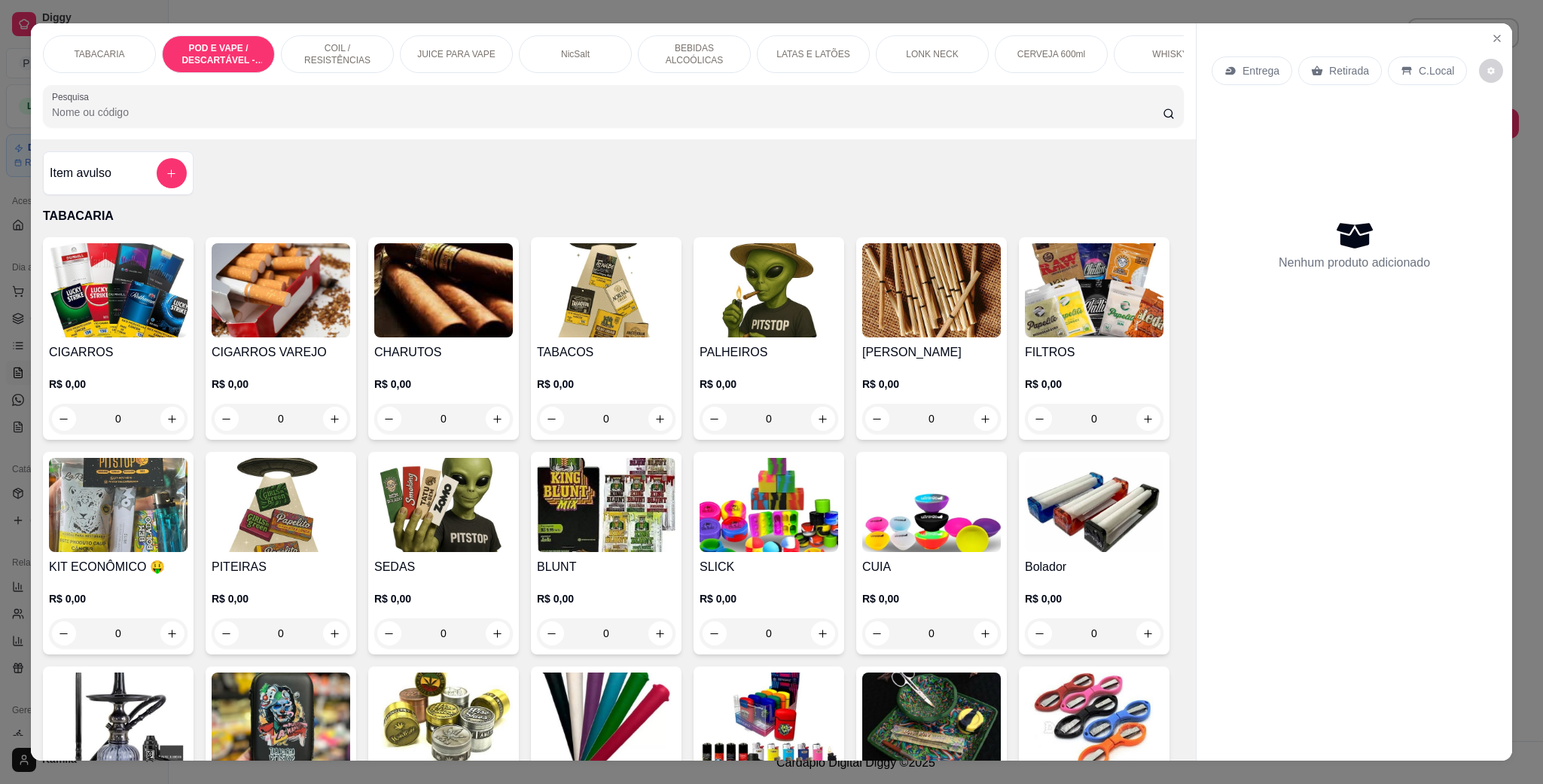
scroll to position [25, 0]
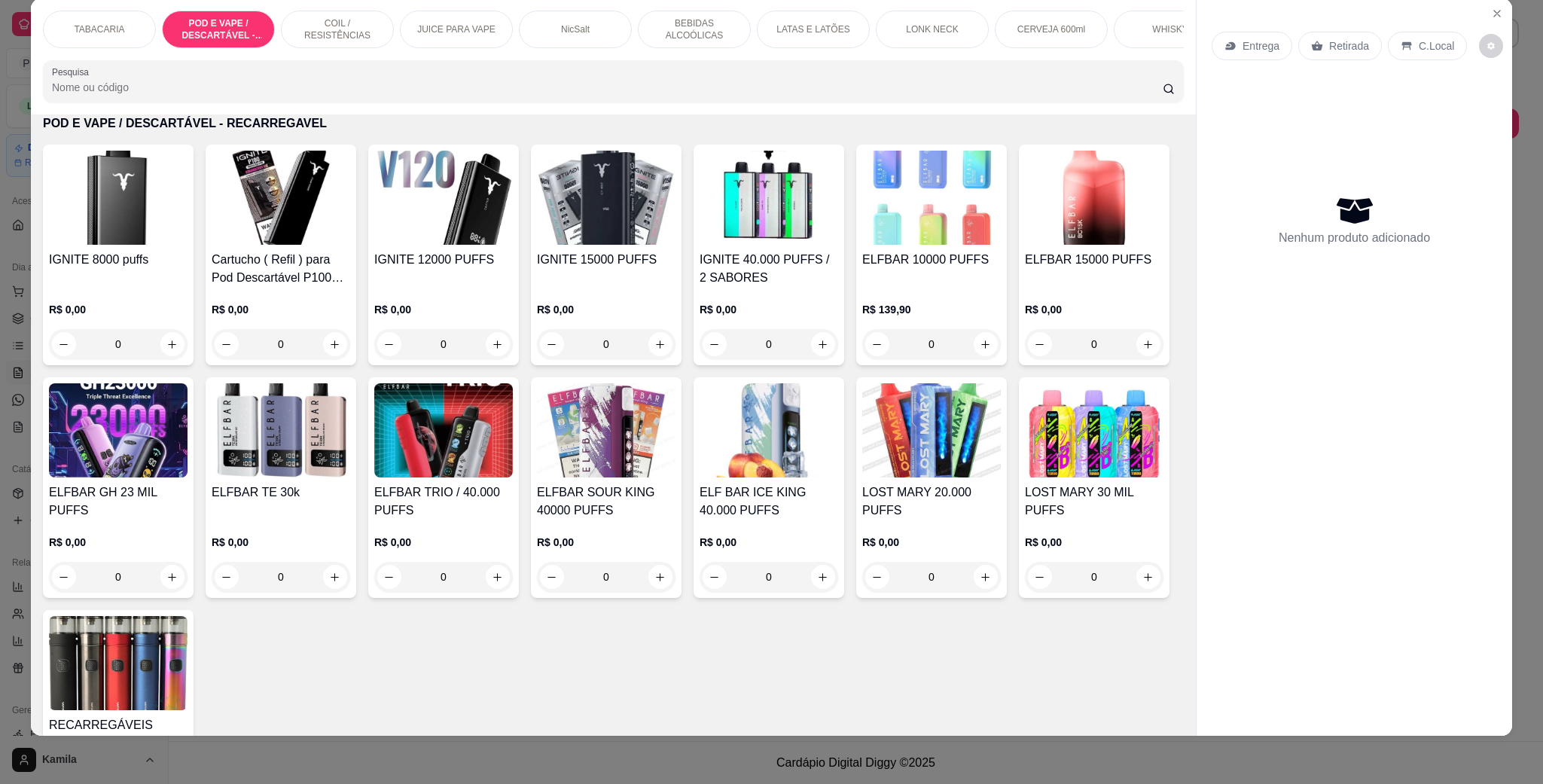
click at [676, 477] on img at bounding box center [607, 430] width 139 height 94
click at [838, 511] on h4 "ELF BAR ICE KING 40.000 PUFFS" at bounding box center [769, 502] width 139 height 36
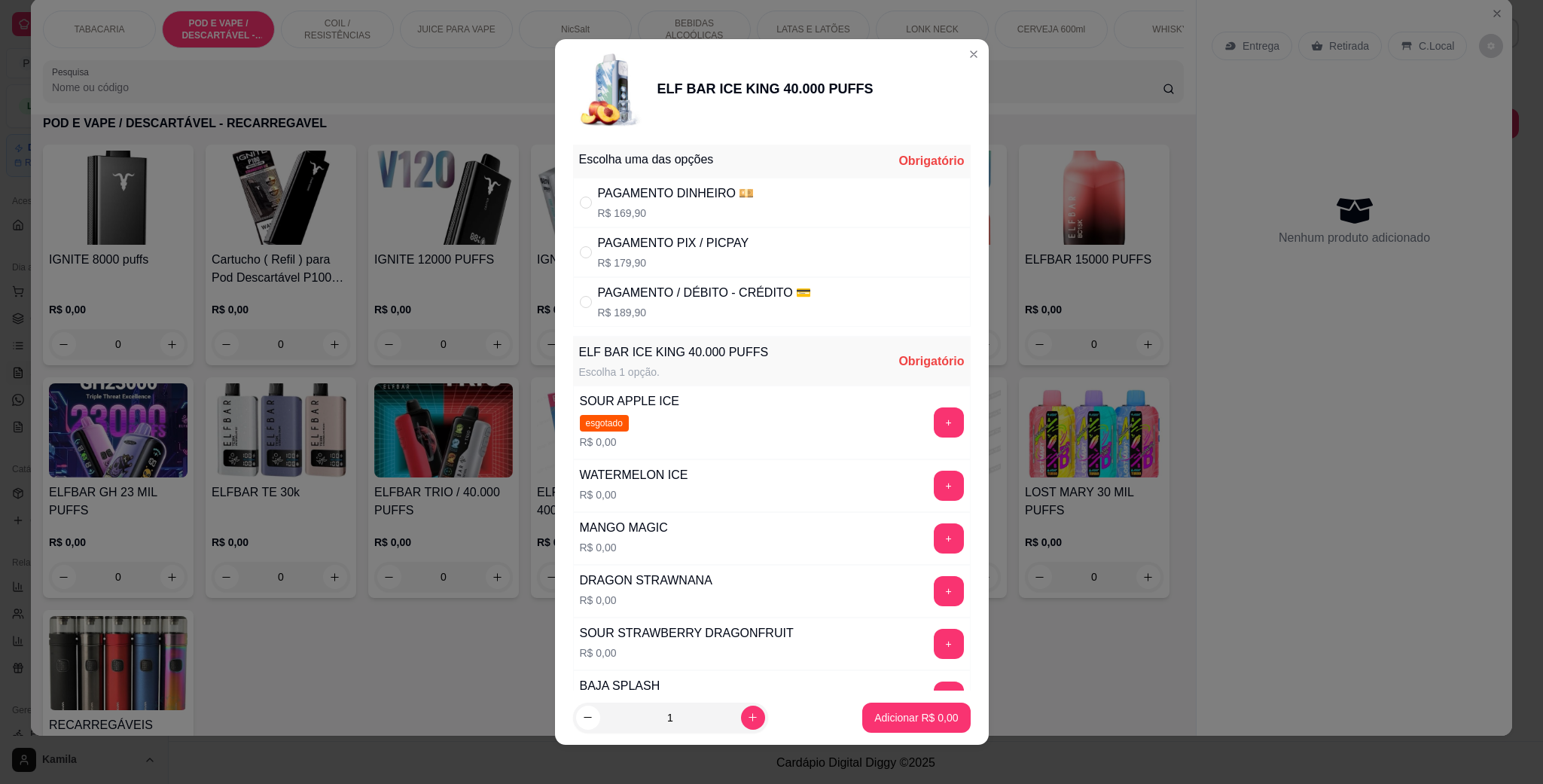
click at [667, 244] on div "PAGAMENTO PIX / PICPAY" at bounding box center [673, 243] width 152 height 18
radio input "true"
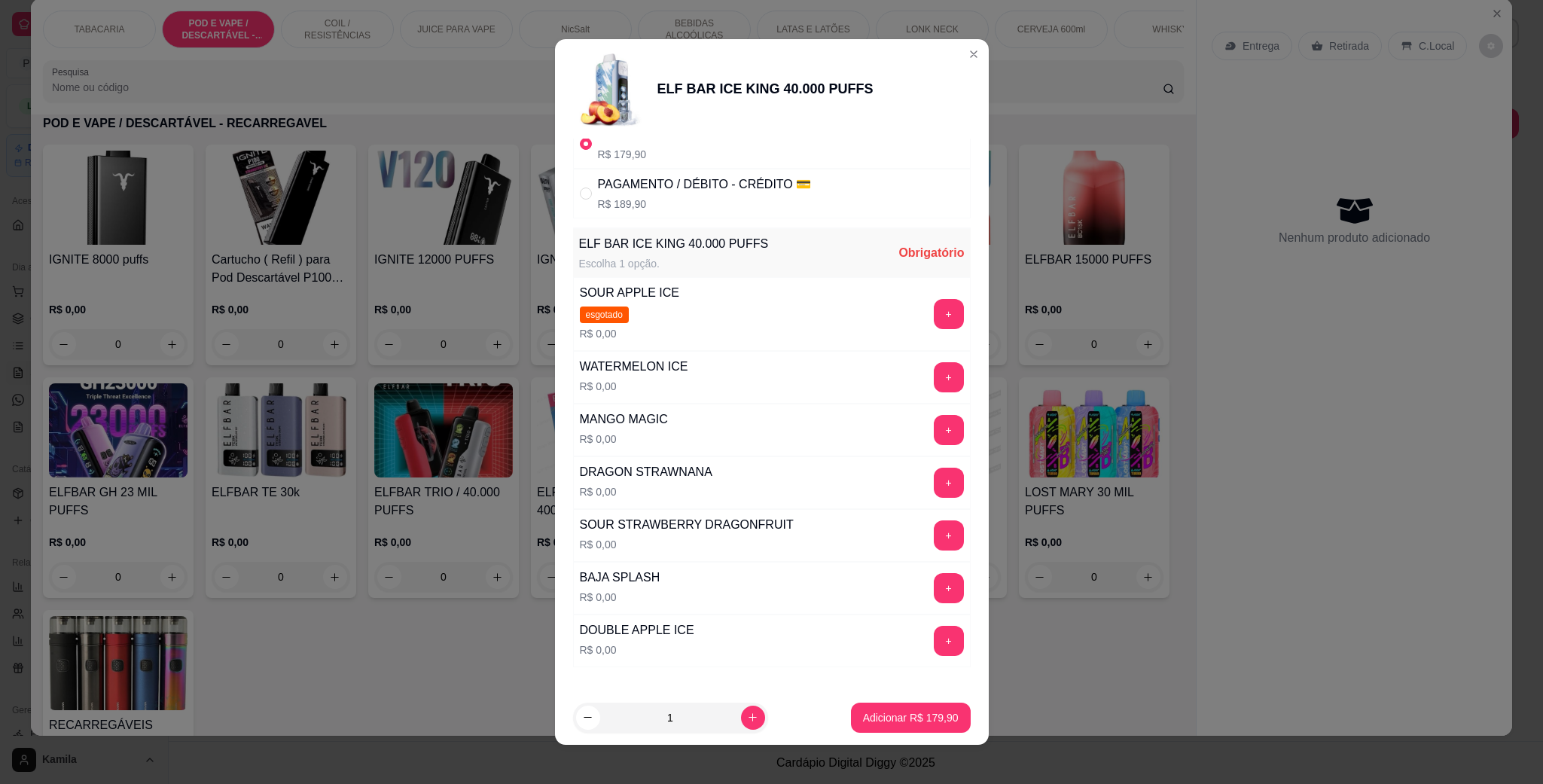
scroll to position [113, 0]
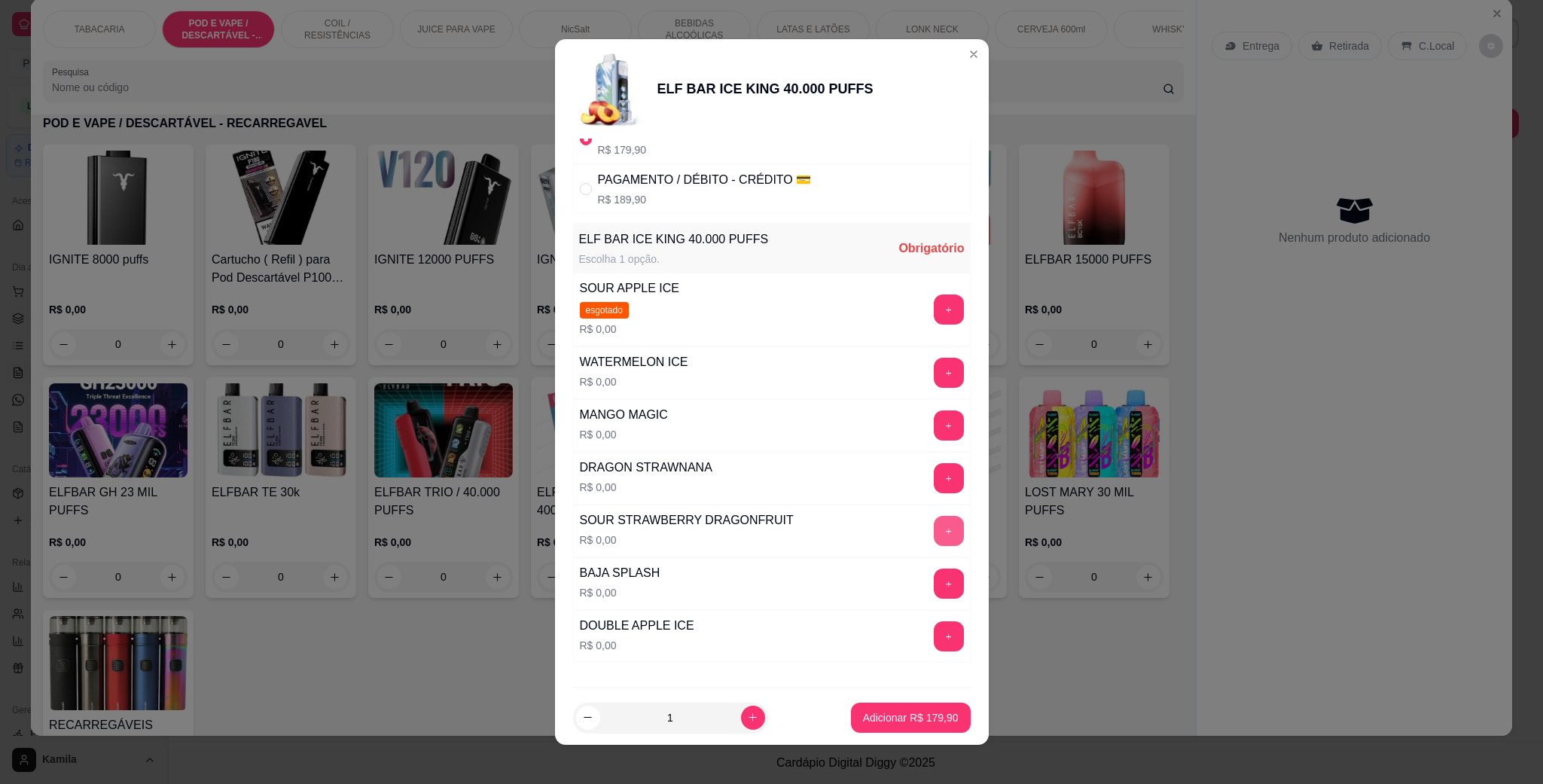
click at [934, 536] on button "+" at bounding box center [949, 531] width 30 height 30
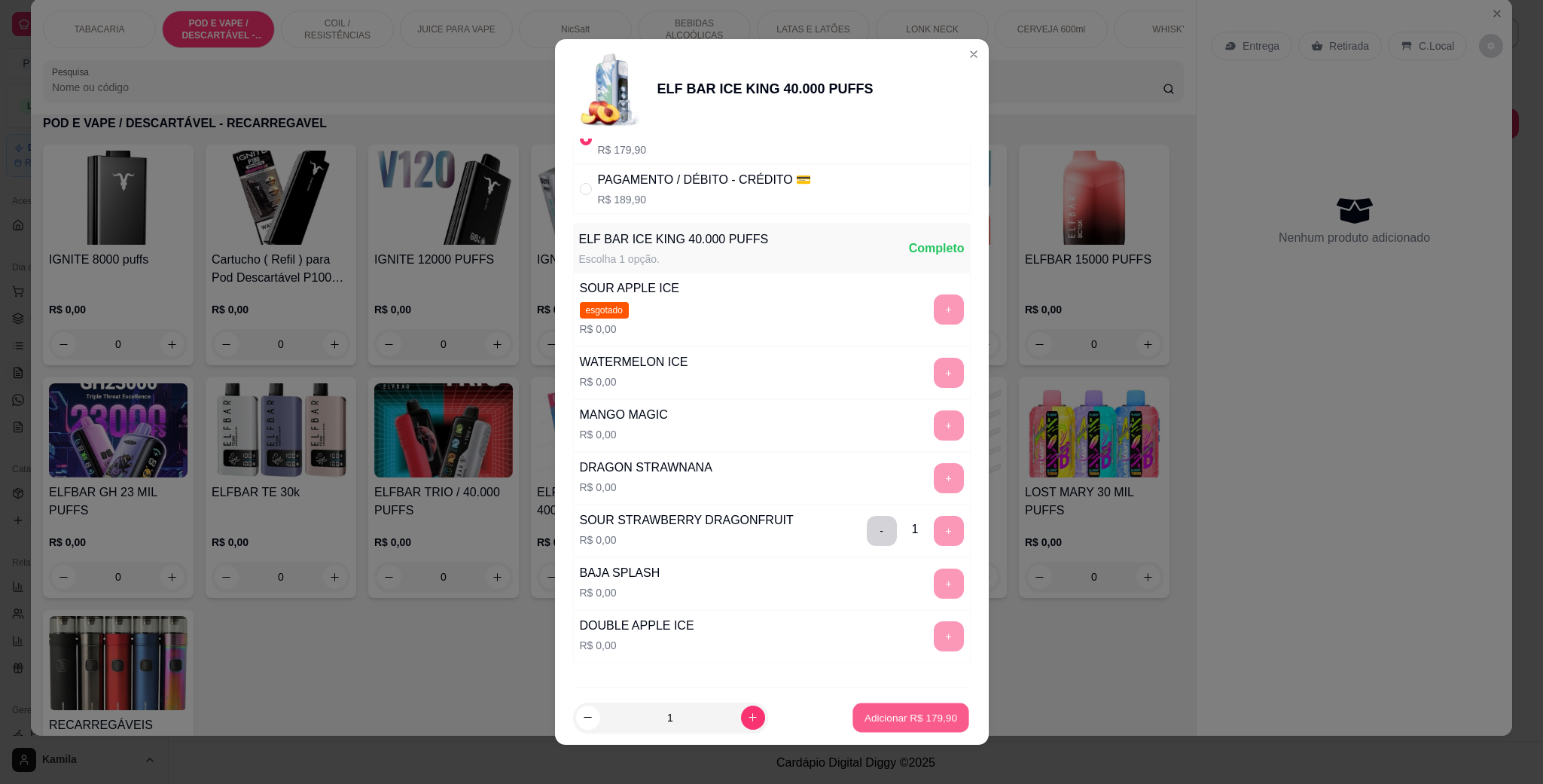
click at [908, 711] on p "Adicionar R$ 179,90" at bounding box center [911, 718] width 93 height 15
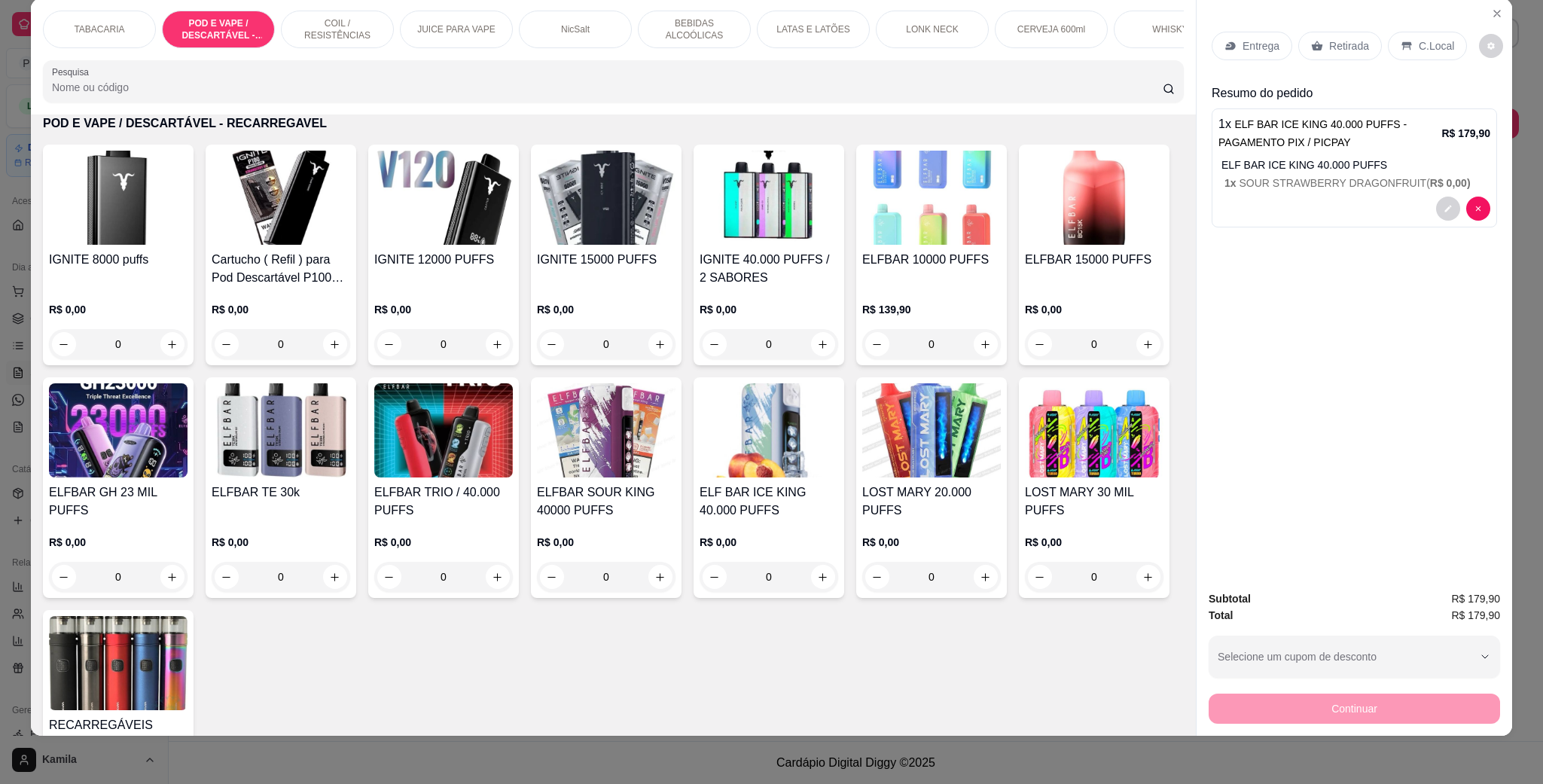
click at [1419, 60] on div "C.Local" at bounding box center [1428, 45] width 79 height 28
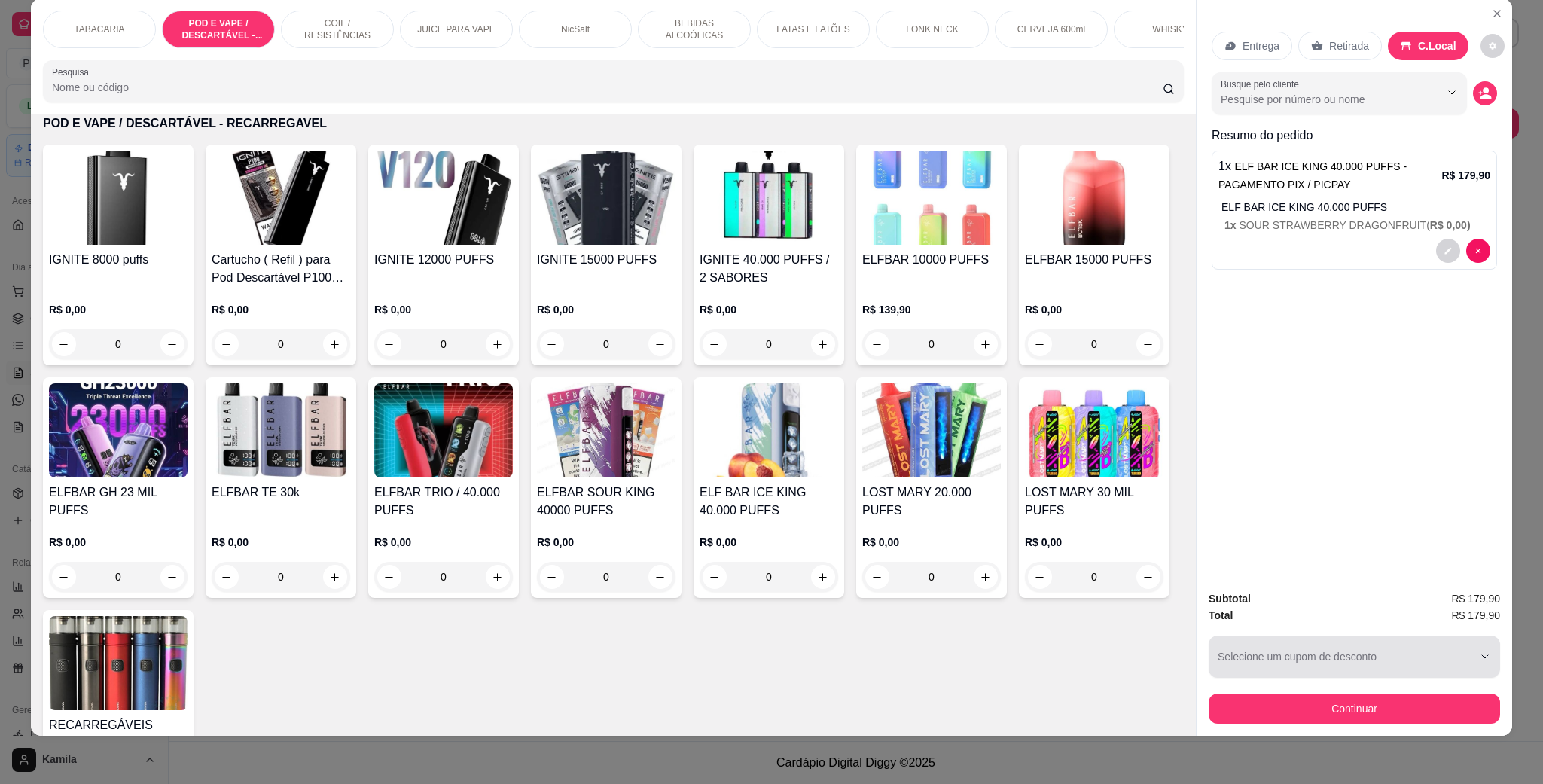
click at [1329, 700] on button "Continuar" at bounding box center [1354, 708] width 291 height 30
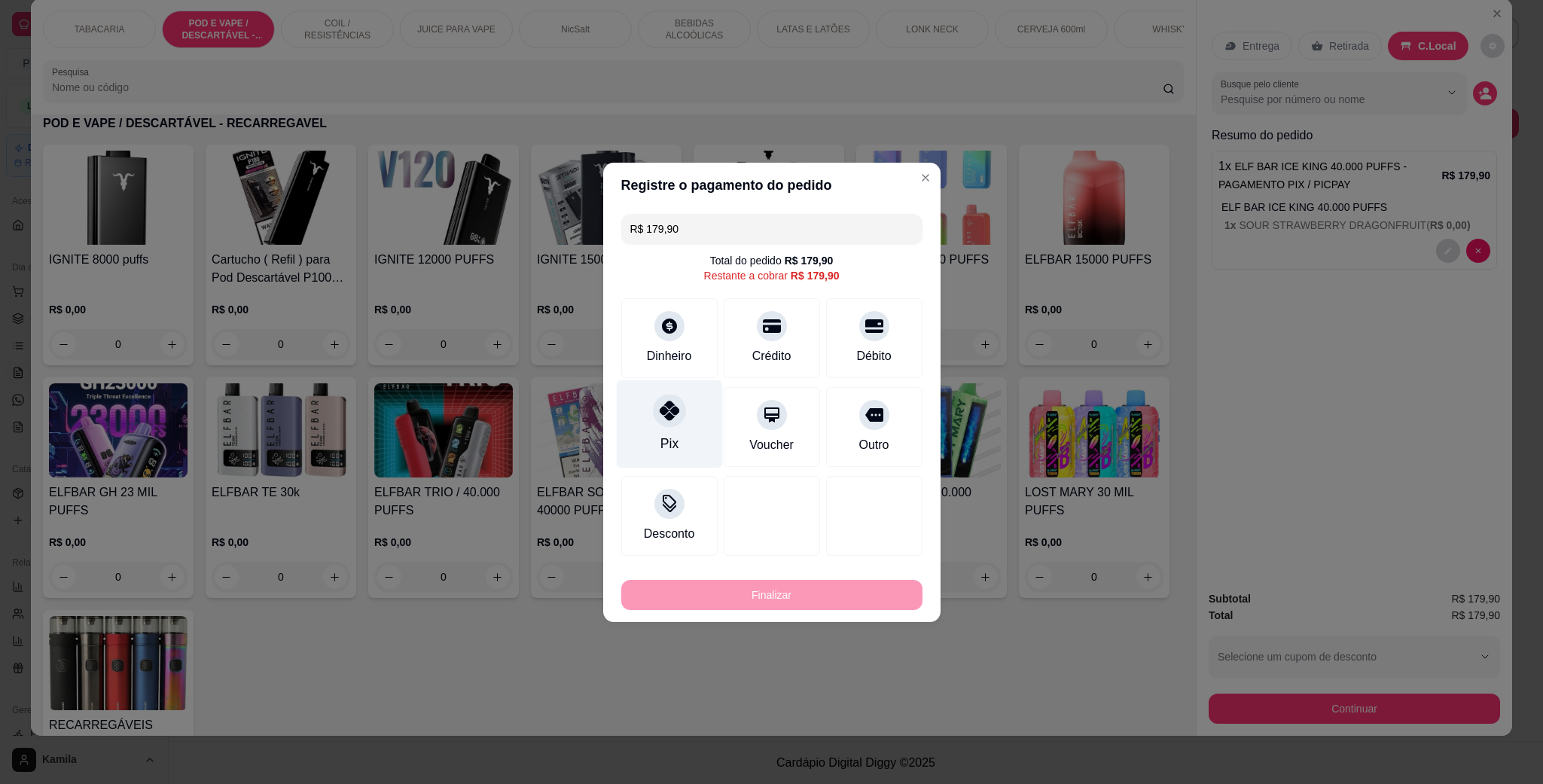
click at [662, 423] on div at bounding box center [669, 410] width 33 height 33
type input "R$ 0,00"
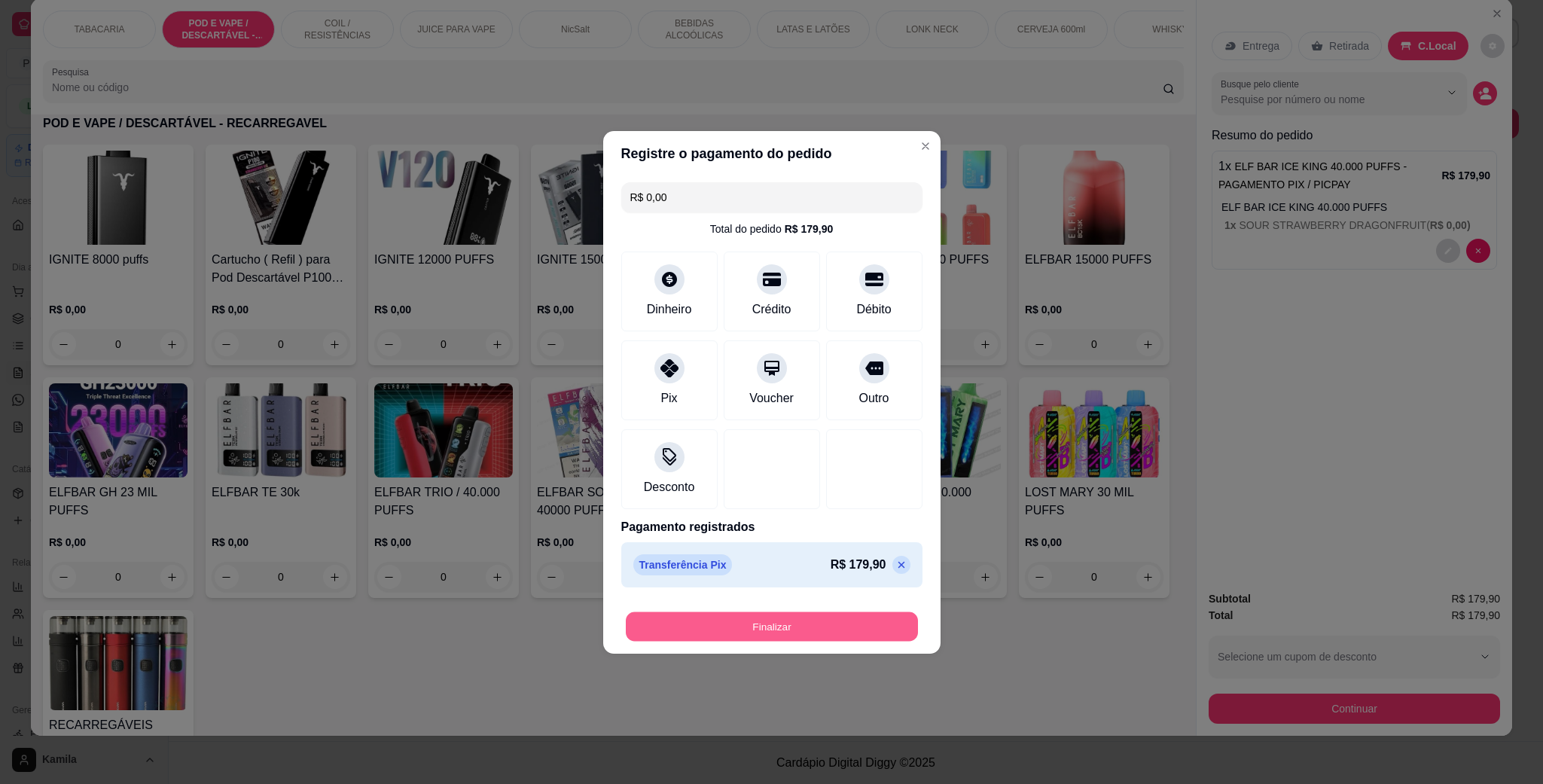
click at [825, 619] on button "Finalizar" at bounding box center [772, 626] width 292 height 29
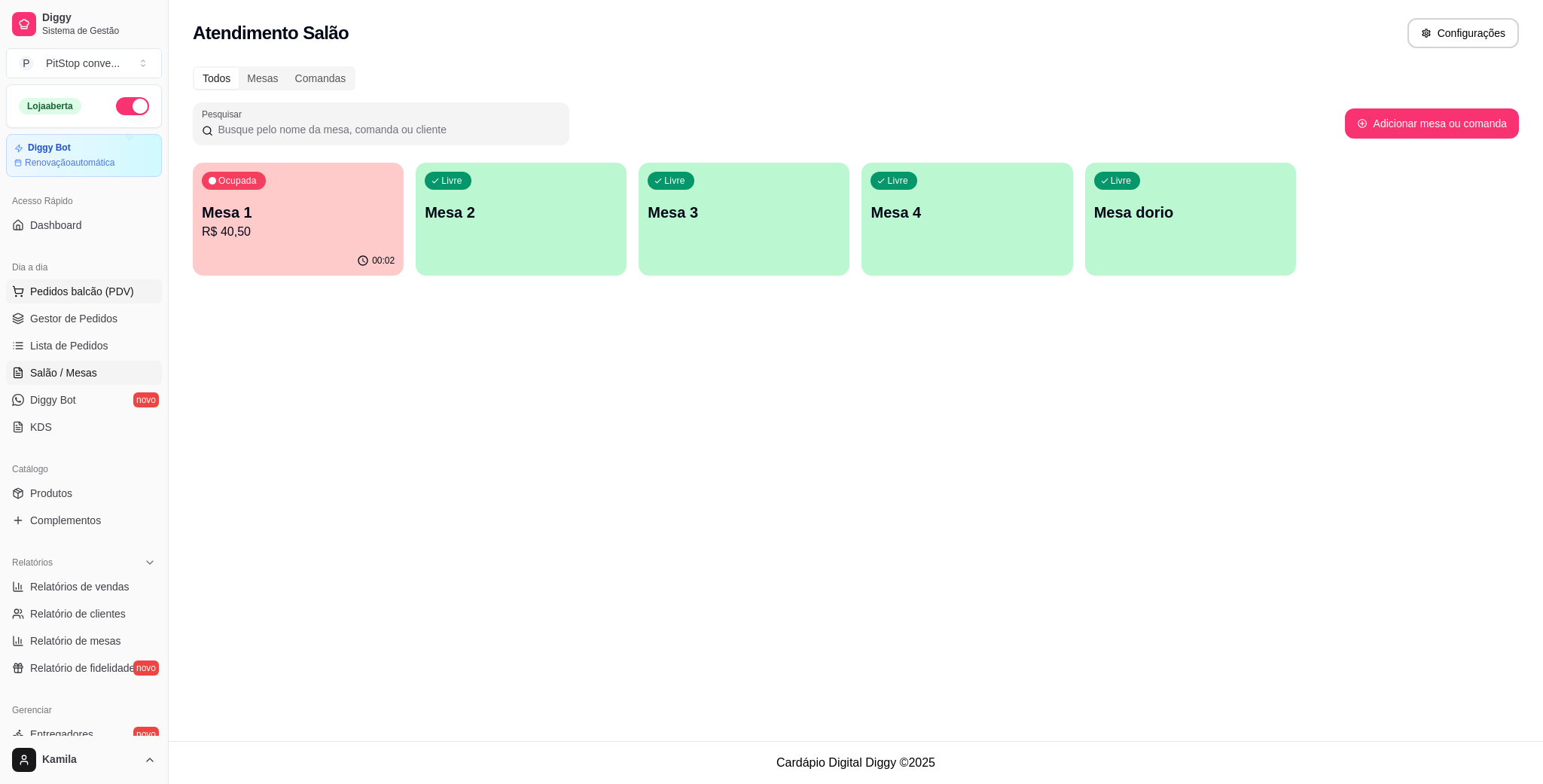
click at [104, 297] on span "Pedidos balcão (PDV)" at bounding box center [81, 291] width 104 height 15
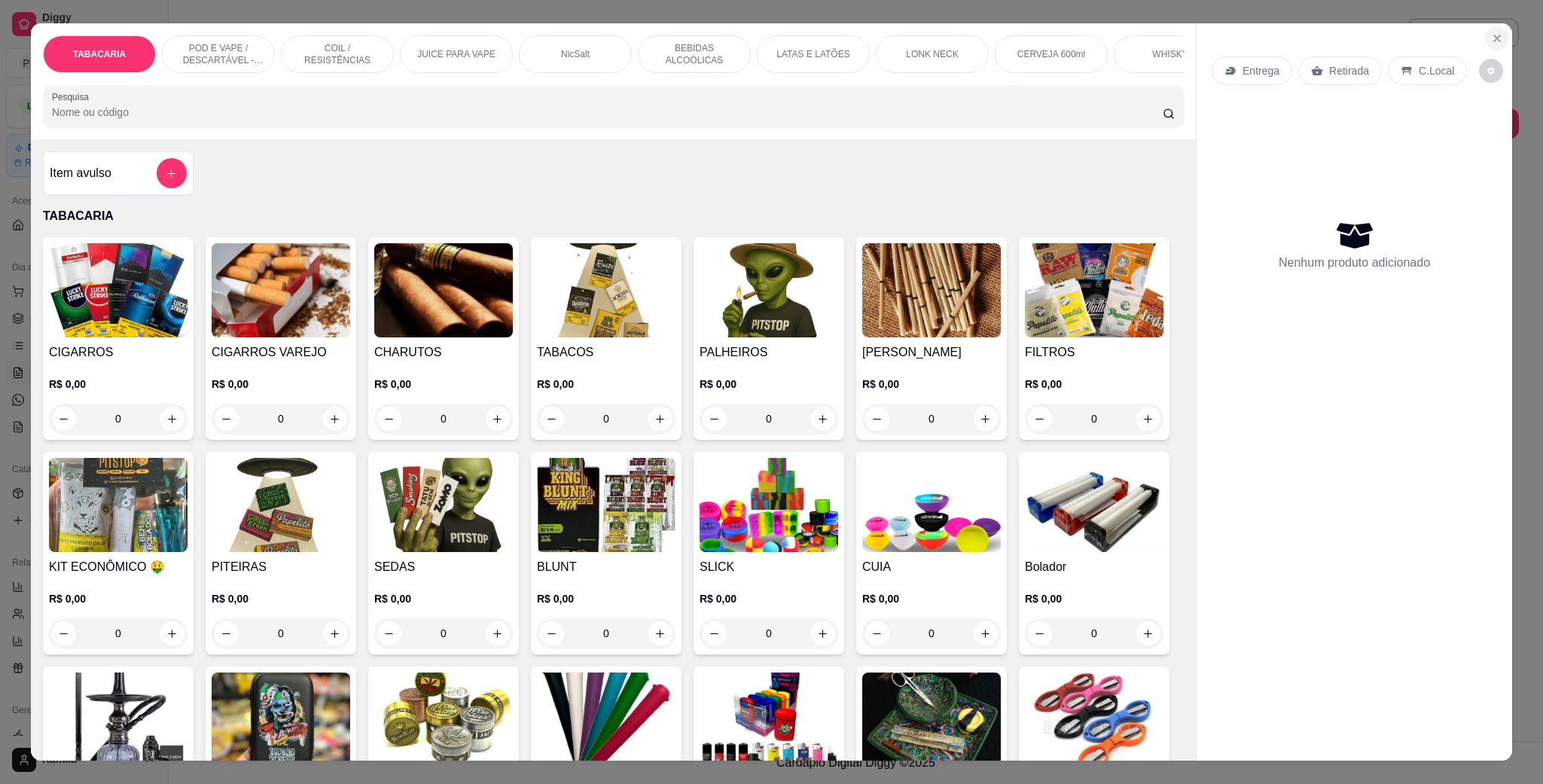
click at [1491, 34] on icon "Close" at bounding box center [1497, 38] width 12 height 12
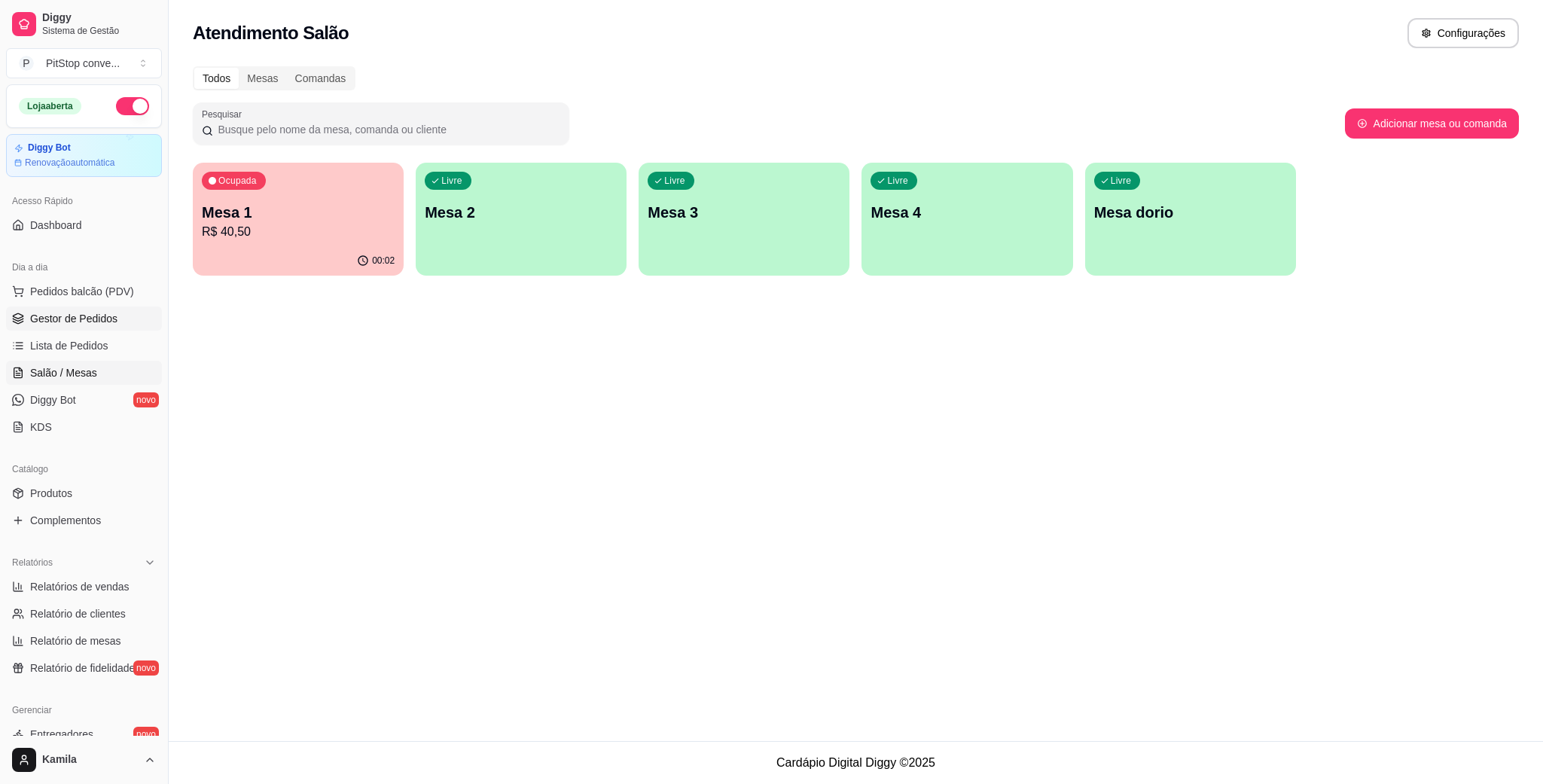
click at [105, 314] on span "Gestor de Pedidos" at bounding box center [73, 319] width 87 height 15
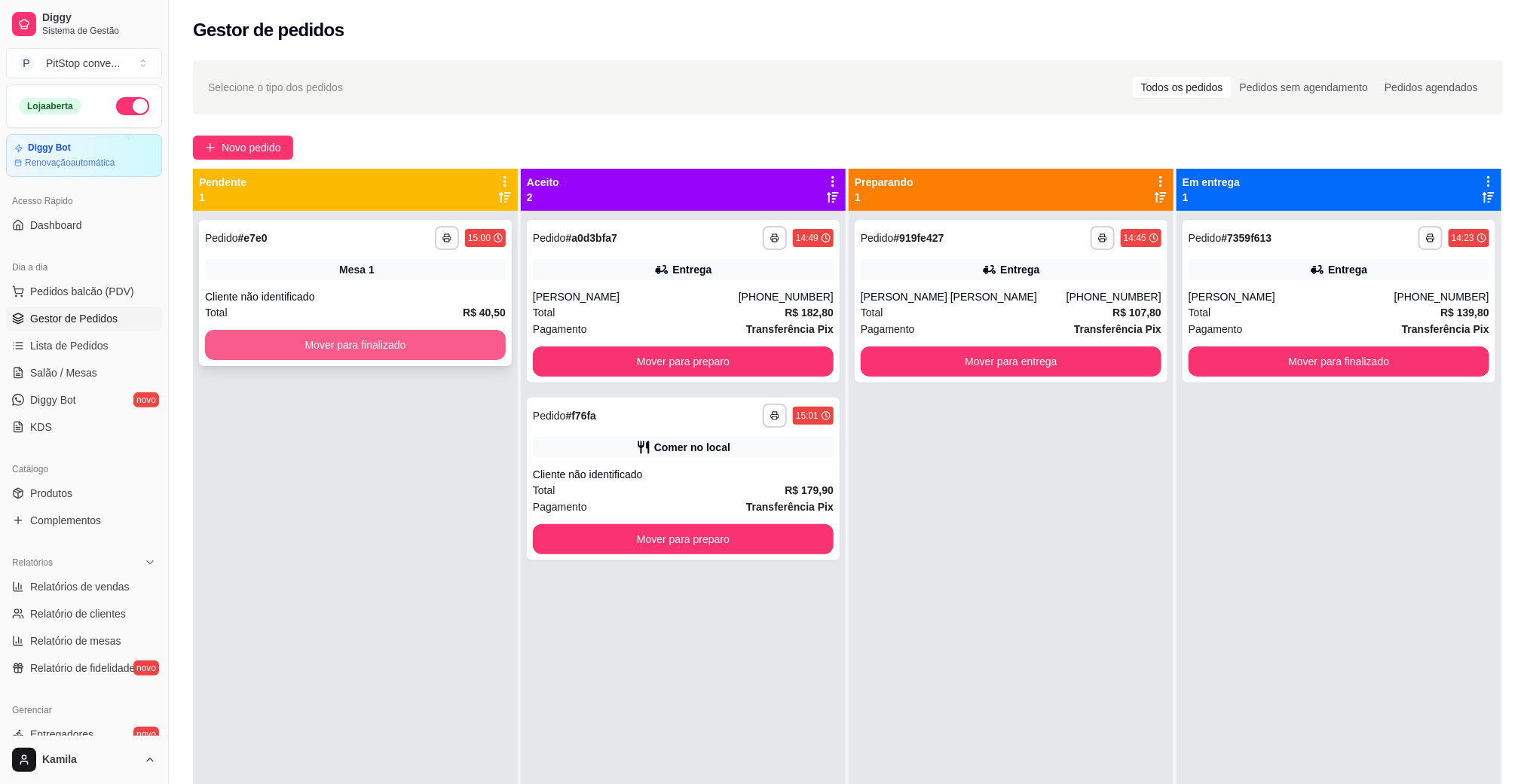
click at [424, 357] on button "Mover para finalizado" at bounding box center [355, 344] width 301 height 30
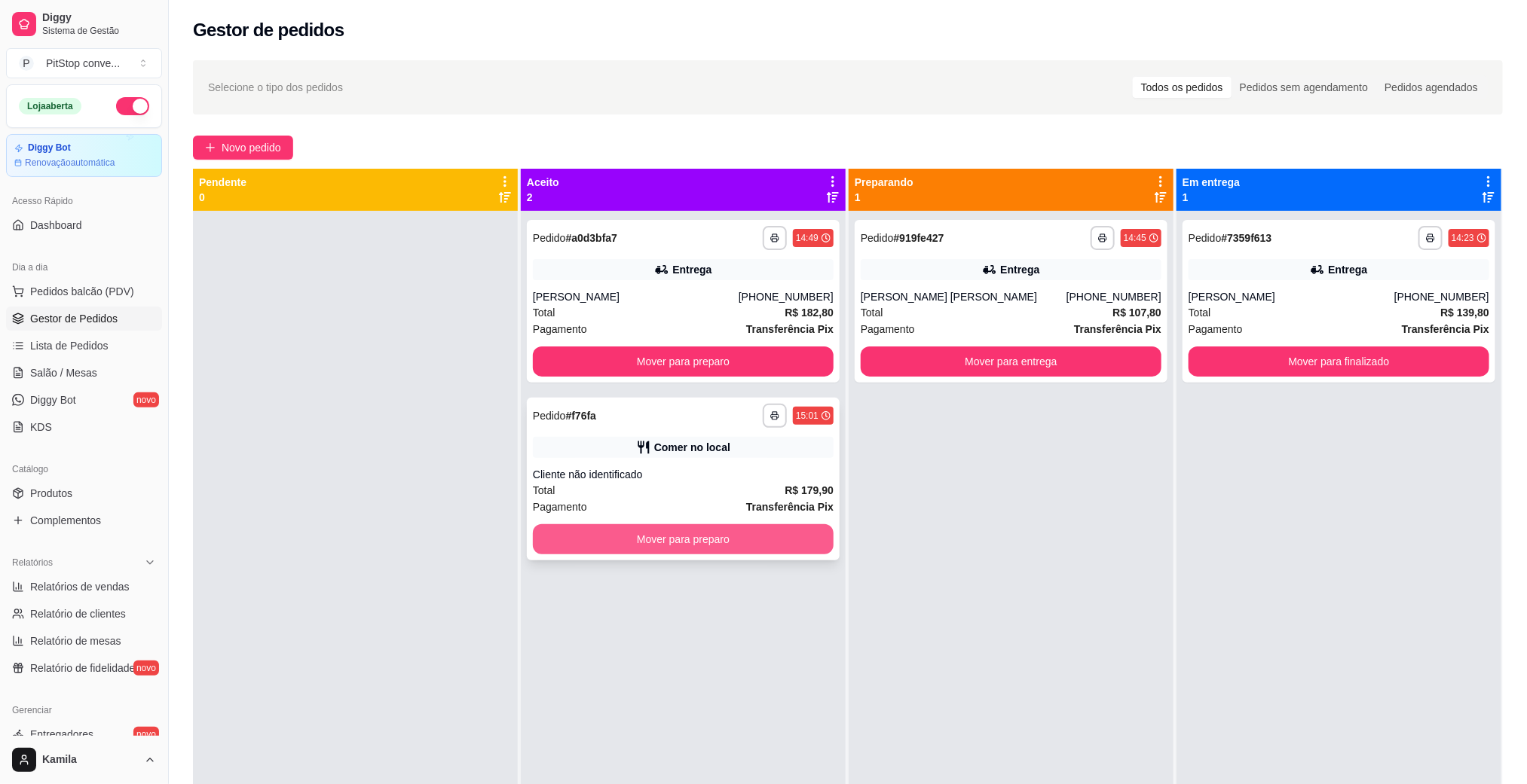
click at [713, 548] on button "Mover para preparo" at bounding box center [683, 539] width 301 height 30
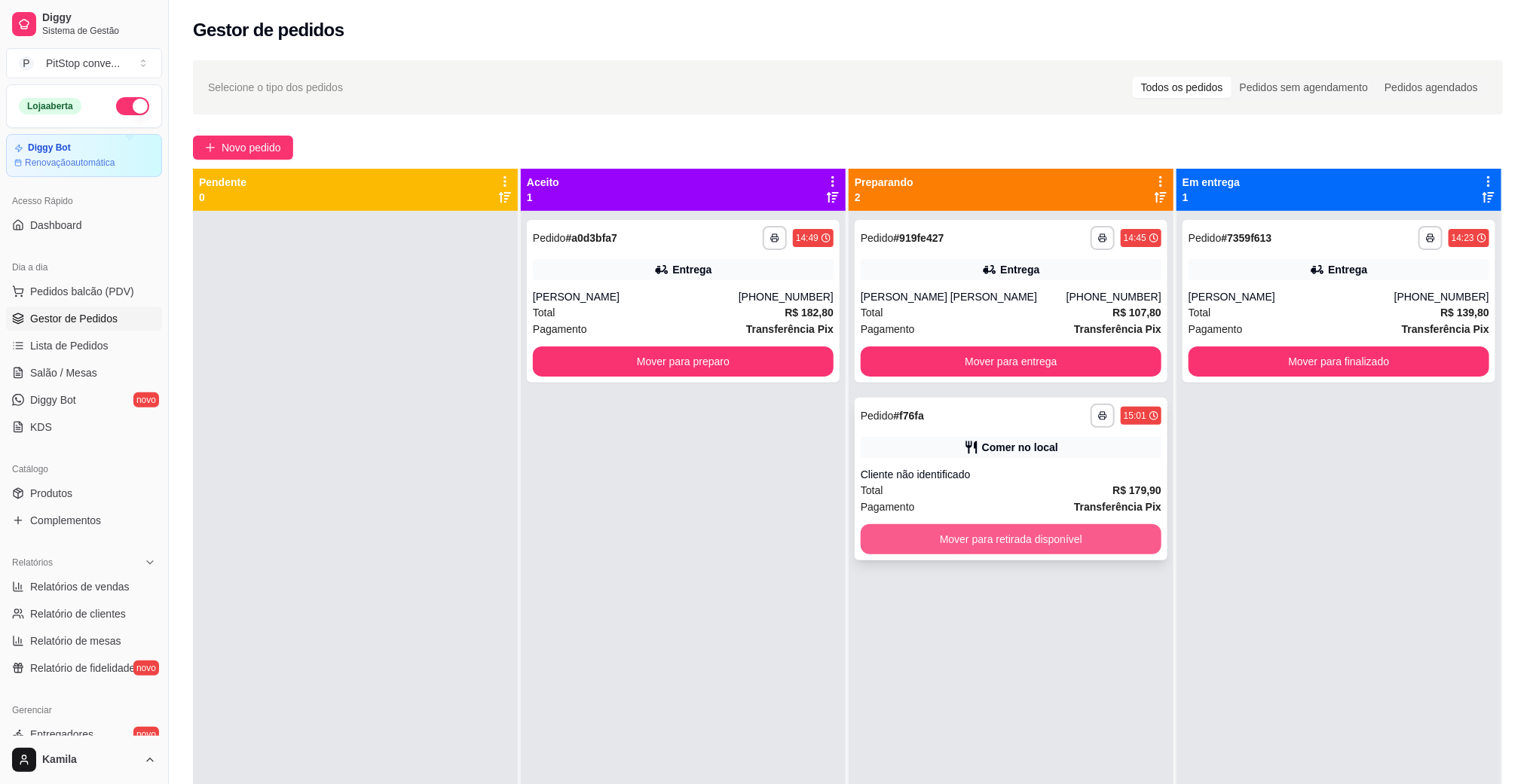
click at [1035, 533] on button "Mover para retirada disponível" at bounding box center [1010, 539] width 301 height 30
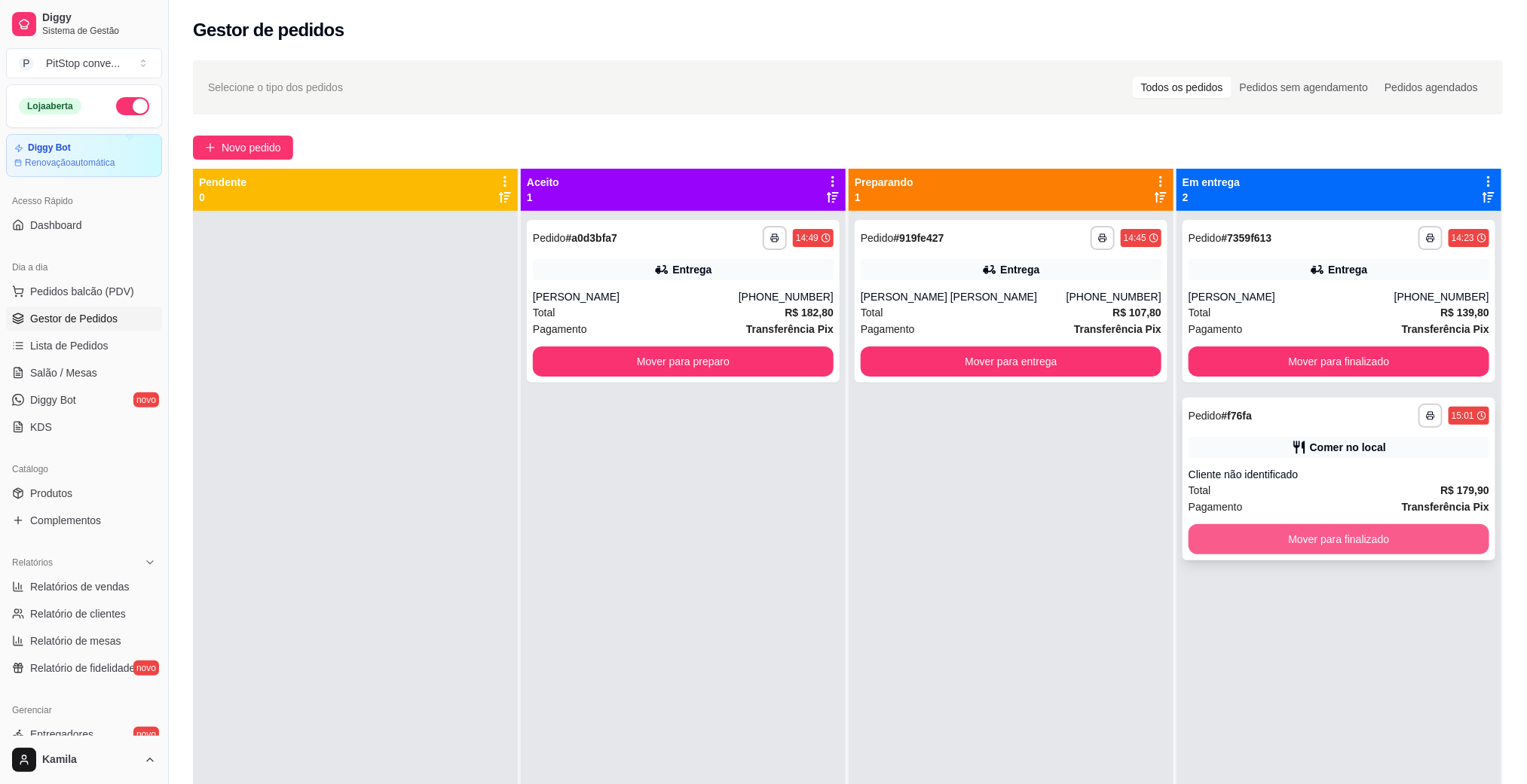
click at [1349, 532] on button "Mover para finalizado" at bounding box center [1339, 539] width 301 height 30
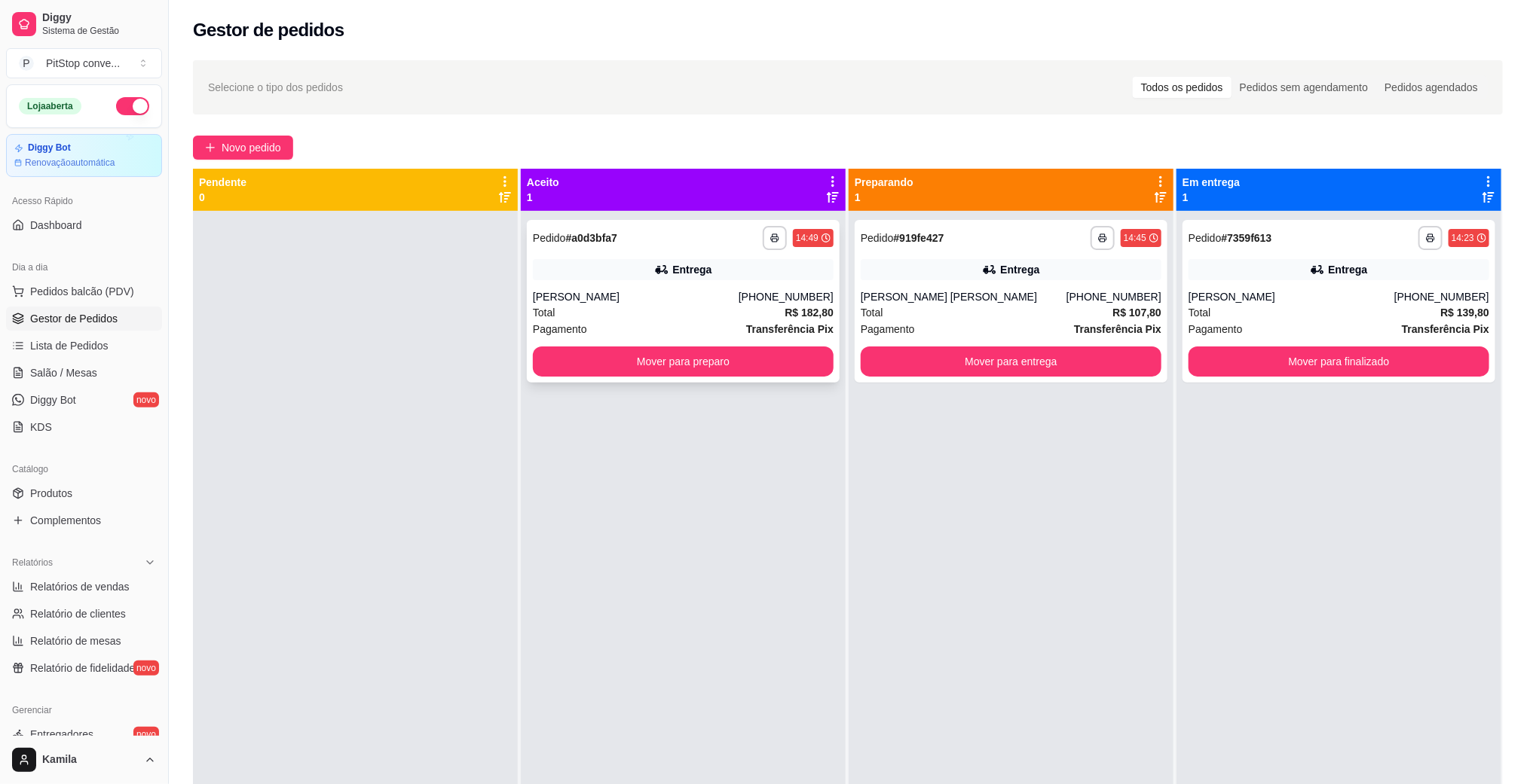
click at [674, 263] on div "Entrega" at bounding box center [692, 269] width 40 height 15
click at [96, 298] on span "Pedidos balcão (PDV)" at bounding box center [82, 291] width 104 height 15
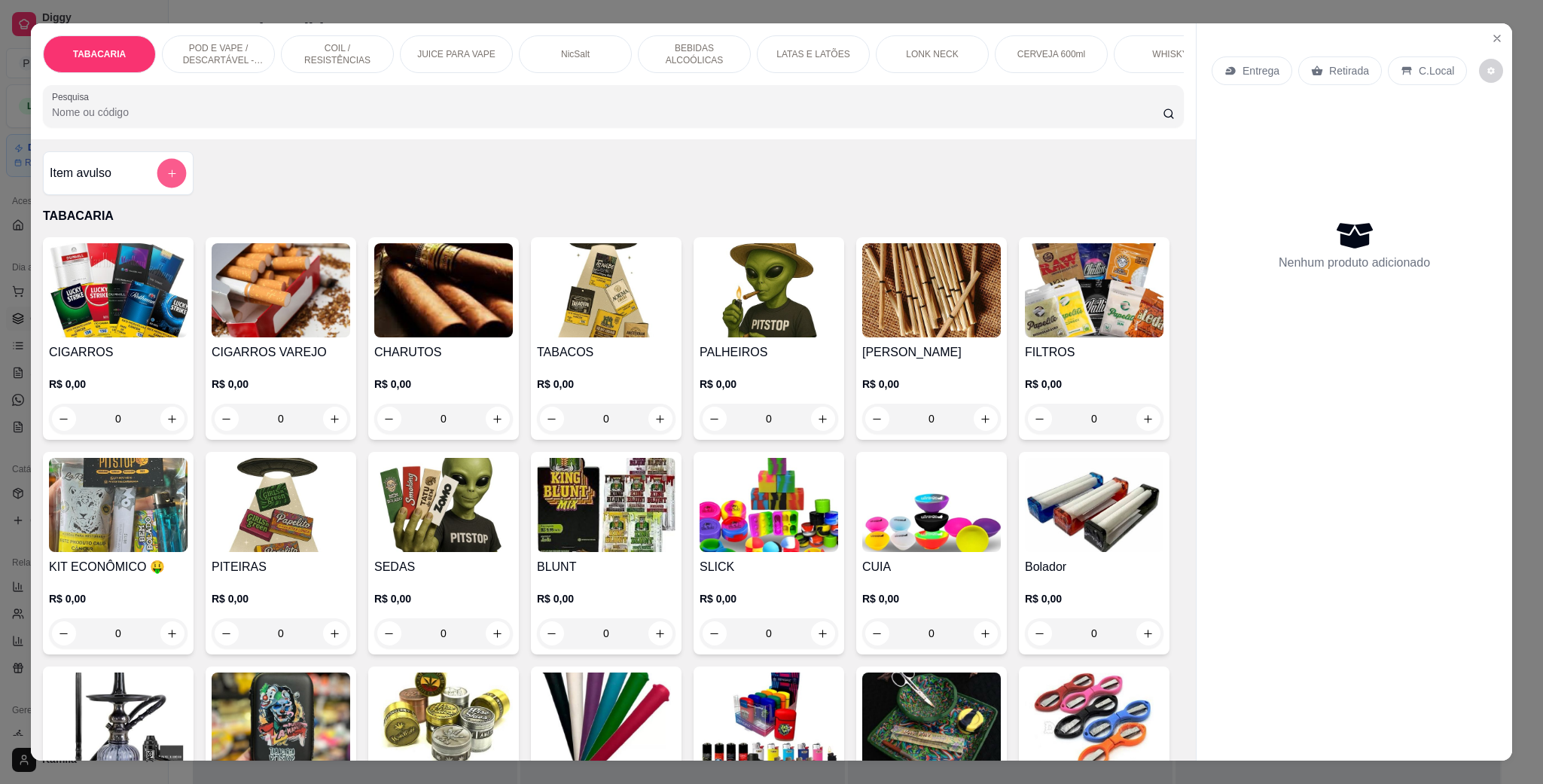
click at [159, 179] on button "add-separate-item" at bounding box center [172, 173] width 29 height 29
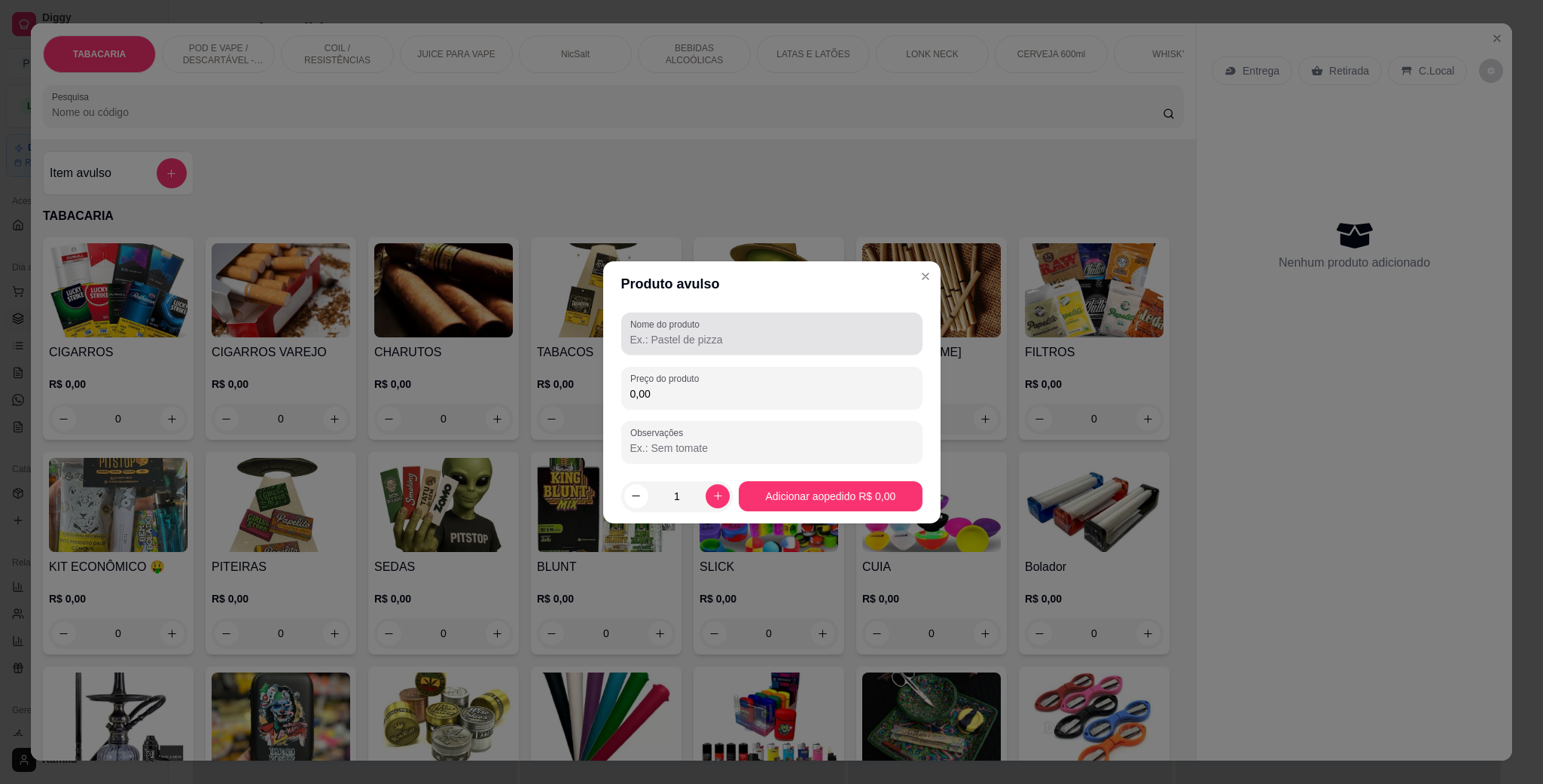
click at [699, 330] on div at bounding box center [772, 333] width 283 height 30
type input "Groza gudang"
click at [694, 389] on input "0,00" at bounding box center [772, 394] width 283 height 15
type input "220,00"
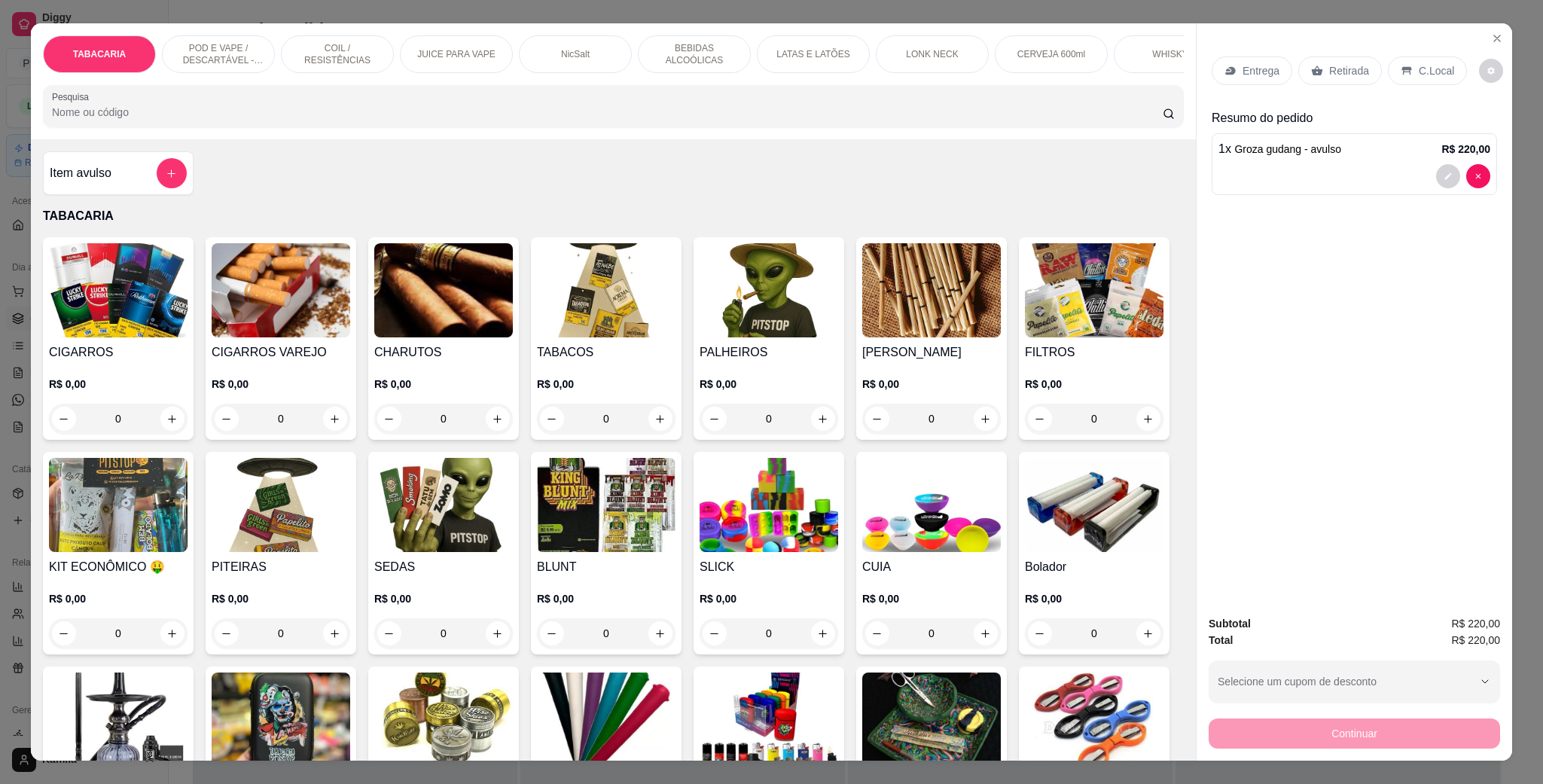
click at [165, 179] on icon "add-separate-item" at bounding box center [171, 173] width 11 height 11
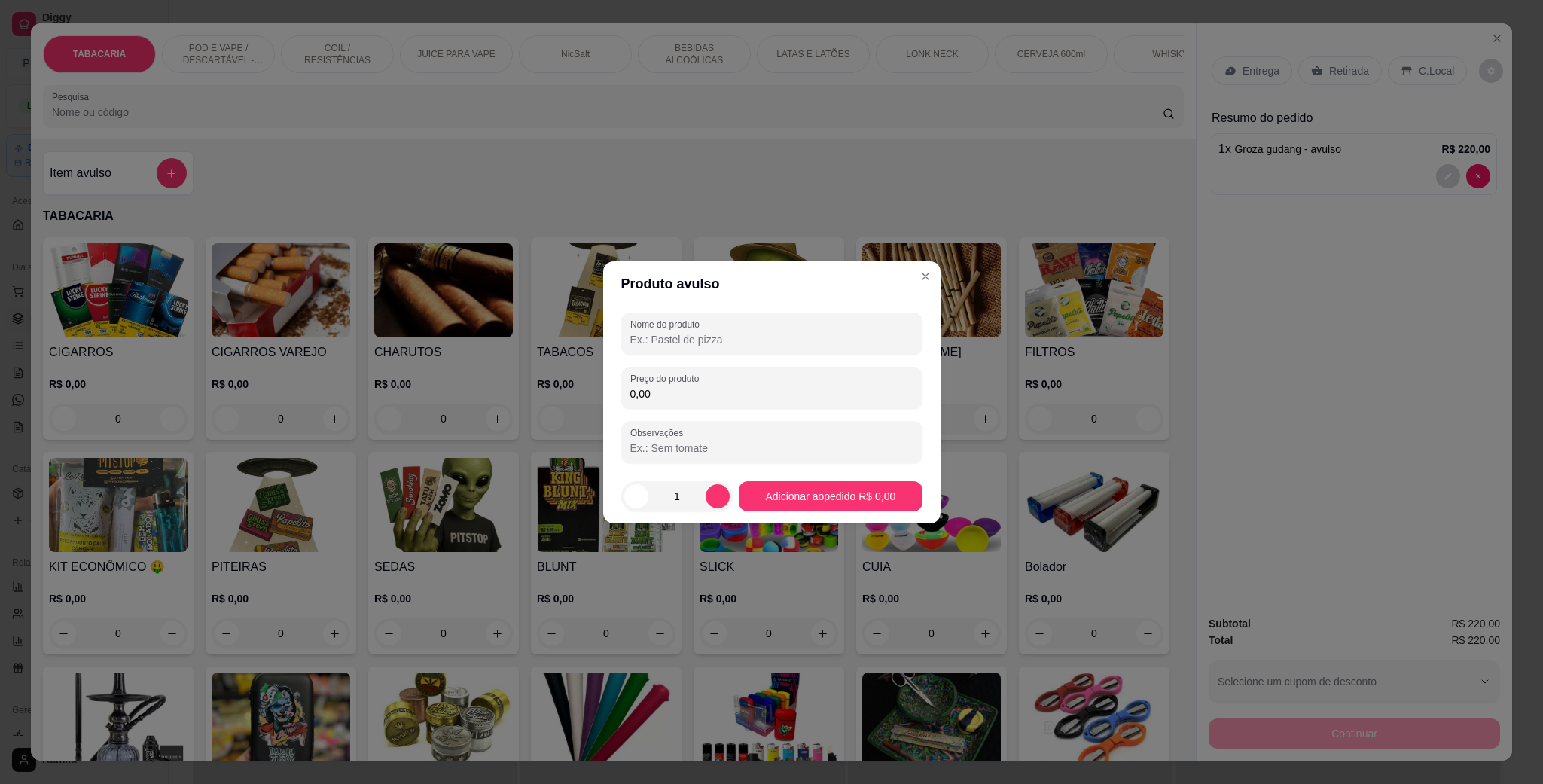
click at [665, 355] on div "Nome do produto Preço do produto 0,00 Observações" at bounding box center [772, 388] width 302 height 151
click at [665, 352] on div "Nome do produto" at bounding box center [772, 334] width 302 height 42
type input "carlton"
click at [680, 384] on div "0,00" at bounding box center [772, 387] width 283 height 30
type input "15,50"
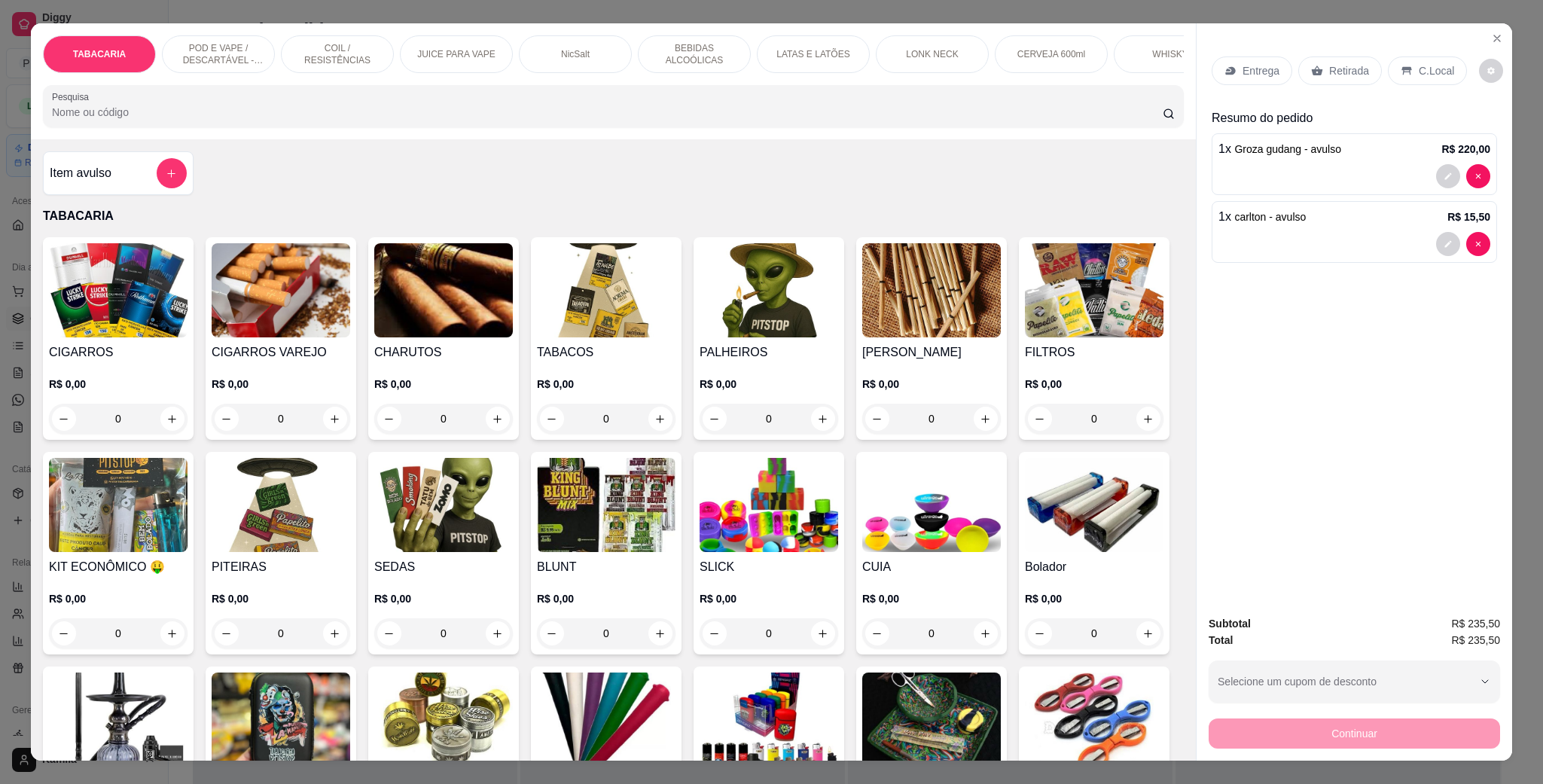
click at [350, 576] on h4 "PITEIRAS" at bounding box center [281, 567] width 139 height 18
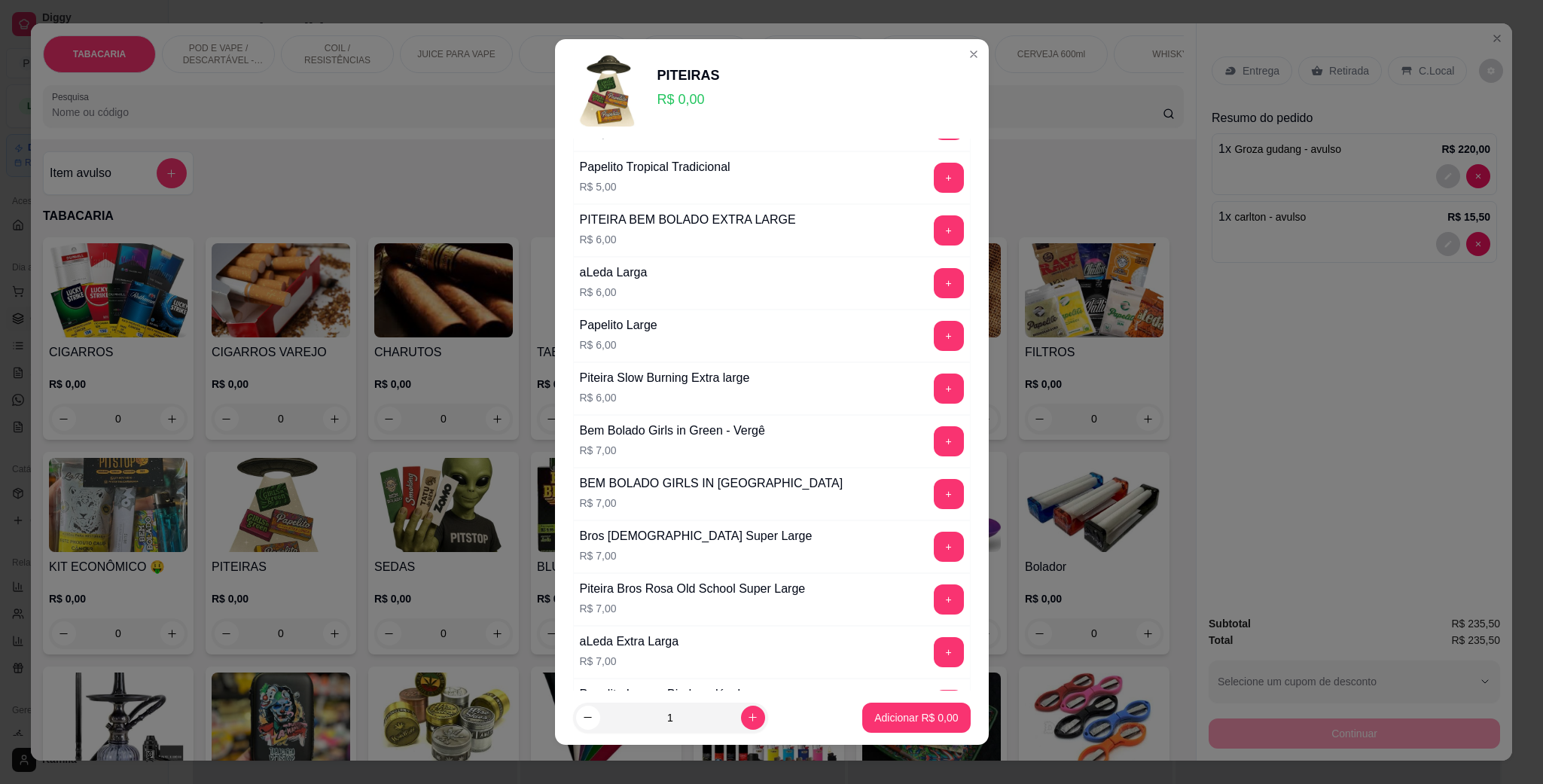
scroll to position [452, 0]
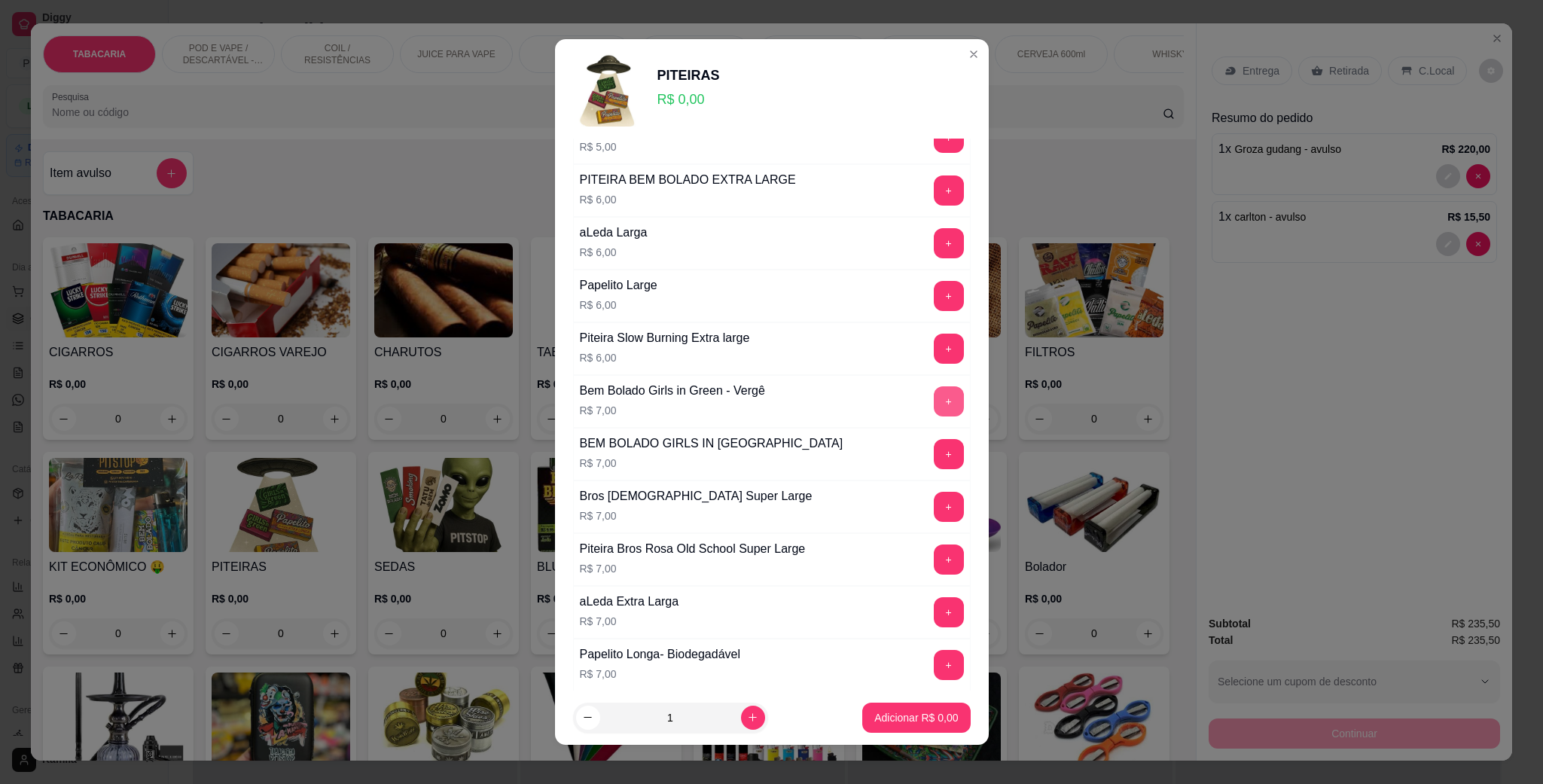
click at [934, 398] on button "+" at bounding box center [949, 401] width 30 height 30
click at [925, 716] on p "Adicionar R$ 7,00" at bounding box center [916, 718] width 84 height 15
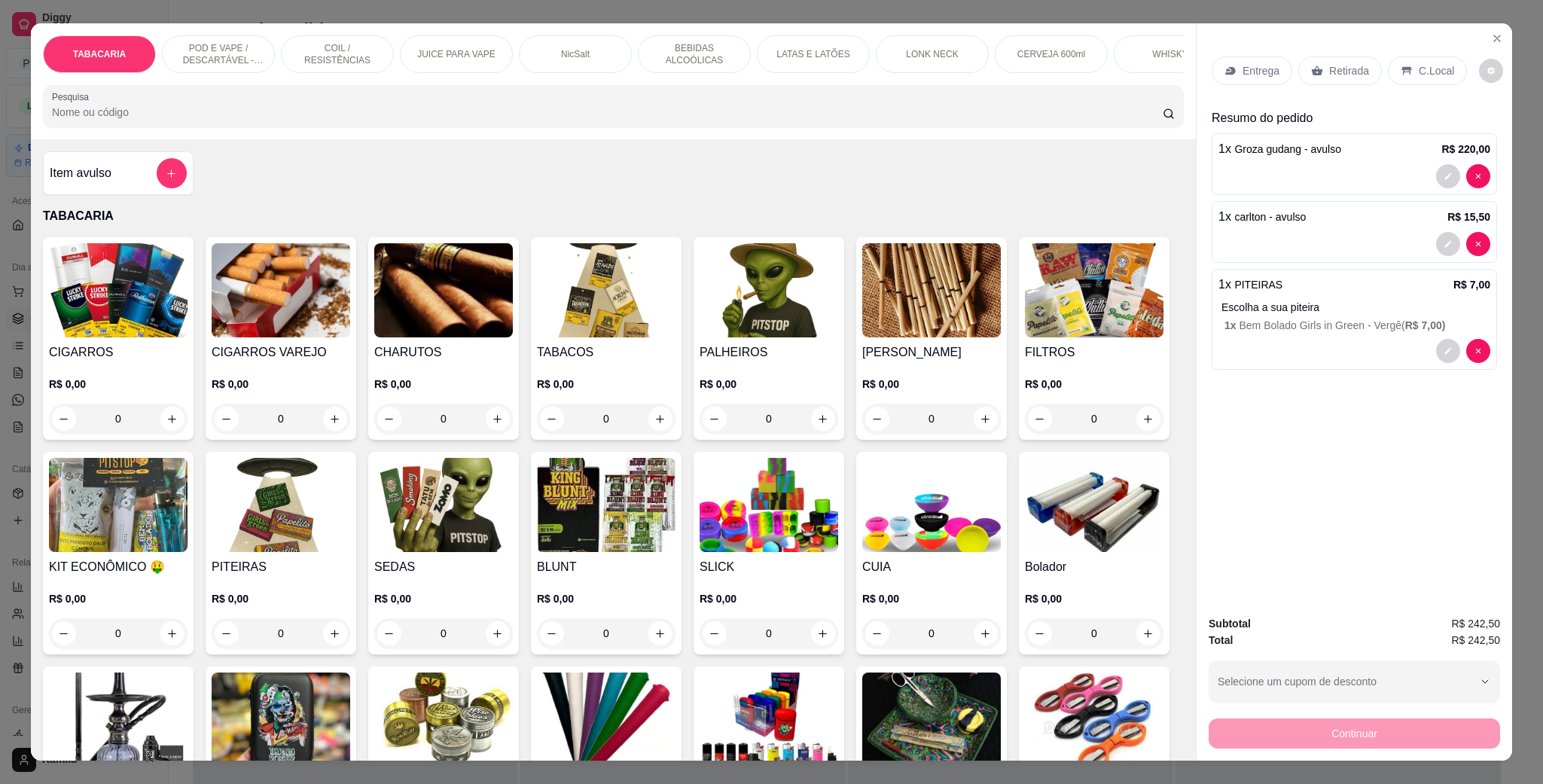
click at [350, 548] on img at bounding box center [281, 505] width 139 height 94
click at [513, 519] on img at bounding box center [444, 505] width 139 height 94
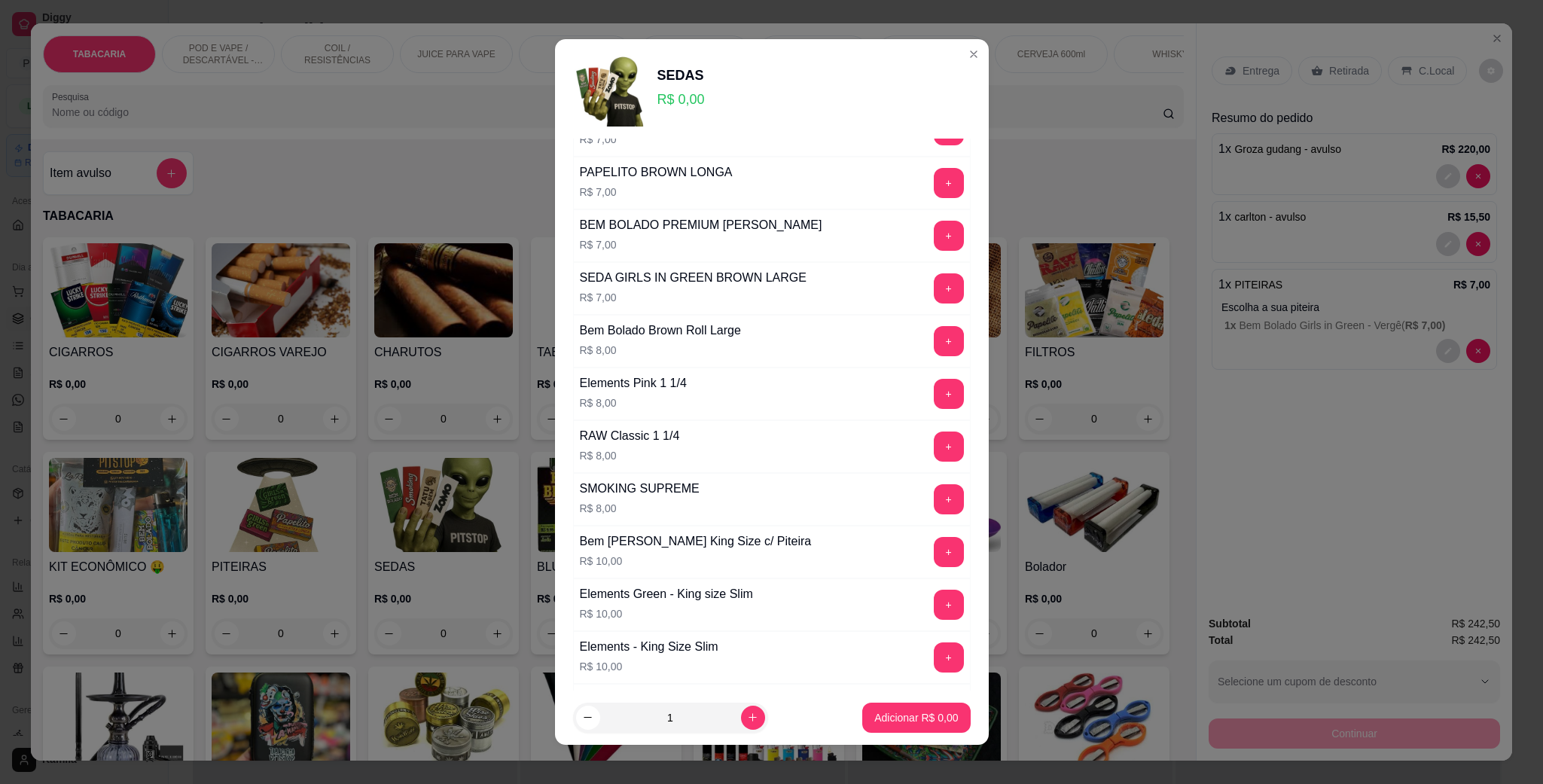
scroll to position [1808, 0]
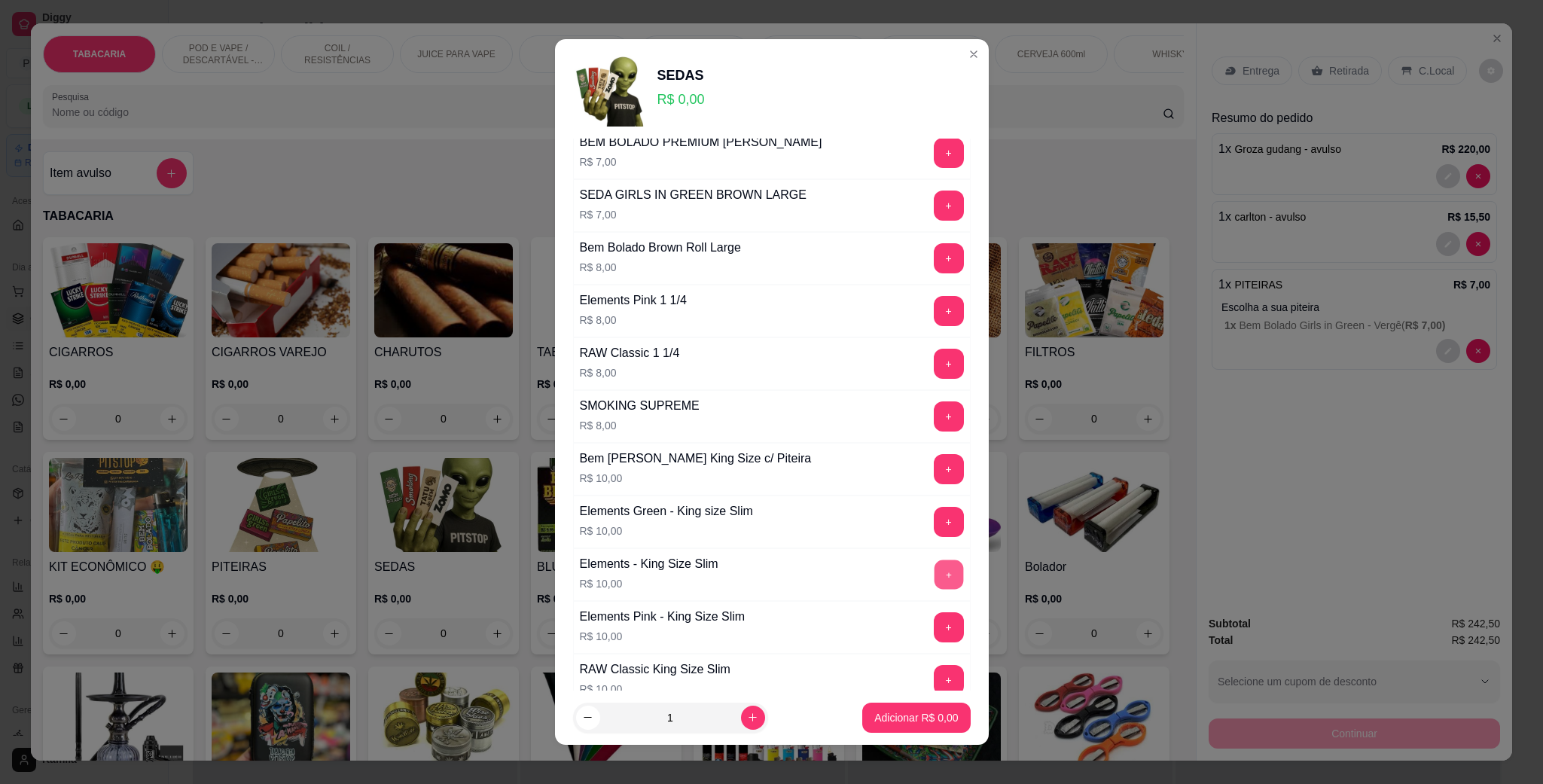
click at [934, 590] on button "+" at bounding box center [949, 575] width 29 height 29
click at [934, 590] on button "+" at bounding box center [949, 574] width 30 height 30
click at [931, 711] on p "Adicionar R$ 20,00" at bounding box center [913, 718] width 90 height 15
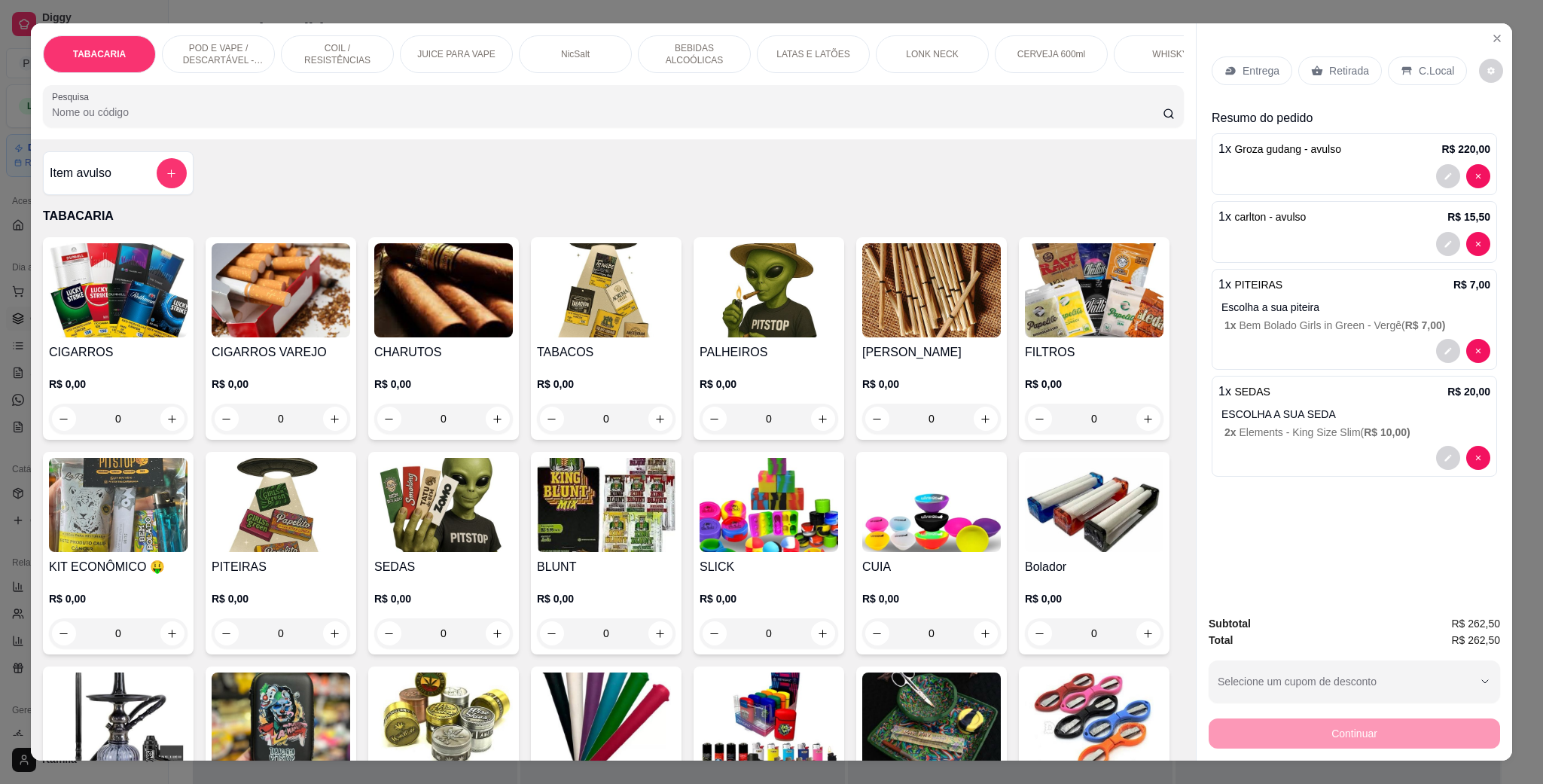
click at [1272, 77] on div "Entrega" at bounding box center [1253, 70] width 81 height 28
click at [193, 35] on div "POD E VAPE / DESCARTÁVEL - RECARREGAVEL" at bounding box center [219, 54] width 113 height 38
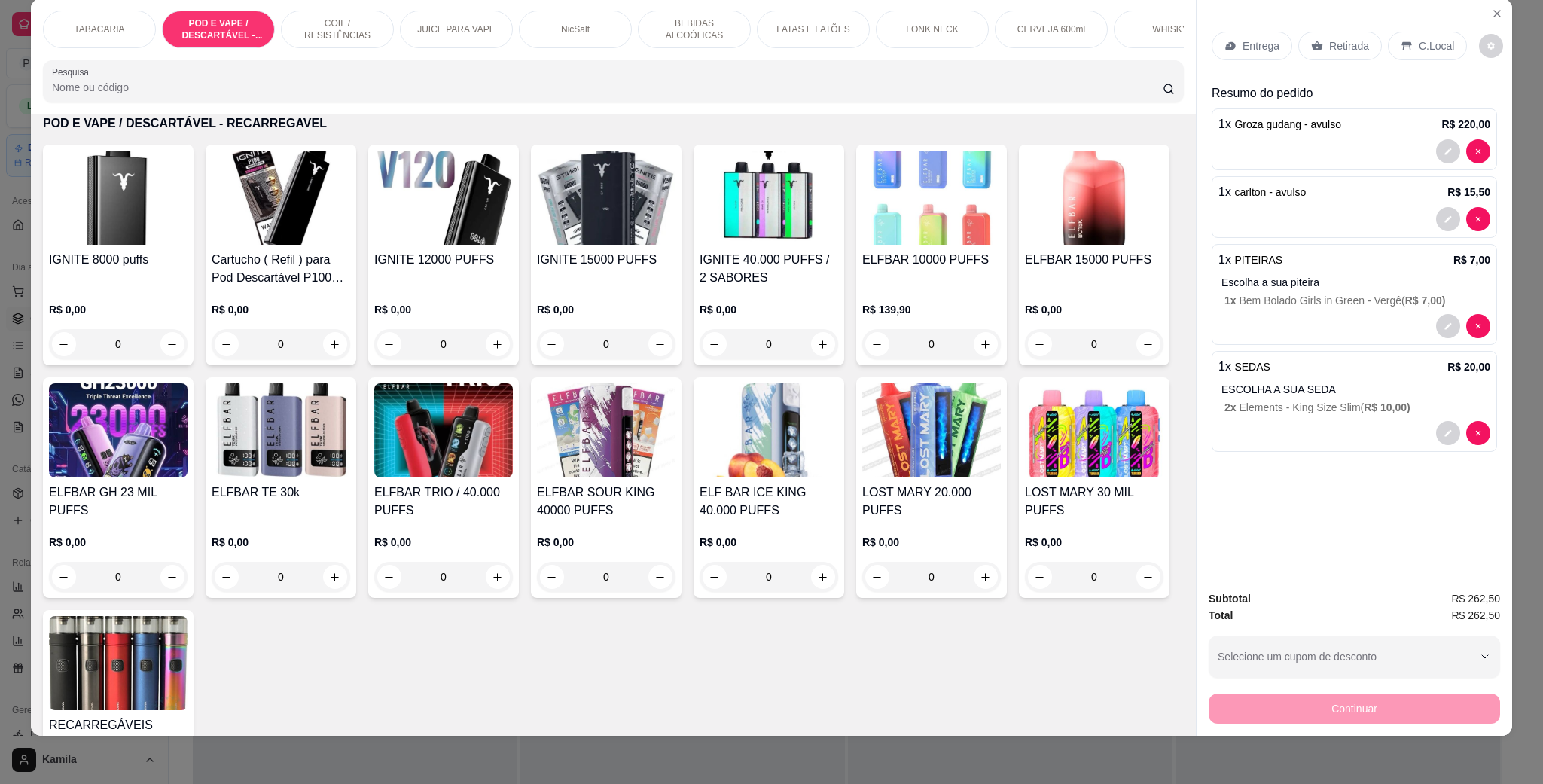
click at [773, 265] on div "IGNITE 40.000 PUFFS / 2 SABORES R$ 0,00 0" at bounding box center [769, 255] width 151 height 221
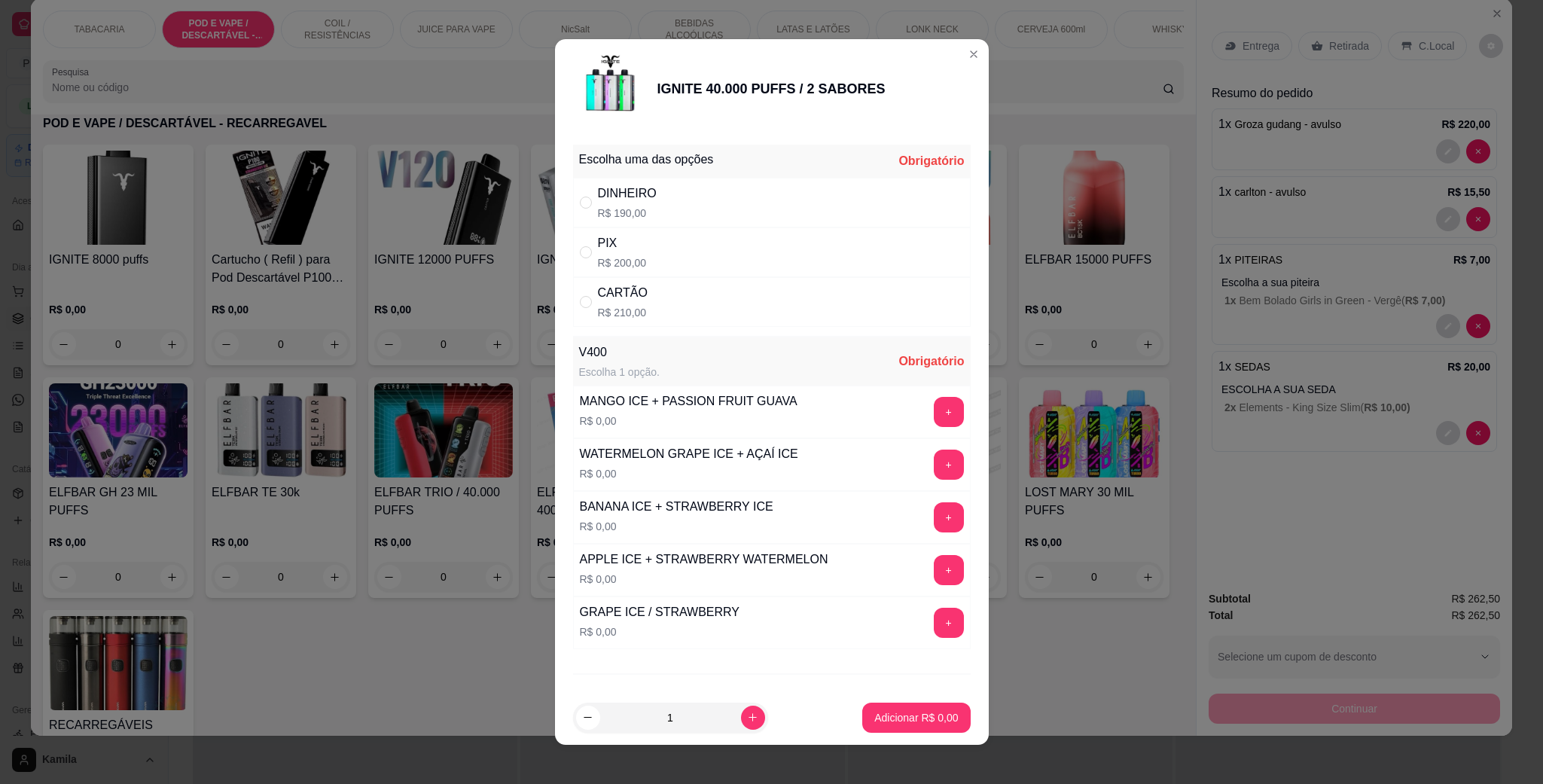
click at [623, 213] on p "R$ 190,00" at bounding box center [627, 213] width 59 height 15
radio input "true"
click at [934, 576] on button "+" at bounding box center [949, 570] width 29 height 29
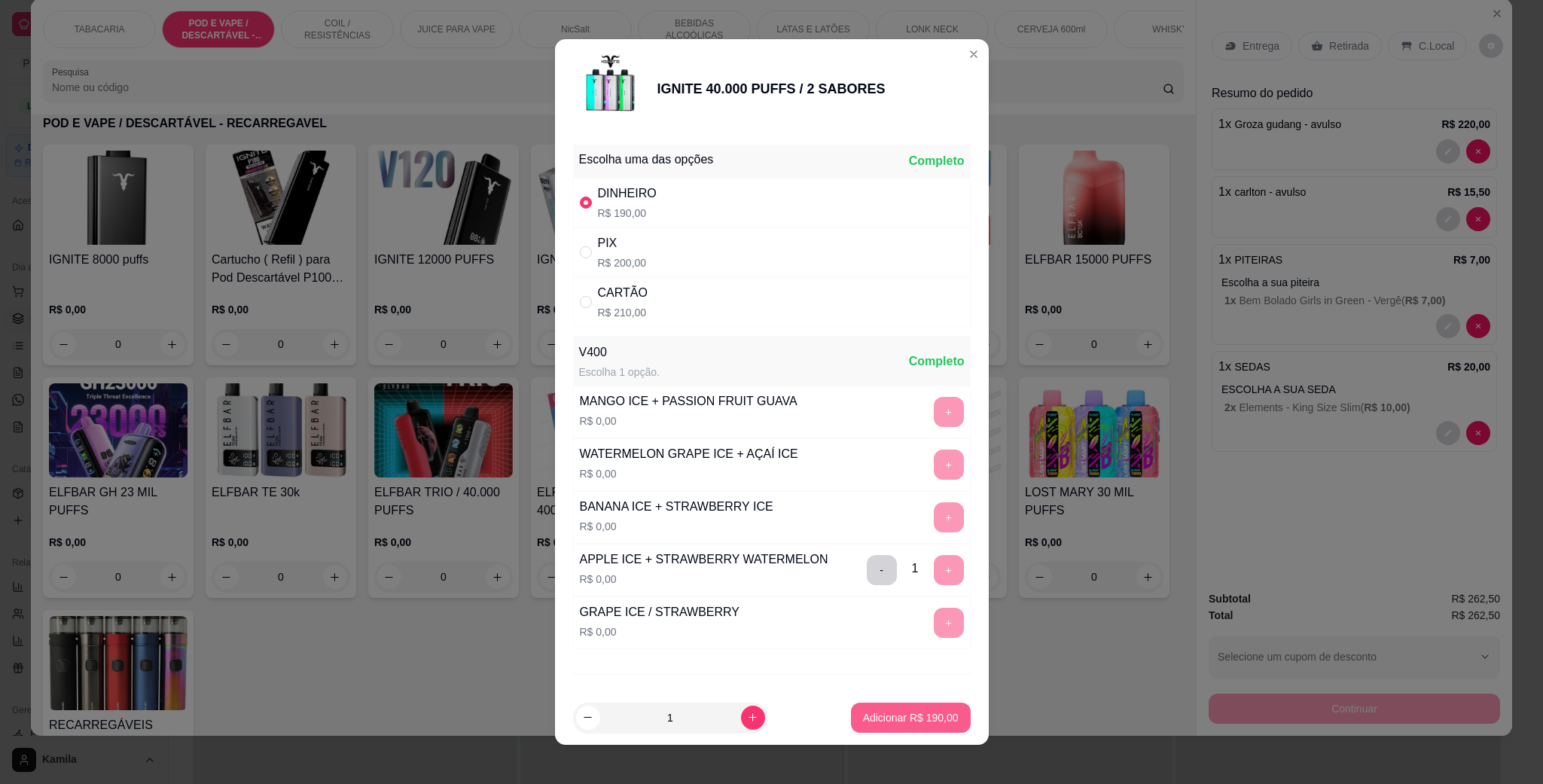
click at [916, 715] on p "Adicionar R$ 190,00" at bounding box center [911, 718] width 96 height 15
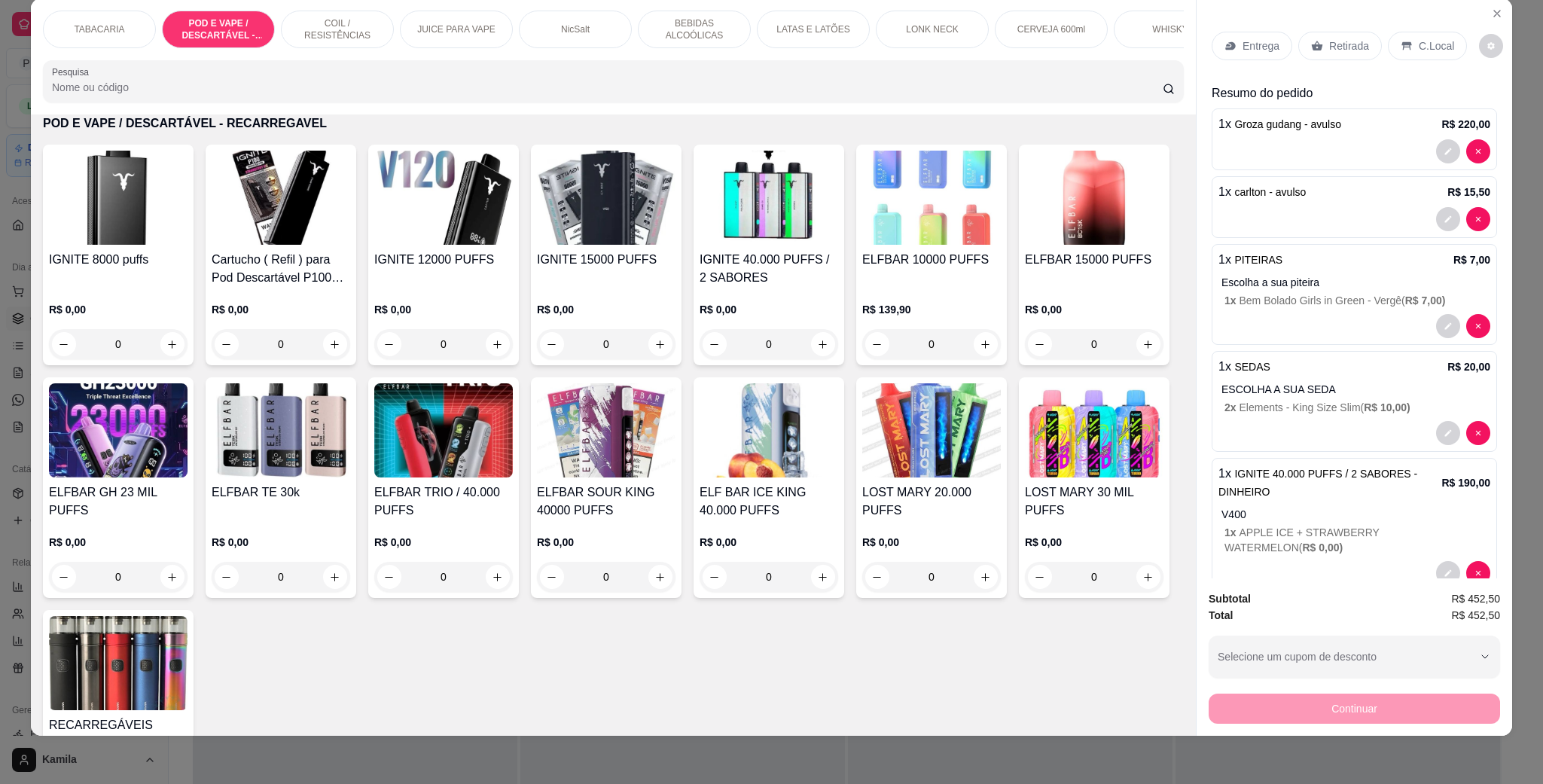
click at [1248, 48] on p "Entrega" at bounding box center [1262, 46] width 37 height 15
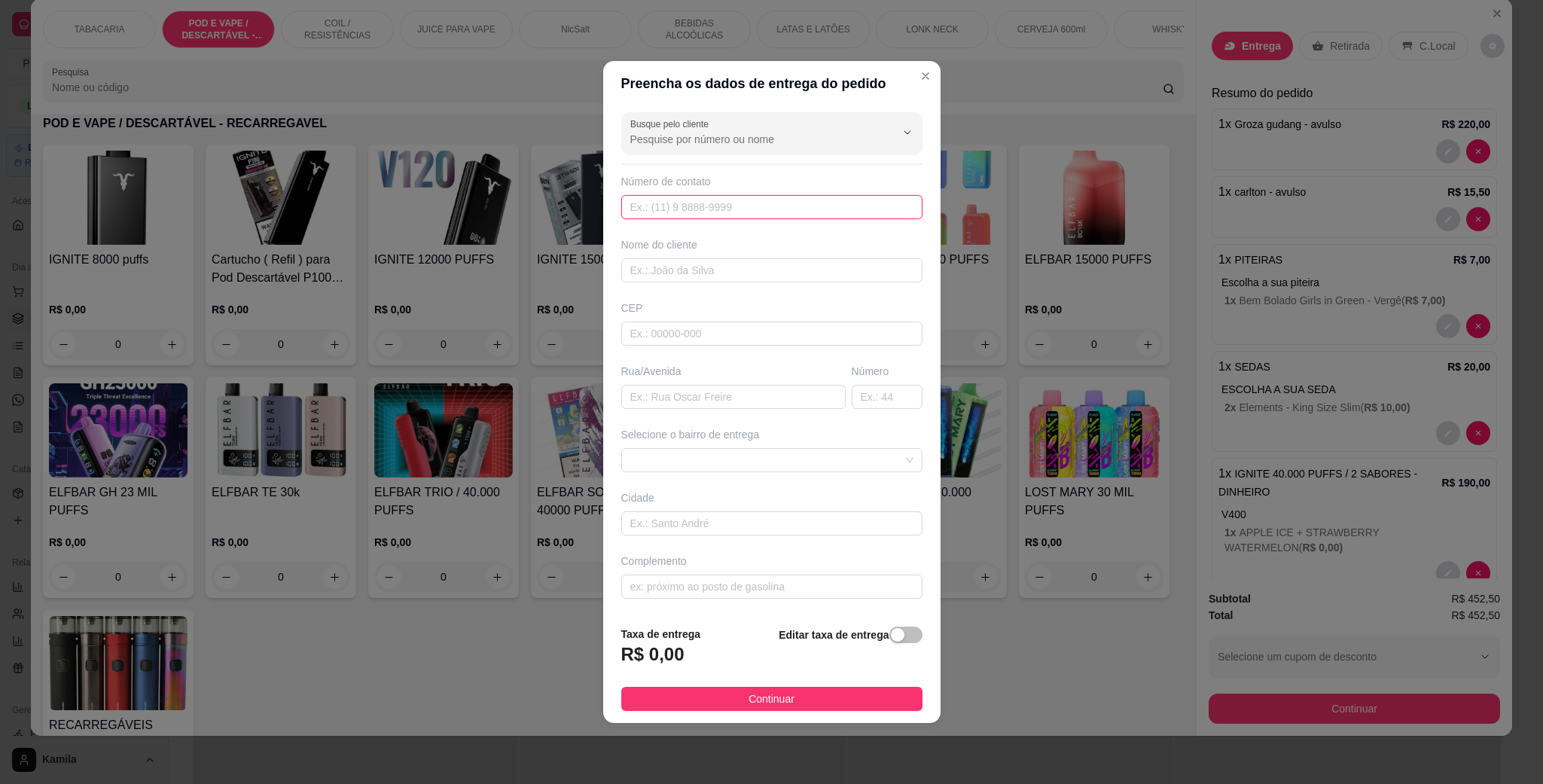
click at [726, 211] on input "text" at bounding box center [772, 207] width 302 height 24
paste input "[PHONE_NUMBER]"
type input "[PHONE_NUMBER]"
click at [719, 269] on input "text" at bounding box center [772, 270] width 302 height 24
click at [715, 273] on input "text" at bounding box center [772, 270] width 302 height 24
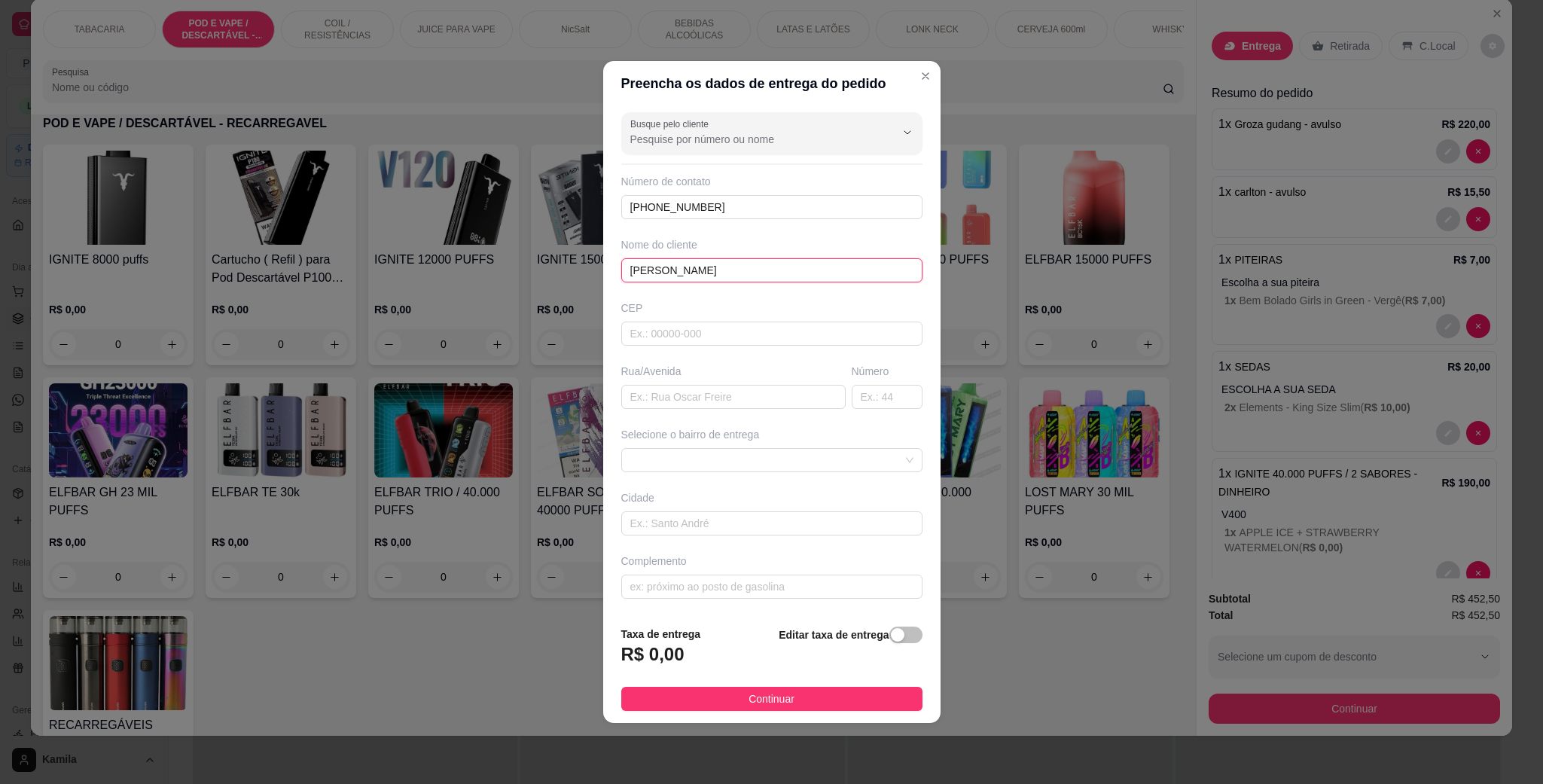
type input "[PERSON_NAME]"
click at [759, 389] on input "text" at bounding box center [733, 397] width 224 height 24
paste input "Edf ilha de [GEOGRAPHIC_DATA] 1358"
click at [732, 457] on span at bounding box center [772, 461] width 283 height 23
type input "Edf ilha de [GEOGRAPHIC_DATA] 1358"
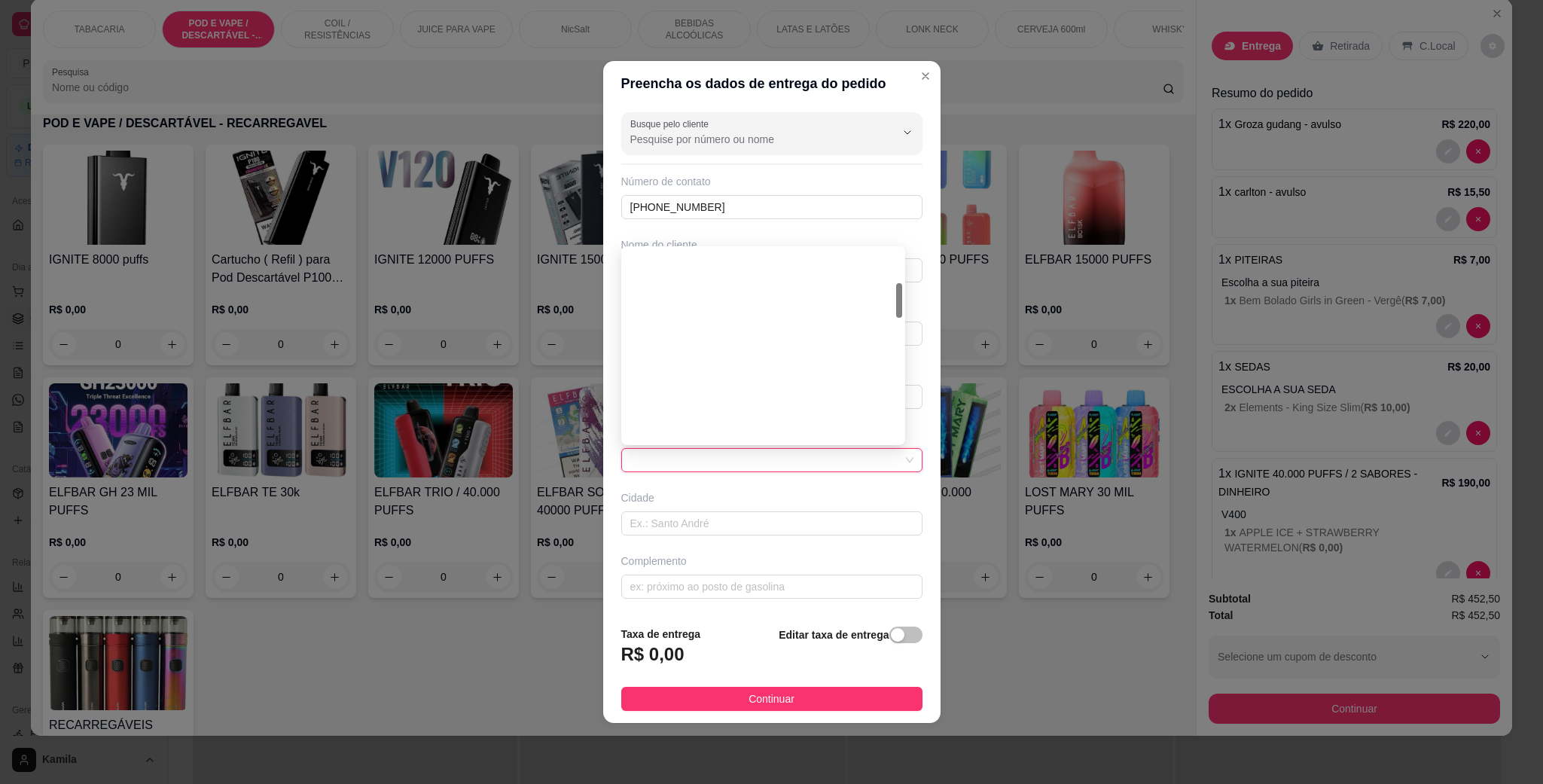
scroll to position [77, 0]
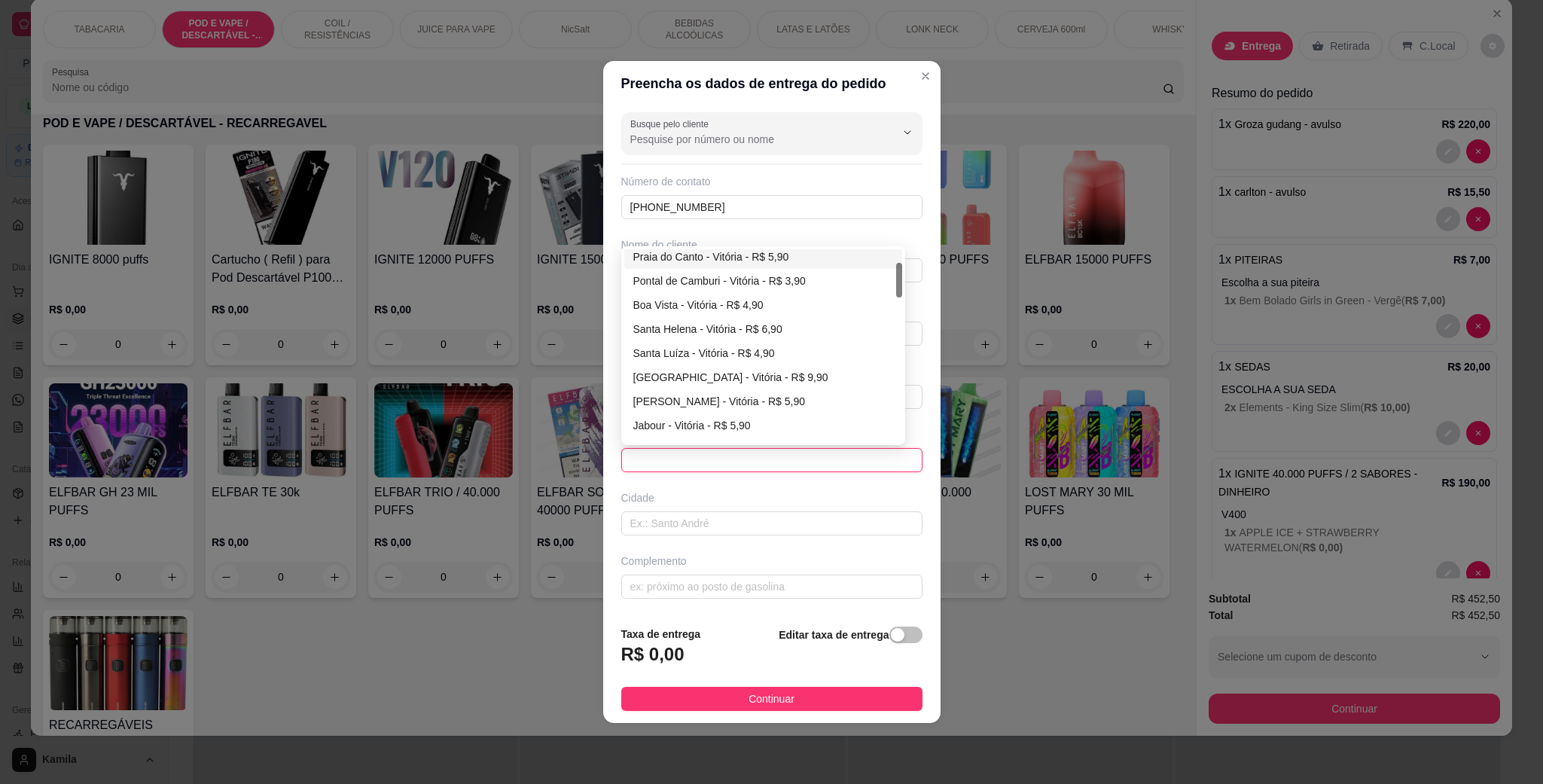
click at [719, 256] on div "Praia do Canto - Vitória - R$ 5,90" at bounding box center [763, 256] width 260 height 17
type input "Vitória"
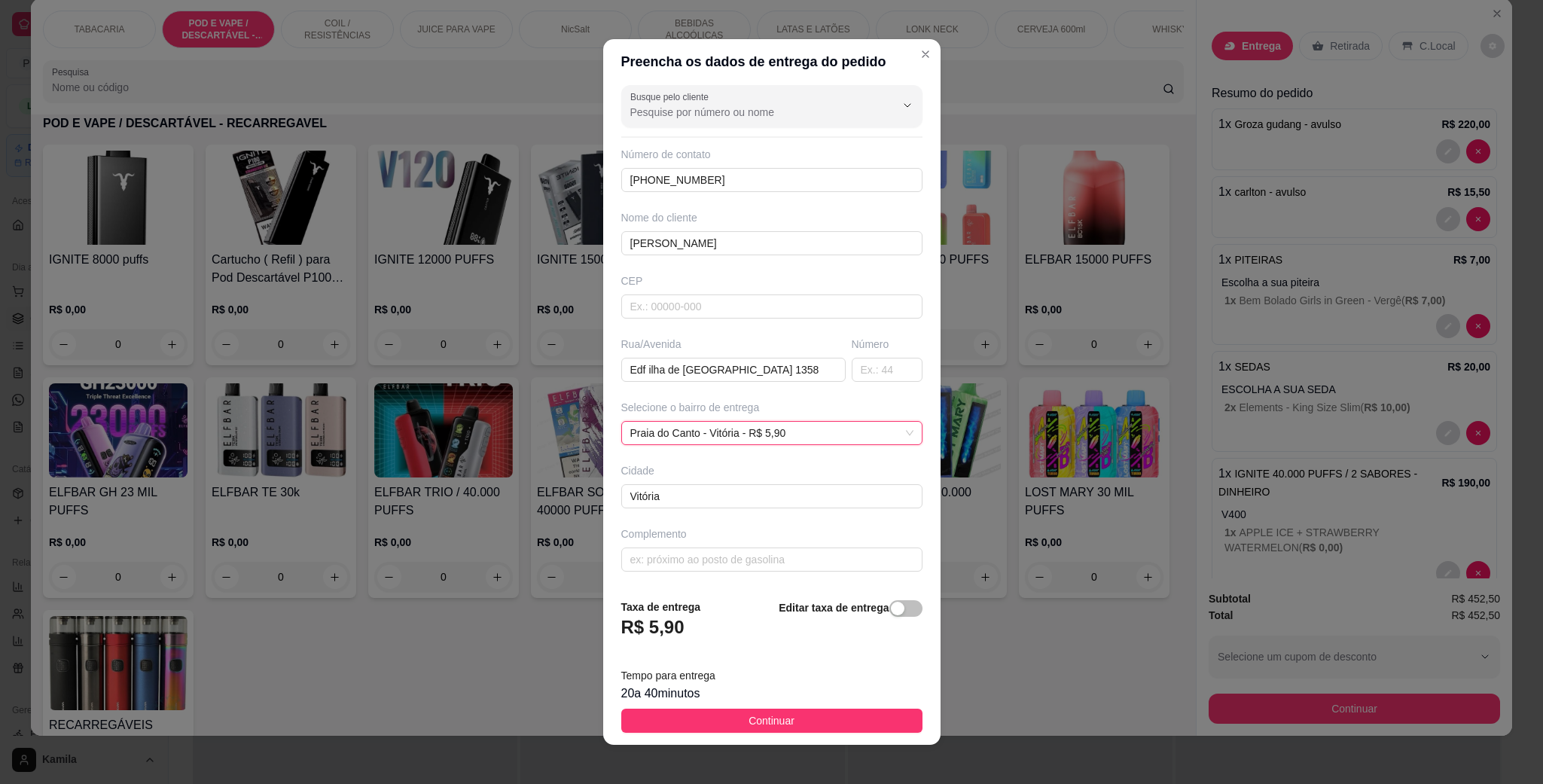
scroll to position [10, 0]
click at [691, 559] on input "text" at bounding box center [772, 560] width 302 height 24
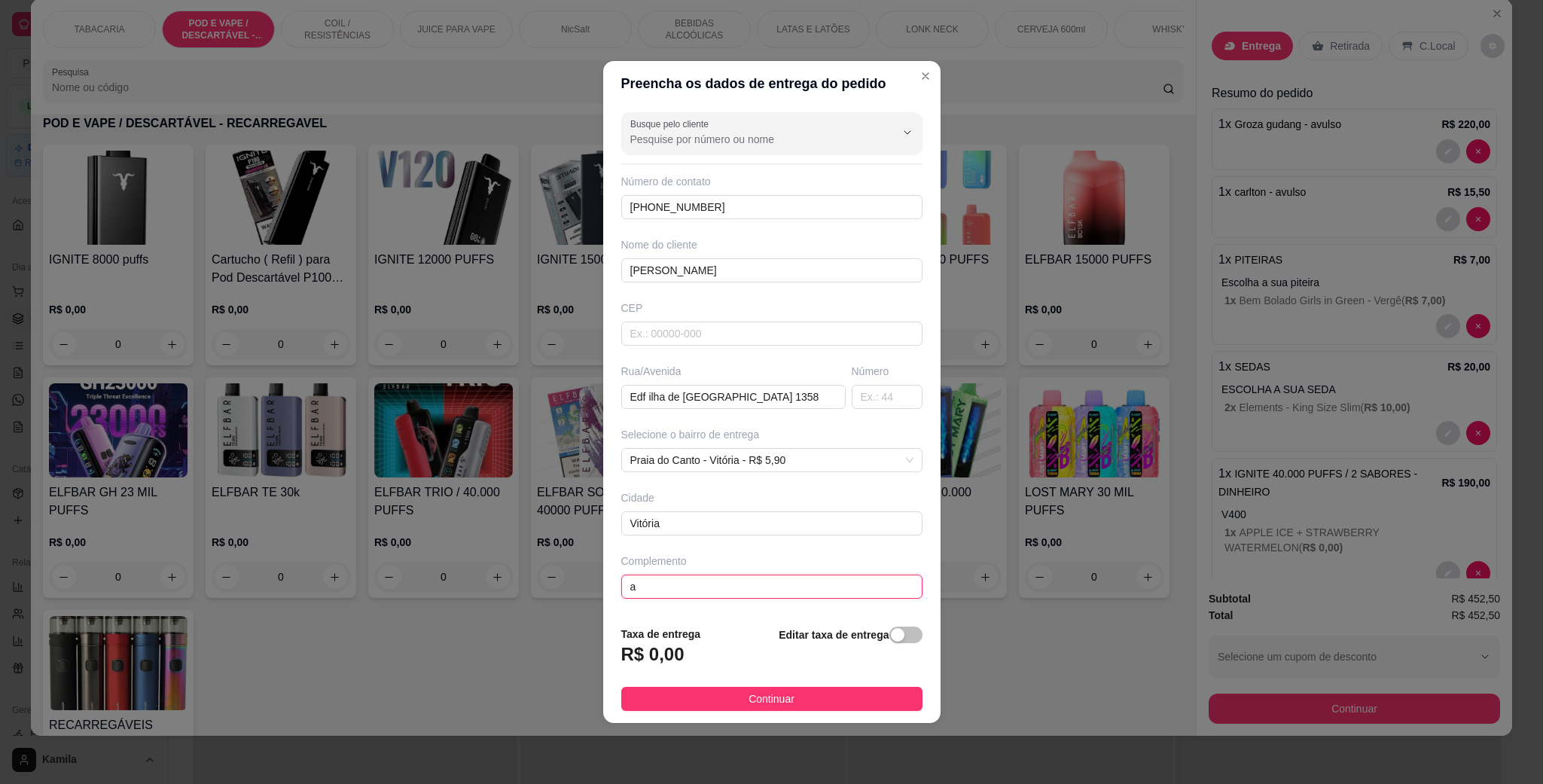
scroll to position [0, 0]
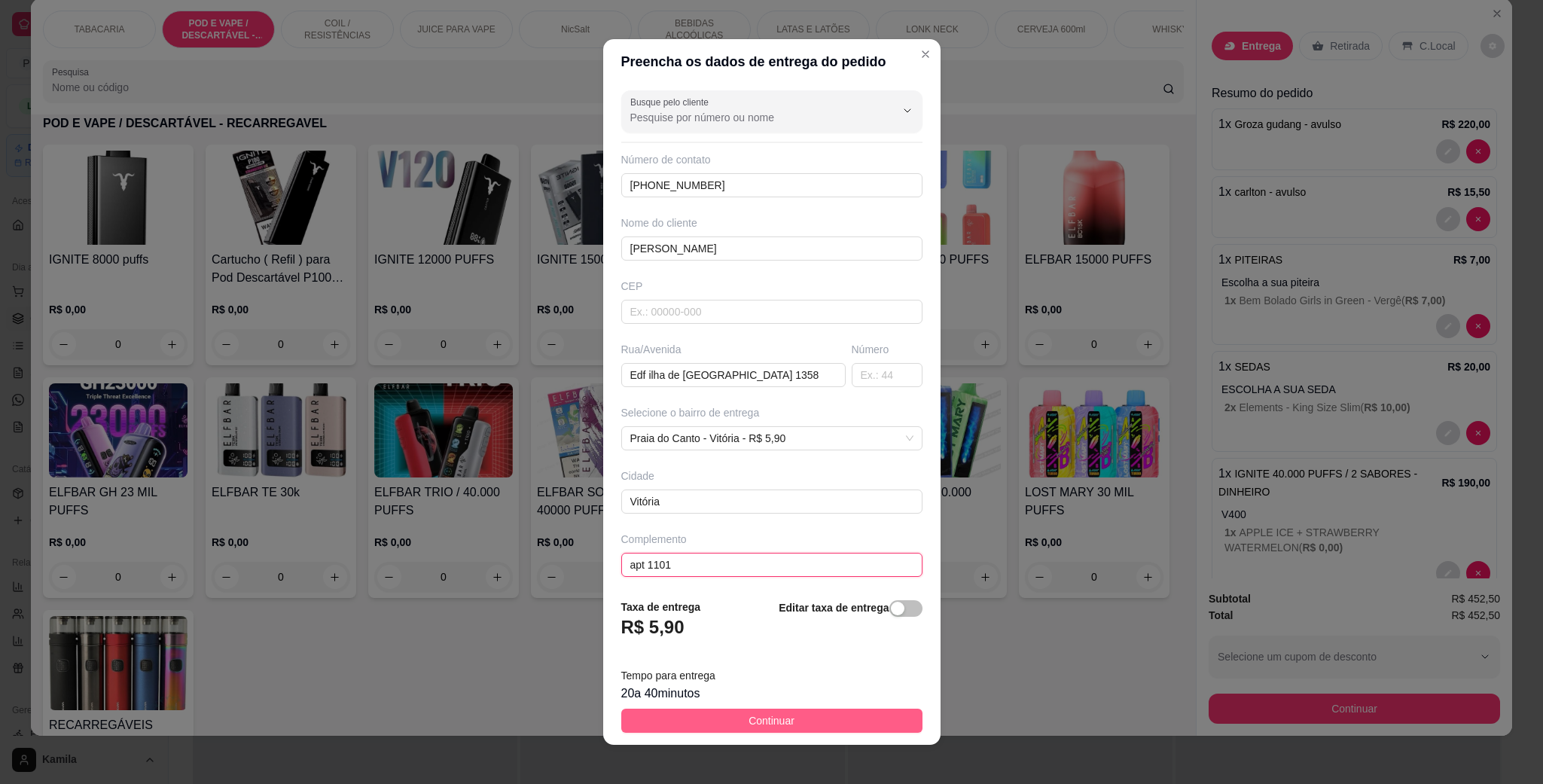
type input "apt 1101"
click at [749, 719] on span "Continuar" at bounding box center [771, 720] width 46 height 17
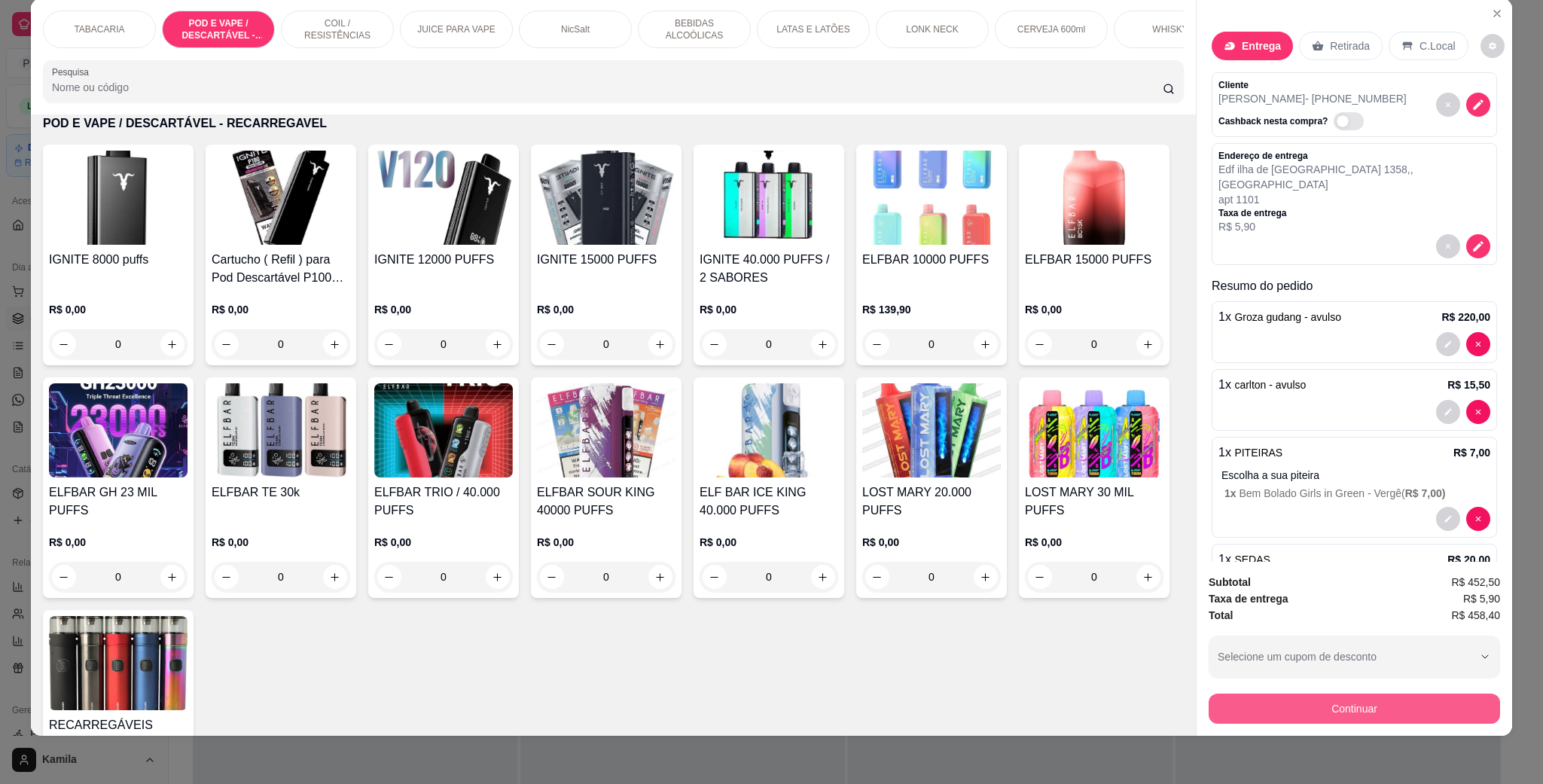
click at [1386, 711] on button "Continuar" at bounding box center [1354, 708] width 291 height 30
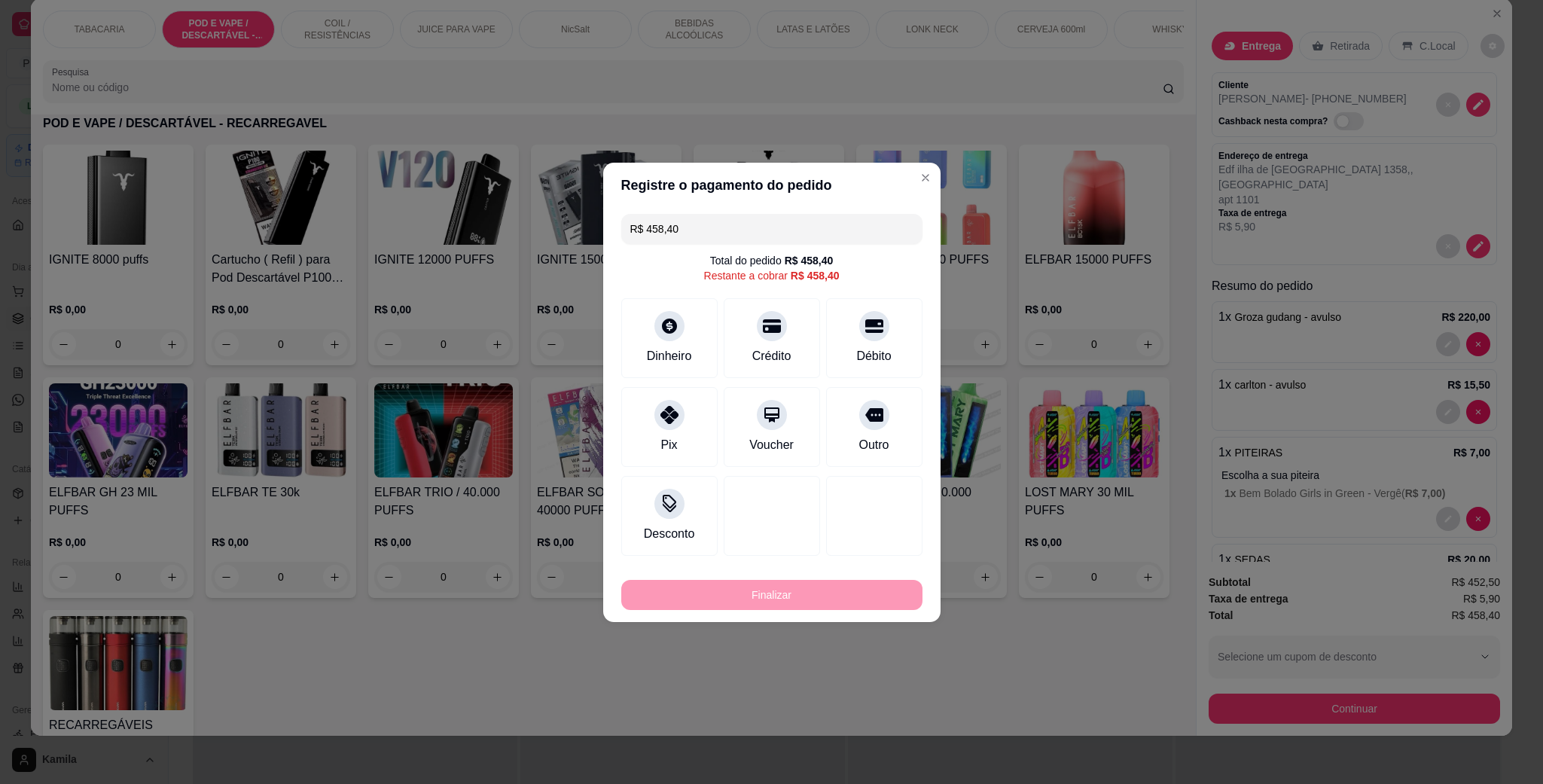
click at [665, 421] on div at bounding box center [669, 415] width 30 height 30
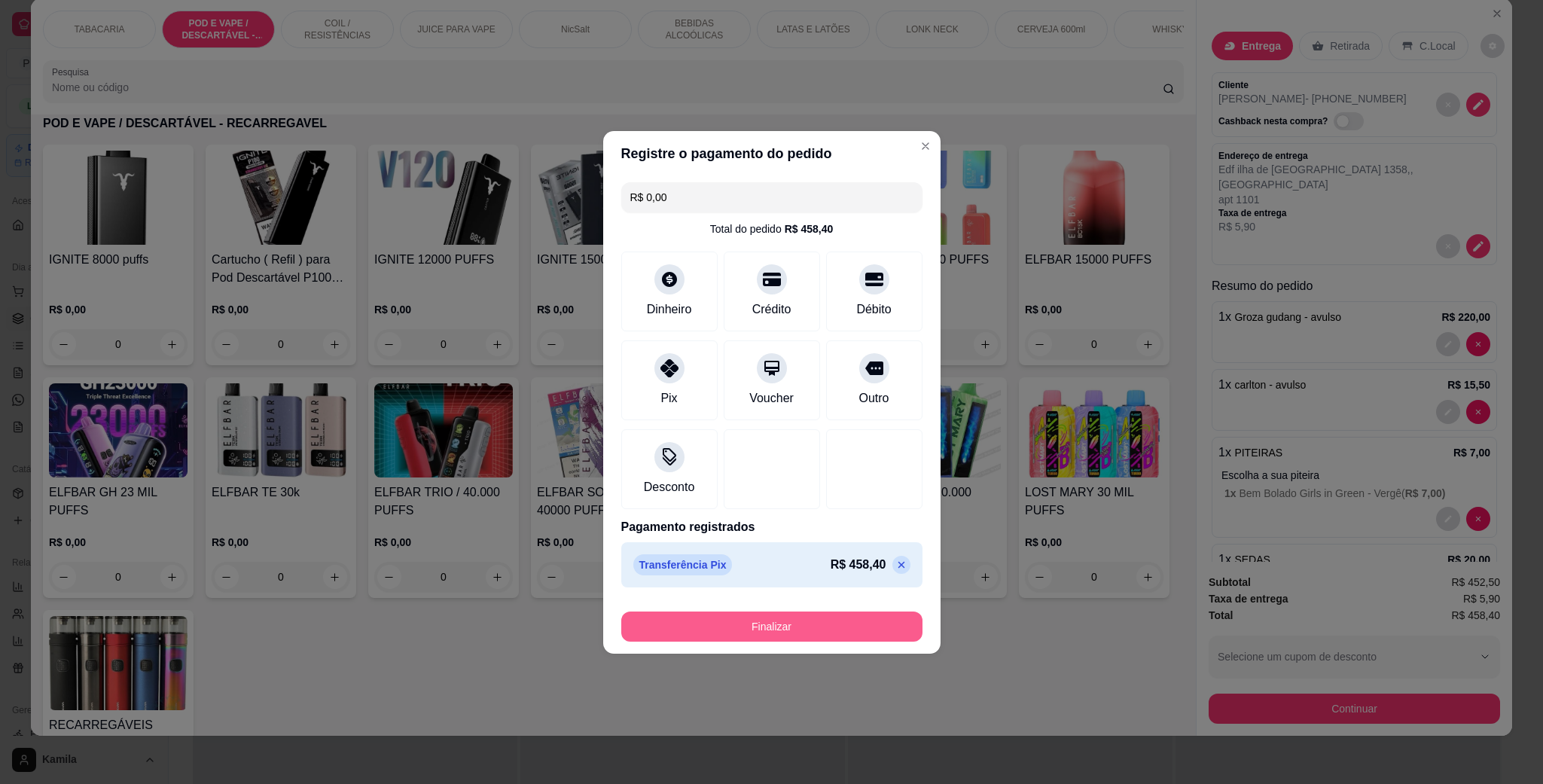
click at [800, 638] on button "Finalizar" at bounding box center [772, 626] width 302 height 30
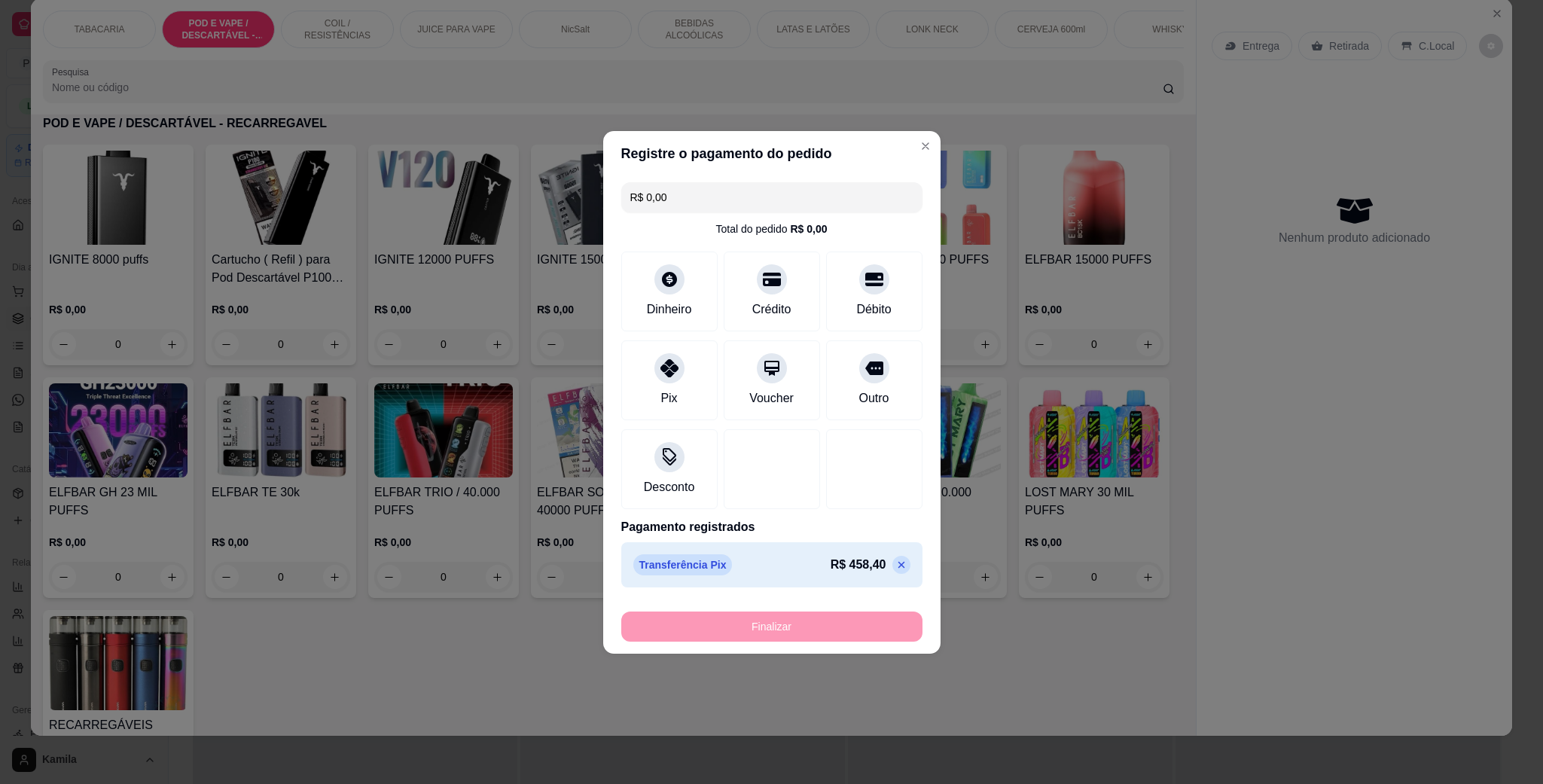
type input "-R$ 458,40"
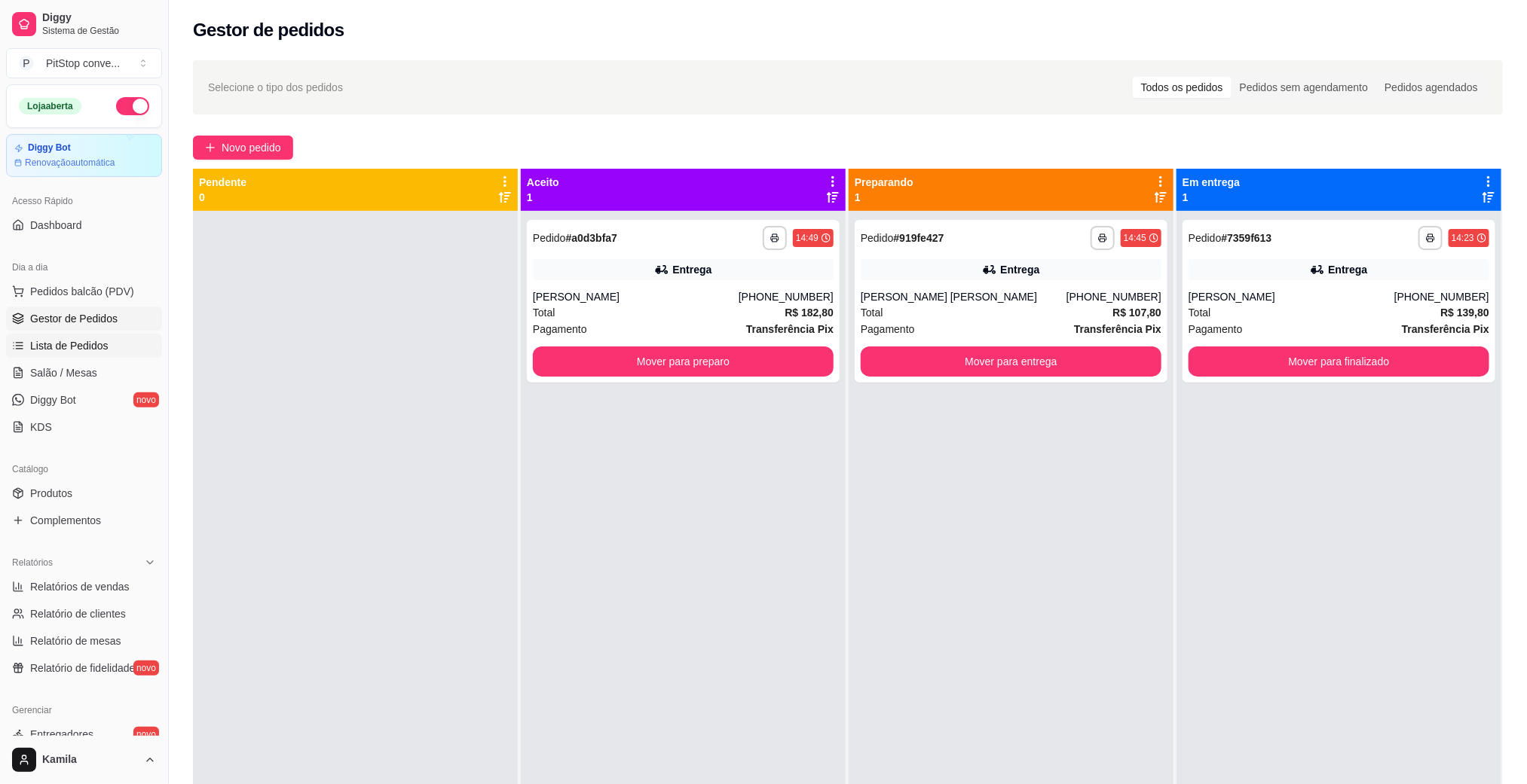
click at [84, 348] on span "Lista de Pedidos" at bounding box center [69, 345] width 78 height 15
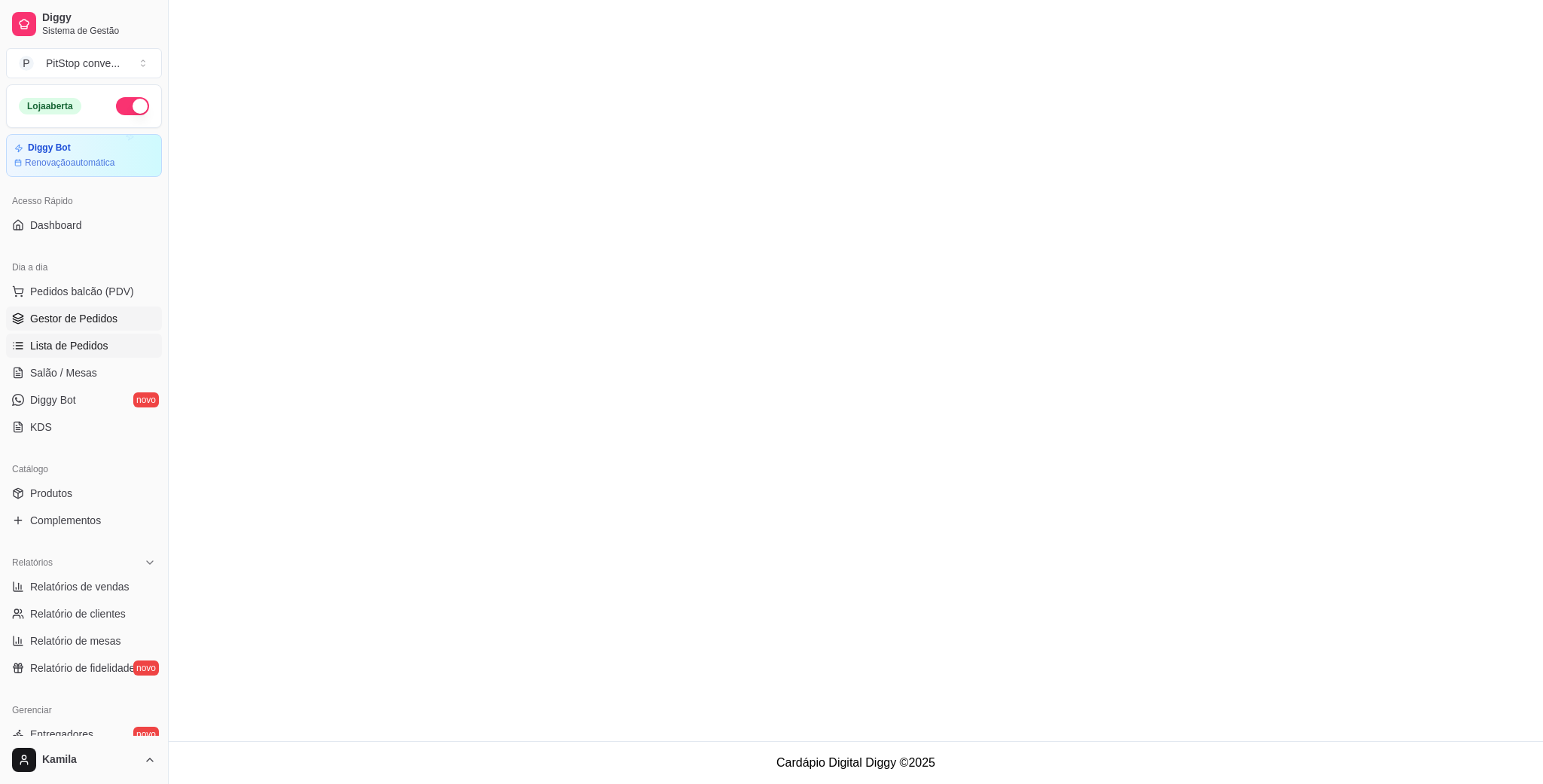
click at [77, 324] on span "Gestor de Pedidos" at bounding box center [73, 319] width 87 height 15
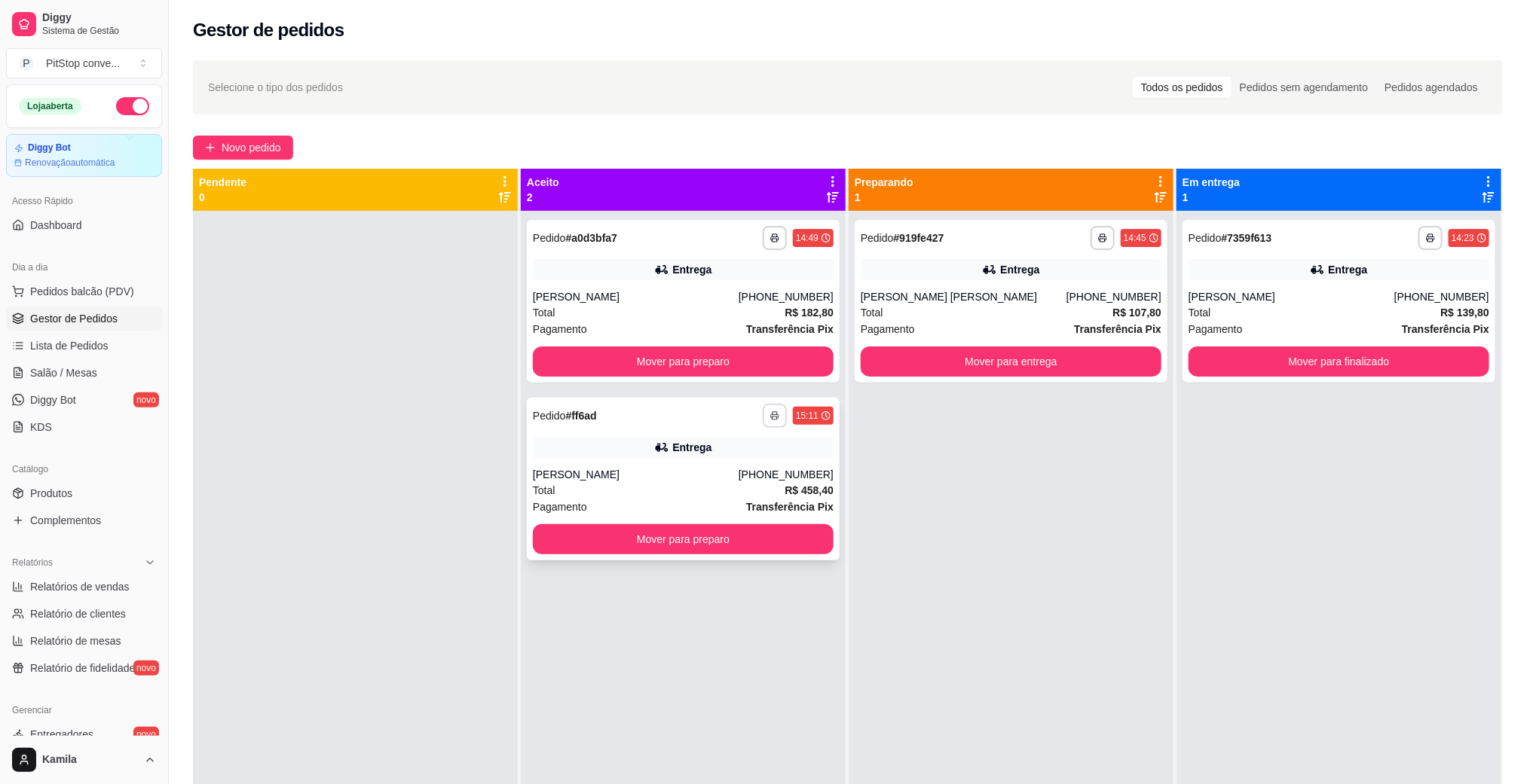
click at [770, 415] on icon "button" at bounding box center [774, 415] width 9 height 9
click at [753, 460] on button "IMPRESSORA" at bounding box center [727, 468] width 106 height 23
click at [675, 486] on div "Total R$ 458,40" at bounding box center [683, 490] width 301 height 17
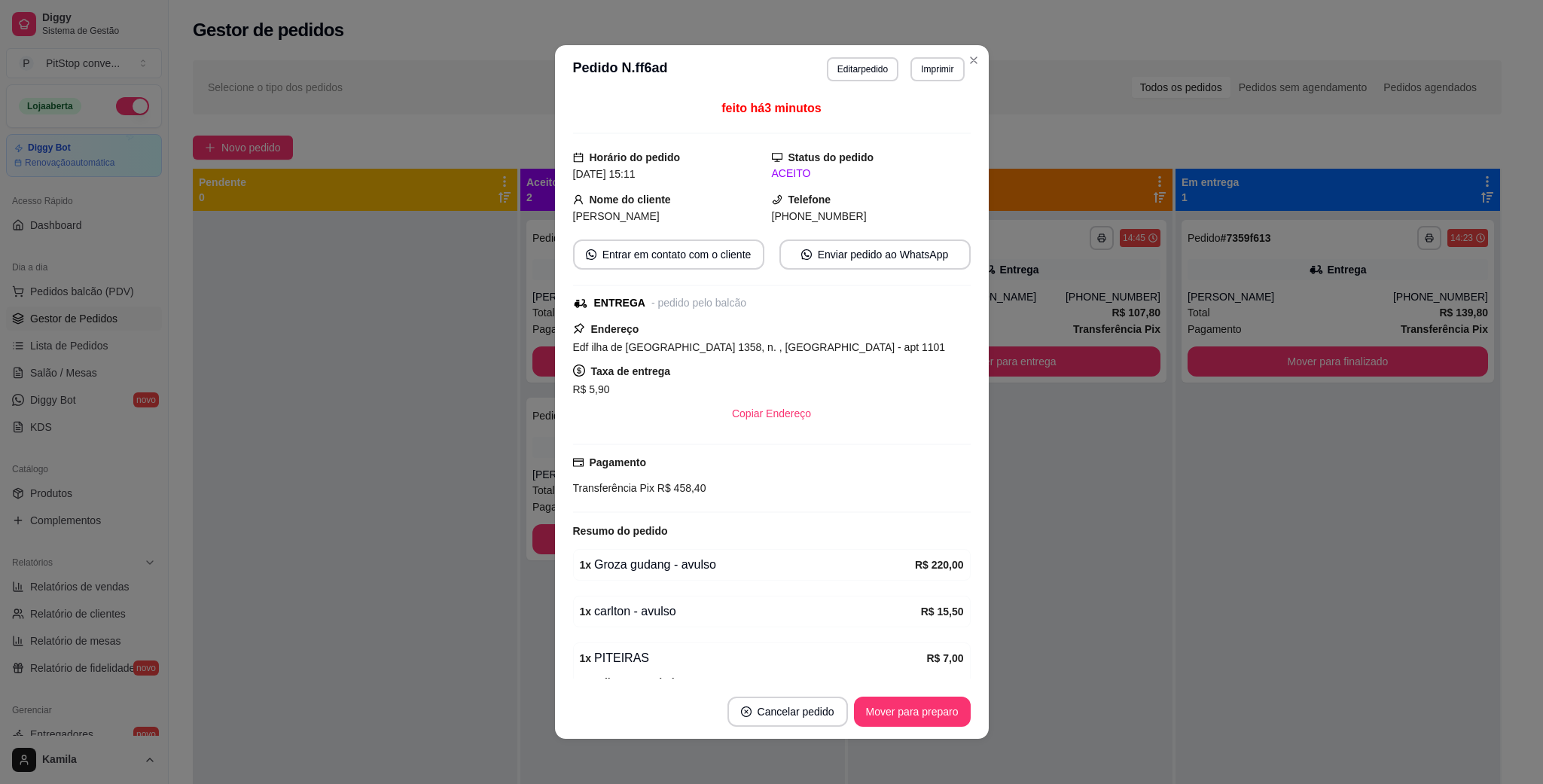
click at [740, 344] on span "Edf ilha de [GEOGRAPHIC_DATA] 1358, n. , [GEOGRAPHIC_DATA] - apt 1101" at bounding box center [760, 347] width 373 height 12
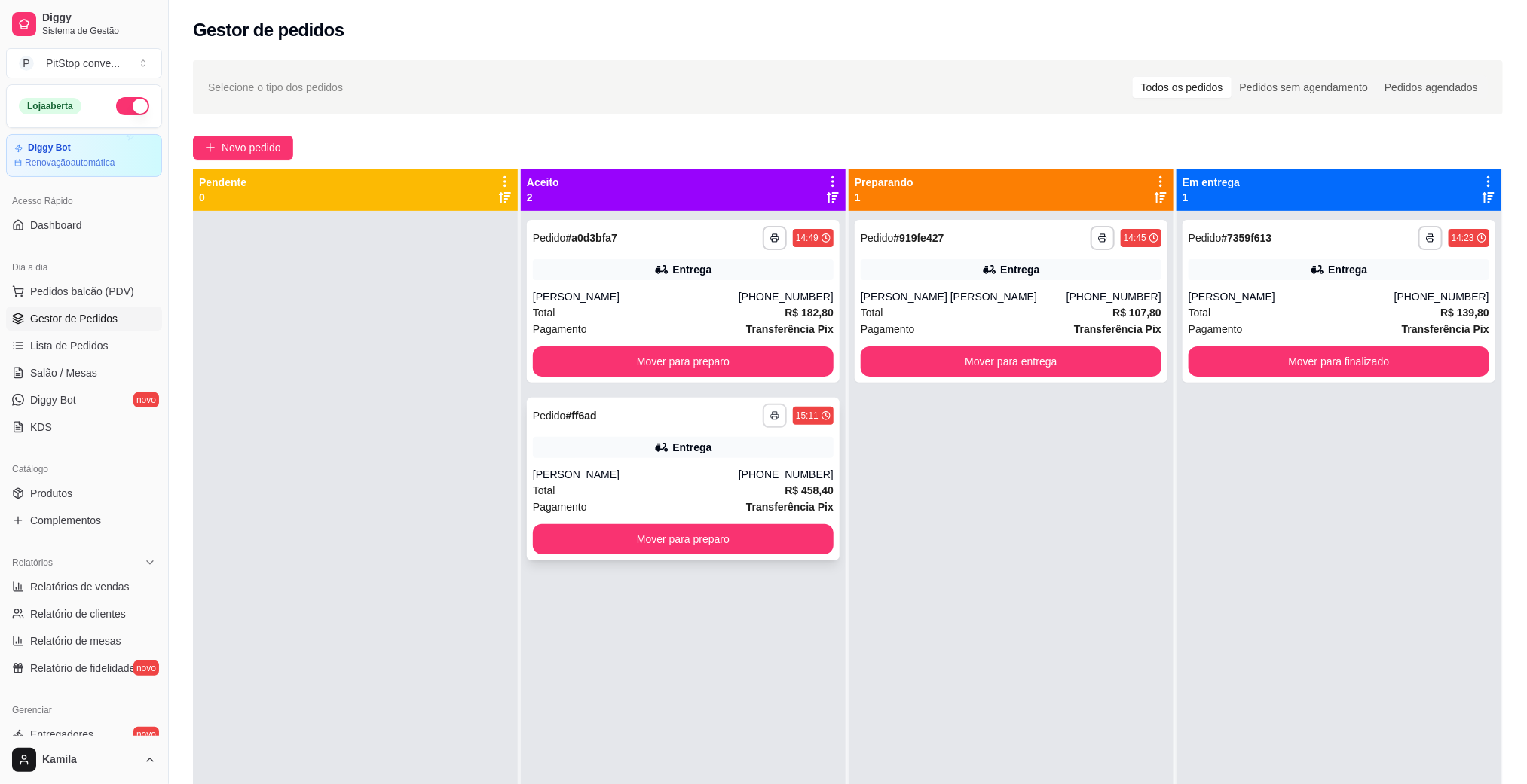
click at [776, 416] on button "button" at bounding box center [775, 416] width 24 height 24
click at [823, 437] on div "Entrega" at bounding box center [683, 448] width 301 height 21
click at [768, 460] on div "**********" at bounding box center [684, 479] width 313 height 163
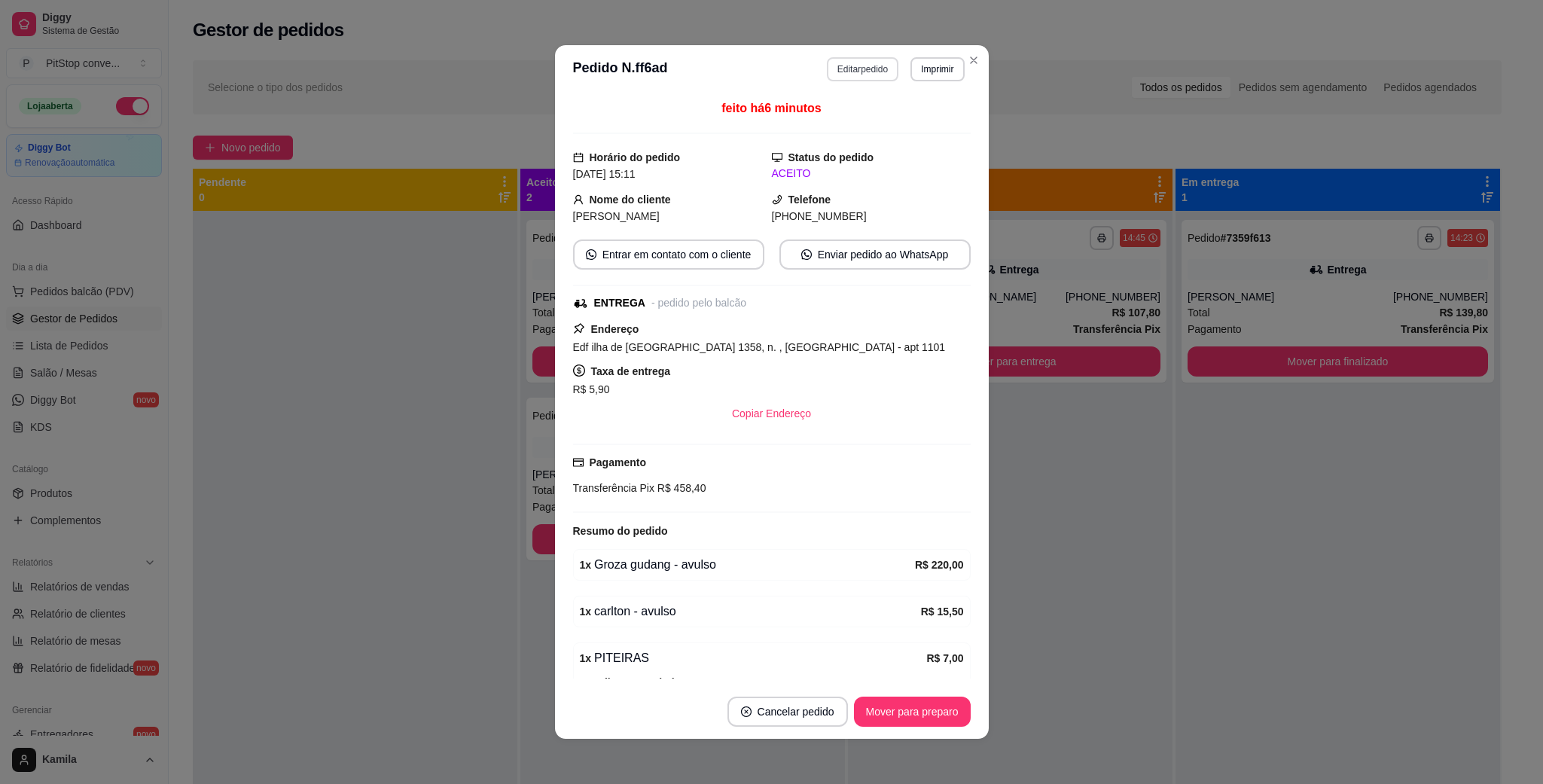
click at [859, 69] on button "Editar pedido" at bounding box center [862, 69] width 72 height 24
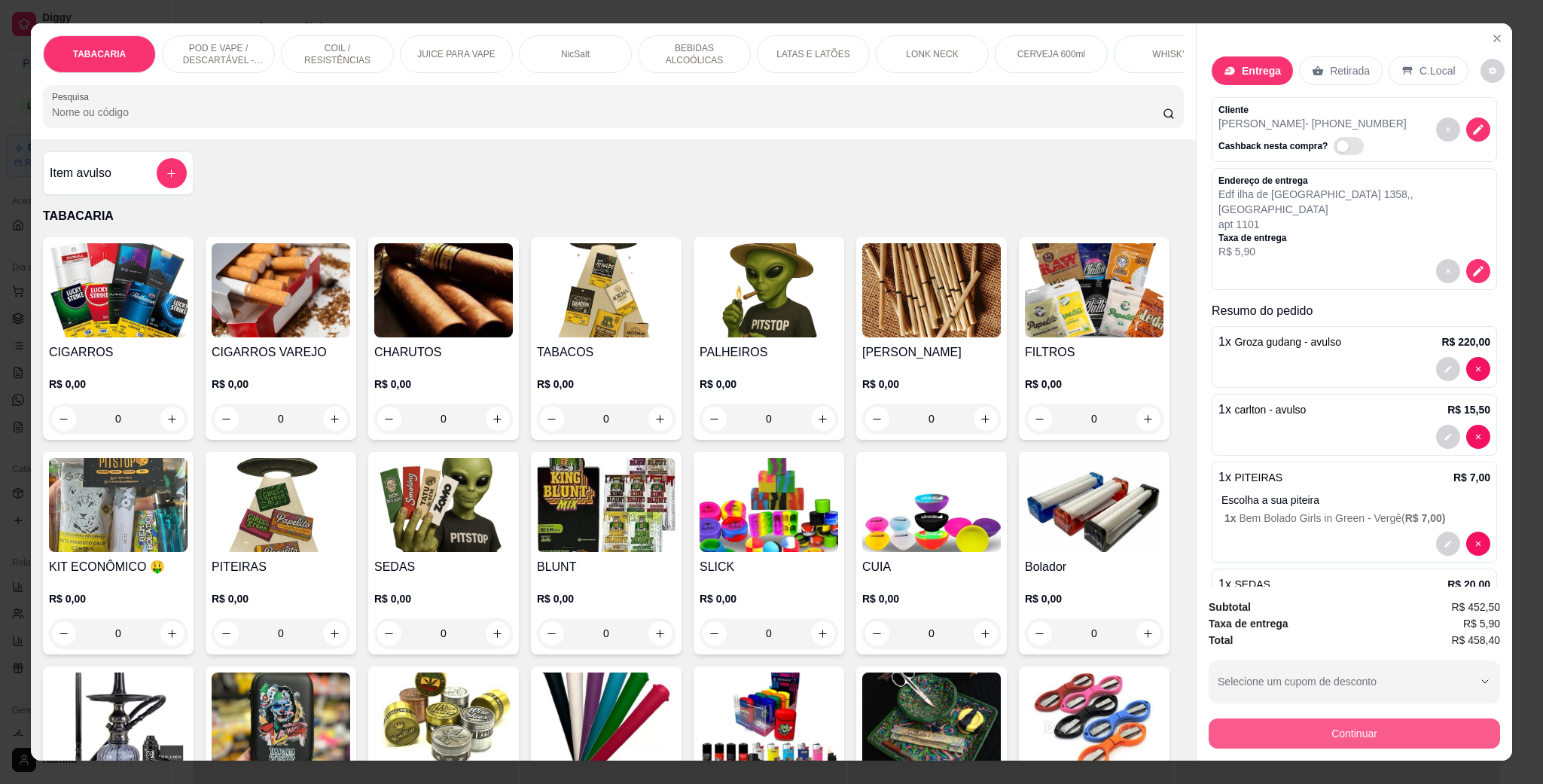
click at [1359, 736] on button "Continuar" at bounding box center [1354, 733] width 291 height 30
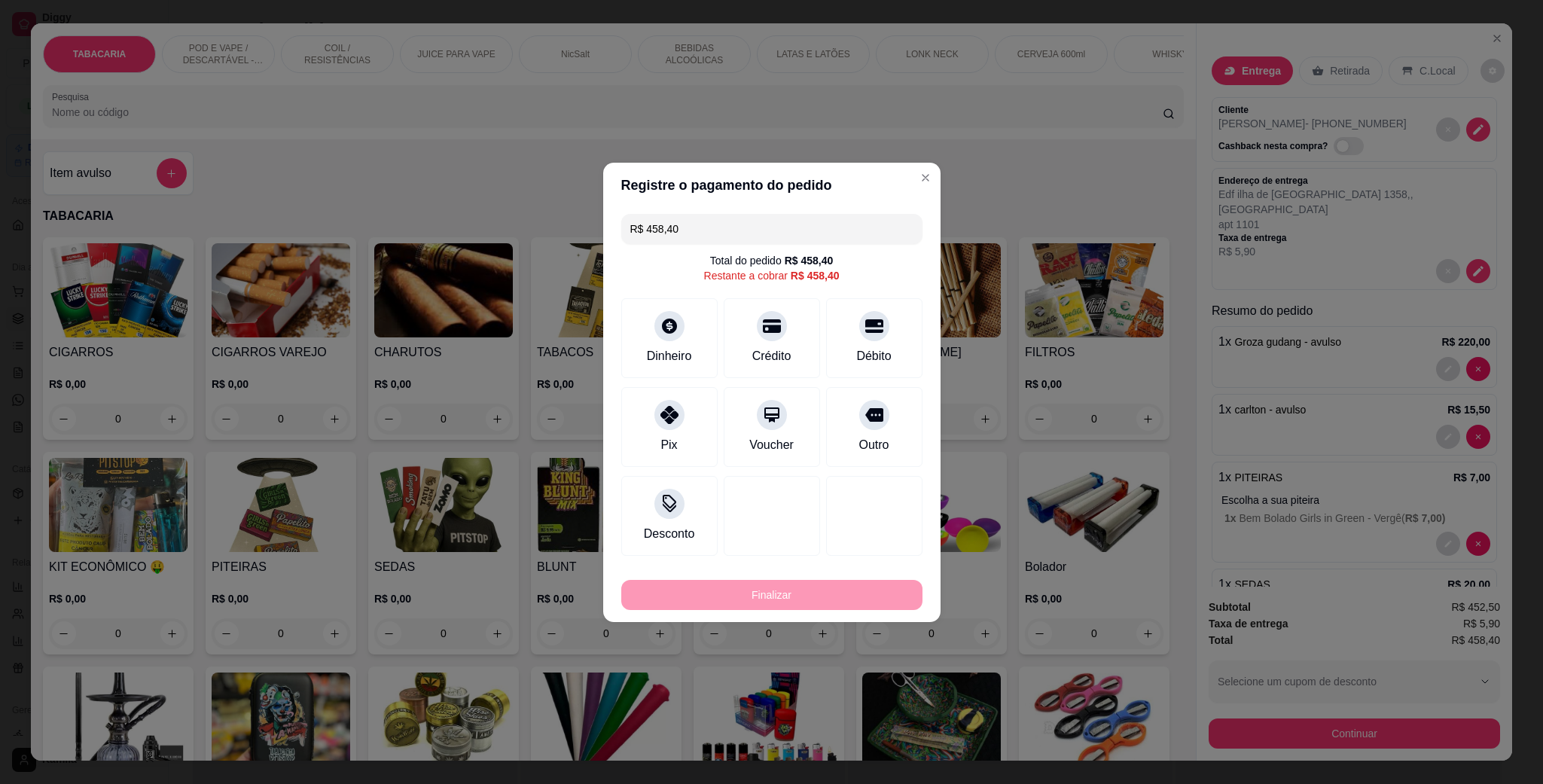
click at [748, 235] on input "R$ 458,40" at bounding box center [772, 228] width 283 height 30
click at [656, 427] on div "Pix" at bounding box center [669, 423] width 106 height 88
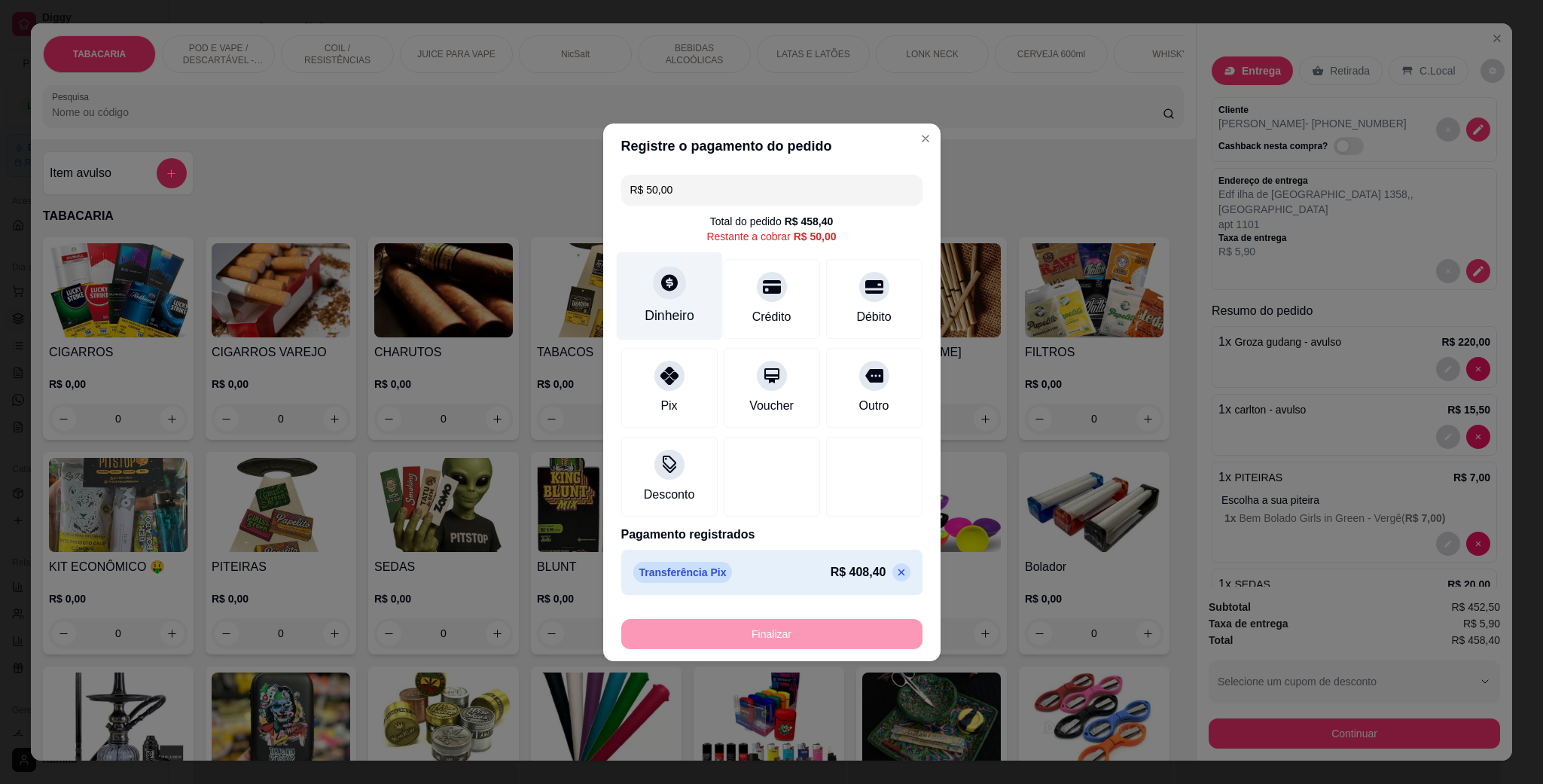
click at [655, 294] on div at bounding box center [669, 282] width 33 height 33
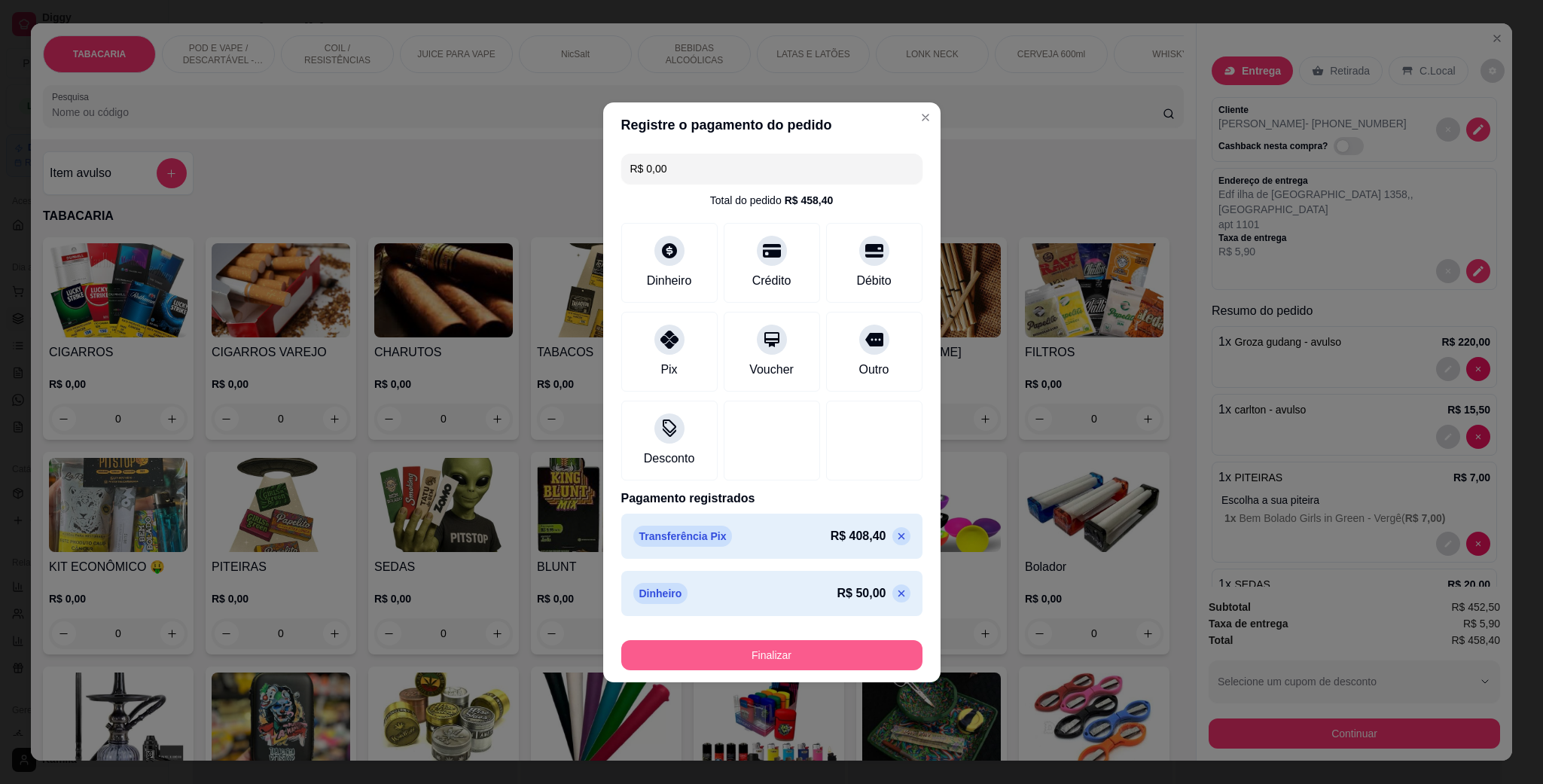
click at [778, 652] on button "Finalizar" at bounding box center [772, 655] width 302 height 30
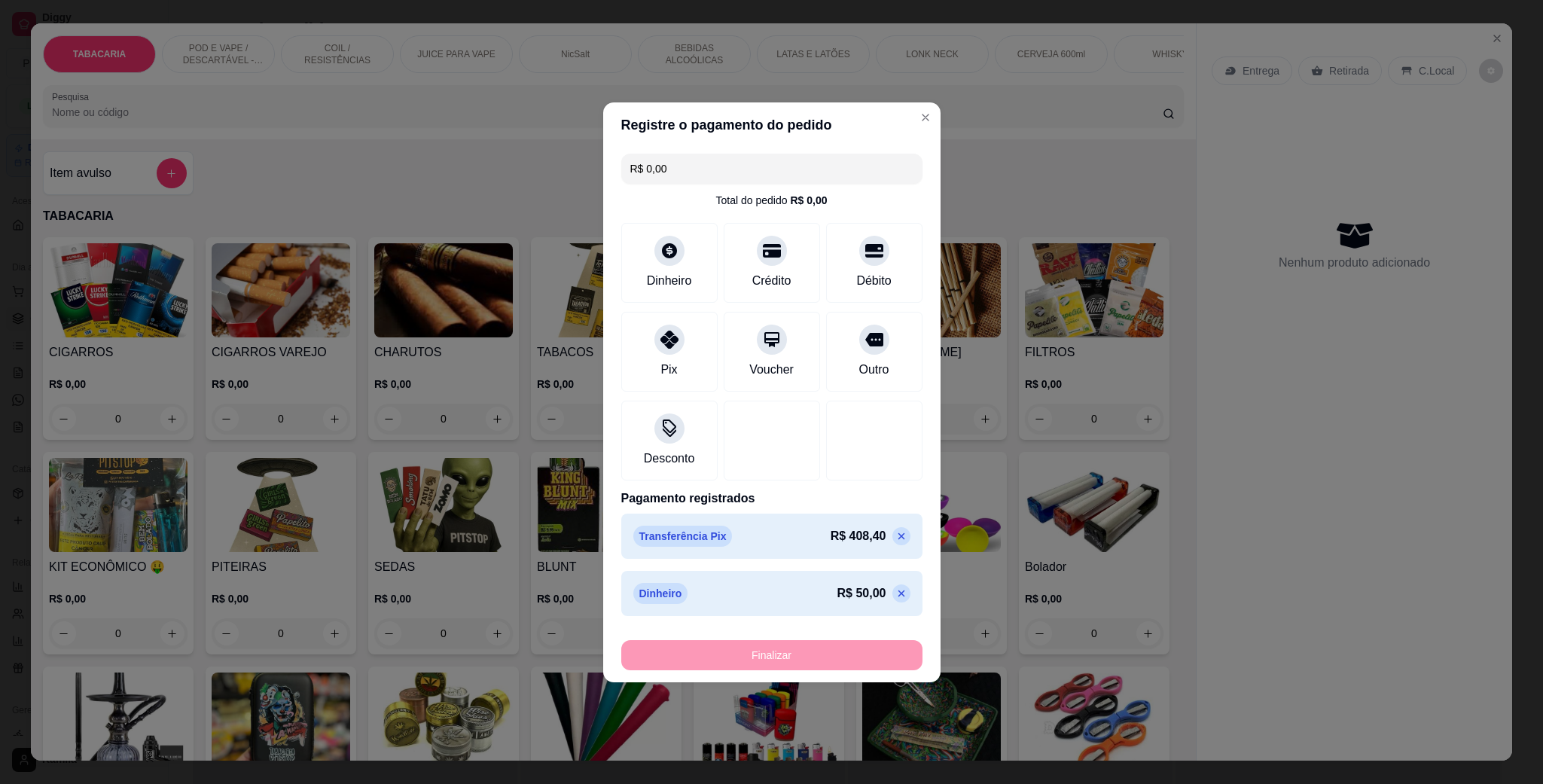
type input "-R$ 458,40"
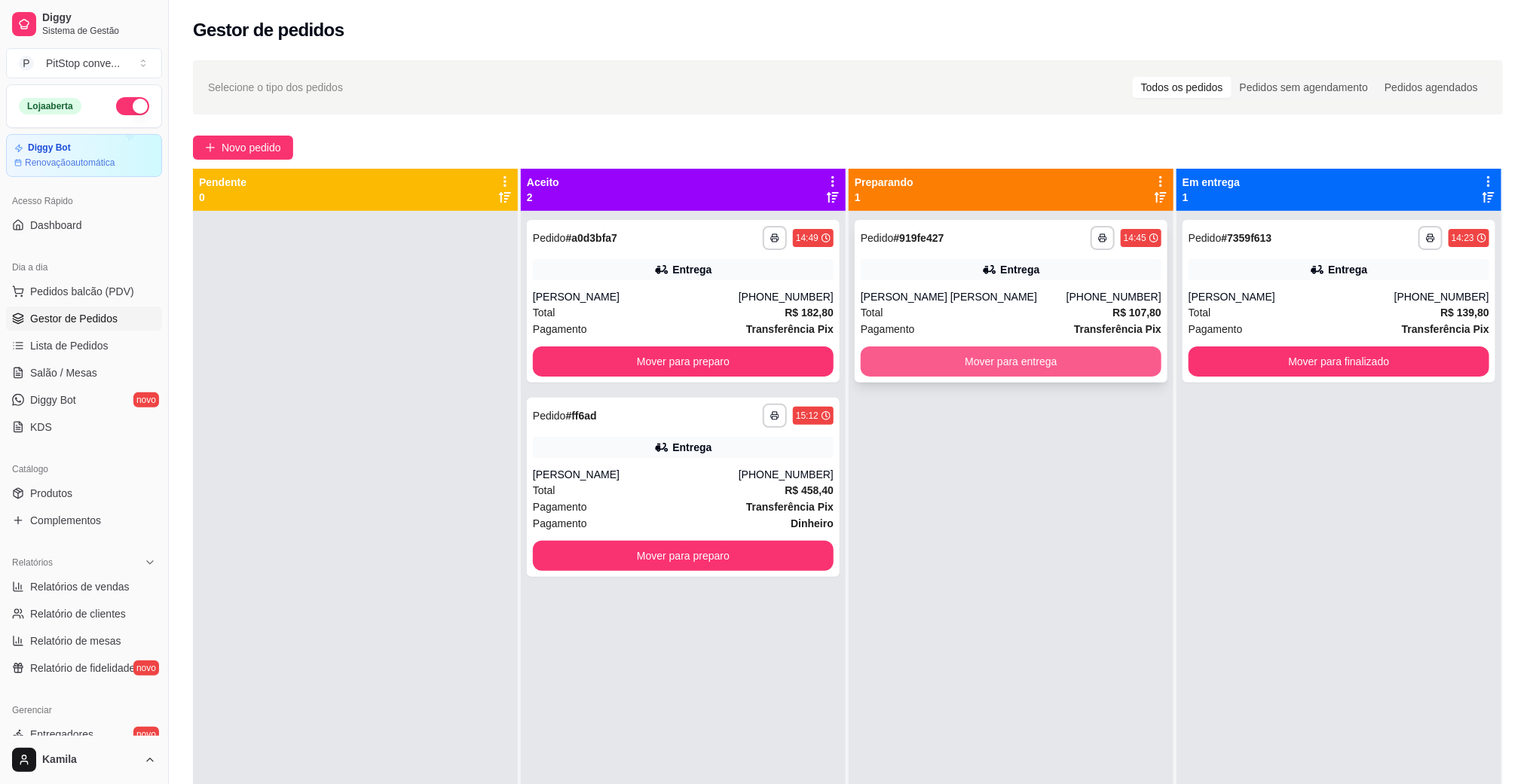
click at [1072, 364] on button "Mover para entrega" at bounding box center [1010, 361] width 301 height 30
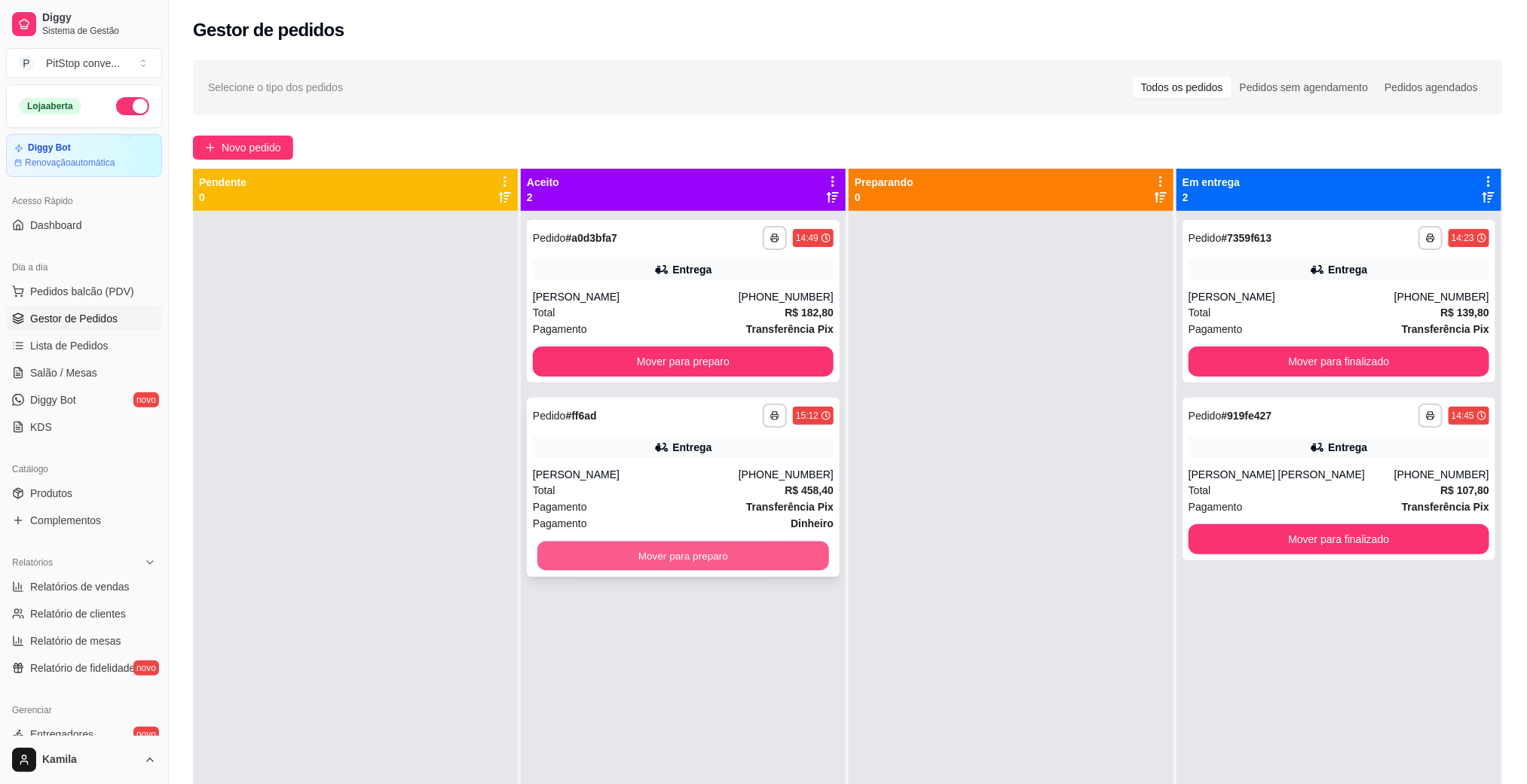
click at [685, 554] on button "Mover para preparo" at bounding box center [683, 556] width 291 height 29
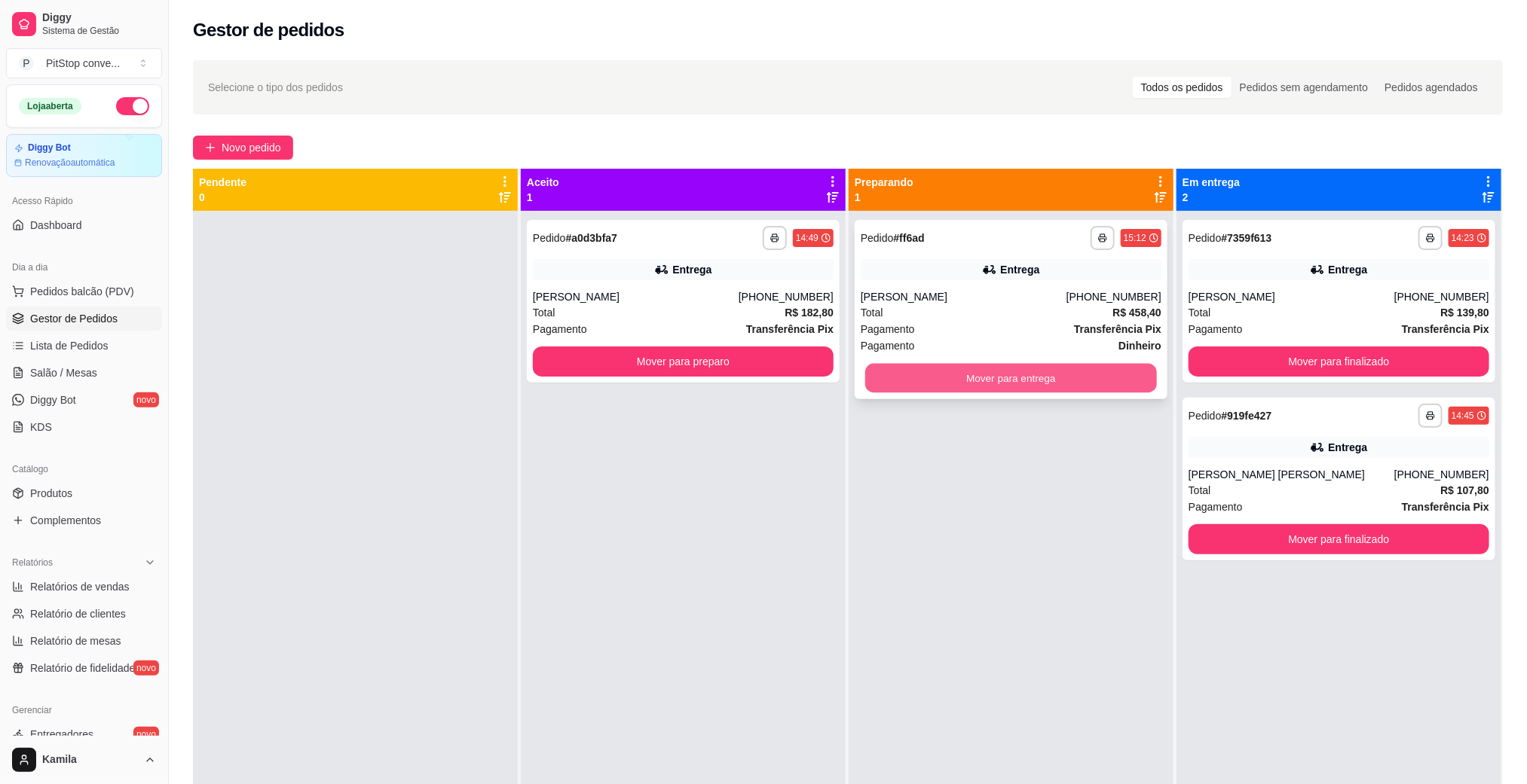
click at [1041, 377] on button "Mover para entrega" at bounding box center [1010, 378] width 291 height 29
click at [1067, 378] on button "Mover para entrega" at bounding box center [1010, 378] width 291 height 29
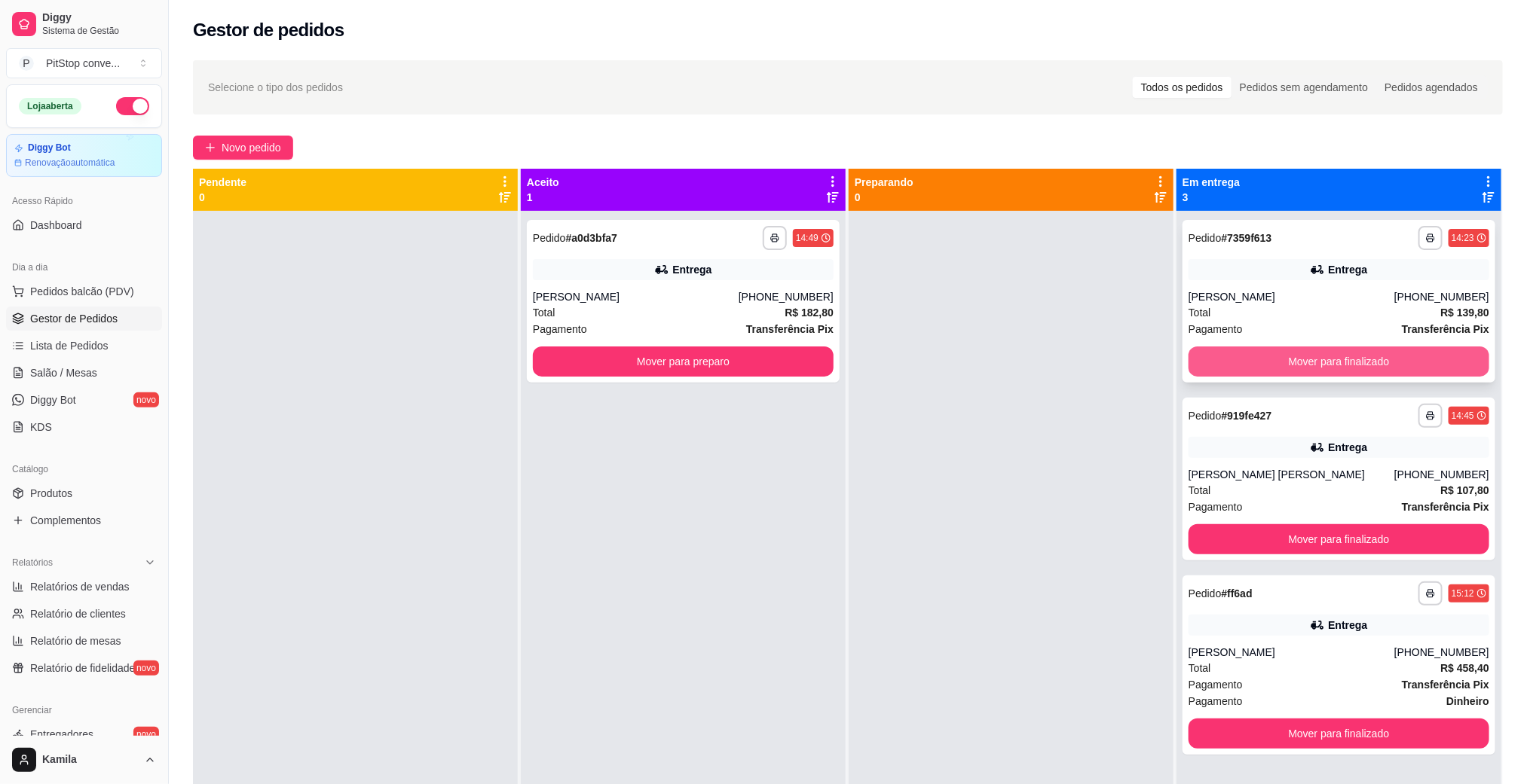
click at [1290, 369] on button "Mover para finalizado" at bounding box center [1339, 361] width 301 height 30
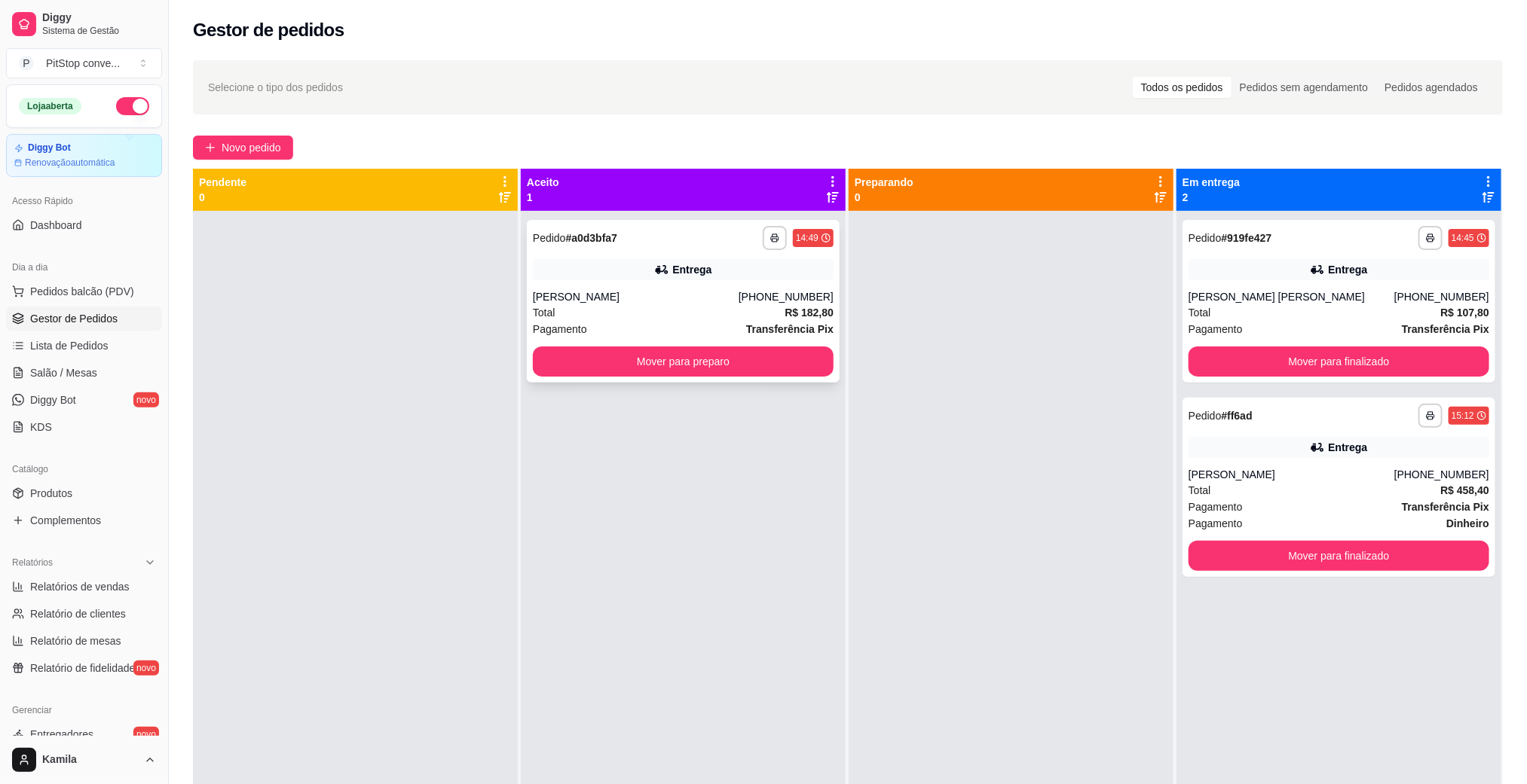
click at [655, 291] on div "[PERSON_NAME]" at bounding box center [635, 297] width 206 height 15
click at [768, 355] on button "Mover para preparo" at bounding box center [683, 361] width 301 height 30
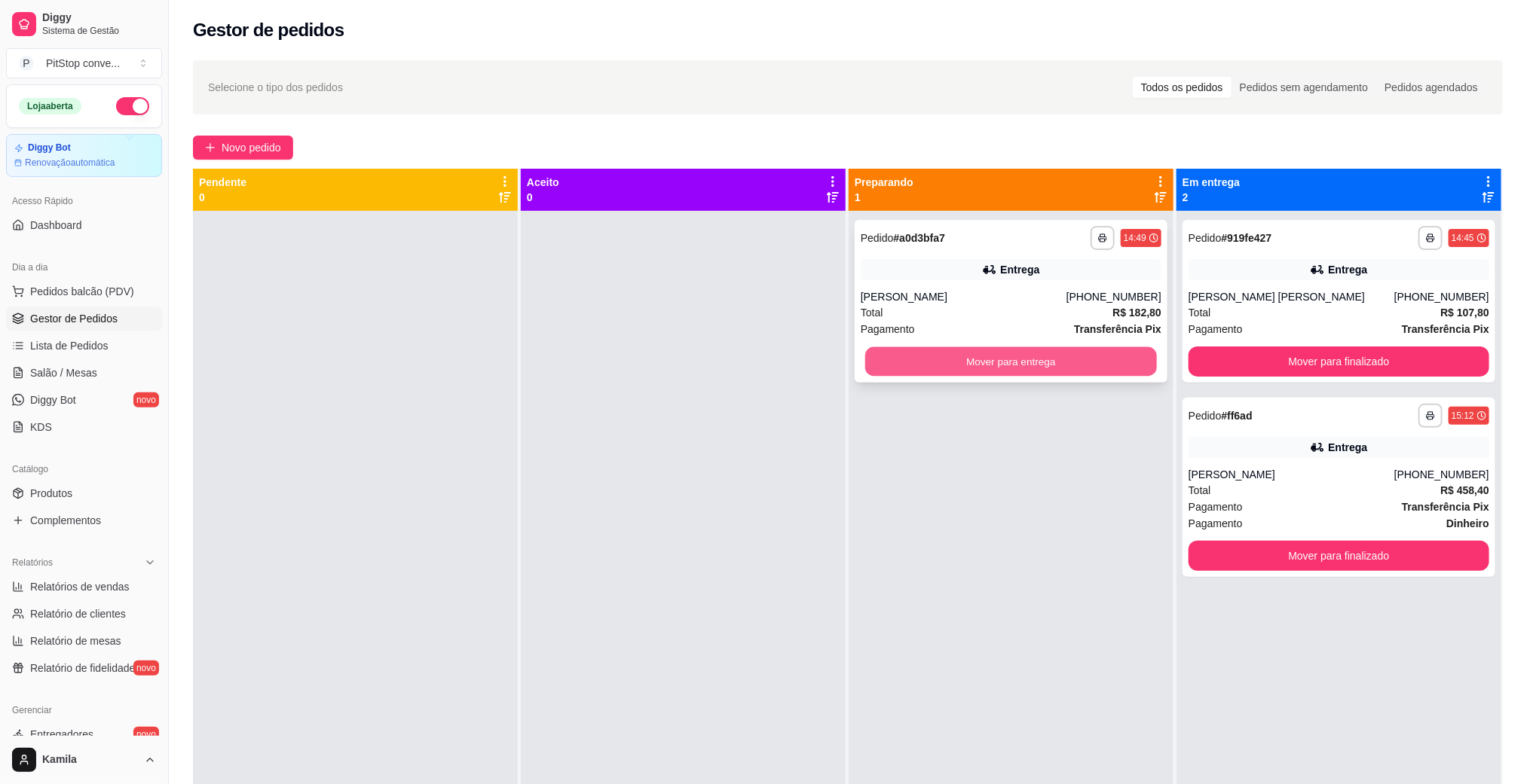
click at [994, 361] on button "Mover para entrega" at bounding box center [1010, 361] width 291 height 29
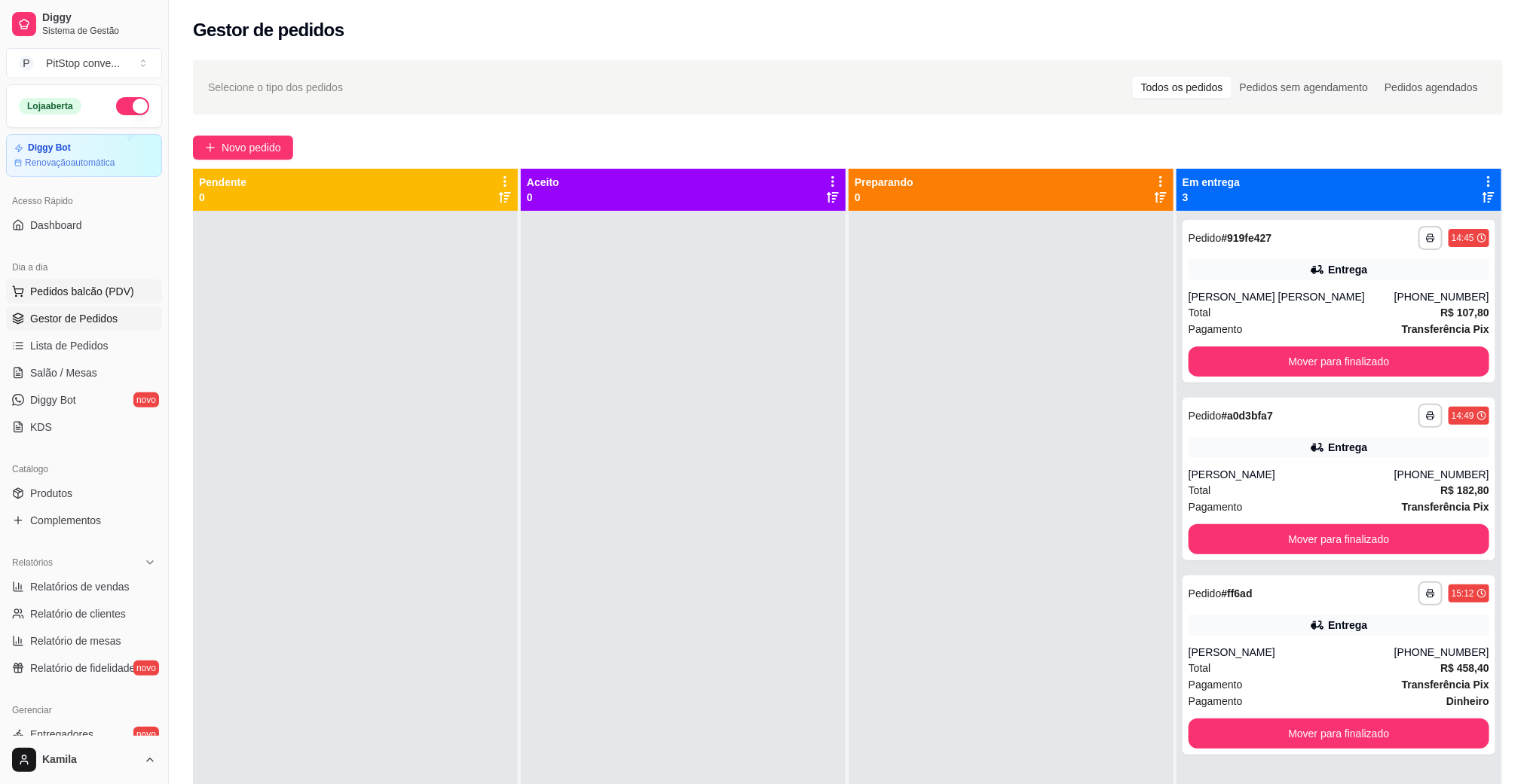
click at [89, 292] on span "Pedidos balcão (PDV)" at bounding box center [82, 291] width 104 height 15
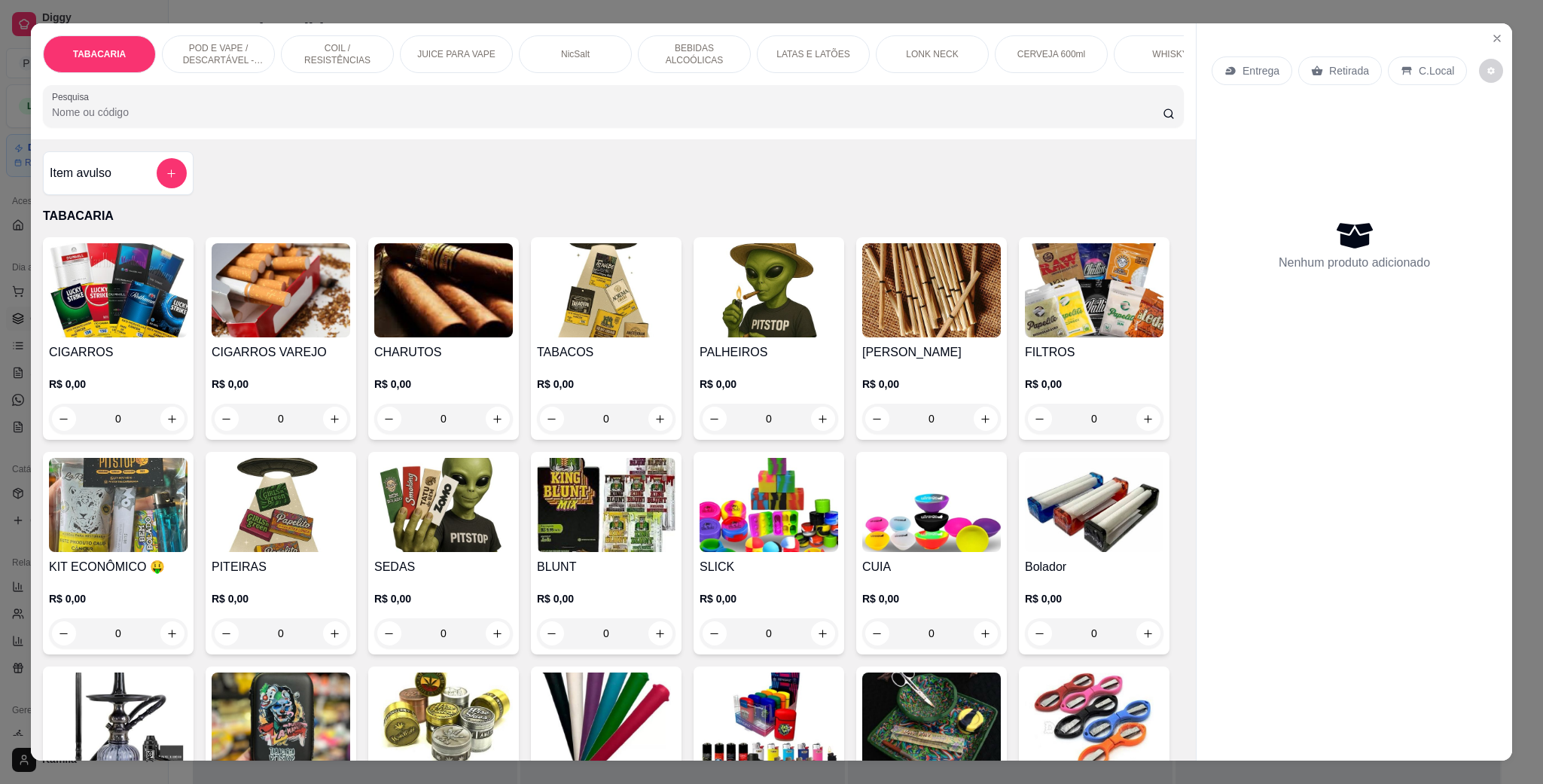
click at [206, 52] on p "POD E VAPE / DESCARTÁVEL - RECARREGAVEL" at bounding box center [219, 54] width 87 height 24
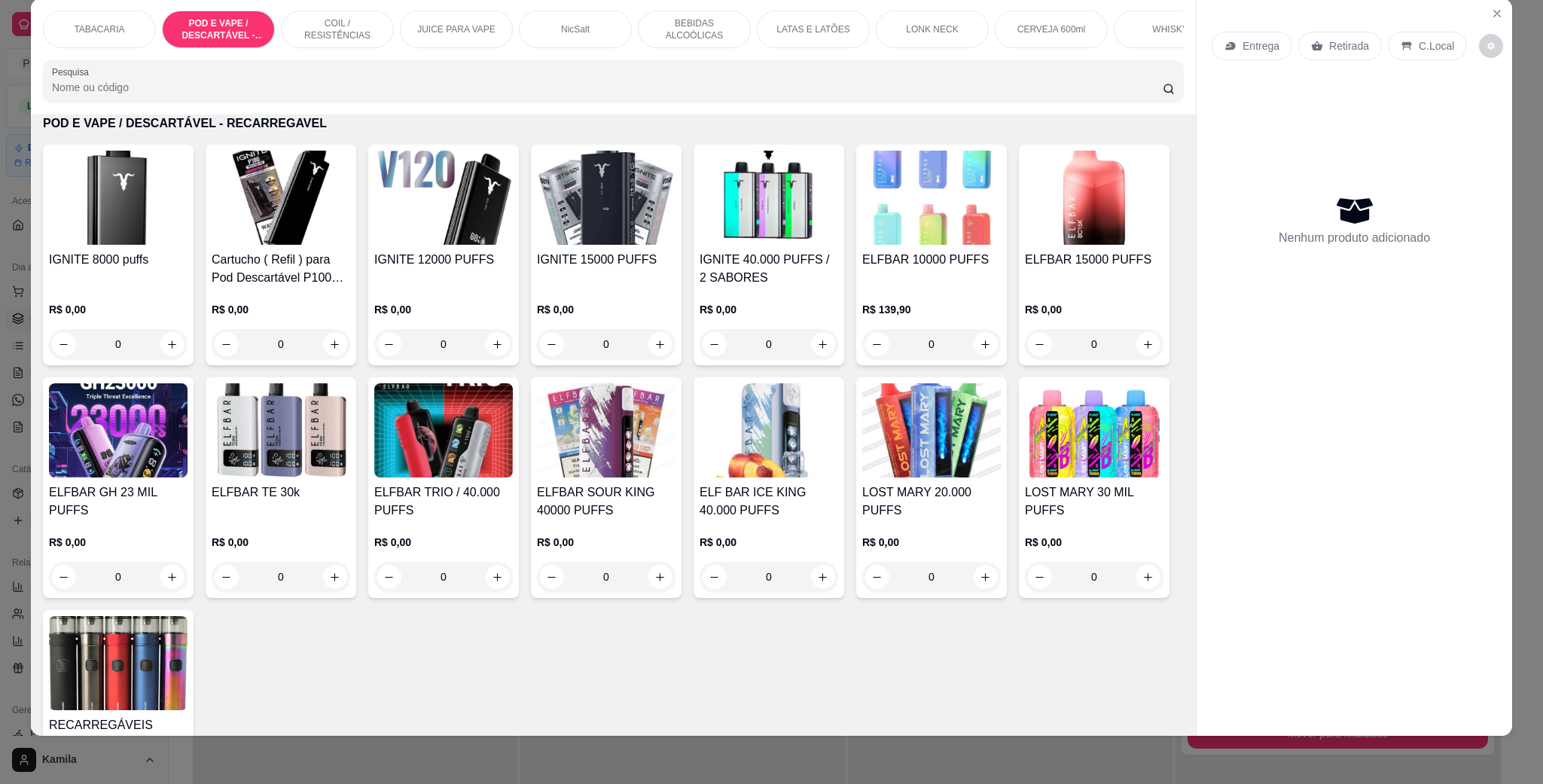
click at [468, 215] on img at bounding box center [444, 198] width 139 height 94
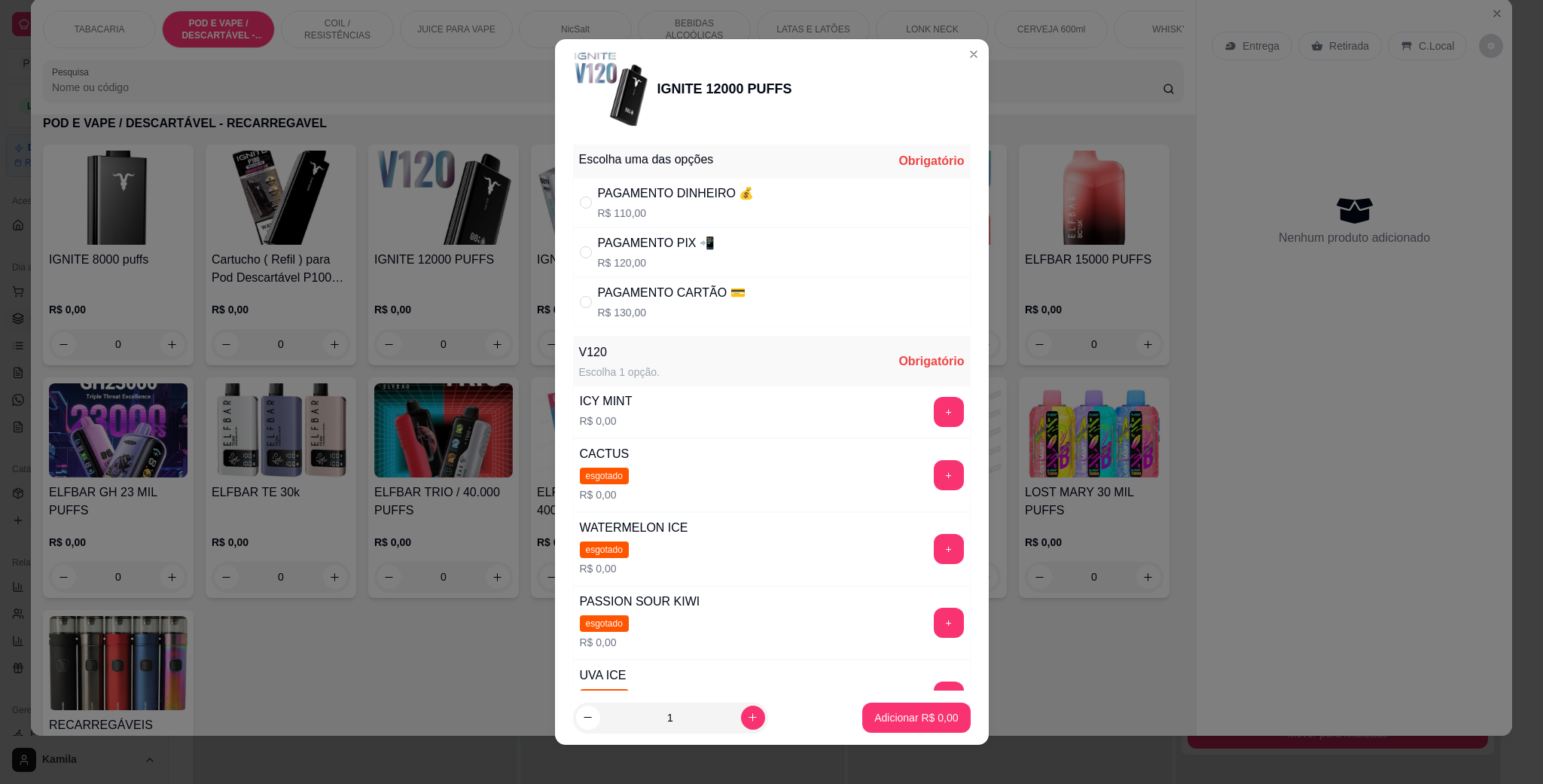
click at [660, 256] on p "R$ 120,00" at bounding box center [656, 263] width 117 height 15
radio input "true"
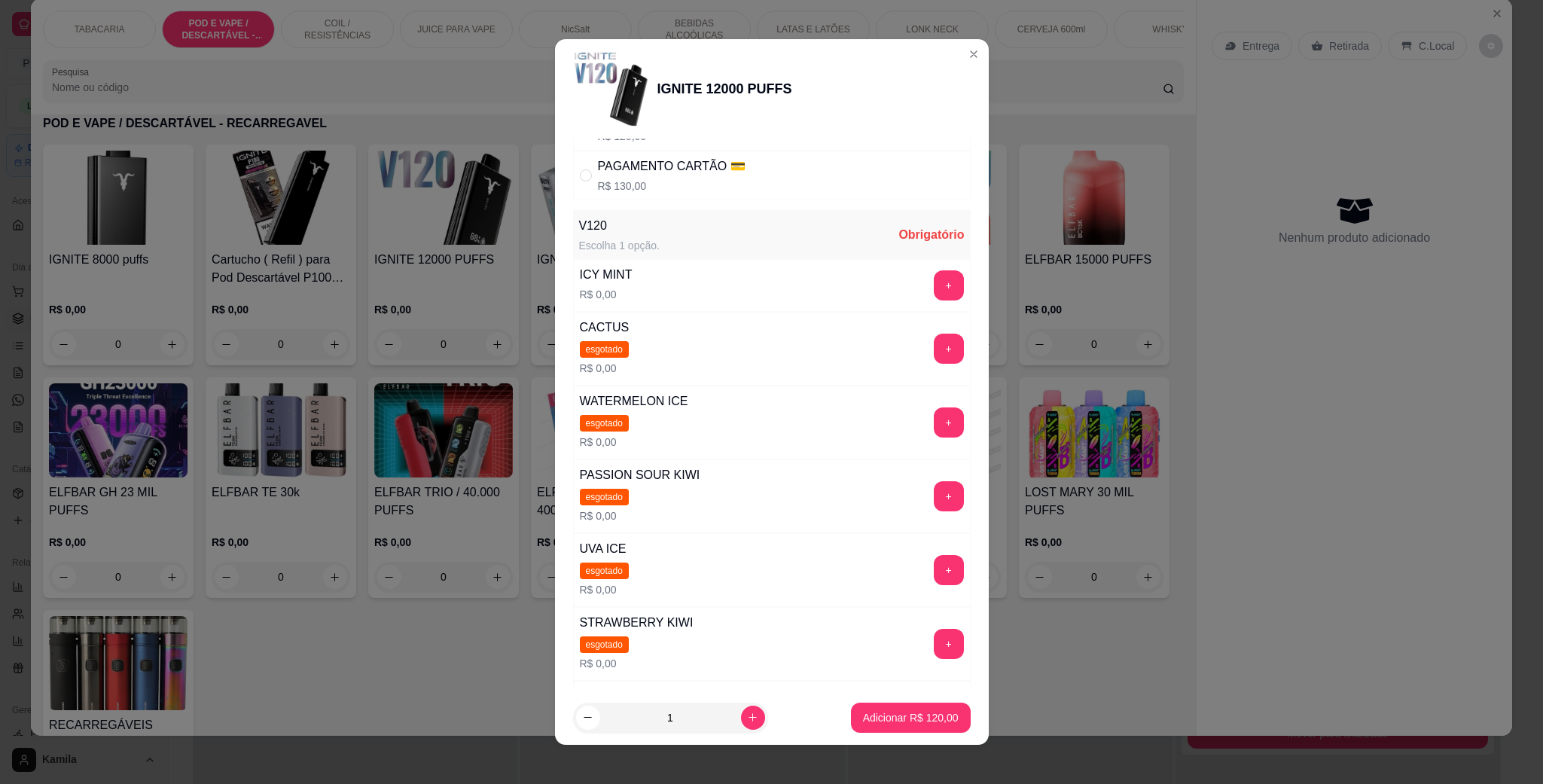
scroll to position [226, 0]
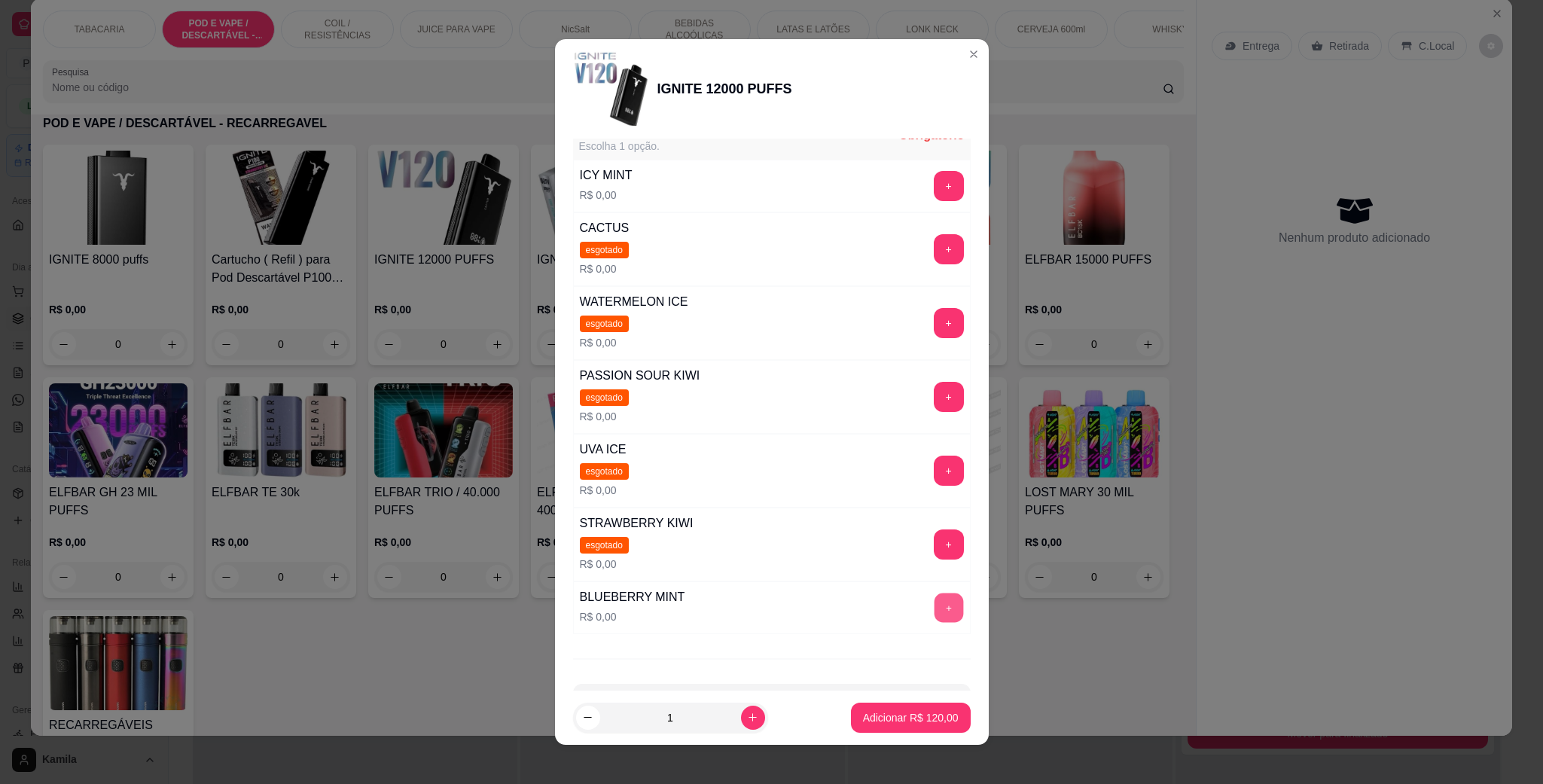
click at [934, 613] on button "+" at bounding box center [949, 608] width 29 height 29
click at [924, 721] on p "Adicionar R$ 120,00" at bounding box center [911, 718] width 96 height 15
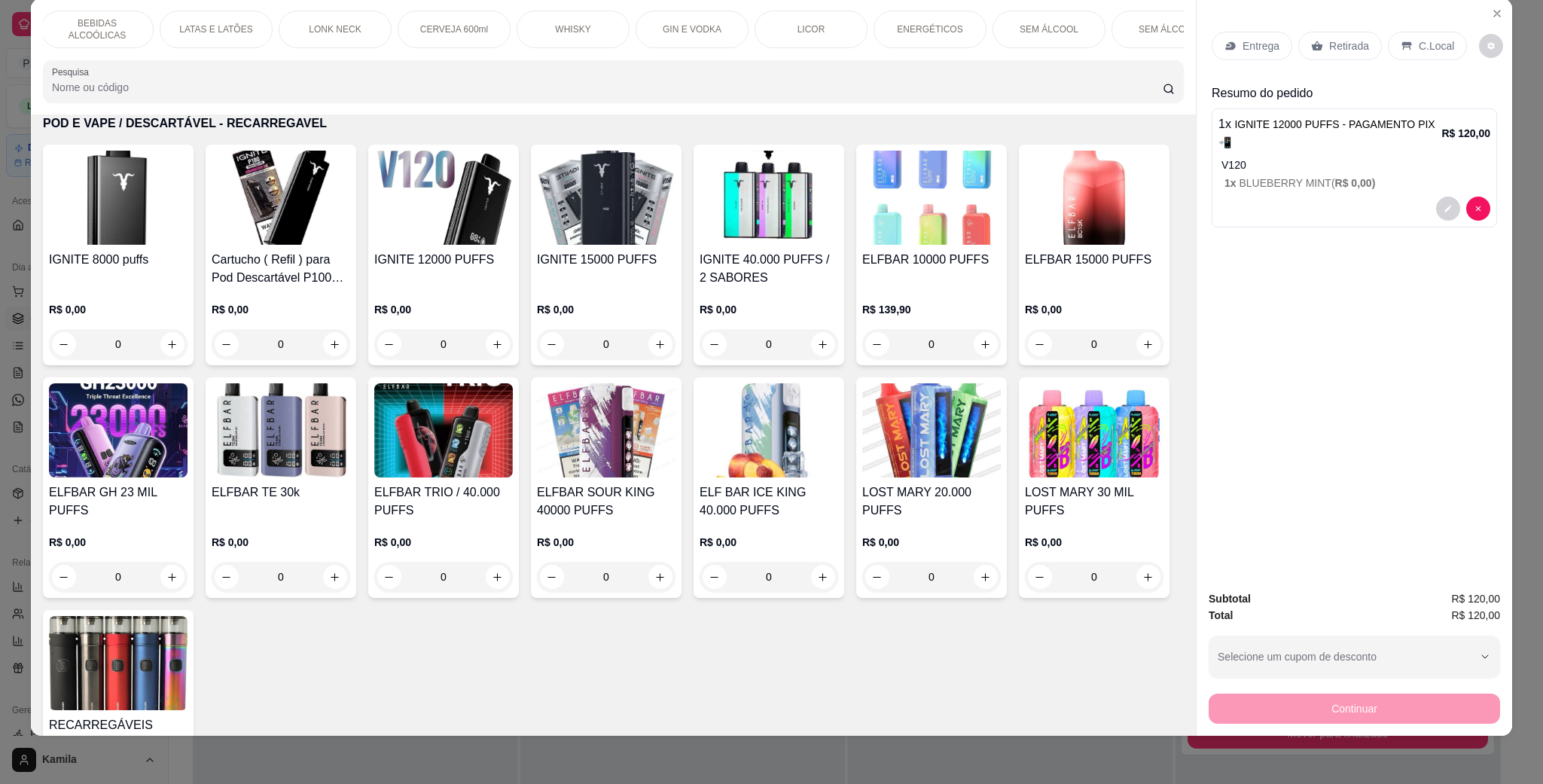
scroll to position [0, 602]
click at [922, 18] on div "ENERGÉTICOS" at bounding box center [926, 29] width 113 height 38
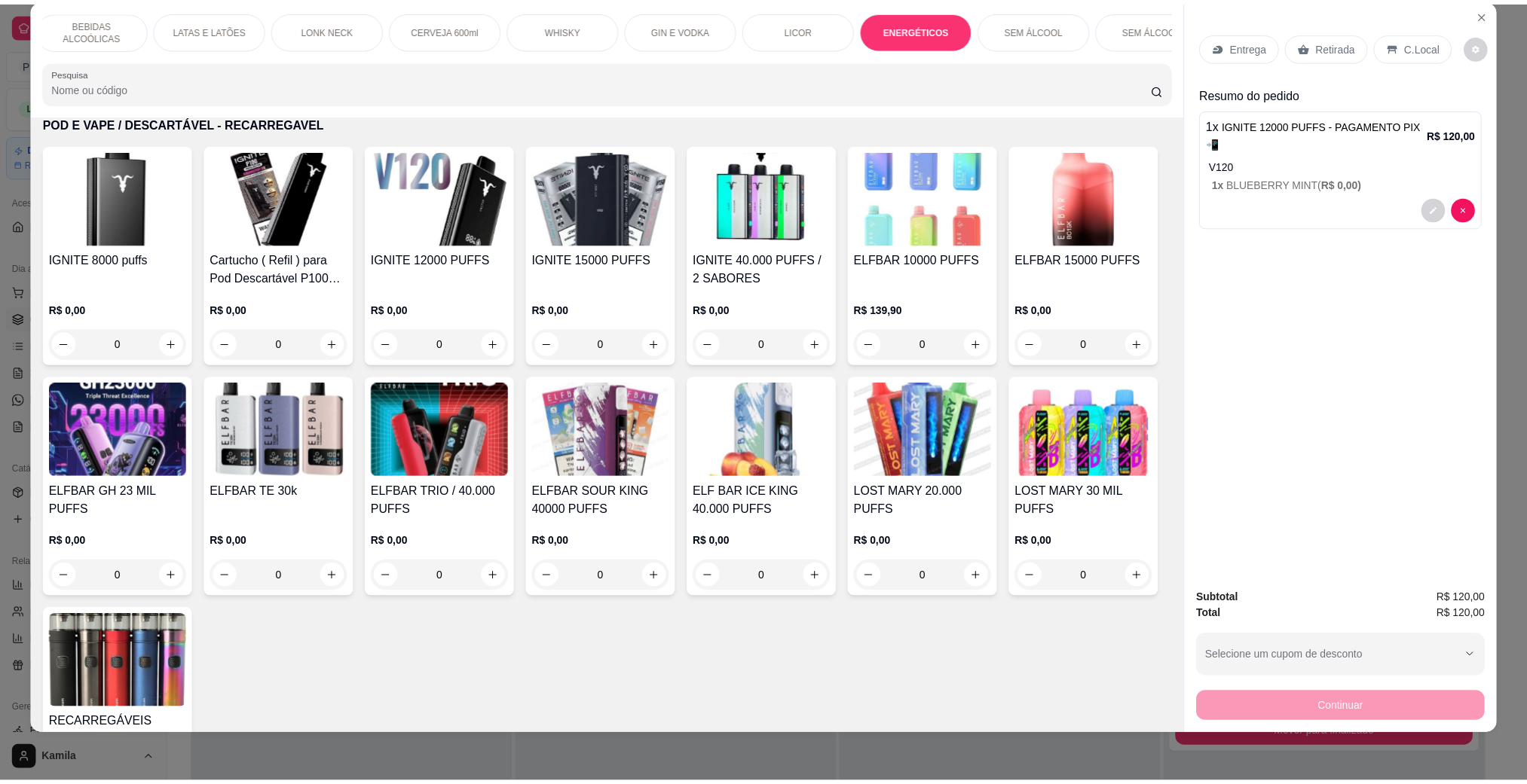
scroll to position [6208, 0]
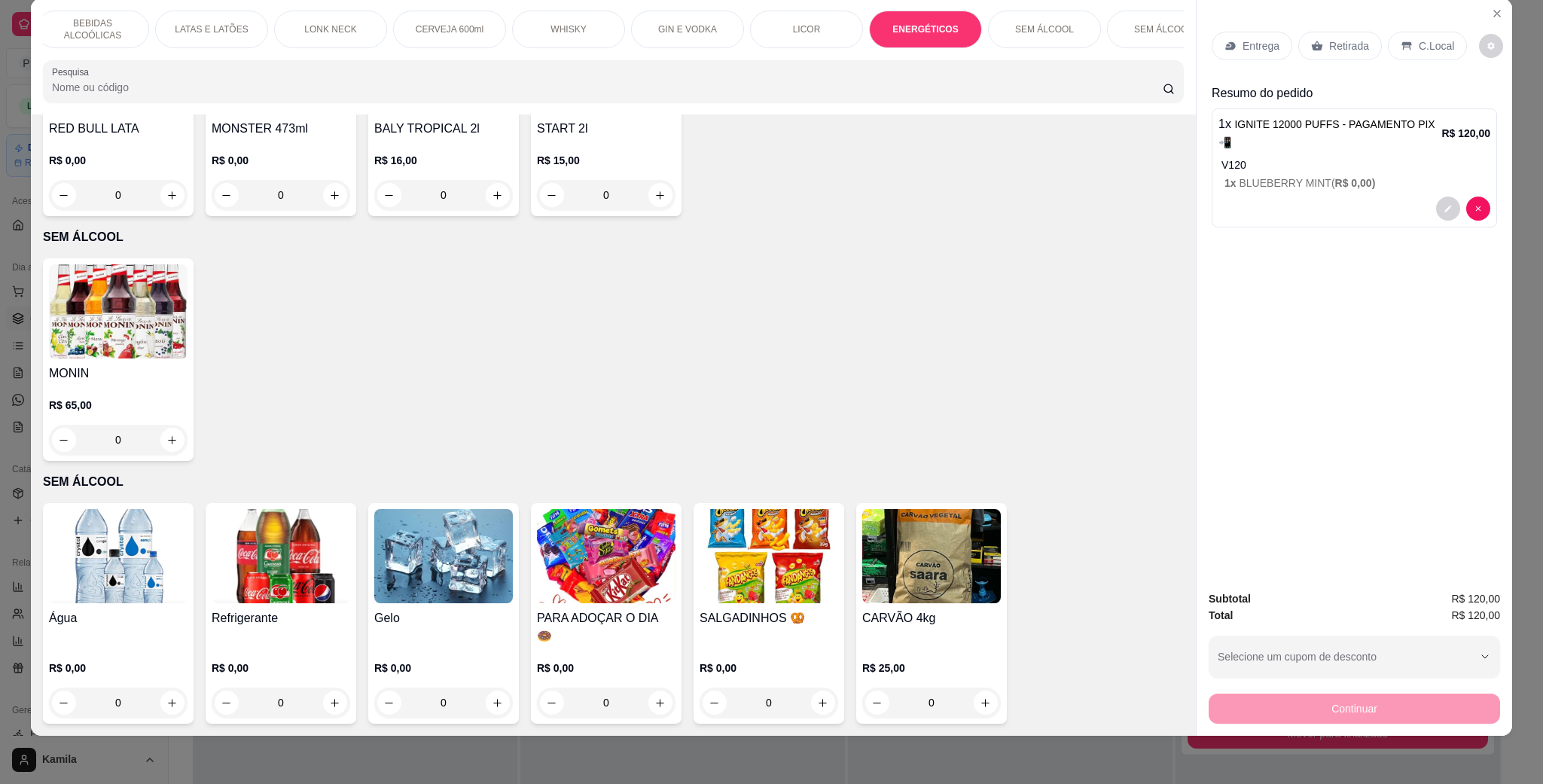
click at [109, 216] on div "RED BULL LATA R$ 0,00 0" at bounding box center [118, 115] width 151 height 202
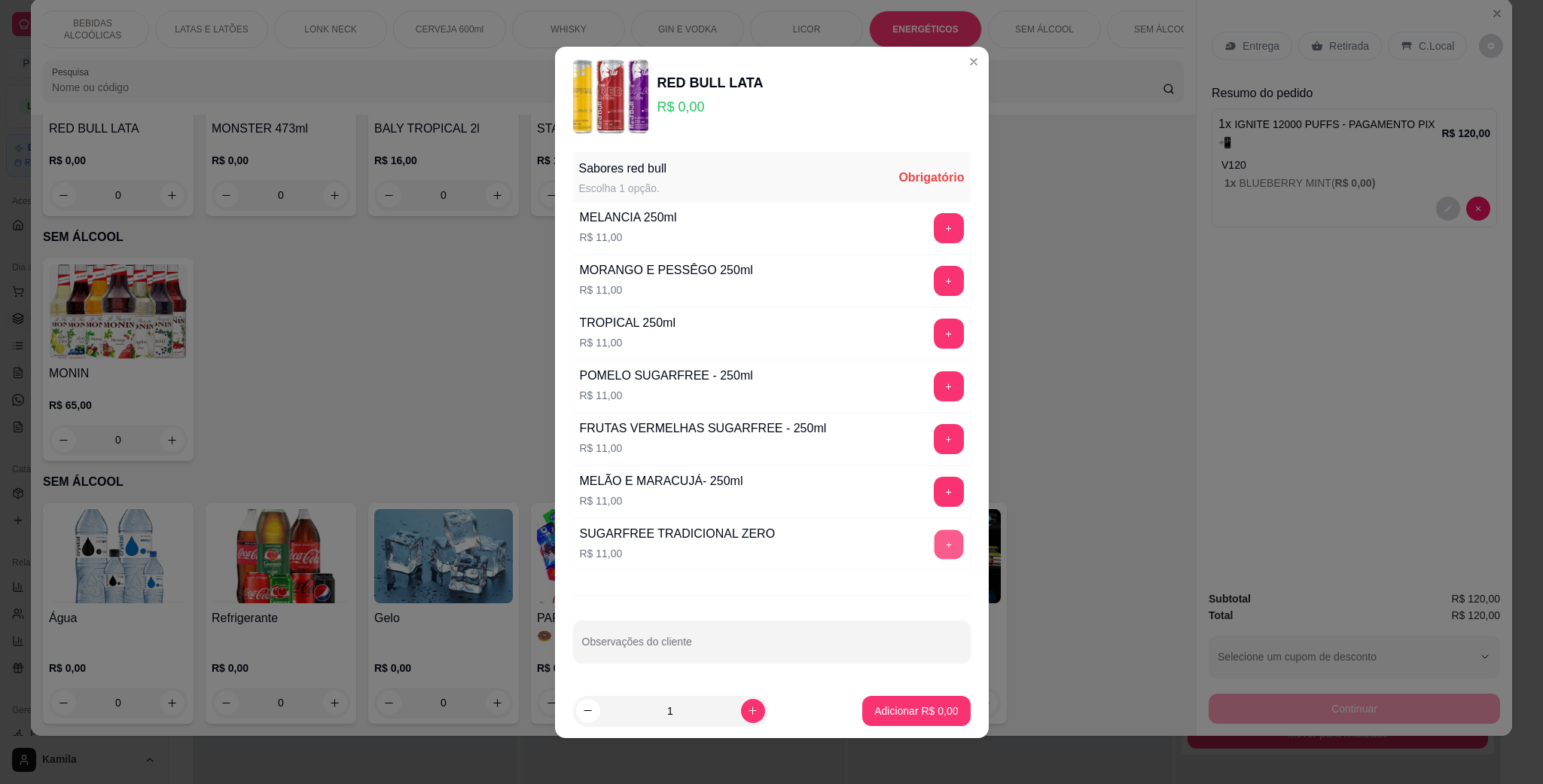
click at [934, 543] on button "+" at bounding box center [949, 544] width 29 height 29
click at [924, 714] on p "Adicionar R$ 11,00" at bounding box center [913, 711] width 90 height 15
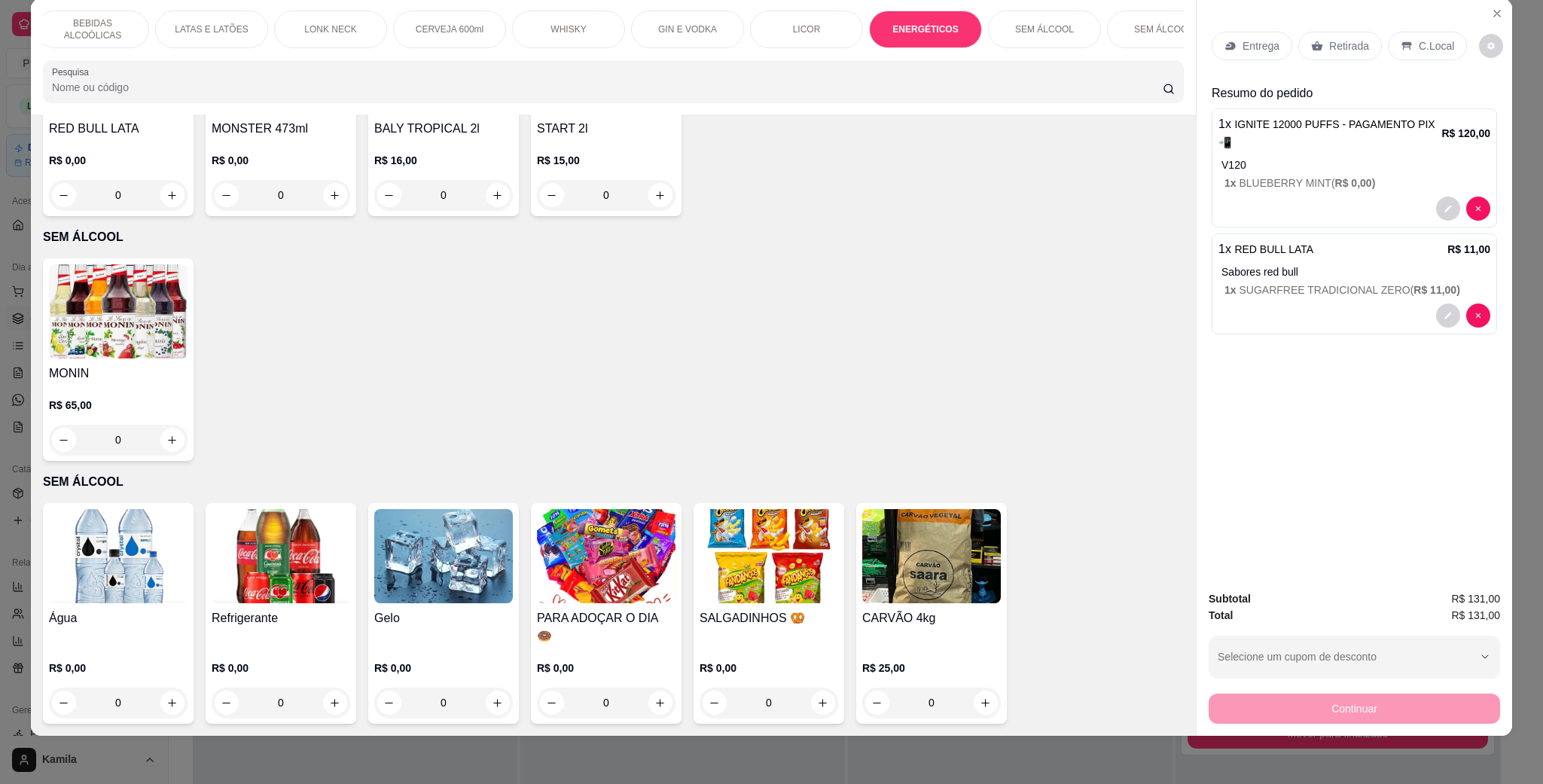
click at [1431, 50] on p "C.Local" at bounding box center [1437, 46] width 35 height 15
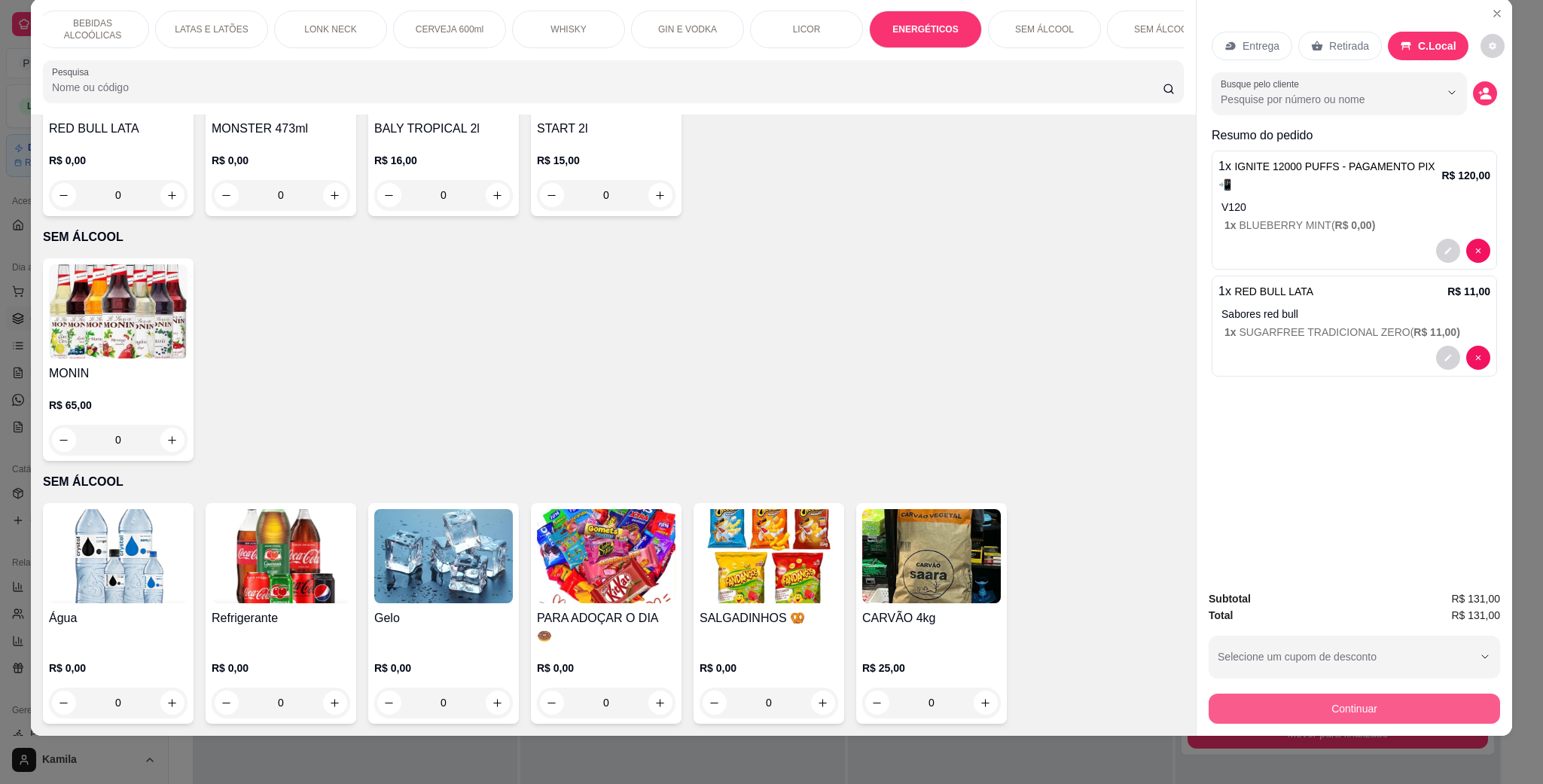
click at [1323, 706] on button "Continuar" at bounding box center [1354, 708] width 291 height 30
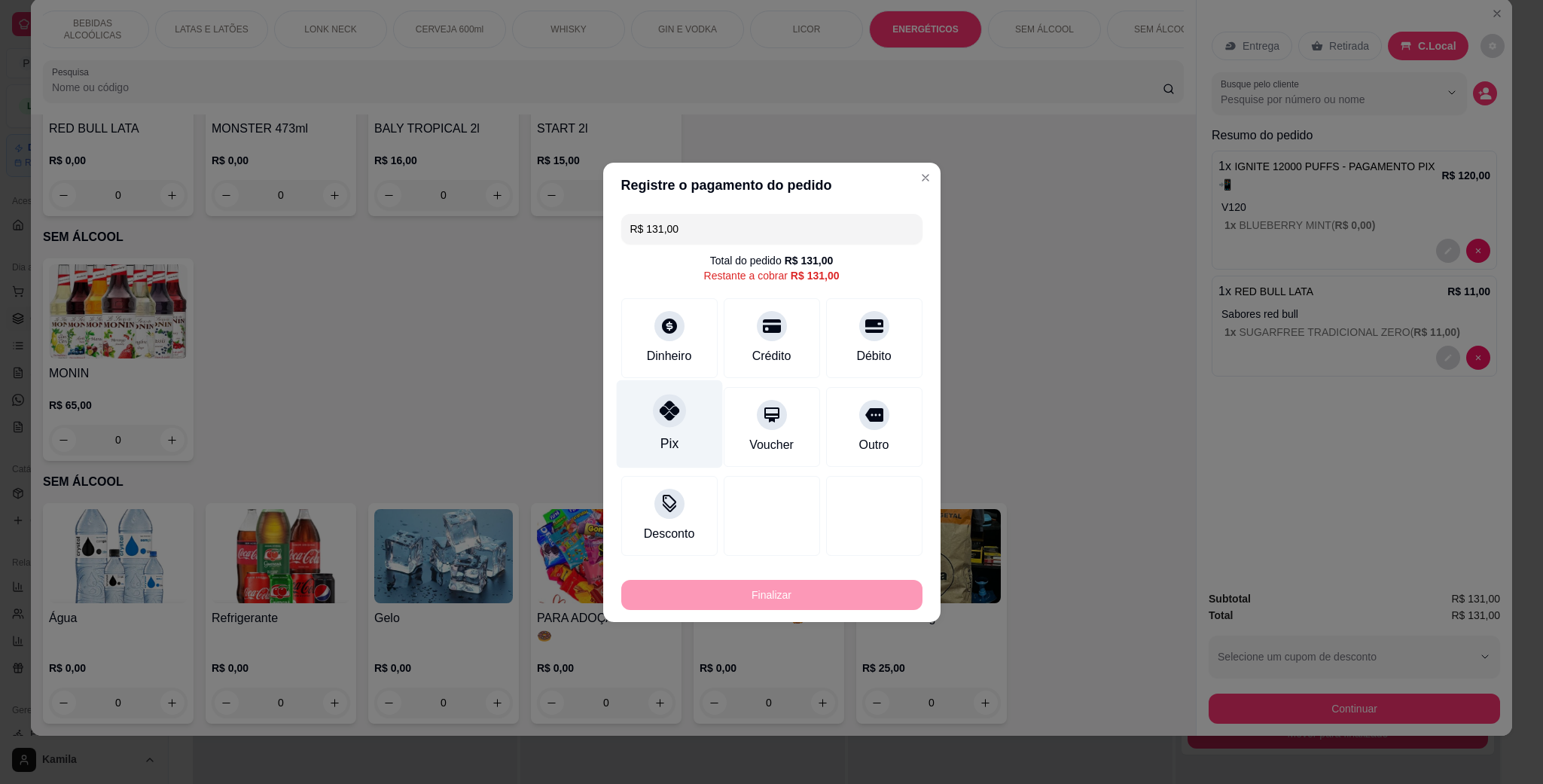
click at [676, 416] on icon at bounding box center [669, 411] width 19 height 19
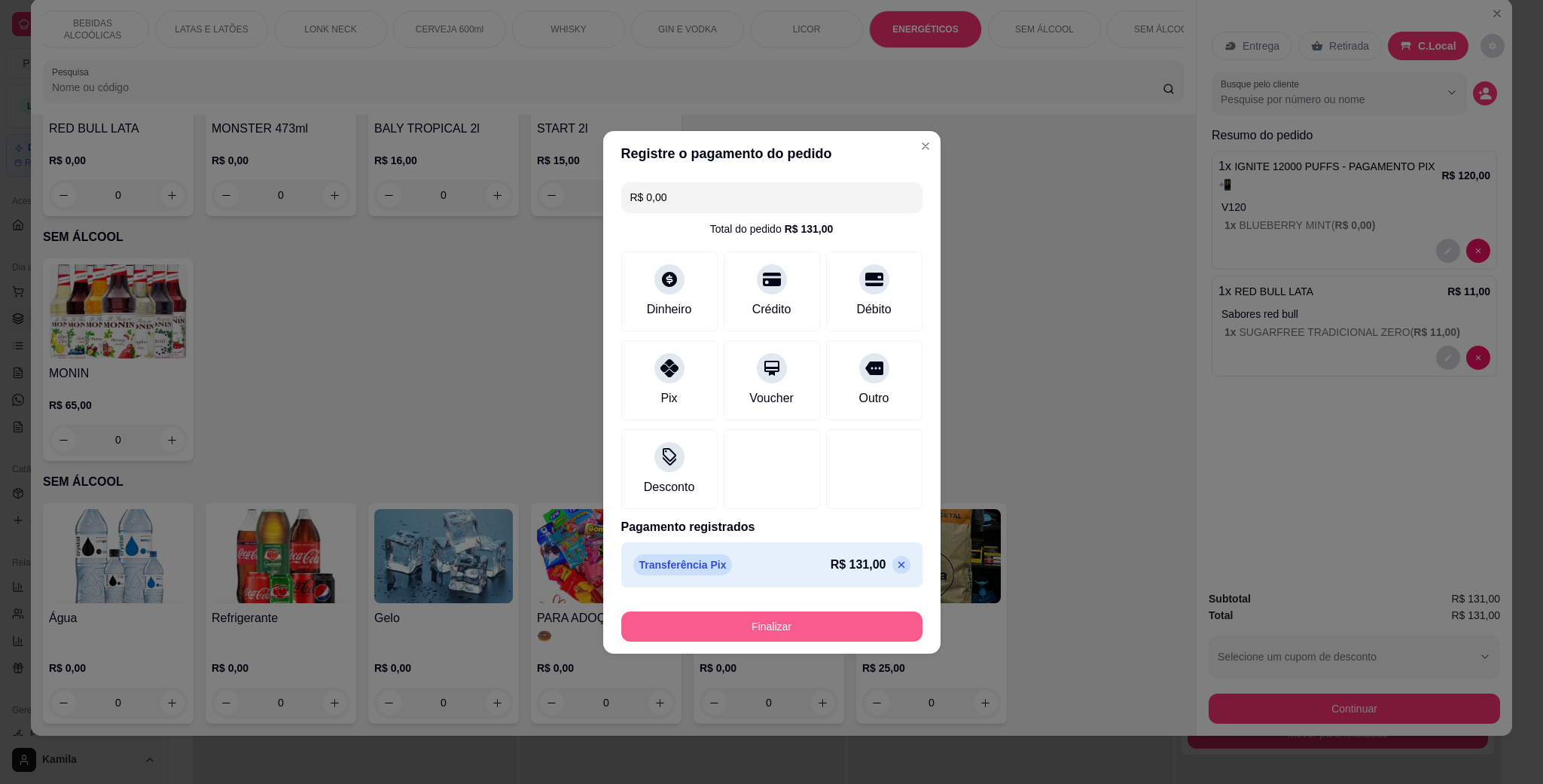
click at [871, 640] on button "Finalizar" at bounding box center [772, 626] width 302 height 30
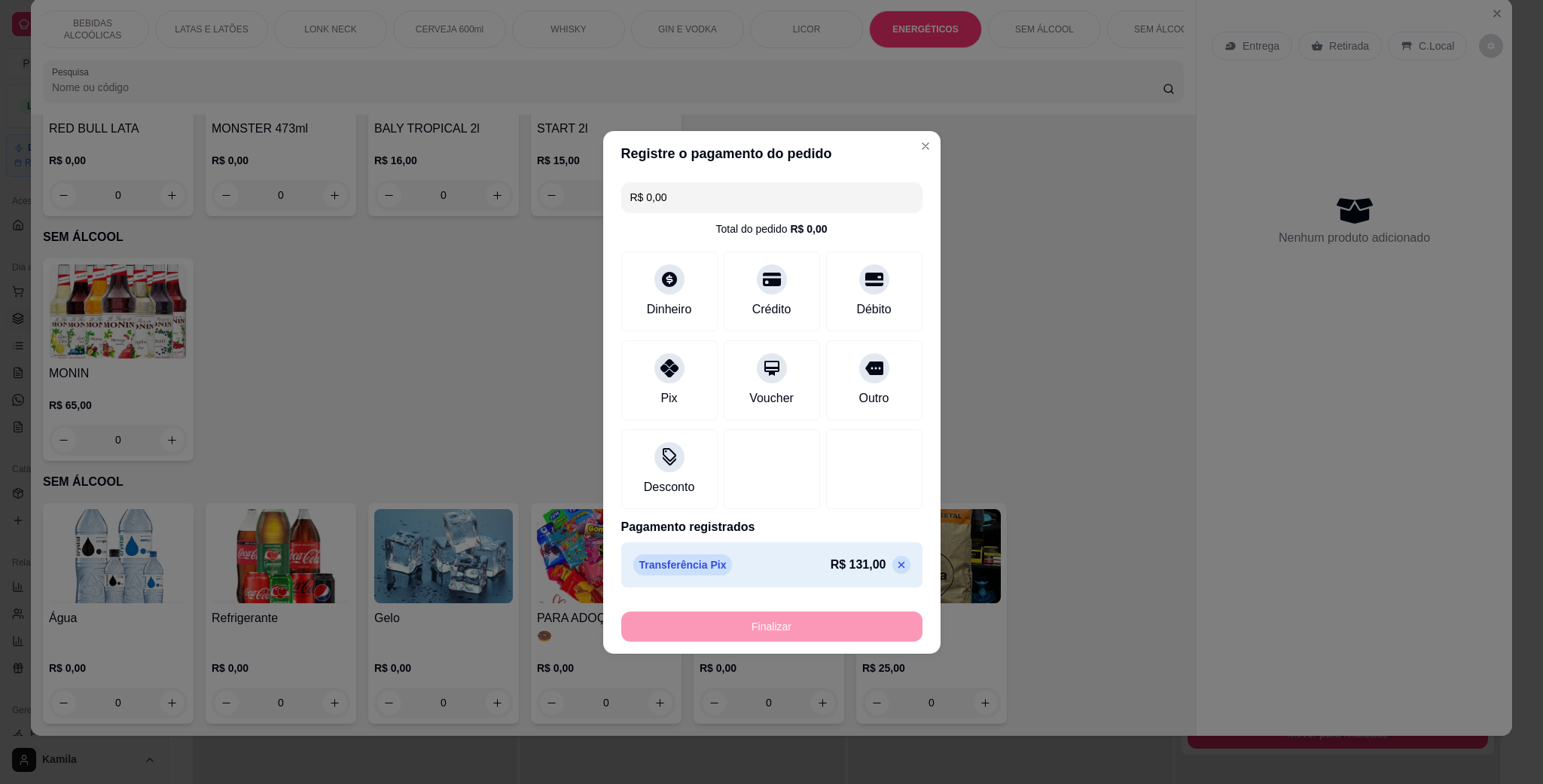
type input "-R$ 131,00"
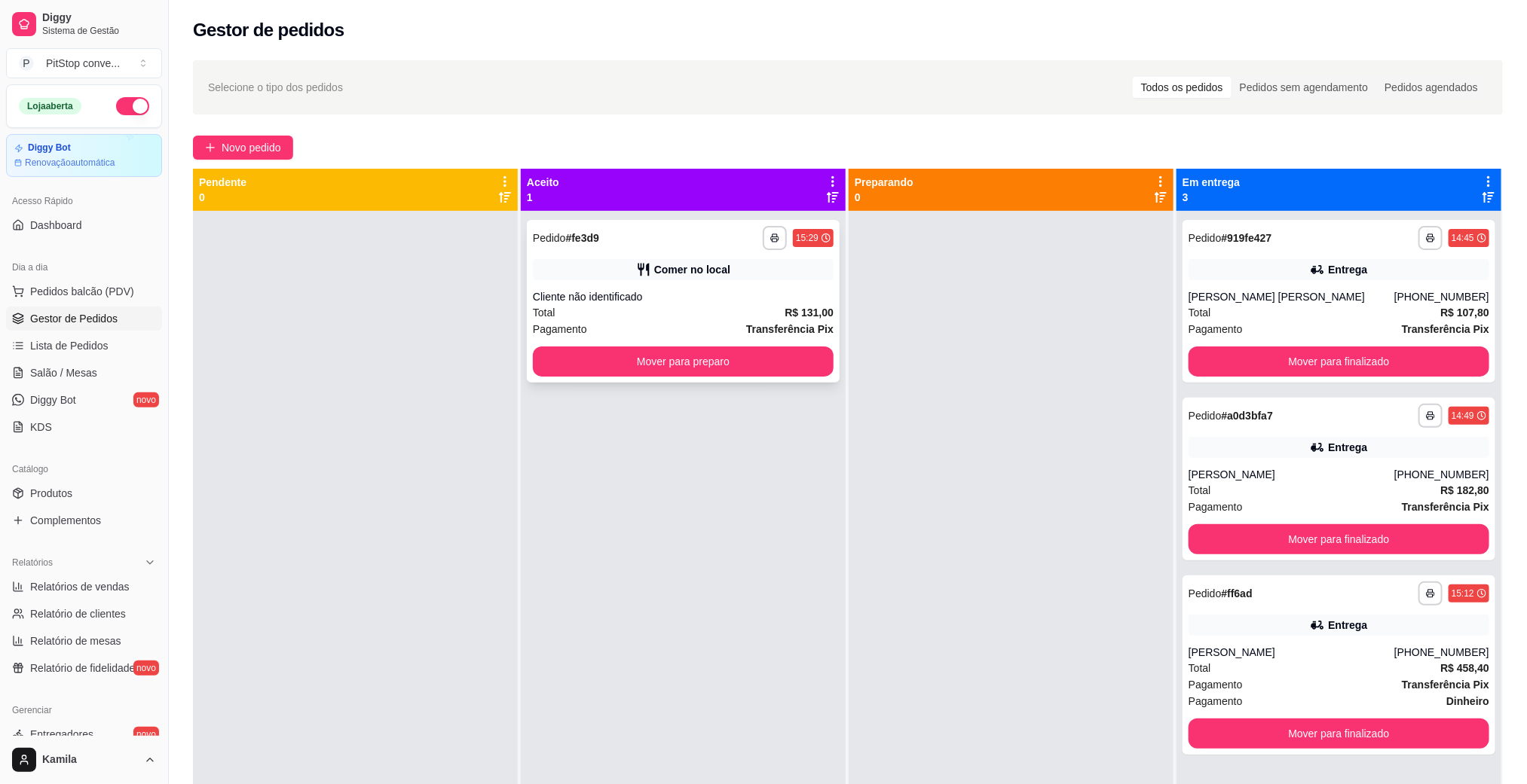
click at [722, 321] on div "Pagamento Transferência Pix" at bounding box center [683, 329] width 301 height 17
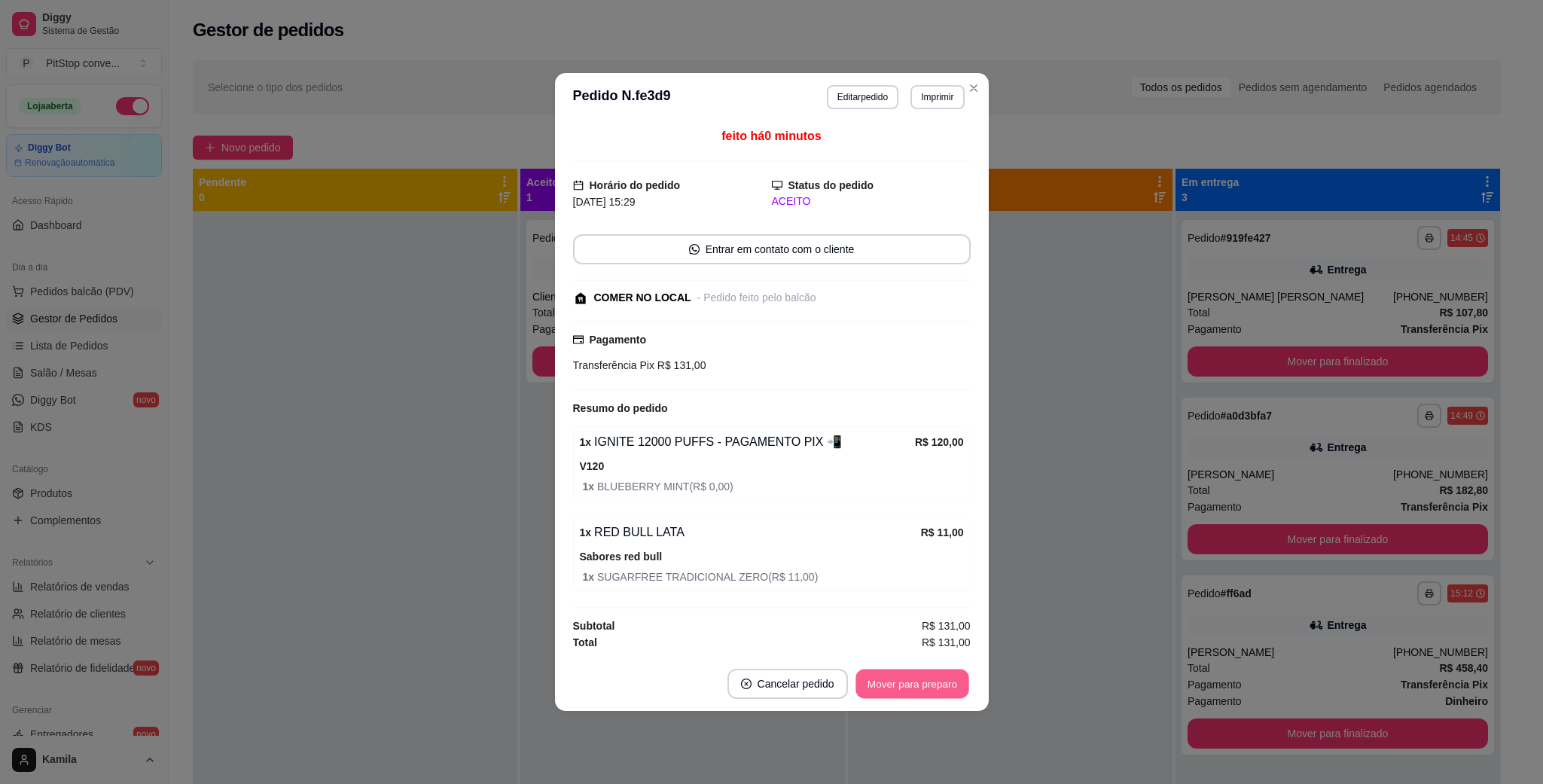
click at [940, 677] on button "Mover para preparo" at bounding box center [912, 684] width 113 height 29
click at [925, 692] on button "Mover para preparo" at bounding box center [912, 684] width 113 height 29
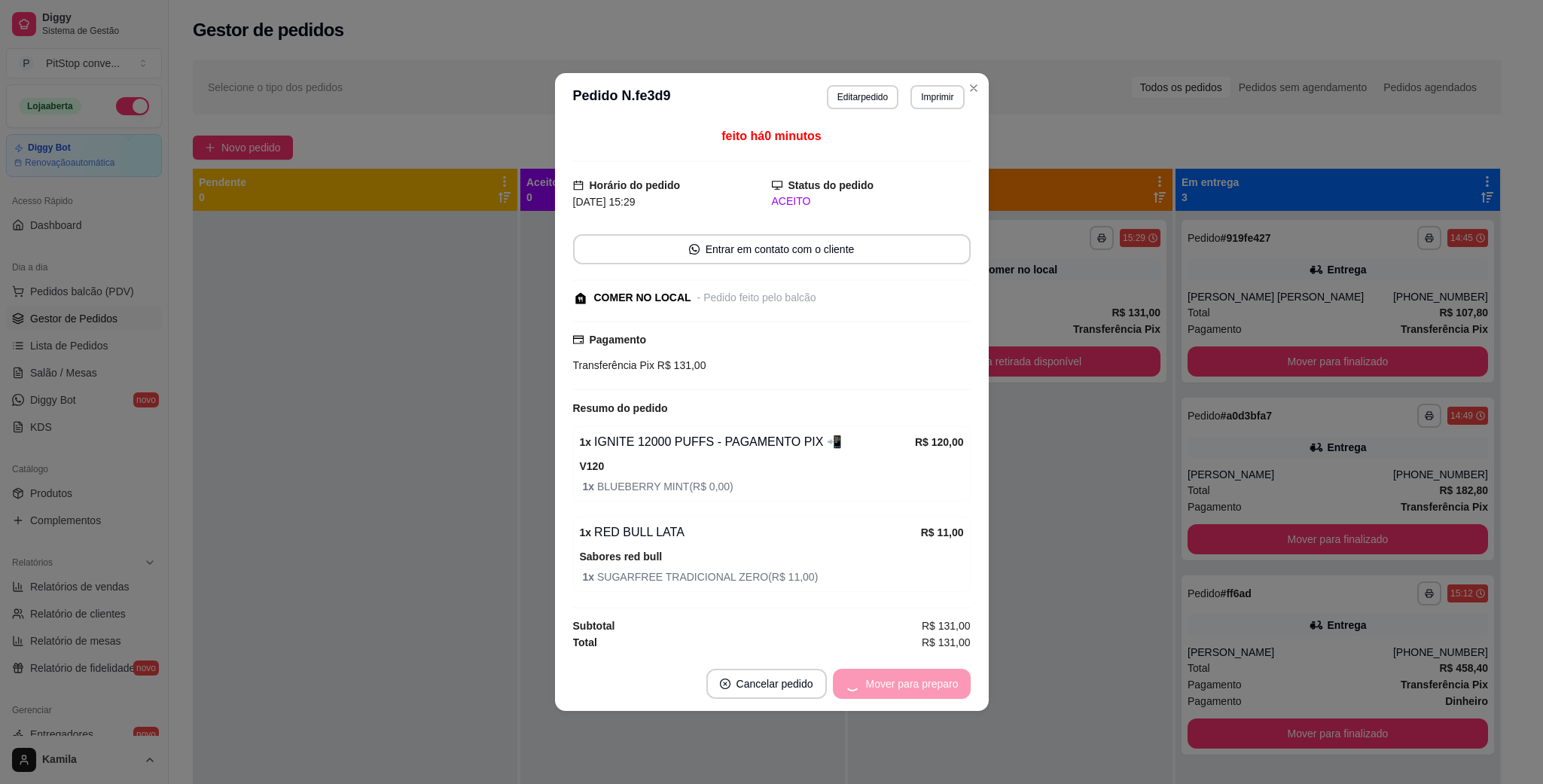
click at [925, 692] on div "Mover para preparo" at bounding box center [902, 683] width 138 height 30
click at [925, 681] on button "Mover para retirada disponível" at bounding box center [887, 684] width 161 height 29
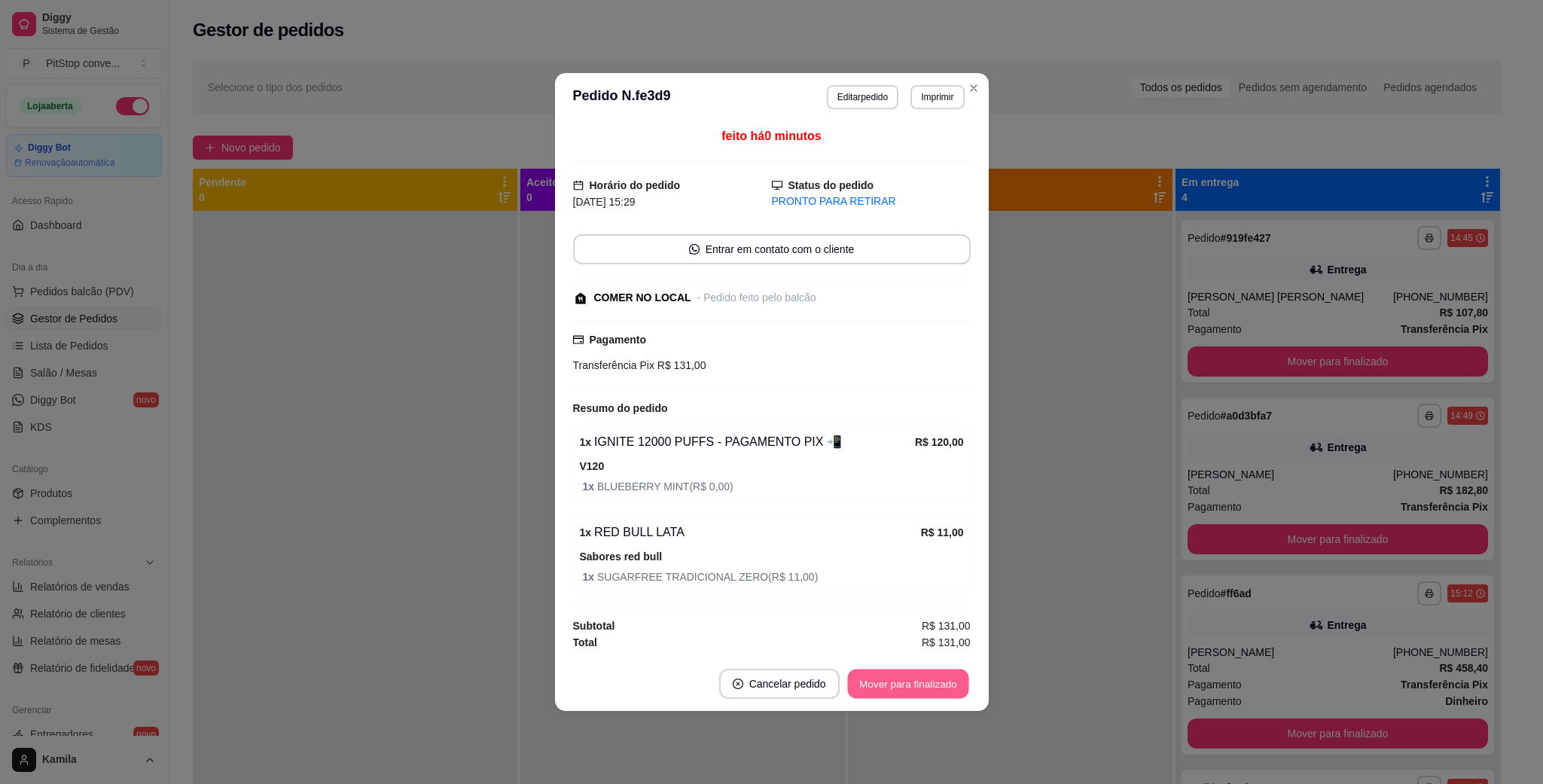
click at [924, 691] on button "Mover para finalizado" at bounding box center [908, 684] width 121 height 29
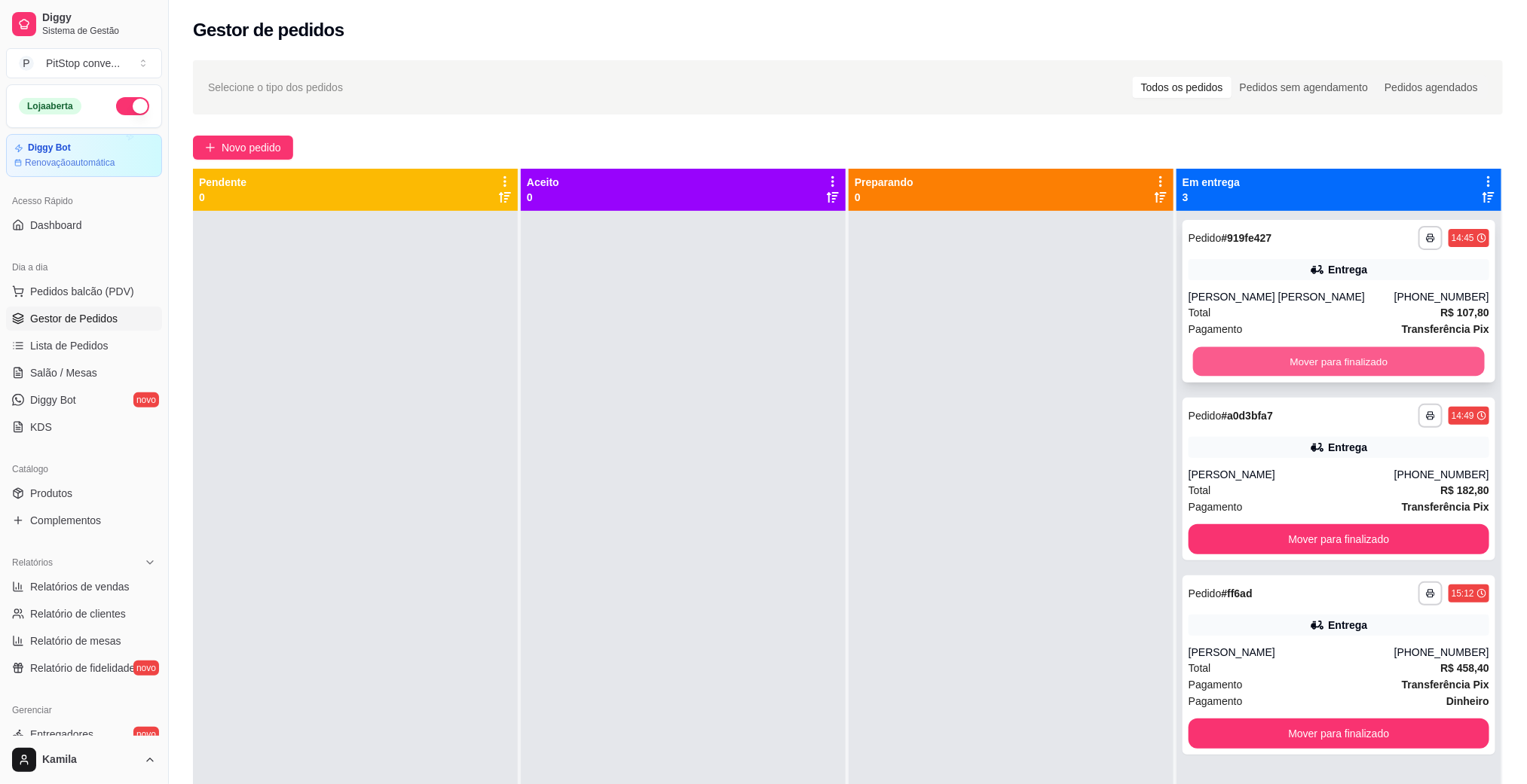
click at [1269, 361] on button "Mover para finalizado" at bounding box center [1338, 361] width 291 height 29
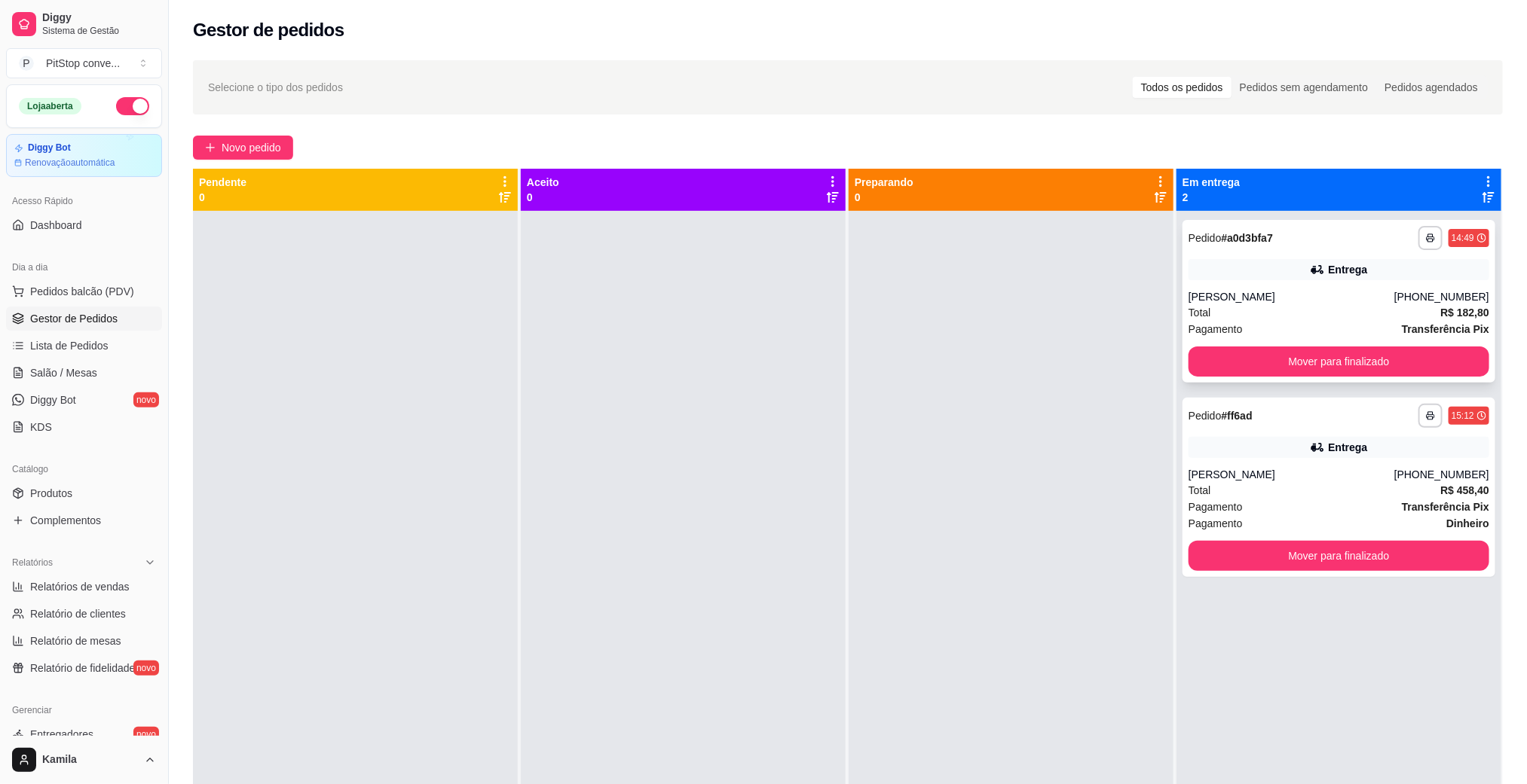
click at [1298, 294] on div "[PERSON_NAME]" at bounding box center [1291, 297] width 206 height 15
click at [1315, 561] on button "Mover para finalizado" at bounding box center [1339, 555] width 301 height 30
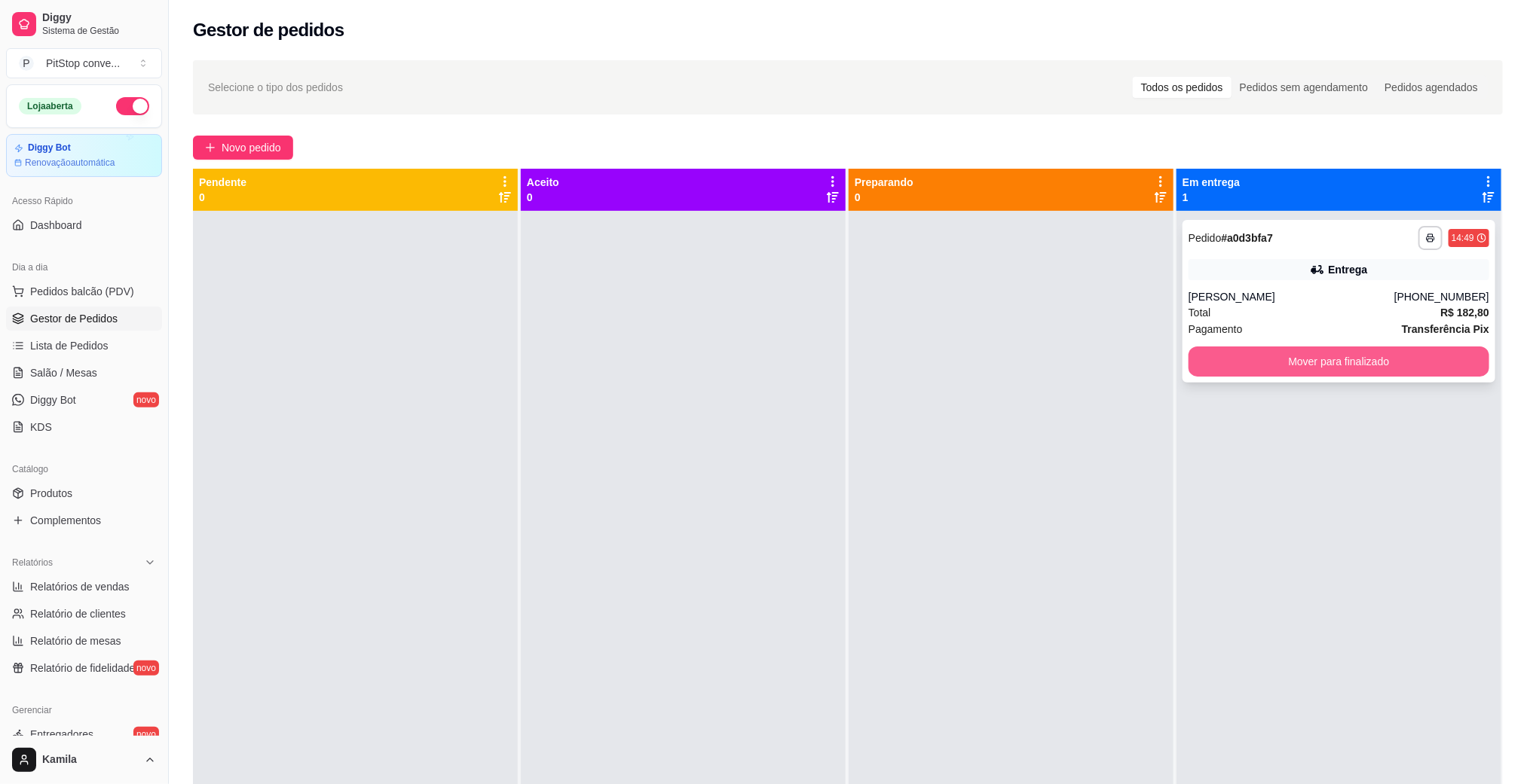
click at [1318, 366] on button "Mover para finalizado" at bounding box center [1339, 361] width 301 height 30
